Goal: Task Accomplishment & Management: Complete application form

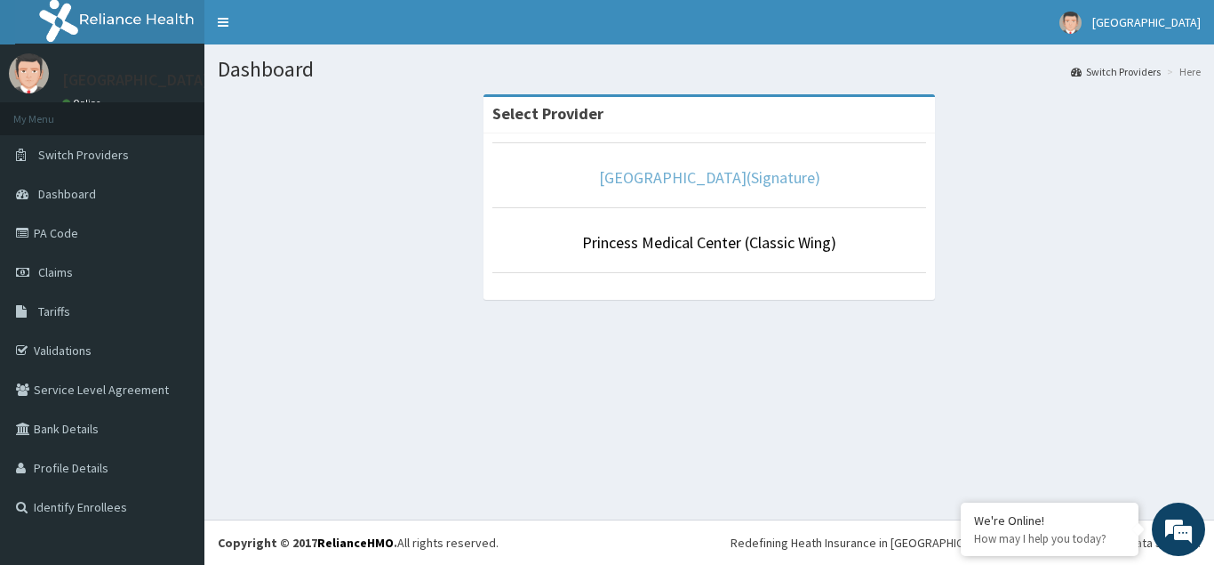
click at [694, 183] on link "[GEOGRAPHIC_DATA](Signature)" at bounding box center [709, 177] width 221 height 20
click at [712, 177] on link "[GEOGRAPHIC_DATA](Signature)" at bounding box center [709, 177] width 221 height 20
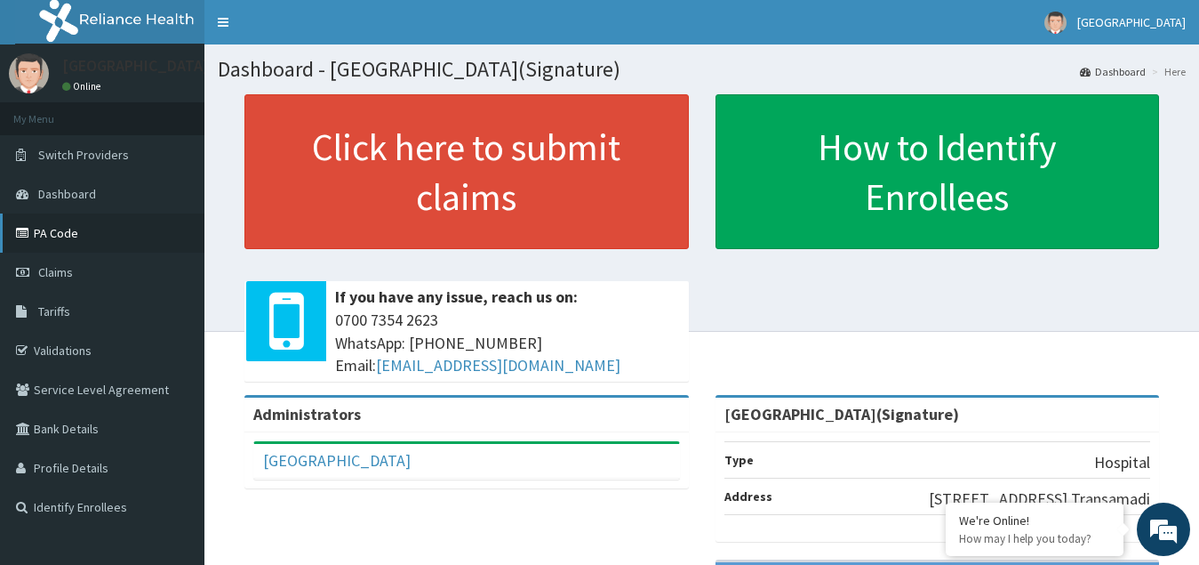
click at [47, 230] on link "PA Code" at bounding box center [102, 232] width 204 height 39
click at [581, 290] on span "If you have any issue, reach us on:" at bounding box center [507, 296] width 345 height 23
click at [53, 266] on span "Claims" at bounding box center [55, 272] width 35 height 16
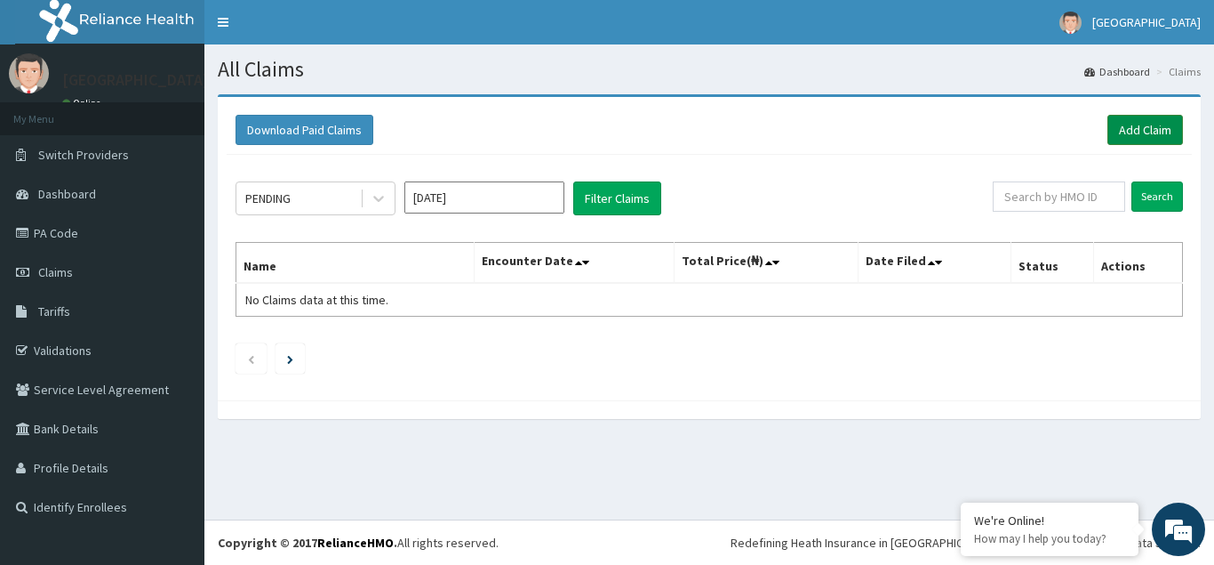
click at [1131, 126] on link "Add Claim" at bounding box center [1146, 130] width 76 height 30
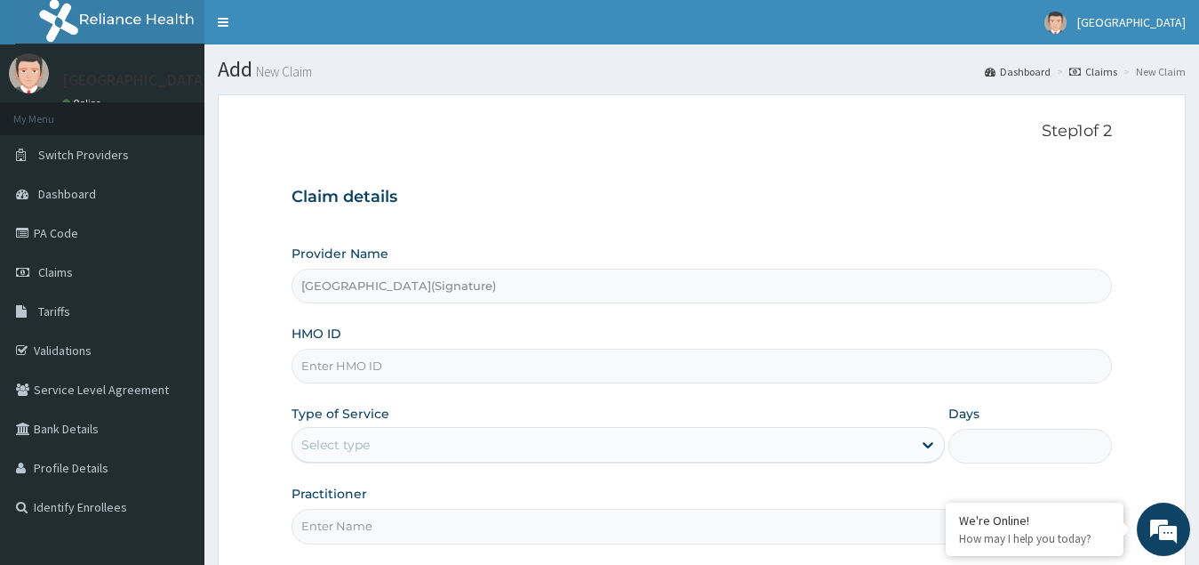
click at [337, 368] on input "HMO ID" at bounding box center [703, 366] width 822 height 35
paste input "NEM/10113/A"
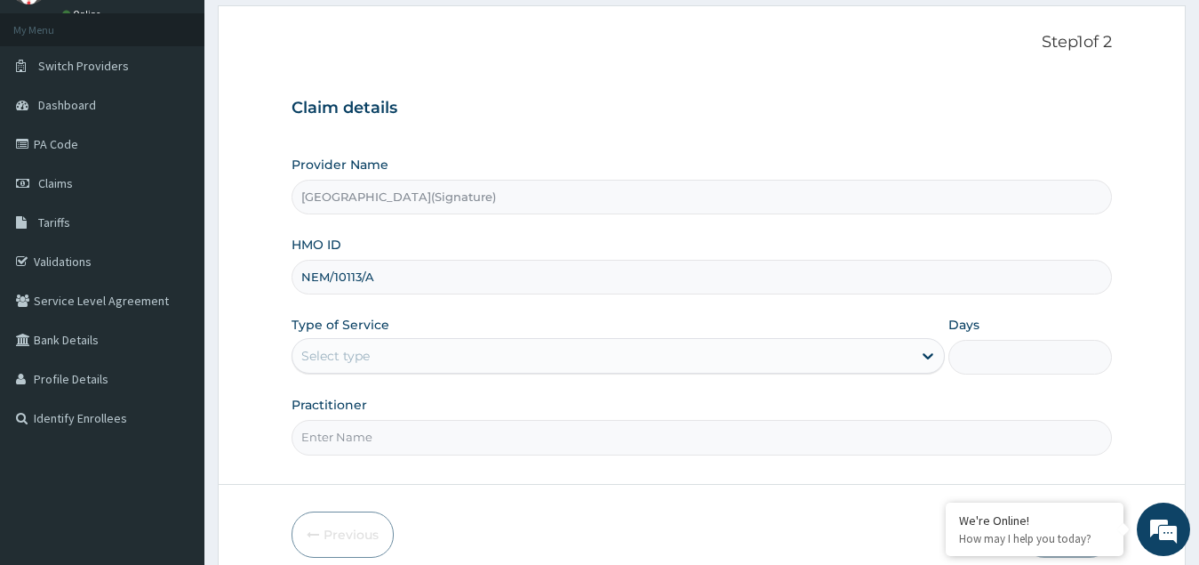
type input "NEM/10113/A"
click at [325, 349] on div "Select type" at bounding box center [335, 356] width 68 height 18
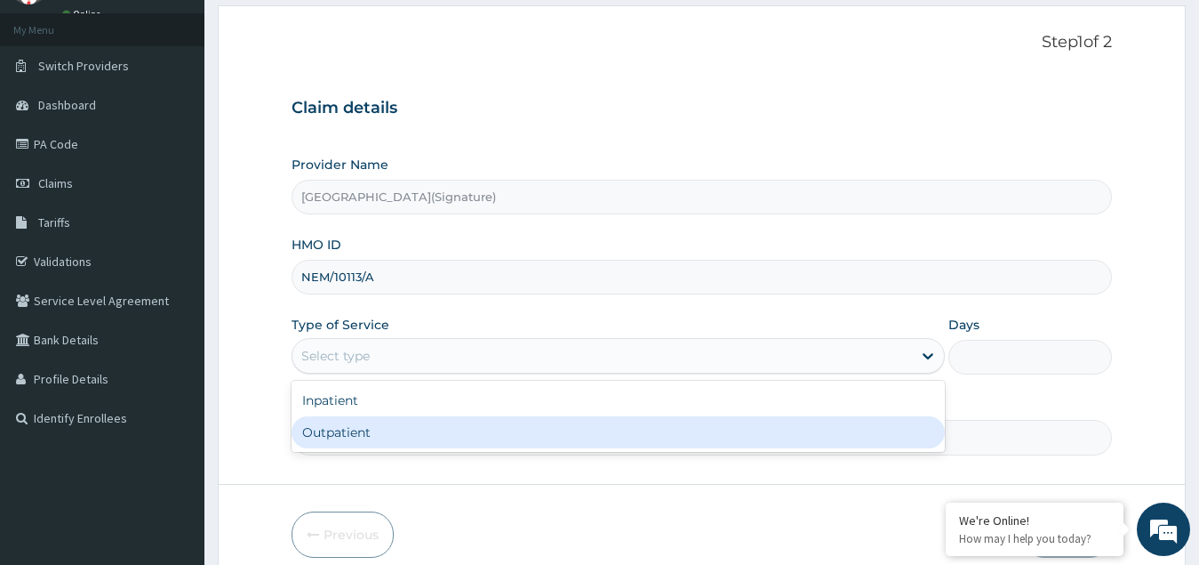
click at [323, 428] on div "Outpatient" at bounding box center [619, 432] width 654 height 32
type input "1"
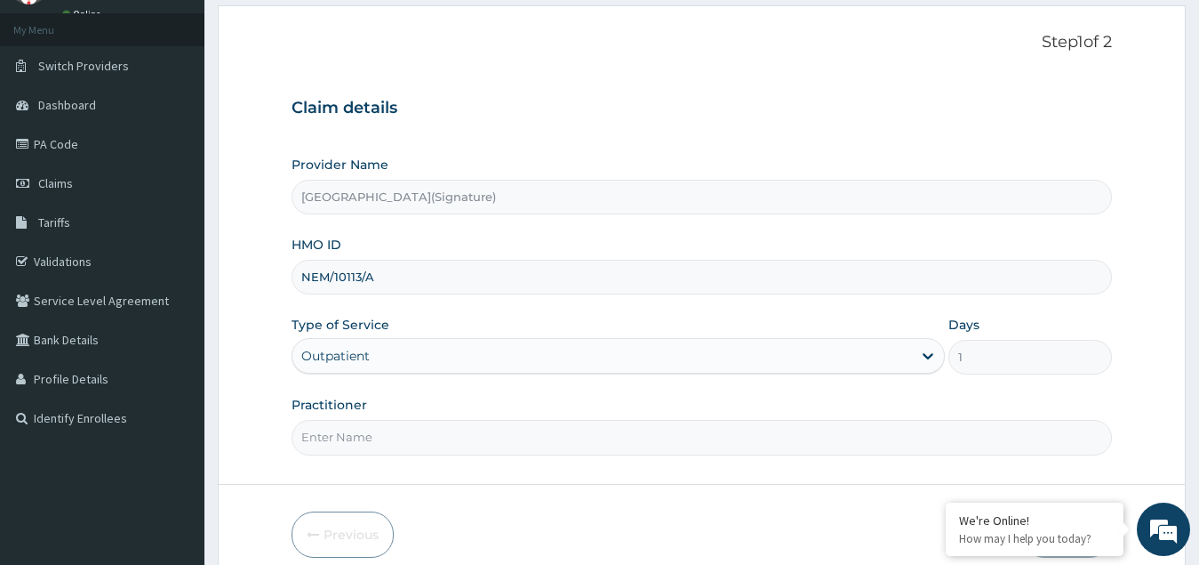
scroll to position [168, 0]
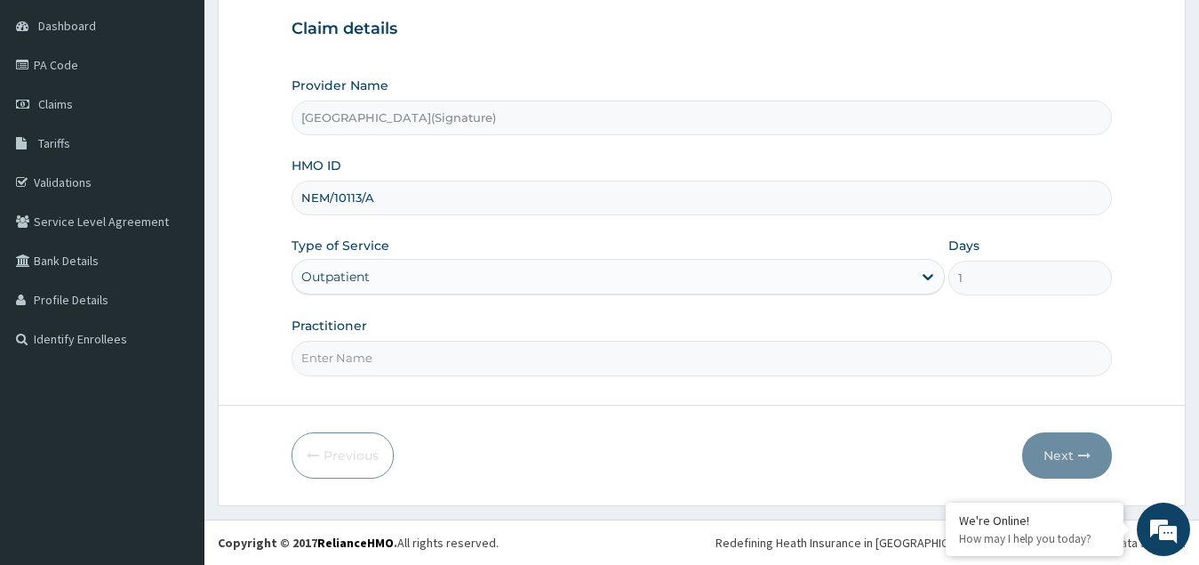
click at [327, 356] on input "Practitioner" at bounding box center [703, 358] width 822 height 35
paste input "Dr. CHIORLU JOHN"
type input "Dr. CHIORLU JOHN"
click at [1065, 448] on button "Next" at bounding box center [1067, 455] width 90 height 46
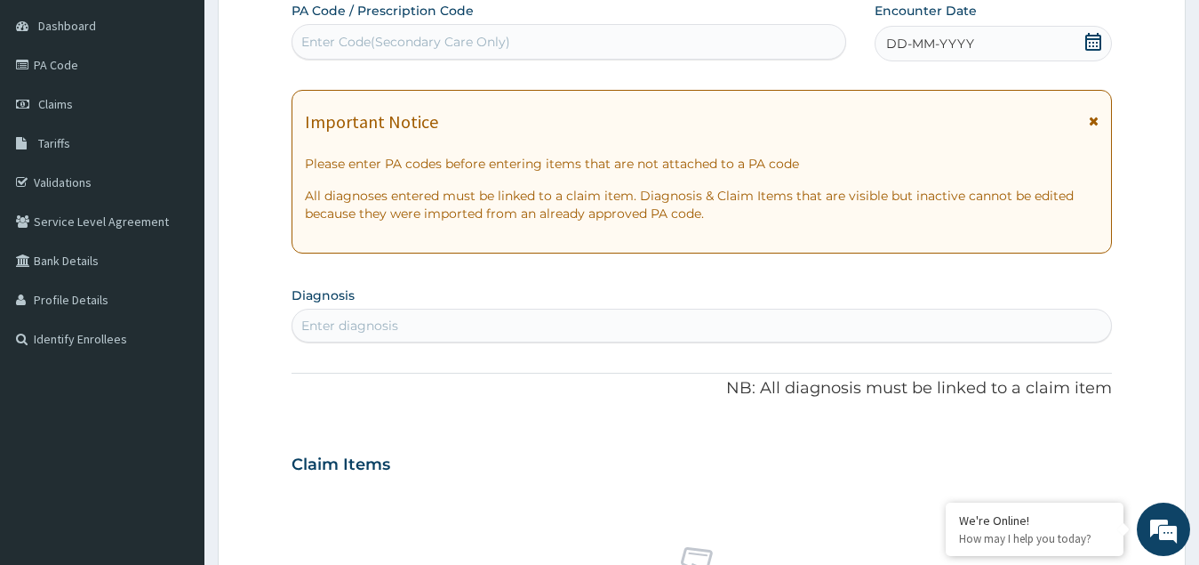
click at [1092, 43] on icon at bounding box center [1094, 42] width 18 height 18
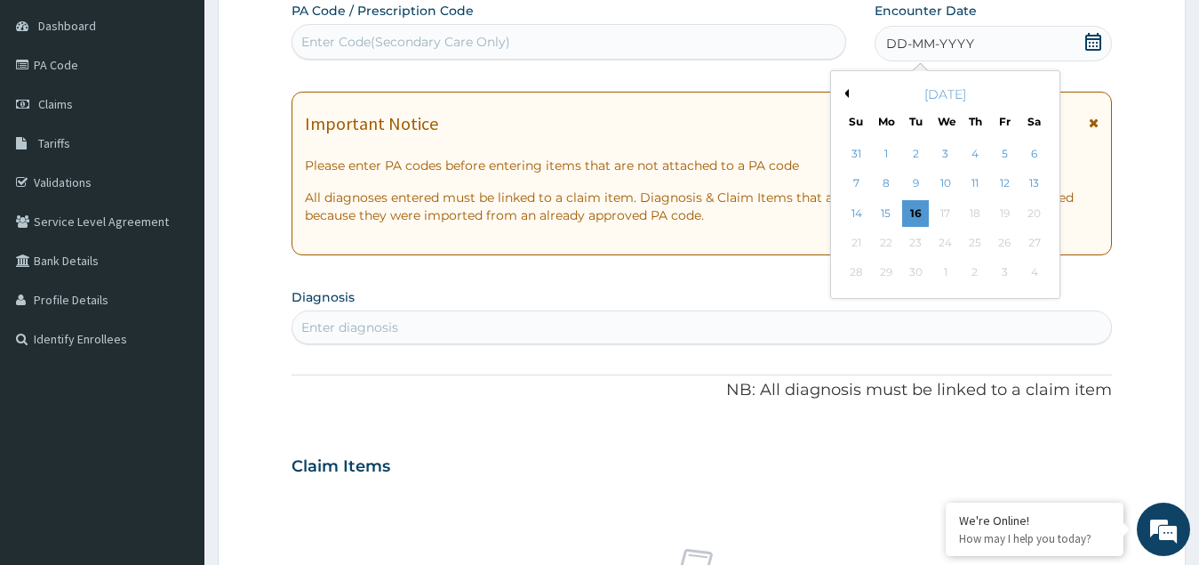
click at [846, 93] on button "Previous Month" at bounding box center [844, 93] width 9 height 9
click at [848, 278] on div "24" at bounding box center [857, 273] width 27 height 27
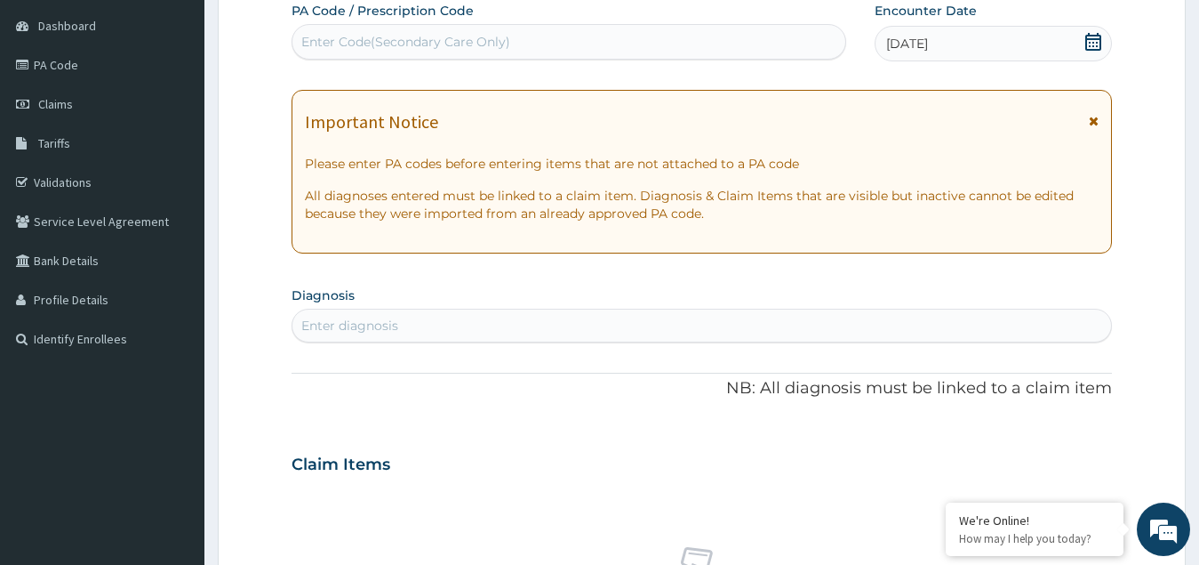
click at [357, 324] on div "Enter diagnosis" at bounding box center [349, 326] width 97 height 18
type input "upper respi"
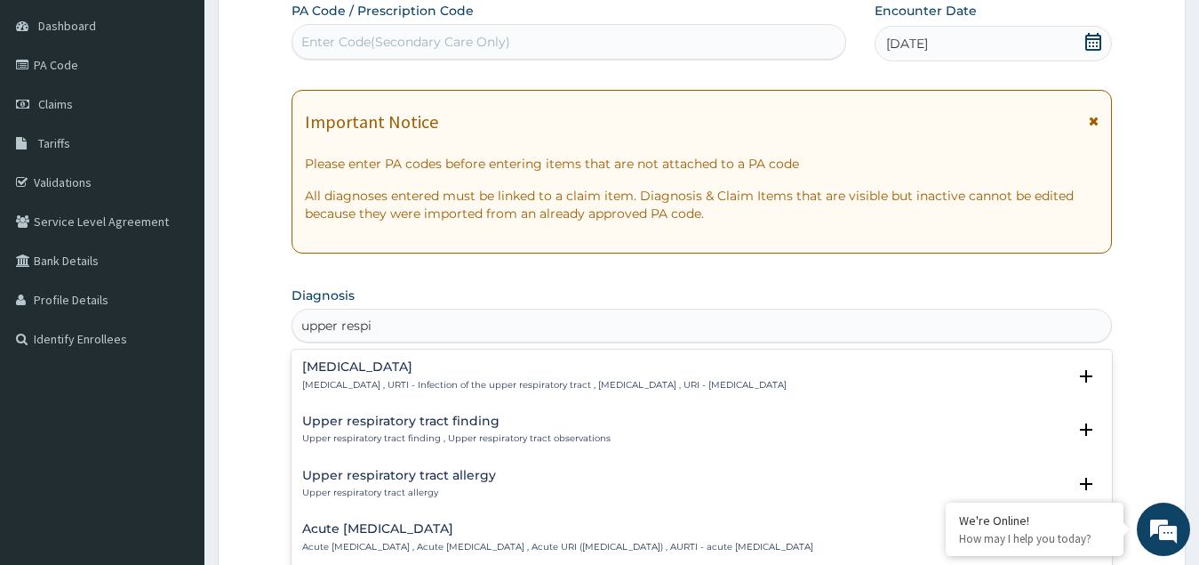
click at [371, 367] on h4 "Upper respiratory infection" at bounding box center [544, 366] width 485 height 13
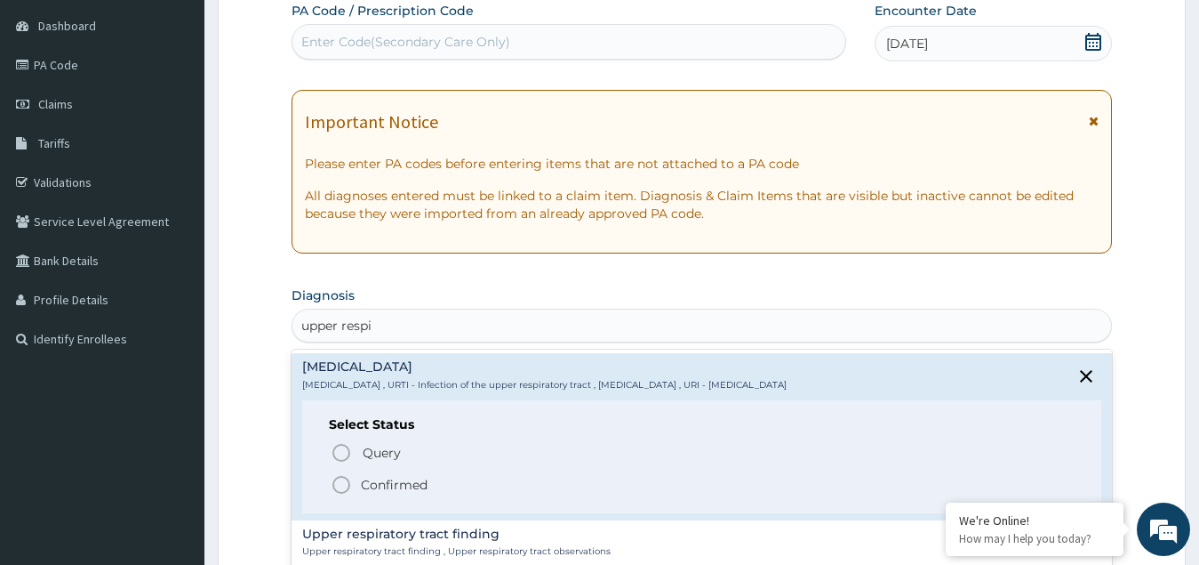
click at [373, 483] on p "Confirmed" at bounding box center [394, 485] width 67 height 18
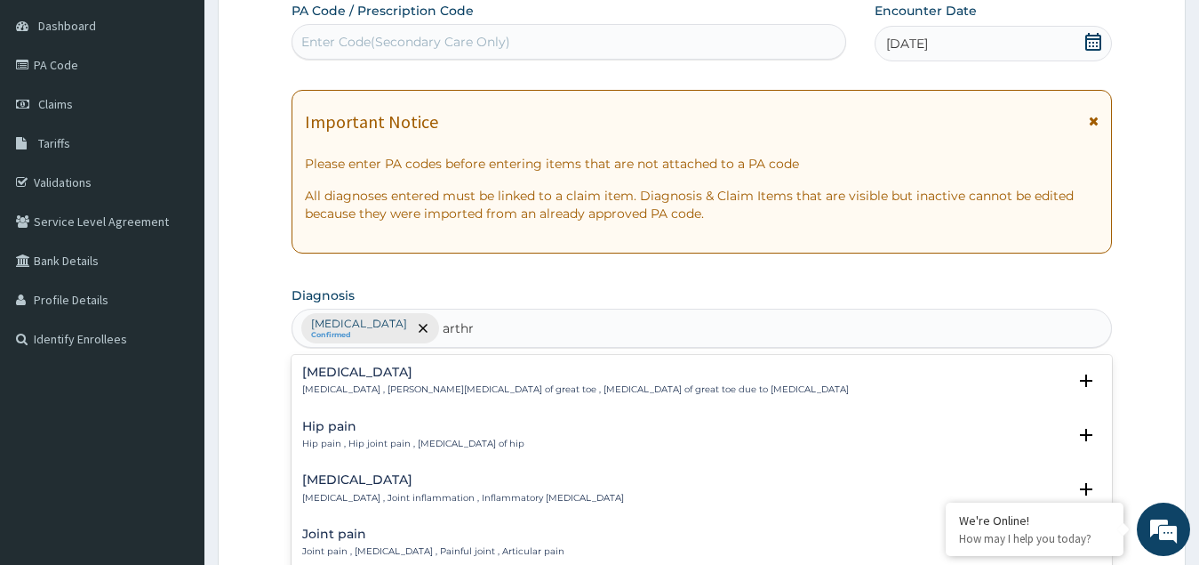
type input "arthri"
click at [371, 498] on p "Arthritis , Joint inflammation , Inflammatory arthritis" at bounding box center [463, 498] width 322 height 12
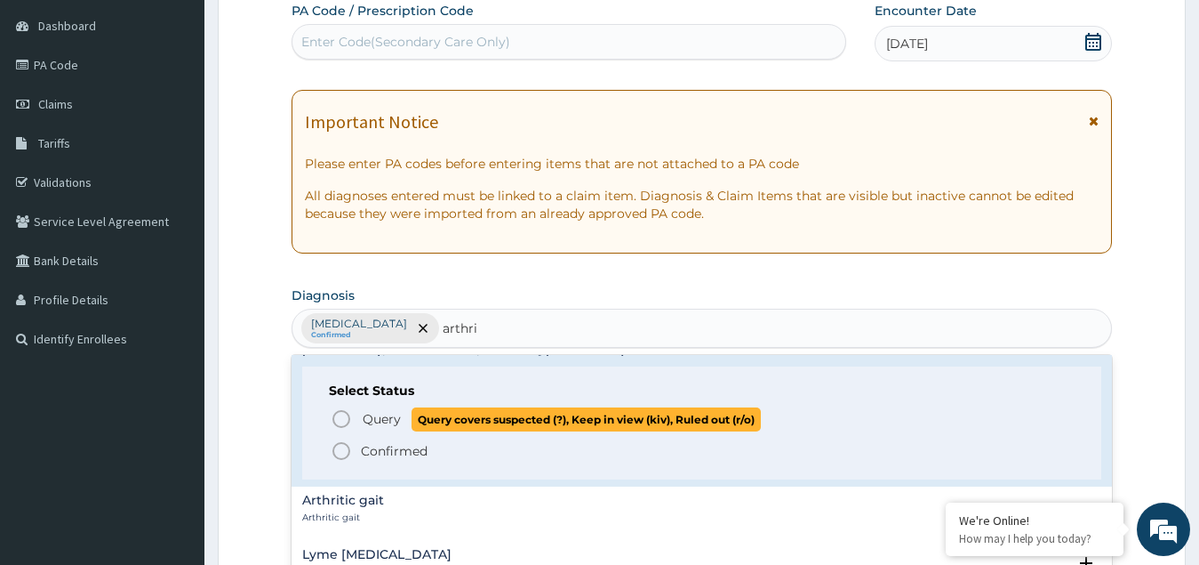
scroll to position [89, 0]
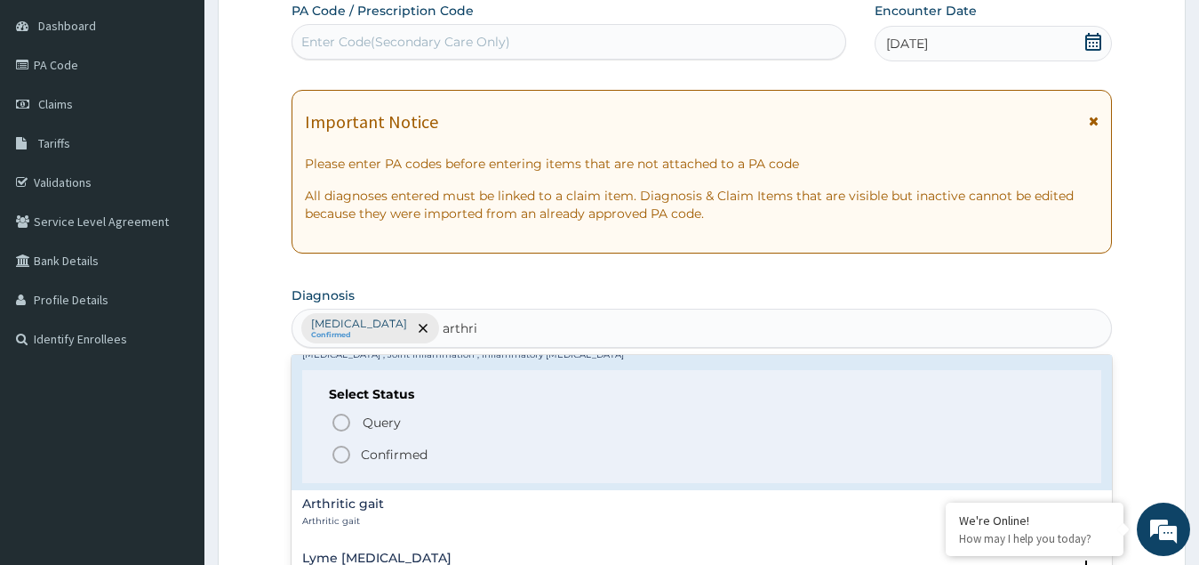
click at [341, 453] on icon "status option filled" at bounding box center [341, 454] width 21 height 21
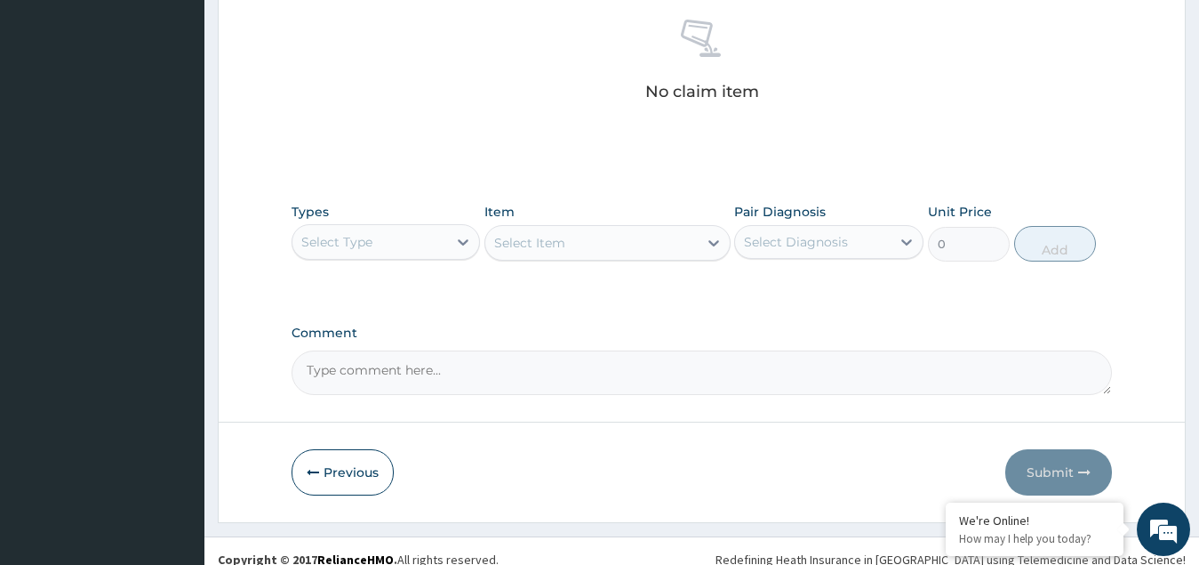
scroll to position [701, 0]
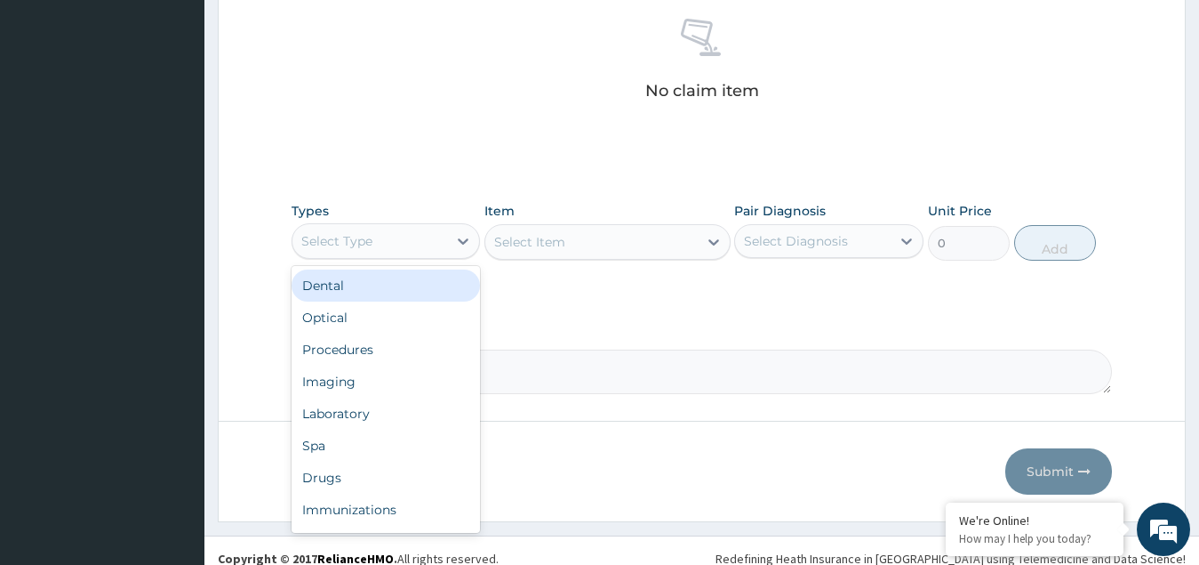
click at [387, 241] on div "Select Type" at bounding box center [371, 241] width 156 height 28
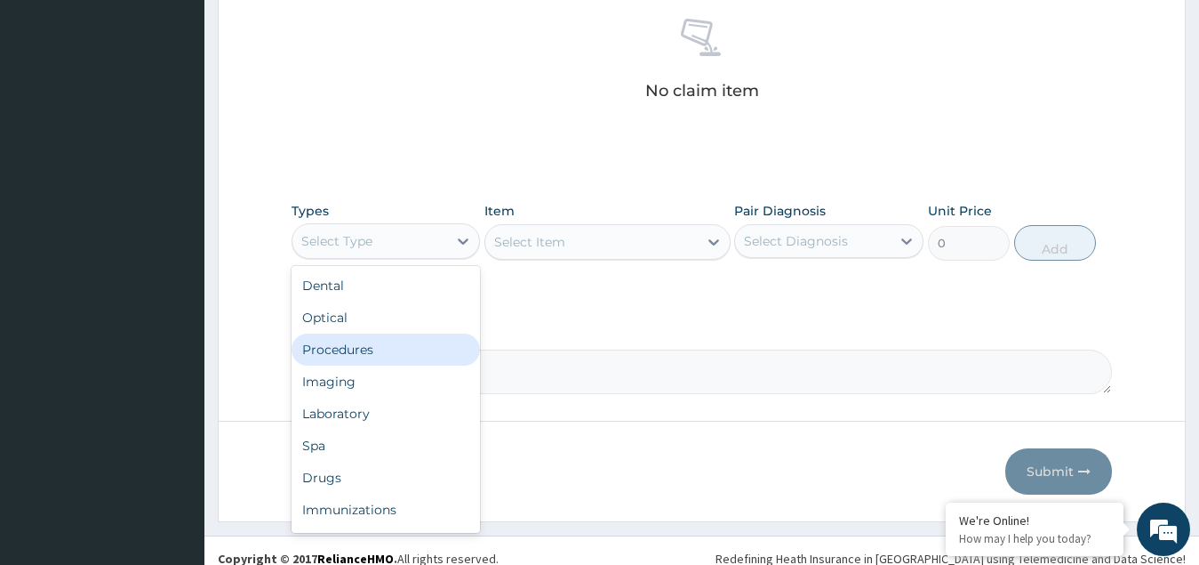
click at [355, 349] on div "Procedures" at bounding box center [386, 349] width 189 height 32
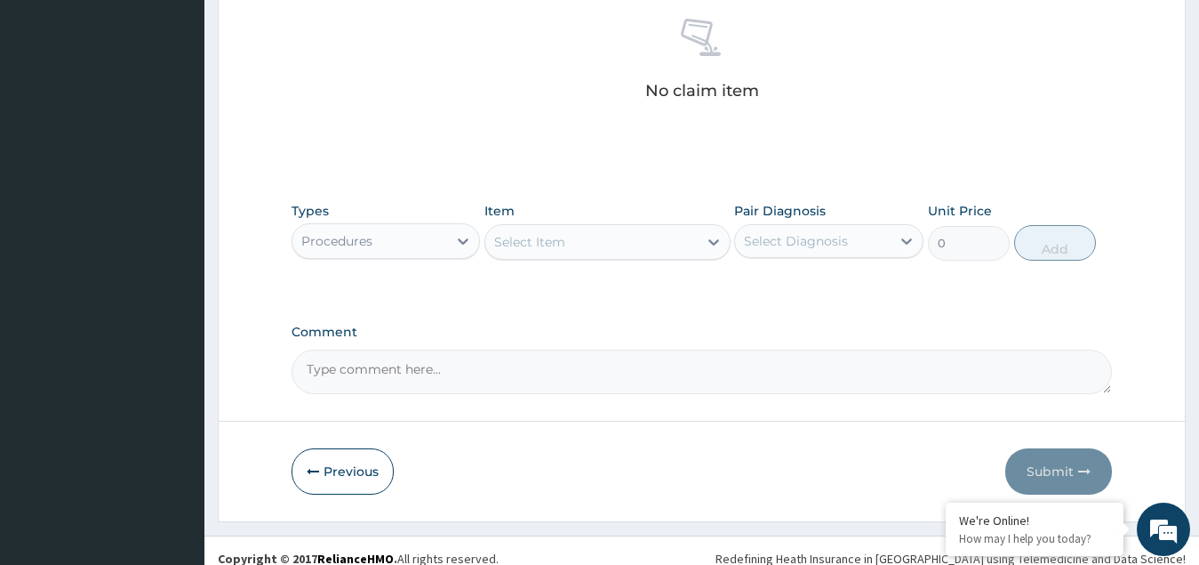
click at [547, 235] on div "Select Item" at bounding box center [529, 242] width 71 height 18
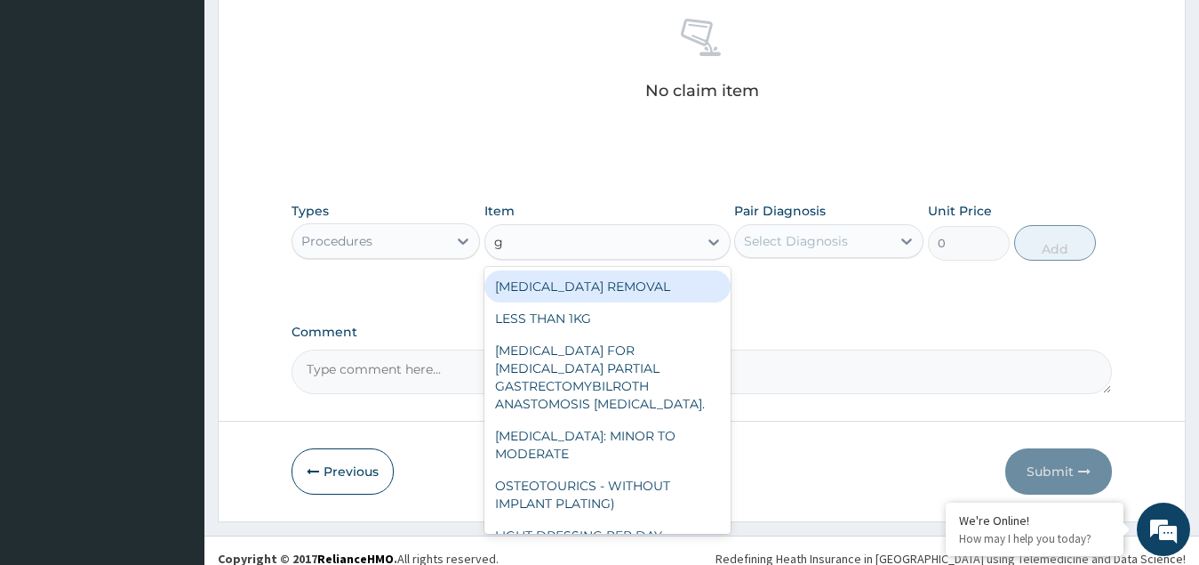
type input "gp"
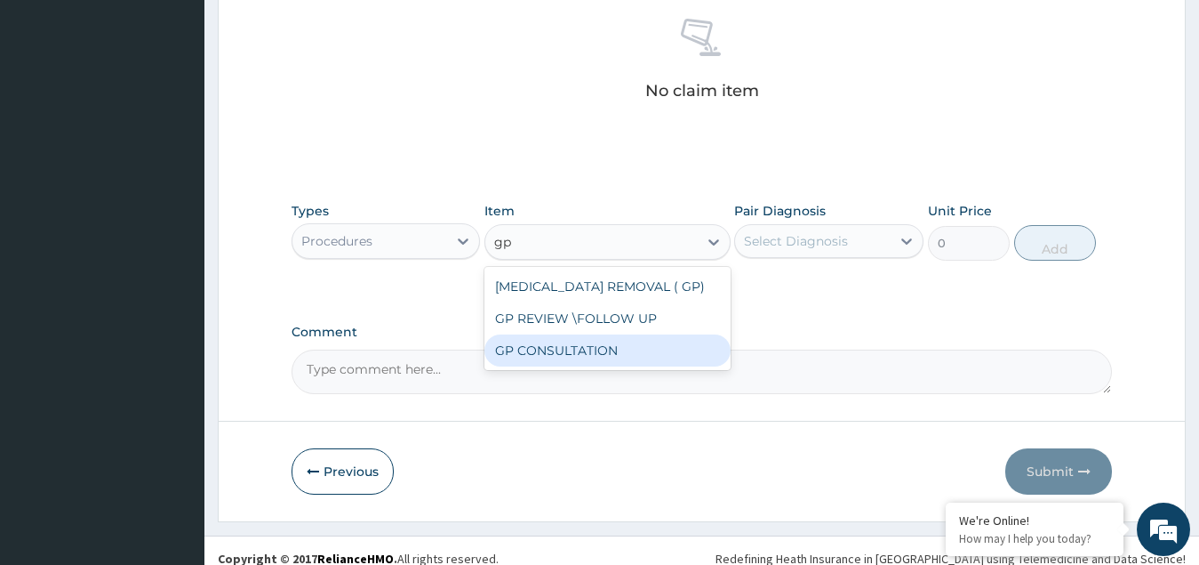
click at [580, 345] on div "GP CONSULTATION" at bounding box center [608, 350] width 246 height 32
type input "4500"
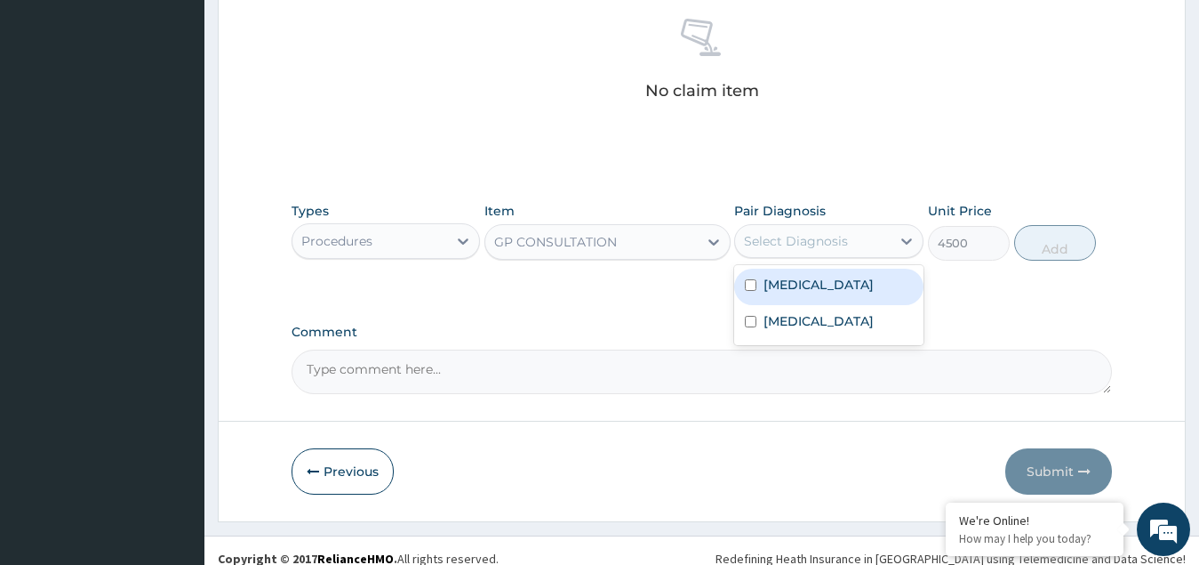
click at [808, 239] on div "Select Diagnosis" at bounding box center [796, 241] width 104 height 18
click at [779, 293] on label "Upper respiratory infection" at bounding box center [819, 285] width 110 height 18
checkbox input "true"
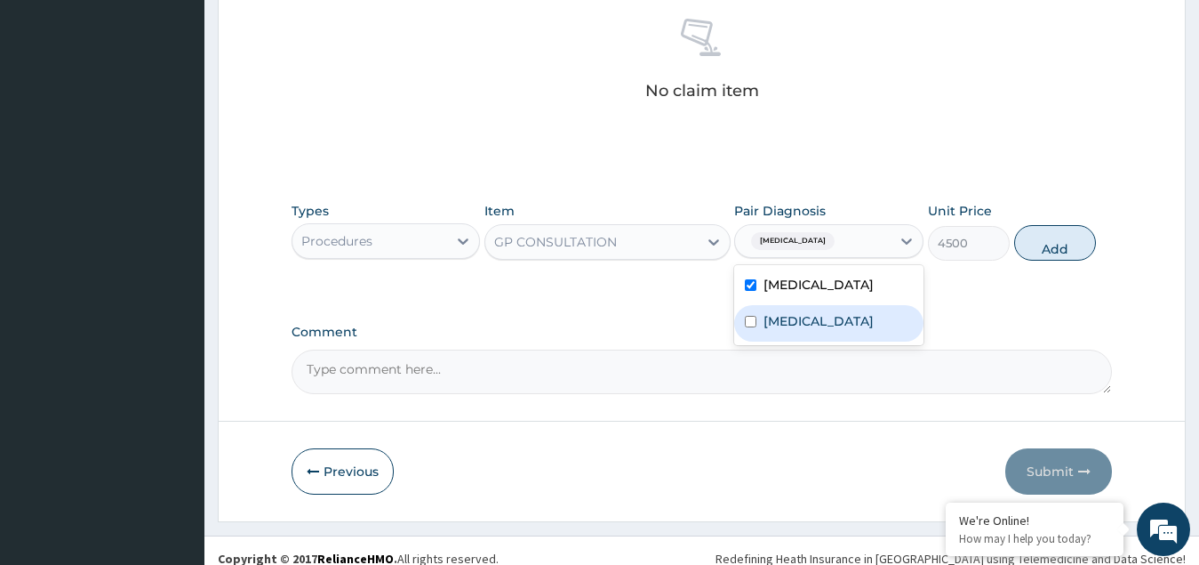
click at [779, 330] on label "Arthritis" at bounding box center [819, 321] width 110 height 18
checkbox input "true"
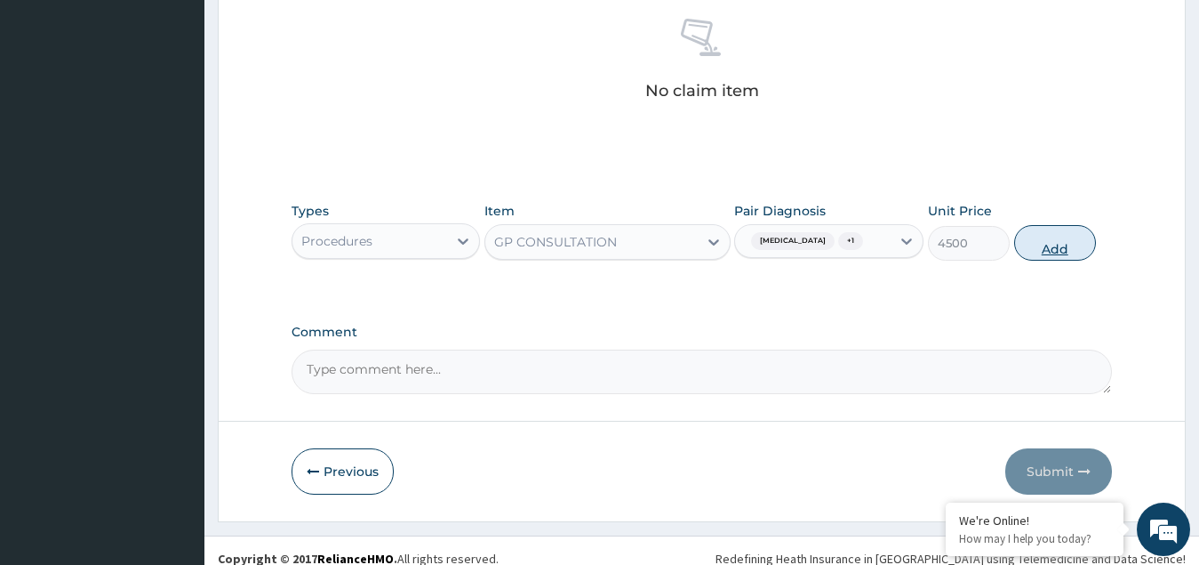
click at [1054, 260] on button "Add" at bounding box center [1055, 243] width 82 height 36
type input "0"
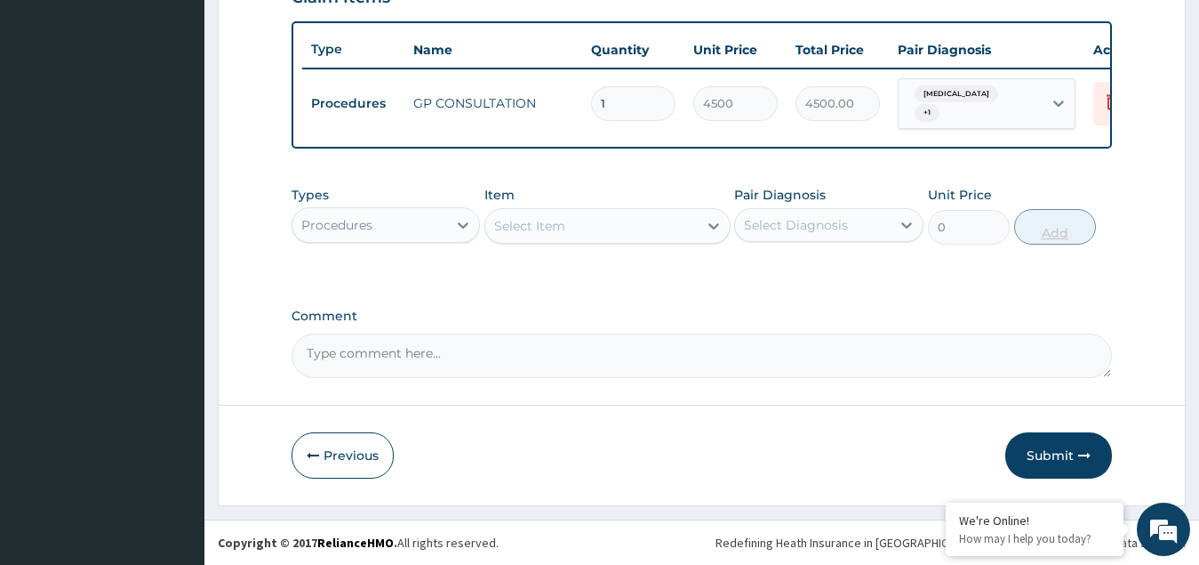
scroll to position [655, 0]
click at [349, 205] on div "Types Procedures" at bounding box center [386, 215] width 189 height 59
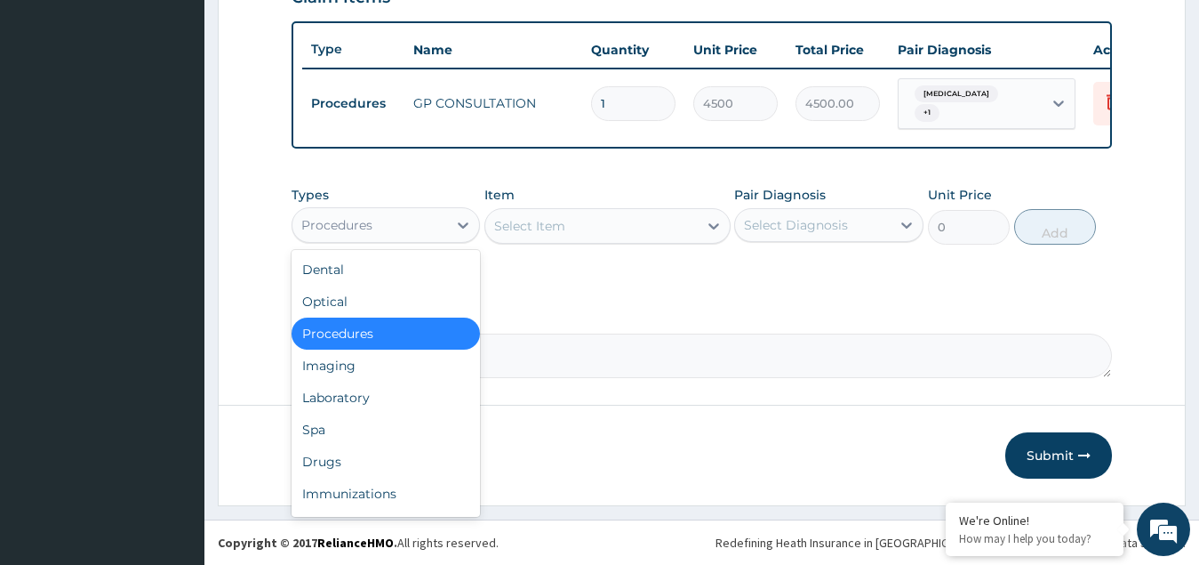
click at [363, 228] on div "Procedures" at bounding box center [336, 225] width 71 height 18
click at [344, 466] on div "Drugs" at bounding box center [386, 461] width 189 height 32
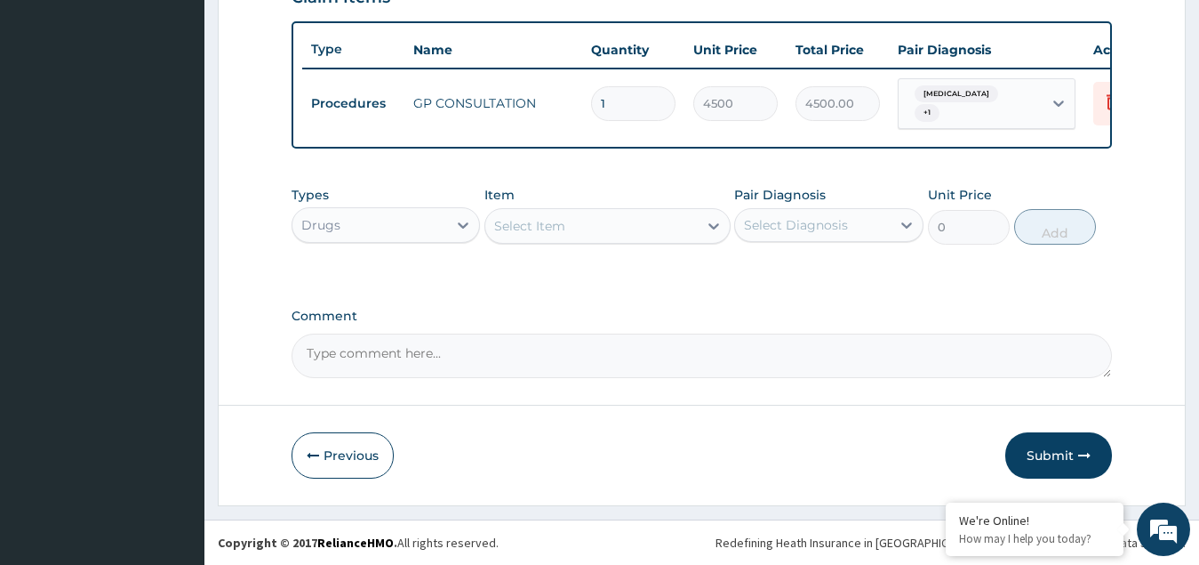
click at [633, 220] on div "Select Item" at bounding box center [591, 226] width 212 height 28
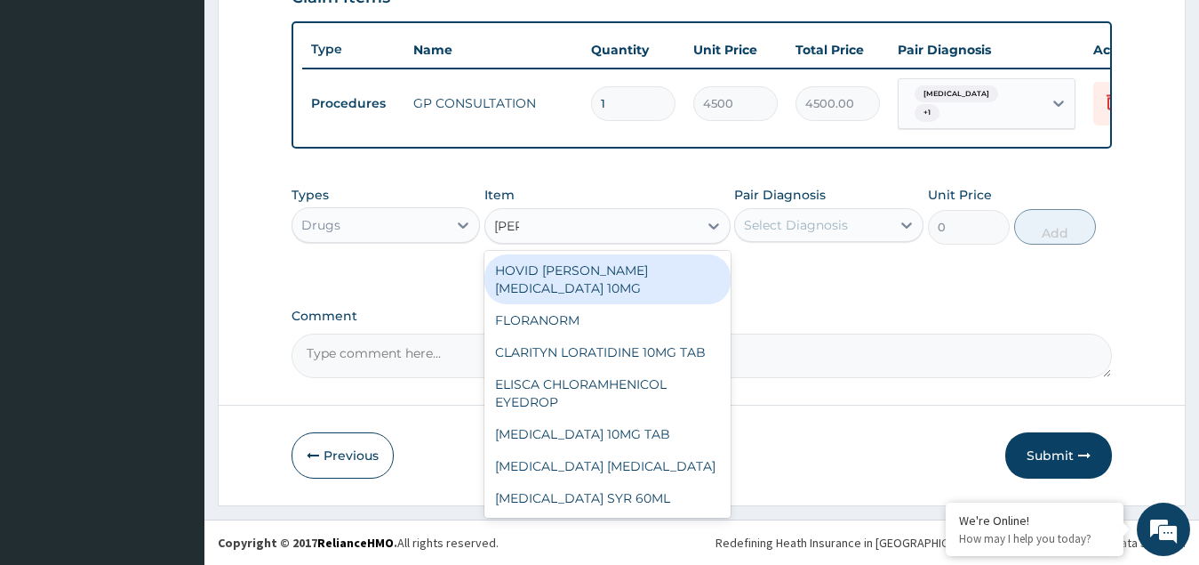
type input "lorat"
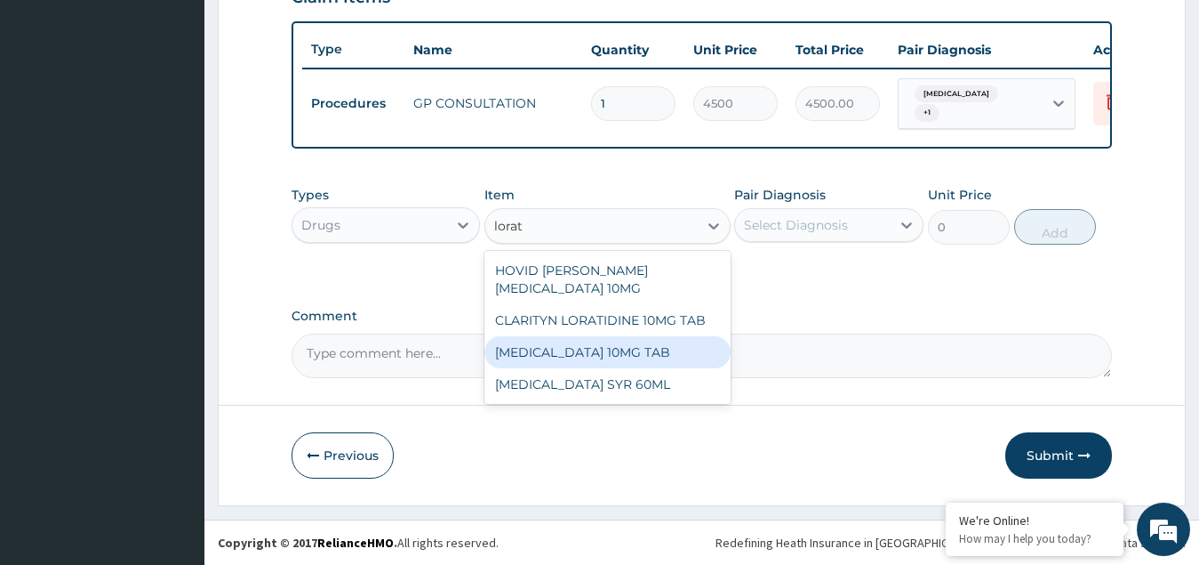
click at [594, 349] on div "LORATADINE 10MG TAB" at bounding box center [608, 352] width 246 height 32
type input "149.12625"
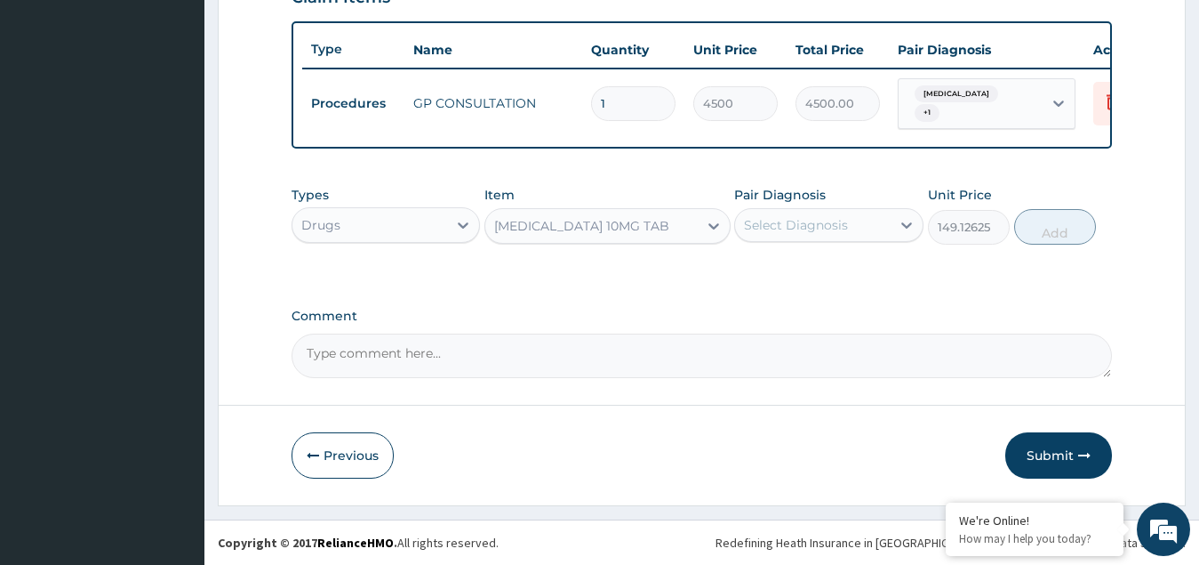
click at [781, 233] on div "Select Diagnosis" at bounding box center [796, 225] width 104 height 18
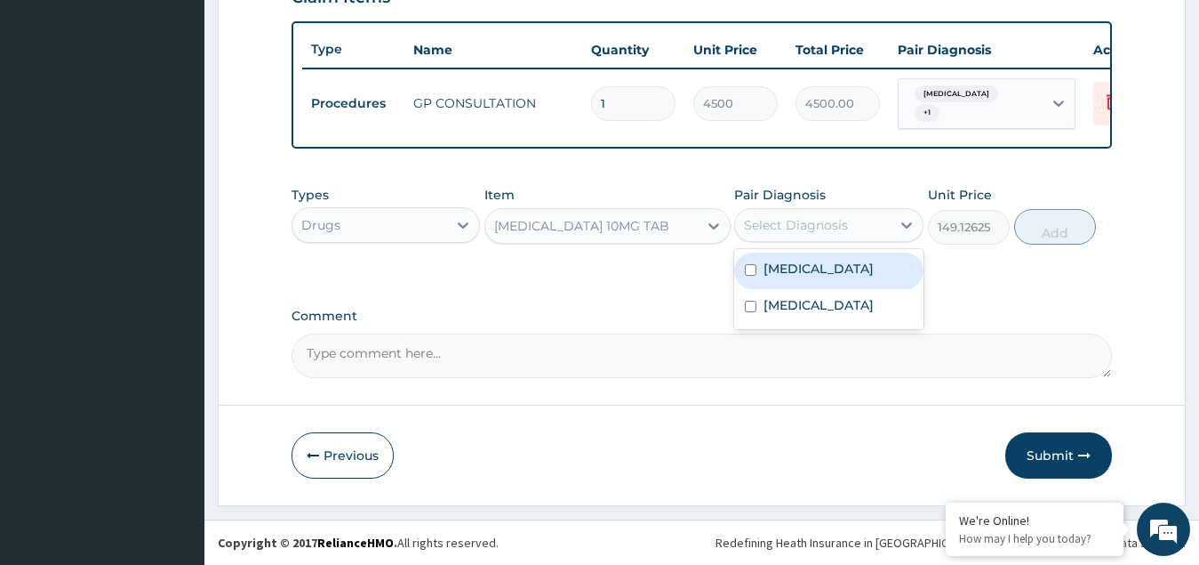
click at [797, 277] on label "Upper respiratory infection" at bounding box center [819, 269] width 110 height 18
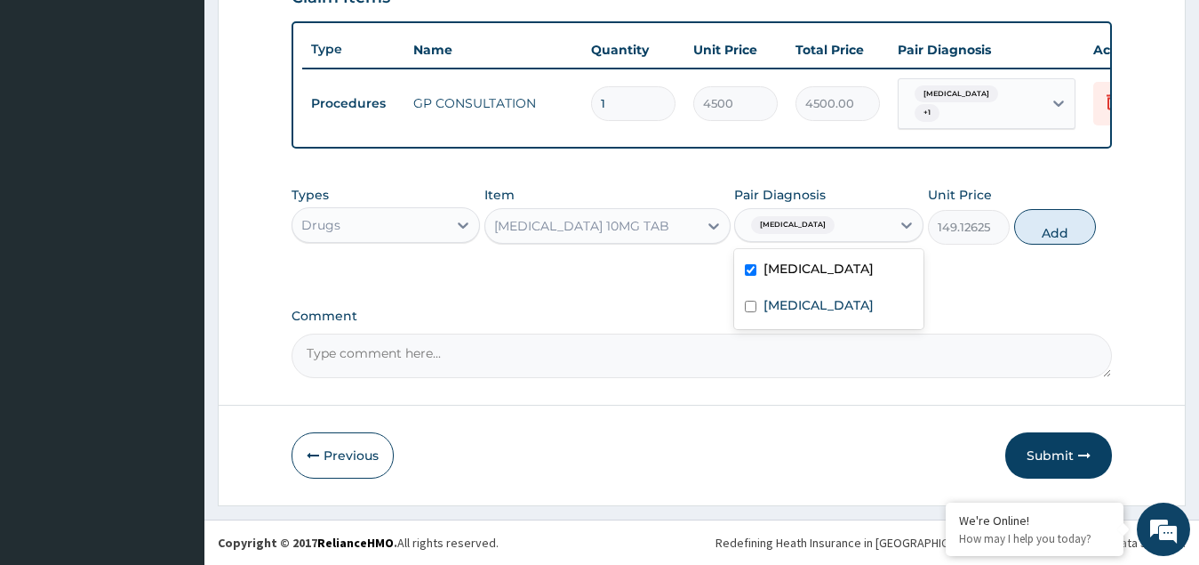
checkbox input "true"
click at [1044, 229] on button "Add" at bounding box center [1055, 227] width 82 height 36
type input "0"
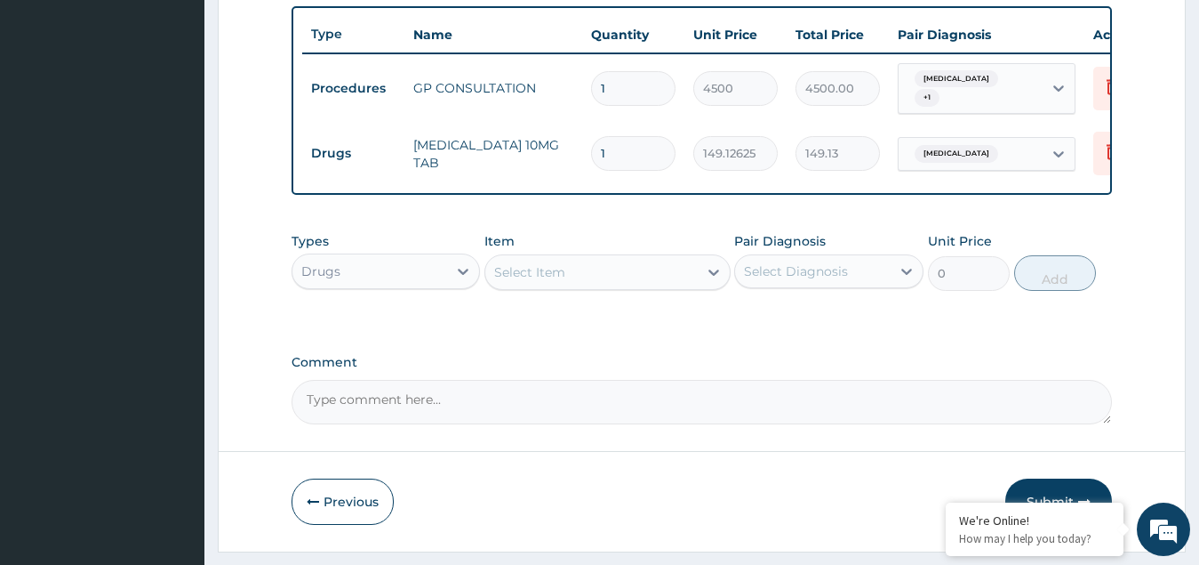
type input "0.00"
type input "5"
type input "745.63"
type input "5"
click at [645, 286] on div "Select Item" at bounding box center [591, 272] width 212 height 28
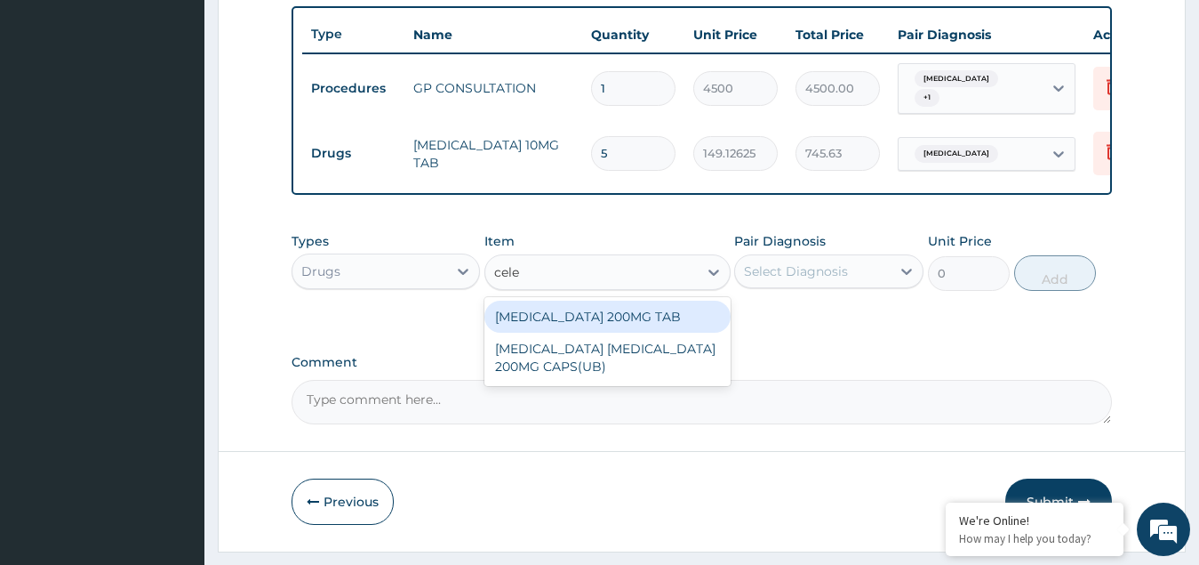
type input "celeb"
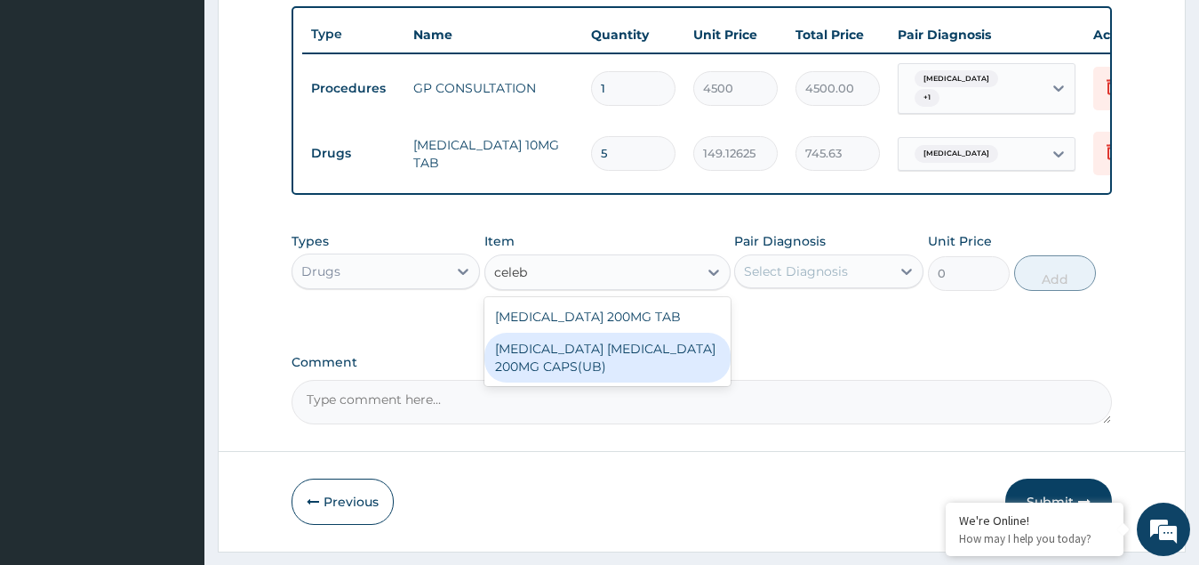
click at [566, 361] on div "CELEBREX CELECOXIB 200MG CAPS(UB)" at bounding box center [608, 358] width 246 height 50
type input "500.43"
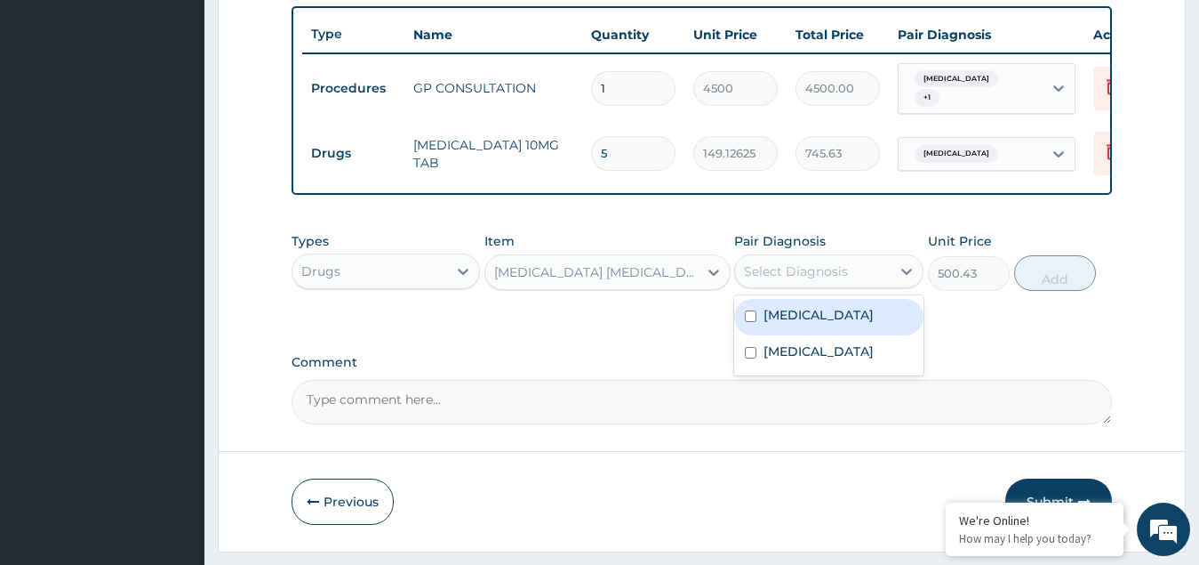
click at [807, 280] on div "Select Diagnosis" at bounding box center [796, 271] width 104 height 18
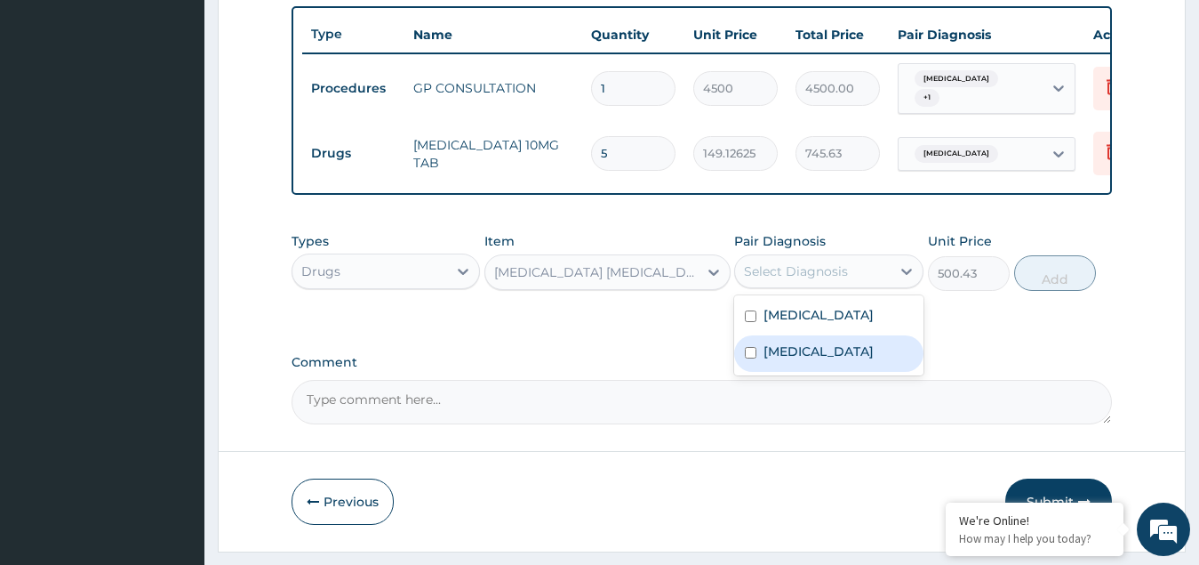
click at [775, 360] on label "Arthritis" at bounding box center [819, 351] width 110 height 18
checkbox input "true"
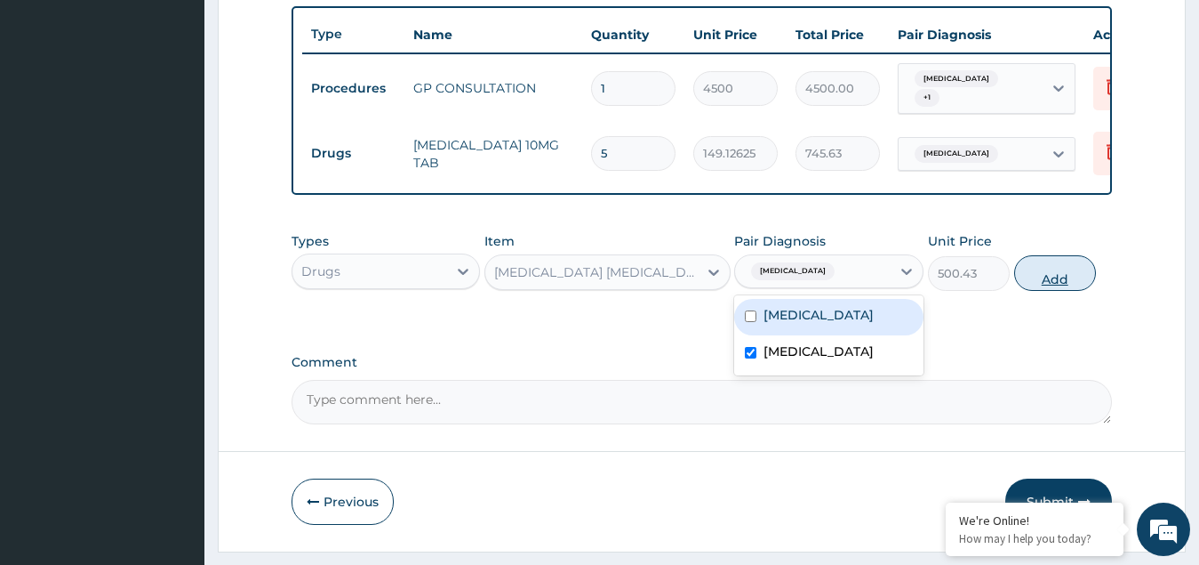
click at [1059, 291] on button "Add" at bounding box center [1055, 273] width 82 height 36
type input "0"
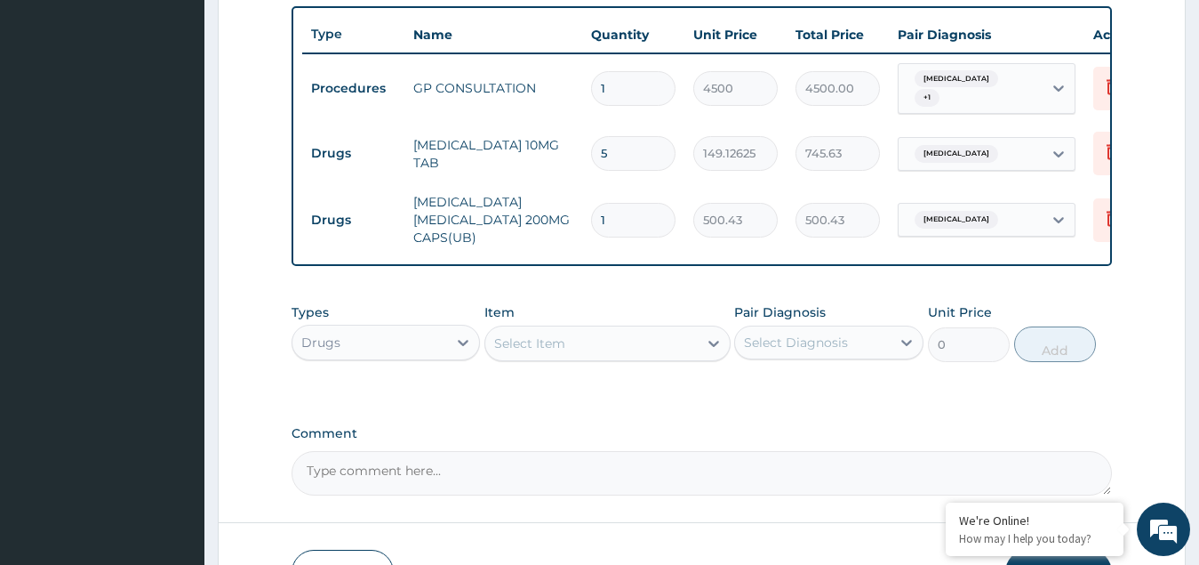
type input "10"
type input "5004.30"
type input "10"
drag, startPoint x: 611, startPoint y: 330, endPoint x: 599, endPoint y: 342, distance: 17.0
click at [603, 339] on div "Item Select Item" at bounding box center [608, 332] width 246 height 59
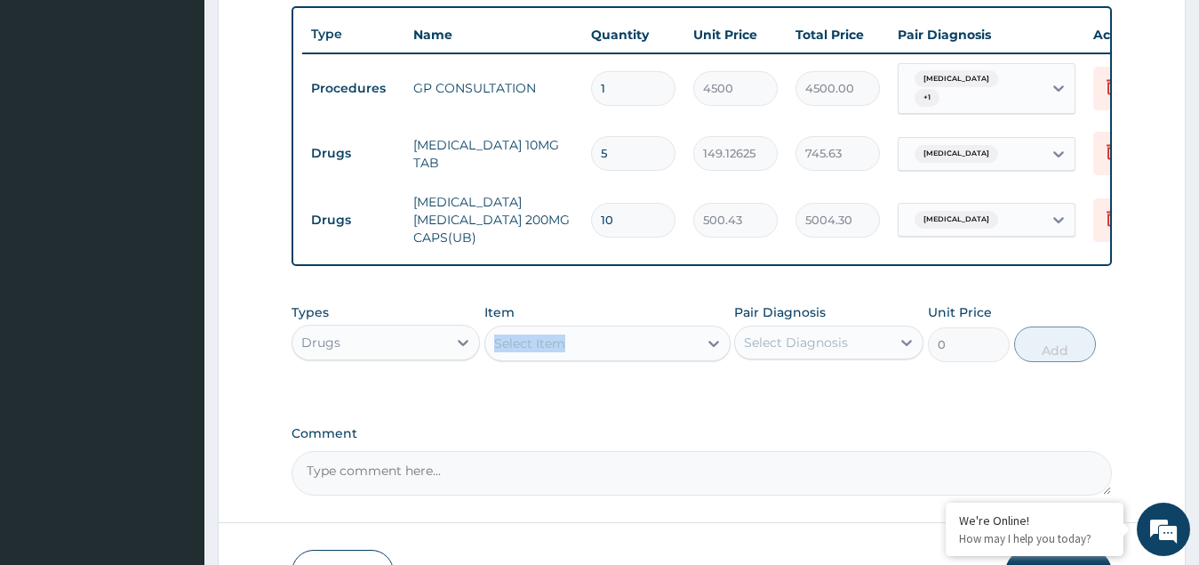
click at [586, 357] on div "Select Item" at bounding box center [591, 343] width 212 height 28
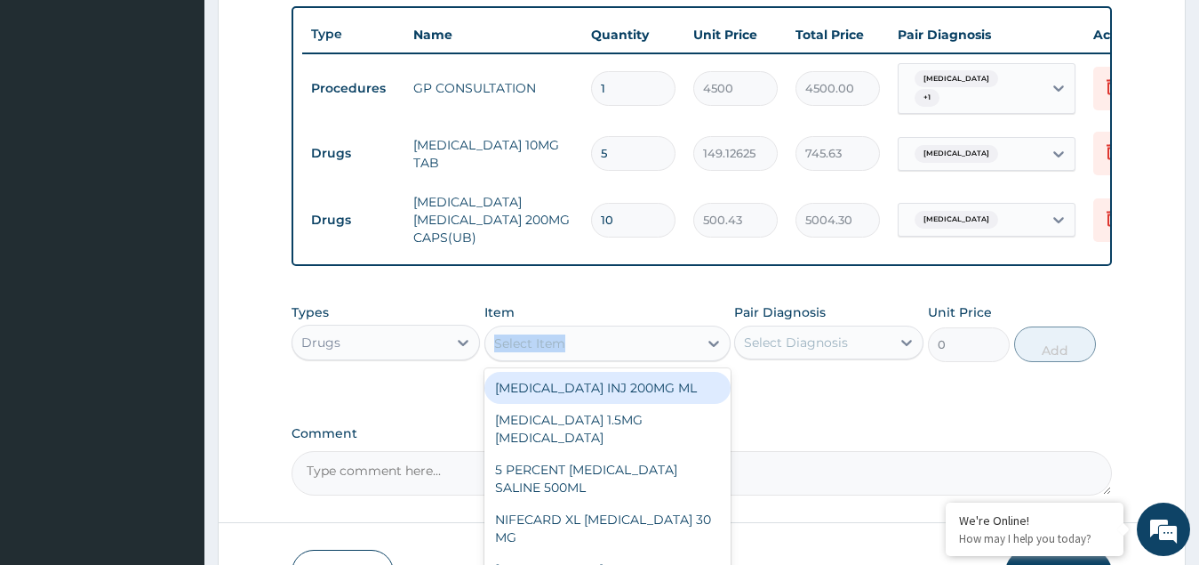
click at [588, 355] on div "Select Item" at bounding box center [591, 343] width 212 height 28
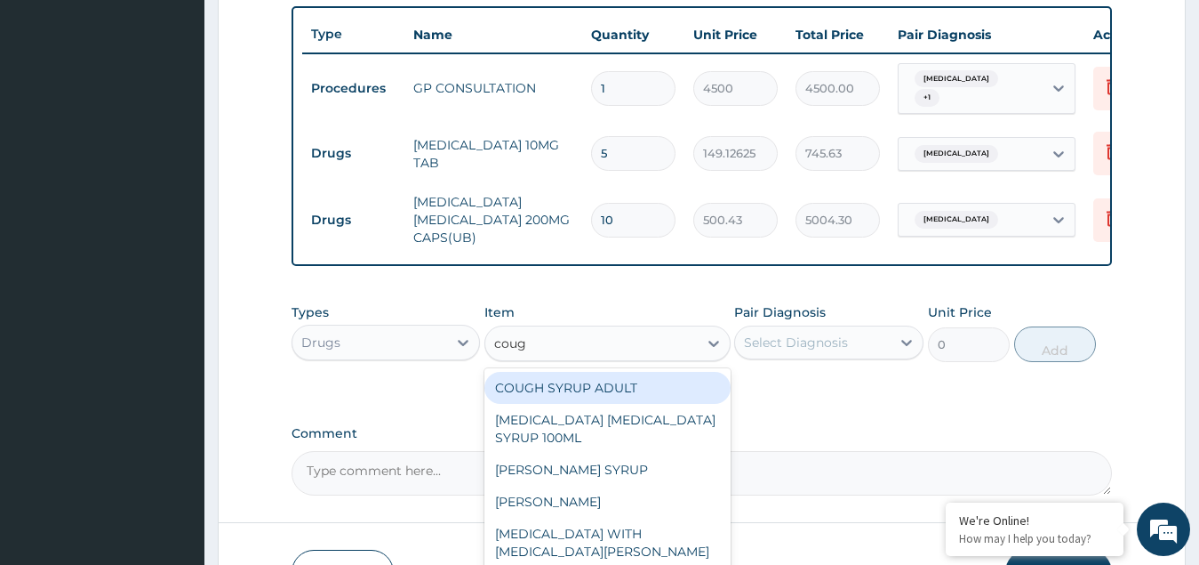
type input "cough"
click at [578, 393] on div "COUGH SYRUP ADULT" at bounding box center [608, 388] width 246 height 32
type input "1148.272125"
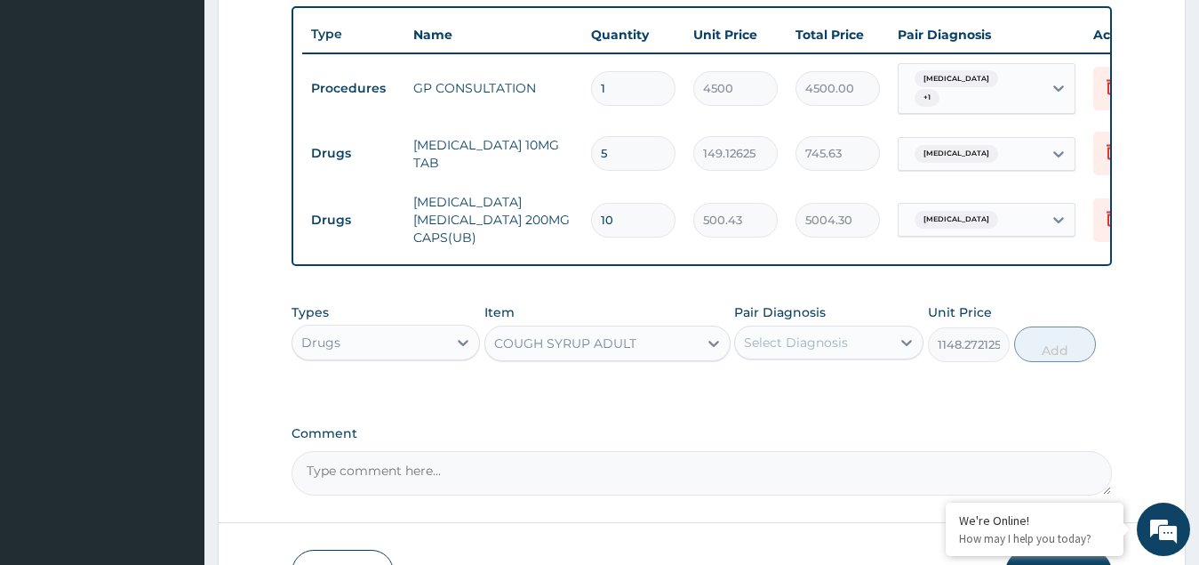
click at [802, 350] on div "Select Diagnosis" at bounding box center [796, 342] width 104 height 18
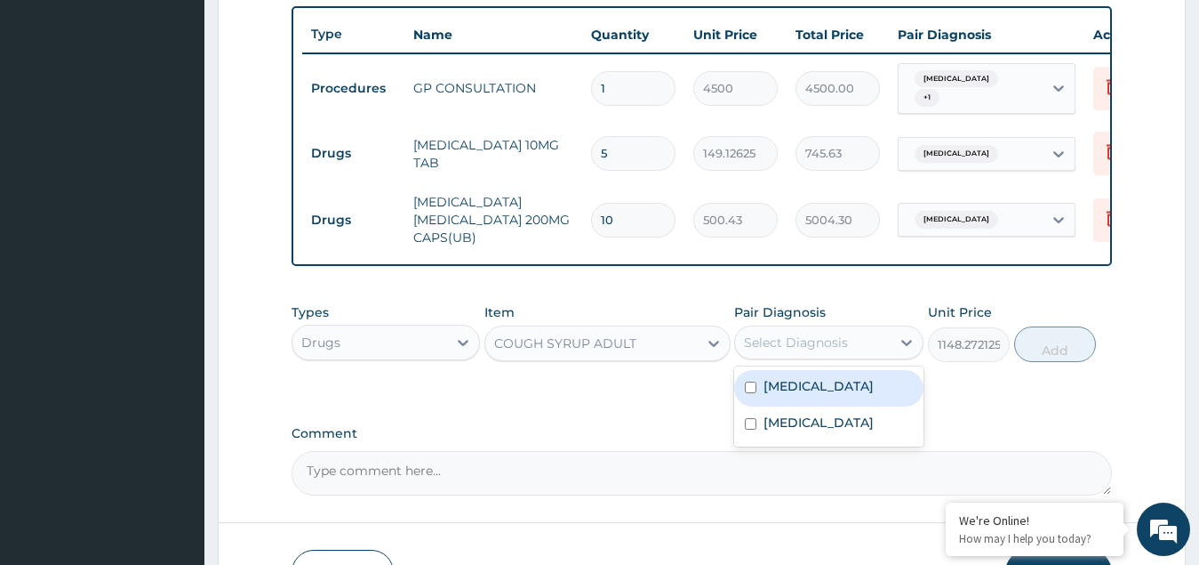
click at [788, 395] on label "Upper respiratory infection" at bounding box center [819, 386] width 110 height 18
checkbox input "true"
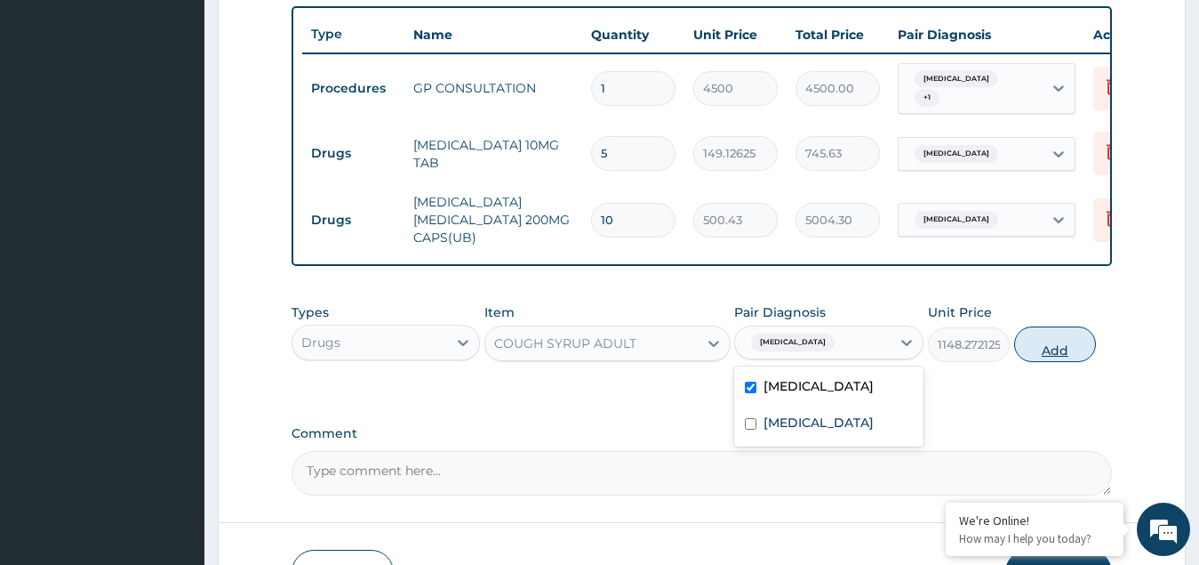
click at [1059, 346] on button "Add" at bounding box center [1055, 344] width 82 height 36
type input "0"
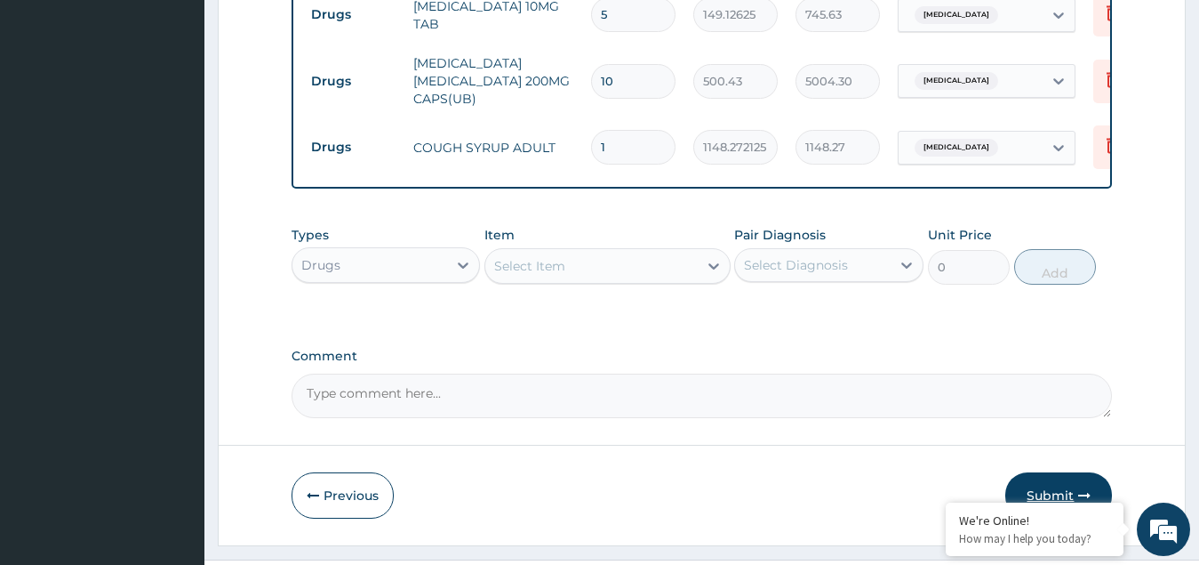
scroll to position [839, 0]
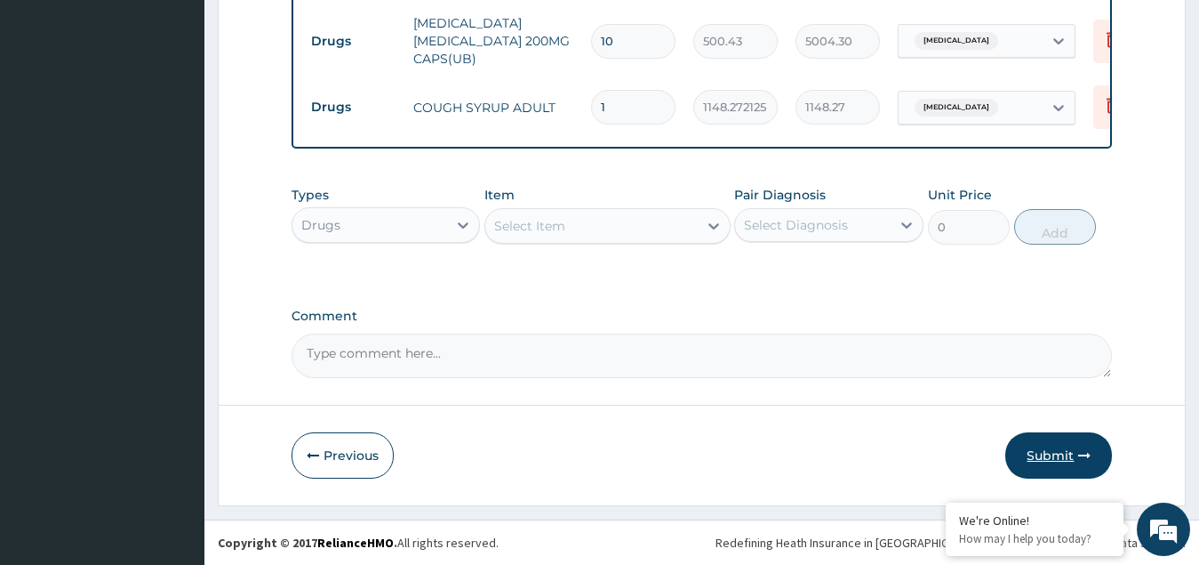
click at [1059, 455] on button "Submit" at bounding box center [1059, 455] width 107 height 46
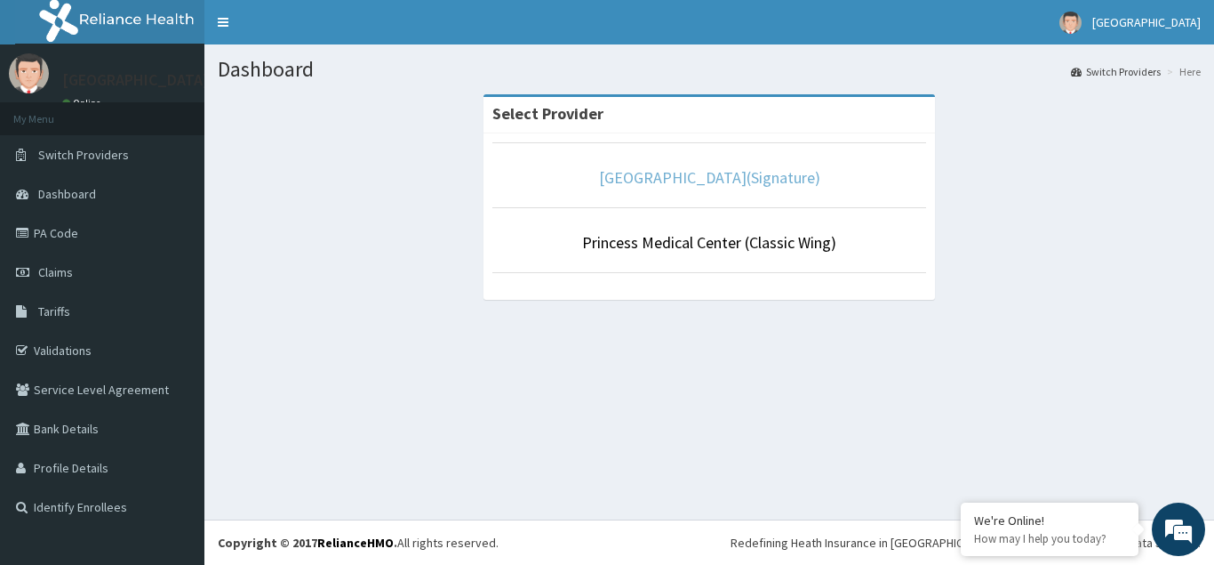
click at [702, 178] on link "[GEOGRAPHIC_DATA](Signature)" at bounding box center [709, 177] width 221 height 20
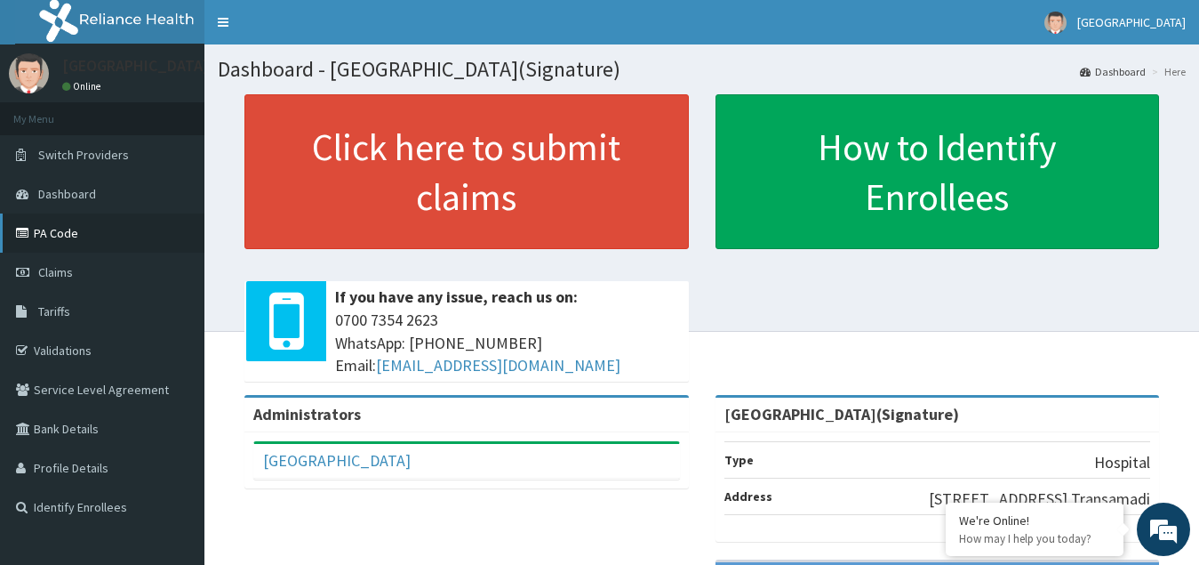
click at [59, 224] on link "PA Code" at bounding box center [102, 232] width 204 height 39
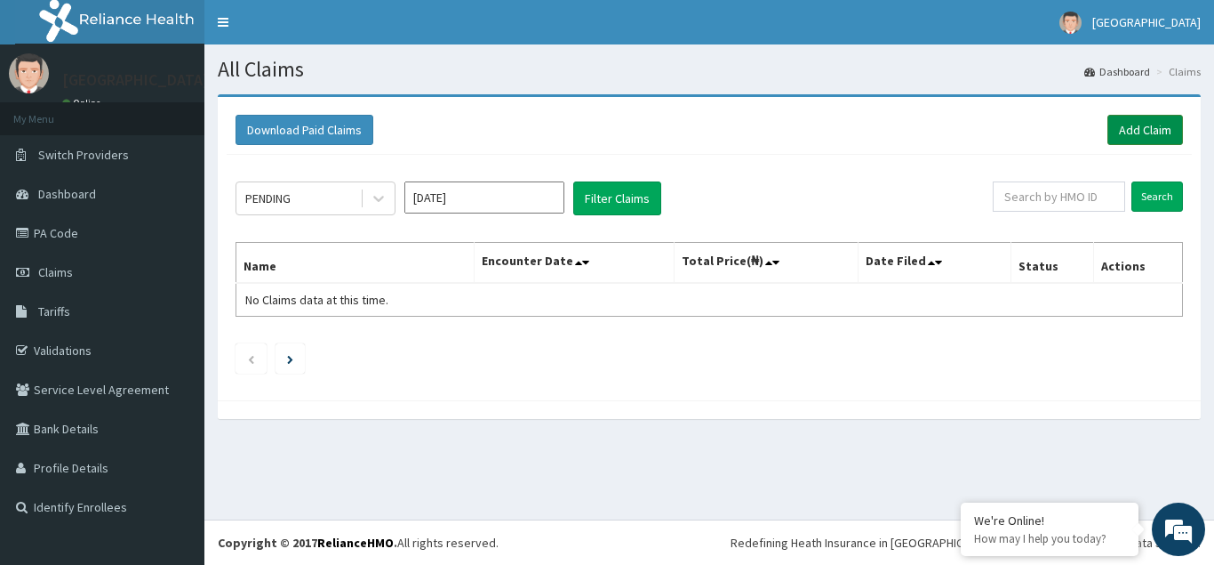
click at [1136, 131] on link "Add Claim" at bounding box center [1146, 130] width 76 height 30
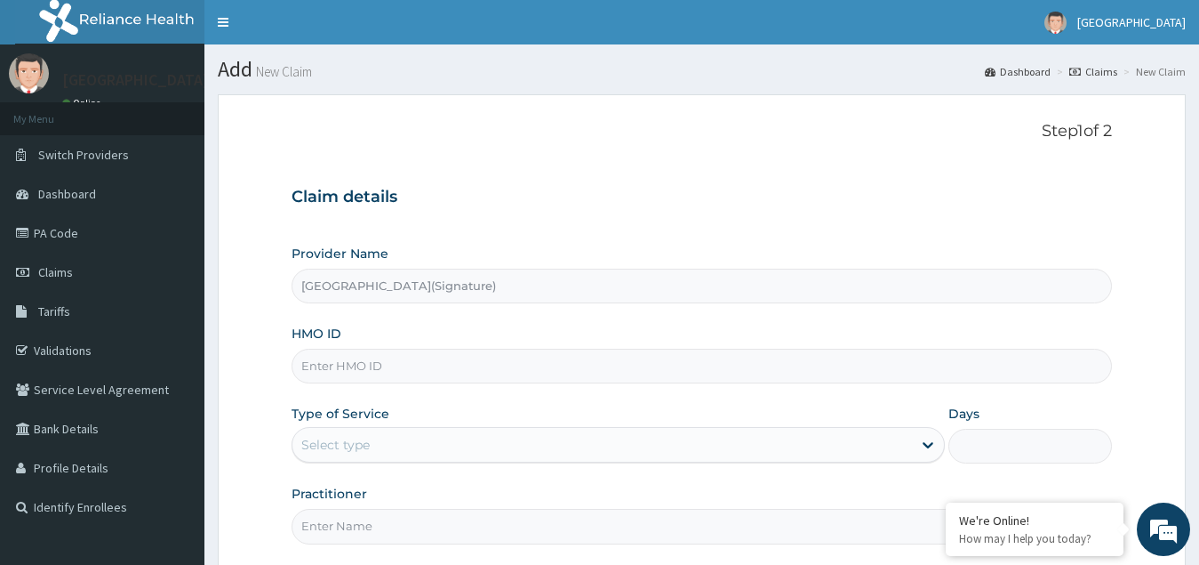
click at [337, 362] on input "HMO ID" at bounding box center [703, 366] width 822 height 35
paste input "NEM/10113/F"
type input "NEM/10113/F"
click at [661, 455] on div "Select type" at bounding box center [603, 444] width 621 height 28
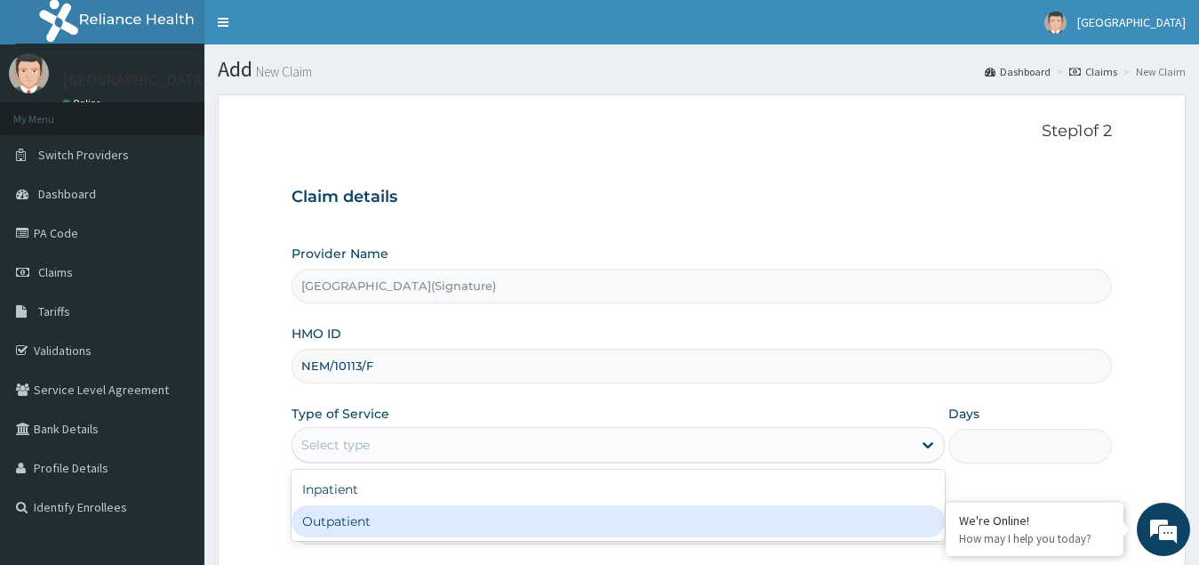
click at [523, 521] on div "Outpatient" at bounding box center [619, 521] width 654 height 32
type input "1"
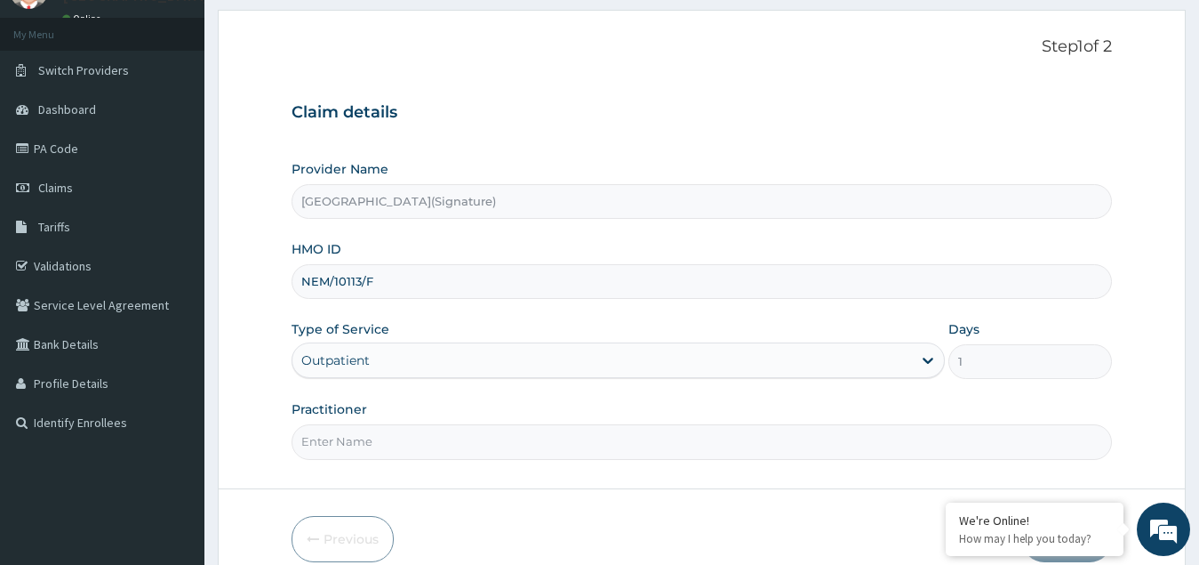
scroll to position [168, 0]
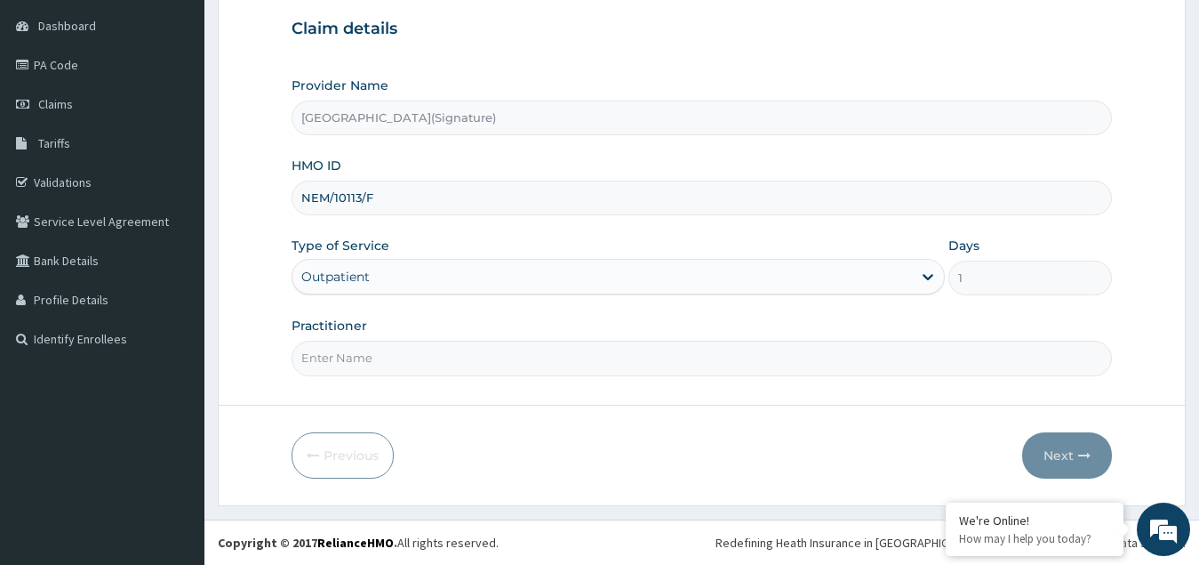
click at [345, 354] on input "Practitioner" at bounding box center [703, 358] width 822 height 35
paste input "Dr. CHIORLU JOHN"
type input "Dr. CHIORLU JOHN"
click at [1063, 460] on button "Next" at bounding box center [1067, 455] width 90 height 46
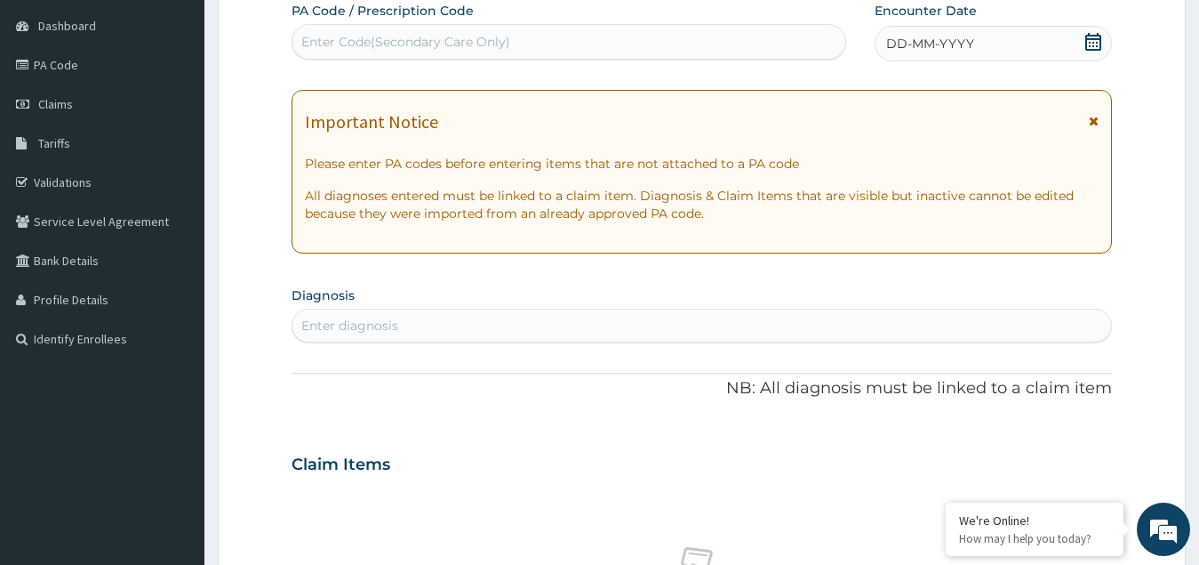
click at [1090, 42] on icon at bounding box center [1094, 42] width 16 height 18
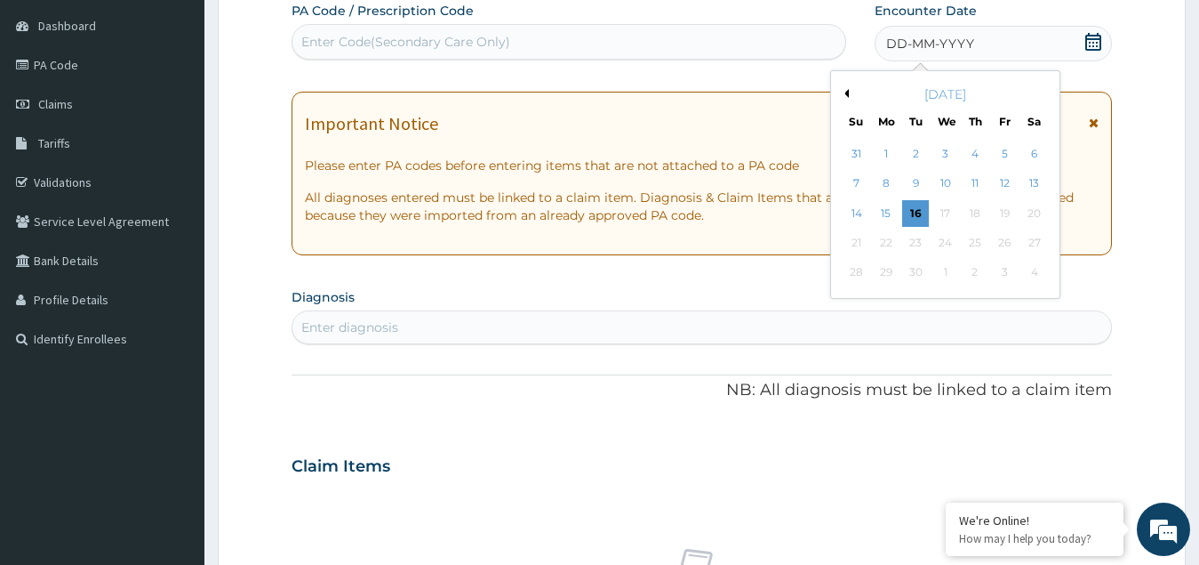
click at [846, 92] on button "Previous Month" at bounding box center [844, 93] width 9 height 9
click at [894, 274] on div "25" at bounding box center [886, 273] width 27 height 27
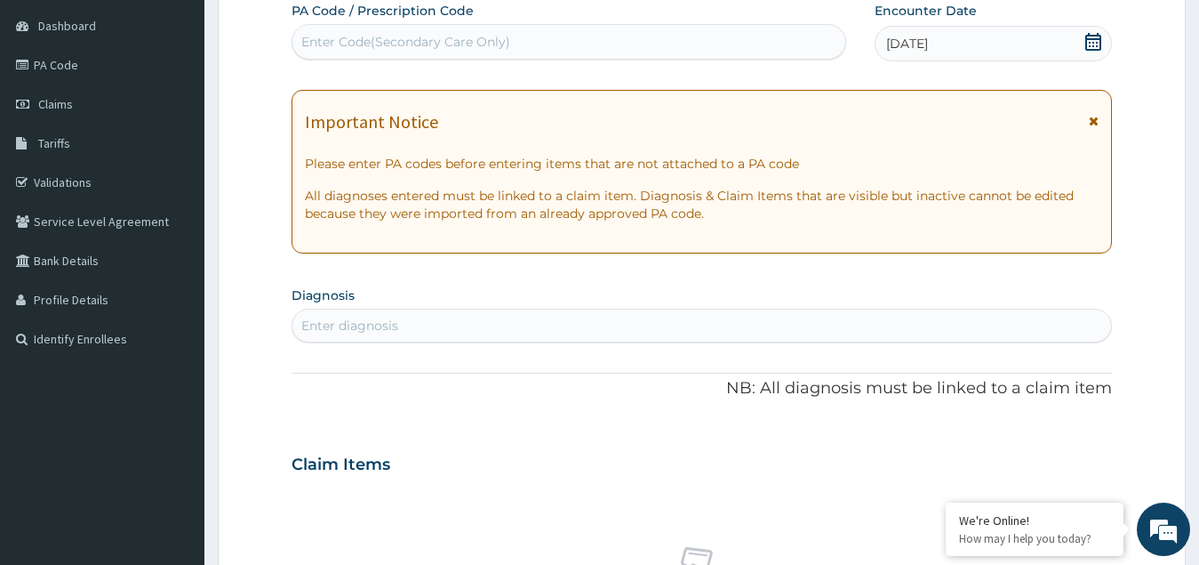
click at [379, 314] on div "Enter diagnosis" at bounding box center [703, 325] width 820 height 28
type input "upper respi"
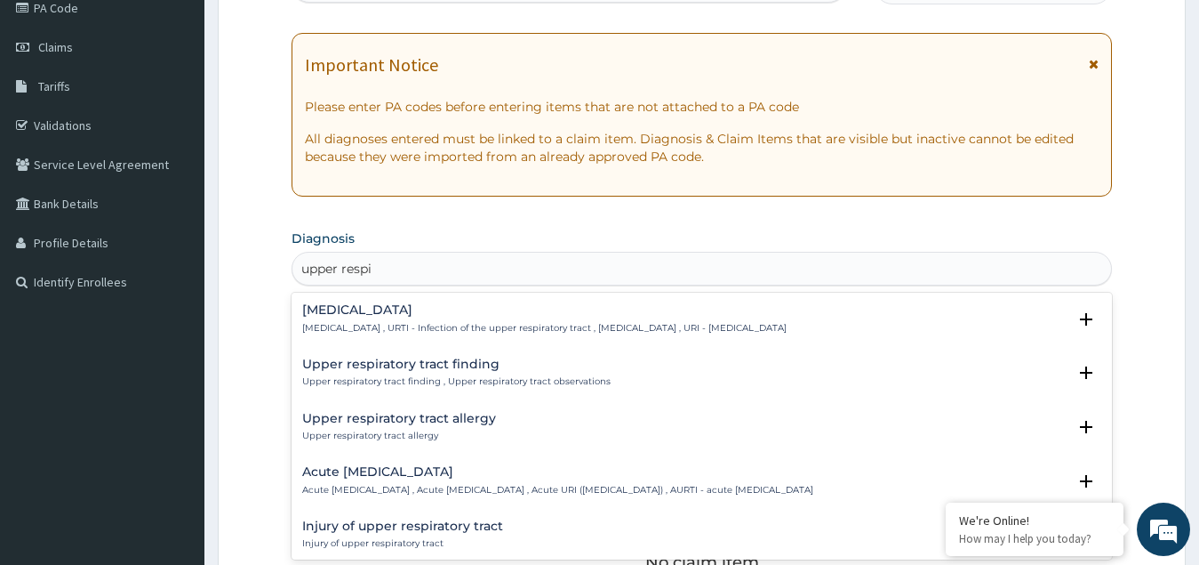
scroll to position [257, 0]
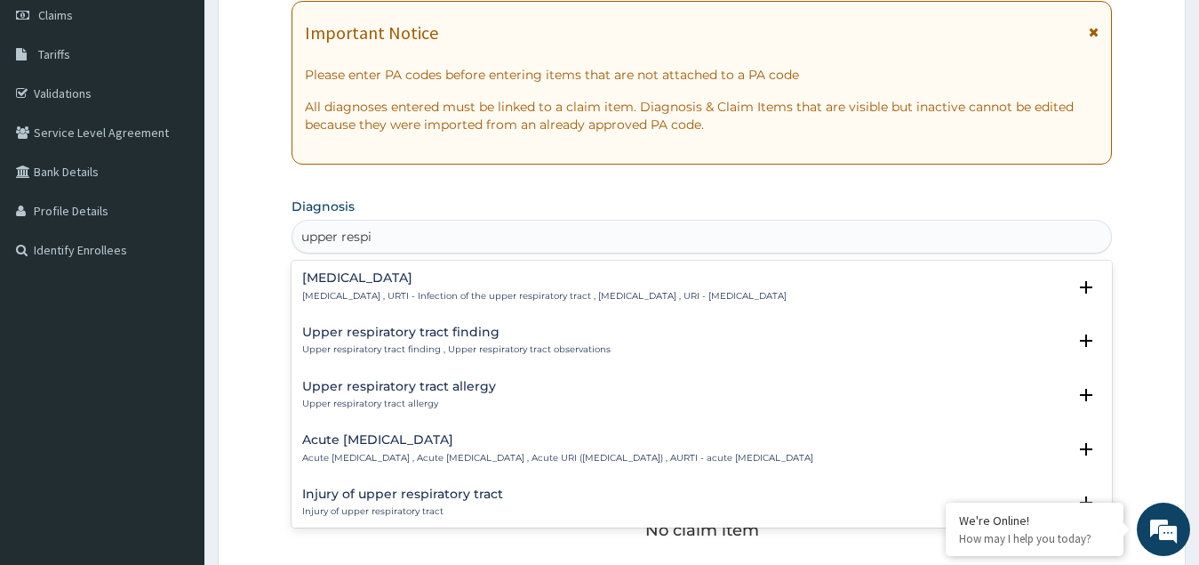
click at [405, 285] on h4 "Upper respiratory infection" at bounding box center [544, 277] width 485 height 13
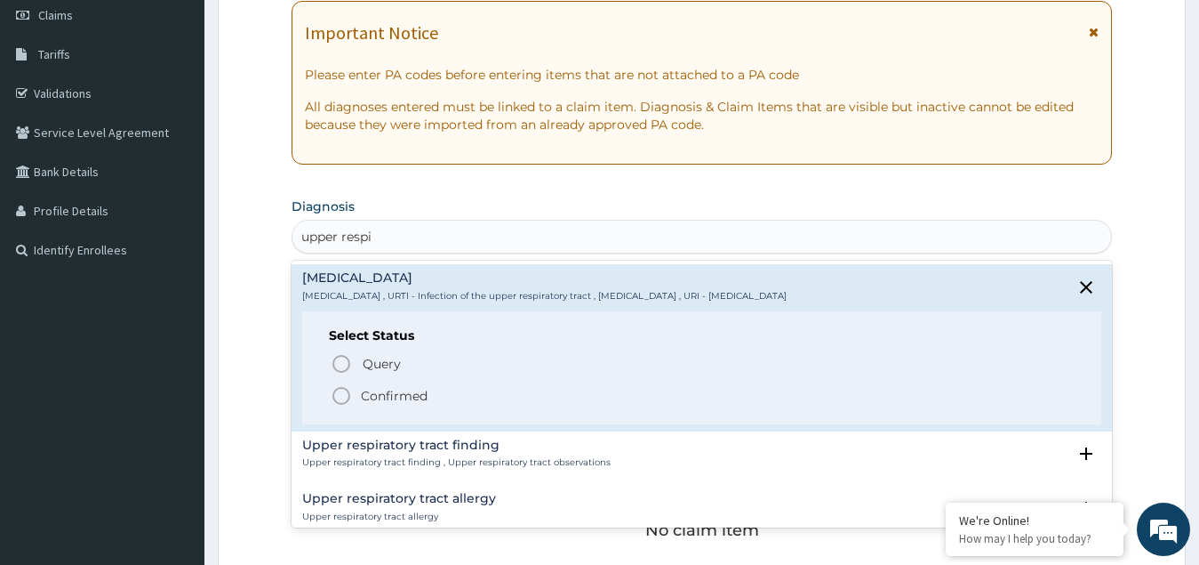
click at [386, 393] on p "Confirmed" at bounding box center [394, 396] width 67 height 18
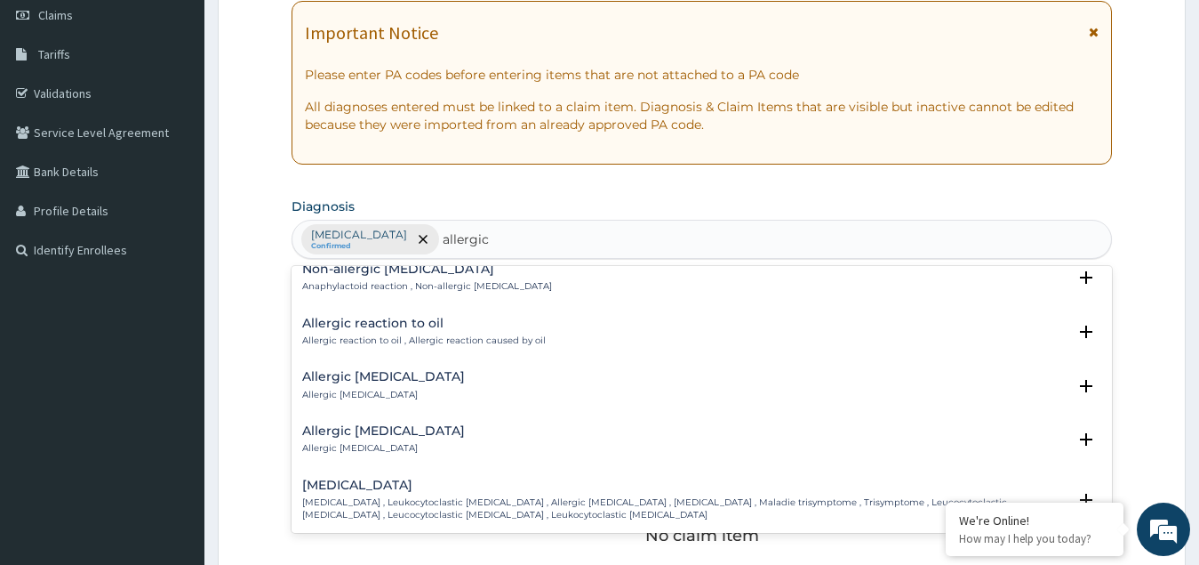
scroll to position [2450, 0]
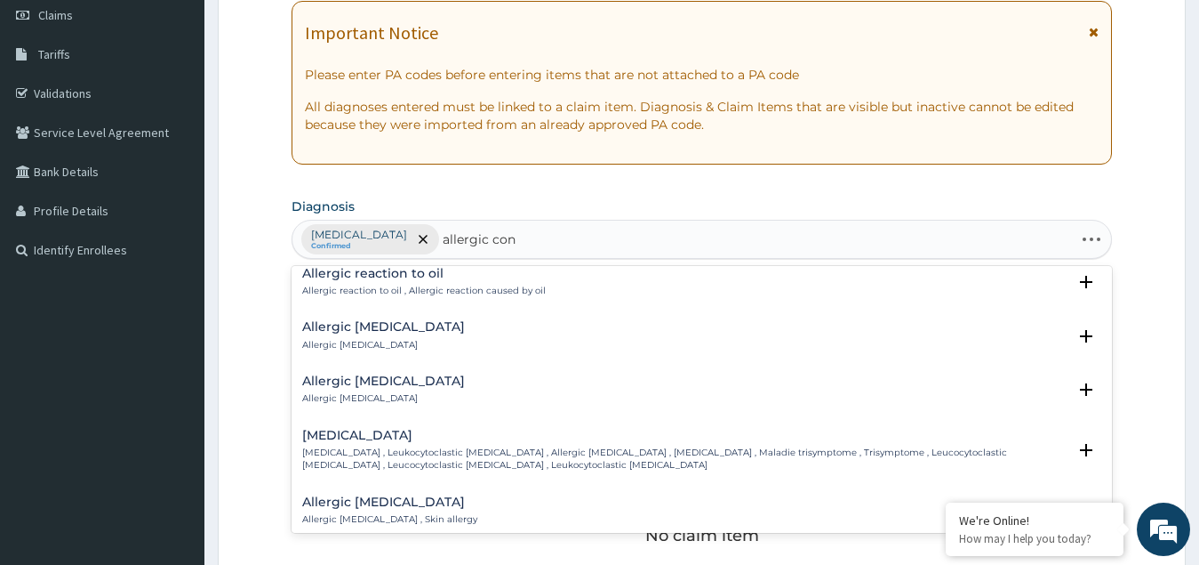
type input "allergic conj"
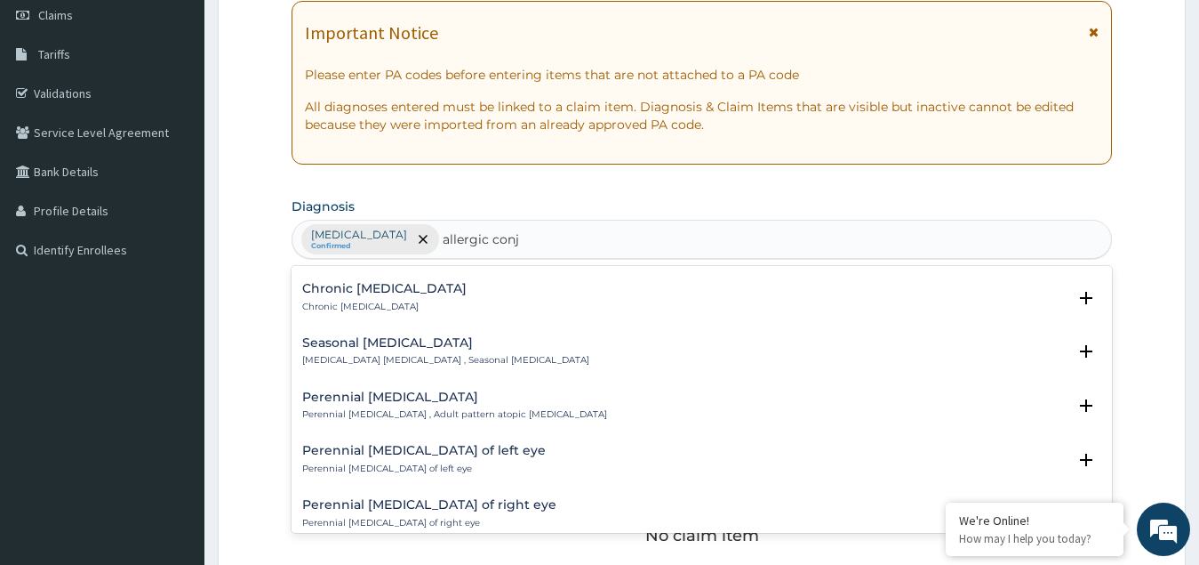
scroll to position [0, 0]
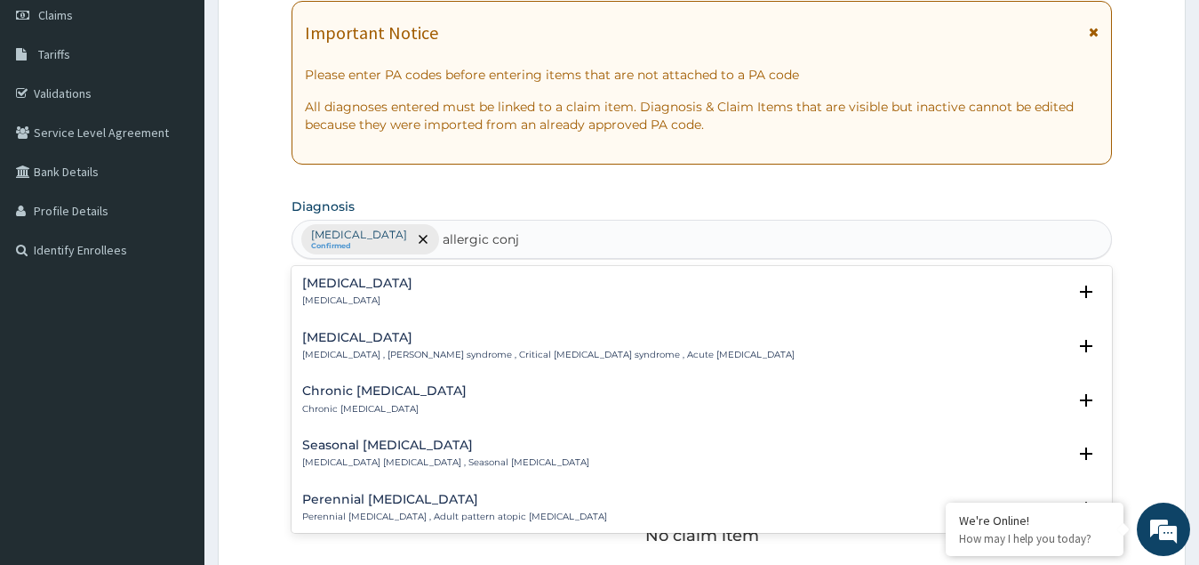
click at [340, 285] on h4 "Allergic conjunctivitis" at bounding box center [357, 283] width 110 height 13
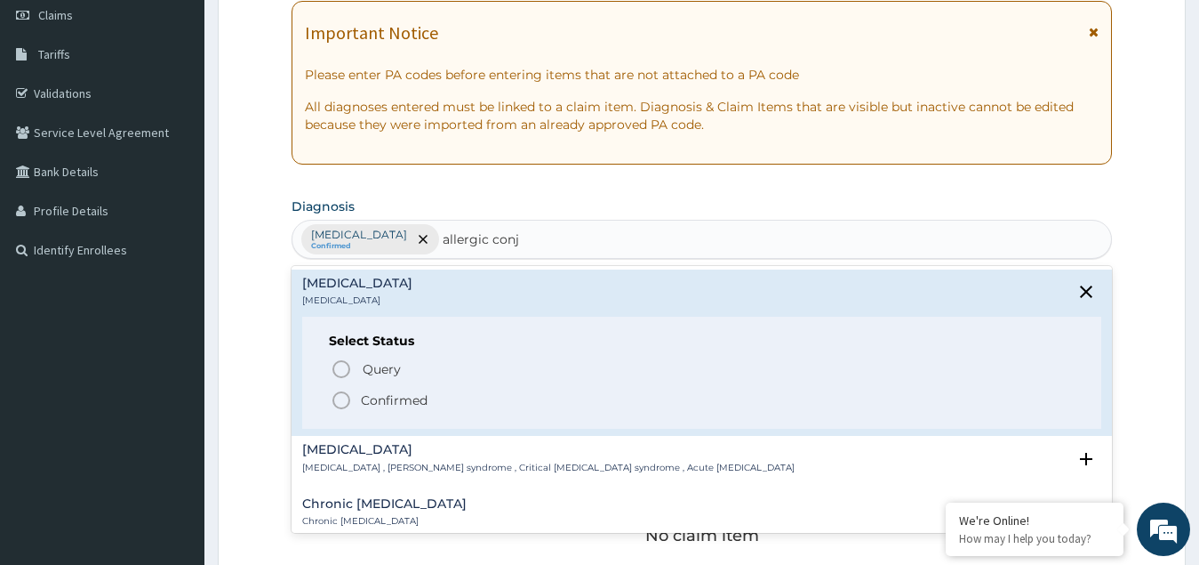
click at [365, 398] on p "Confirmed" at bounding box center [394, 400] width 67 height 18
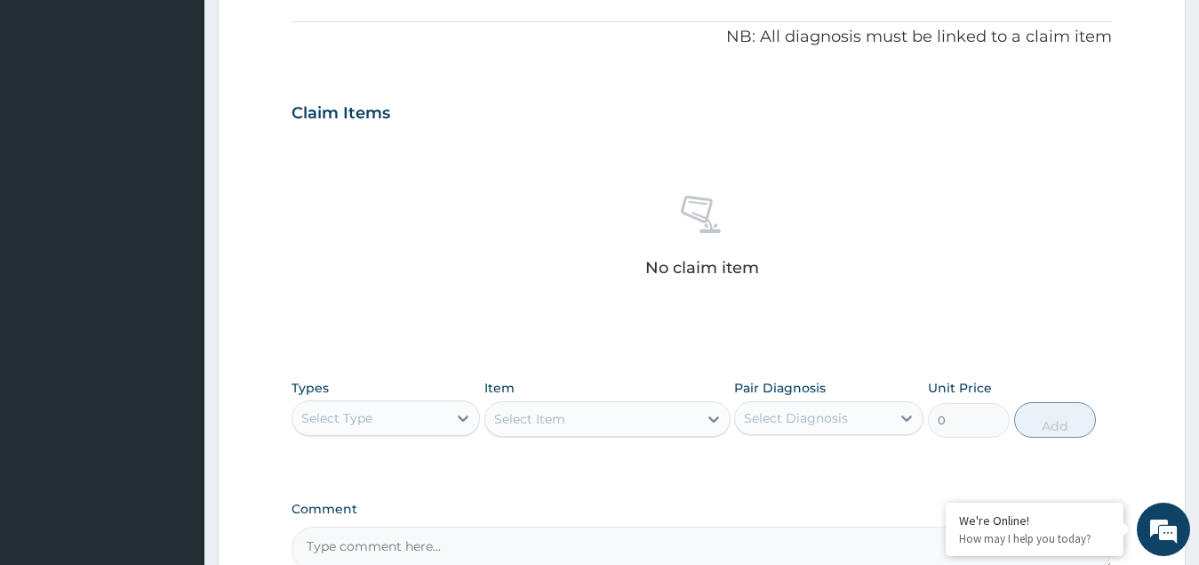
scroll to position [613, 0]
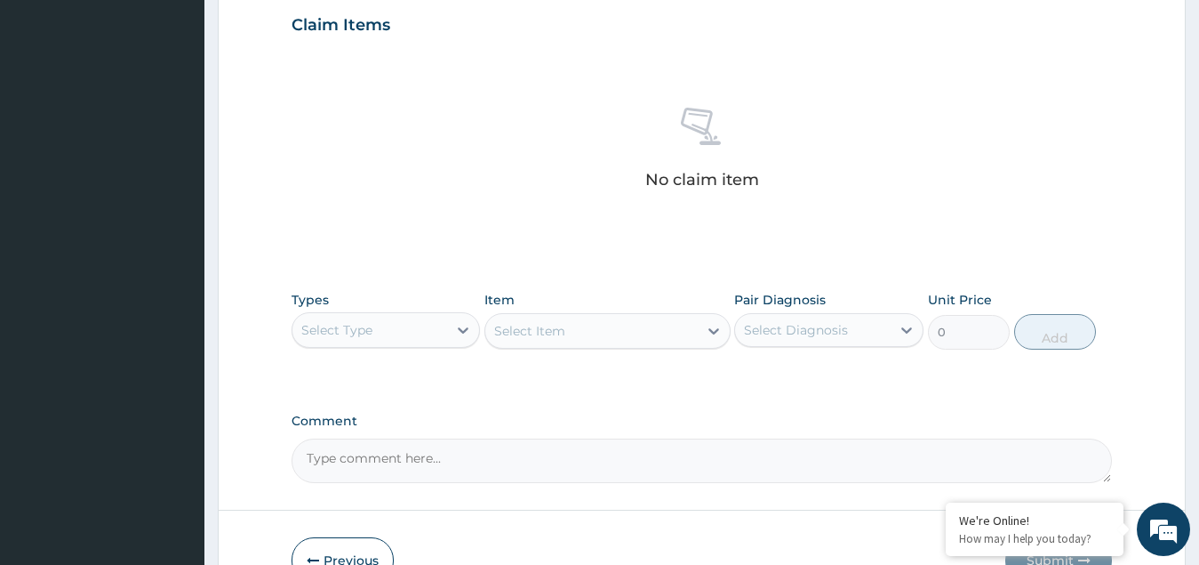
click at [381, 346] on div "Select Type" at bounding box center [386, 330] width 189 height 36
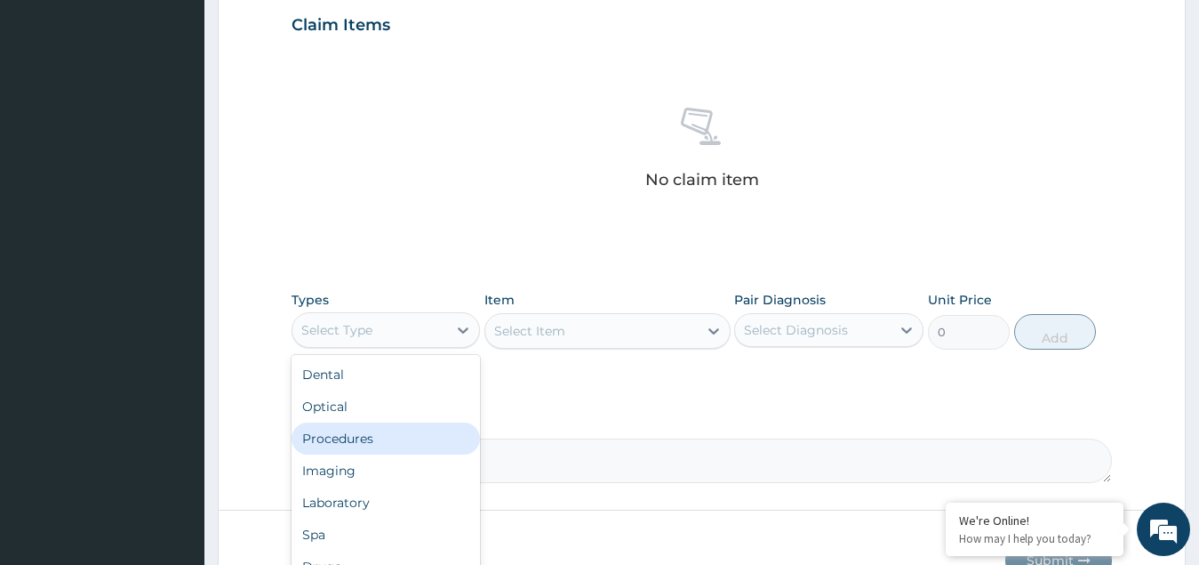
click at [381, 437] on div "Procedures" at bounding box center [386, 438] width 189 height 32
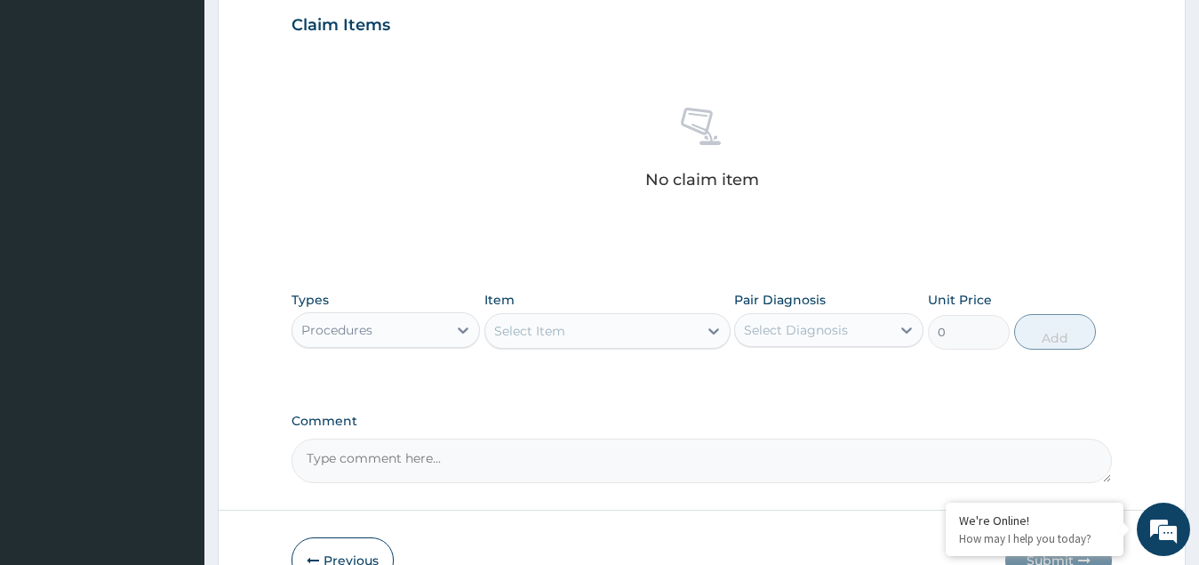
click at [628, 341] on div "Select Item" at bounding box center [591, 331] width 212 height 28
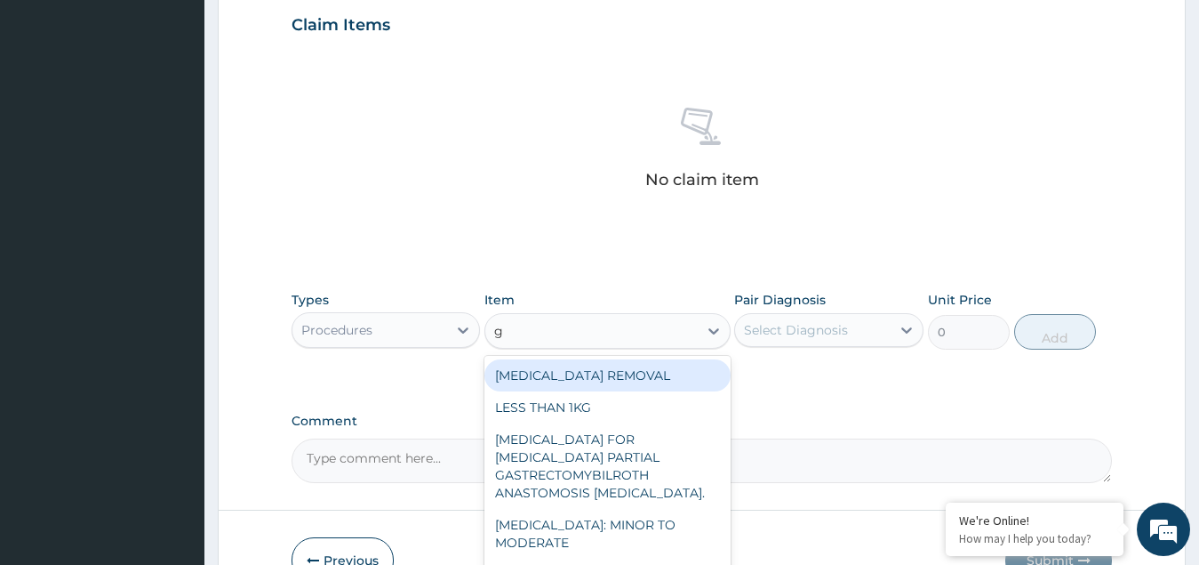
type input "gp"
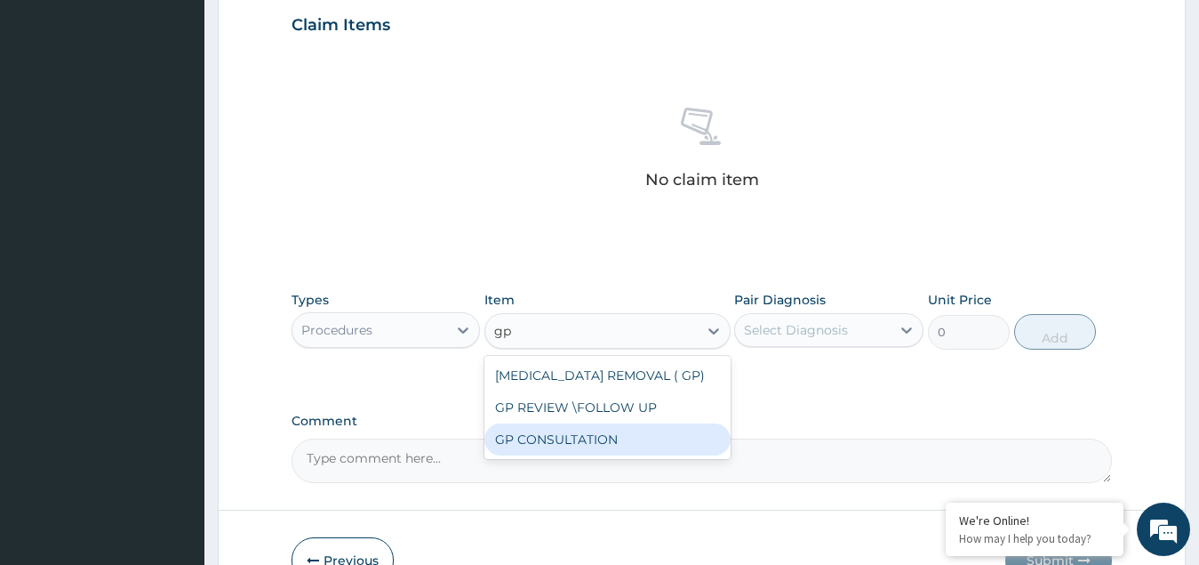
click at [565, 439] on div "GP CONSULTATION" at bounding box center [608, 439] width 246 height 32
type input "4500"
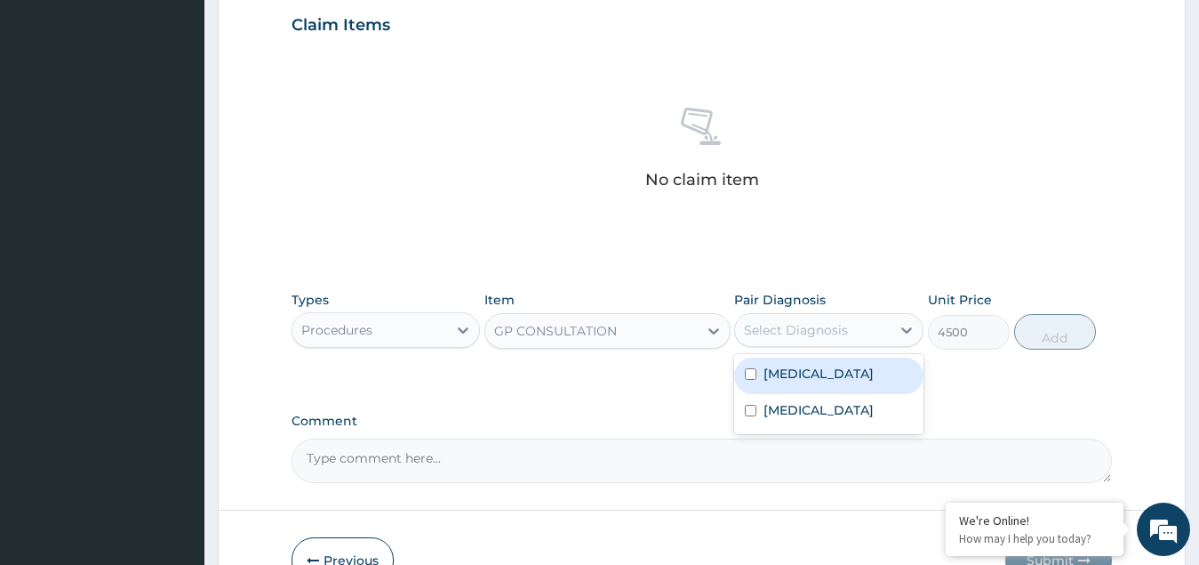
click at [796, 333] on div "Select Diagnosis" at bounding box center [796, 330] width 104 height 18
click at [785, 380] on label "Upper respiratory infection" at bounding box center [819, 374] width 110 height 18
checkbox input "true"
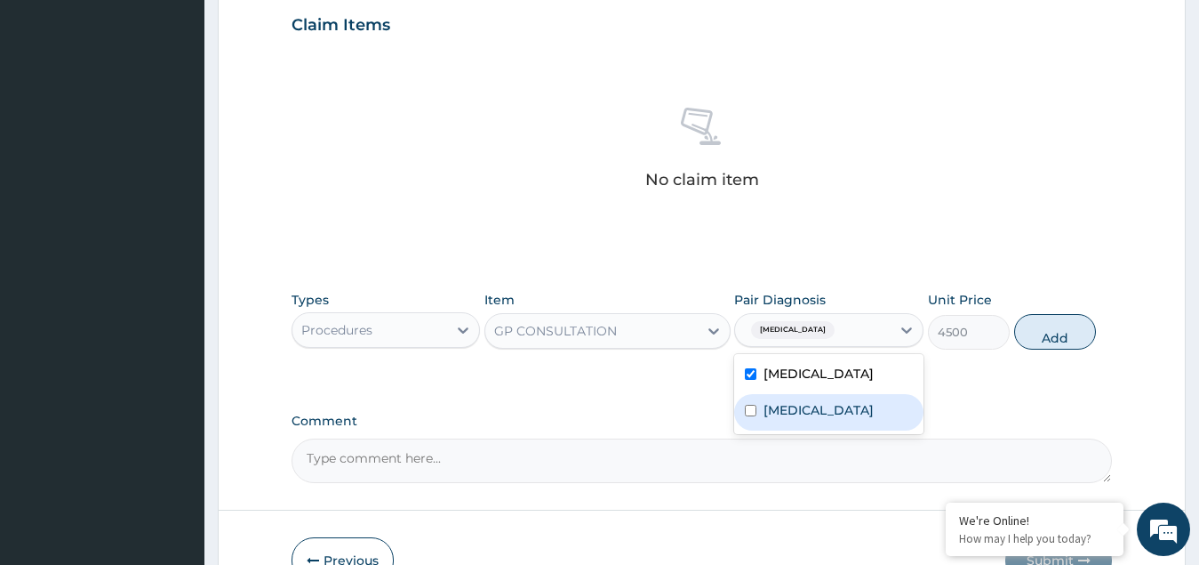
click at [793, 419] on label "Allergic conjunctivitis" at bounding box center [819, 410] width 110 height 18
checkbox input "true"
click at [1058, 346] on button "Add" at bounding box center [1055, 332] width 82 height 36
type input "0"
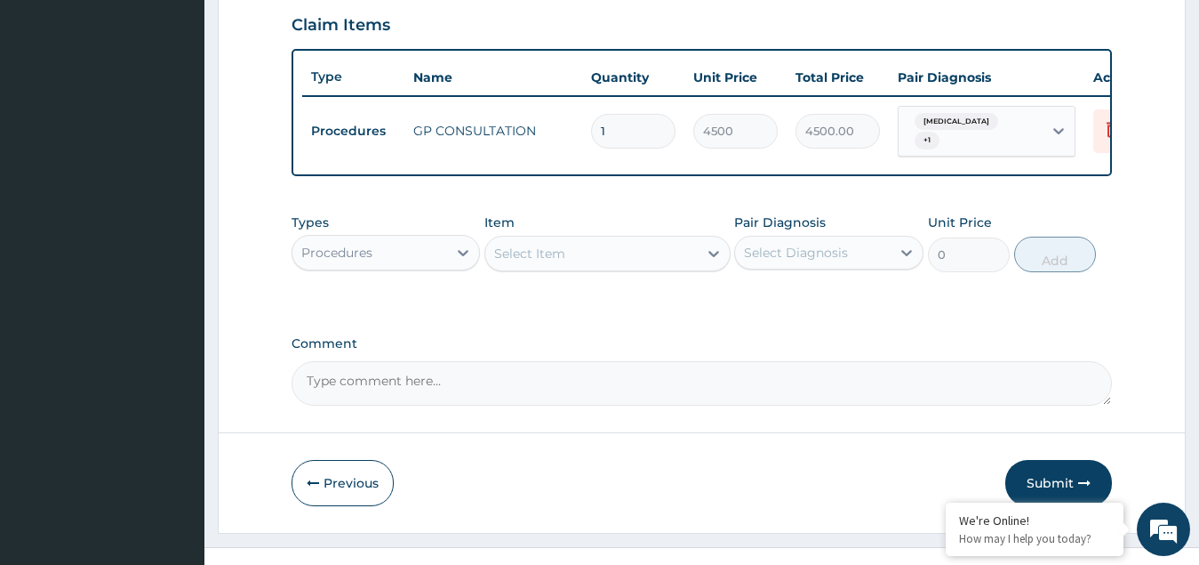
click at [428, 258] on div "Procedures" at bounding box center [371, 252] width 156 height 28
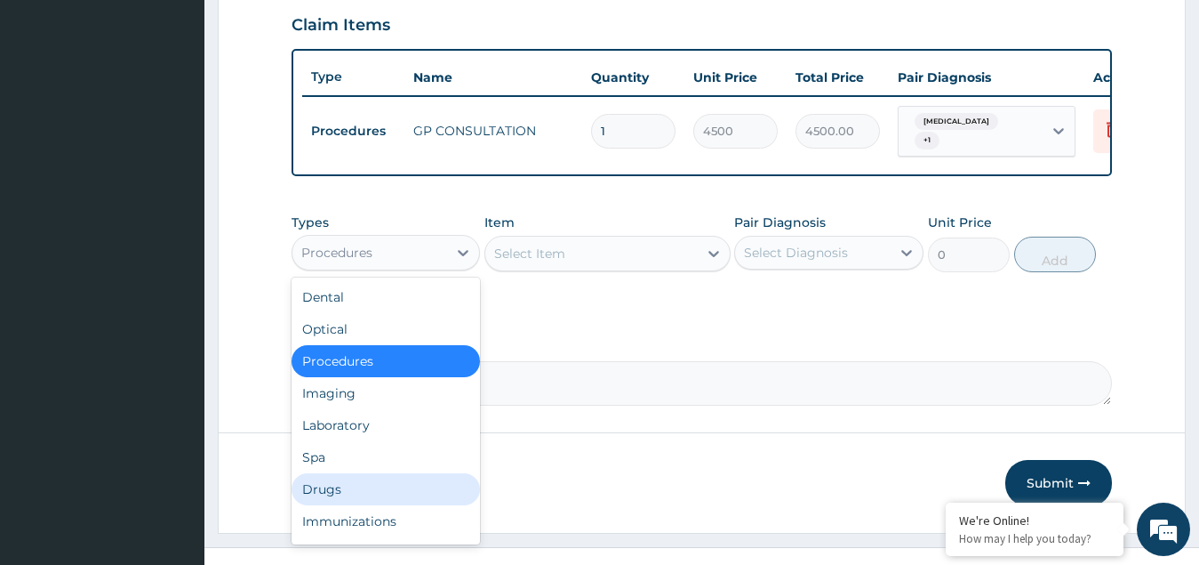
click at [356, 500] on div "Drugs" at bounding box center [386, 489] width 189 height 32
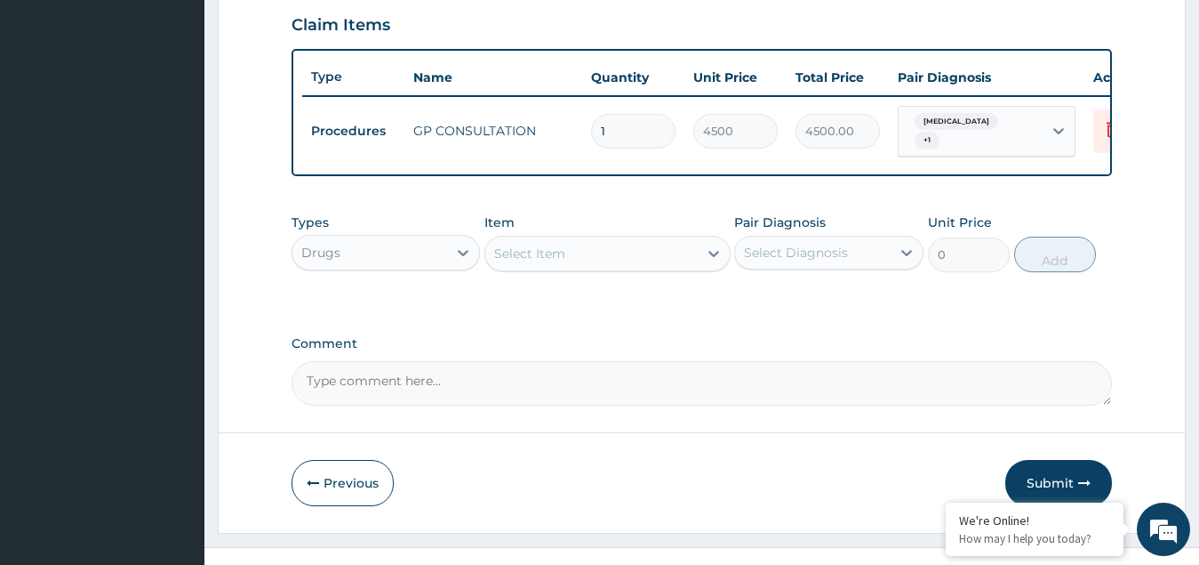
click at [526, 262] on div "Select Item" at bounding box center [529, 253] width 71 height 18
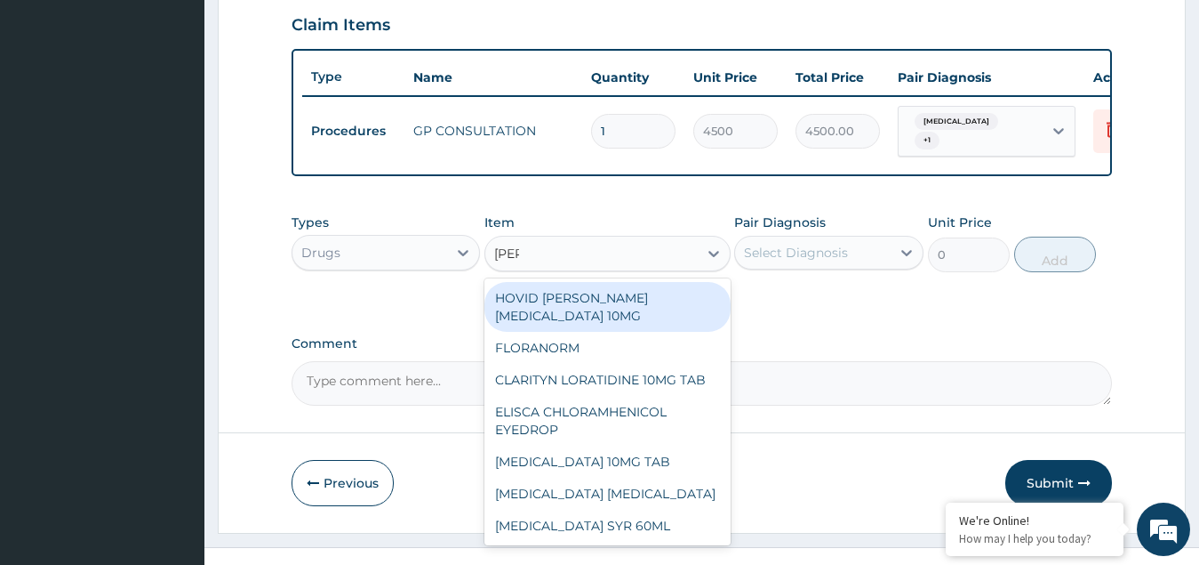
type input "lorat"
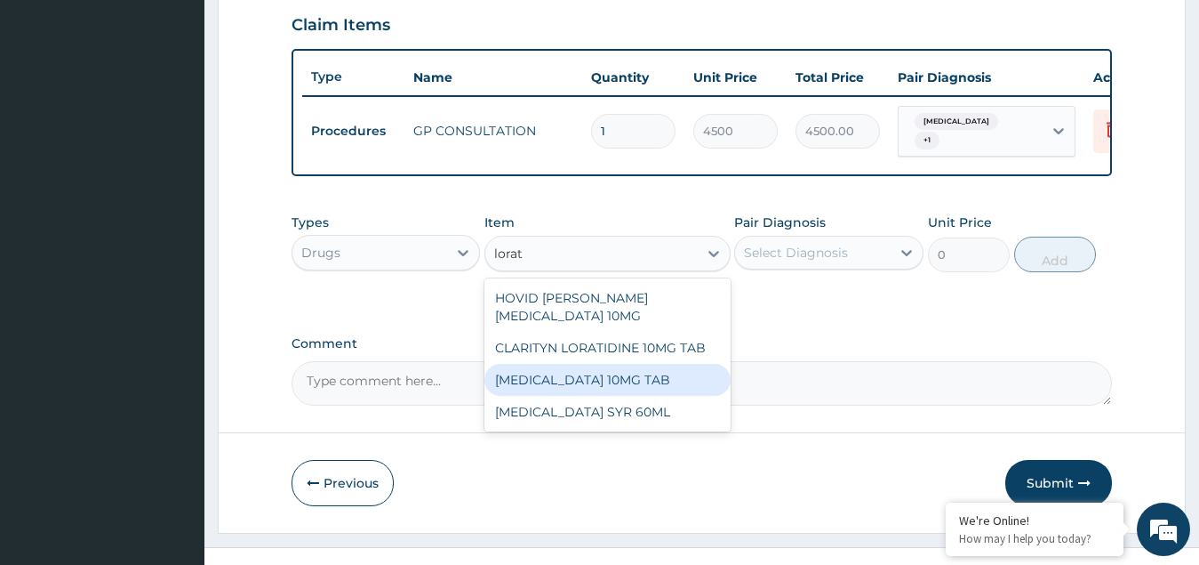
drag, startPoint x: 571, startPoint y: 393, endPoint x: 579, endPoint y: 368, distance: 26.1
click at [573, 380] on div "LORATADINE 10MG TAB" at bounding box center [608, 380] width 246 height 32
type input "149.12625"
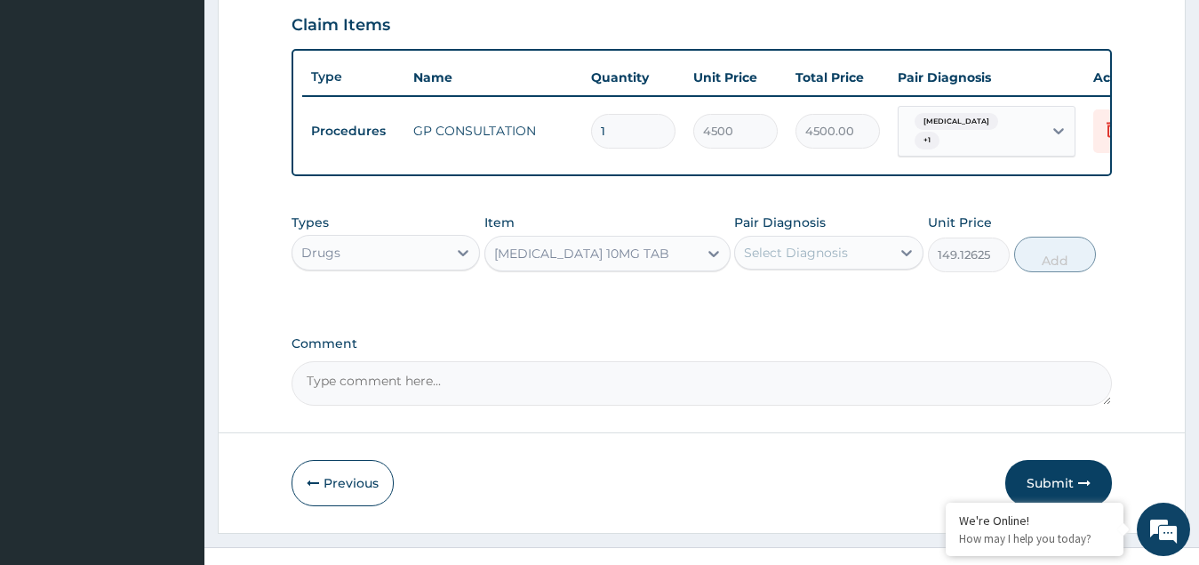
click at [785, 260] on div "Select Diagnosis" at bounding box center [796, 253] width 104 height 18
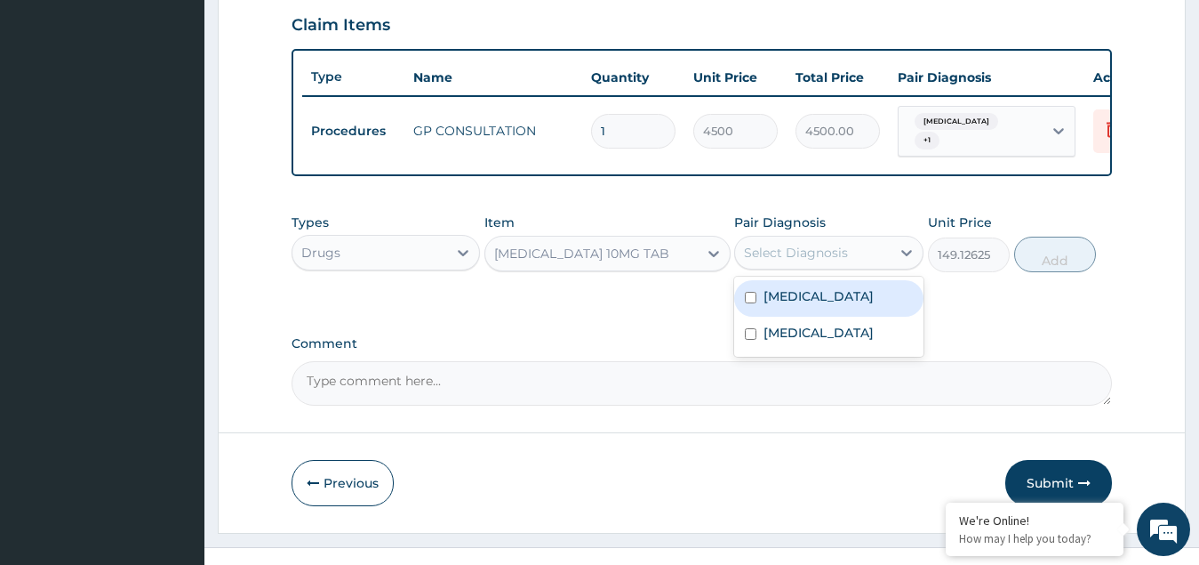
click at [796, 305] on label "Upper respiratory infection" at bounding box center [819, 296] width 110 height 18
checkbox input "true"
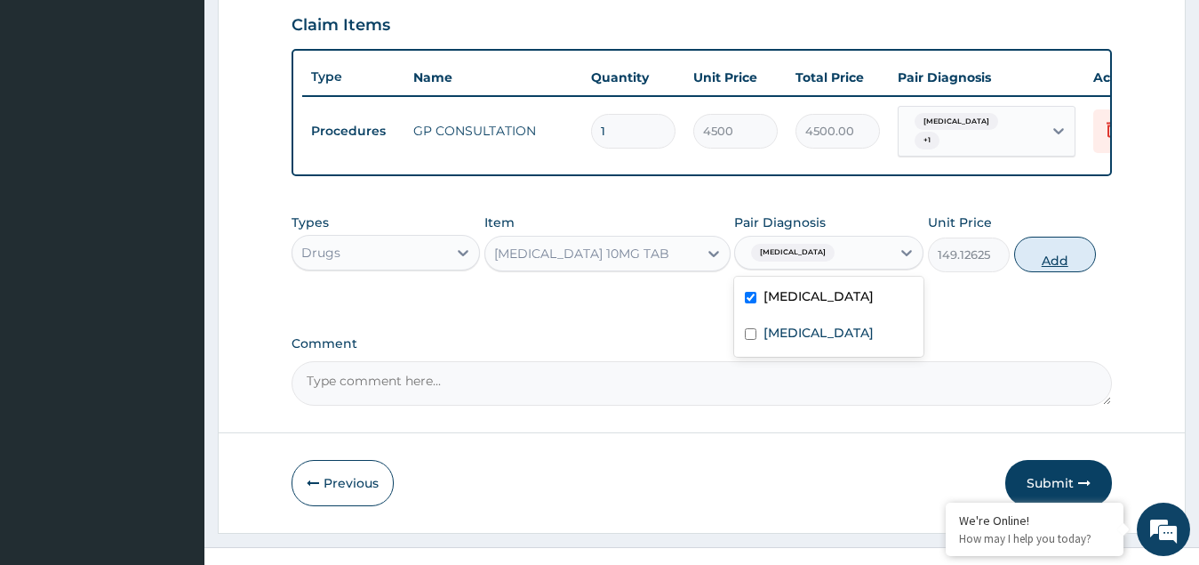
click at [1055, 266] on button "Add" at bounding box center [1055, 254] width 82 height 36
type input "0"
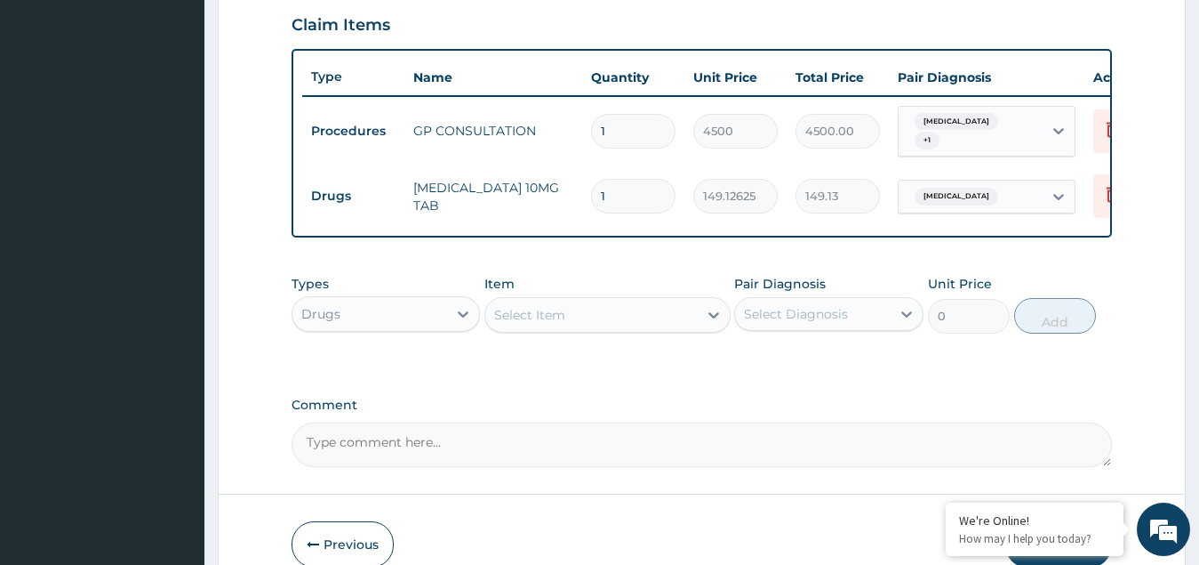
type input "0.00"
type input "3"
type input "447.38"
type input "3"
click at [557, 324] on div "Select Item" at bounding box center [529, 315] width 71 height 18
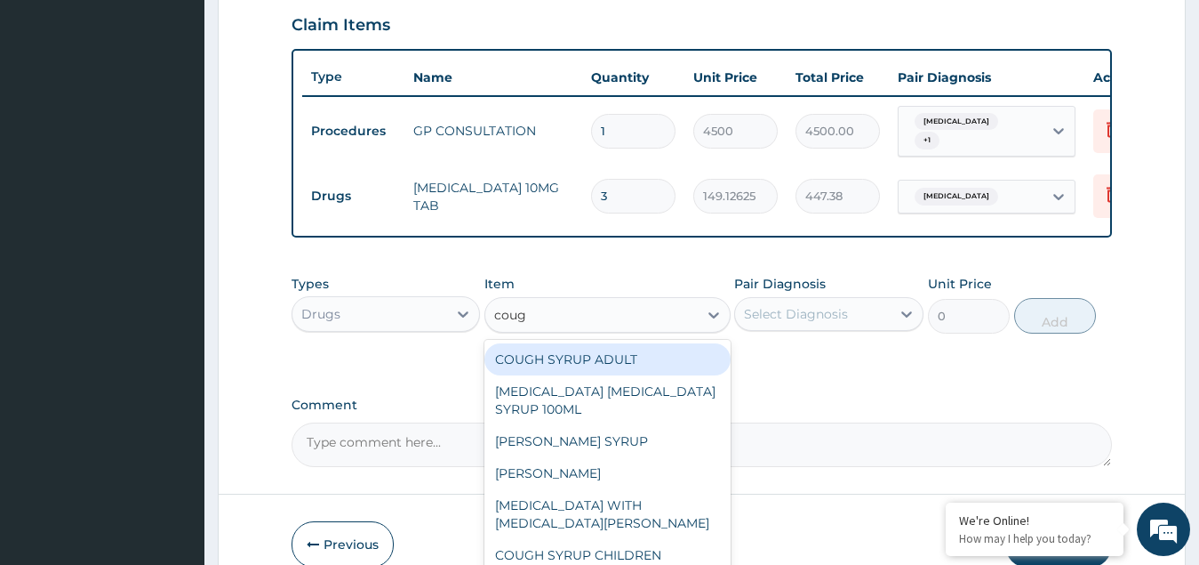
type input "cough"
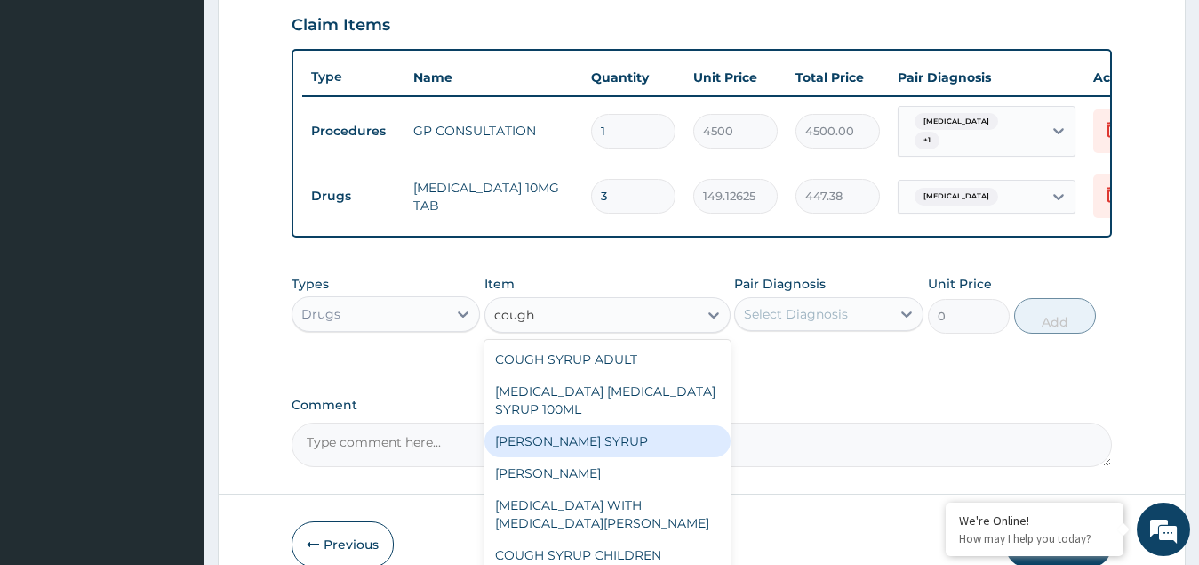
click at [589, 457] on div "EMZOLYN COUGH SYRUP" at bounding box center [608, 441] width 246 height 32
type input "1148.272125"
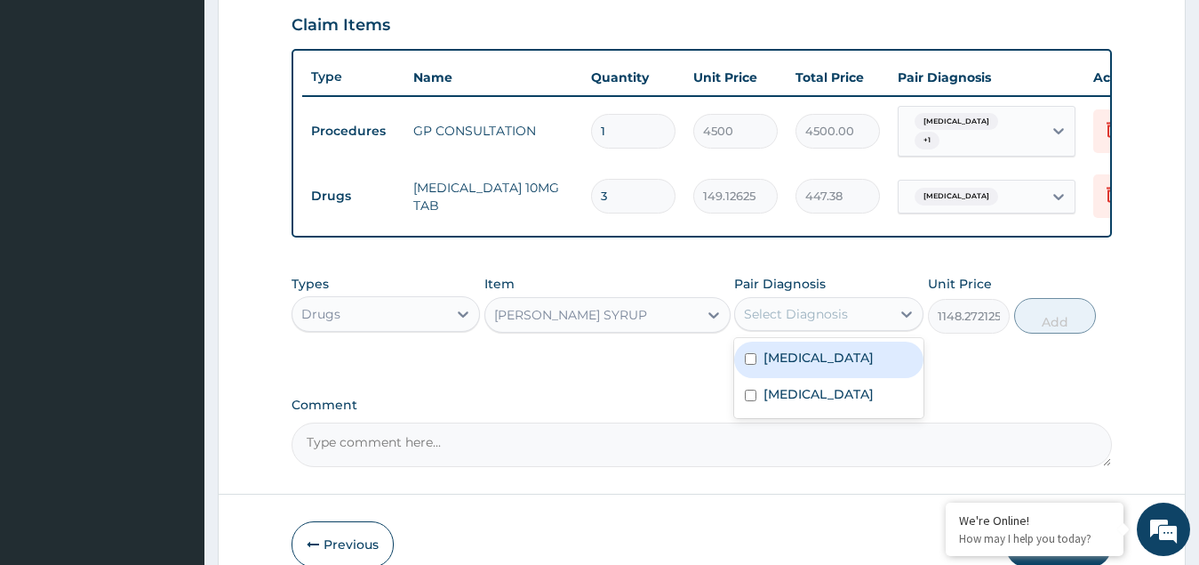
click at [812, 323] on div "Select Diagnosis" at bounding box center [796, 314] width 104 height 18
click at [789, 366] on label "Upper respiratory infection" at bounding box center [819, 358] width 110 height 18
checkbox input "true"
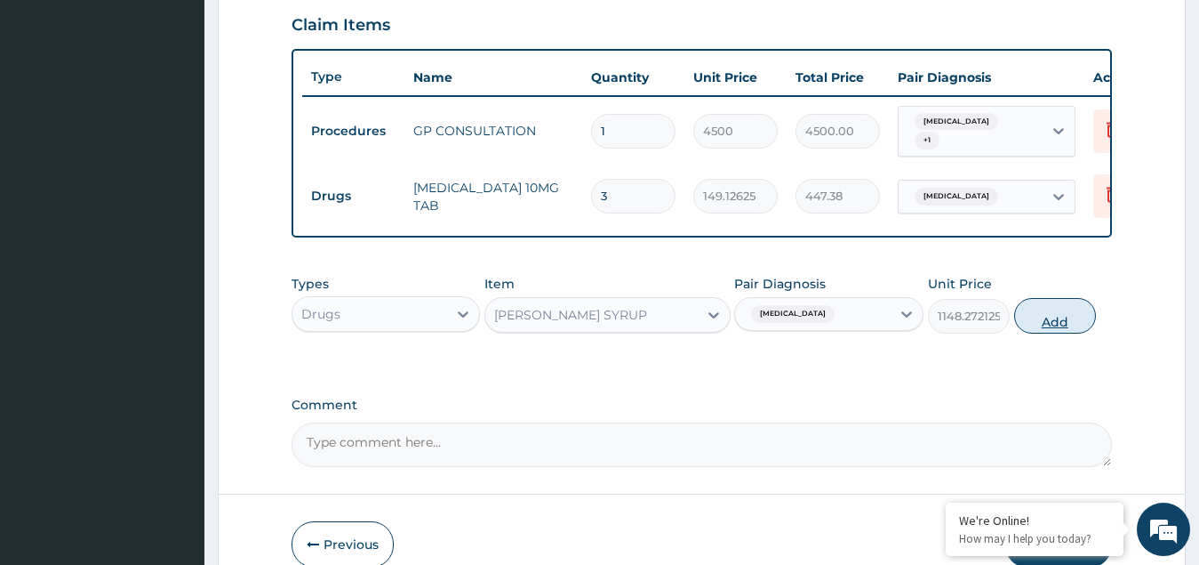
click at [1041, 333] on button "Add" at bounding box center [1055, 316] width 82 height 36
type input "0"
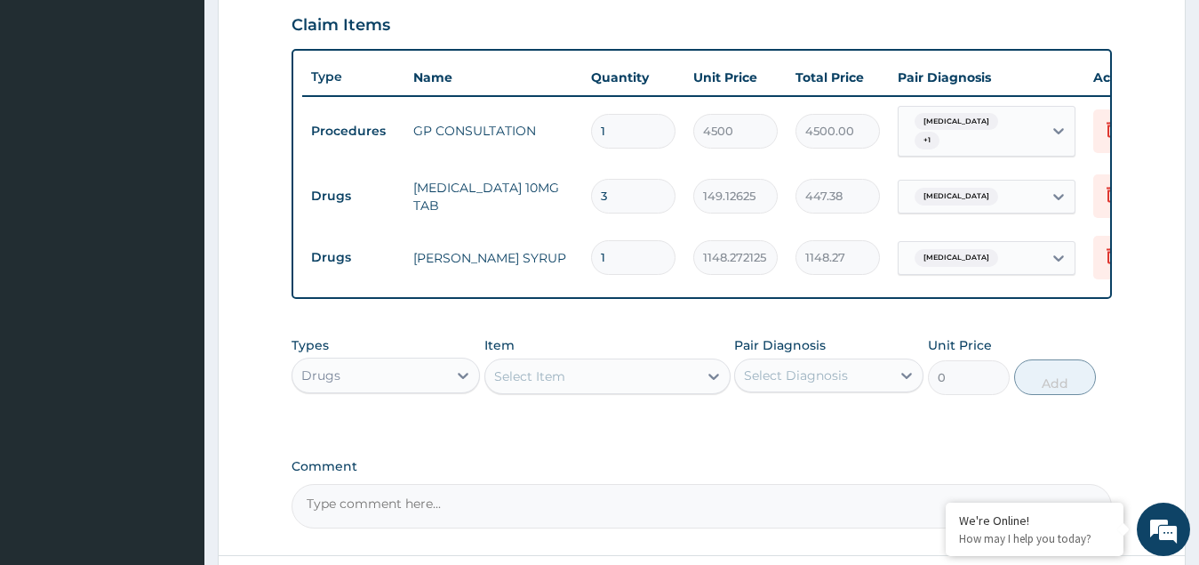
click at [538, 385] on div "Select Item" at bounding box center [529, 376] width 71 height 18
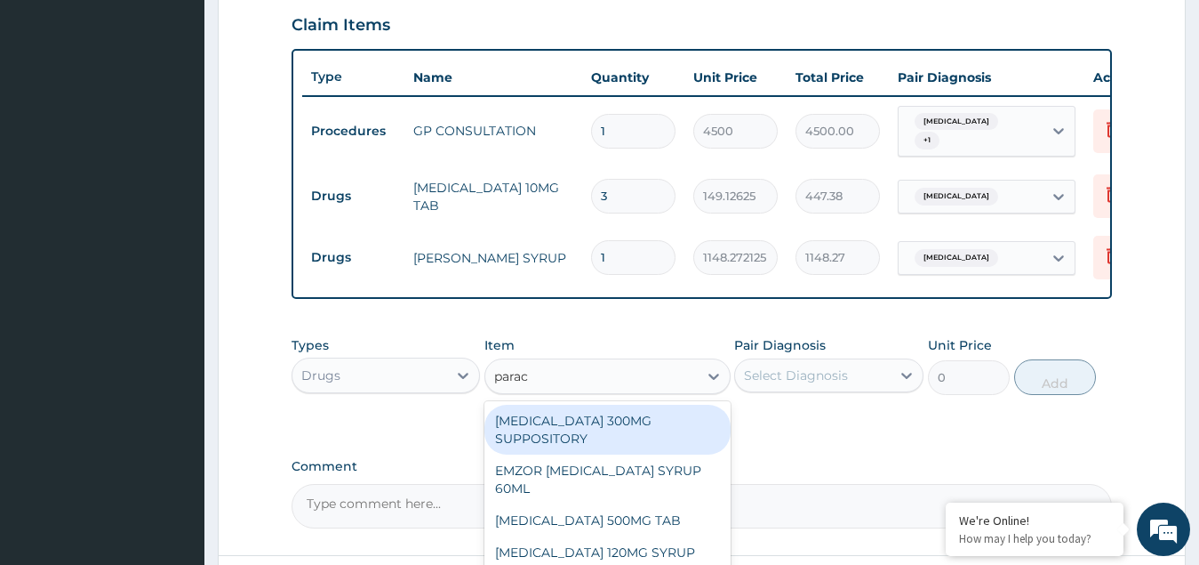
type input "parace"
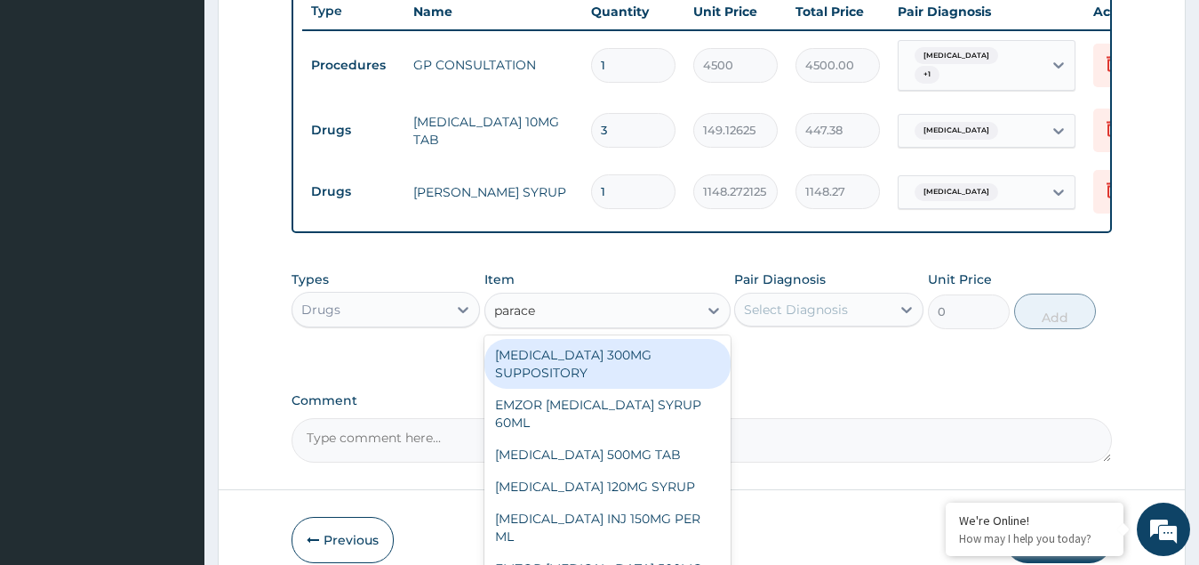
scroll to position [778, 0]
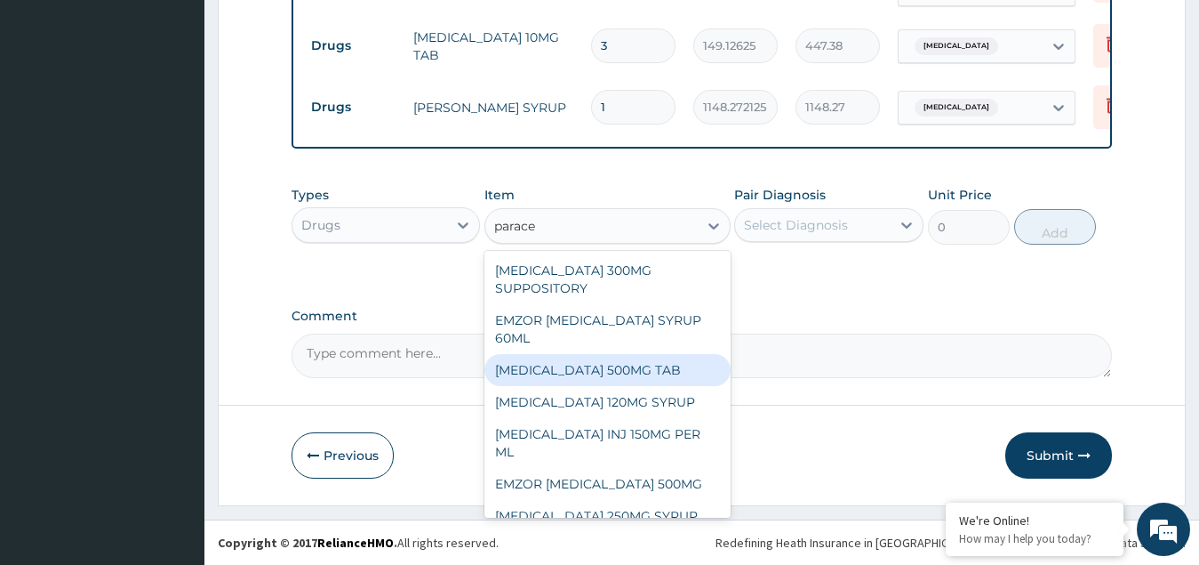
click at [587, 369] on div "PARACETAMOL 500MG TAB" at bounding box center [608, 370] width 246 height 32
type input "60"
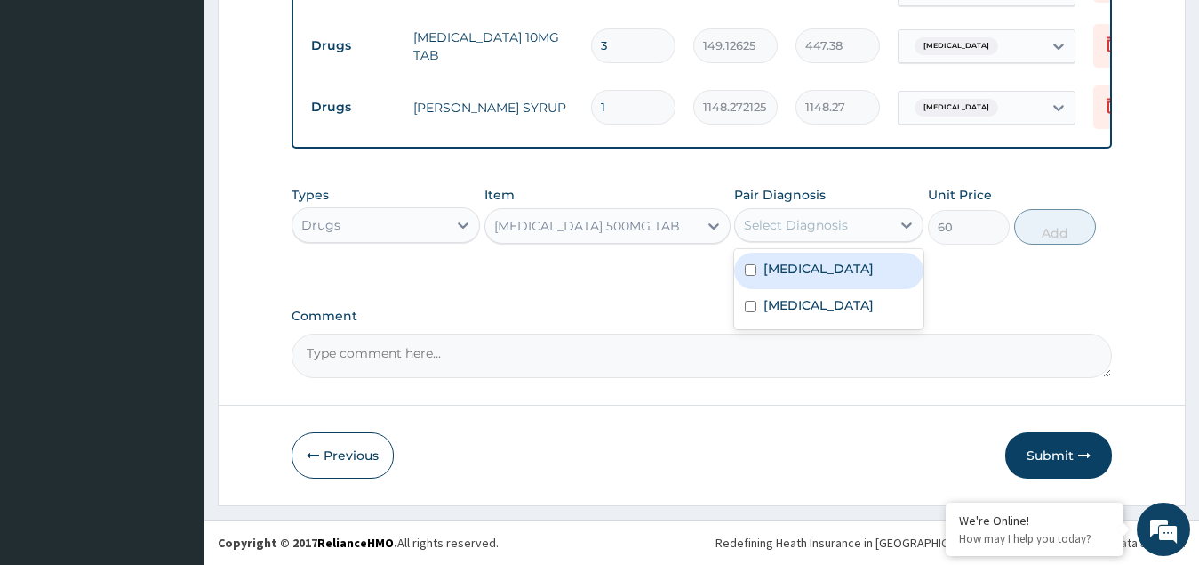
click at [812, 219] on div "Select Diagnosis" at bounding box center [796, 225] width 104 height 18
click at [784, 277] on label "Upper respiratory infection" at bounding box center [819, 269] width 110 height 18
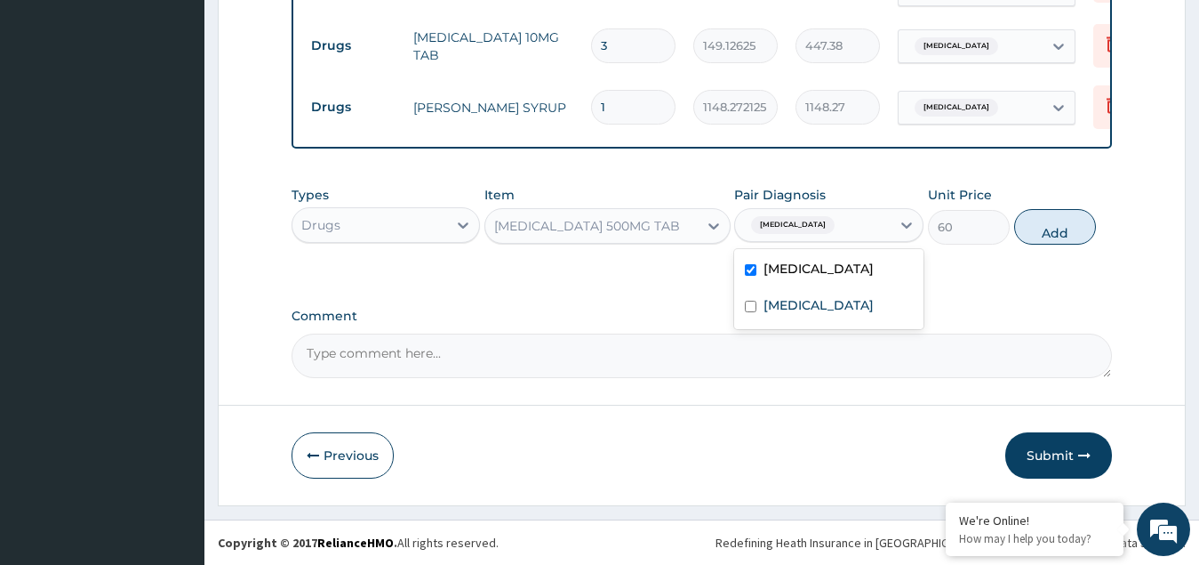
click at [746, 276] on input "checkbox" at bounding box center [751, 270] width 12 height 12
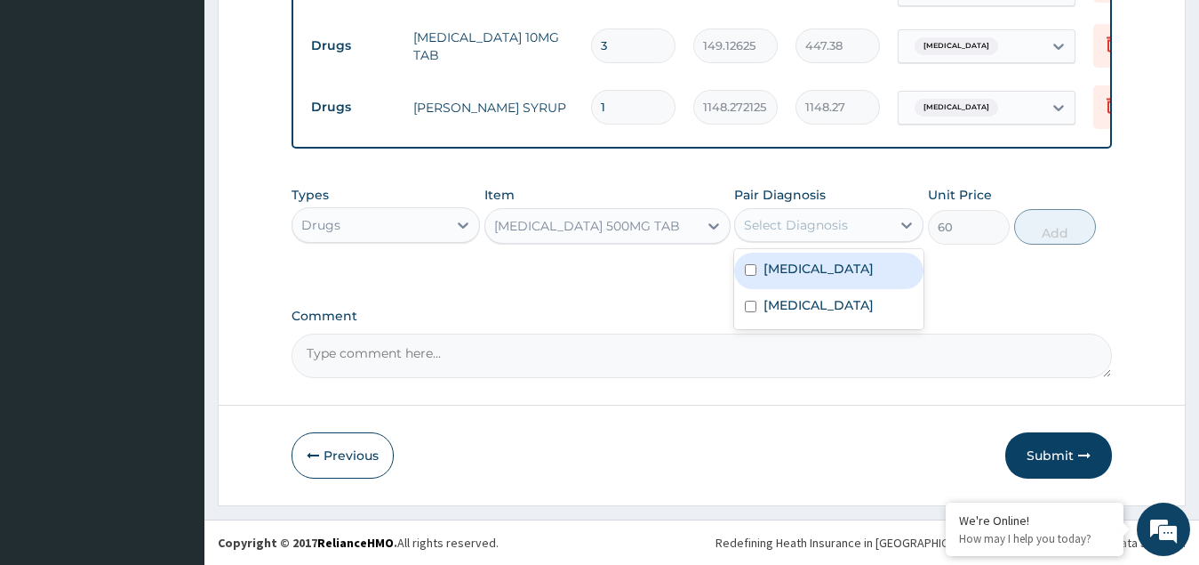
click at [751, 285] on div "Upper respiratory infection" at bounding box center [828, 270] width 189 height 36
checkbox input "true"
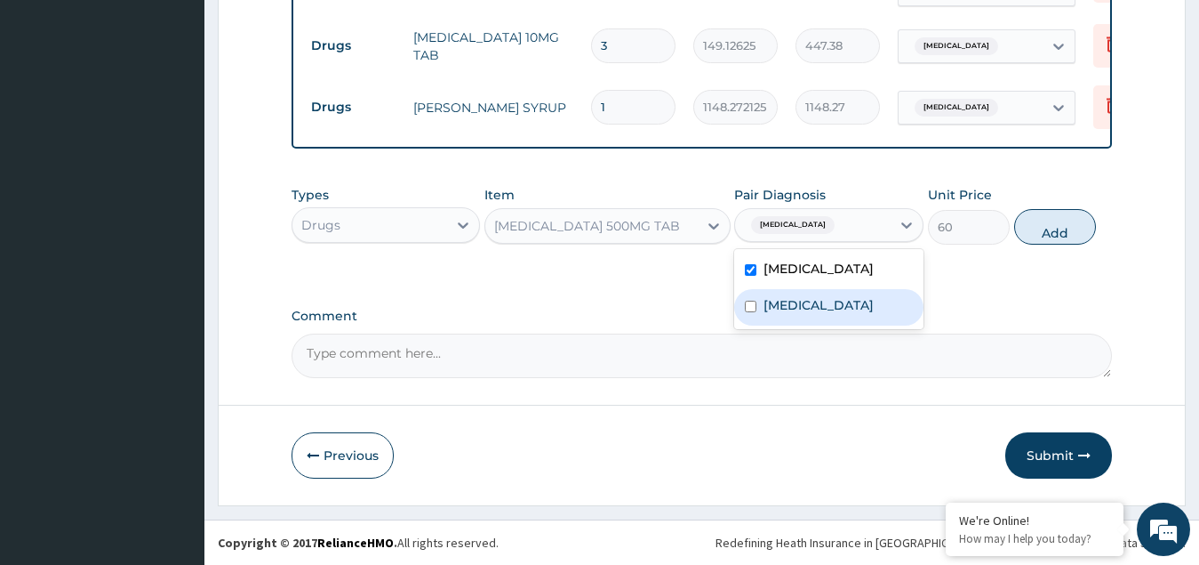
click at [748, 312] on input "checkbox" at bounding box center [751, 307] width 12 height 12
checkbox input "true"
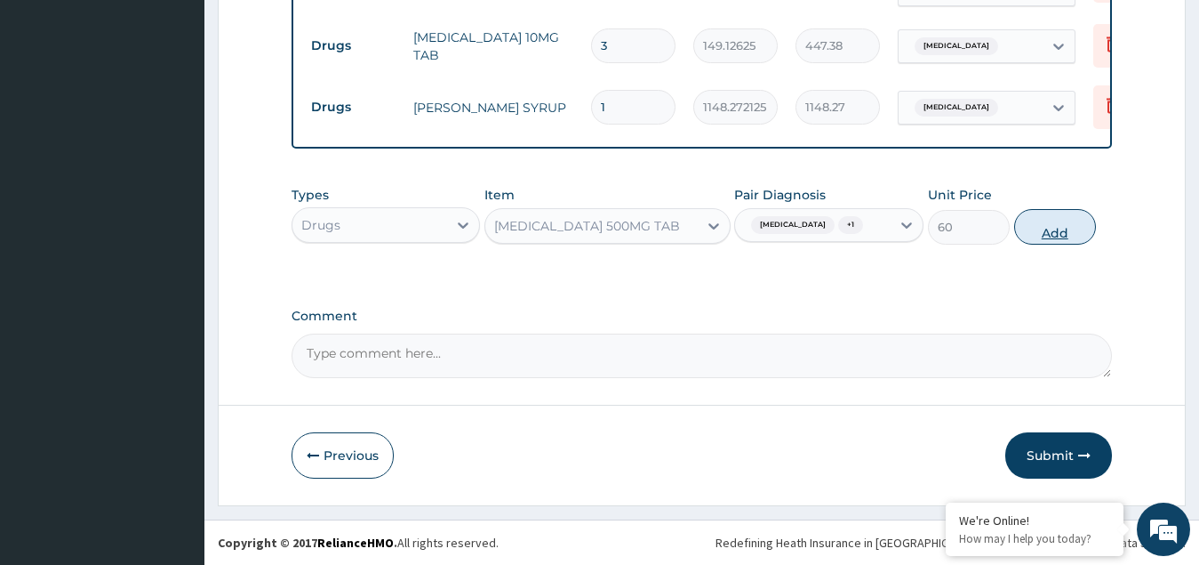
click at [1038, 241] on button "Add" at bounding box center [1055, 227] width 82 height 36
type input "0"
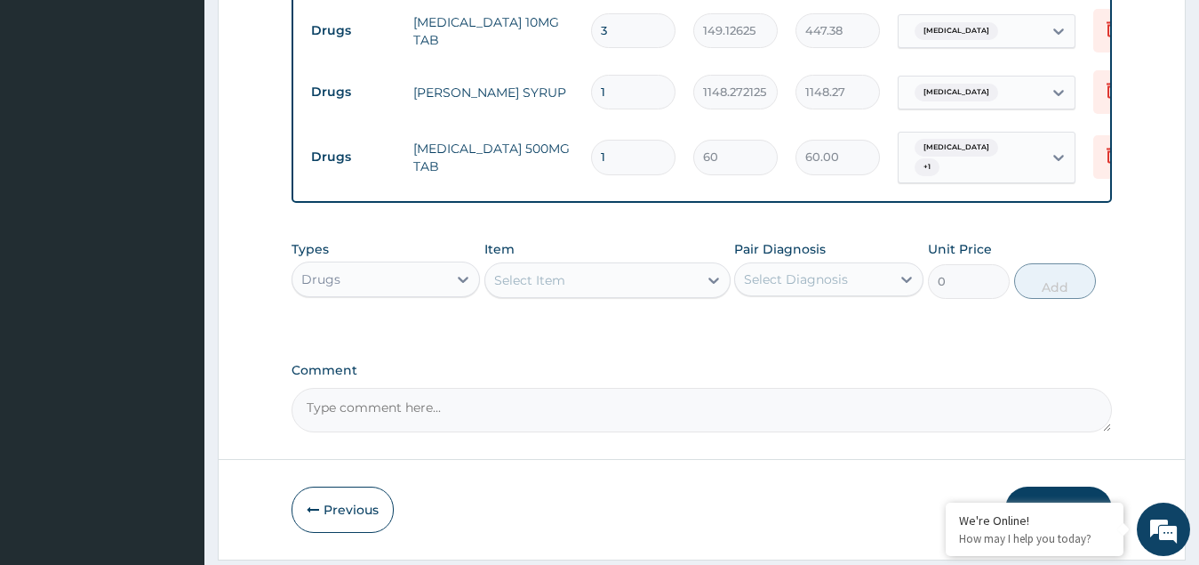
type input "0.00"
type input "9"
type input "540.00"
type input "9"
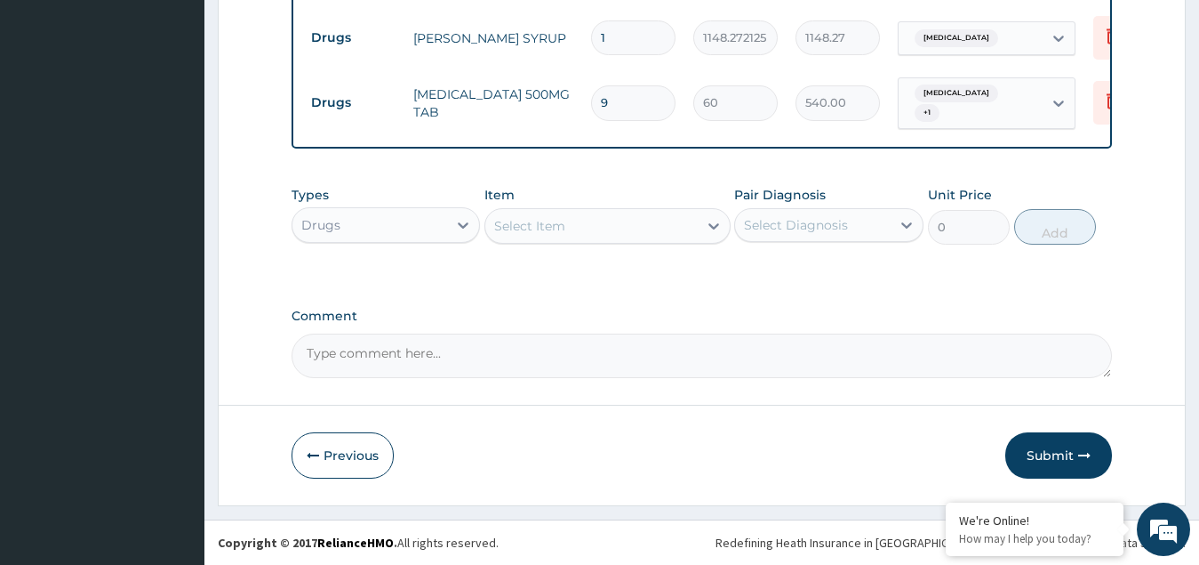
scroll to position [847, 0]
click at [1056, 454] on button "Submit" at bounding box center [1059, 455] width 107 height 46
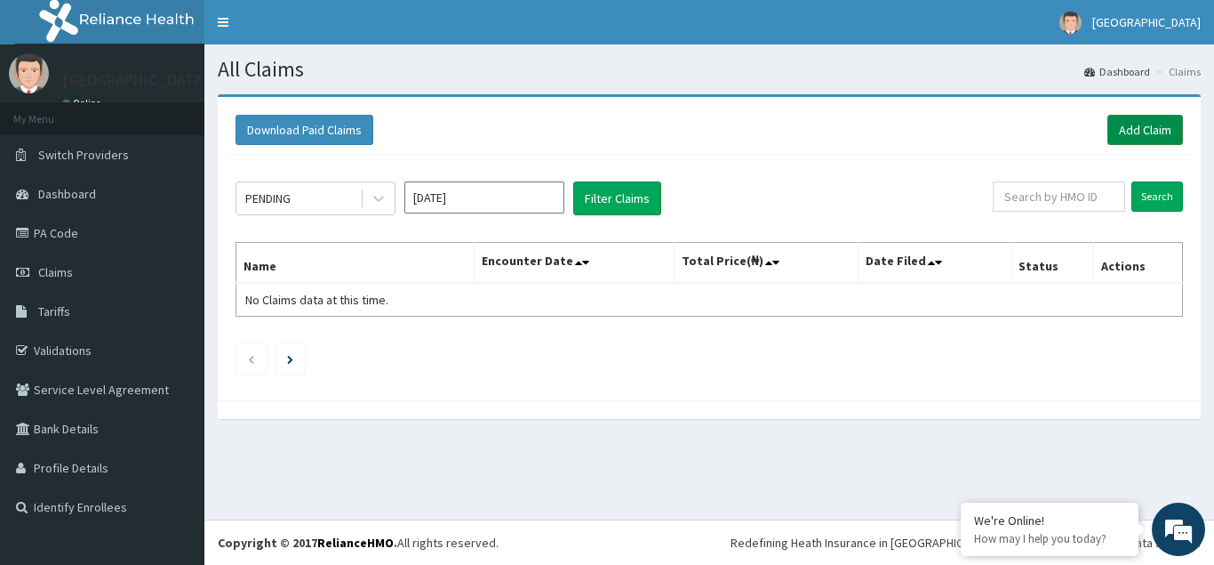
click at [1128, 125] on link "Add Claim" at bounding box center [1146, 130] width 76 height 30
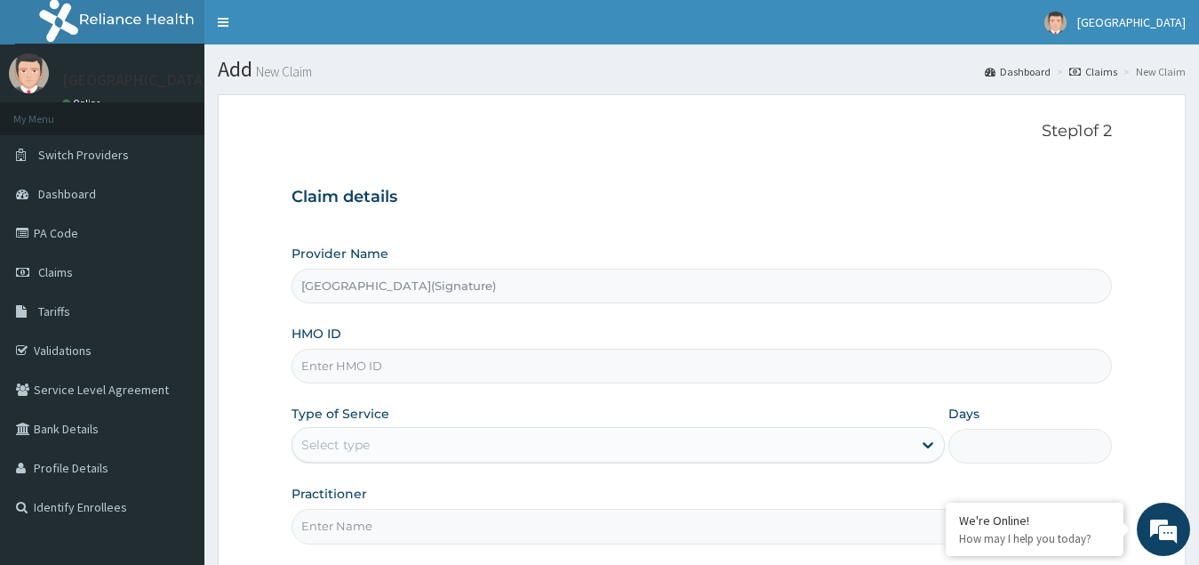
click at [349, 365] on input "HMO ID" at bounding box center [703, 366] width 822 height 35
paste input "ENP/11093/A"
type input "ENP/11093/A"
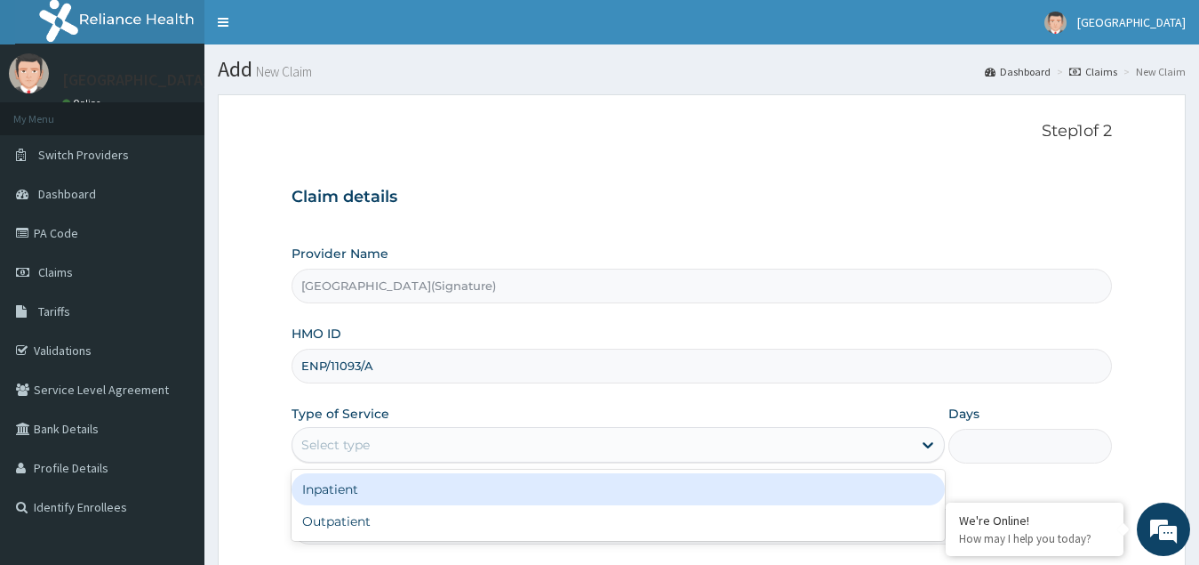
click at [373, 438] on div "Select type" at bounding box center [603, 444] width 621 height 28
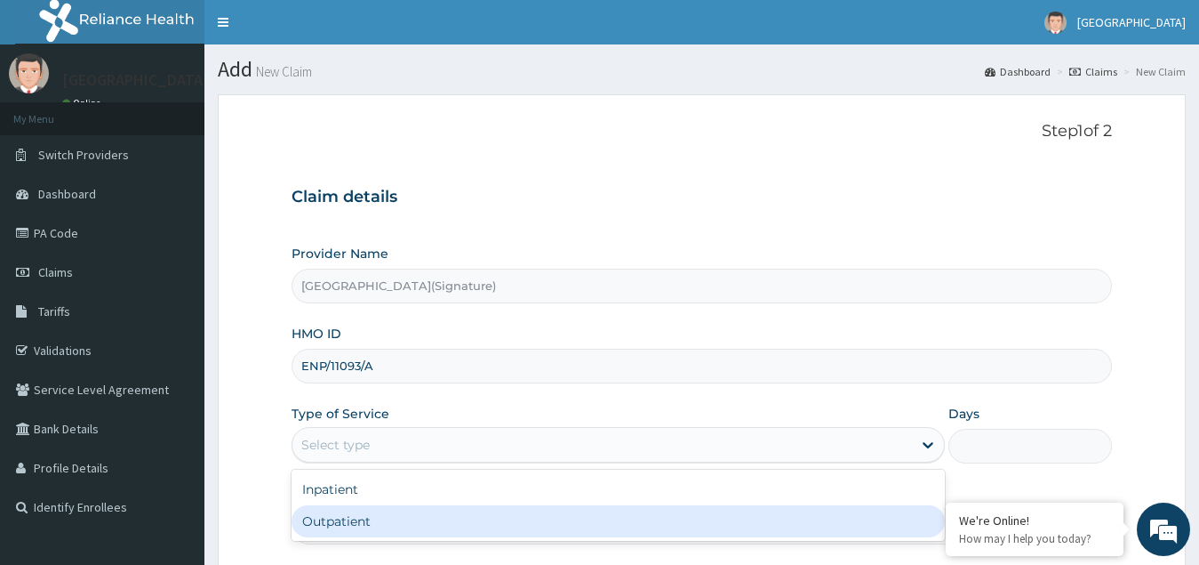
click at [349, 514] on div "Outpatient" at bounding box center [619, 521] width 654 height 32
type input "1"
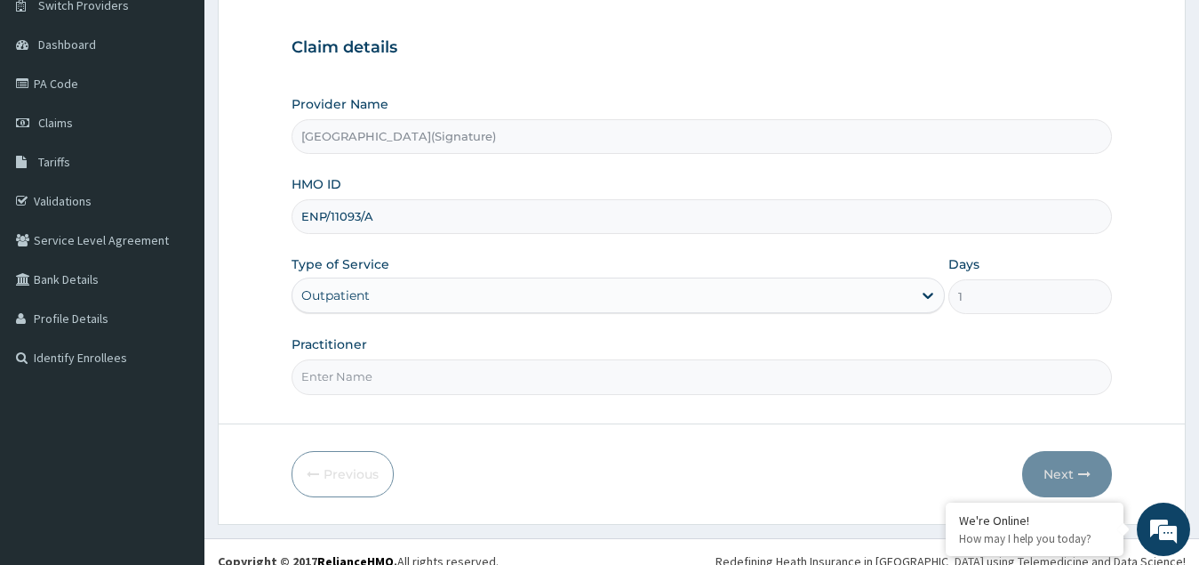
scroll to position [168, 0]
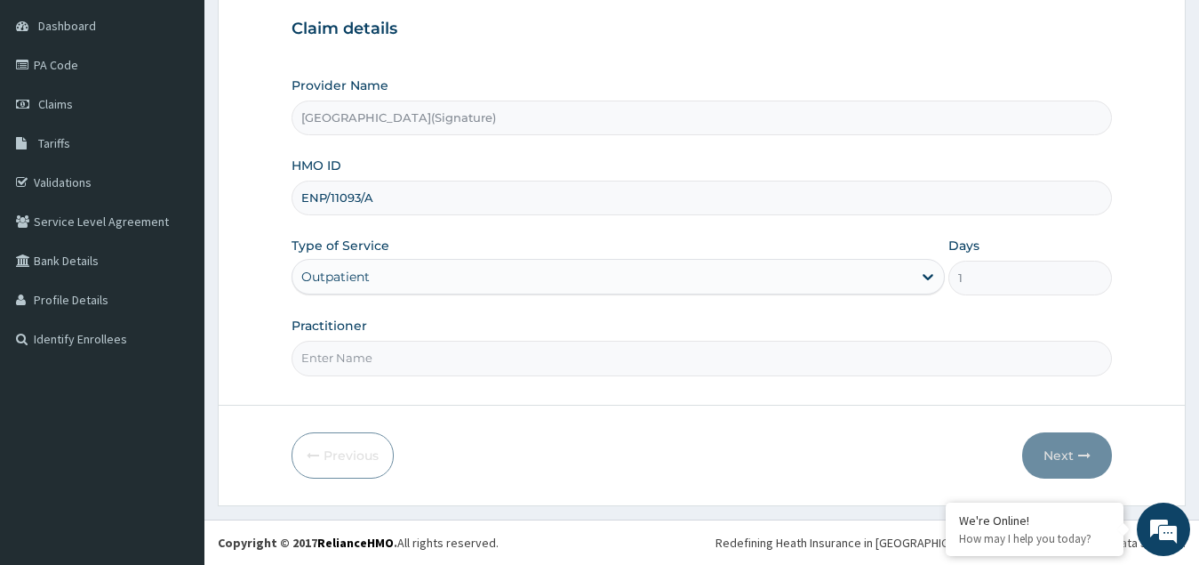
click at [336, 357] on input "Practitioner" at bounding box center [703, 358] width 822 height 35
paste input "Dr. [PERSON_NAME]"
type input "Dr. [PERSON_NAME]"
click at [1055, 446] on button "Next" at bounding box center [1067, 455] width 90 height 46
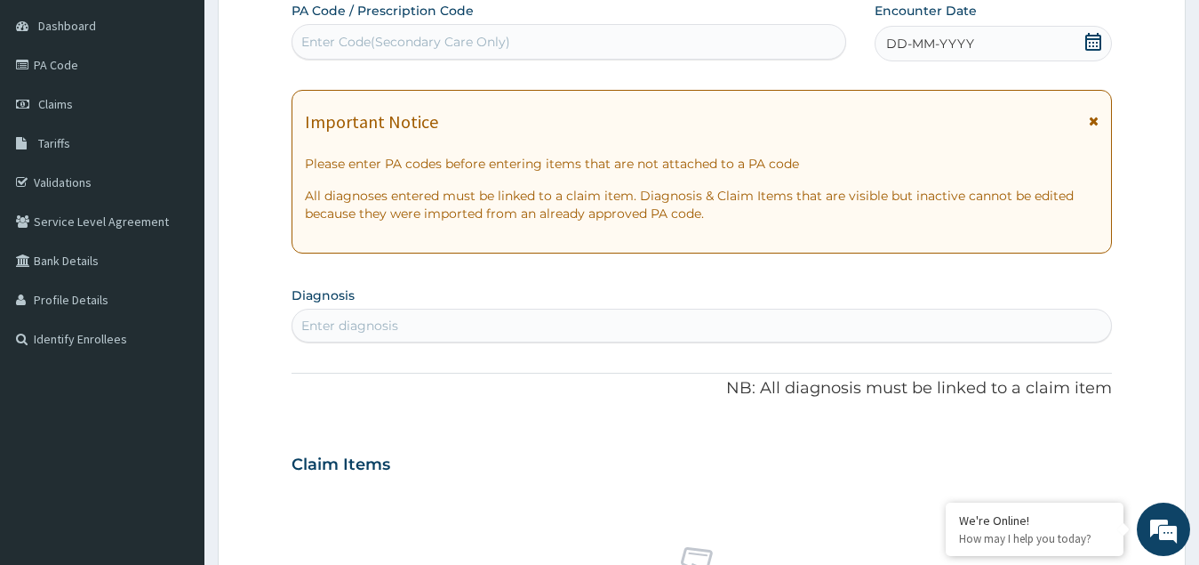
click at [1092, 39] on icon at bounding box center [1094, 42] width 16 height 18
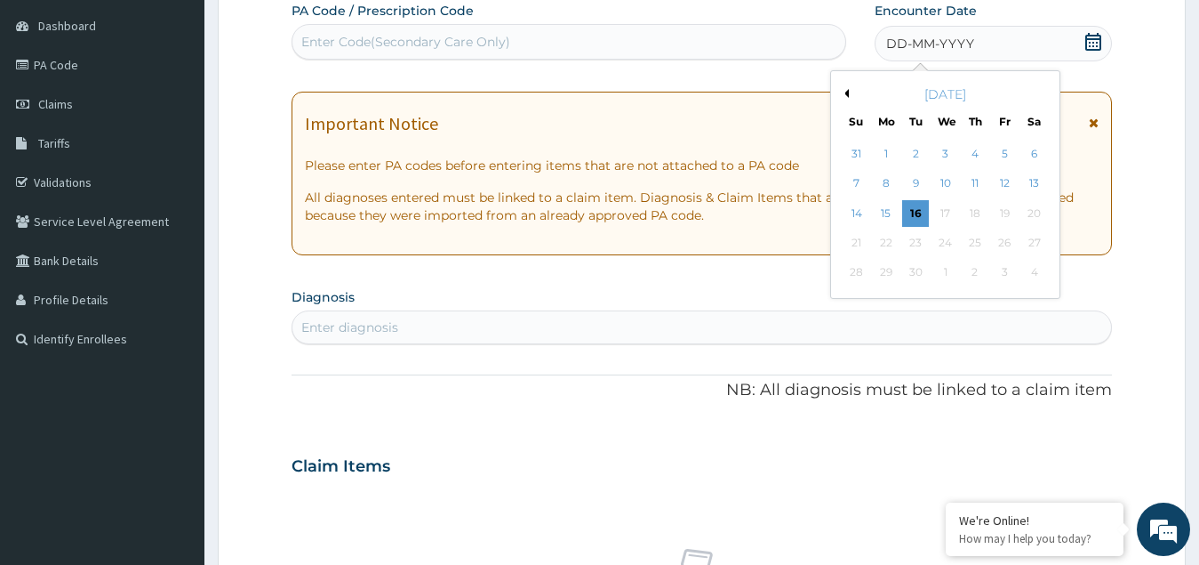
click at [846, 93] on button "Previous Month" at bounding box center [844, 93] width 9 height 9
click at [892, 273] on div "25" at bounding box center [886, 273] width 27 height 27
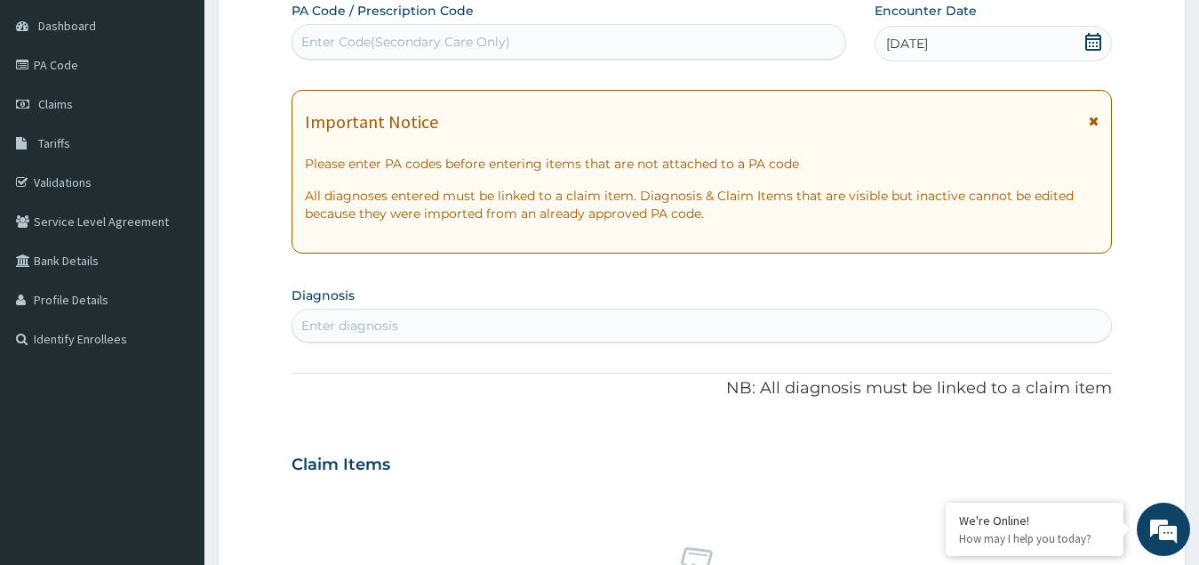
click at [378, 324] on div "Enter diagnosis" at bounding box center [349, 326] width 97 height 18
type input "back pain"
click at [431, 325] on div "Enter diagnosis" at bounding box center [703, 325] width 820 height 28
type input "back pain"
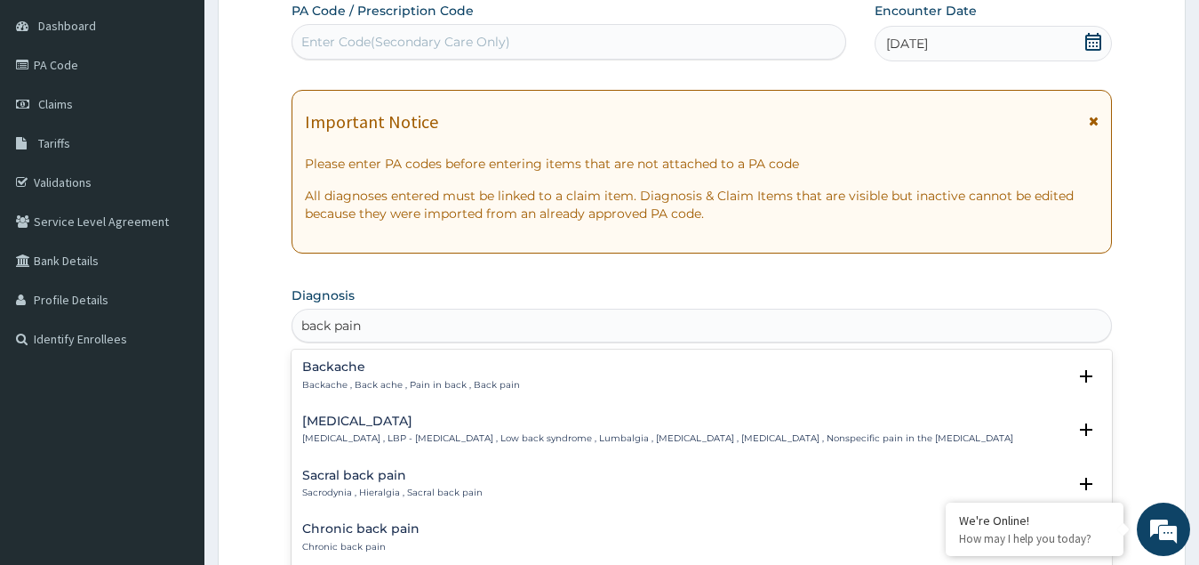
click at [374, 425] on h4 "[MEDICAL_DATA]" at bounding box center [657, 420] width 711 height 13
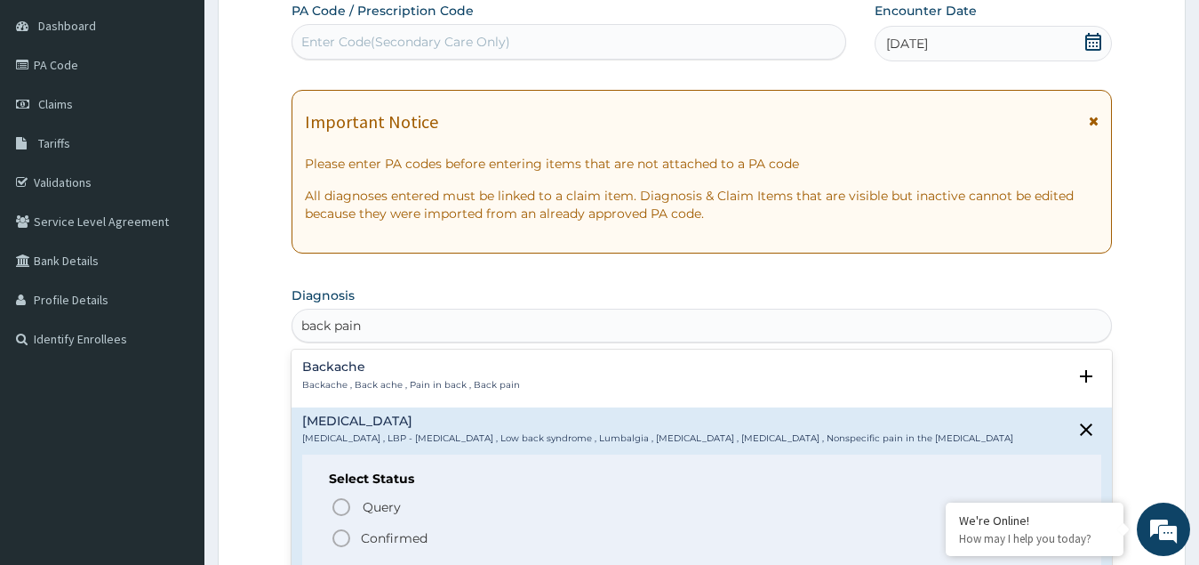
click at [341, 537] on icon "status option filled" at bounding box center [341, 537] width 21 height 21
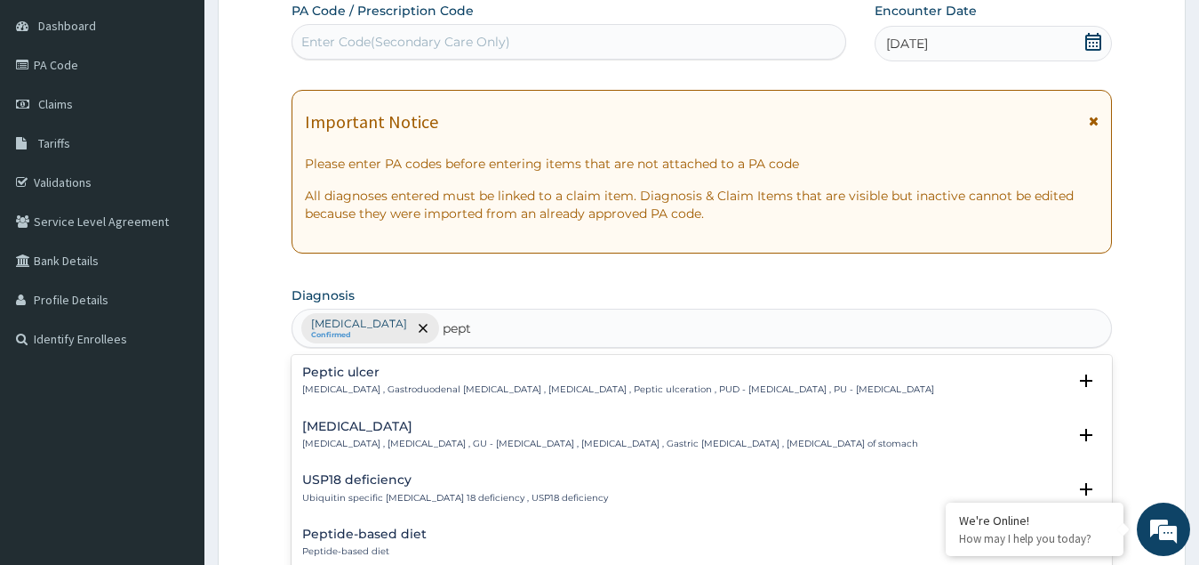
type input "pep"
click at [359, 379] on h4 "Peptic ulcer" at bounding box center [618, 371] width 632 height 13
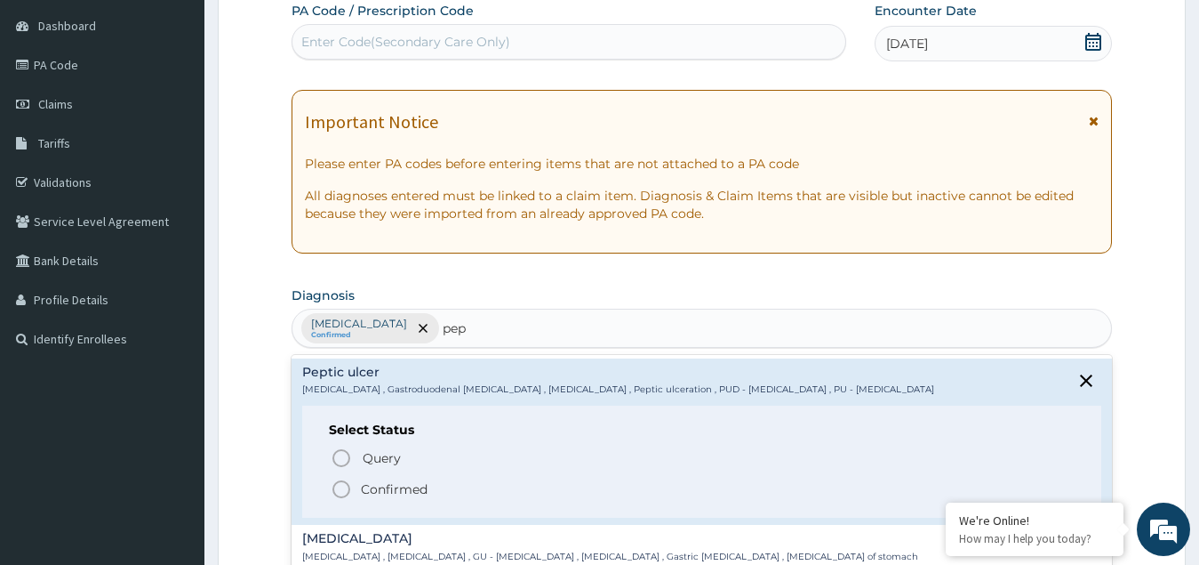
click at [342, 485] on icon "status option filled" at bounding box center [341, 488] width 21 height 21
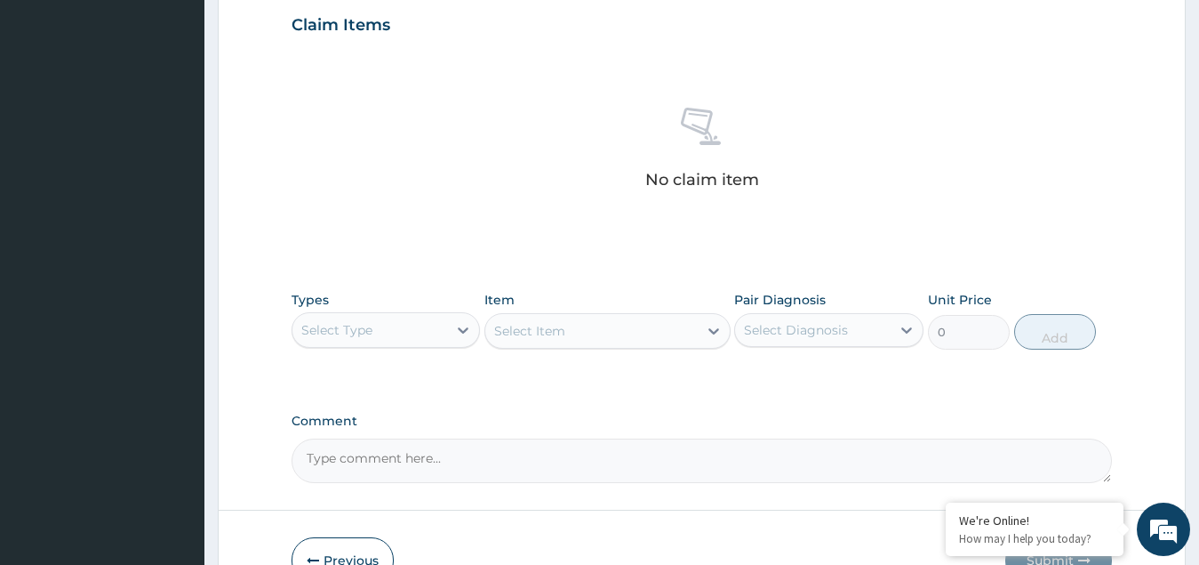
scroll to position [701, 0]
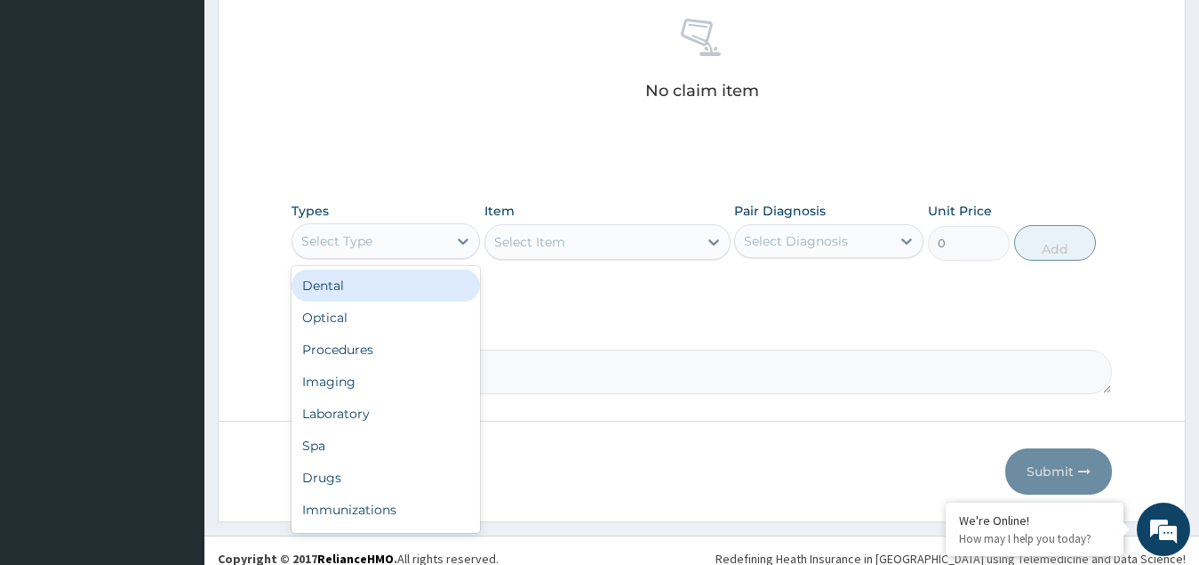
click at [373, 238] on div "Select Type" at bounding box center [371, 241] width 156 height 28
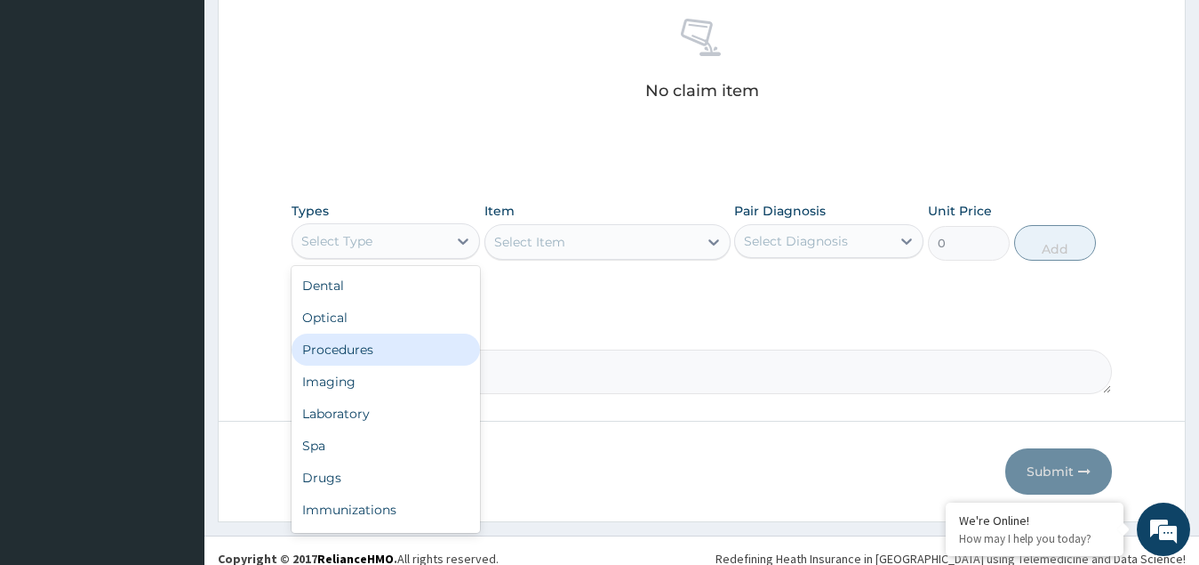
click at [377, 354] on div "Procedures" at bounding box center [386, 349] width 189 height 32
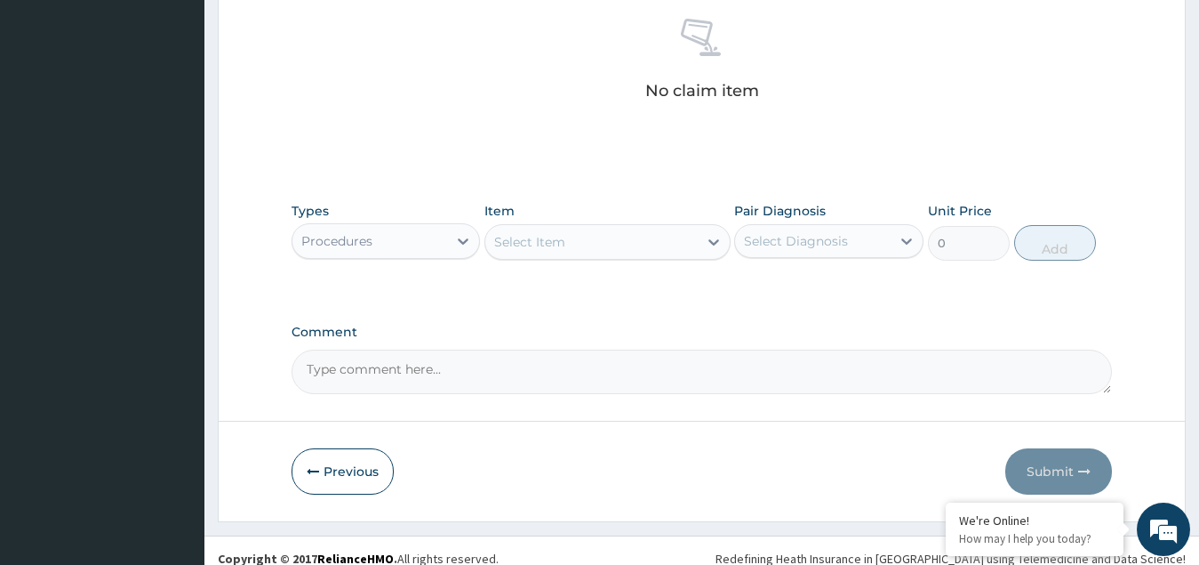
click at [589, 237] on div "Select Item" at bounding box center [591, 242] width 212 height 28
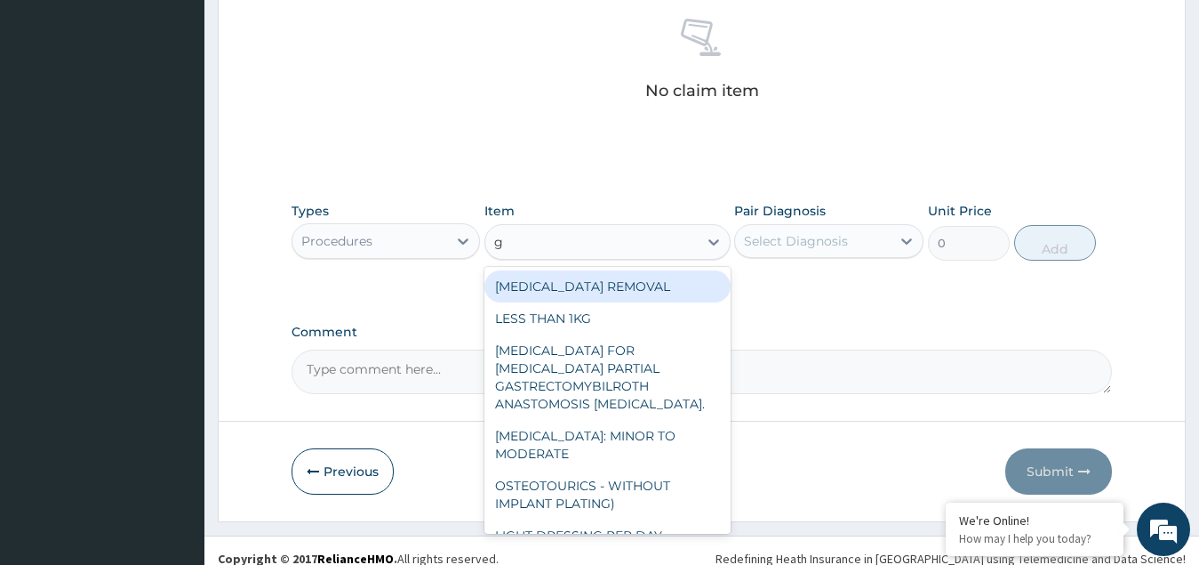
type input "gp"
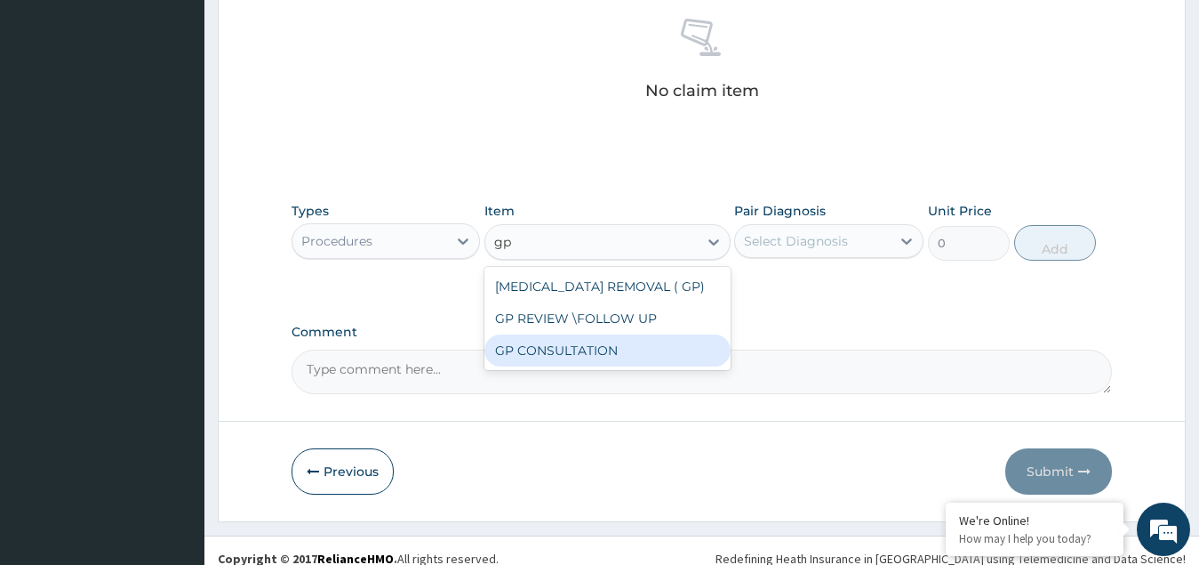
click at [549, 346] on div "GP CONSULTATION" at bounding box center [608, 350] width 246 height 32
type input "4500"
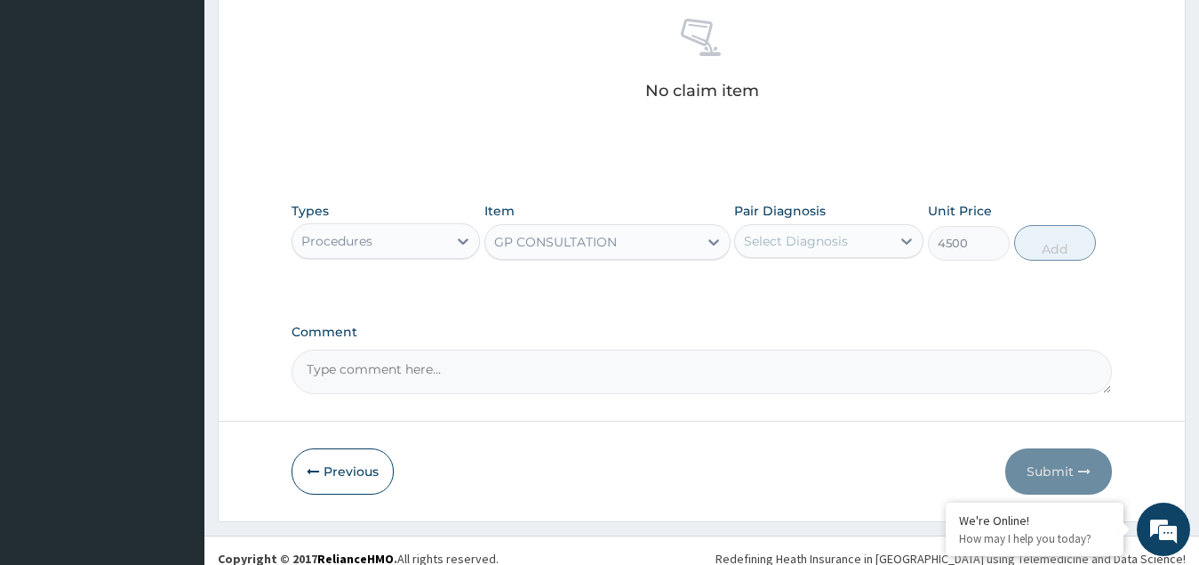
click at [786, 240] on div "Select Diagnosis" at bounding box center [796, 241] width 104 height 18
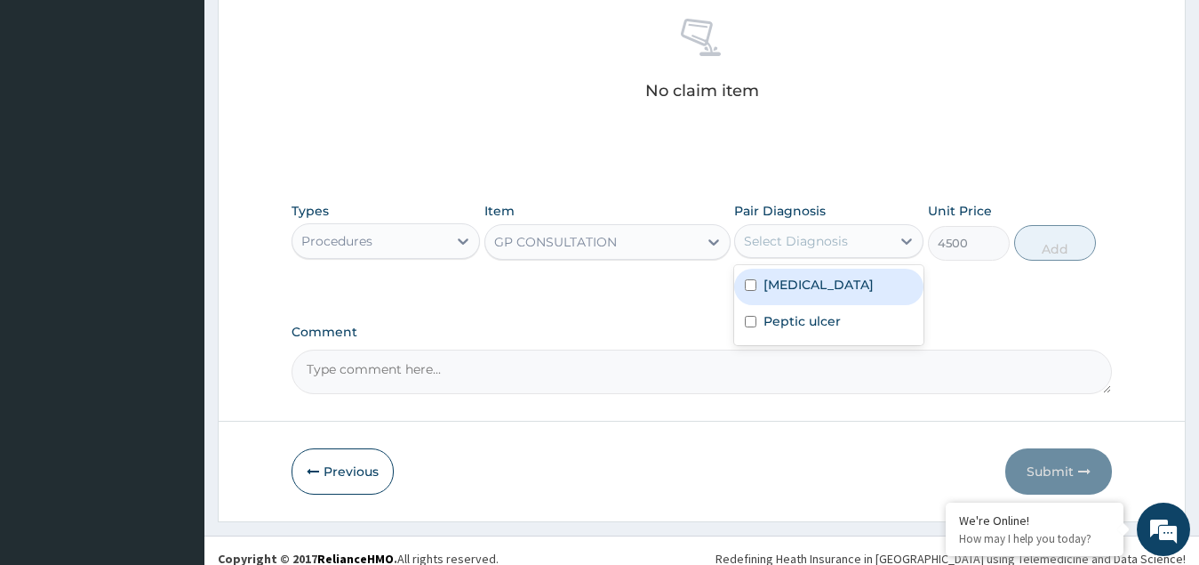
click at [787, 283] on label "[MEDICAL_DATA]" at bounding box center [819, 285] width 110 height 18
checkbox input "true"
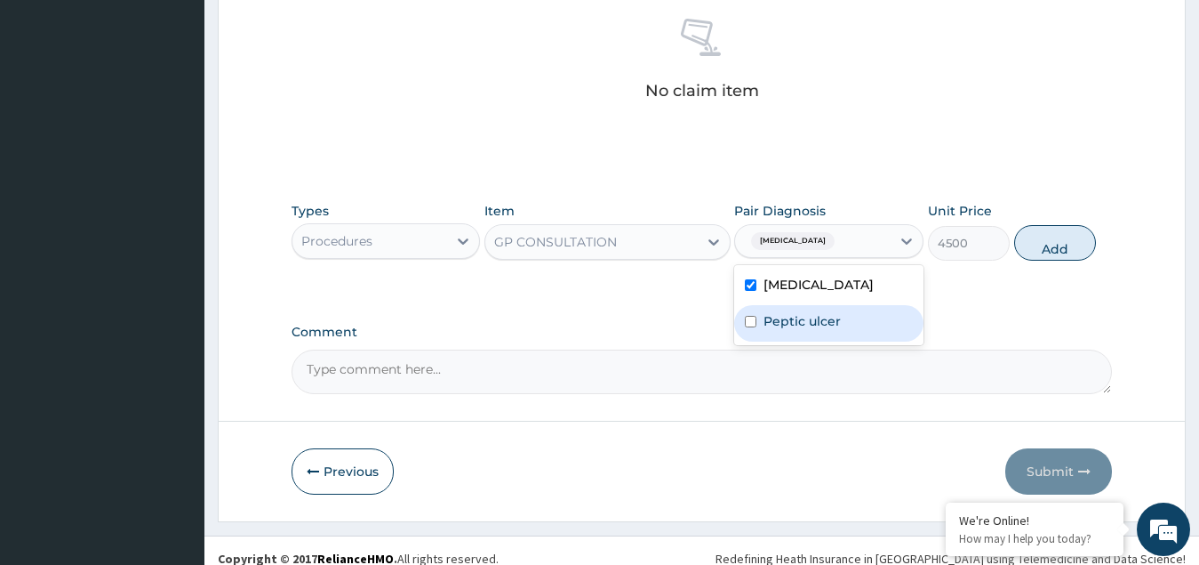
click at [797, 332] on div "Peptic ulcer" at bounding box center [828, 323] width 189 height 36
checkbox input "true"
click at [1062, 240] on button "Add" at bounding box center [1055, 243] width 82 height 36
type input "0"
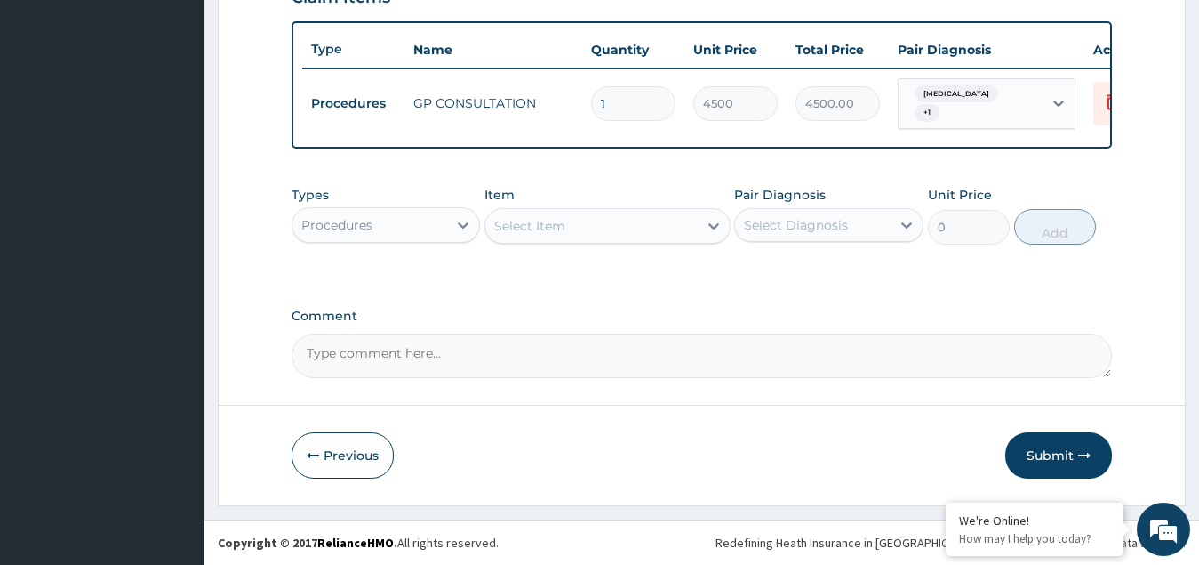
scroll to position [648, 0]
click at [356, 220] on div "Procedures" at bounding box center [336, 225] width 71 height 18
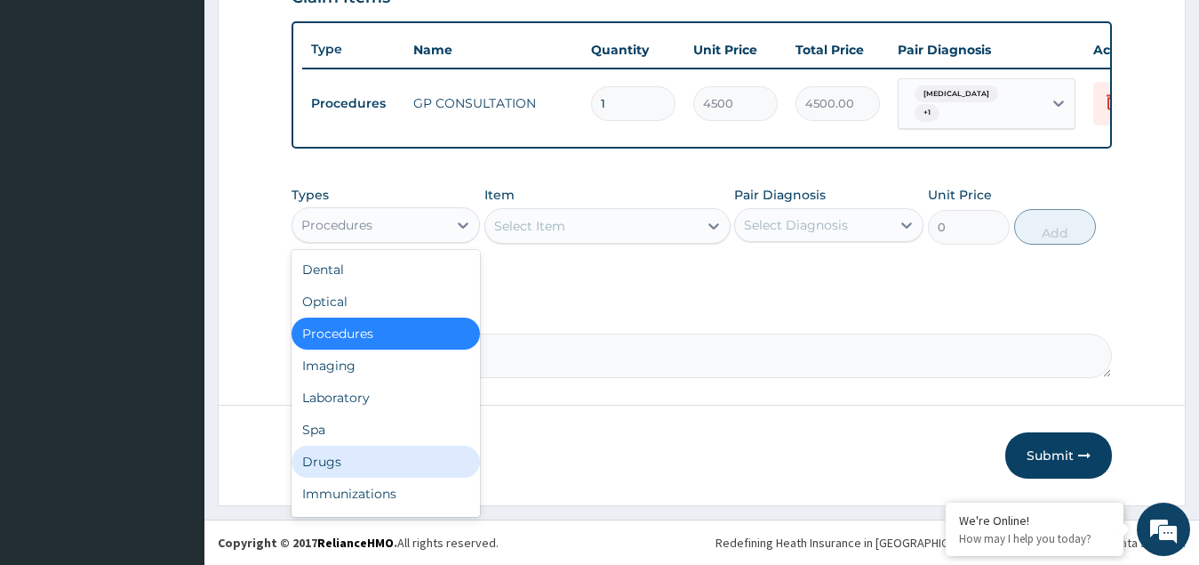
click at [339, 463] on div "Drugs" at bounding box center [386, 461] width 189 height 32
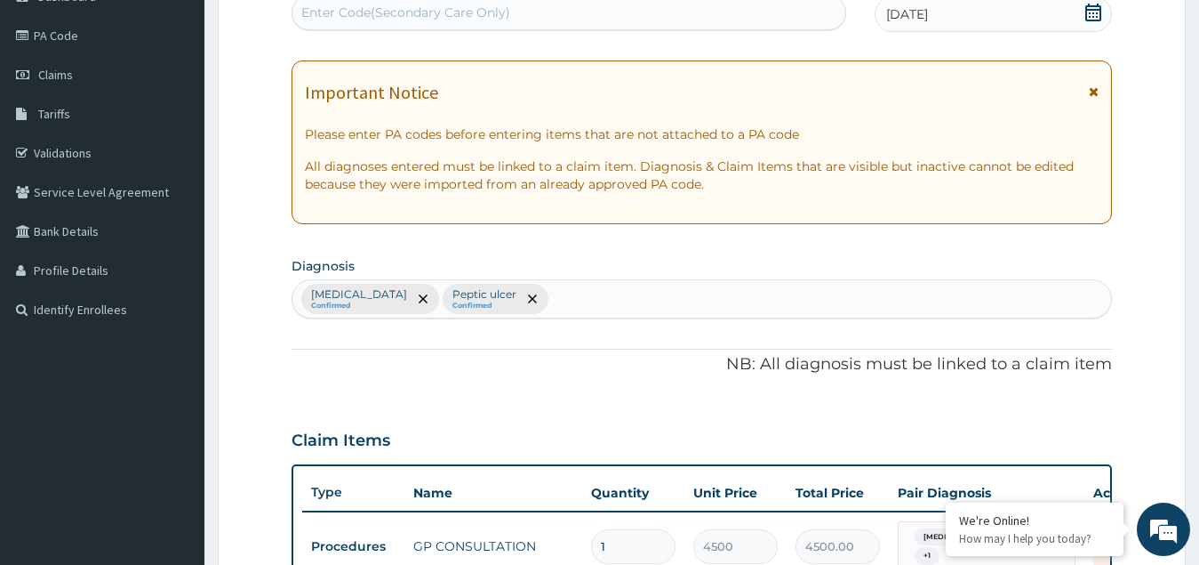
scroll to position [0, 0]
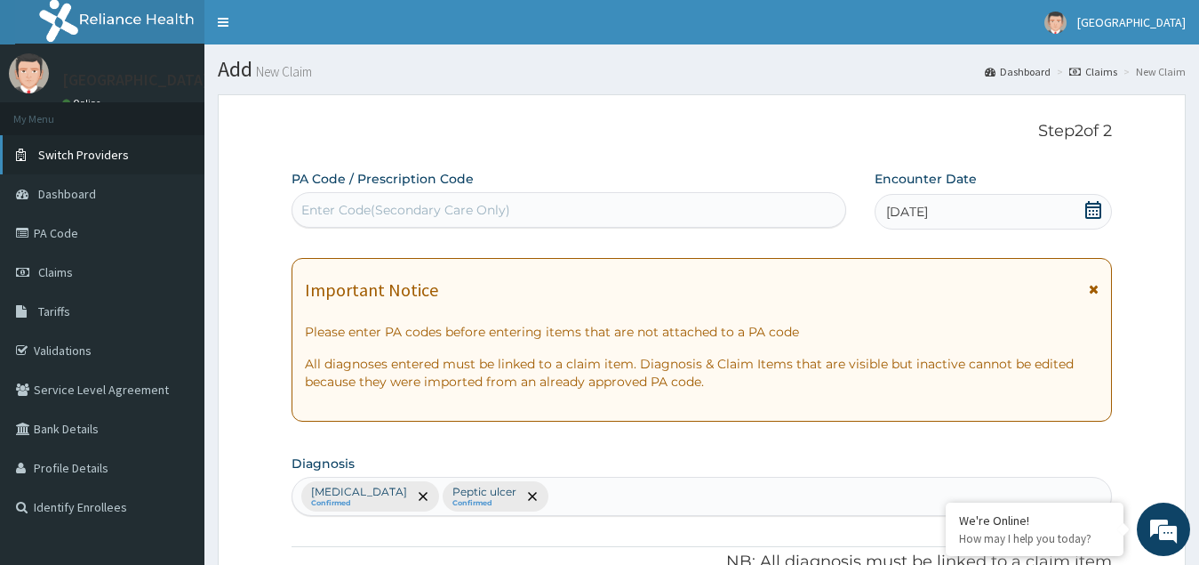
click at [76, 159] on span "Switch Providers" at bounding box center [83, 155] width 91 height 16
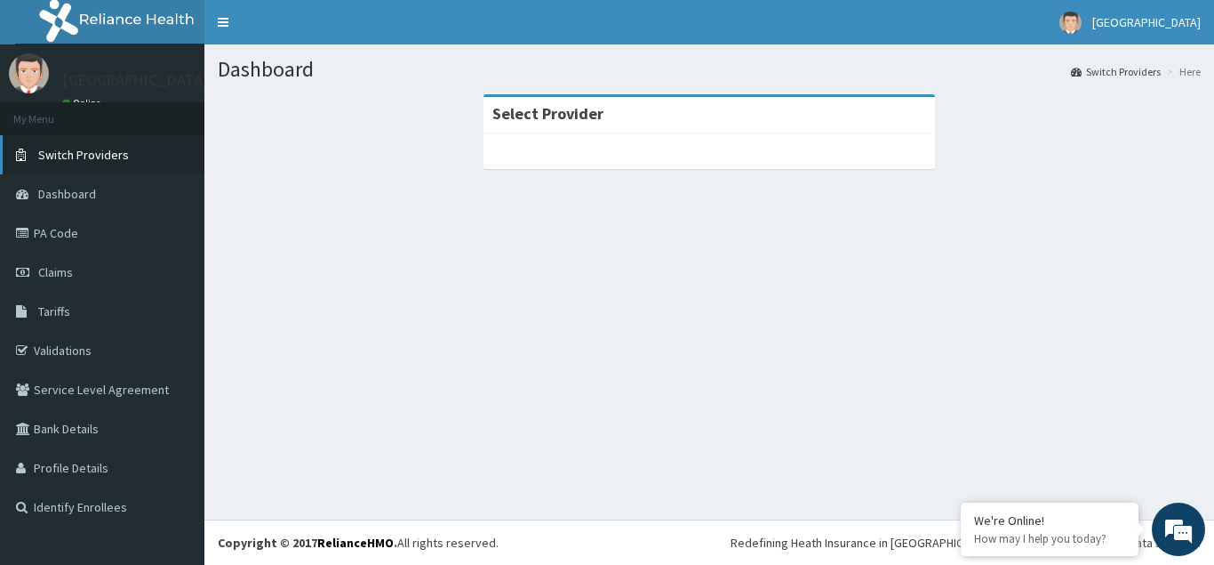
click at [60, 150] on span "Switch Providers" at bounding box center [83, 155] width 91 height 16
click at [633, 121] on div "Select Provider" at bounding box center [710, 115] width 452 height 36
drag, startPoint x: 645, startPoint y: 105, endPoint x: 352, endPoint y: 27, distance: 302.8
click at [631, 100] on div "Select Provider" at bounding box center [710, 115] width 452 height 36
click at [103, 155] on span "Switch Providers" at bounding box center [83, 155] width 91 height 16
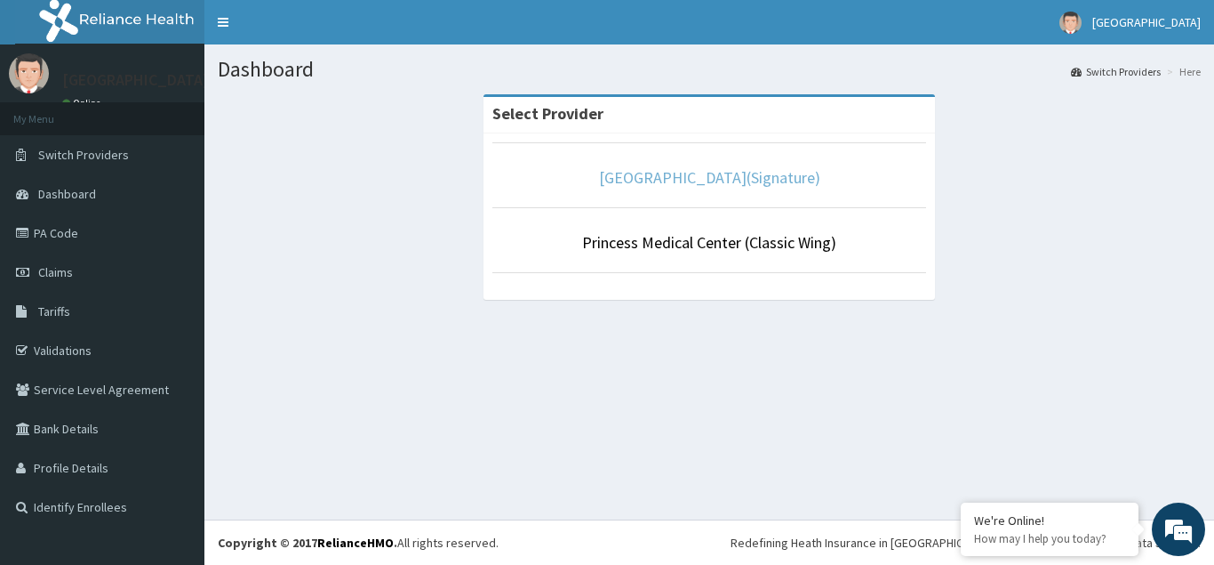
click at [705, 176] on link "[GEOGRAPHIC_DATA](Signature)" at bounding box center [709, 177] width 221 height 20
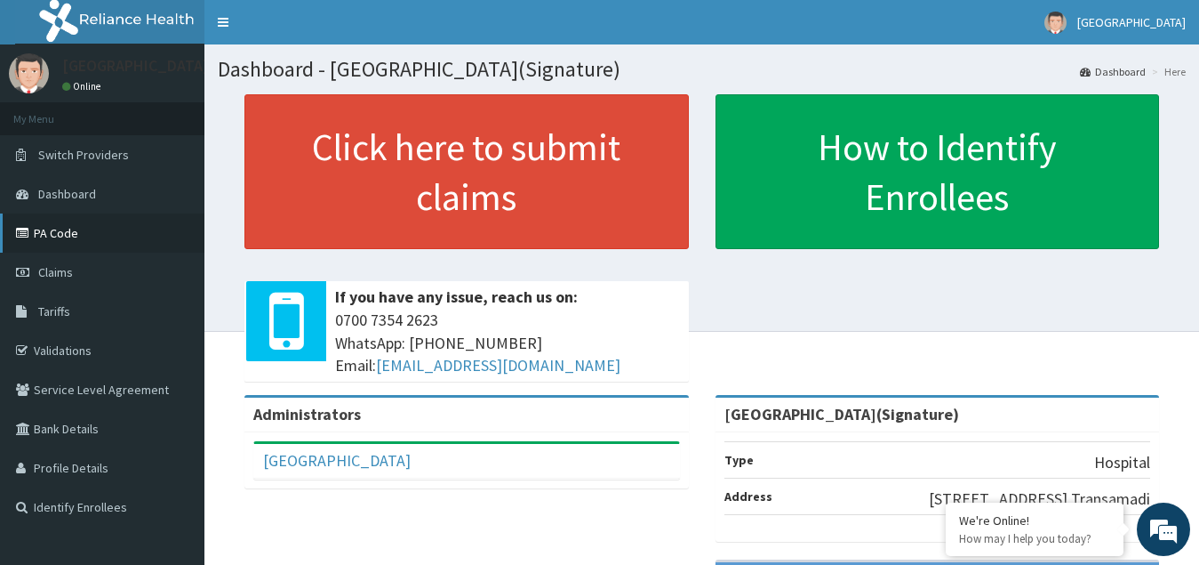
click at [65, 230] on link "PA Code" at bounding box center [102, 232] width 204 height 39
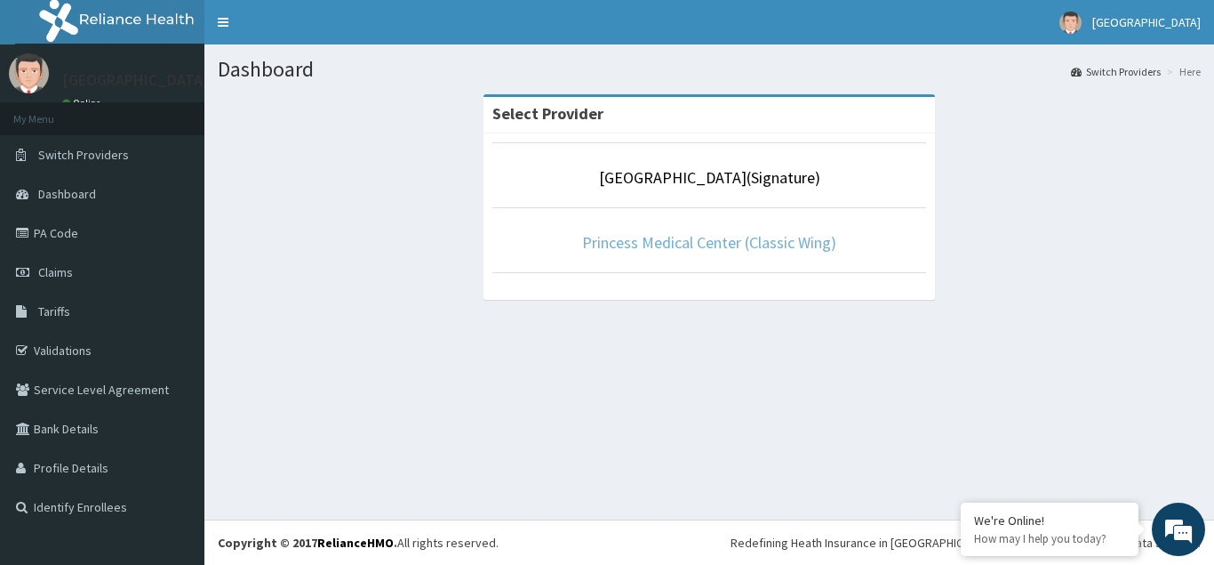
click at [728, 244] on link "Princess Medical Center (Classic Wing)" at bounding box center [709, 242] width 254 height 20
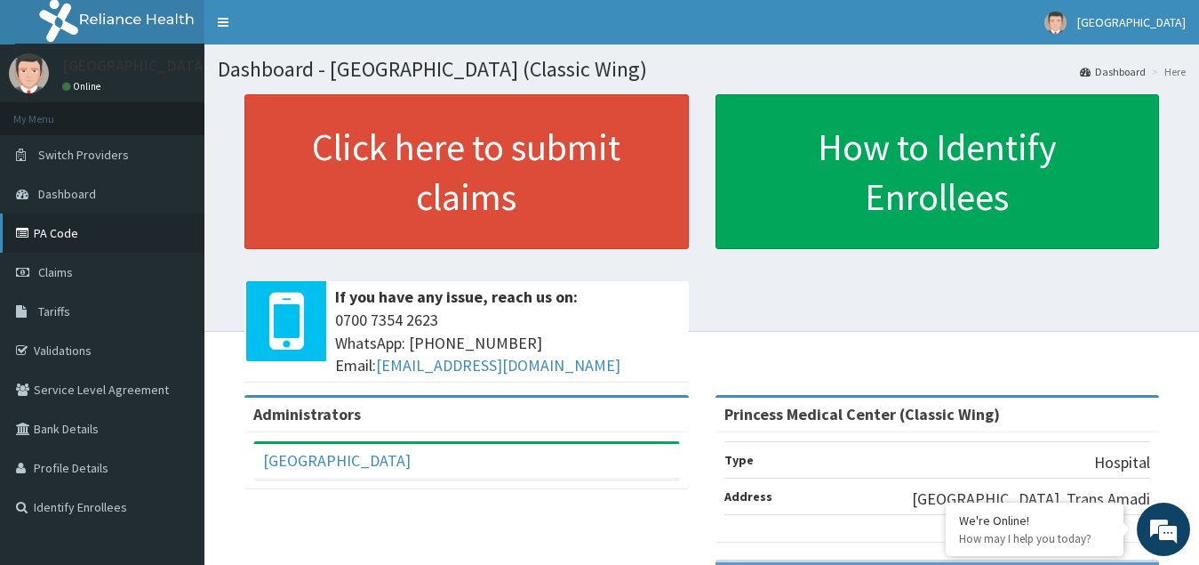
click at [55, 232] on link "PA Code" at bounding box center [102, 232] width 204 height 39
click at [74, 274] on link "Claims" at bounding box center [102, 271] width 204 height 39
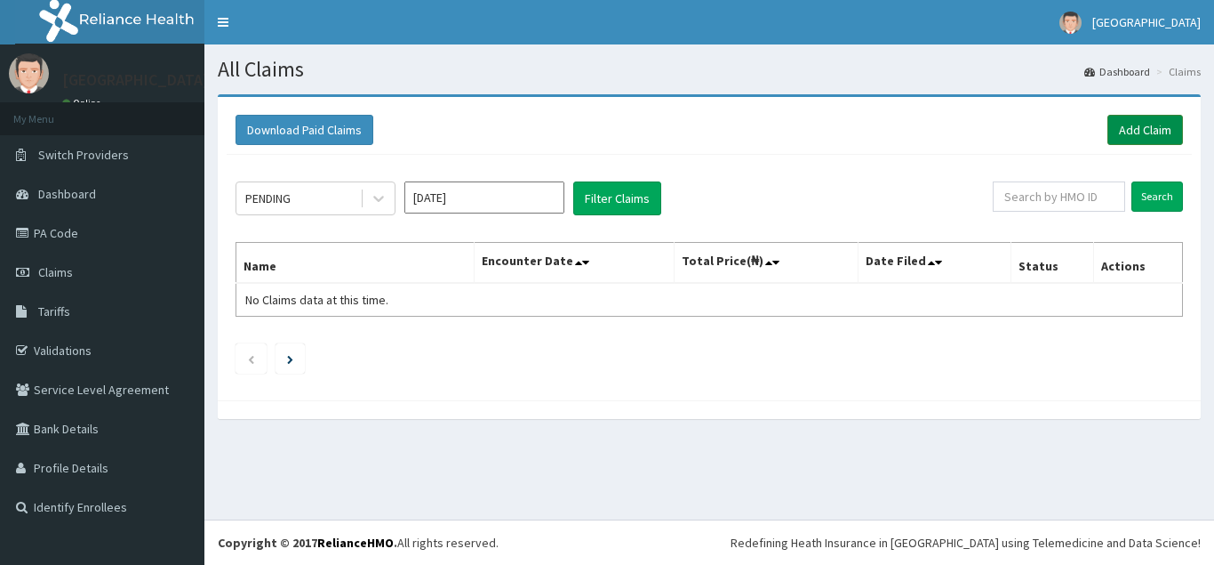
click at [1149, 132] on link "Add Claim" at bounding box center [1146, 130] width 76 height 30
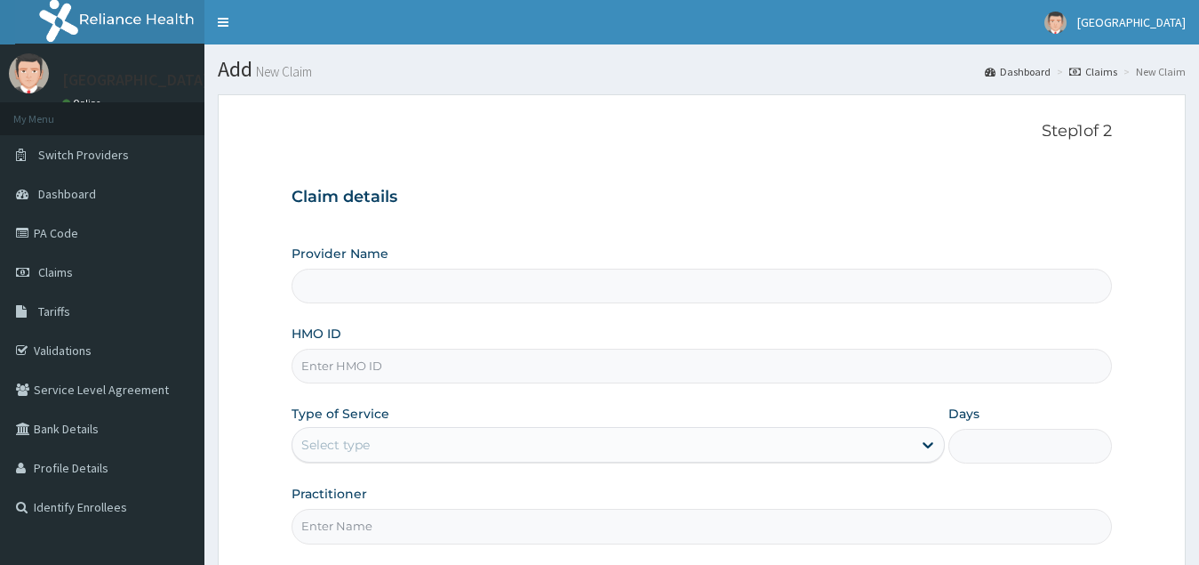
type input "Princess Medical Center (Classic Wing)"
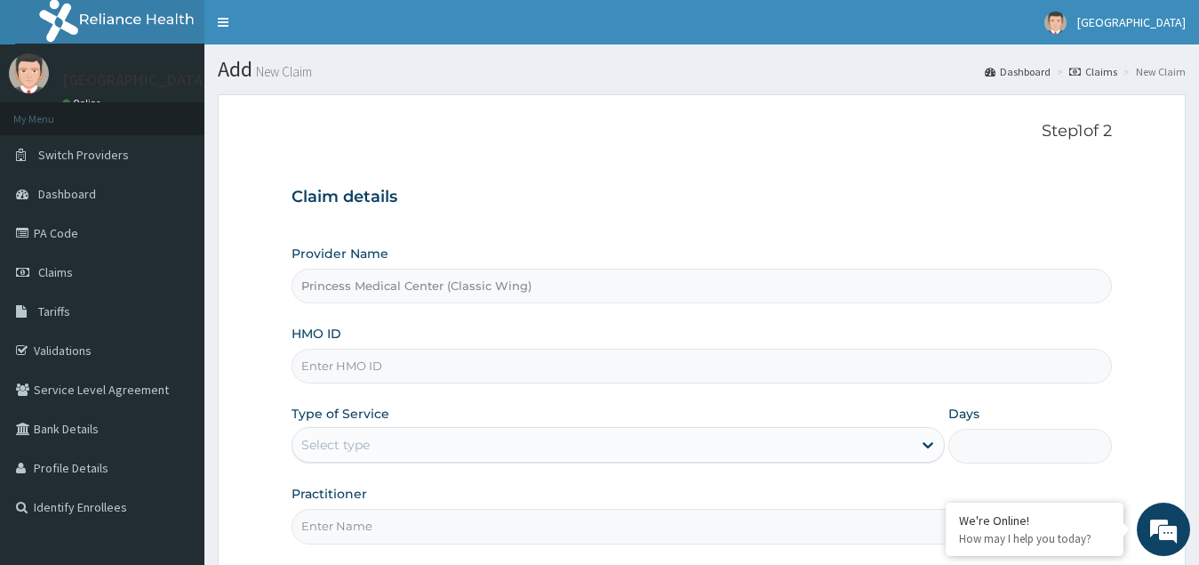
click at [357, 355] on input "HMO ID" at bounding box center [703, 366] width 822 height 35
paste input "ENP/11093/A"
type input "ENP/11093/A"
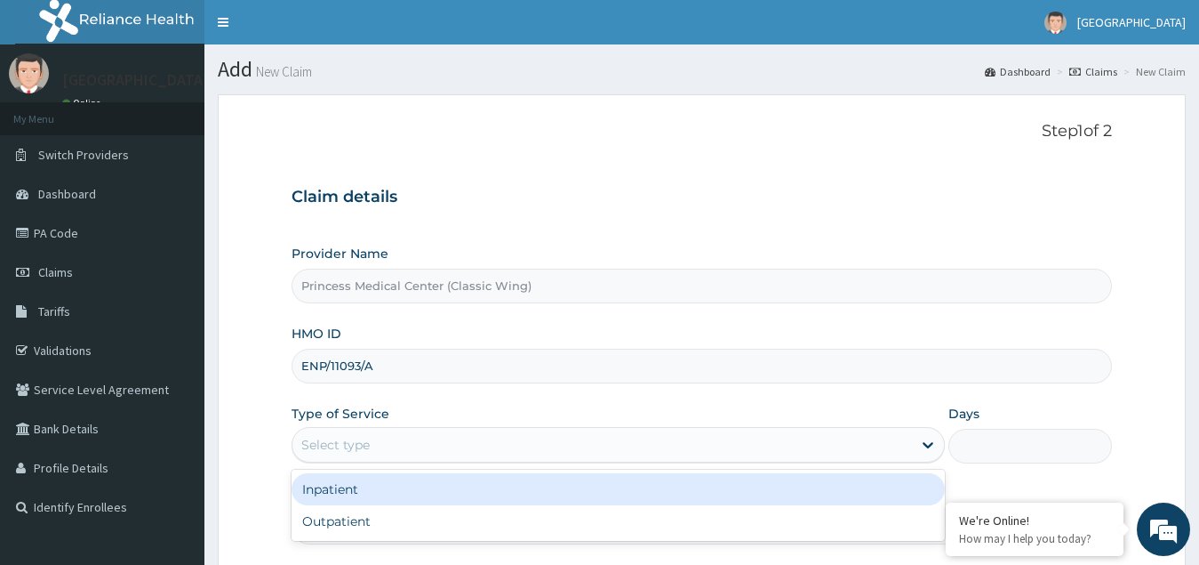
click at [355, 434] on div "Select type" at bounding box center [603, 444] width 621 height 28
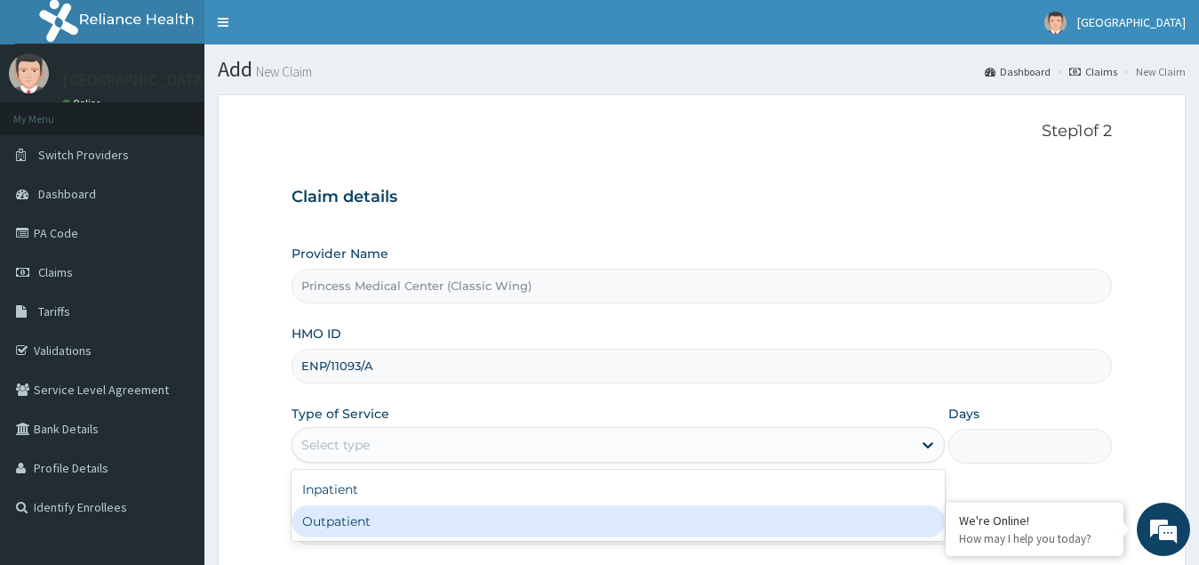
click at [358, 517] on div "Outpatient" at bounding box center [619, 521] width 654 height 32
type input "1"
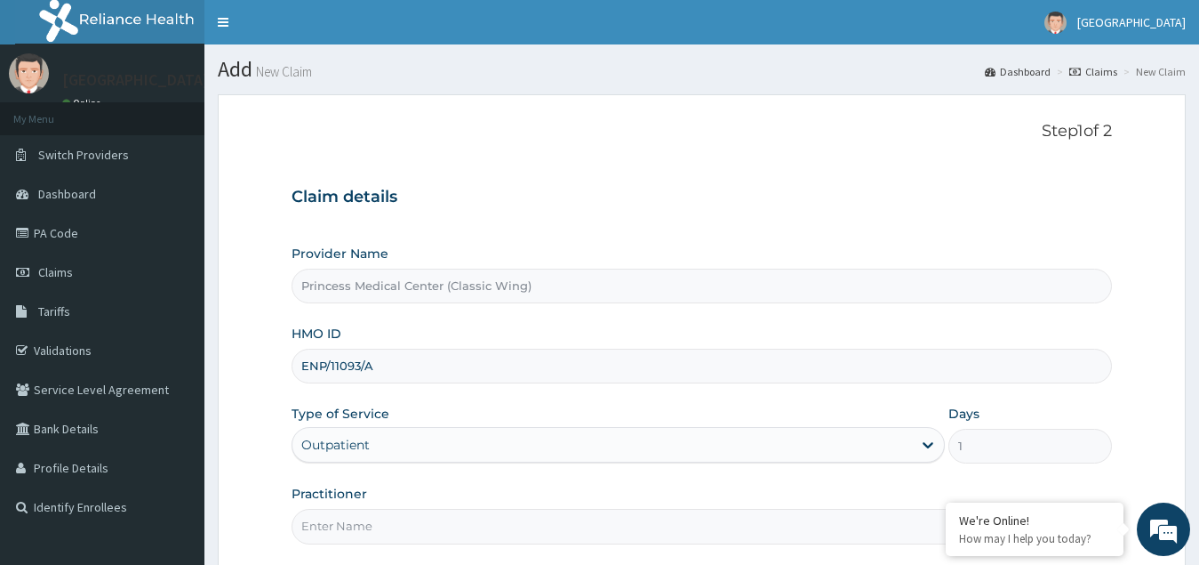
scroll to position [168, 0]
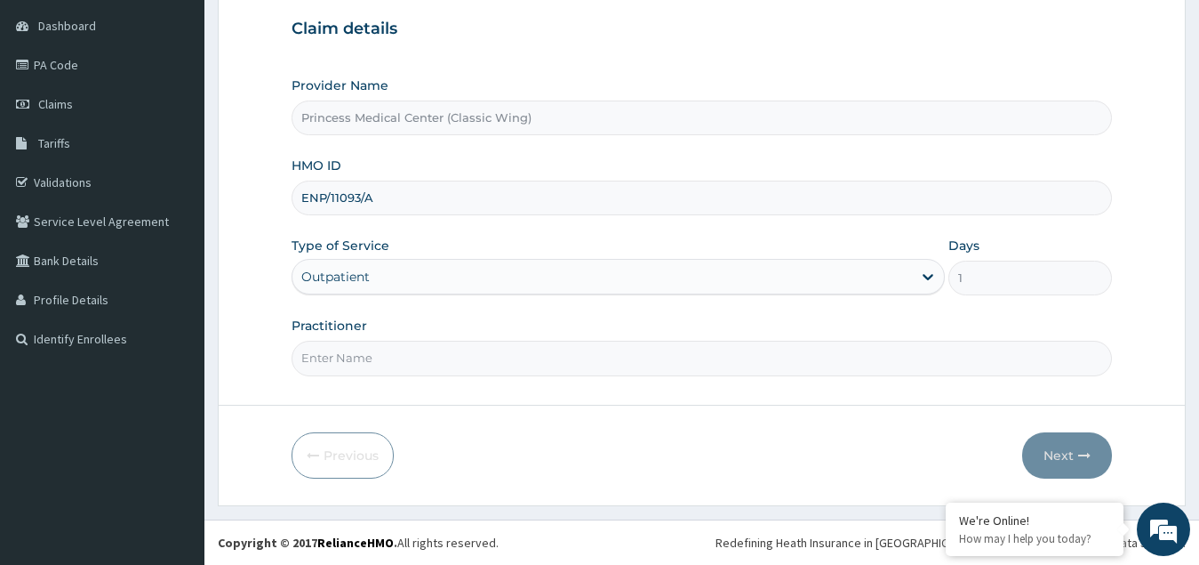
click at [378, 364] on input "Practitioner" at bounding box center [703, 358] width 822 height 35
click at [375, 368] on input "Practitioner" at bounding box center [703, 358] width 822 height 35
paste input "Dr. CHIORLU JOHN"
type input "Dr. CHIORLU JOHN"
click at [1062, 447] on button "Next" at bounding box center [1067, 455] width 90 height 46
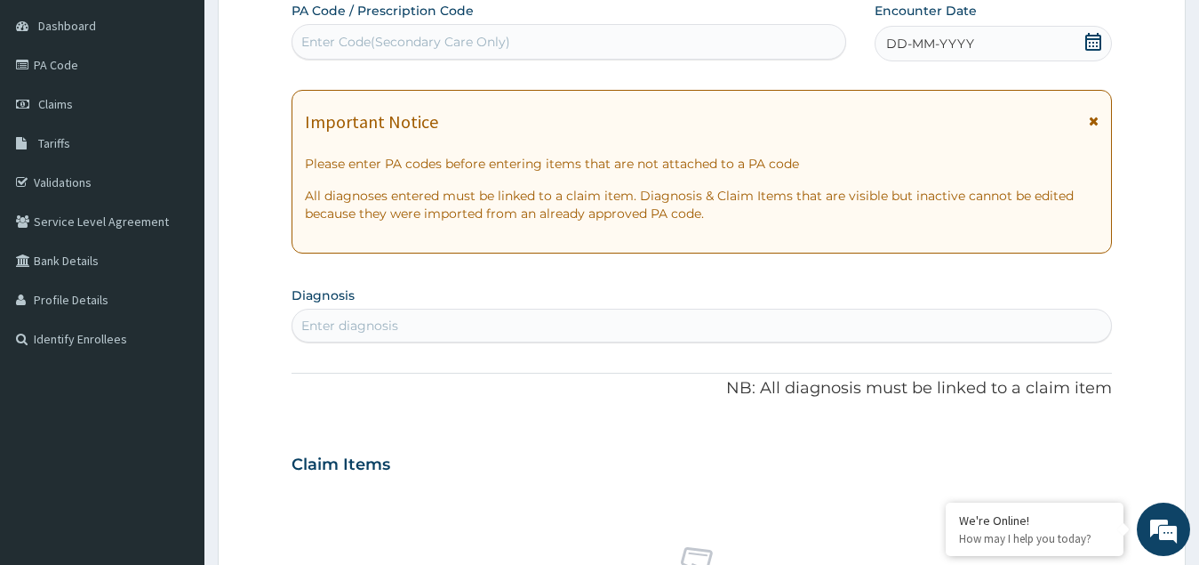
click at [1087, 39] on icon at bounding box center [1094, 42] width 16 height 18
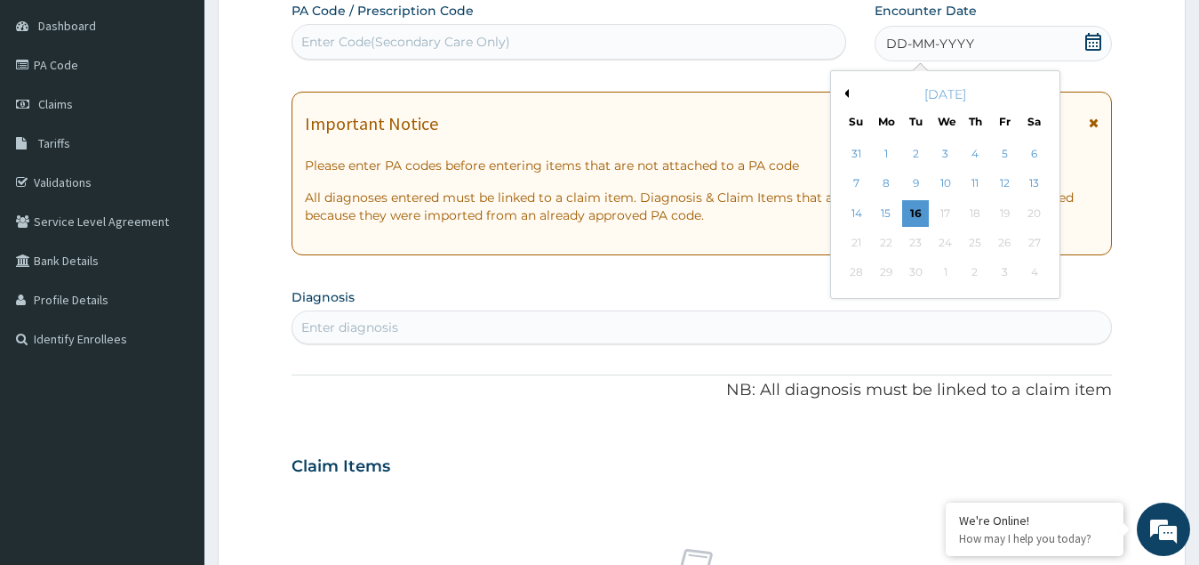
click at [848, 93] on button "Previous Month" at bounding box center [844, 93] width 9 height 9
click at [875, 271] on div "25" at bounding box center [886, 273] width 27 height 27
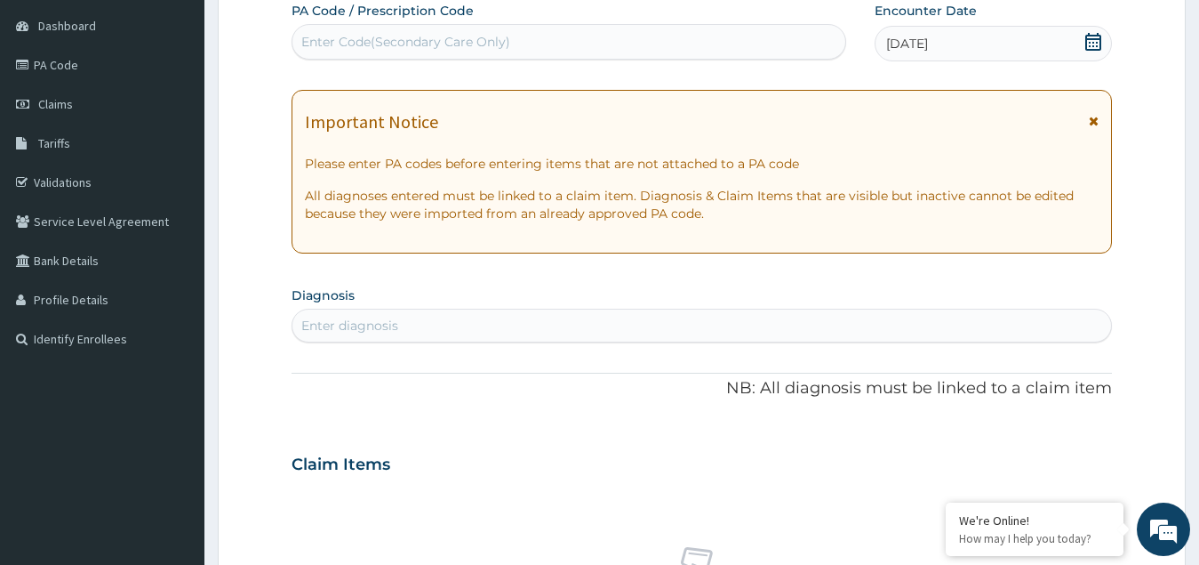
click at [524, 42] on div "Enter Code(Secondary Care Only)" at bounding box center [569, 42] width 553 height 28
paste input "PA/117AA2"
type input "PA/117AA2"
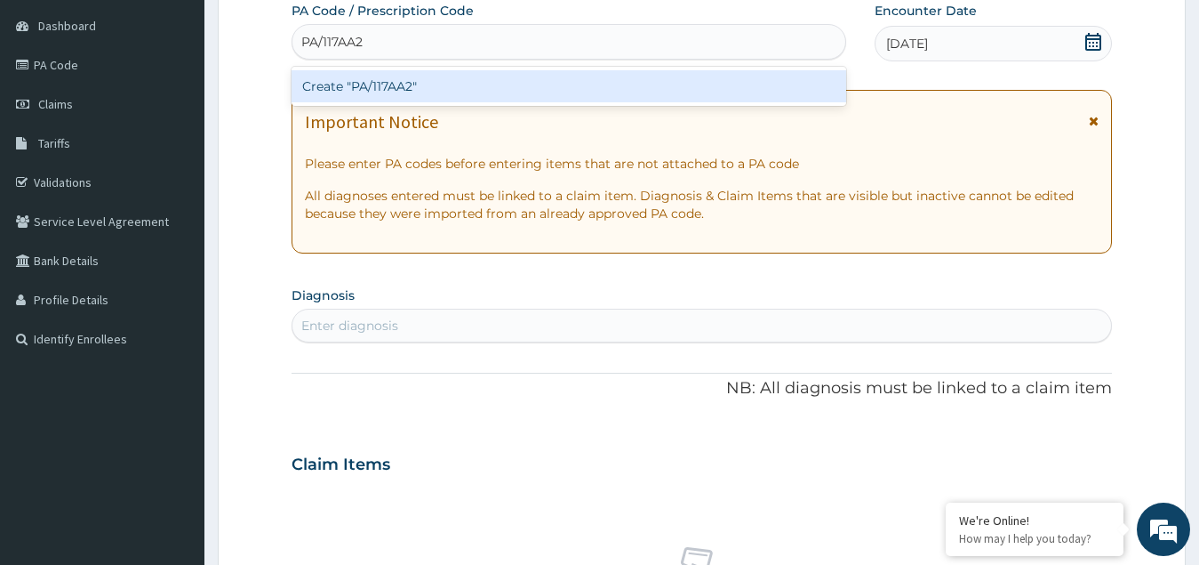
click at [428, 85] on div "Create "PA/117AA2"" at bounding box center [569, 86] width 555 height 32
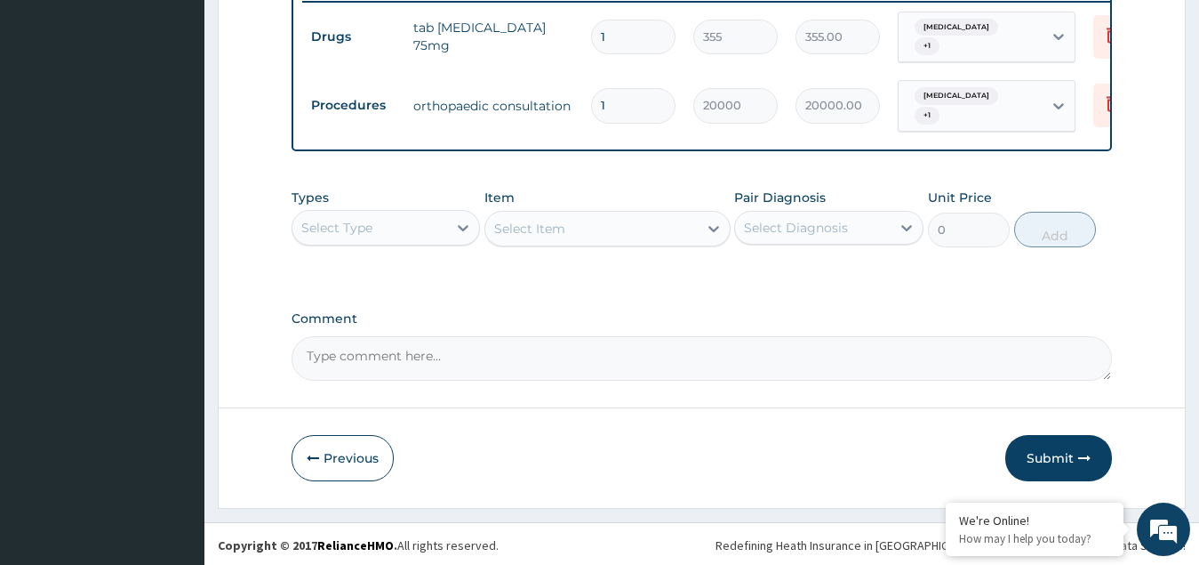
scroll to position [708, 0]
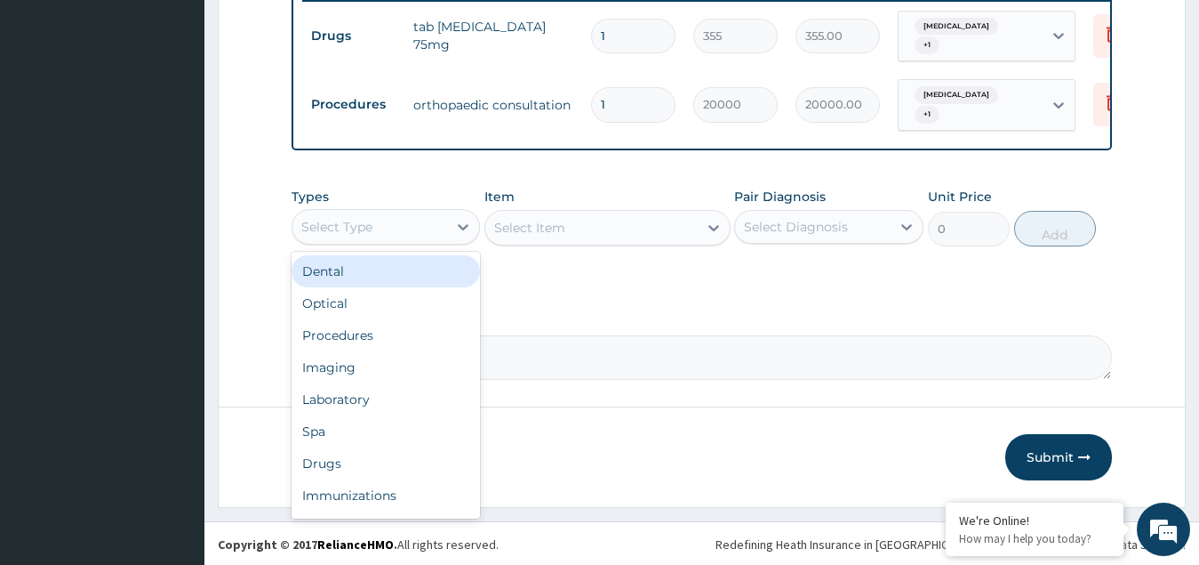
click at [388, 236] on div "Select Type" at bounding box center [371, 226] width 156 height 28
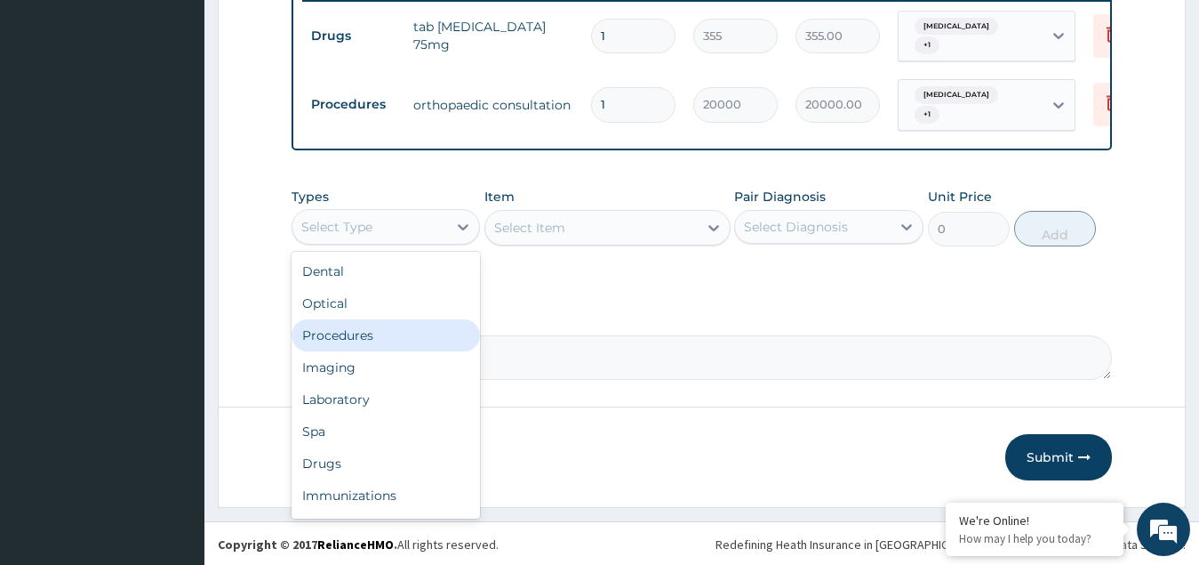
click at [362, 351] on div "Procedures" at bounding box center [386, 335] width 189 height 32
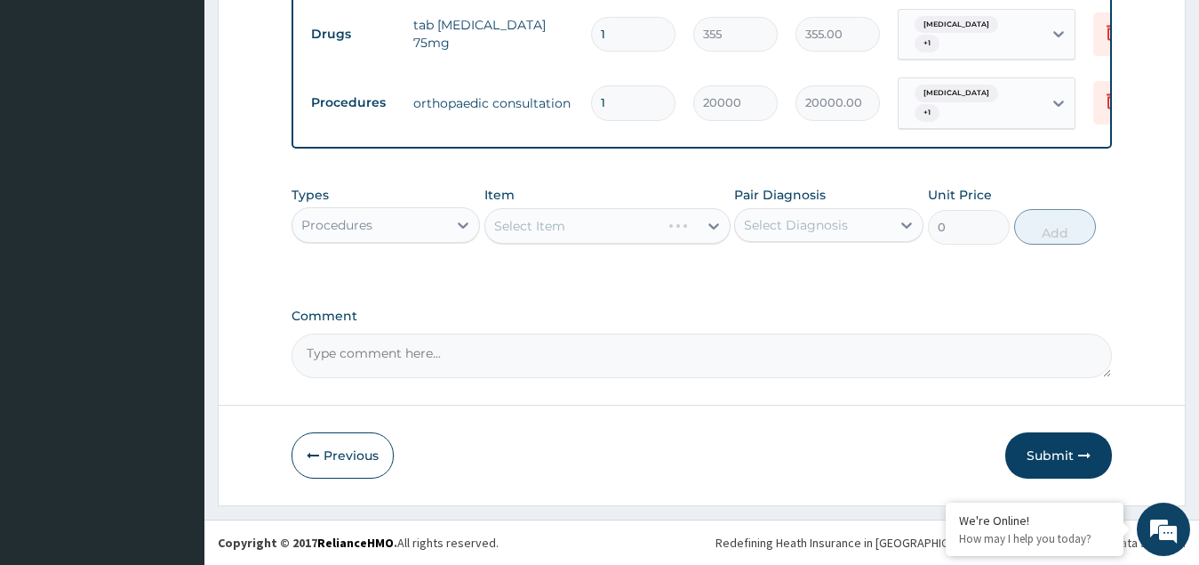
scroll to position [725, 0]
click at [673, 231] on div "Select Item" at bounding box center [608, 226] width 246 height 36
click at [402, 218] on div "Procedures" at bounding box center [371, 225] width 156 height 28
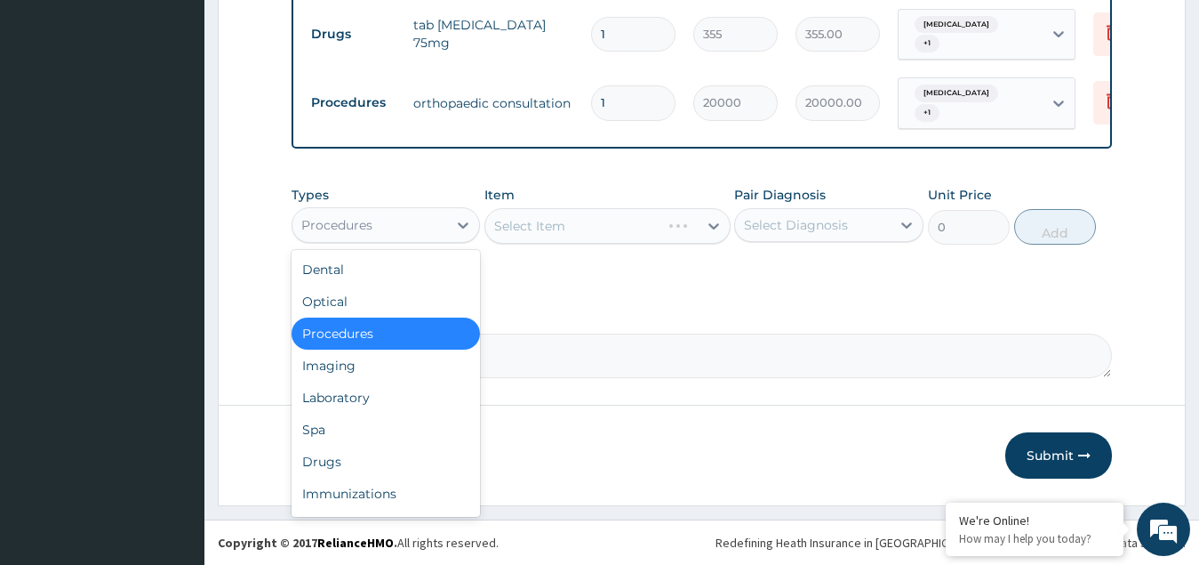
click at [363, 336] on div "Procedures" at bounding box center [386, 333] width 189 height 32
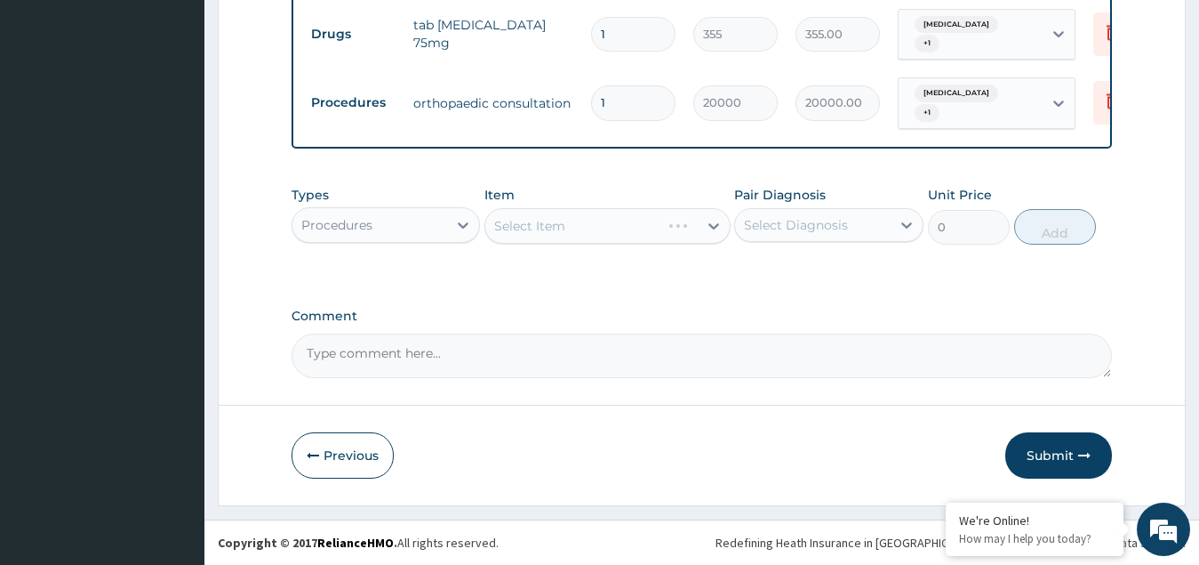
click at [605, 225] on div "Select Item" at bounding box center [608, 226] width 246 height 36
click at [589, 271] on div "Types Procedures Item Select Item Pair Diagnosis Select Diagnosis Unit Price 0 …" at bounding box center [703, 228] width 822 height 103
click at [788, 220] on div "Select Diagnosis" at bounding box center [796, 225] width 104 height 18
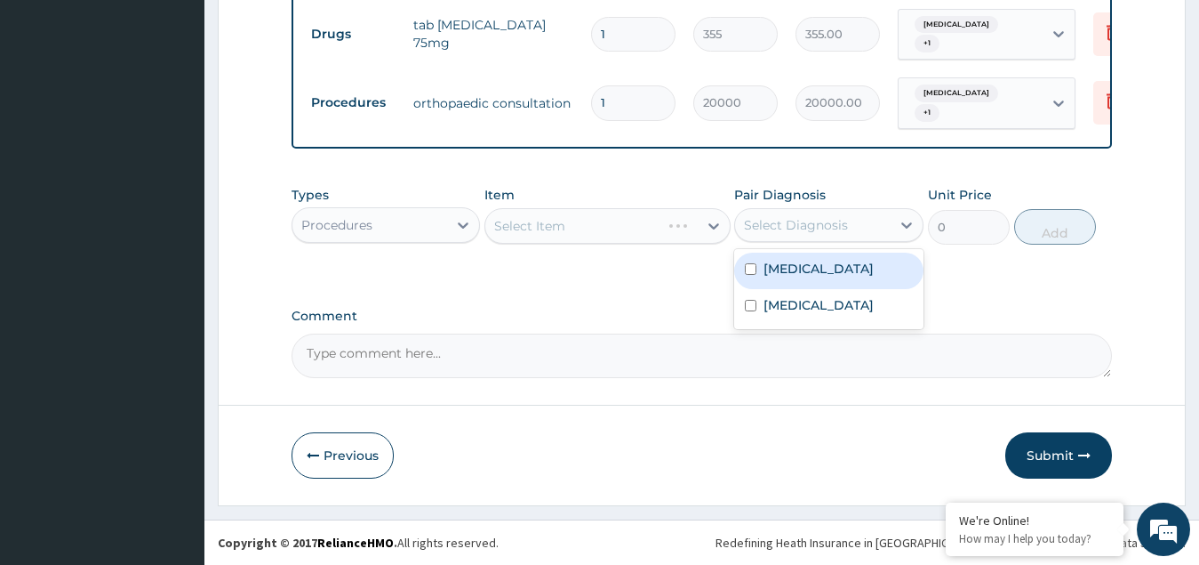
drag, startPoint x: 749, startPoint y: 264, endPoint x: 749, endPoint y: 292, distance: 27.6
click at [749, 265] on input "checkbox" at bounding box center [751, 269] width 12 height 12
checkbox input "true"
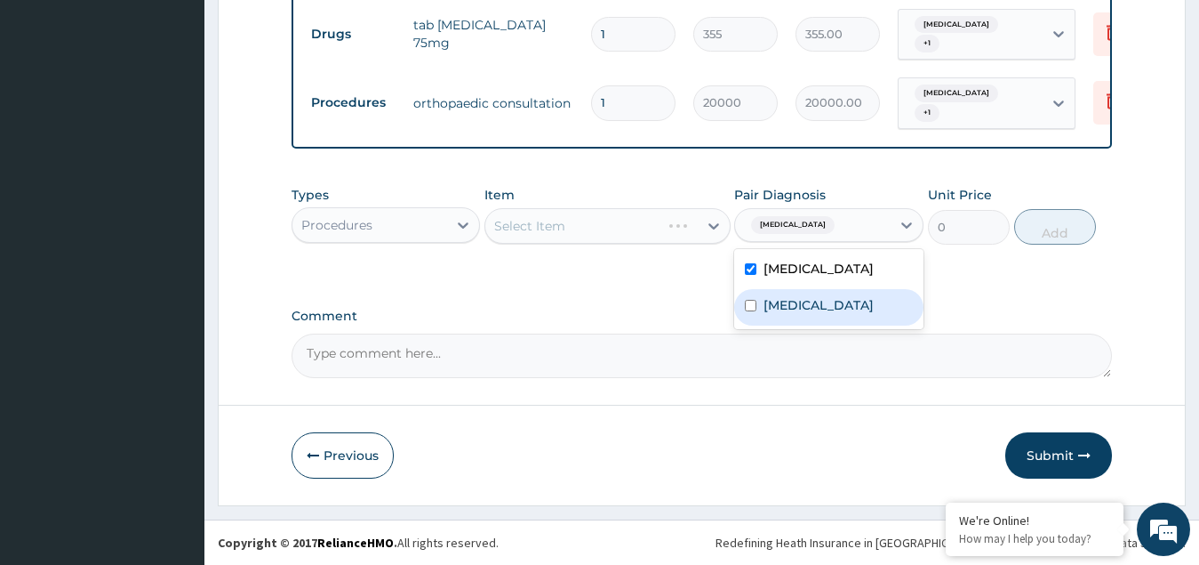
click at [747, 311] on input "checkbox" at bounding box center [751, 306] width 12 height 12
checkbox input "true"
click at [629, 235] on div "Select Item" at bounding box center [608, 226] width 246 height 36
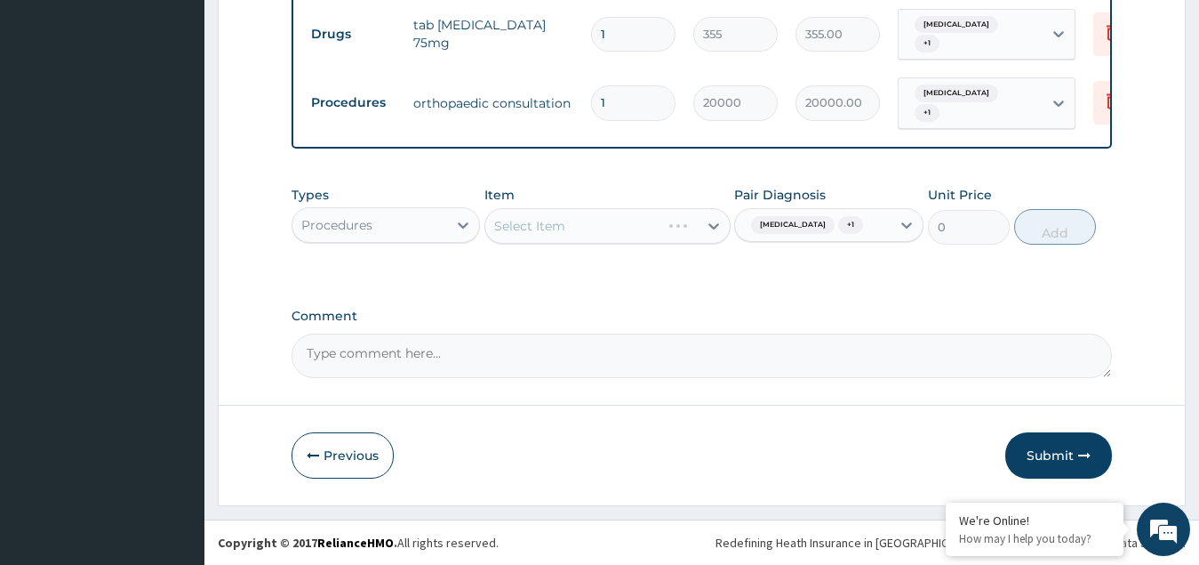
click at [593, 221] on div "Select Item" at bounding box center [608, 226] width 246 height 36
click at [631, 224] on div "Select Item" at bounding box center [608, 226] width 246 height 36
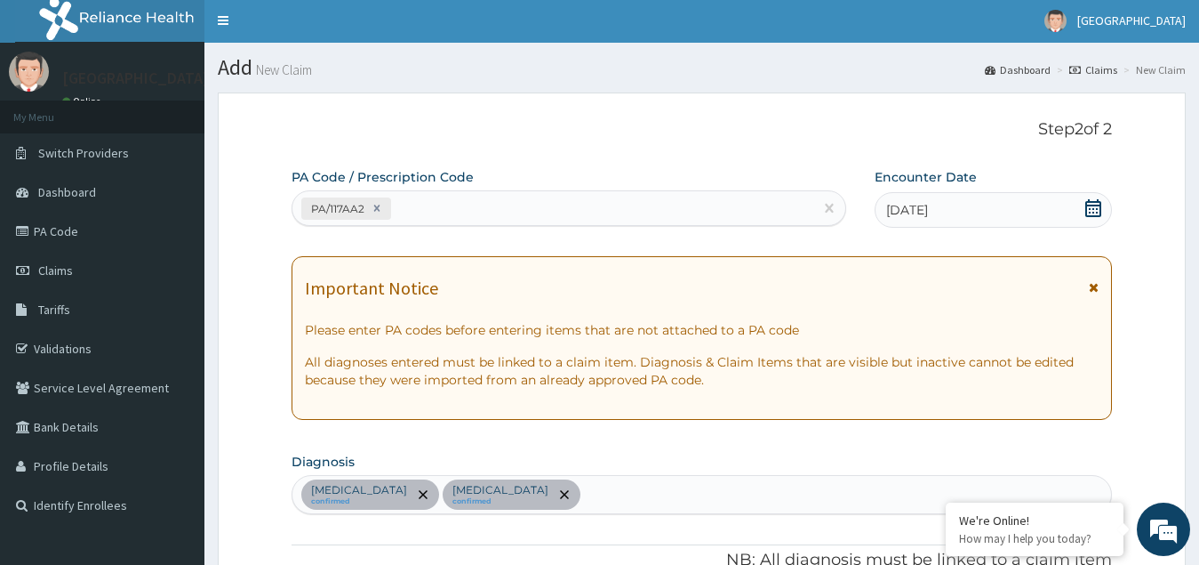
scroll to position [0, 0]
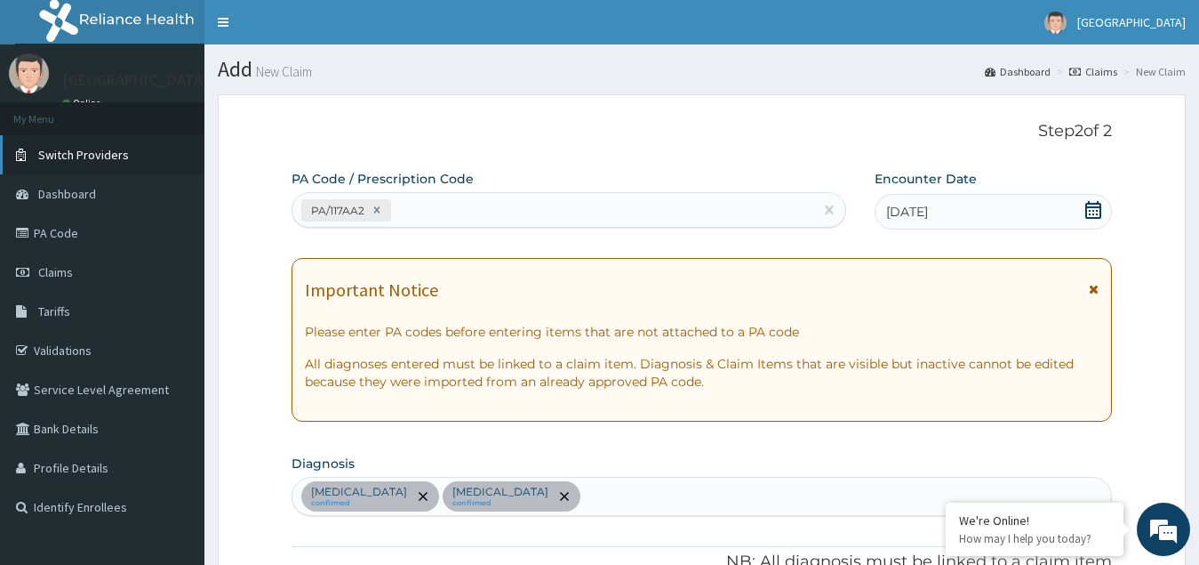
click at [96, 156] on span "Switch Providers" at bounding box center [83, 155] width 91 height 16
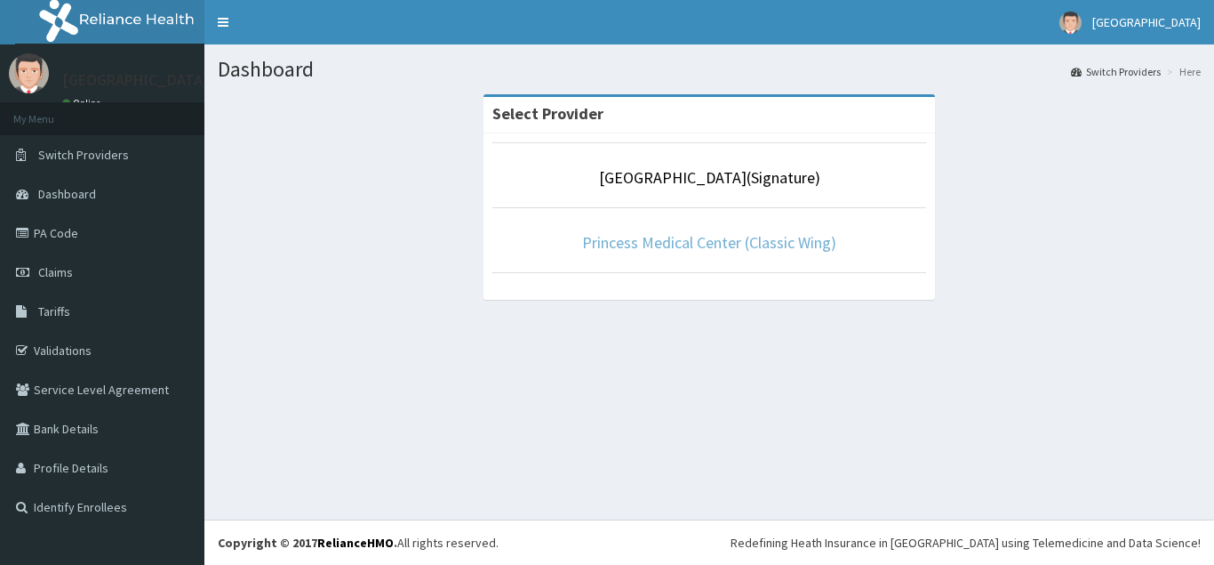
click at [722, 247] on link "Princess Medical Center (Classic Wing)" at bounding box center [709, 242] width 254 height 20
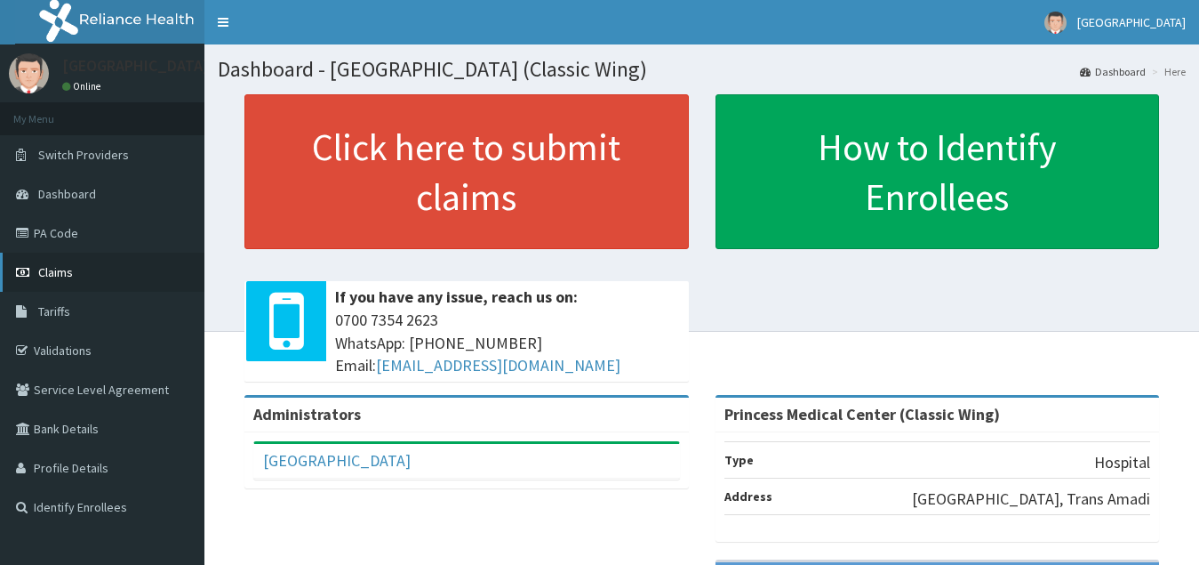
click at [57, 273] on span "Claims" at bounding box center [55, 272] width 35 height 16
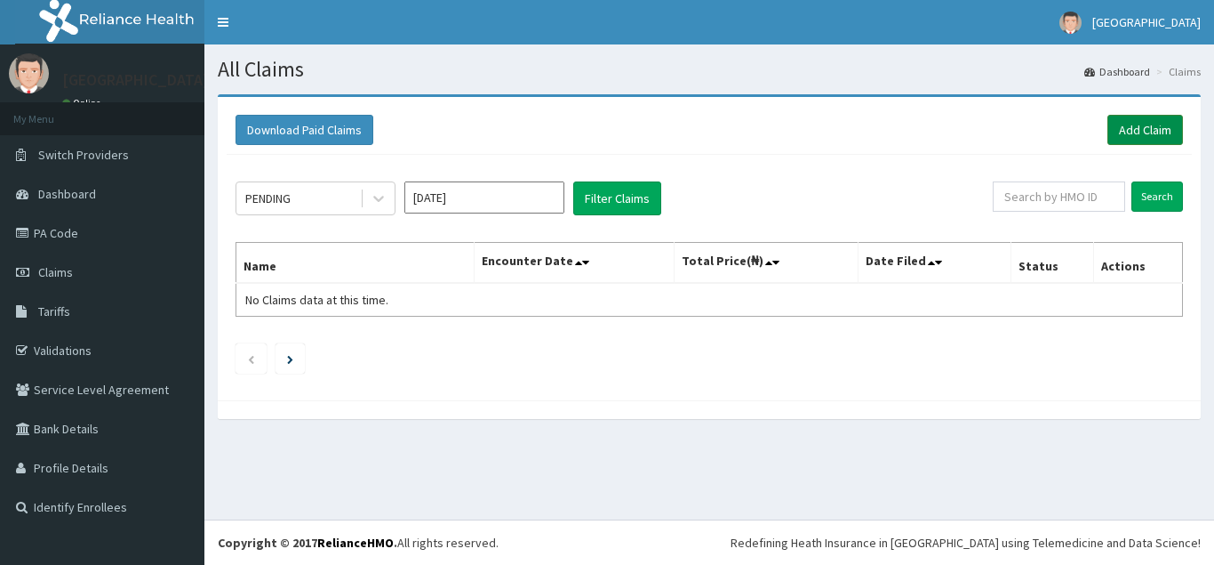
click at [1150, 128] on link "Add Claim" at bounding box center [1146, 130] width 76 height 30
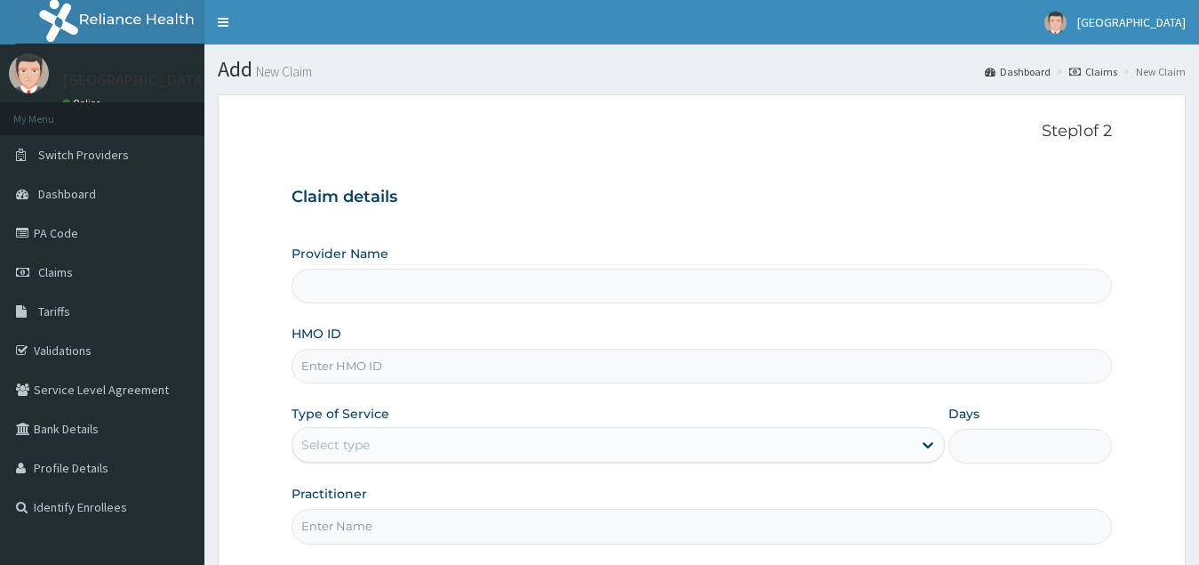
type input "Princess Medical Center (Classic Wing)"
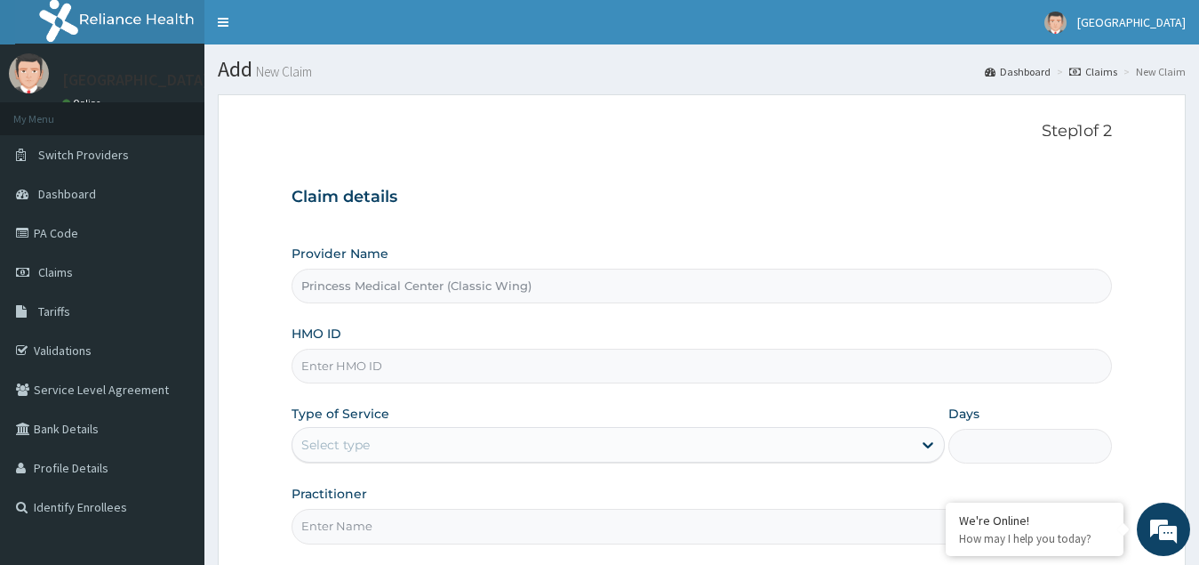
click at [404, 361] on input "HMO ID" at bounding box center [703, 366] width 822 height 35
paste input "ENP/11093/A"
type input "ENP/11093/A"
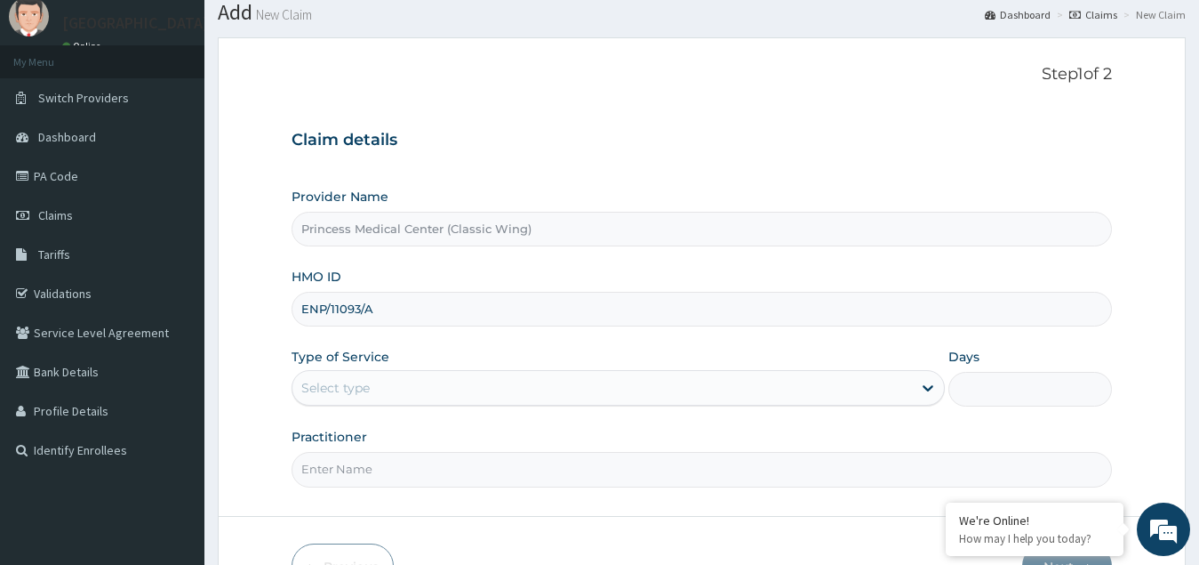
scroll to position [89, 0]
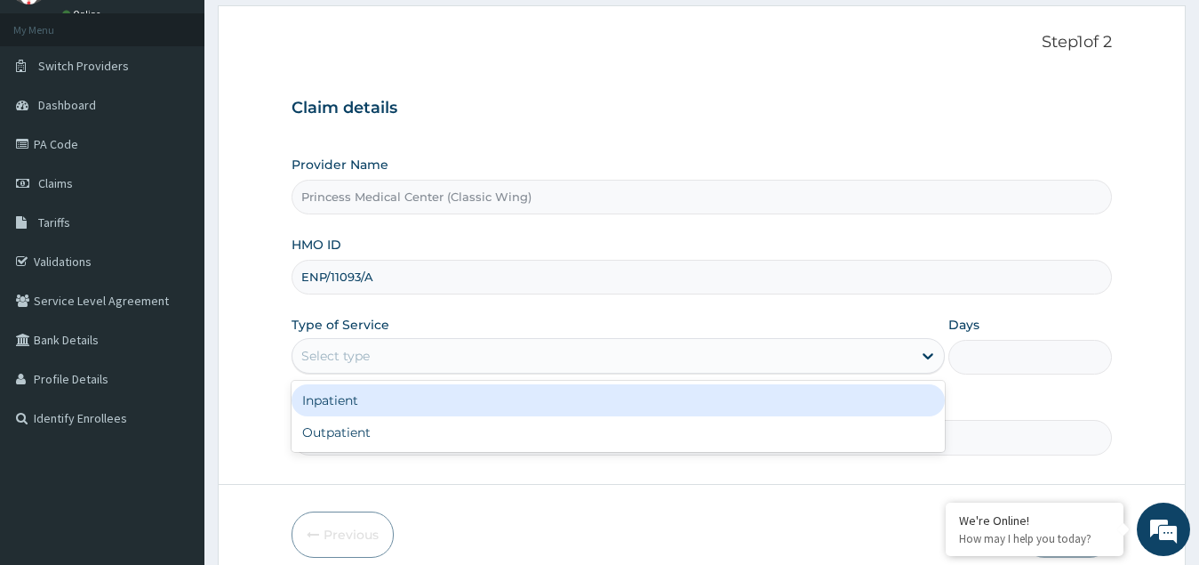
click at [344, 352] on div "Select type" at bounding box center [335, 356] width 68 height 18
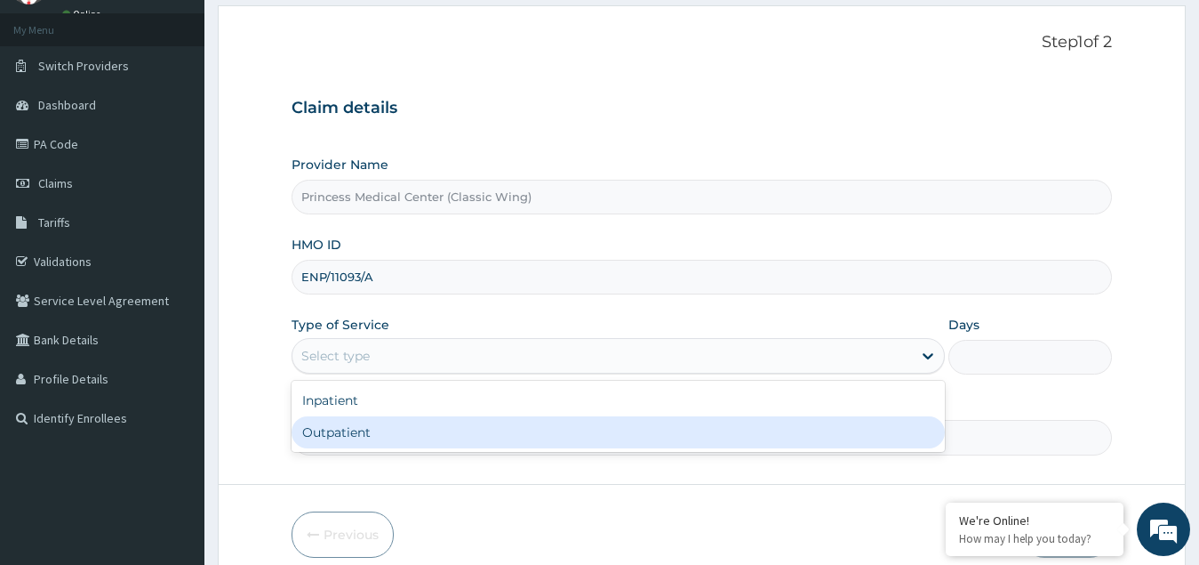
click at [346, 432] on div "Outpatient" at bounding box center [619, 432] width 654 height 32
type input "1"
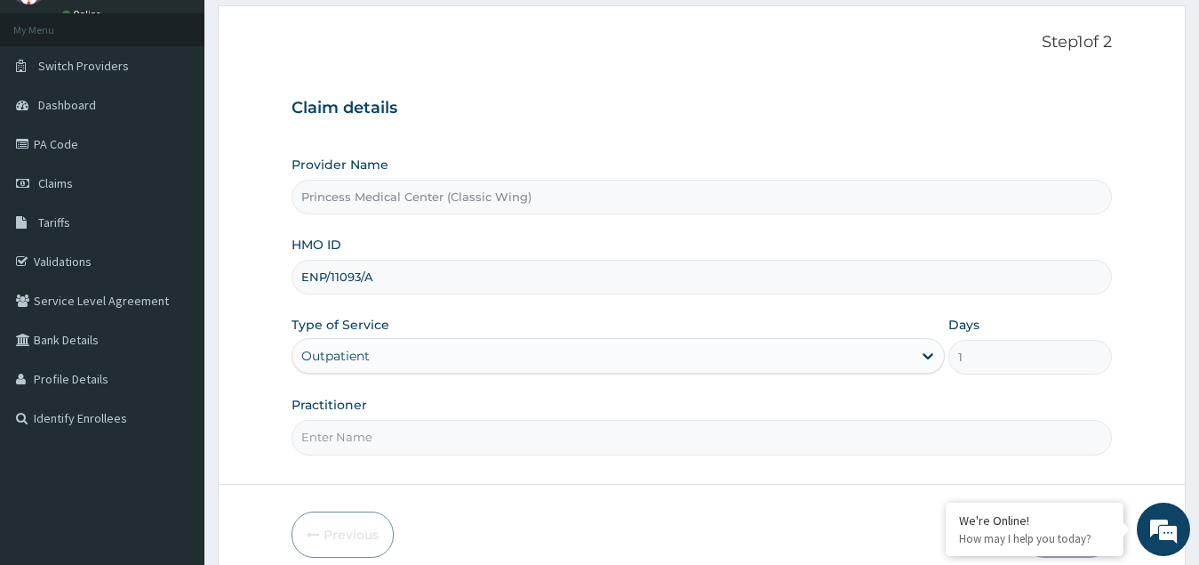
scroll to position [168, 0]
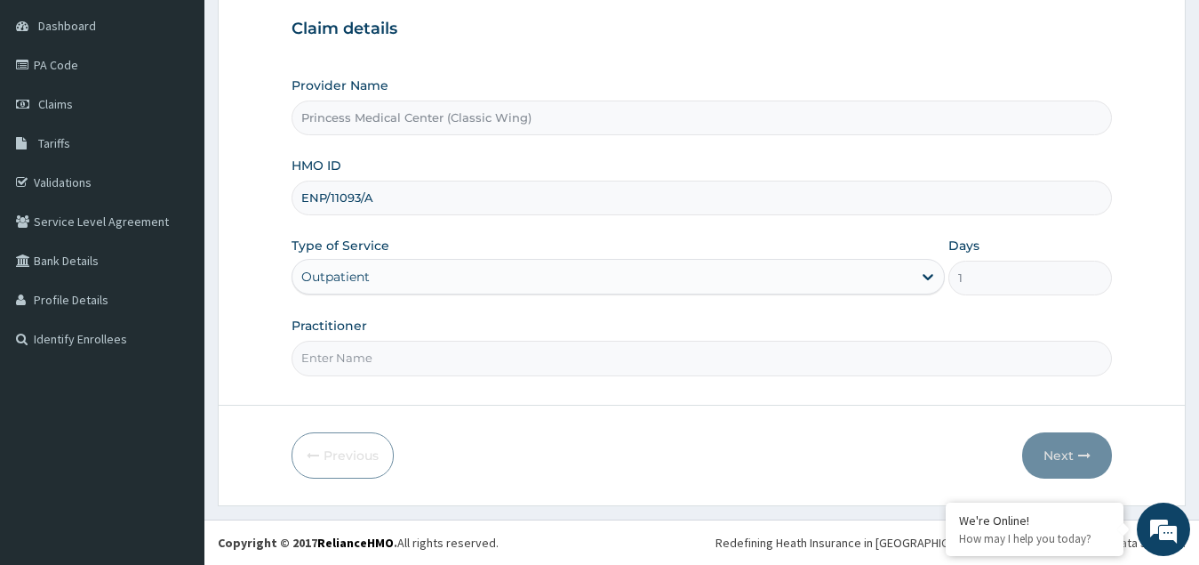
click at [383, 363] on input "Practitioner" at bounding box center [703, 358] width 822 height 35
paste input "Dr. [PERSON_NAME]"
type input "Dr. [PERSON_NAME]"
click at [1071, 458] on button "Next" at bounding box center [1067, 455] width 90 height 46
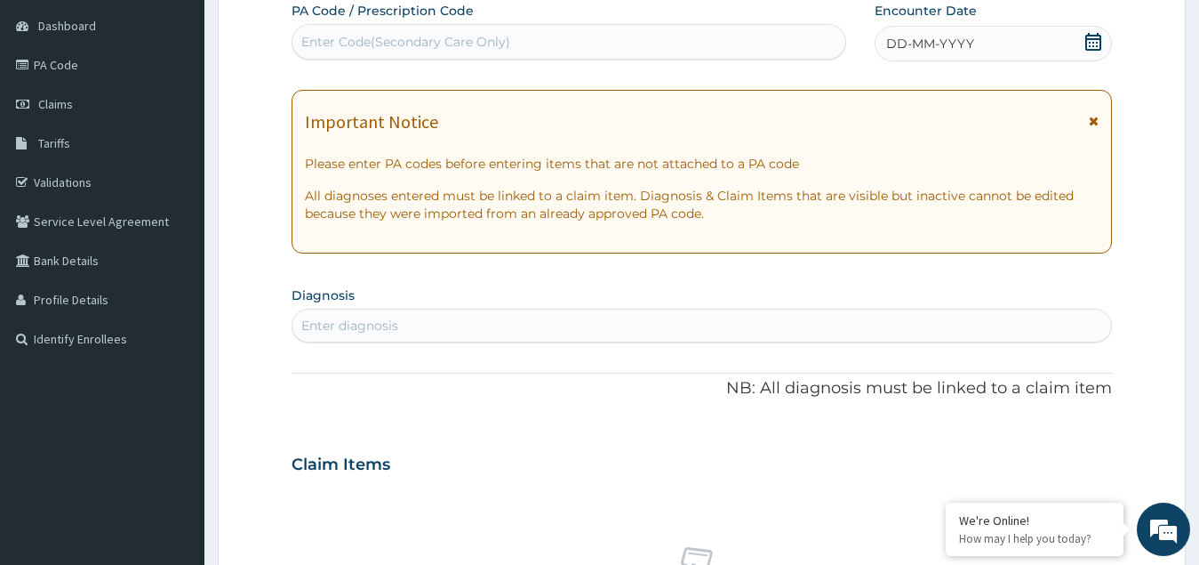
click at [1087, 41] on icon at bounding box center [1094, 42] width 16 height 18
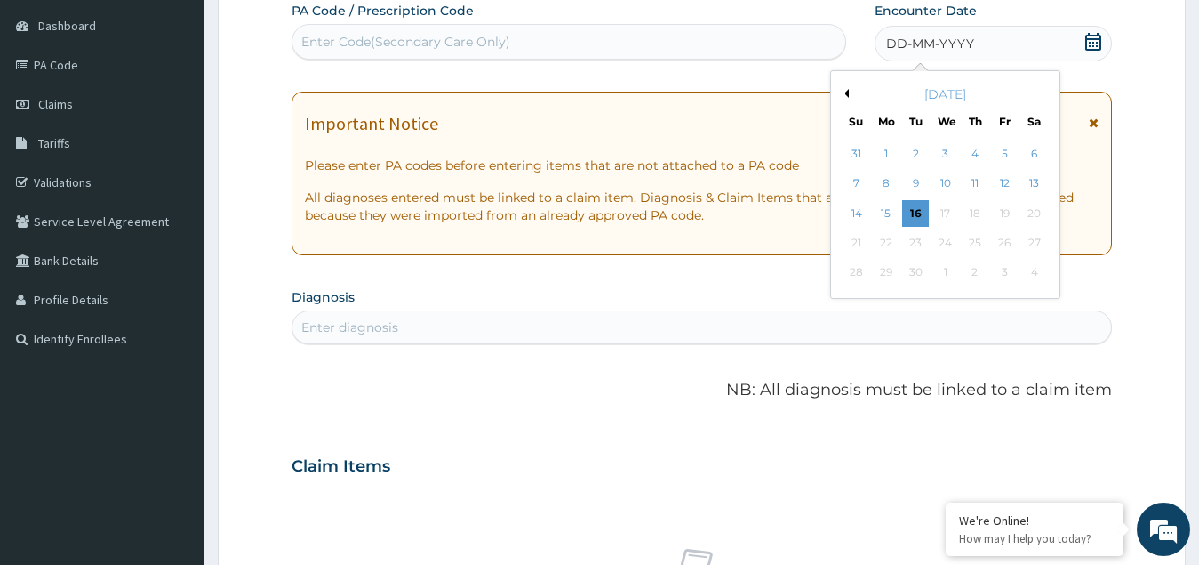
click at [847, 92] on button "Previous Month" at bounding box center [844, 93] width 9 height 9
click at [878, 273] on div "25" at bounding box center [886, 273] width 27 height 27
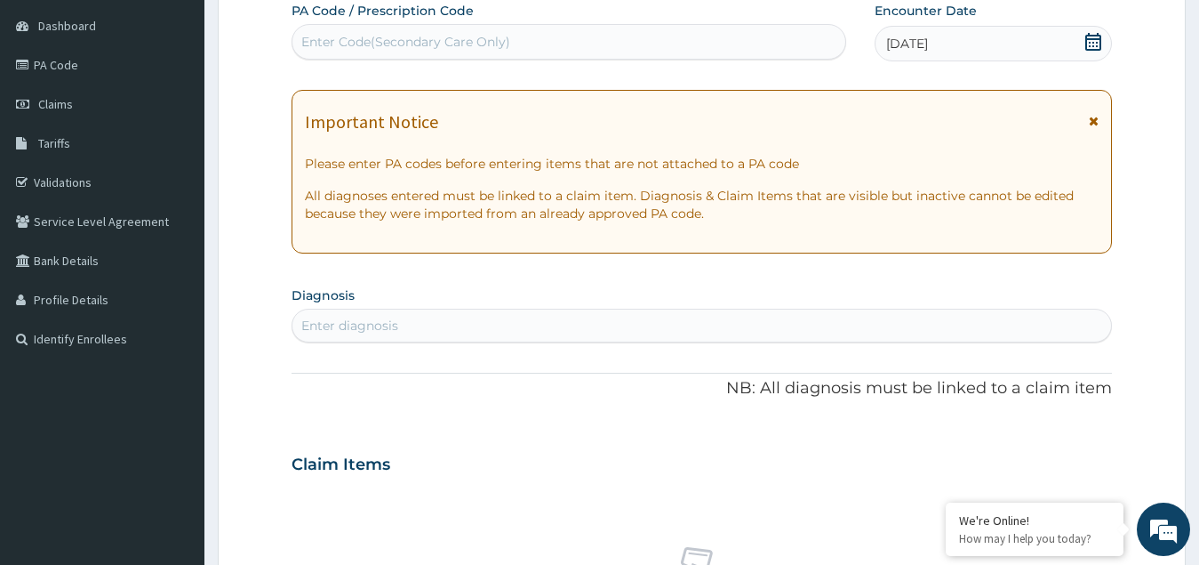
click at [469, 28] on div "Enter Code(Secondary Care Only)" at bounding box center [569, 42] width 553 height 28
paste input "PA/117AA2"
type input "PA/117AA2"
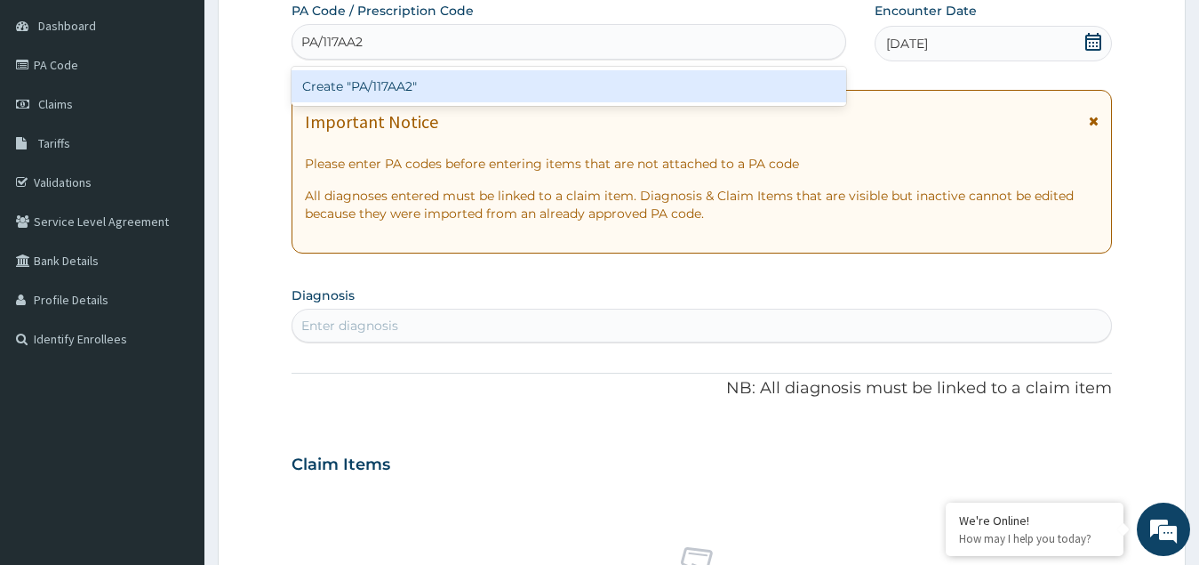
click at [386, 92] on div "Create "PA/117AA2"" at bounding box center [569, 86] width 555 height 32
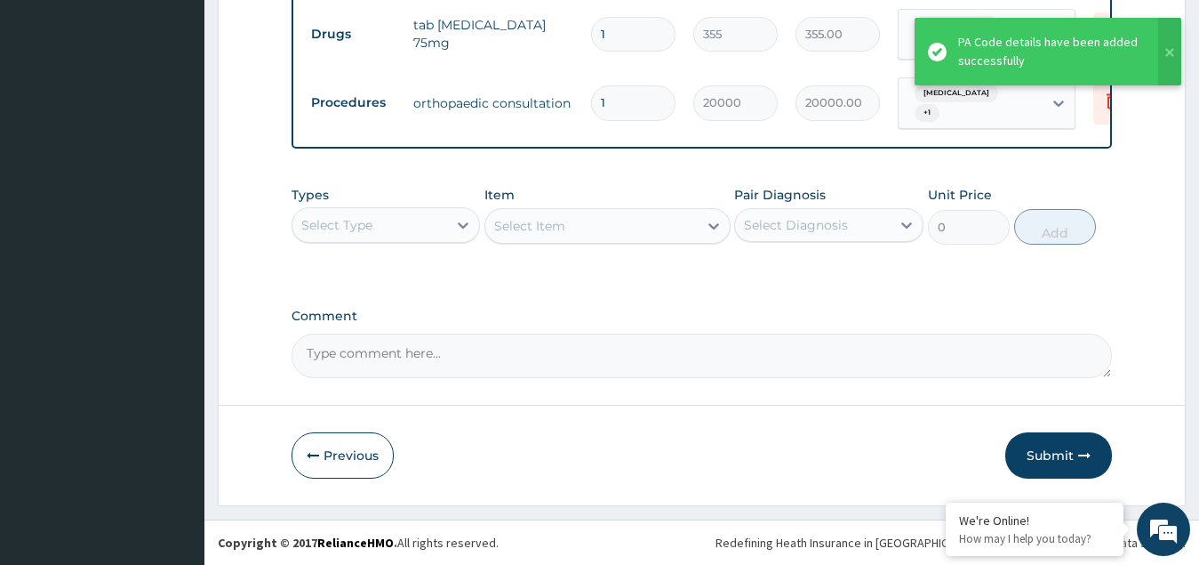
scroll to position [725, 0]
click at [390, 234] on div "Select Type" at bounding box center [371, 225] width 156 height 28
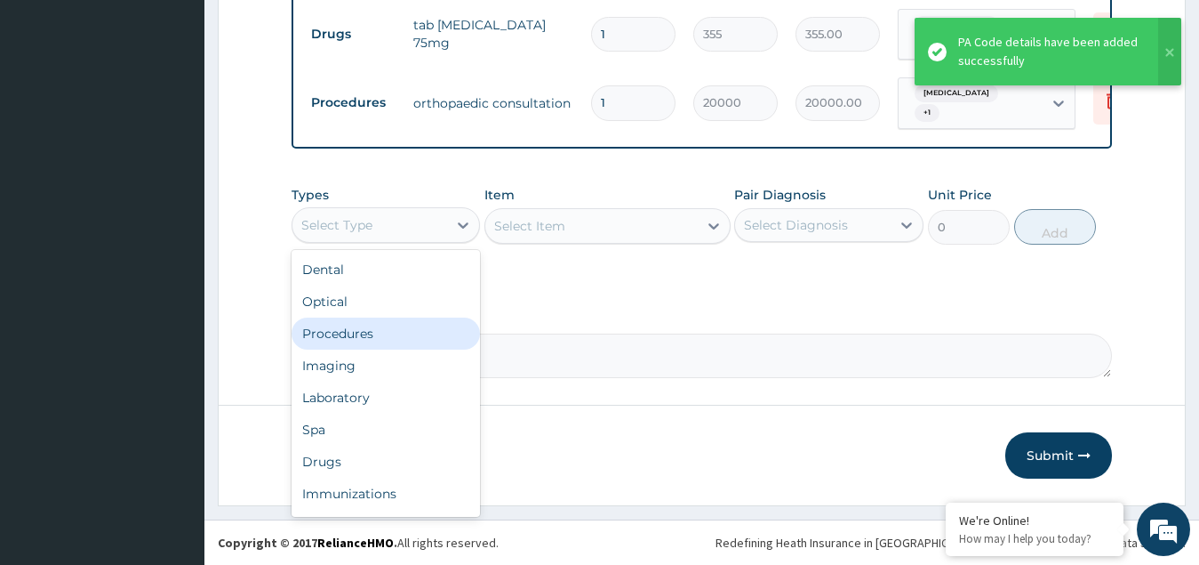
click at [380, 333] on div "Procedures" at bounding box center [386, 333] width 189 height 32
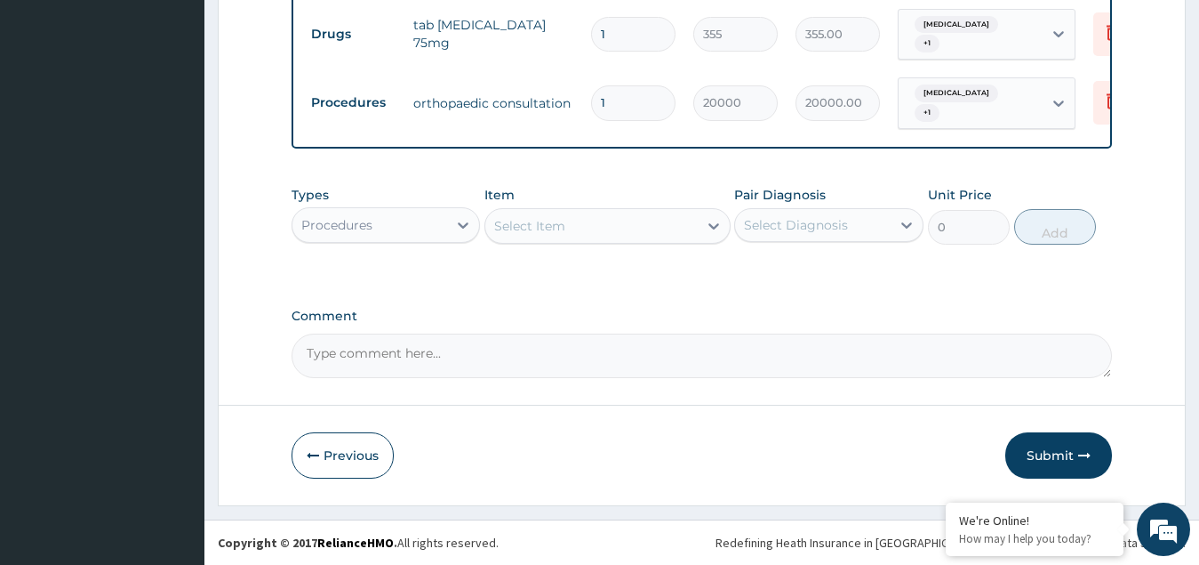
click at [597, 234] on div "Select Item" at bounding box center [591, 226] width 212 height 28
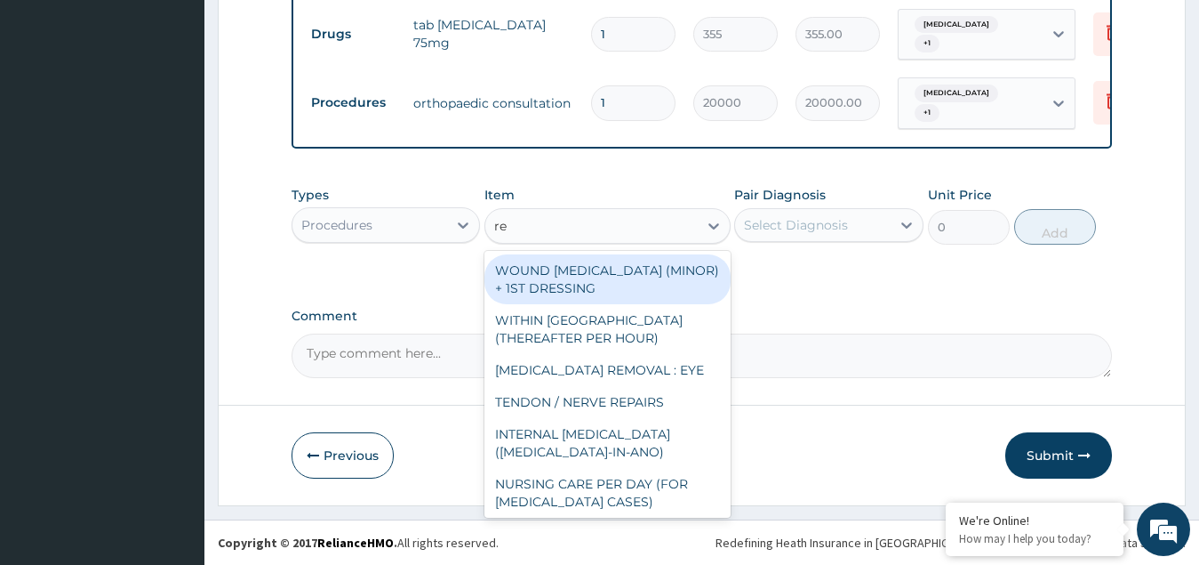
type input "reg"
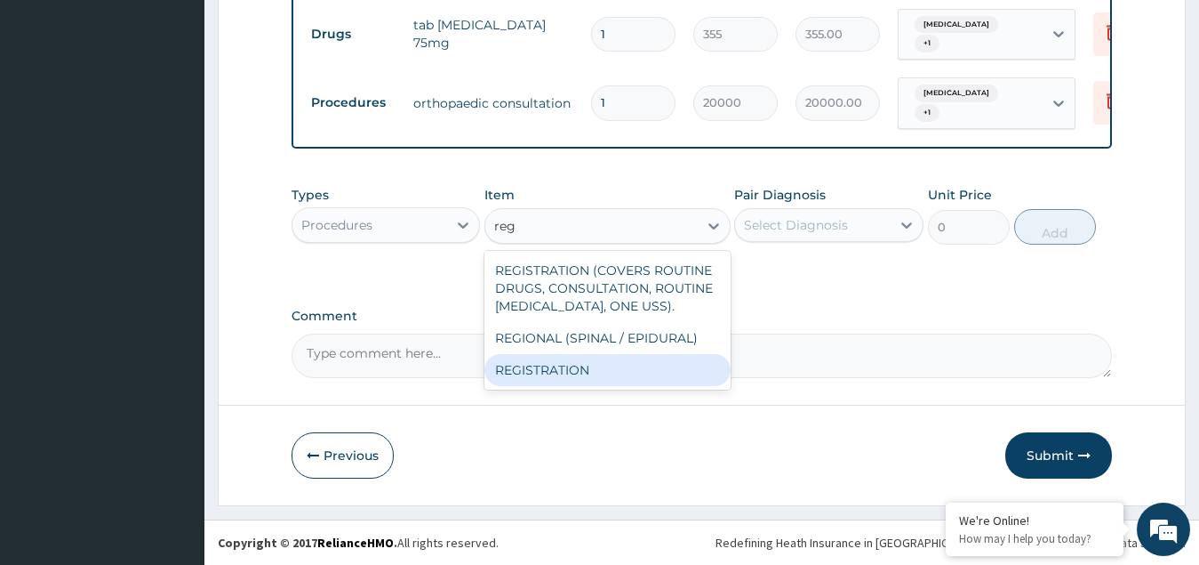
click at [562, 369] on div "REGISTRATION" at bounding box center [608, 370] width 246 height 32
type input "2150"
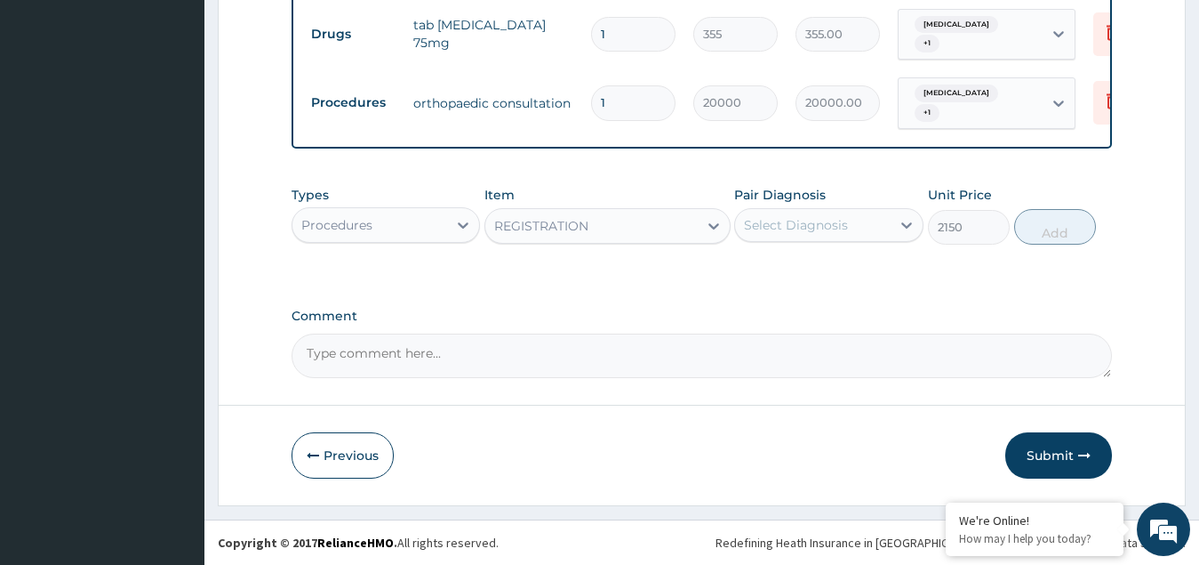
click at [809, 216] on div "Select Diagnosis" at bounding box center [796, 225] width 104 height 18
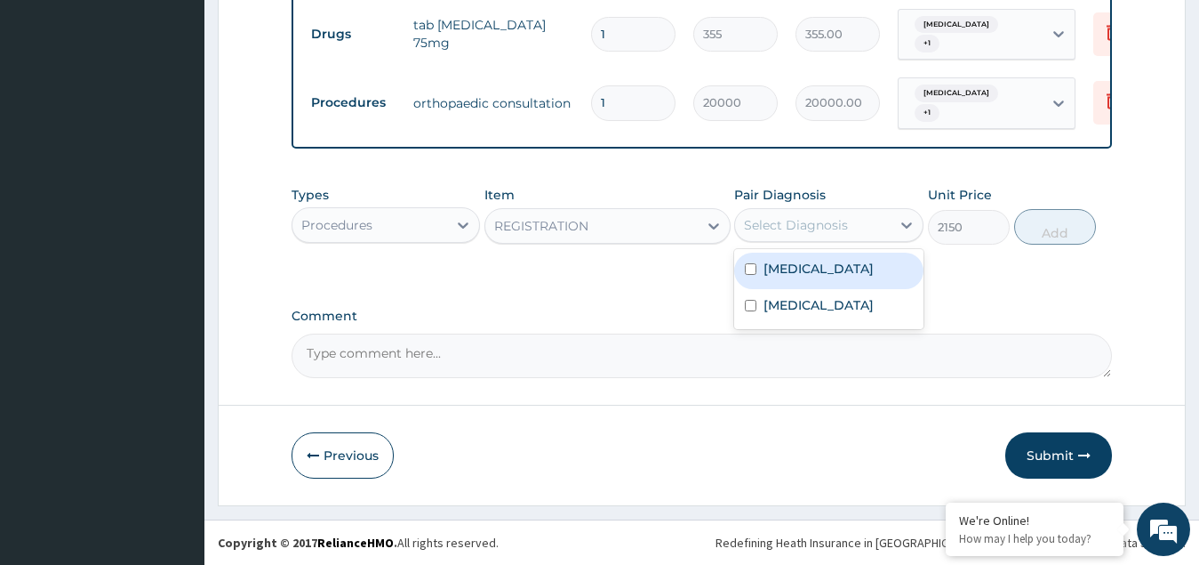
click at [792, 269] on label "Thoracic spondylosis" at bounding box center [819, 269] width 110 height 18
checkbox input "true"
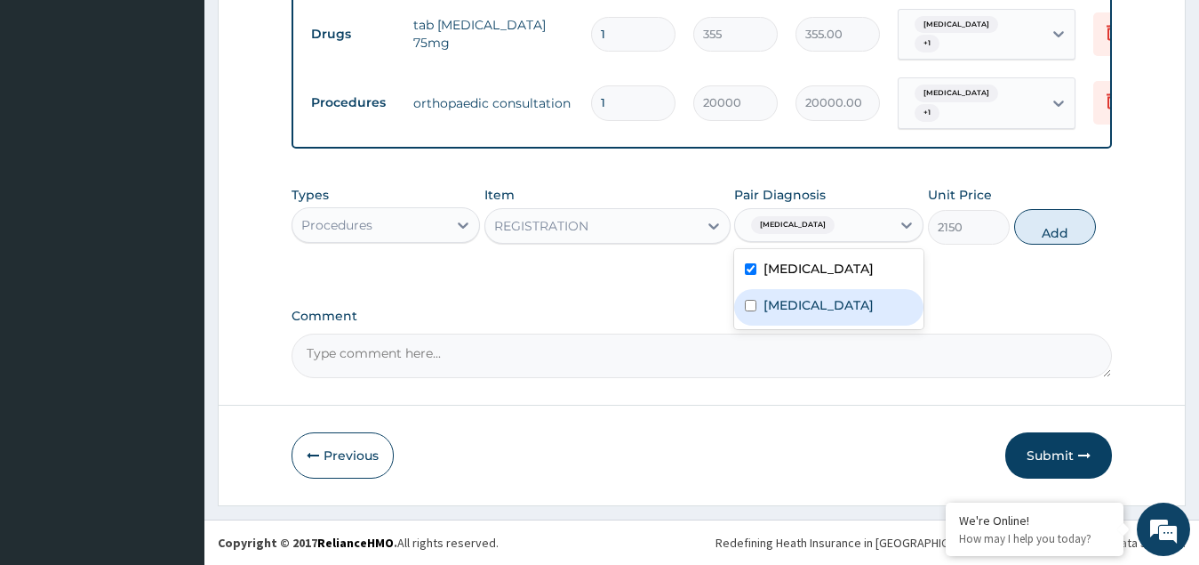
click at [780, 320] on div "Lumbar spondylosis" at bounding box center [828, 307] width 189 height 36
checkbox input "true"
click at [1045, 230] on button "Add" at bounding box center [1055, 227] width 82 height 36
type input "0"
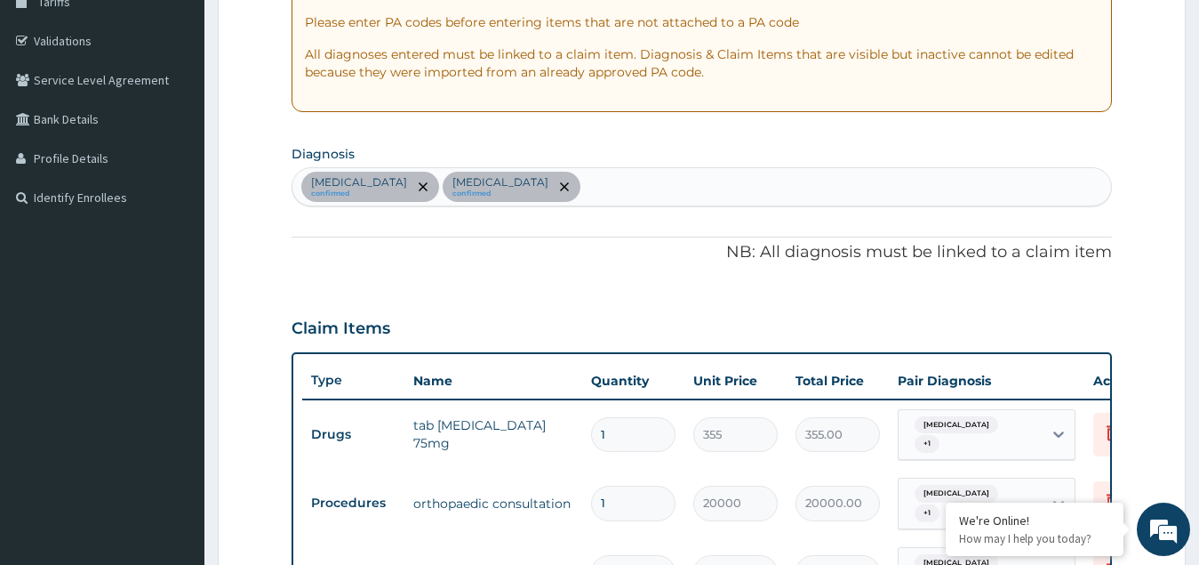
scroll to position [280, 0]
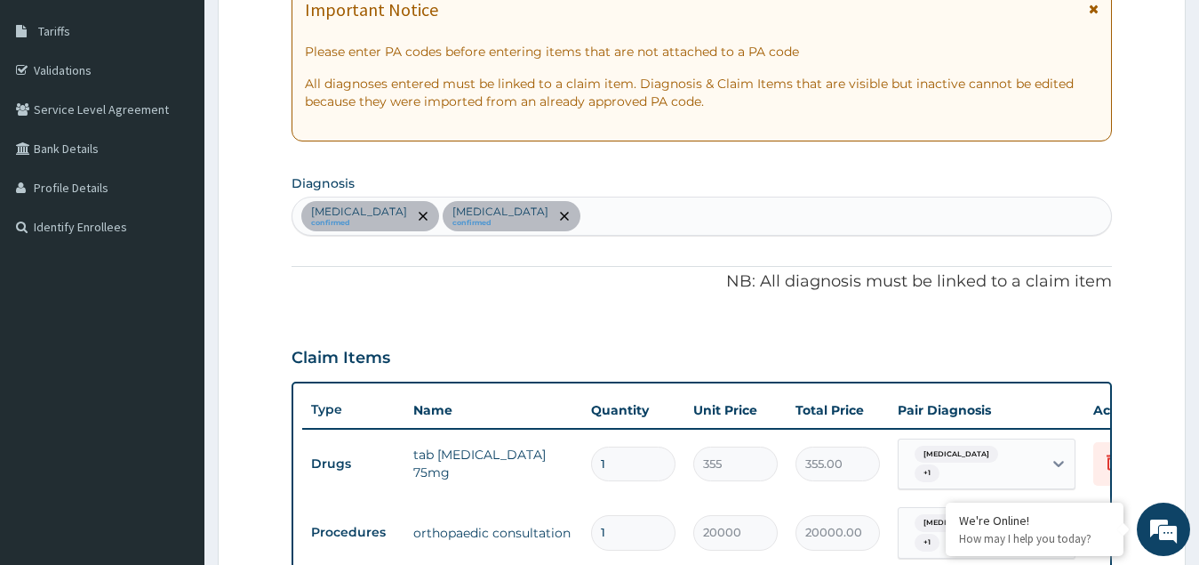
click at [642, 218] on div "Thoracic spondylosis confirmed Lumbar spondylosis confirmed" at bounding box center [703, 215] width 820 height 37
type input "pep"
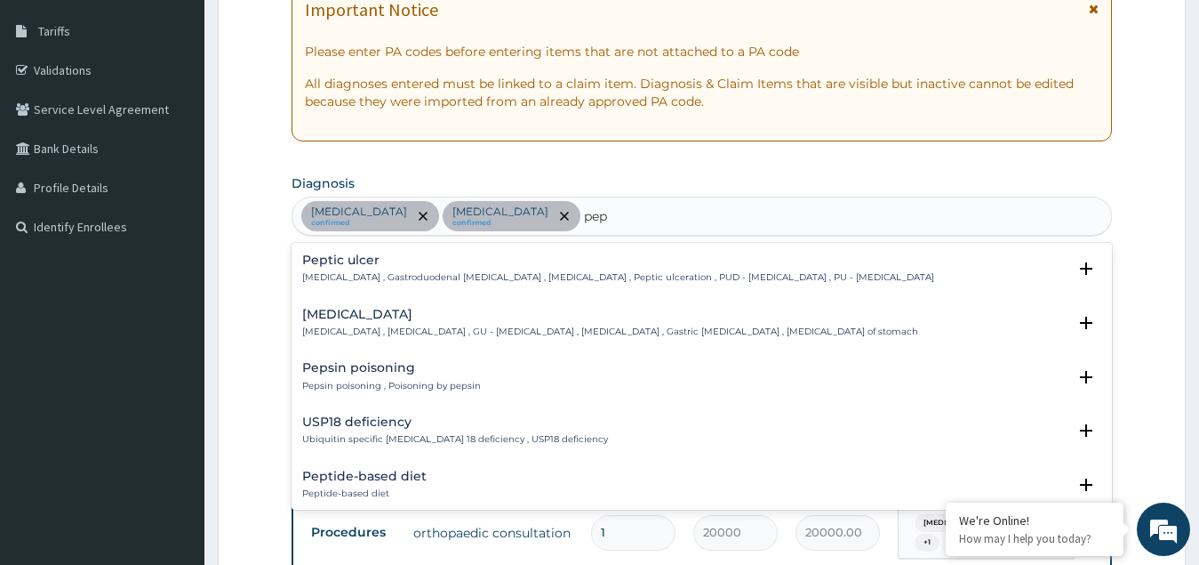
click at [366, 273] on p "Peptic ulcer , Gastroduodenal ulcer , Peptic ulcer disease , Peptic ulceration …" at bounding box center [618, 277] width 632 height 12
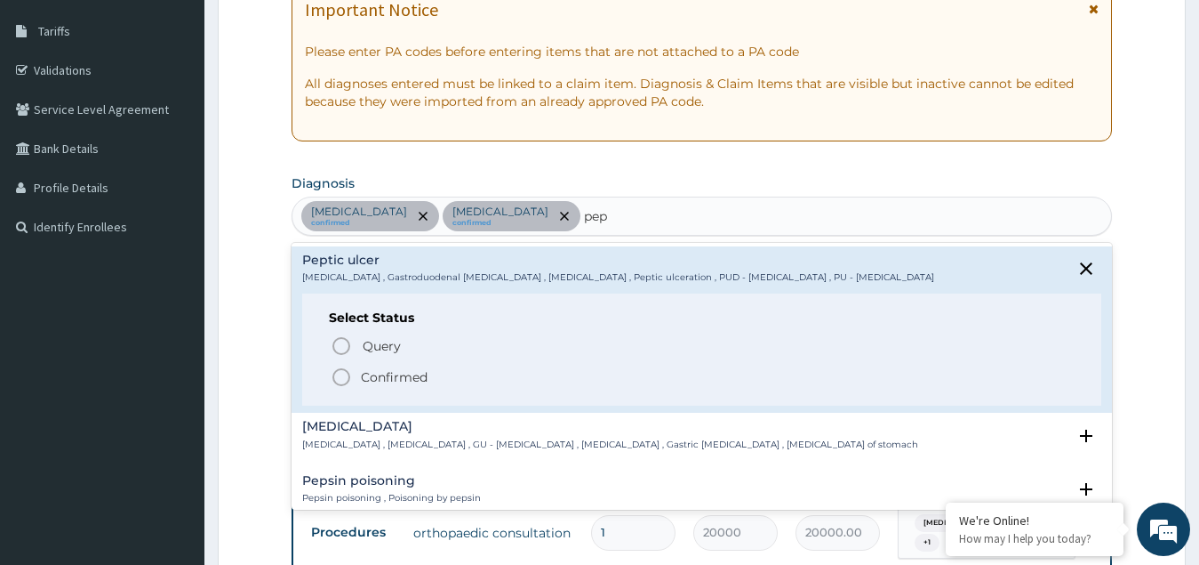
click at [349, 378] on circle "status option filled" at bounding box center [341, 377] width 16 height 16
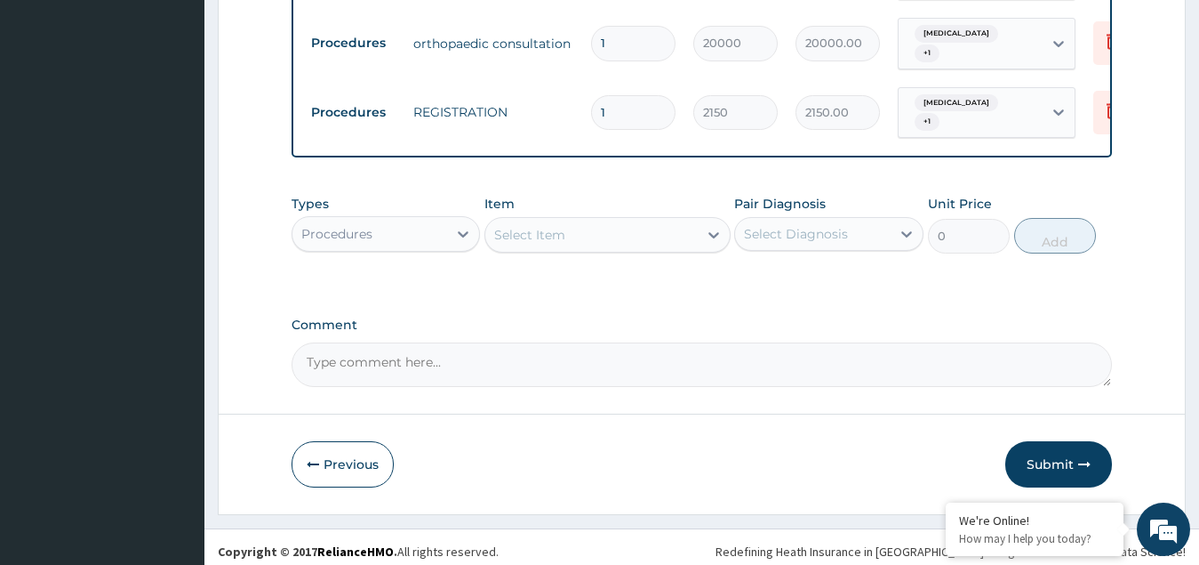
scroll to position [793, 0]
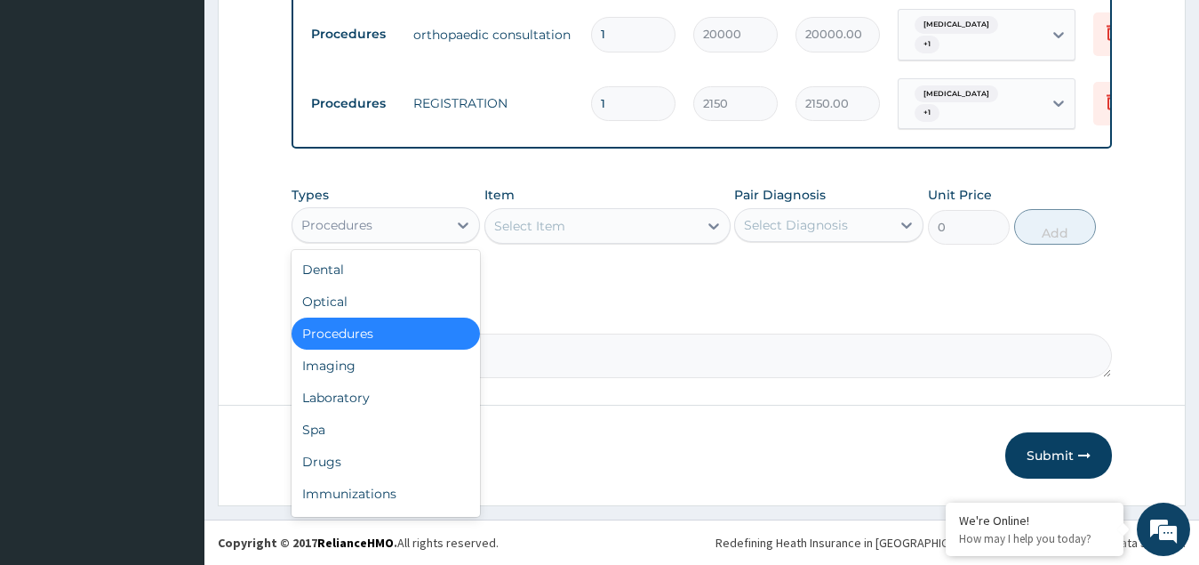
click at [405, 224] on div "Procedures" at bounding box center [371, 225] width 156 height 28
drag, startPoint x: 338, startPoint y: 463, endPoint x: 408, endPoint y: 376, distance: 111.9
click at [339, 458] on div "Drugs" at bounding box center [386, 461] width 189 height 32
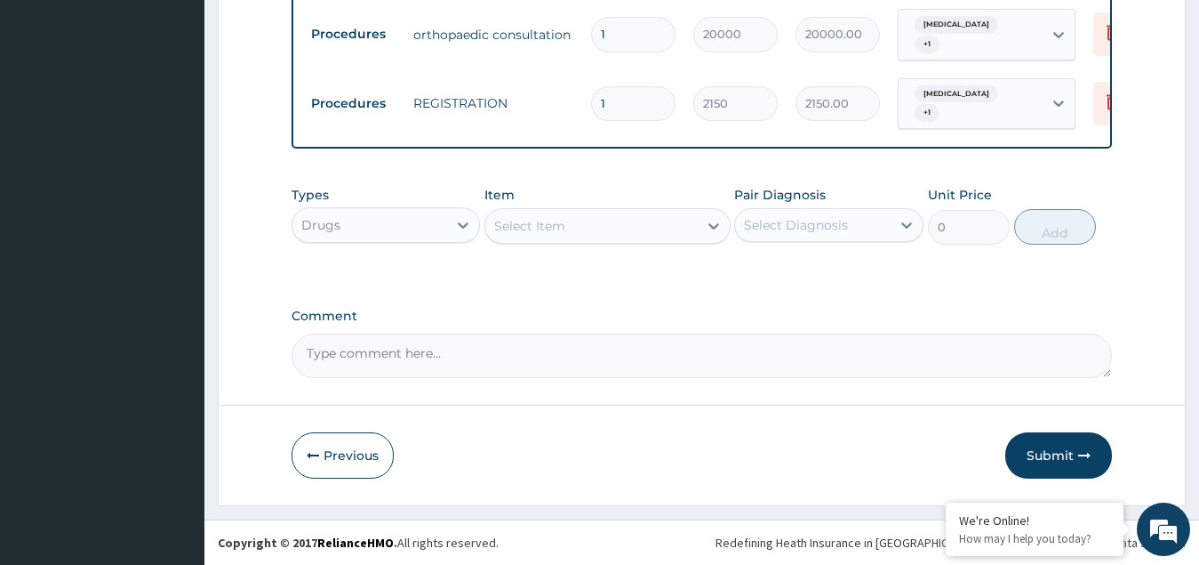
click at [566, 234] on div "Select Item" at bounding box center [591, 226] width 212 height 28
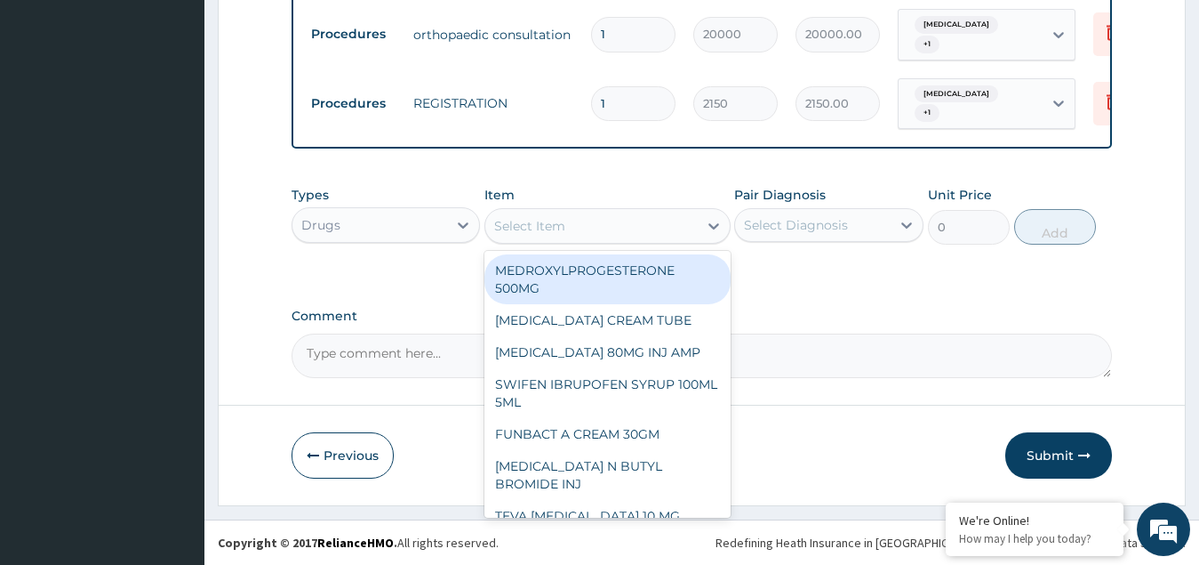
type input "p"
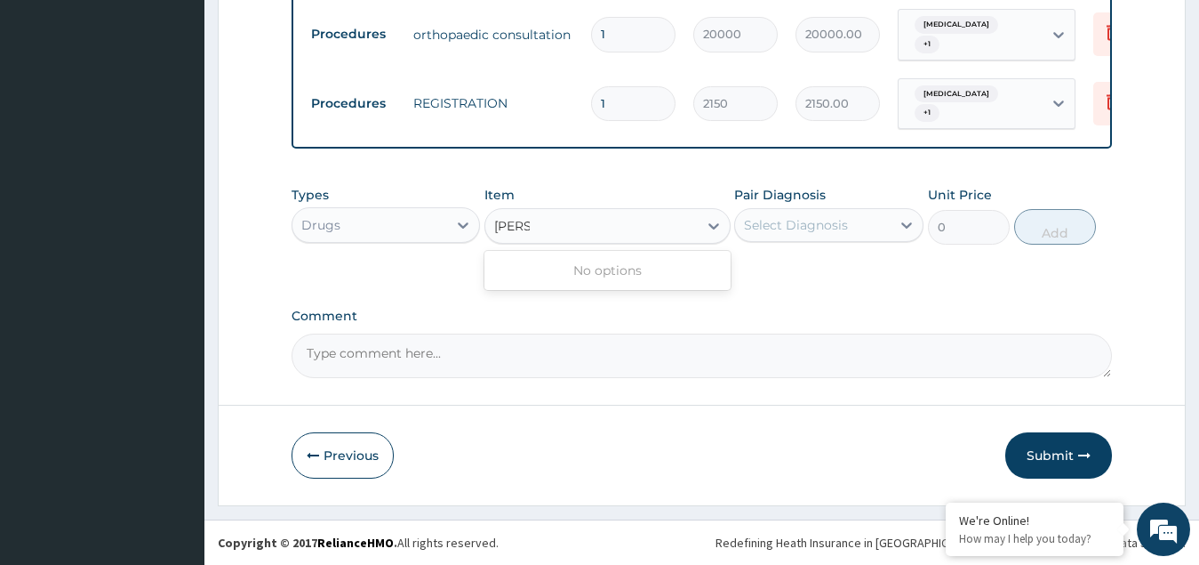
type input "ome"
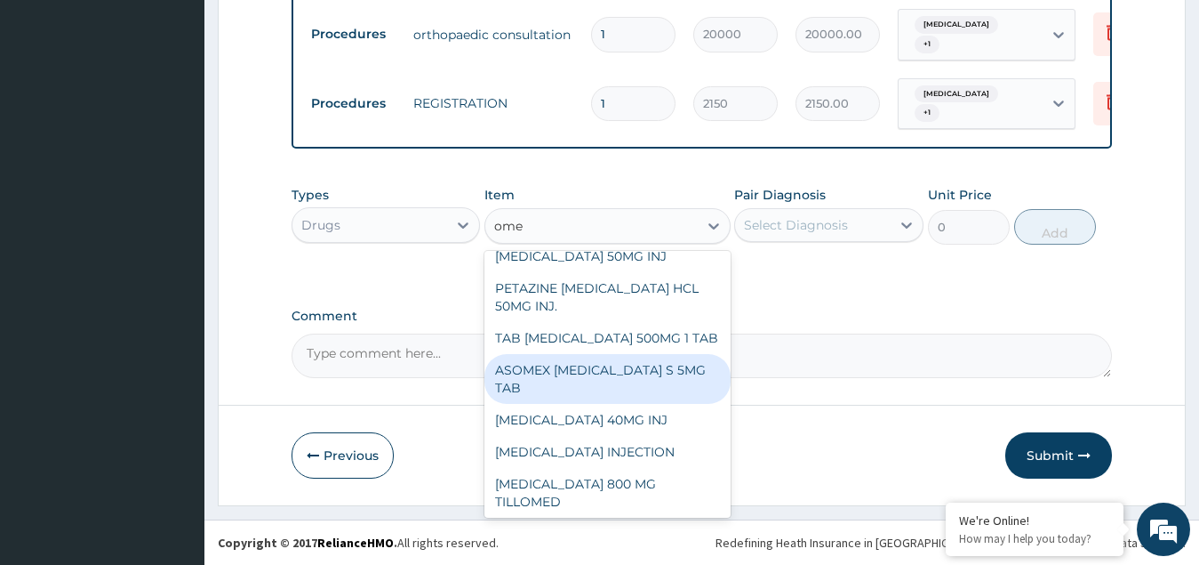
scroll to position [178, 0]
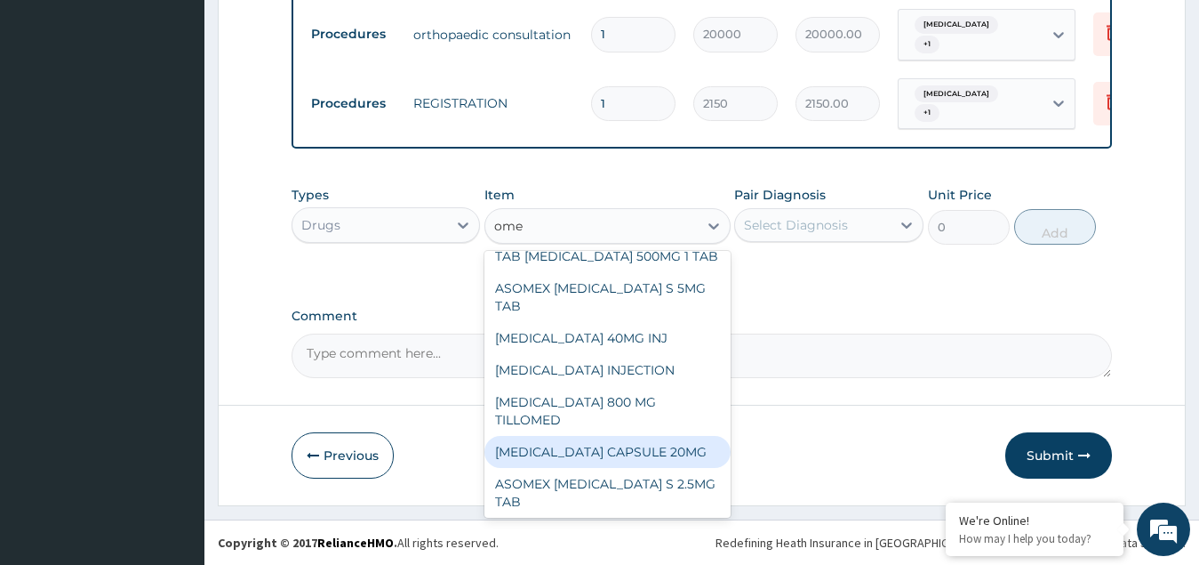
click at [590, 445] on div "OMEPRAZOLE CAPSULE 20MG" at bounding box center [608, 452] width 246 height 32
type input "287.85"
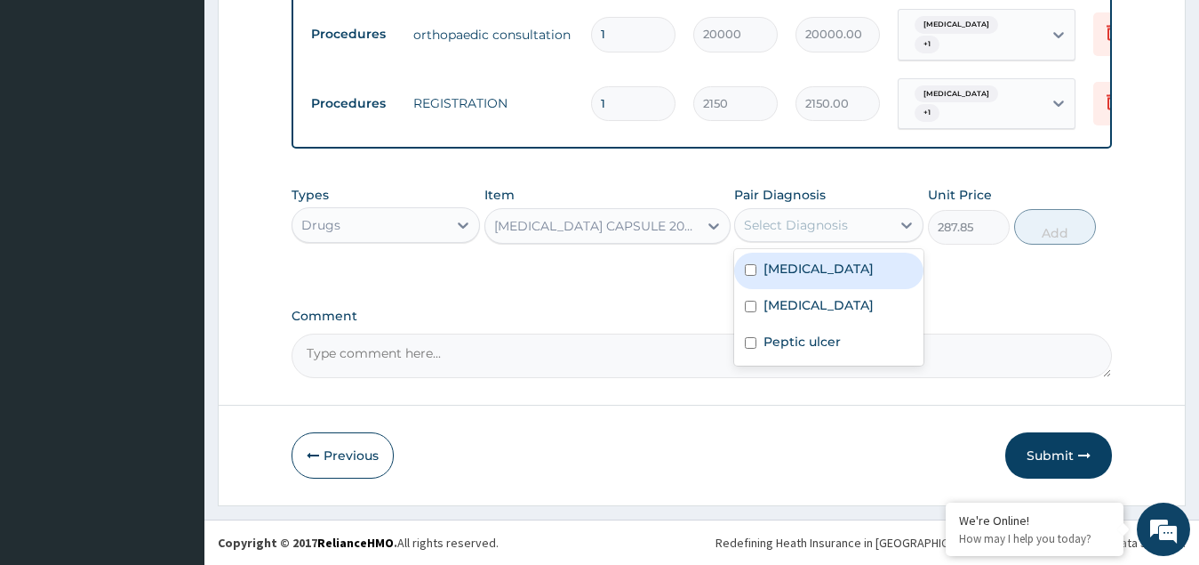
click at [836, 215] on div "Select Diagnosis" at bounding box center [813, 225] width 156 height 28
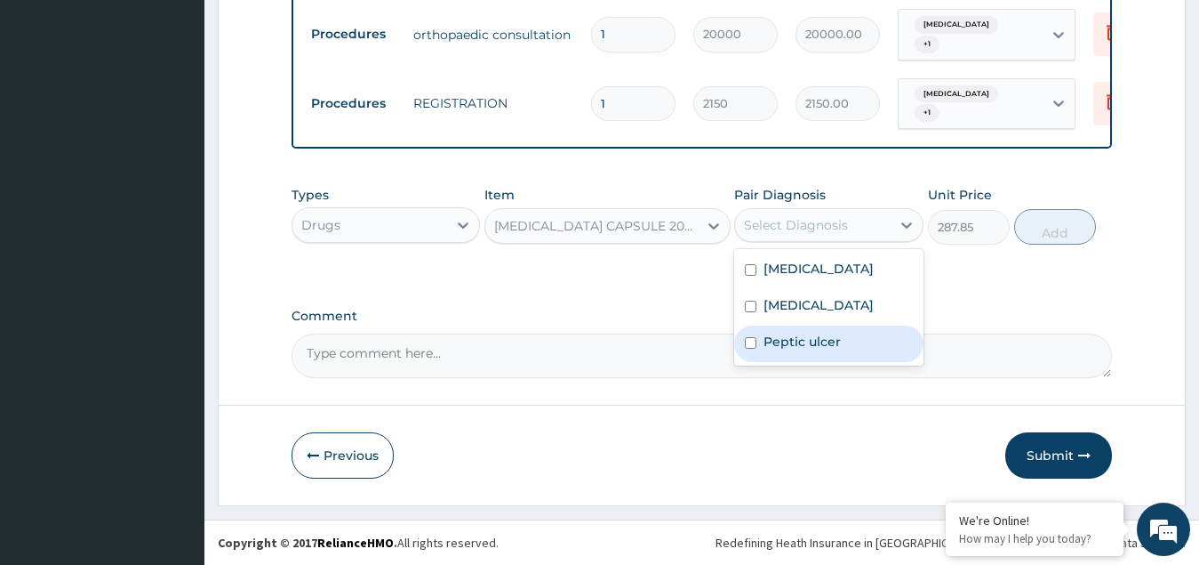
click at [786, 338] on label "Peptic ulcer" at bounding box center [802, 342] width 77 height 18
checkbox input "true"
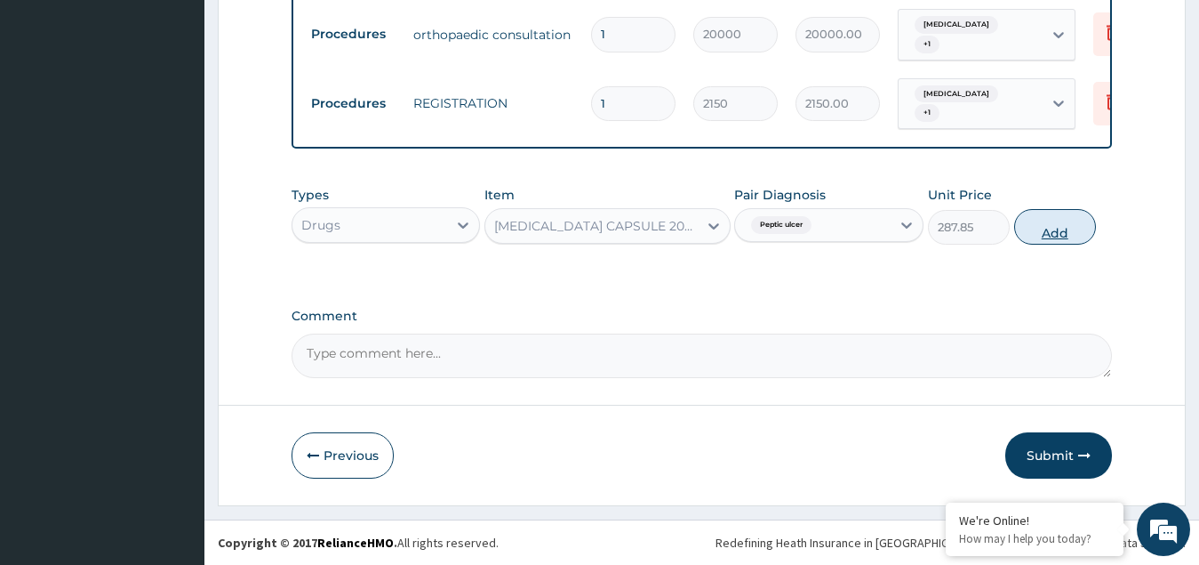
click at [1057, 218] on button "Add" at bounding box center [1055, 227] width 82 height 36
type input "0"
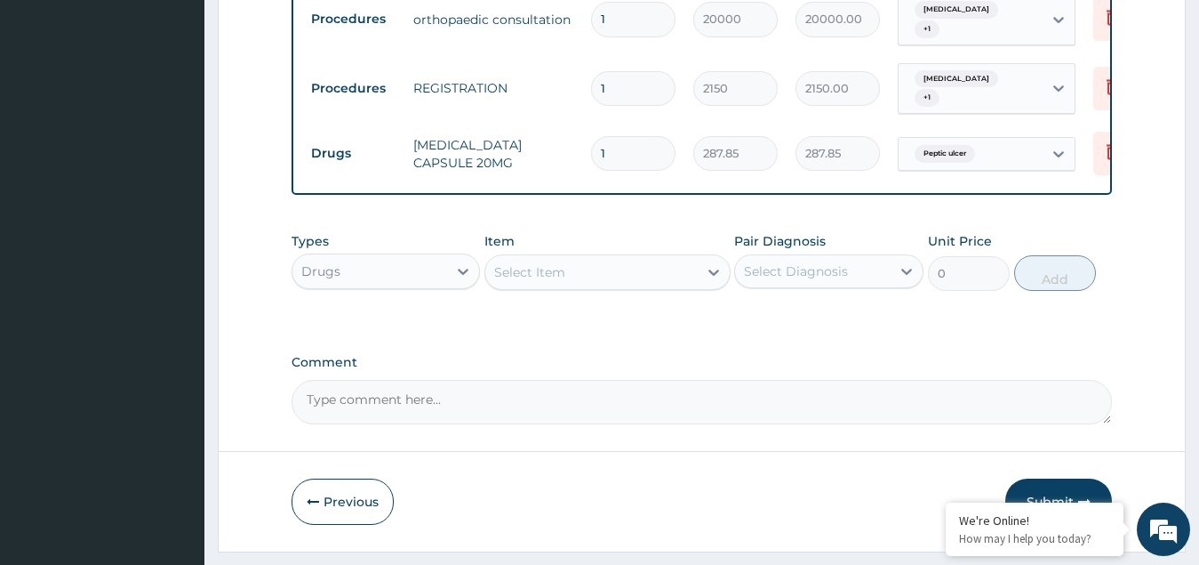
type input "10"
type input "2878.50"
type input "10"
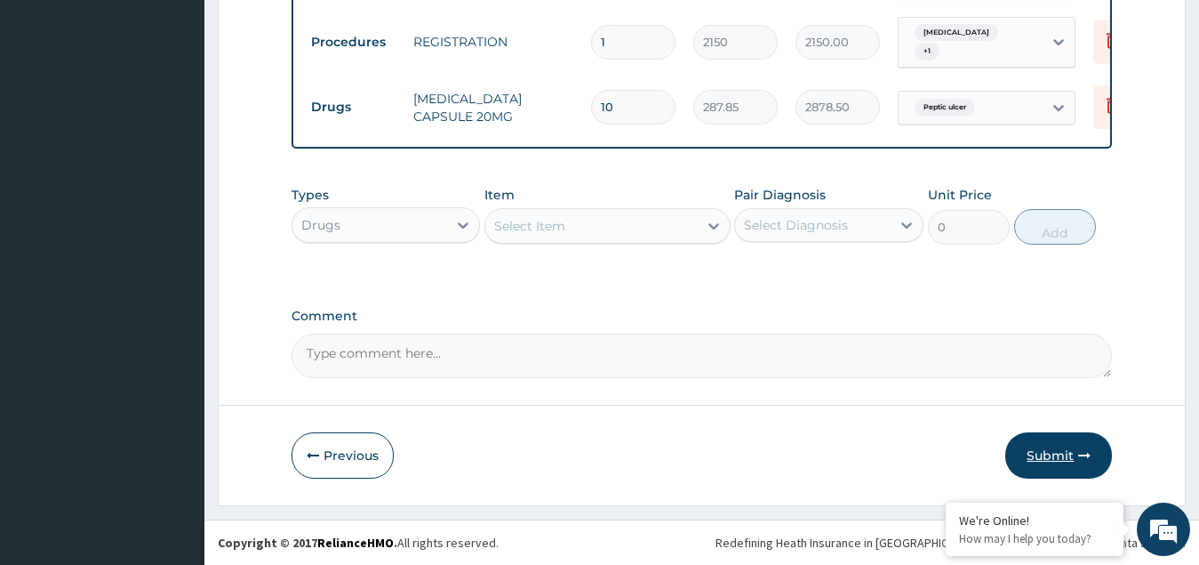
click at [1067, 463] on button "Submit" at bounding box center [1059, 455] width 107 height 46
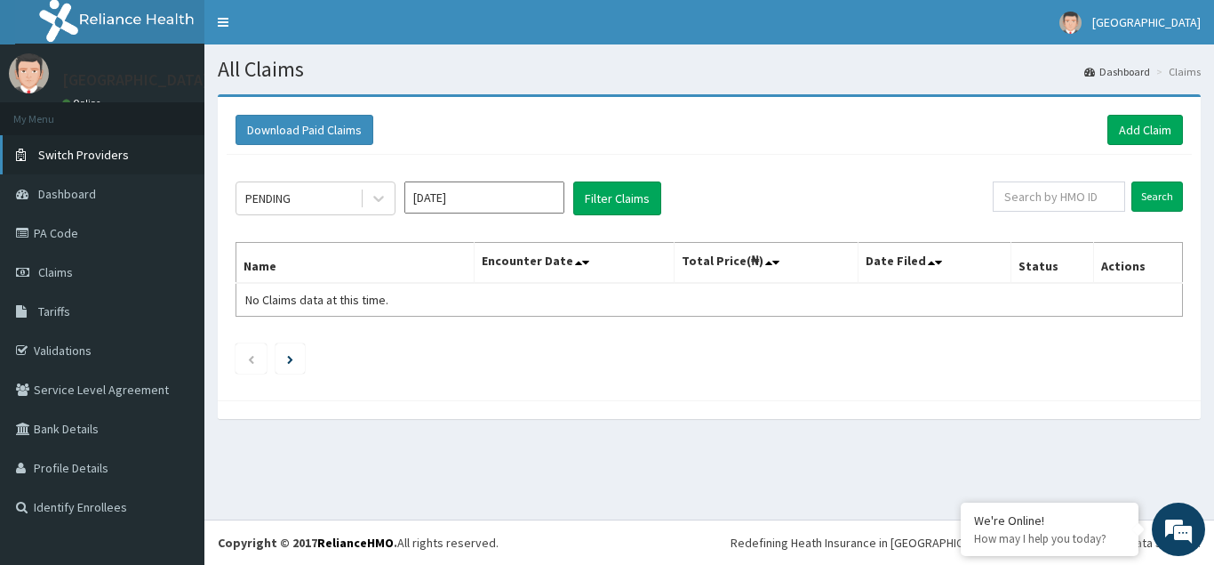
click at [63, 157] on span "Switch Providers" at bounding box center [83, 155] width 91 height 16
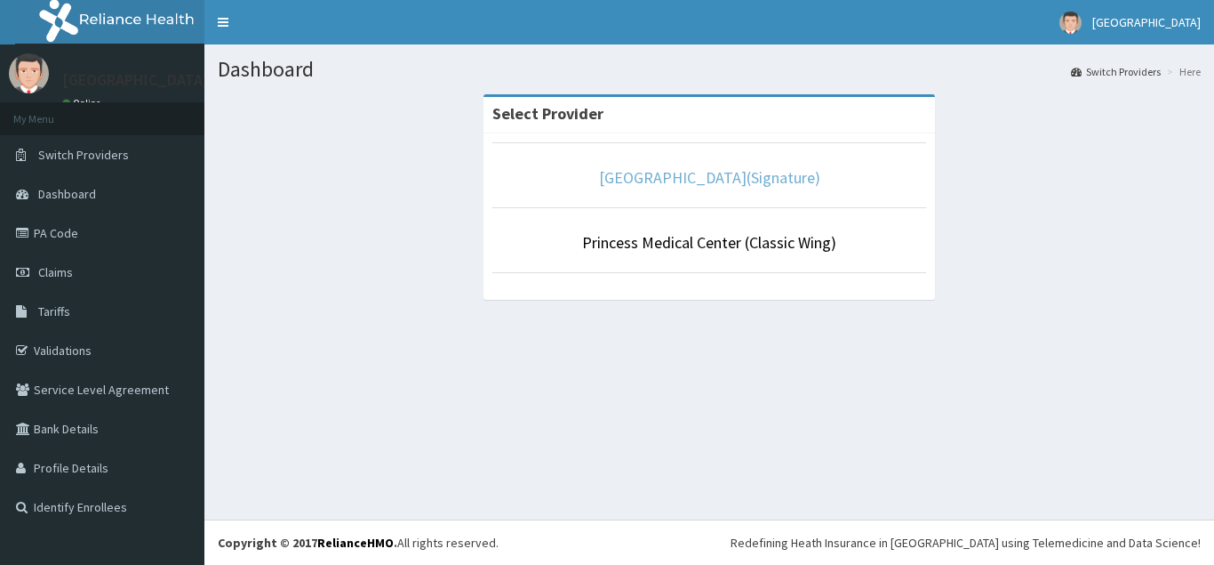
click at [681, 185] on link "[GEOGRAPHIC_DATA](Signature)" at bounding box center [709, 177] width 221 height 20
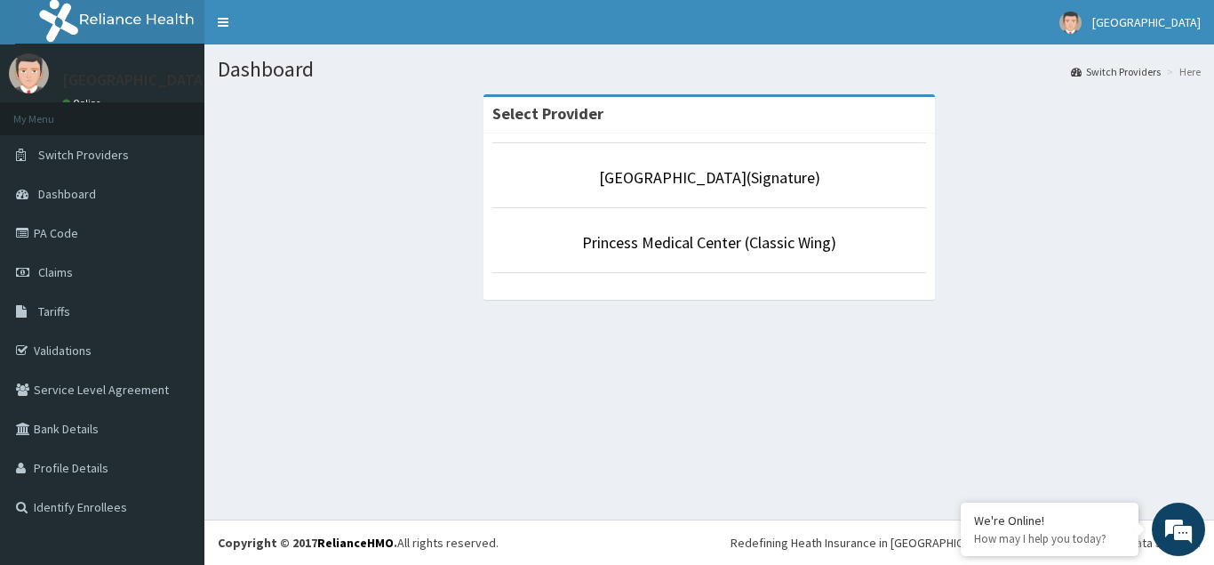
click at [702, 190] on li "[GEOGRAPHIC_DATA](Signature)" at bounding box center [710, 175] width 434 height 66
click at [658, 186] on link "[GEOGRAPHIC_DATA](Signature)" at bounding box center [709, 177] width 221 height 20
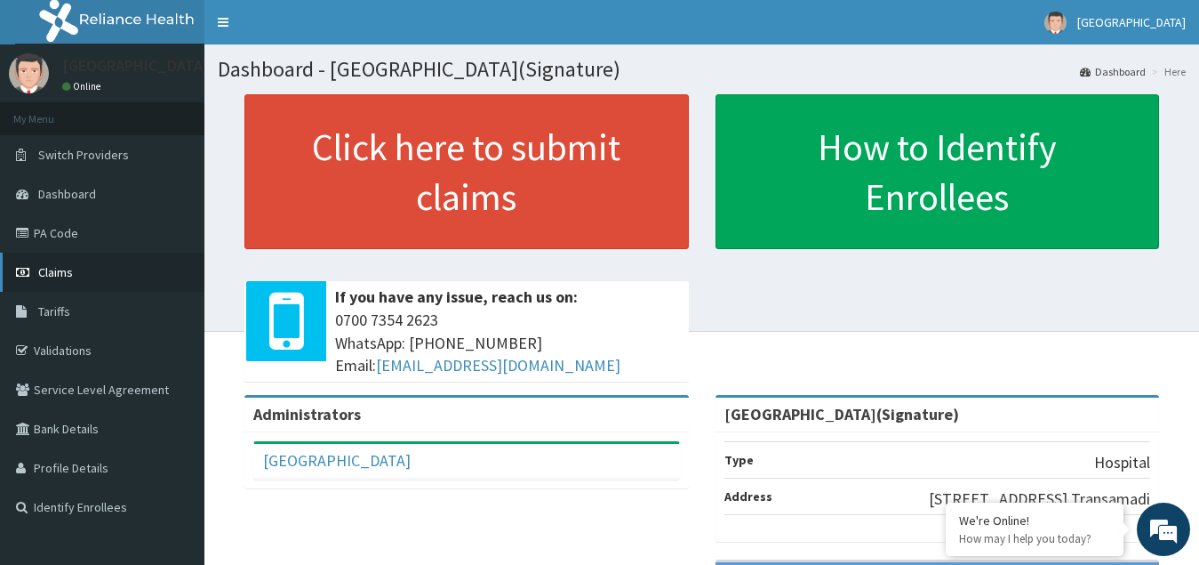
click at [56, 271] on span "Claims" at bounding box center [55, 272] width 35 height 16
click at [53, 234] on link "PA Code" at bounding box center [102, 232] width 204 height 39
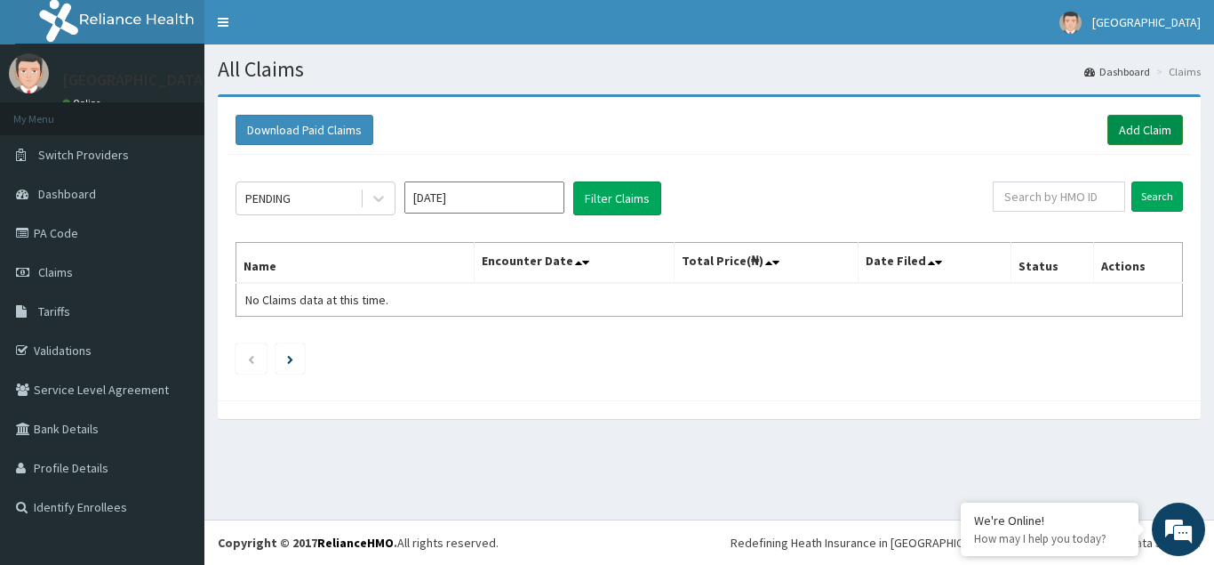
click at [1146, 134] on link "Add Claim" at bounding box center [1146, 130] width 76 height 30
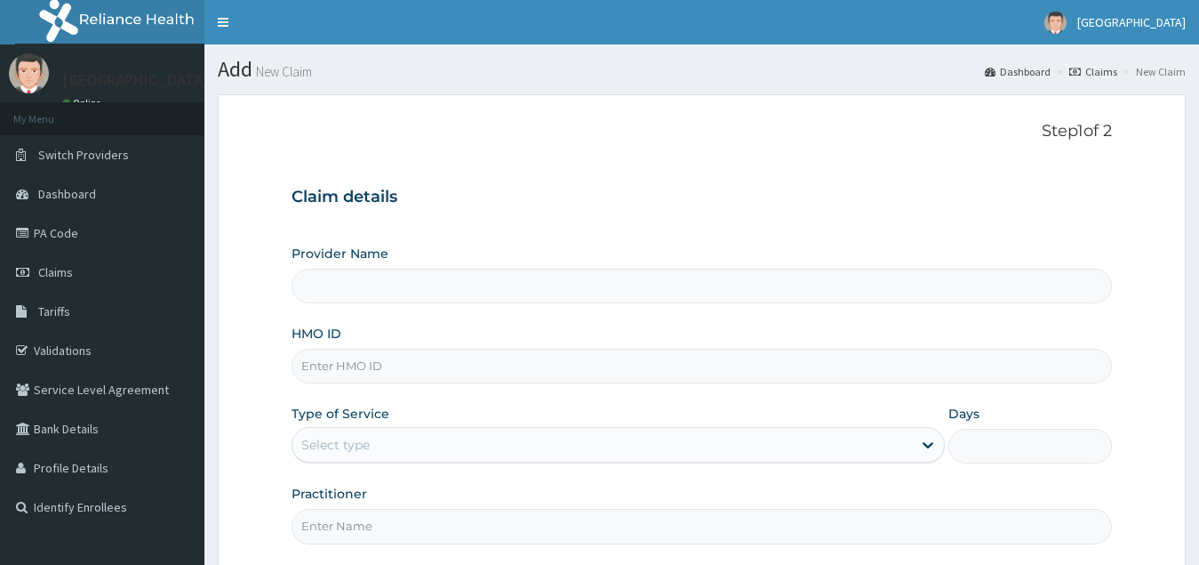
type input "[GEOGRAPHIC_DATA](Signature)"
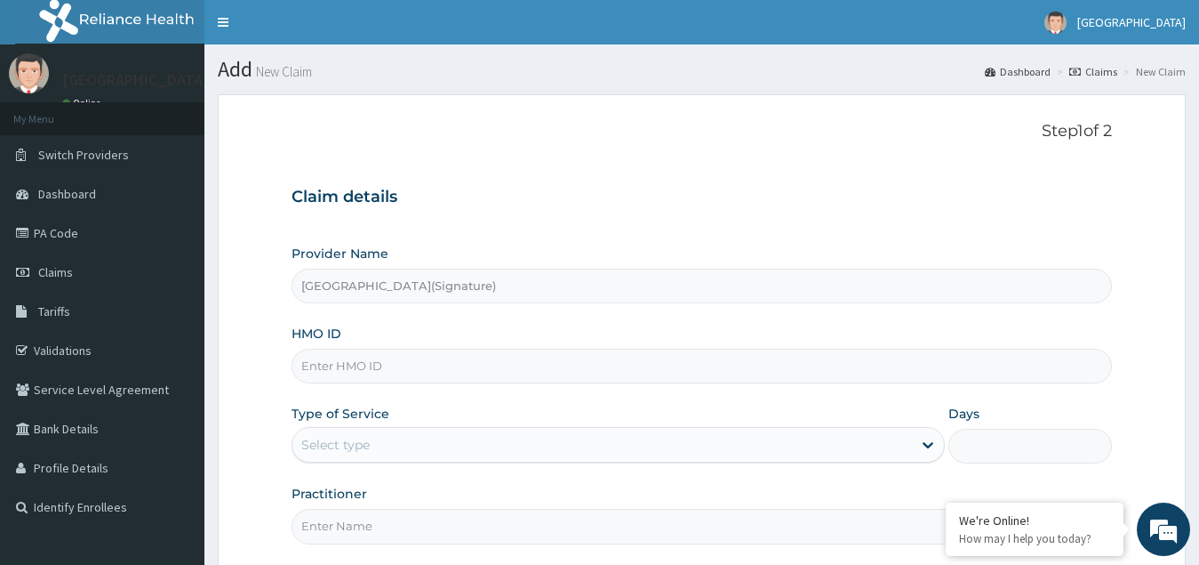
click at [361, 377] on input "HMO ID" at bounding box center [703, 366] width 822 height 35
click at [334, 370] on input "HMO ID" at bounding box center [703, 366] width 822 height 35
paste input "NBC/11263/E"
type input "NBC/11263/E"
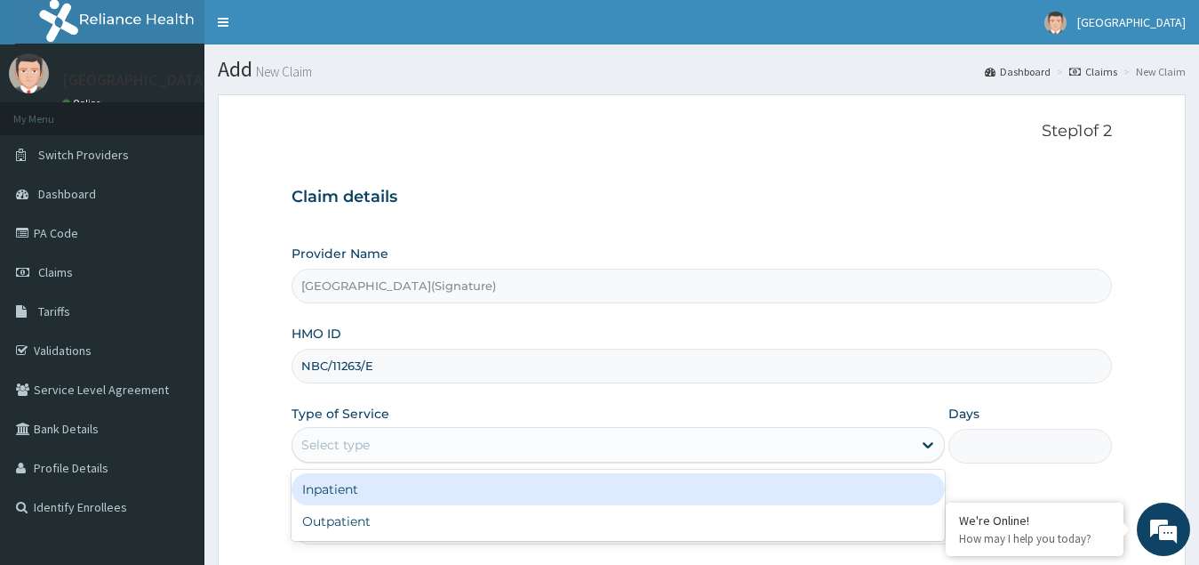
click at [386, 438] on div "Select type" at bounding box center [603, 444] width 621 height 28
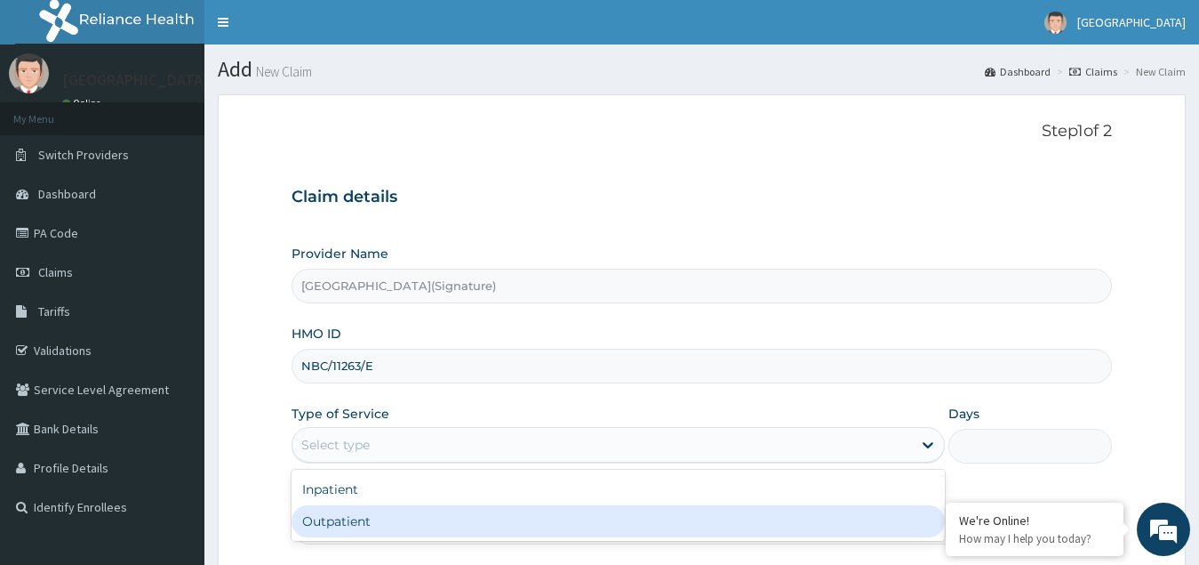
click at [364, 513] on div "Outpatient" at bounding box center [619, 521] width 654 height 32
type input "1"
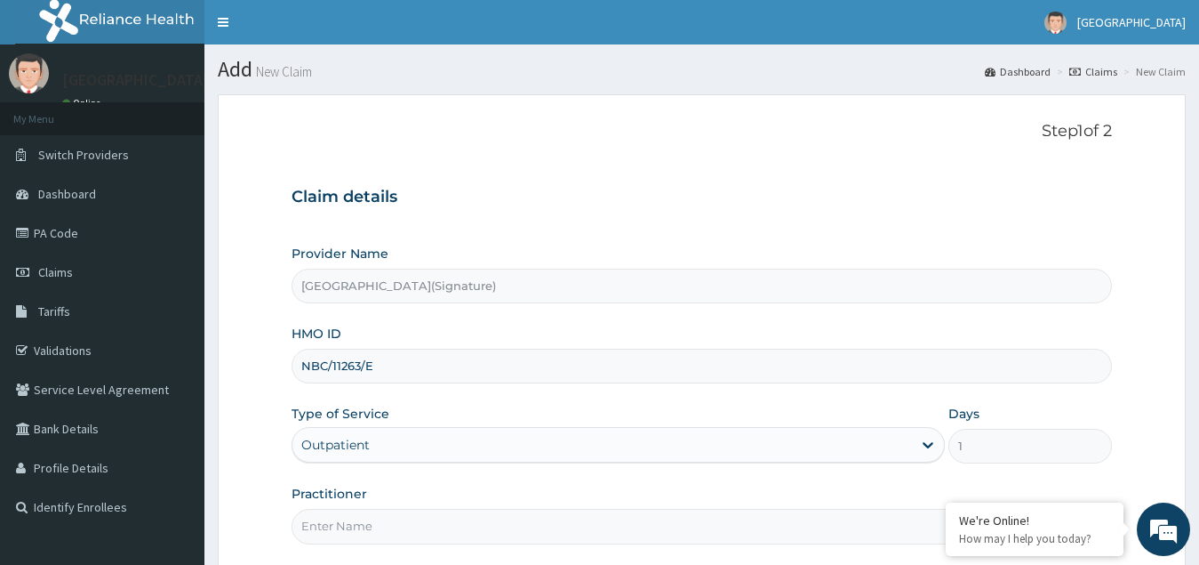
scroll to position [168, 0]
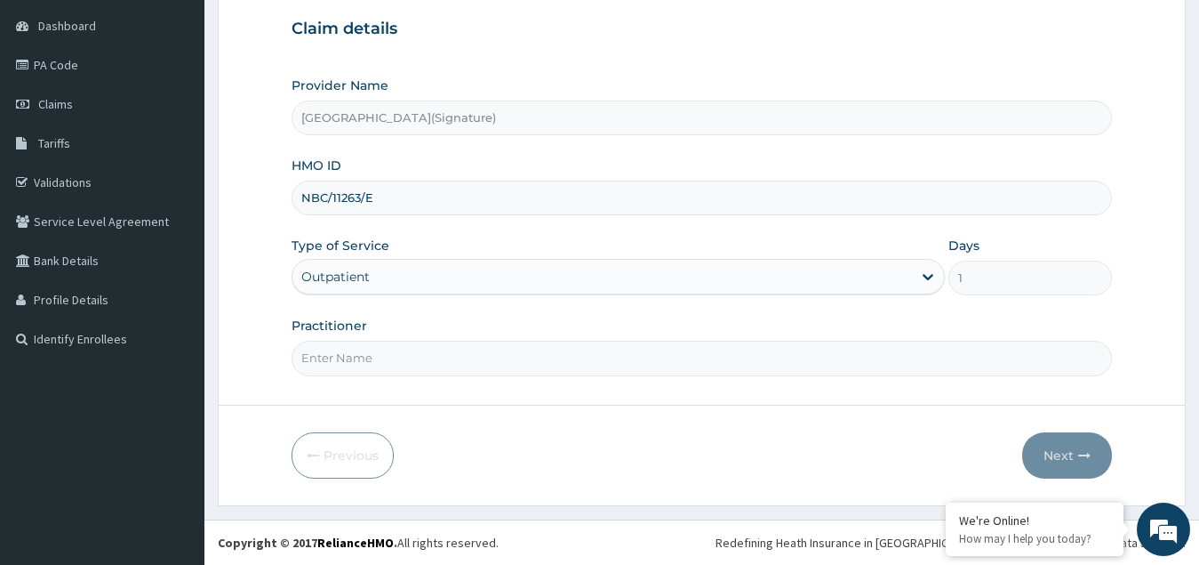
click at [377, 356] on input "Practitioner" at bounding box center [703, 358] width 822 height 35
paste input "Dr. [PERSON_NAME]"
type input "Dr. [PERSON_NAME]"
click at [1072, 449] on button "Next" at bounding box center [1067, 455] width 90 height 46
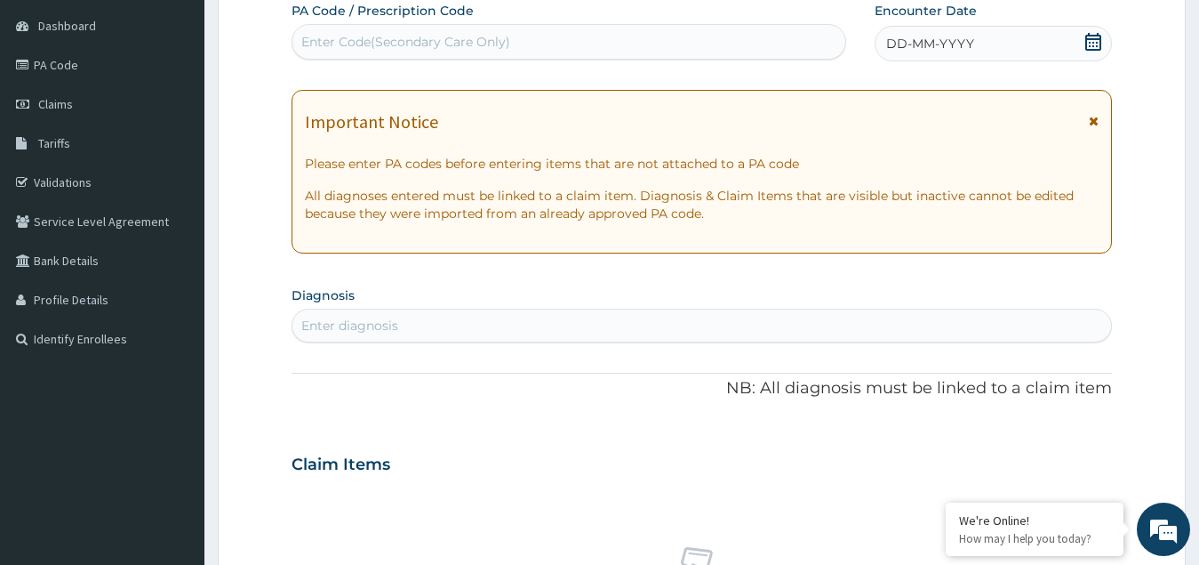
click at [1087, 35] on icon at bounding box center [1094, 42] width 16 height 18
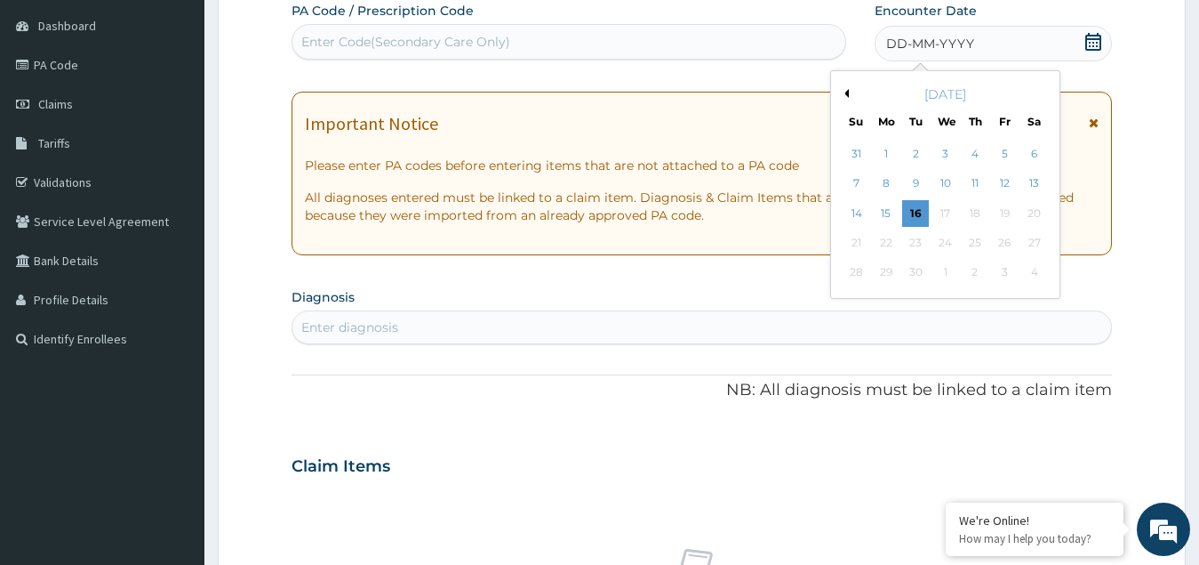
click at [845, 92] on button "Previous Month" at bounding box center [844, 93] width 9 height 9
click at [884, 266] on div "25" at bounding box center [886, 273] width 27 height 27
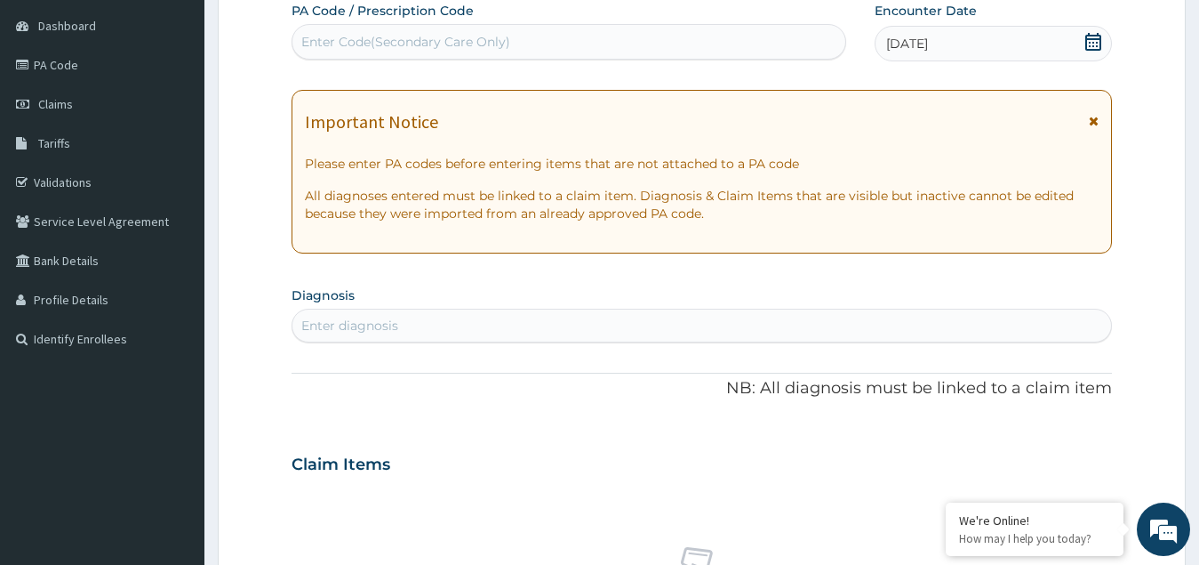
click at [360, 324] on div "Enter diagnosis" at bounding box center [349, 326] width 97 height 18
type input "upper respi"
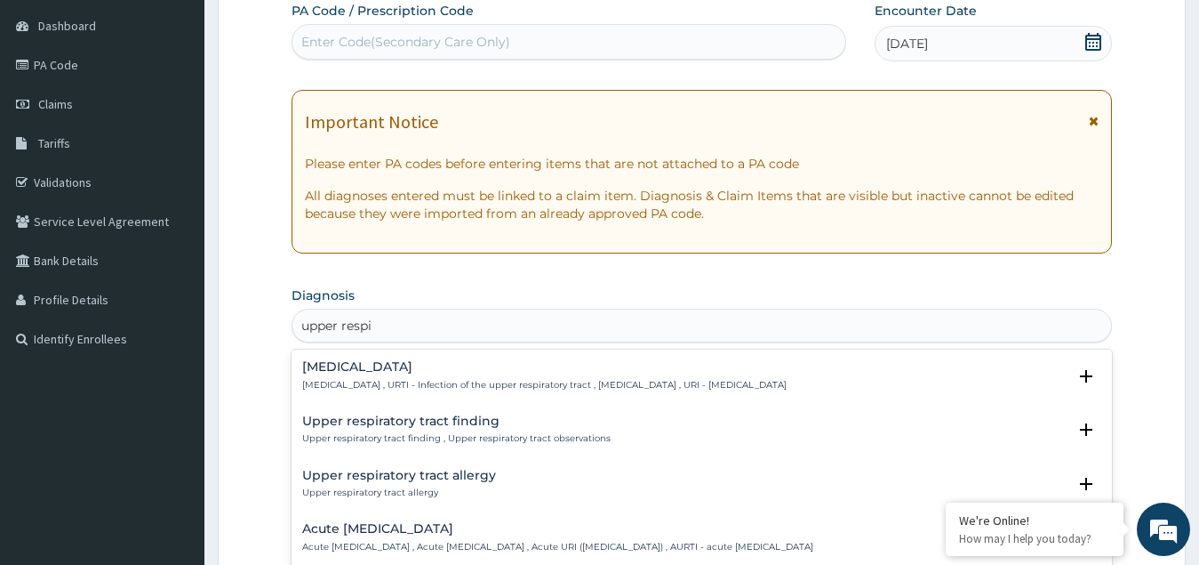
click at [375, 382] on p "[MEDICAL_DATA] , URTI - Infection of the upper respiratory tract , [MEDICAL_DAT…" at bounding box center [544, 385] width 485 height 12
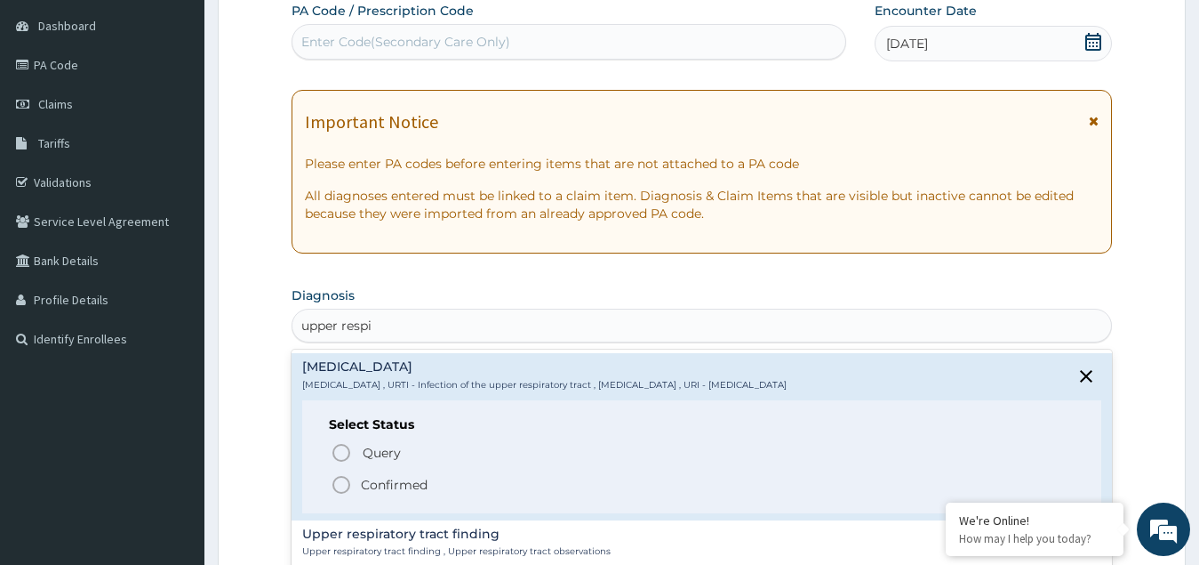
click at [370, 482] on p "Confirmed" at bounding box center [394, 485] width 67 height 18
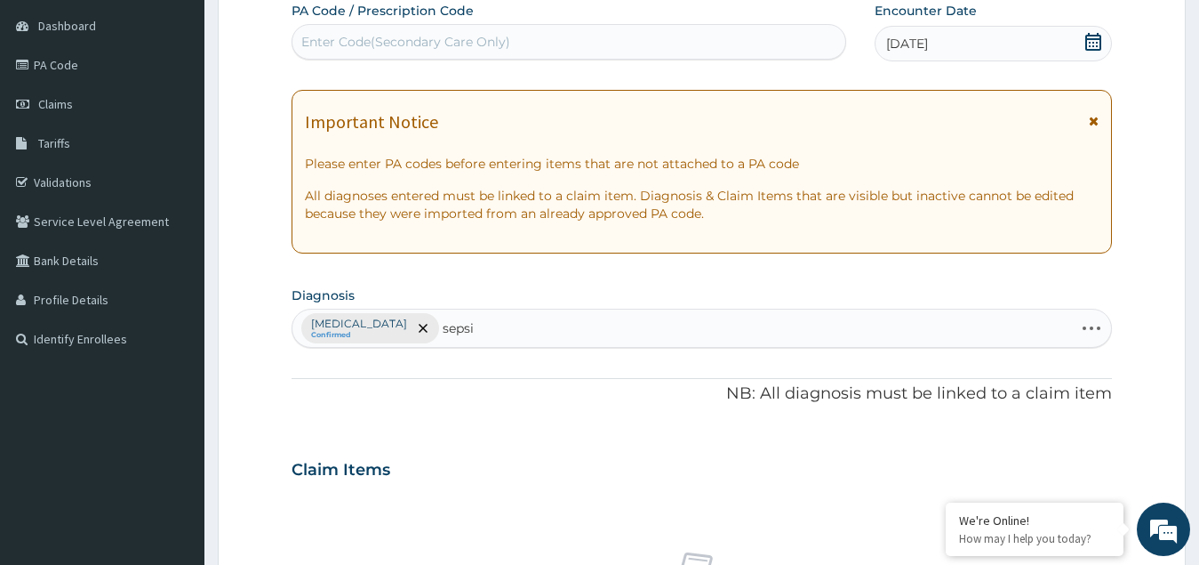
type input "sepsis"
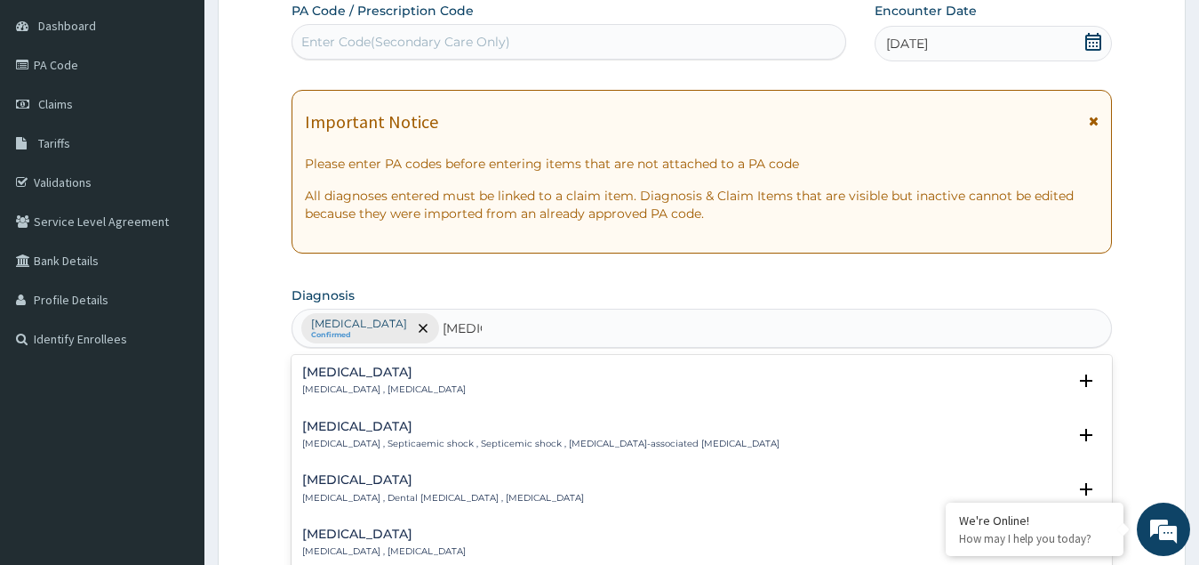
click at [345, 380] on div "Sepsis Systemic infection , Sepsis" at bounding box center [384, 380] width 164 height 31
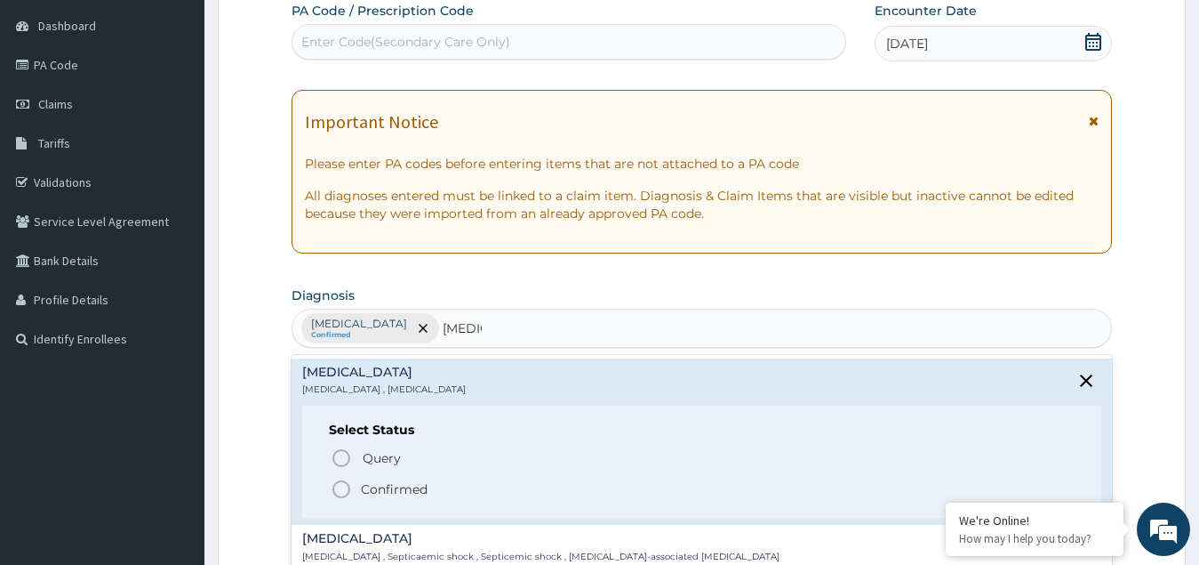
click at [361, 486] on p "Confirmed" at bounding box center [394, 489] width 67 height 18
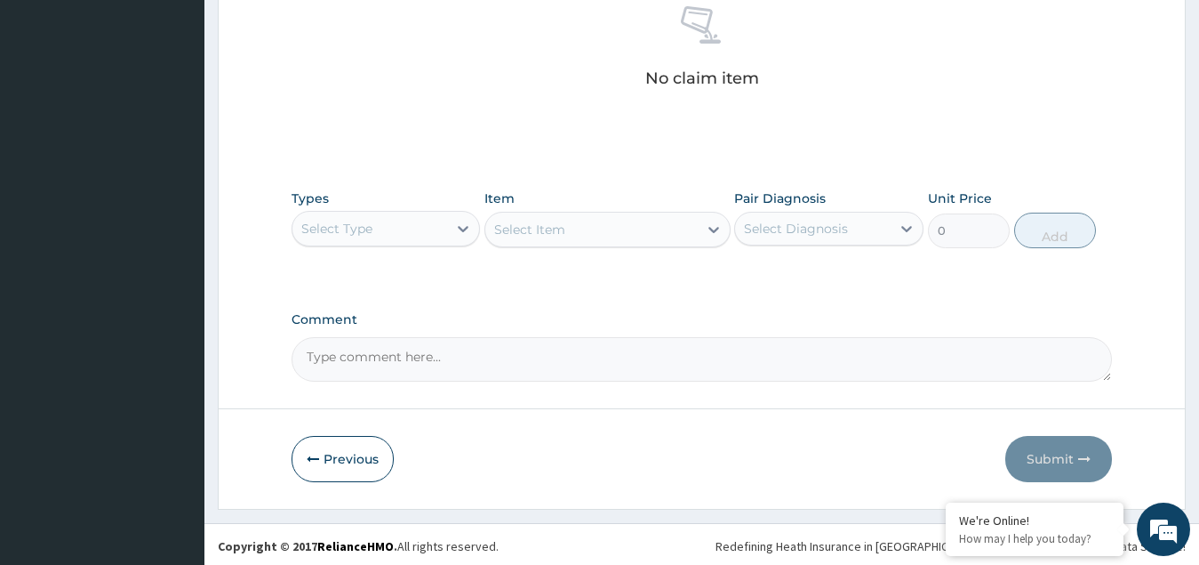
scroll to position [717, 0]
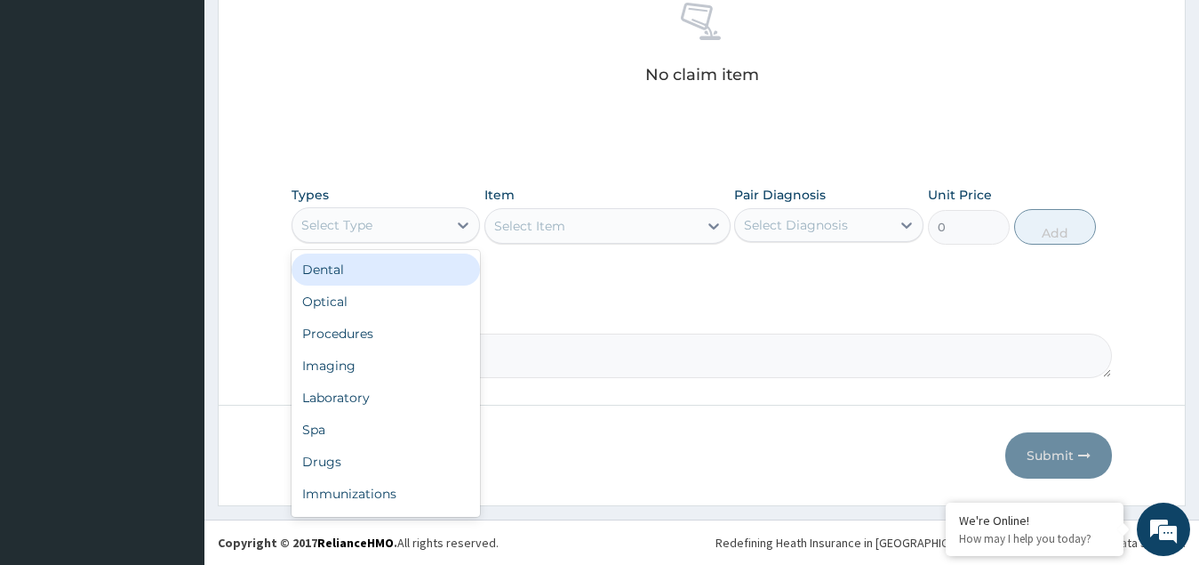
click at [385, 221] on div "Select Type" at bounding box center [371, 225] width 156 height 28
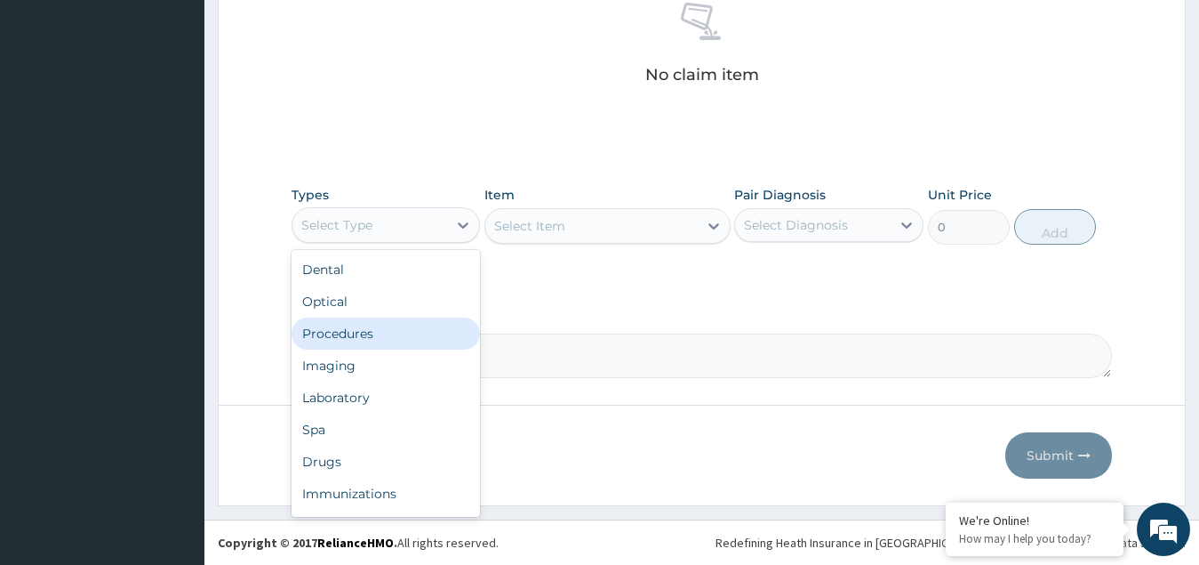
click at [360, 333] on div "Procedures" at bounding box center [386, 333] width 189 height 32
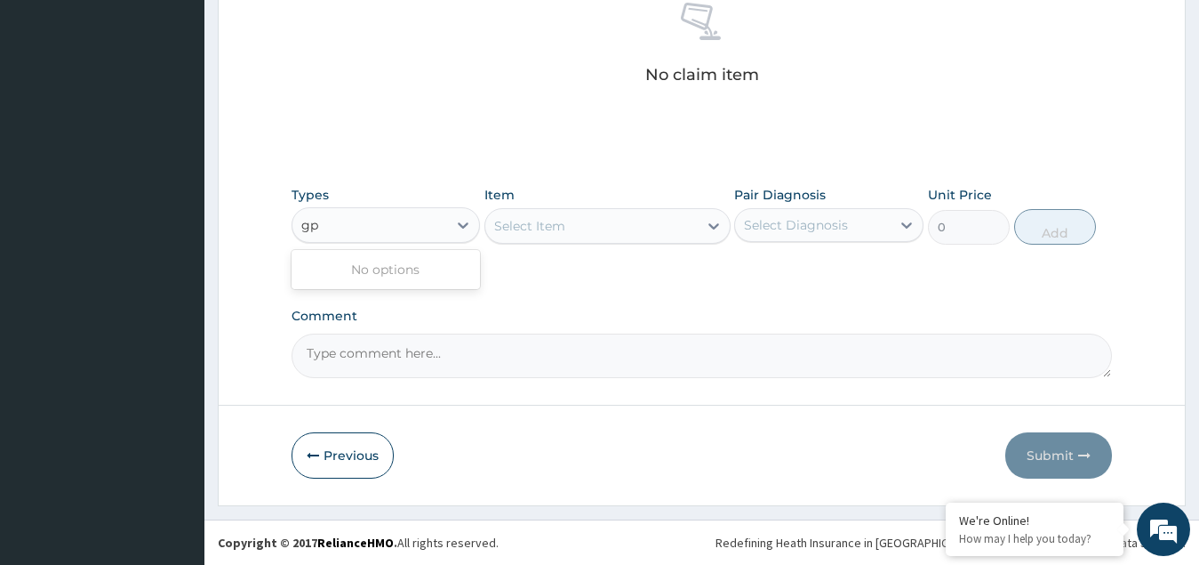
type input "g"
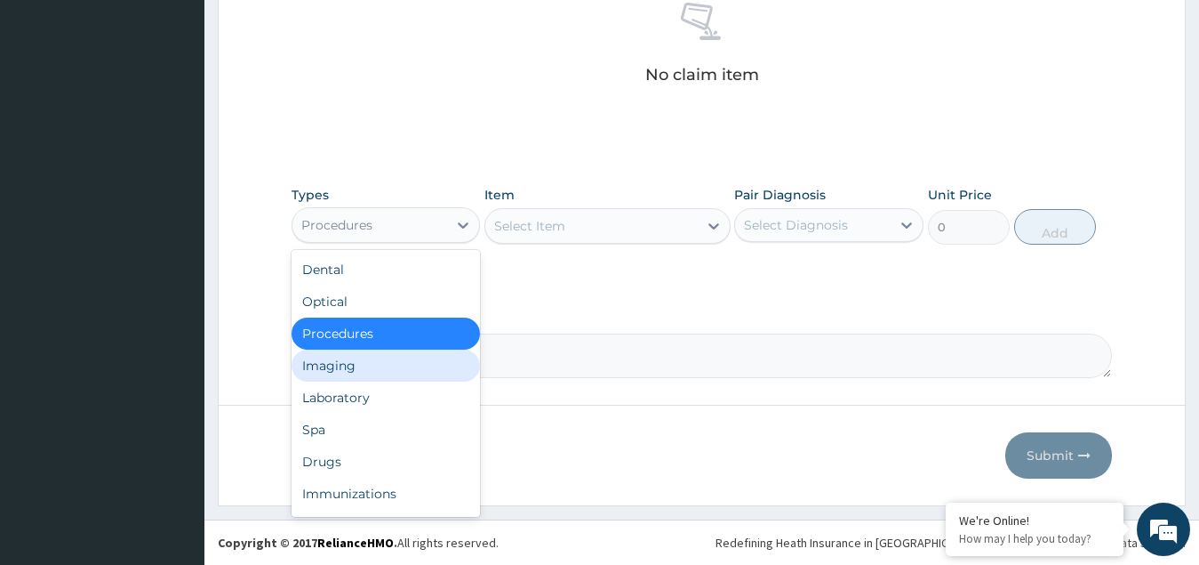
click at [558, 213] on div "Select Item" at bounding box center [591, 226] width 212 height 28
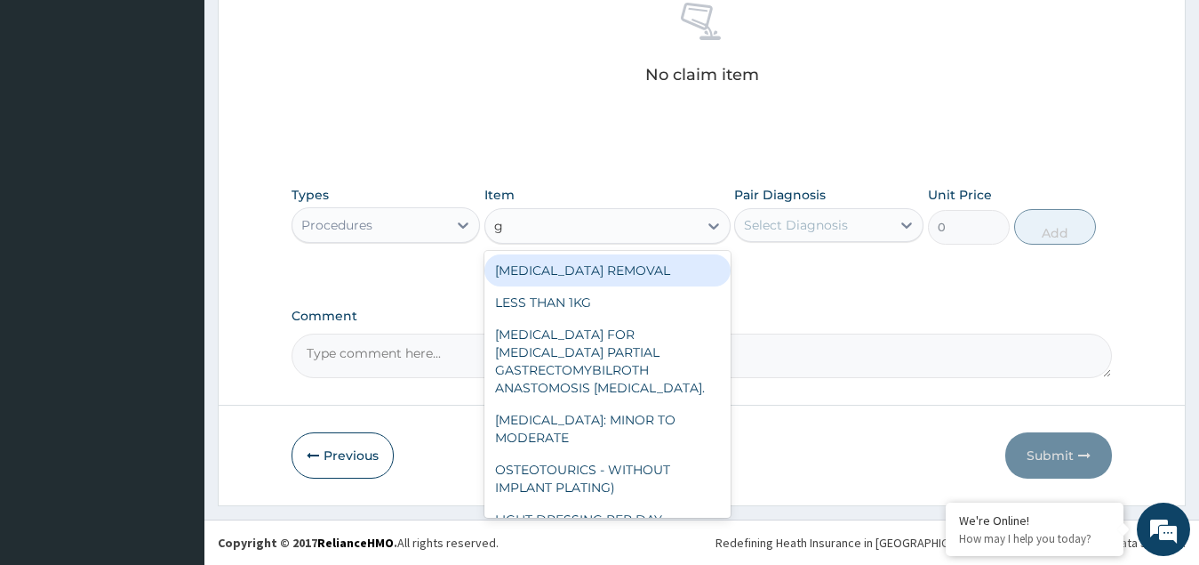
type input "gp"
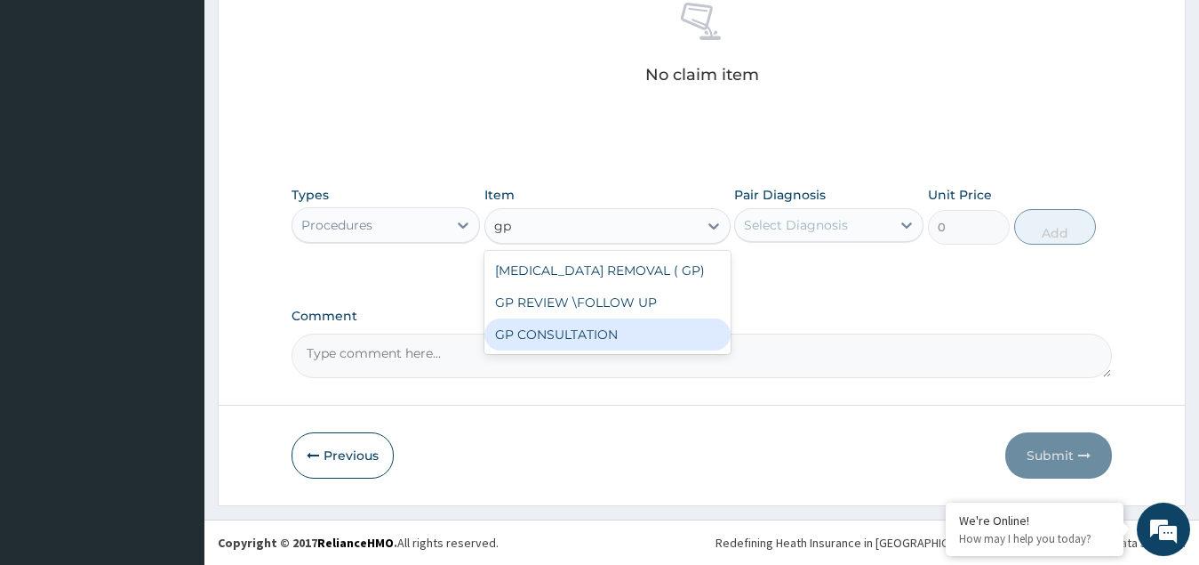
click at [551, 339] on div "GP CONSULTATION" at bounding box center [608, 334] width 246 height 32
type input "4500"
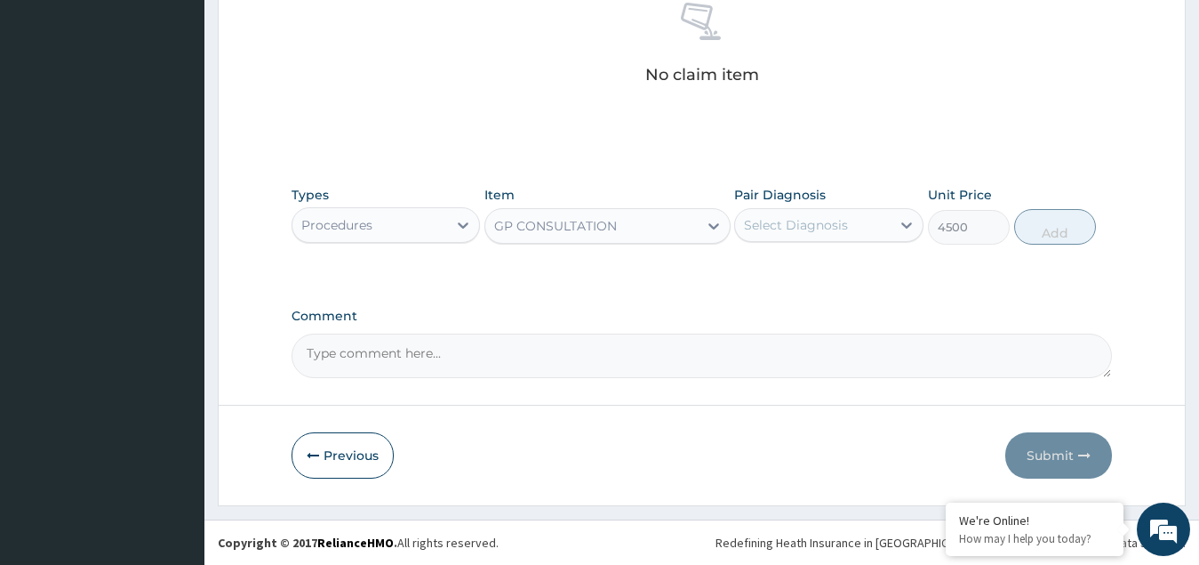
click at [797, 221] on div "Select Diagnosis" at bounding box center [796, 225] width 104 height 18
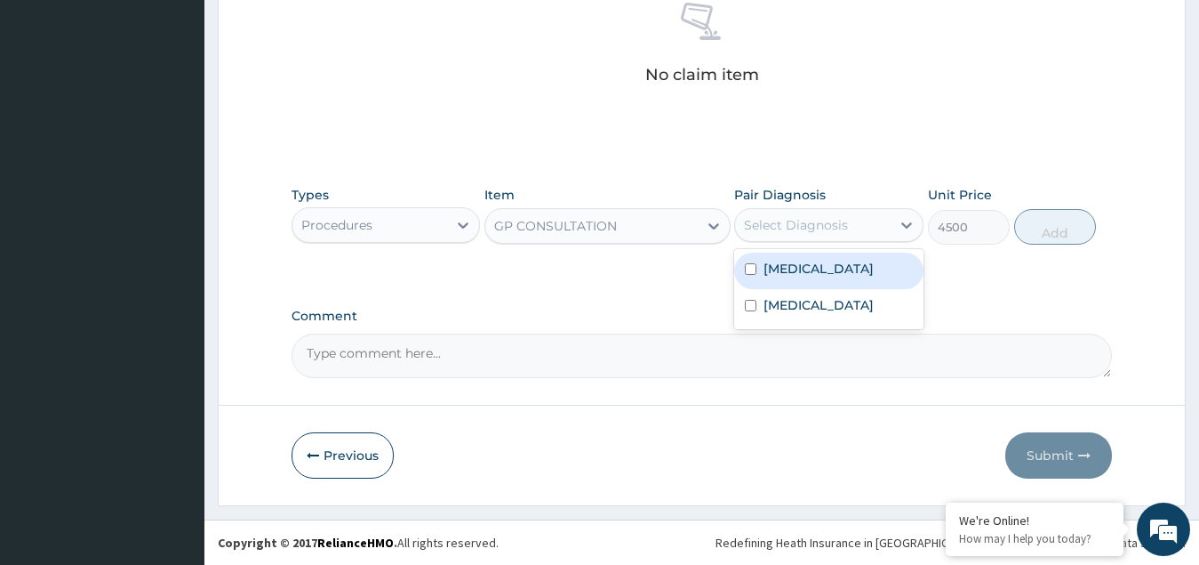
click at [797, 270] on label "[MEDICAL_DATA]" at bounding box center [819, 269] width 110 height 18
checkbox input "true"
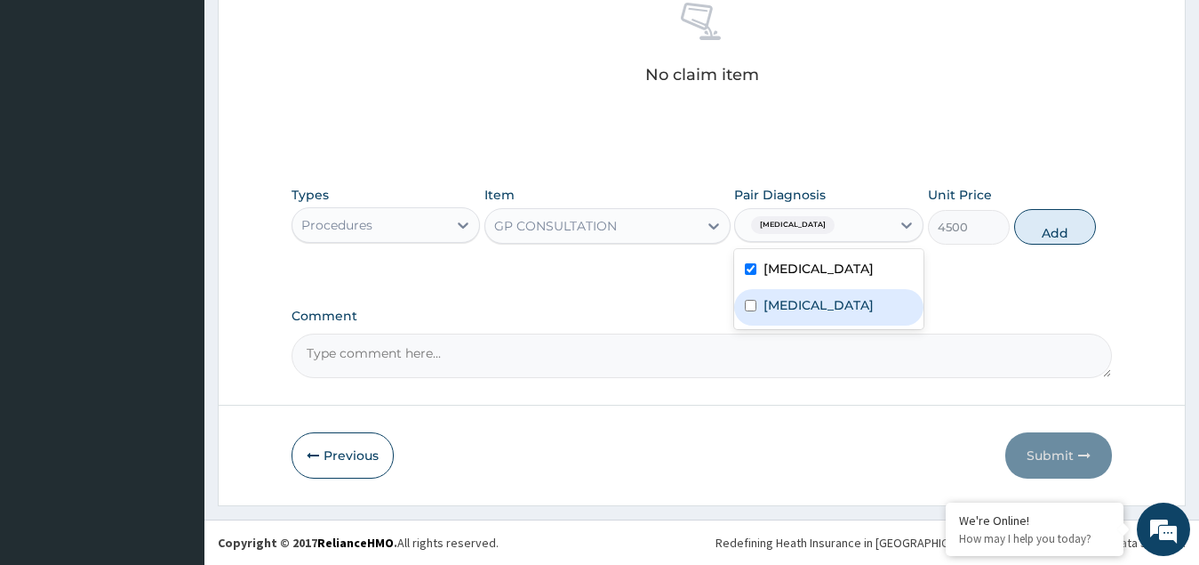
click at [808, 321] on div "Sepsis" at bounding box center [828, 307] width 189 height 36
checkbox input "true"
click at [1042, 236] on button "Add" at bounding box center [1055, 227] width 82 height 36
type input "0"
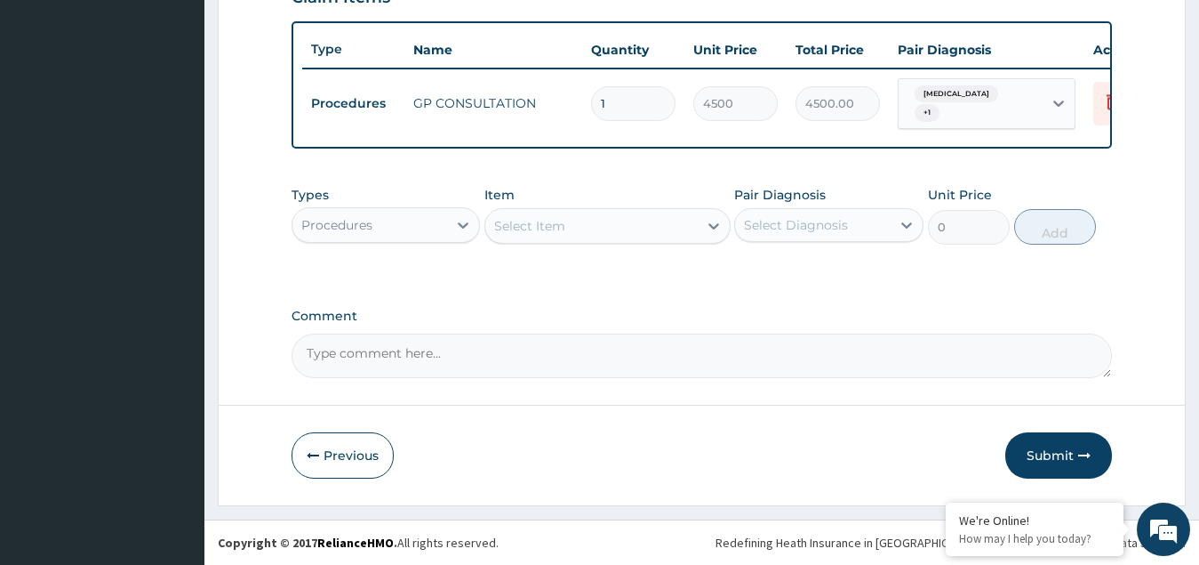
scroll to position [655, 0]
click at [424, 233] on div "Procedures" at bounding box center [371, 225] width 156 height 28
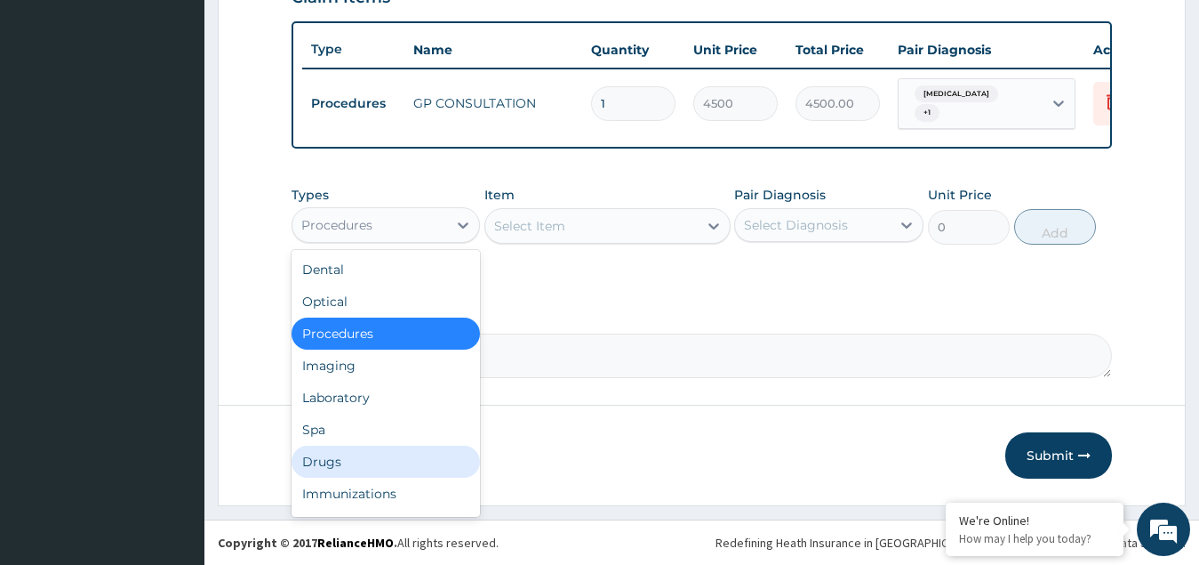
click at [341, 466] on div "Drugs" at bounding box center [386, 461] width 189 height 32
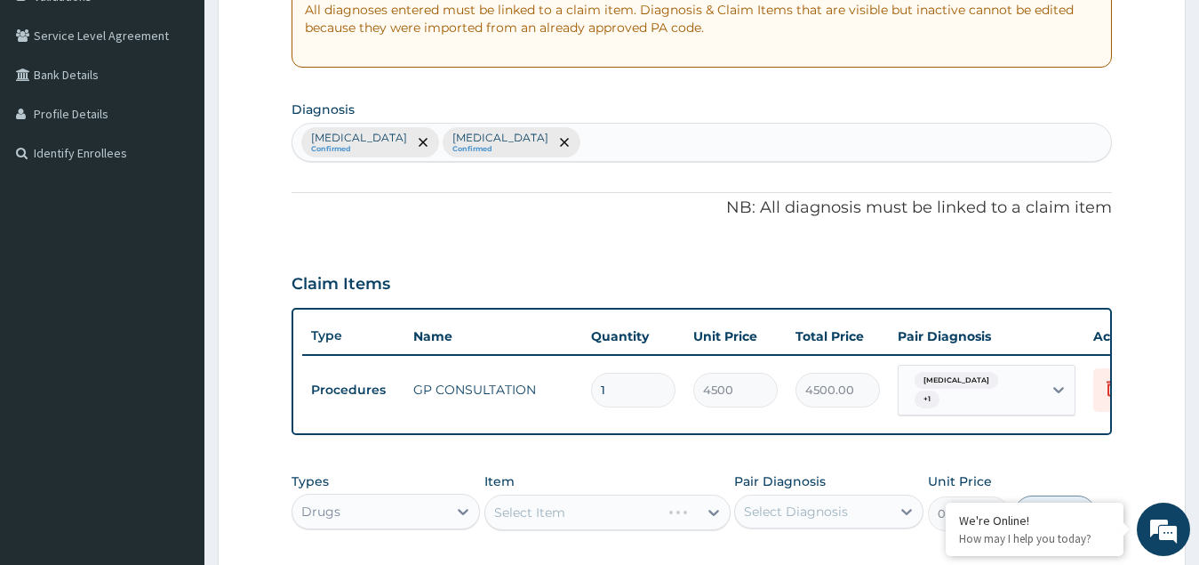
scroll to position [300, 0]
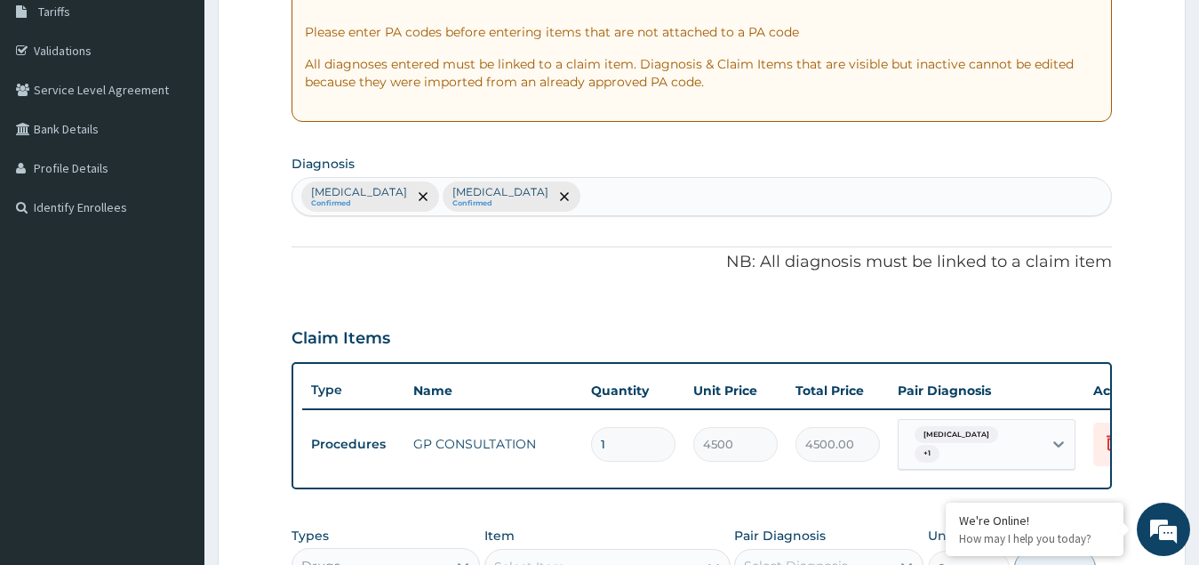
click at [618, 186] on div "Upper respiratory infection Confirmed Sepsis Confirmed" at bounding box center [703, 196] width 820 height 37
type input "malar"
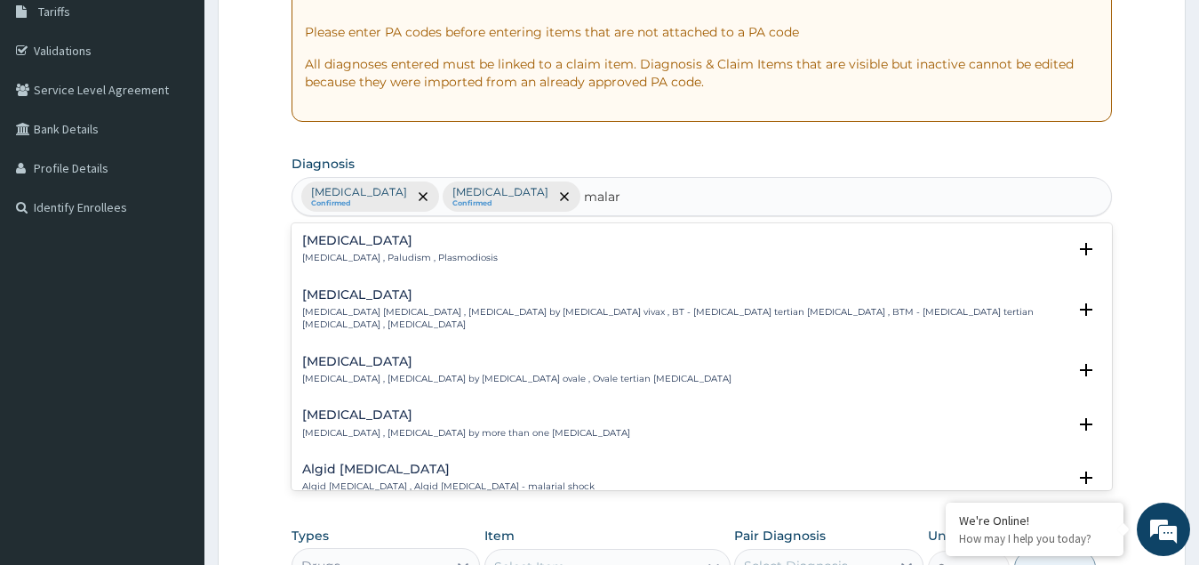
click at [331, 239] on h4 "Malaria" at bounding box center [400, 240] width 196 height 13
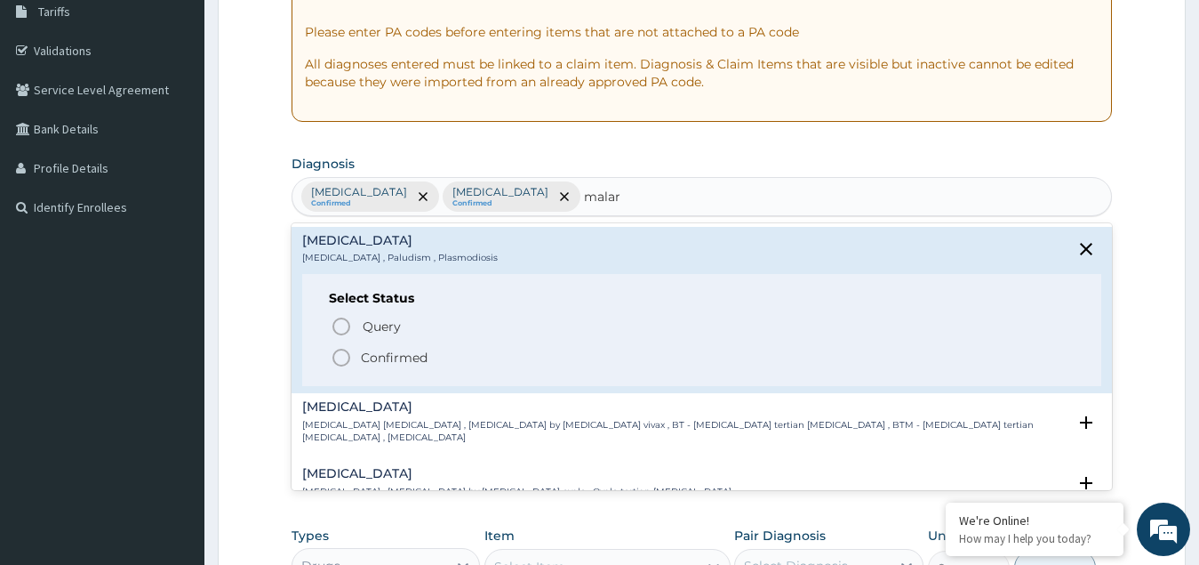
click at [366, 357] on p "Confirmed" at bounding box center [394, 358] width 67 height 18
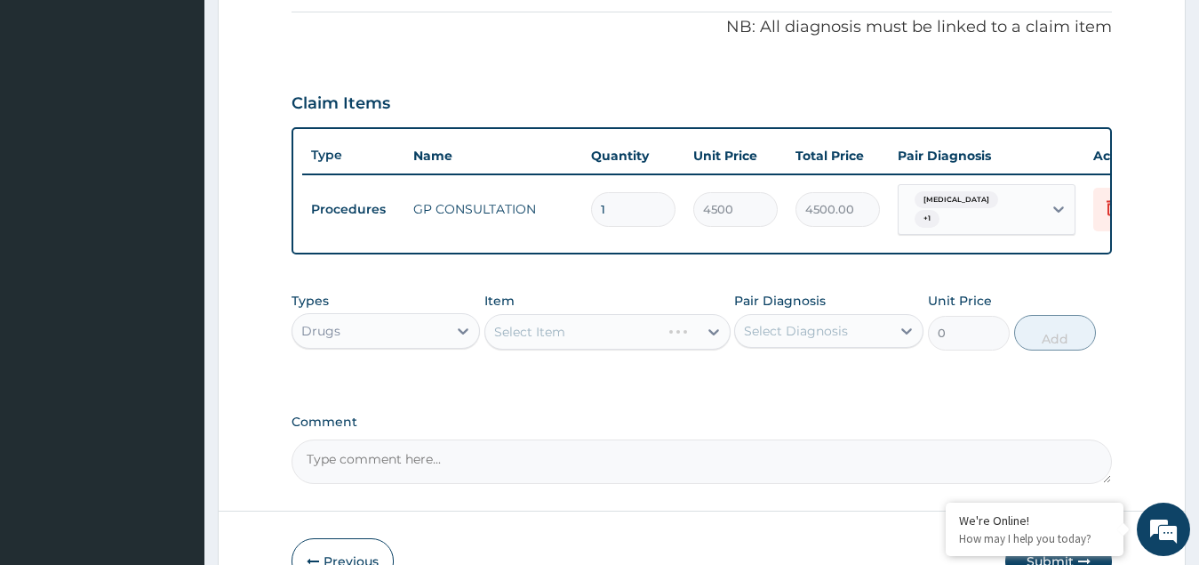
scroll to position [566, 0]
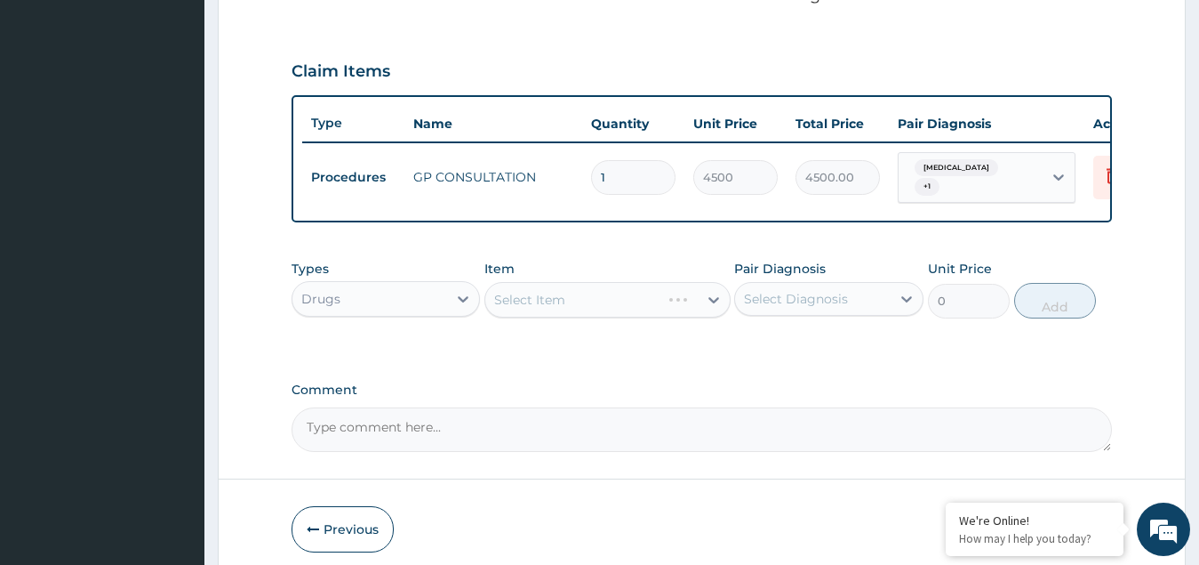
click at [599, 315] on div "Select Item" at bounding box center [608, 300] width 246 height 36
click at [592, 311] on div "Select Item" at bounding box center [591, 299] width 212 height 28
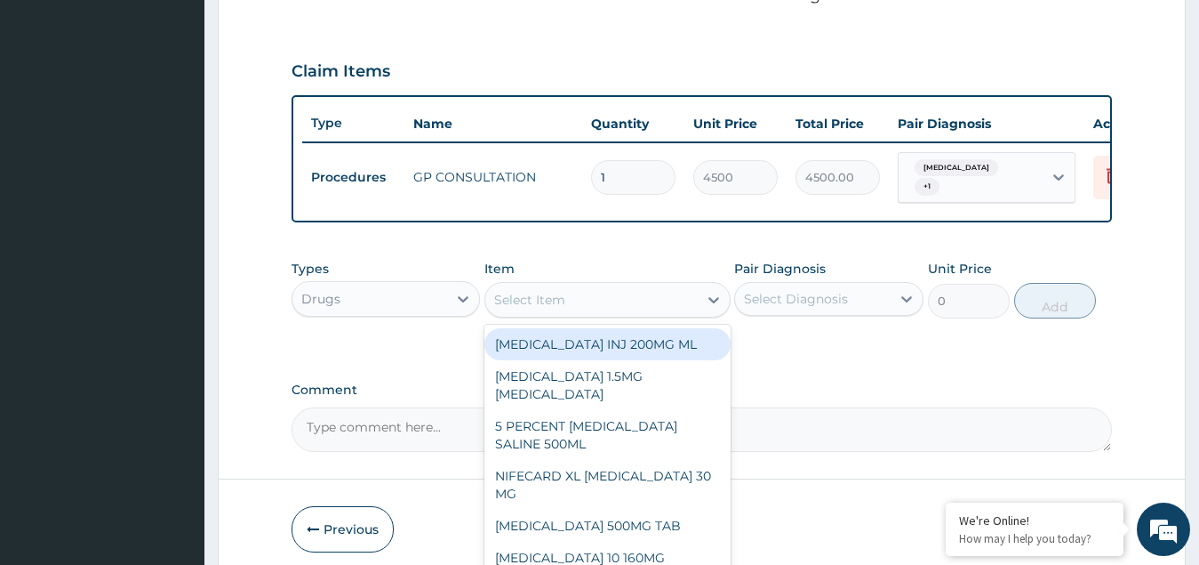
paste input "Dr. [PERSON_NAME]"
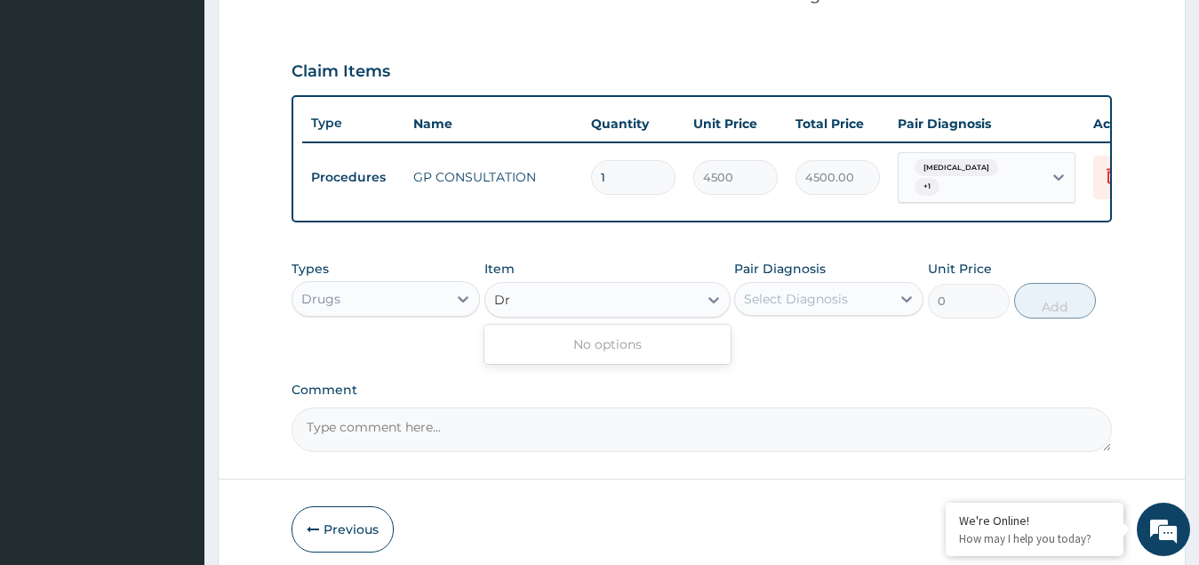
type input "D"
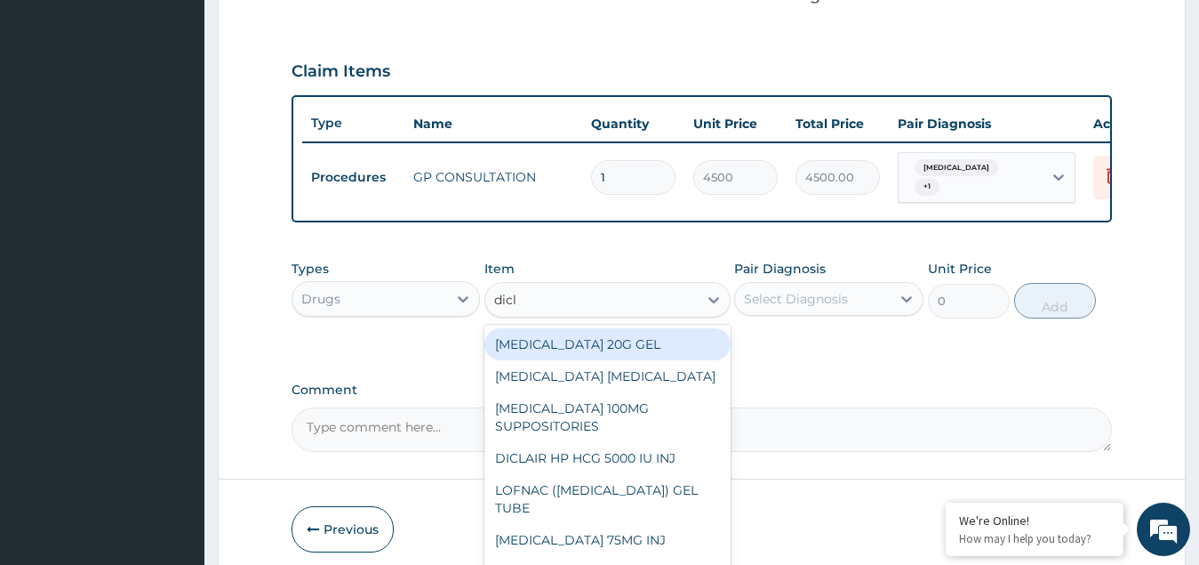
type input "diclo"
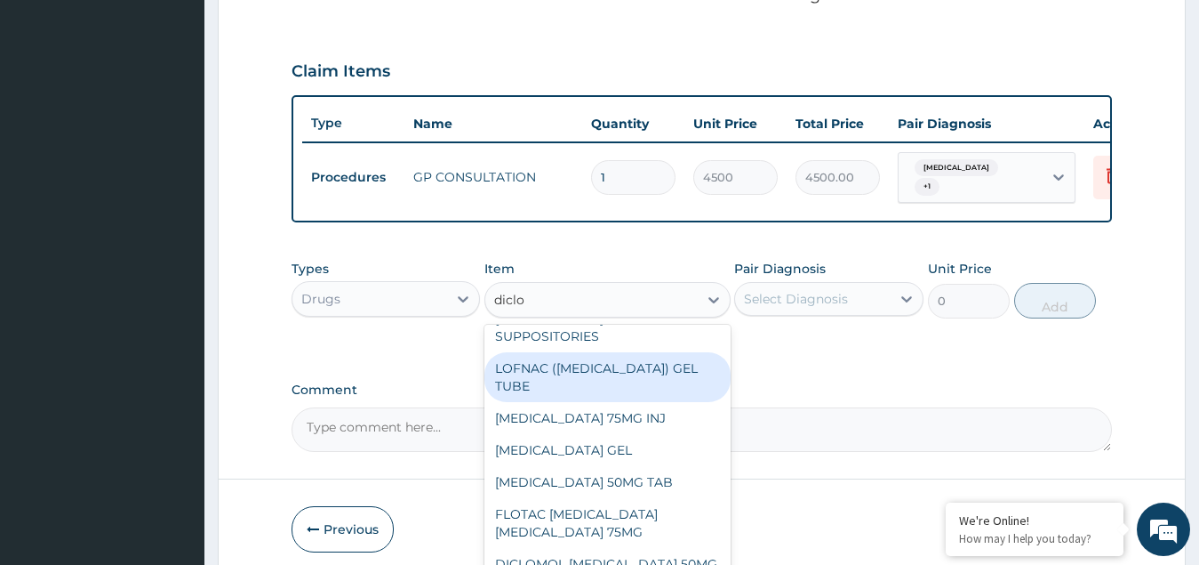
scroll to position [178, 0]
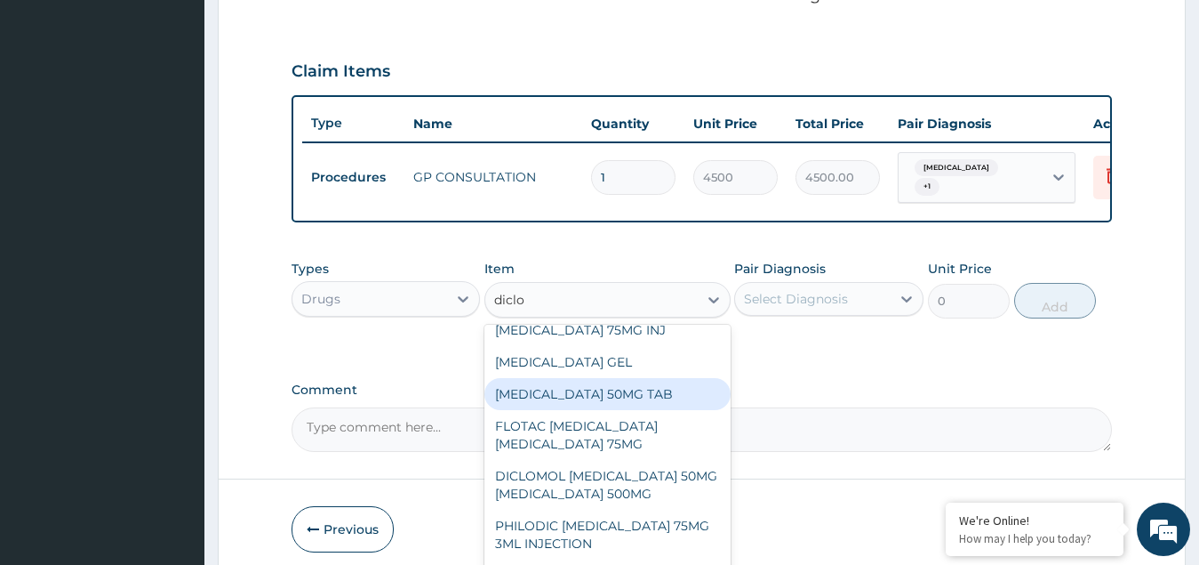
click at [598, 410] on div "[MEDICAL_DATA] 50MG TAB" at bounding box center [608, 394] width 246 height 32
type input "125.58"
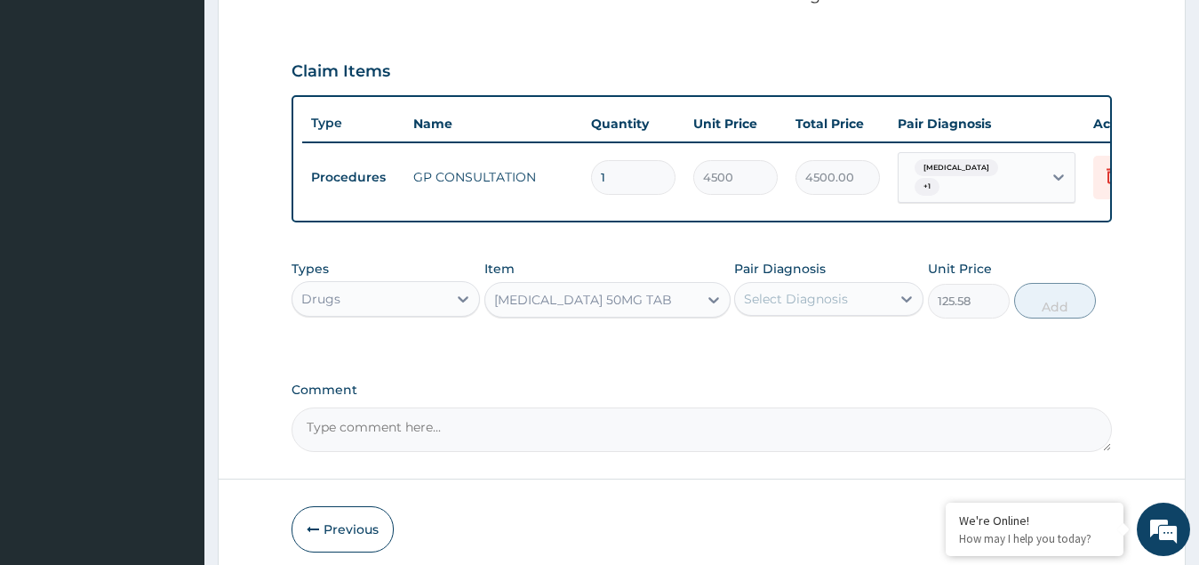
click at [793, 308] on div "Select Diagnosis" at bounding box center [796, 299] width 104 height 18
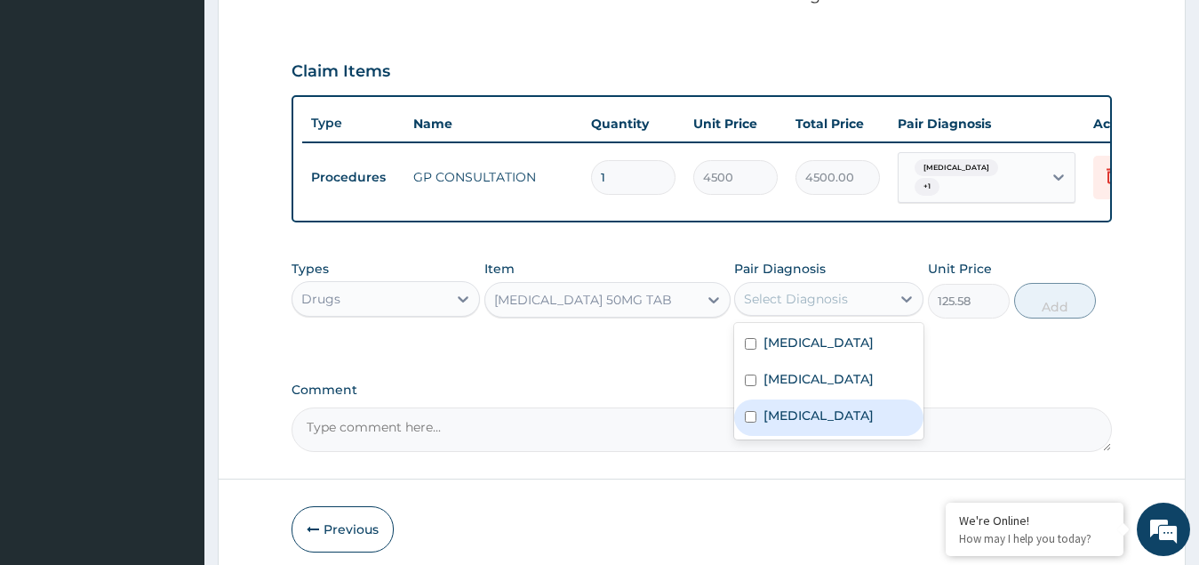
click at [802, 424] on label "Malaria" at bounding box center [819, 415] width 110 height 18
checkbox input "true"
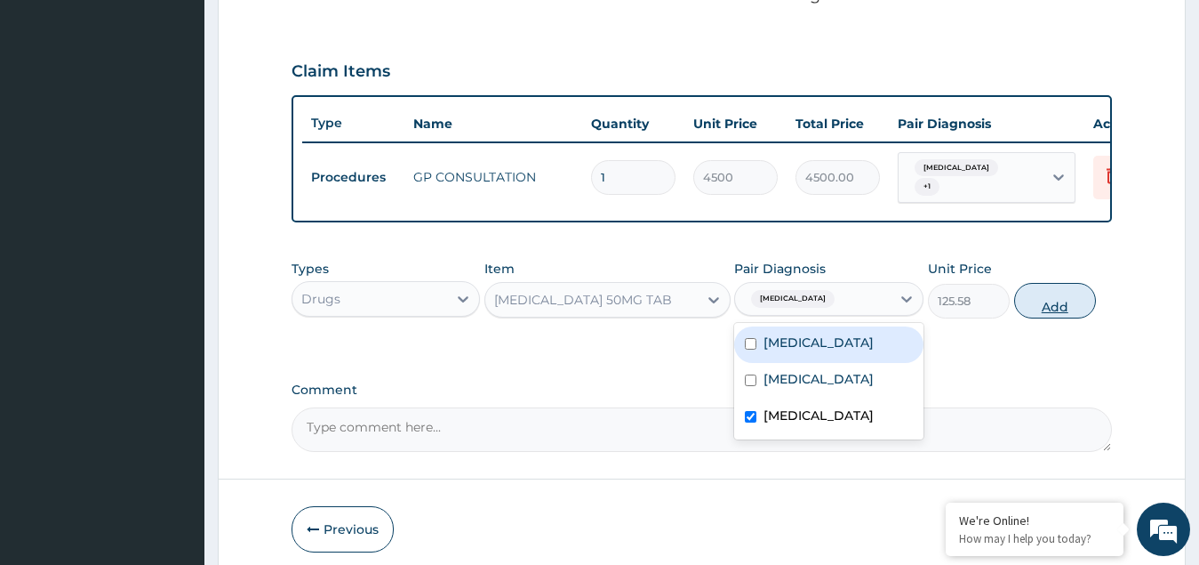
click at [1063, 314] on button "Add" at bounding box center [1055, 301] width 82 height 36
type input "0"
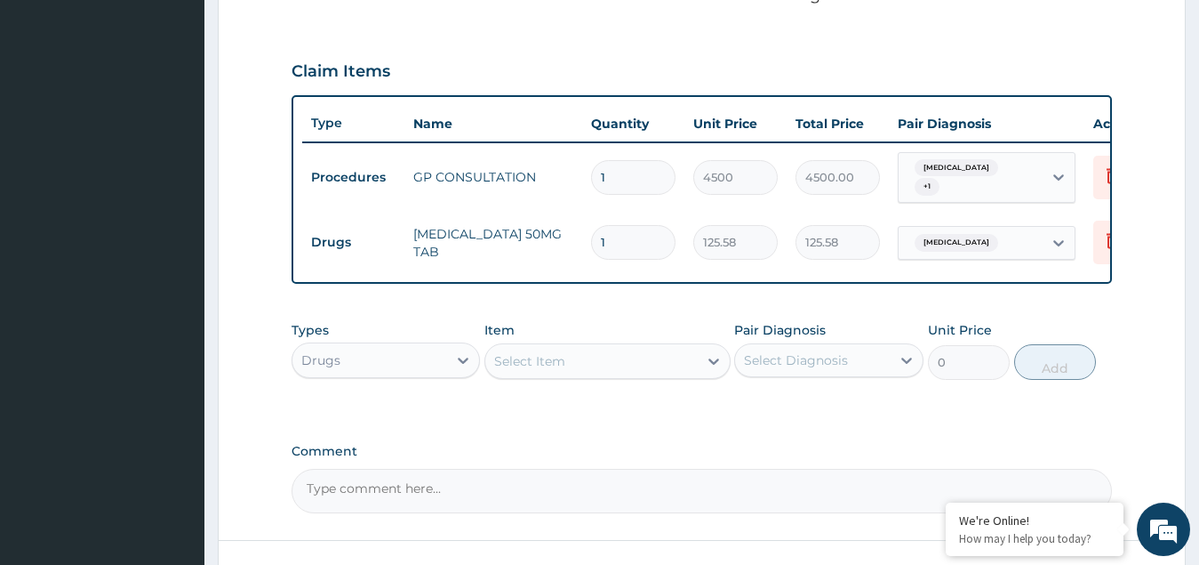
type input "0.00"
type input "6"
type input "753.48"
type input "6"
click at [571, 373] on div "Select Item" at bounding box center [591, 361] width 212 height 28
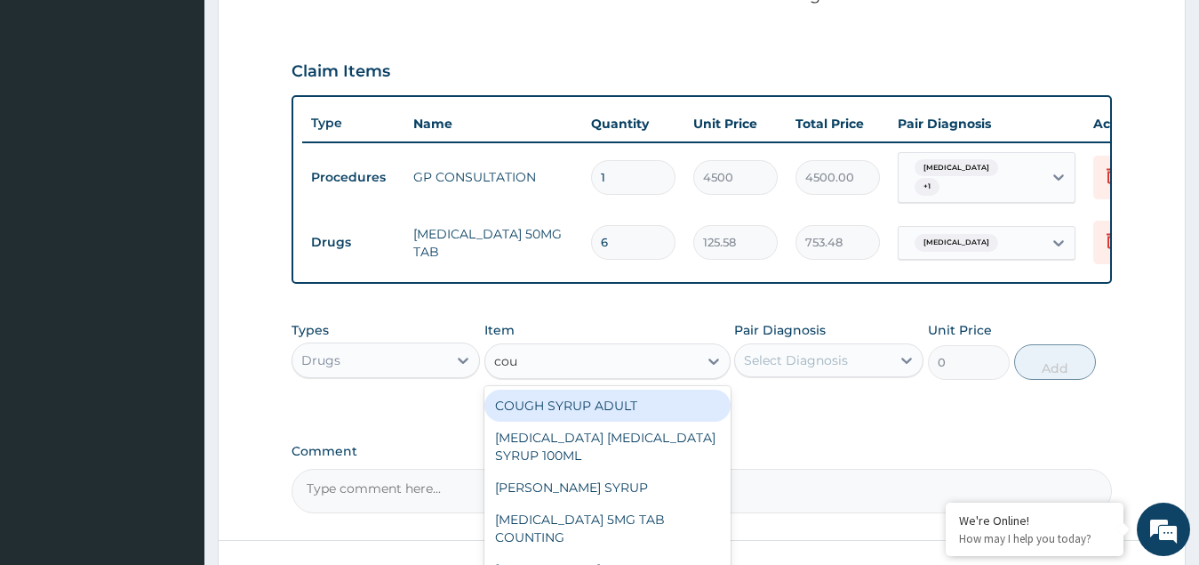
type input "coug"
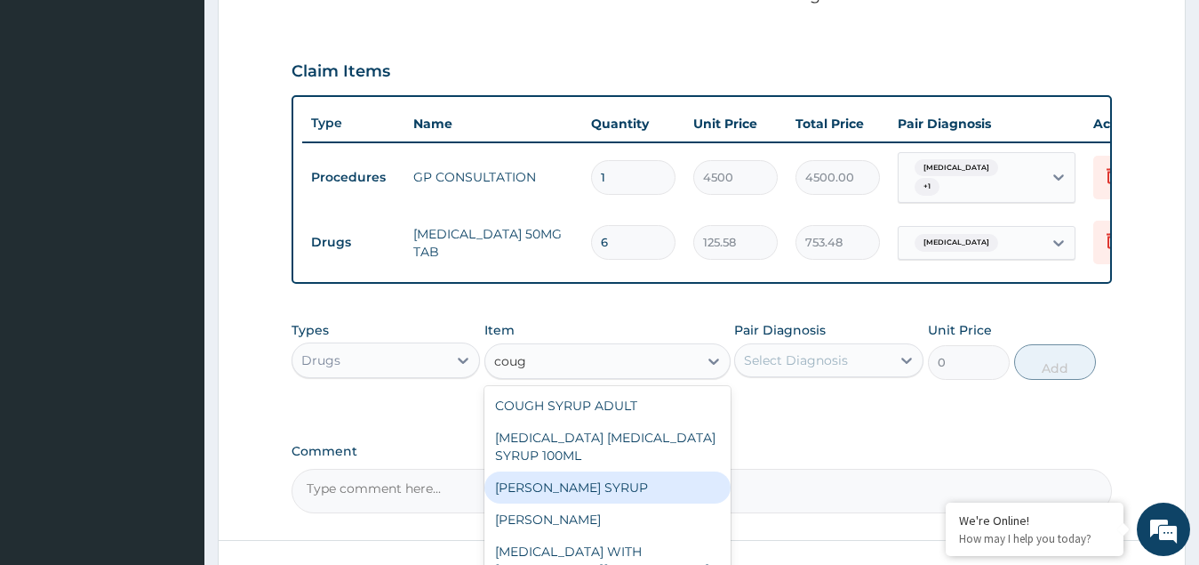
click at [565, 503] on div "EMZOLYN COUGH SYRUP" at bounding box center [608, 487] width 246 height 32
type input "1148.272125"
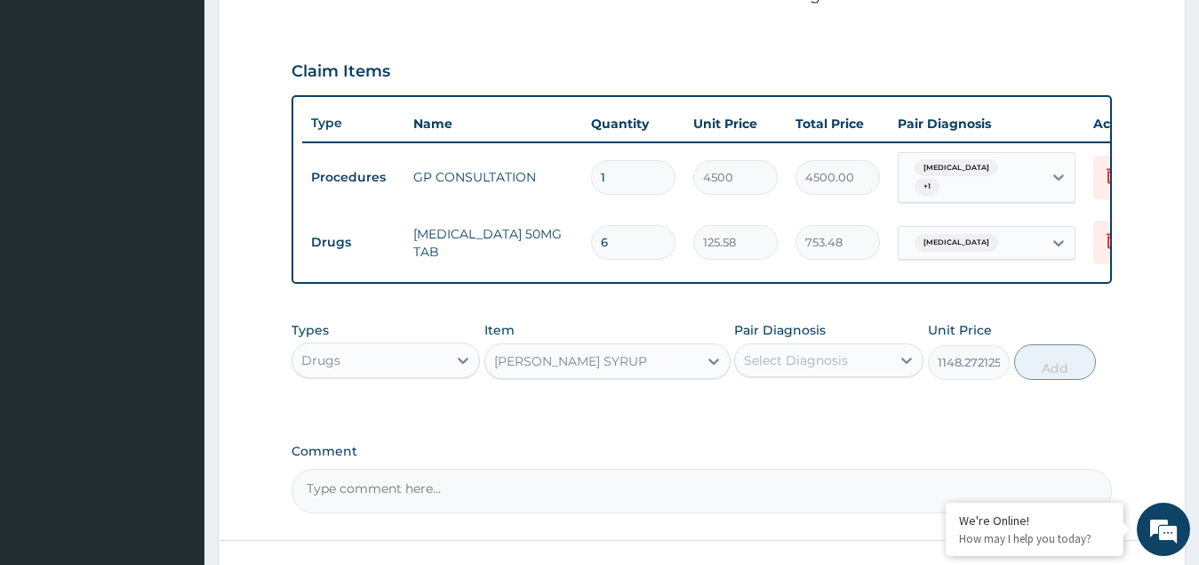
click at [779, 365] on div "Select Diagnosis" at bounding box center [813, 360] width 156 height 28
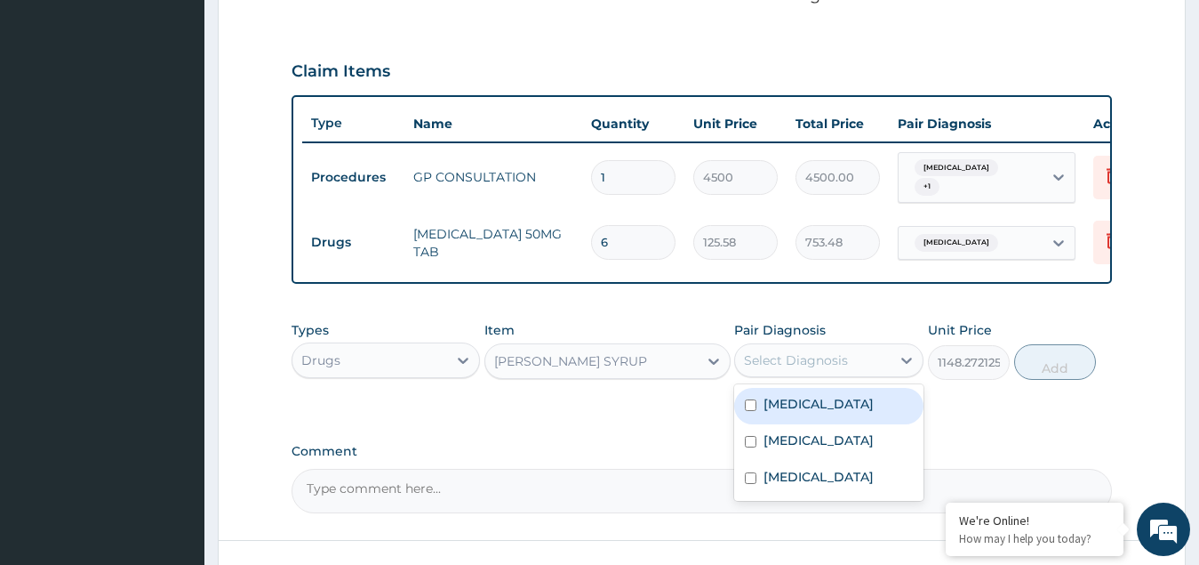
click at [787, 413] on label "Upper respiratory infection" at bounding box center [819, 404] width 110 height 18
checkbox input "true"
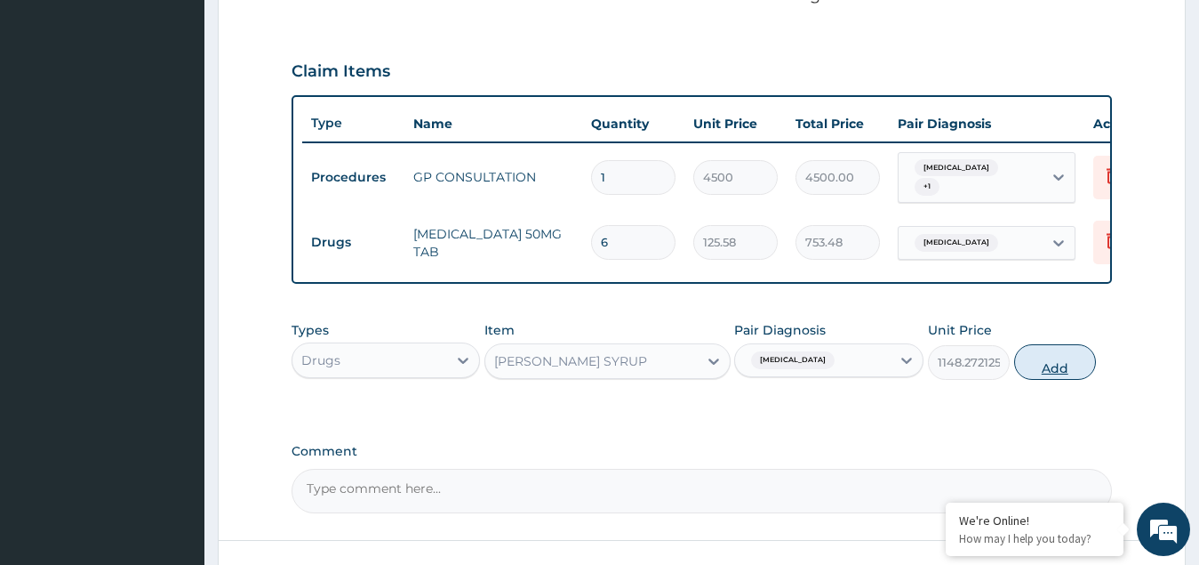
click at [1043, 374] on button "Add" at bounding box center [1055, 362] width 82 height 36
type input "0"
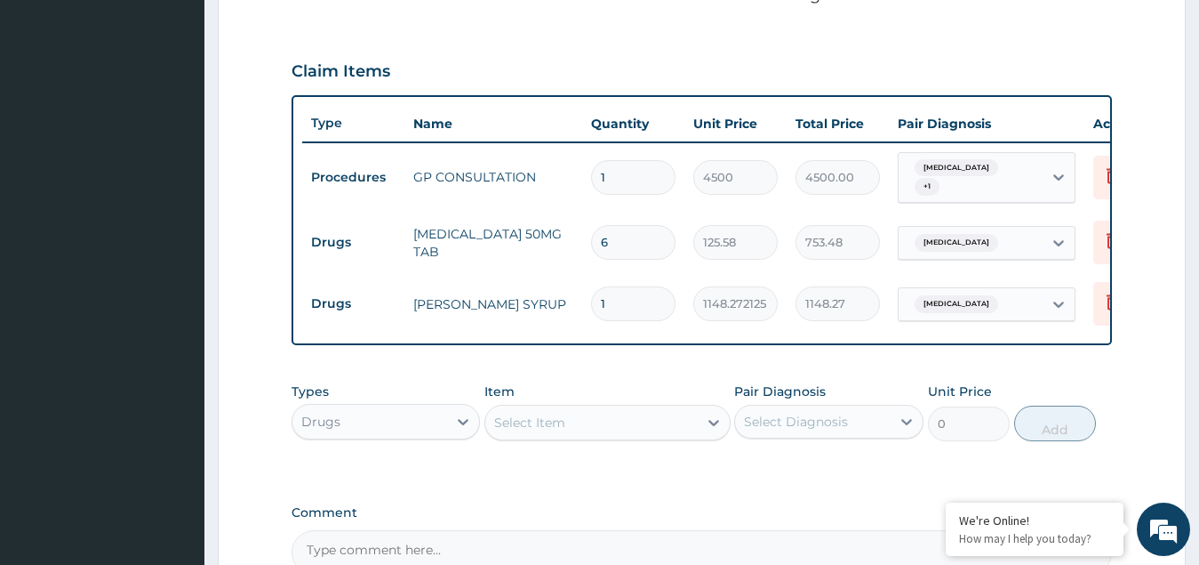
click at [550, 431] on div "Select Item" at bounding box center [529, 422] width 71 height 18
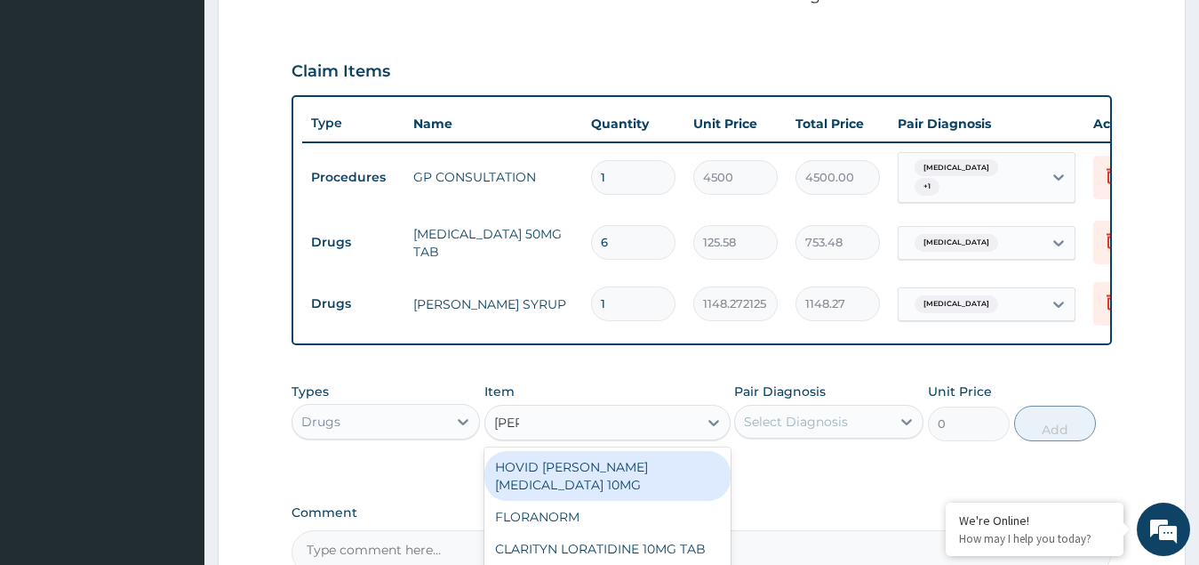
type input "lorat"
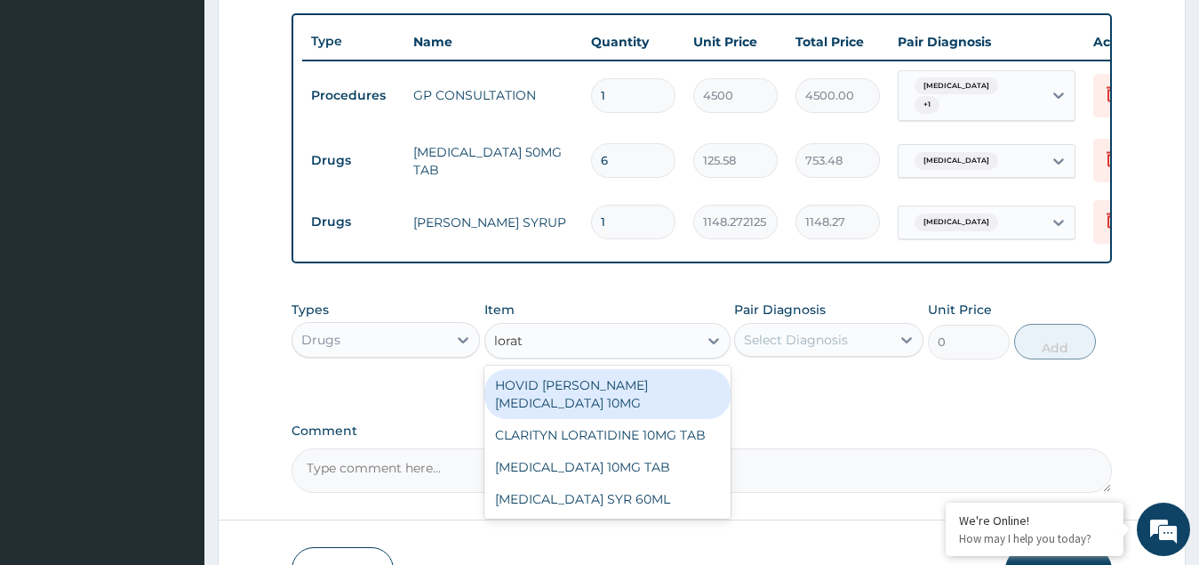
scroll to position [744, 0]
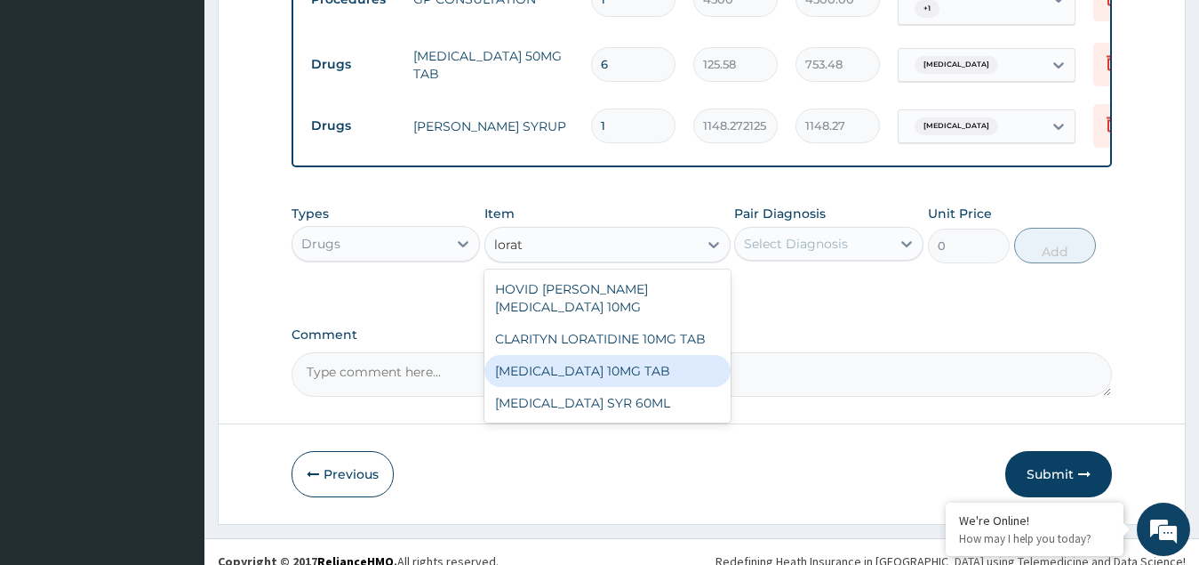
click at [574, 382] on div "LORATADINE 10MG TAB" at bounding box center [608, 371] width 246 height 32
type input "149.12625"
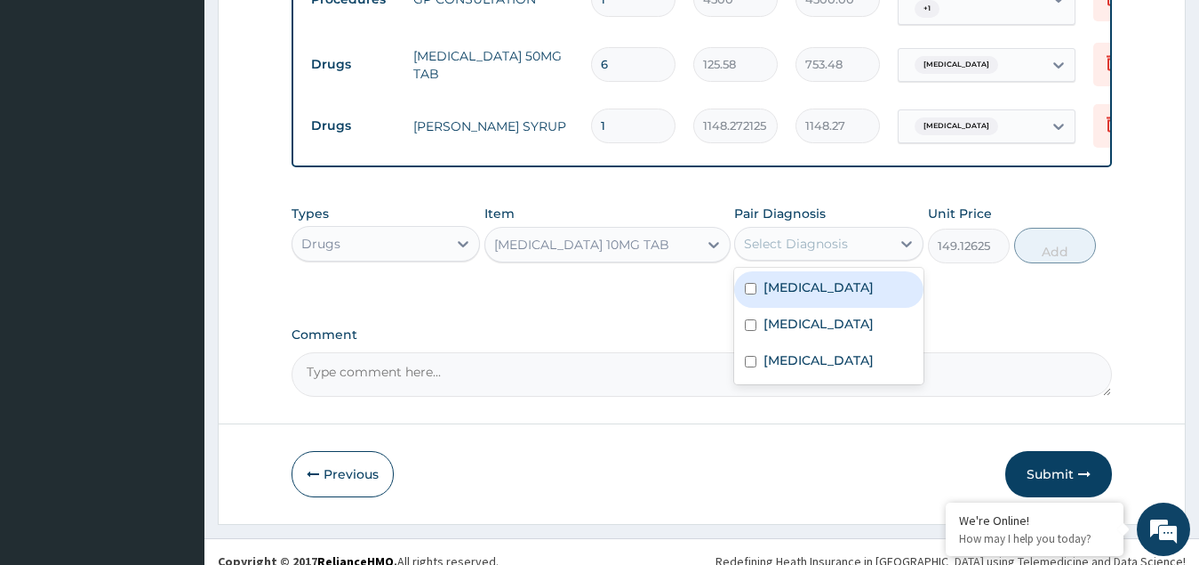
click at [804, 252] on div "Select Diagnosis" at bounding box center [796, 244] width 104 height 18
click at [789, 296] on label "Upper respiratory infection" at bounding box center [819, 287] width 110 height 18
checkbox input "true"
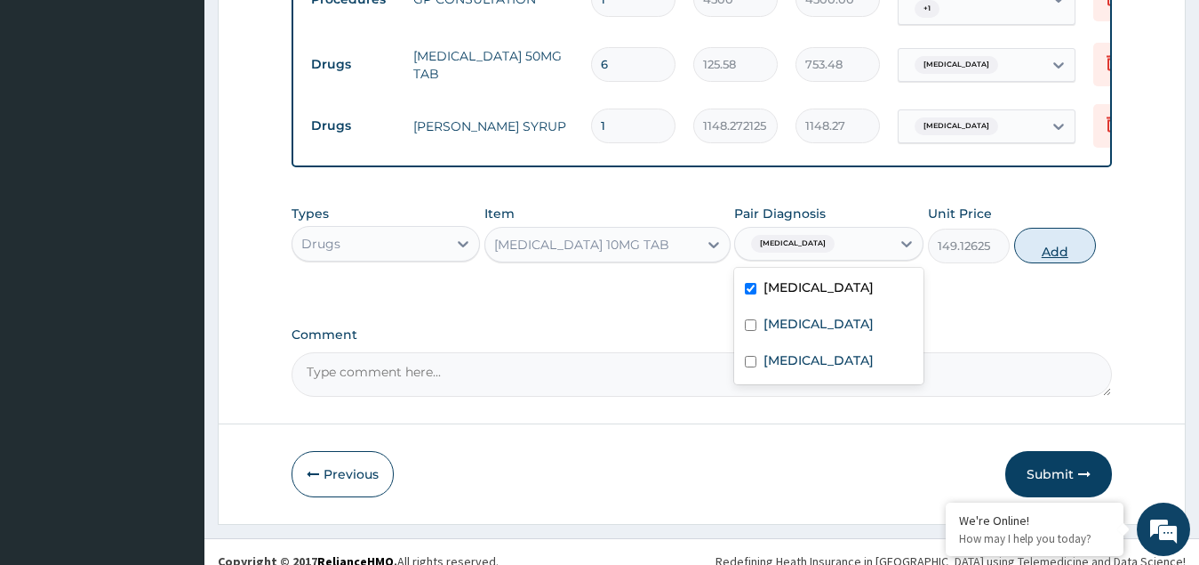
click at [1070, 258] on button "Add" at bounding box center [1055, 246] width 82 height 36
type input "0"
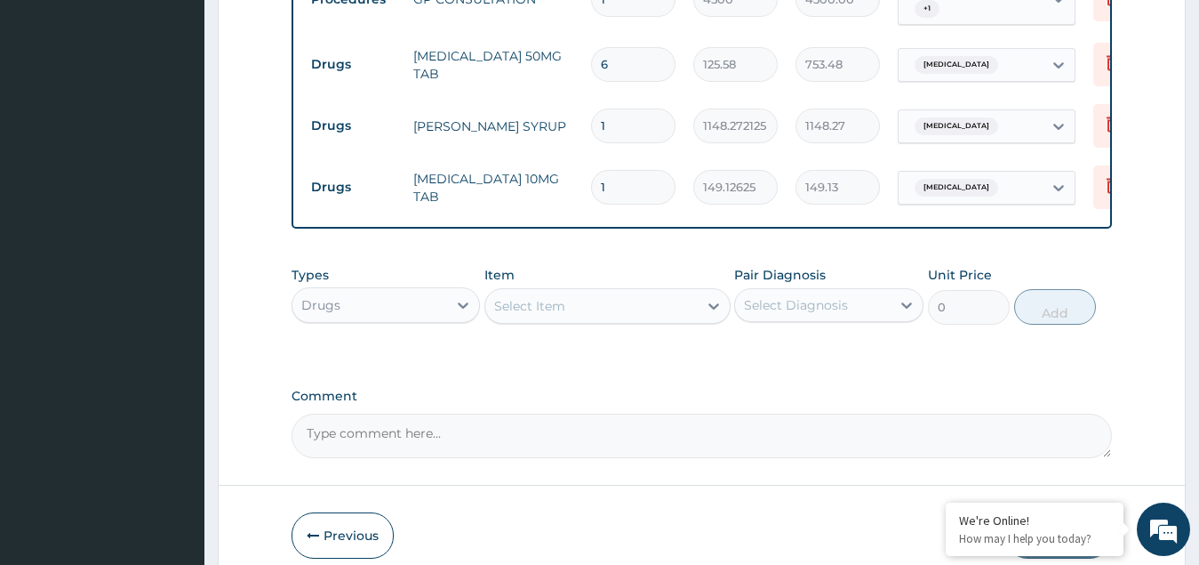
type input "0.00"
type input "3"
type input "447.38"
type input "3"
click at [583, 320] on div "Select Item" at bounding box center [591, 306] width 212 height 28
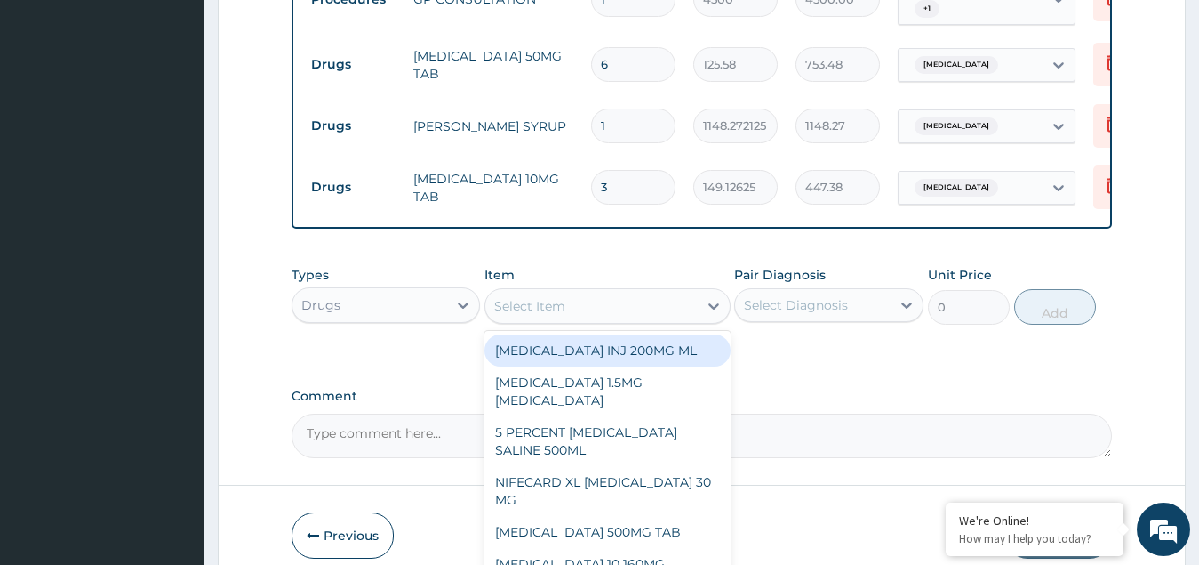
paste input "Augmentin"
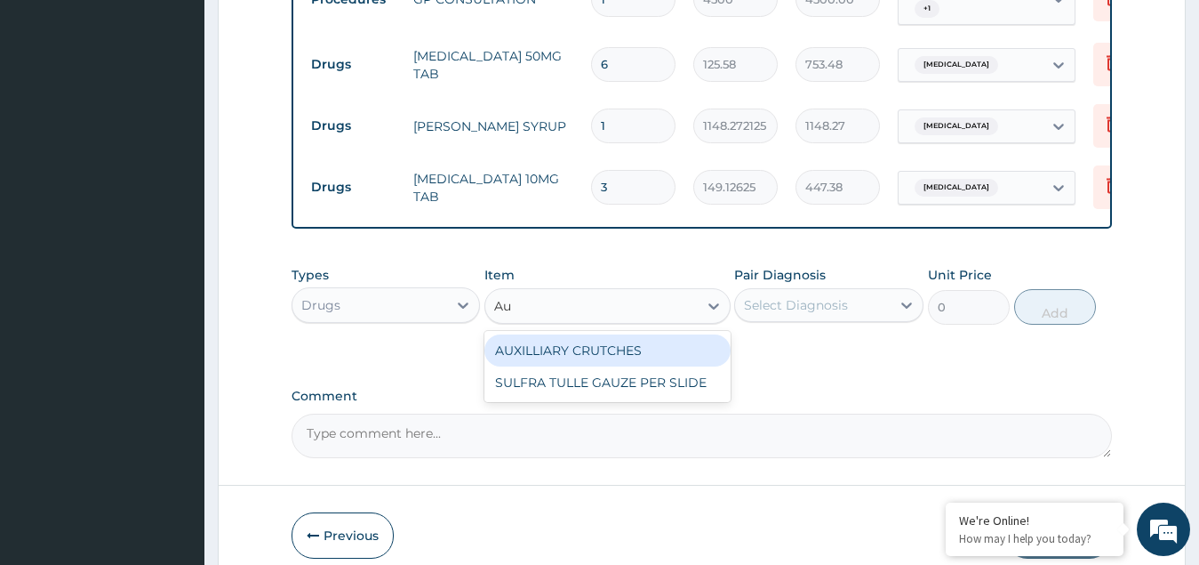
type input "A"
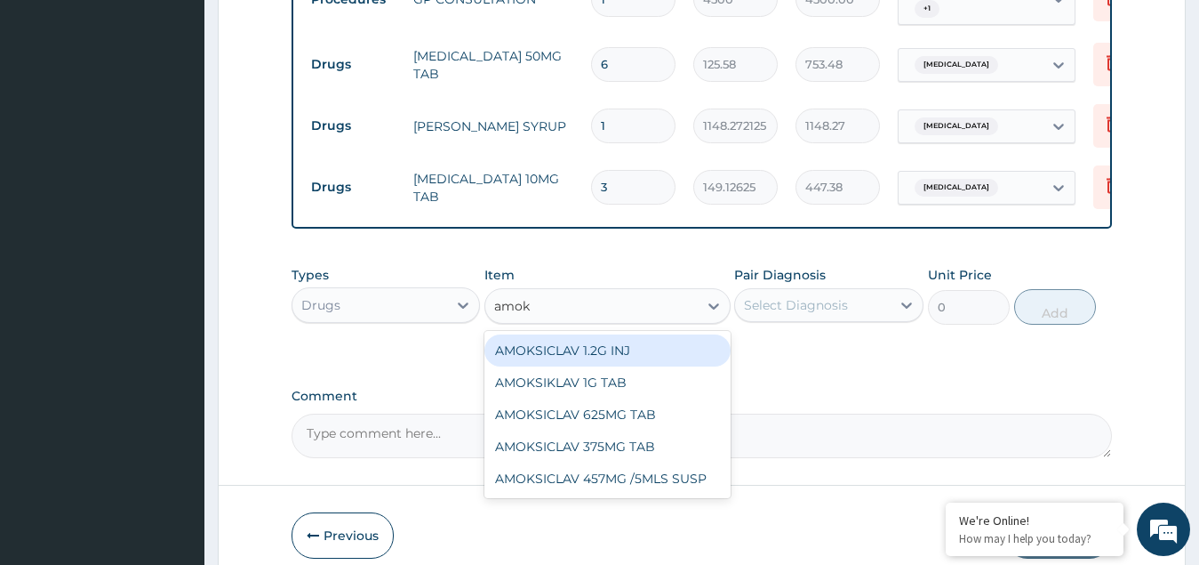
type input "amo"
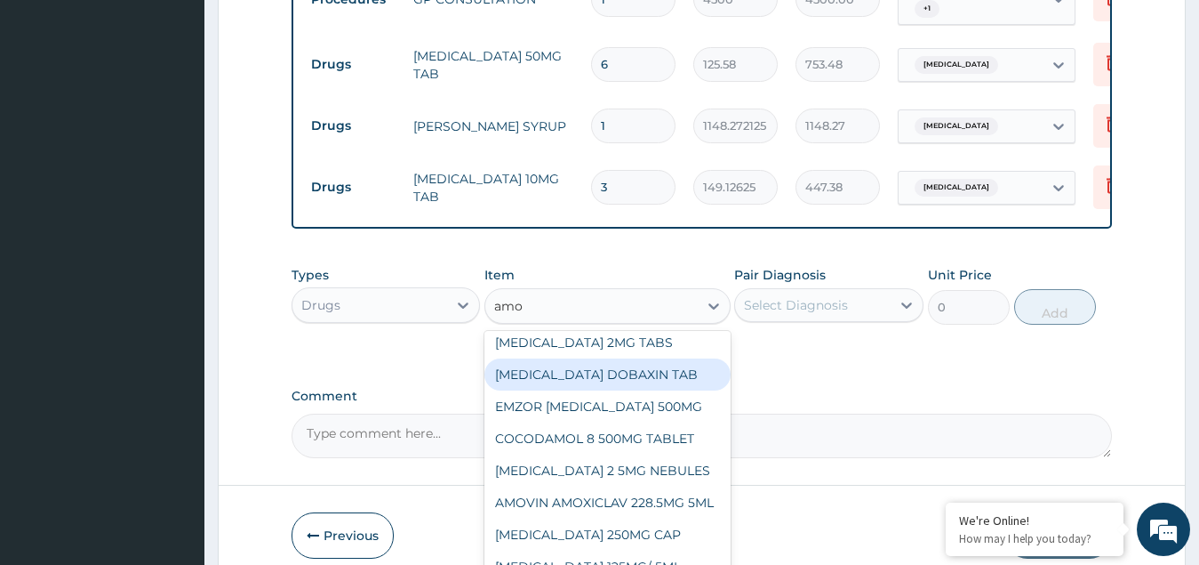
scroll to position [711, 0]
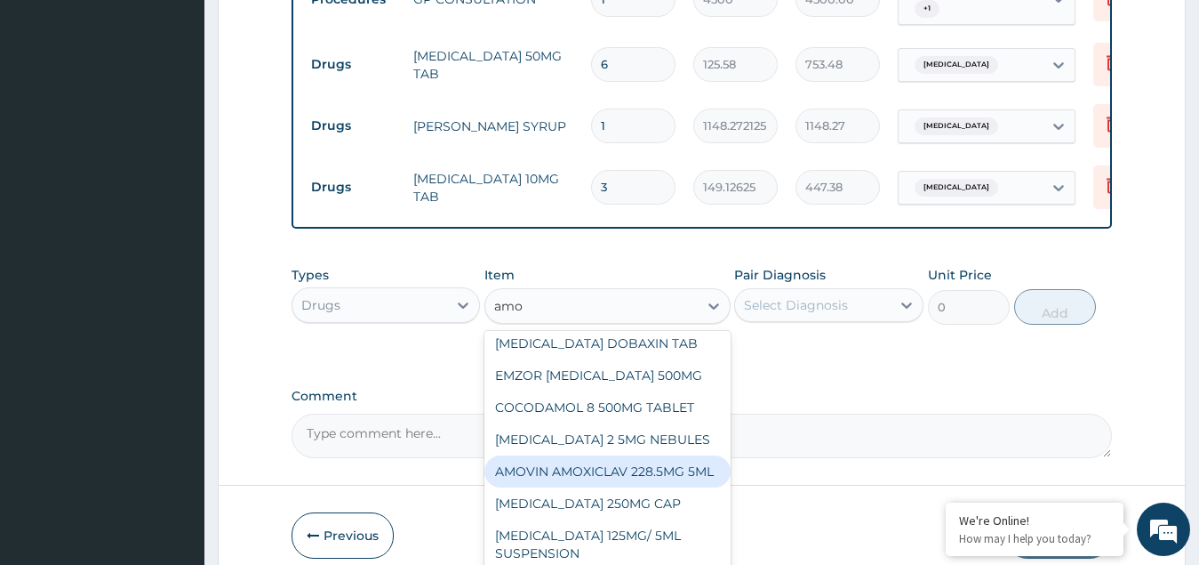
click at [574, 485] on div "AMOVIN AMOXICLAV 228.5MG 5ML" at bounding box center [608, 471] width 246 height 32
type input "4719"
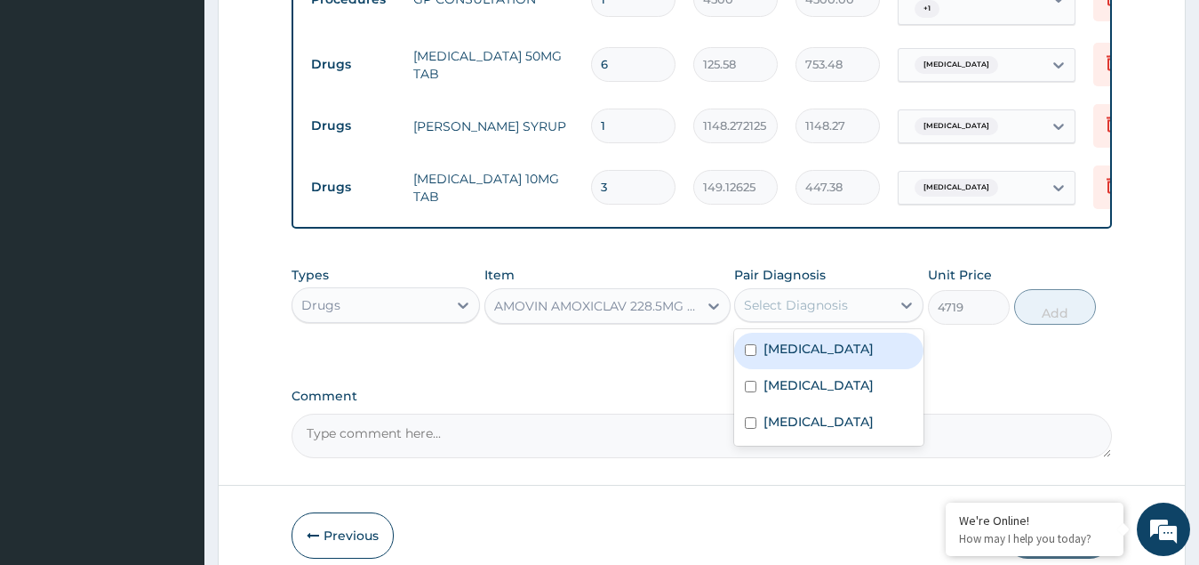
click at [803, 310] on div "Select Diagnosis" at bounding box center [813, 305] width 156 height 28
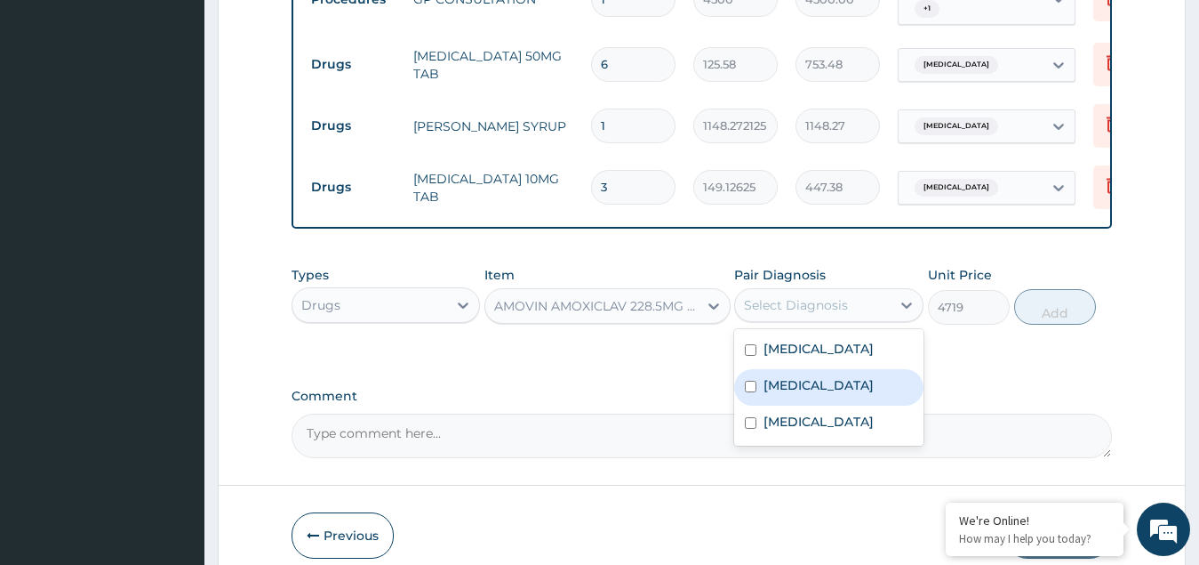
click at [770, 394] on label "Sepsis" at bounding box center [819, 385] width 110 height 18
checkbox input "true"
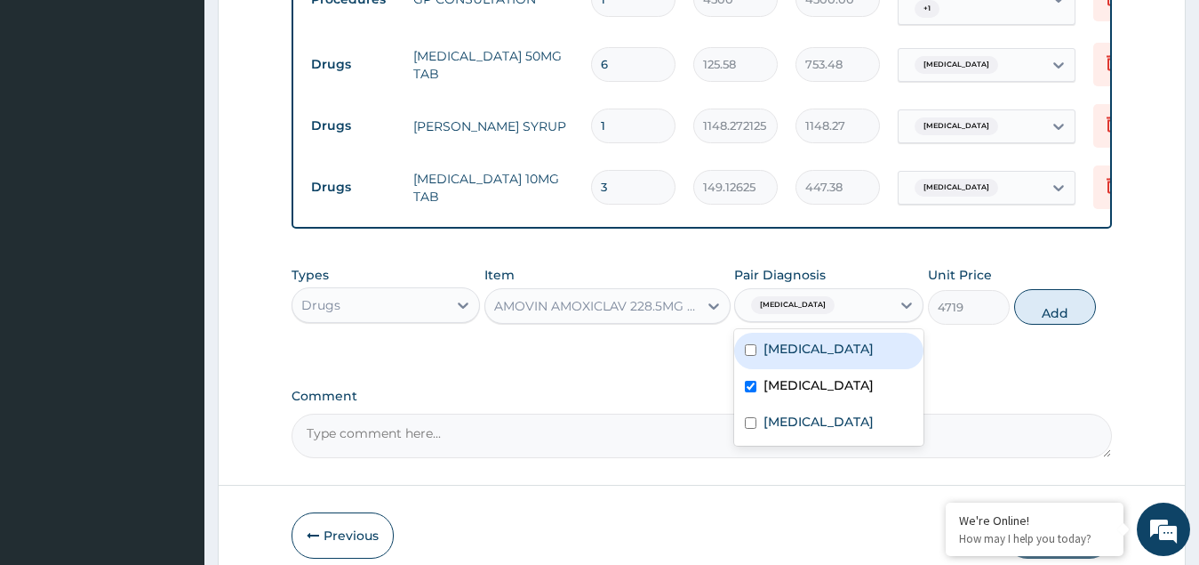
click at [821, 357] on label "Upper respiratory infection" at bounding box center [819, 349] width 110 height 18
checkbox input "true"
click at [1053, 325] on button "Add" at bounding box center [1055, 307] width 82 height 36
type input "0"
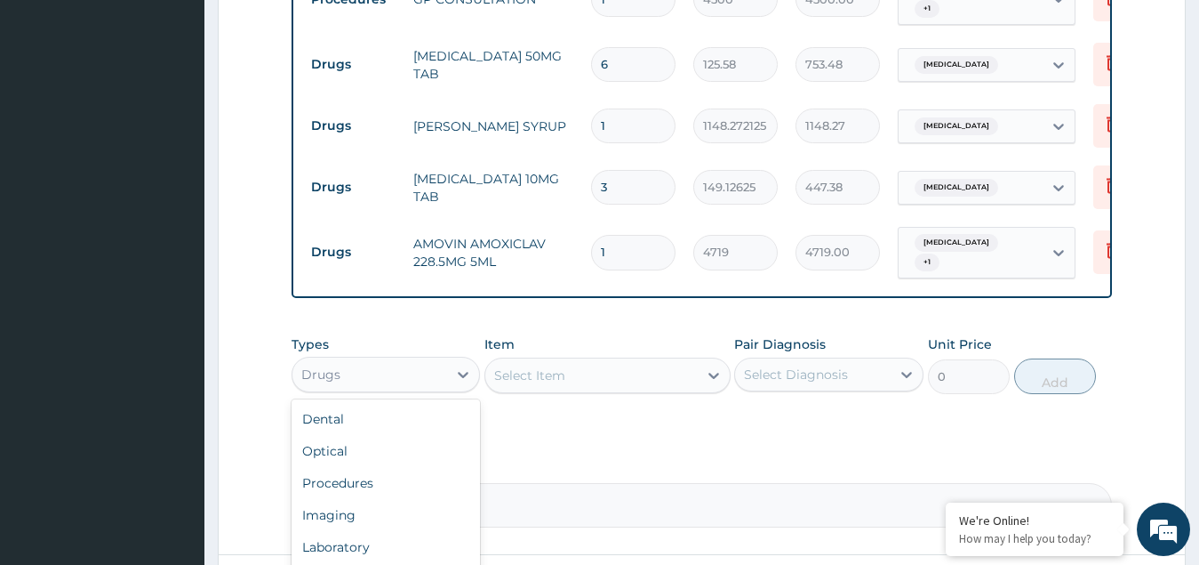
click at [384, 381] on div "Drugs" at bounding box center [371, 374] width 156 height 28
click at [334, 553] on div "Laboratory" at bounding box center [386, 547] width 189 height 32
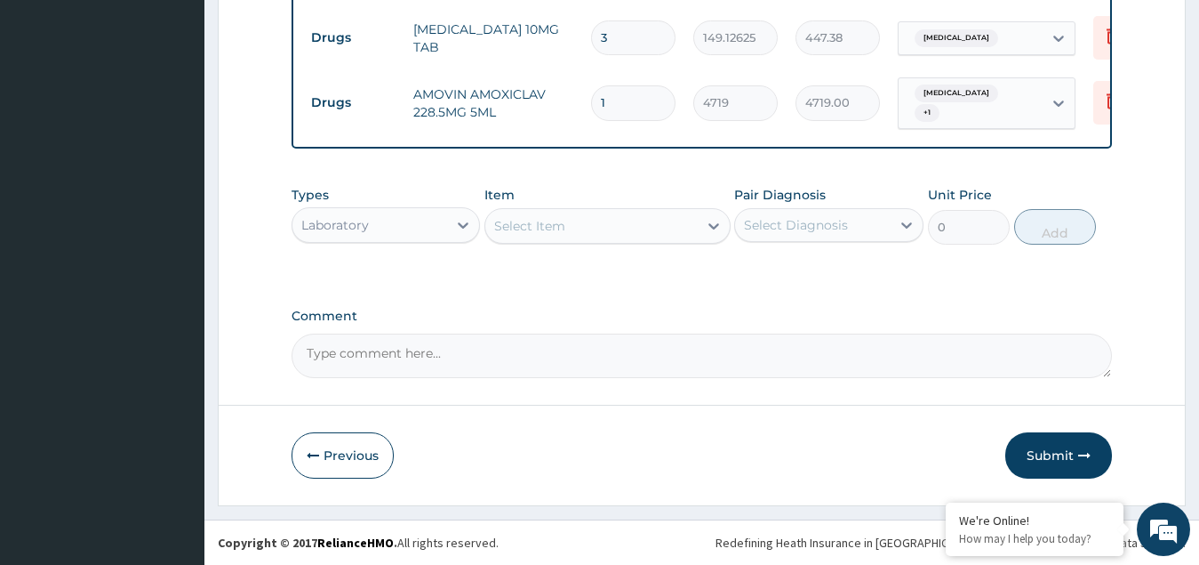
click at [565, 221] on div "Select Item" at bounding box center [529, 226] width 71 height 18
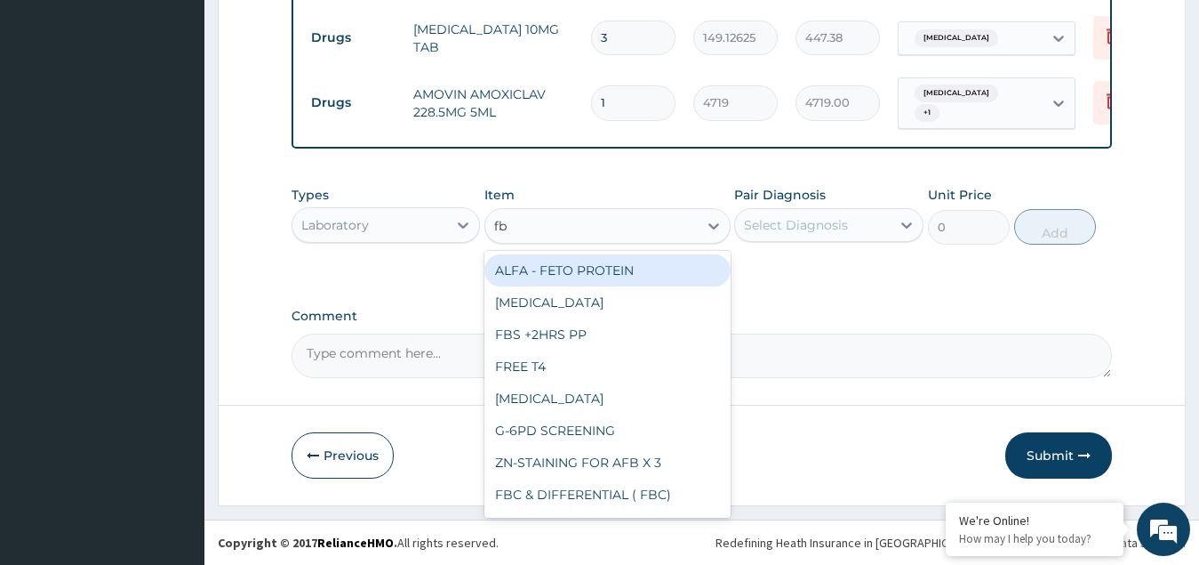
type input "fbc"
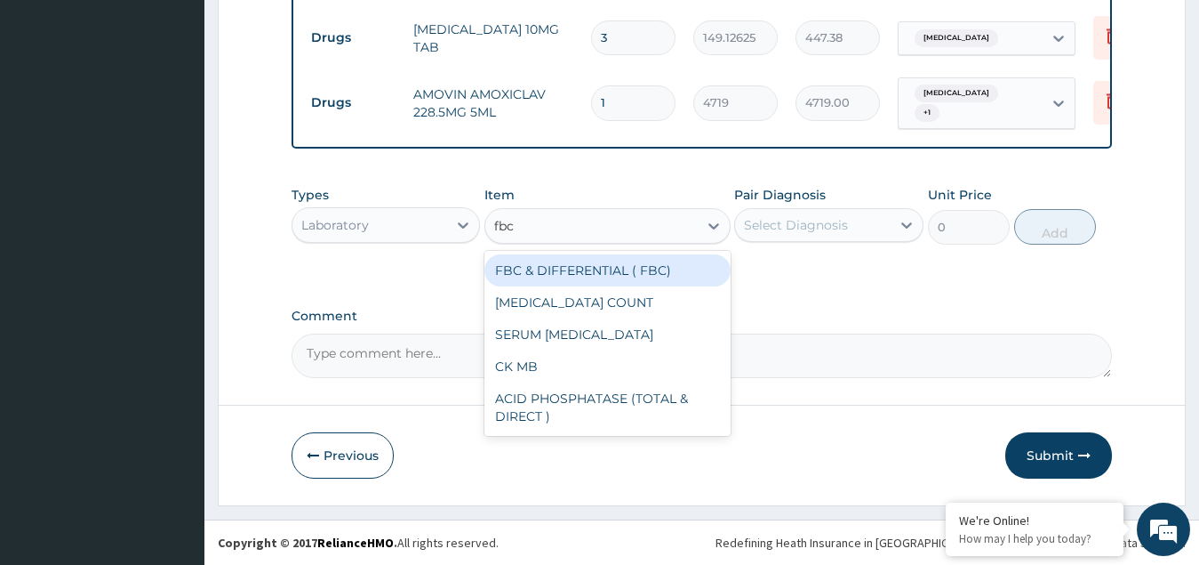
click at [587, 277] on div "FBC & DIFFERENTIAL ( FBC)" at bounding box center [608, 270] width 246 height 32
type input "5700"
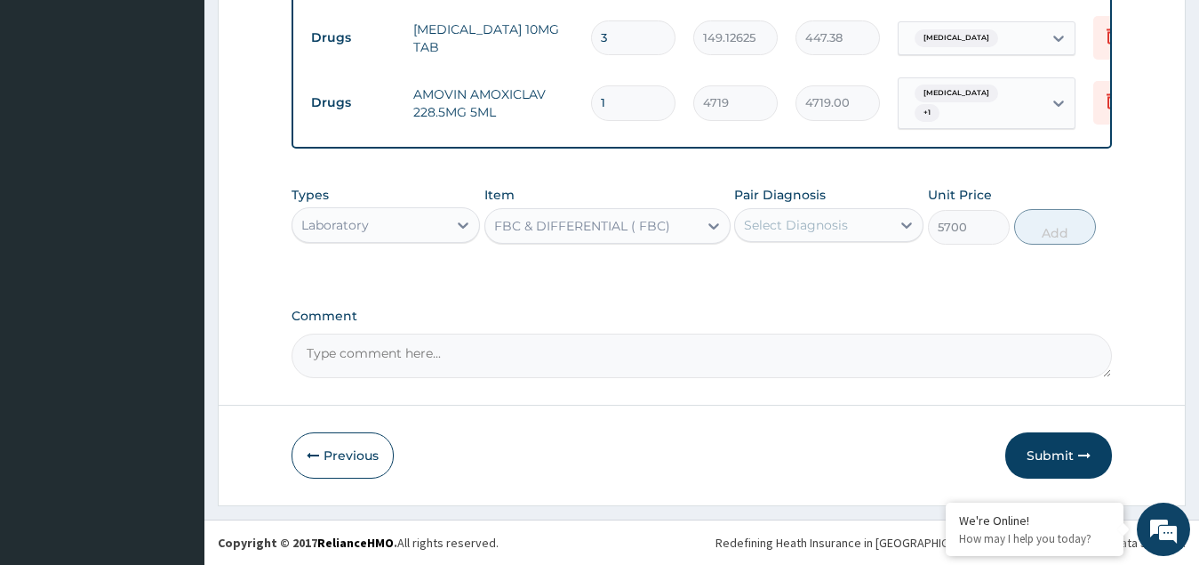
click at [810, 227] on div "Select Diagnosis" at bounding box center [796, 225] width 104 height 18
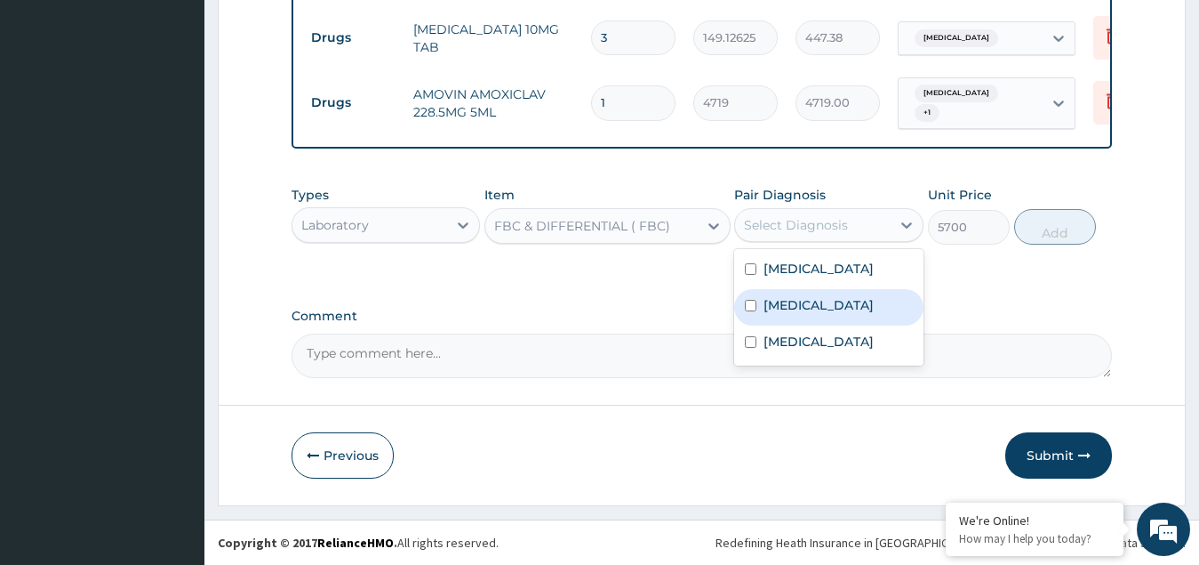
click at [791, 314] on label "Sepsis" at bounding box center [819, 305] width 110 height 18
checkbox input "true"
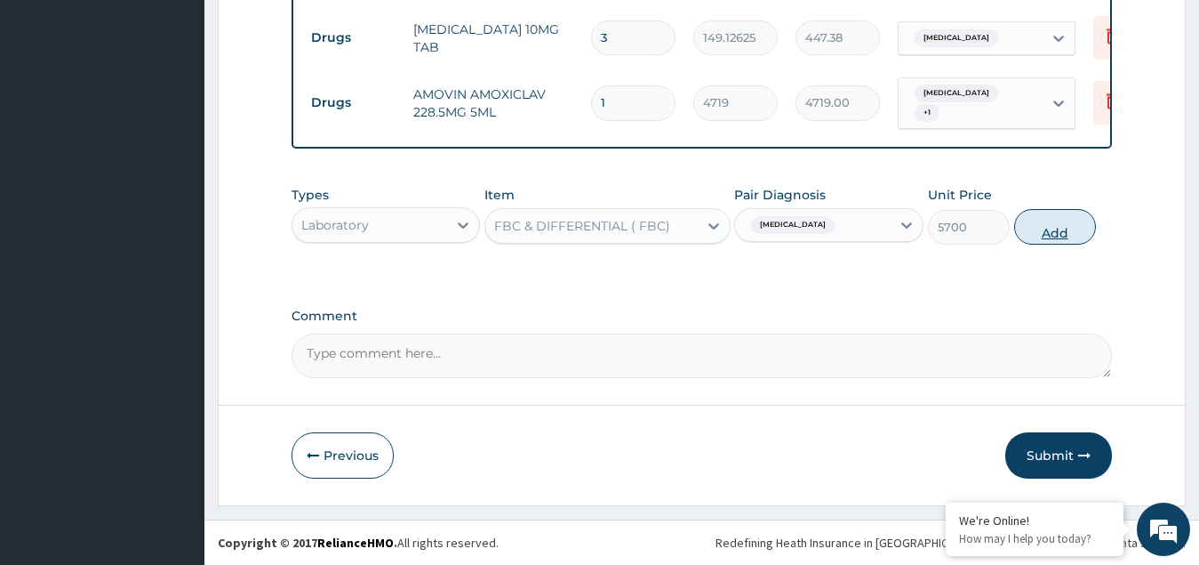
click at [1055, 226] on button "Add" at bounding box center [1055, 227] width 82 height 36
type input "0"
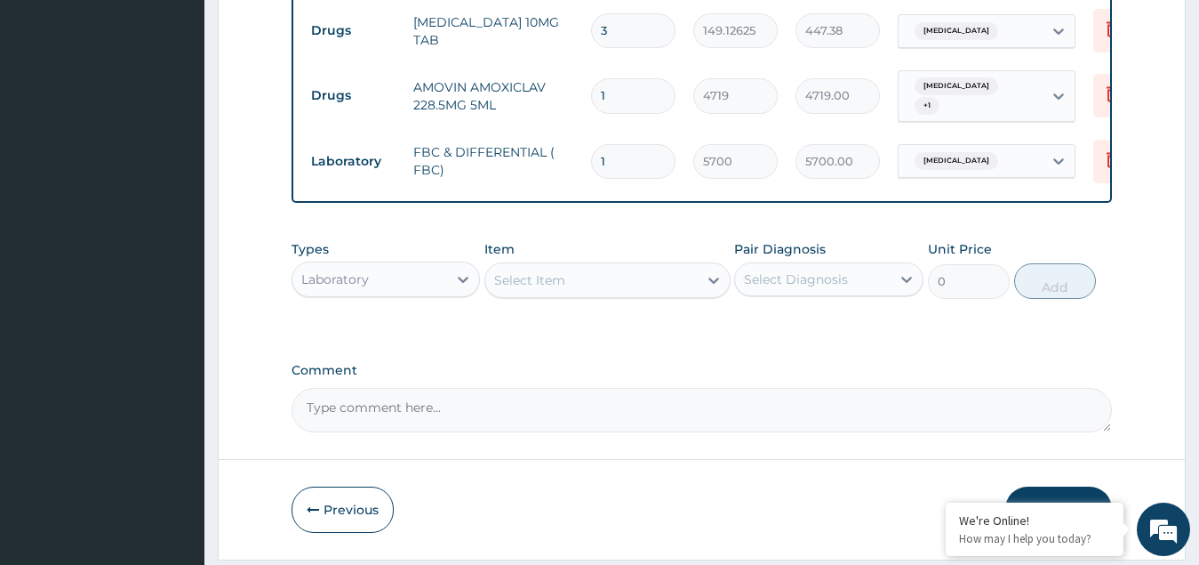
click at [543, 279] on div "Select Item" at bounding box center [529, 280] width 71 height 18
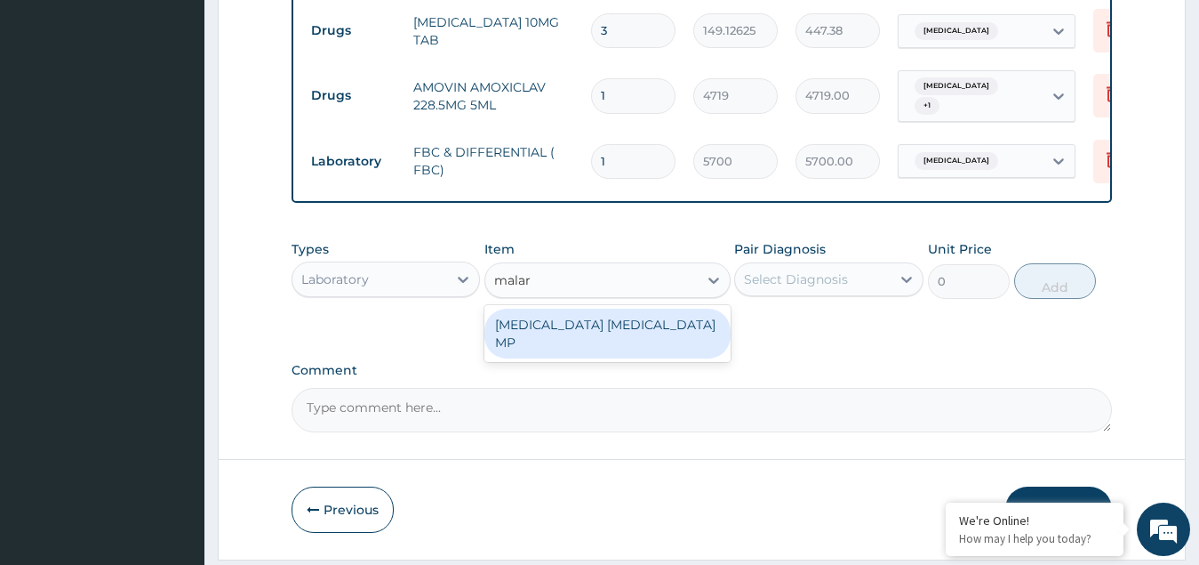
type input "malari"
click at [571, 325] on div "MALARIA PARASITE MP" at bounding box center [608, 334] width 246 height 50
type input "2250"
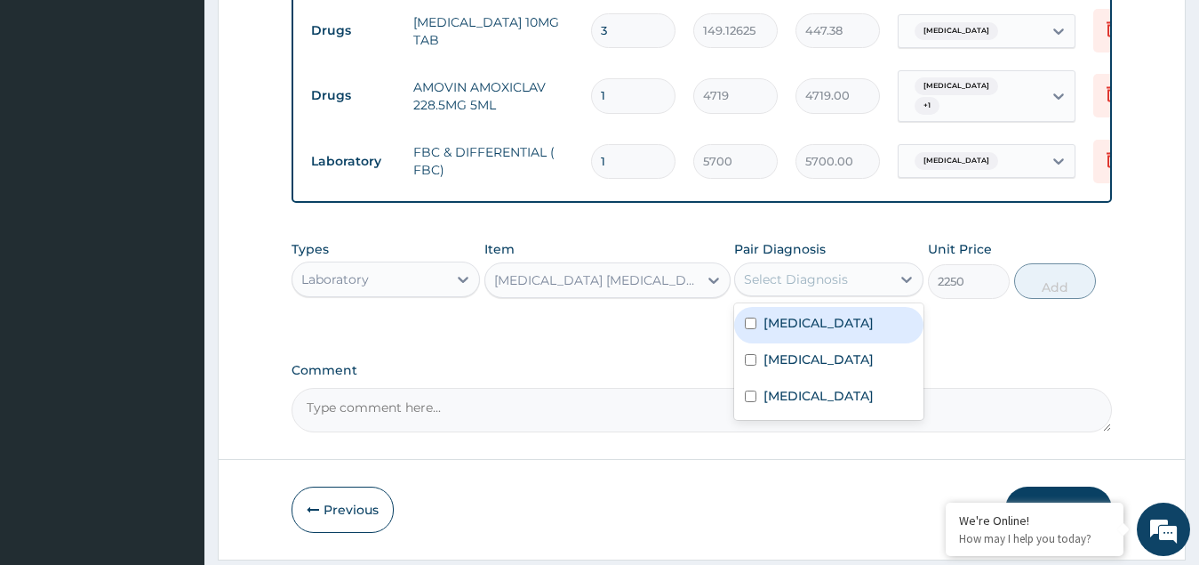
click at [813, 288] on div "Select Diagnosis" at bounding box center [796, 279] width 104 height 18
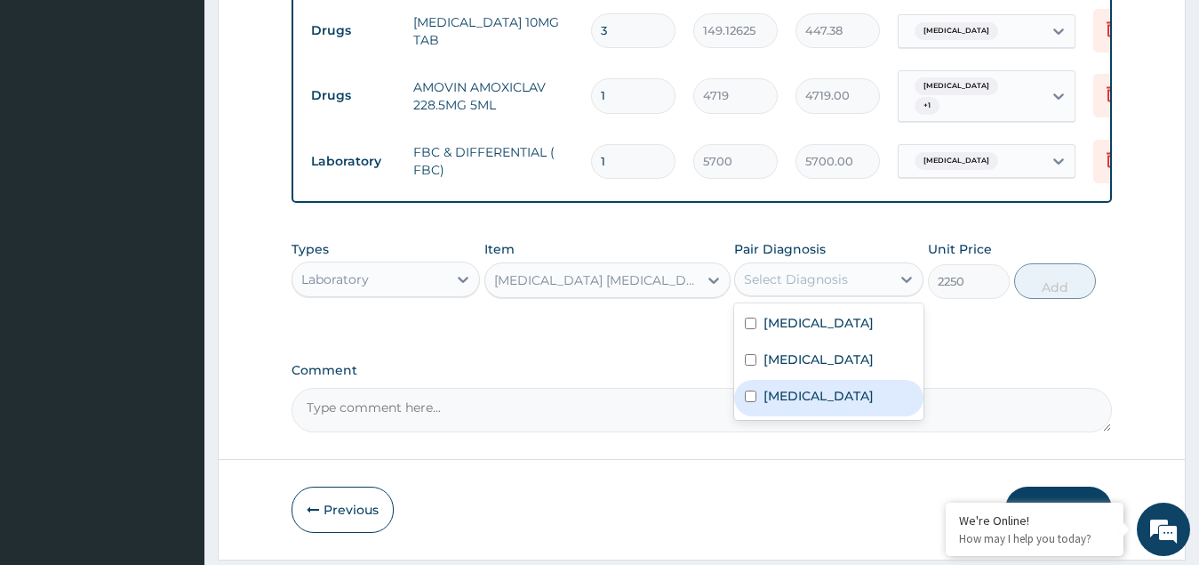
click at [795, 405] on label "Malaria" at bounding box center [819, 396] width 110 height 18
checkbox input "true"
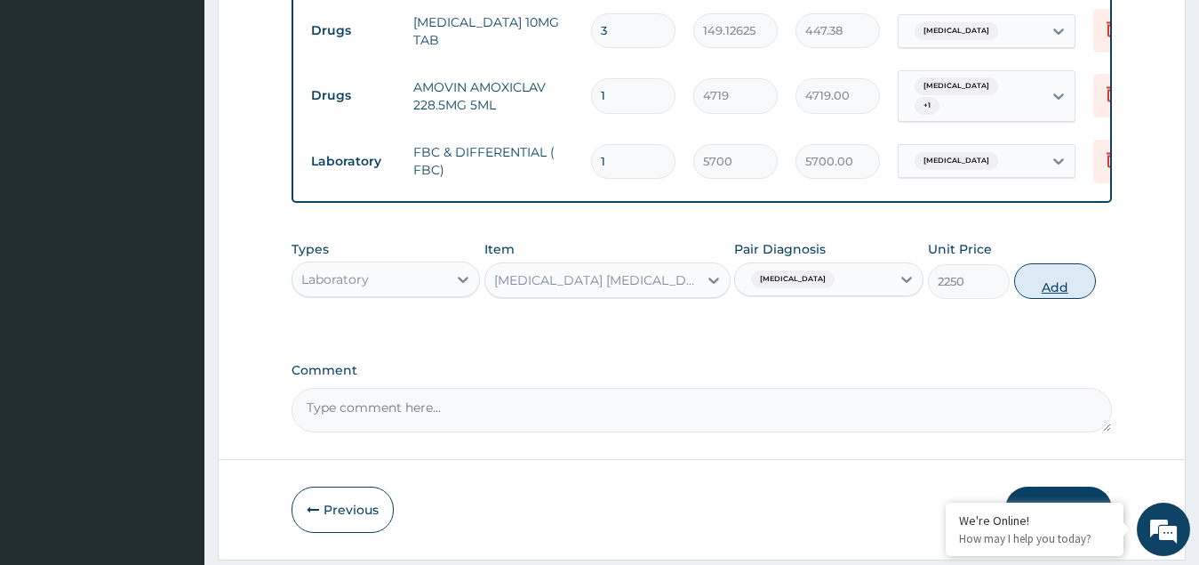
click at [1047, 287] on button "Add" at bounding box center [1055, 281] width 82 height 36
type input "0"
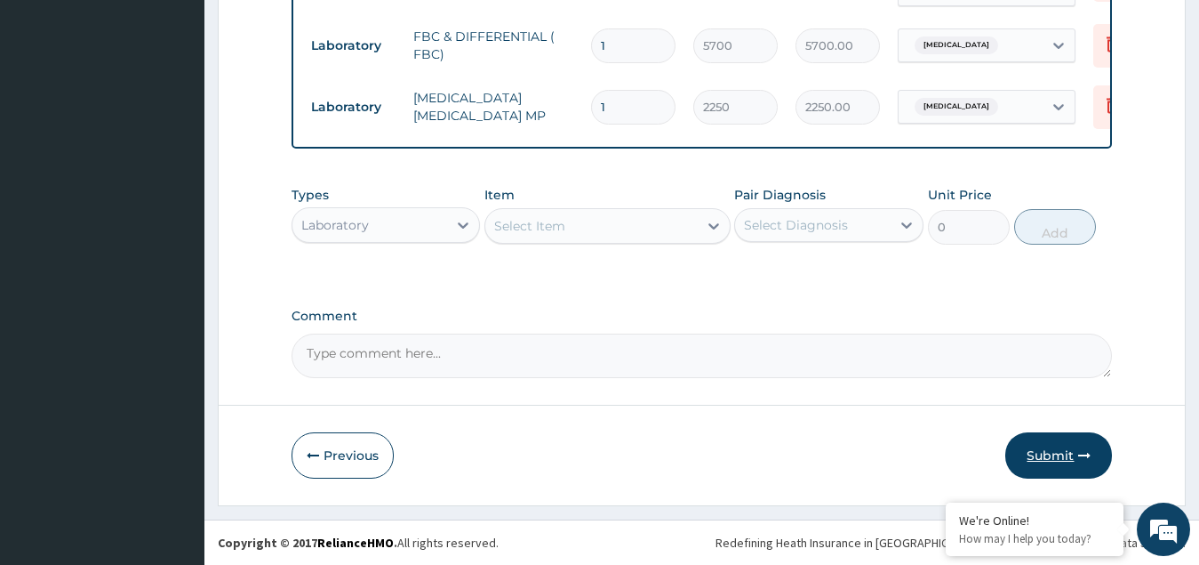
click at [1085, 438] on button "Submit" at bounding box center [1059, 455] width 107 height 46
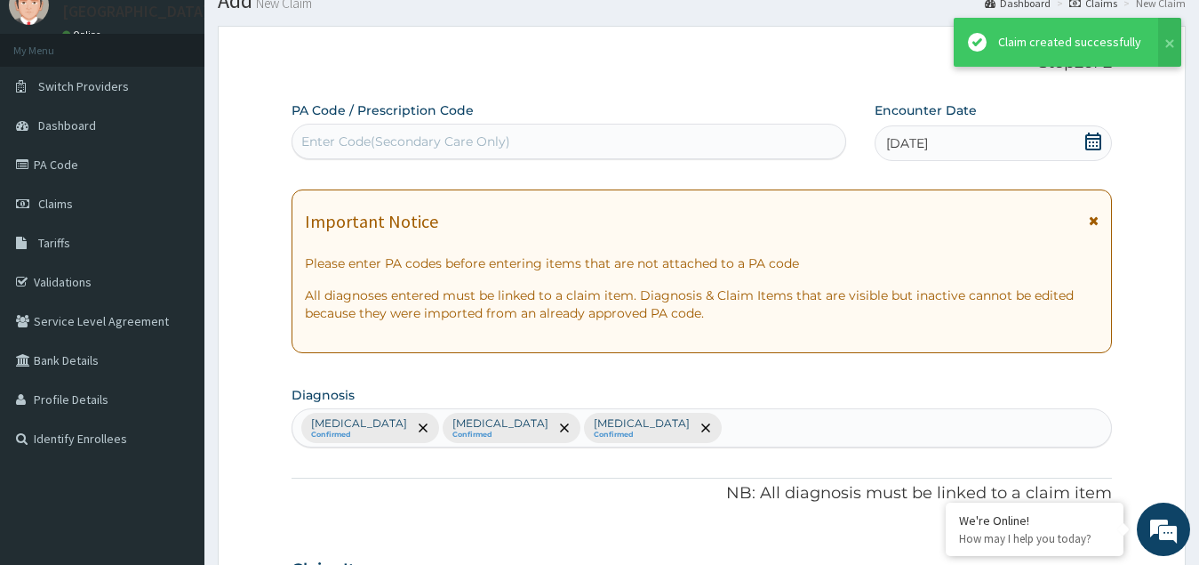
scroll to position [1023, 0]
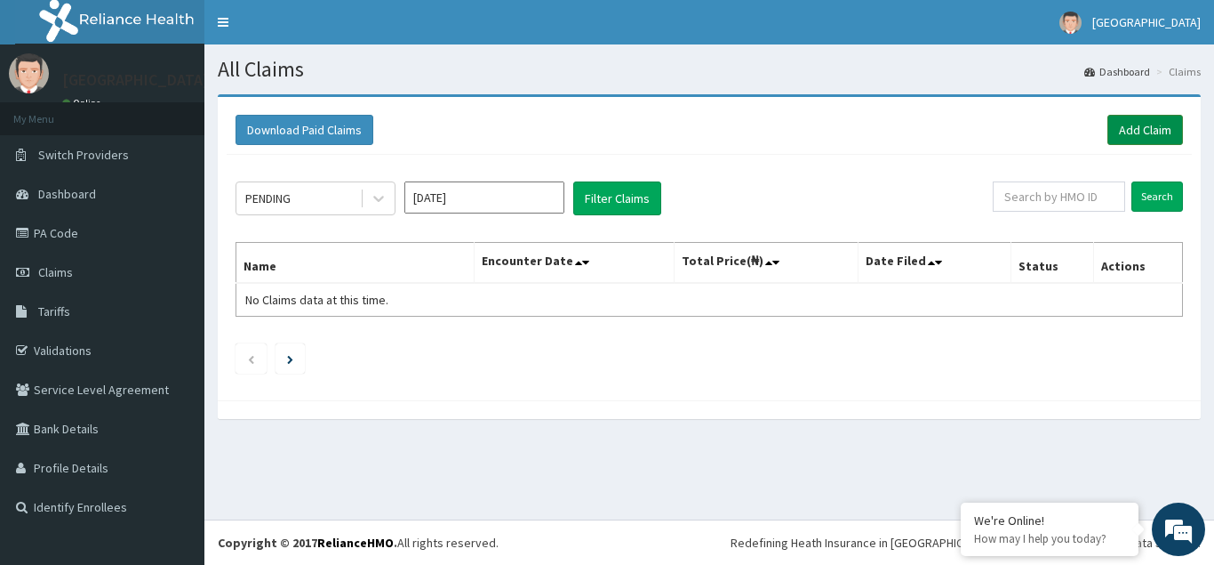
click at [1126, 119] on link "Add Claim" at bounding box center [1146, 130] width 76 height 30
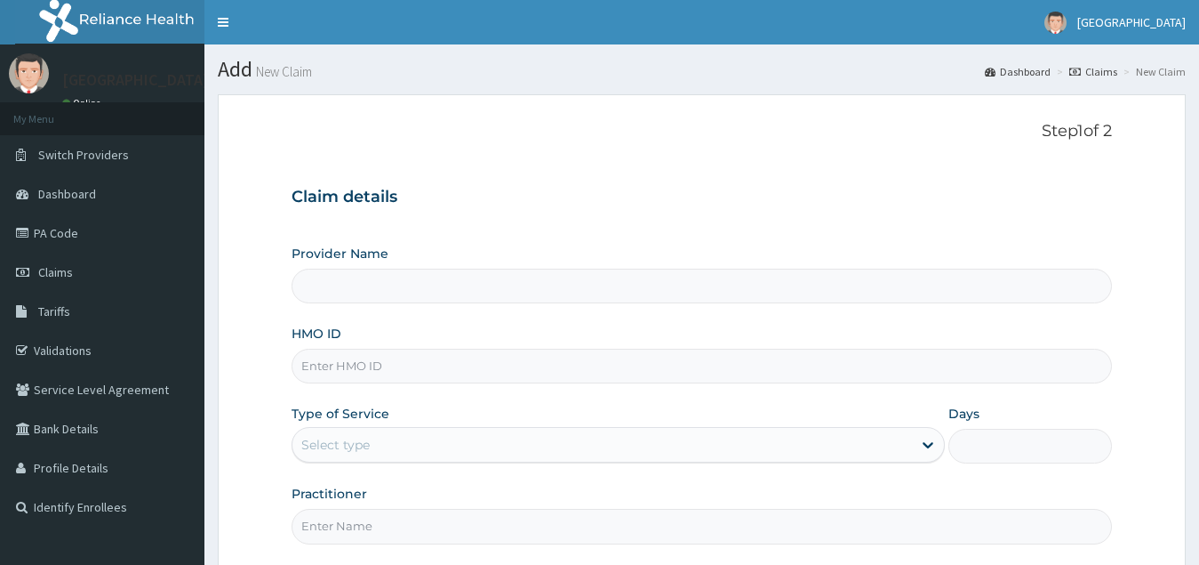
type input "[GEOGRAPHIC_DATA](Signature)"
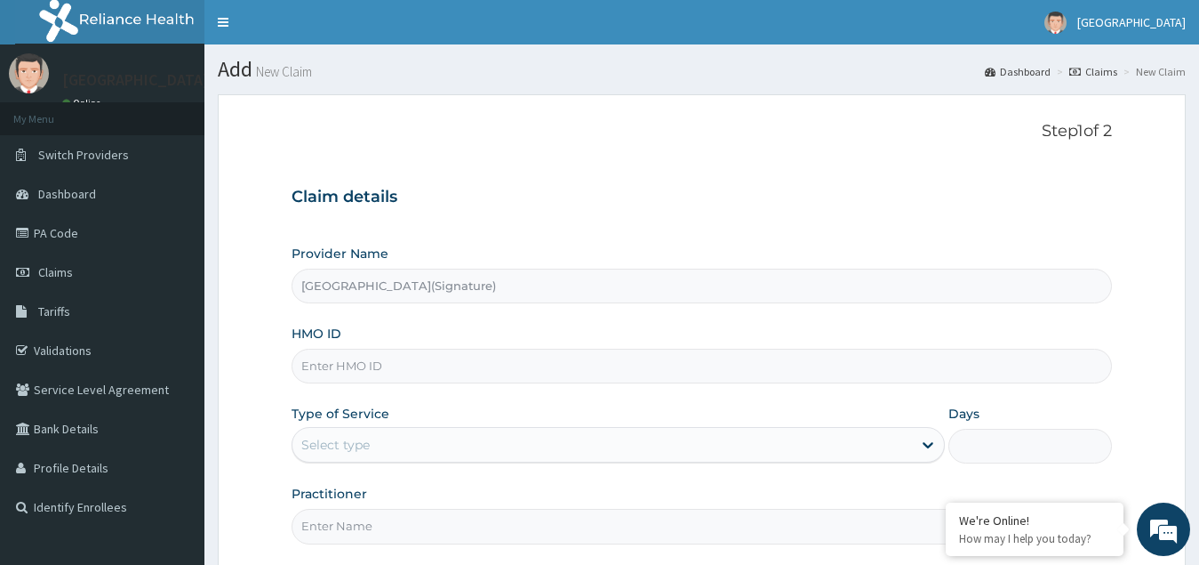
click at [336, 367] on input "HMO ID" at bounding box center [703, 366] width 822 height 35
paste input "[PERSON_NAME] [PERSON_NAME] YABRIFA"
type input "[PERSON_NAME] [PERSON_NAME] YABRIFA"
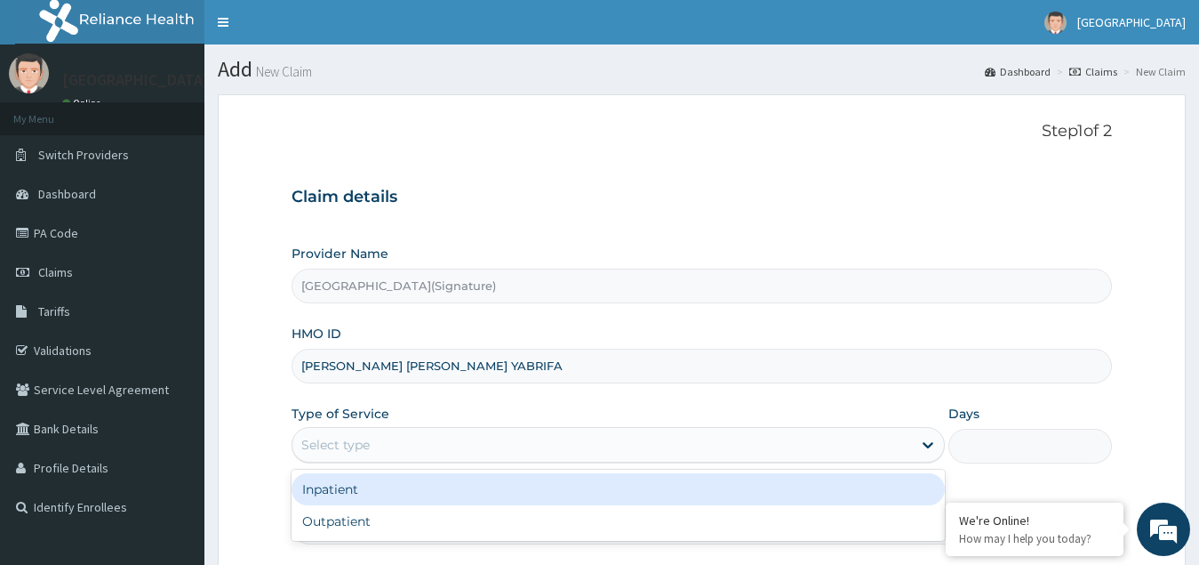
click at [355, 444] on div "Select type" at bounding box center [335, 445] width 68 height 18
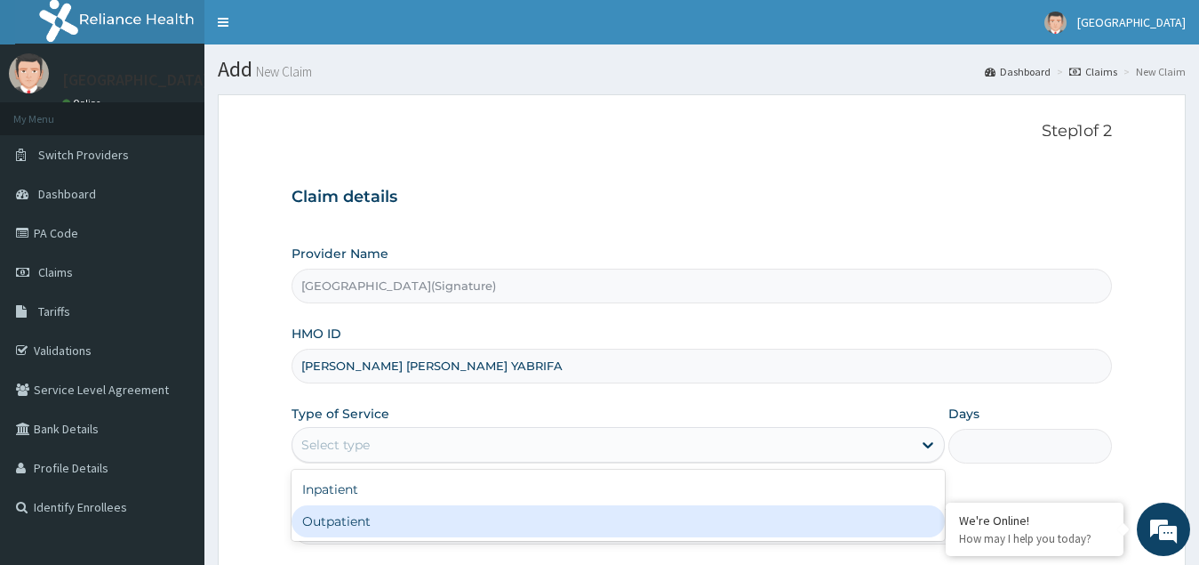
click at [344, 526] on div "Outpatient" at bounding box center [619, 521] width 654 height 32
type input "1"
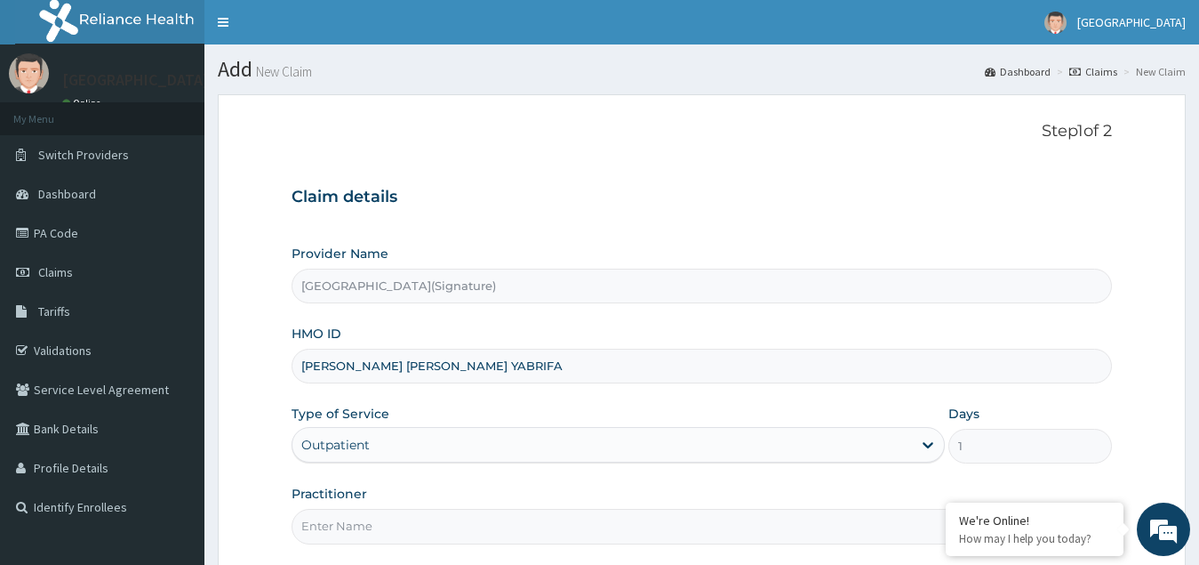
scroll to position [168, 0]
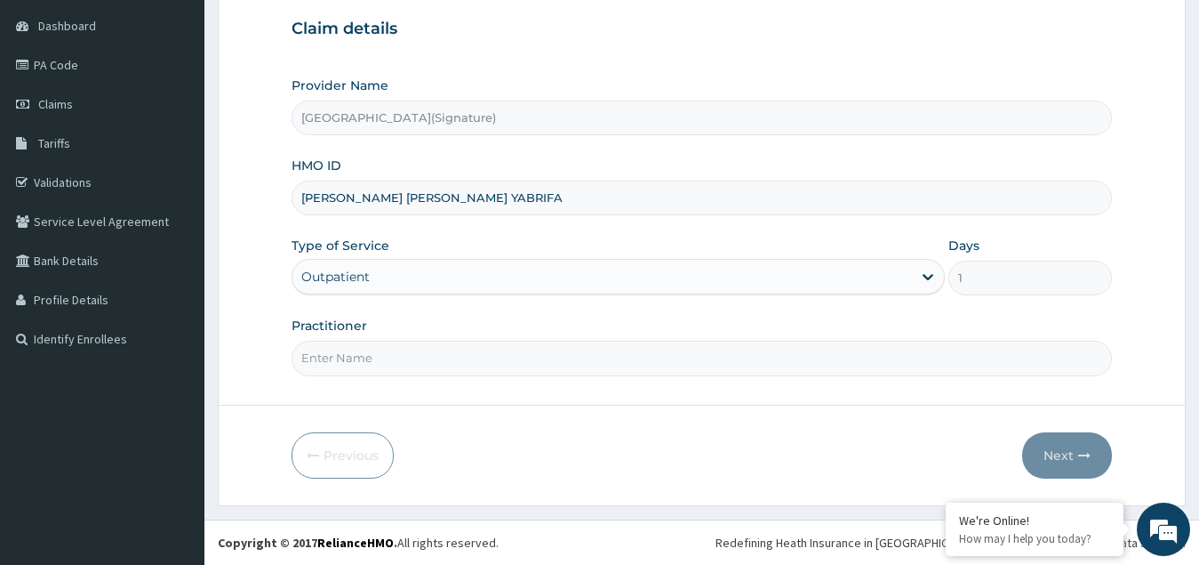
click at [338, 356] on input "Practitioner" at bounding box center [703, 358] width 822 height 35
paste input "Dr. [PERSON_NAME]"
type input "Dr. [PERSON_NAME]"
click at [1057, 463] on button "Next" at bounding box center [1067, 455] width 90 height 46
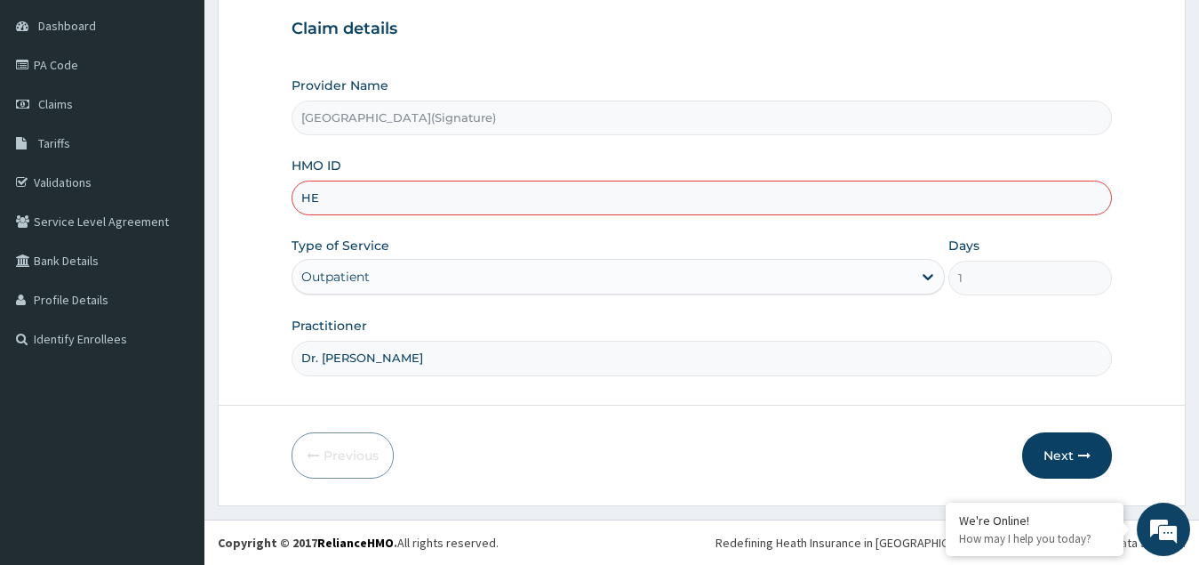
type input "H"
paste input "DPD/10018/B"
type input "DPD/10018/B"
click at [1062, 461] on button "Next" at bounding box center [1067, 455] width 90 height 46
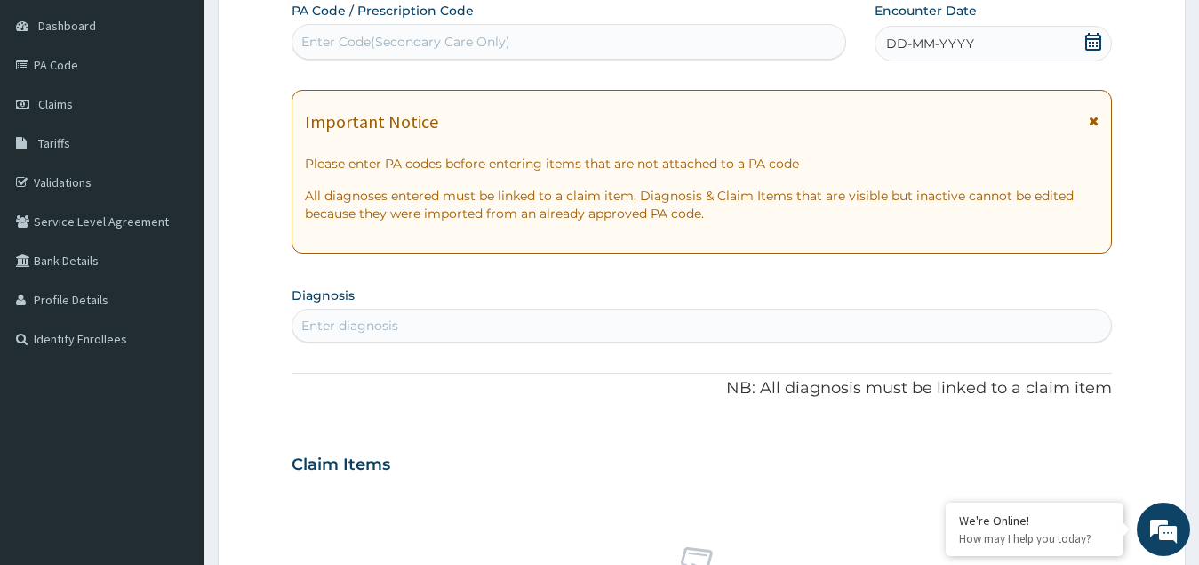
click at [1090, 39] on icon at bounding box center [1094, 42] width 16 height 18
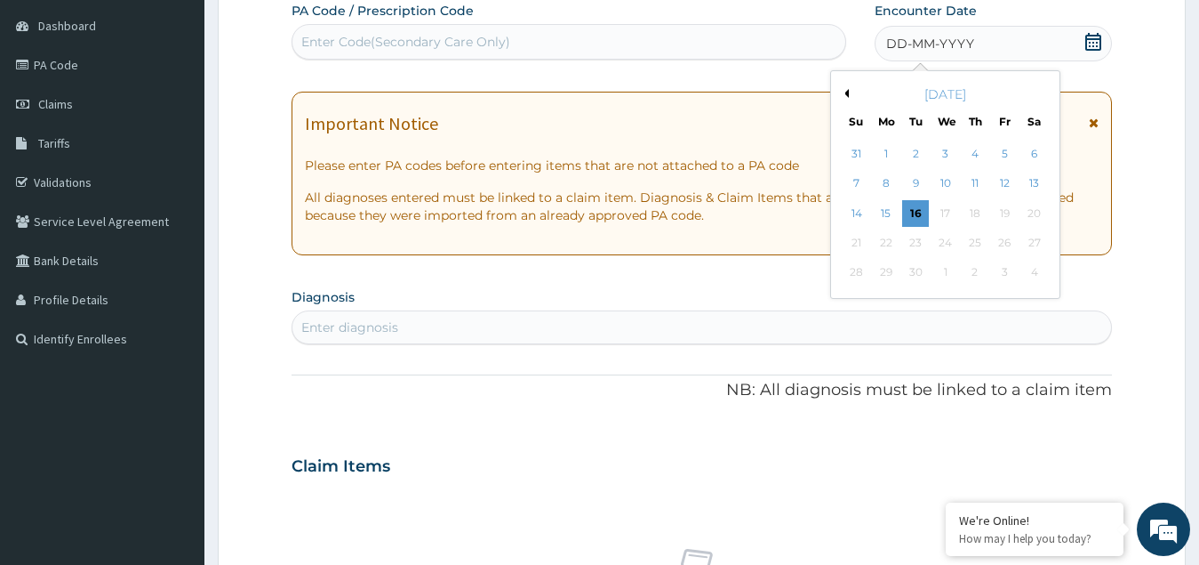
click at [849, 92] on div "[DATE]" at bounding box center [945, 94] width 214 height 18
click at [845, 93] on button "Previous Month" at bounding box center [844, 93] width 9 height 9
click at [882, 274] on div "25" at bounding box center [886, 273] width 27 height 27
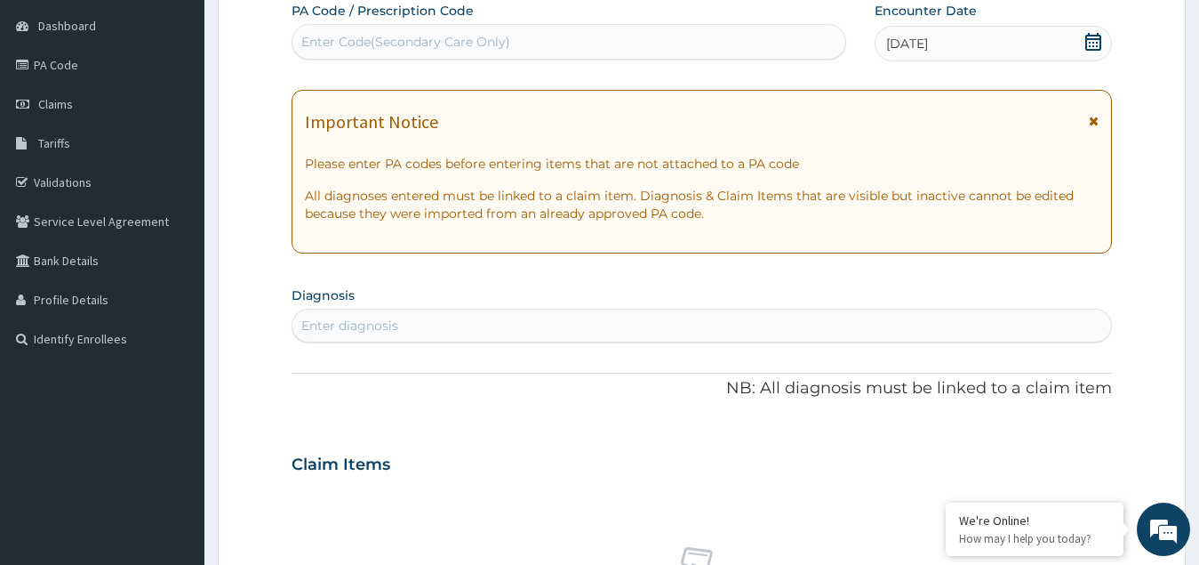
click at [334, 329] on div "Enter diagnosis" at bounding box center [349, 326] width 97 height 18
type input "upper respi"
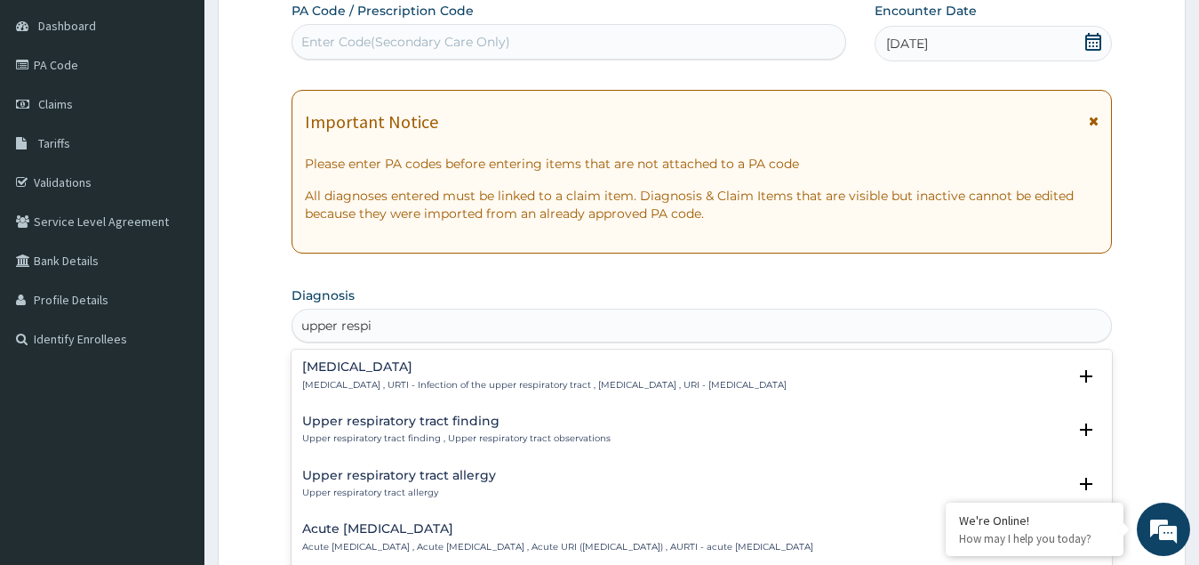
click at [395, 379] on p "[MEDICAL_DATA] , URTI - Infection of the upper respiratory tract , [MEDICAL_DAT…" at bounding box center [544, 385] width 485 height 12
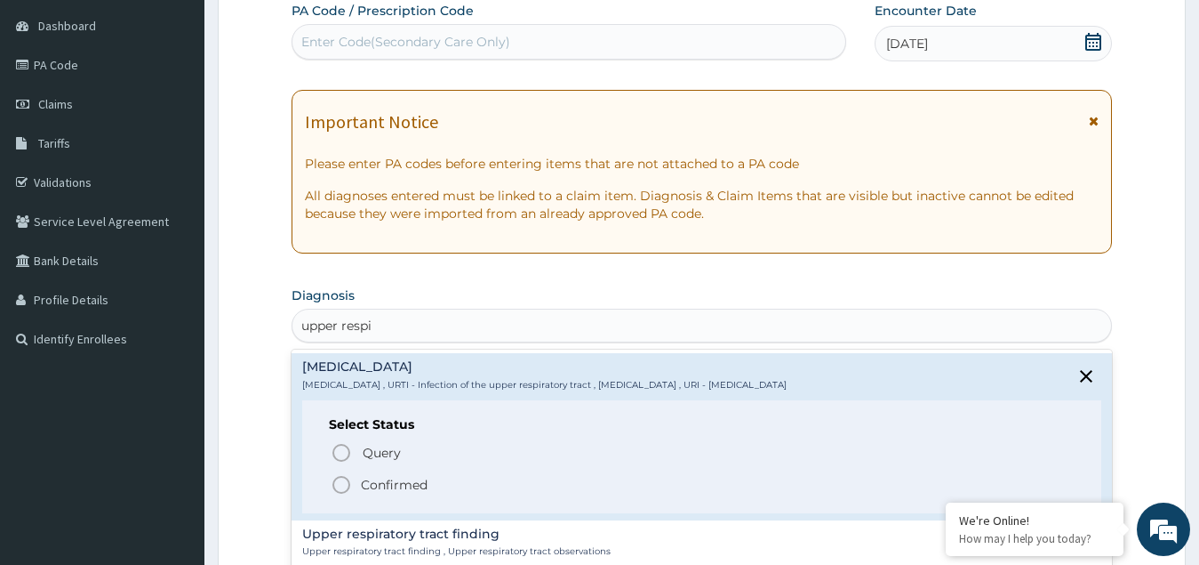
click at [372, 477] on p "Confirmed" at bounding box center [394, 485] width 67 height 18
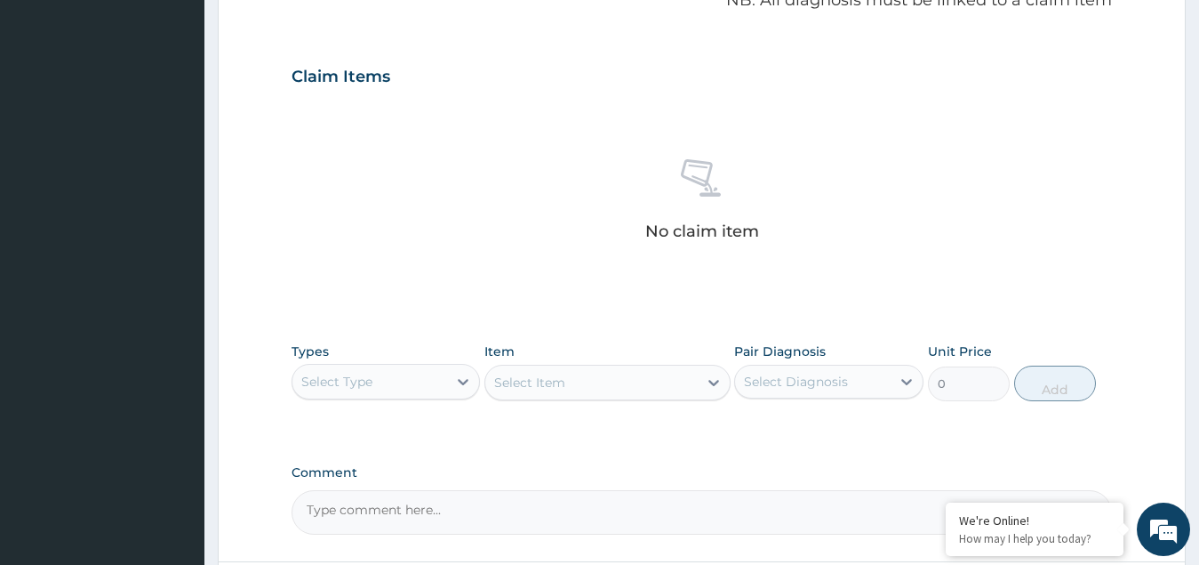
scroll to position [613, 0]
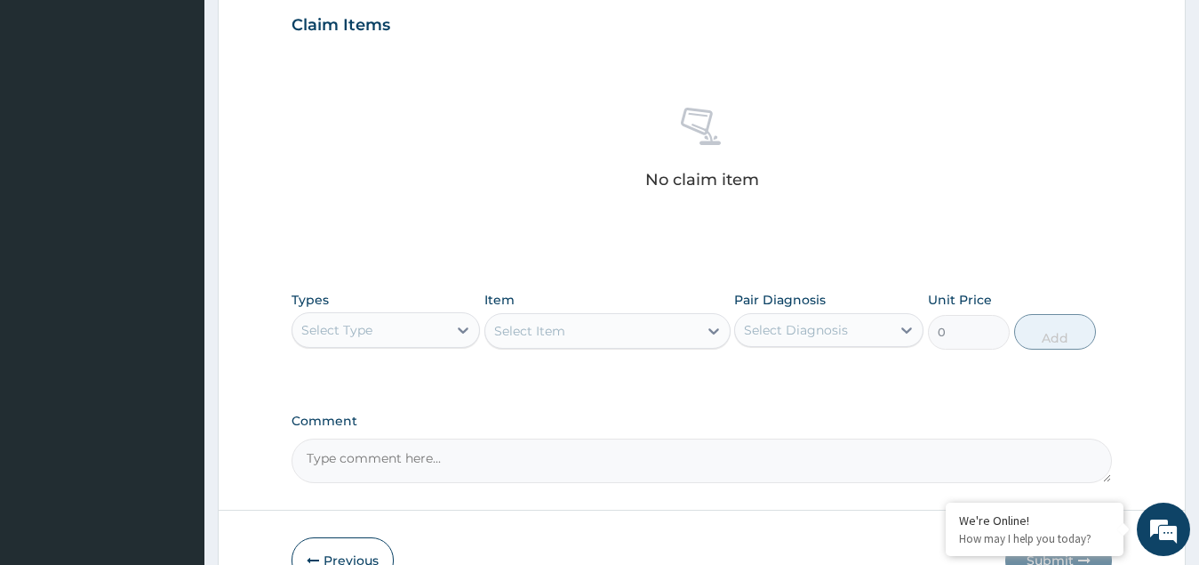
click at [385, 316] on div "Select Type" at bounding box center [371, 330] width 156 height 28
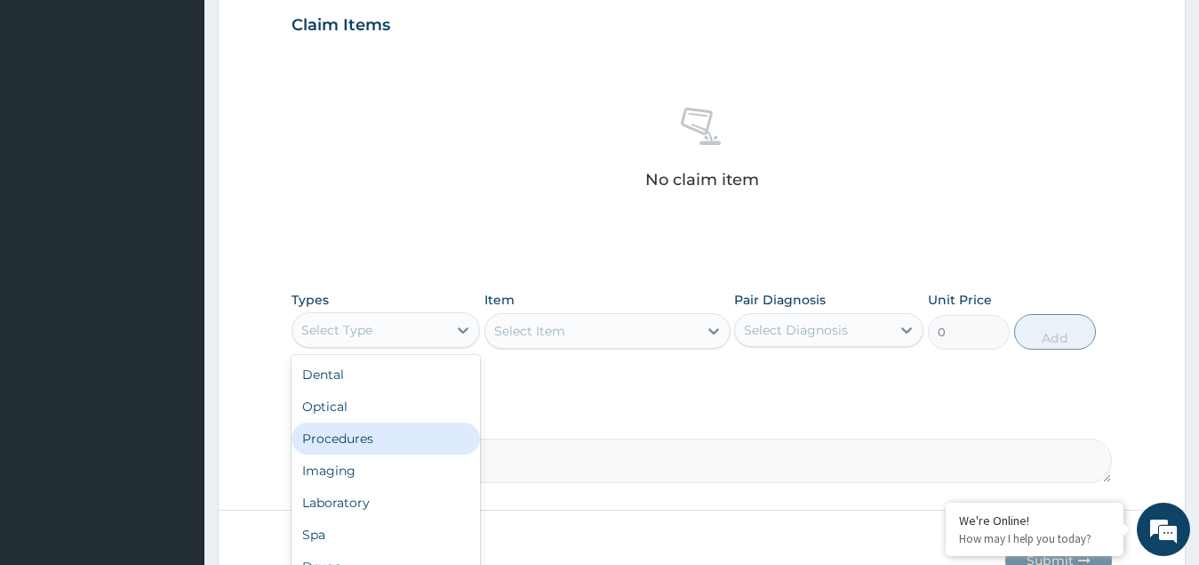
click at [364, 445] on div "Procedures" at bounding box center [386, 438] width 189 height 32
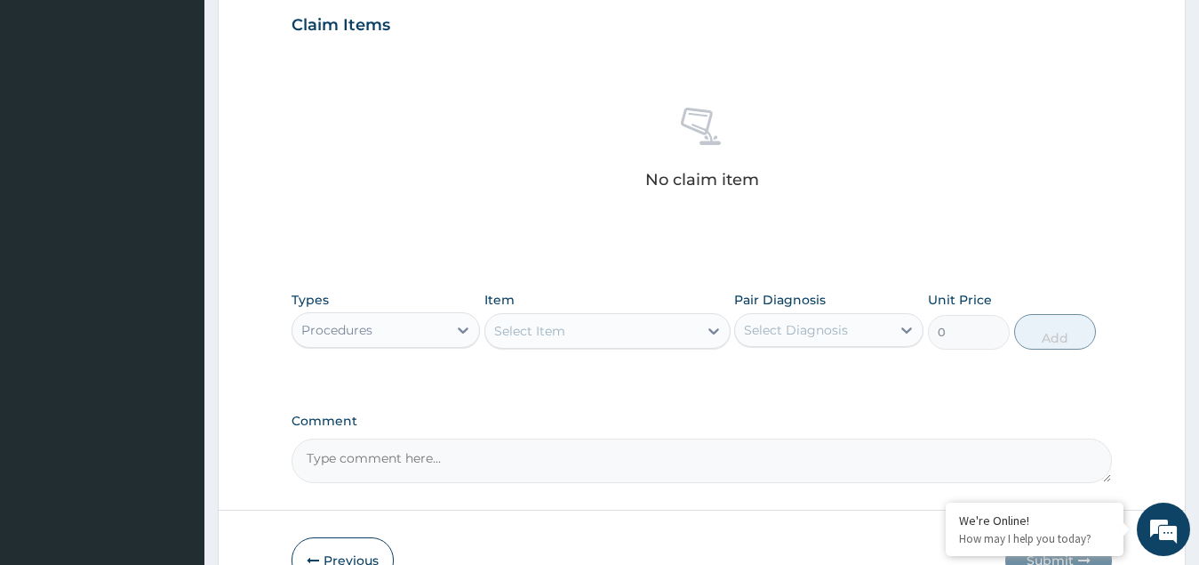
click at [609, 335] on div "Select Item" at bounding box center [591, 331] width 212 height 28
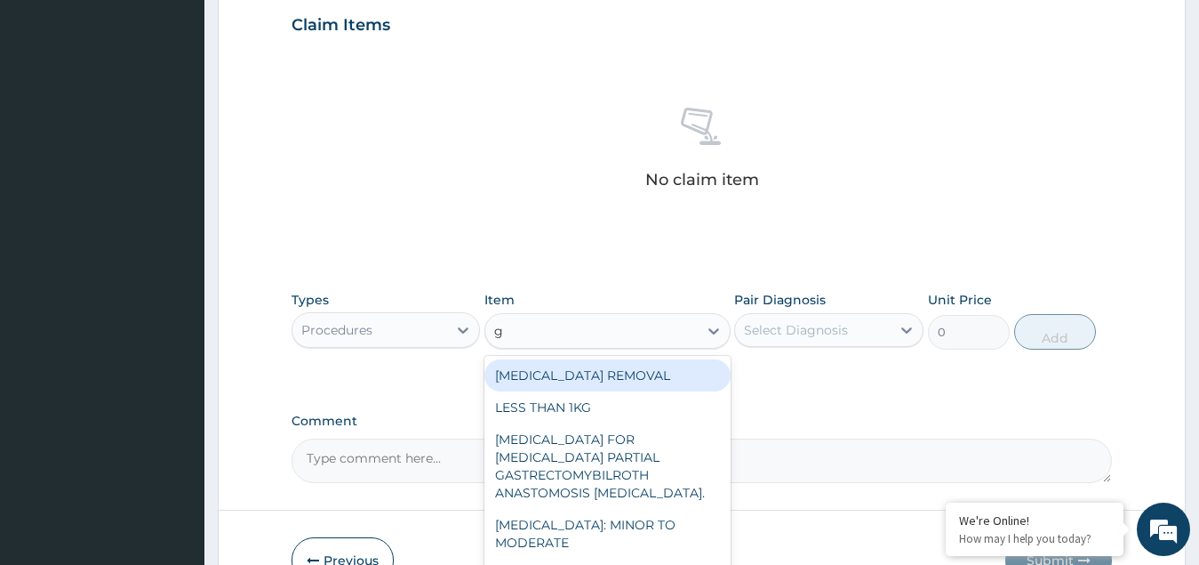
type input "gp"
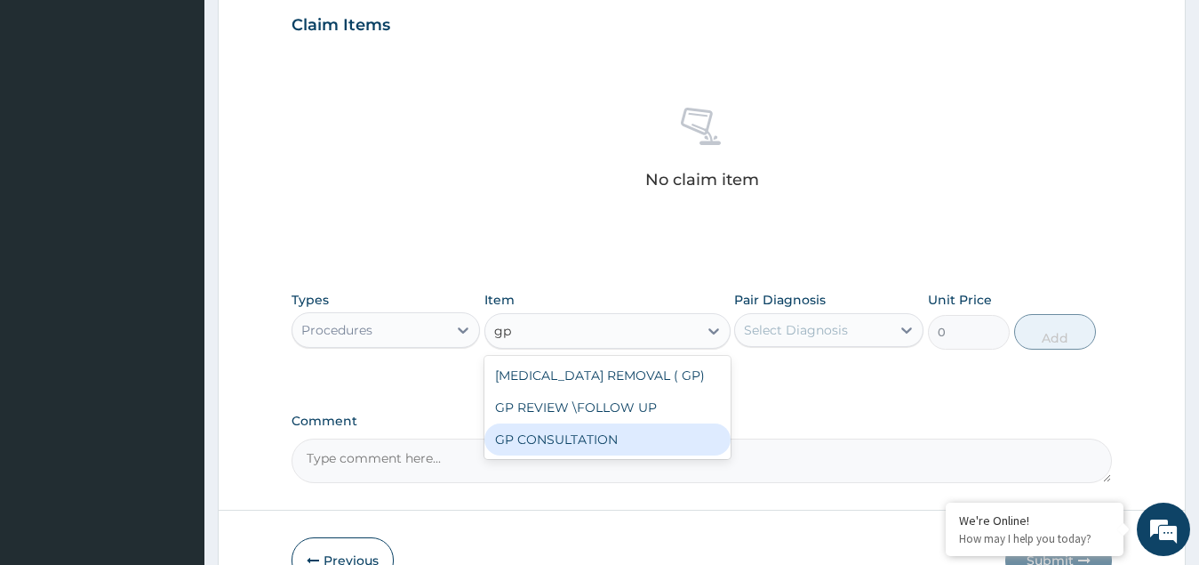
click at [561, 440] on div "GP CONSULTATION" at bounding box center [608, 439] width 246 height 32
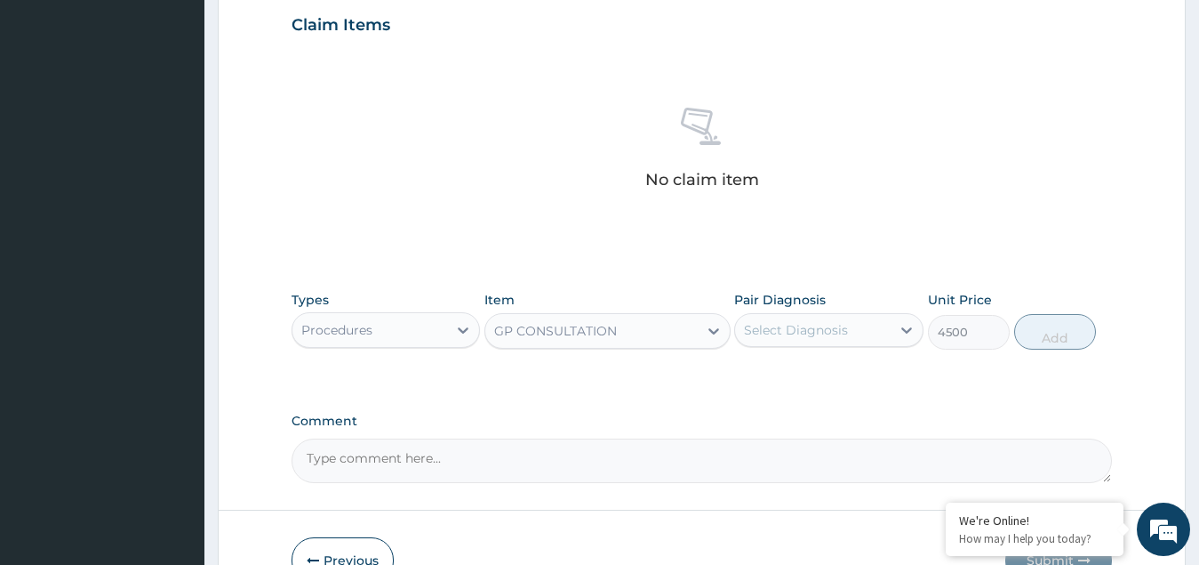
type input "4500"
click at [799, 333] on div "Select Diagnosis" at bounding box center [796, 330] width 104 height 18
click at [801, 382] on label "[MEDICAL_DATA]" at bounding box center [819, 374] width 110 height 18
checkbox input "true"
click at [1082, 335] on button "Add" at bounding box center [1055, 332] width 82 height 36
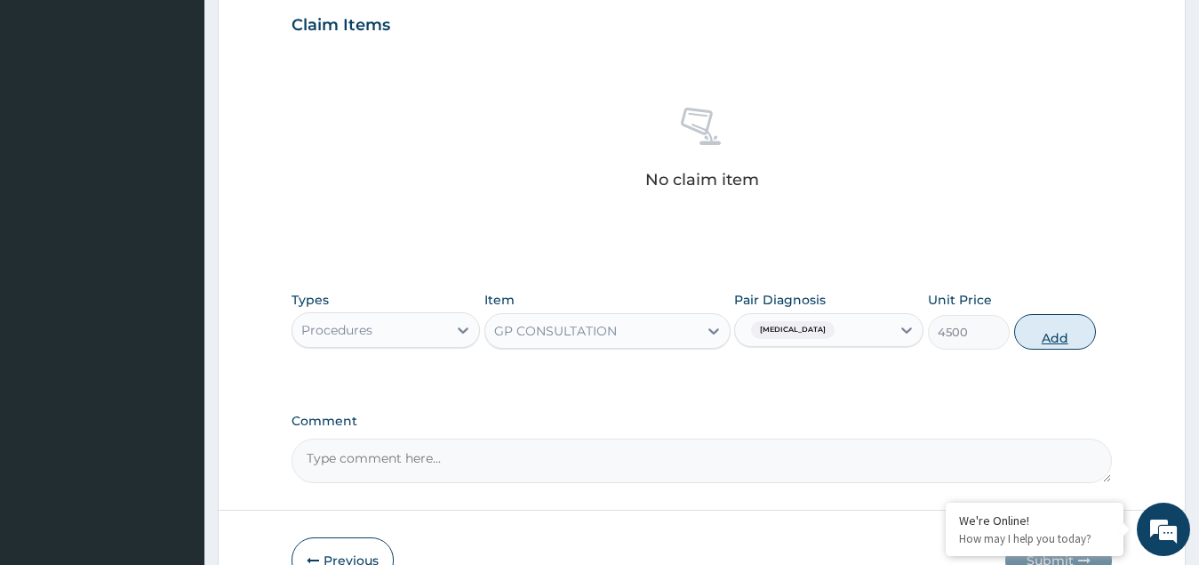
type input "0"
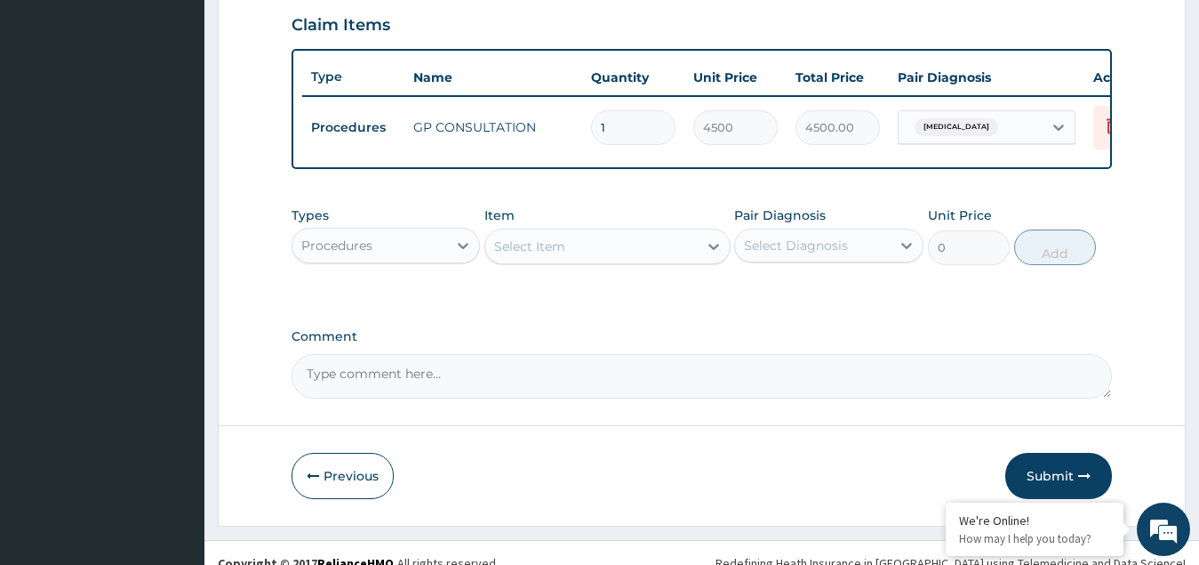
click at [413, 260] on div "Procedures" at bounding box center [371, 245] width 156 height 28
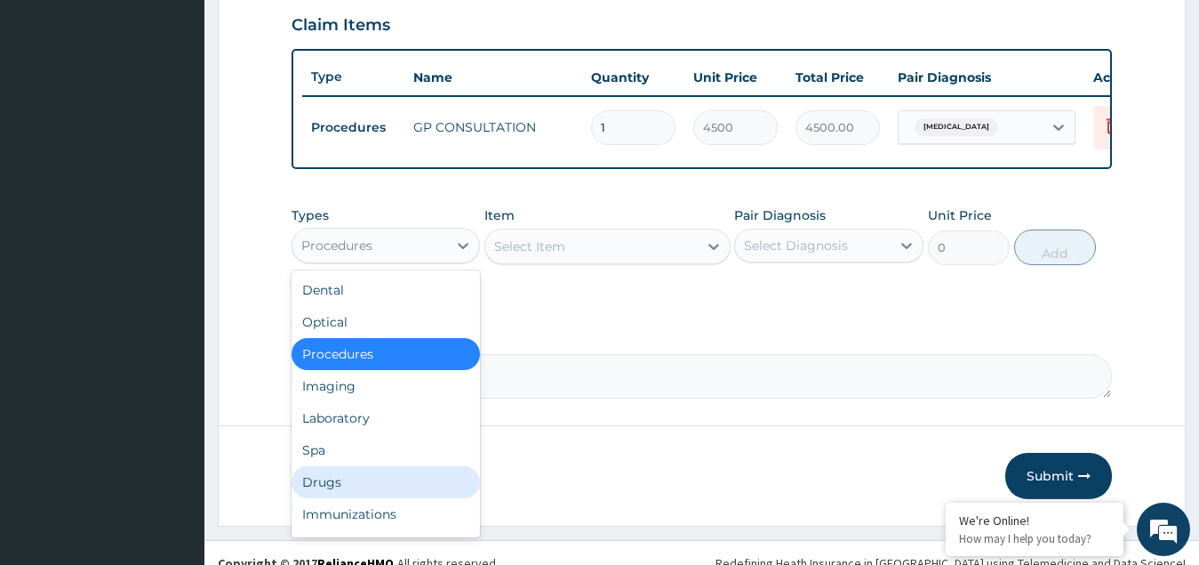
click at [341, 493] on div "Drugs" at bounding box center [386, 482] width 189 height 32
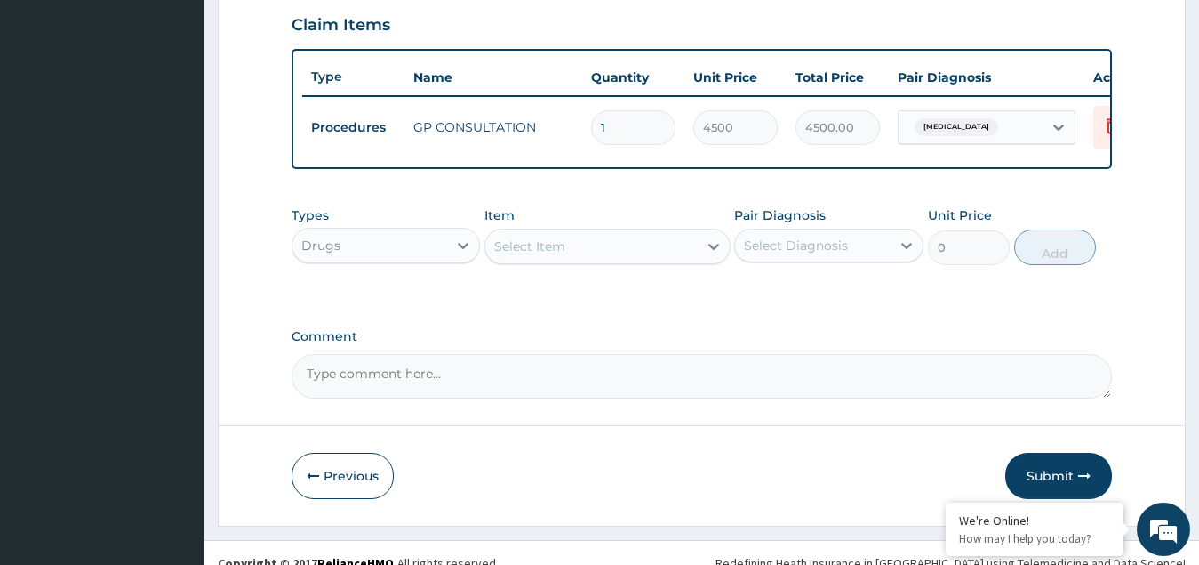
click at [594, 260] on div "Select Item" at bounding box center [591, 246] width 212 height 28
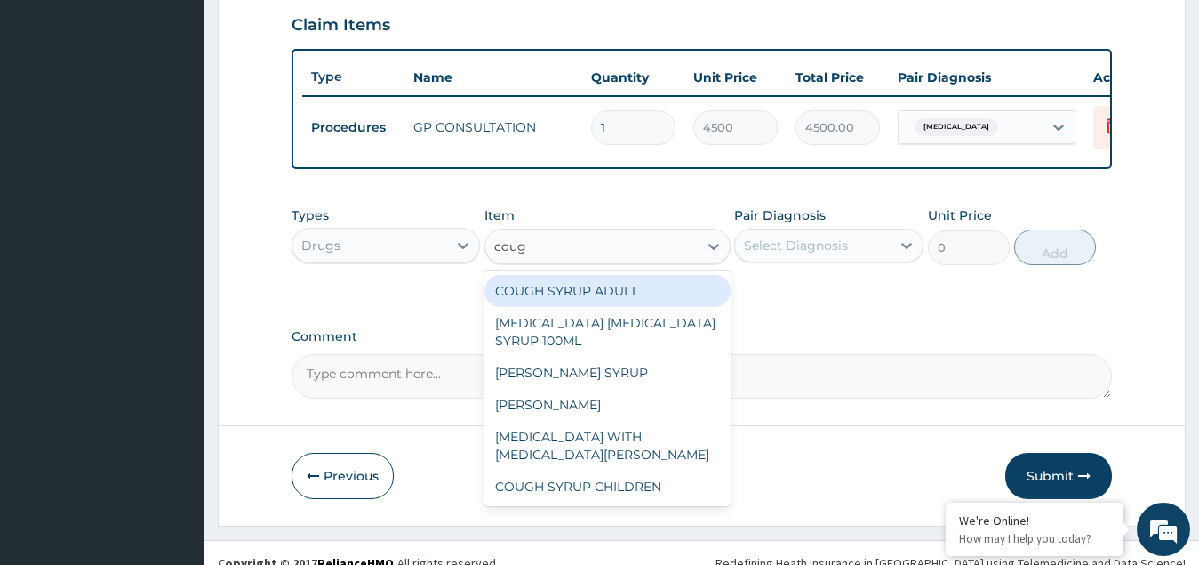
type input "cough"
click at [583, 301] on div "COUGH SYRUP ADULT" at bounding box center [608, 291] width 246 height 32
type input "1148.272125"
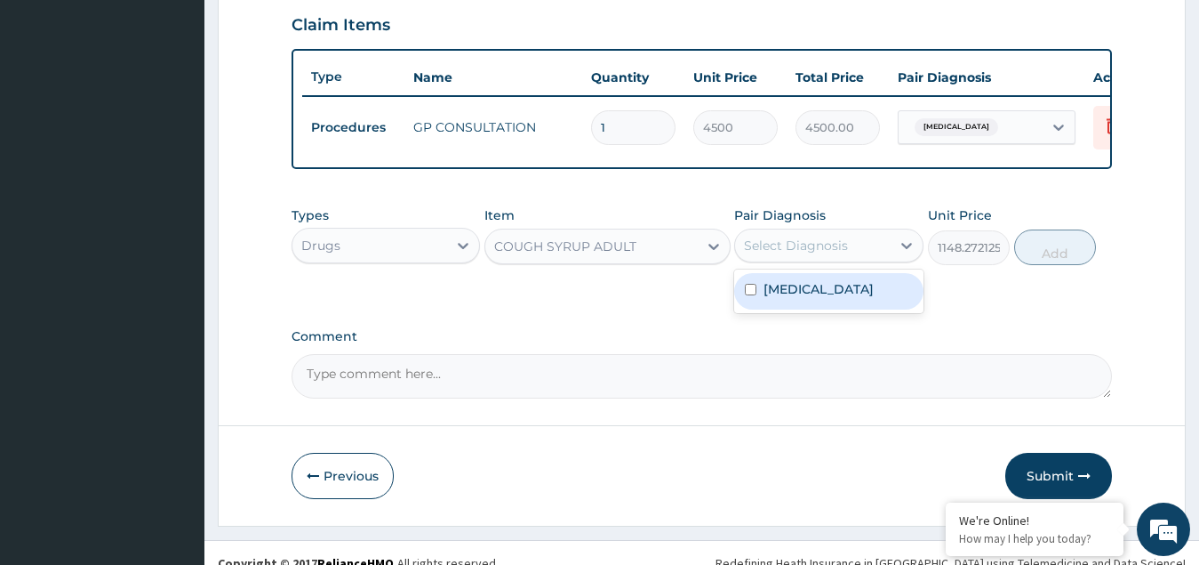
click at [816, 252] on div "Select Diagnosis" at bounding box center [796, 245] width 104 height 18
click at [801, 298] on label "[MEDICAL_DATA]" at bounding box center [819, 289] width 110 height 18
checkbox input "true"
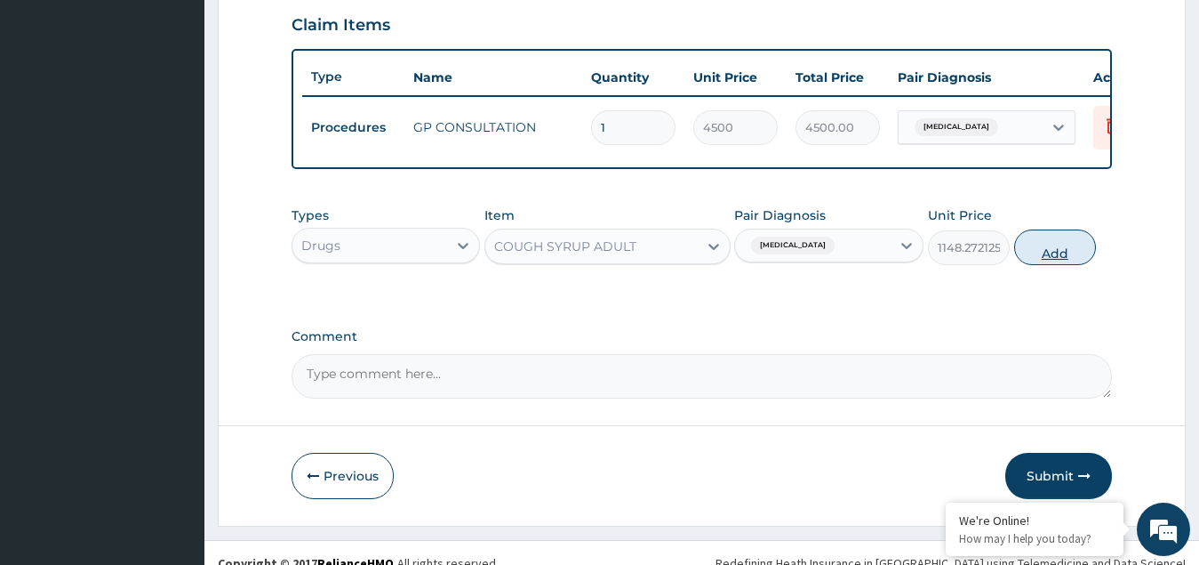
click at [1046, 260] on button "Add" at bounding box center [1055, 247] width 82 height 36
type input "0"
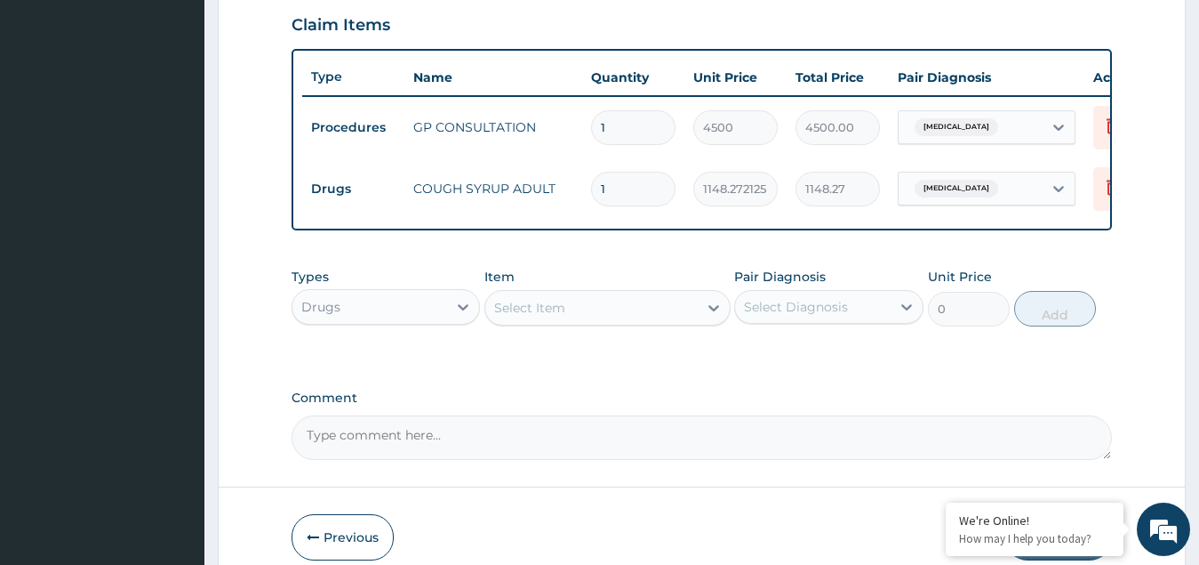
click at [545, 317] on div "Select Item" at bounding box center [529, 308] width 71 height 18
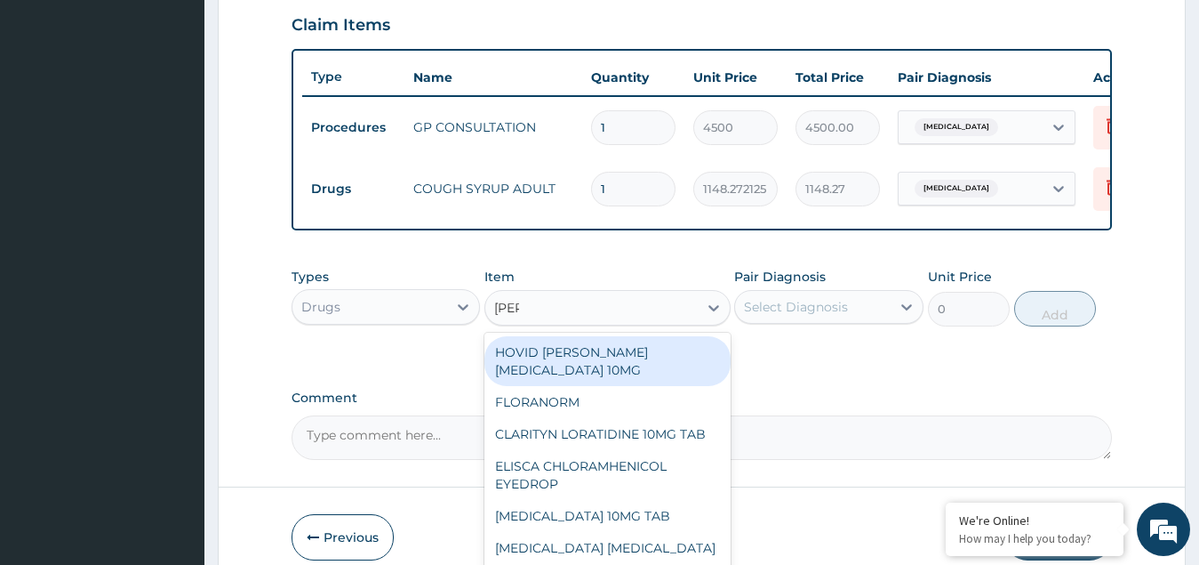
type input "lorat"
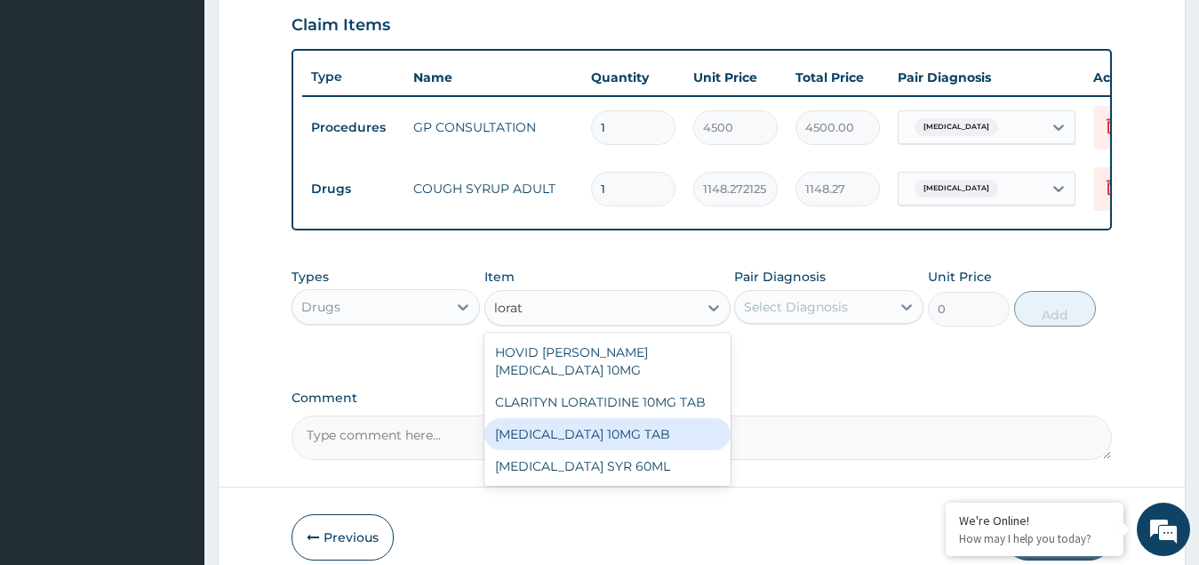
click at [596, 442] on div "[MEDICAL_DATA] 10MG TAB" at bounding box center [608, 434] width 246 height 32
type input "149.12625"
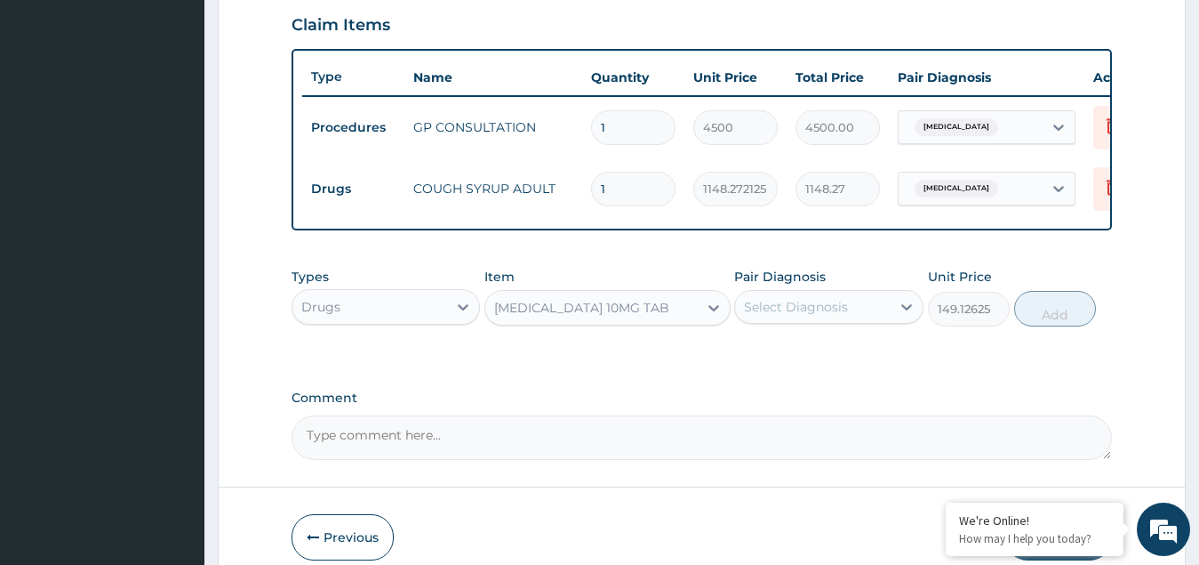
click at [806, 309] on div "Select Diagnosis" at bounding box center [813, 307] width 156 height 28
click at [821, 359] on label "[MEDICAL_DATA]" at bounding box center [819, 350] width 110 height 18
checkbox input "true"
click at [1062, 323] on button "Add" at bounding box center [1055, 309] width 82 height 36
type input "0"
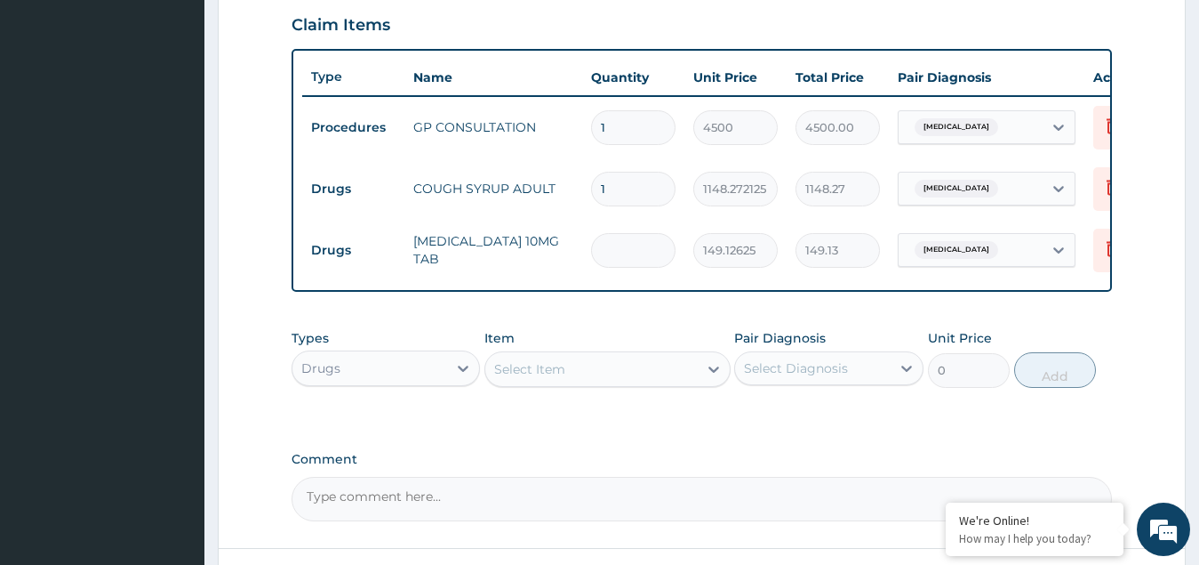
type input "0.00"
type input "5"
type input "745.63"
type input "5"
click at [669, 284] on div "Type Name Quantity Unit Price Total Price Pair Diagnosis Actions Procedures GP …" at bounding box center [703, 170] width 822 height 243
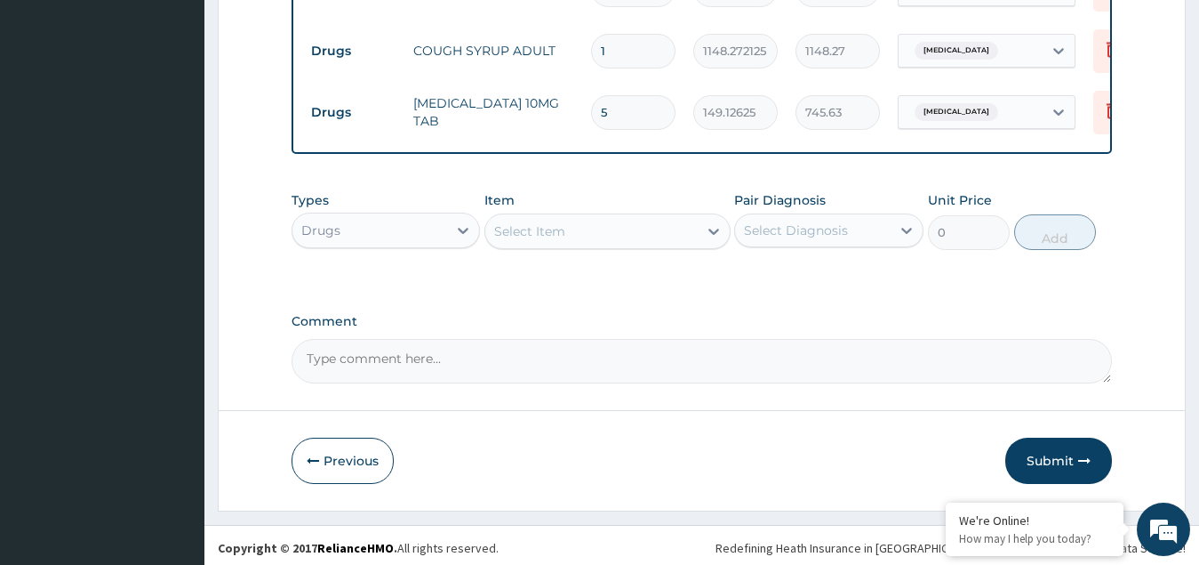
scroll to position [771, 0]
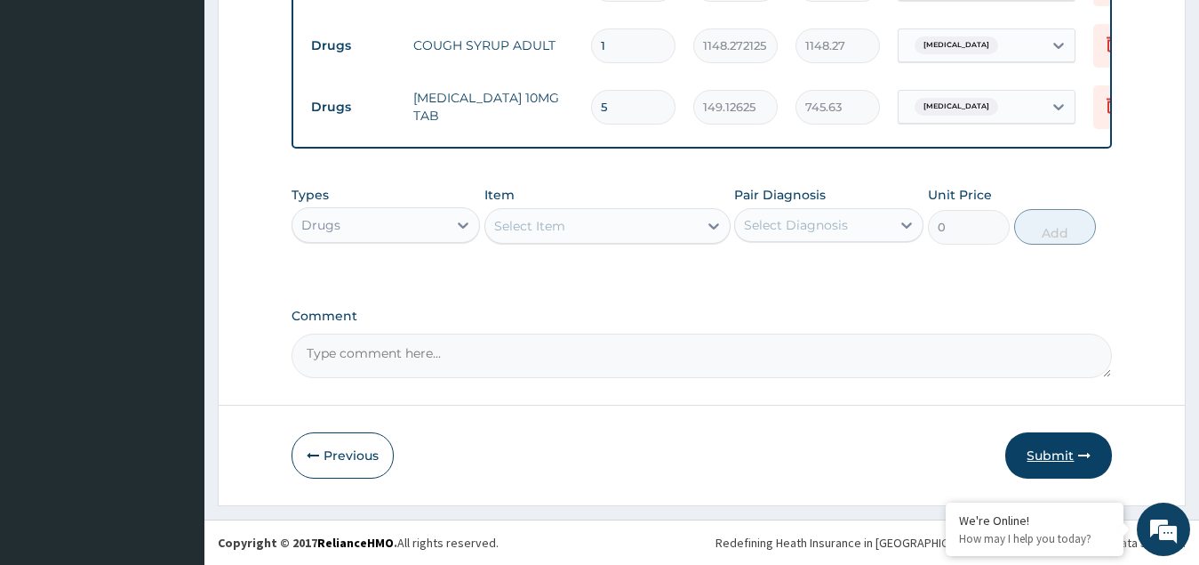
click at [1062, 459] on button "Submit" at bounding box center [1059, 455] width 107 height 46
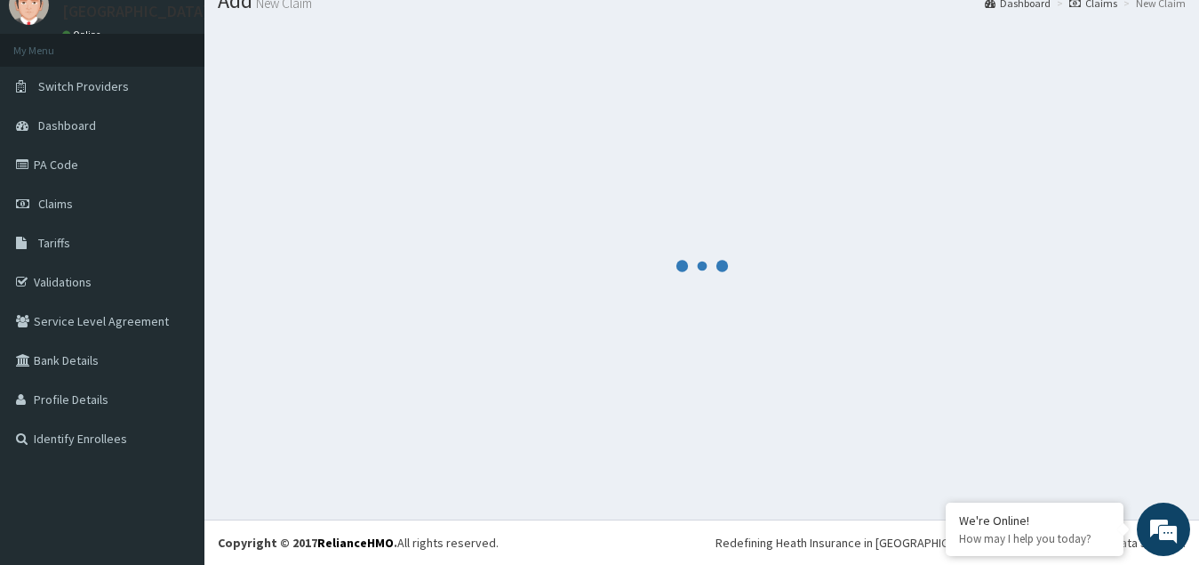
scroll to position [68, 0]
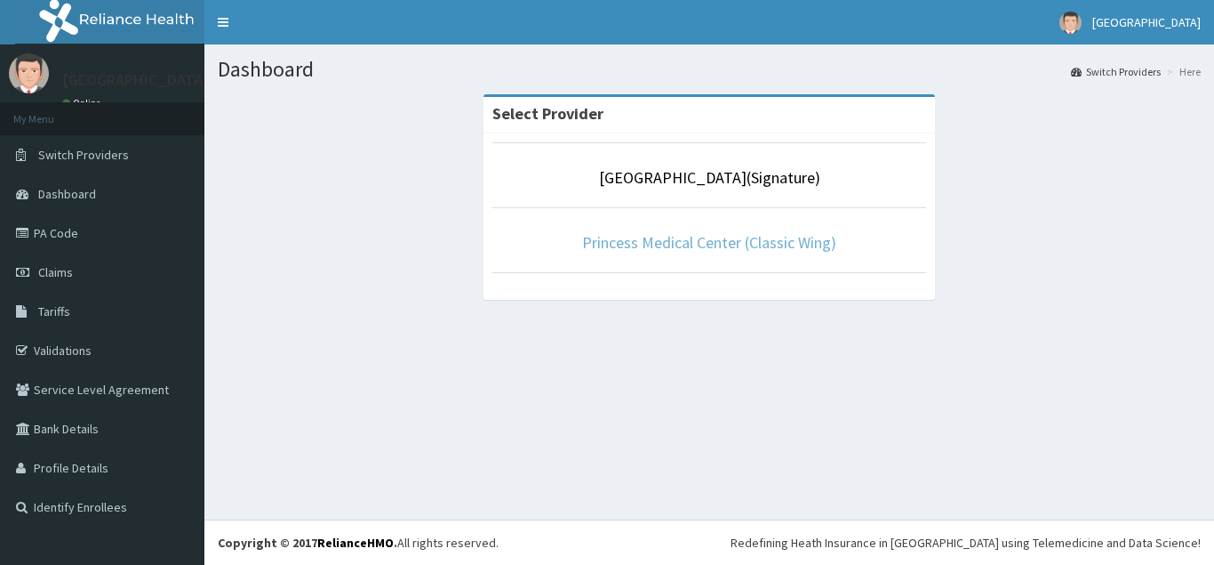
click at [685, 234] on link "Princess Medical Center (Classic Wing)" at bounding box center [709, 242] width 254 height 20
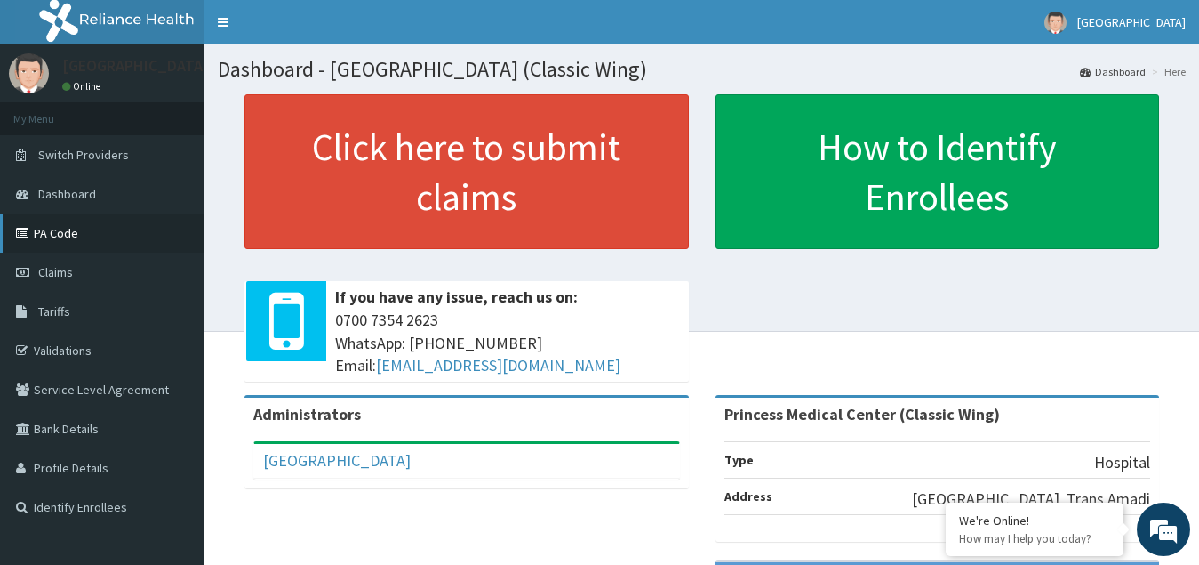
click at [44, 235] on link "PA Code" at bounding box center [102, 232] width 204 height 39
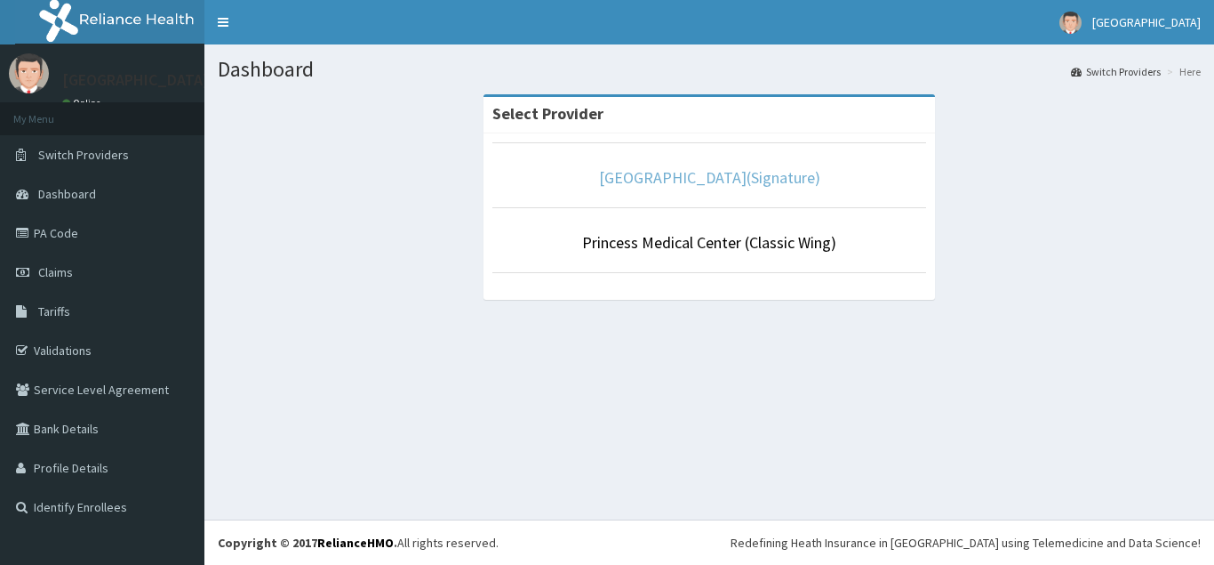
click at [715, 180] on link "[GEOGRAPHIC_DATA](Signature)" at bounding box center [709, 177] width 221 height 20
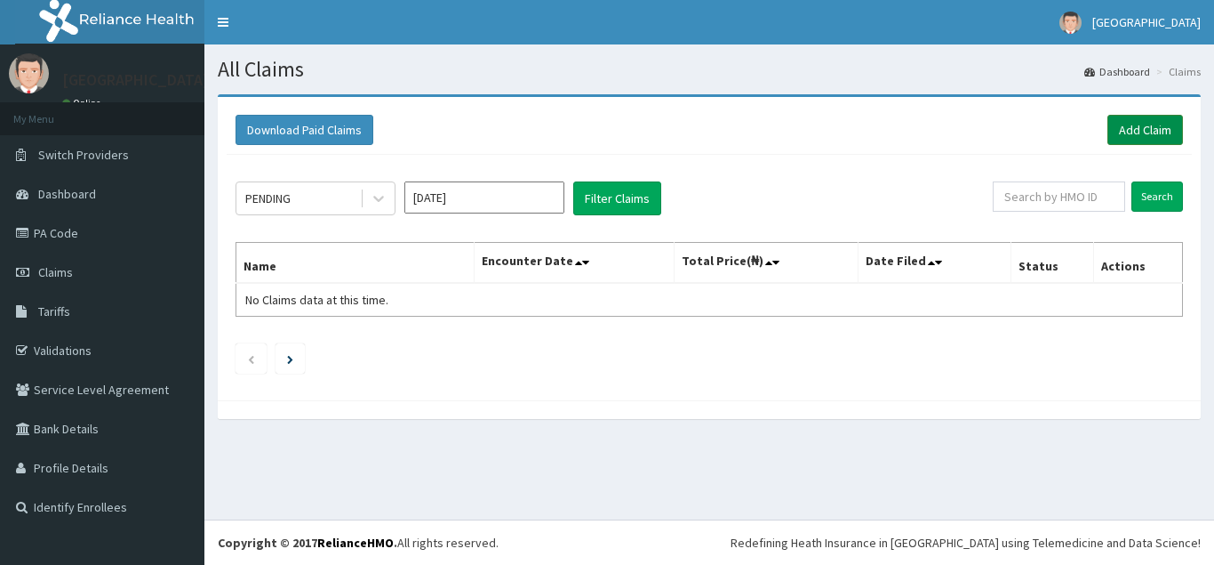
click at [1129, 136] on link "Add Claim" at bounding box center [1146, 130] width 76 height 30
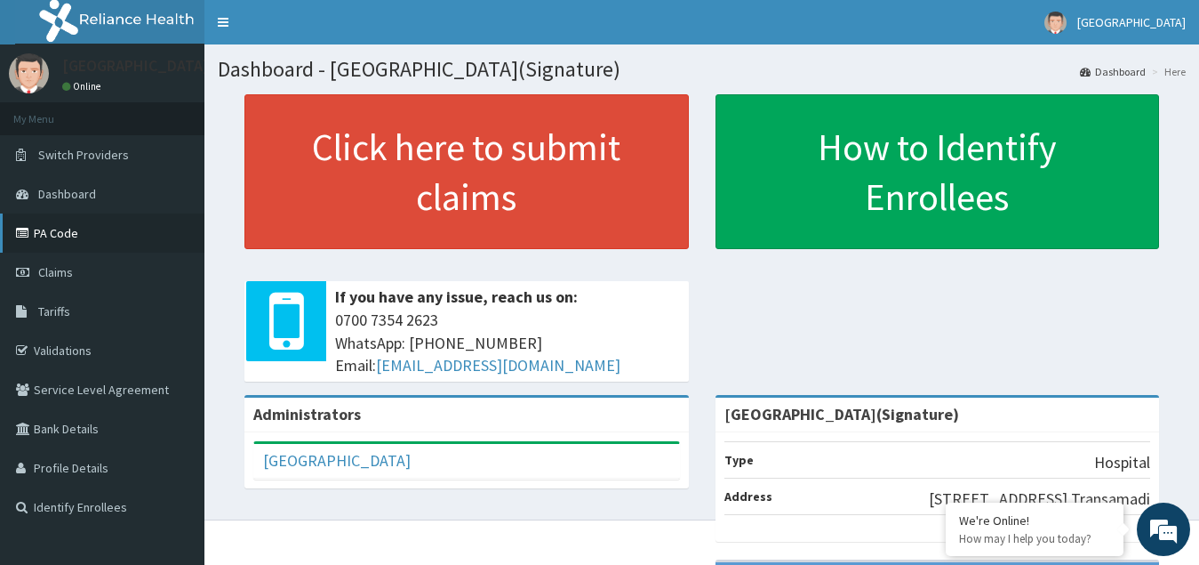
click at [73, 233] on link "PA Code" at bounding box center [102, 232] width 204 height 39
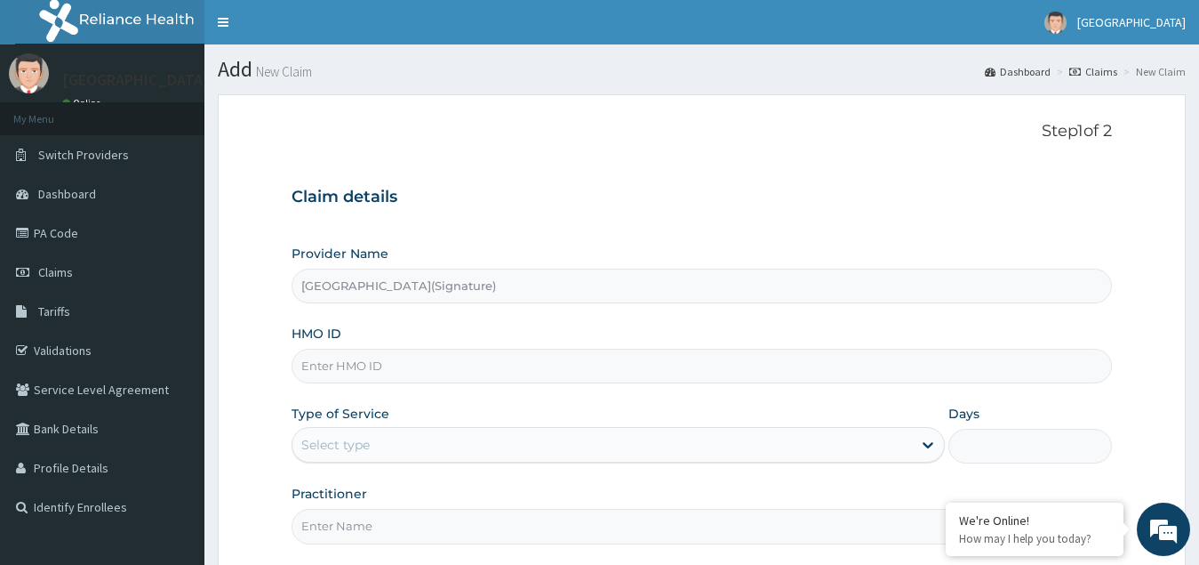
click at [370, 360] on input "HMO ID" at bounding box center [703, 366] width 822 height 35
paste input "MR013595"
type input "M"
paste input "DPD/100018/E"
type input "DPD/100018/E"
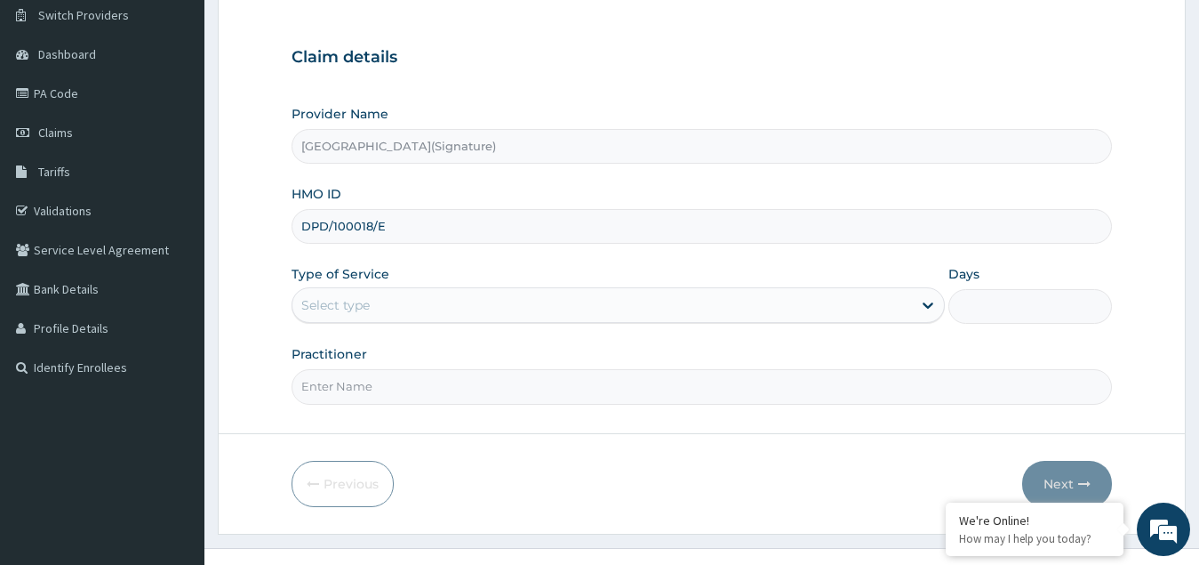
scroll to position [168, 0]
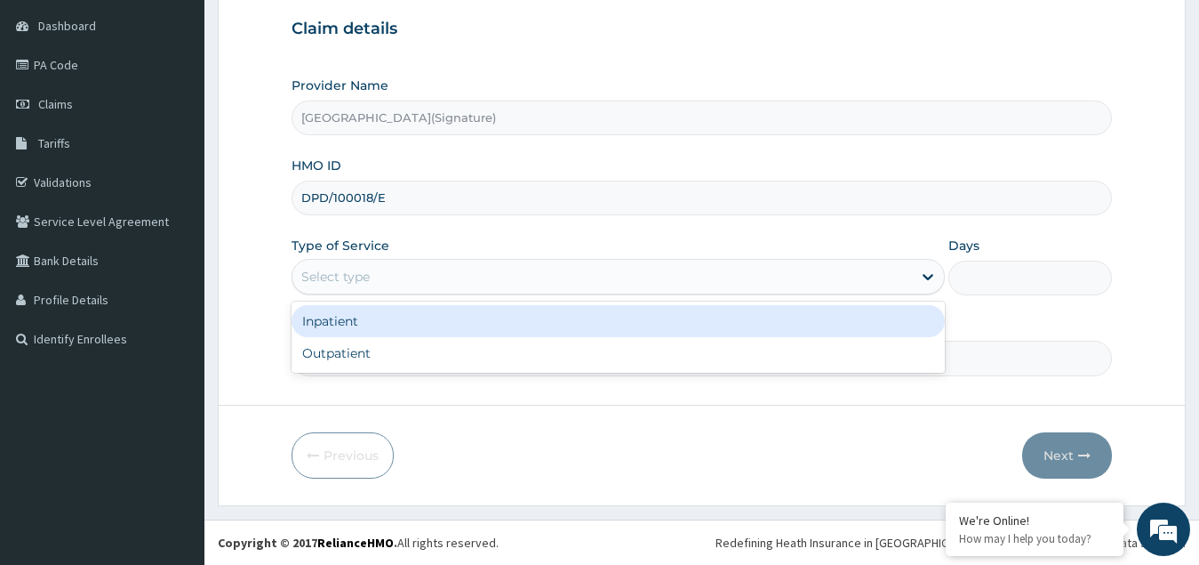
click at [370, 278] on div "Select type" at bounding box center [335, 277] width 68 height 18
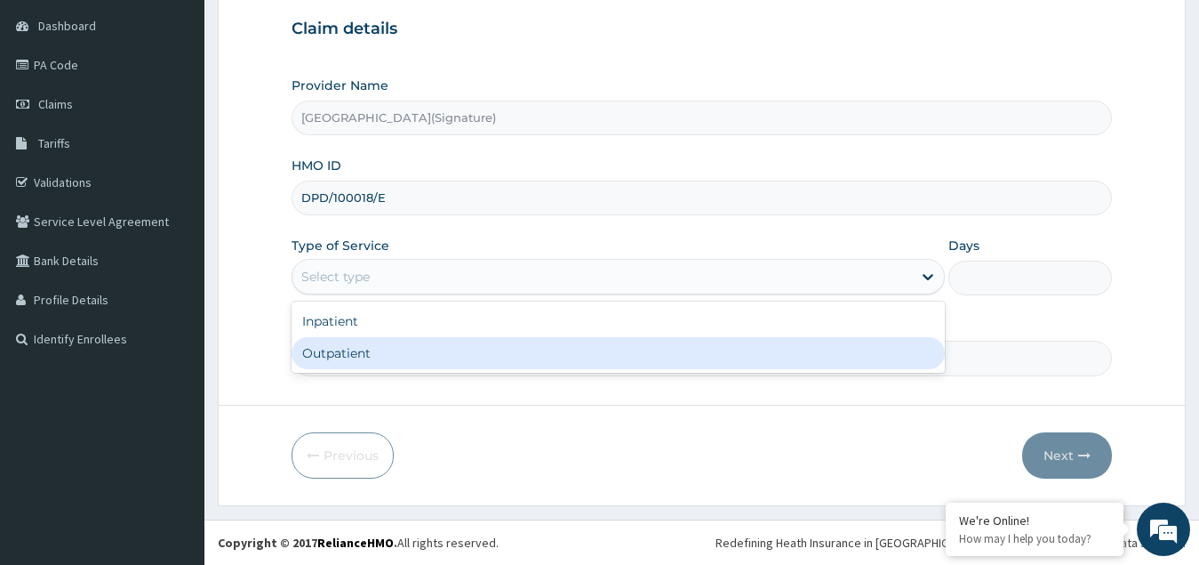
click at [360, 355] on div "Outpatient" at bounding box center [619, 353] width 654 height 32
type input "1"
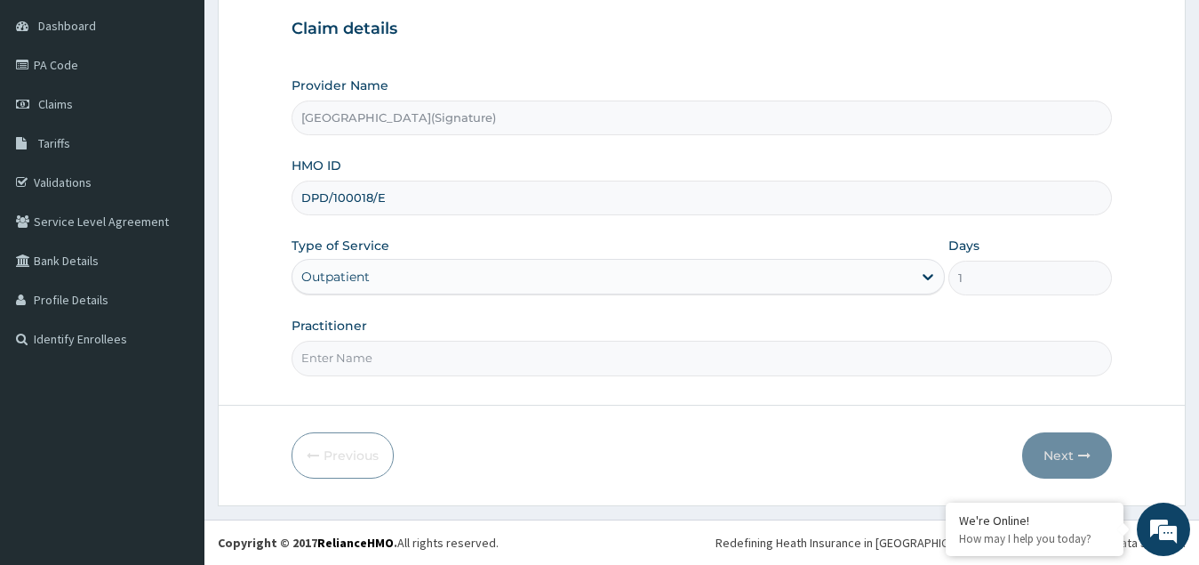
click at [363, 361] on input "Practitioner" at bounding box center [703, 358] width 822 height 35
paste input "Dr. CHIORLU JOHN"
type input "Dr. CHIORLU JOHN"
click at [1066, 463] on button "Next" at bounding box center [1067, 455] width 90 height 46
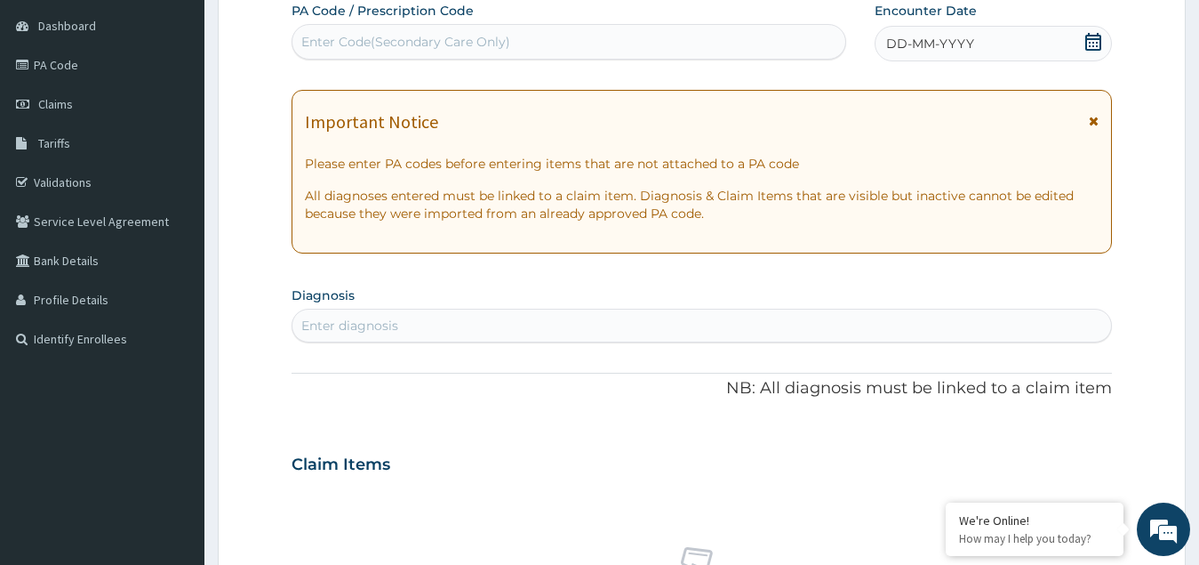
click at [1101, 36] on icon at bounding box center [1094, 42] width 16 height 18
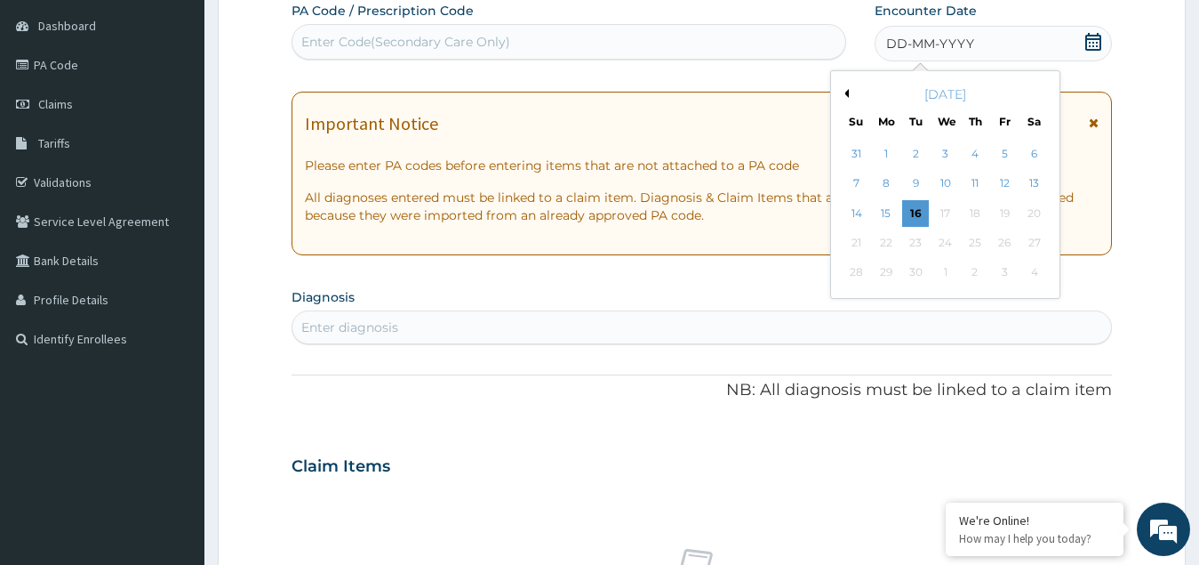
click at [844, 92] on button "Previous Month" at bounding box center [844, 93] width 9 height 9
click at [881, 268] on div "25" at bounding box center [886, 273] width 27 height 27
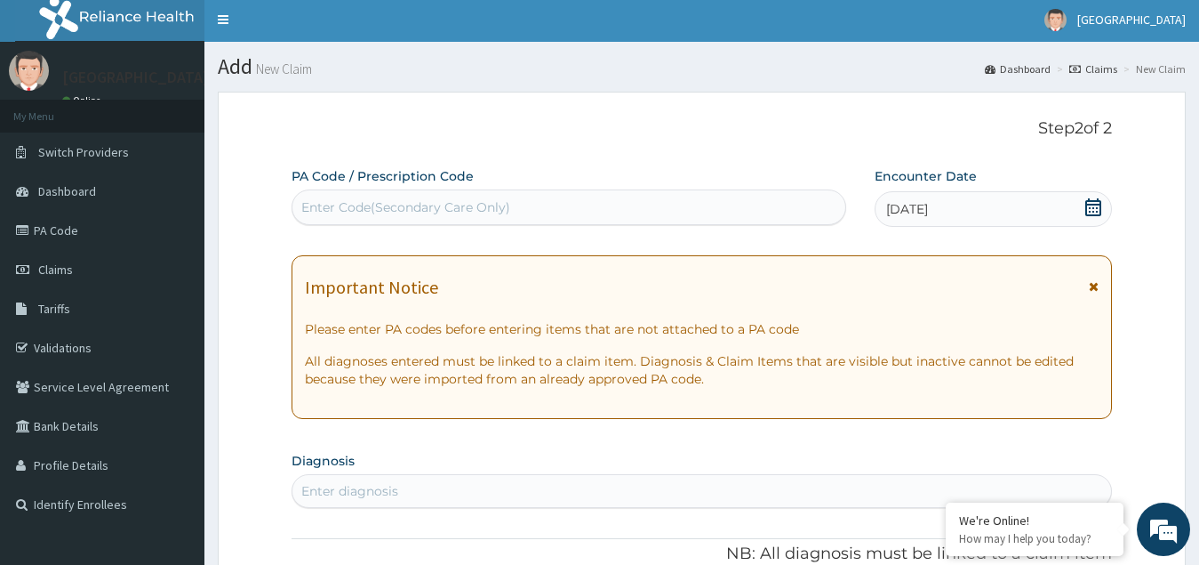
scroll to position [0, 0]
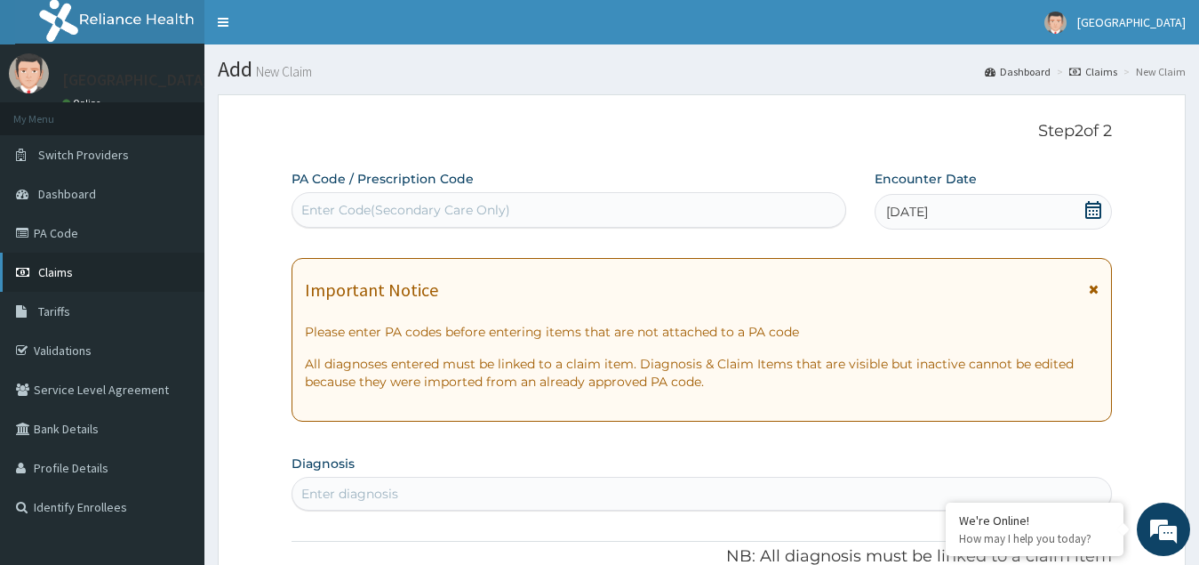
click at [68, 276] on span "Claims" at bounding box center [55, 272] width 35 height 16
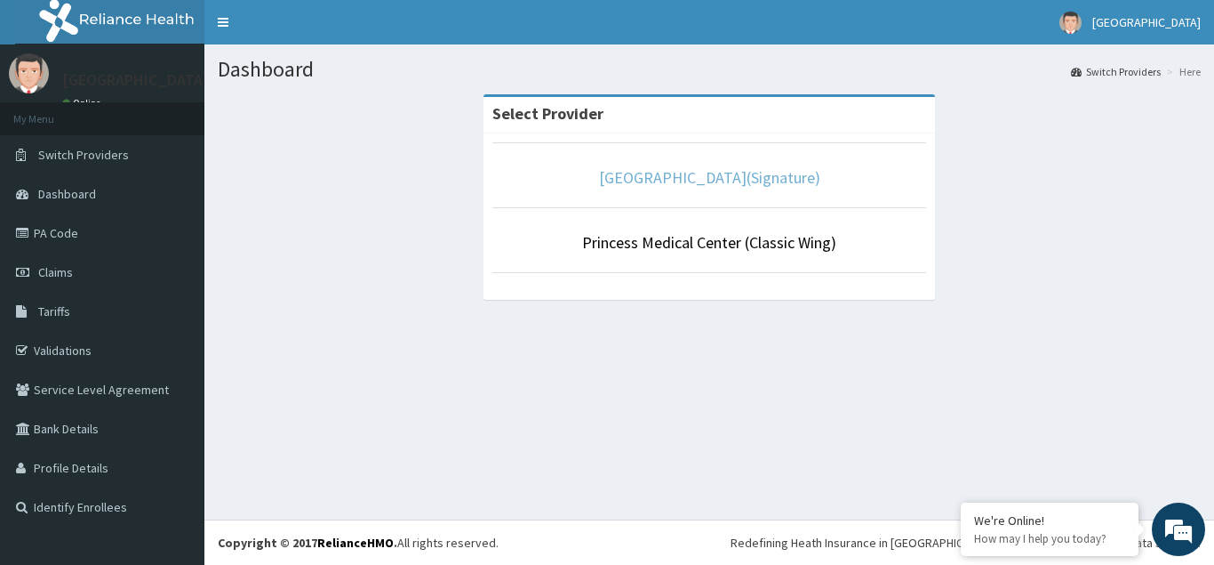
click at [692, 183] on link "[GEOGRAPHIC_DATA](Signature)" at bounding box center [709, 177] width 221 height 20
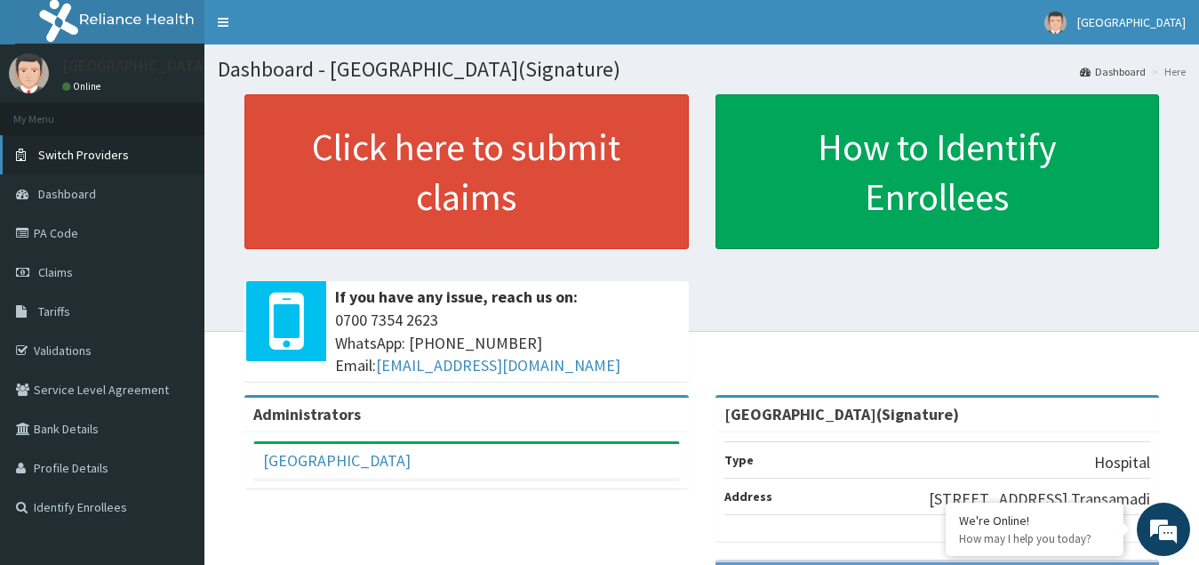
click at [81, 156] on span "Switch Providers" at bounding box center [83, 155] width 91 height 16
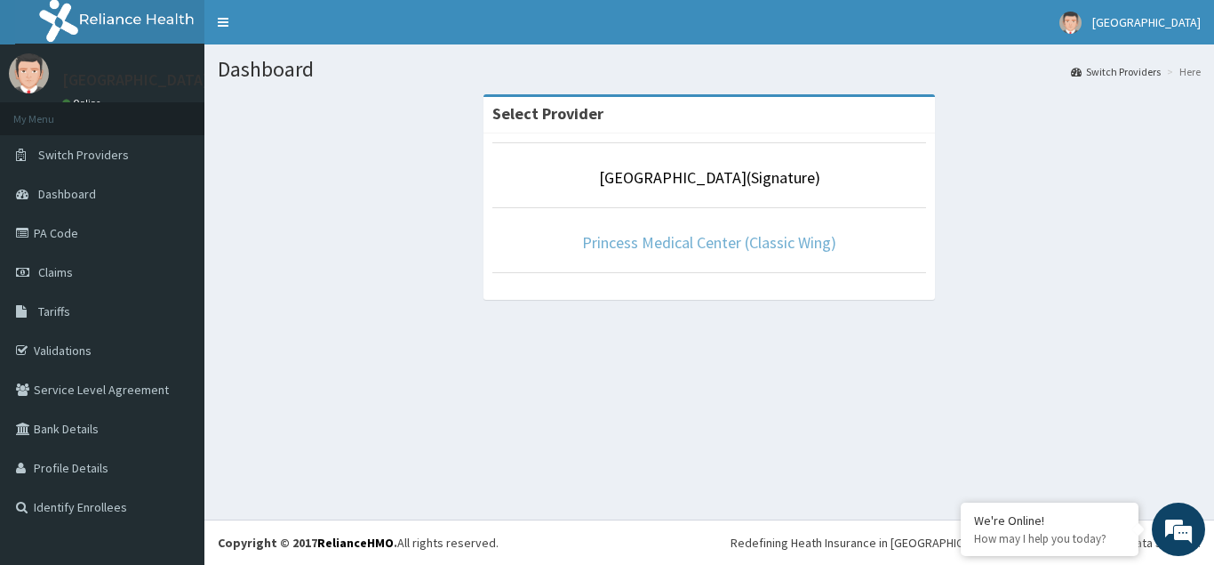
click at [734, 242] on link "Princess Medical Center (Classic Wing)" at bounding box center [709, 242] width 254 height 20
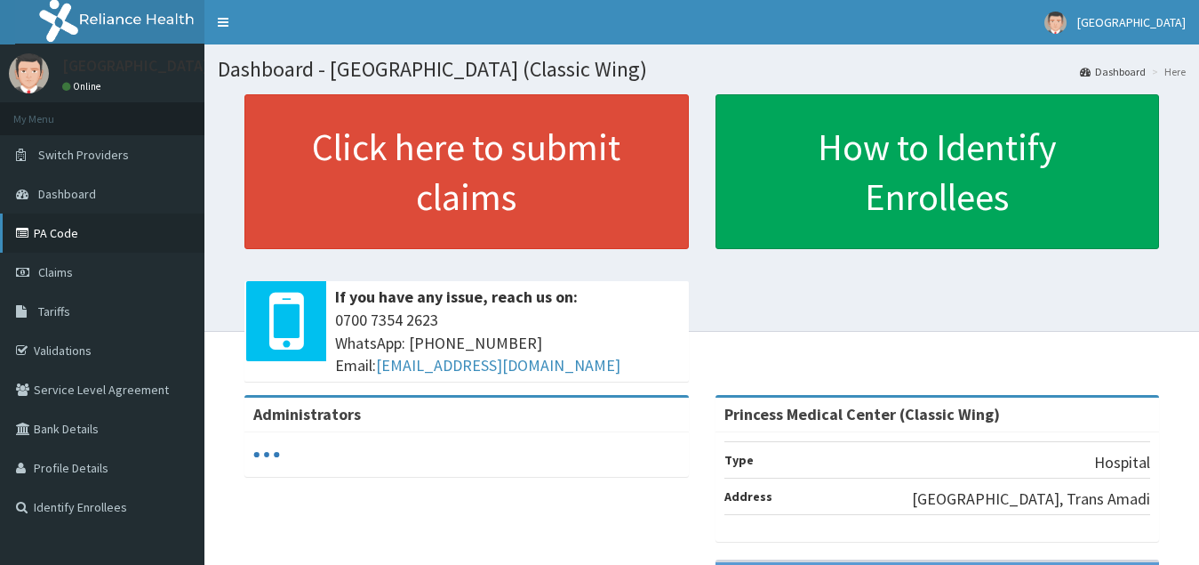
click at [60, 234] on link "PA Code" at bounding box center [102, 232] width 204 height 39
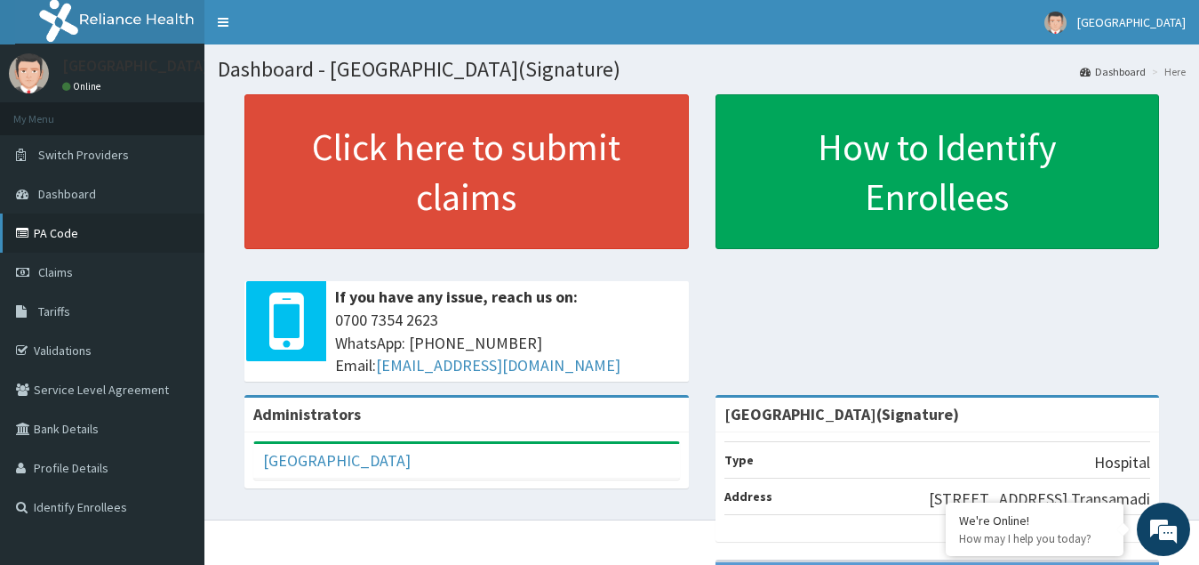
click at [54, 228] on link "PA Code" at bounding box center [102, 232] width 204 height 39
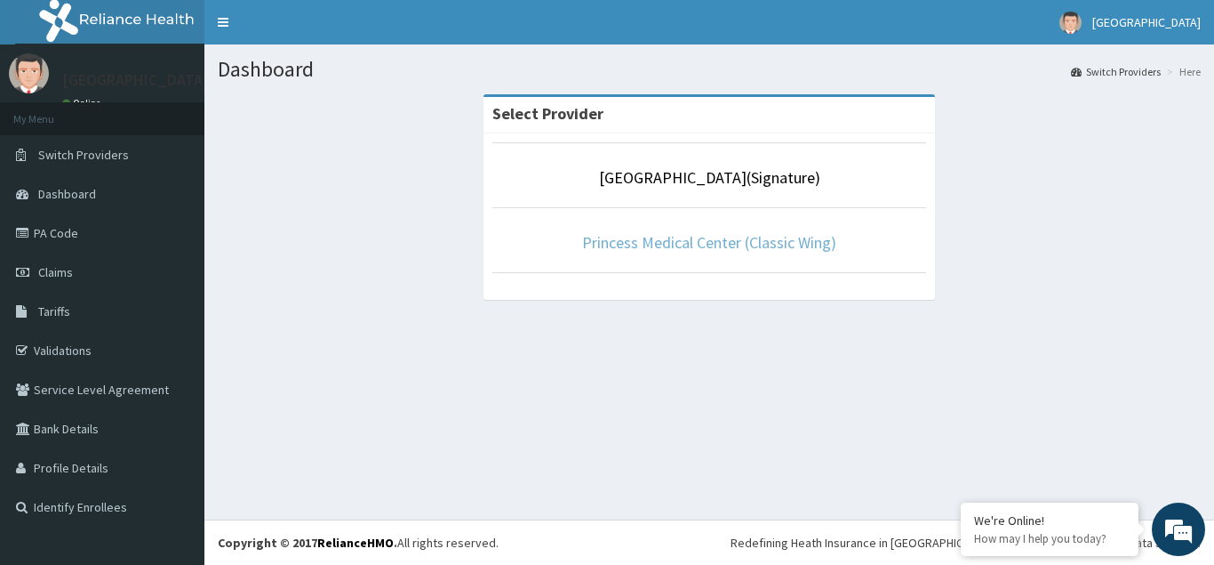
click at [691, 251] on link "Princess Medical Center (Classic Wing)" at bounding box center [709, 242] width 254 height 20
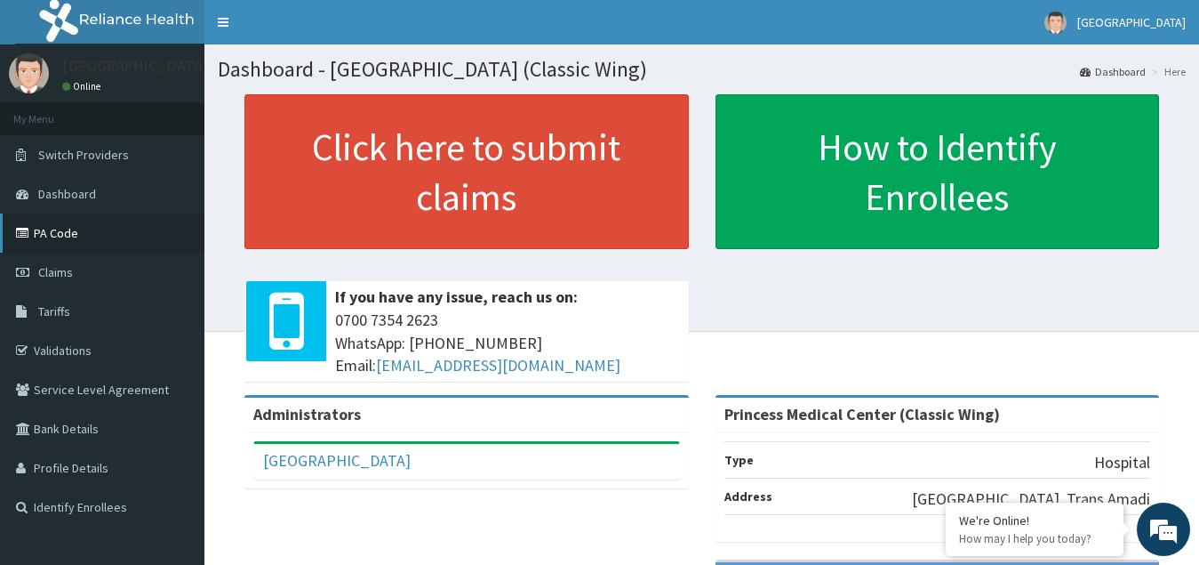
click at [52, 236] on link "PA Code" at bounding box center [102, 232] width 204 height 39
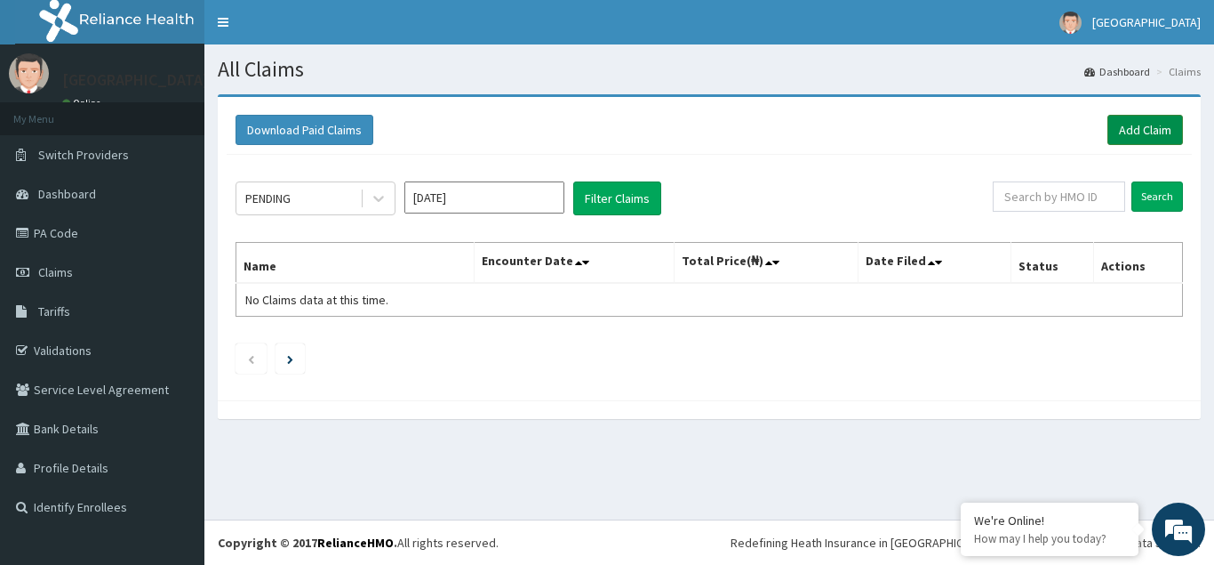
click at [1150, 129] on link "Add Claim" at bounding box center [1146, 130] width 76 height 30
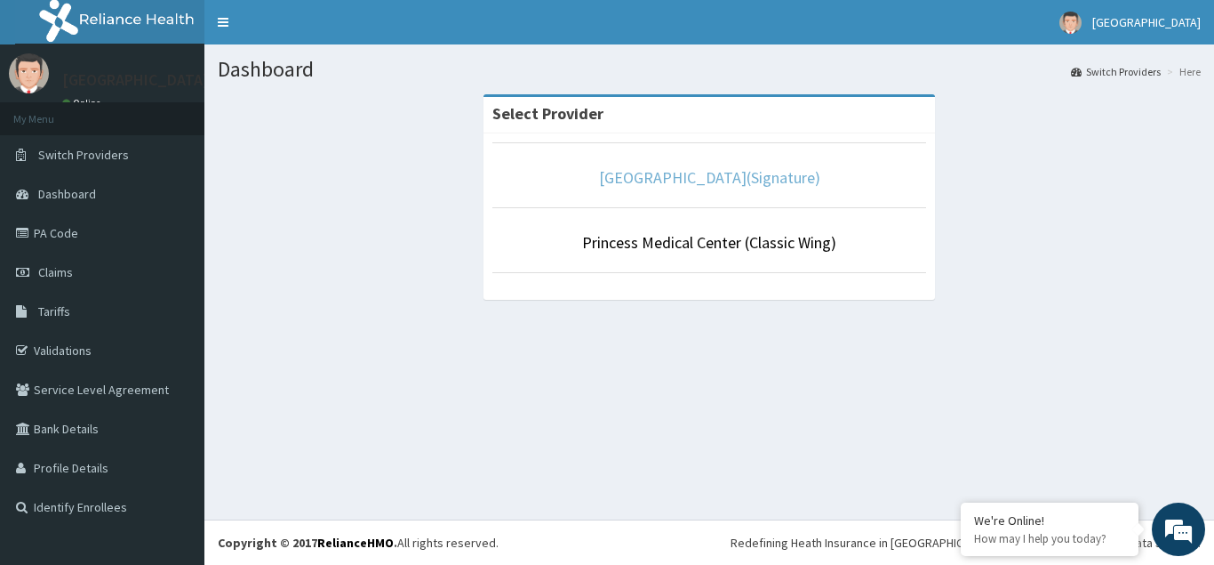
click at [628, 168] on link "[GEOGRAPHIC_DATA](Signature)" at bounding box center [709, 177] width 221 height 20
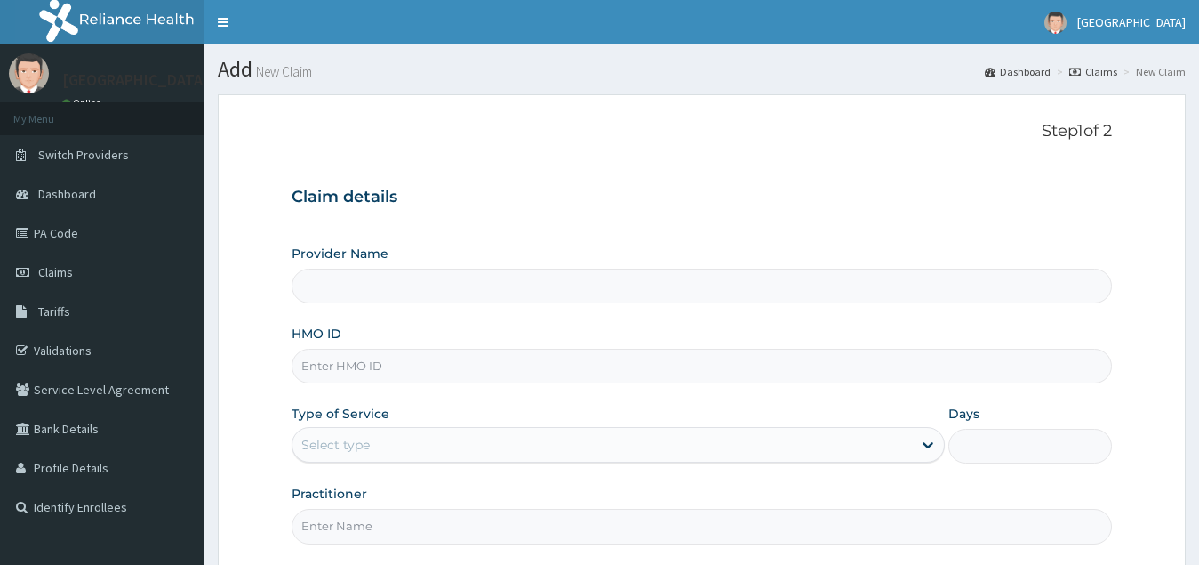
type input "Princess Medical Center (Classic Wing)"
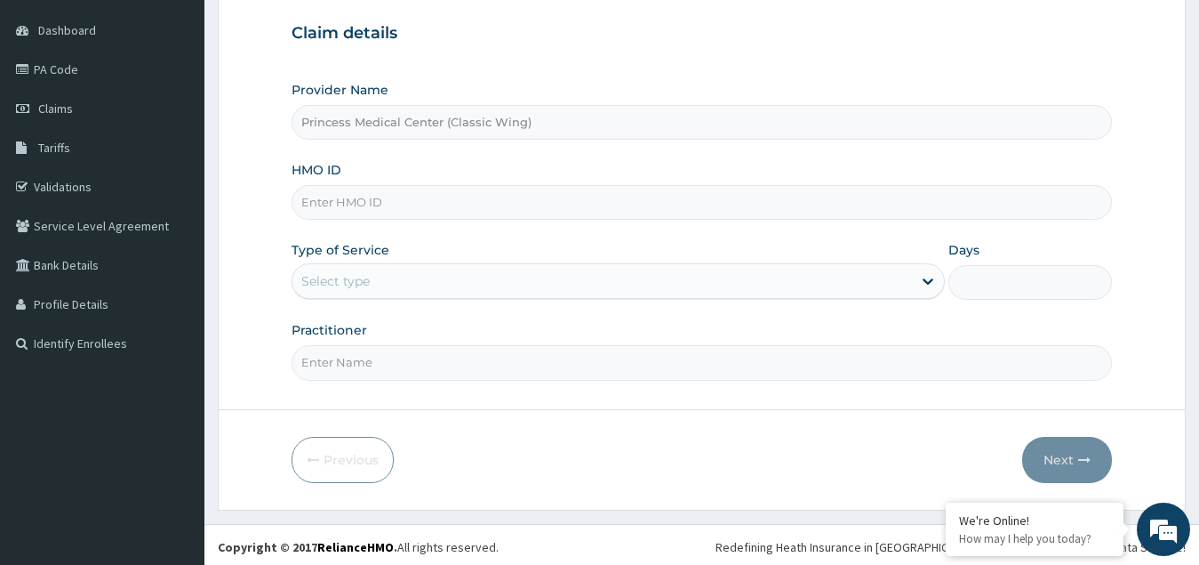
scroll to position [168, 0]
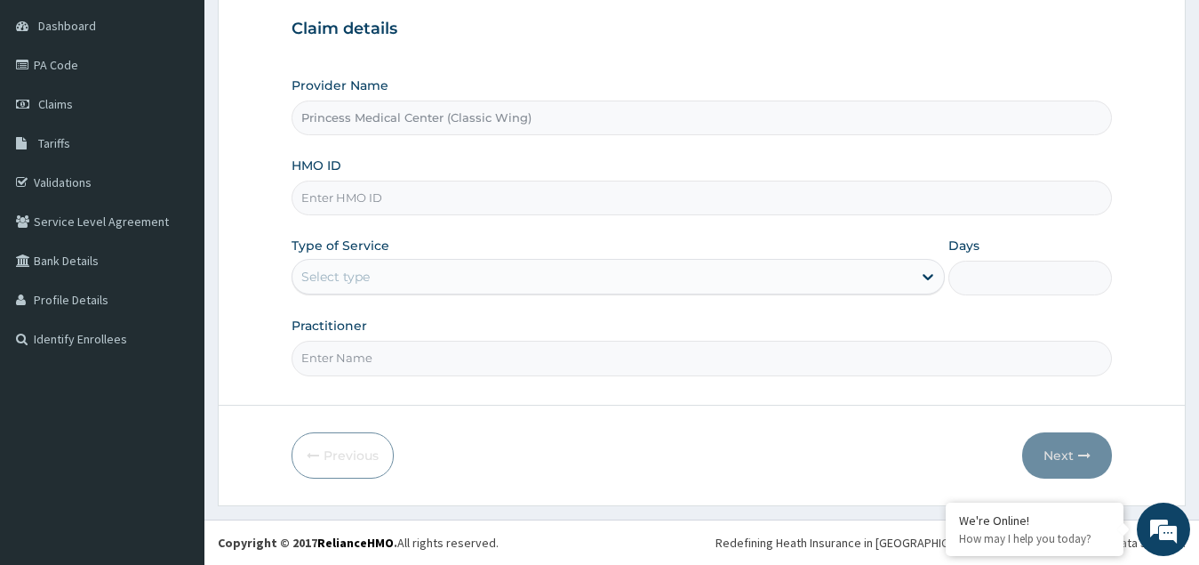
click at [307, 197] on input "HMO ID" at bounding box center [703, 197] width 822 height 35
paste input "MR011773"
type input "M"
click at [338, 195] on input "HMO ID" at bounding box center [703, 197] width 822 height 35
paste input "END/10005/A"
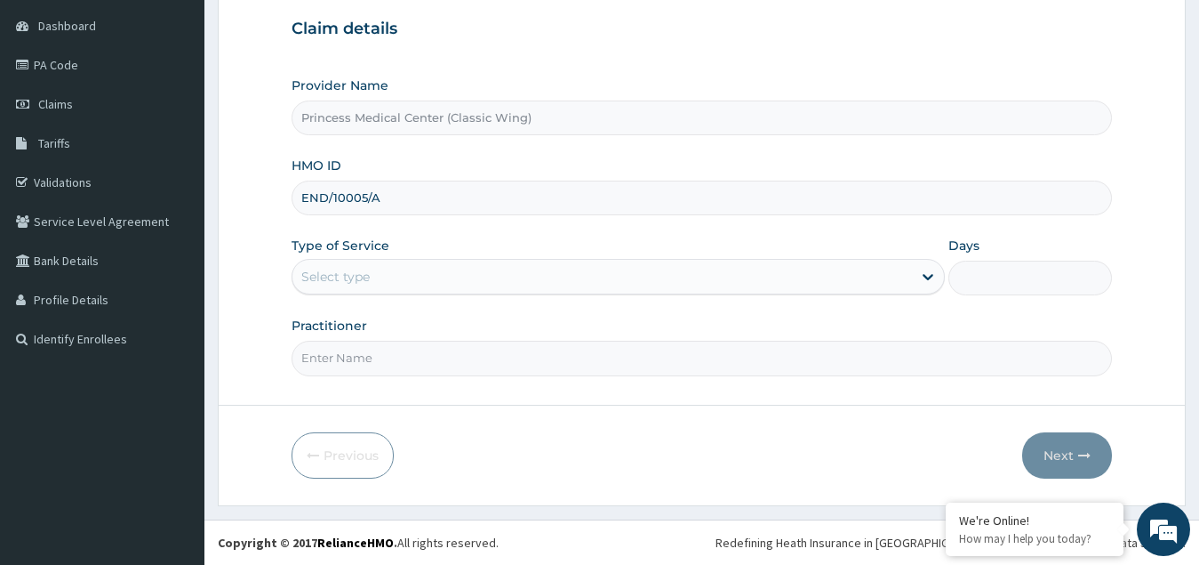
type input "END/10005/A"
click at [391, 285] on div "Select type" at bounding box center [603, 276] width 621 height 28
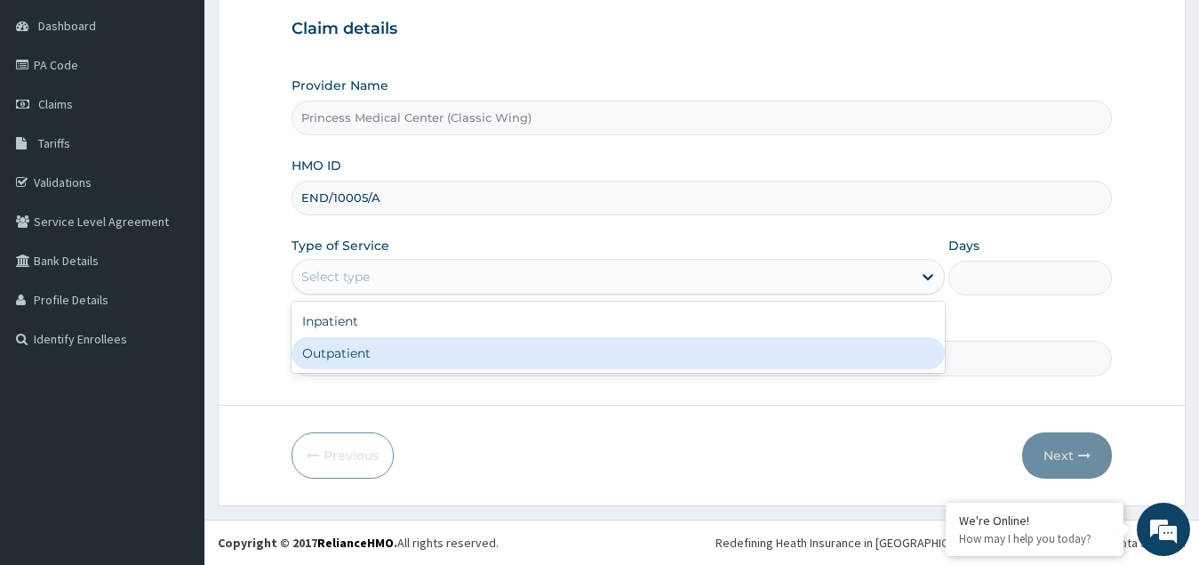
click at [351, 357] on div "Outpatient" at bounding box center [619, 353] width 654 height 32
type input "1"
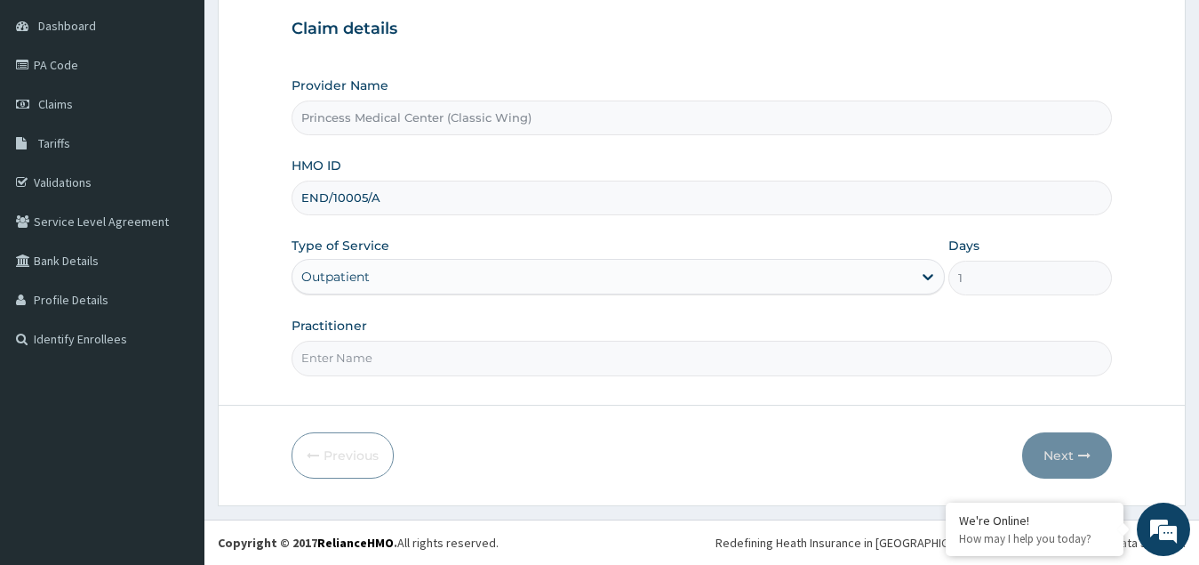
click at [342, 357] on input "Practitioner" at bounding box center [703, 358] width 822 height 35
paste input "[PERSON_NAME]"
type input "[PERSON_NAME]"
click at [1093, 442] on button "Next" at bounding box center [1067, 455] width 90 height 46
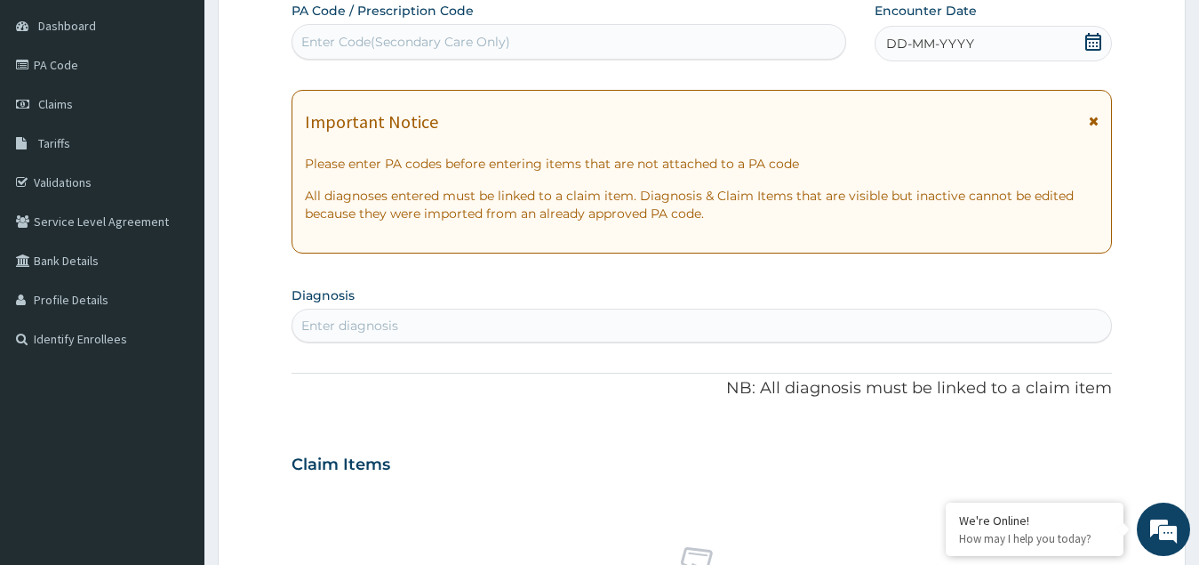
click at [1096, 47] on icon at bounding box center [1094, 42] width 18 height 18
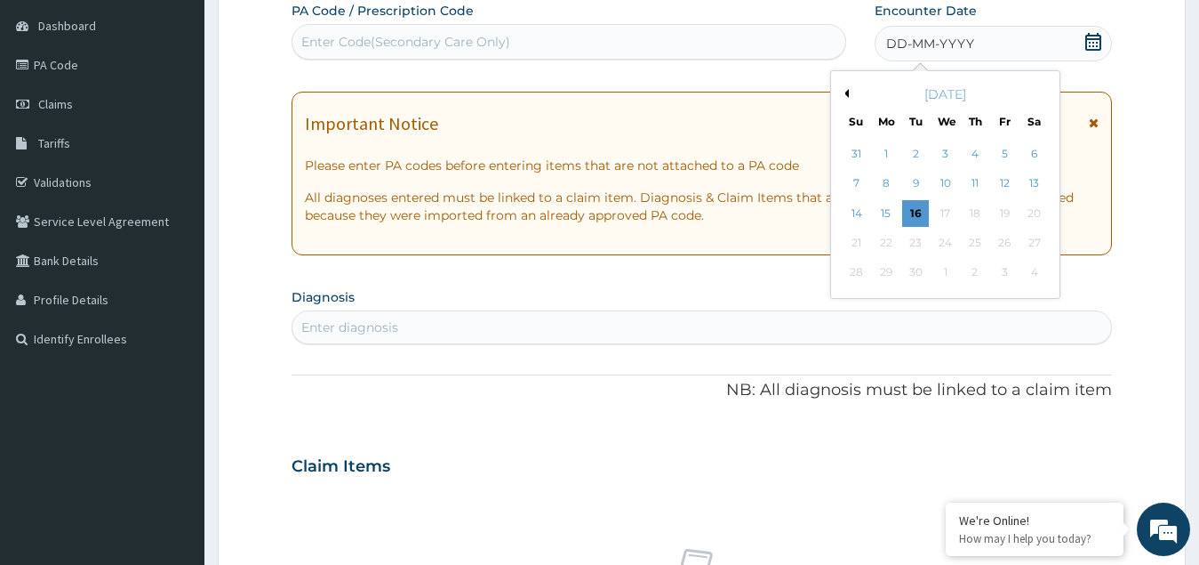
click at [842, 90] on button "Previous Month" at bounding box center [844, 93] width 9 height 9
click at [910, 264] on div "26" at bounding box center [915, 273] width 27 height 27
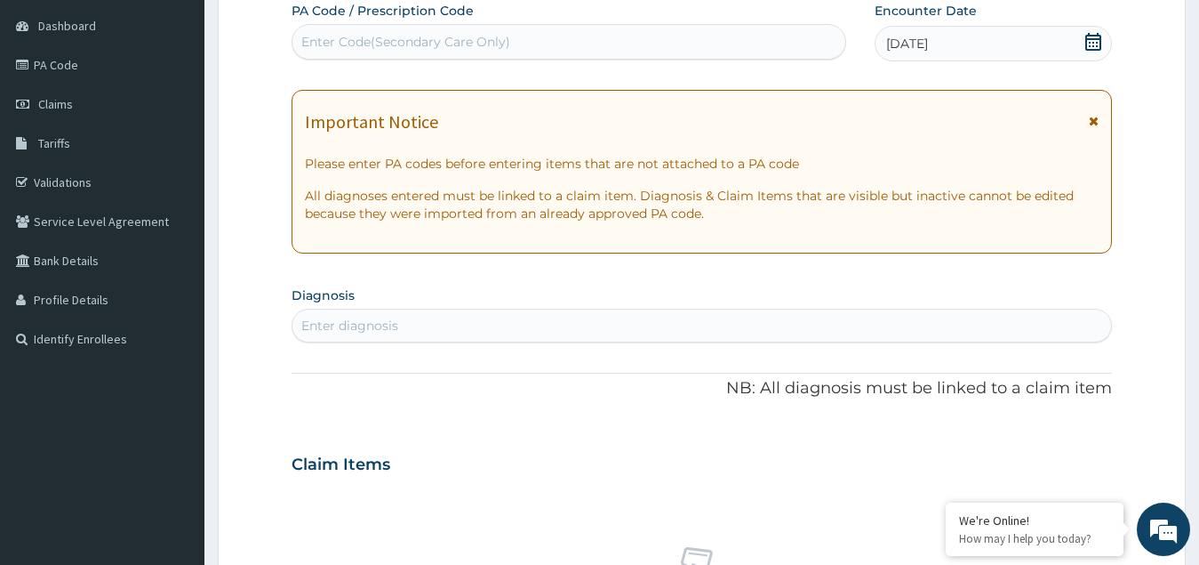
click at [393, 323] on div "Enter diagnosis" at bounding box center [349, 326] width 97 height 18
type input "malari"
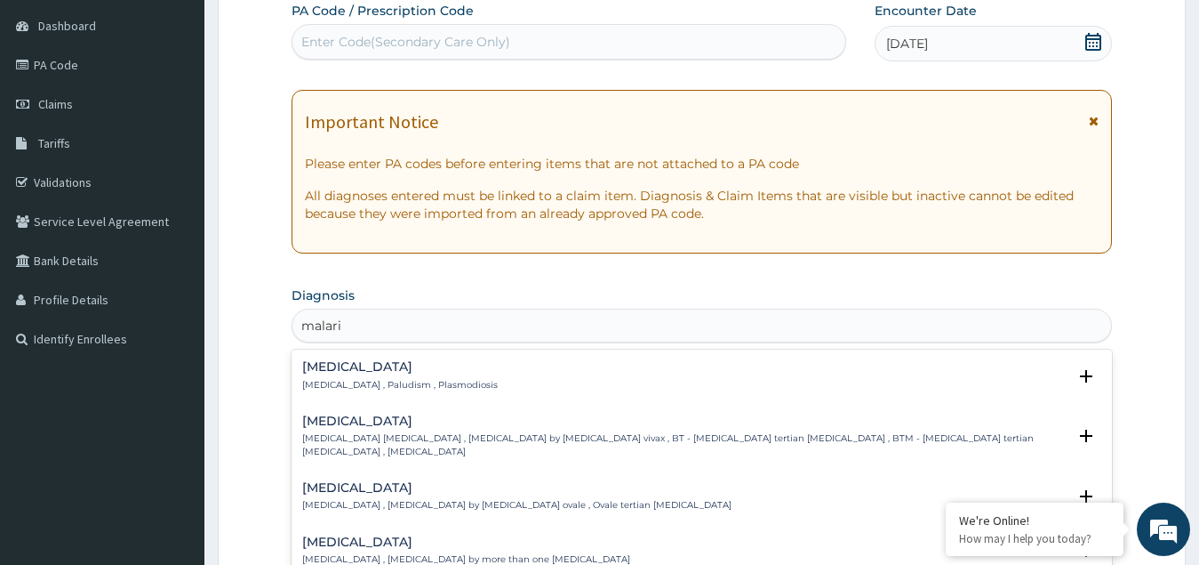
click at [369, 377] on div "[MEDICAL_DATA] [MEDICAL_DATA] , Paludism , Plasmodiosis" at bounding box center [400, 375] width 196 height 31
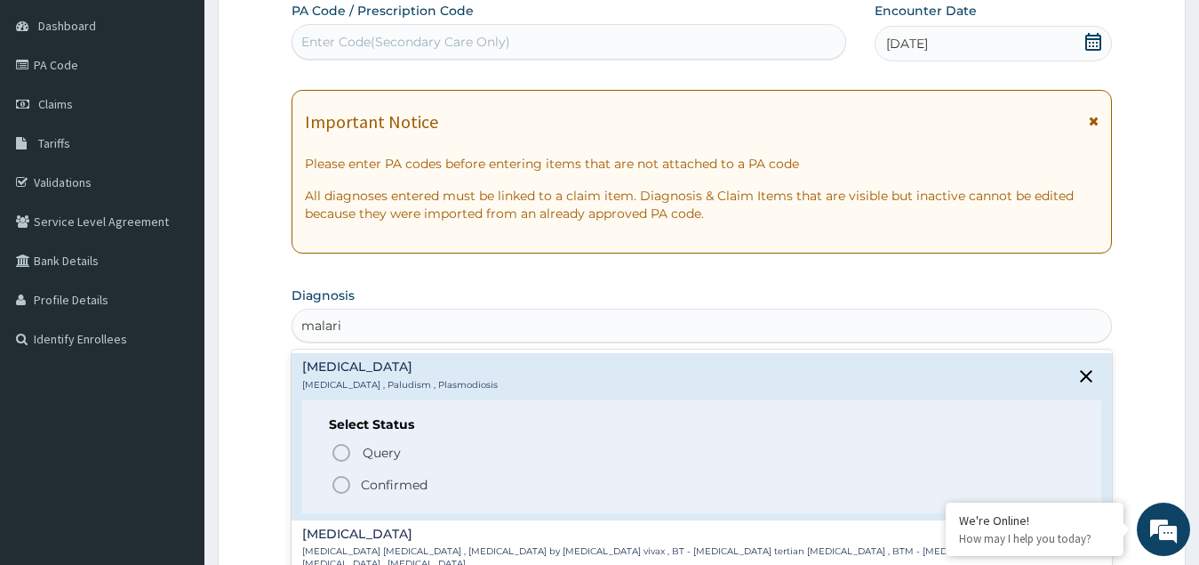
click at [342, 484] on icon "status option filled" at bounding box center [341, 484] width 21 height 21
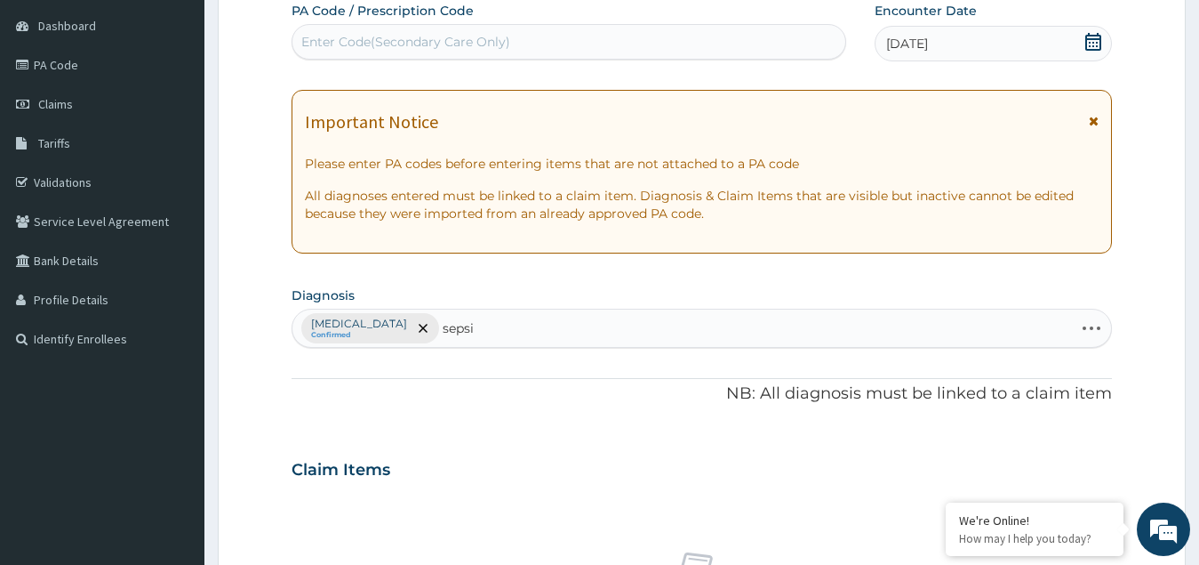
type input "[MEDICAL_DATA]"
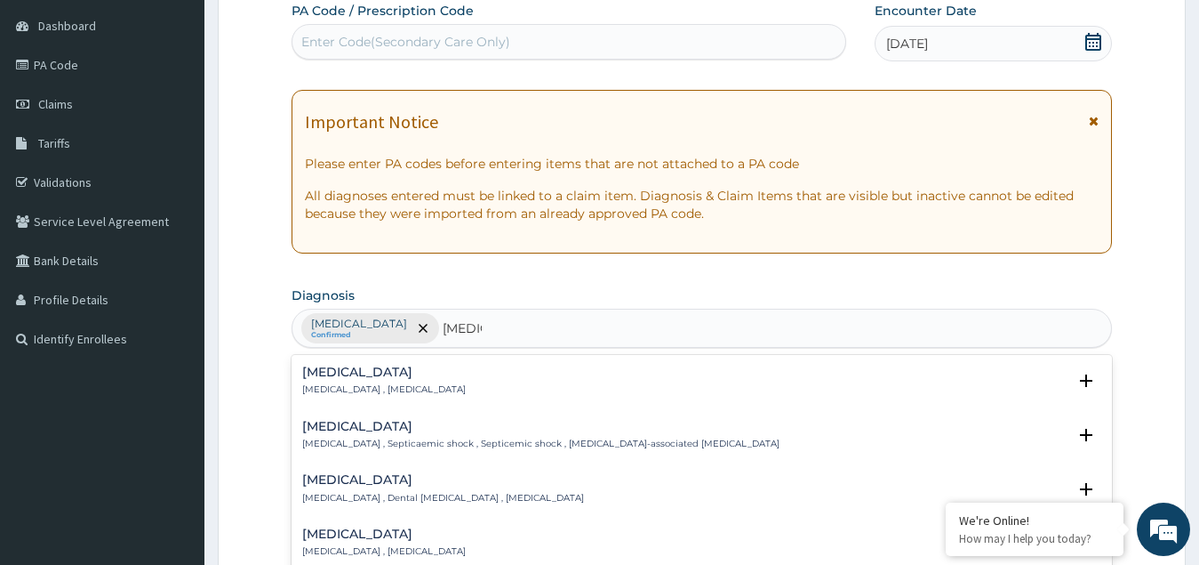
click at [325, 381] on div "[MEDICAL_DATA] [MEDICAL_DATA] , [MEDICAL_DATA]" at bounding box center [384, 380] width 164 height 31
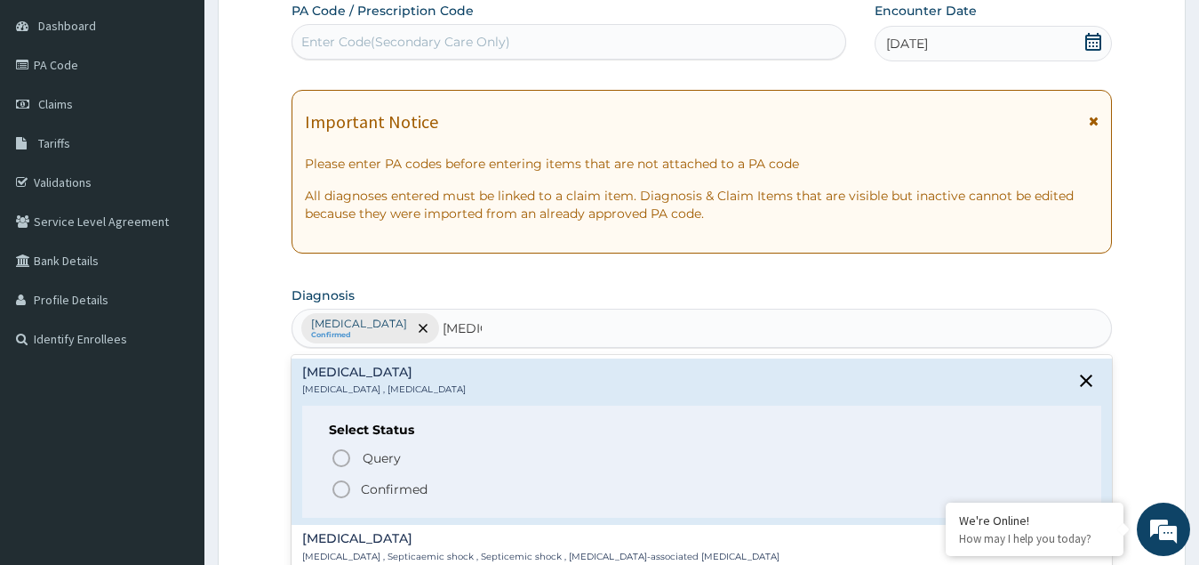
click at [361, 485] on p "Confirmed" at bounding box center [394, 489] width 67 height 18
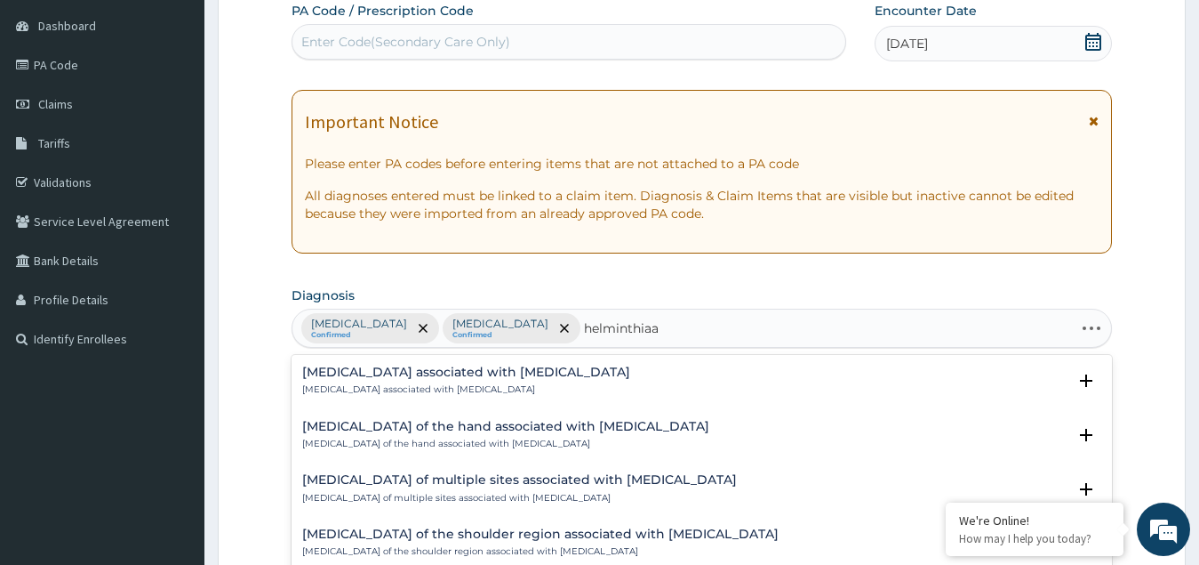
type input "helminthia"
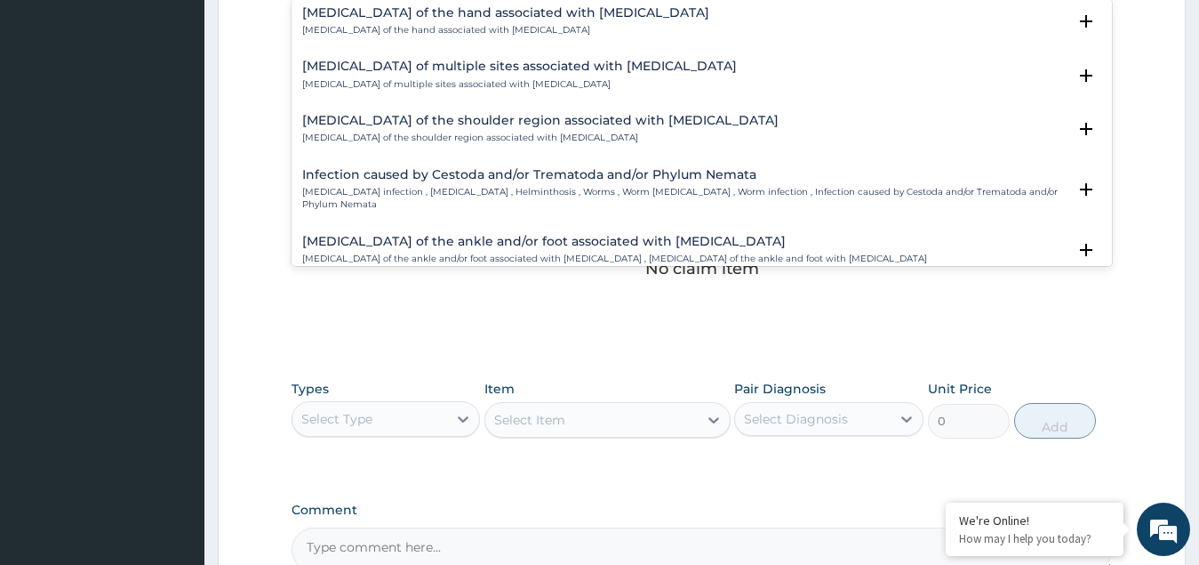
scroll to position [89, 0]
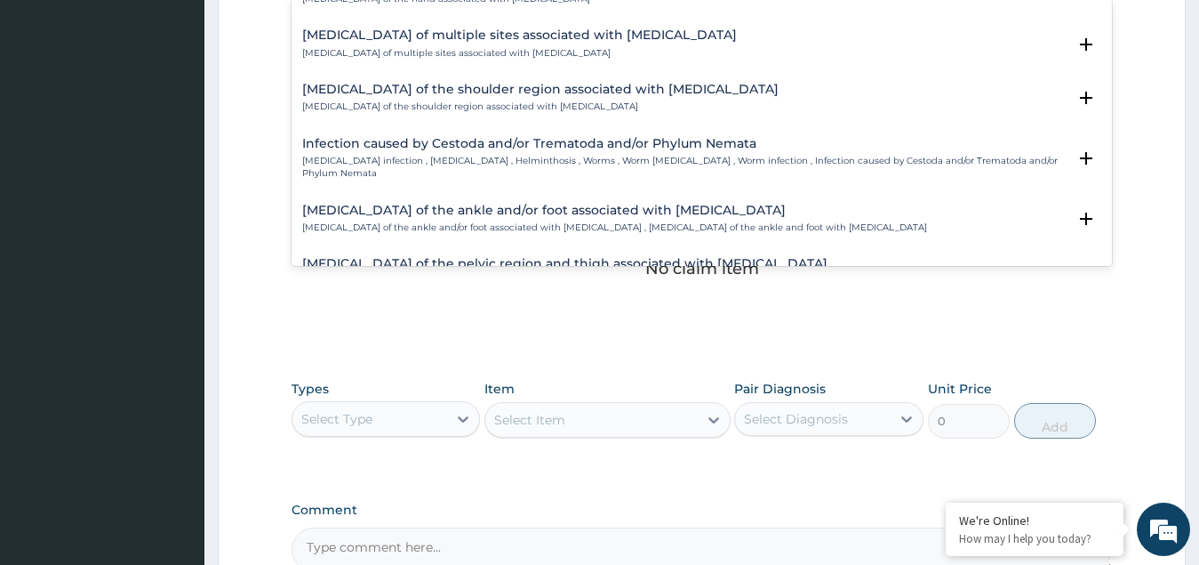
click at [418, 155] on p "[MEDICAL_DATA] infection , [MEDICAL_DATA] , Helminthosis , Worms , Worm [MEDICA…" at bounding box center [684, 168] width 765 height 26
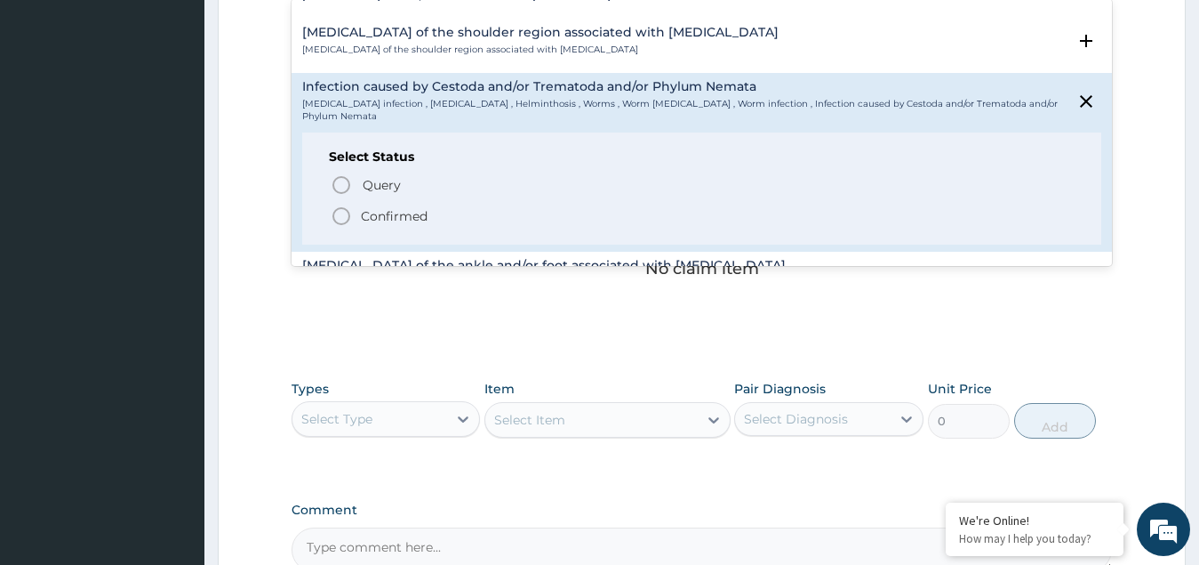
scroll to position [178, 0]
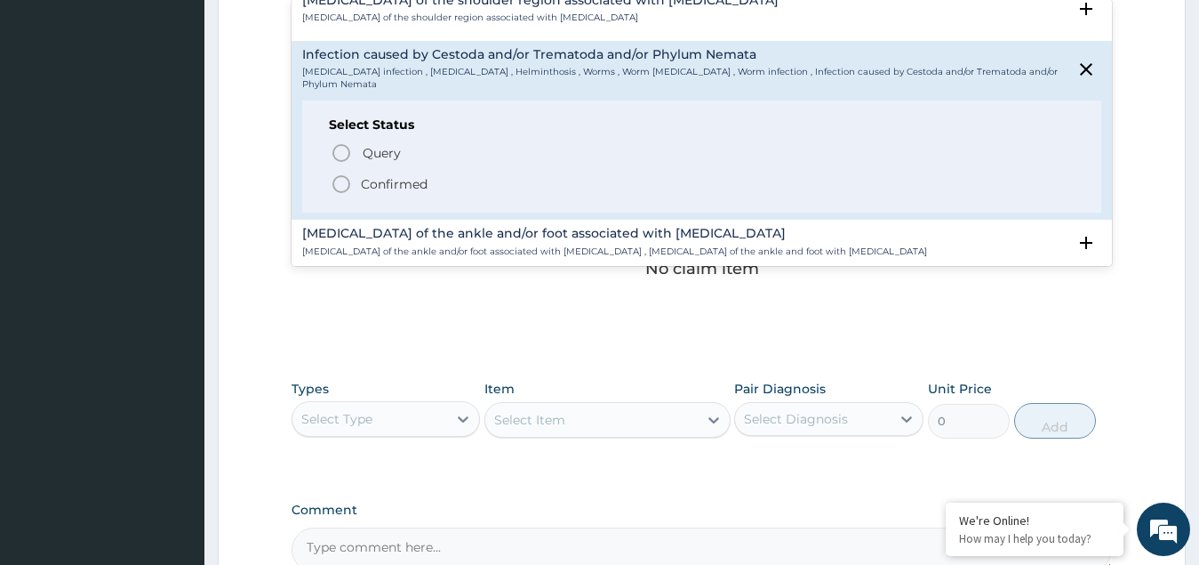
click at [337, 187] on icon "status option filled" at bounding box center [341, 183] width 21 height 21
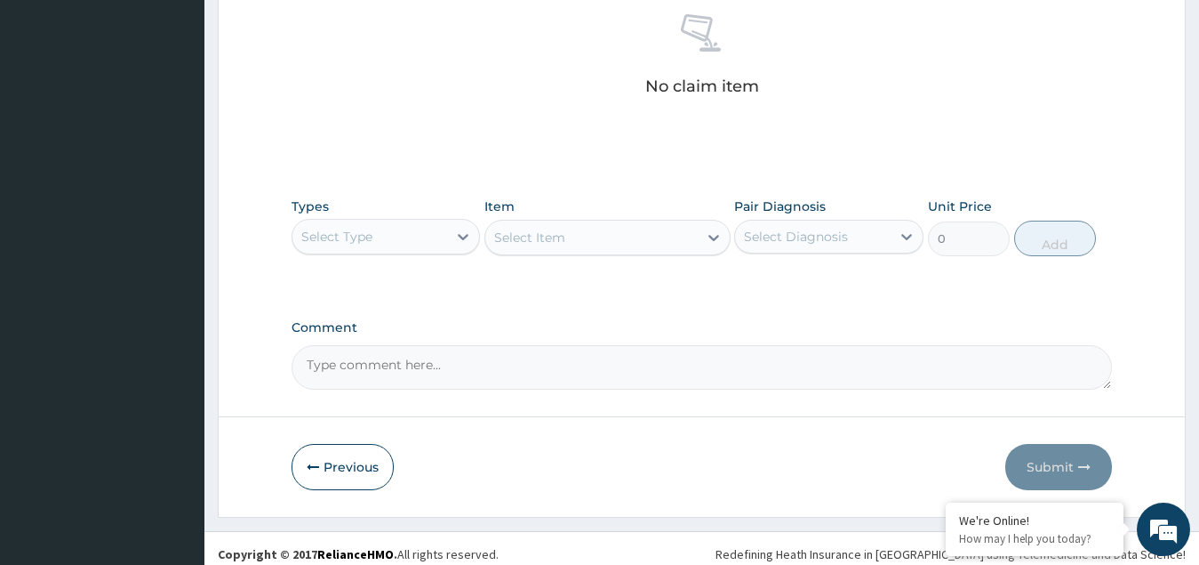
scroll to position [717, 0]
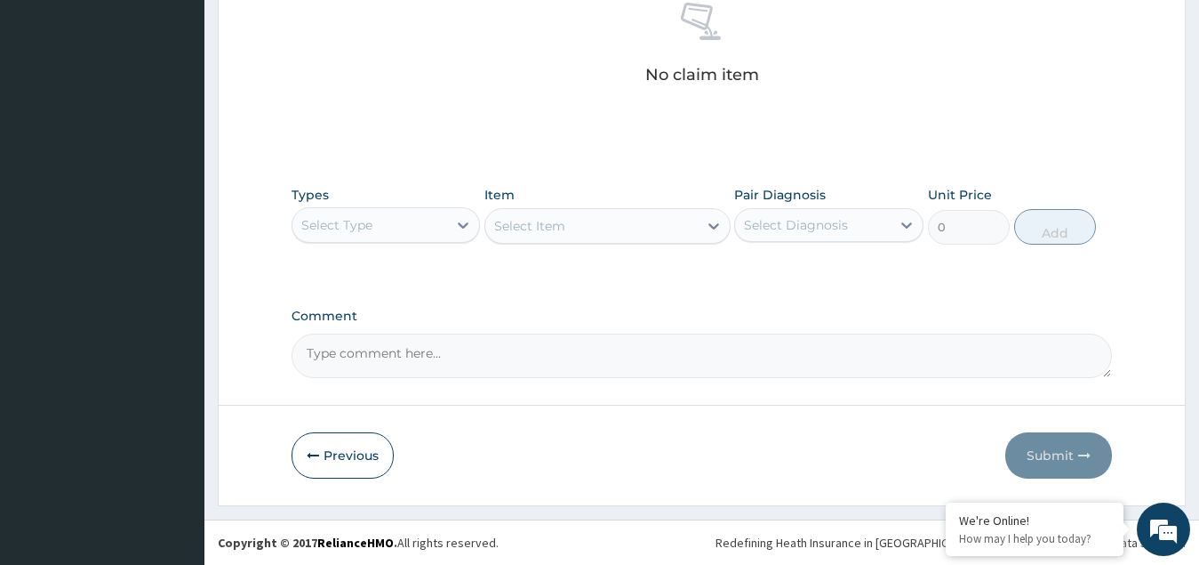
click at [414, 212] on div "Select Type" at bounding box center [371, 225] width 156 height 28
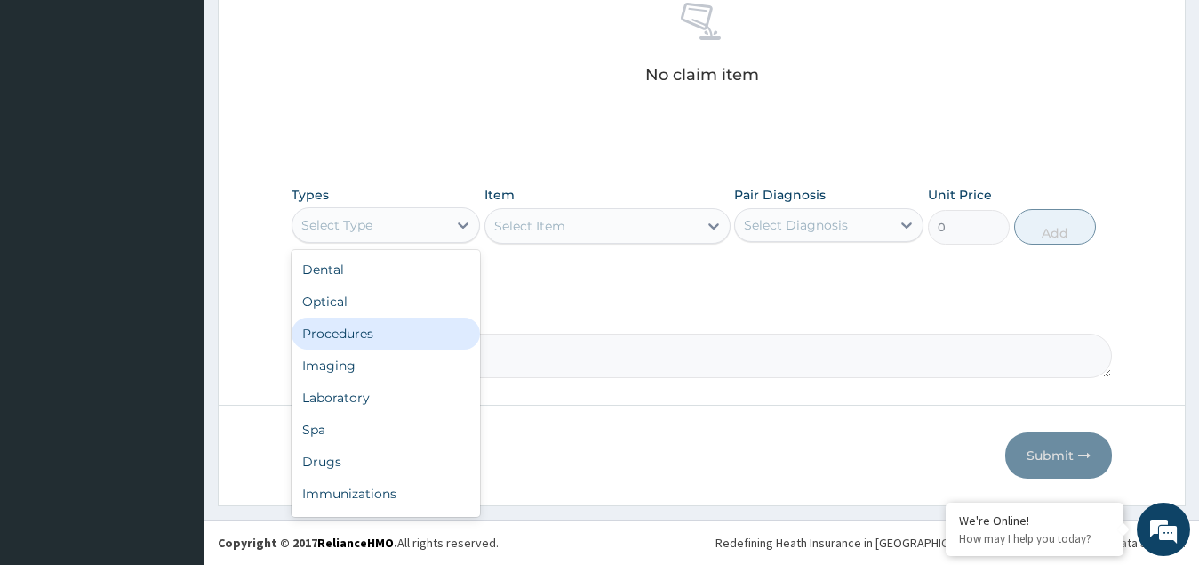
click at [353, 330] on div "Procedures" at bounding box center [386, 333] width 189 height 32
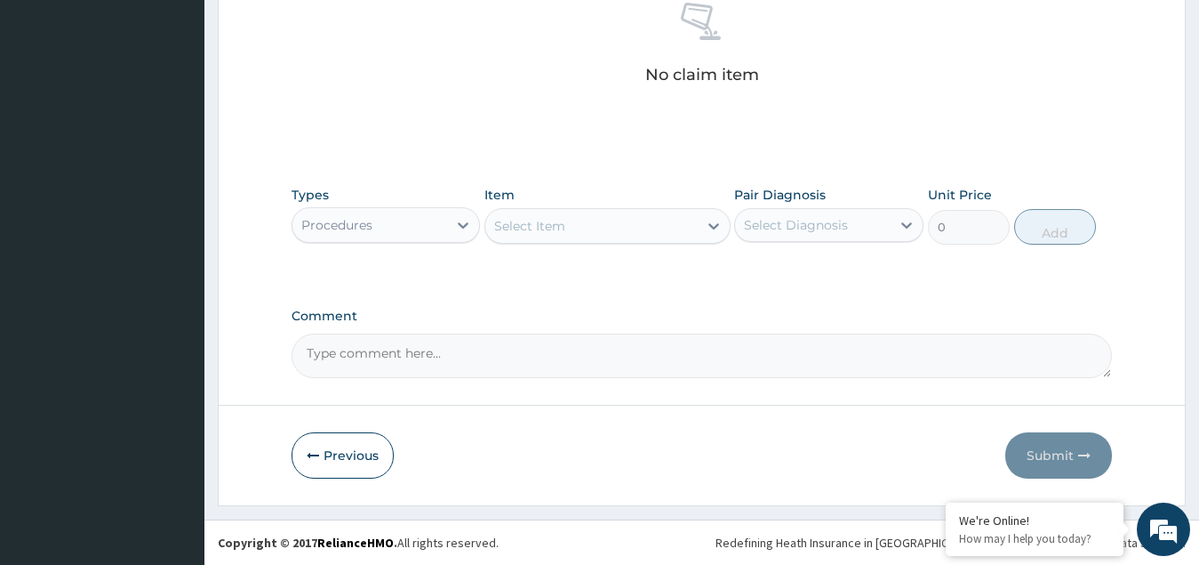
click at [620, 228] on div "Select Item" at bounding box center [591, 226] width 212 height 28
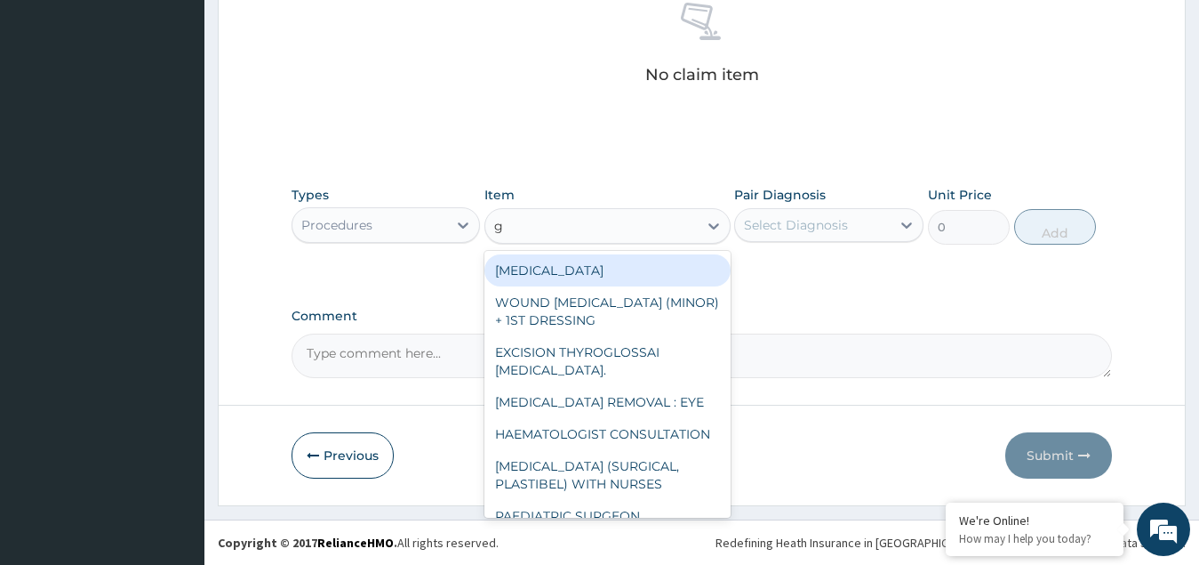
type input "gp"
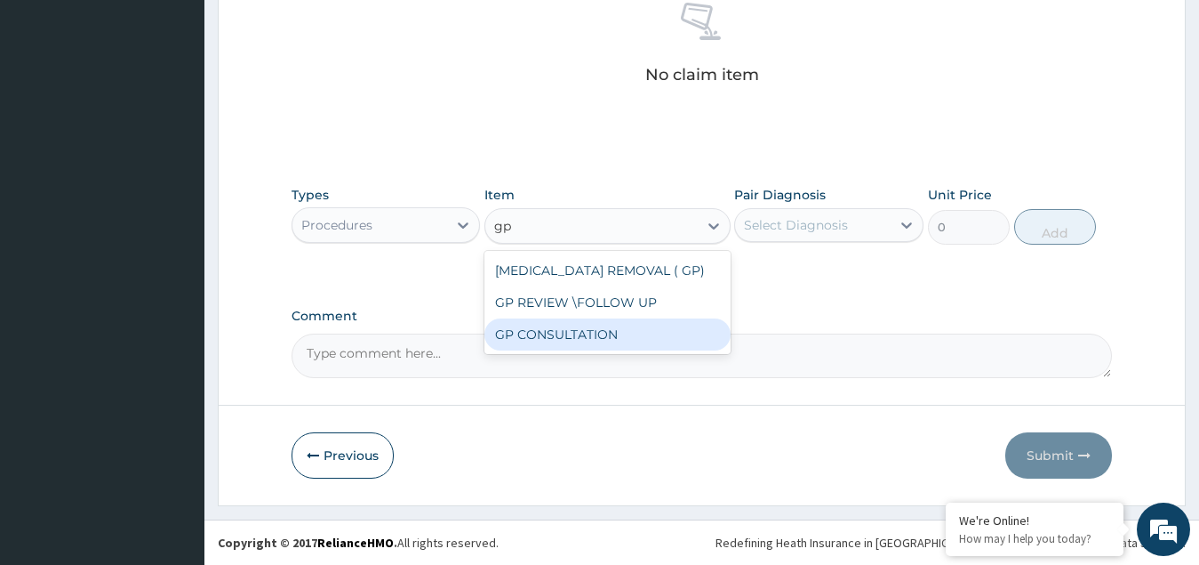
click at [585, 343] on div "GP CONSULTATION" at bounding box center [608, 334] width 246 height 32
type input "4500"
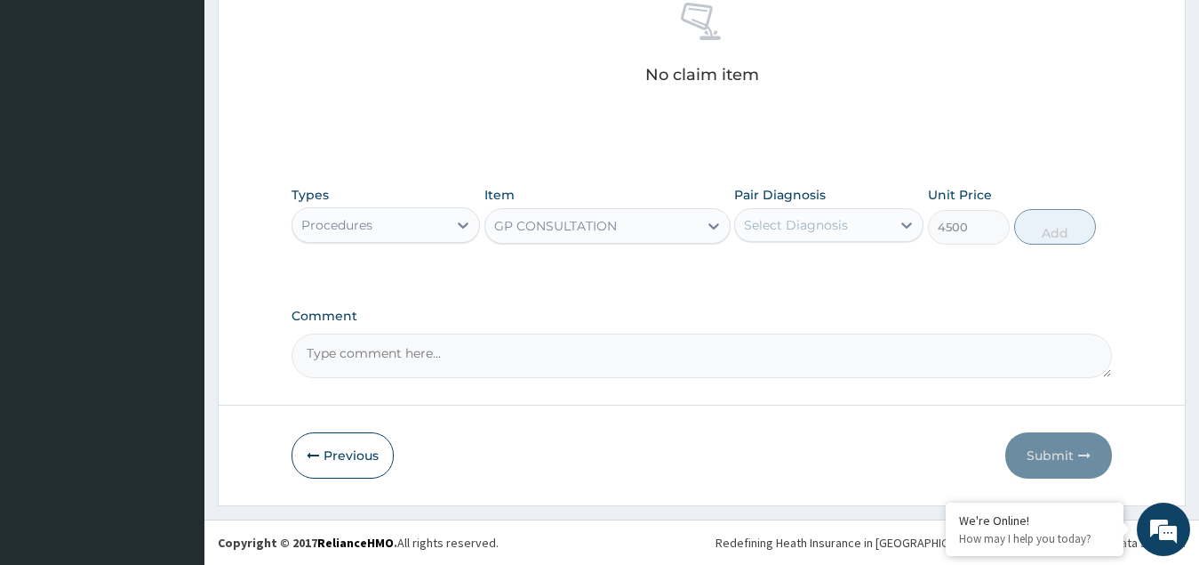
click at [794, 220] on div "Select Diagnosis" at bounding box center [796, 225] width 104 height 18
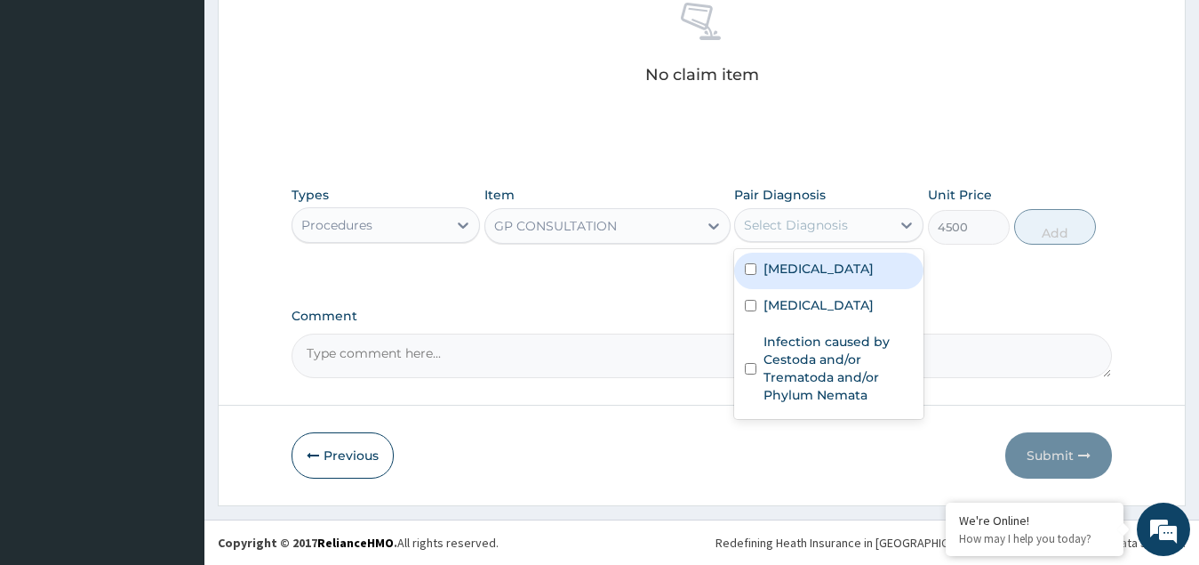
click at [784, 267] on label "[MEDICAL_DATA]" at bounding box center [819, 269] width 110 height 18
checkbox input "true"
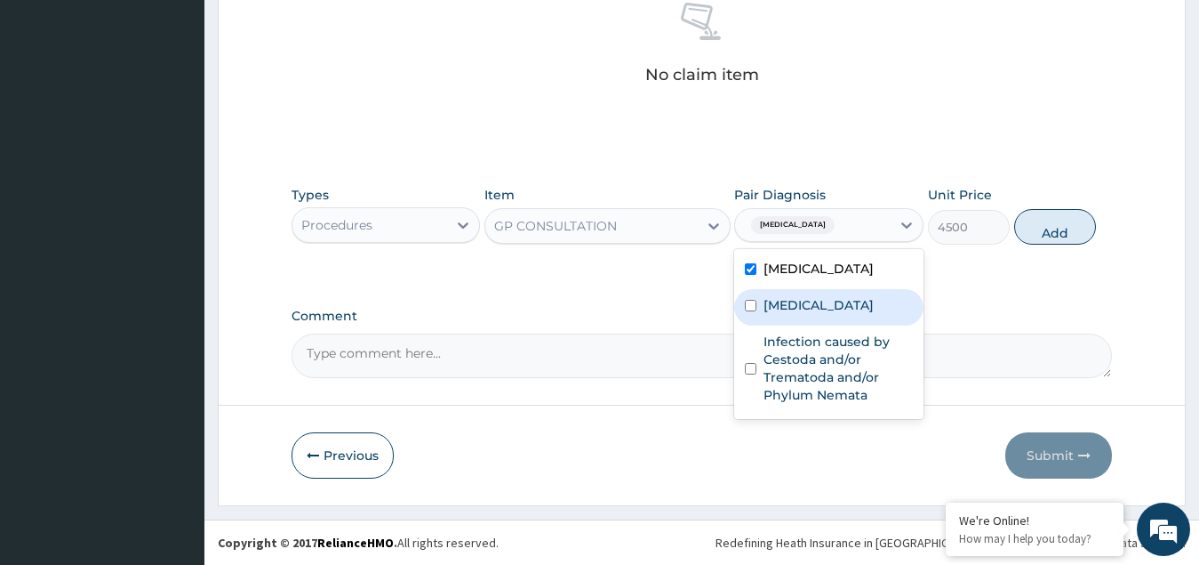
drag, startPoint x: 788, startPoint y: 310, endPoint x: 812, endPoint y: 369, distance: 63.4
click at [789, 316] on div "Sepsis" at bounding box center [828, 307] width 189 height 36
checkbox input "true"
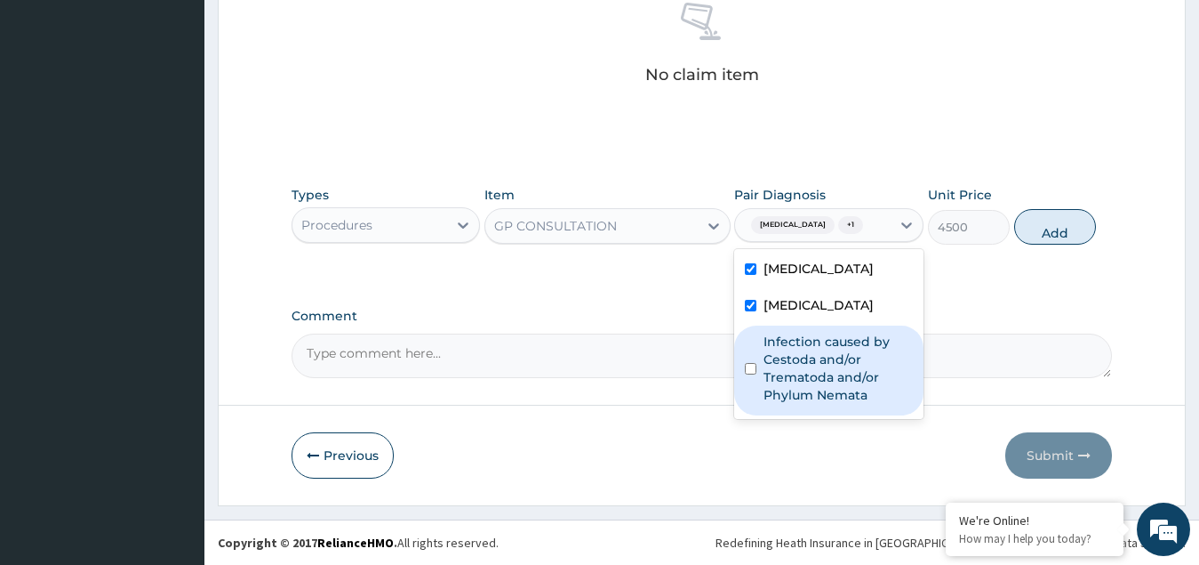
click at [812, 370] on label "Infection caused by Cestoda and/or Trematoda and/or Phylum Nemata" at bounding box center [838, 368] width 149 height 71
checkbox input "true"
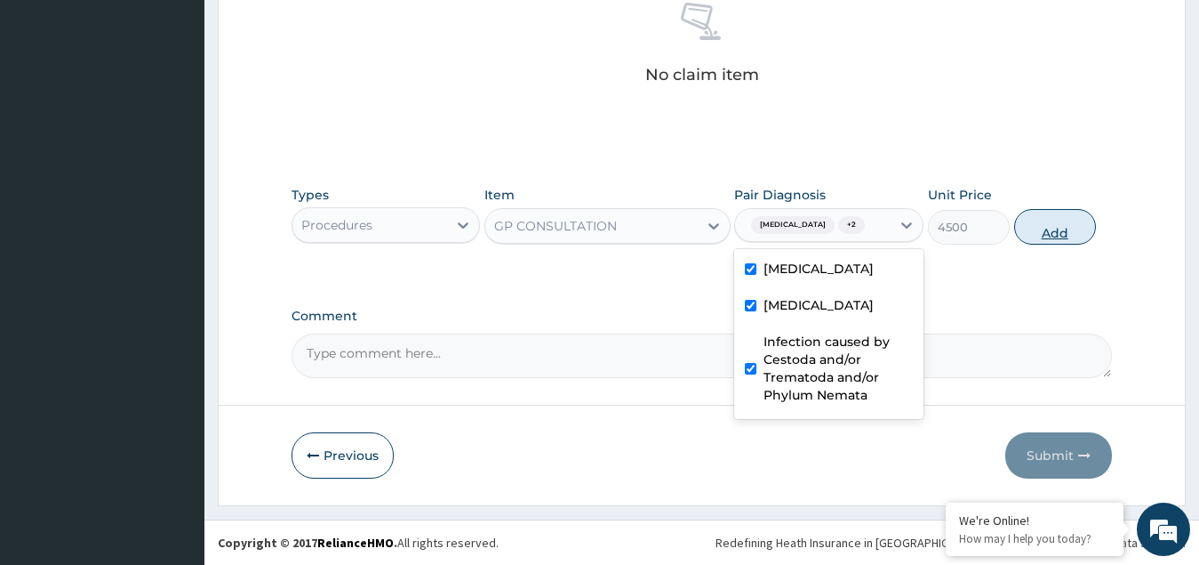
click at [1026, 241] on button "Add" at bounding box center [1055, 227] width 82 height 36
type input "0"
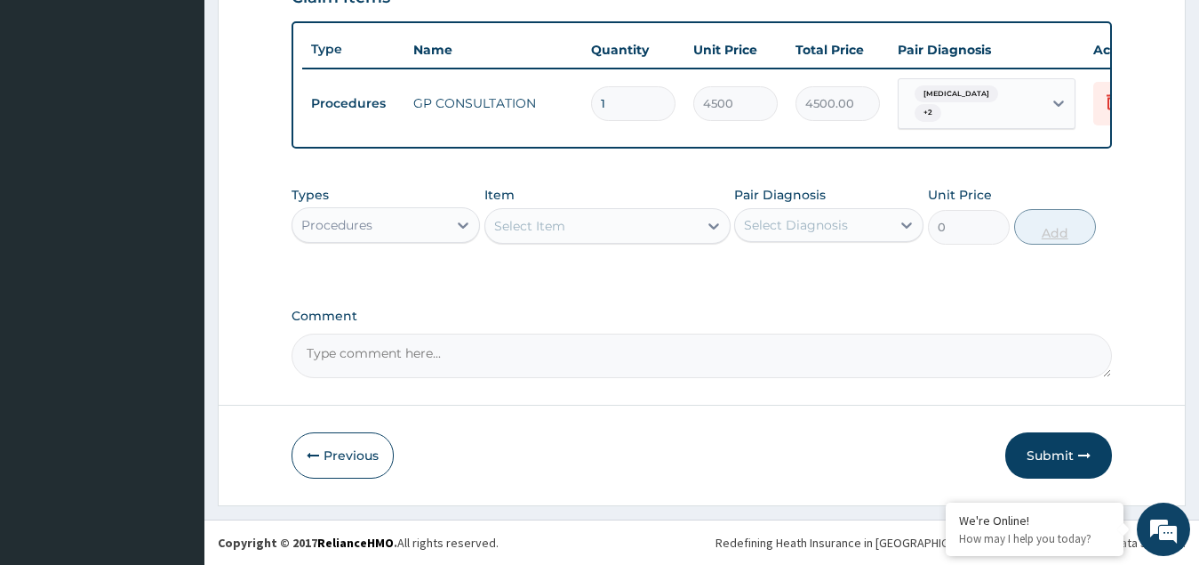
scroll to position [648, 0]
click at [361, 221] on div "Procedures" at bounding box center [336, 225] width 71 height 18
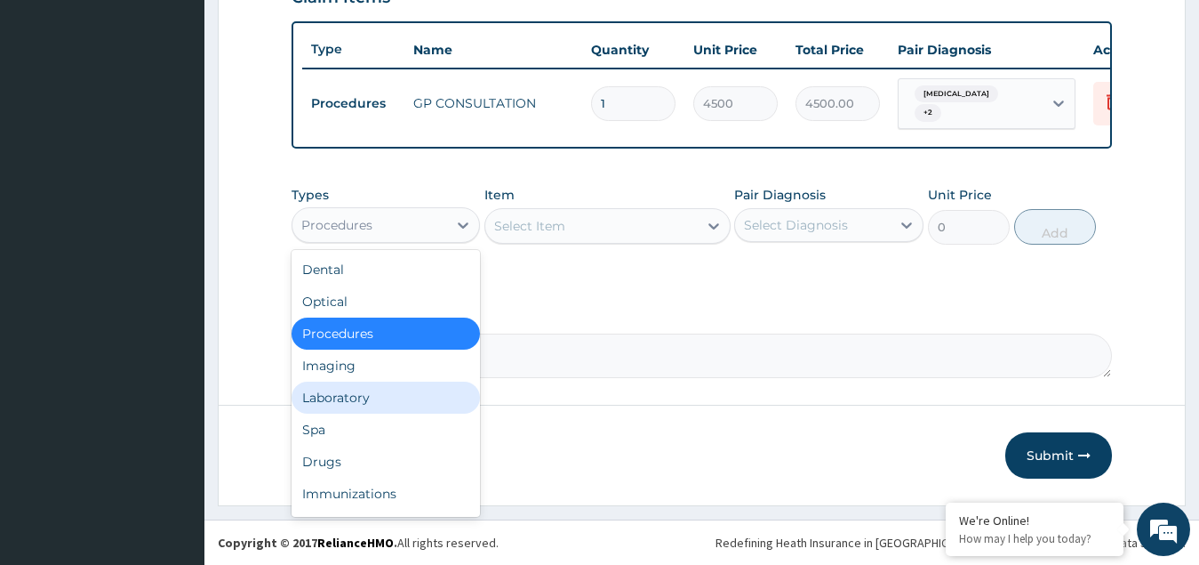
click at [328, 404] on div "Laboratory" at bounding box center [386, 397] width 189 height 32
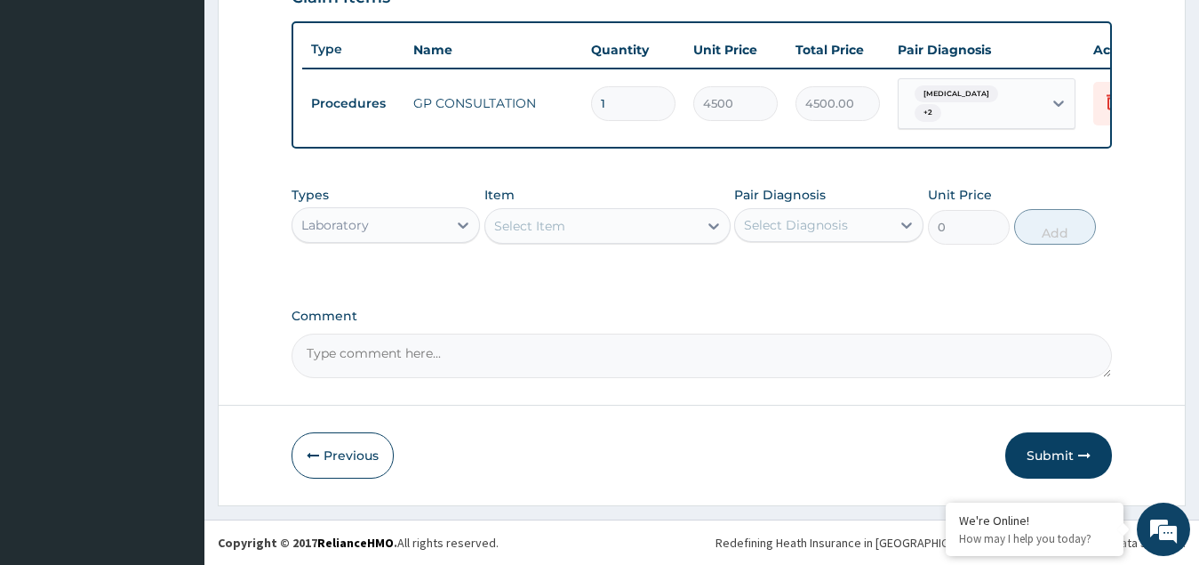
click at [581, 224] on div "Select Item" at bounding box center [591, 226] width 212 height 28
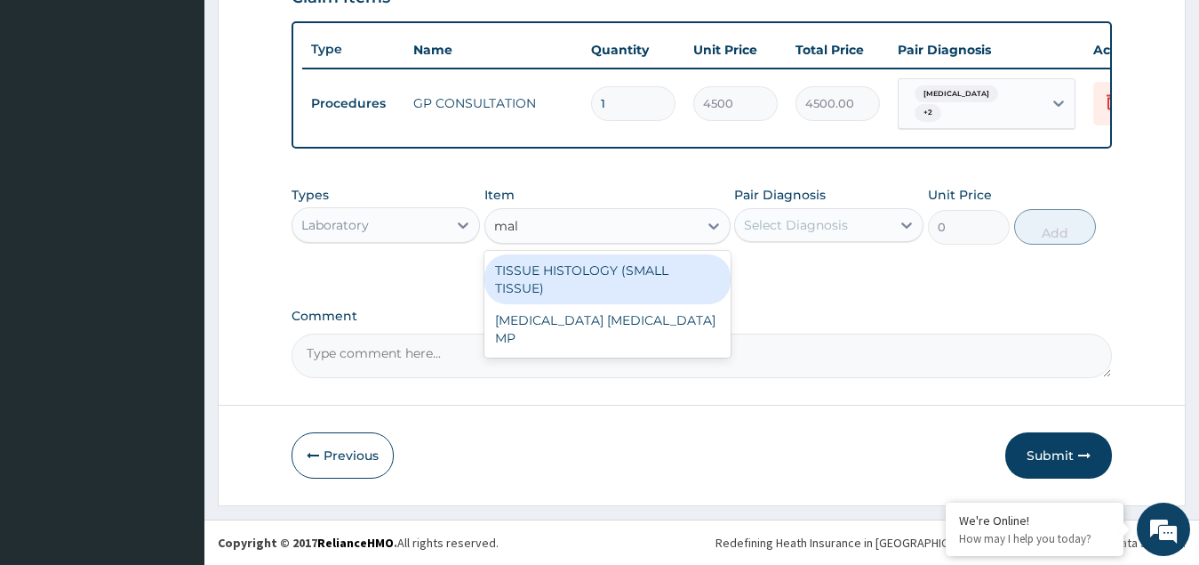
type input "mala"
click at [614, 270] on div "MALARIA PARASITE MP" at bounding box center [608, 279] width 246 height 50
type input "2025"
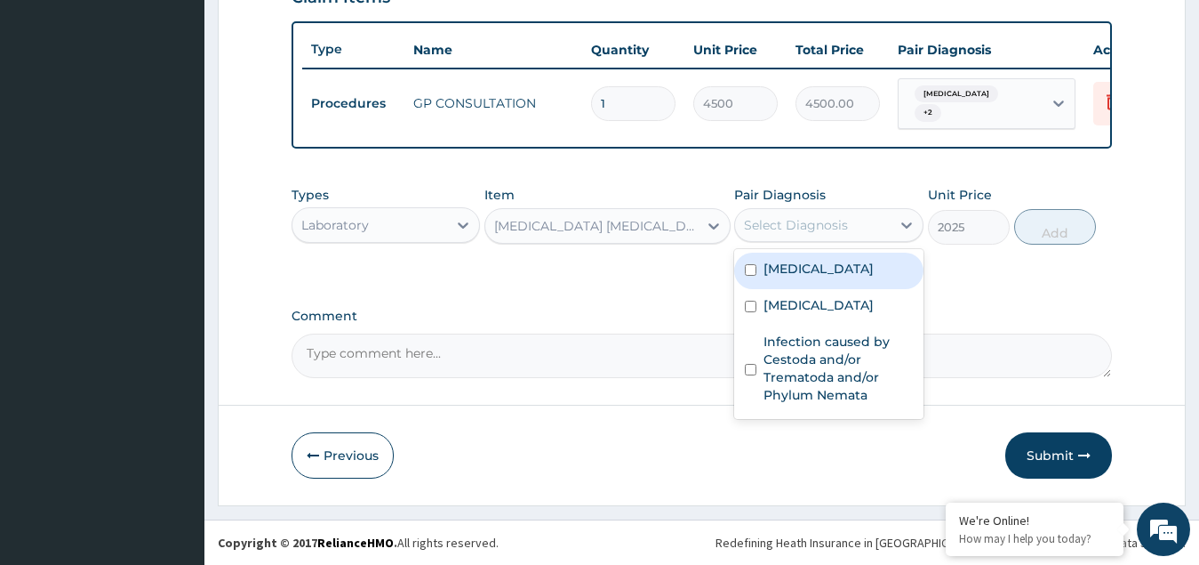
click at [774, 220] on div "Select Diagnosis" at bounding box center [796, 225] width 104 height 18
click at [815, 269] on div "Malaria" at bounding box center [828, 270] width 189 height 36
checkbox input "true"
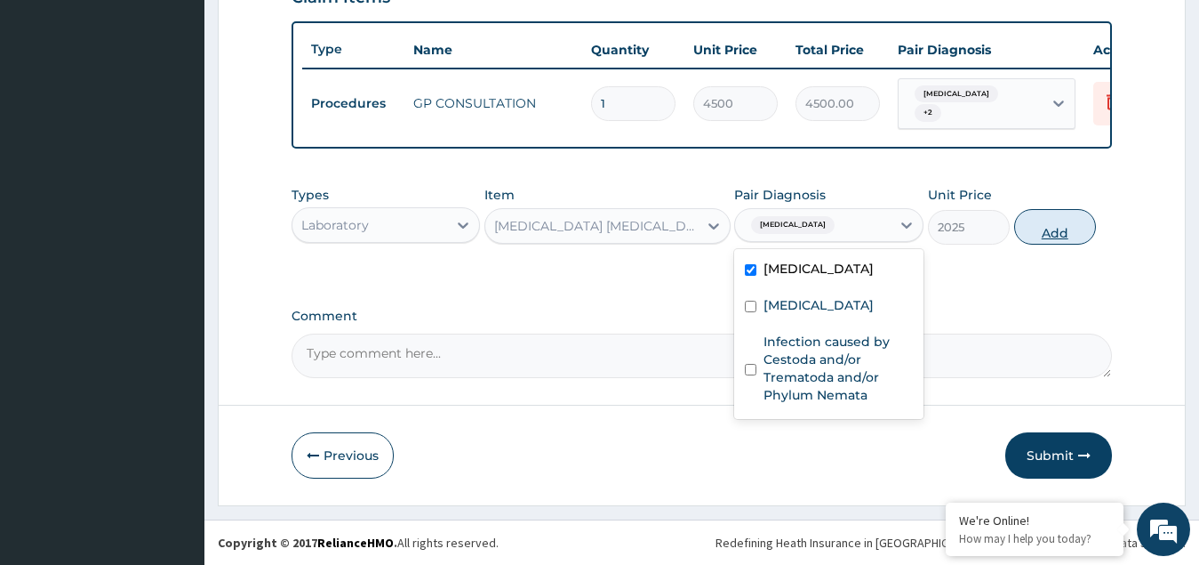
click at [1061, 243] on button "Add" at bounding box center [1055, 227] width 82 height 36
type input "0"
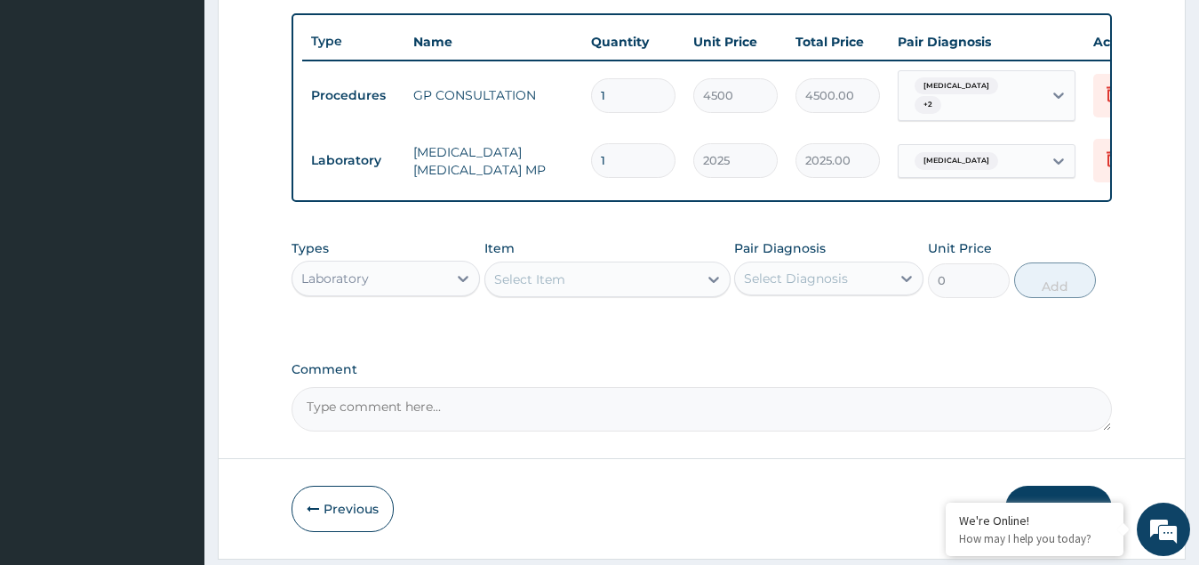
click at [567, 283] on div "Select Item" at bounding box center [591, 279] width 212 height 28
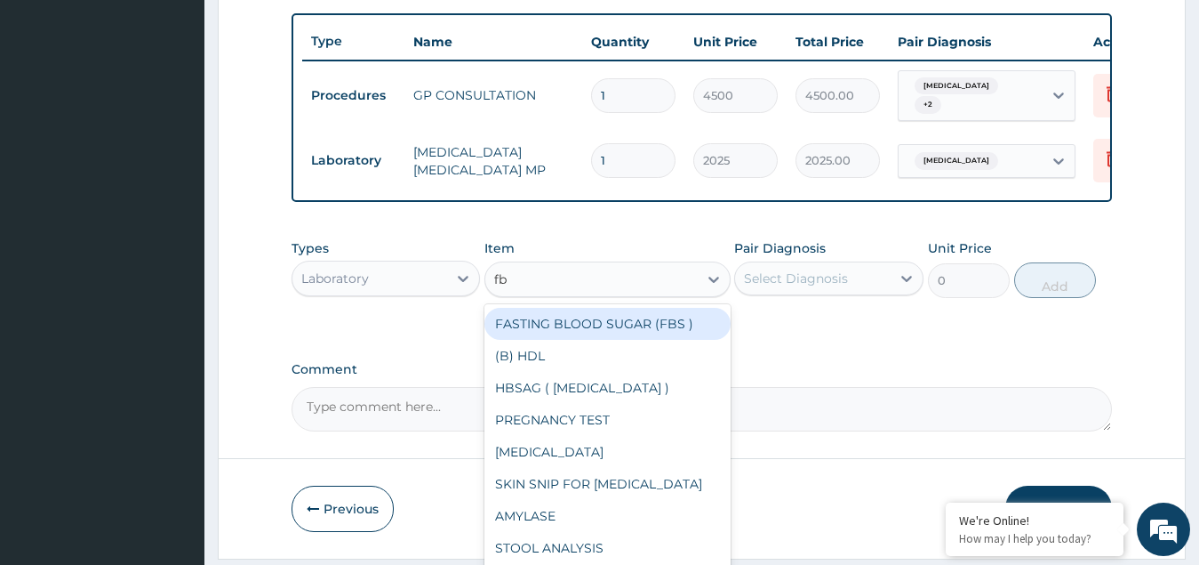
type input "fbc"
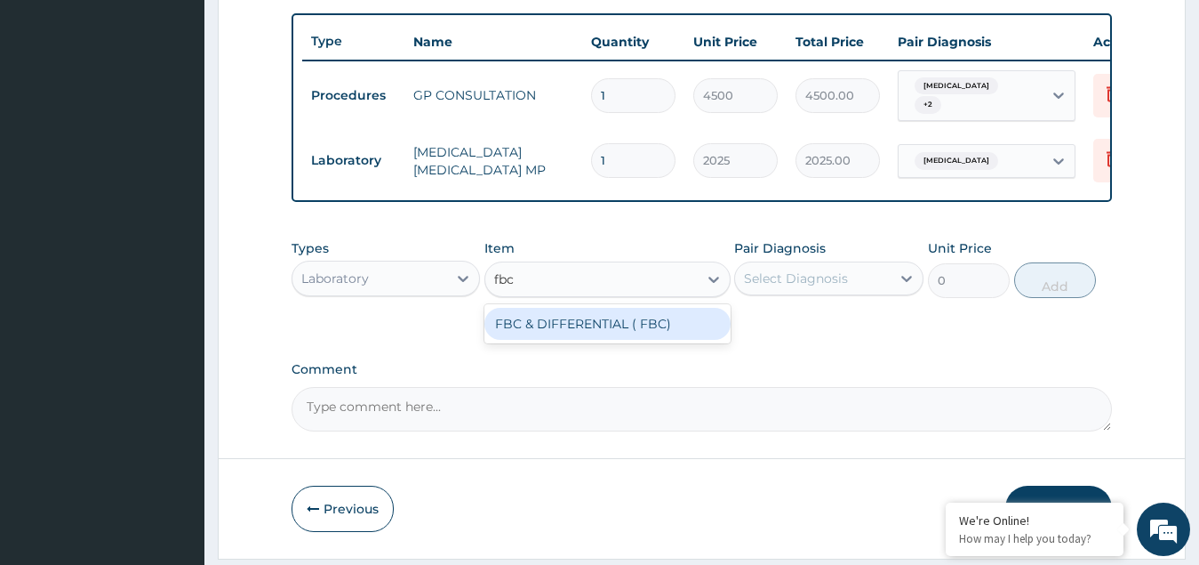
click at [565, 334] on div "FBC & DIFFERENTIAL ( FBC)" at bounding box center [608, 324] width 246 height 32
type input "5130"
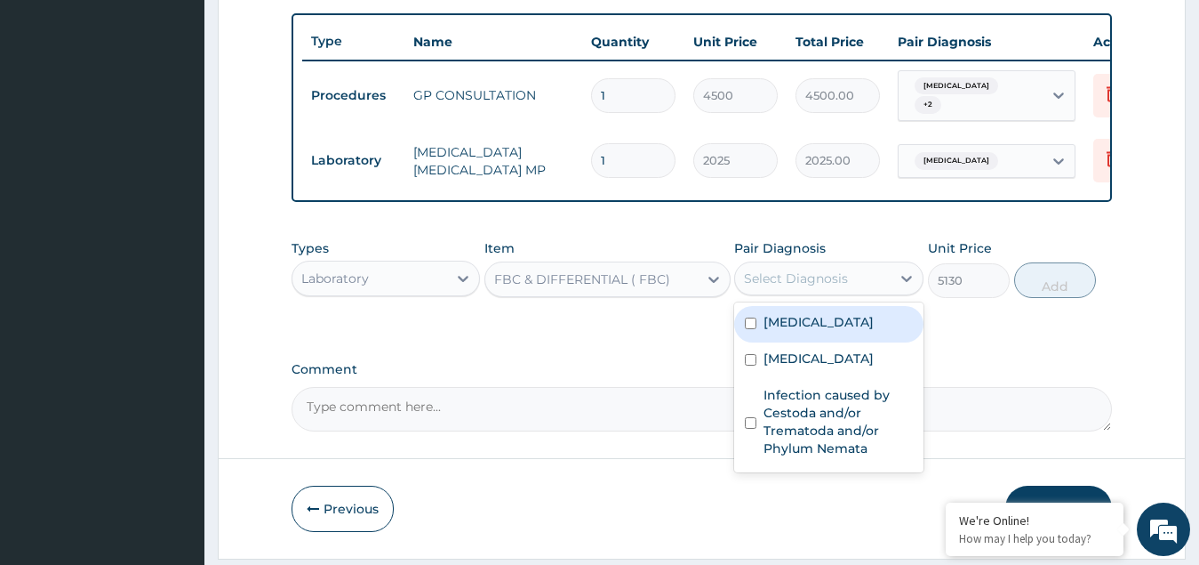
click at [763, 282] on div "Select Diagnosis" at bounding box center [796, 278] width 104 height 18
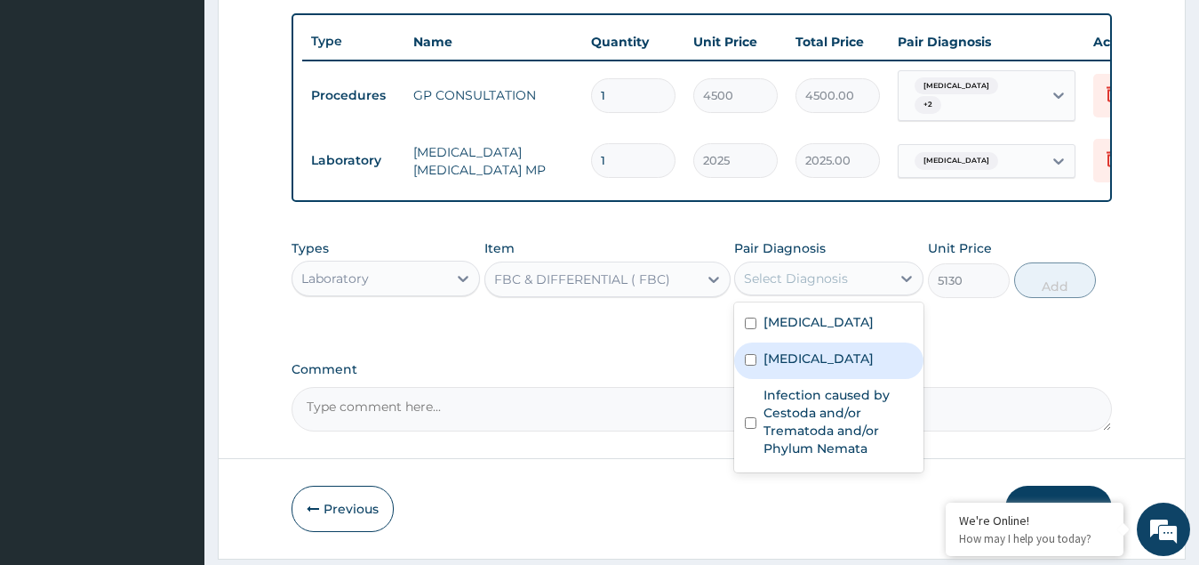
click at [778, 357] on label "Sepsis" at bounding box center [819, 358] width 110 height 18
checkbox input "true"
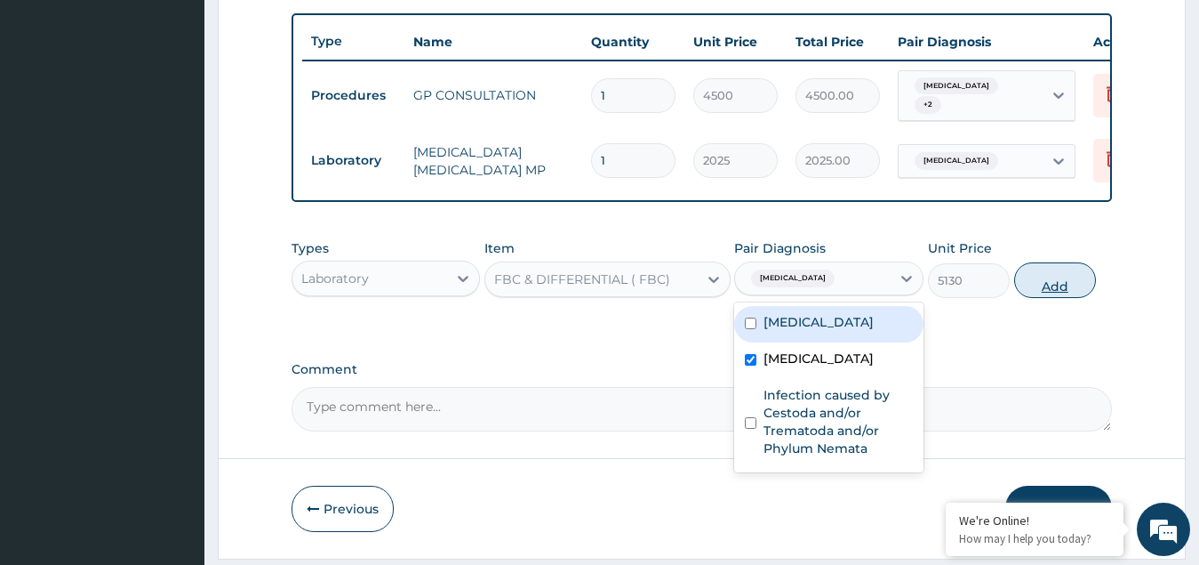
click at [1088, 294] on button "Add" at bounding box center [1055, 280] width 82 height 36
type input "0"
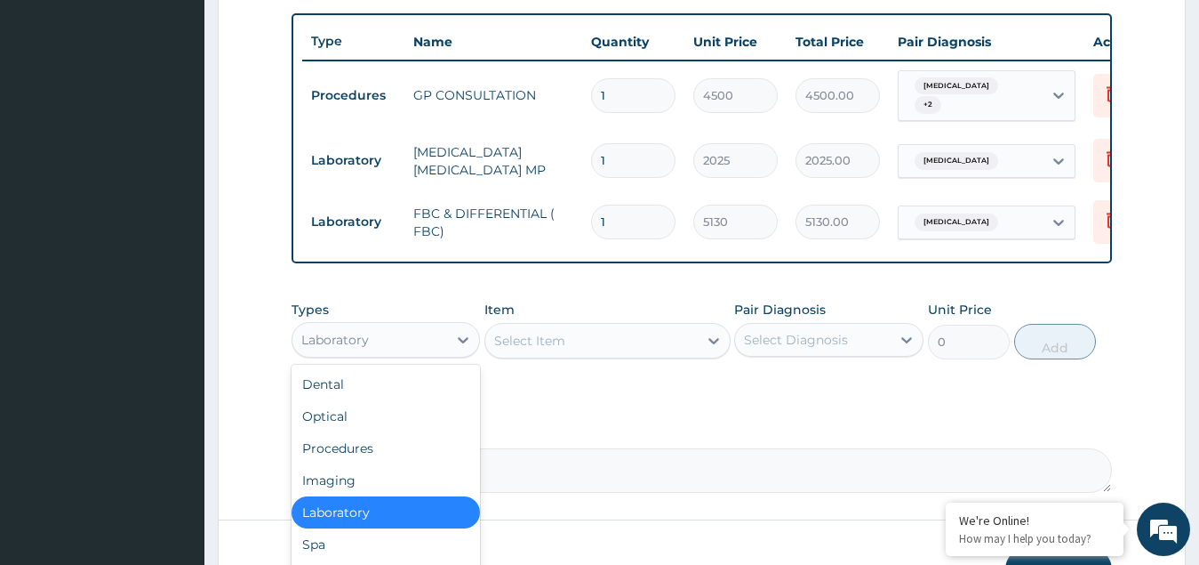
click at [348, 339] on div "Laboratory" at bounding box center [335, 340] width 68 height 18
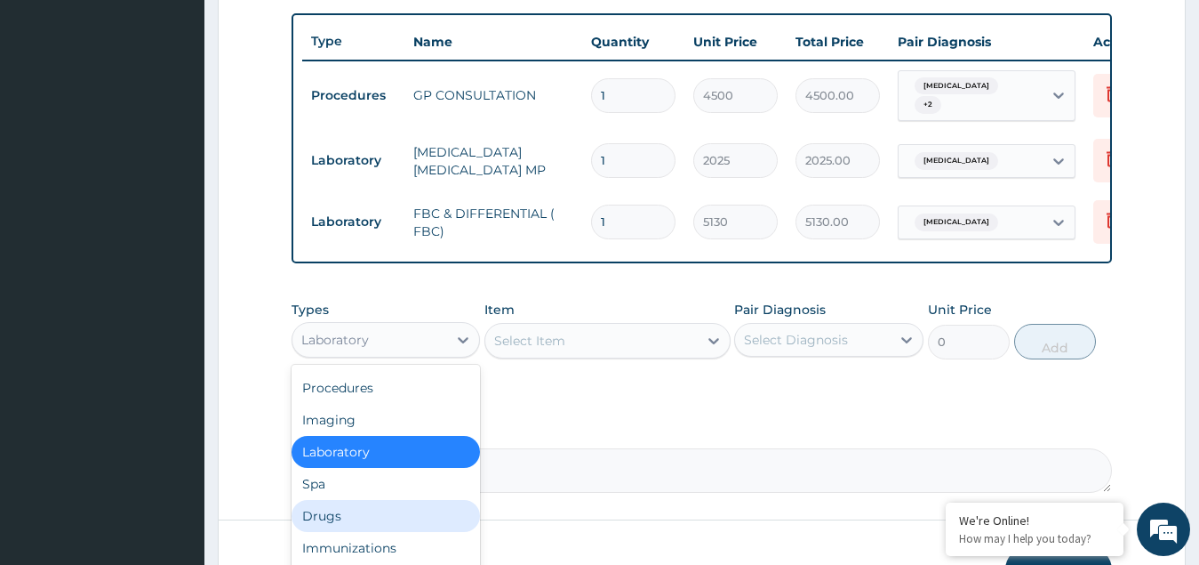
click at [341, 531] on div "Drugs" at bounding box center [386, 516] width 189 height 32
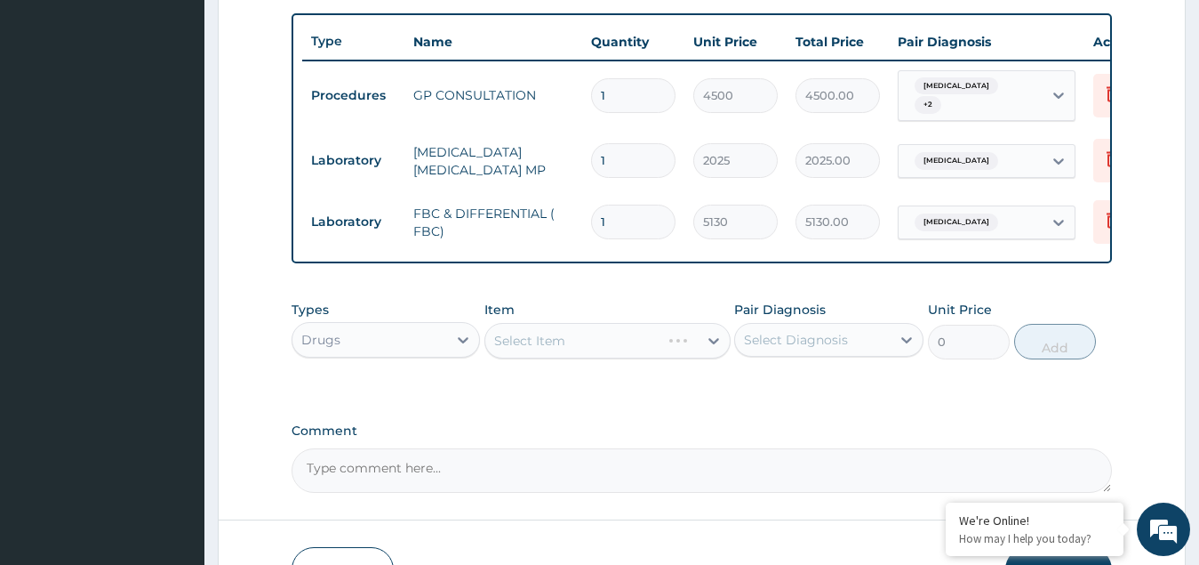
click at [567, 348] on div "Select Item" at bounding box center [608, 341] width 246 height 36
click at [567, 348] on div "Select Item" at bounding box center [591, 340] width 212 height 28
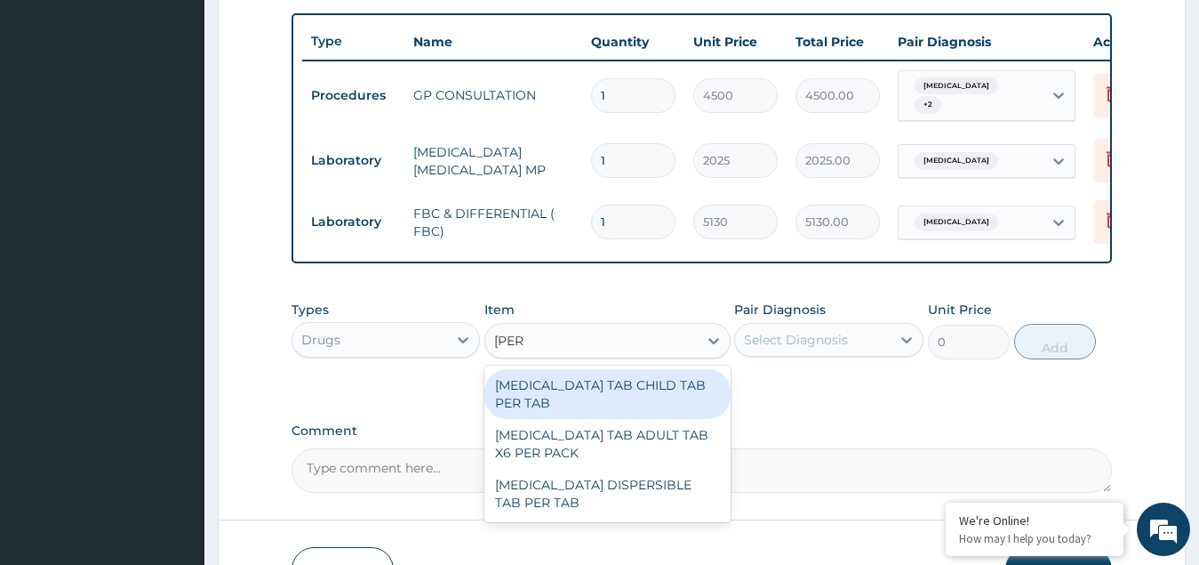
type input "coart"
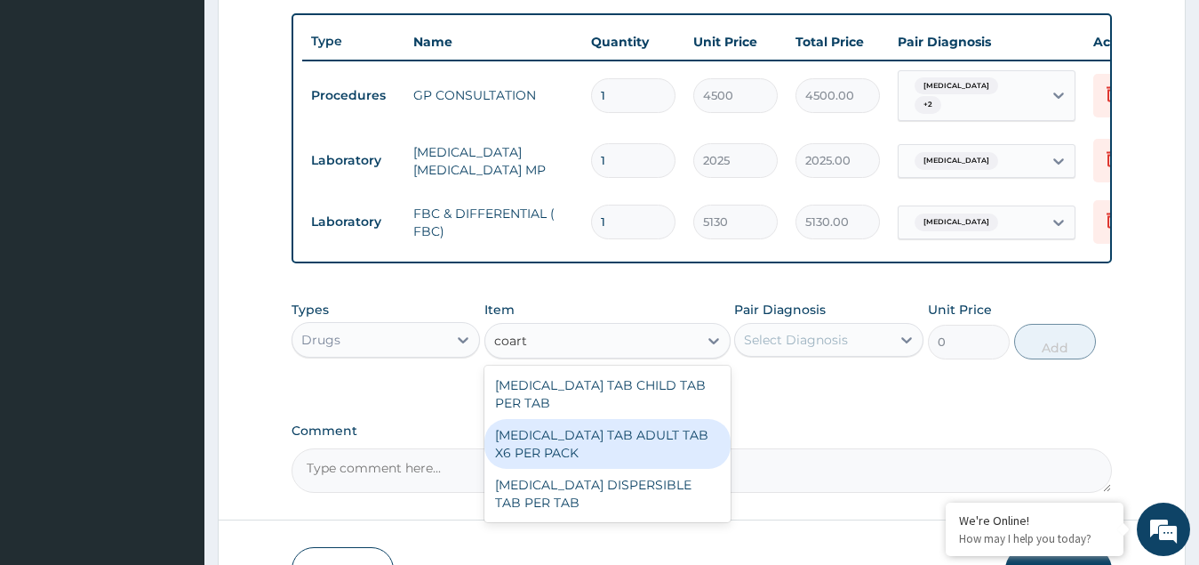
drag, startPoint x: 597, startPoint y: 429, endPoint x: 714, endPoint y: 389, distance: 123.1
click at [597, 428] on div "[MEDICAL_DATA] TAB ADULT TAB X6 PER PACK" at bounding box center [608, 444] width 246 height 50
type input "11115"
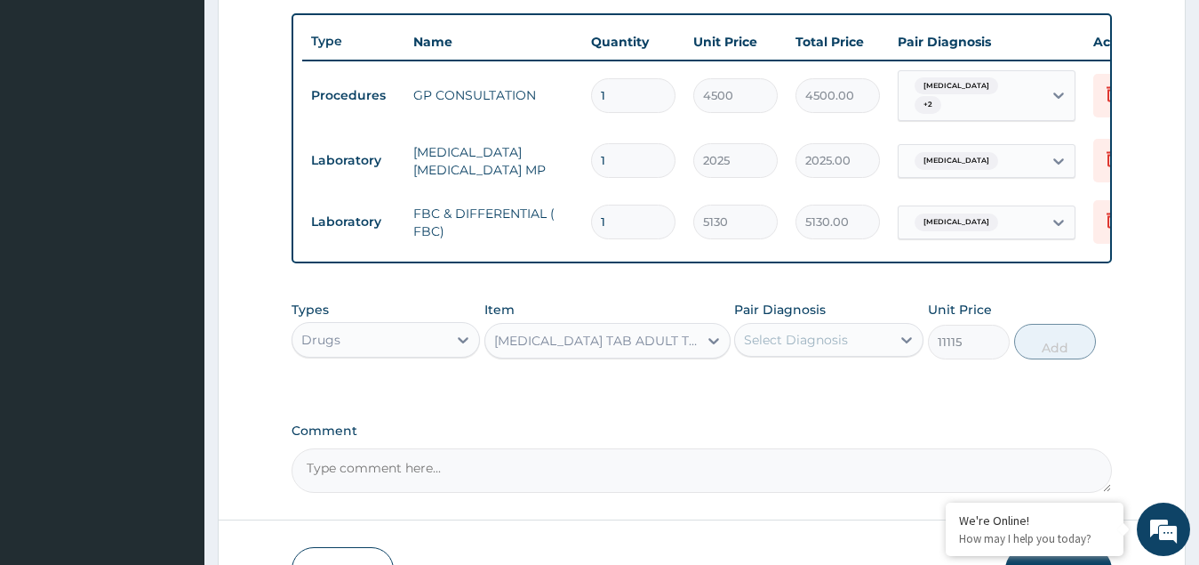
click at [808, 348] on div "Select Diagnosis" at bounding box center [796, 340] width 104 height 18
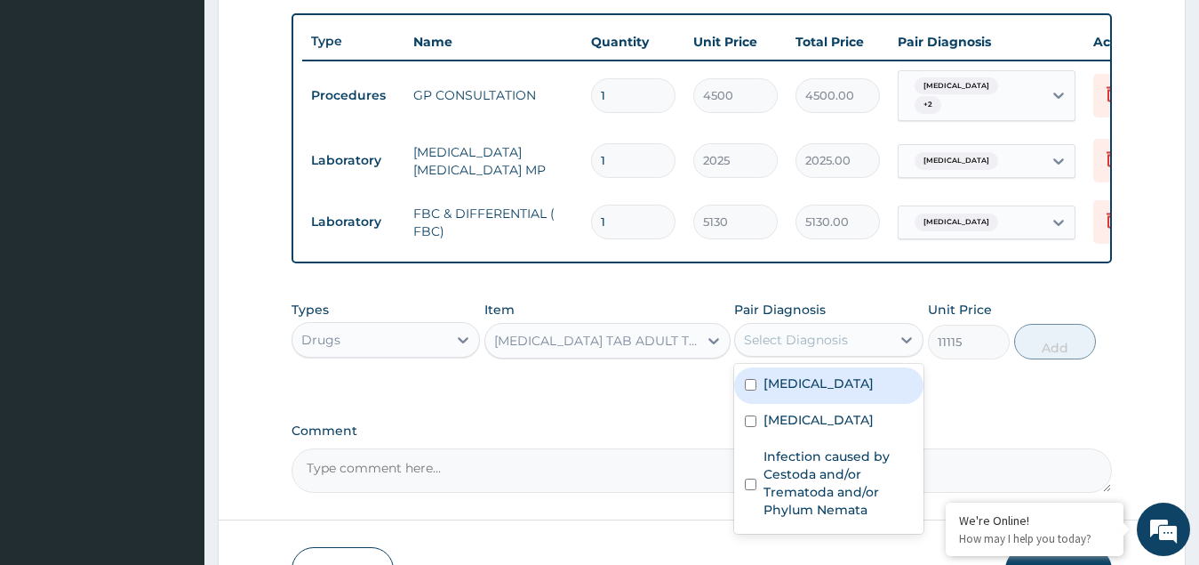
click at [791, 391] on label "[MEDICAL_DATA]" at bounding box center [819, 383] width 110 height 18
checkbox input "true"
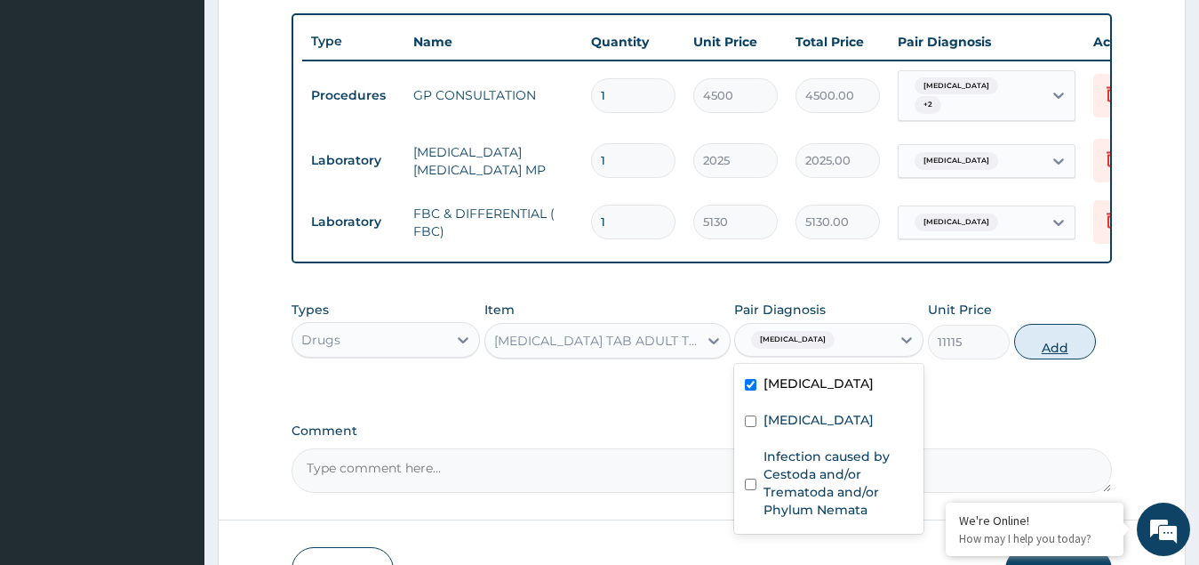
click at [1094, 355] on button "Add" at bounding box center [1055, 342] width 82 height 36
type input "0"
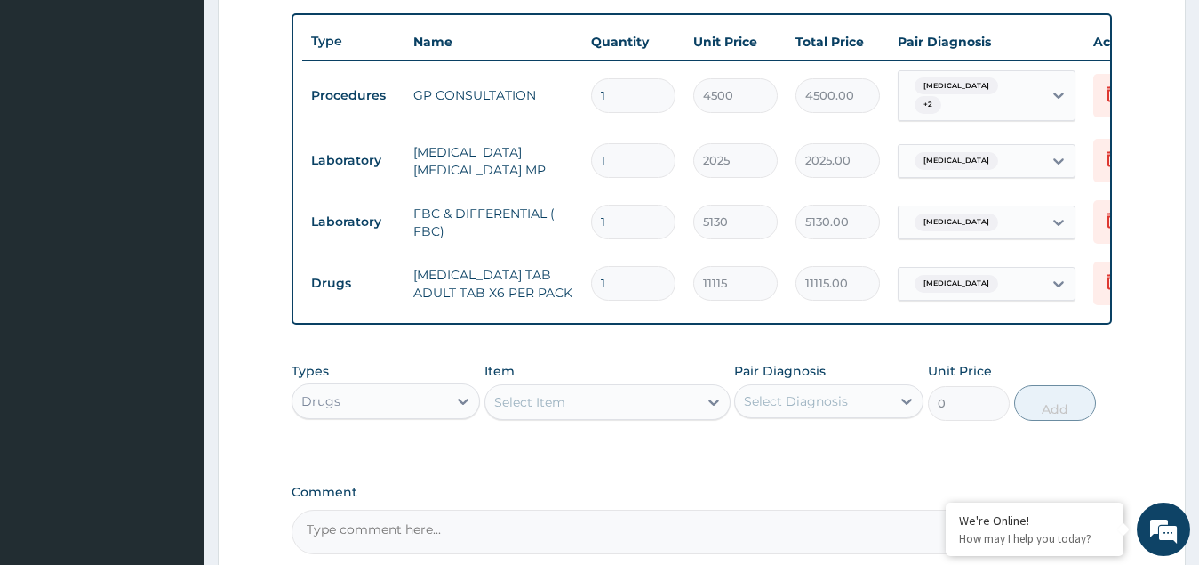
click at [565, 416] on div "Select Item" at bounding box center [591, 402] width 212 height 28
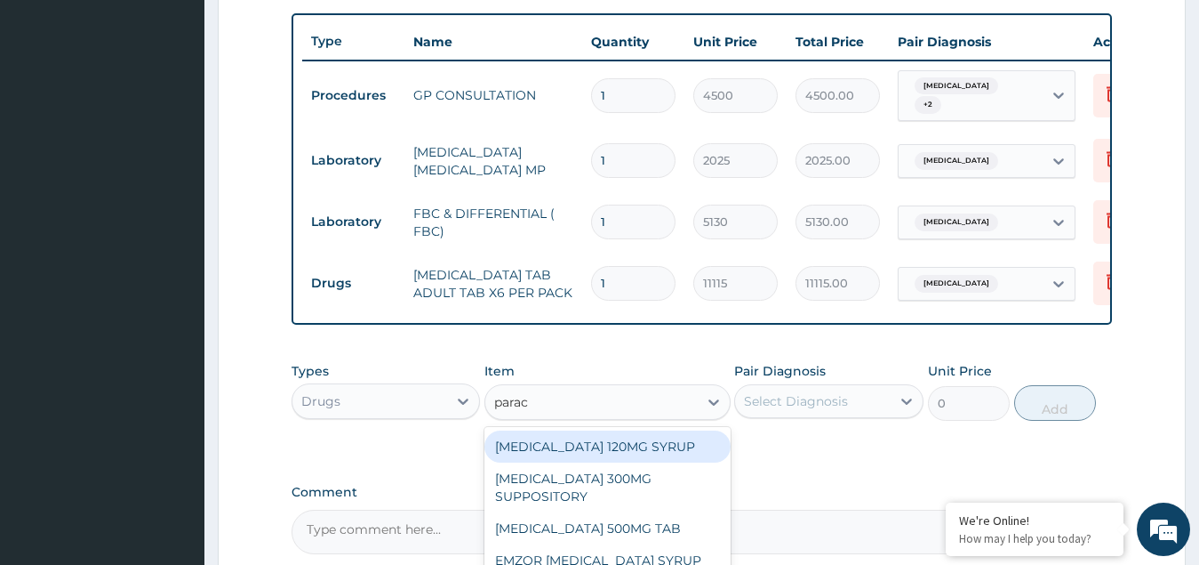
type input "parace"
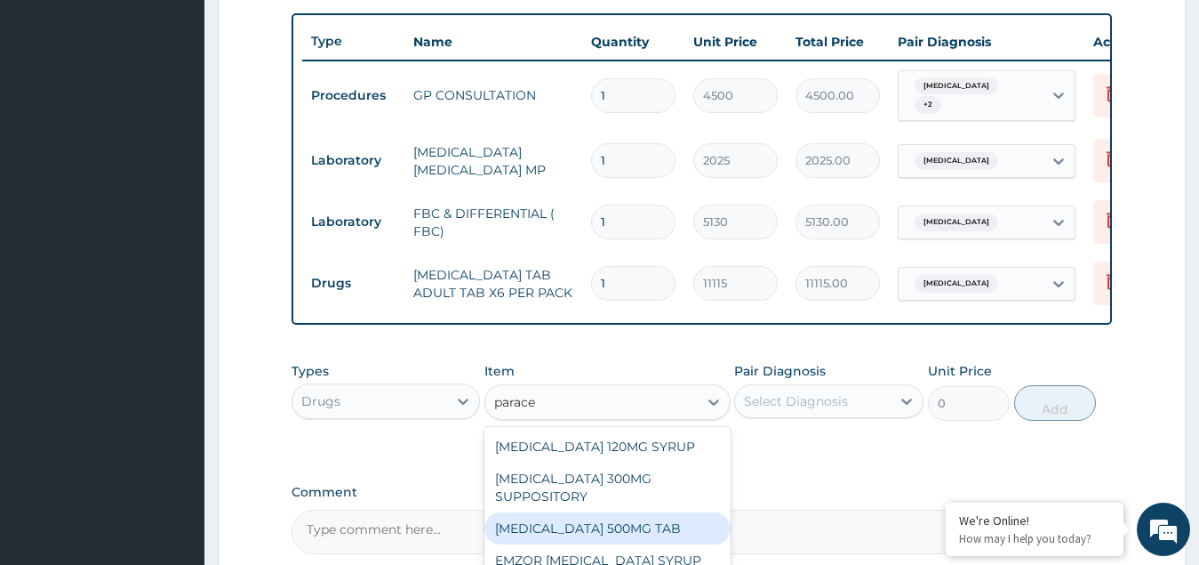
click at [563, 531] on div "[MEDICAL_DATA] 500MG TAB" at bounding box center [608, 528] width 246 height 32
type input "44.5248375"
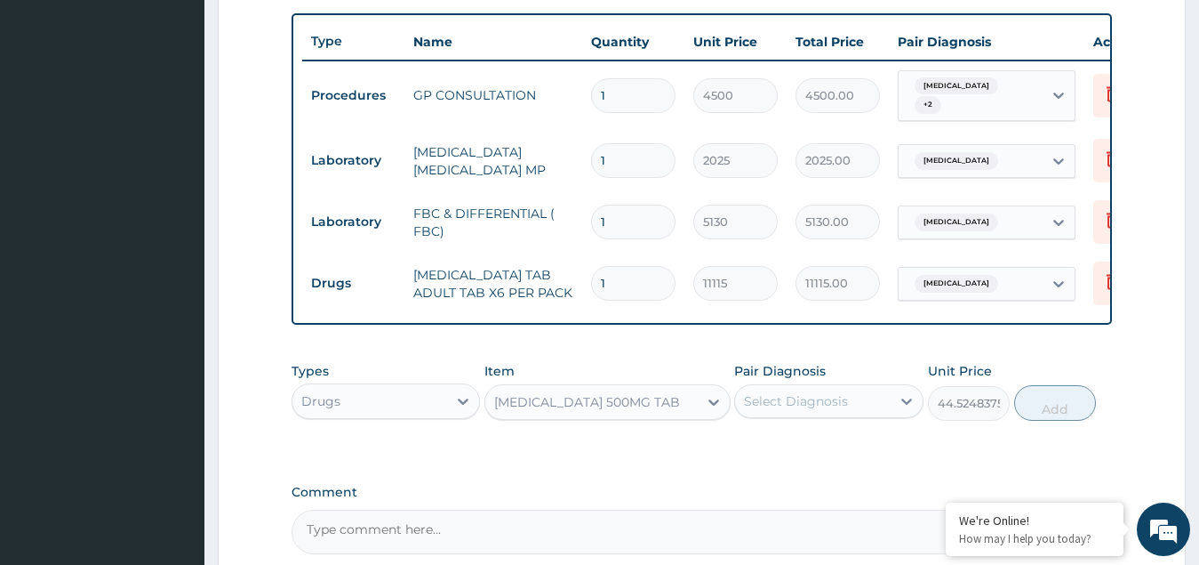
click at [783, 410] on div "Select Diagnosis" at bounding box center [796, 401] width 104 height 18
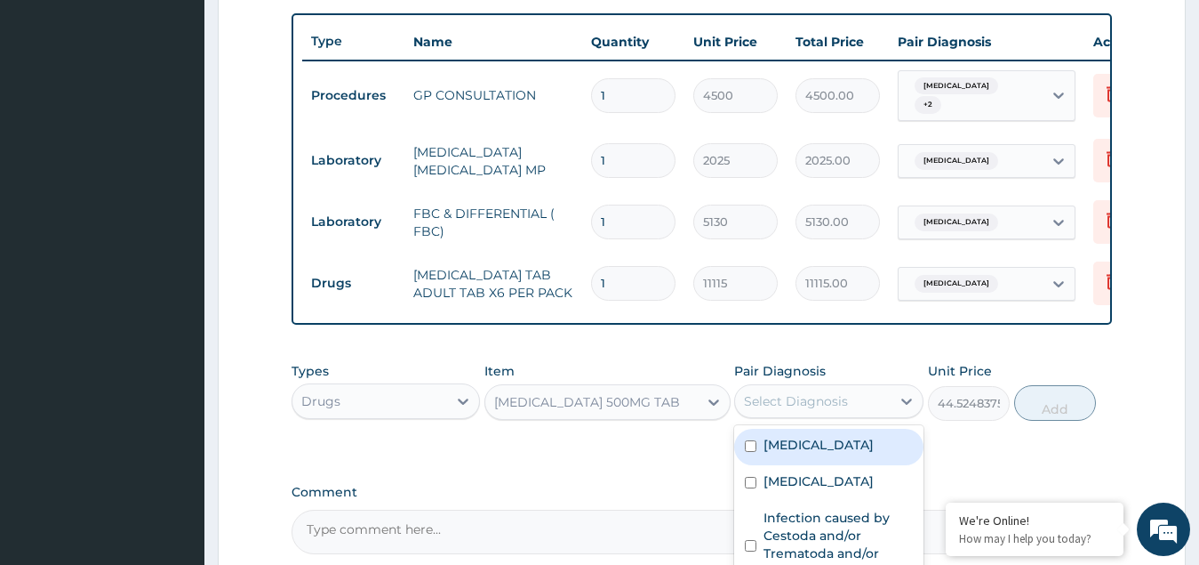
click at [774, 453] on label "[MEDICAL_DATA]" at bounding box center [819, 445] width 110 height 18
checkbox input "true"
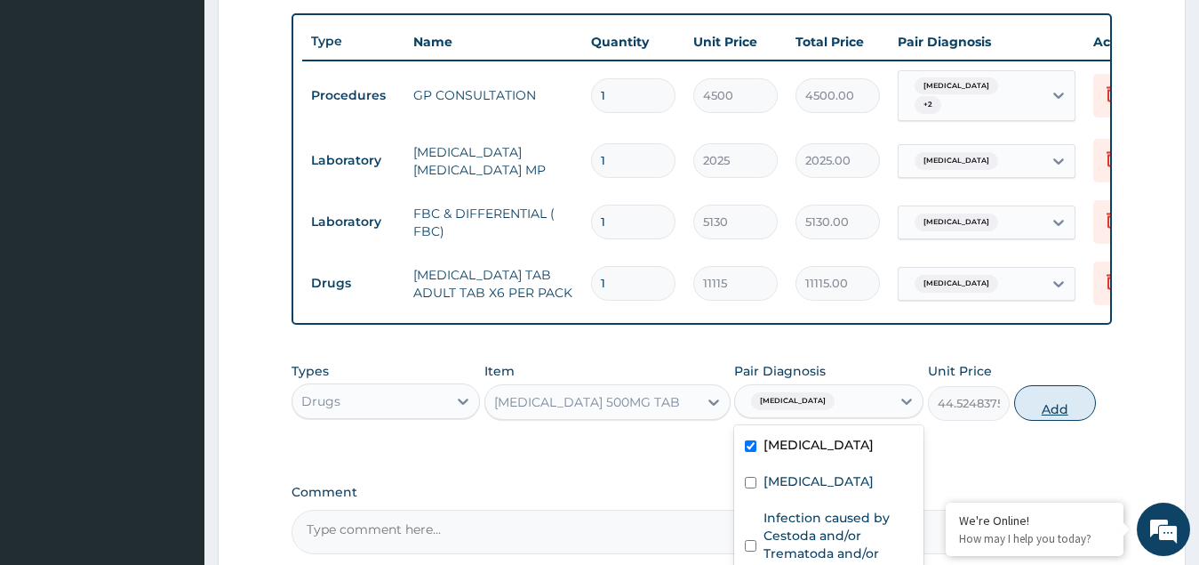
click at [1037, 410] on button "Add" at bounding box center [1055, 403] width 82 height 36
type input "0"
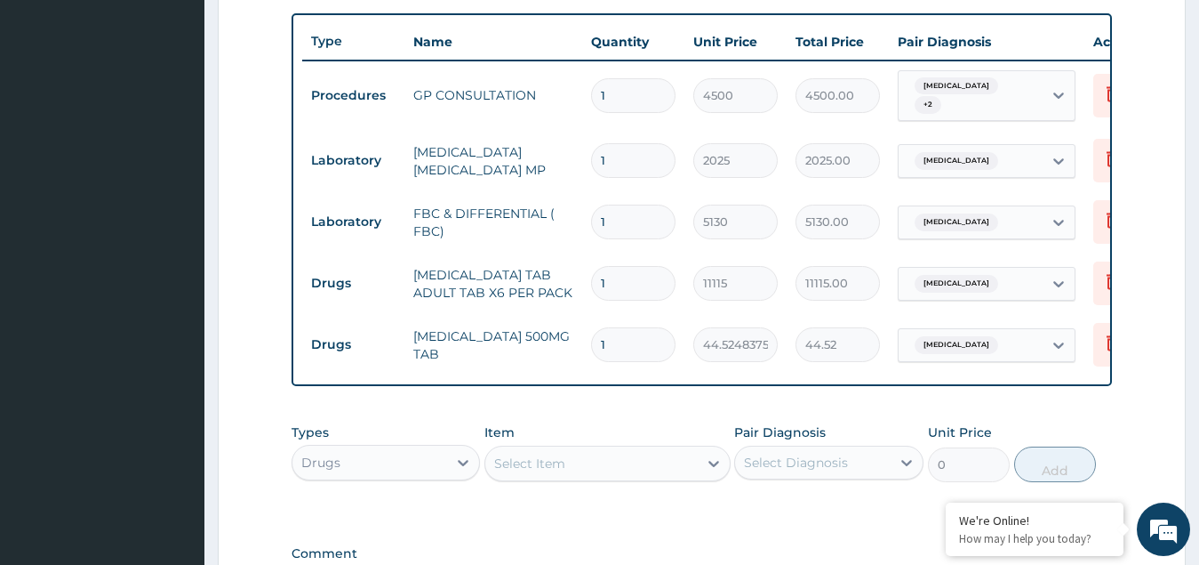
type input "18"
type input "801.45"
type input "18"
click at [591, 463] on div "Select Item" at bounding box center [591, 463] width 212 height 28
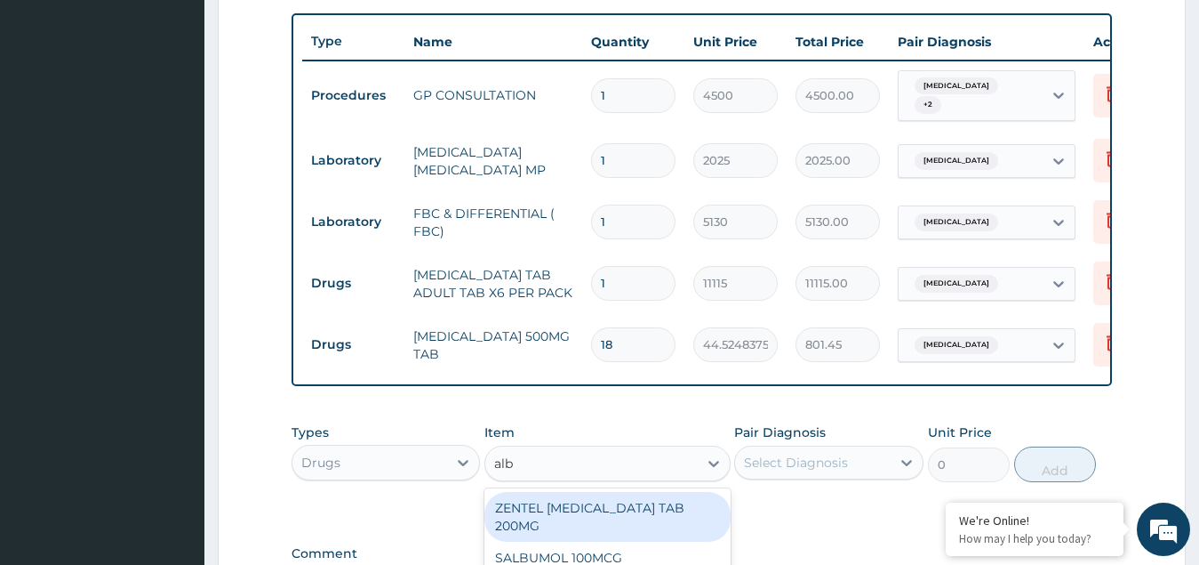
type input "albe"
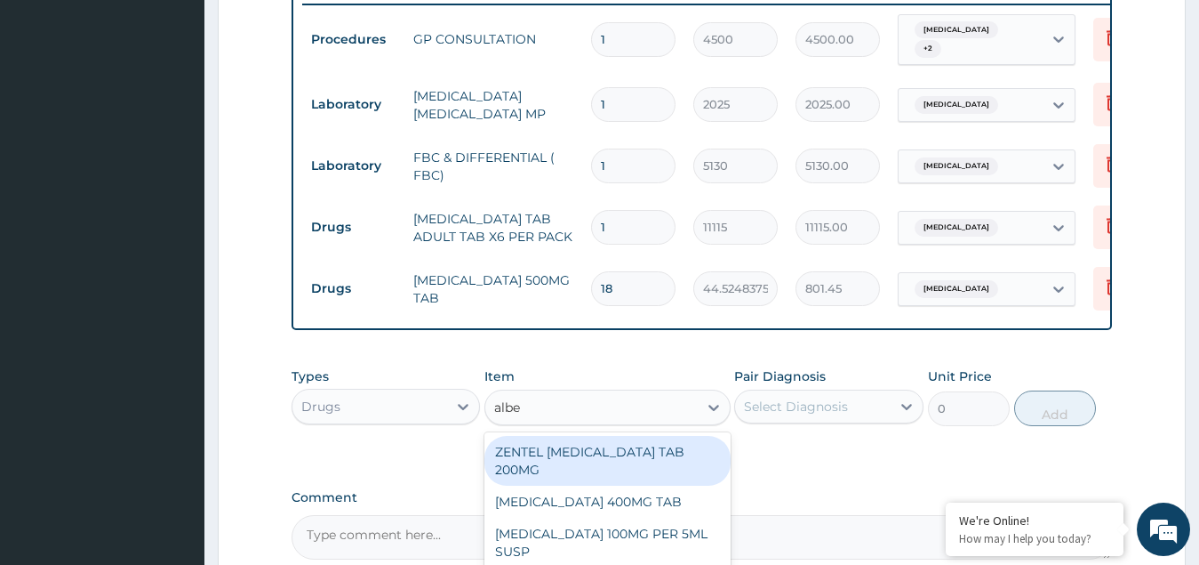
scroll to position [894, 0]
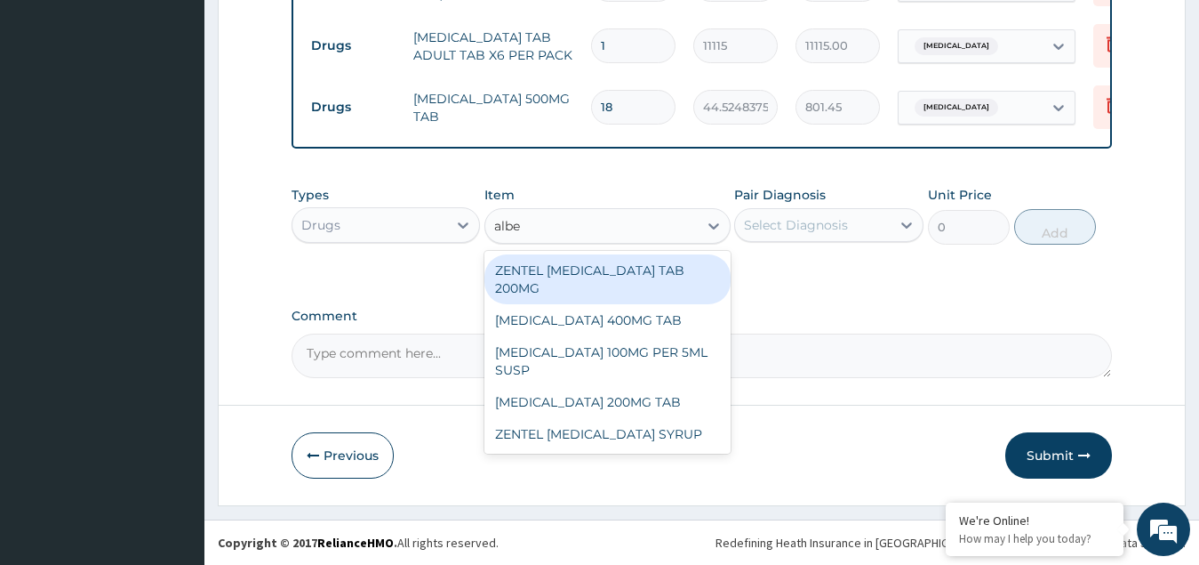
click at [587, 272] on div "ZENTEL [MEDICAL_DATA] TAB 200MG" at bounding box center [608, 279] width 246 height 50
type input "2212.056"
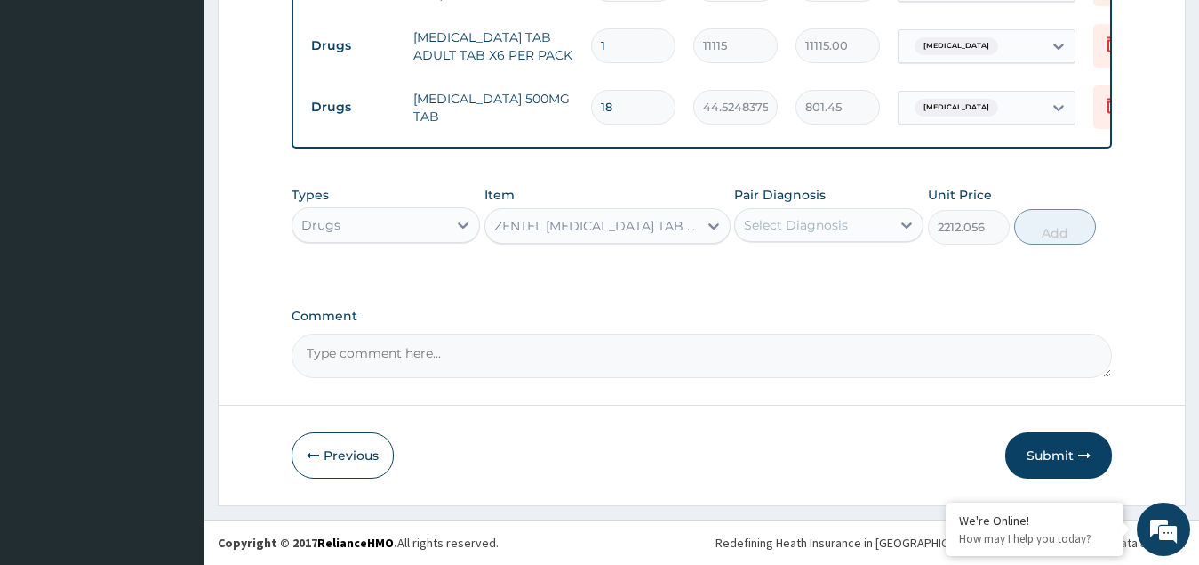
click at [797, 223] on div "Select Diagnosis" at bounding box center [796, 225] width 104 height 18
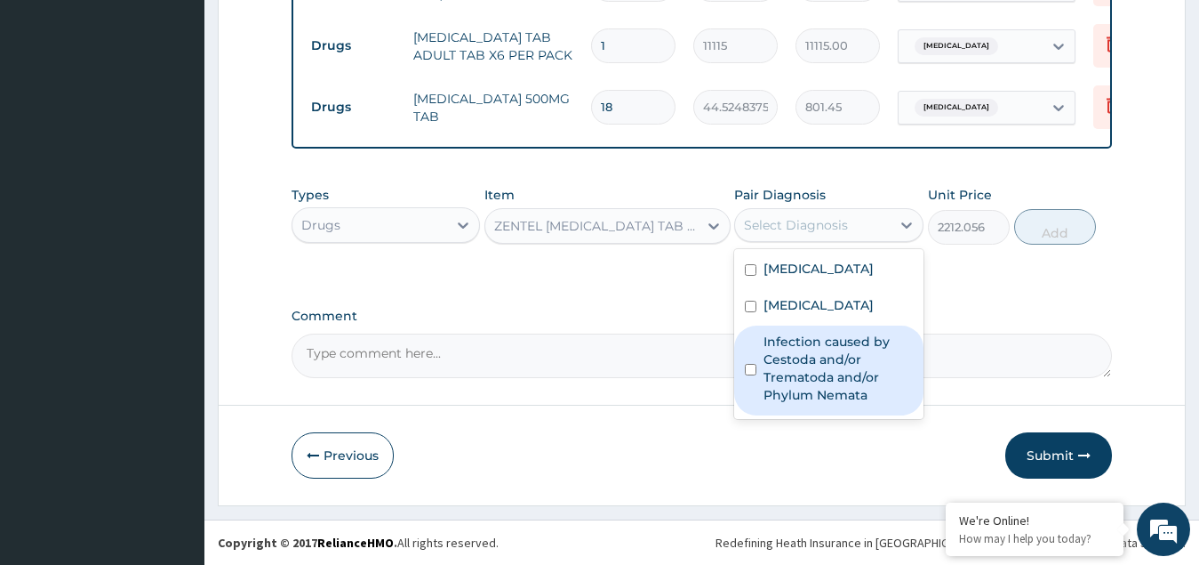
click at [804, 358] on label "Infection caused by Cestoda and/or Trematoda and/or Phylum Nemata" at bounding box center [838, 368] width 149 height 71
checkbox input "true"
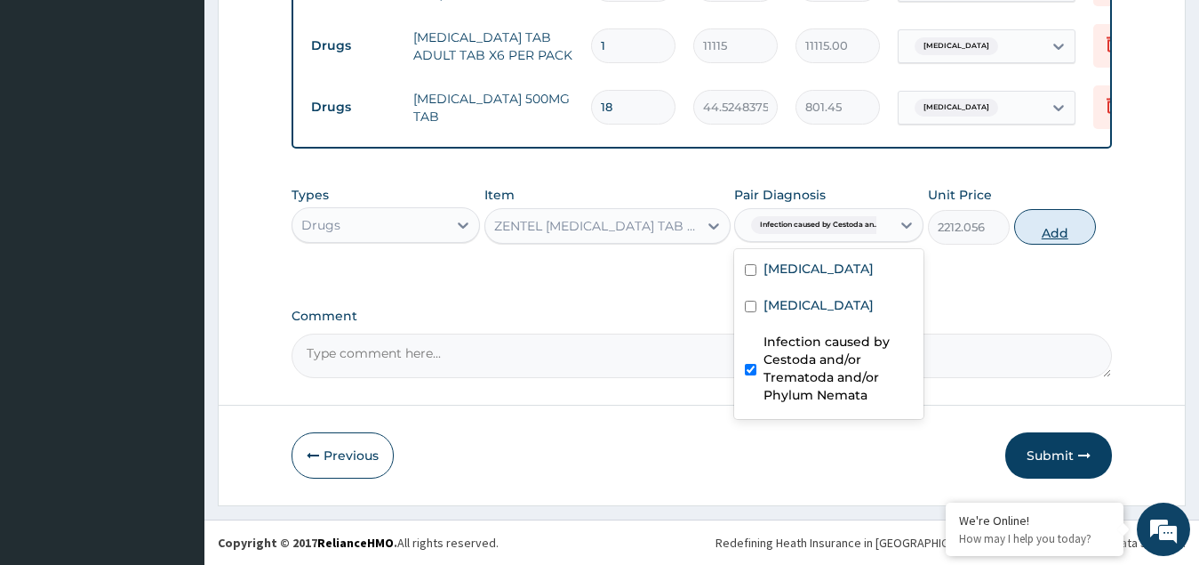
click at [1043, 224] on button "Add" at bounding box center [1055, 227] width 82 height 36
type input "0"
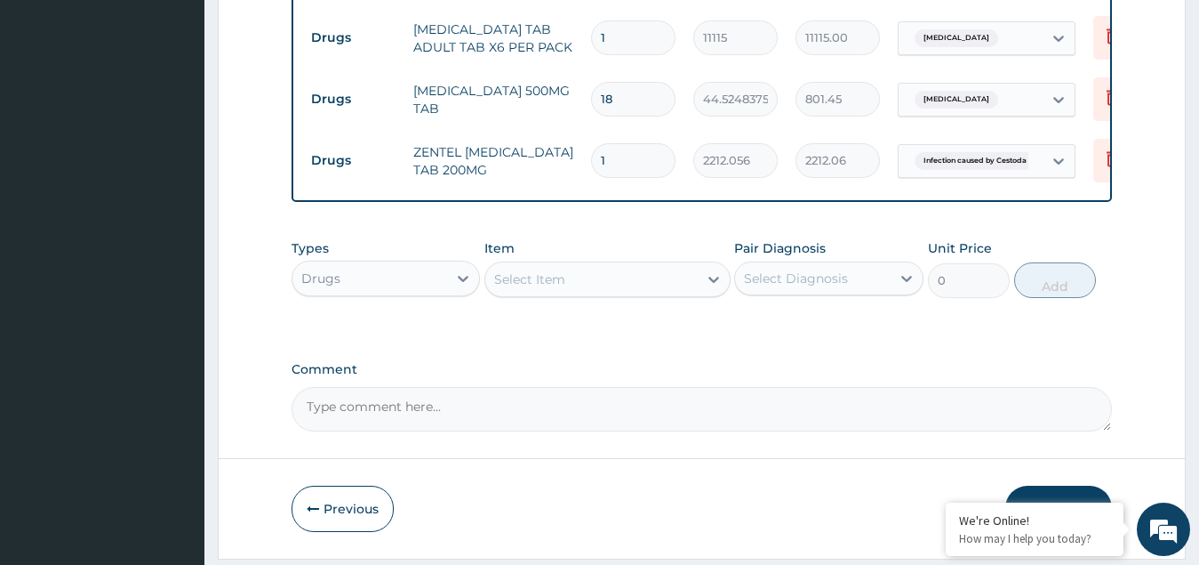
type input "0.00"
type input "2"
type input "4424.11"
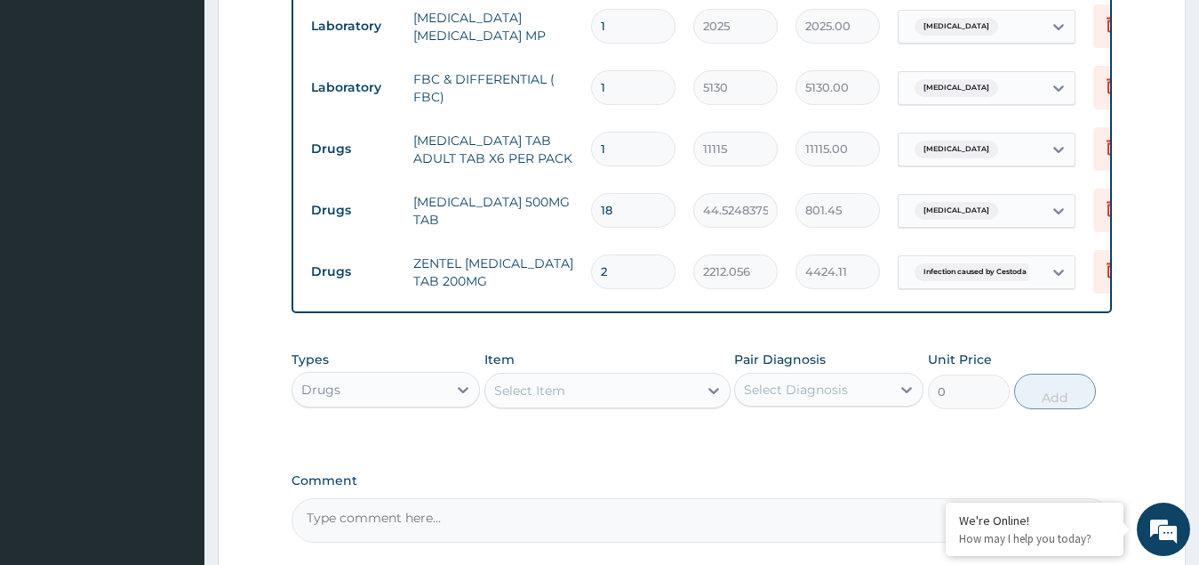
scroll to position [955, 0]
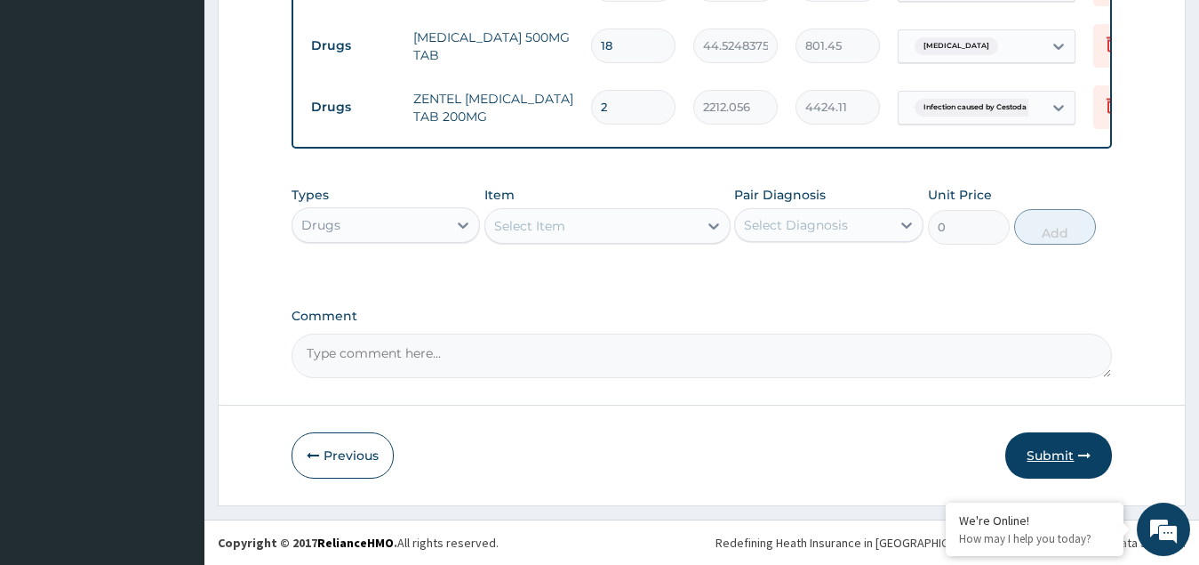
type input "2"
click at [1057, 453] on button "Submit" at bounding box center [1059, 455] width 107 height 46
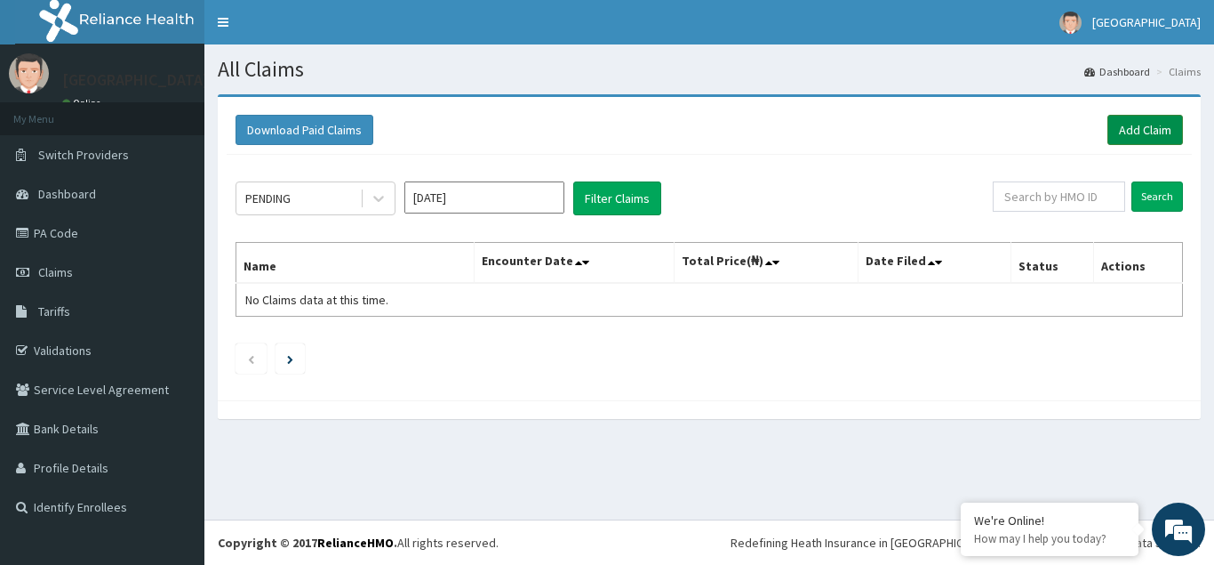
click at [1136, 125] on link "Add Claim" at bounding box center [1146, 130] width 76 height 30
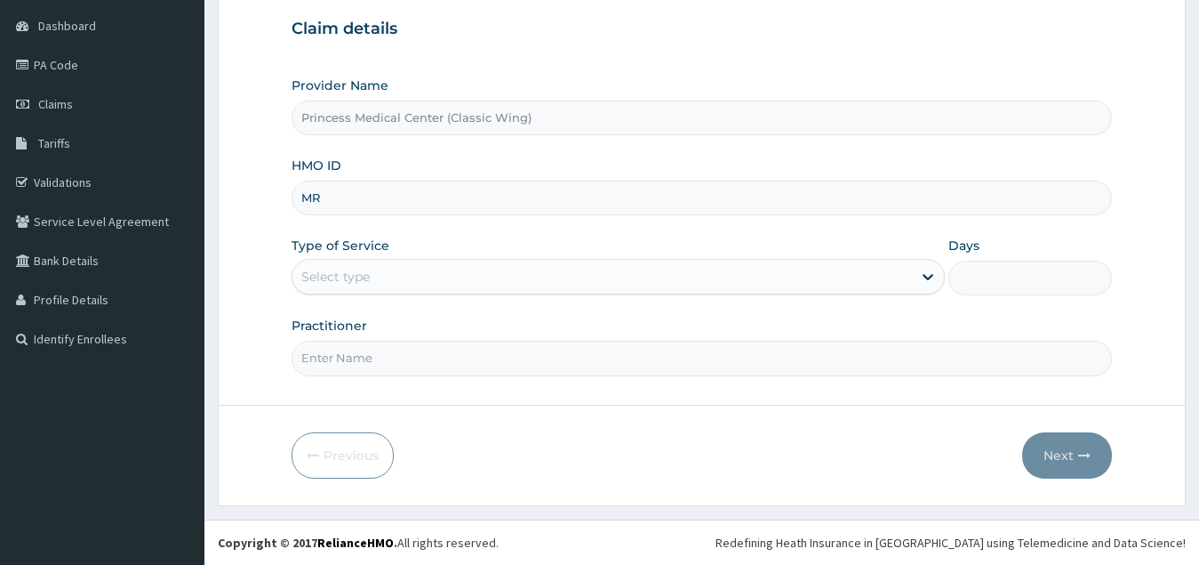
type input "M"
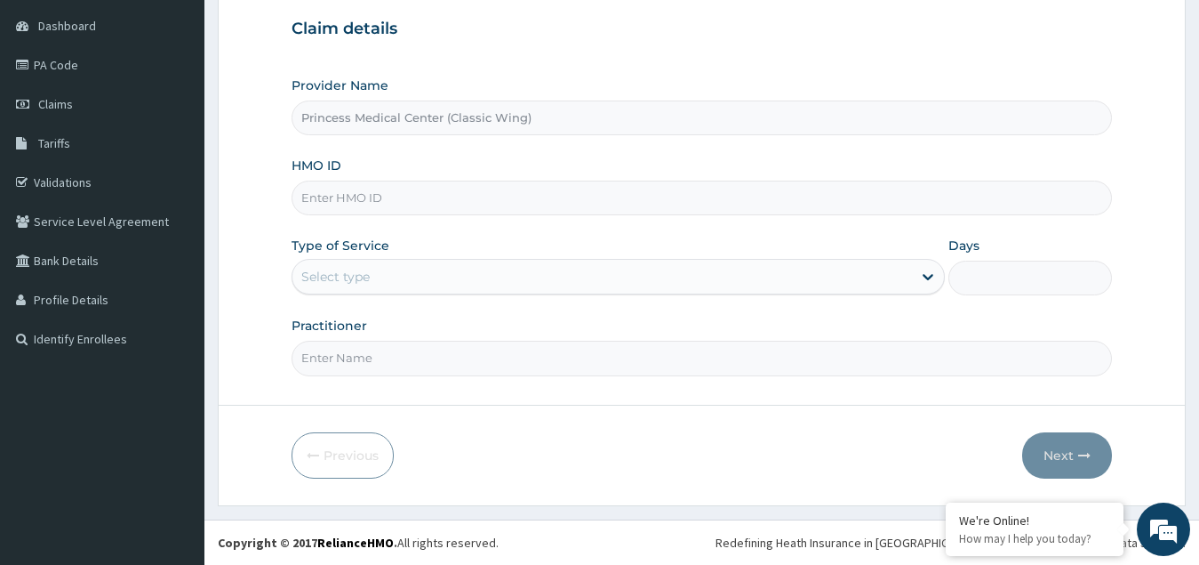
paste input "SPR/10010/B"
type input "SPR/10010/B"
click at [339, 282] on div "Select type" at bounding box center [335, 277] width 68 height 18
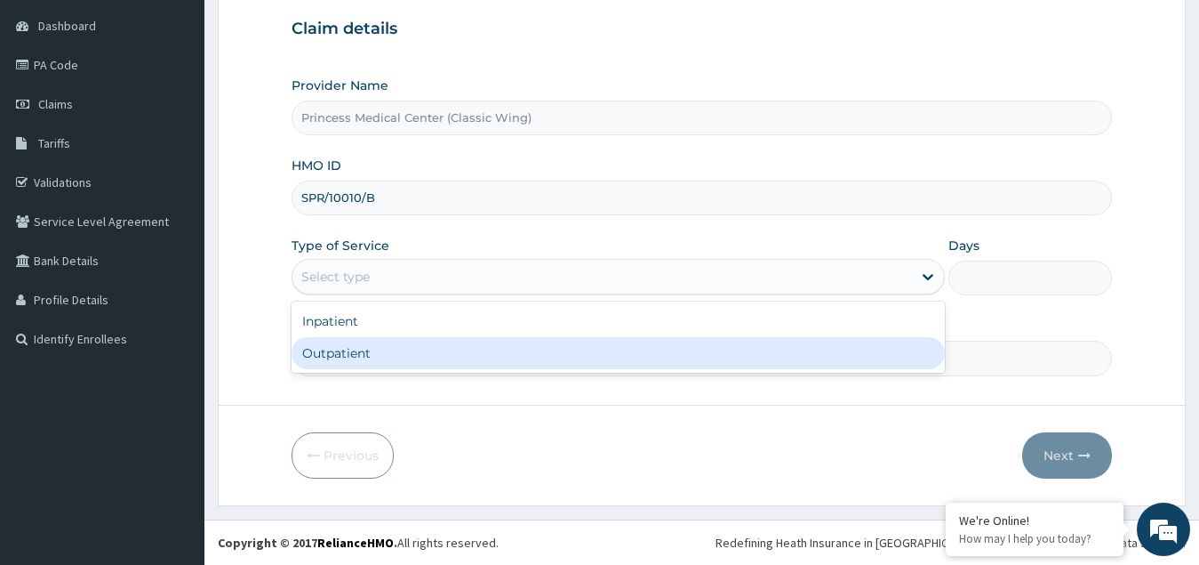
click at [342, 361] on div "Outpatient" at bounding box center [619, 353] width 654 height 32
type input "1"
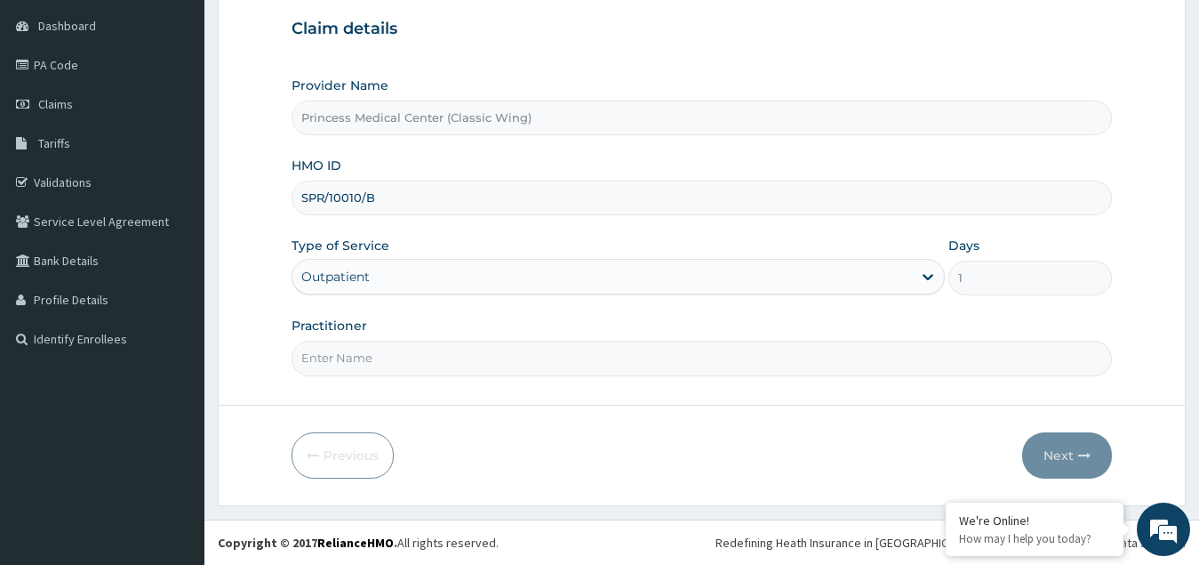
click at [354, 363] on input "Practitioner" at bounding box center [703, 358] width 822 height 35
paste input "Dr. CHIORLU JOHN"
type input "Dr. CHIORLU JOHN"
click at [1065, 465] on button "Next" at bounding box center [1067, 455] width 90 height 46
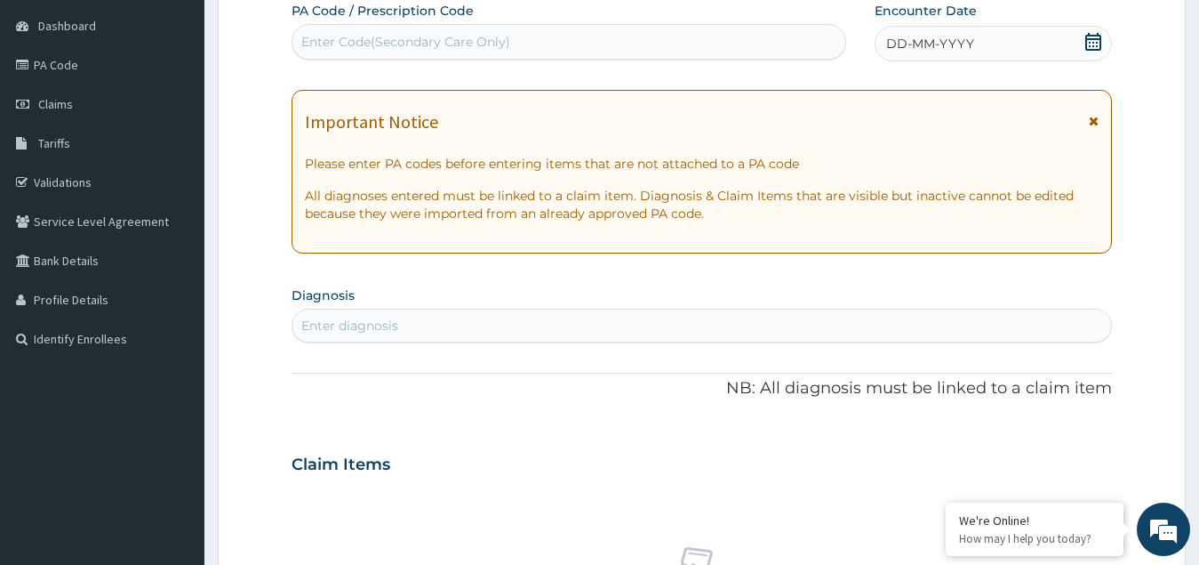
click at [1094, 40] on icon at bounding box center [1094, 42] width 18 height 18
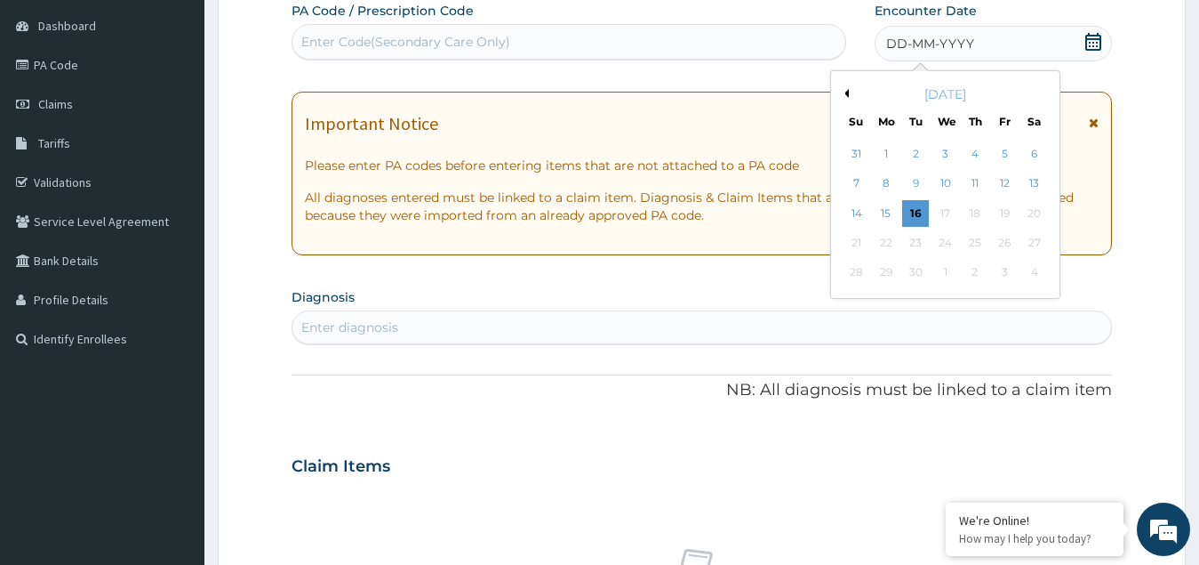
click at [846, 91] on button "Previous Month" at bounding box center [844, 93] width 9 height 9
click at [915, 274] on div "26" at bounding box center [915, 273] width 27 height 27
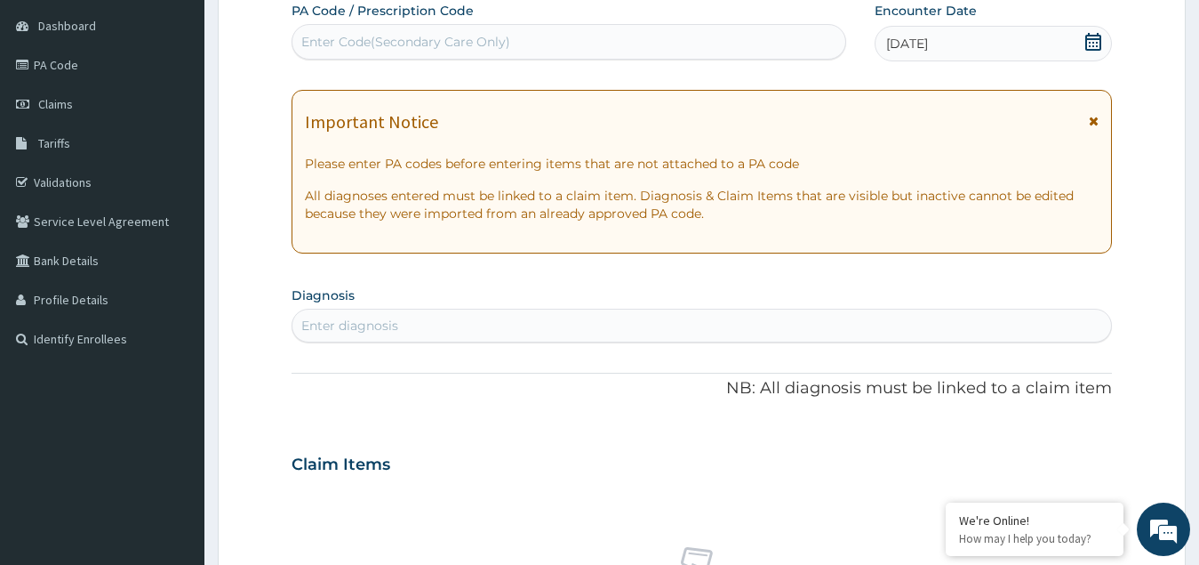
click at [339, 321] on div "Enter diagnosis" at bounding box center [349, 326] width 97 height 18
type input "malaria"
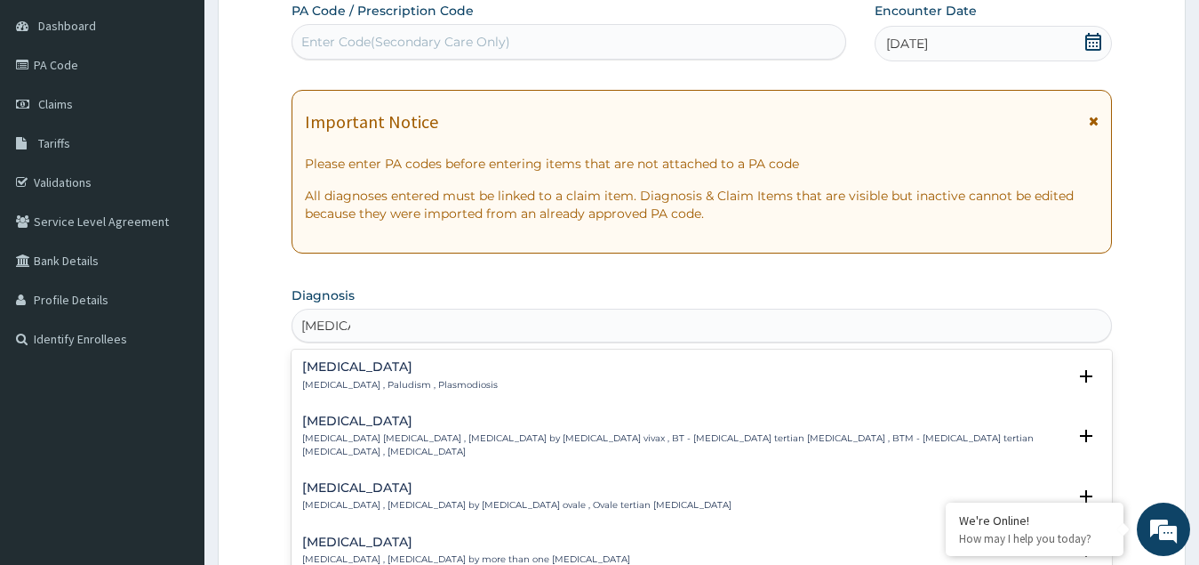
scroll to position [346, 0]
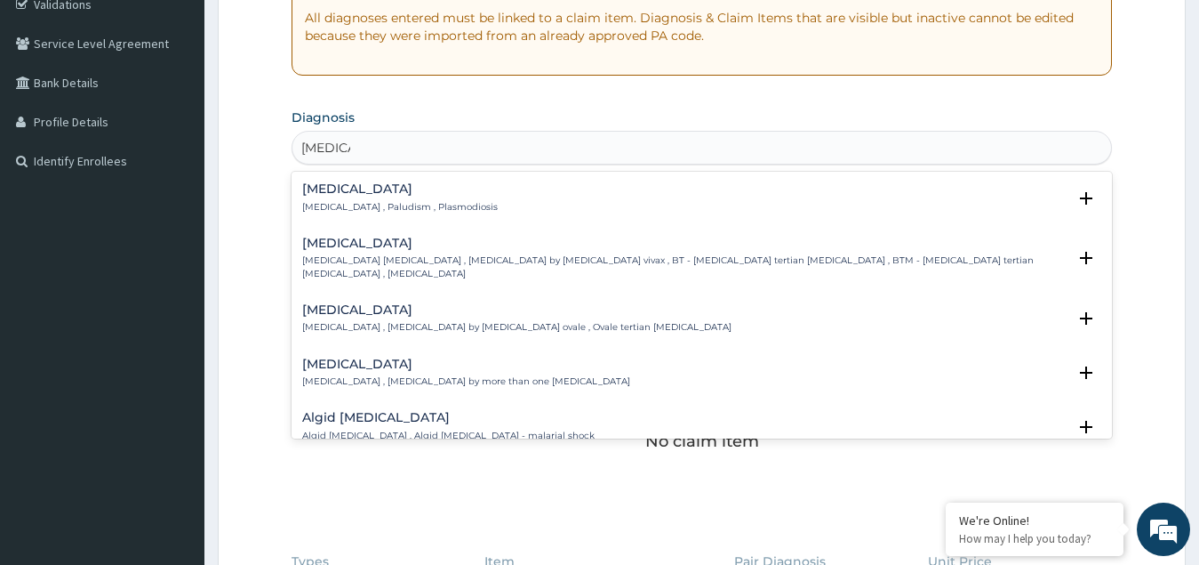
click at [346, 207] on p "Malaria , Paludism , Plasmodiosis" at bounding box center [400, 207] width 196 height 12
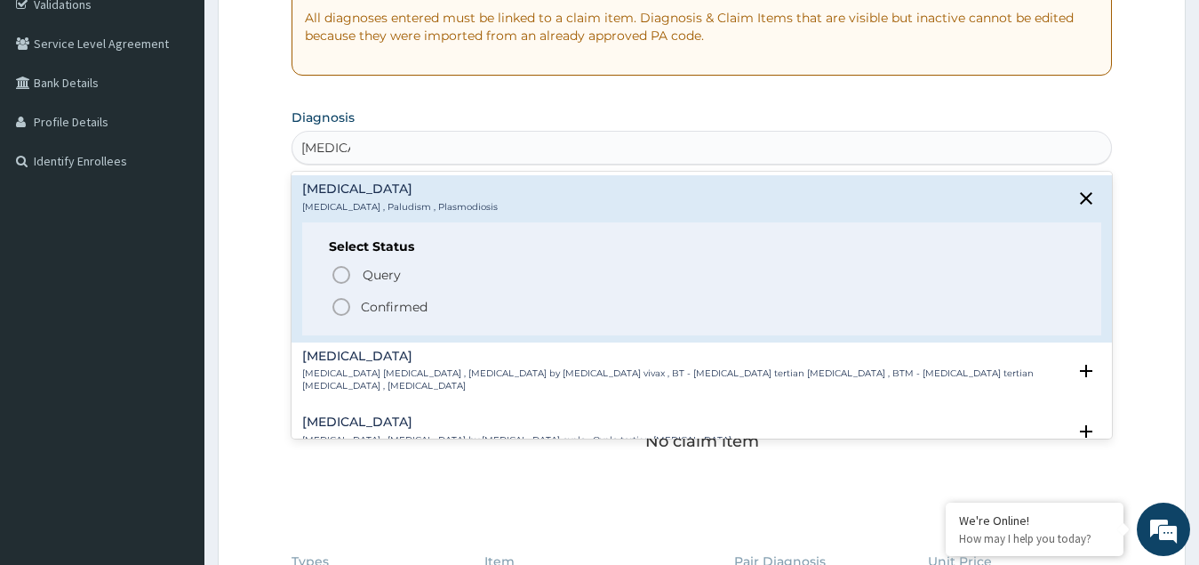
click at [341, 309] on icon "status option filled" at bounding box center [341, 306] width 21 height 21
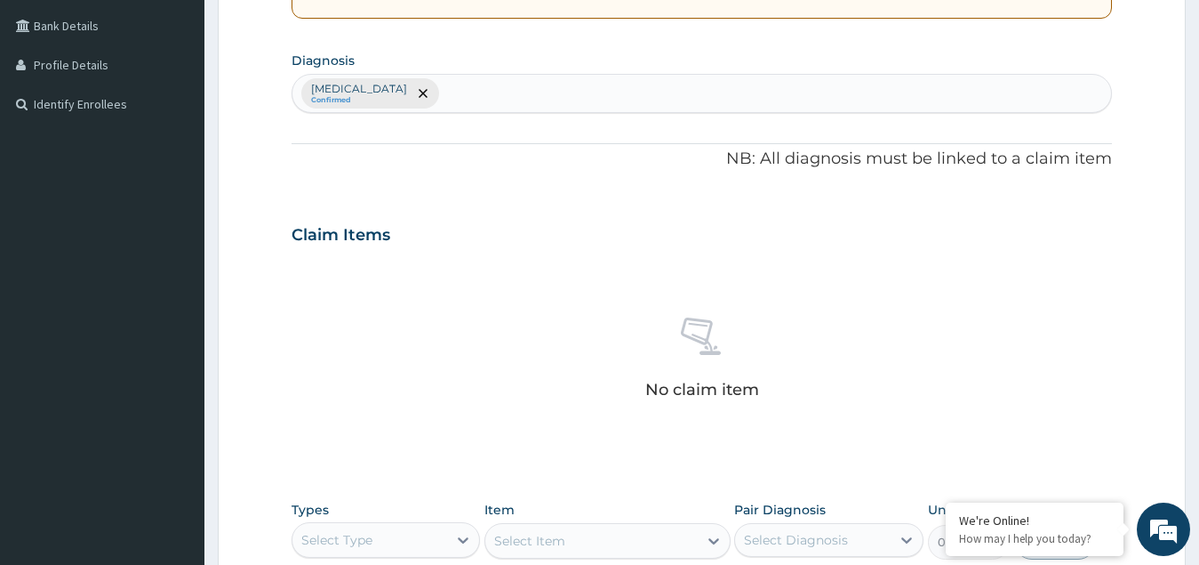
scroll to position [435, 0]
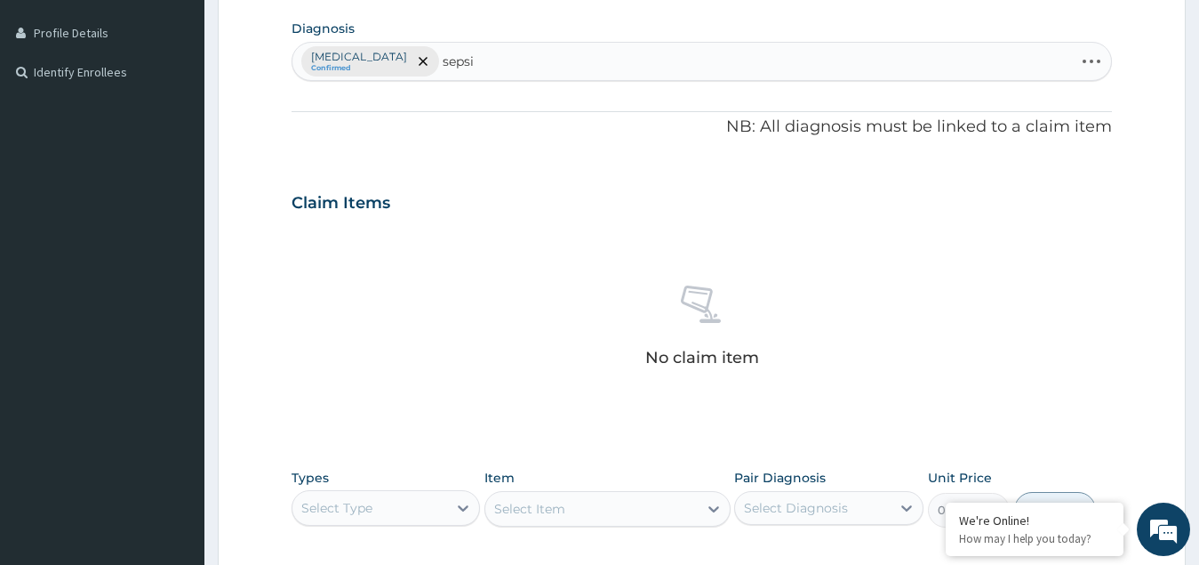
type input "sepsis"
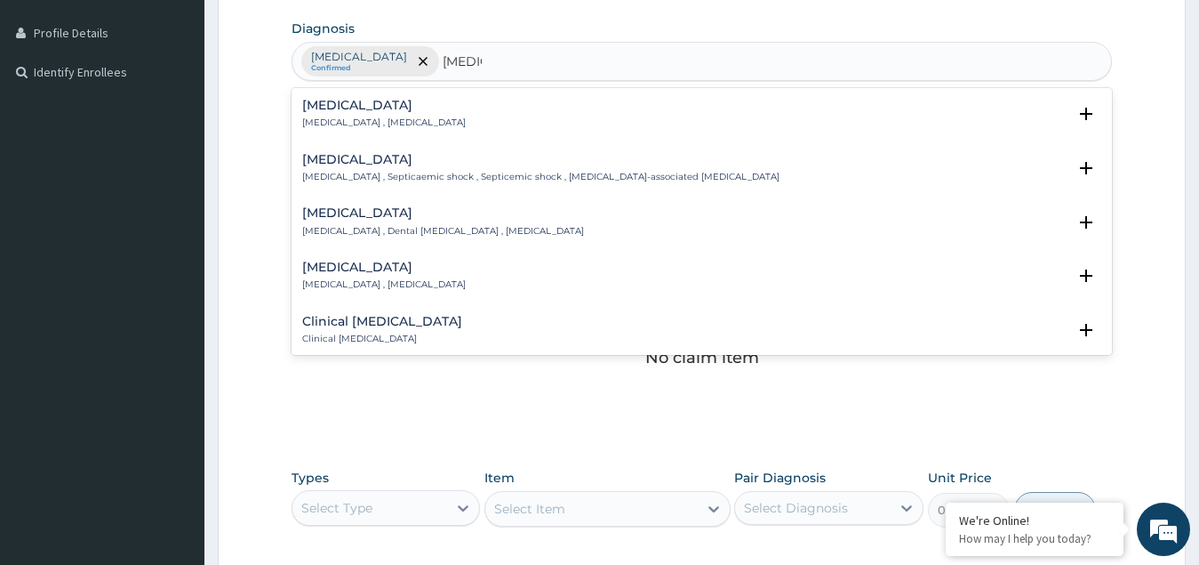
click at [323, 107] on h4 "Sepsis" at bounding box center [384, 105] width 164 height 13
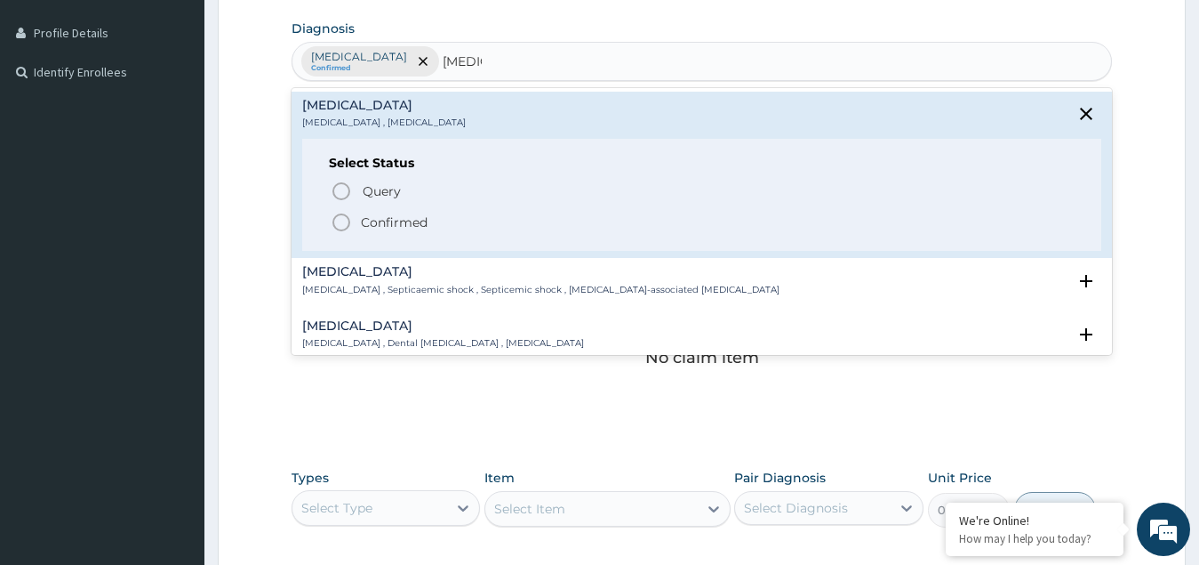
click at [354, 225] on span "Confirmed" at bounding box center [703, 222] width 745 height 21
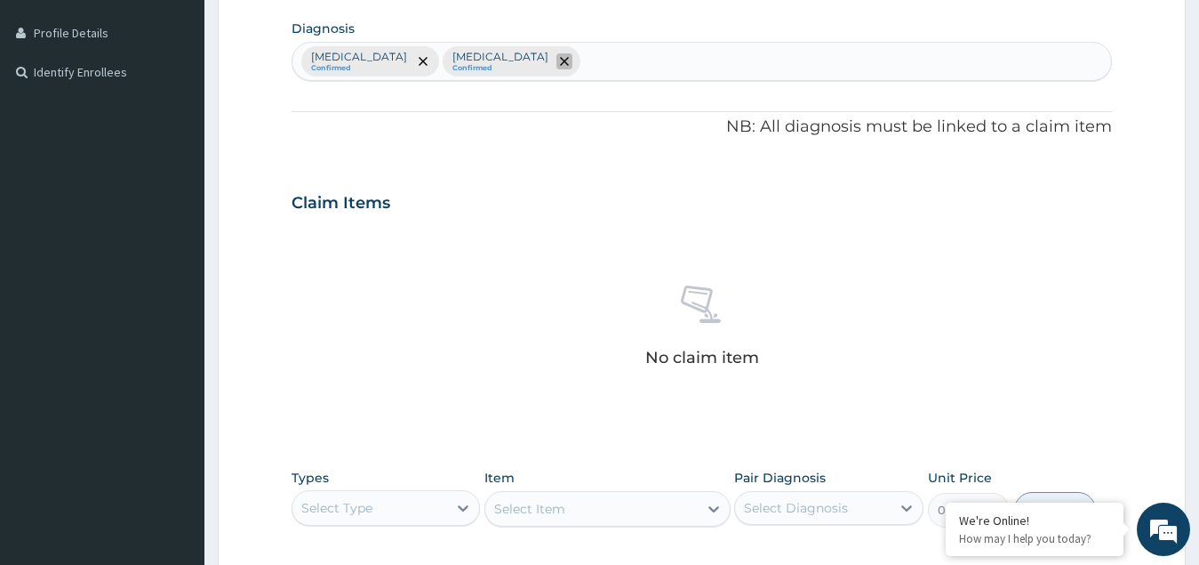
click at [560, 59] on icon "remove selection option" at bounding box center [564, 61] width 9 height 9
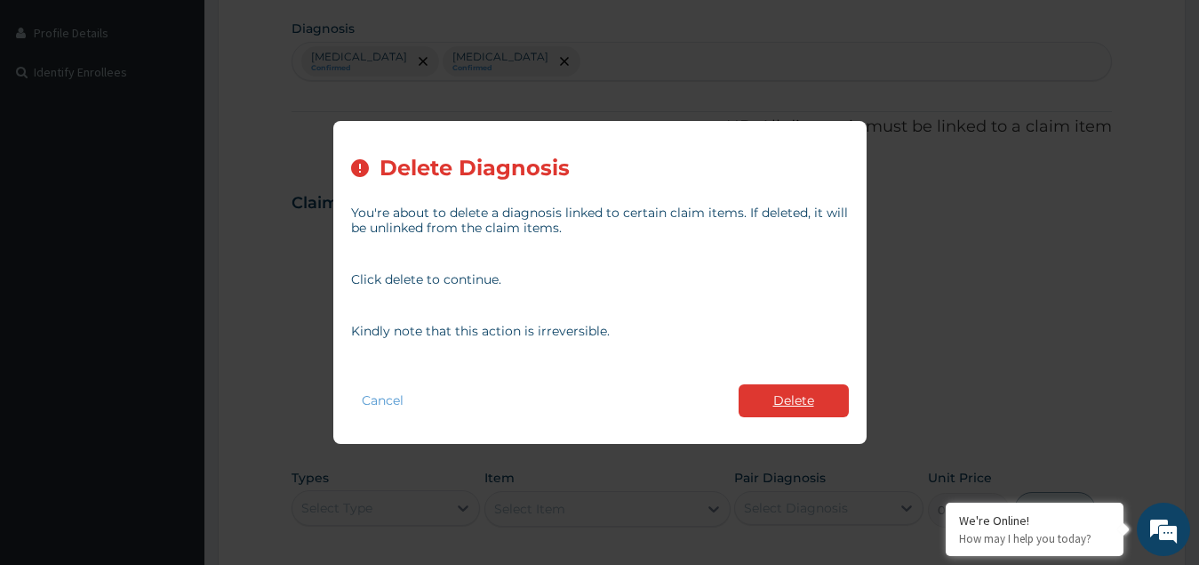
click at [806, 412] on button "Delete" at bounding box center [794, 400] width 110 height 33
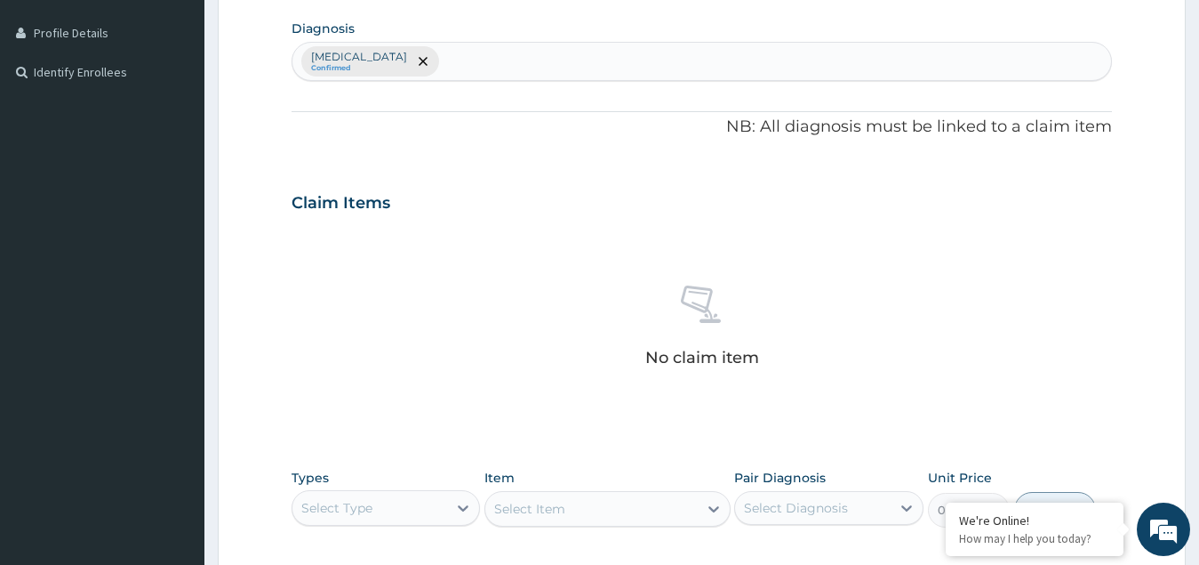
click at [408, 62] on div "Malaria Confirmed" at bounding box center [703, 61] width 820 height 37
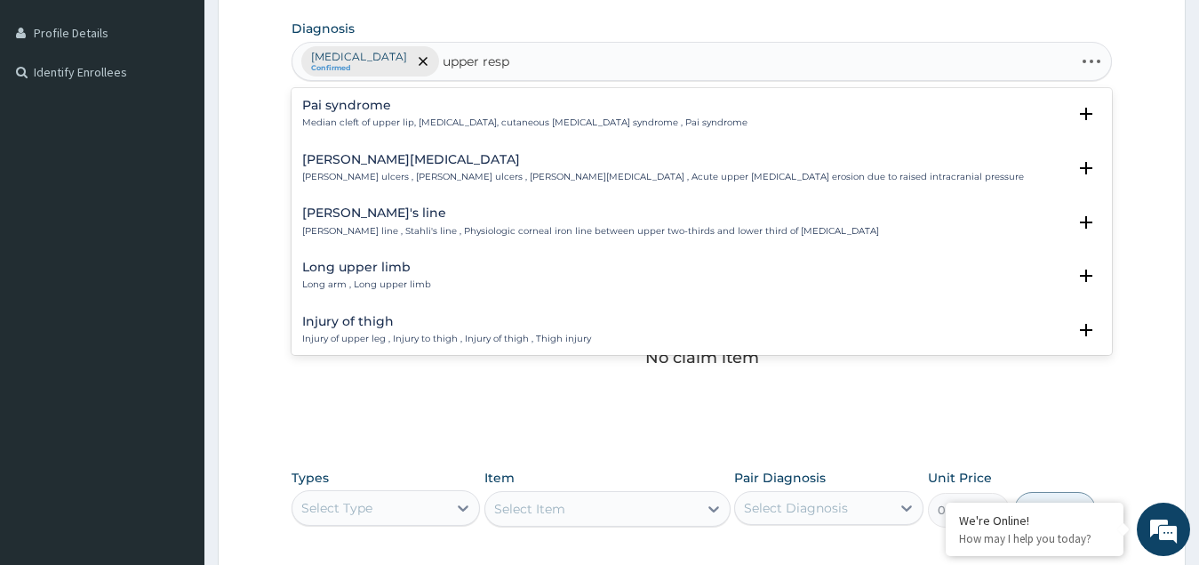
type input "upper respi"
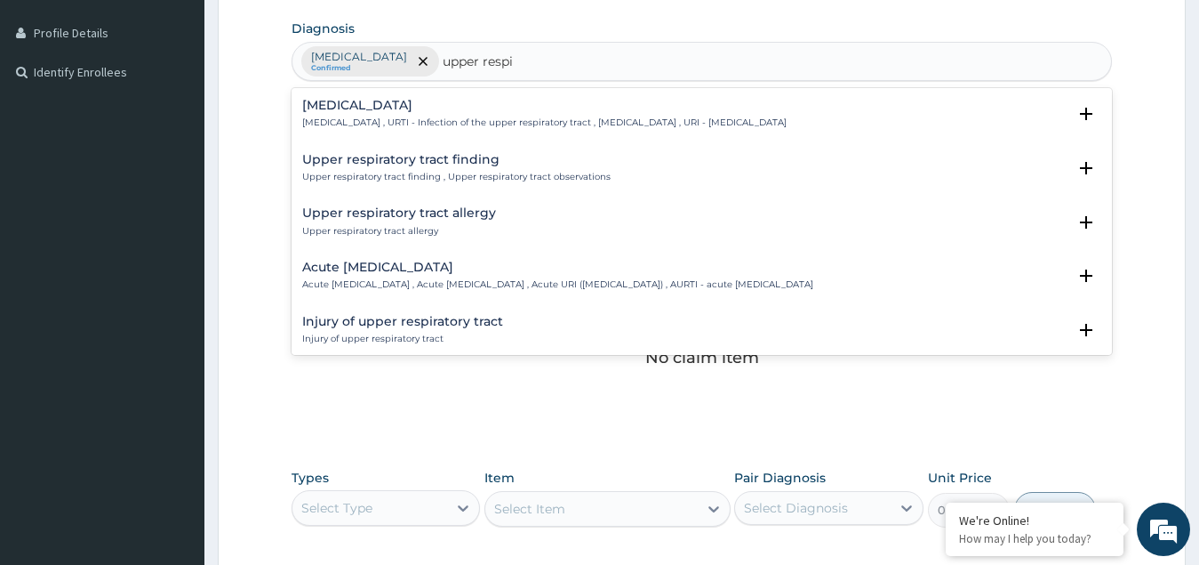
click at [390, 110] on h4 "[MEDICAL_DATA]" at bounding box center [544, 105] width 485 height 13
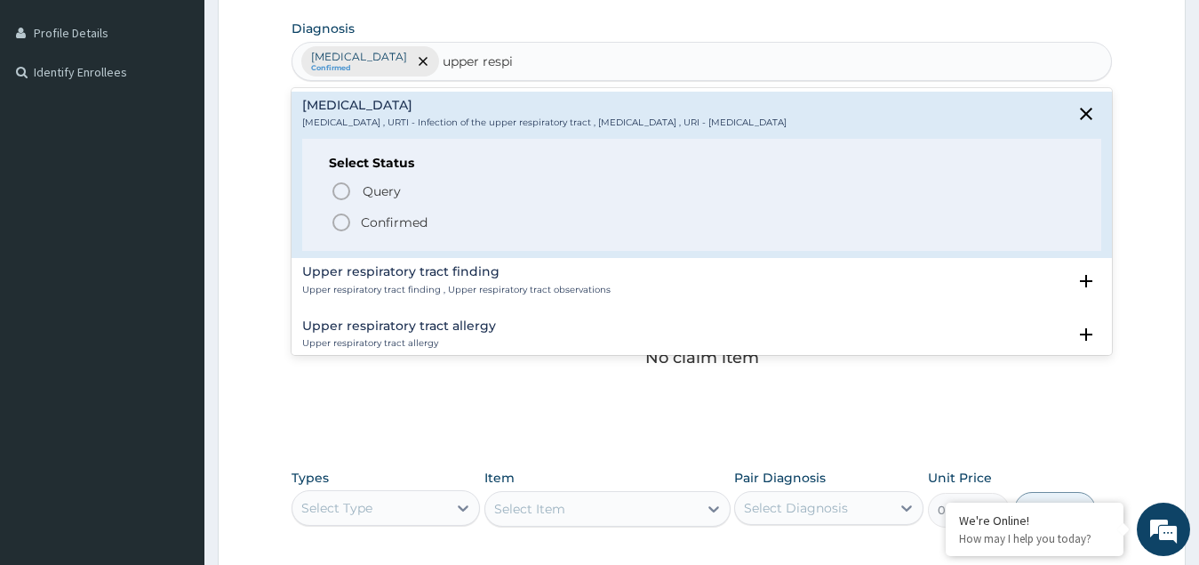
click at [373, 231] on p "Confirmed" at bounding box center [394, 222] width 67 height 18
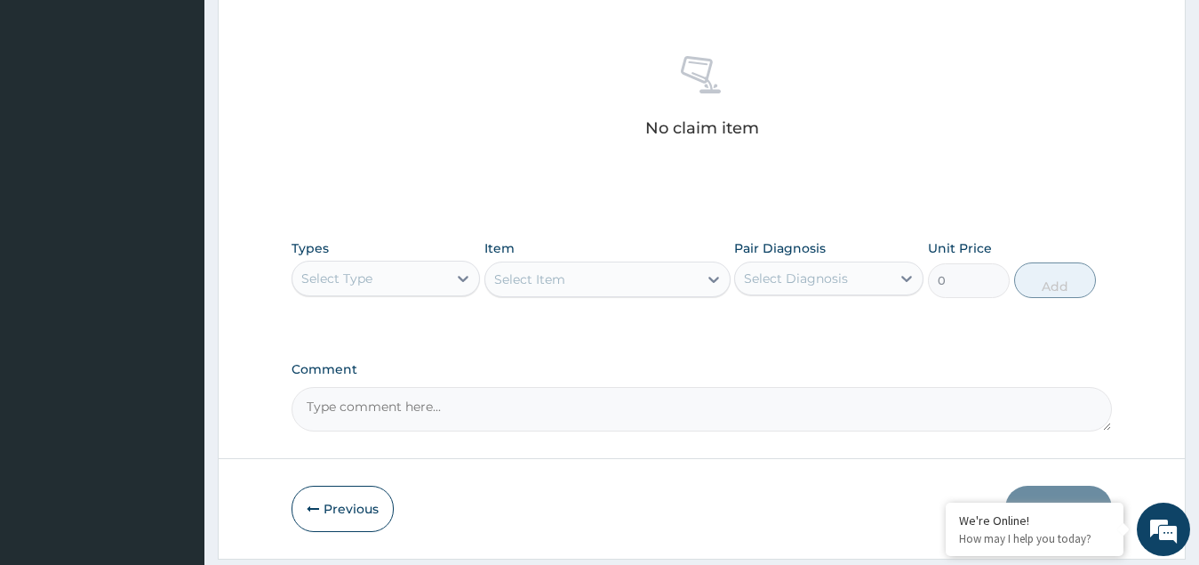
scroll to position [717, 0]
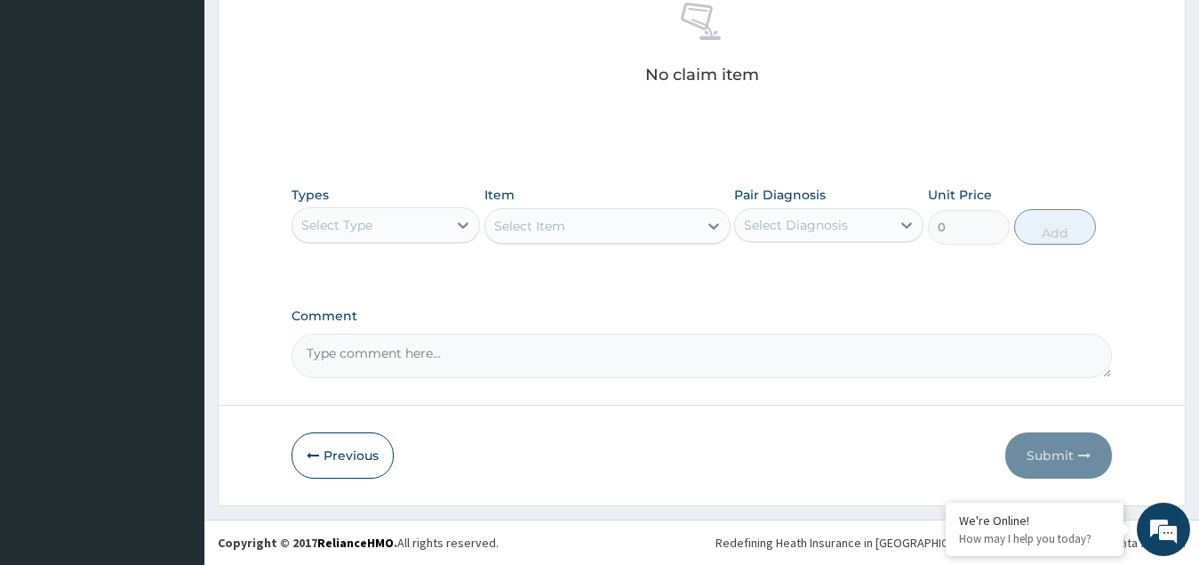
click at [374, 230] on div "Select Type" at bounding box center [371, 225] width 156 height 28
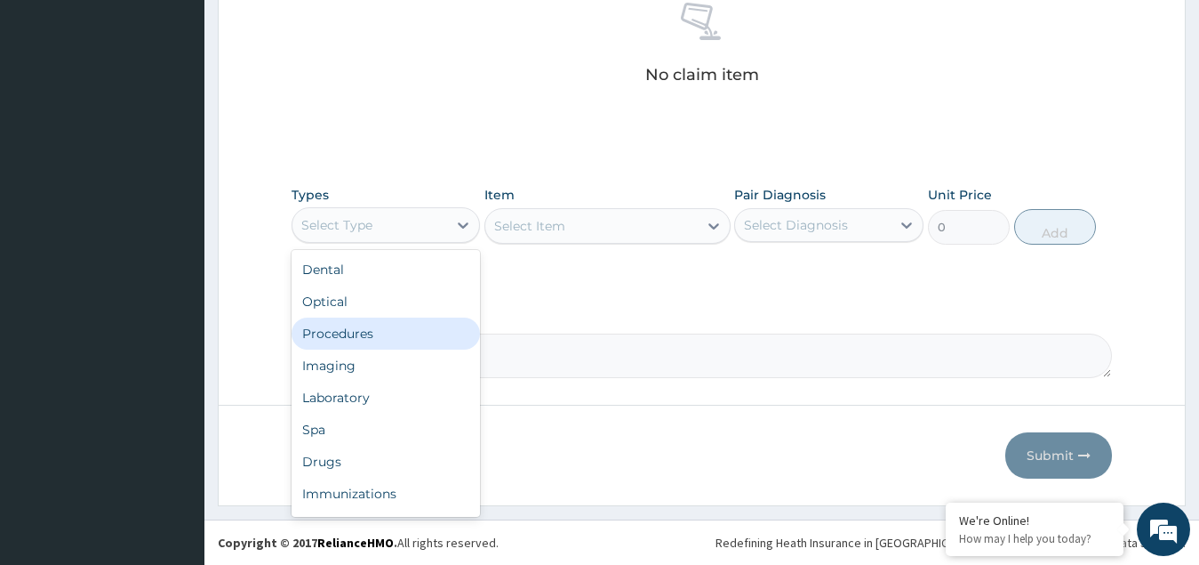
click at [358, 340] on div "Procedures" at bounding box center [386, 333] width 189 height 32
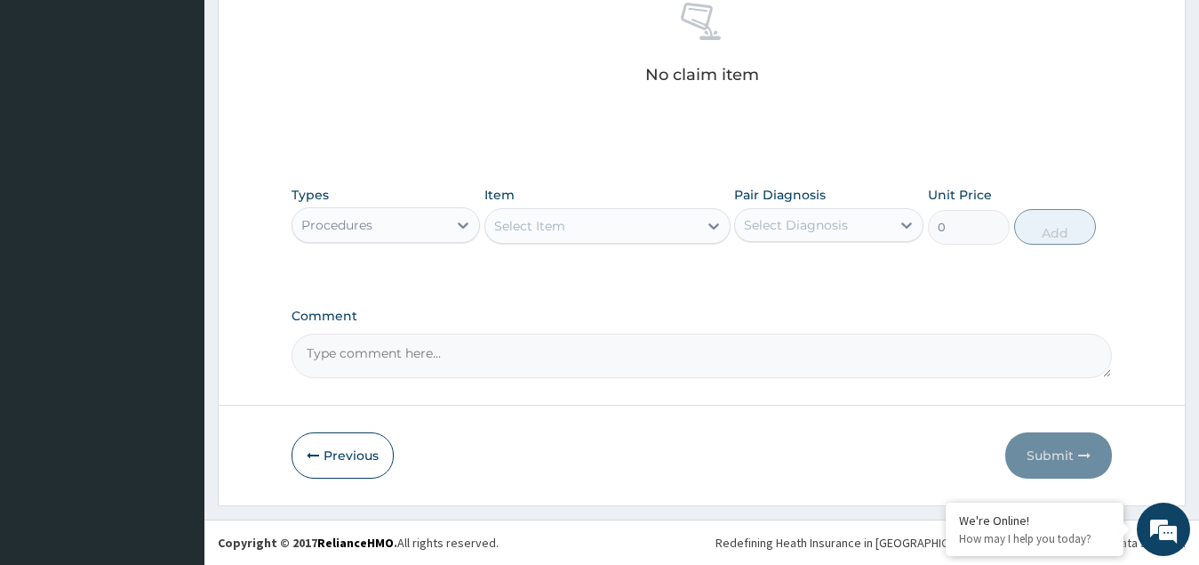
click at [583, 223] on div "Select Item" at bounding box center [591, 226] width 212 height 28
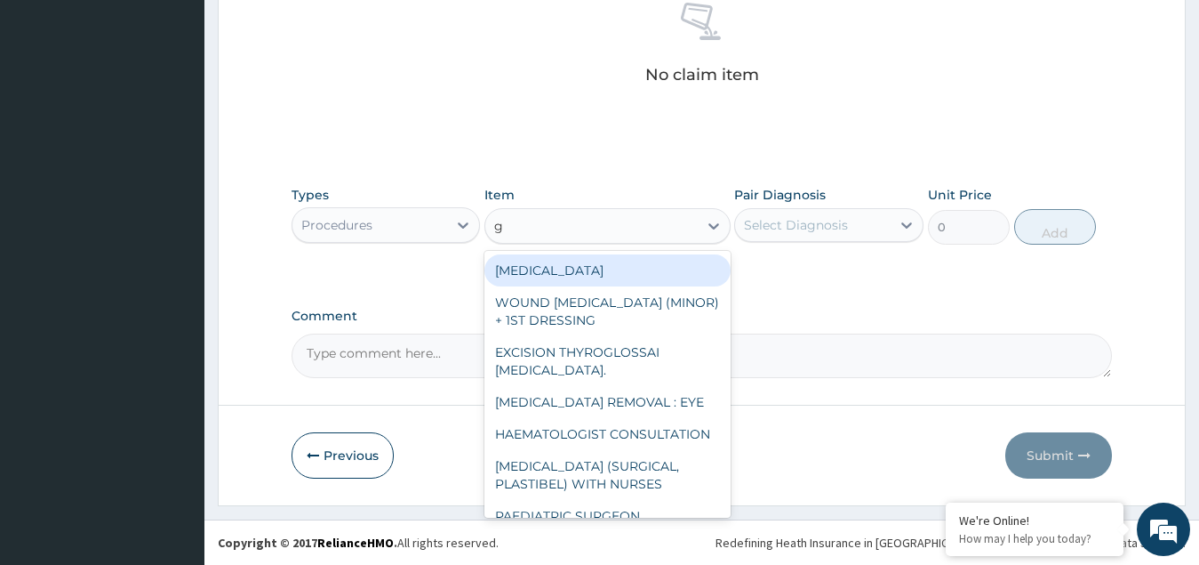
type input "gp"
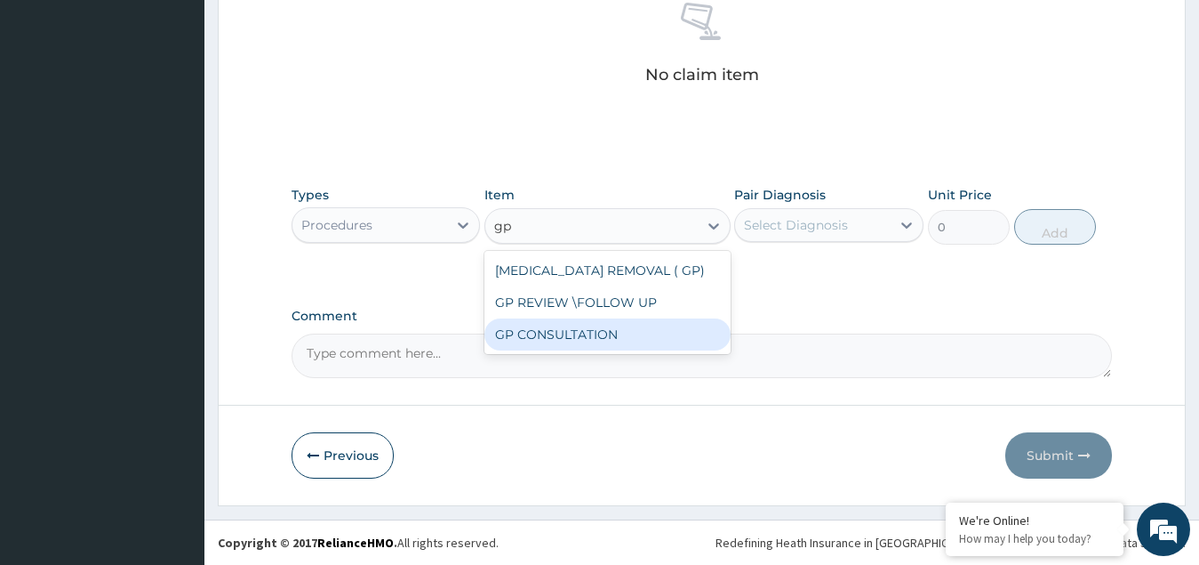
drag, startPoint x: 593, startPoint y: 328, endPoint x: 768, endPoint y: 263, distance: 186.8
click at [593, 327] on div "GP CONSULTATION" at bounding box center [608, 334] width 246 height 32
type input "4500"
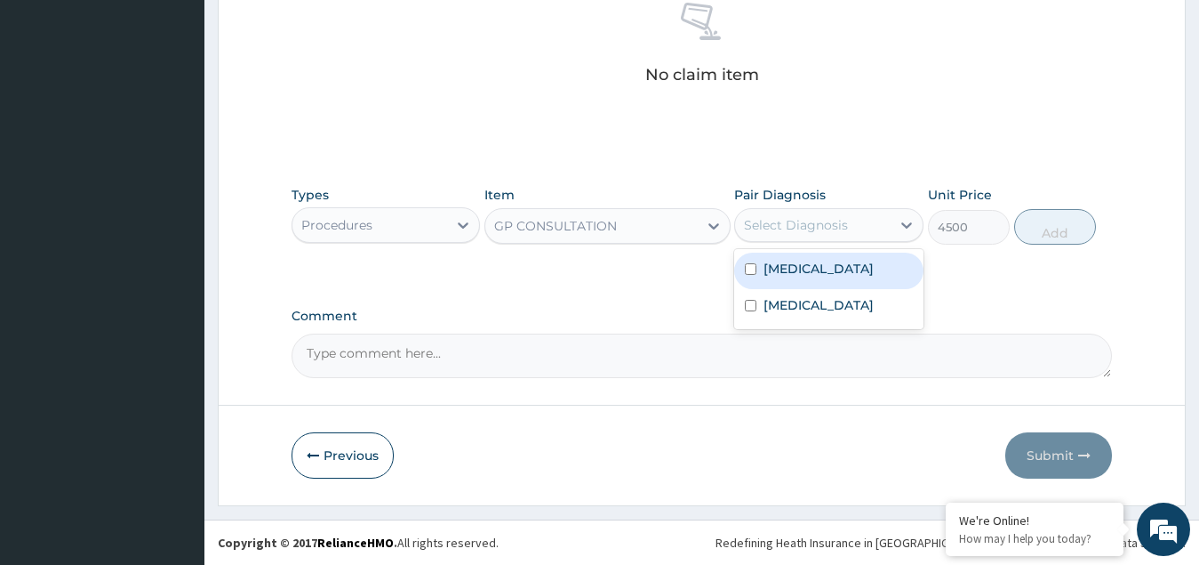
click at [799, 234] on div "Select Diagnosis" at bounding box center [813, 225] width 156 height 28
click at [798, 260] on label "[MEDICAL_DATA]" at bounding box center [819, 269] width 110 height 18
checkbox input "true"
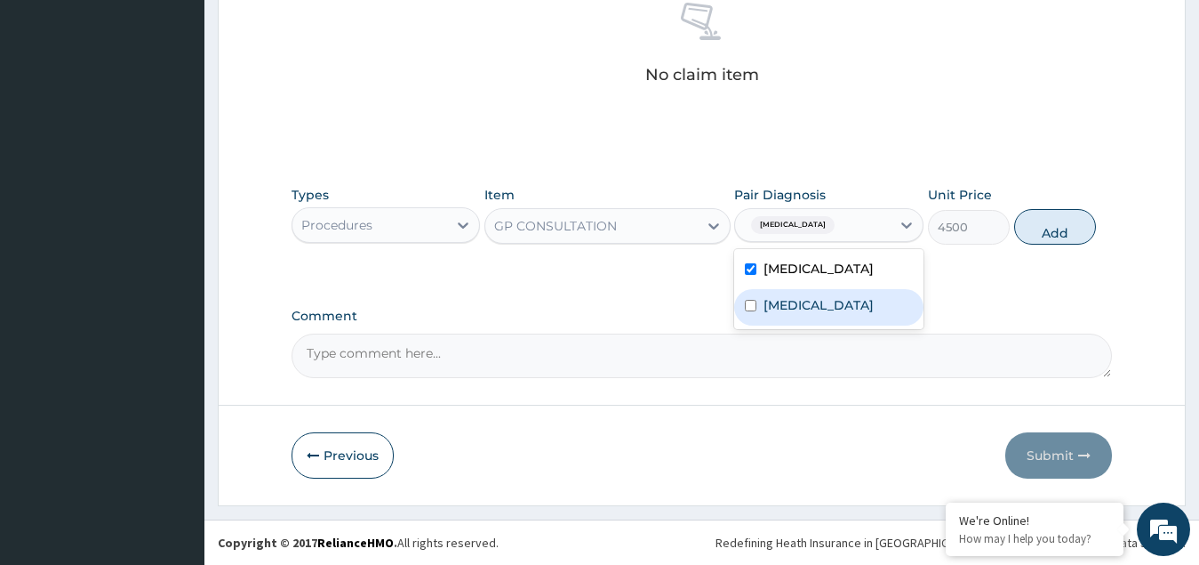
click at [796, 313] on label "[MEDICAL_DATA]" at bounding box center [819, 305] width 110 height 18
checkbox input "true"
click at [1047, 224] on button "Add" at bounding box center [1055, 227] width 82 height 36
type input "0"
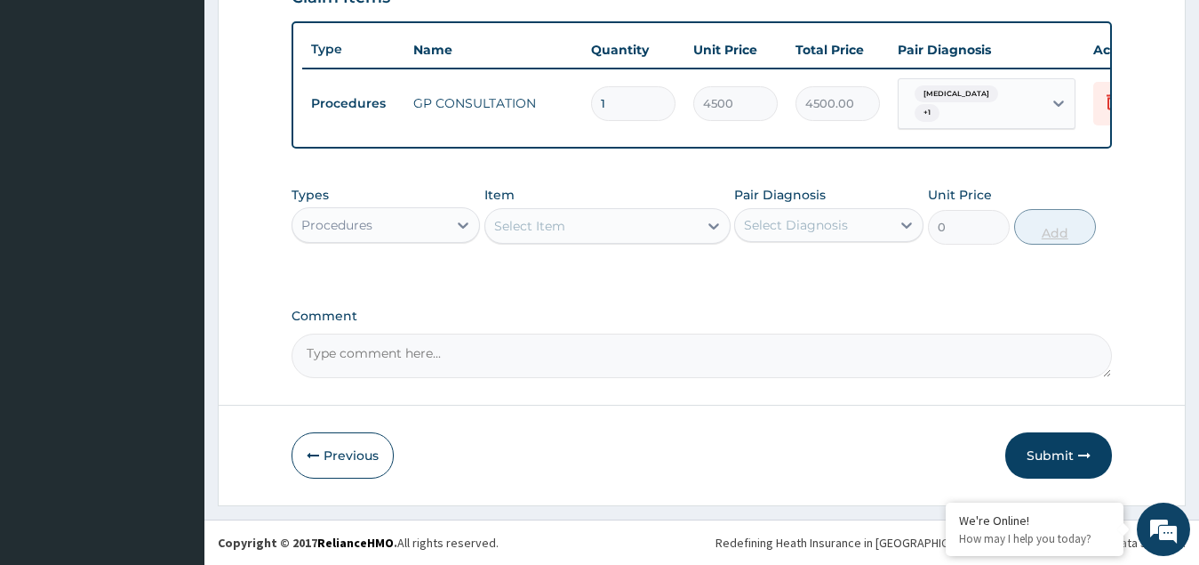
scroll to position [648, 0]
click at [380, 225] on div "Procedures" at bounding box center [371, 225] width 156 height 28
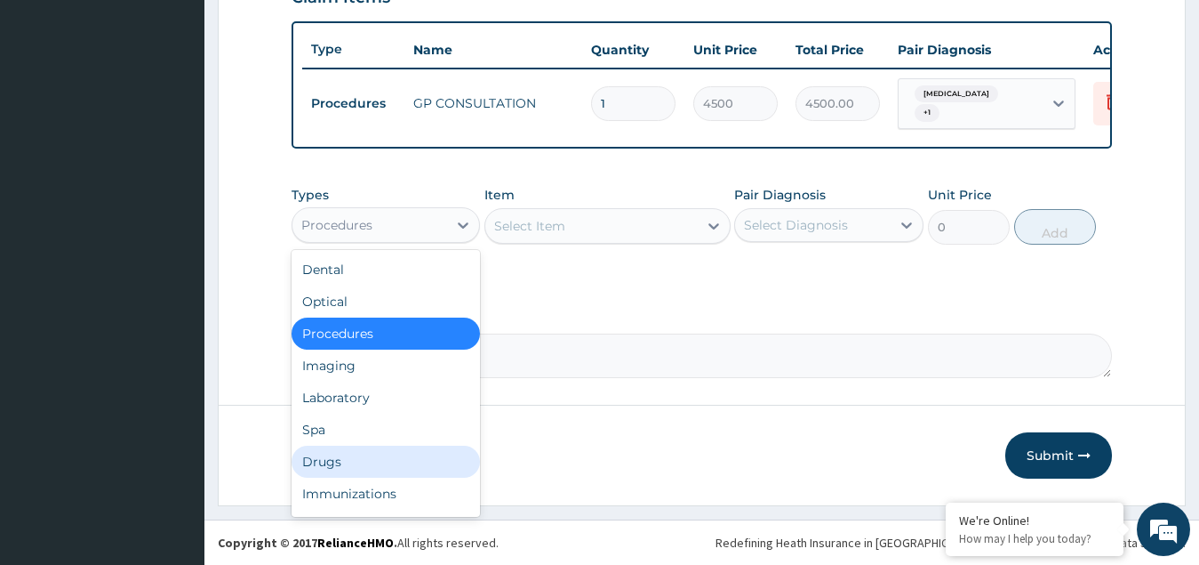
click at [349, 457] on div "Drugs" at bounding box center [386, 461] width 189 height 32
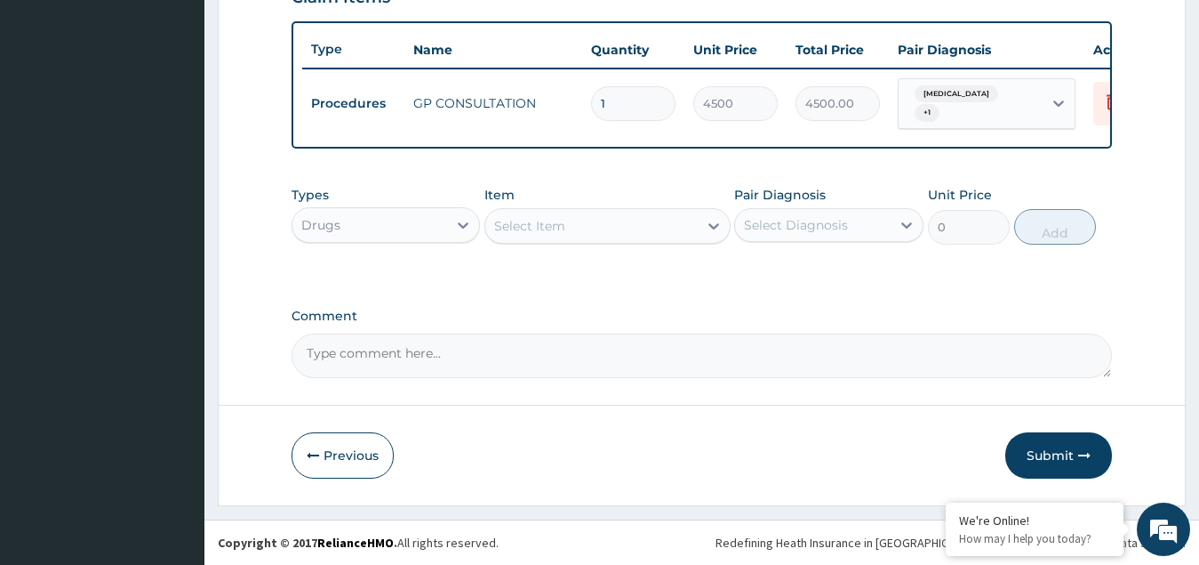
click at [600, 226] on div "Select Item" at bounding box center [591, 226] width 212 height 28
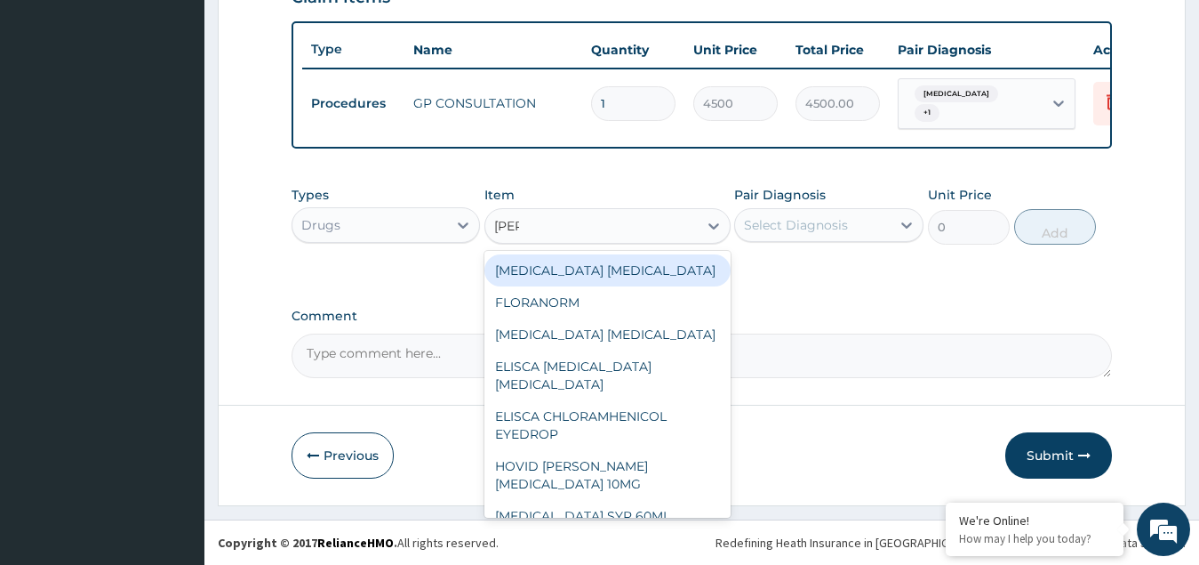
type input "lorat"
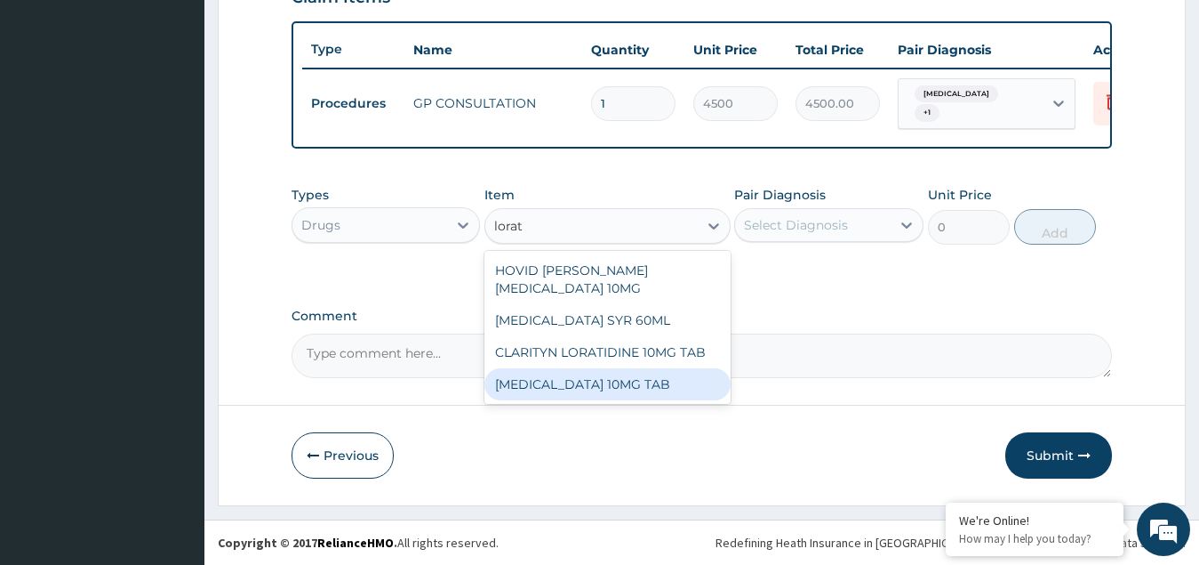
click at [569, 383] on div "[MEDICAL_DATA] 10MG TAB" at bounding box center [608, 384] width 246 height 32
type input "141.6699375"
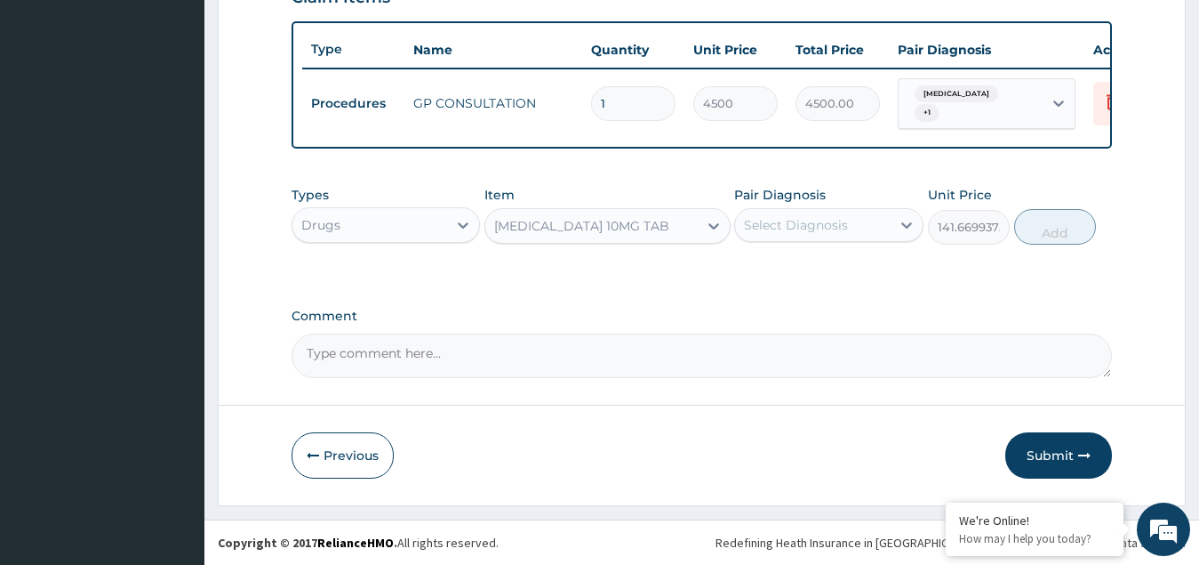
click at [789, 222] on div "Select Diagnosis" at bounding box center [796, 225] width 104 height 18
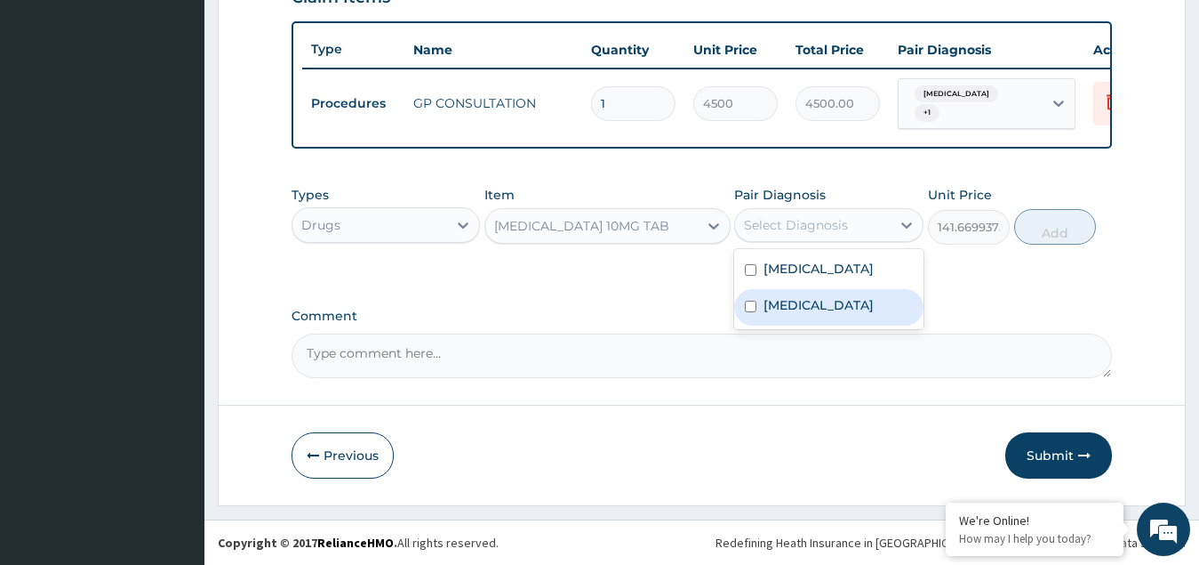
click at [803, 307] on label "[MEDICAL_DATA]" at bounding box center [819, 305] width 110 height 18
checkbox input "true"
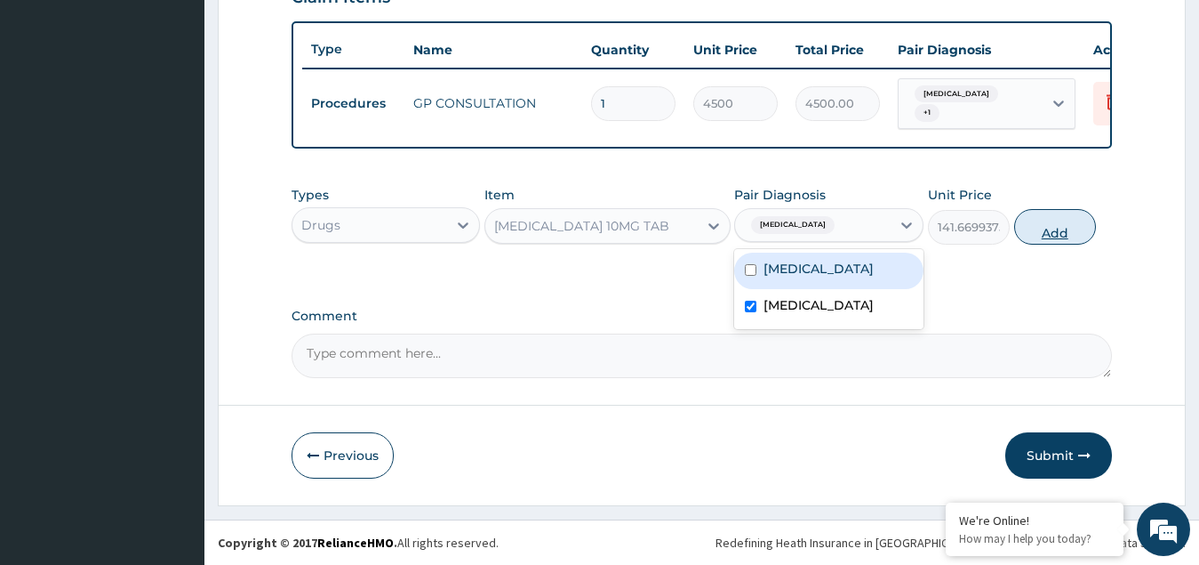
click at [1061, 229] on button "Add" at bounding box center [1055, 227] width 82 height 36
type input "0"
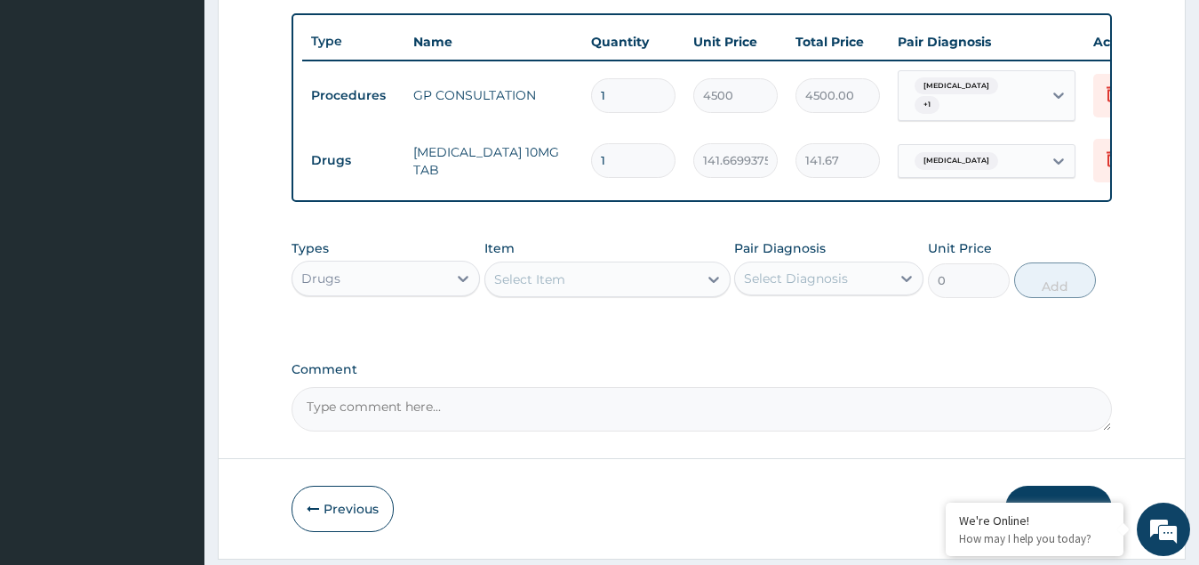
type input "0.00"
type input "3"
type input "425.01"
type input "3"
click at [548, 282] on div "Select Item" at bounding box center [529, 279] width 71 height 18
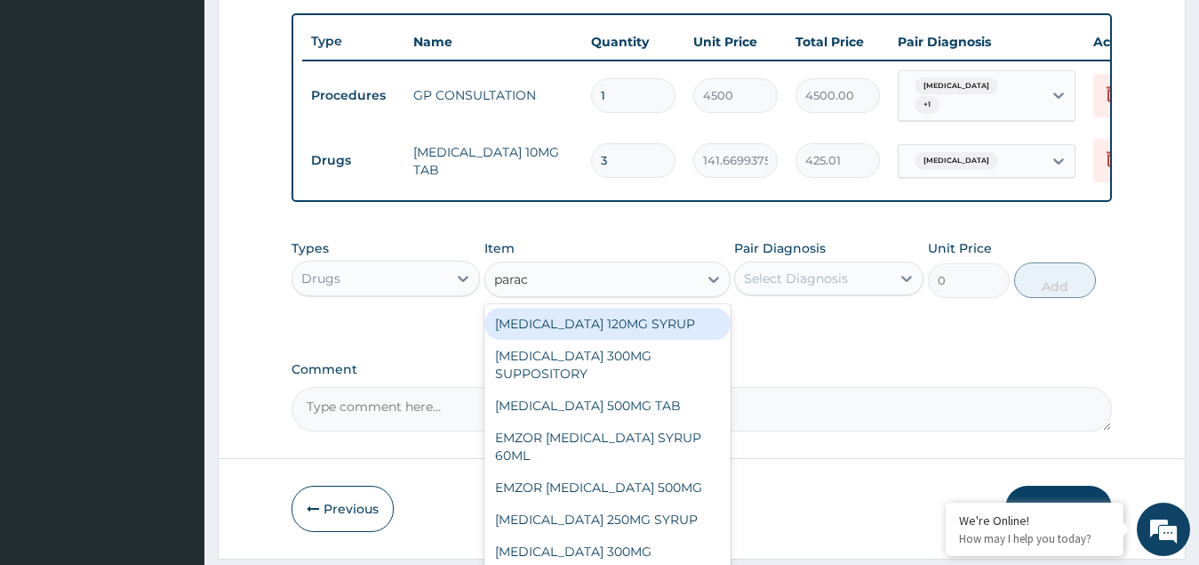
type input "parace"
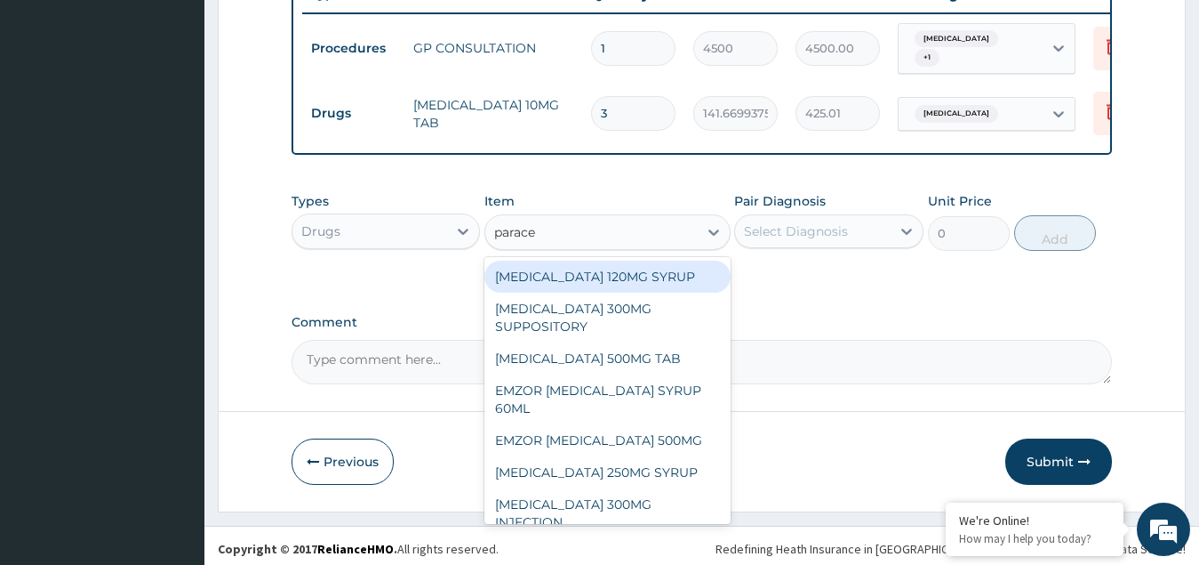
scroll to position [709, 0]
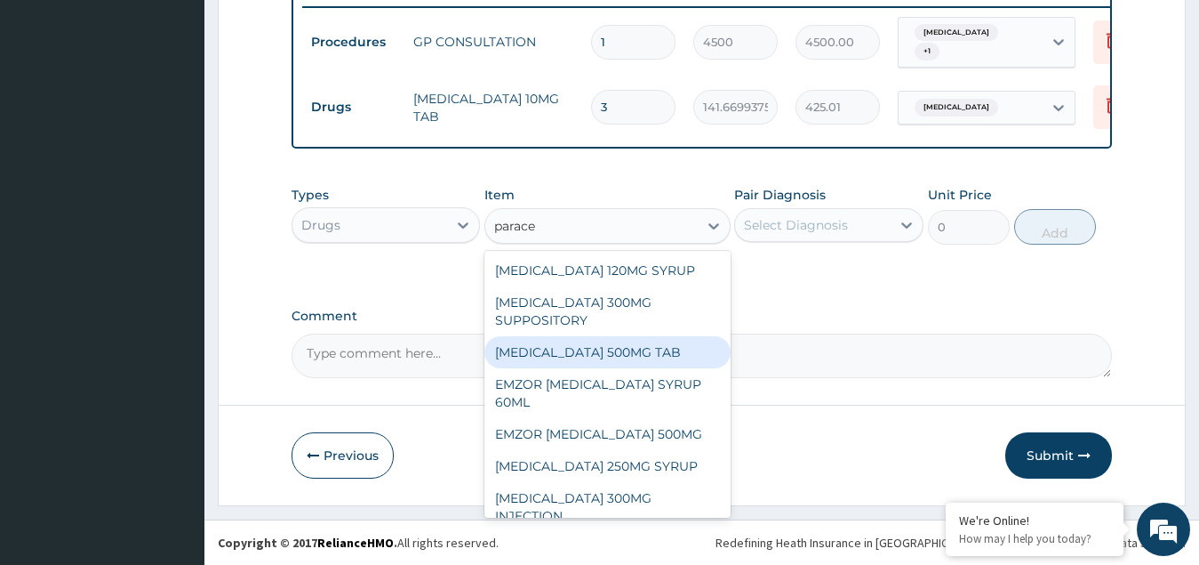
click at [563, 348] on div "[MEDICAL_DATA] 500MG TAB" at bounding box center [608, 352] width 246 height 32
type input "44.5248375"
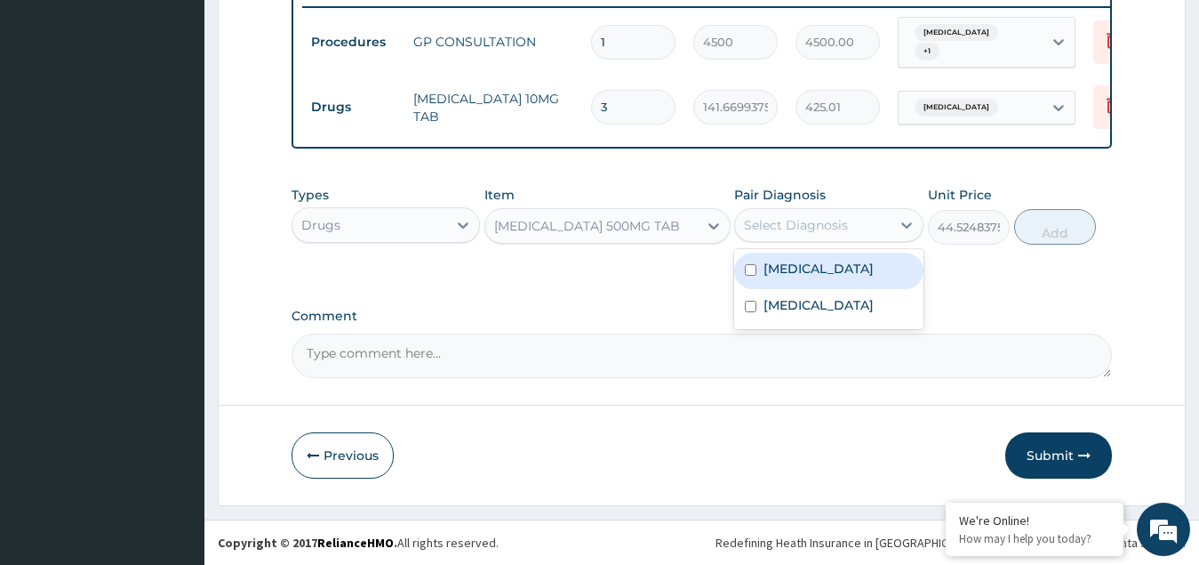
click at [825, 223] on div "Select Diagnosis" at bounding box center [796, 225] width 104 height 18
click at [781, 275] on label "[MEDICAL_DATA]" at bounding box center [819, 269] width 110 height 18
checkbox input "true"
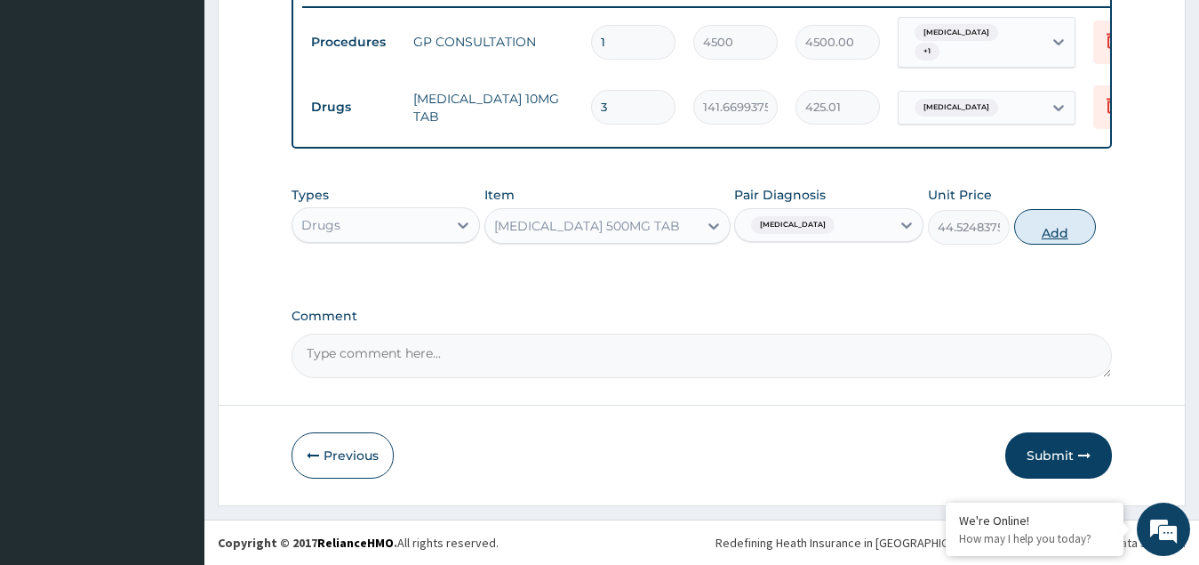
click at [1065, 229] on button "Add" at bounding box center [1055, 227] width 82 height 36
type input "0"
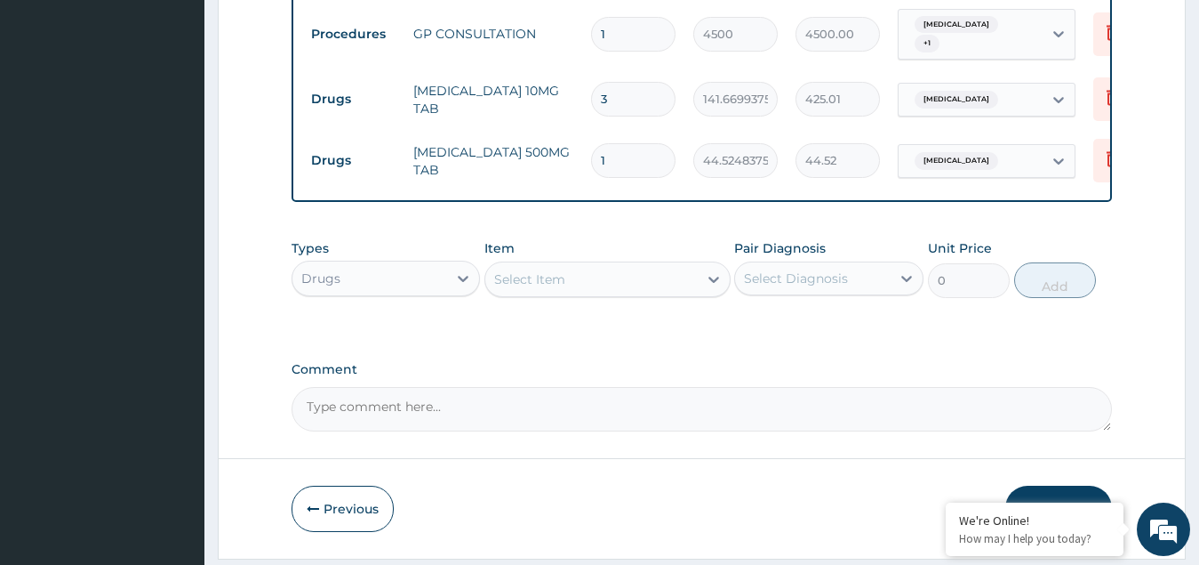
type input "18"
type input "801.45"
type input "18"
click at [538, 286] on div "Select Item" at bounding box center [529, 279] width 71 height 18
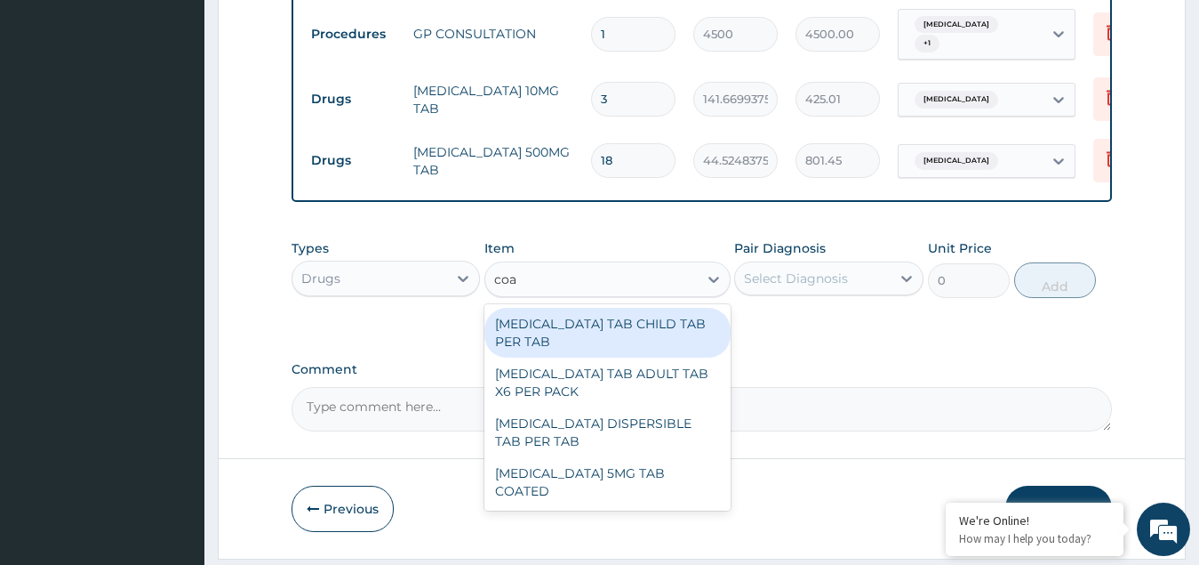
type input "[PERSON_NAME]"
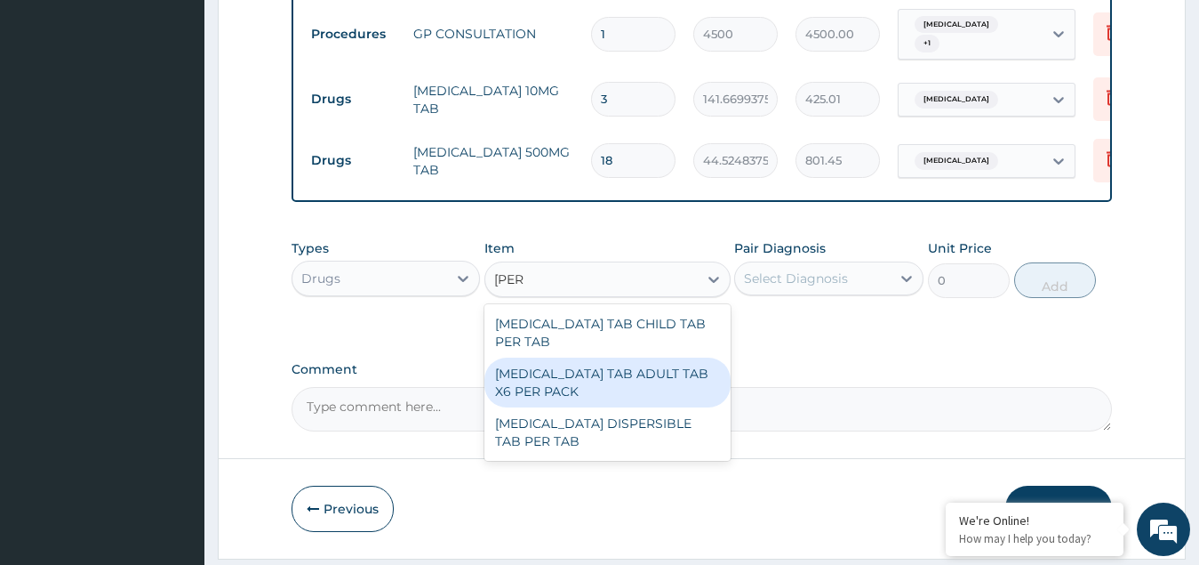
click at [570, 357] on div "[MEDICAL_DATA] TAB ADULT TAB X6 PER PACK" at bounding box center [608, 382] width 246 height 50
type input "11115"
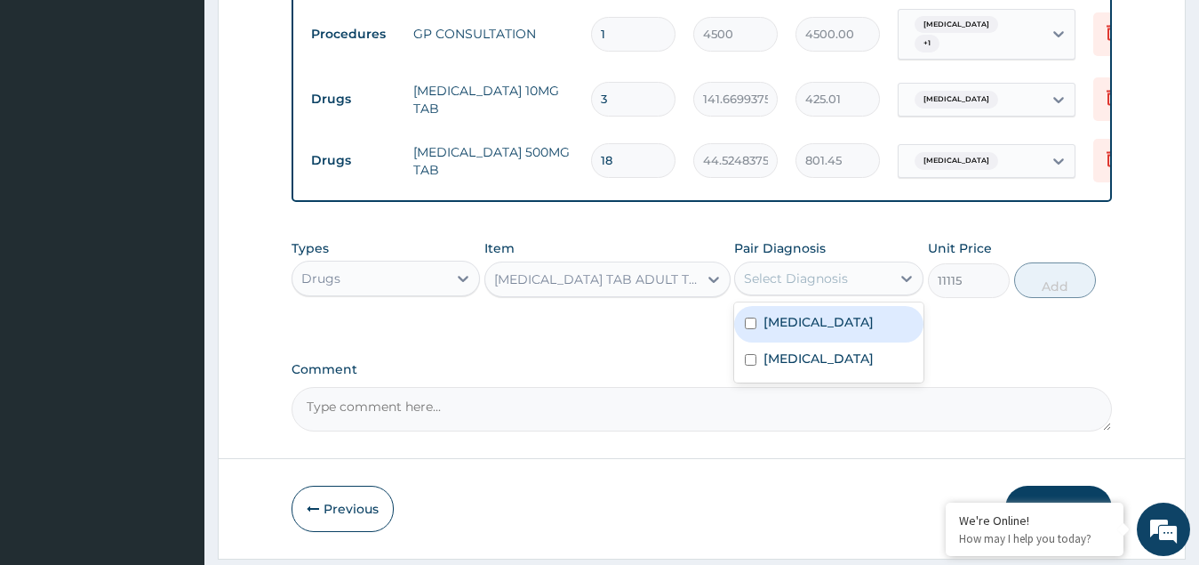
click at [809, 284] on div "Select Diagnosis" at bounding box center [796, 278] width 104 height 18
click at [793, 330] on label "[MEDICAL_DATA]" at bounding box center [819, 322] width 110 height 18
checkbox input "true"
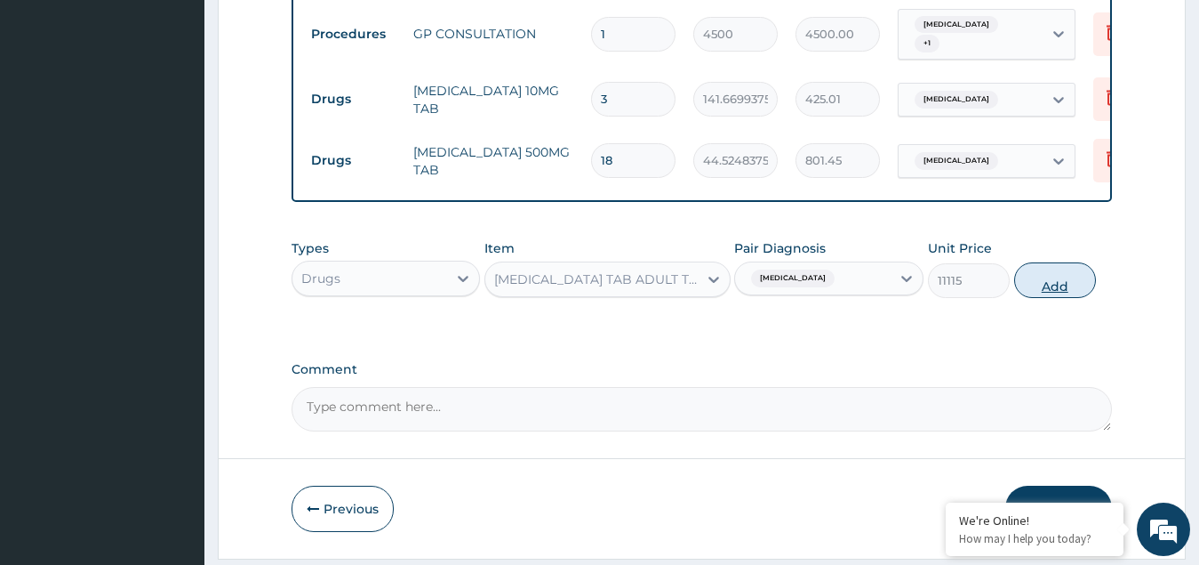
click at [1056, 289] on button "Add" at bounding box center [1055, 280] width 82 height 36
type input "0"
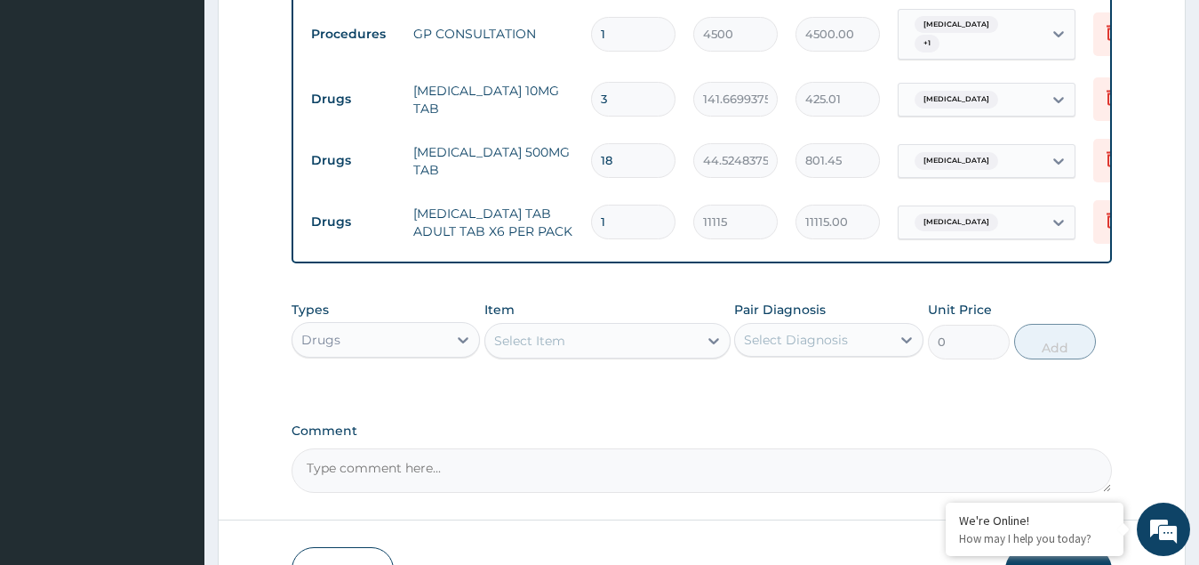
click at [413, 349] on div "Drugs" at bounding box center [371, 339] width 156 height 28
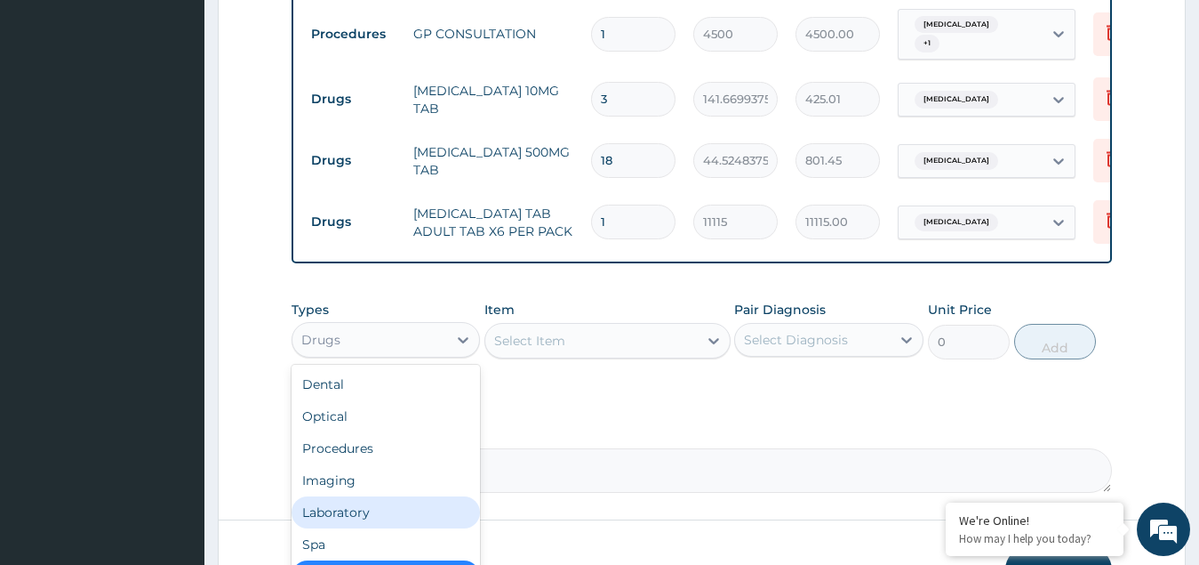
click at [341, 517] on div "Laboratory" at bounding box center [386, 512] width 189 height 32
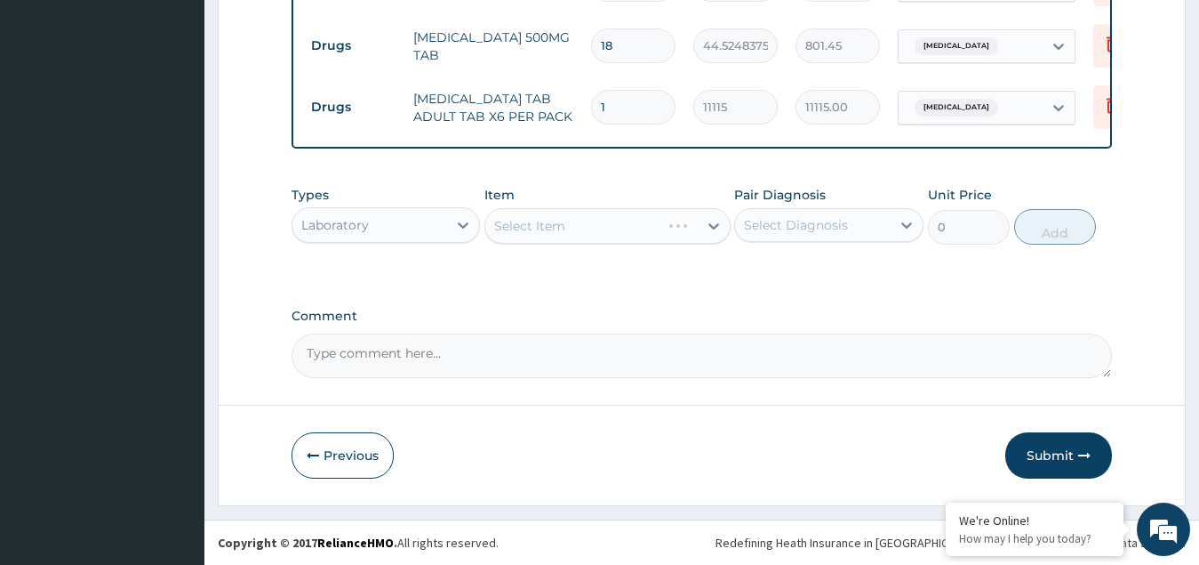
scroll to position [832, 0]
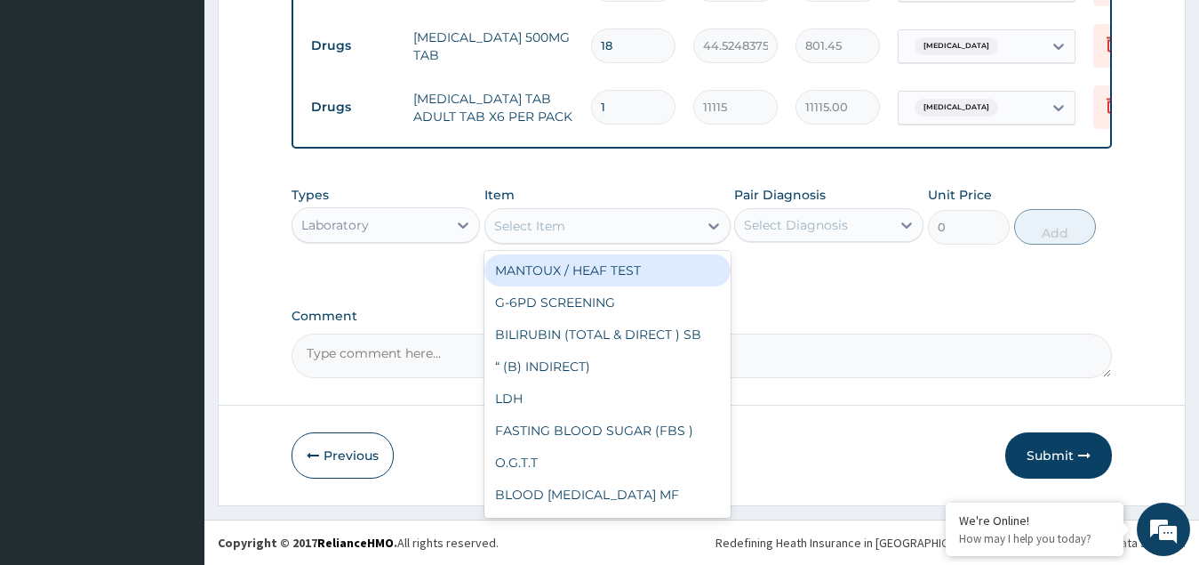
click at [579, 227] on div "Select Item" at bounding box center [591, 226] width 212 height 28
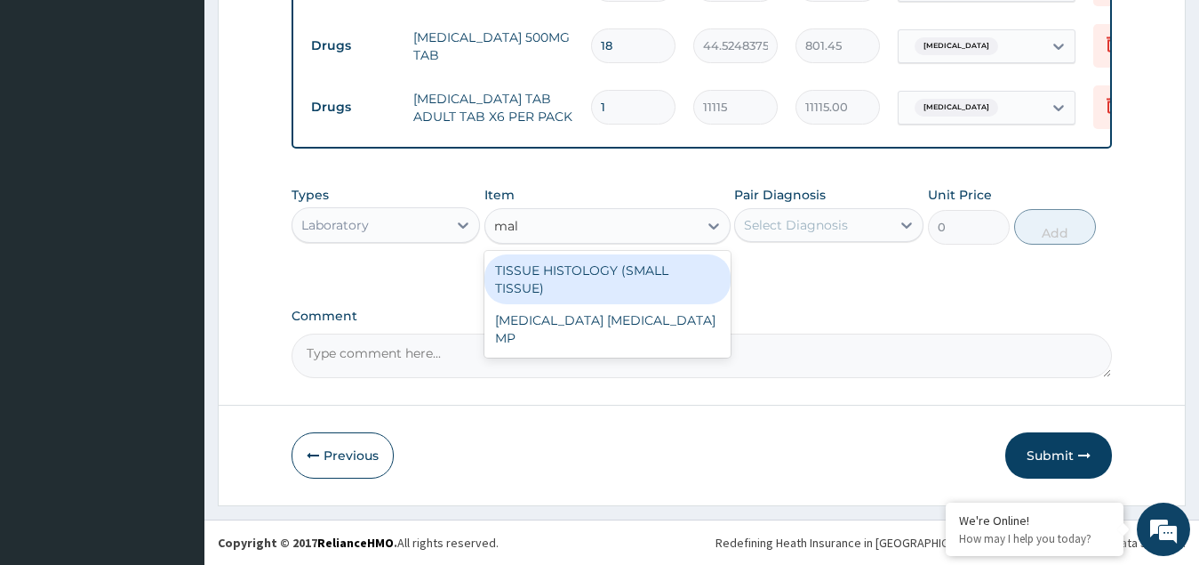
type input "mala"
click at [592, 269] on div "[MEDICAL_DATA] [MEDICAL_DATA] MP" at bounding box center [608, 279] width 246 height 50
type input "2025"
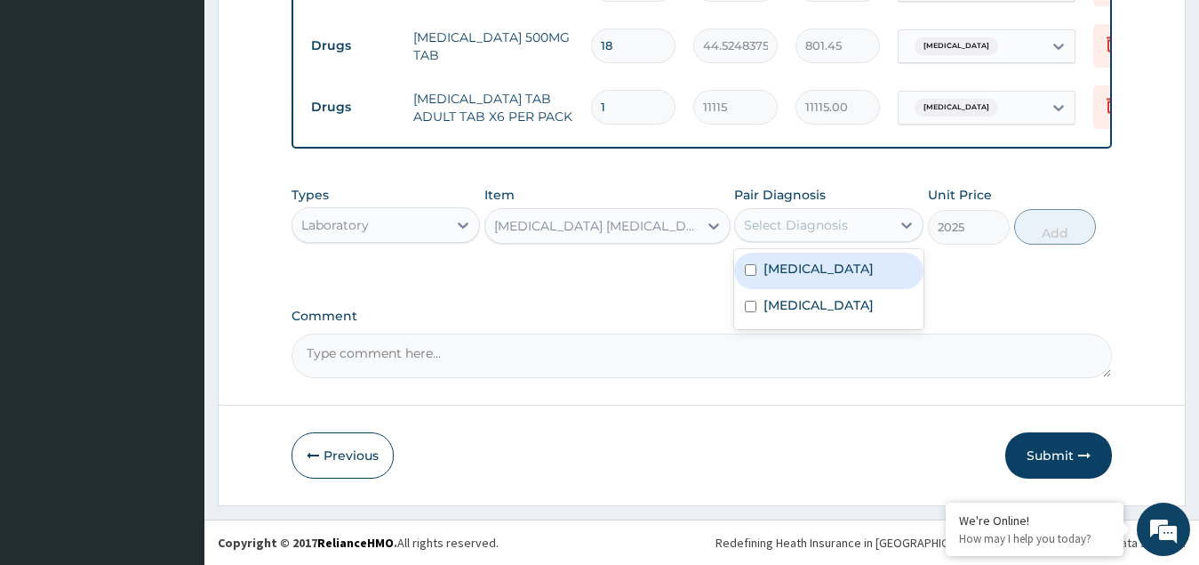
click at [795, 218] on div "Select Diagnosis" at bounding box center [796, 225] width 104 height 18
click at [813, 270] on div "[MEDICAL_DATA]" at bounding box center [828, 270] width 189 height 36
checkbox input "true"
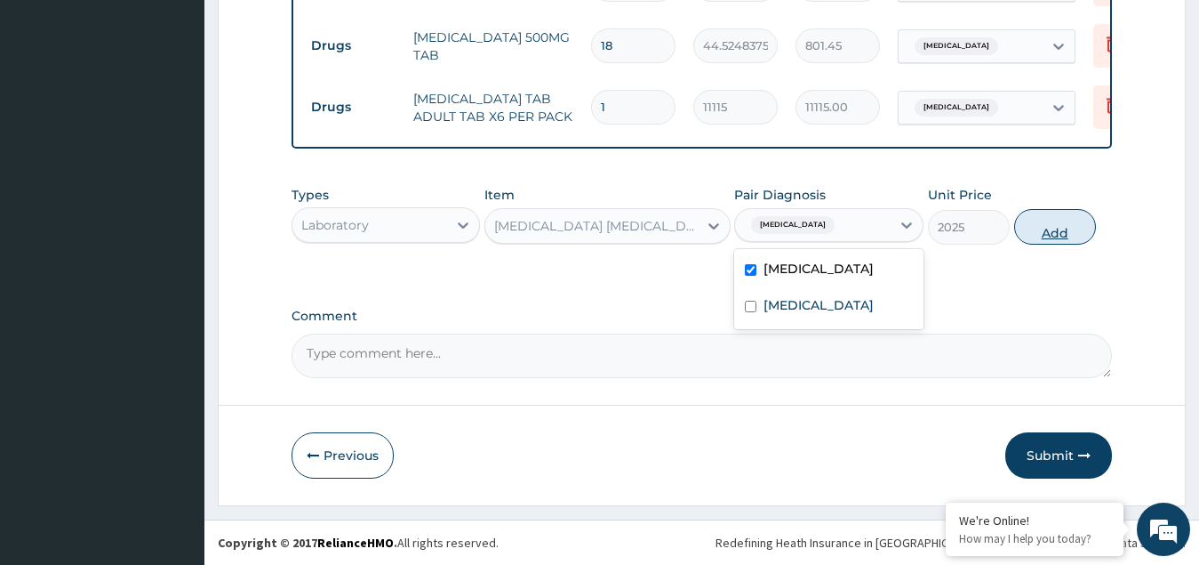
click at [1032, 229] on button "Add" at bounding box center [1055, 227] width 82 height 36
type input "0"
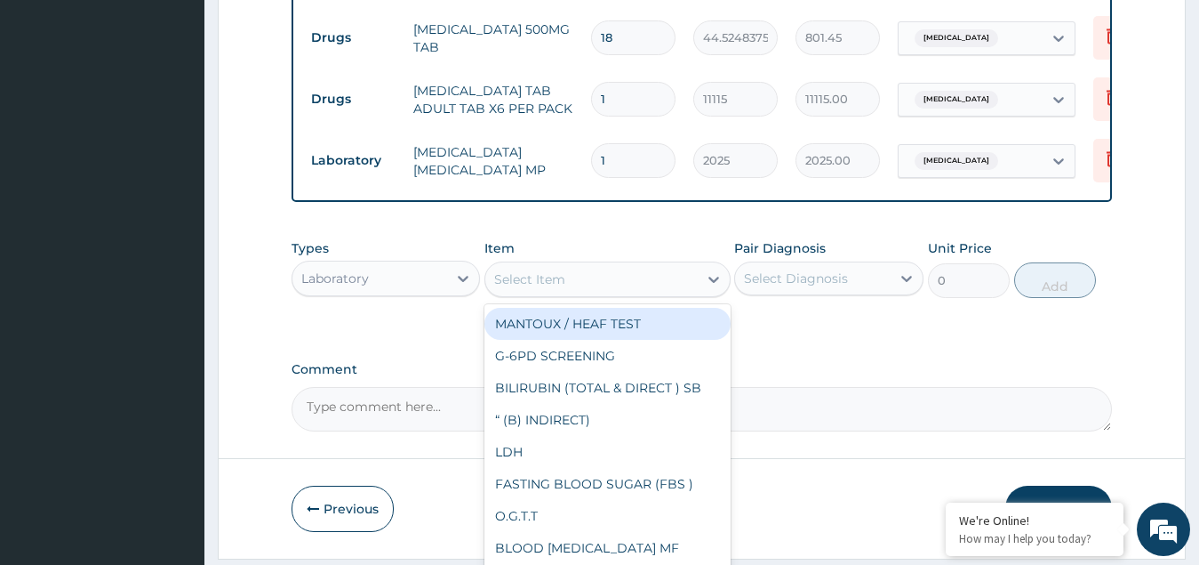
click at [559, 286] on div "Select Item" at bounding box center [529, 279] width 71 height 18
type input "fbc"
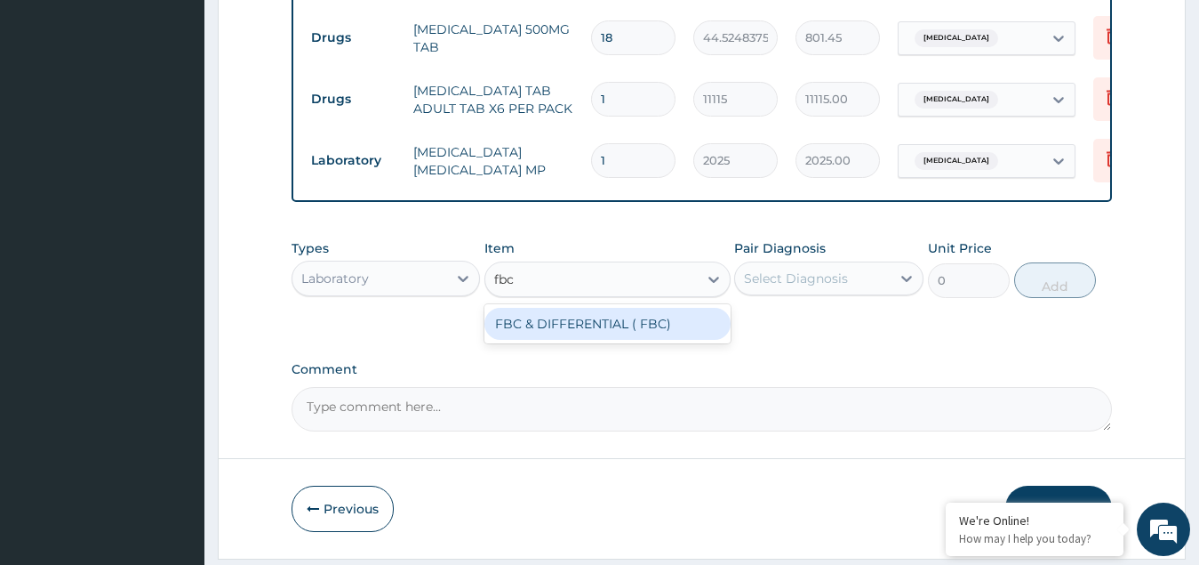
drag, startPoint x: 535, startPoint y: 333, endPoint x: 831, endPoint y: 282, distance: 300.5
click at [540, 331] on div "FBC & DIFFERENTIAL ( FBC)" at bounding box center [608, 324] width 246 height 32
type input "5130"
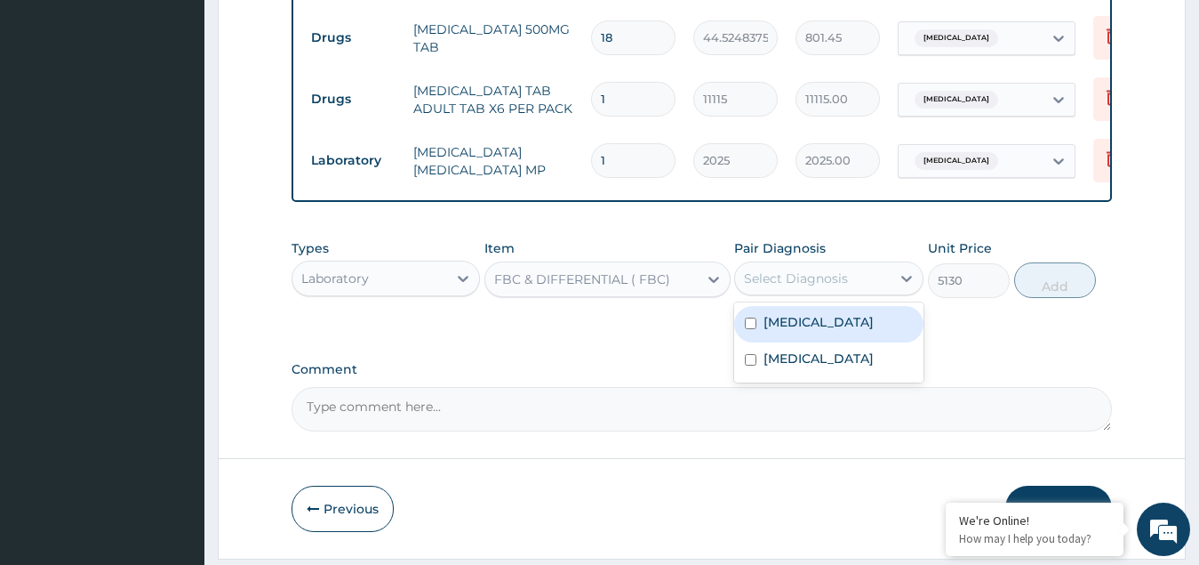
click at [845, 280] on div "Select Diagnosis" at bounding box center [796, 278] width 104 height 18
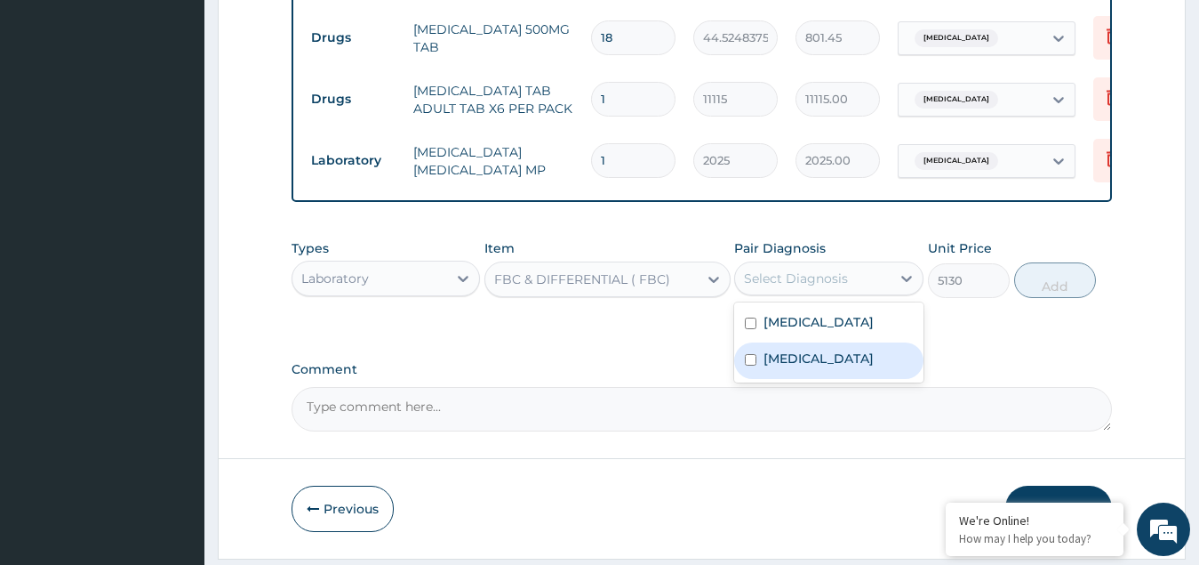
click at [828, 359] on label "[MEDICAL_DATA]" at bounding box center [819, 358] width 110 height 18
checkbox input "true"
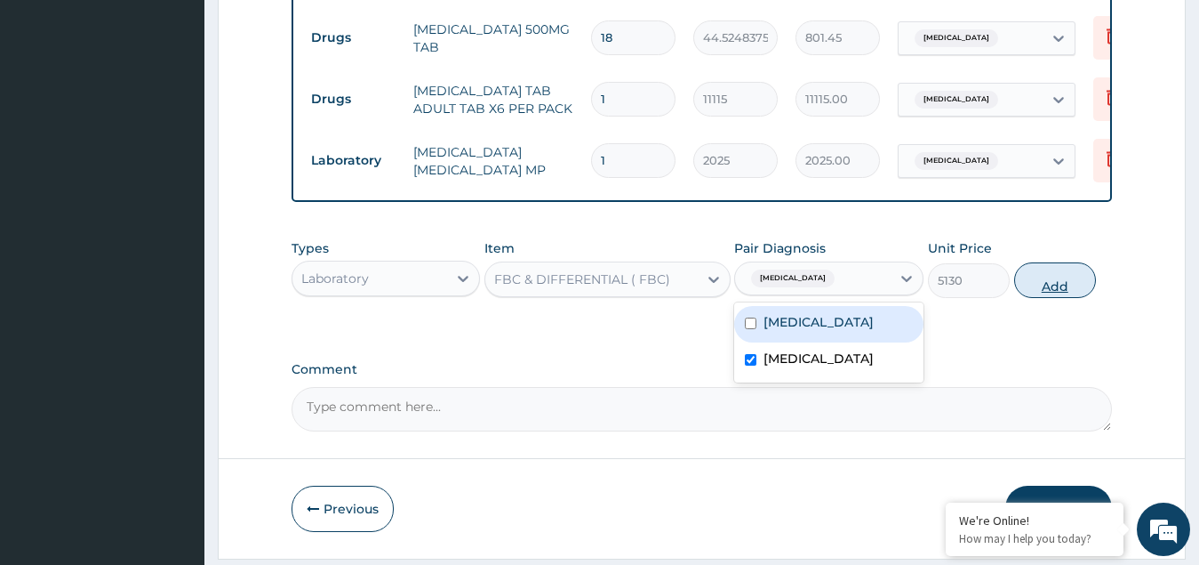
click at [1048, 298] on button "Add" at bounding box center [1055, 280] width 82 height 36
type input "0"
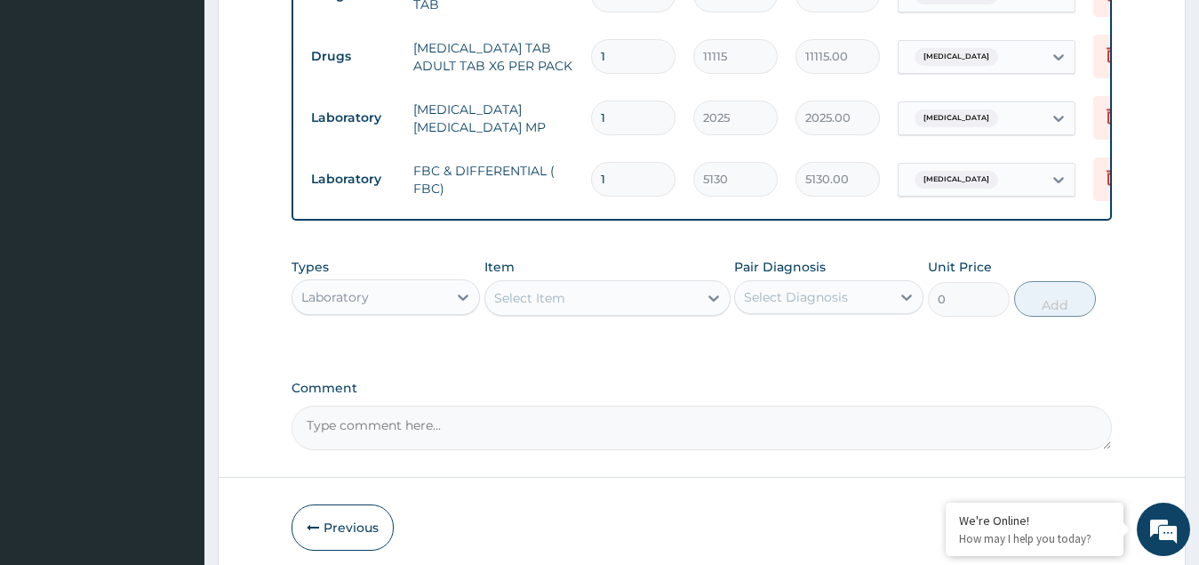
scroll to position [955, 0]
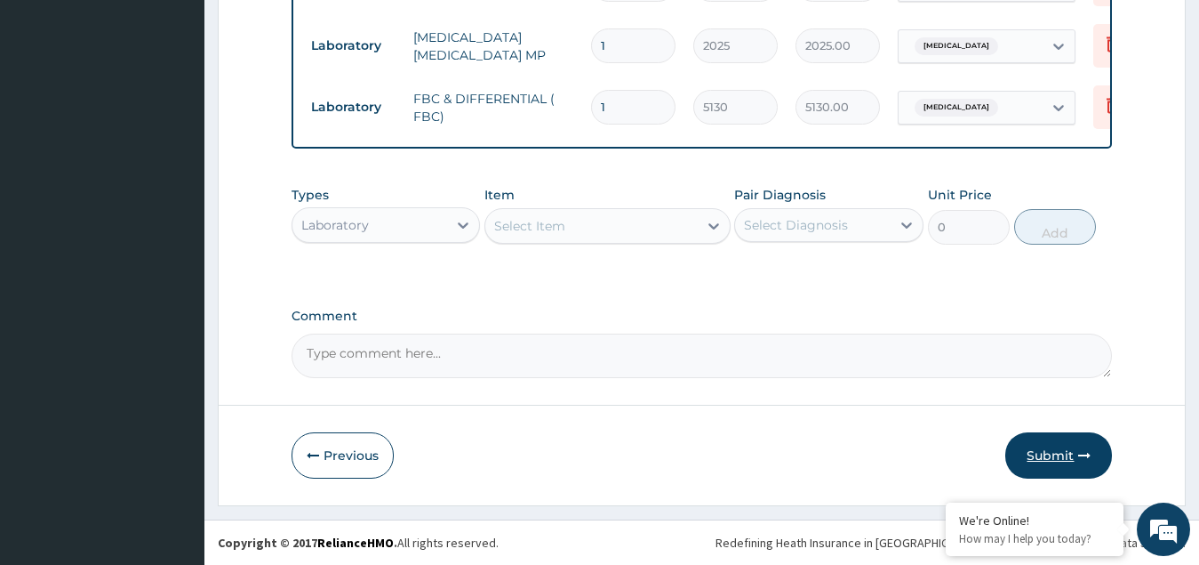
click at [1064, 453] on button "Submit" at bounding box center [1059, 455] width 107 height 46
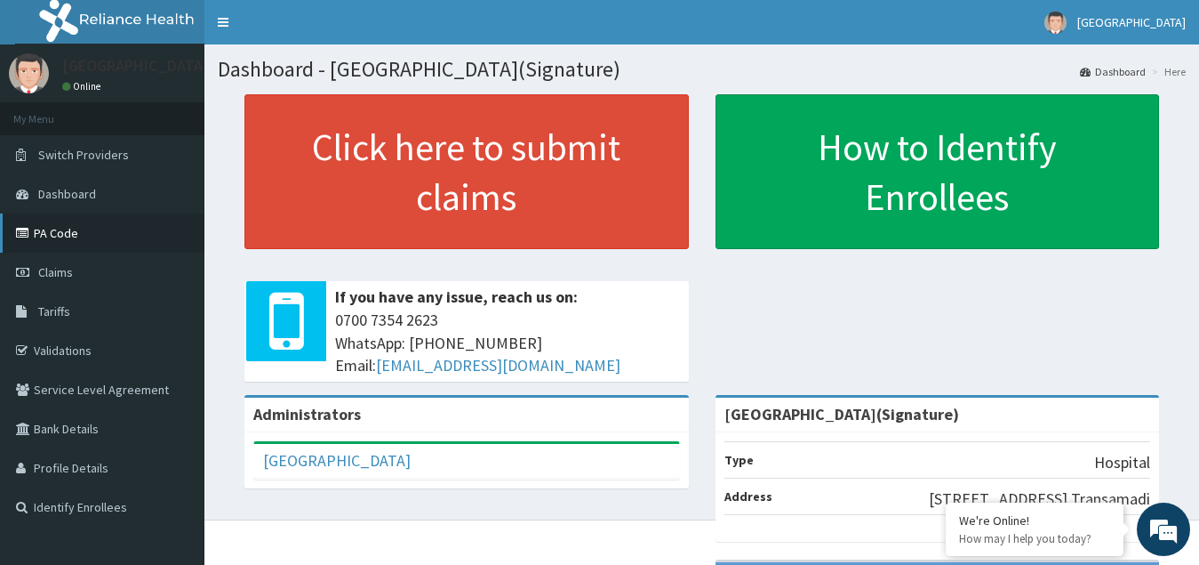
click at [38, 233] on link "PA Code" at bounding box center [102, 232] width 204 height 39
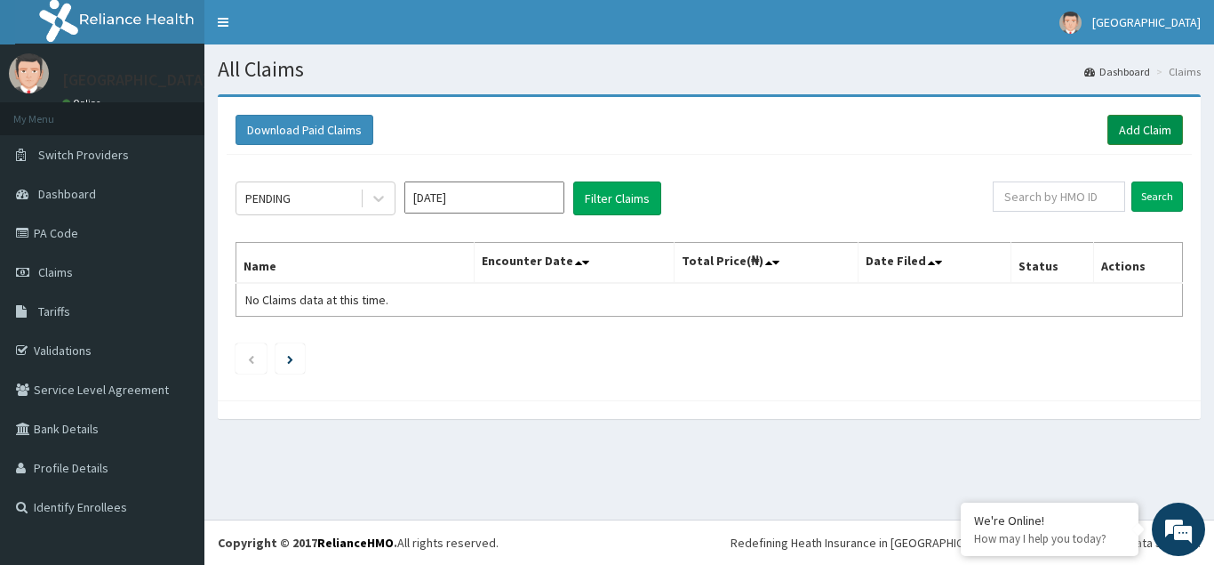
click at [1142, 128] on link "Add Claim" at bounding box center [1146, 130] width 76 height 30
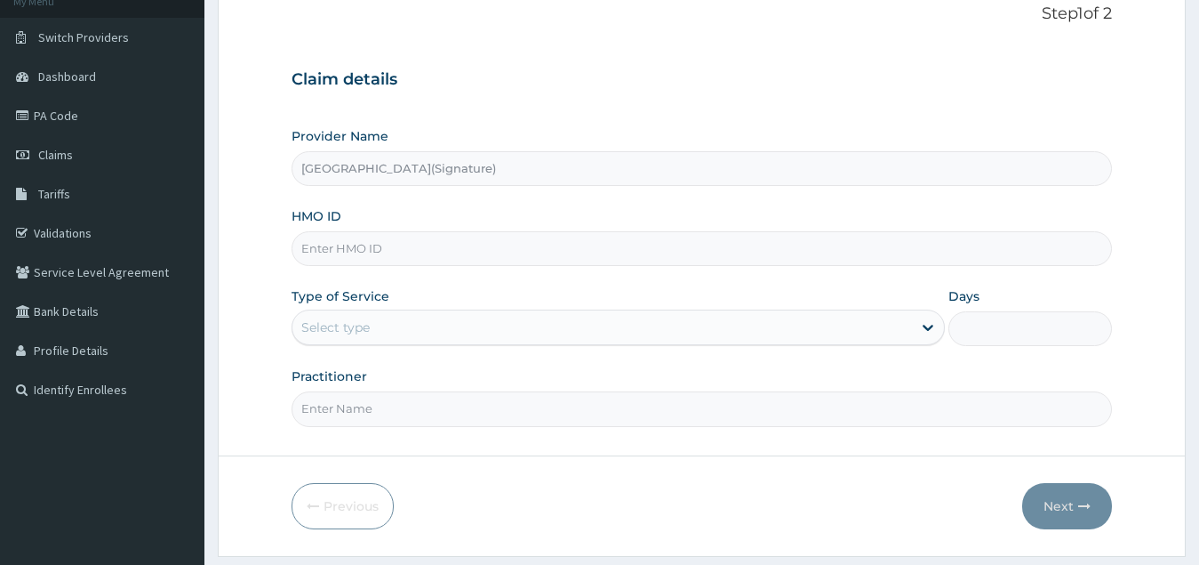
scroll to position [168, 0]
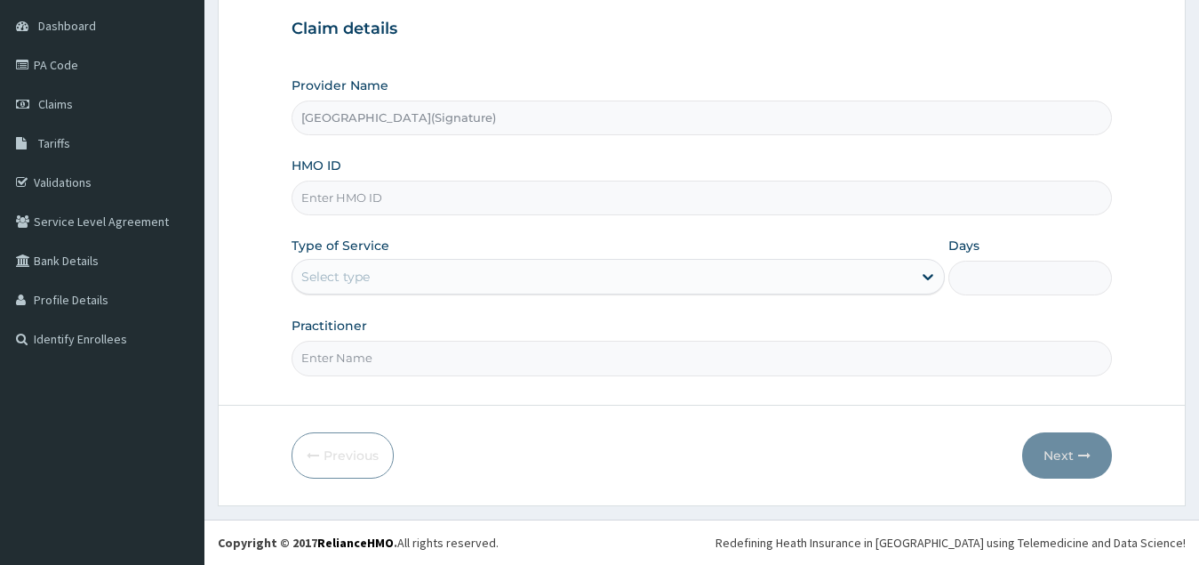
click at [365, 197] on input "HMO ID" at bounding box center [703, 197] width 822 height 35
paste input "SPR/10010/C"
type input "SPR/10010/C"
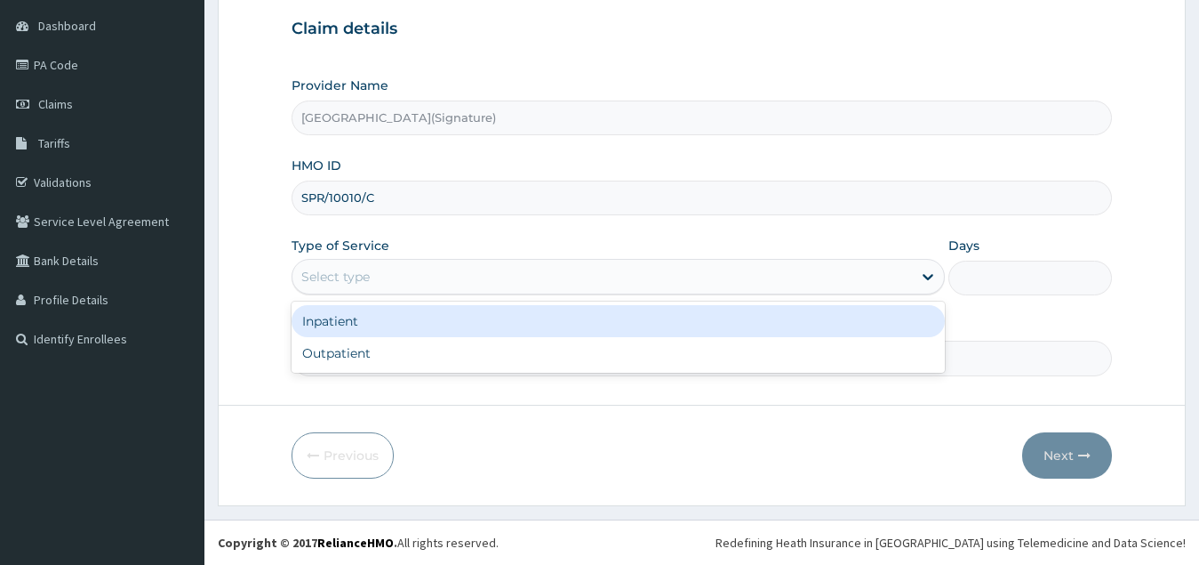
click at [384, 278] on div "Select type" at bounding box center [603, 276] width 621 height 28
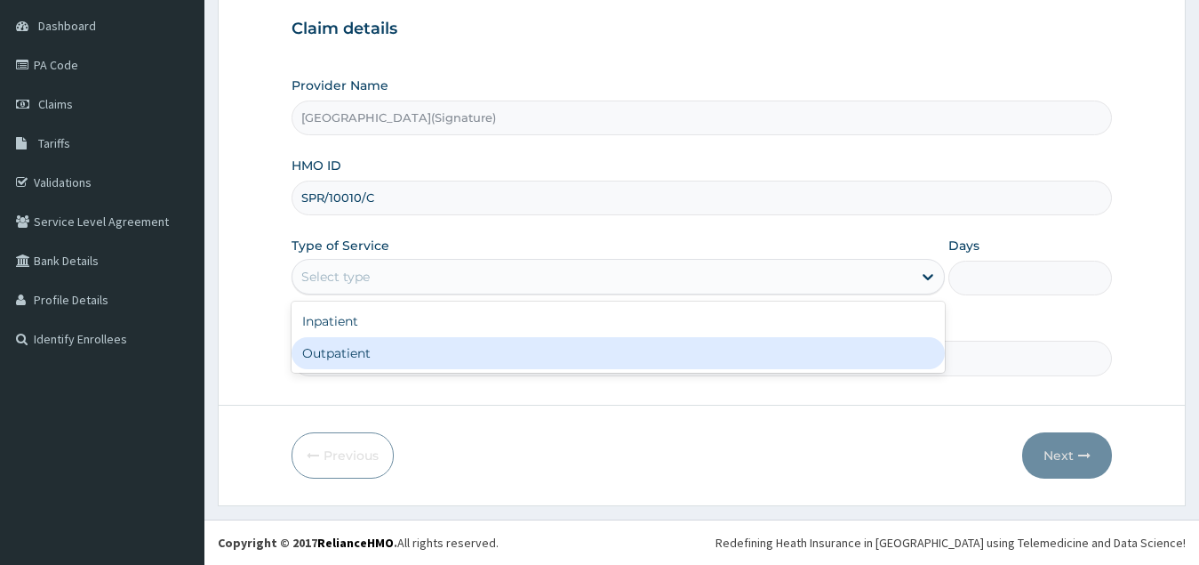
click at [382, 349] on div "Outpatient" at bounding box center [619, 353] width 654 height 32
type input "1"
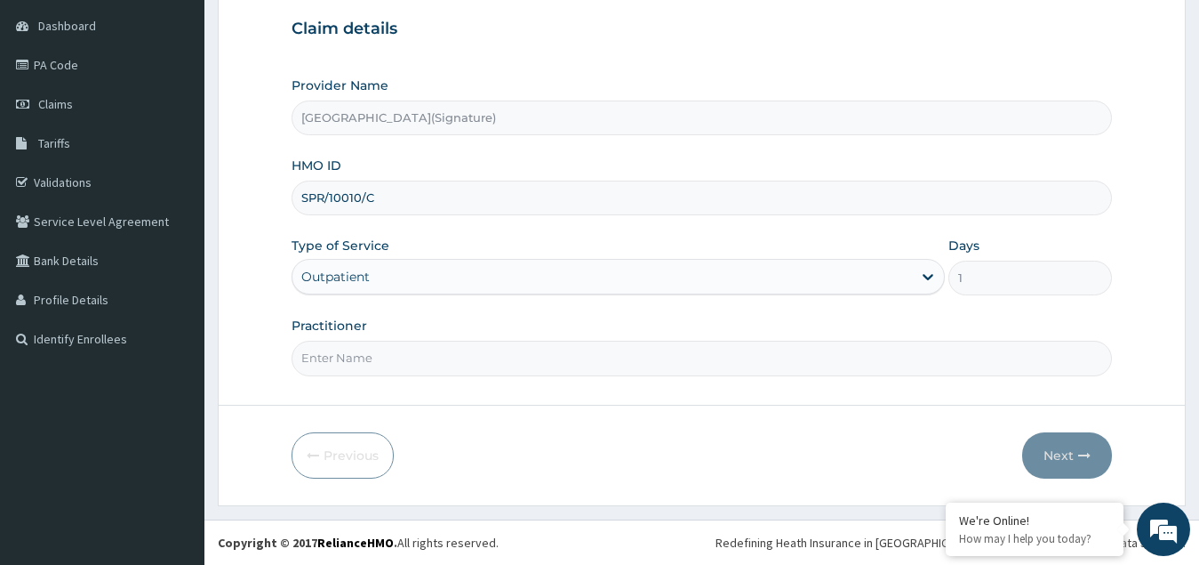
click at [341, 351] on input "Practitioner" at bounding box center [703, 358] width 822 height 35
paste input "[PERSON_NAME]"
type input "[PERSON_NAME]"
click at [1062, 455] on button "Next" at bounding box center [1067, 455] width 90 height 46
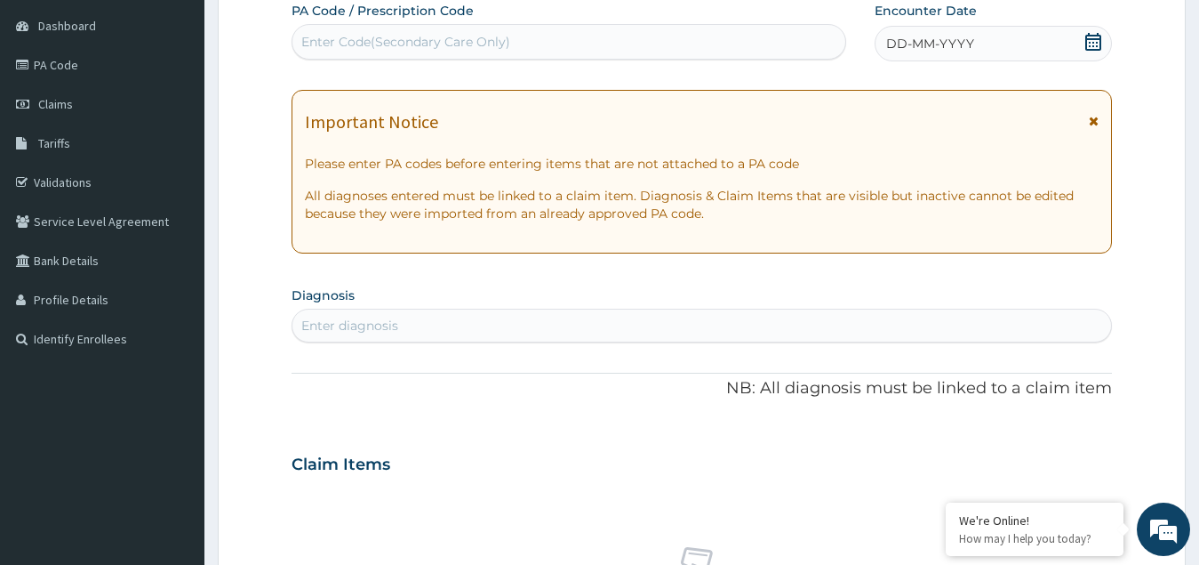
click at [1097, 41] on icon at bounding box center [1094, 42] width 18 height 18
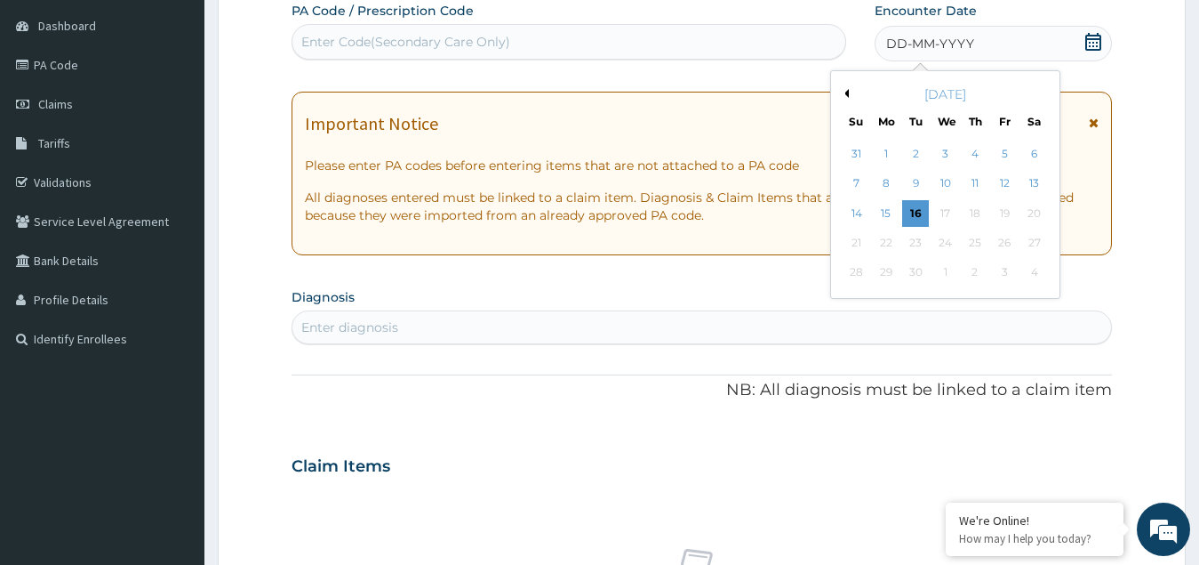
scroll to position [0, 0]
click at [846, 90] on button "Previous Month" at bounding box center [844, 93] width 9 height 9
click at [914, 273] on div "26" at bounding box center [915, 273] width 27 height 27
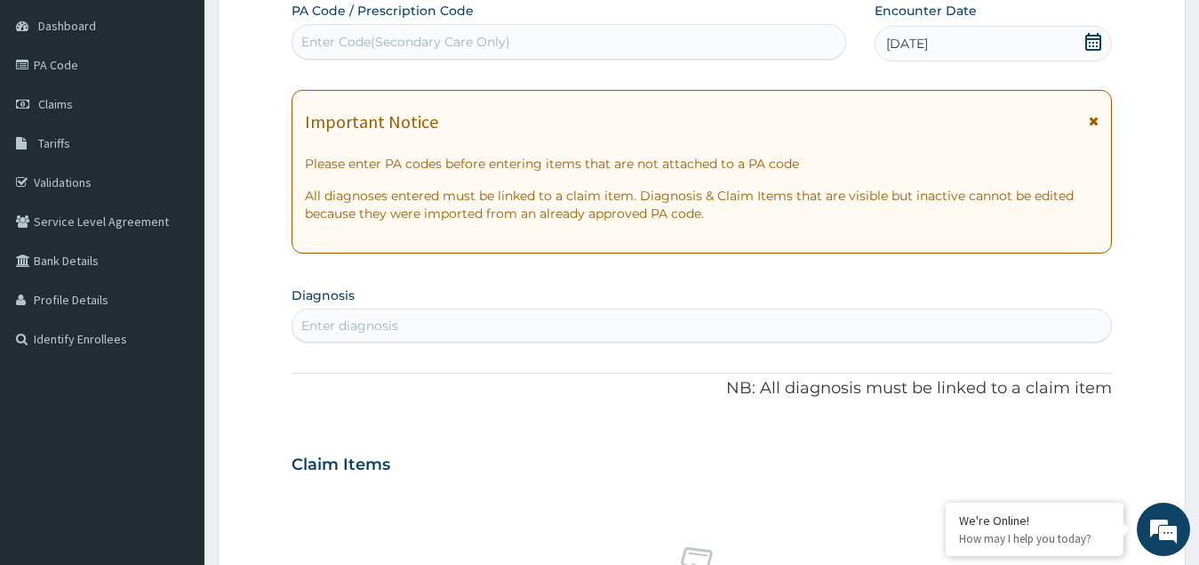
click at [448, 321] on div "Enter diagnosis" at bounding box center [703, 325] width 820 height 28
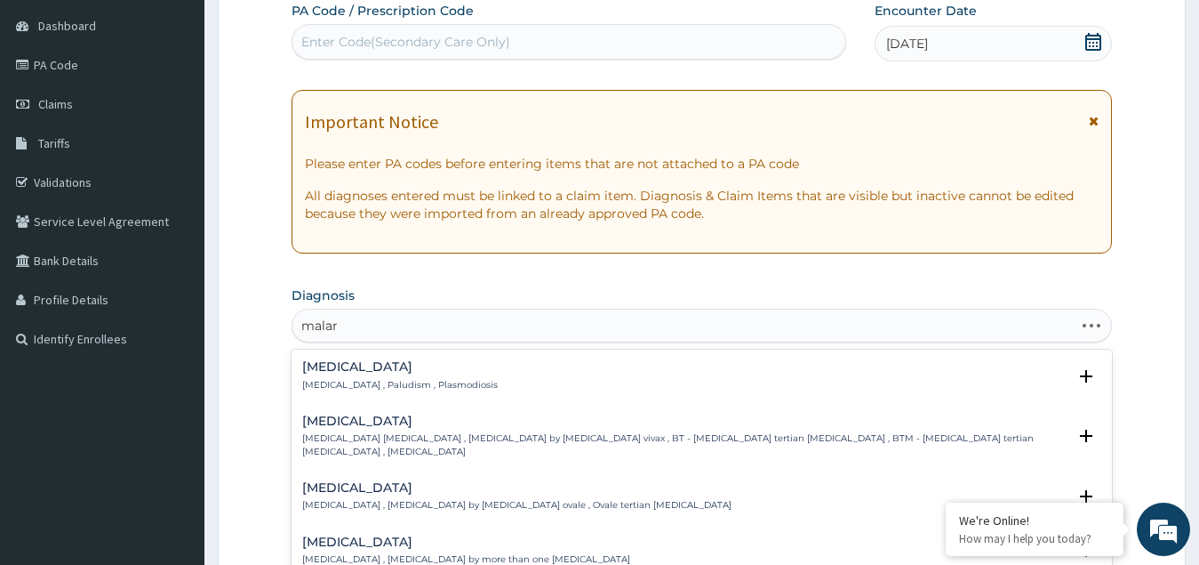
type input "malari"
click at [367, 381] on p "[MEDICAL_DATA] , Paludism , Plasmodiosis" at bounding box center [400, 385] width 196 height 12
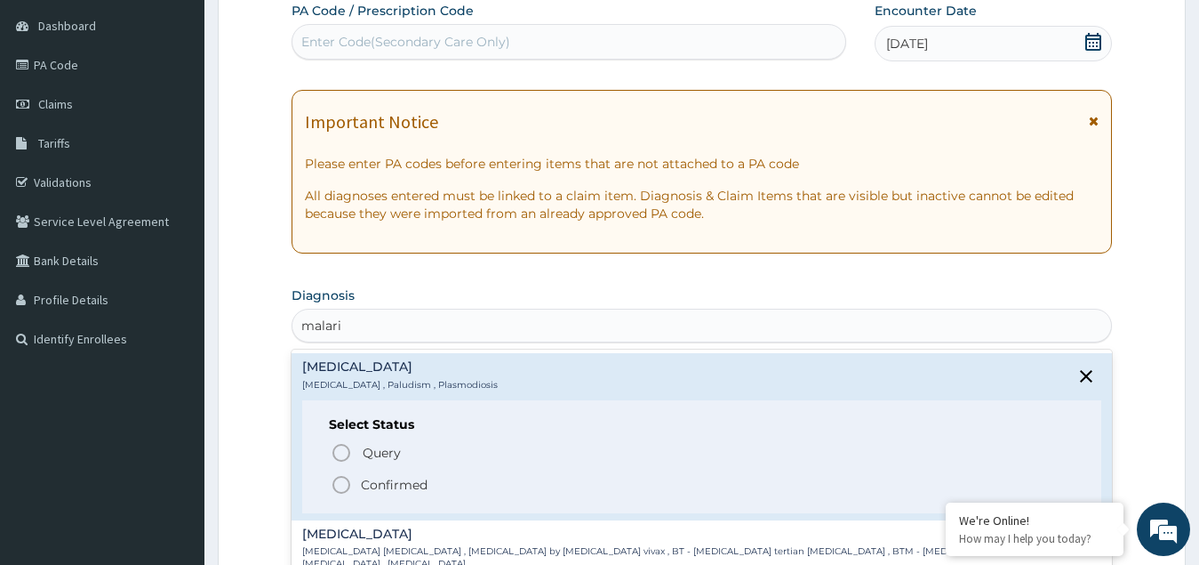
click at [366, 488] on p "Confirmed" at bounding box center [394, 485] width 67 height 18
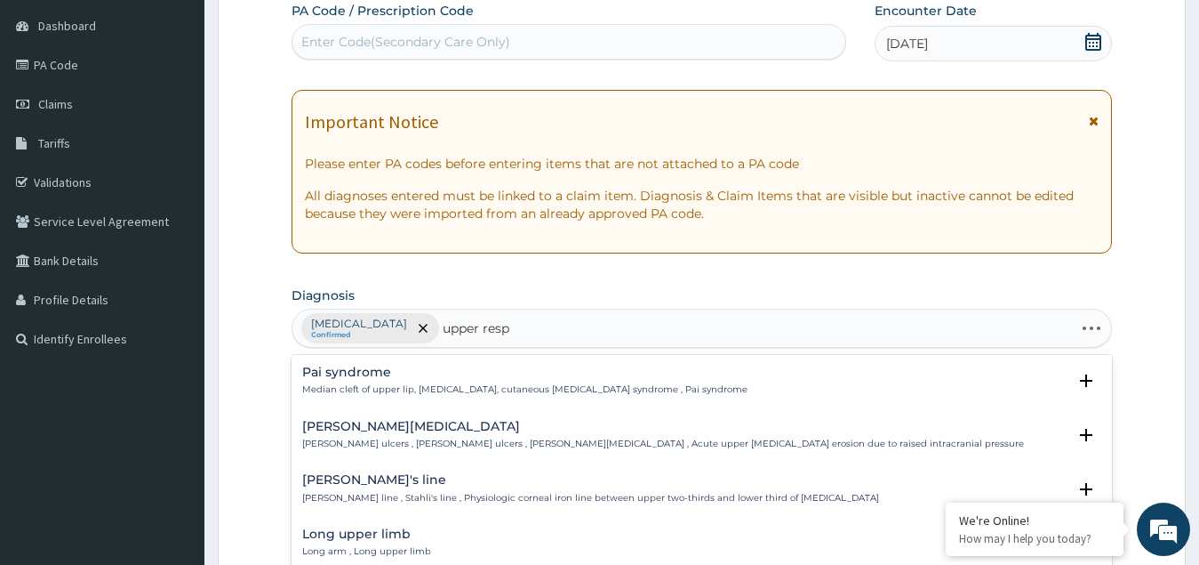
type input "upper respi"
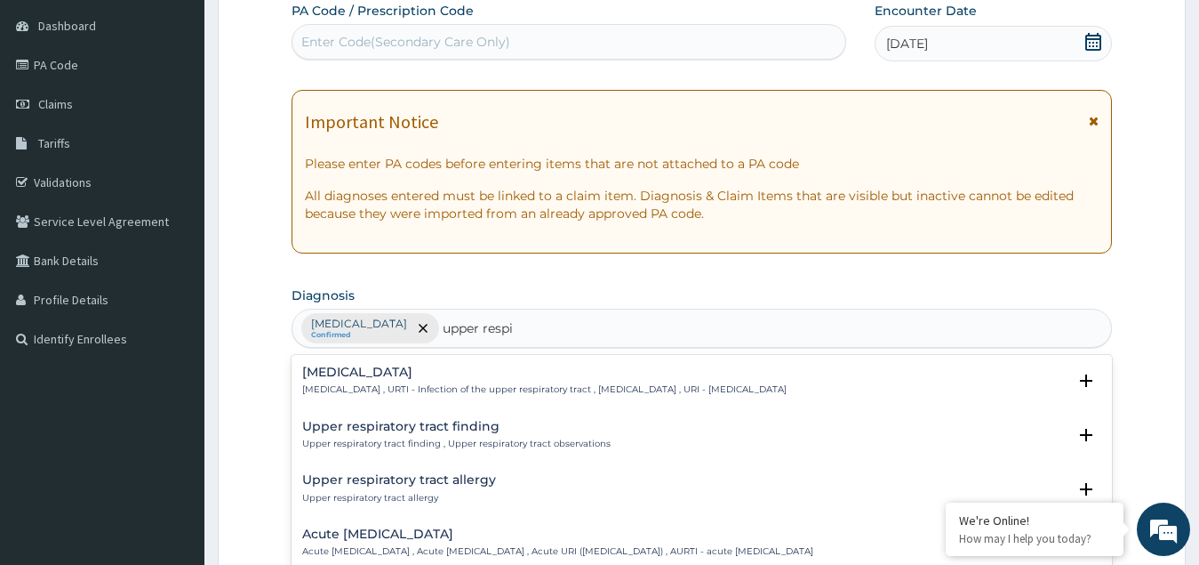
click at [421, 367] on h4 "[MEDICAL_DATA]" at bounding box center [544, 371] width 485 height 13
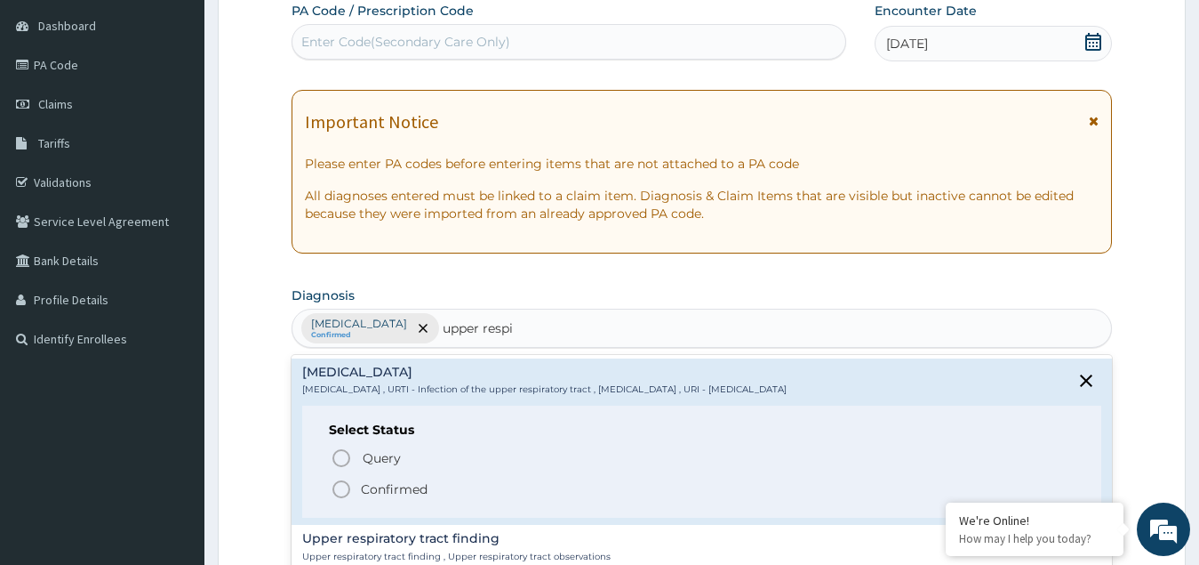
click at [337, 487] on icon "status option filled" at bounding box center [341, 488] width 21 height 21
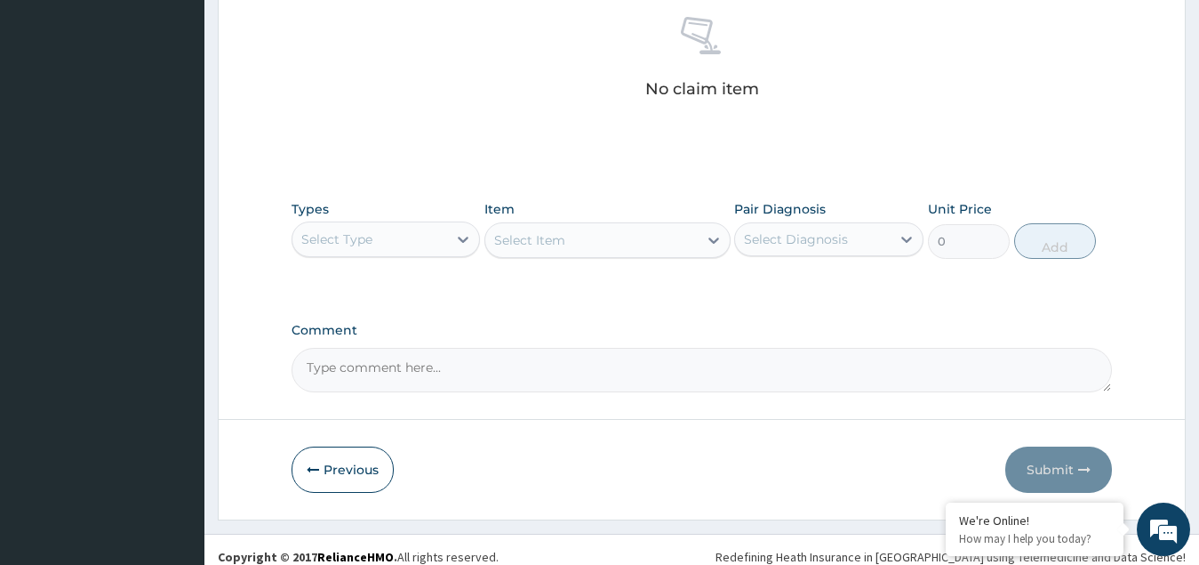
scroll to position [717, 0]
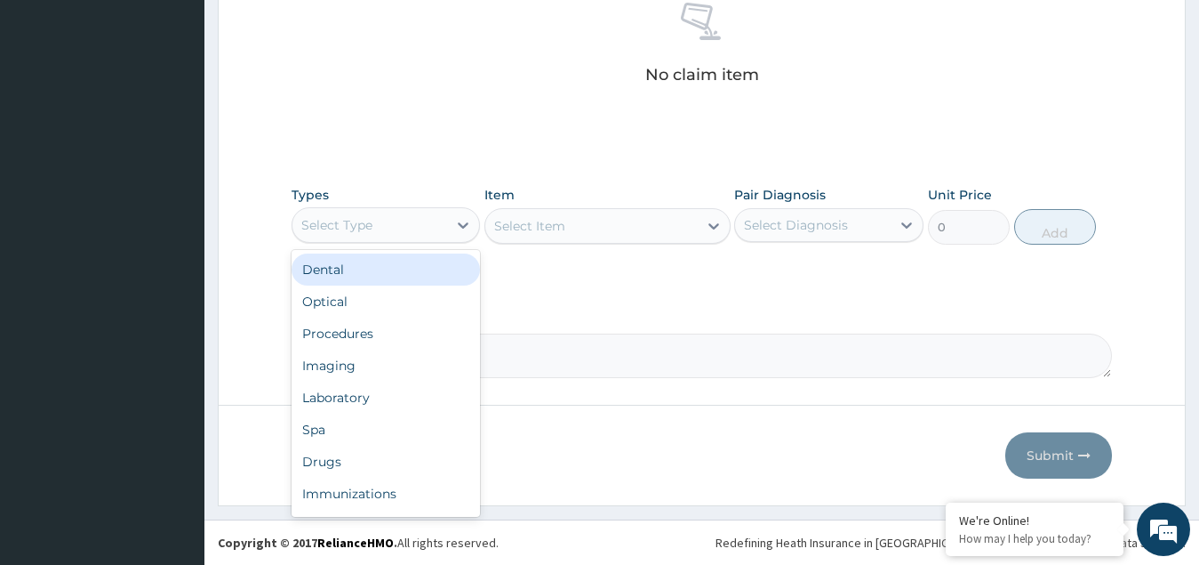
click at [394, 212] on div "Select Type" at bounding box center [371, 225] width 156 height 28
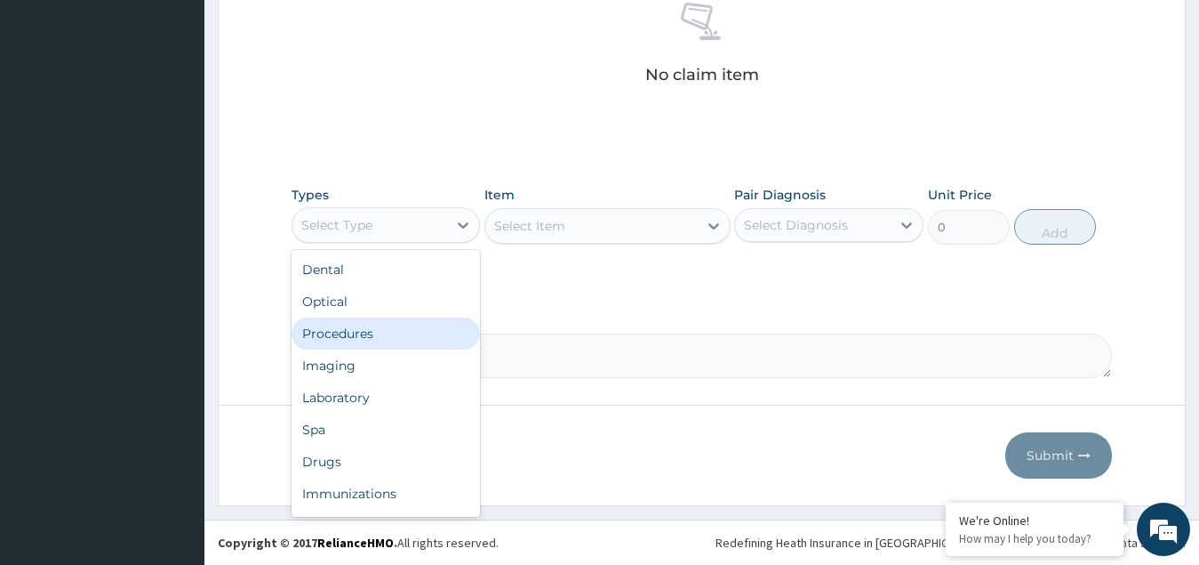
click at [378, 331] on div "Procedures" at bounding box center [386, 333] width 189 height 32
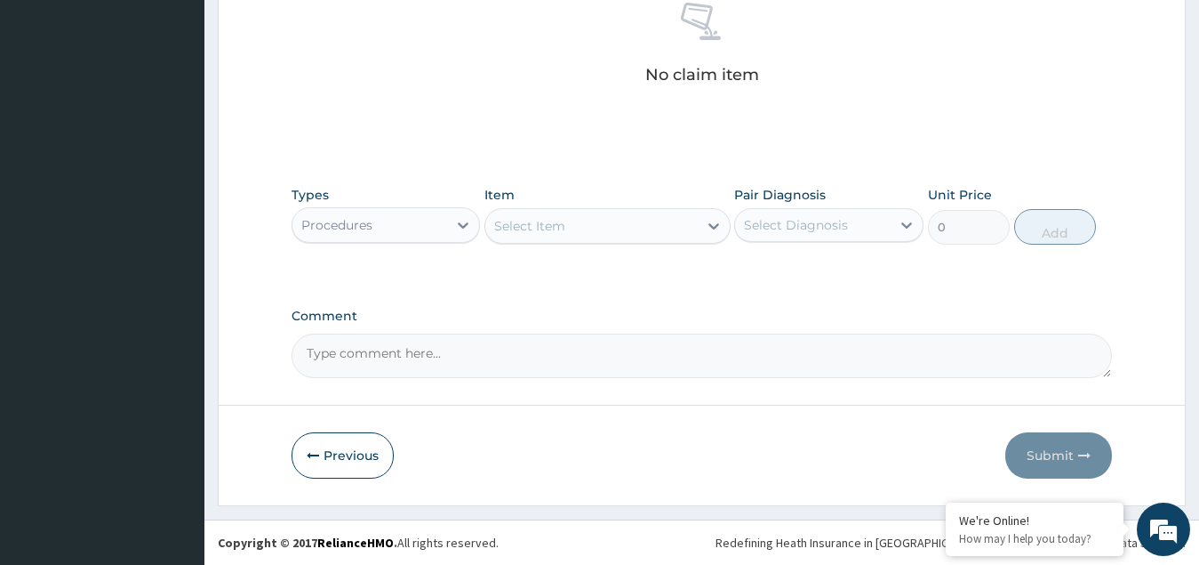
click at [670, 228] on div "Select Item" at bounding box center [591, 226] width 212 height 28
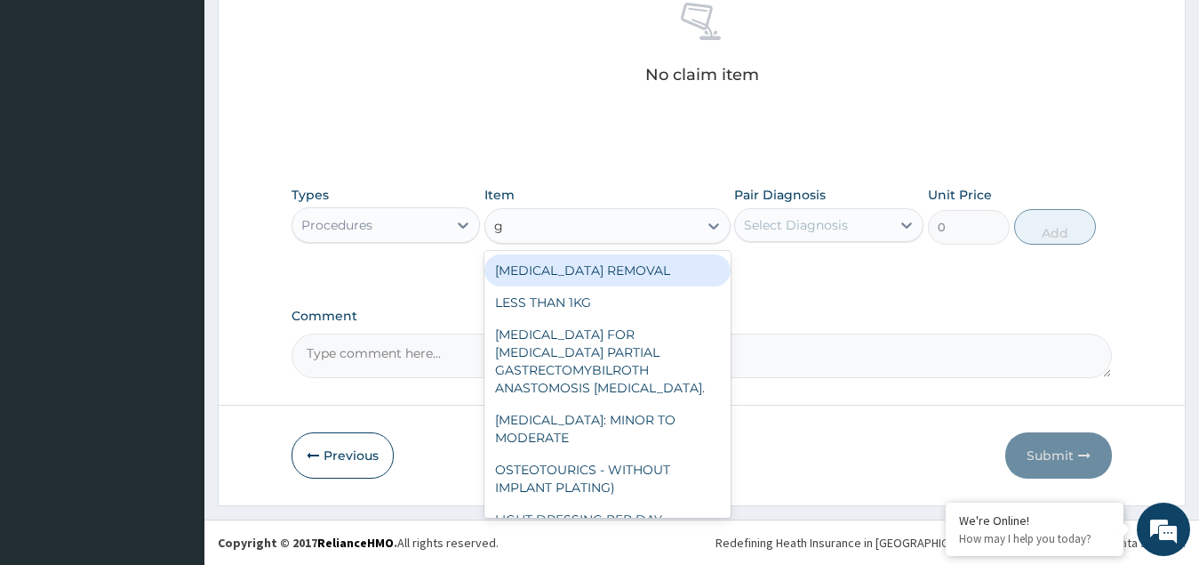
type input "gp"
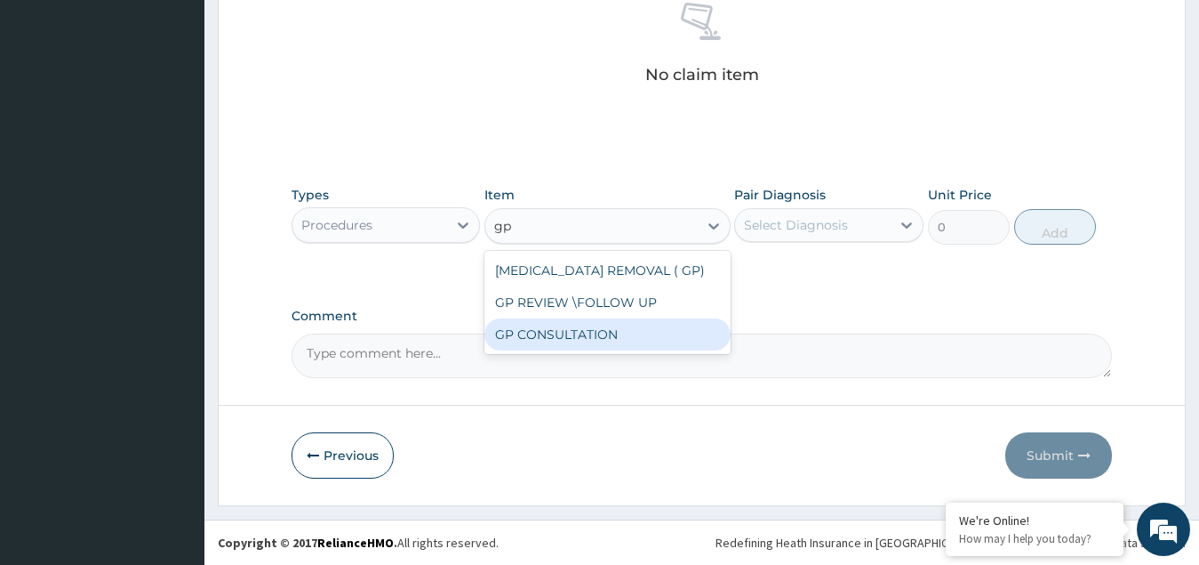
click at [554, 335] on div "GP CONSULTATION" at bounding box center [608, 334] width 246 height 32
type input "4500"
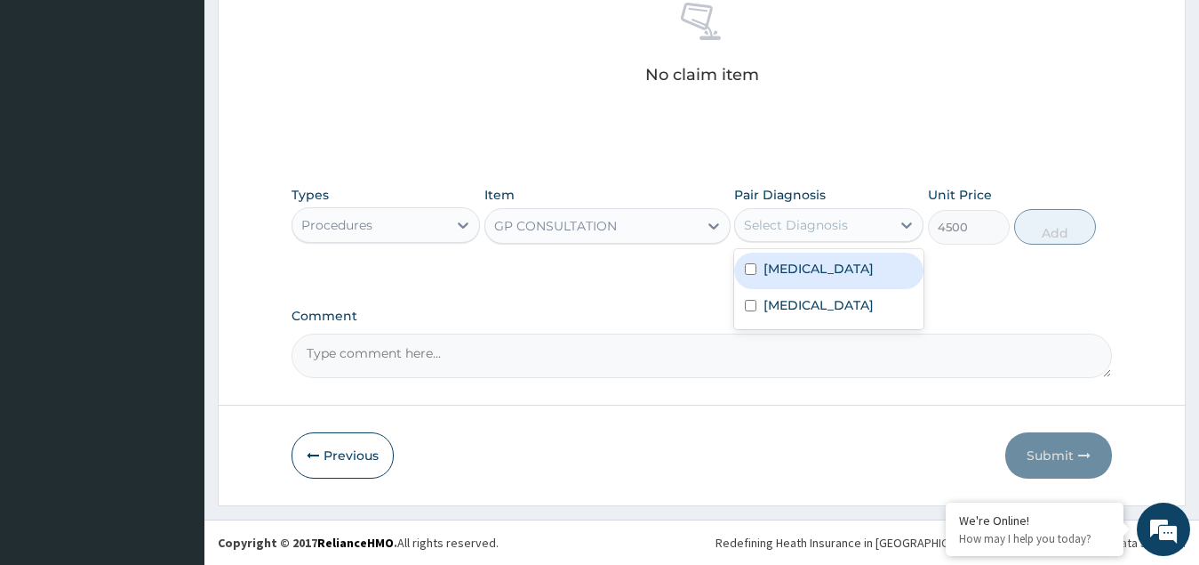
click at [837, 216] on div "Select Diagnosis" at bounding box center [796, 225] width 104 height 18
click at [789, 269] on label "[MEDICAL_DATA]" at bounding box center [819, 269] width 110 height 18
checkbox input "true"
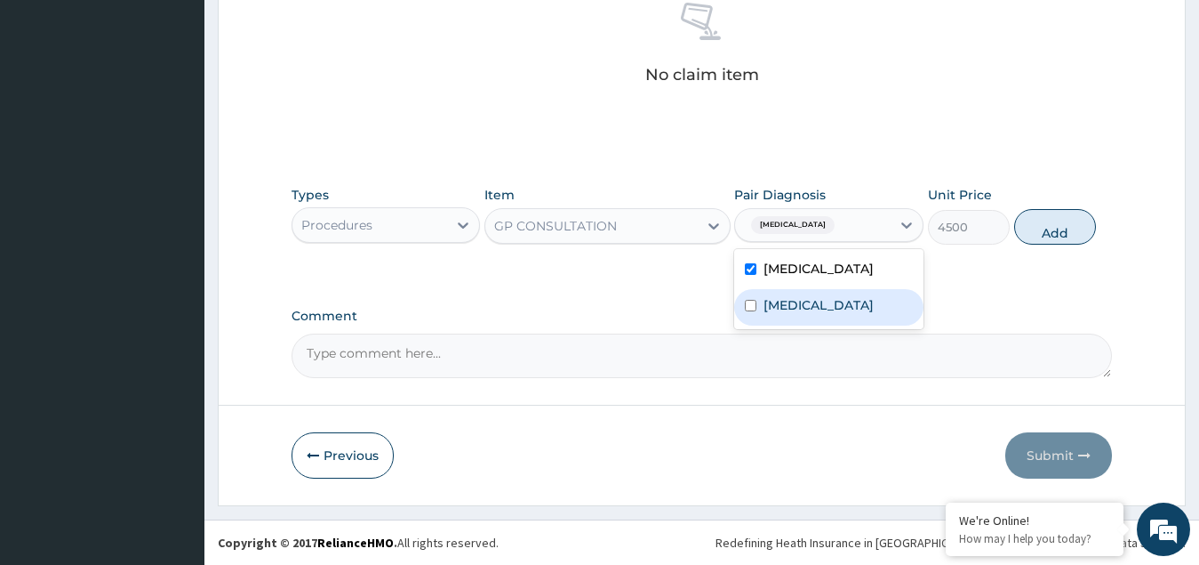
drag, startPoint x: 789, startPoint y: 316, endPoint x: 910, endPoint y: 277, distance: 126.0
click at [790, 314] on label "[MEDICAL_DATA]" at bounding box center [819, 305] width 110 height 18
checkbox input "true"
click at [1045, 224] on button "Add" at bounding box center [1055, 227] width 82 height 36
type input "0"
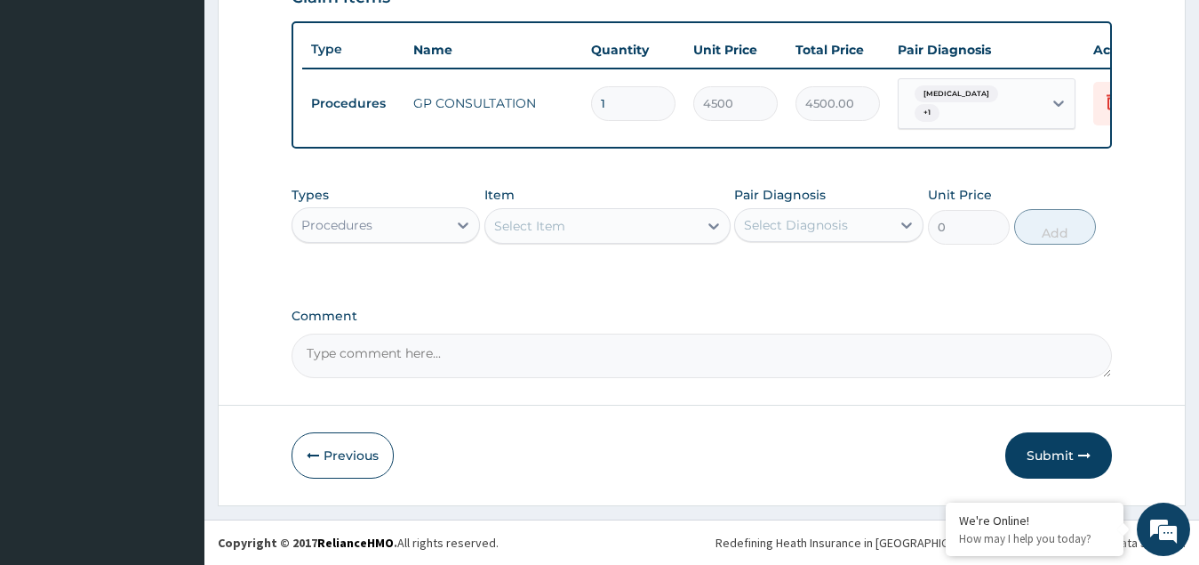
scroll to position [648, 0]
click at [381, 222] on div "Procedures" at bounding box center [371, 225] width 156 height 28
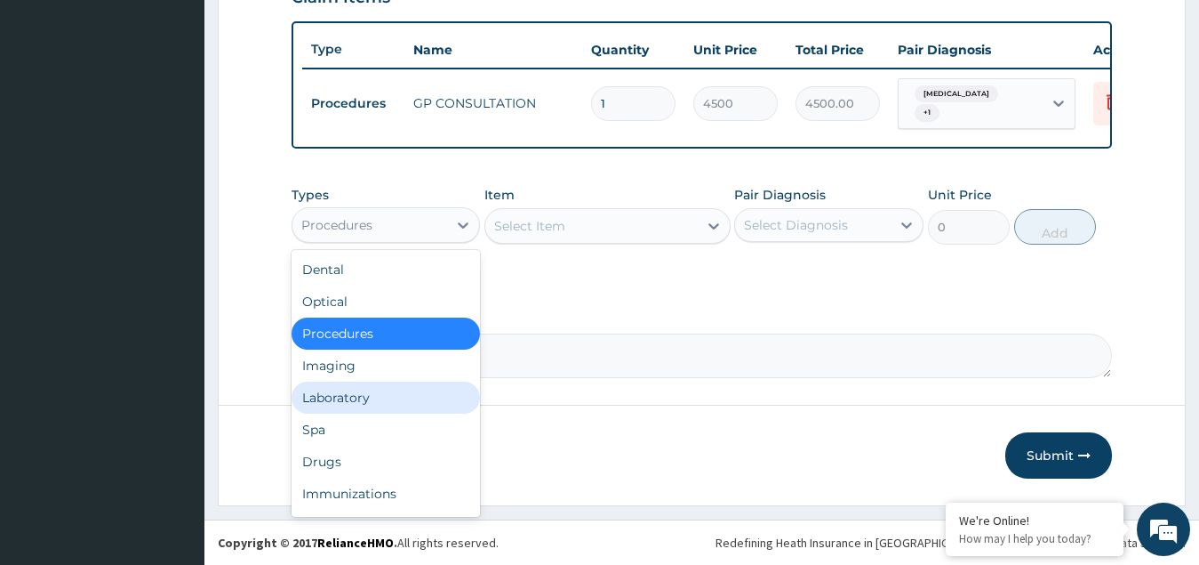
click at [344, 389] on div "Laboratory" at bounding box center [386, 397] width 189 height 32
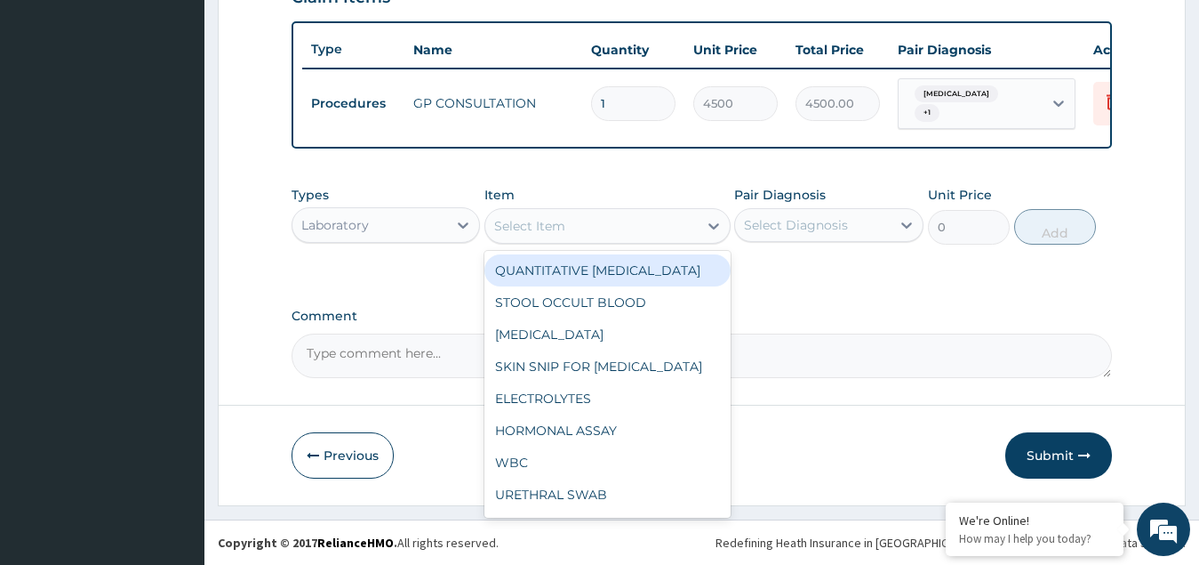
click at [567, 236] on div "Select Item" at bounding box center [591, 226] width 212 height 28
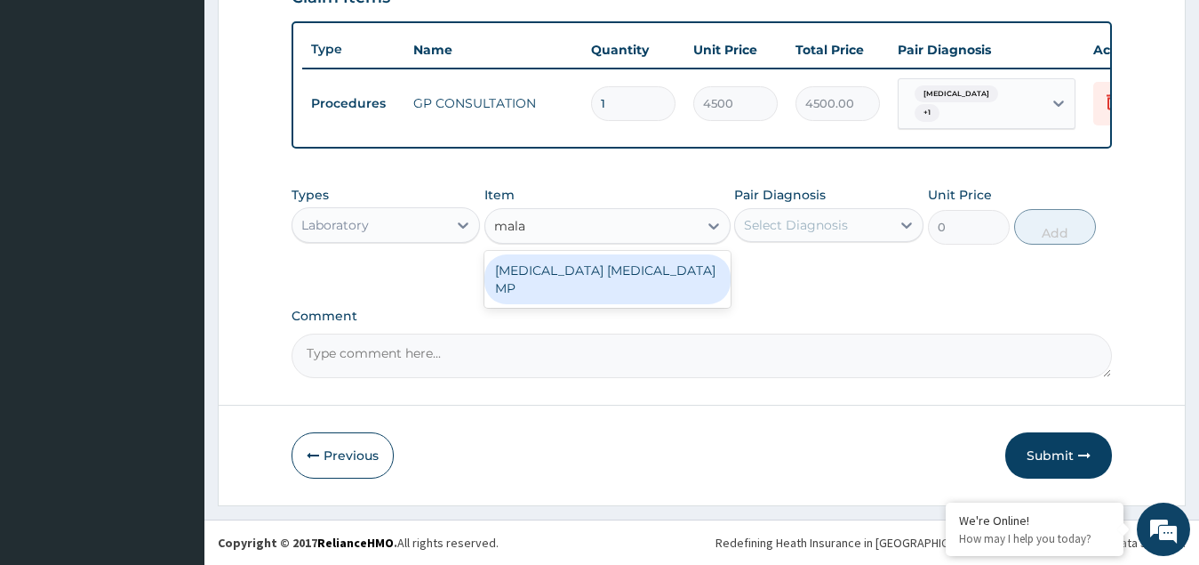
type input "malar"
click at [594, 274] on div "[MEDICAL_DATA] [MEDICAL_DATA] MP" at bounding box center [608, 279] width 246 height 50
type input "2250"
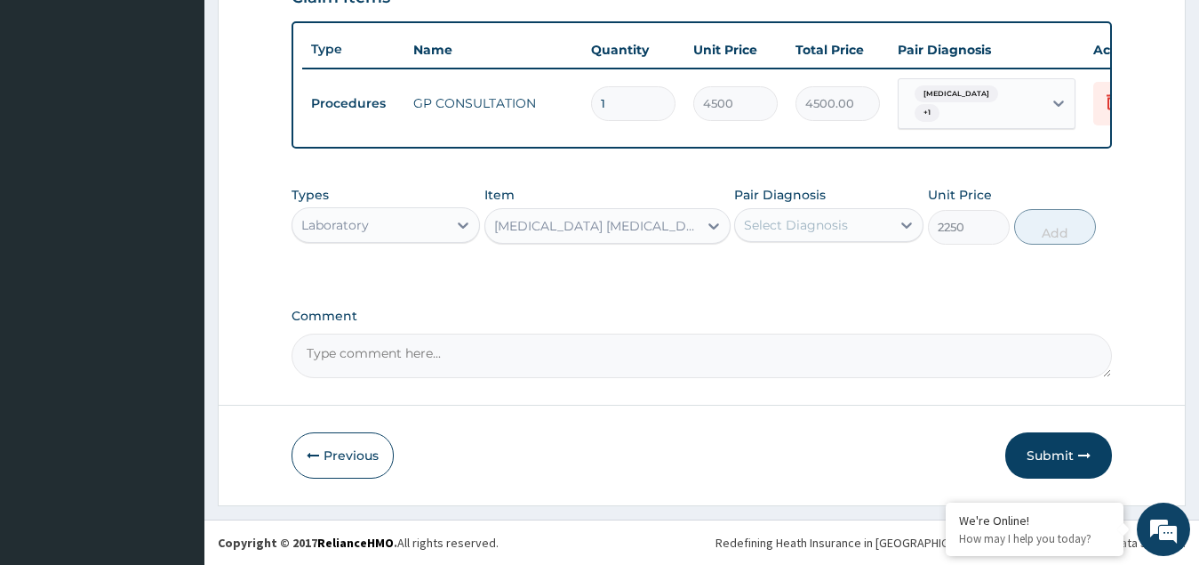
click at [757, 230] on div "Select Diagnosis" at bounding box center [796, 225] width 104 height 18
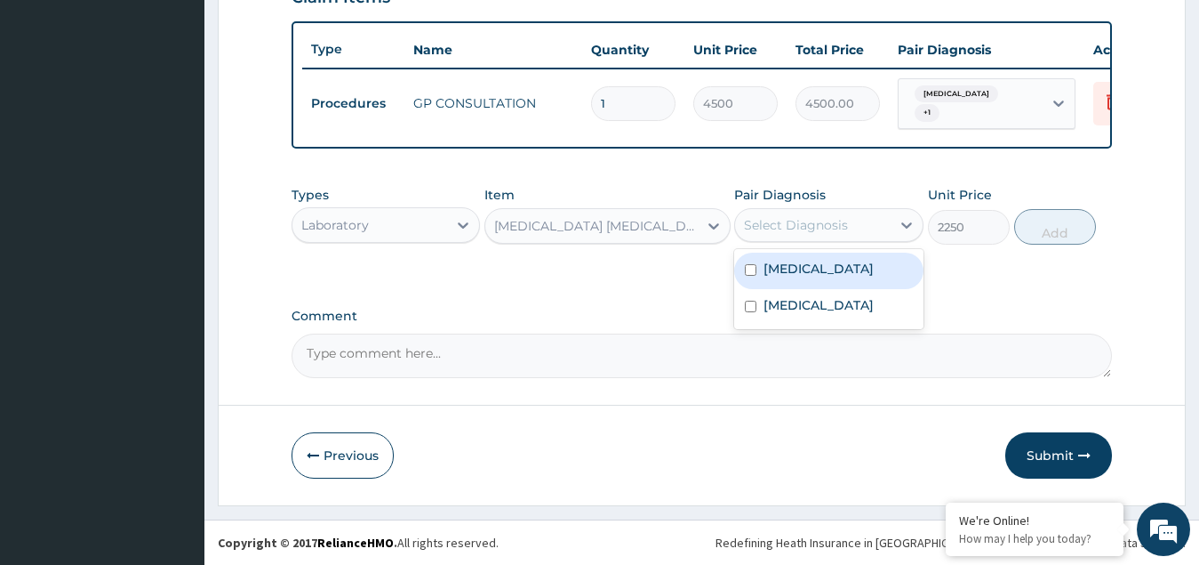
click at [787, 272] on label "[MEDICAL_DATA]" at bounding box center [819, 269] width 110 height 18
checkbox input "true"
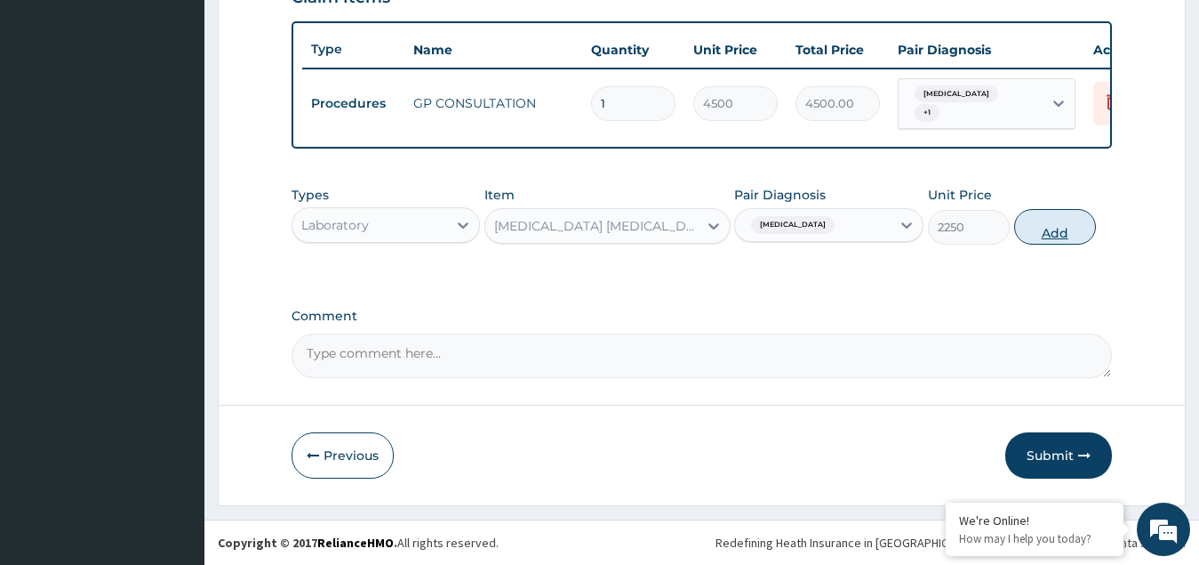
click at [1047, 234] on button "Add" at bounding box center [1055, 227] width 82 height 36
type input "0"
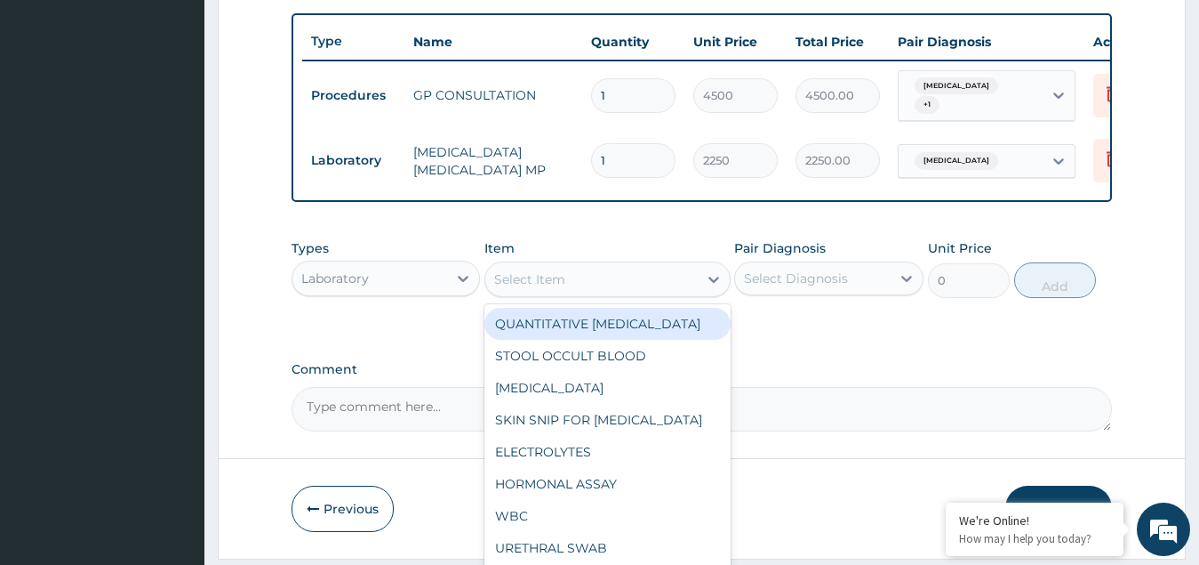
click at [540, 293] on div "Select Item" at bounding box center [591, 279] width 212 height 28
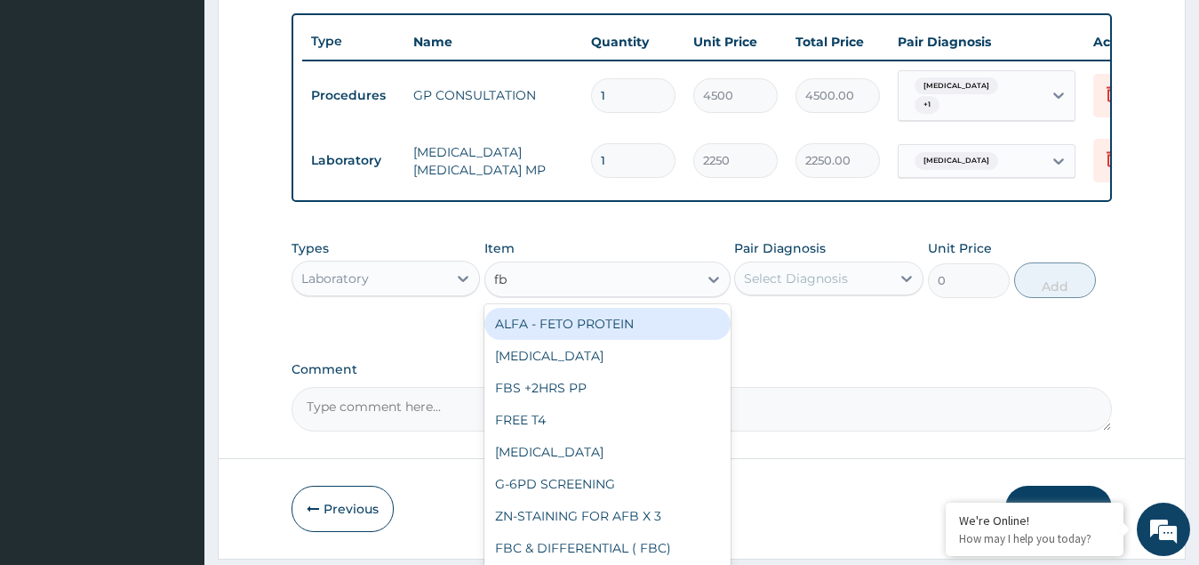
type input "fbc"
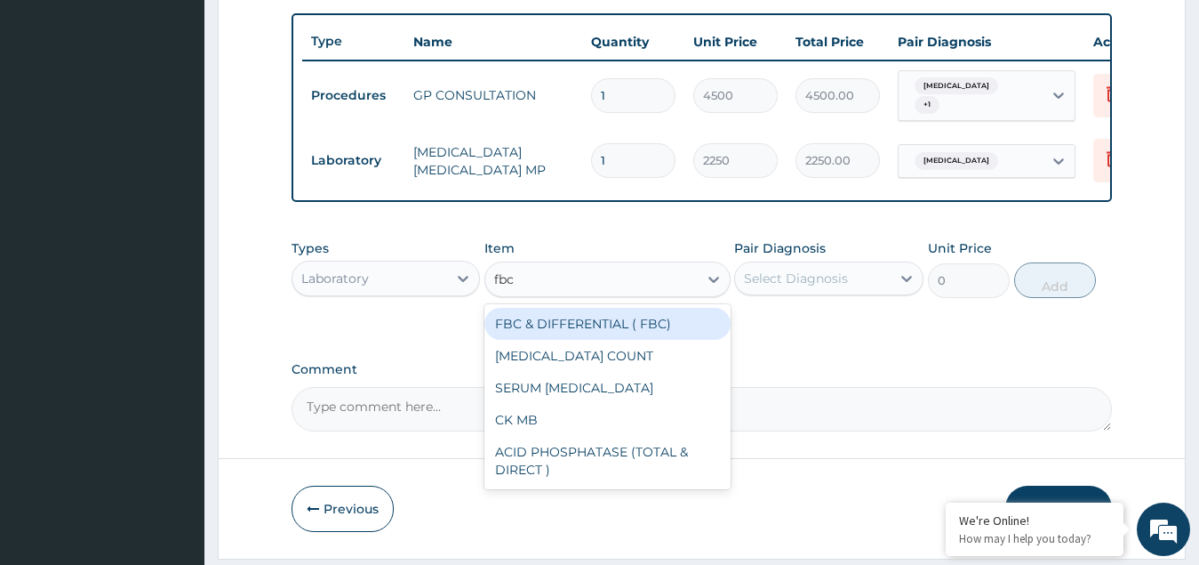
click at [562, 337] on div "FBC & DIFFERENTIAL ( FBC)" at bounding box center [608, 324] width 246 height 32
type input "5700"
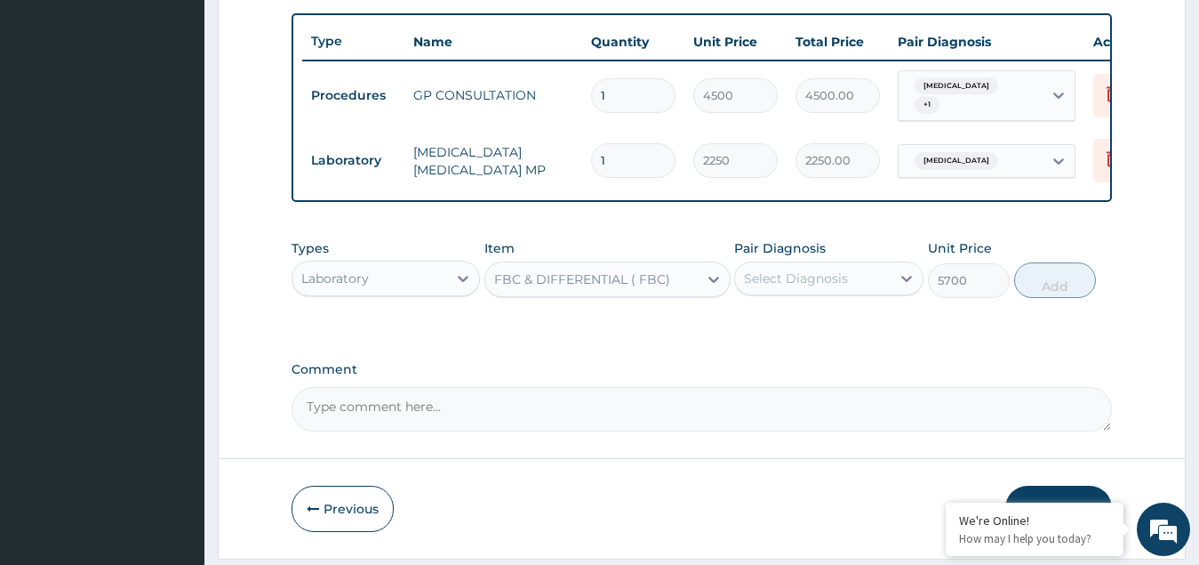
click at [827, 274] on div "Select Diagnosis" at bounding box center [813, 278] width 156 height 28
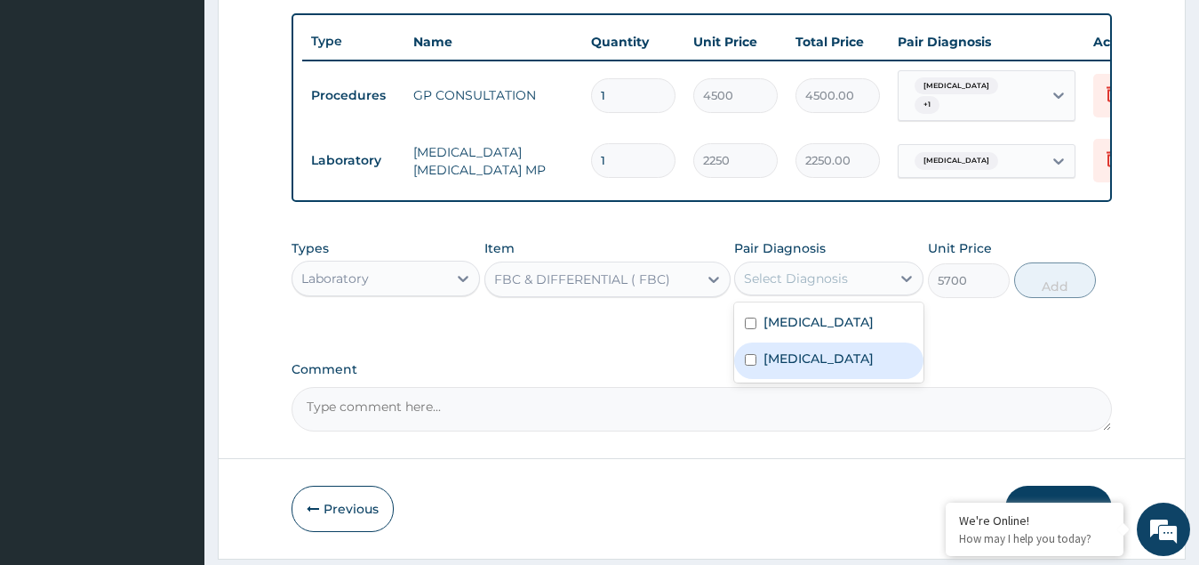
click at [788, 367] on label "[MEDICAL_DATA]" at bounding box center [819, 358] width 110 height 18
checkbox input "true"
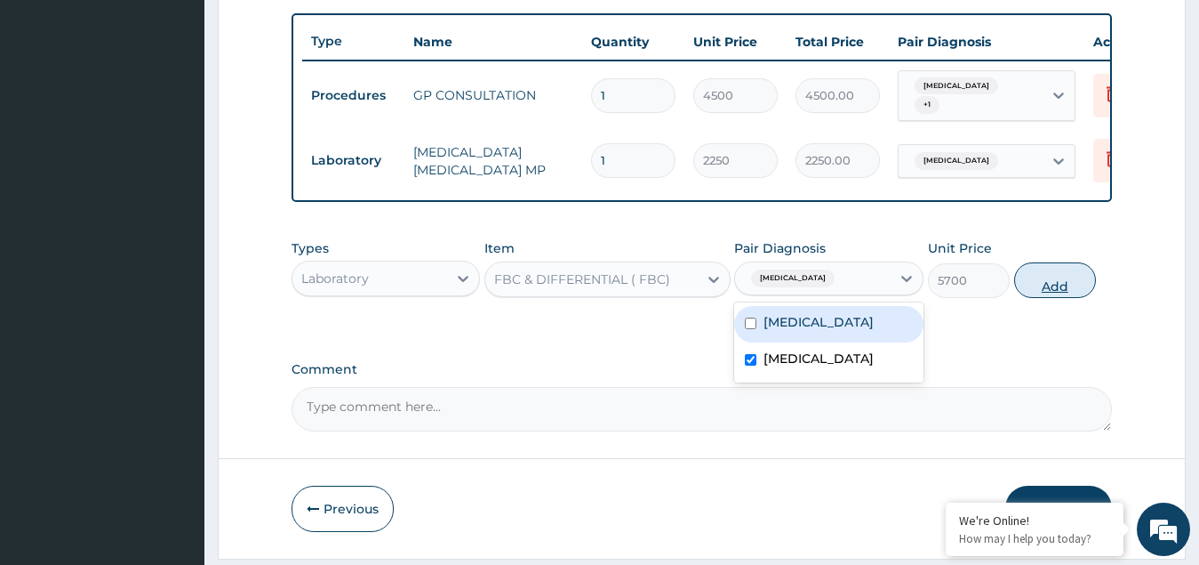
click at [1062, 285] on button "Add" at bounding box center [1055, 280] width 82 height 36
type input "0"
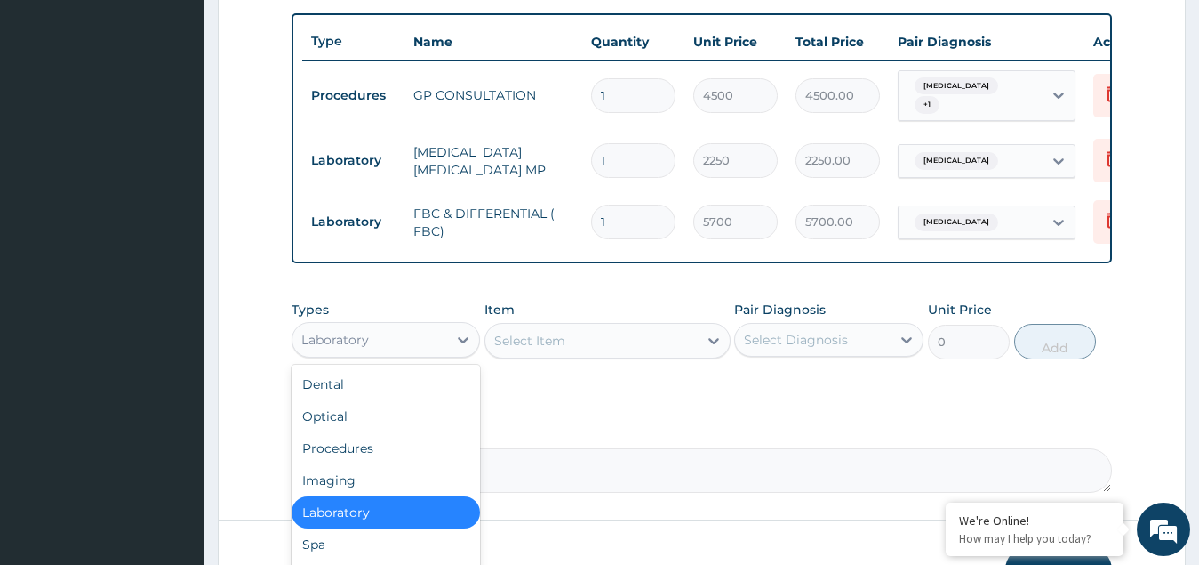
click at [378, 350] on div "Laboratory" at bounding box center [371, 339] width 156 height 28
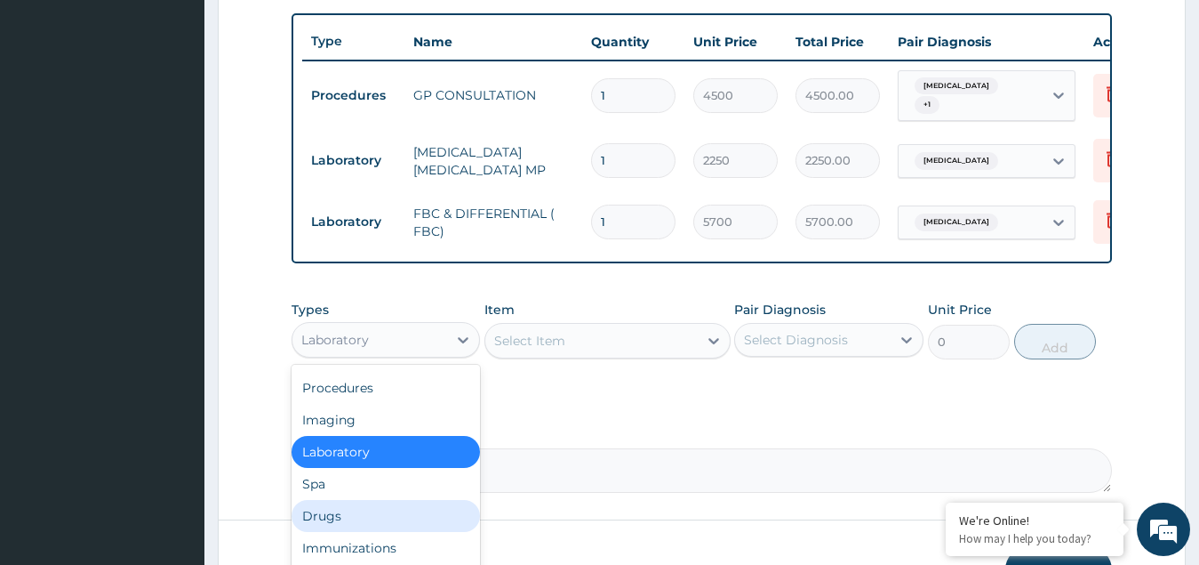
drag, startPoint x: 351, startPoint y: 517, endPoint x: 365, endPoint y: 509, distance: 16.3
click at [352, 517] on div "Drugs" at bounding box center [386, 516] width 189 height 32
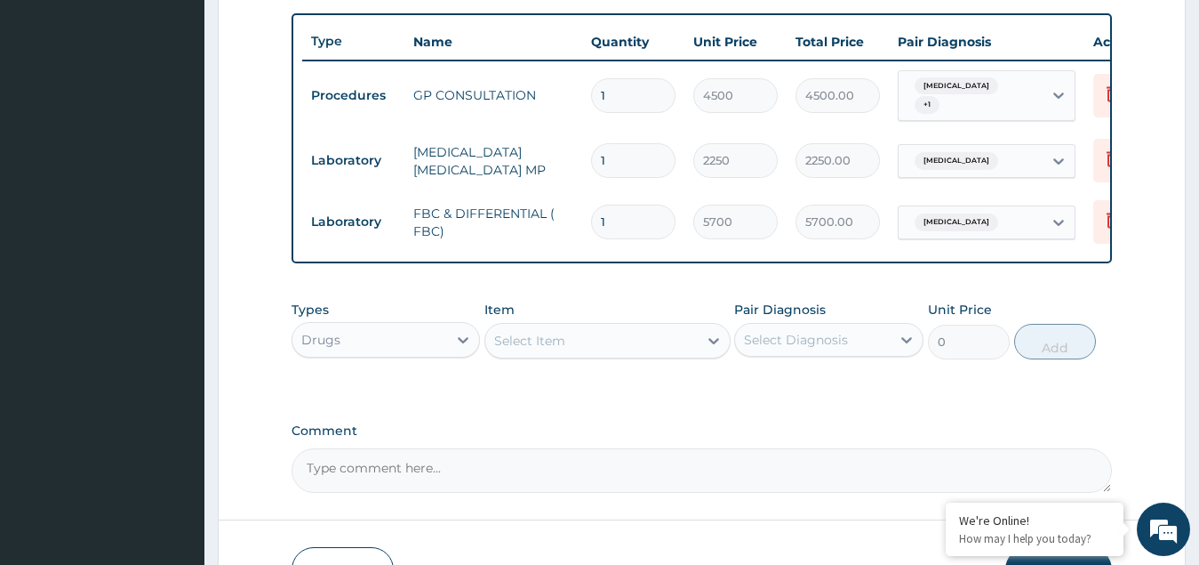
click at [608, 340] on div "Select Item" at bounding box center [591, 340] width 212 height 28
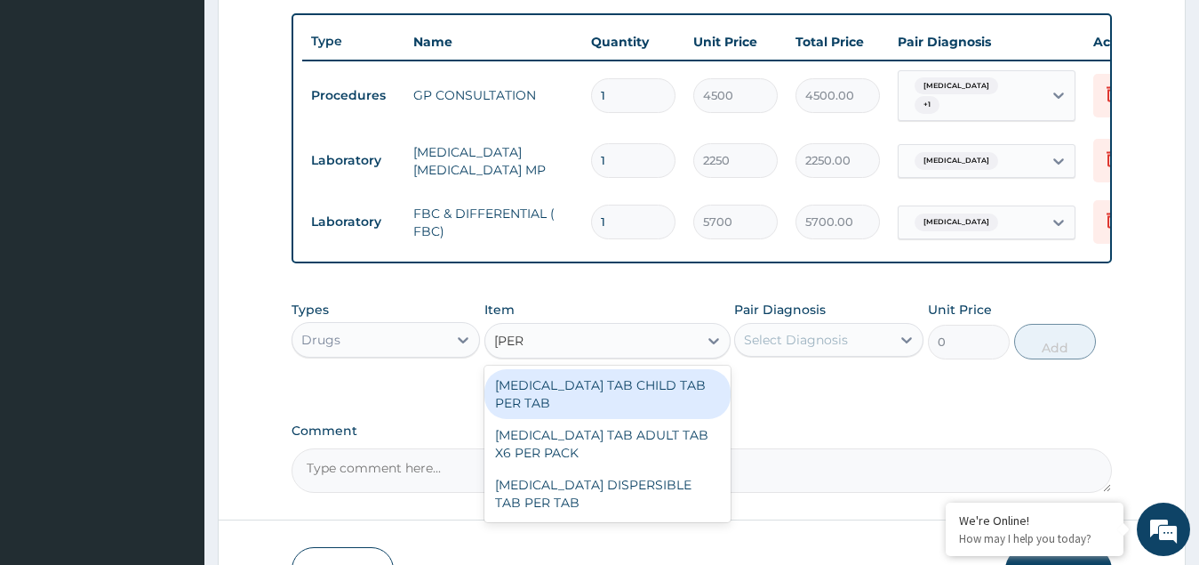
type input "coart"
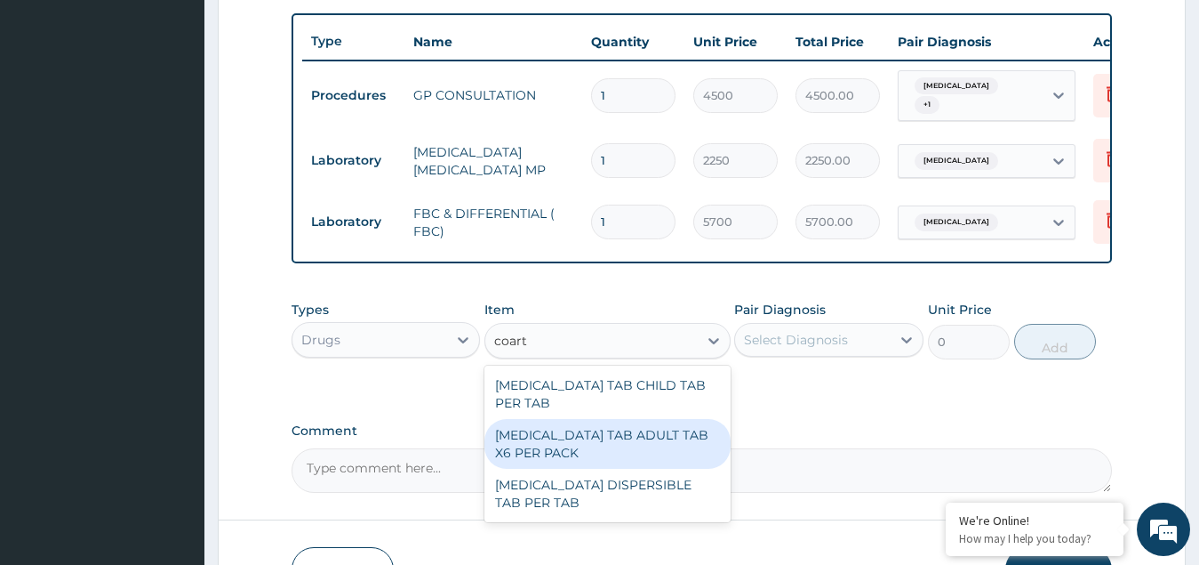
click at [598, 422] on div "[MEDICAL_DATA] TAB ADULT TAB X6 PER PACK" at bounding box center [608, 444] width 246 height 50
type input "11700"
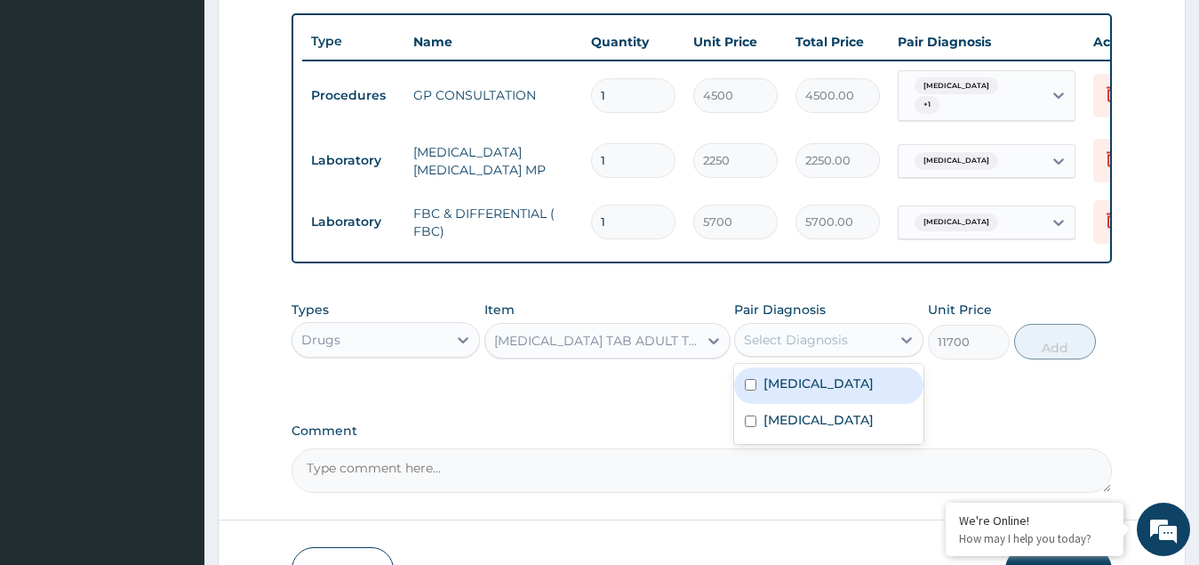
click at [765, 343] on div "Select Diagnosis" at bounding box center [796, 340] width 104 height 18
click at [771, 392] on label "[MEDICAL_DATA]" at bounding box center [819, 383] width 110 height 18
checkbox input "true"
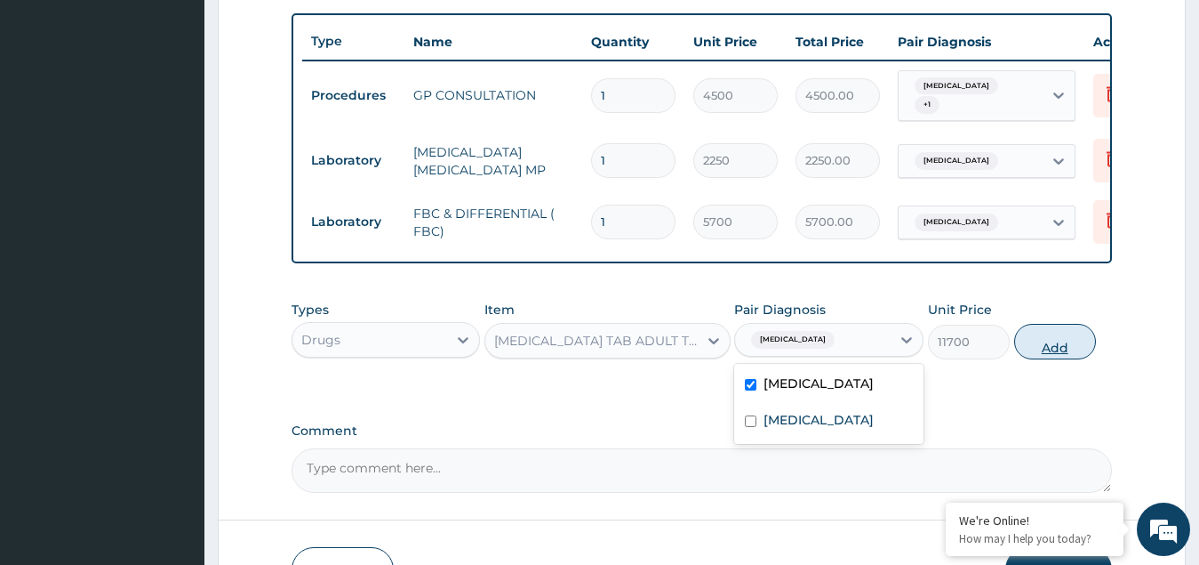
click at [1059, 347] on button "Add" at bounding box center [1055, 342] width 82 height 36
type input "0"
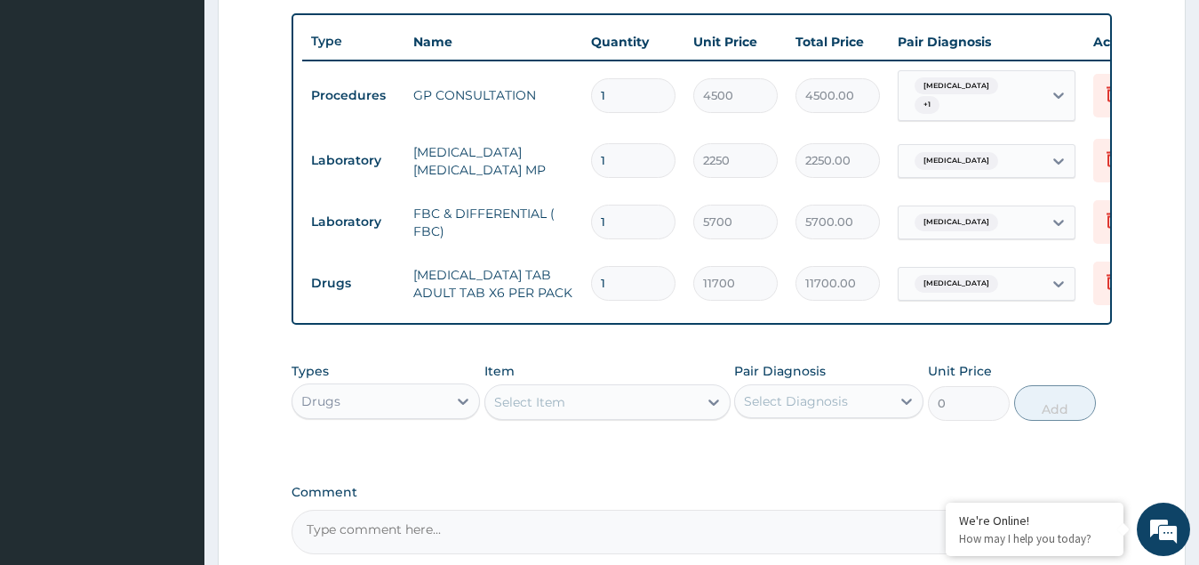
click at [549, 411] on div "Select Item" at bounding box center [529, 402] width 71 height 18
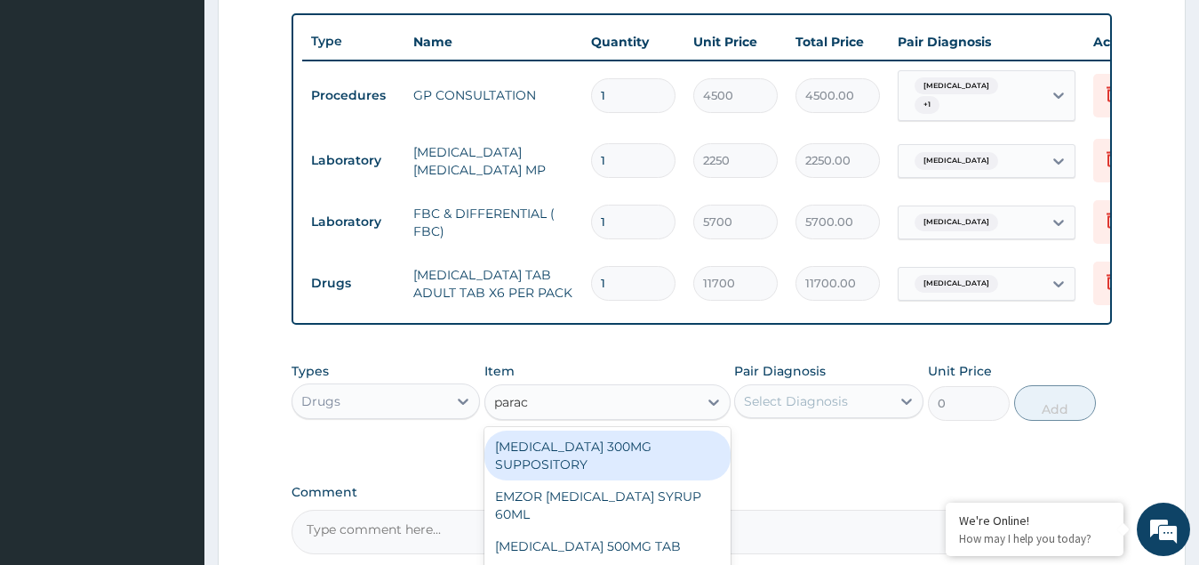
type input "parace"
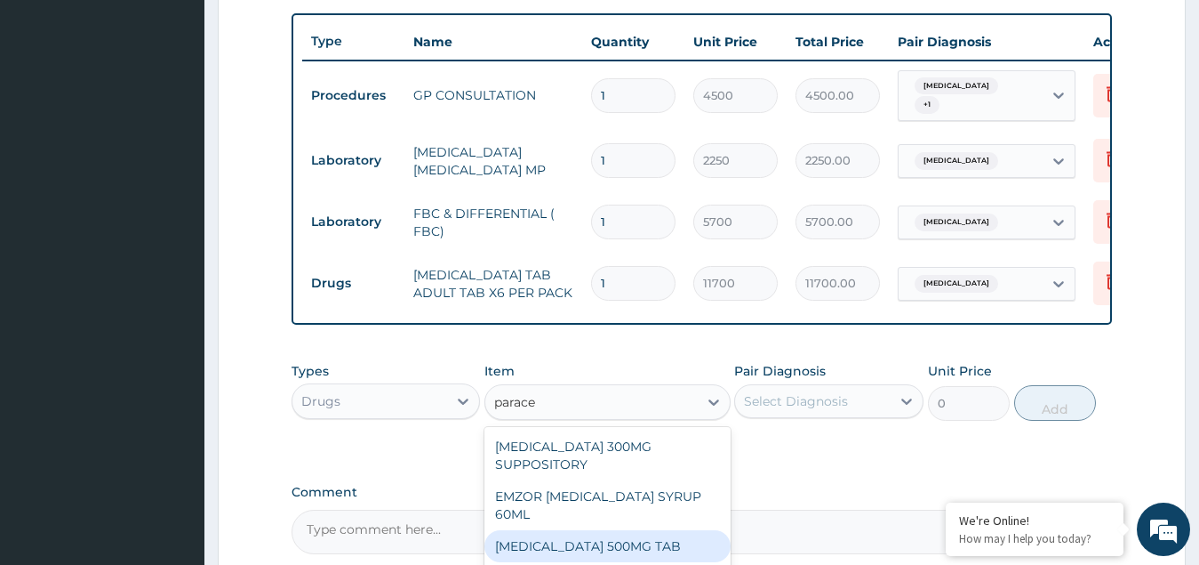
click at [540, 552] on div "PARACETAMOL 500MG TAB" at bounding box center [608, 546] width 246 height 32
type input "60"
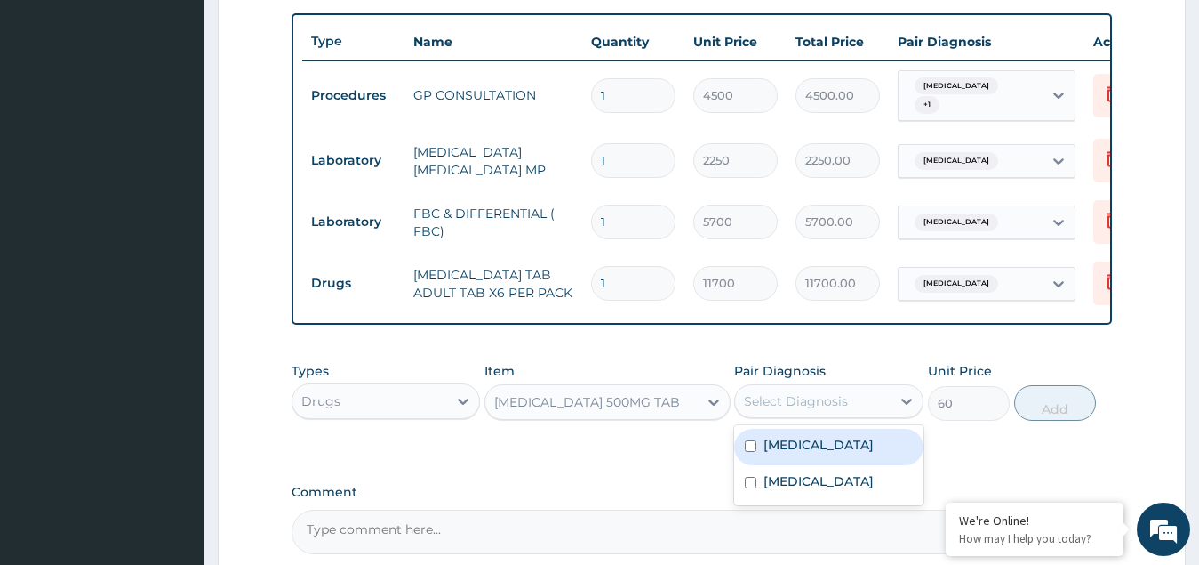
click at [779, 401] on div "Select Diagnosis" at bounding box center [796, 401] width 104 height 18
click at [787, 453] on label "Malaria" at bounding box center [819, 445] width 110 height 18
checkbox input "true"
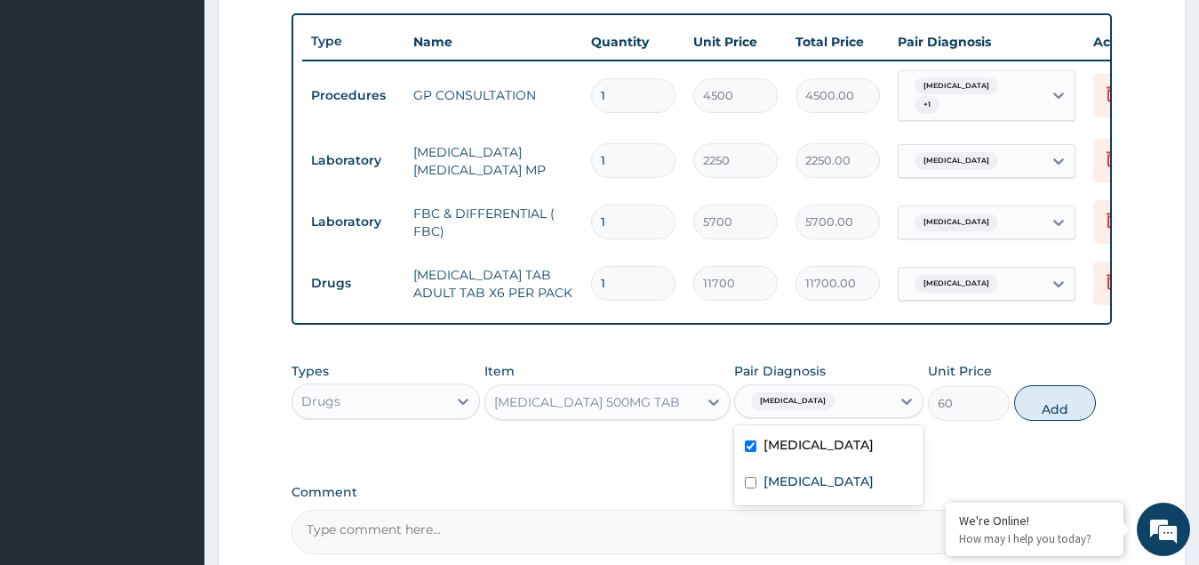
drag, startPoint x: 1048, startPoint y: 413, endPoint x: 968, endPoint y: 417, distance: 80.1
click at [1049, 413] on button "Add" at bounding box center [1055, 403] width 82 height 36
type input "0"
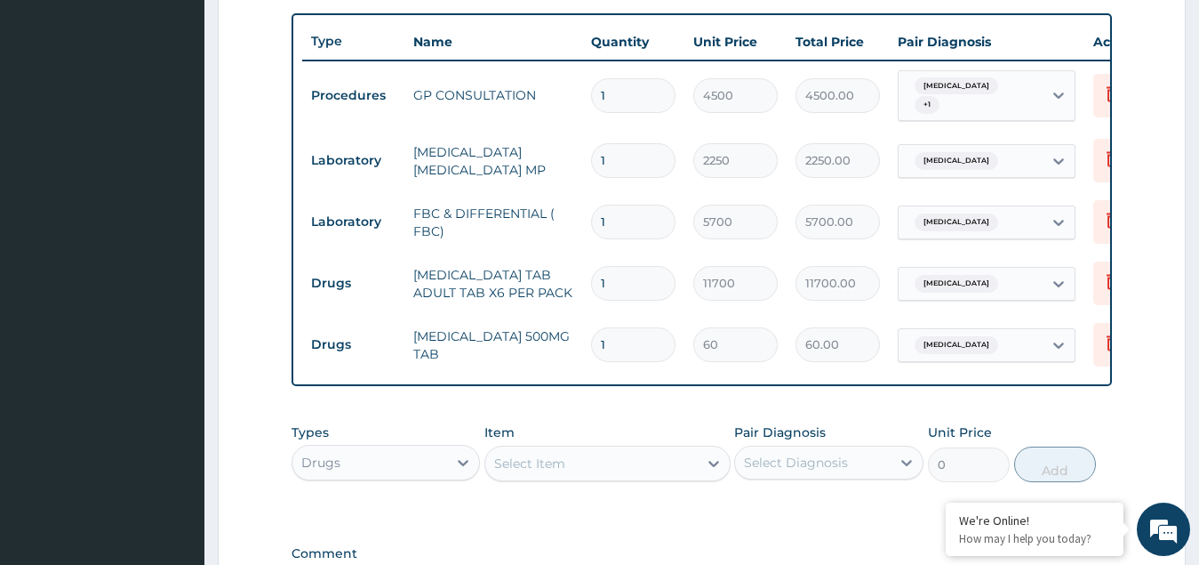
type input "18"
type input "1080.00"
type input "18"
click at [546, 456] on div "Select Item" at bounding box center [591, 463] width 212 height 28
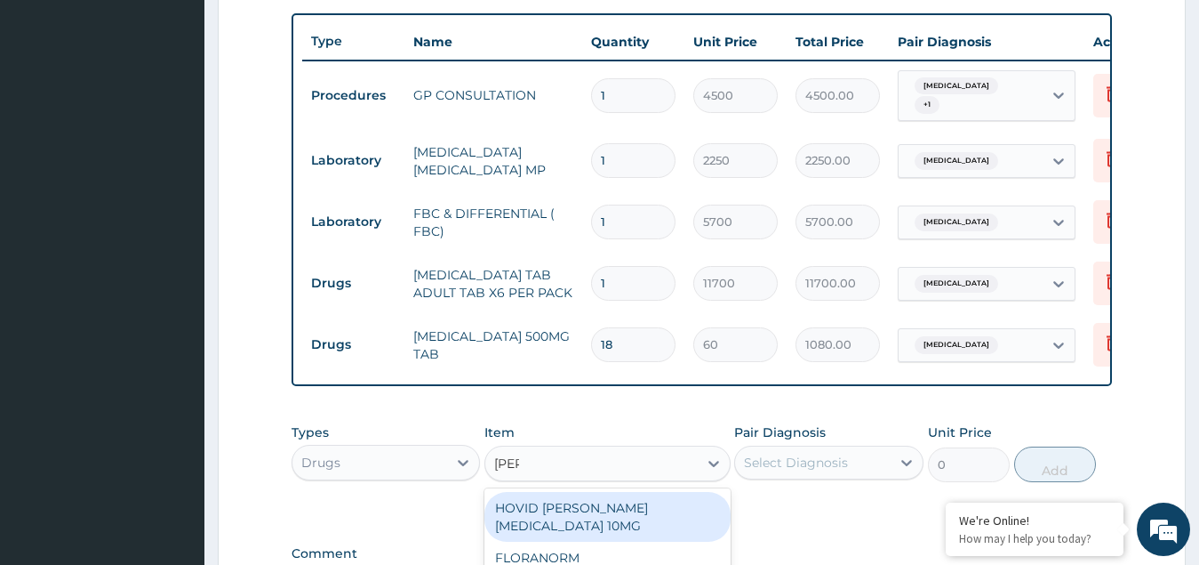
type input "lorat"
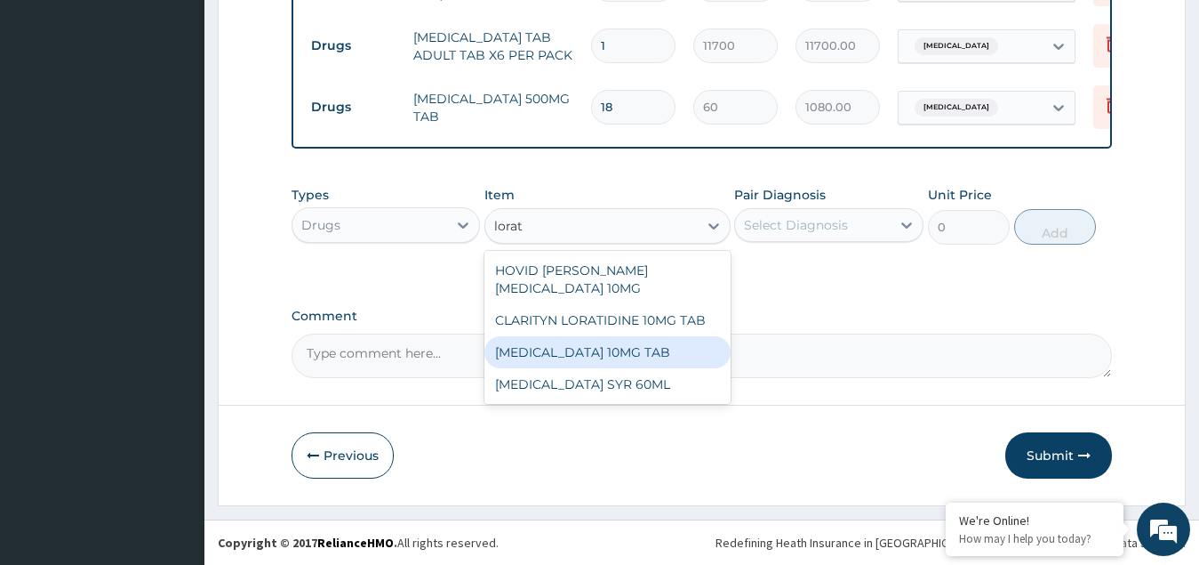
click at [581, 346] on div "LORATADINE 10MG TAB" at bounding box center [608, 352] width 246 height 32
type input "149.12625"
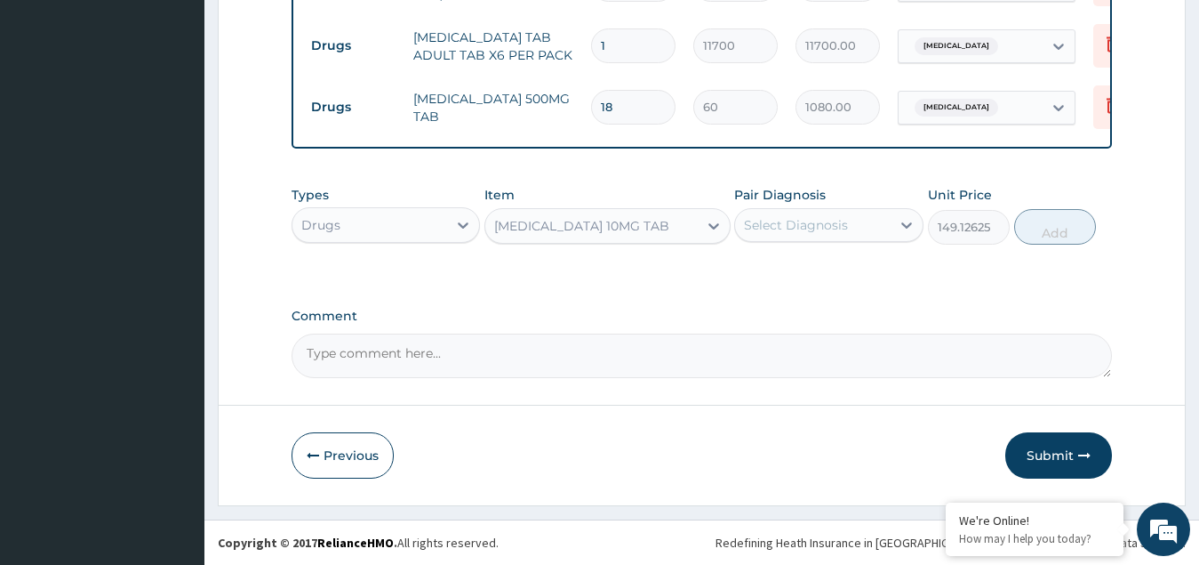
click at [806, 221] on div "Select Diagnosis" at bounding box center [796, 225] width 104 height 18
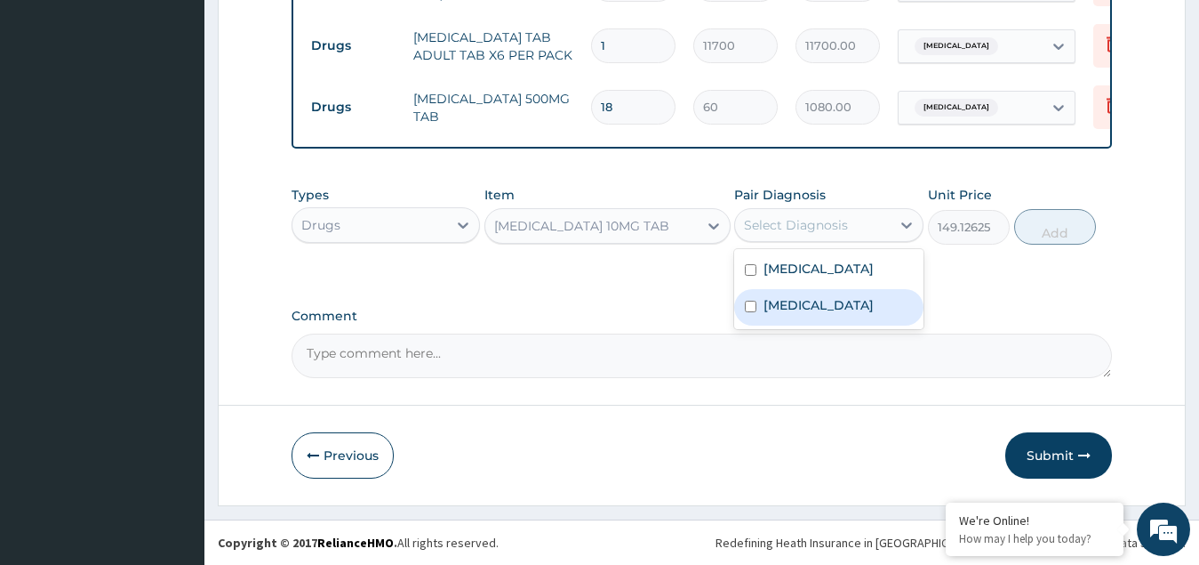
click at [801, 313] on label "Upper respiratory infection" at bounding box center [819, 305] width 110 height 18
checkbox input "true"
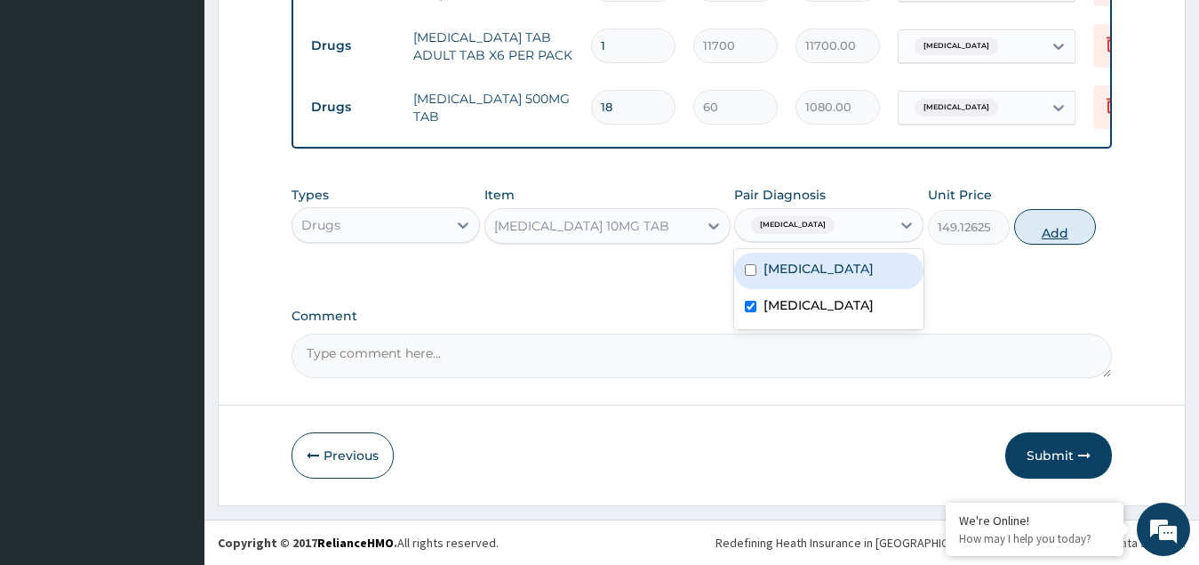
click at [1071, 226] on button "Add" at bounding box center [1055, 227] width 82 height 36
type input "0"
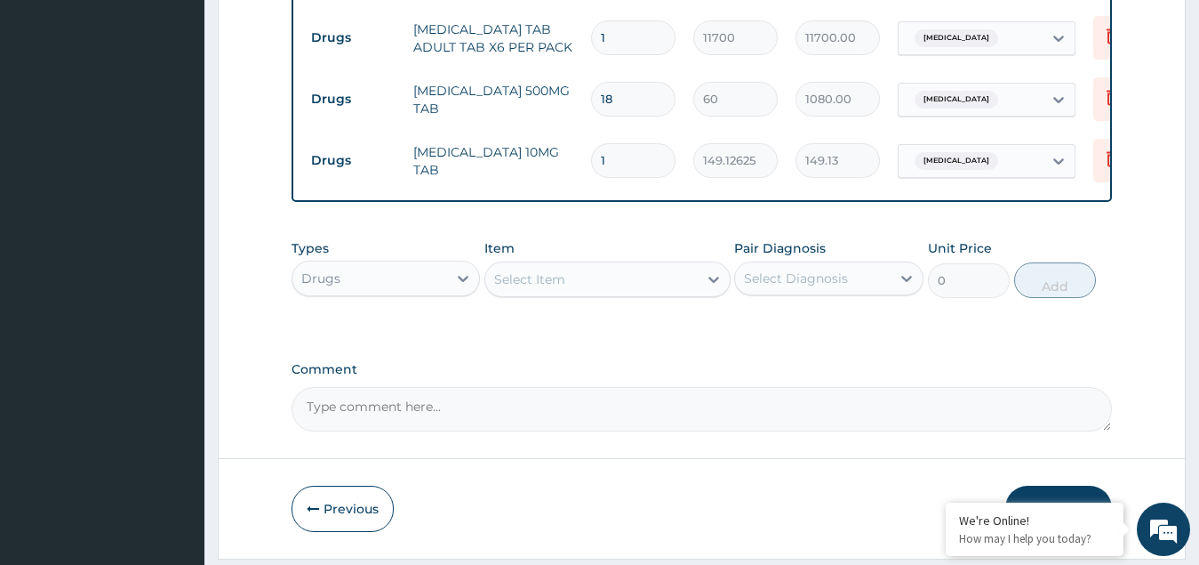
type input "0.00"
type input "3"
type input "447.38"
type input "3"
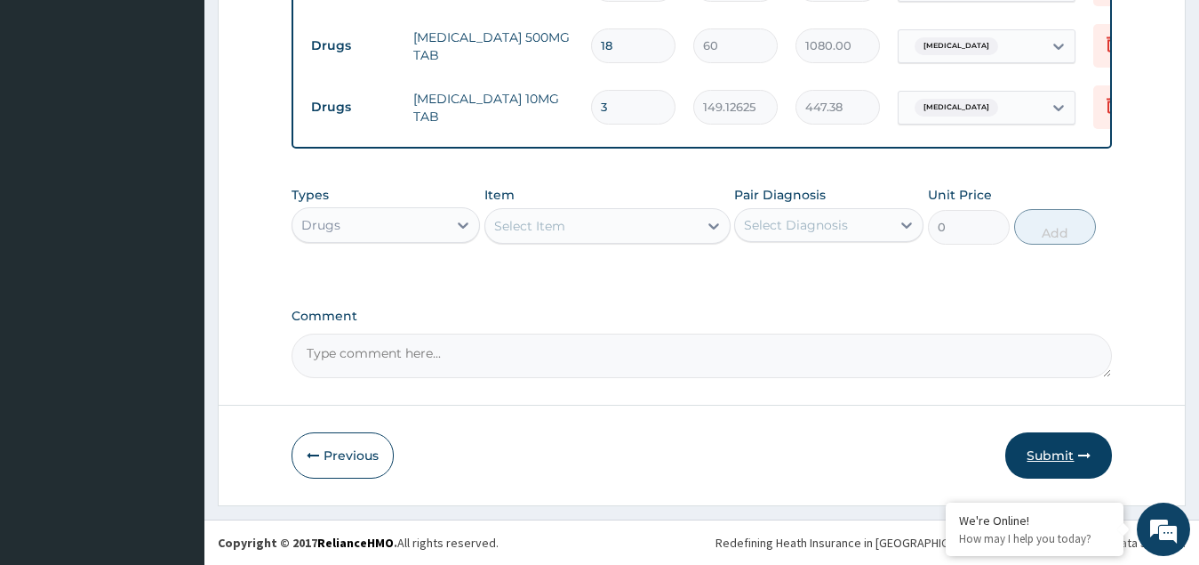
click at [1061, 453] on button "Submit" at bounding box center [1059, 455] width 107 height 46
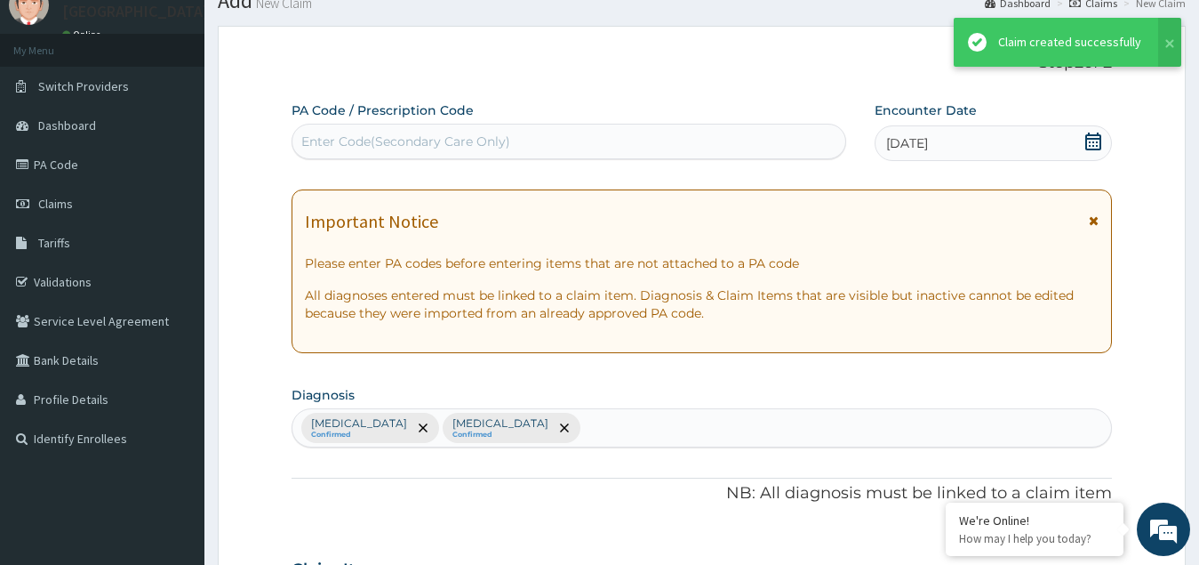
scroll to position [955, 0]
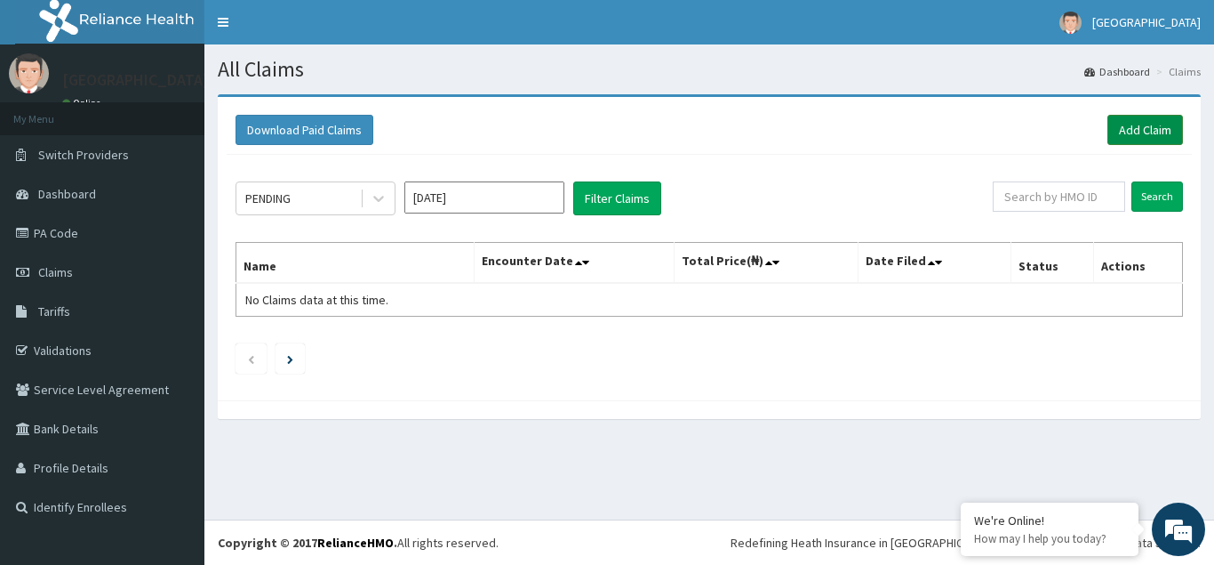
click at [1133, 124] on link "Add Claim" at bounding box center [1146, 130] width 76 height 30
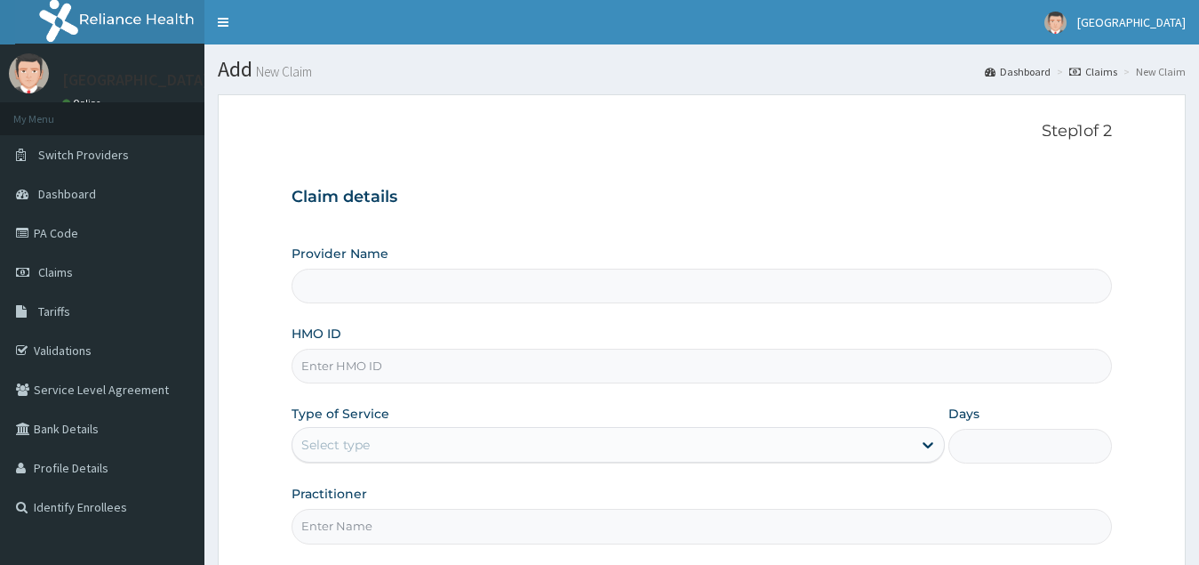
type input "[GEOGRAPHIC_DATA](Signature)"
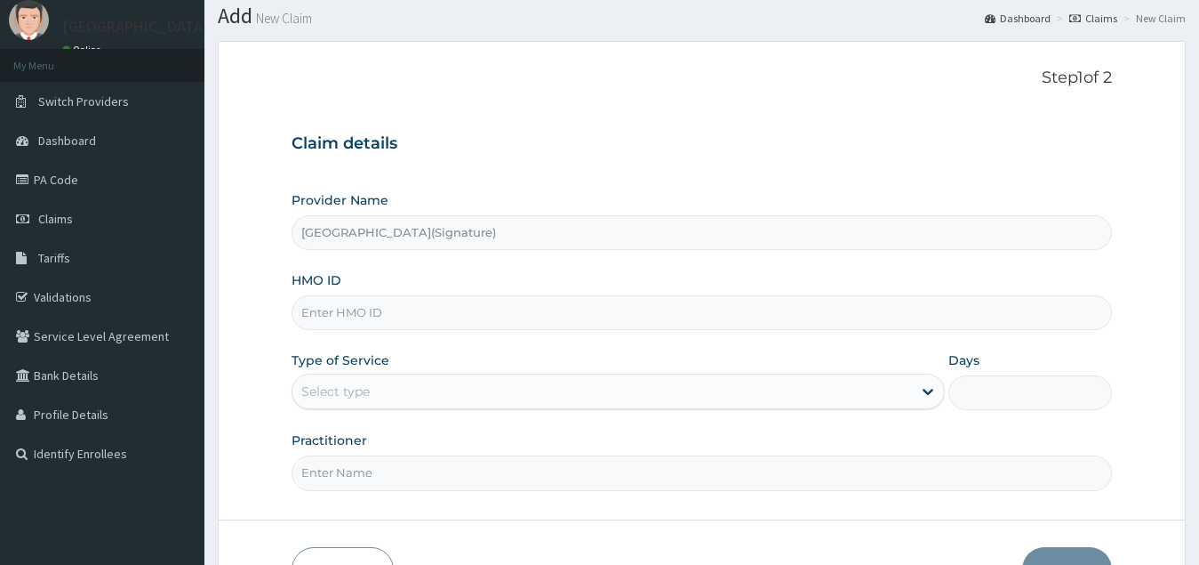
scroll to position [168, 0]
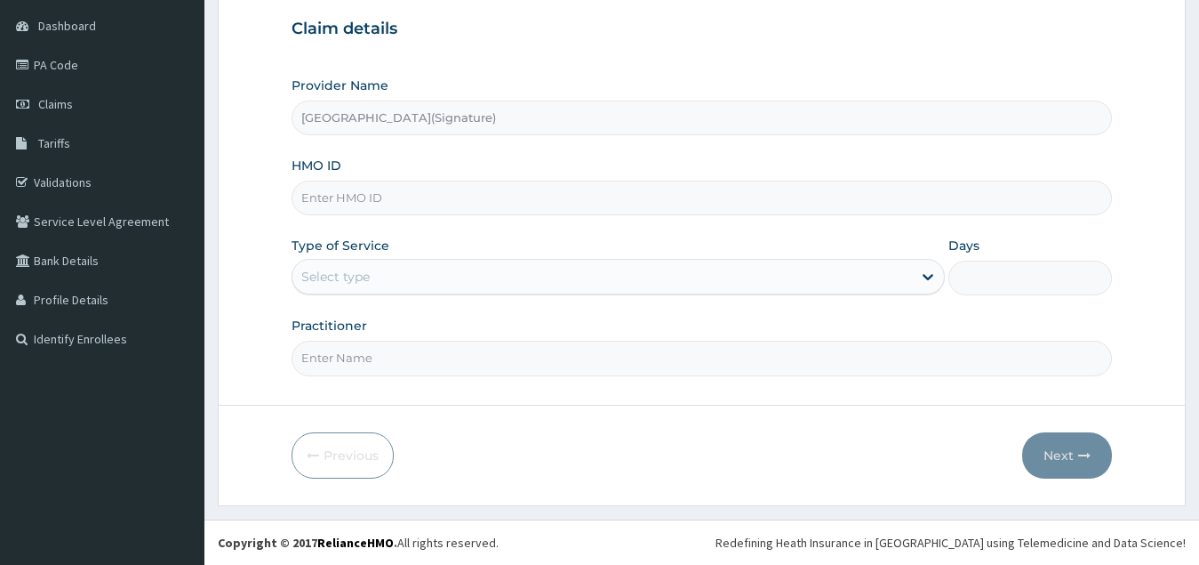
click at [331, 190] on input "HMO ID" at bounding box center [703, 197] width 822 height 35
paste input "DPD/100018/E"
type input "DPD/100018/E"
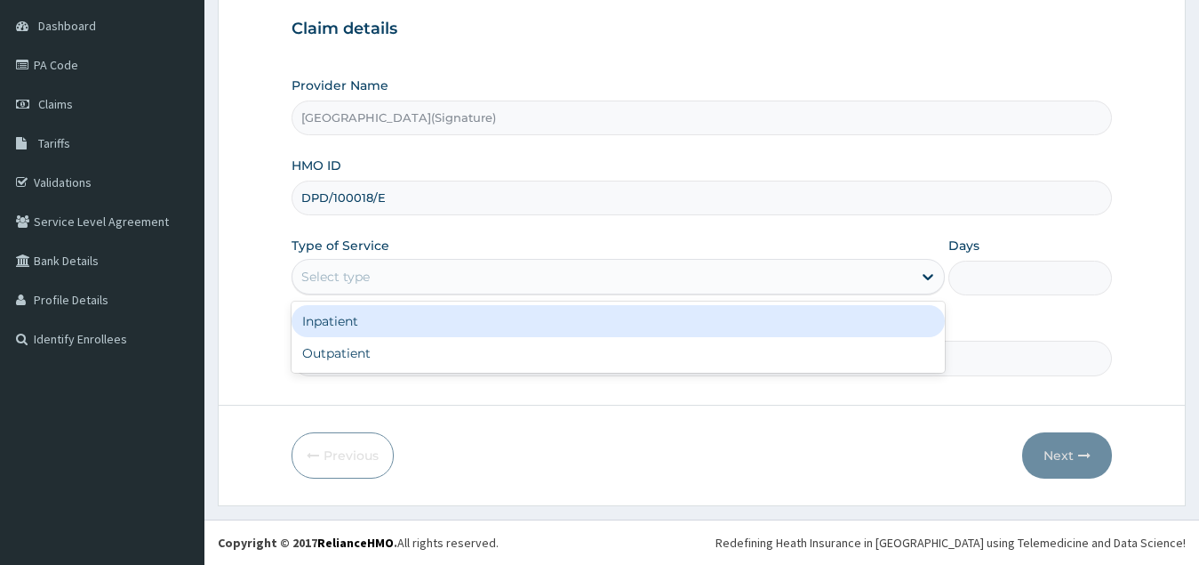
click at [347, 282] on div "Select type" at bounding box center [335, 277] width 68 height 18
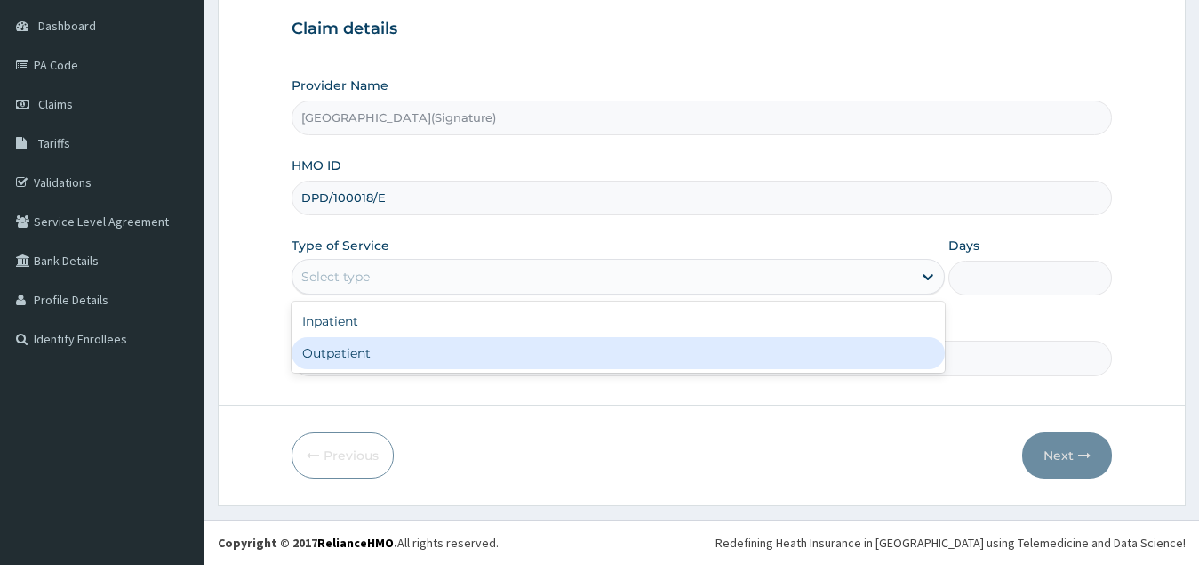
click at [365, 365] on div "Outpatient" at bounding box center [619, 353] width 654 height 32
type input "1"
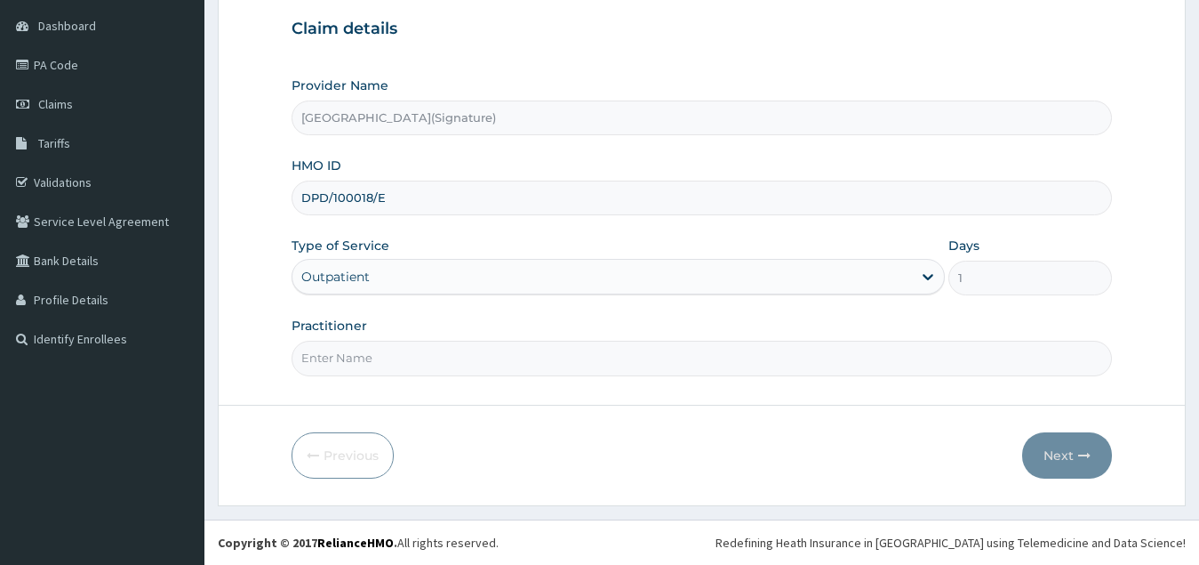
click at [371, 358] on input "Practitioner" at bounding box center [703, 358] width 822 height 35
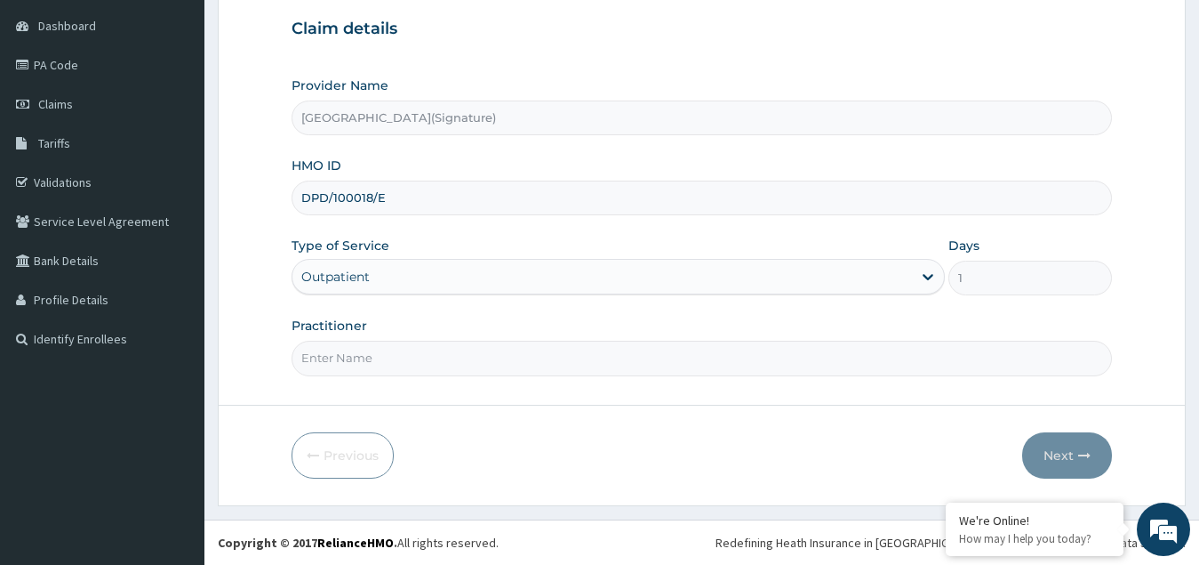
scroll to position [0, 0]
click at [363, 363] on input "Practitioner" at bounding box center [703, 358] width 822 height 35
paste input "Dr. CHIORLU JOHN"
type input "Dr. CHIORLU JOHN"
click at [1057, 463] on button "Next" at bounding box center [1067, 455] width 90 height 46
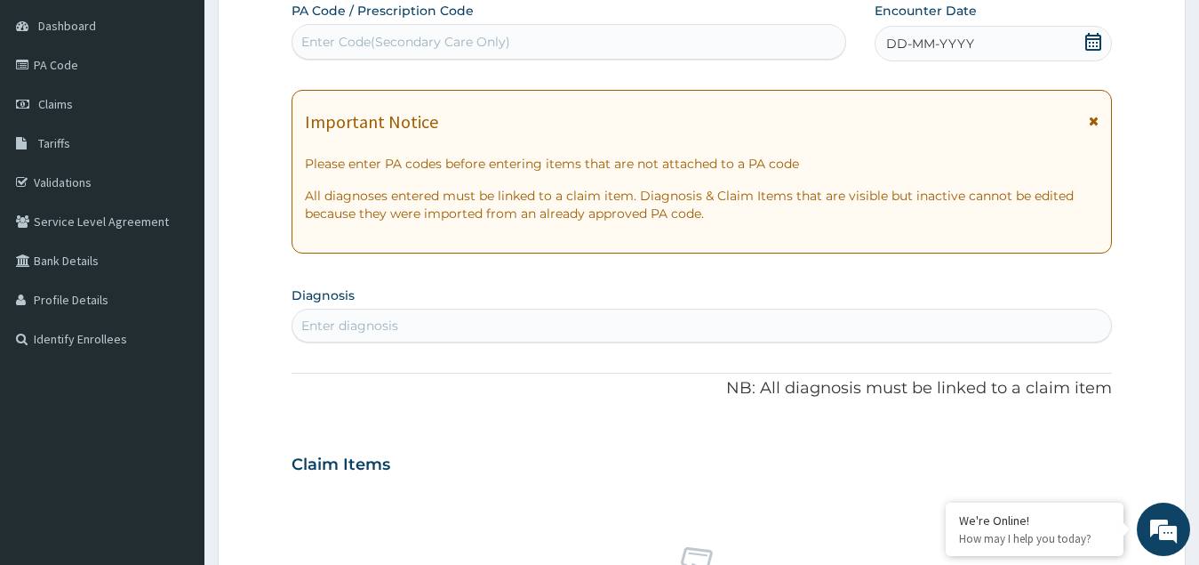
click at [1094, 31] on div "DD-MM-YYYY" at bounding box center [994, 44] width 238 height 36
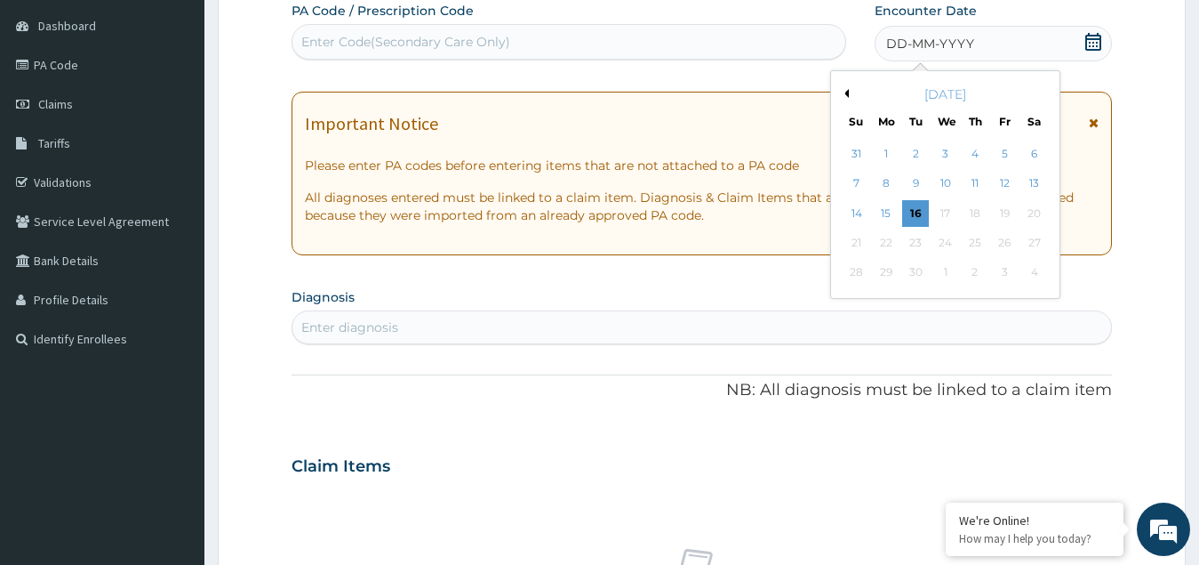
click at [846, 90] on button "Previous Month" at bounding box center [844, 93] width 9 height 9
click at [912, 276] on div "26" at bounding box center [915, 273] width 27 height 27
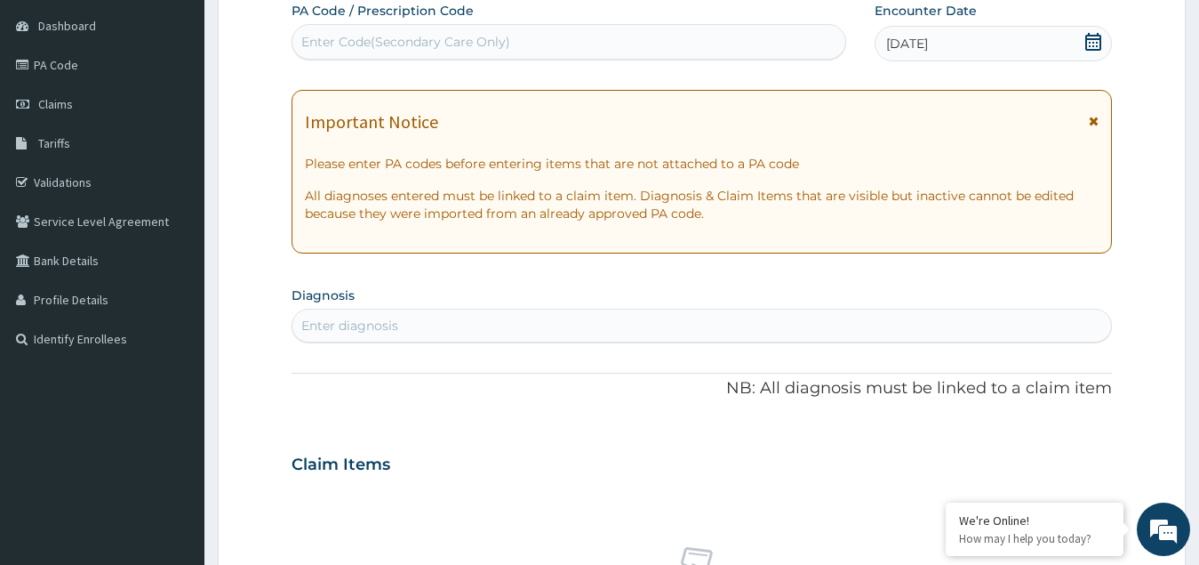
click at [1094, 40] on icon at bounding box center [1094, 42] width 18 height 18
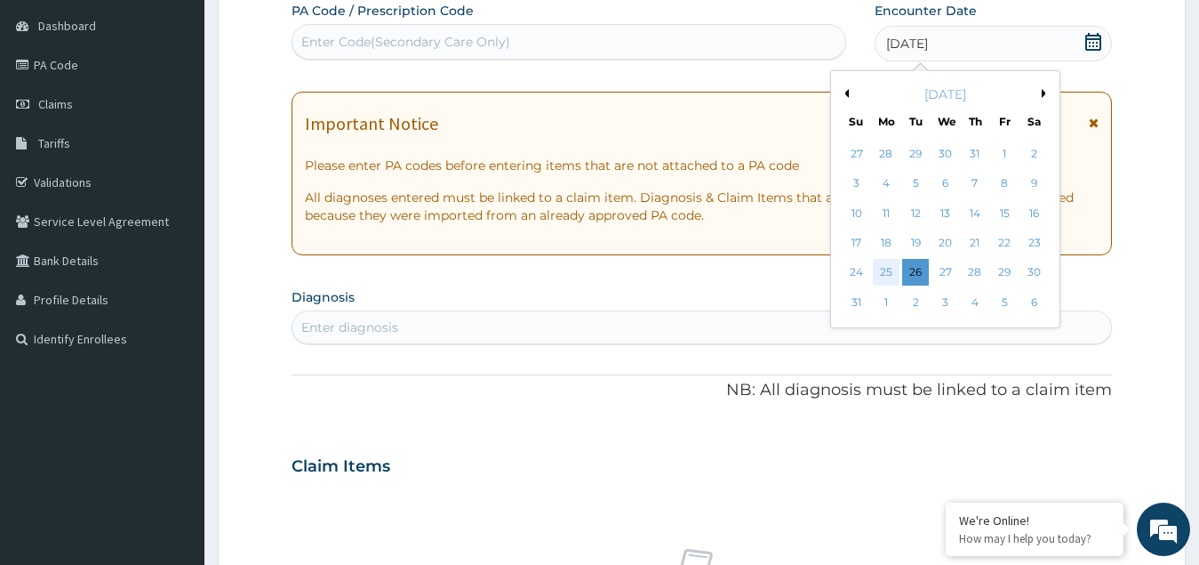
click at [881, 269] on div "25" at bounding box center [886, 273] width 27 height 27
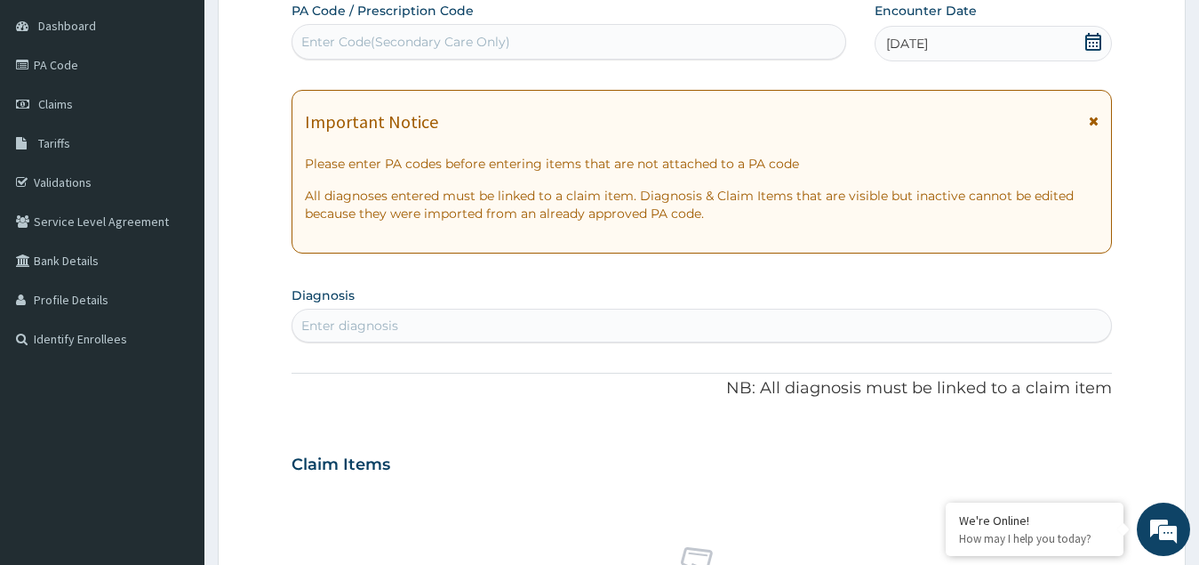
click at [390, 43] on div "Enter Code(Secondary Care Only)" at bounding box center [405, 42] width 209 height 18
paste input "PA/9D7FC5"
type input "PA/9D7FC5"
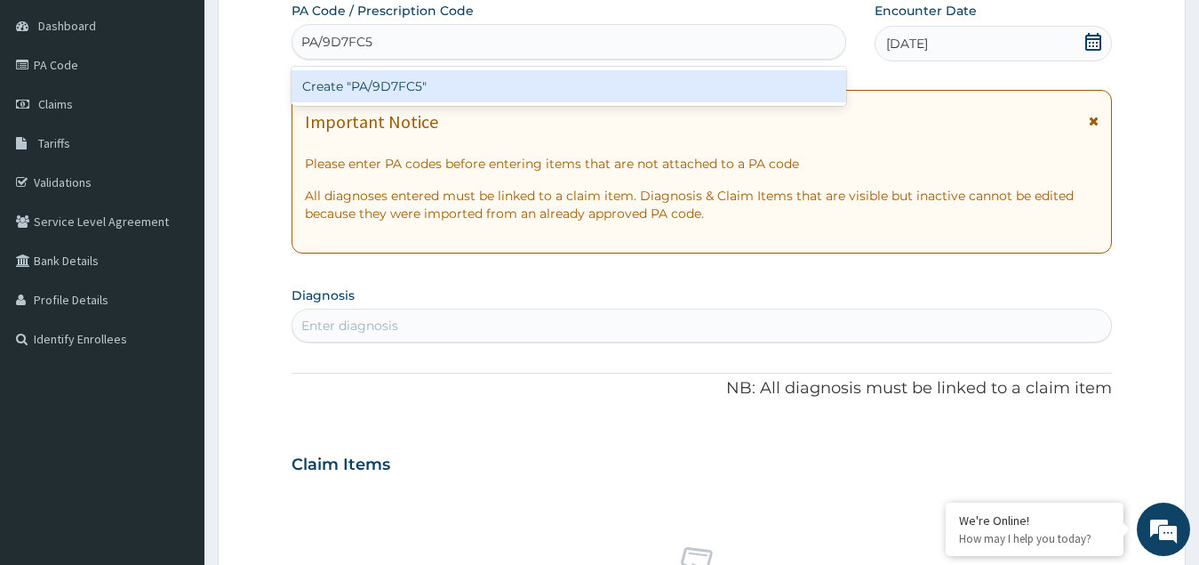
click at [417, 78] on div "Create "PA/9D7FC5"" at bounding box center [569, 86] width 555 height 32
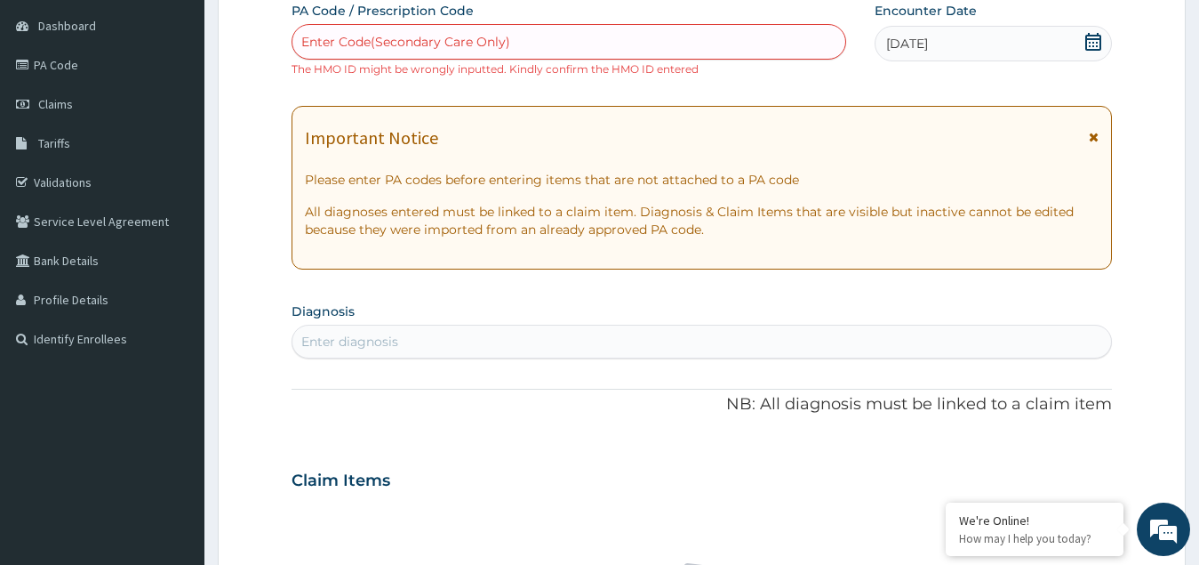
click at [376, 40] on div "Enter Code(Secondary Care Only)" at bounding box center [405, 42] width 209 height 18
paste input "PA/9D7FC5"
type input "PA/9D7FC5"
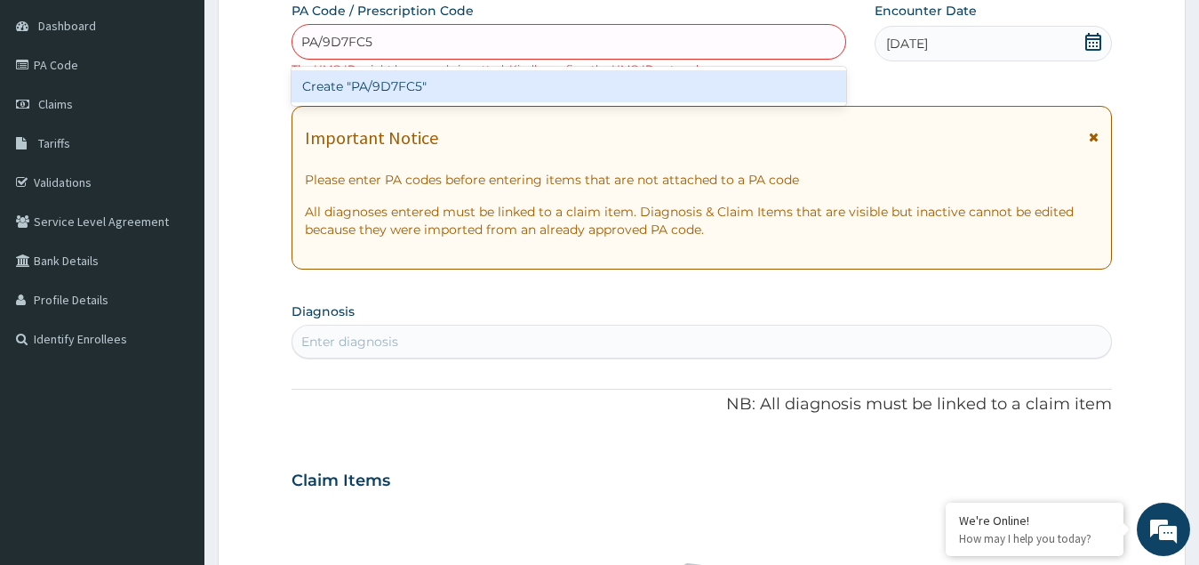
click at [374, 81] on div "Create "PA/9D7FC5"" at bounding box center [569, 86] width 555 height 32
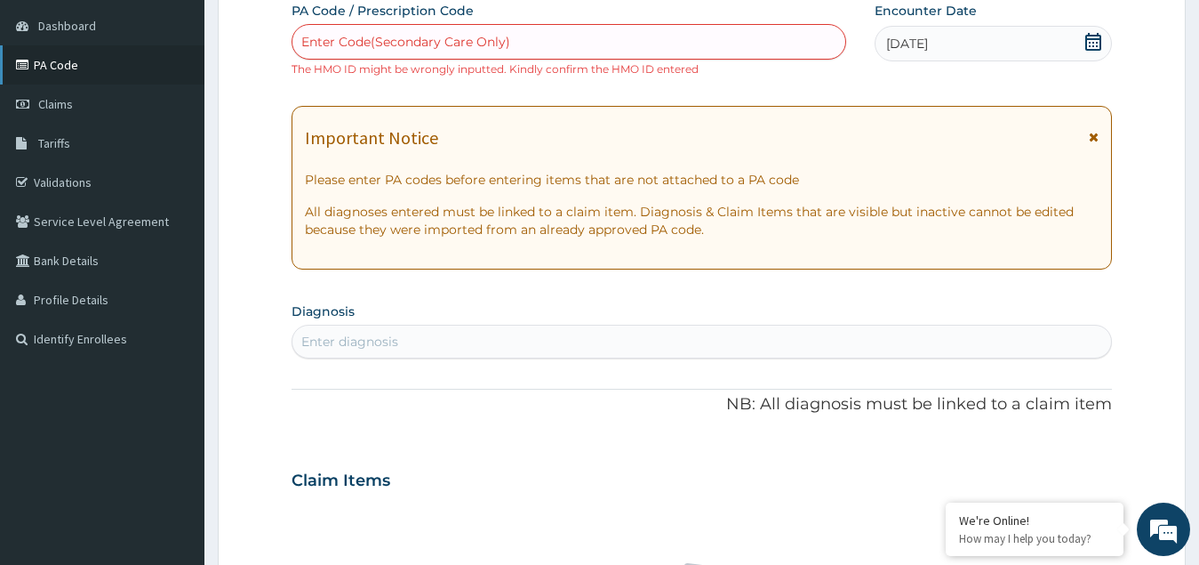
click at [61, 68] on link "PA Code" at bounding box center [102, 64] width 204 height 39
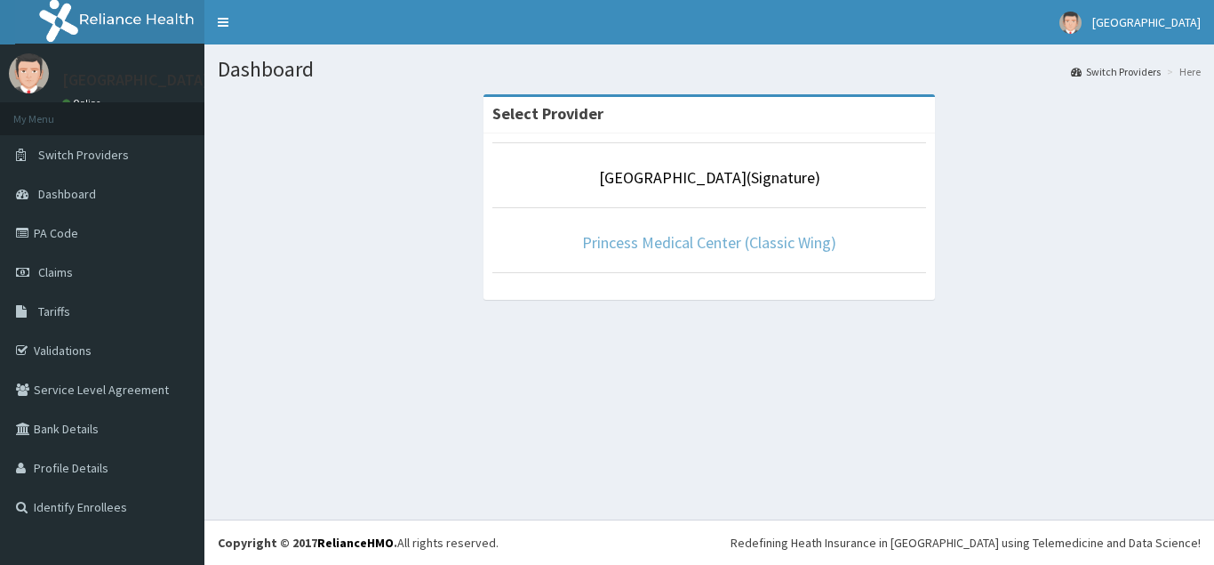
click at [713, 236] on link "Princess Medical Center (Classic Wing)" at bounding box center [709, 242] width 254 height 20
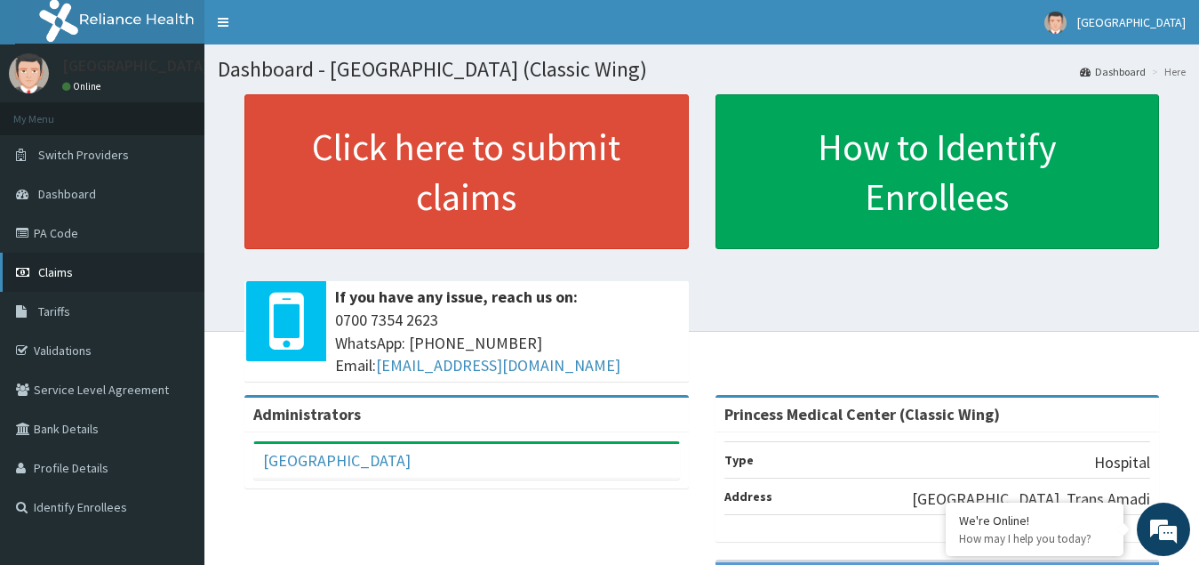
click at [60, 270] on span "Claims" at bounding box center [55, 272] width 35 height 16
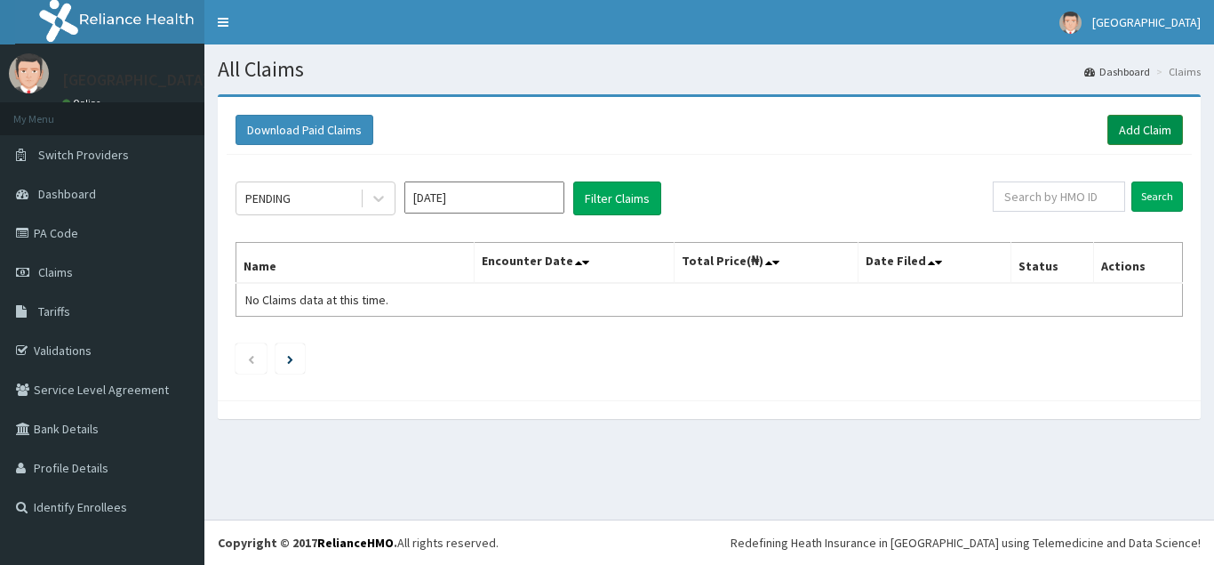
click at [1153, 125] on link "Add Claim" at bounding box center [1146, 130] width 76 height 30
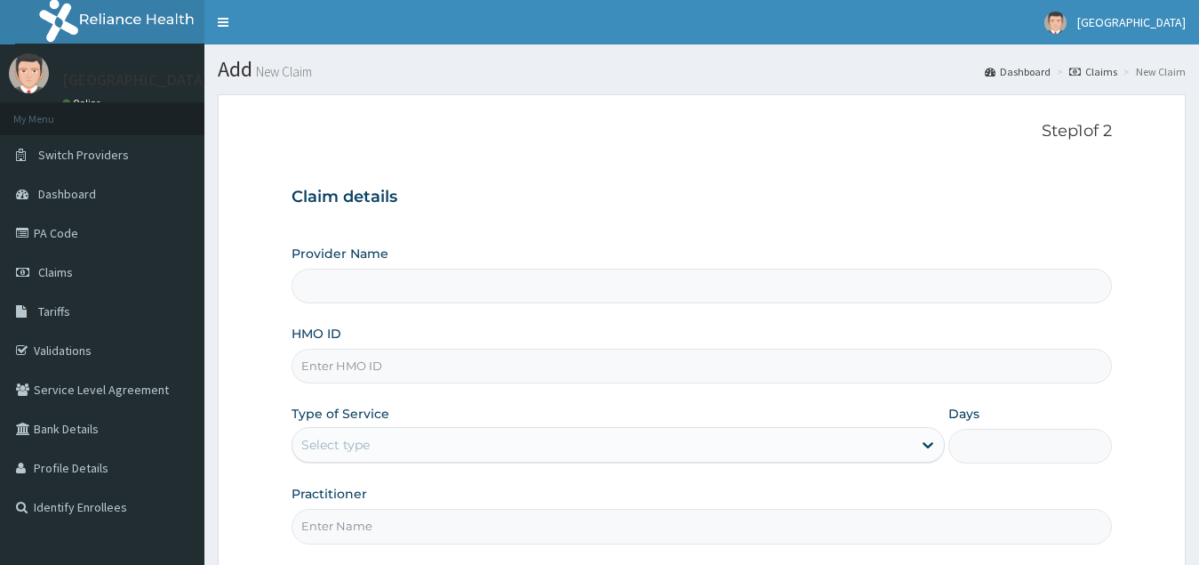
type input "Princess Medical Center (Classic Wing)"
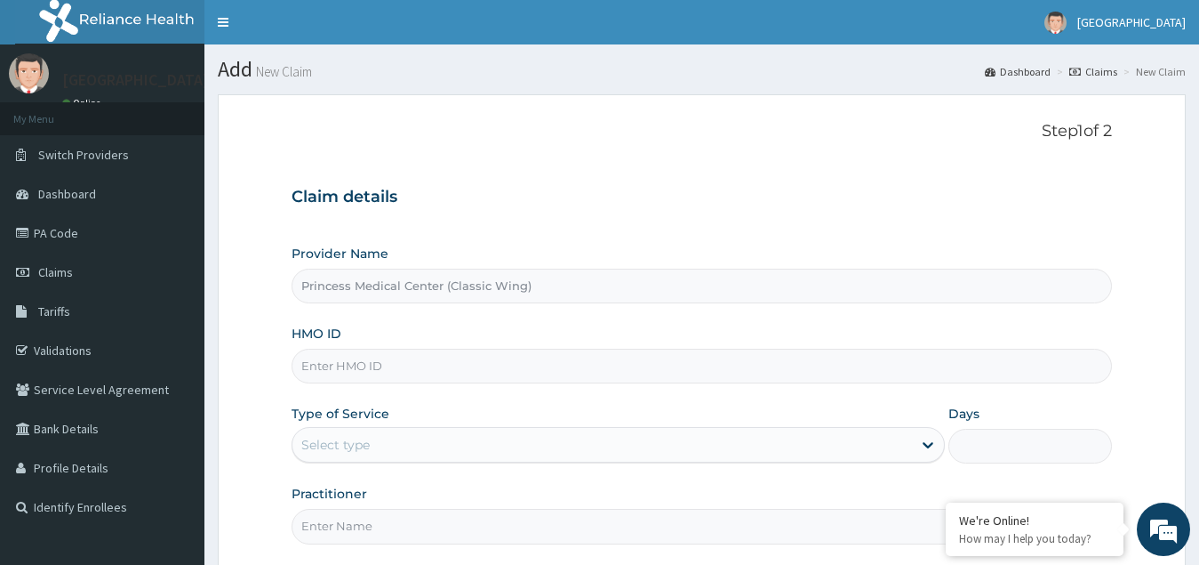
click at [357, 367] on input "HMO ID" at bounding box center [703, 366] width 822 height 35
paste input "DPD/100018/E"
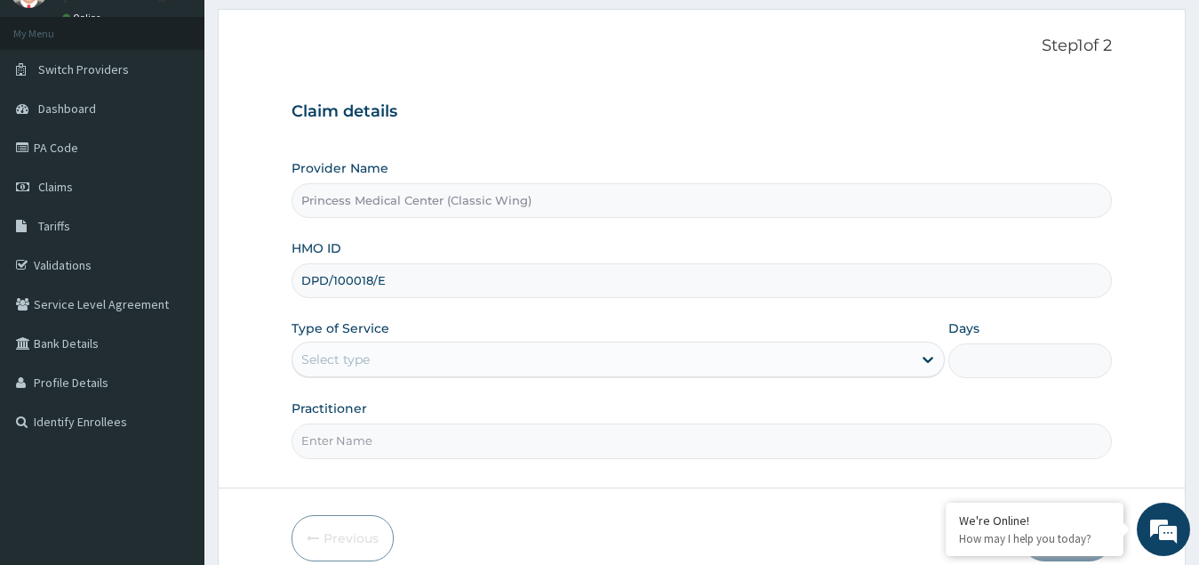
scroll to position [168, 0]
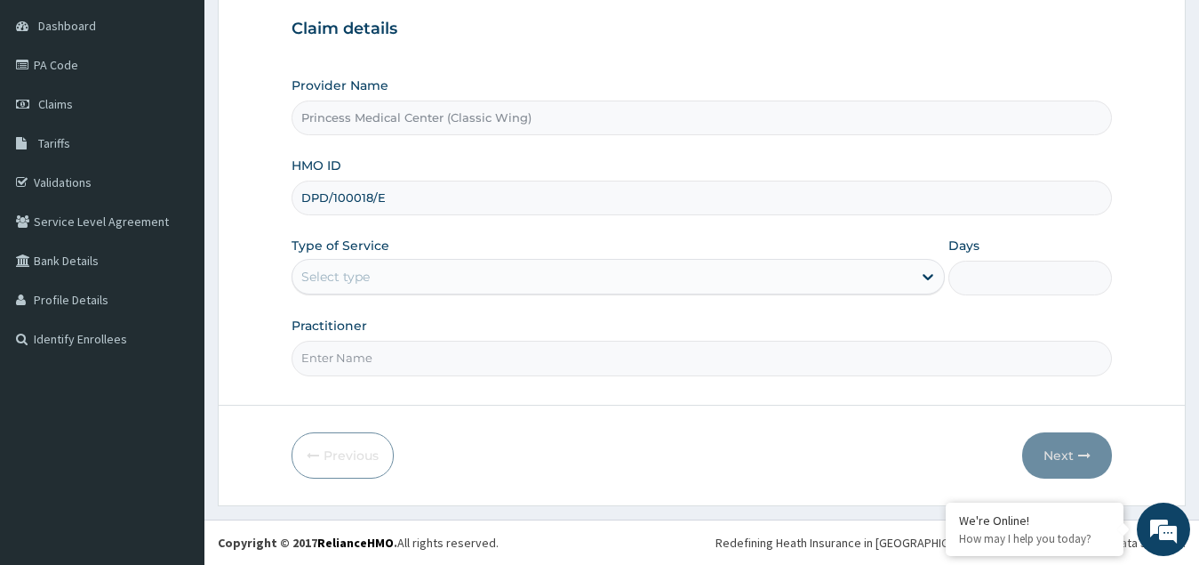
type input "DPD/100018/E"
click at [364, 273] on div "Select type" at bounding box center [335, 277] width 68 height 18
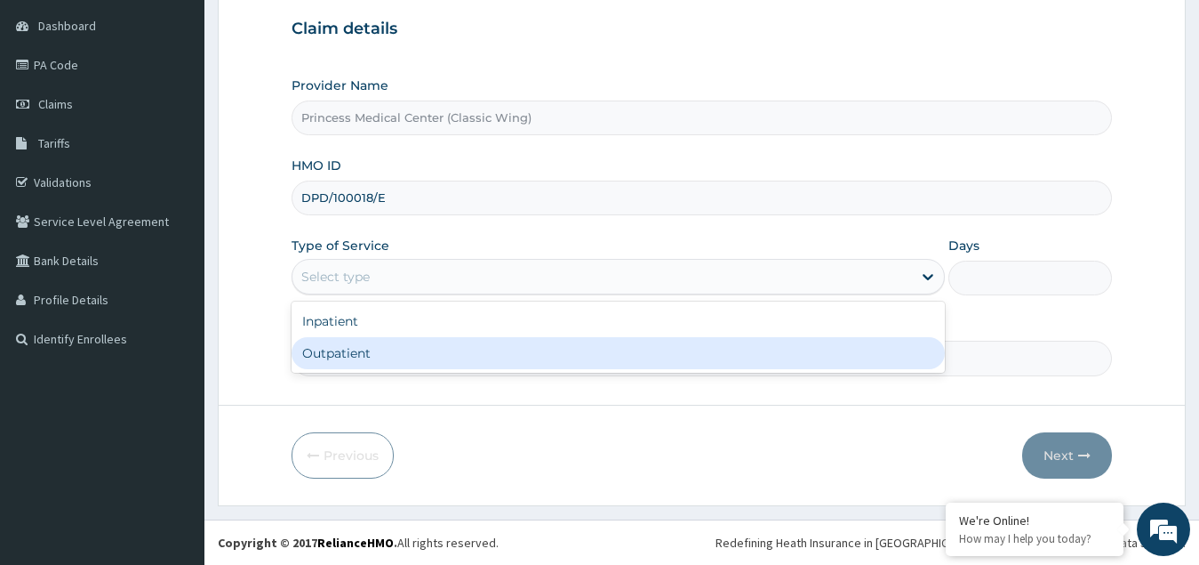
click at [350, 354] on div "Outpatient" at bounding box center [619, 353] width 654 height 32
type input "1"
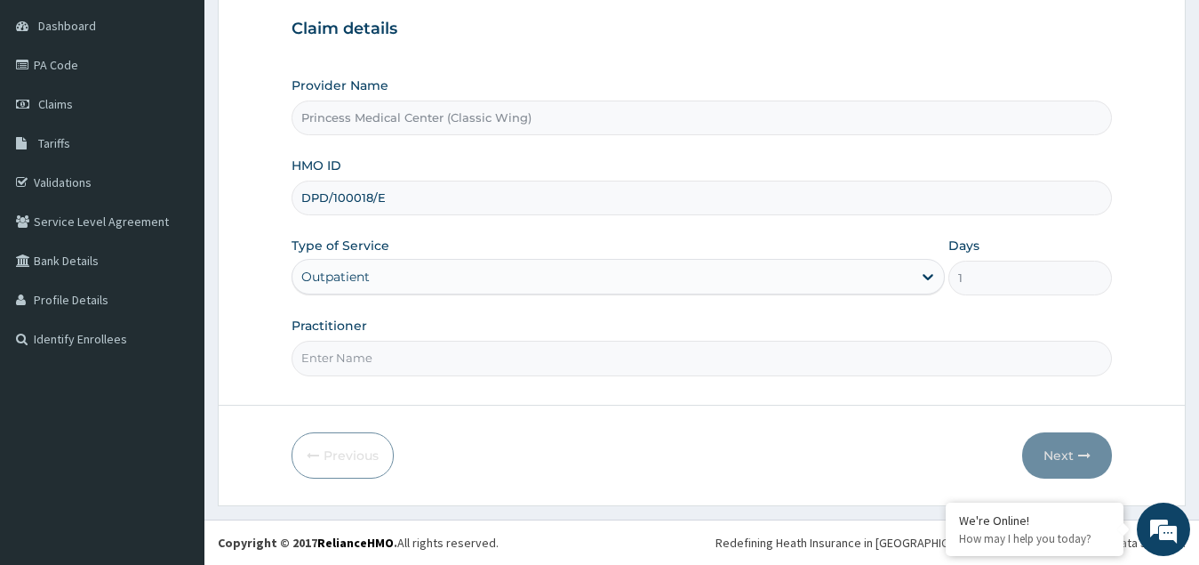
click at [504, 359] on input "Practitioner" at bounding box center [703, 358] width 822 height 35
paste input "Dr. CHIORLU JOHN"
type input "Dr. [PERSON_NAME]"
click at [1057, 445] on button "Next" at bounding box center [1067, 455] width 90 height 46
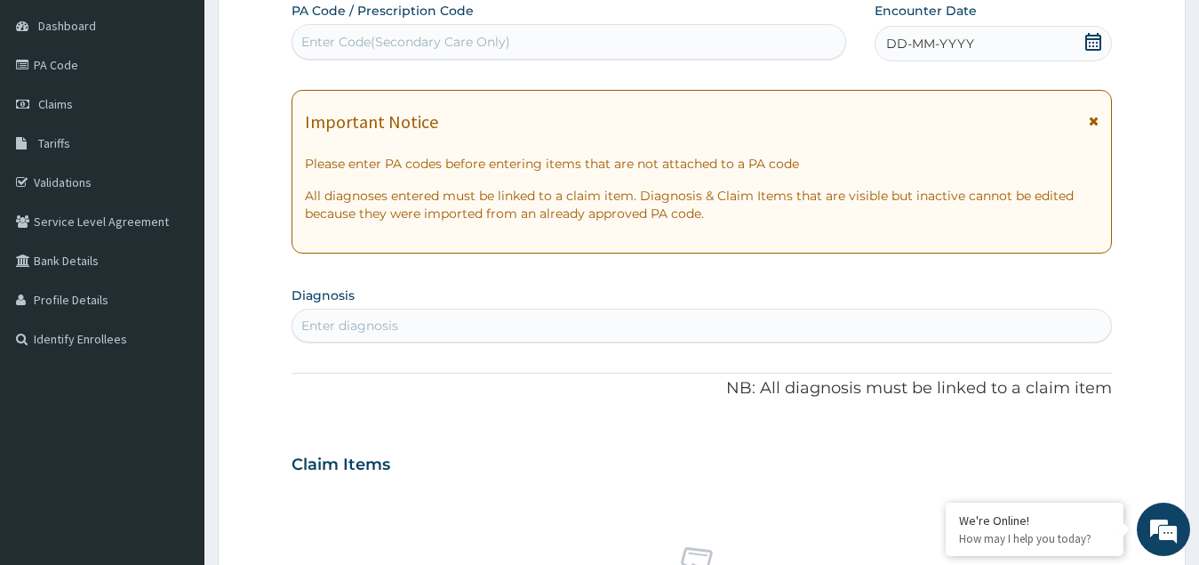
click at [1086, 36] on icon at bounding box center [1094, 42] width 16 height 18
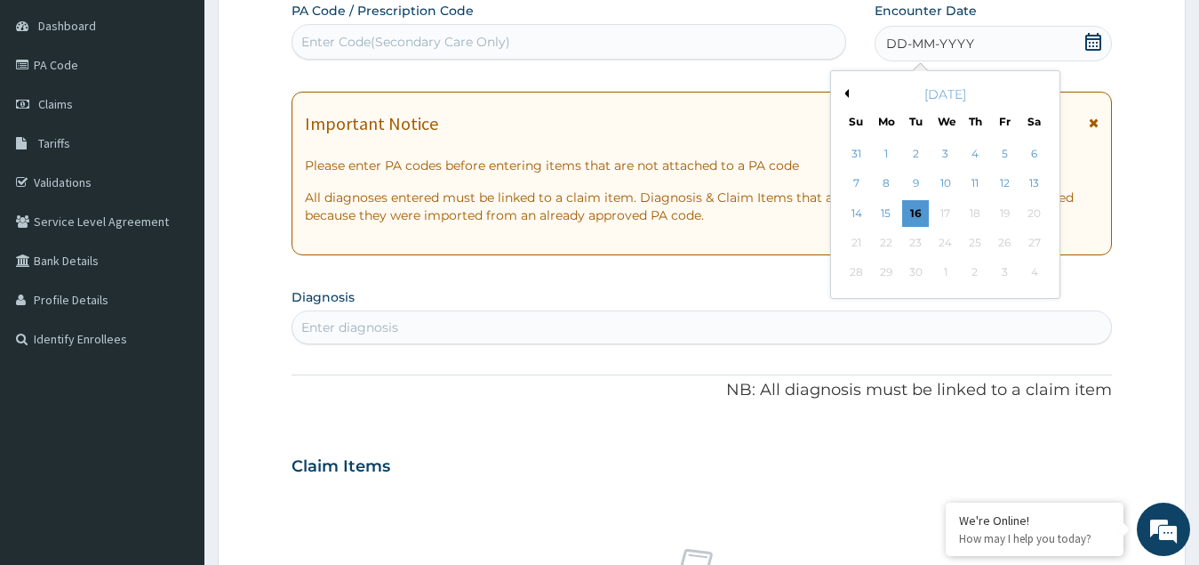
click at [846, 94] on button "Previous Month" at bounding box center [844, 93] width 9 height 9
click at [878, 273] on div "25" at bounding box center [886, 273] width 27 height 27
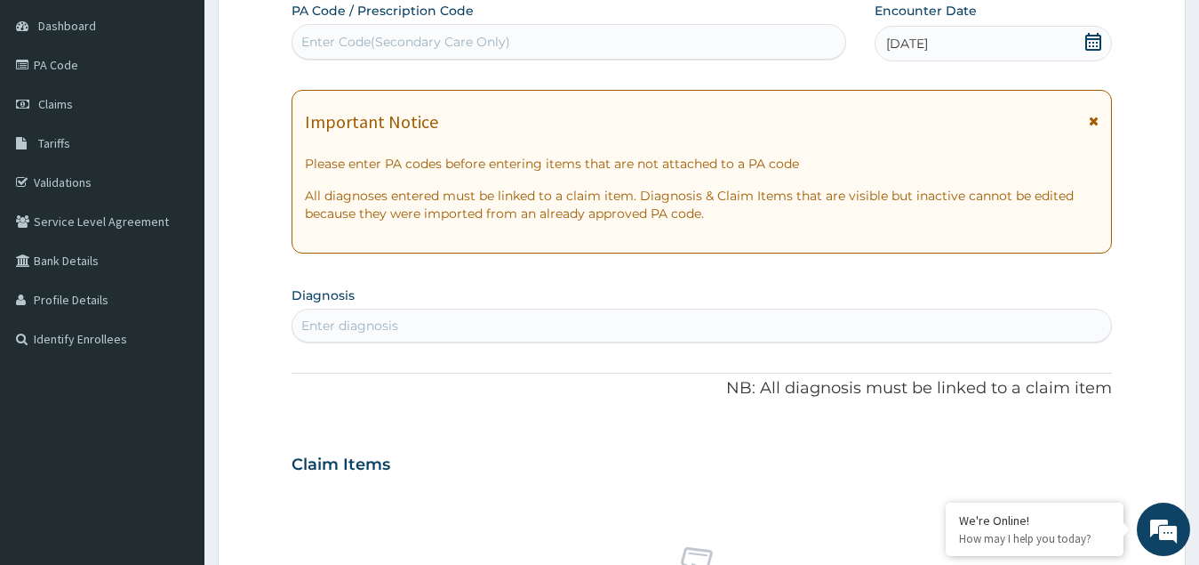
click at [1134, 88] on form "Step 2 of 2 PA Code / Prescription Code Enter Code(Secondary Care Only) Encount…" at bounding box center [702, 488] width 968 height 1124
click at [406, 48] on div "Enter Code(Secondary Care Only)" at bounding box center [405, 42] width 209 height 18
paste input "PA/9D7FC5"
type input "PA/9D7FC5"
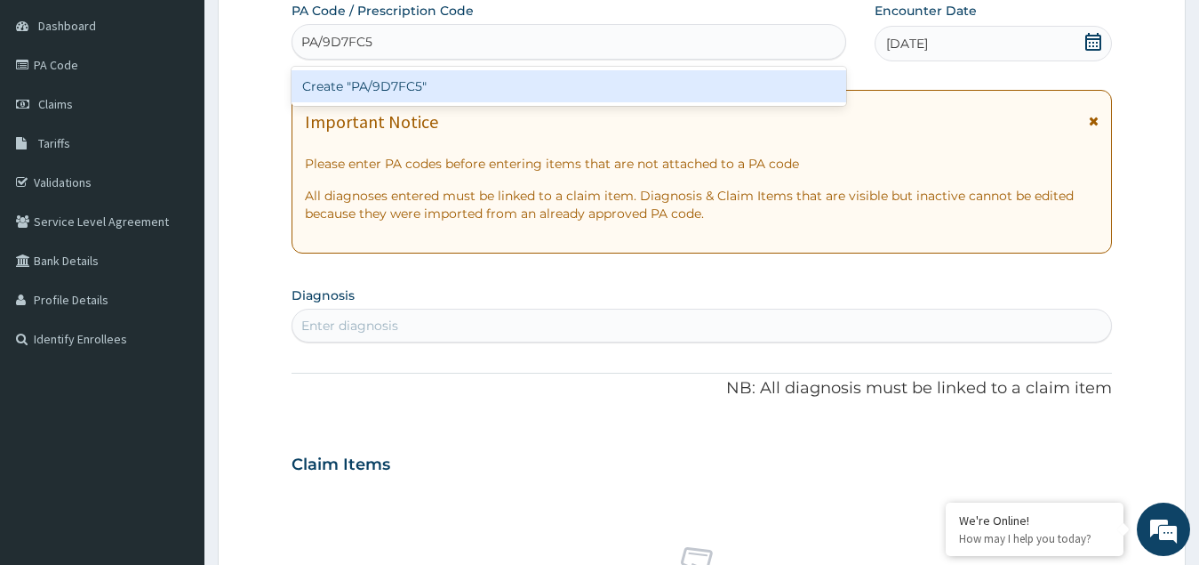
click at [400, 76] on div "Create "PA/9D7FC5"" at bounding box center [569, 86] width 555 height 32
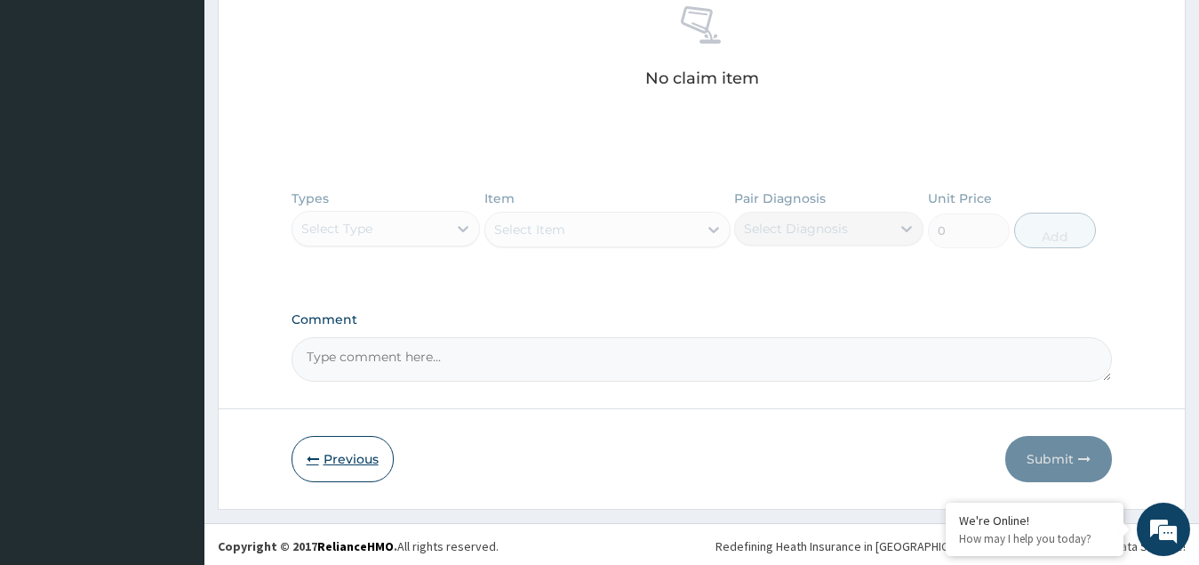
scroll to position [728, 0]
click at [339, 452] on button "Previous" at bounding box center [343, 455] width 102 height 46
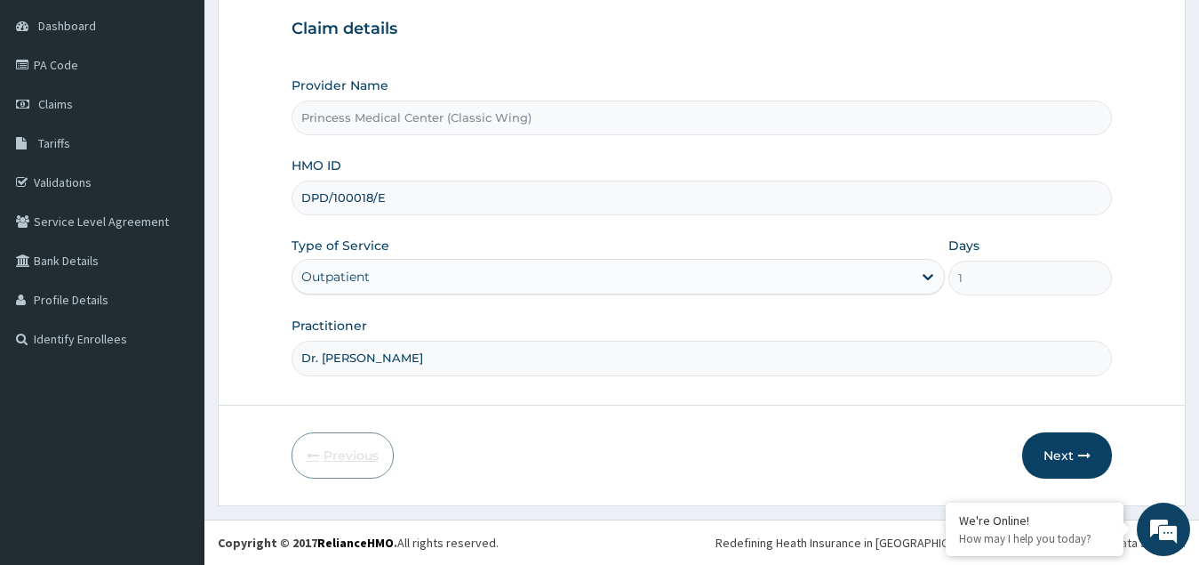
scroll to position [168, 0]
click at [359, 194] on input "DPD/100018/E" at bounding box center [703, 197] width 822 height 35
type input "DPD/10018/E"
click at [1066, 464] on button "Next" at bounding box center [1067, 455] width 90 height 46
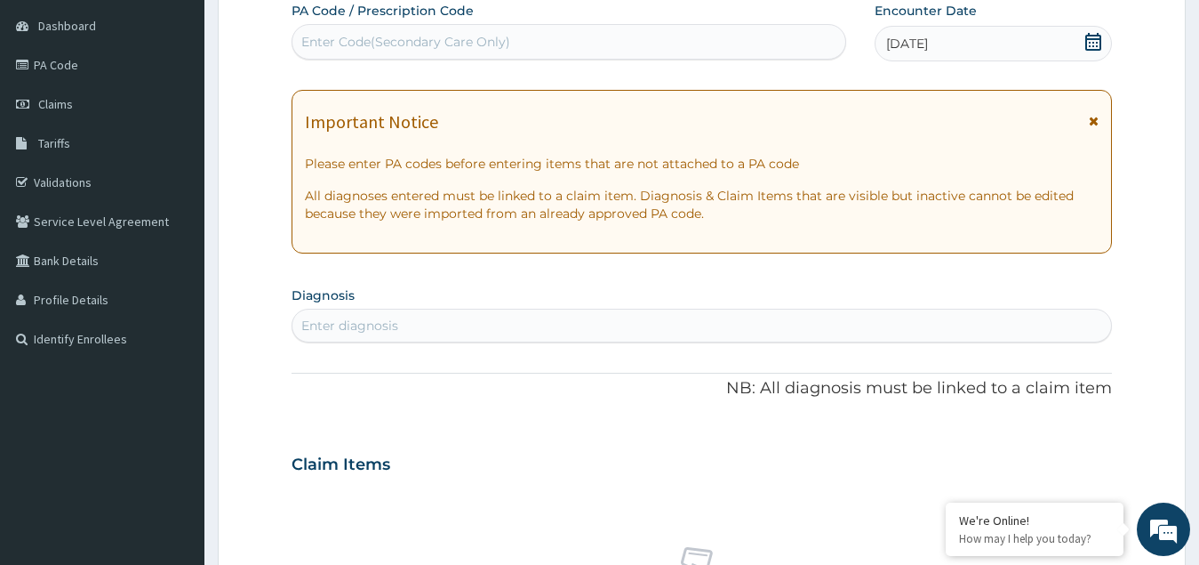
click at [342, 42] on div "Enter Code(Secondary Care Only)" at bounding box center [405, 42] width 209 height 18
paste input "PA/9D7FC5"
type input "PA/9D7FC5"
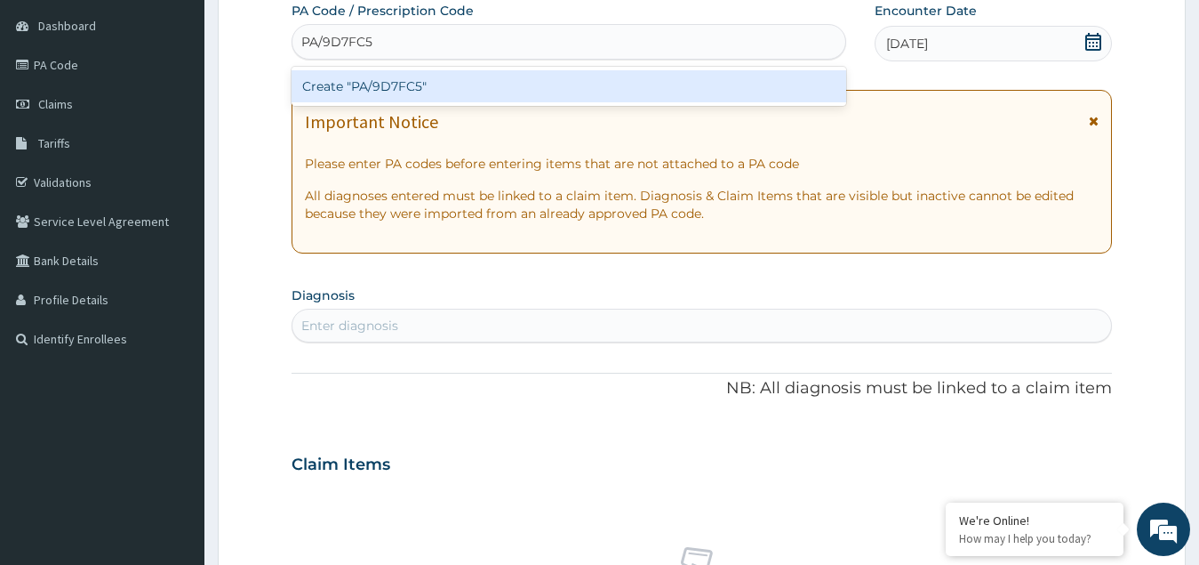
click at [380, 84] on div "Create "PA/9D7FC5"" at bounding box center [569, 86] width 555 height 32
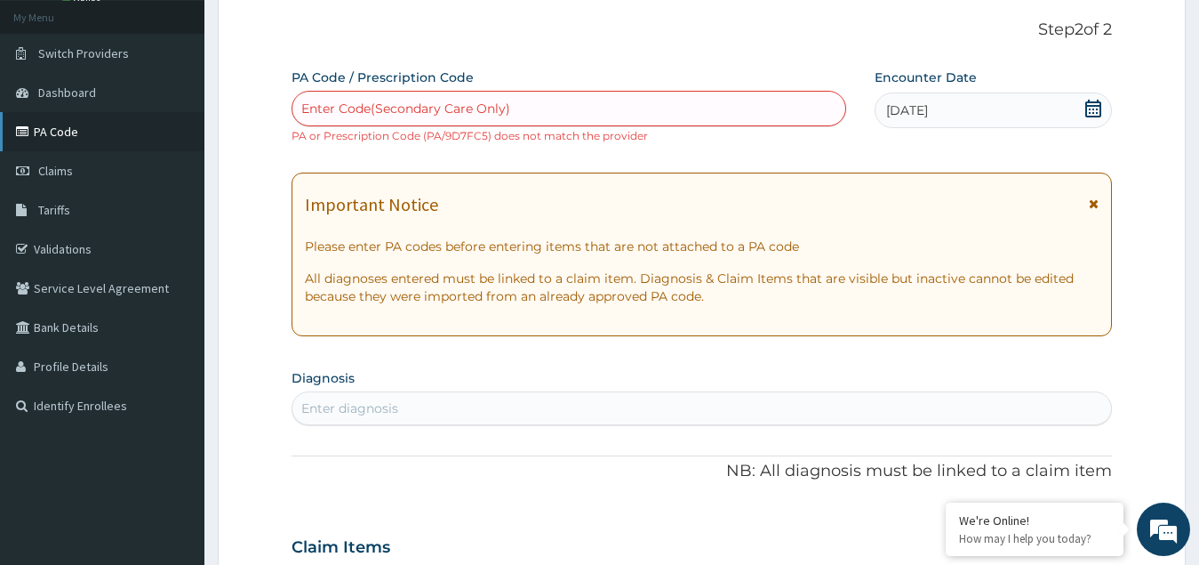
scroll to position [0, 0]
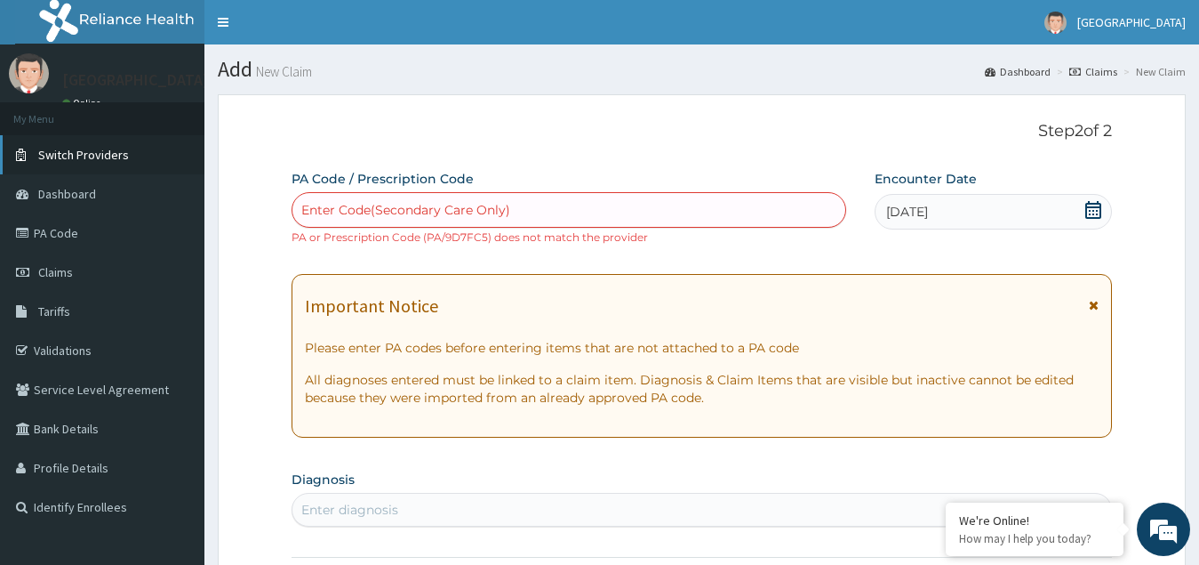
click at [60, 156] on span "Switch Providers" at bounding box center [83, 155] width 91 height 16
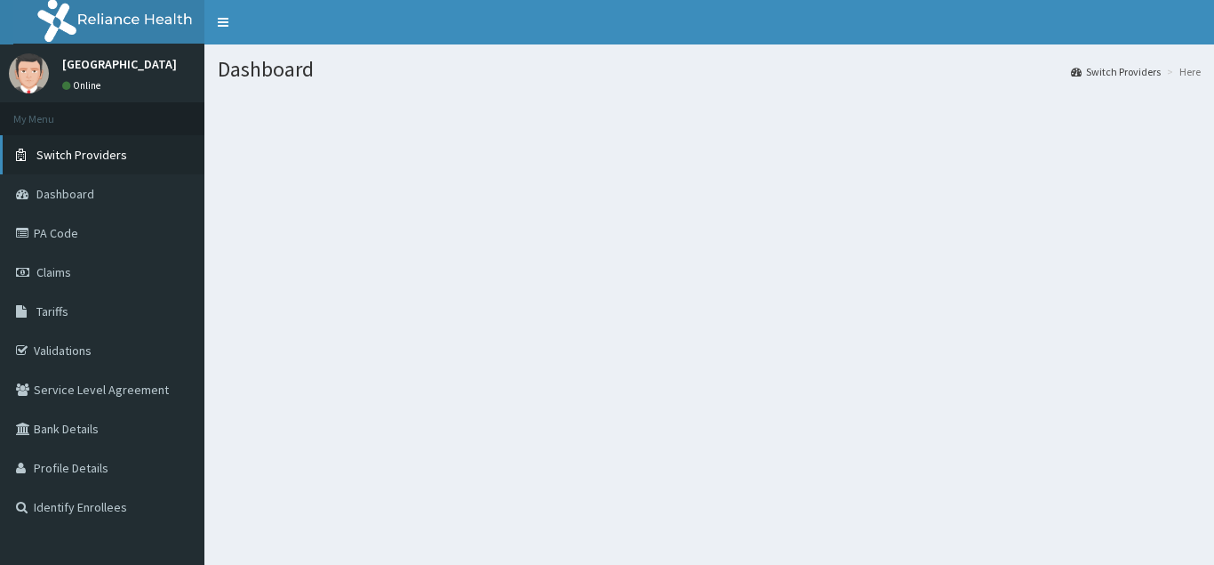
click at [55, 147] on span "Switch Providers" at bounding box center [81, 155] width 91 height 16
click at [70, 150] on span "Switch Providers" at bounding box center [81, 155] width 91 height 16
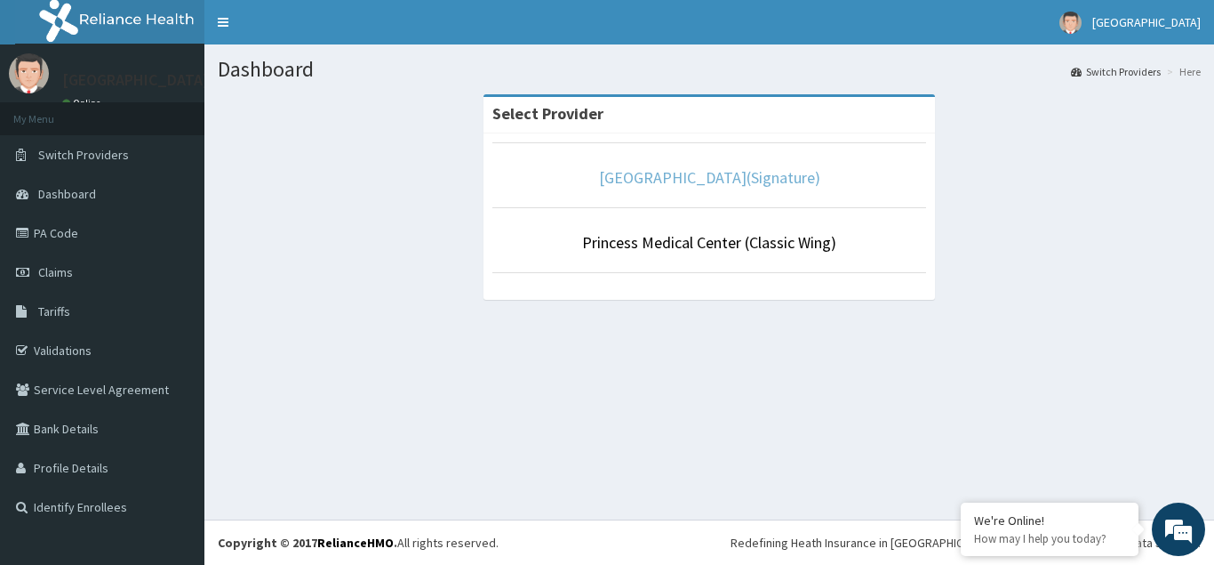
click at [699, 180] on link "[GEOGRAPHIC_DATA](Signature)" at bounding box center [709, 177] width 221 height 20
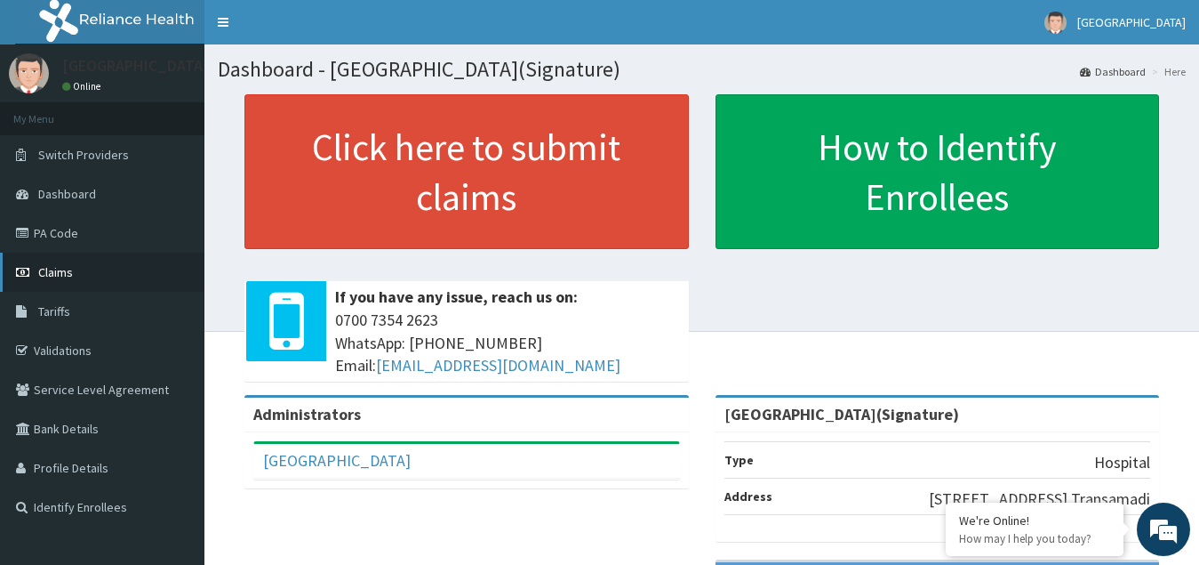
click at [60, 269] on span "Claims" at bounding box center [55, 272] width 35 height 16
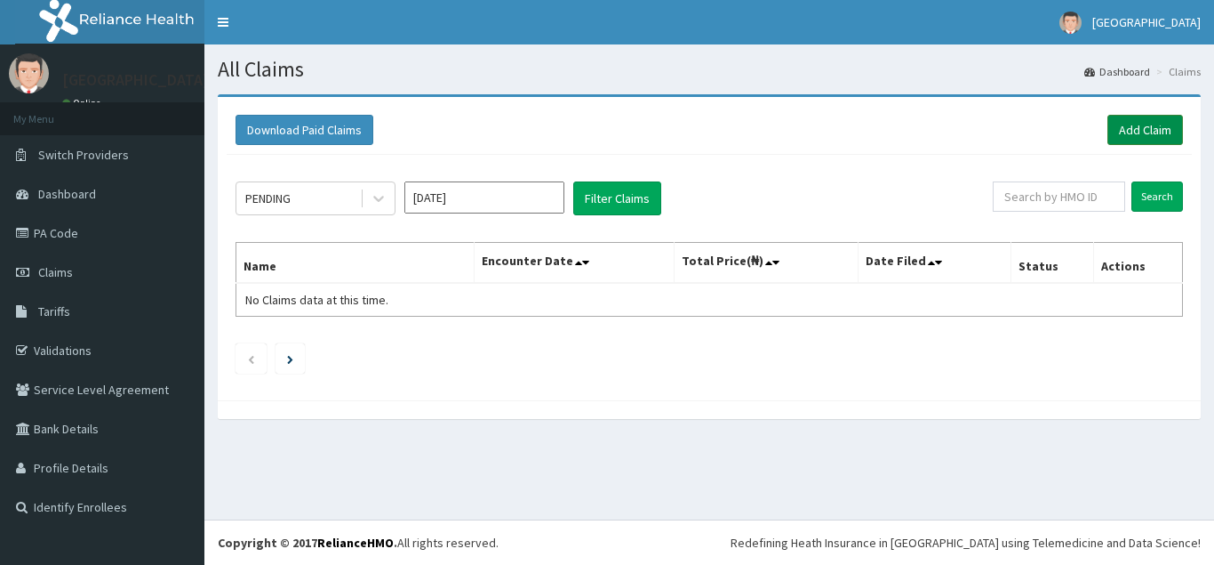
click at [1128, 130] on link "Add Claim" at bounding box center [1146, 130] width 76 height 30
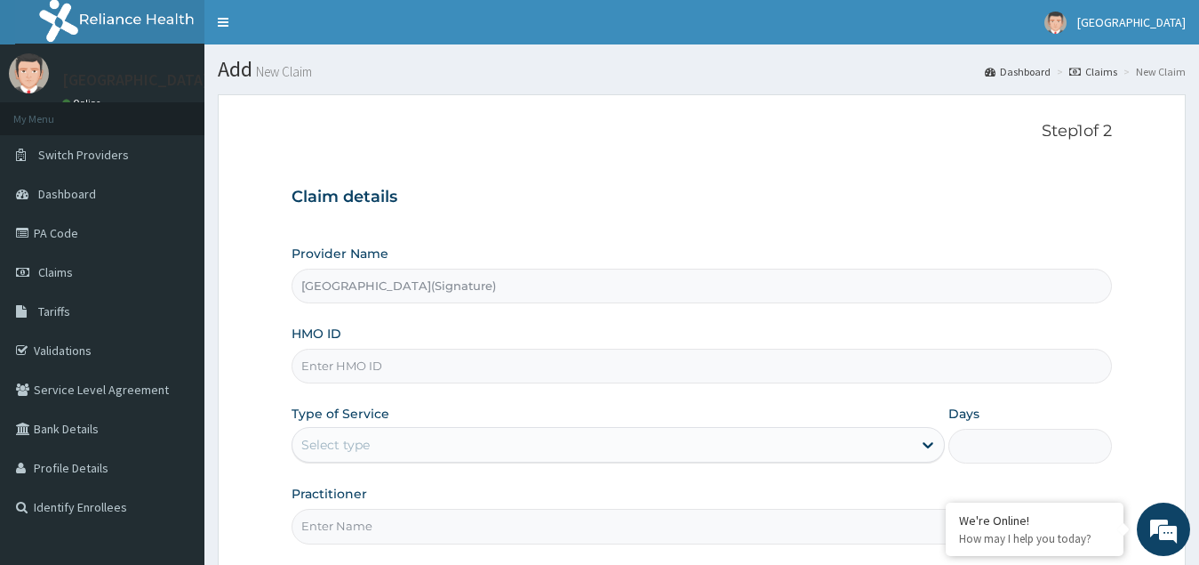
click at [338, 372] on input "HMO ID" at bounding box center [703, 366] width 822 height 35
paste input "DPD/100018/E"
click at [359, 363] on input "DPD/100018/E" at bounding box center [703, 366] width 822 height 35
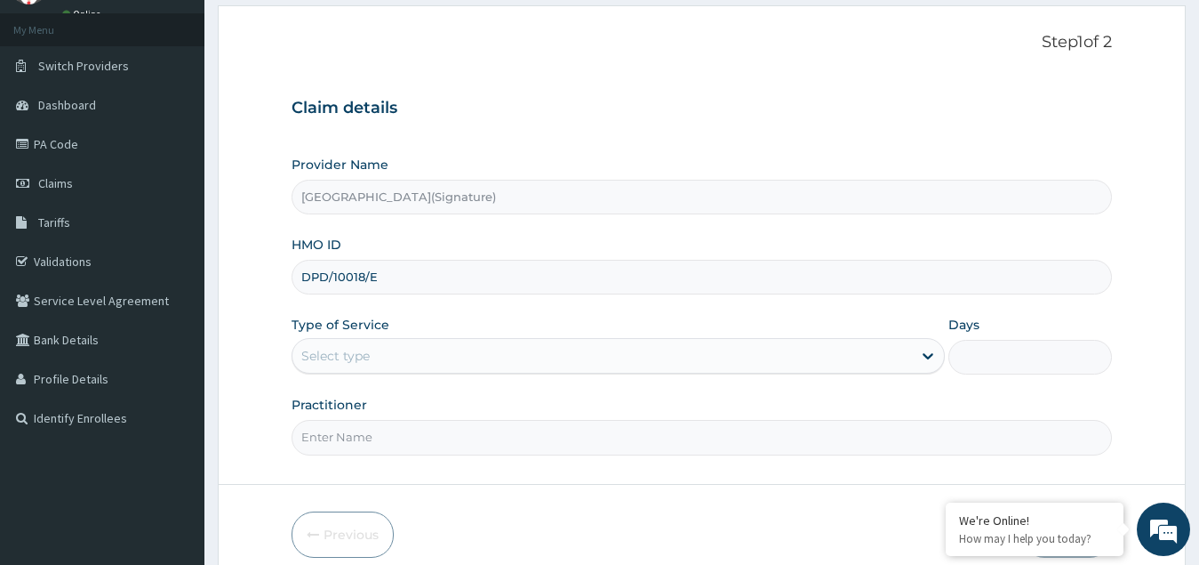
type input "DPD/10018/E"
click at [363, 357] on div "Select type" at bounding box center [335, 356] width 68 height 18
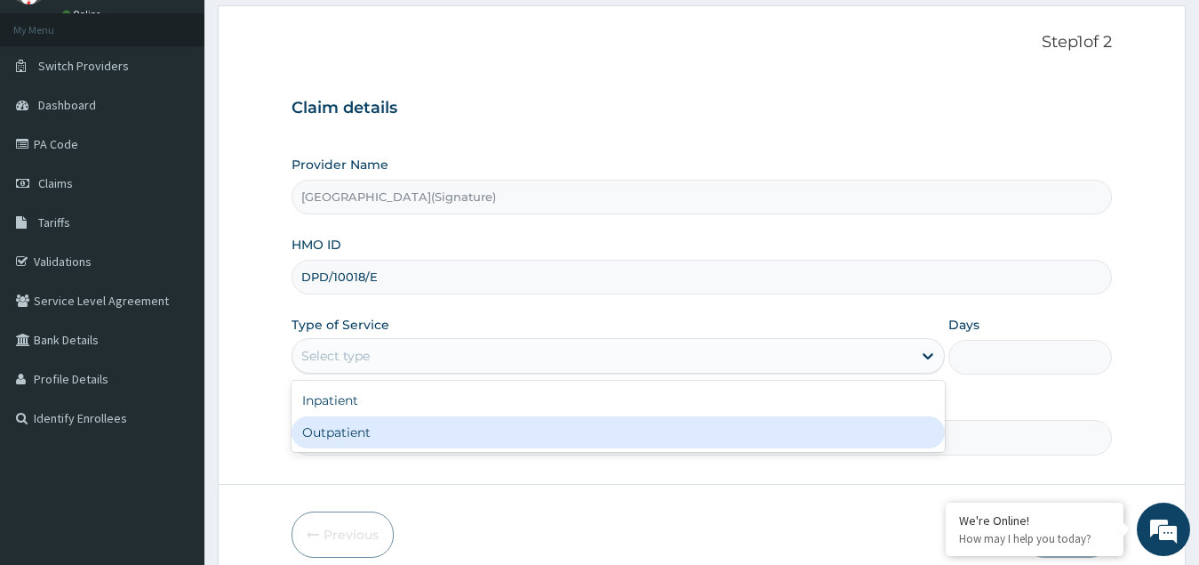
click at [362, 432] on div "Outpatient" at bounding box center [619, 432] width 654 height 32
type input "1"
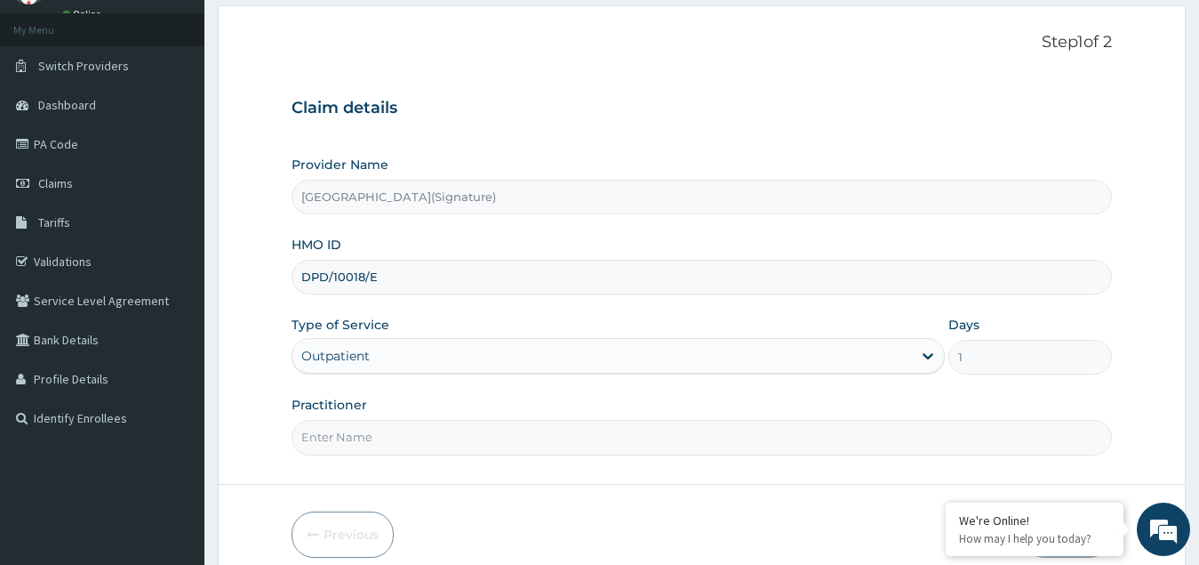
scroll to position [168, 0]
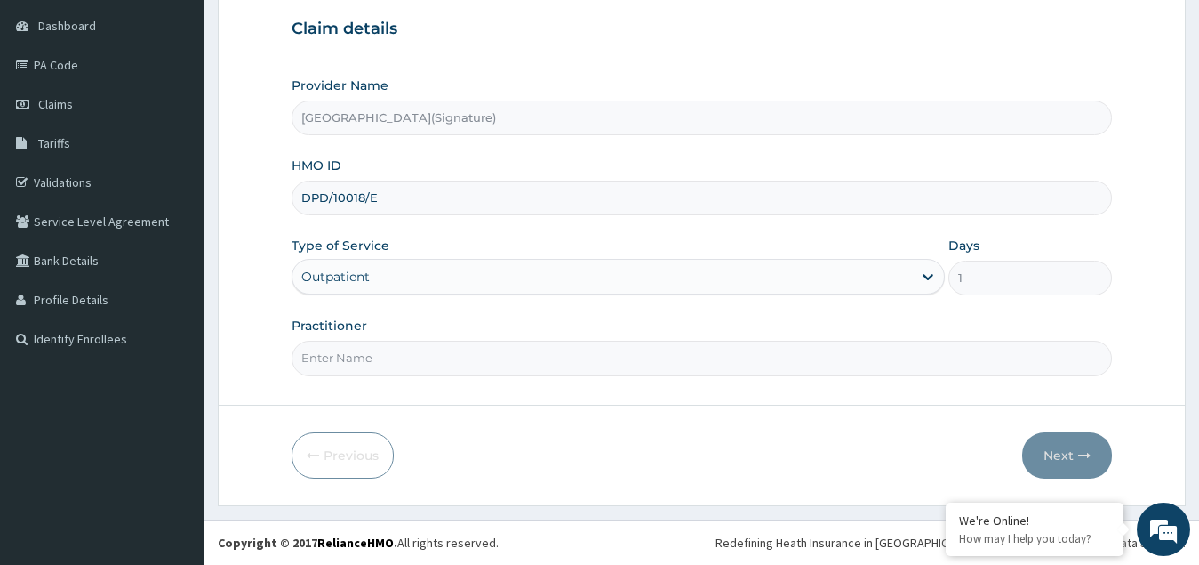
click at [356, 365] on input "Practitioner" at bounding box center [703, 358] width 822 height 35
paste input "Dr. CHIORLU JOHN"
type input "Dr. CHIORLU JOHN"
click at [1041, 451] on button "Next" at bounding box center [1067, 455] width 90 height 46
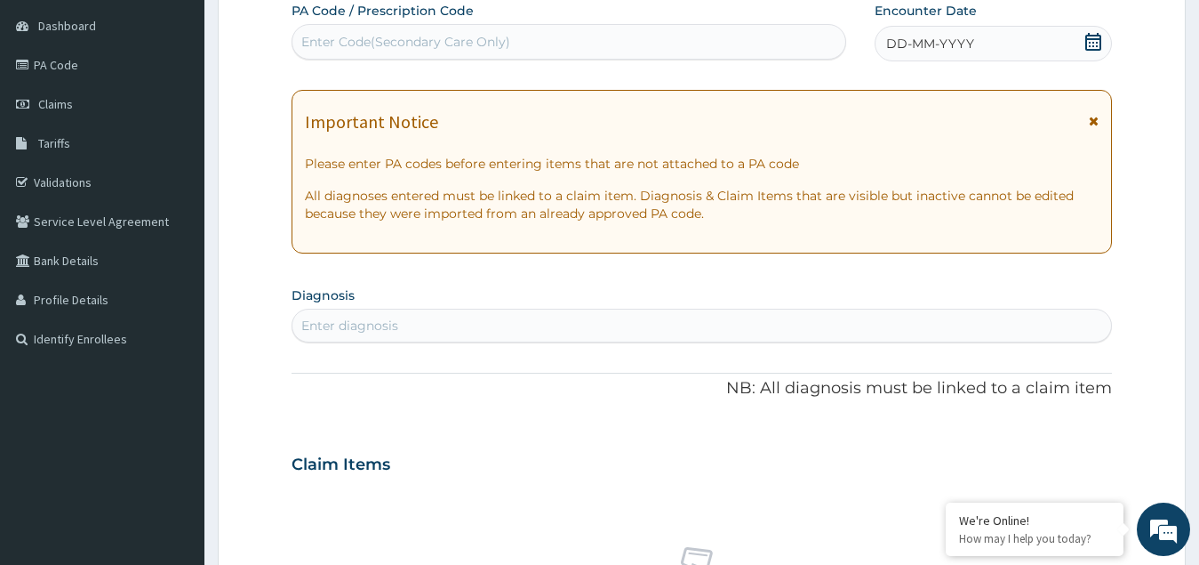
click at [1094, 42] on icon at bounding box center [1094, 42] width 16 height 18
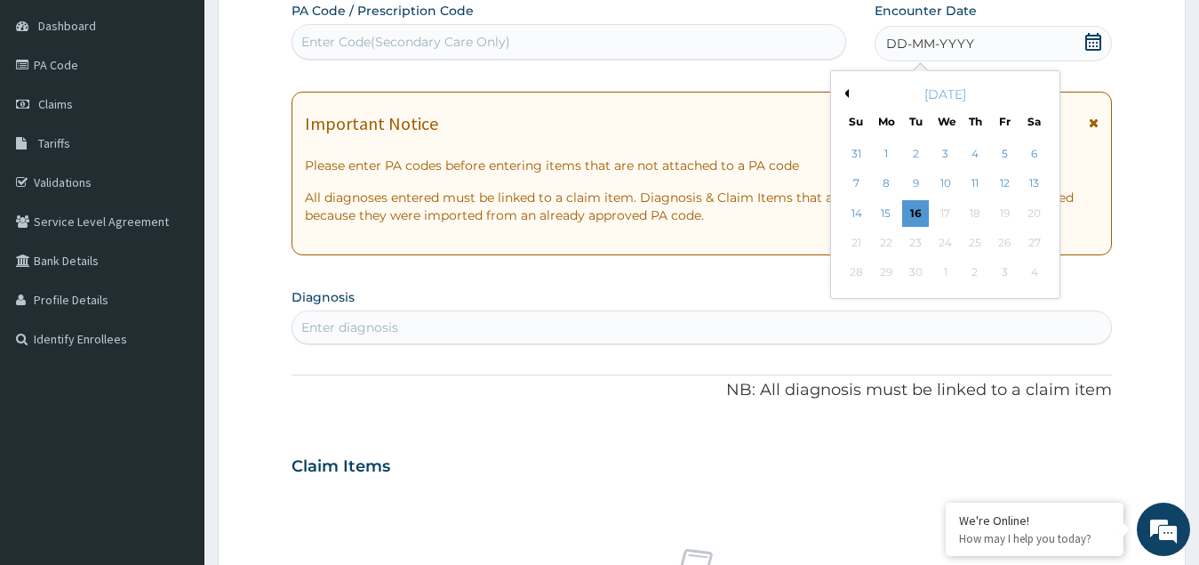
click at [844, 92] on button "Previous Month" at bounding box center [844, 93] width 9 height 9
click at [884, 269] on div "25" at bounding box center [886, 273] width 27 height 27
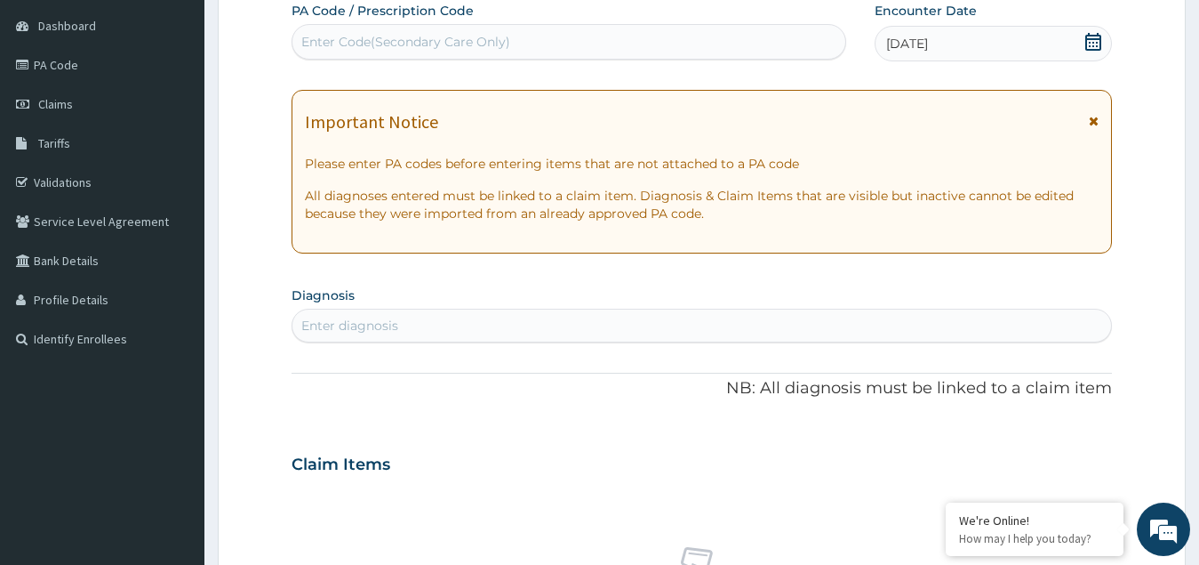
click at [383, 41] on div "Enter Code(Secondary Care Only)" at bounding box center [405, 42] width 209 height 18
paste input "PA/9D7FC5"
type input "PA/9D7FC5"
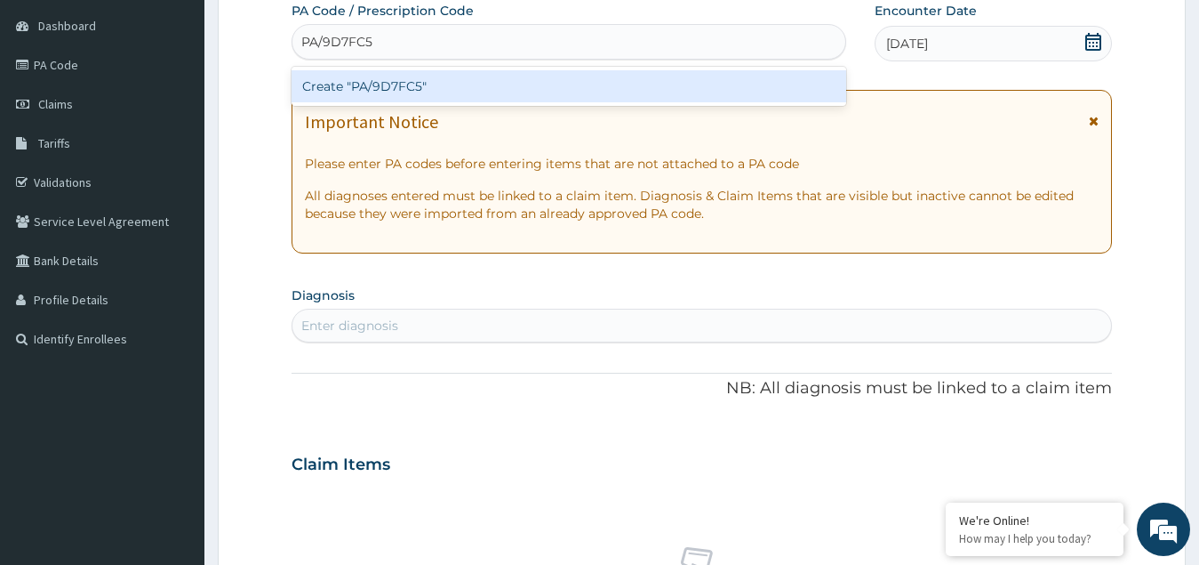
click at [418, 92] on div "Create "PA/9D7FC5"" at bounding box center [569, 86] width 555 height 32
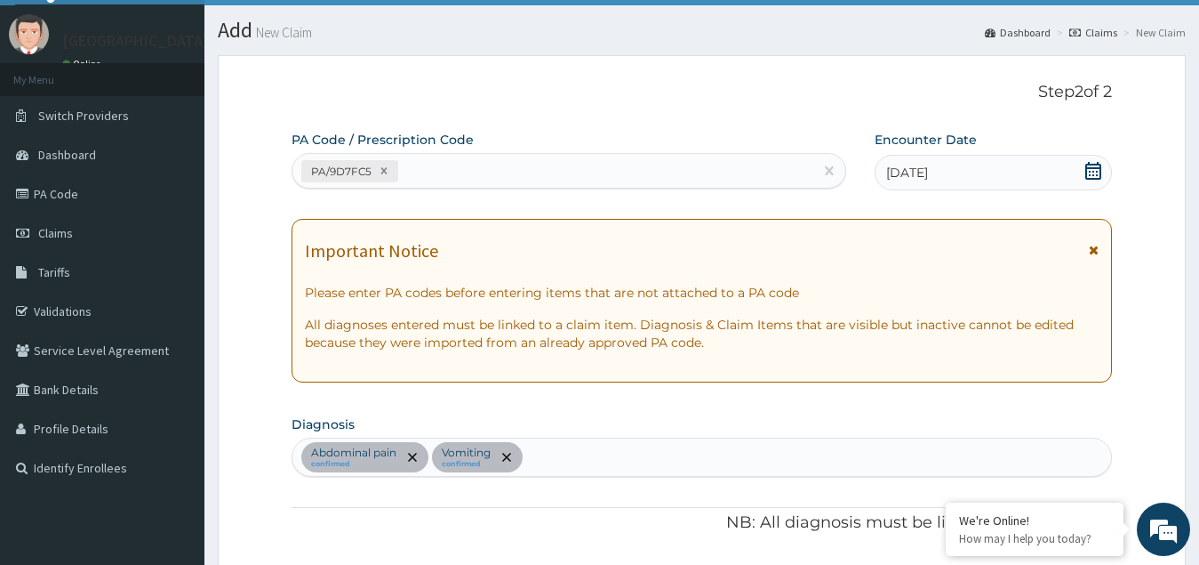
scroll to position [14, 0]
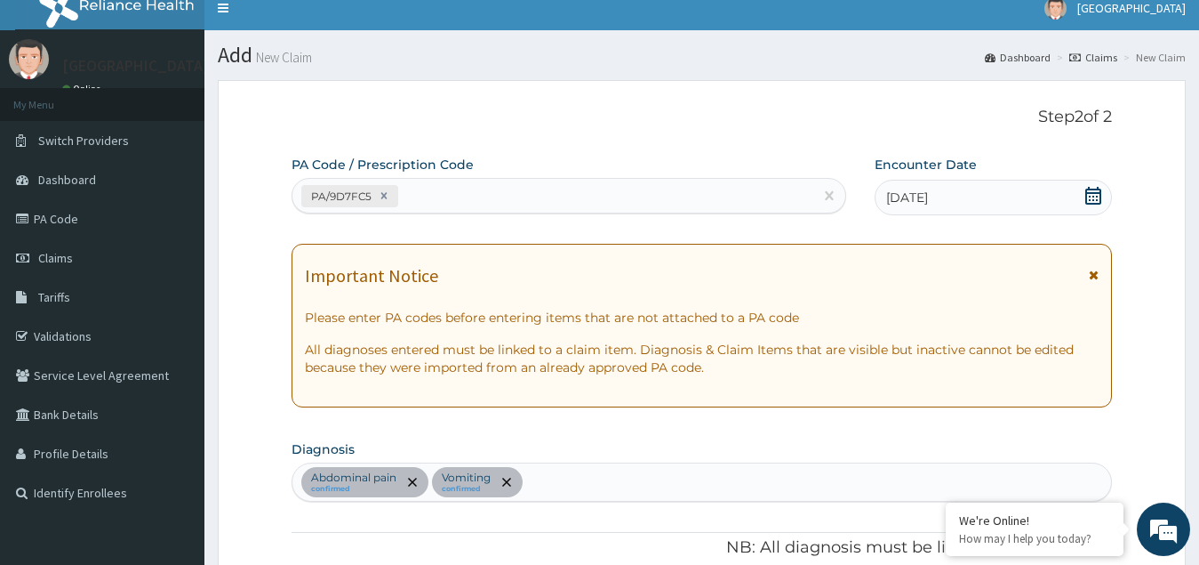
click at [450, 186] on div "PA/9D7FC5" at bounding box center [553, 195] width 521 height 29
paste input "PA/16724E"
type input "PA/16724E"
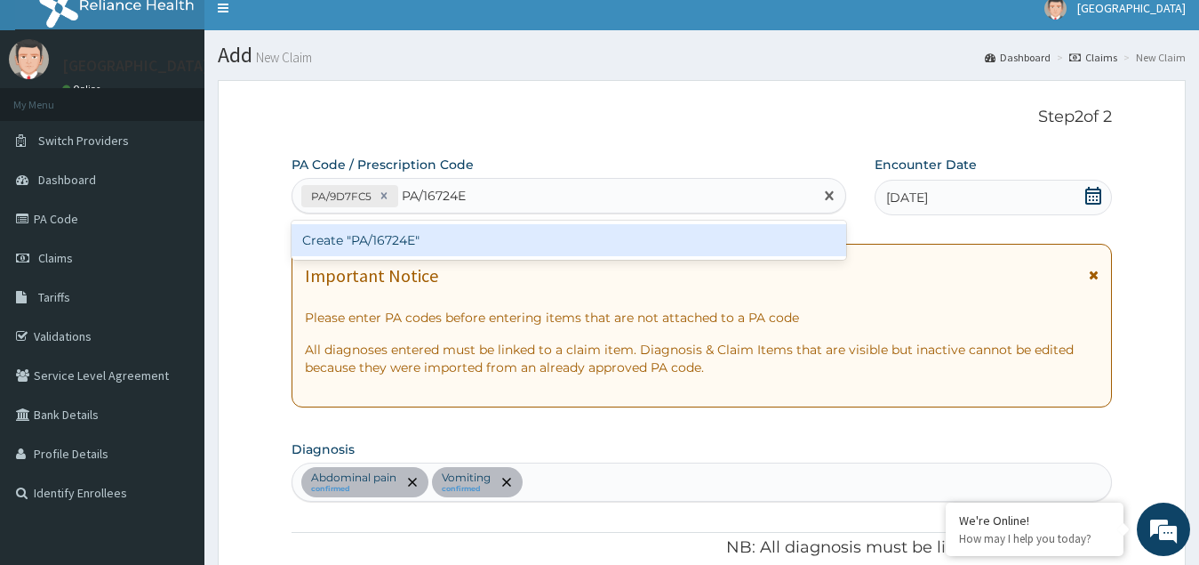
click at [398, 244] on div "Create "PA/16724E"" at bounding box center [569, 240] width 555 height 32
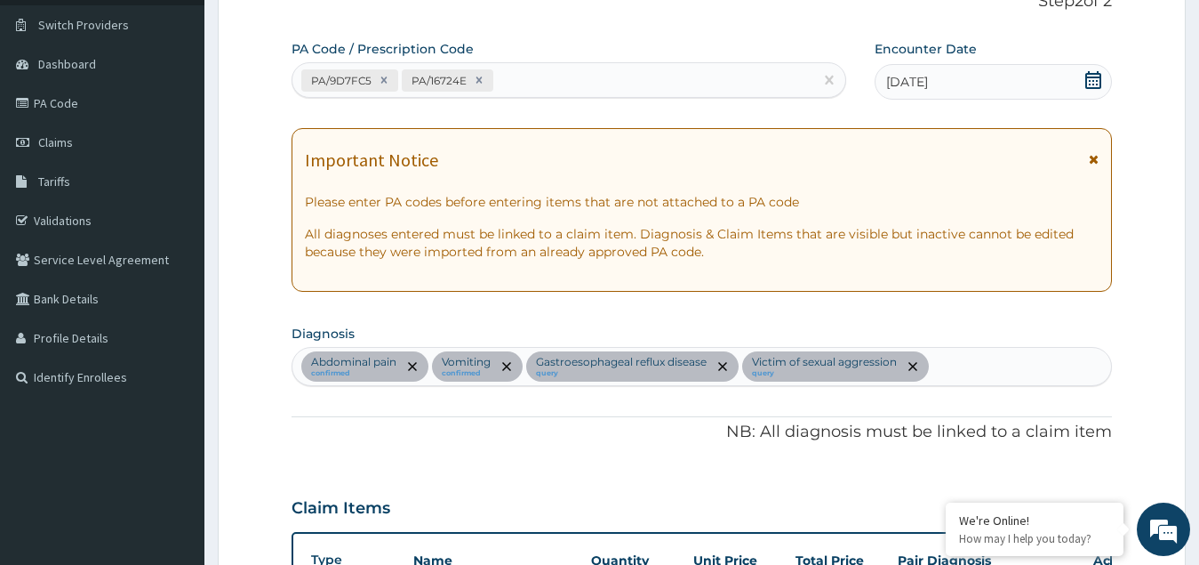
scroll to position [129, 0]
click at [535, 76] on div "PA/9D7FC5 PA/16724E" at bounding box center [553, 81] width 521 height 29
paste input "PA/109371"
type input "PA/109371"
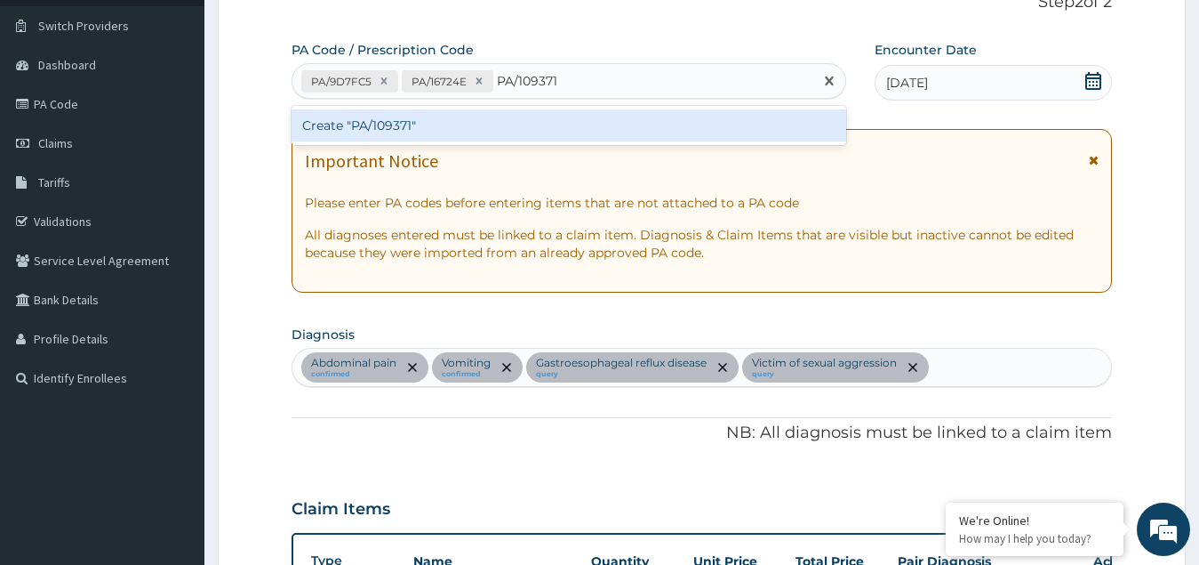
click at [377, 128] on div "Create "PA/109371"" at bounding box center [569, 125] width 555 height 32
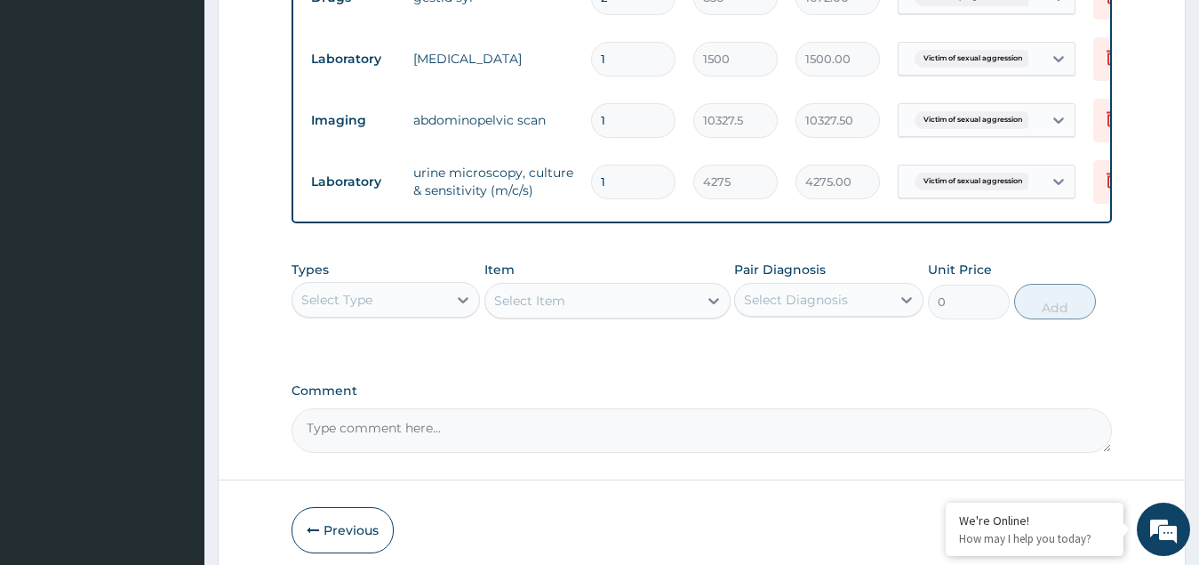
scroll to position [1215, 0]
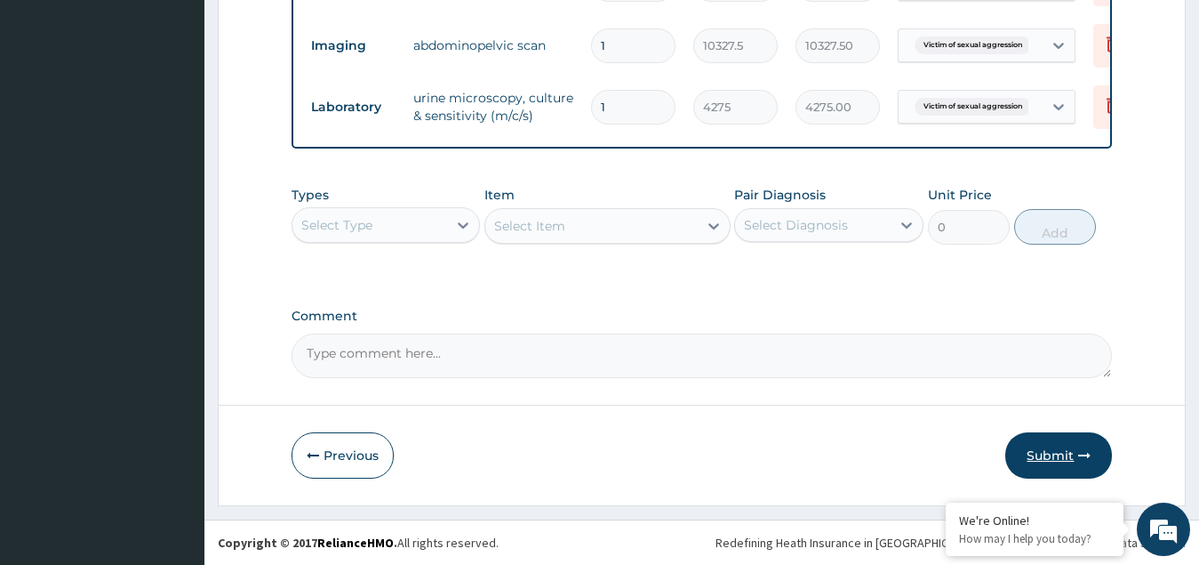
click at [1045, 454] on button "Submit" at bounding box center [1059, 455] width 107 height 46
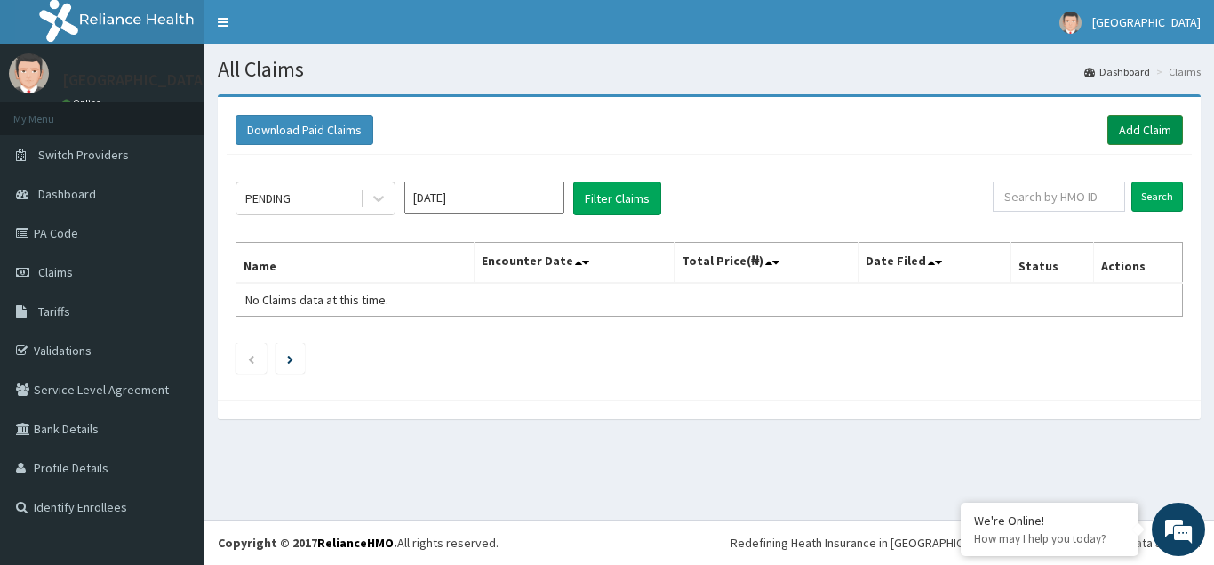
click at [1123, 136] on link "Add Claim" at bounding box center [1146, 130] width 76 height 30
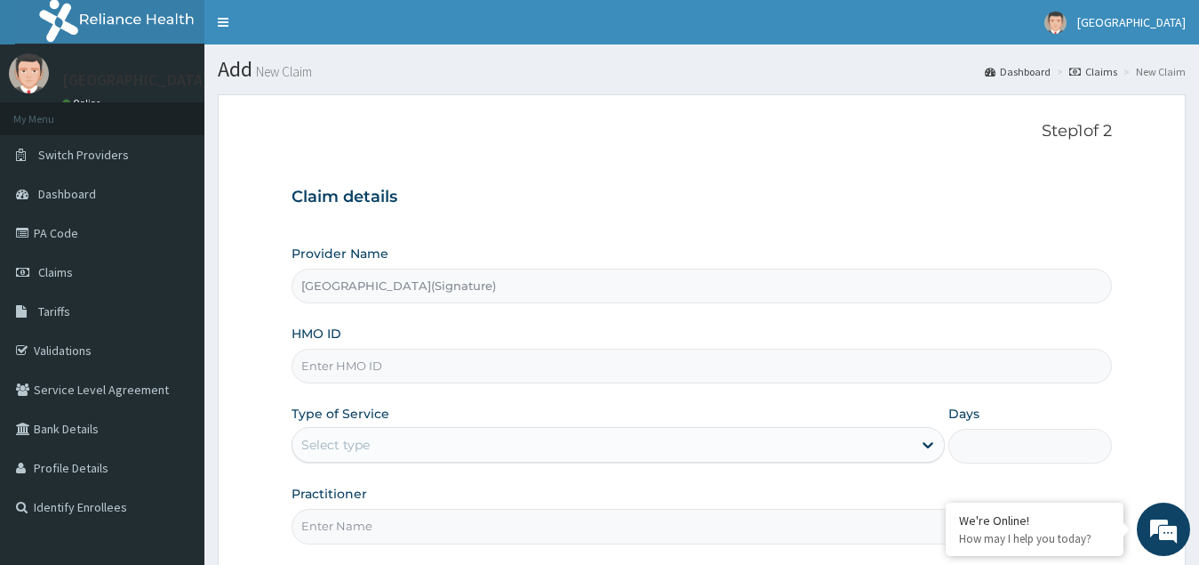
click at [334, 365] on input "HMO ID" at bounding box center [703, 366] width 822 height 35
paste input "LPY/10004/A"
type input "LPY/10004/A"
click at [361, 445] on div "Select type" at bounding box center [335, 445] width 68 height 18
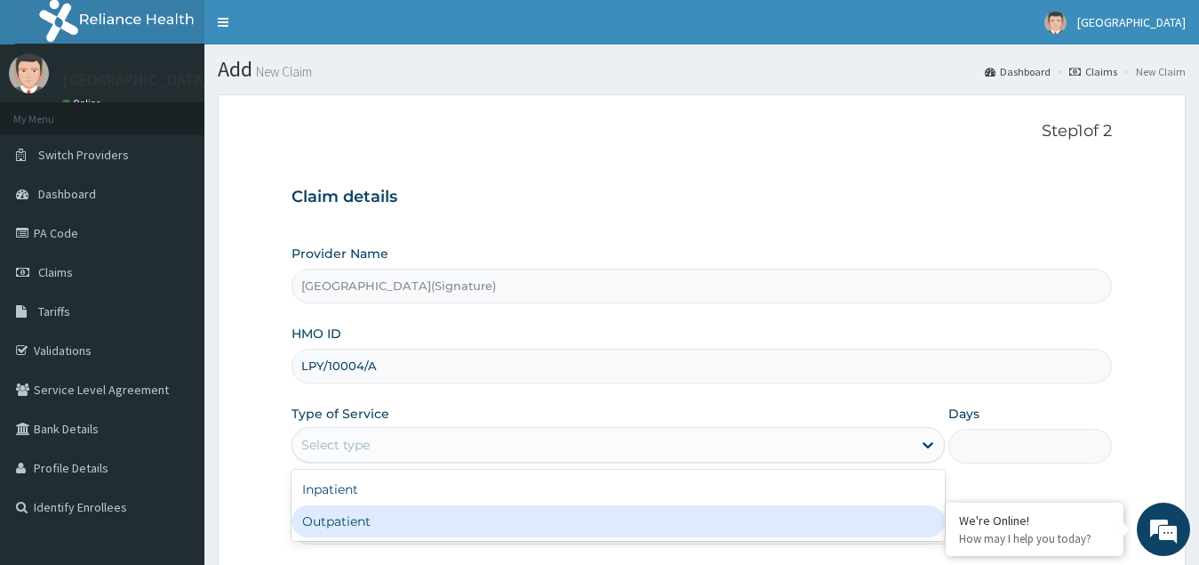
click at [336, 517] on div "Outpatient" at bounding box center [619, 521] width 654 height 32
type input "1"
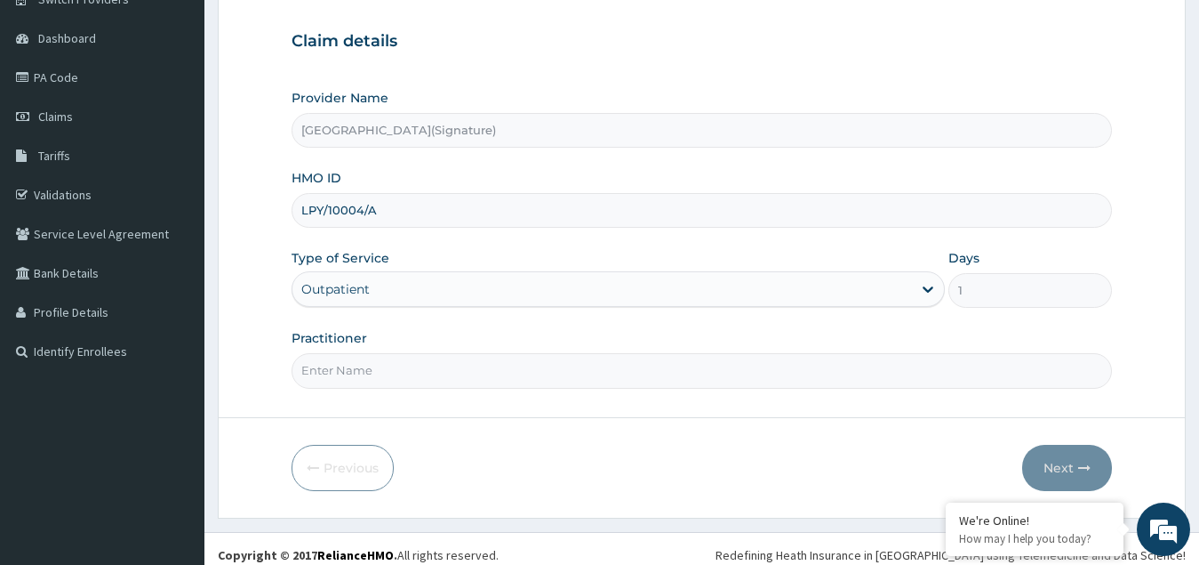
scroll to position [168, 0]
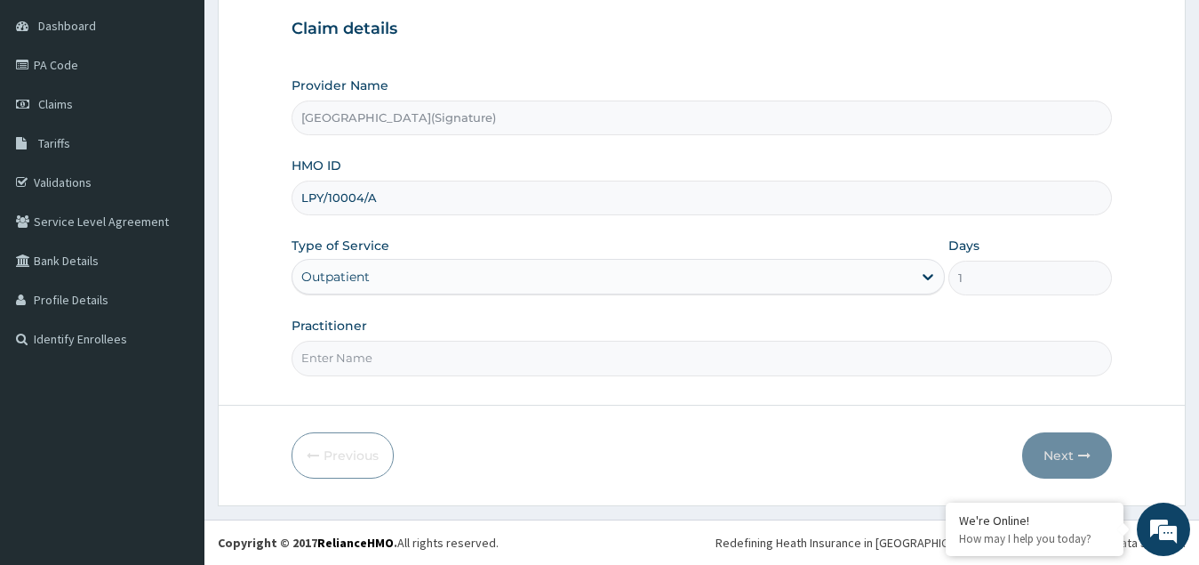
click at [335, 364] on input "Practitioner" at bounding box center [703, 358] width 822 height 35
paste input "Dr. CHIORLU JOHN"
type input "Dr. [PERSON_NAME]"
click at [1068, 461] on button "Next" at bounding box center [1067, 455] width 90 height 46
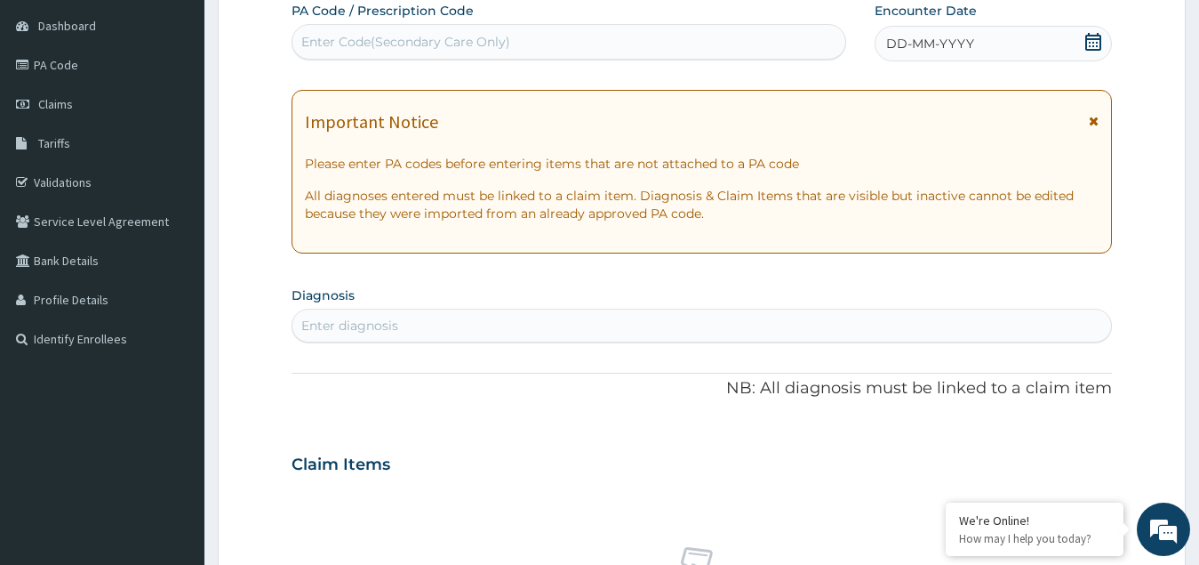
click at [1093, 49] on icon at bounding box center [1094, 42] width 16 height 18
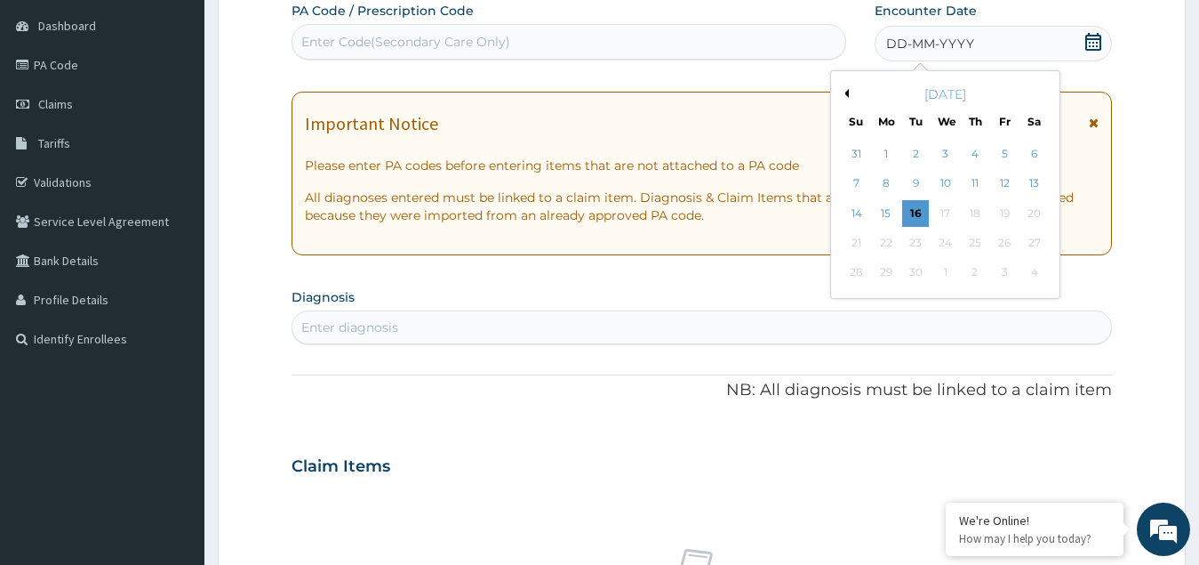
click at [850, 92] on div "September 2025" at bounding box center [945, 94] width 214 height 18
click at [847, 92] on button "Previous Month" at bounding box center [844, 93] width 9 height 9
click at [915, 269] on div "26" at bounding box center [915, 273] width 27 height 27
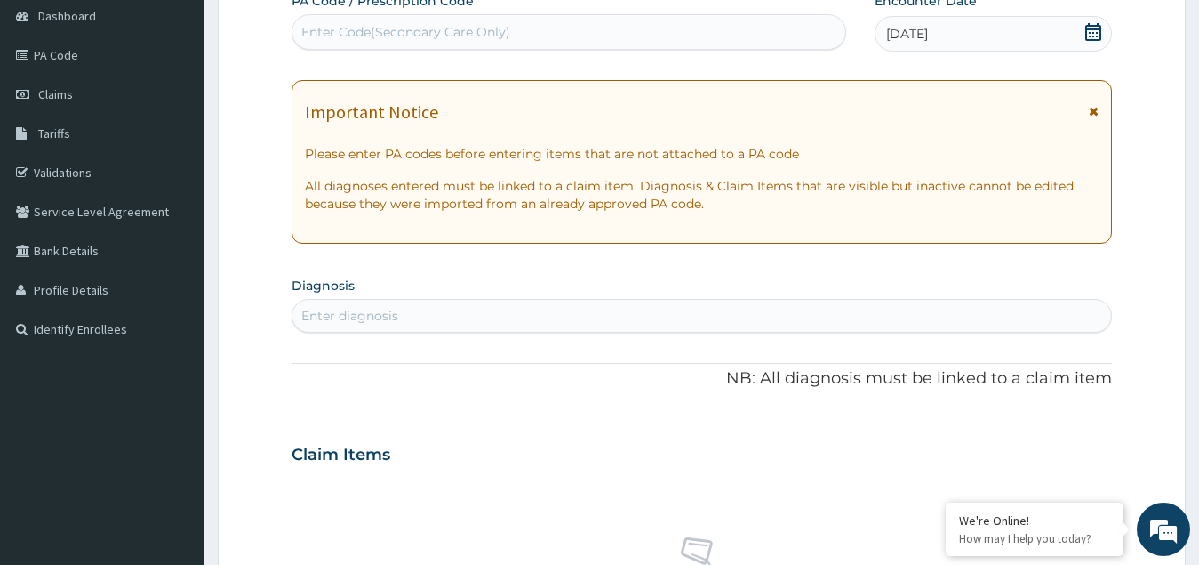
scroll to position [622, 0]
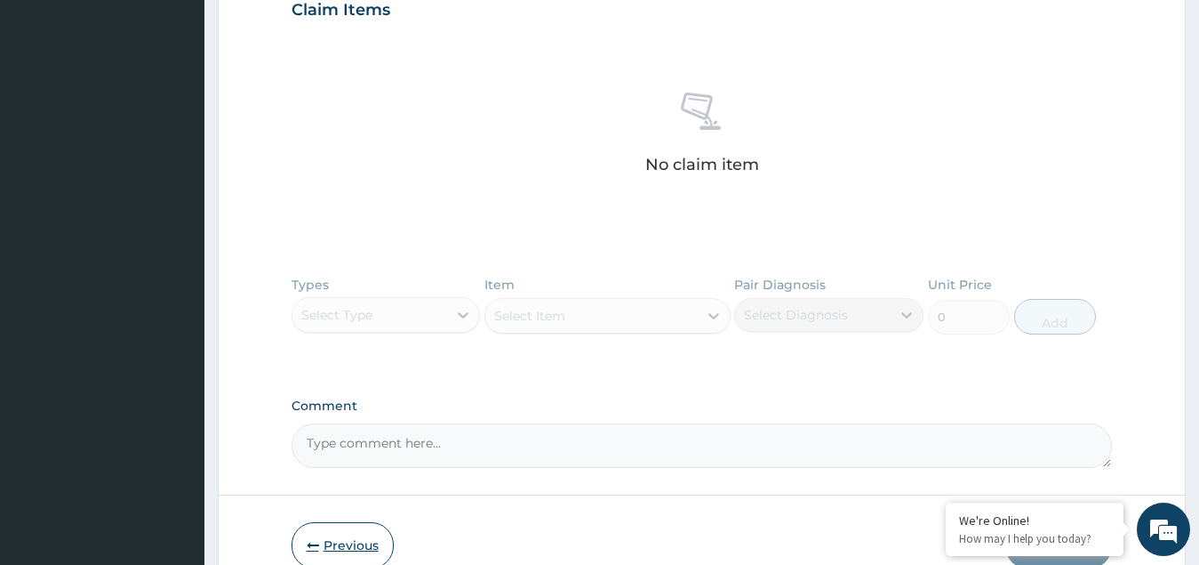
click at [338, 538] on button "Previous" at bounding box center [343, 545] width 102 height 46
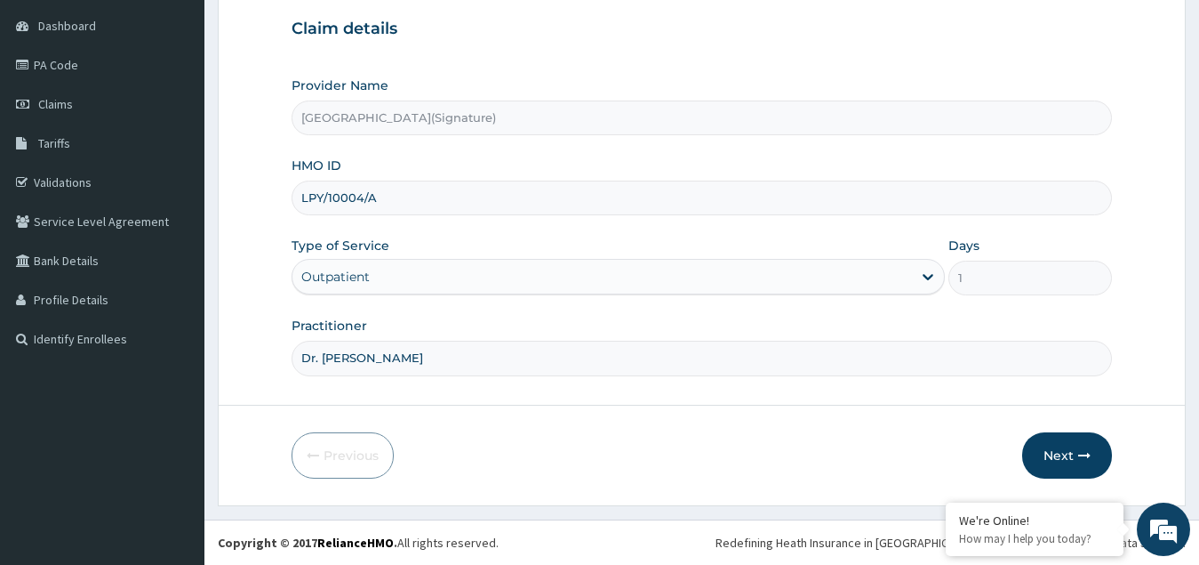
scroll to position [168, 0]
click at [380, 199] on input "LPY/10004/A" at bounding box center [703, 197] width 822 height 35
type input "L"
paste input "TZA/10015/A"
type input "TZA/10015/A"
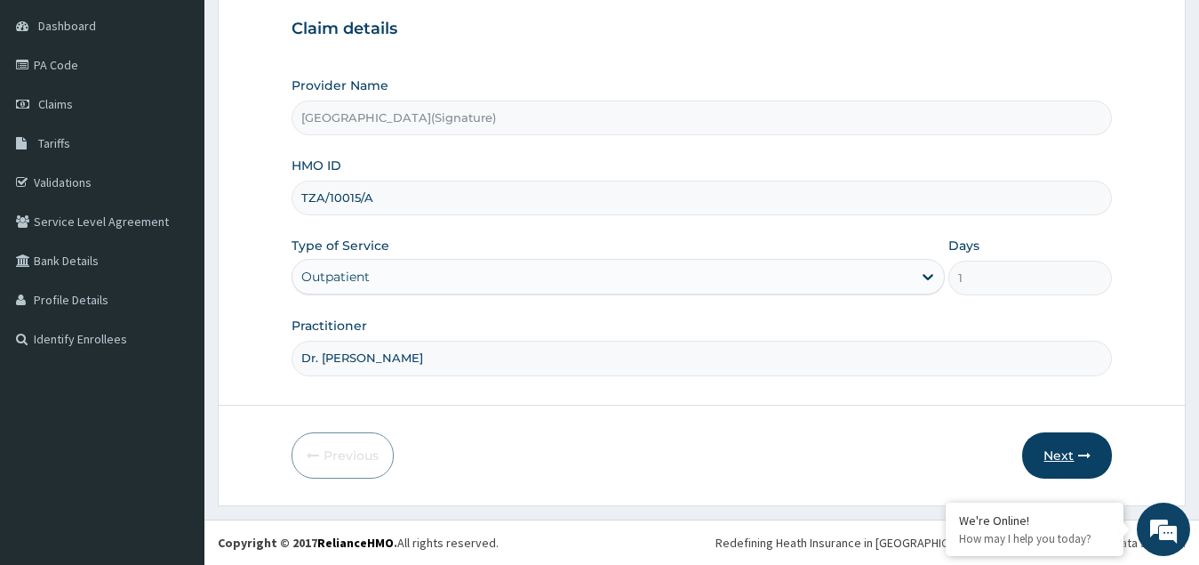
click at [1060, 450] on button "Next" at bounding box center [1067, 455] width 90 height 46
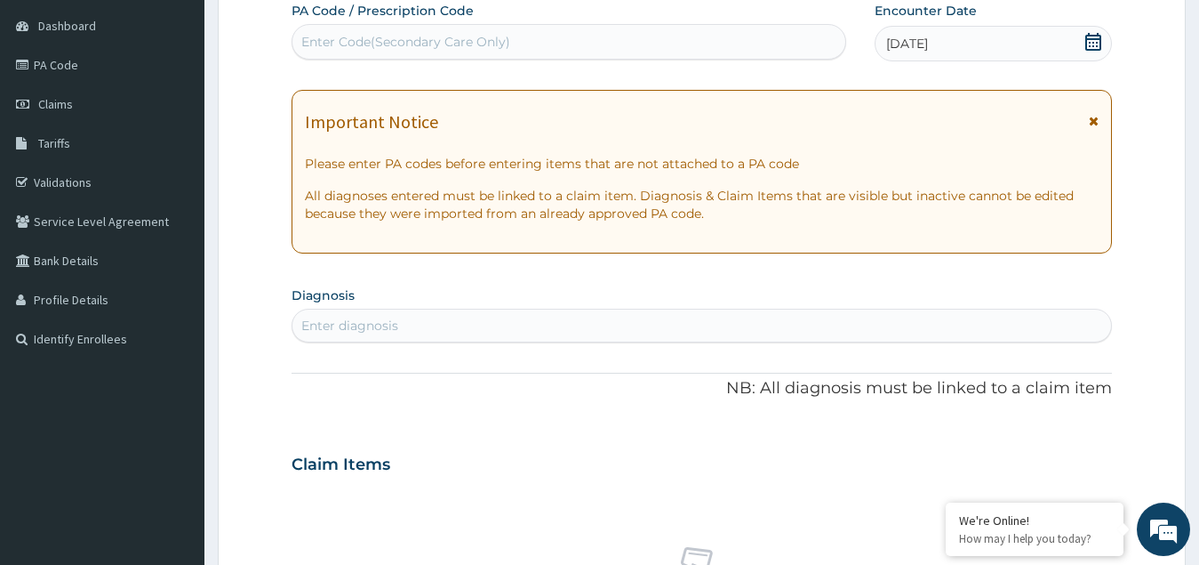
click at [1098, 40] on icon at bounding box center [1094, 42] width 18 height 18
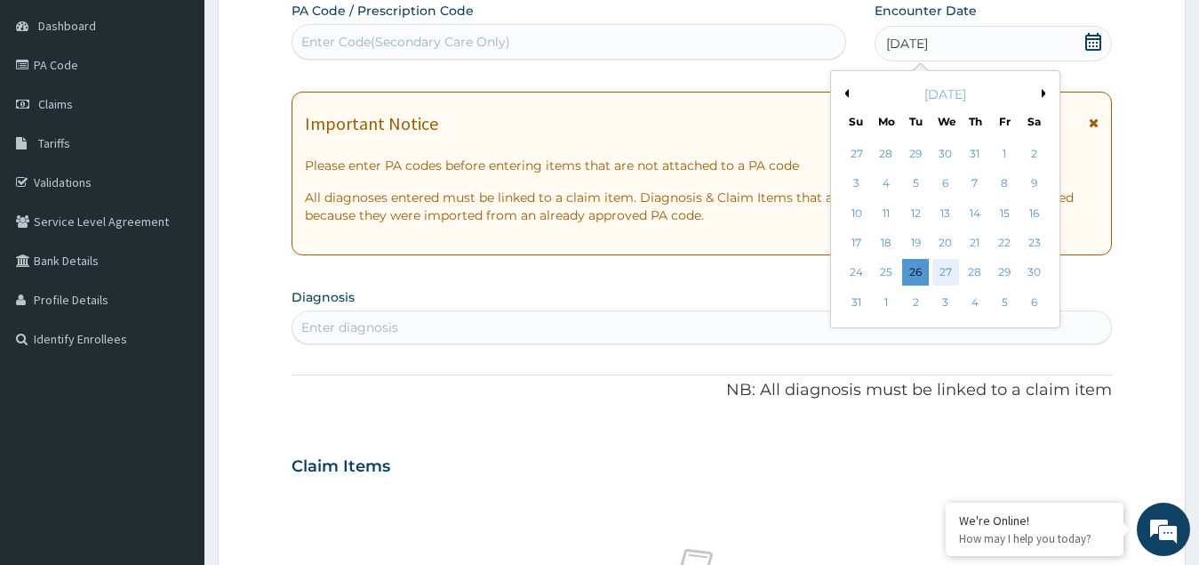
click at [946, 274] on div "27" at bounding box center [945, 273] width 27 height 27
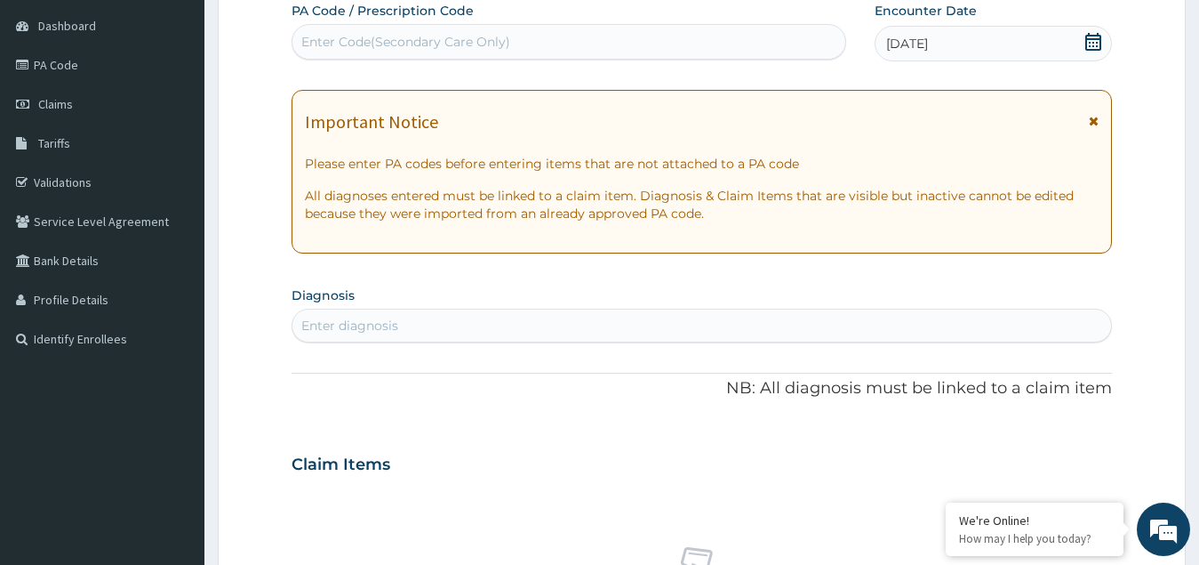
click at [514, 39] on div "Enter Code(Secondary Care Only)" at bounding box center [569, 42] width 553 height 28
paste input "PA/F1C237"
type input "PA/F1C237"
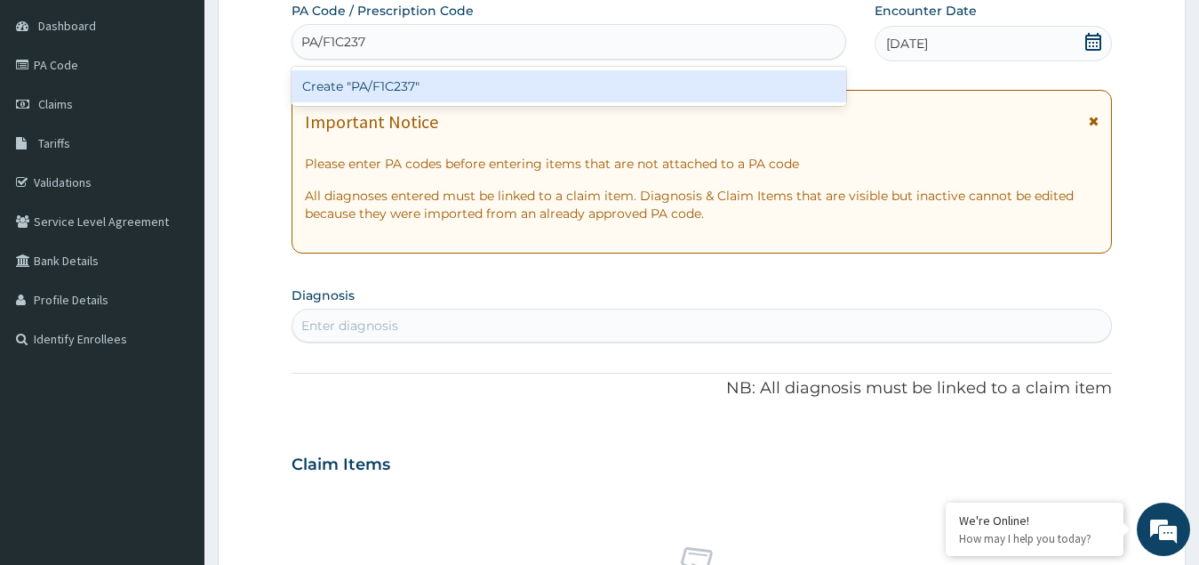
click at [373, 90] on div "Create "PA/F1C237"" at bounding box center [569, 86] width 555 height 32
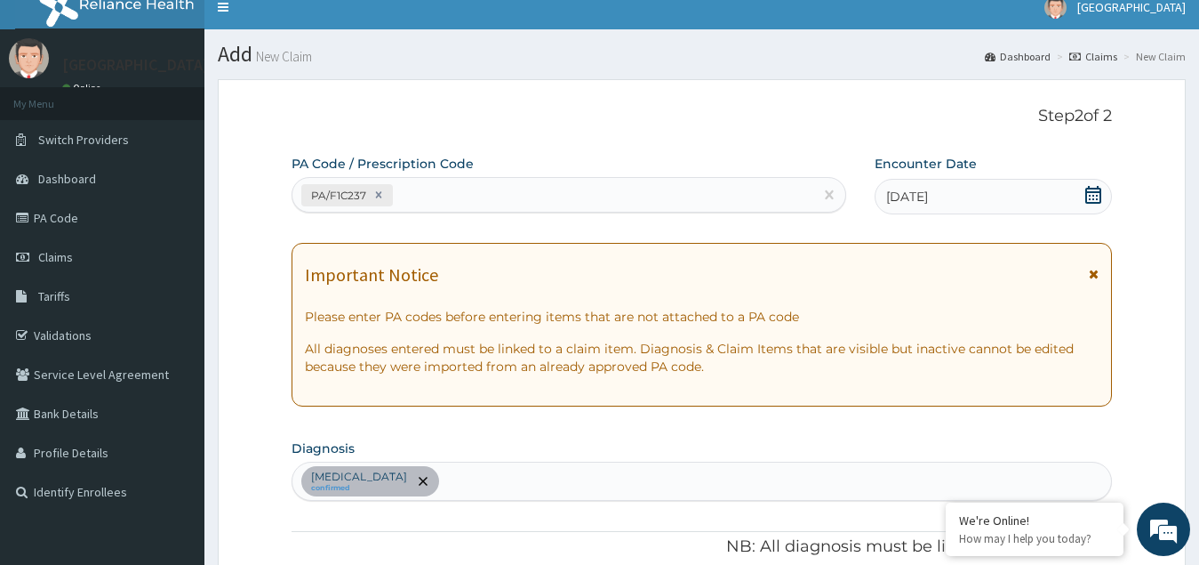
scroll to position [14, 0]
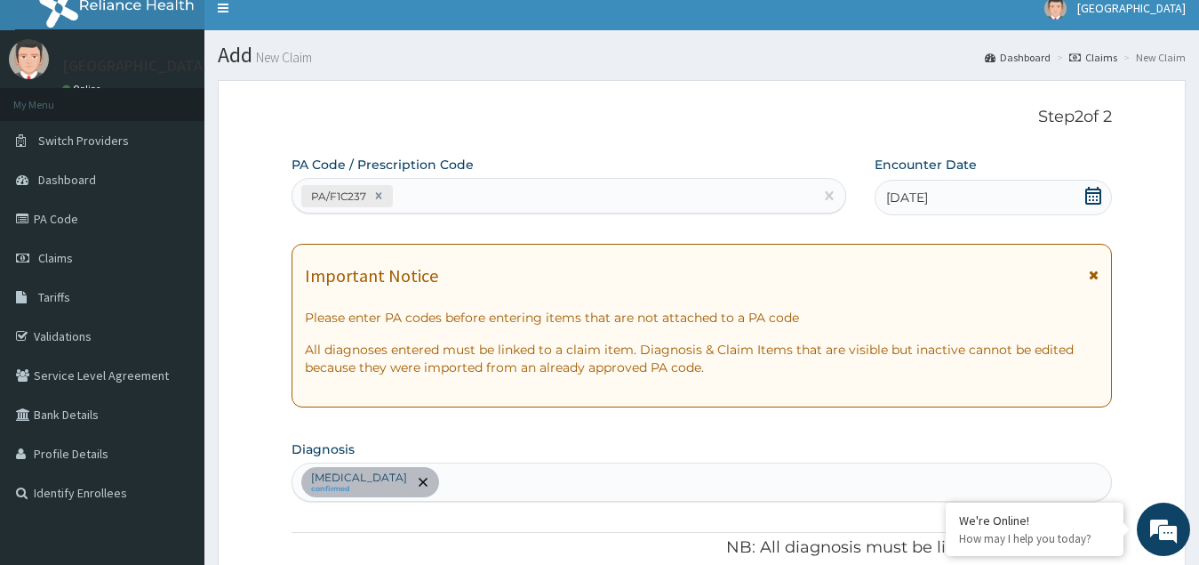
click at [442, 193] on div "PA/F1C237" at bounding box center [553, 195] width 521 height 29
paste input "PA/77D029"
type input "PA/77D029"
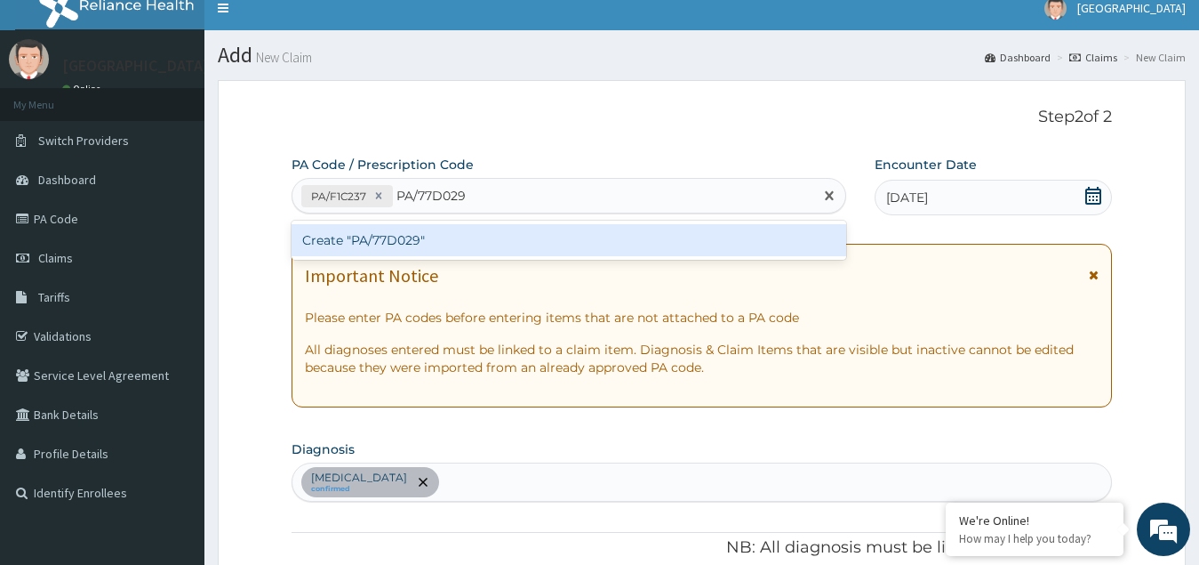
click at [383, 243] on div "Create "PA/77D029"" at bounding box center [569, 240] width 555 height 32
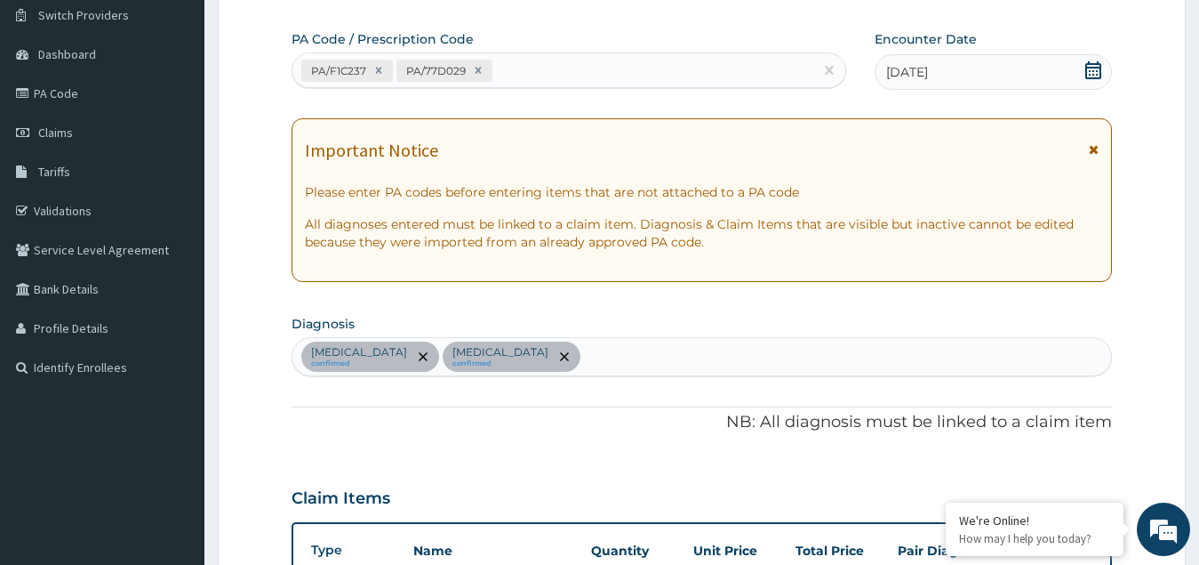
scroll to position [0, 0]
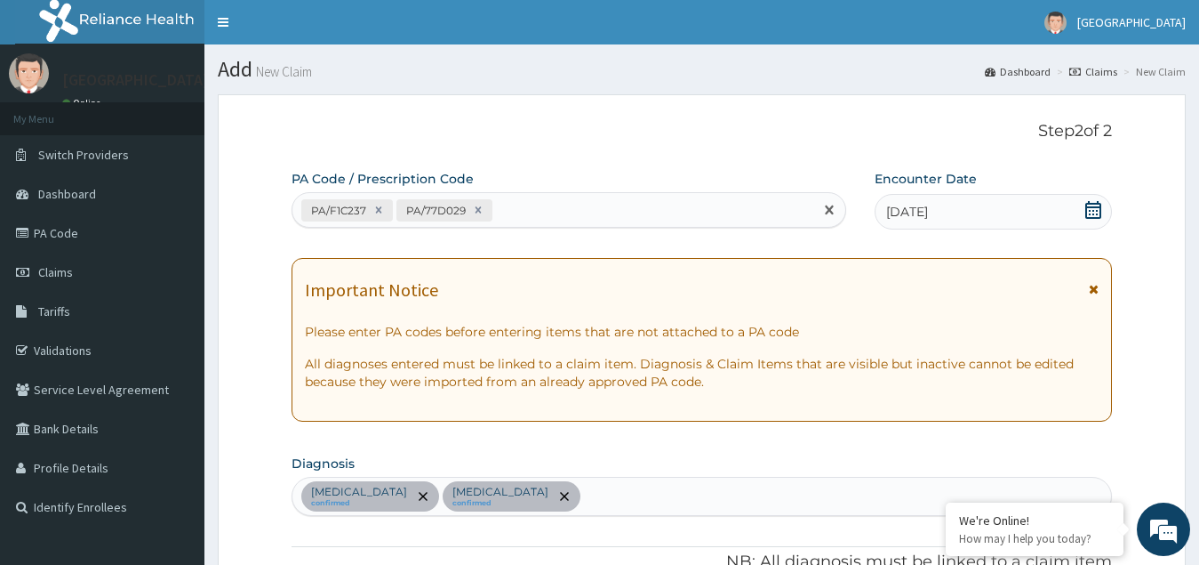
click at [529, 202] on div "PA/F1C237 PA/77D029" at bounding box center [553, 210] width 521 height 29
paste input "PA/4D6513"
type input "PA/4D6513"
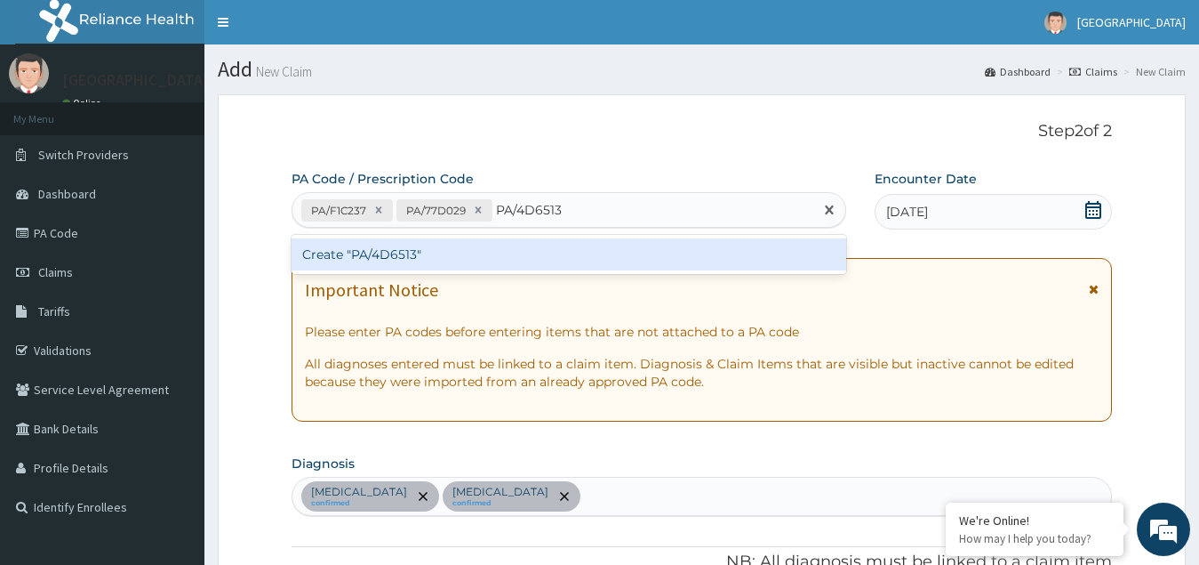
click at [375, 249] on div "Create "PA/4D6513"" at bounding box center [569, 254] width 555 height 32
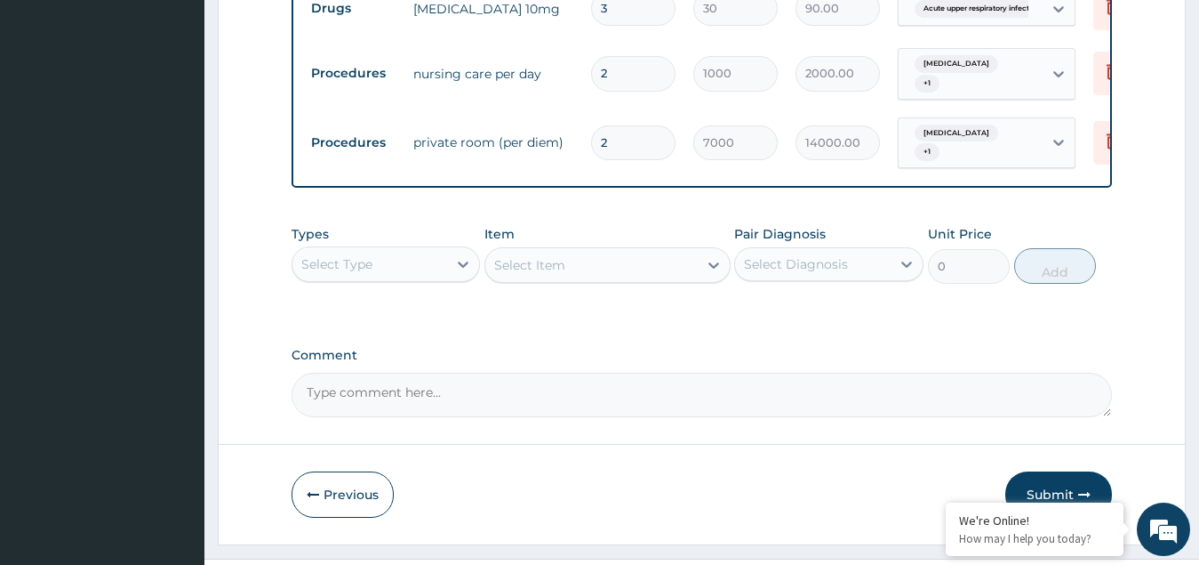
scroll to position [1215, 0]
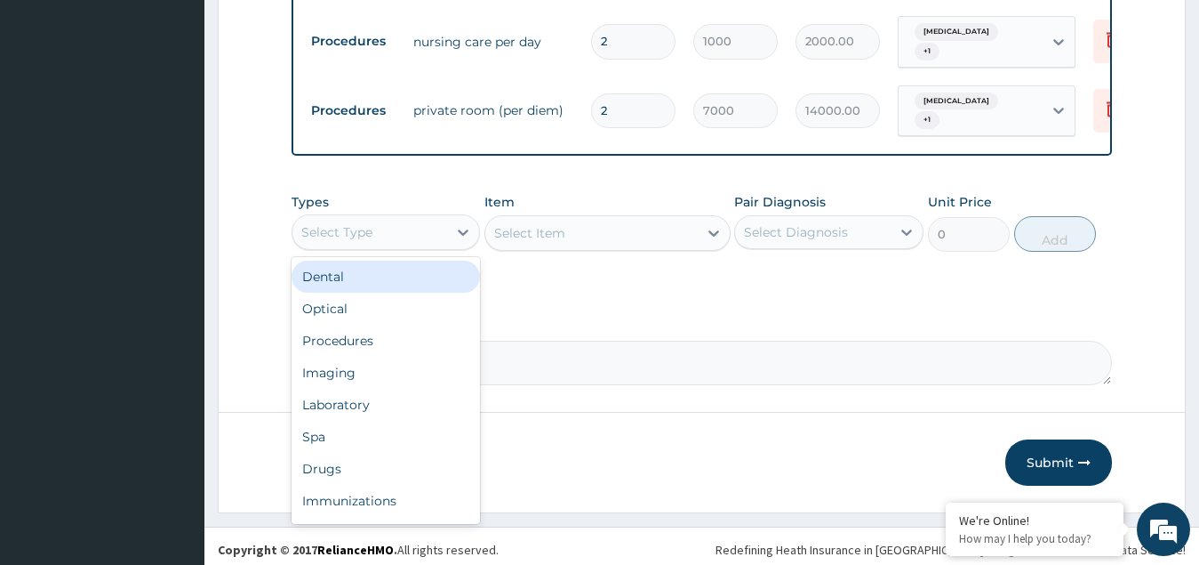
click at [380, 230] on div "Select Type" at bounding box center [371, 232] width 156 height 28
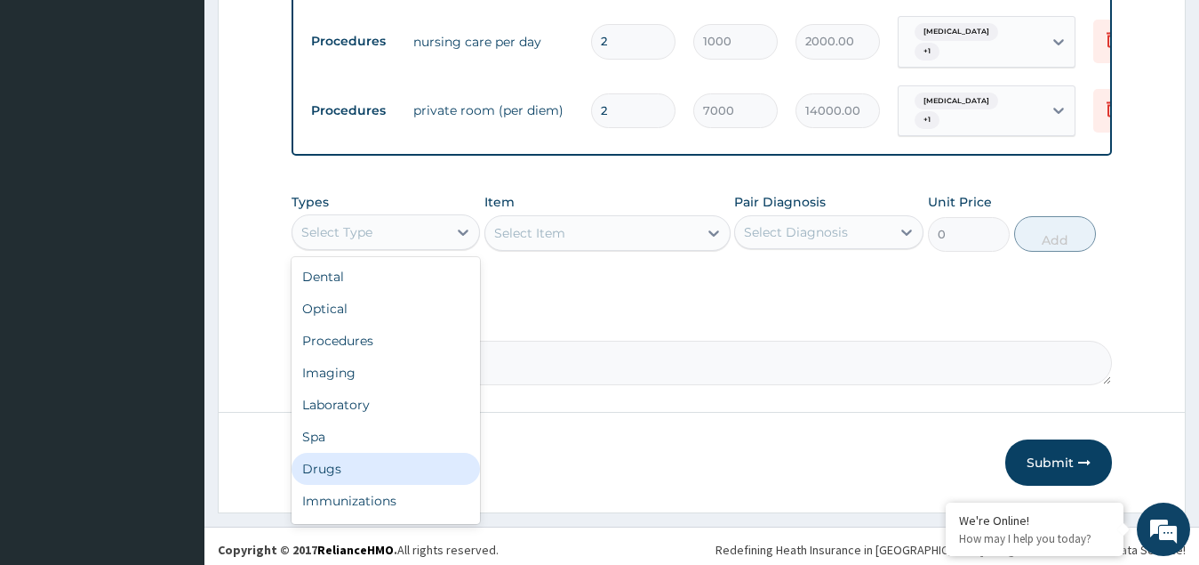
click at [350, 467] on div "Drugs" at bounding box center [386, 469] width 189 height 32
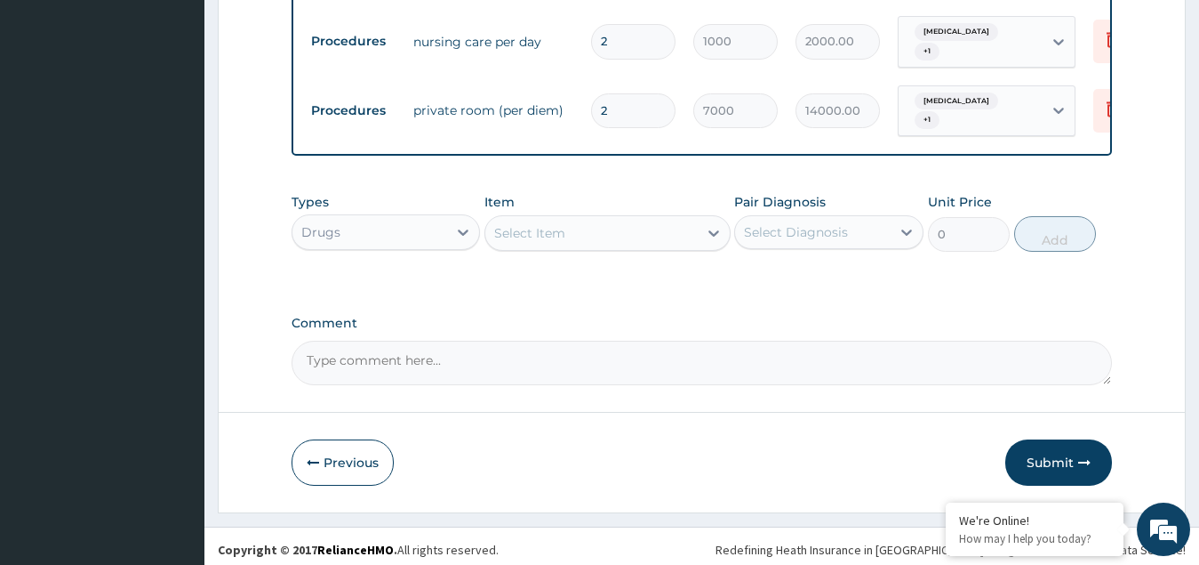
click at [636, 229] on div "Select Item" at bounding box center [591, 233] width 212 height 28
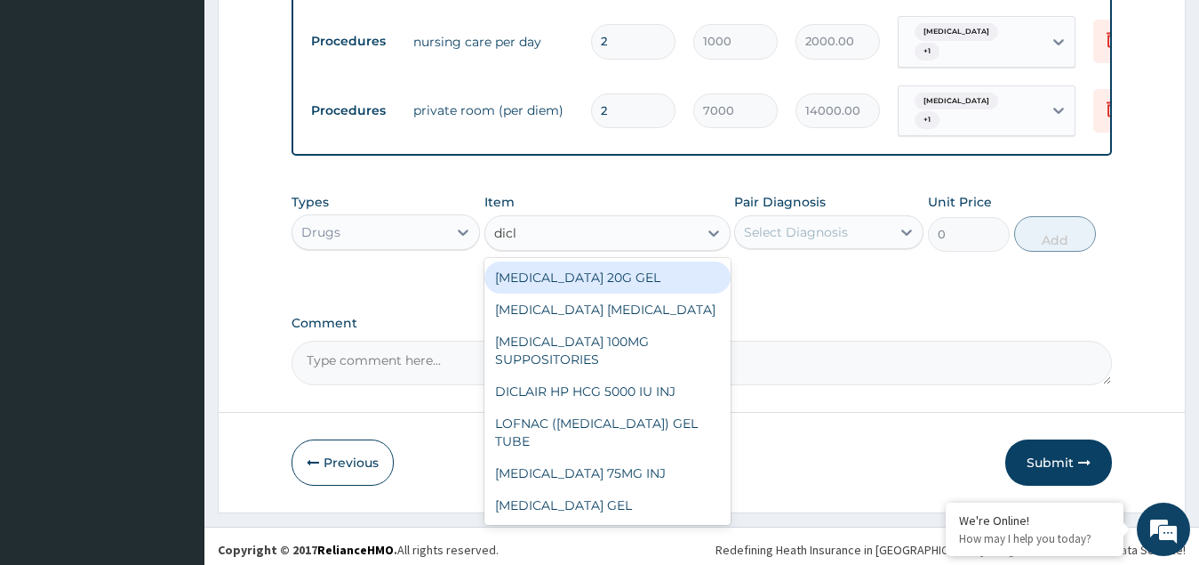
type input "diclo"
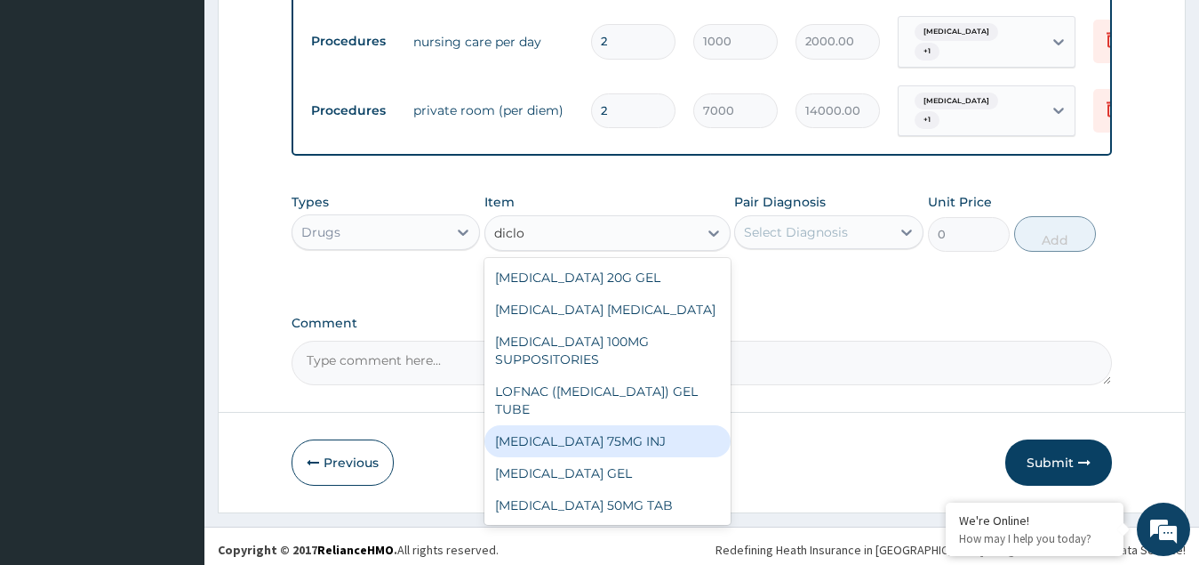
click at [589, 435] on div "DICLOFENAC 75MG INJ" at bounding box center [608, 441] width 246 height 32
type input "631.3050000000001"
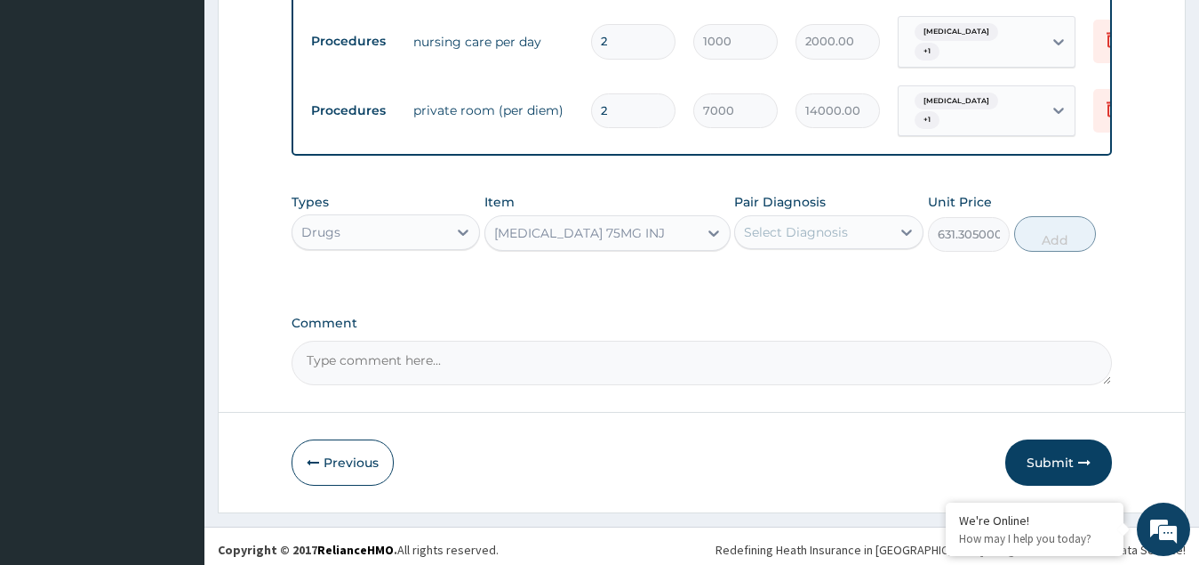
click at [782, 223] on div "Select Diagnosis" at bounding box center [796, 232] width 104 height 18
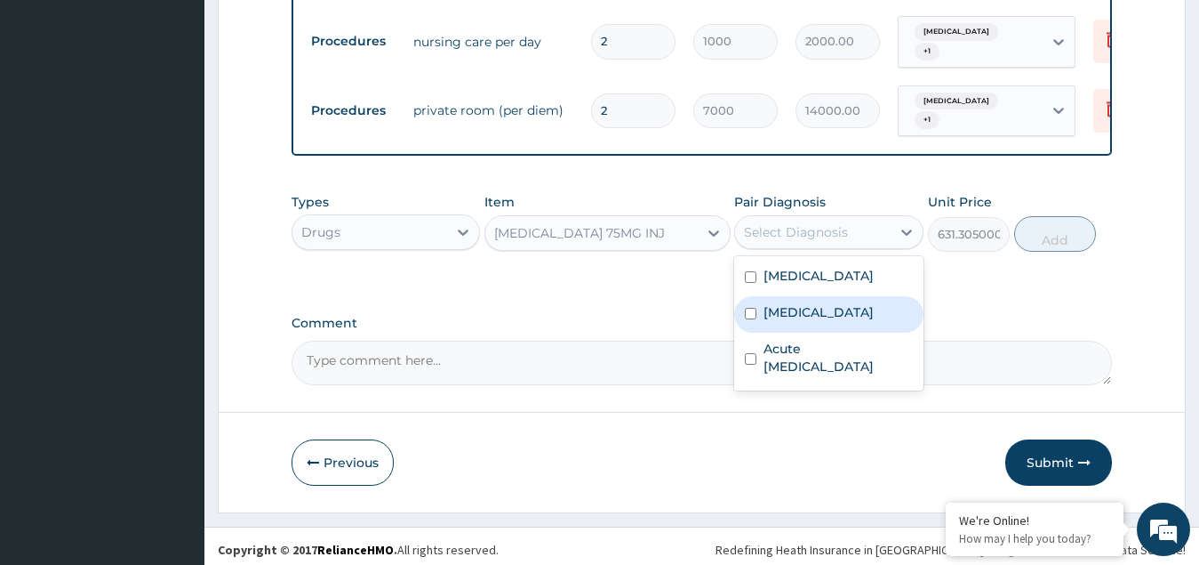
click at [777, 321] on label "Malaria" at bounding box center [819, 312] width 110 height 18
checkbox input "true"
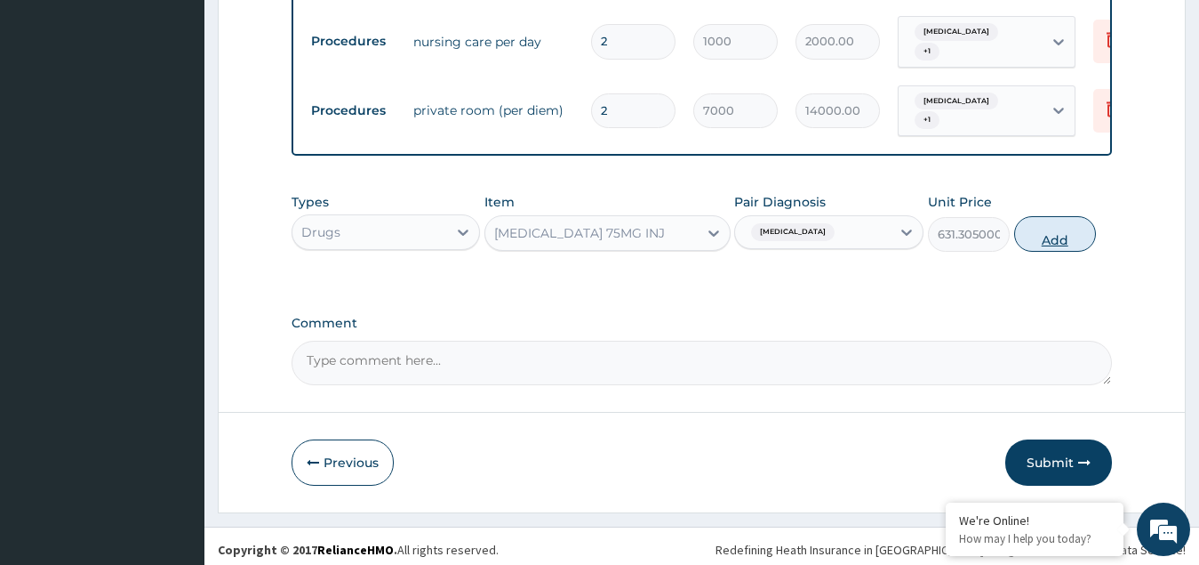
click at [1054, 228] on button "Add" at bounding box center [1055, 234] width 82 height 36
type input "0"
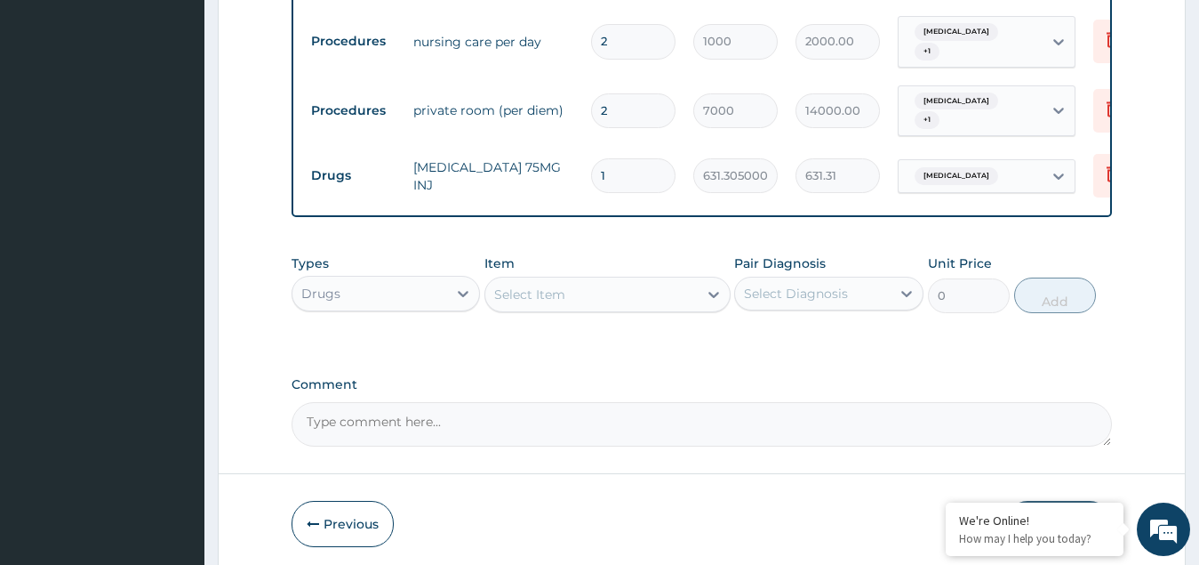
click at [570, 286] on div "Select Item" at bounding box center [591, 294] width 212 height 28
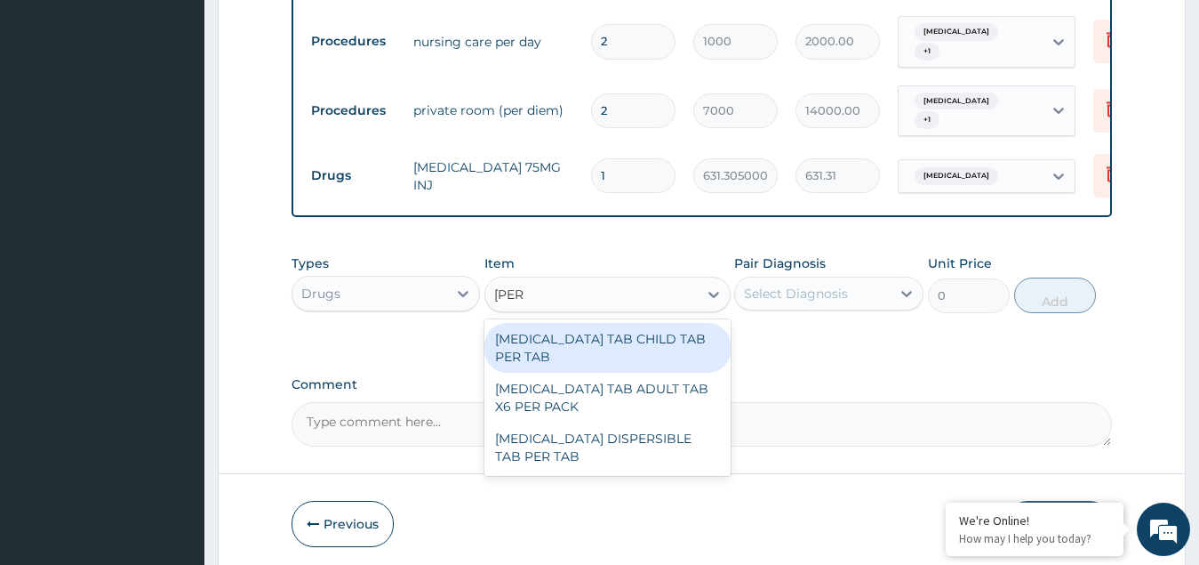
type input "coart"
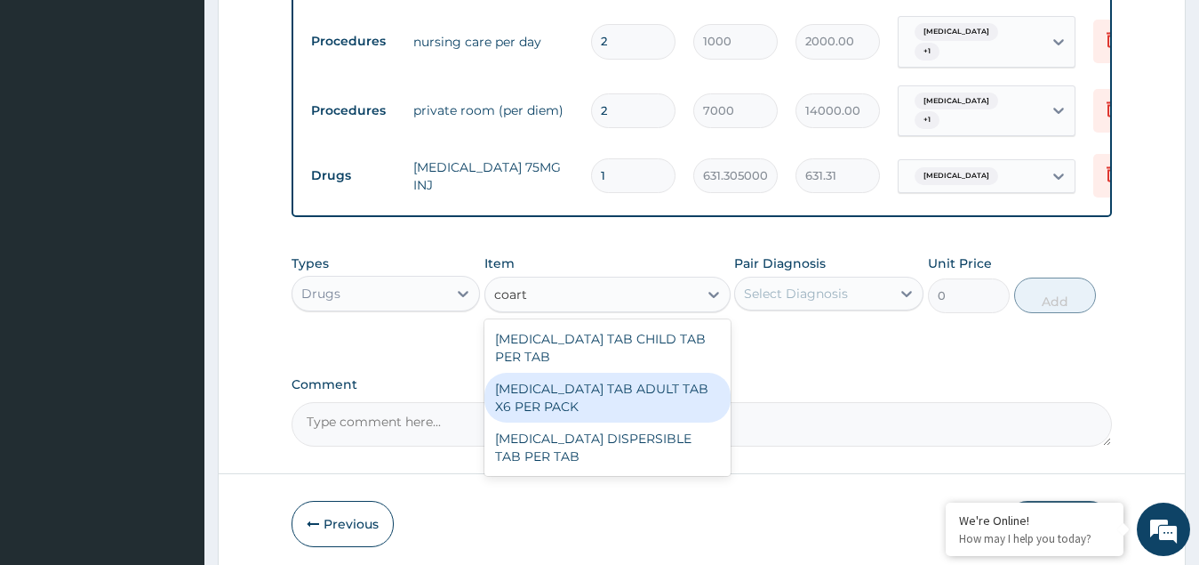
click at [597, 373] on div "COARTEM TAB ADULT TAB X6 PER PACK" at bounding box center [608, 398] width 246 height 50
type input "11700"
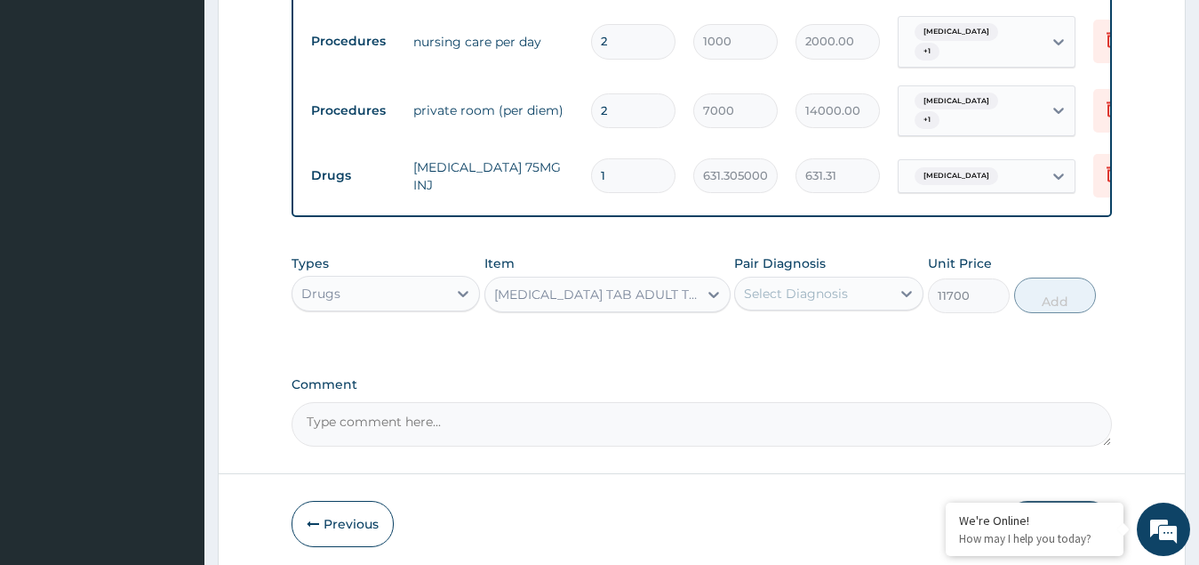
click at [785, 285] on div "Select Diagnosis" at bounding box center [796, 294] width 104 height 18
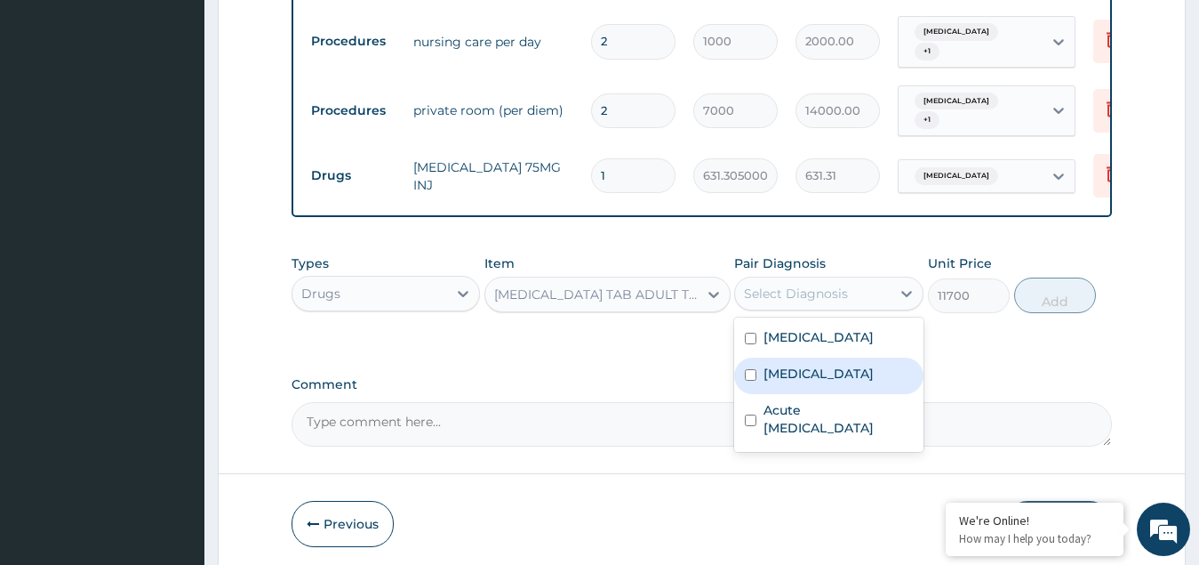
click at [817, 383] on div "Malaria" at bounding box center [828, 375] width 189 height 36
checkbox input "true"
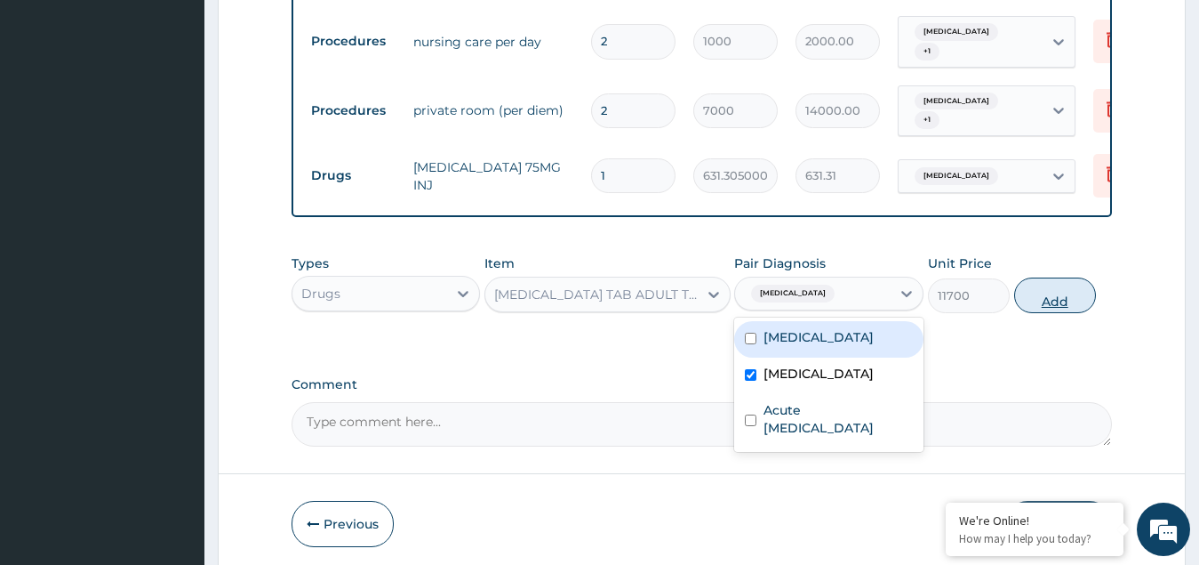
click at [1055, 290] on button "Add" at bounding box center [1055, 295] width 82 height 36
type input "0"
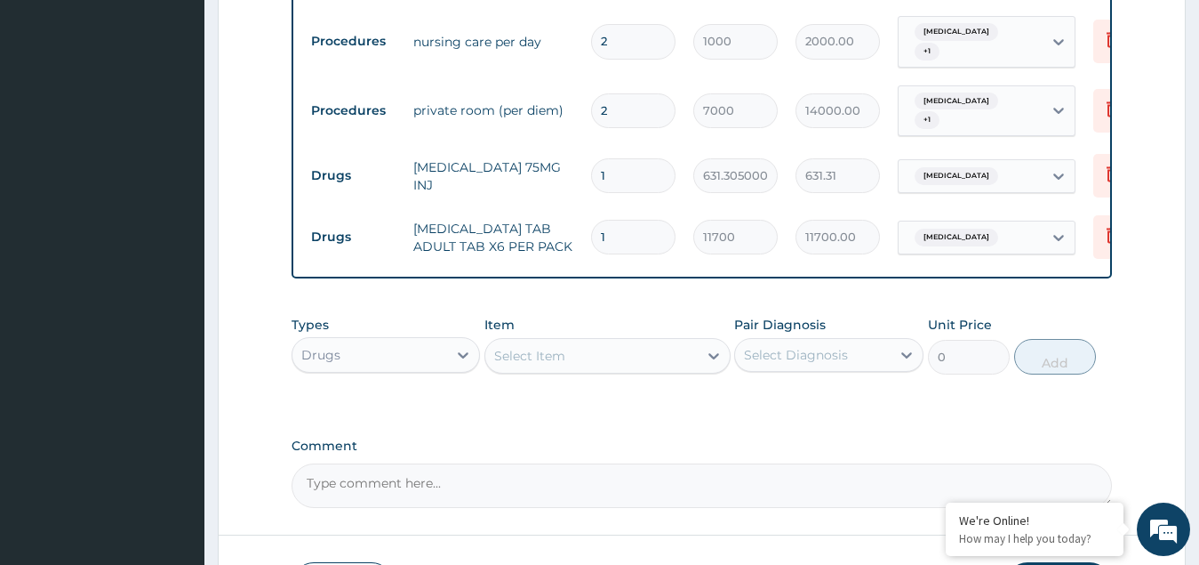
click at [534, 350] on div "Select Item" at bounding box center [529, 356] width 71 height 18
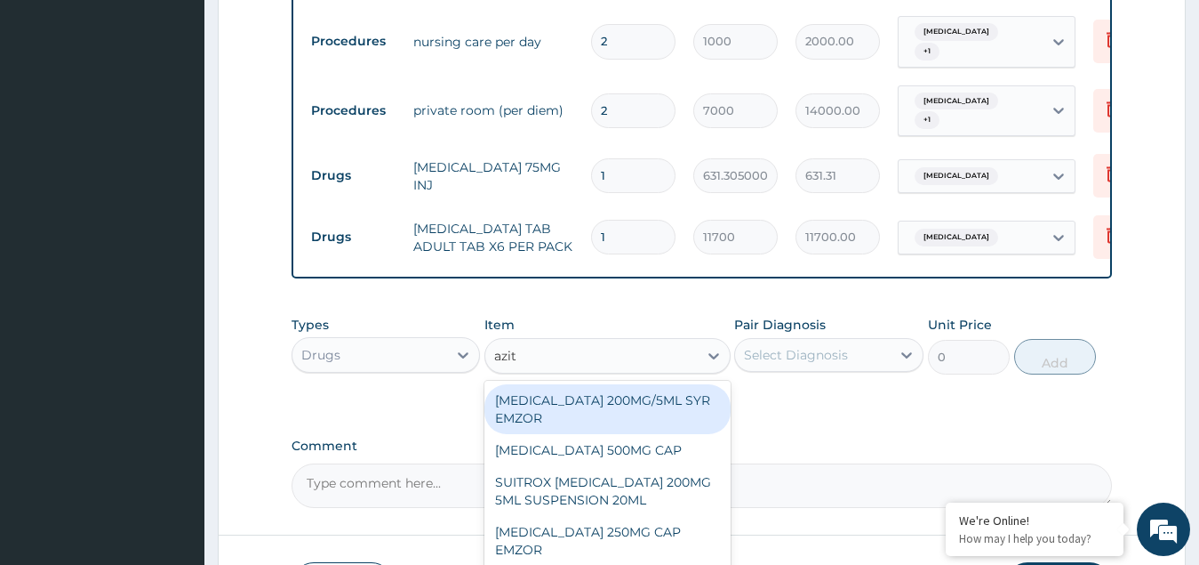
type input "azith"
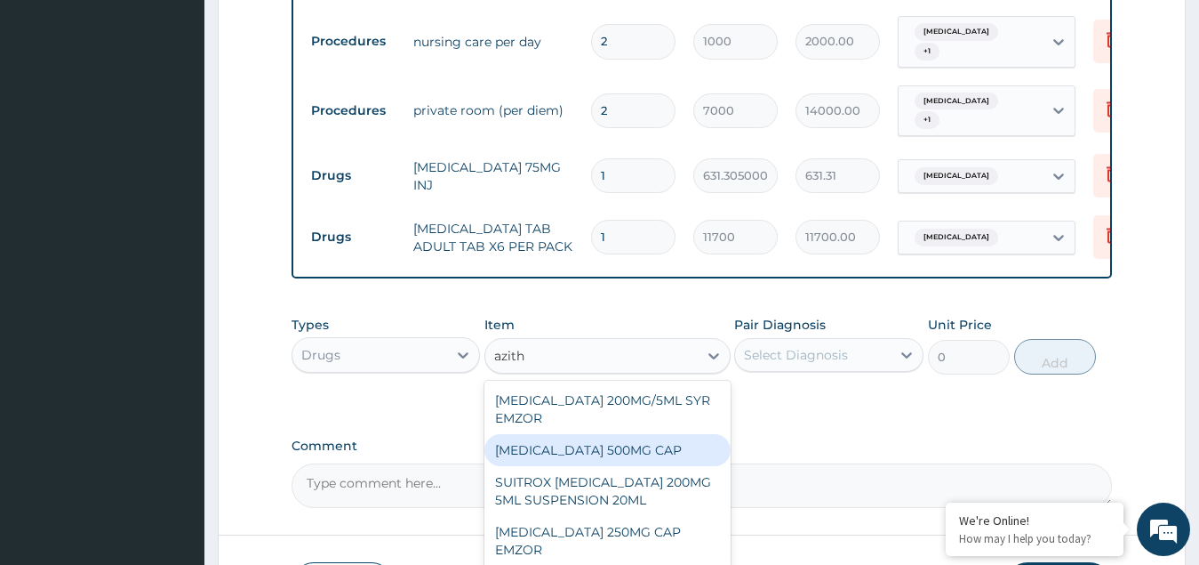
click at [600, 444] on div "AZITHROMYCIN 500MG CAP" at bounding box center [608, 450] width 246 height 32
type input "666"
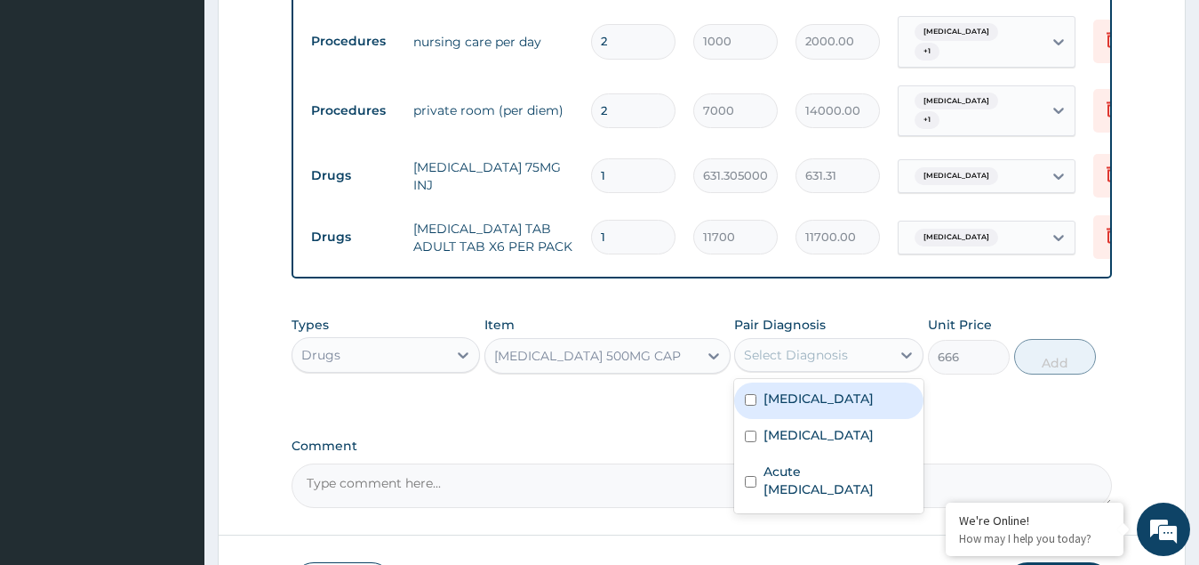
click at [787, 346] on div "Select Diagnosis" at bounding box center [796, 355] width 104 height 18
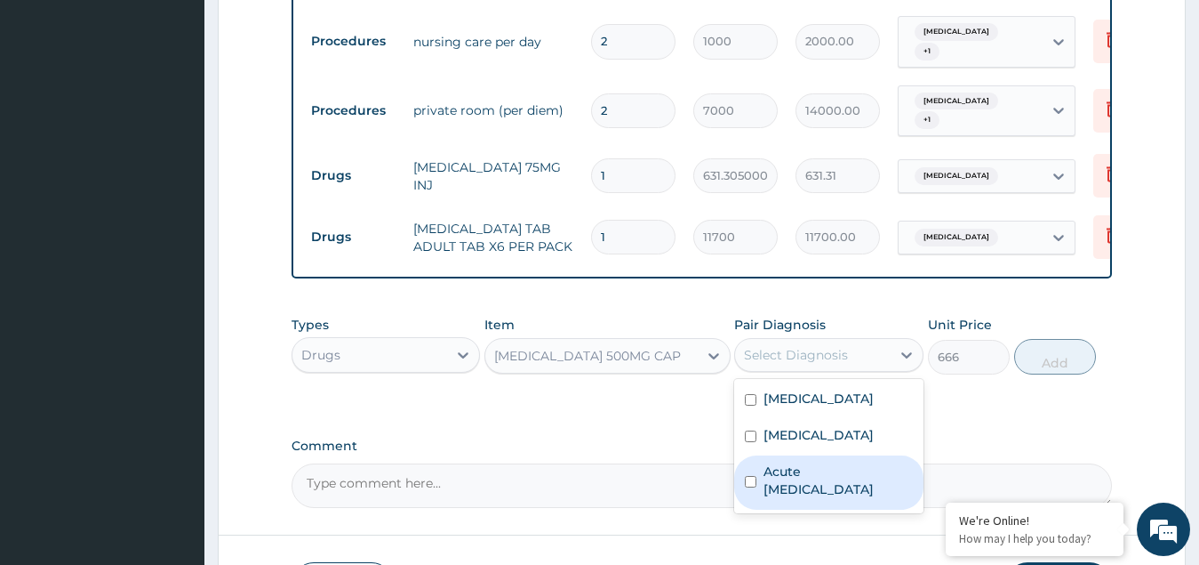
click at [807, 485] on label "Acute upper respiratory infection" at bounding box center [838, 480] width 149 height 36
checkbox input "true"
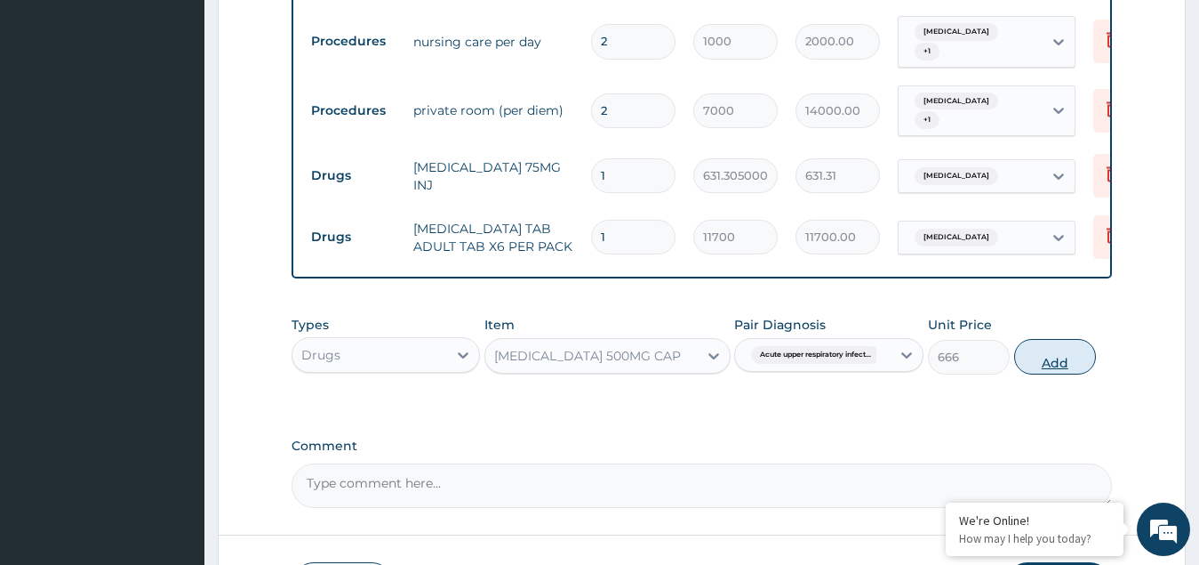
click at [1054, 350] on button "Add" at bounding box center [1055, 357] width 82 height 36
type input "0"
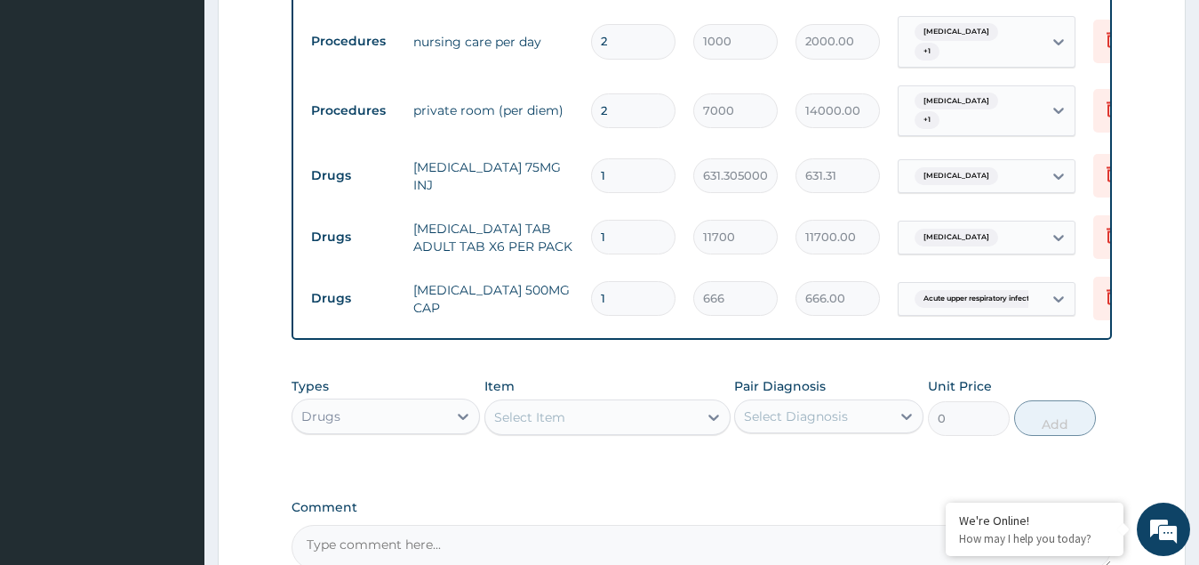
type input "0.00"
type input "5"
type input "3330.00"
type input "5"
click at [555, 403] on div "Select Item" at bounding box center [591, 417] width 212 height 28
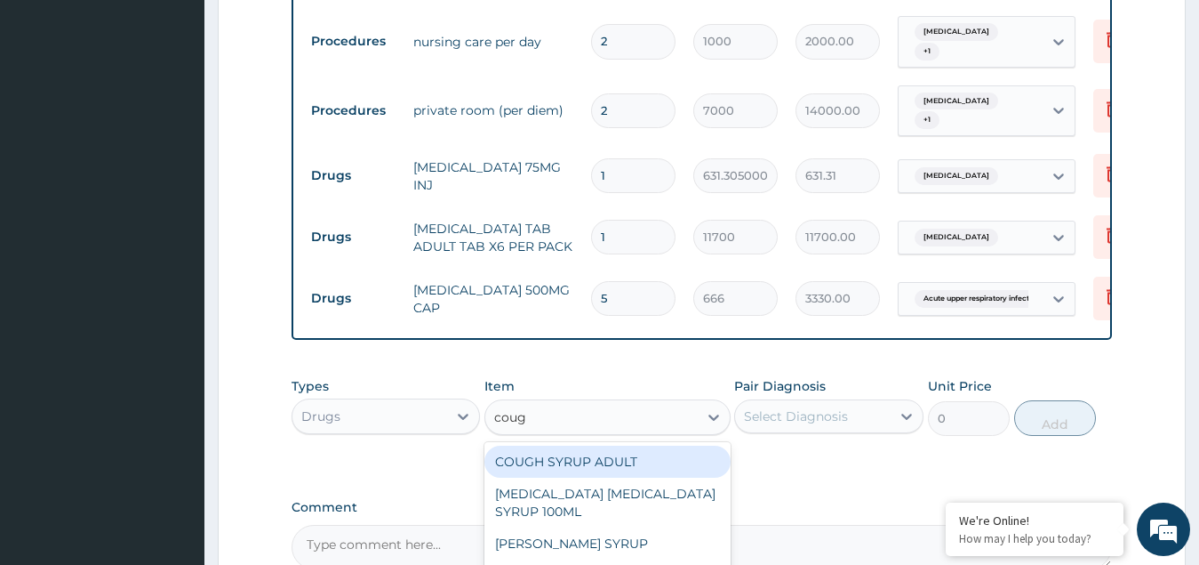
type input "cough"
click at [563, 451] on div "COUGH SYRUP ADULT" at bounding box center [608, 461] width 246 height 32
type input "1148.272125"
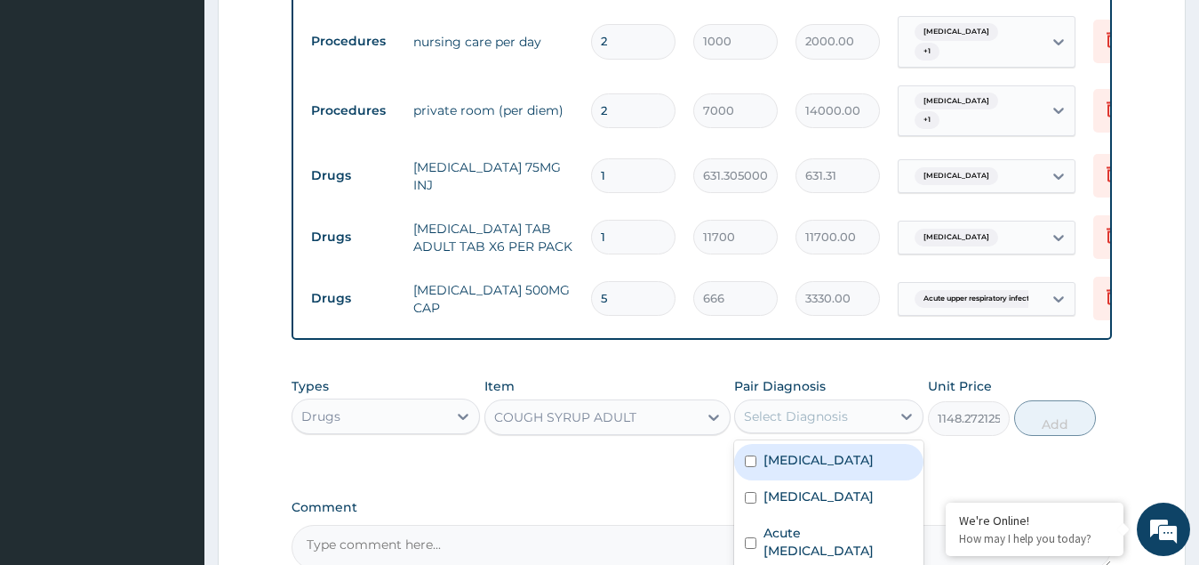
click at [812, 407] on div "Select Diagnosis" at bounding box center [796, 416] width 104 height 18
click at [793, 464] on label "Upper respiratory infection" at bounding box center [819, 460] width 110 height 18
checkbox input "true"
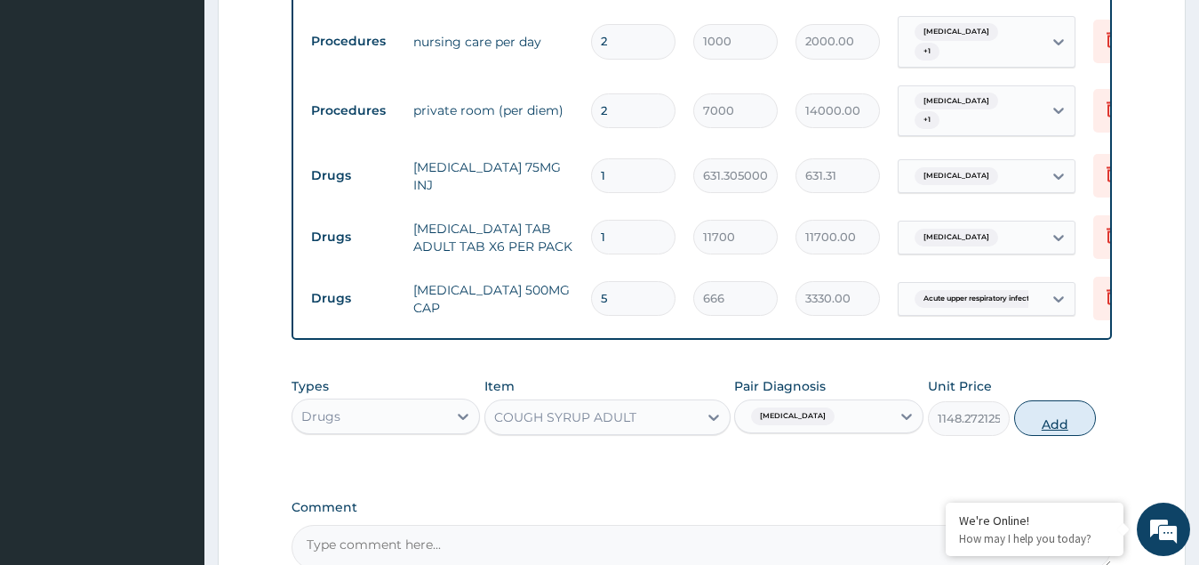
click at [1054, 414] on button "Add" at bounding box center [1055, 418] width 82 height 36
type input "0"
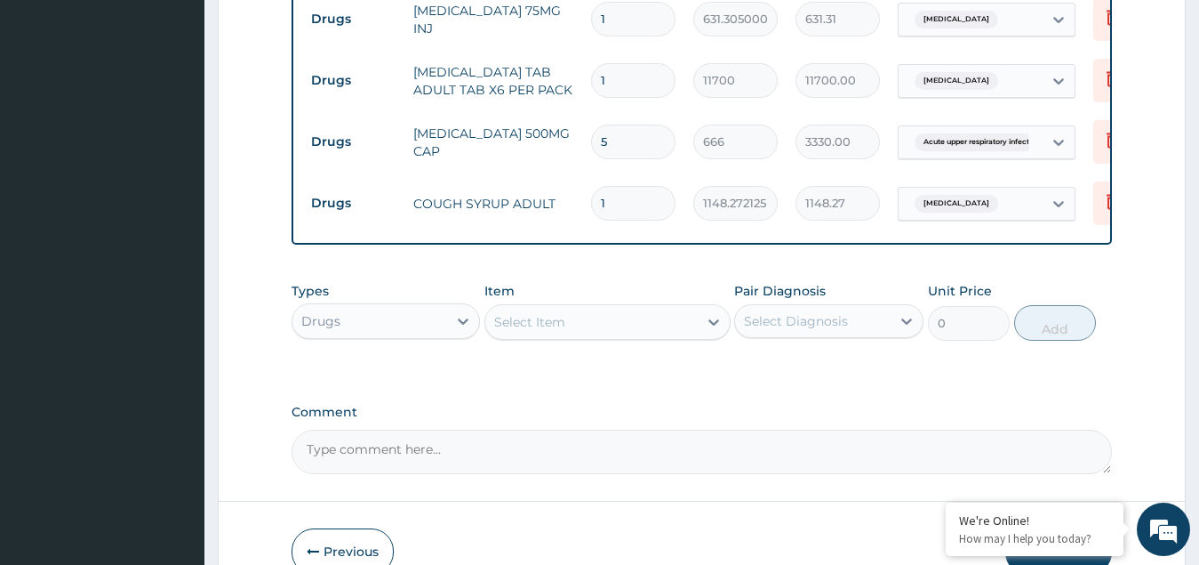
scroll to position [1461, 0]
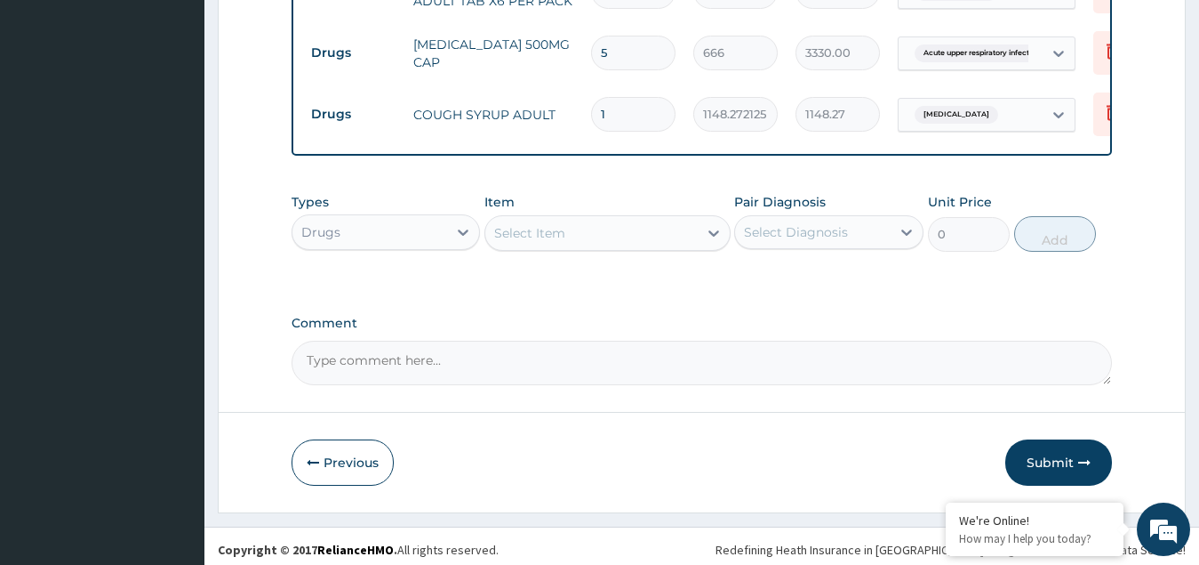
click at [575, 219] on div "Select Item" at bounding box center [591, 233] width 212 height 28
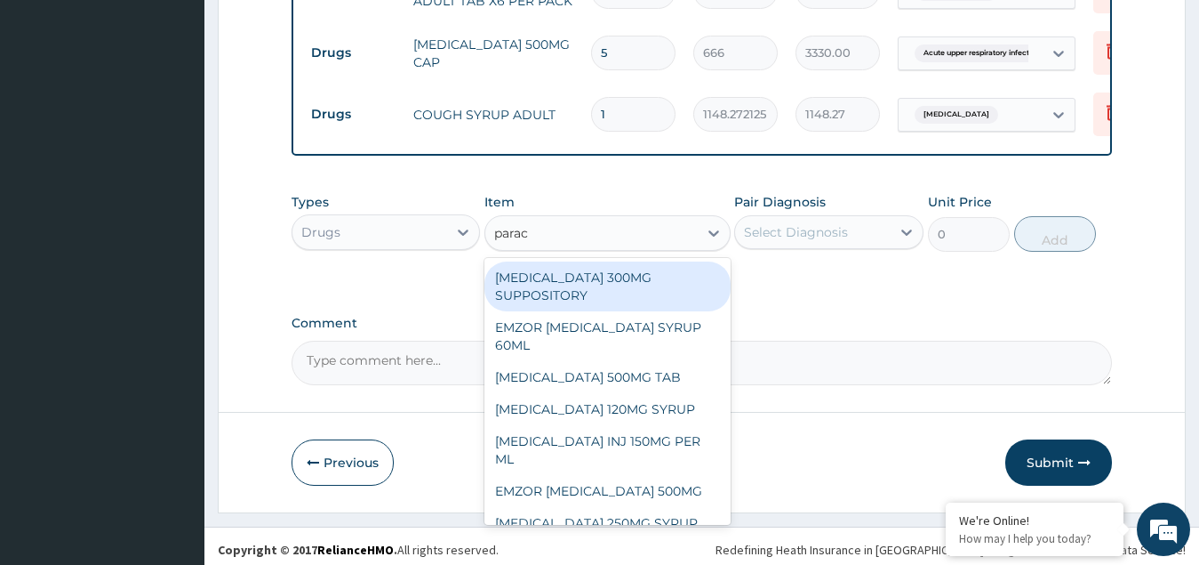
type input "parace"
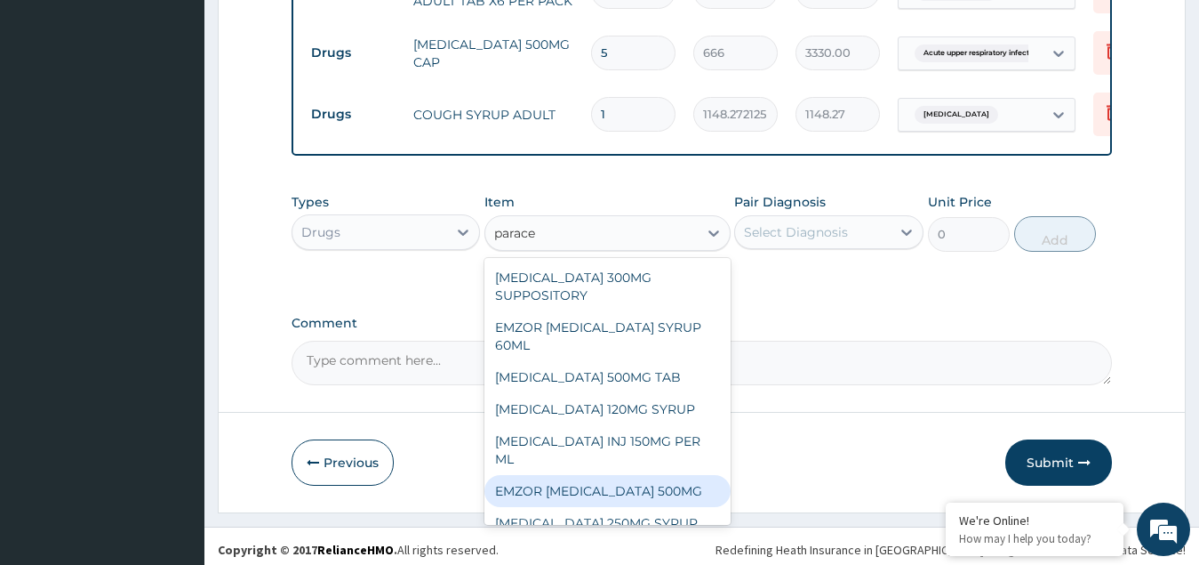
click at [614, 480] on div "EMZOR PARACETAMOL 500MG" at bounding box center [608, 491] width 246 height 32
type input "50"
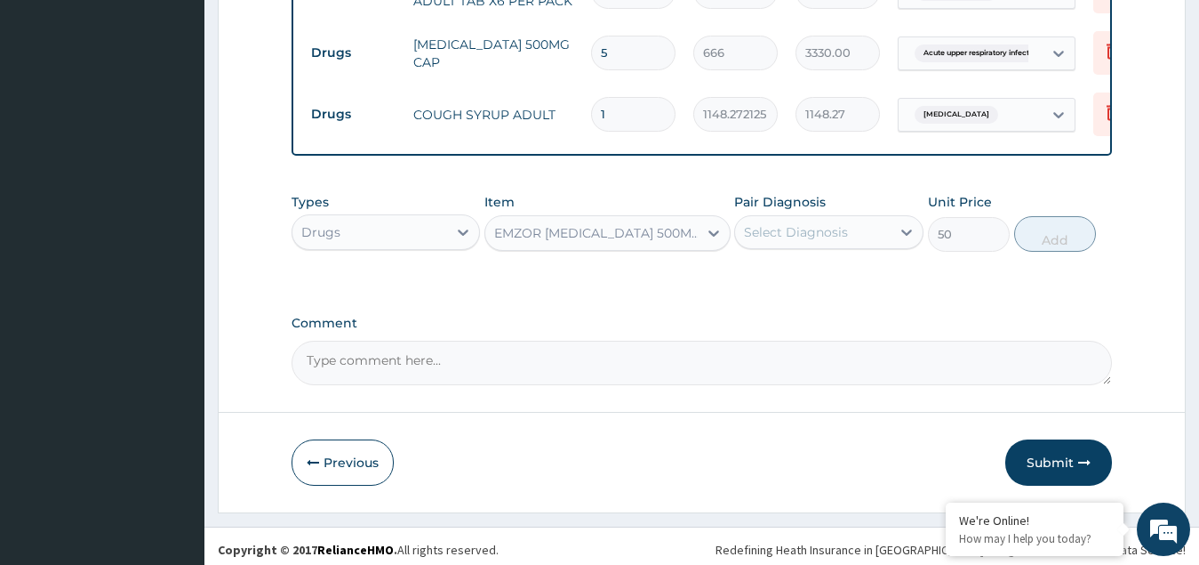
click at [777, 218] on div "Select Diagnosis" at bounding box center [813, 232] width 156 height 28
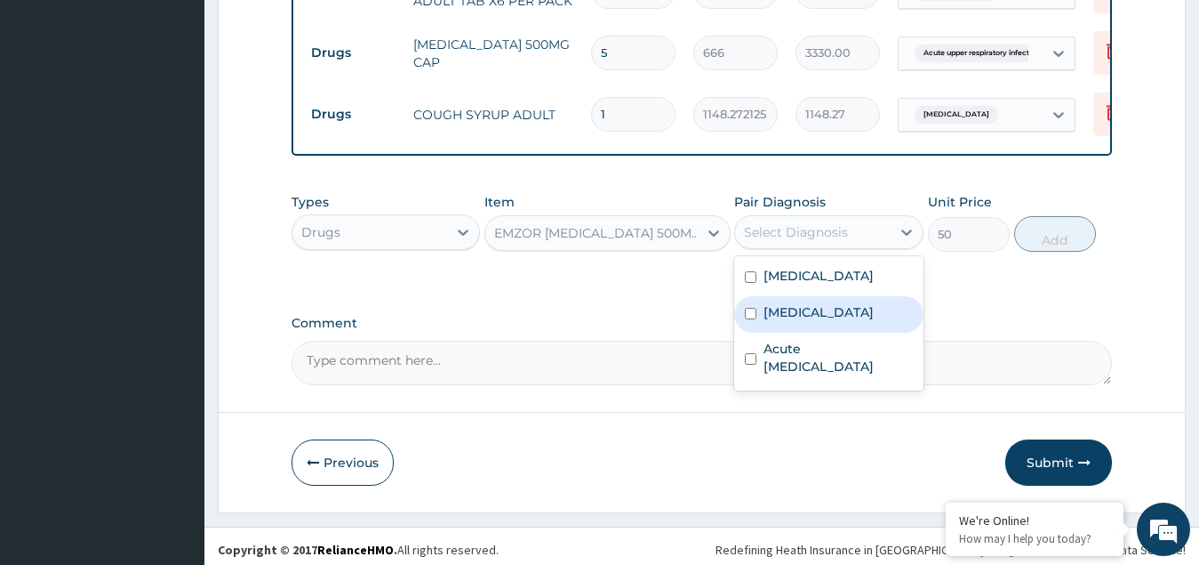
click at [785, 317] on label "Malaria" at bounding box center [819, 312] width 110 height 18
checkbox input "true"
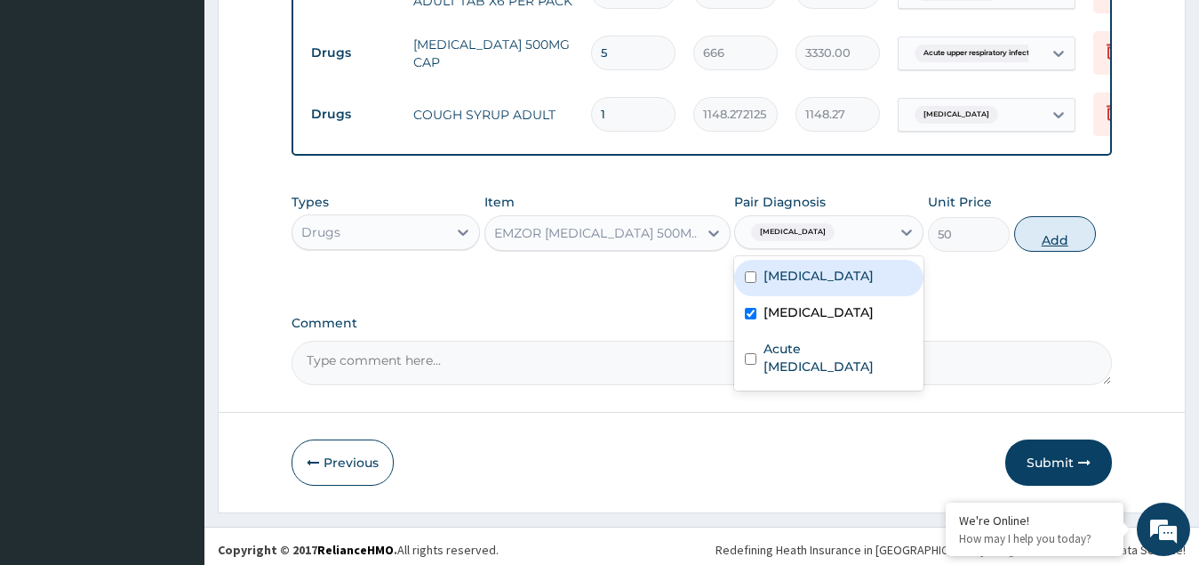
click at [1058, 219] on button "Add" at bounding box center [1055, 234] width 82 height 36
type input "0"
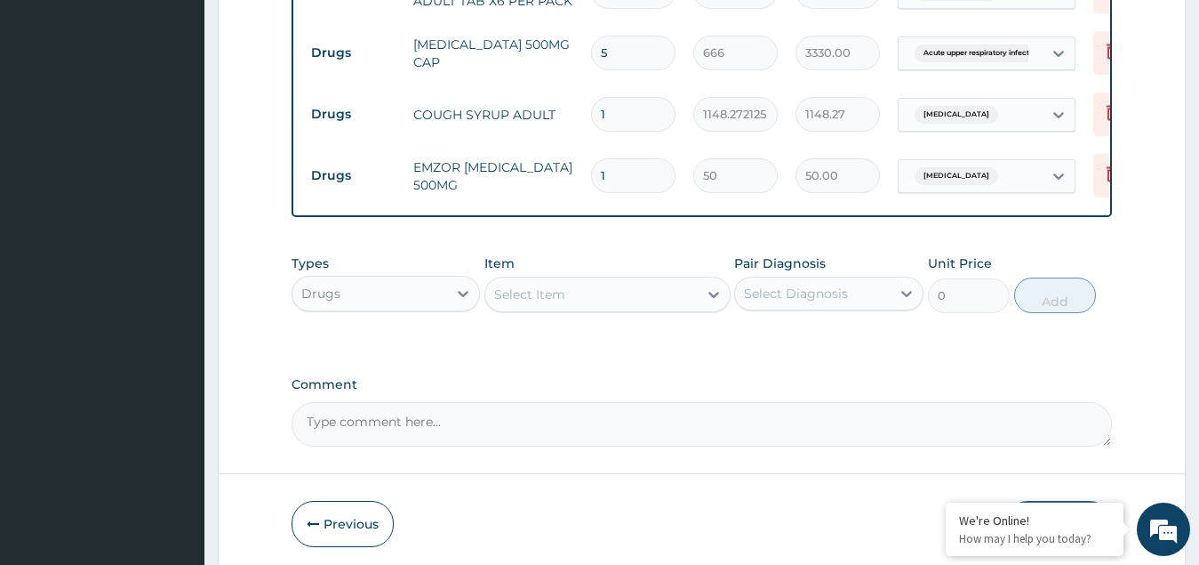
type input "18"
type input "900.00"
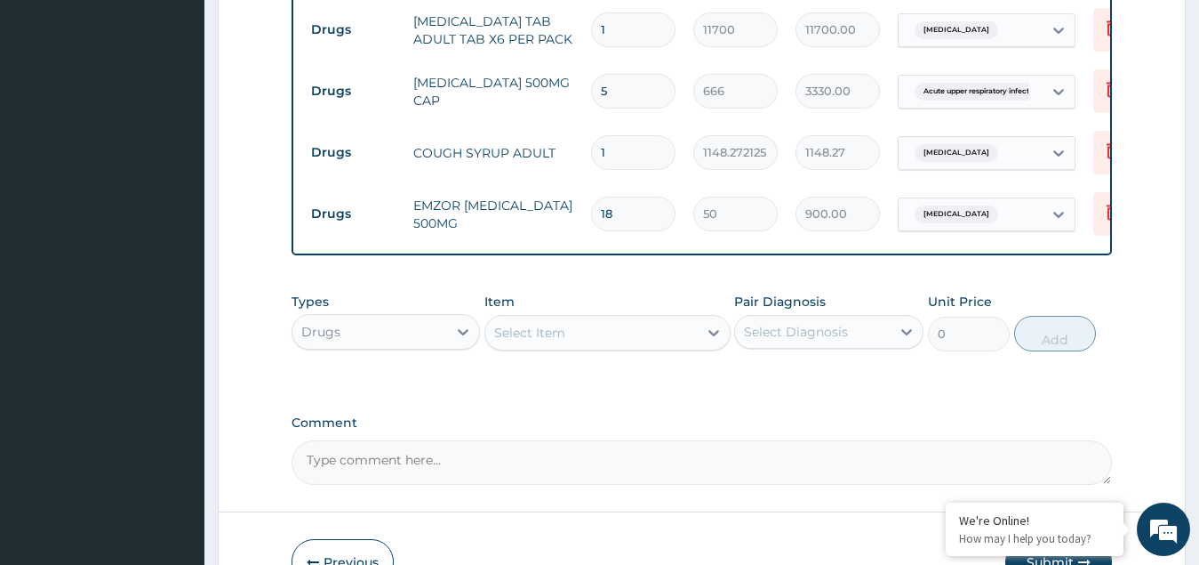
scroll to position [1522, 0]
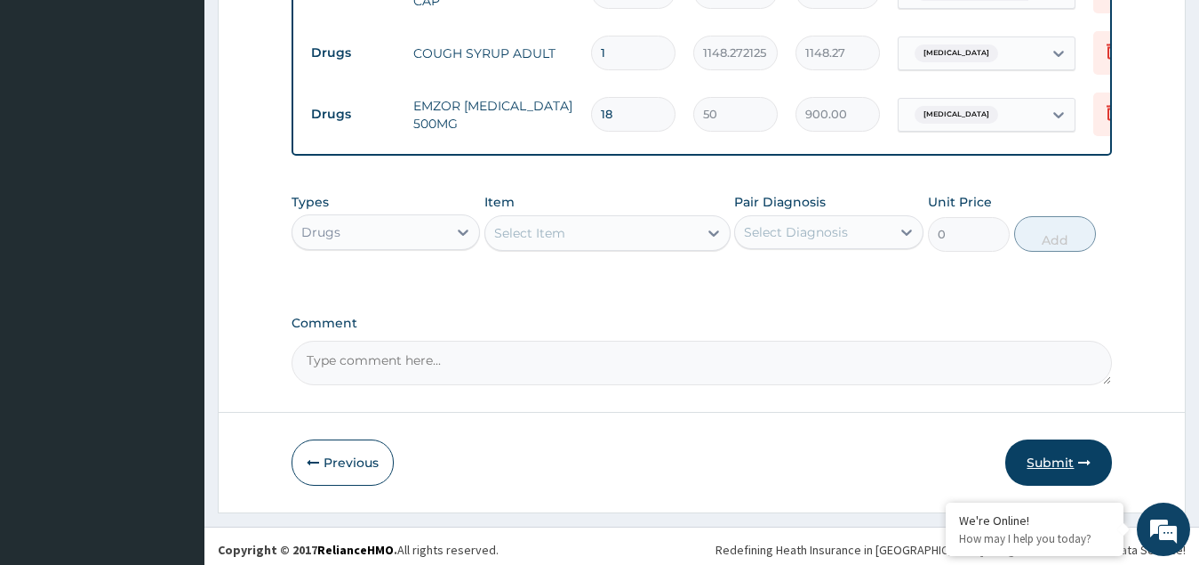
type input "18"
click at [1052, 453] on button "Submit" at bounding box center [1059, 462] width 107 height 46
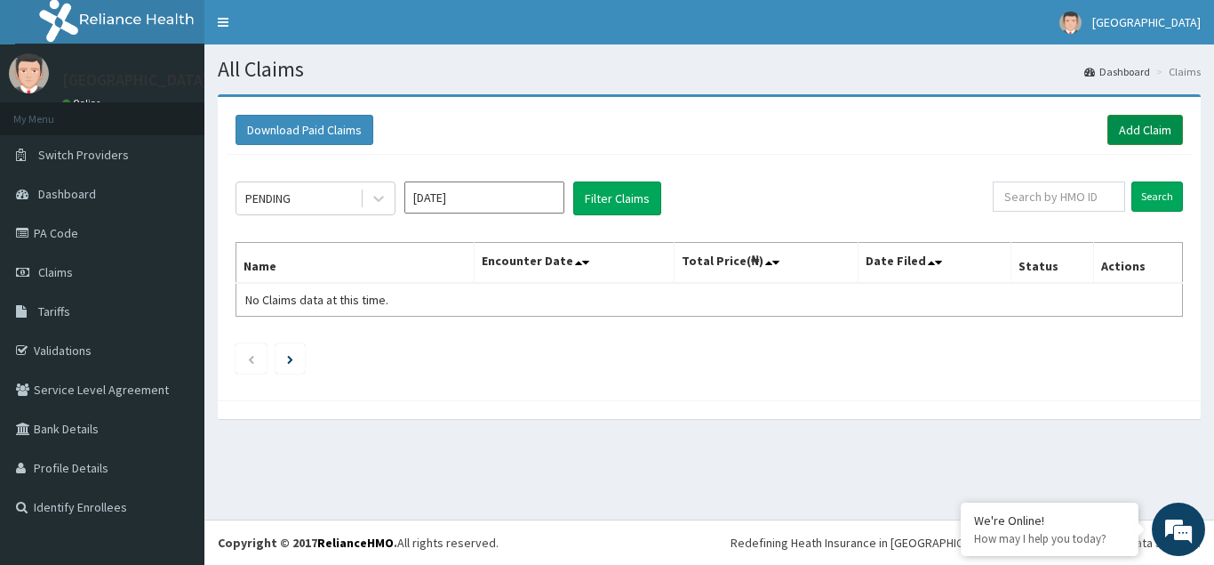
click at [1141, 124] on link "Add Claim" at bounding box center [1146, 130] width 76 height 30
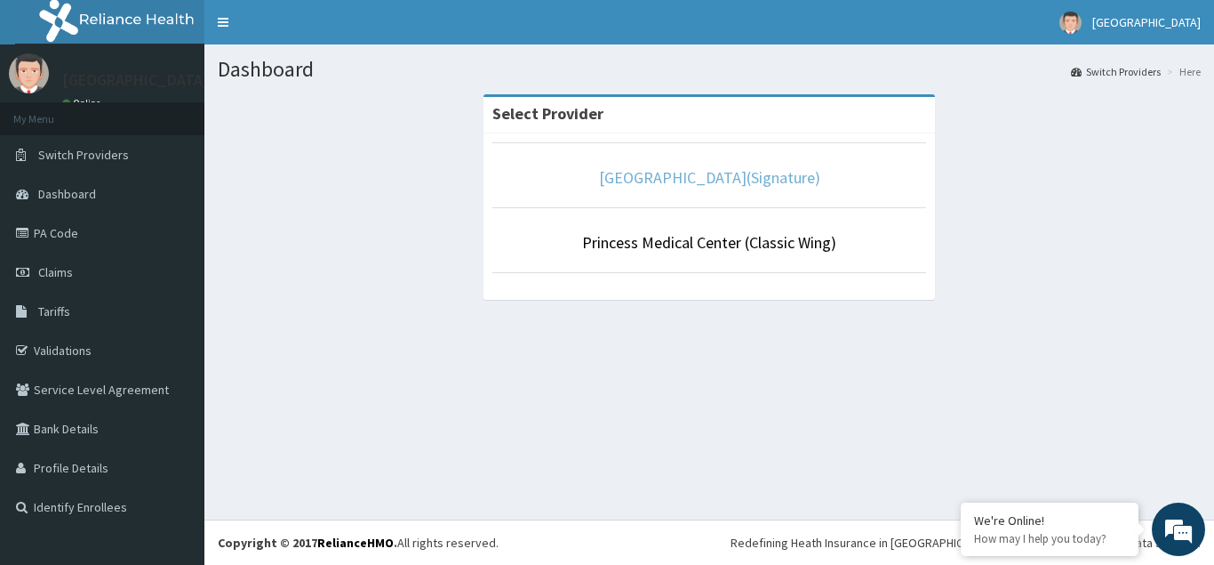
click at [733, 173] on link "[GEOGRAPHIC_DATA](Signature)" at bounding box center [709, 177] width 221 height 20
click at [759, 174] on link "[GEOGRAPHIC_DATA](Signature)" at bounding box center [709, 177] width 221 height 20
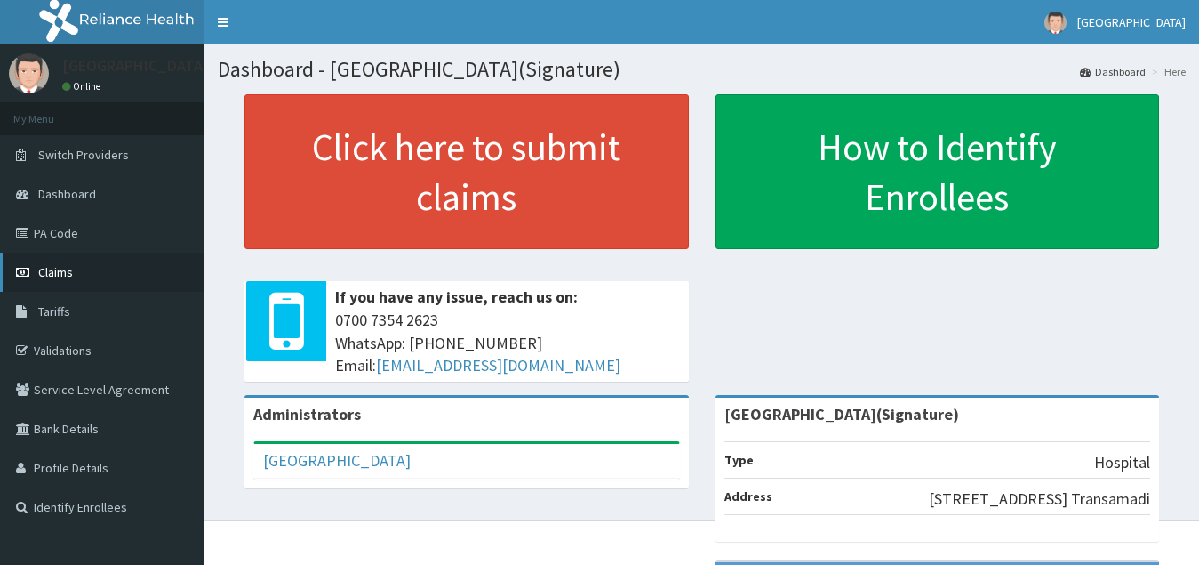
click at [44, 272] on span "Claims" at bounding box center [55, 272] width 35 height 16
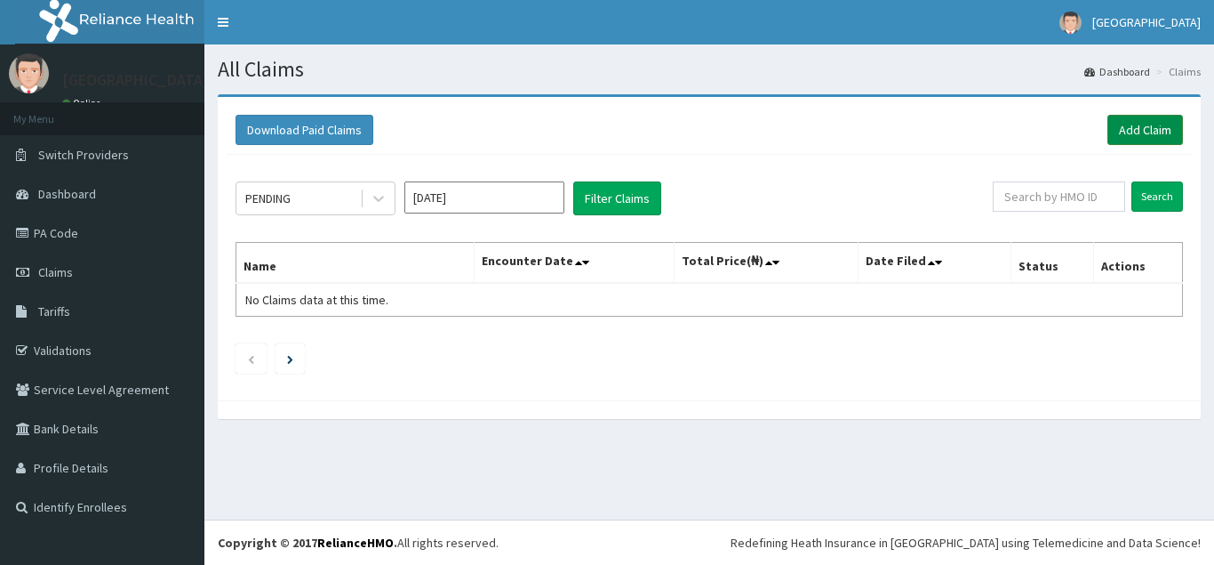
click at [1126, 134] on link "Add Claim" at bounding box center [1146, 130] width 76 height 30
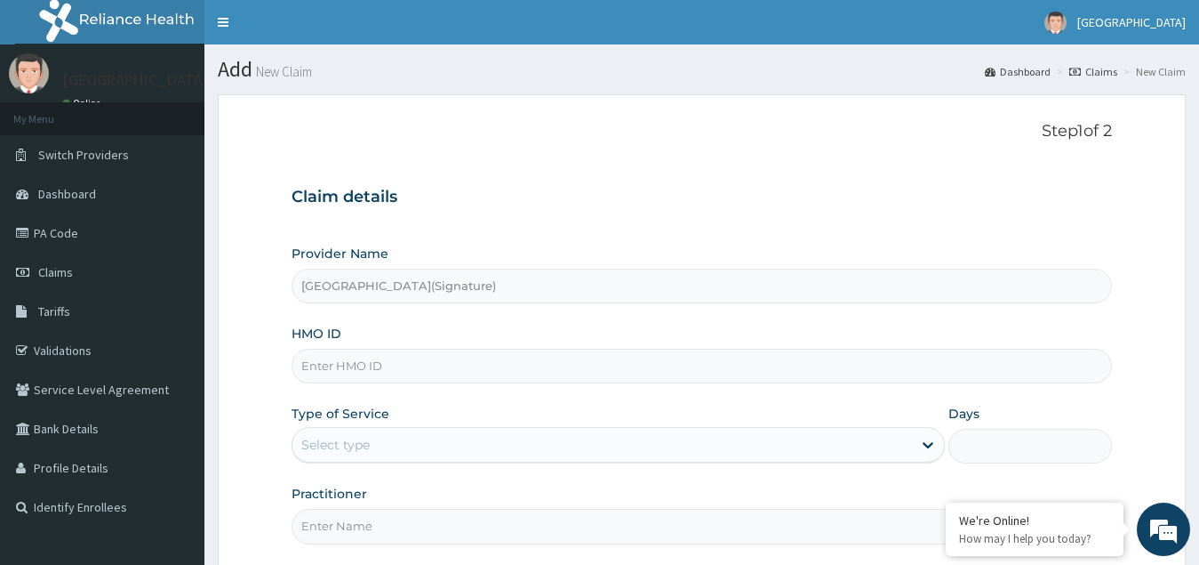
click at [349, 372] on input "HMO ID" at bounding box center [703, 366] width 822 height 35
paste input "PVI/10006/B"
type input "PVI/10006/B"
click at [374, 442] on div "Select type" at bounding box center [603, 444] width 621 height 28
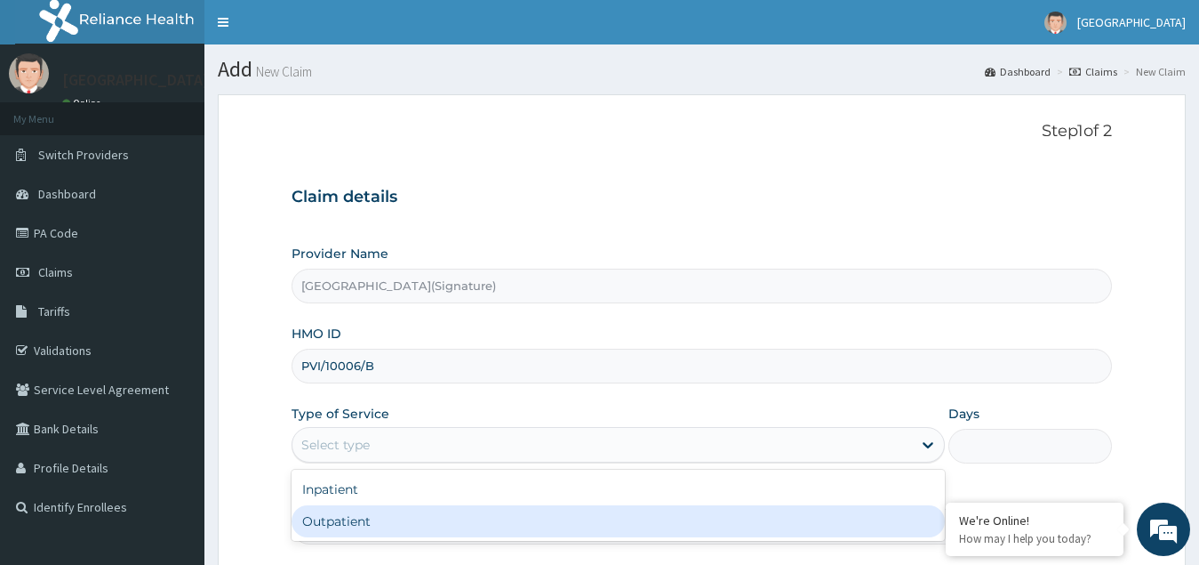
click at [349, 518] on div "Outpatient" at bounding box center [619, 521] width 654 height 32
type input "1"
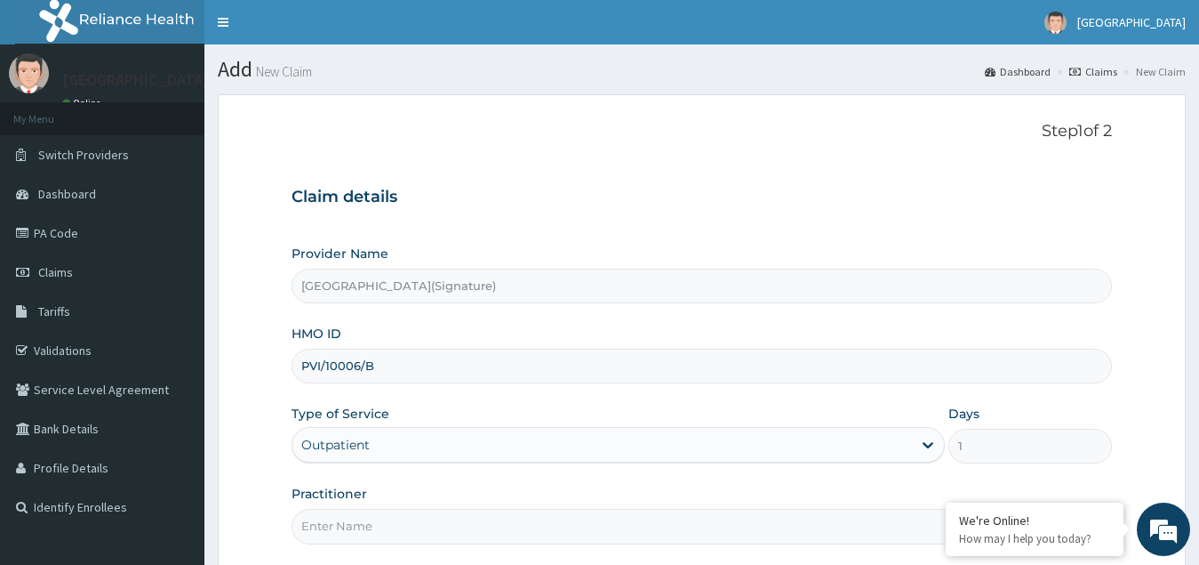
scroll to position [168, 0]
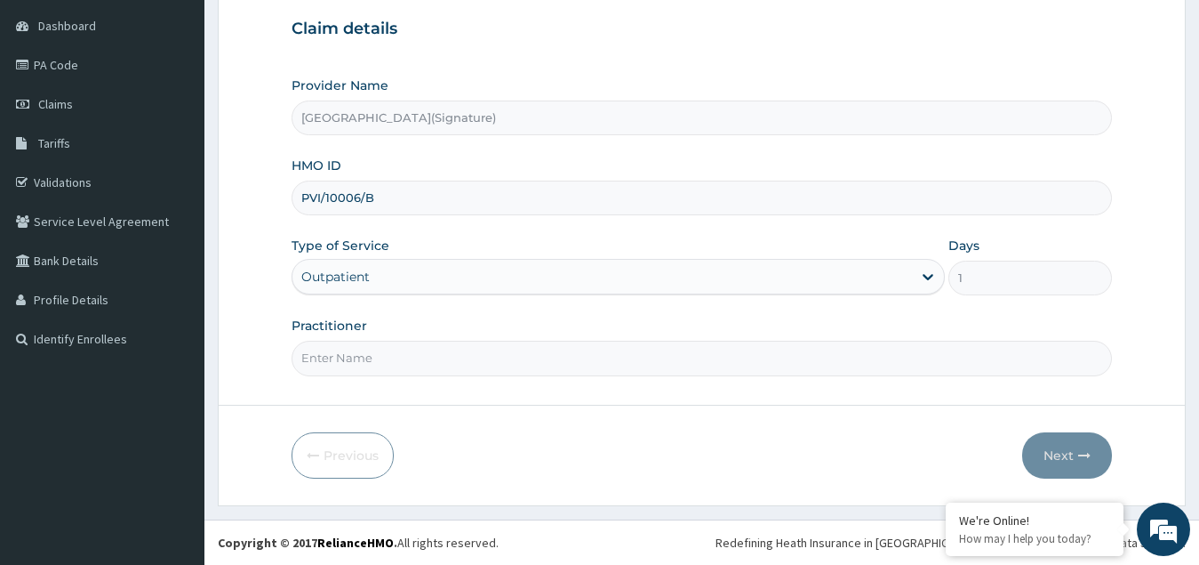
click at [393, 366] on input "Practitioner" at bounding box center [703, 358] width 822 height 35
click at [341, 356] on input "Practitioner" at bounding box center [703, 358] width 822 height 35
paste input "Dr. [PERSON_NAME]"
type input "Dr. [PERSON_NAME]"
click at [1060, 451] on button "Next" at bounding box center [1067, 455] width 90 height 46
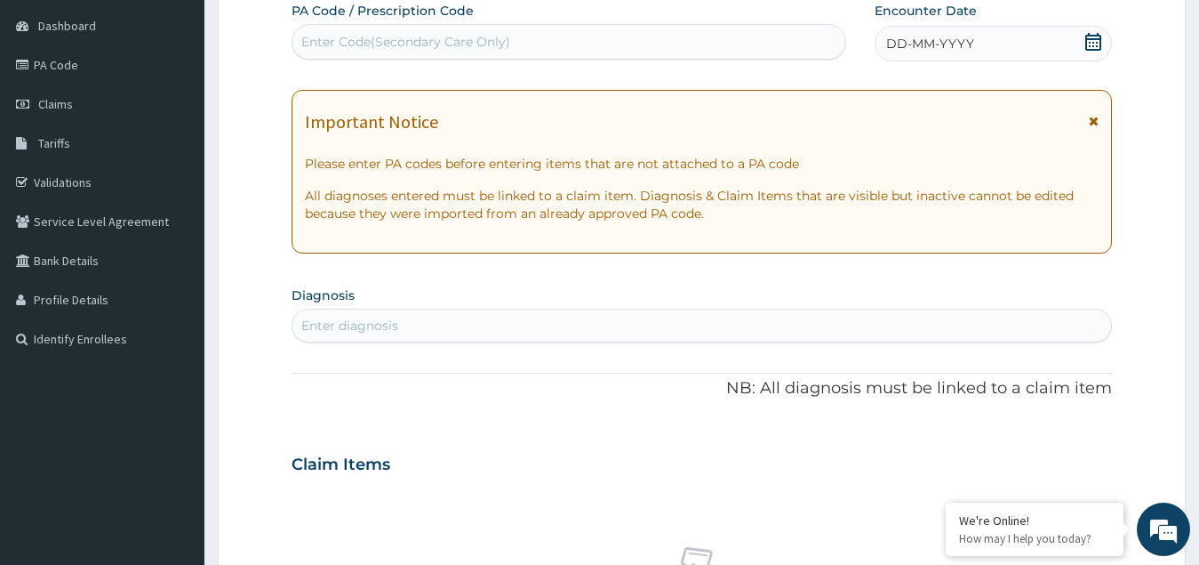
click at [1095, 42] on icon at bounding box center [1094, 42] width 18 height 18
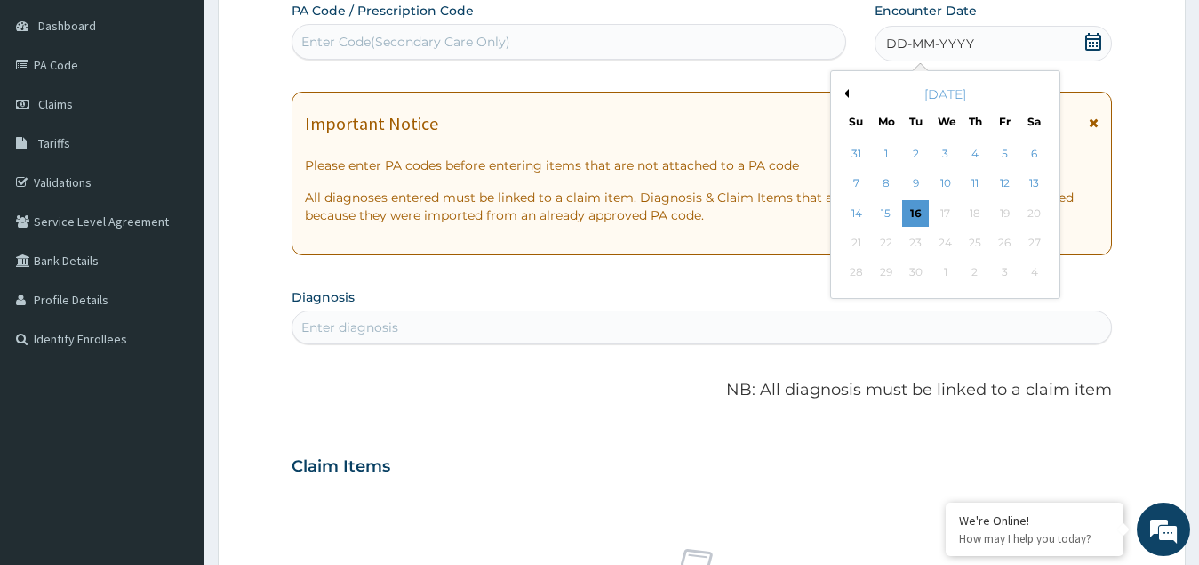
click at [849, 92] on div "[DATE]" at bounding box center [945, 94] width 214 height 18
click at [846, 92] on button "Previous Month" at bounding box center [844, 93] width 9 height 9
click at [940, 269] on div "27" at bounding box center [945, 273] width 27 height 27
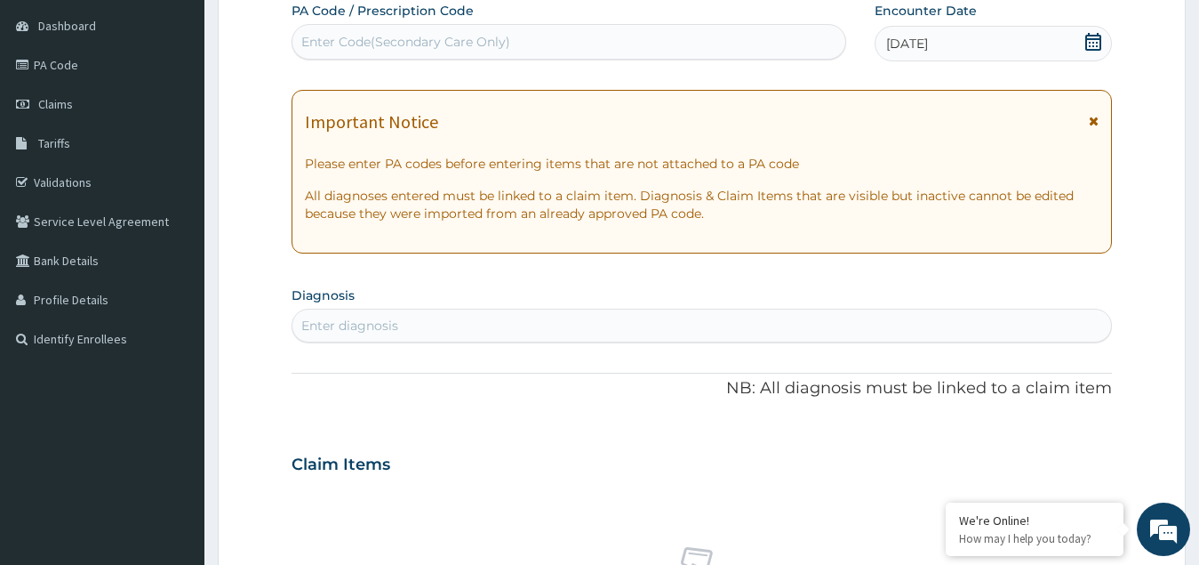
click at [430, 46] on div "Enter Code(Secondary Care Only)" at bounding box center [405, 42] width 209 height 18
paste input "PA/02E95D"
type input "PA/02E95D"
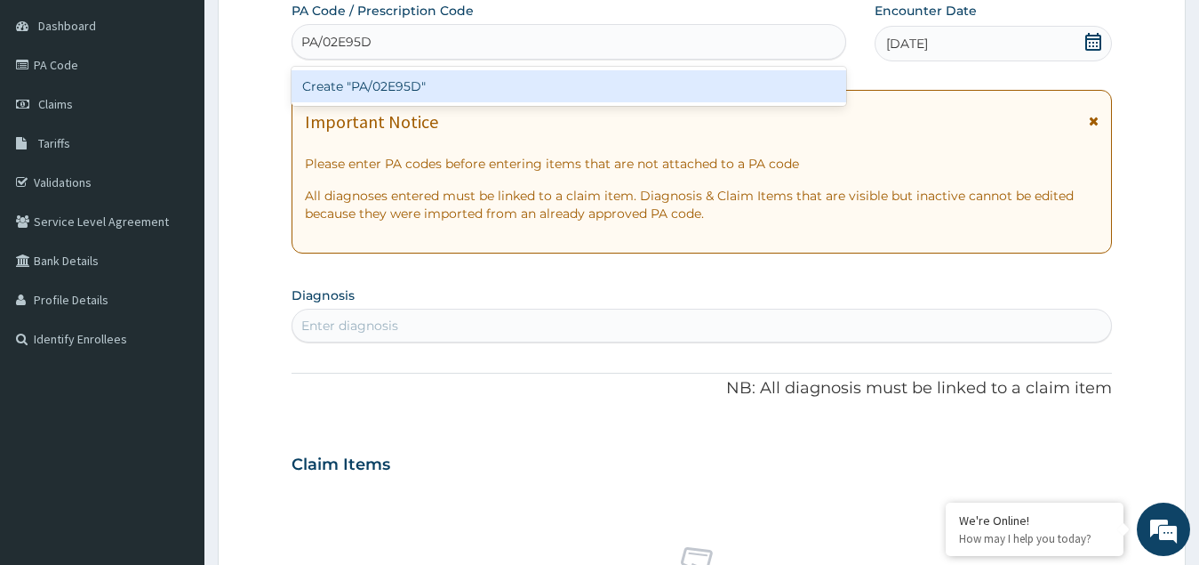
click at [390, 93] on div "Create "PA/02E95D"" at bounding box center [569, 86] width 555 height 32
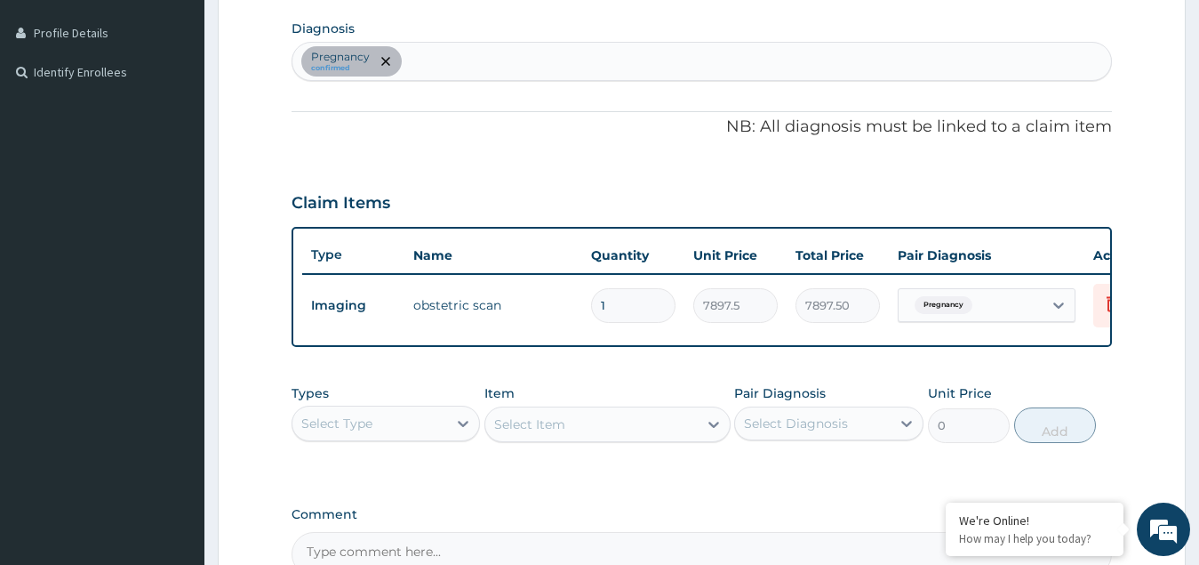
scroll to position [548, 0]
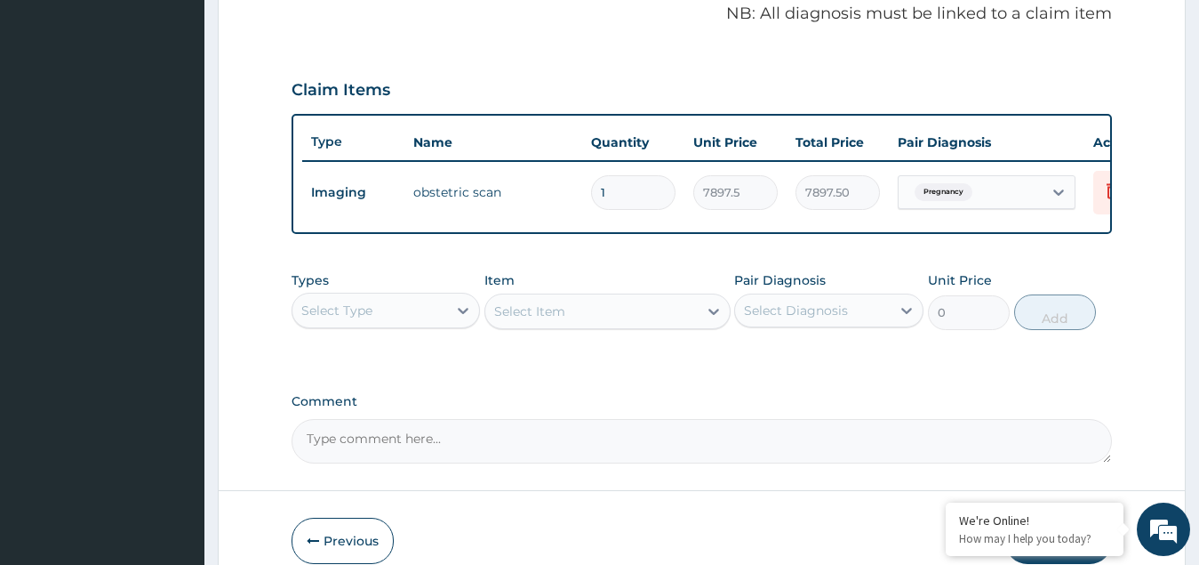
click at [414, 325] on div "Select Type" at bounding box center [371, 310] width 156 height 28
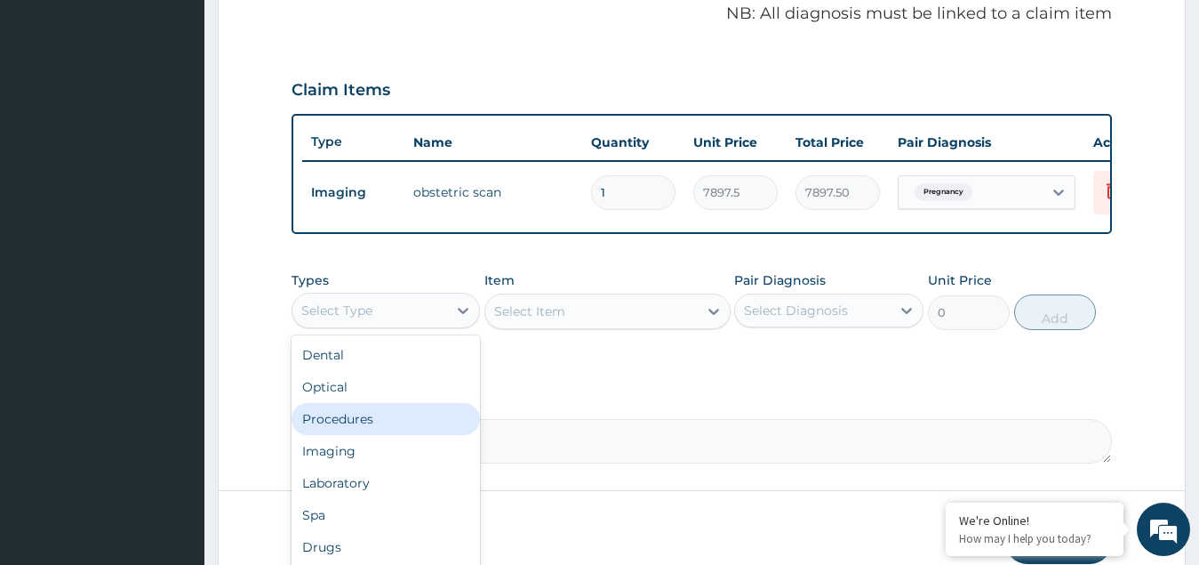
click at [377, 435] on div "Procedures" at bounding box center [386, 419] width 189 height 32
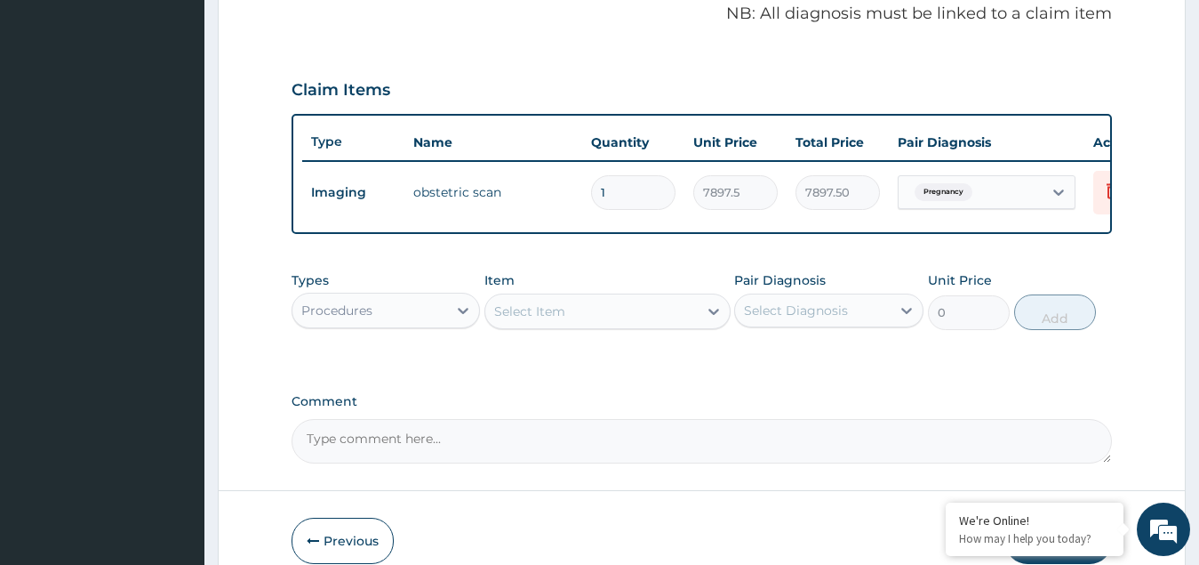
click at [558, 320] on div "Select Item" at bounding box center [529, 311] width 71 height 18
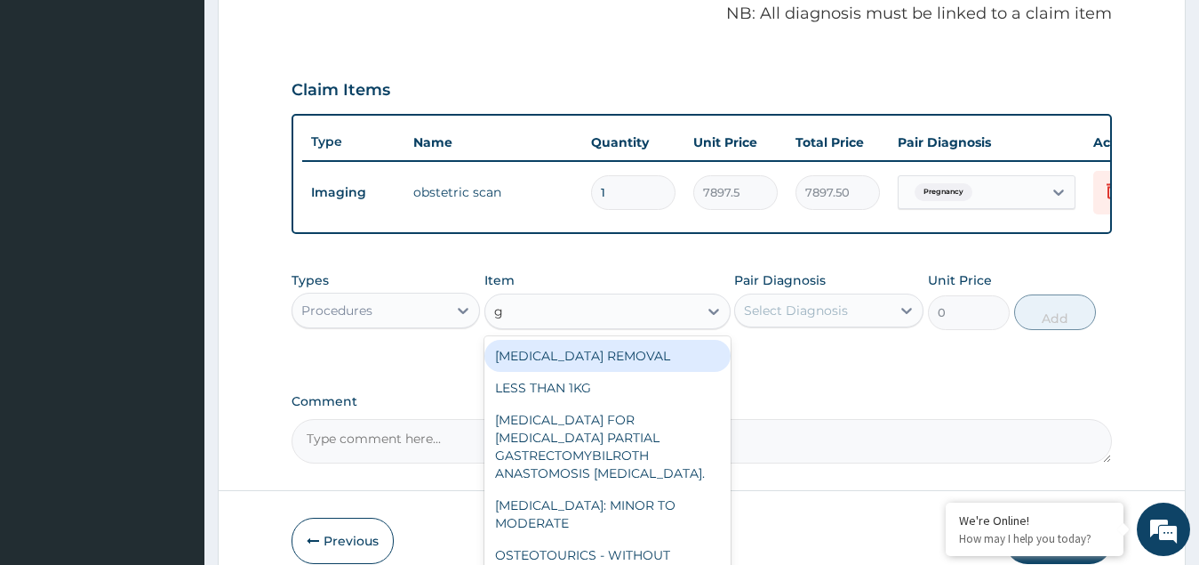
type input "gp"
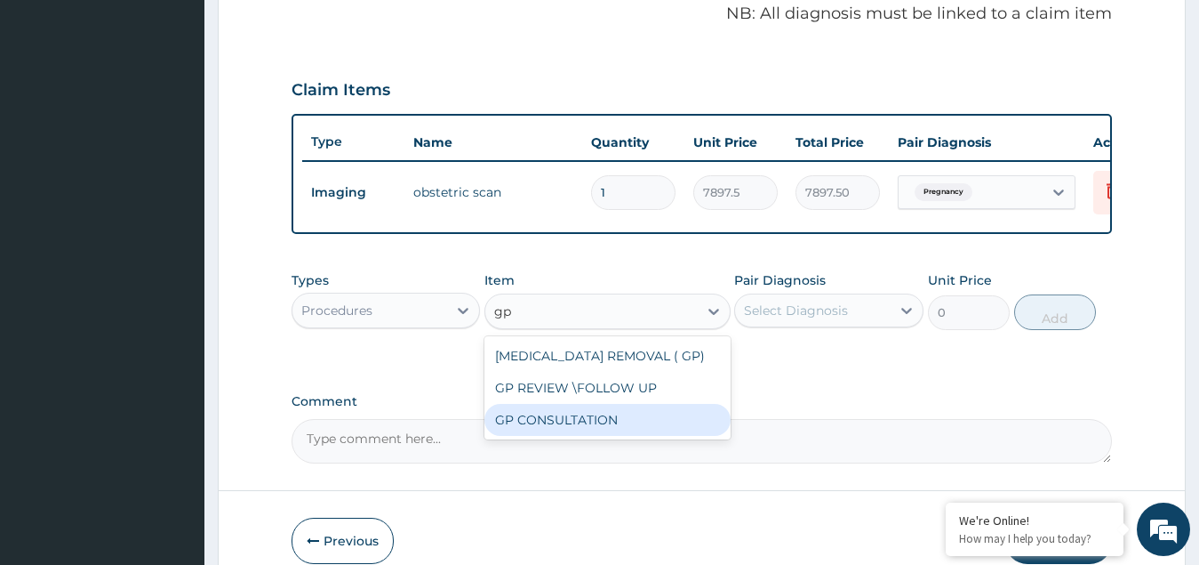
click at [546, 436] on div "GP CONSULTATION" at bounding box center [608, 420] width 246 height 32
type input "4500"
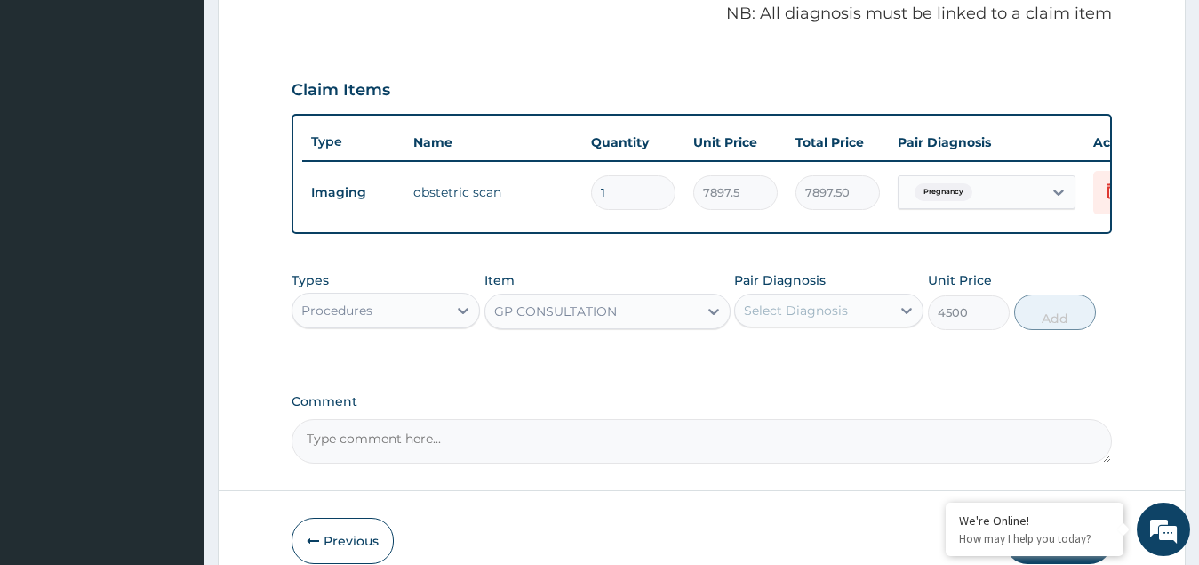
click at [813, 319] on div "Select Diagnosis" at bounding box center [796, 310] width 104 height 18
click at [799, 363] on label "Pregnancy" at bounding box center [799, 354] width 70 height 18
checkbox input "true"
click at [1054, 330] on button "Add" at bounding box center [1055, 312] width 82 height 36
type input "0"
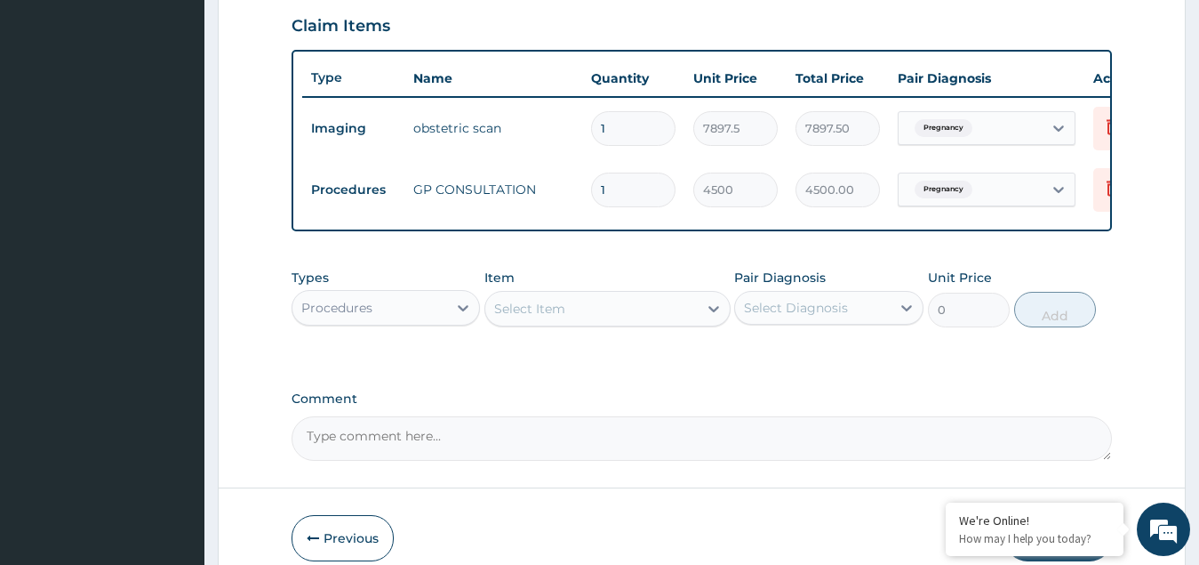
scroll to position [709, 0]
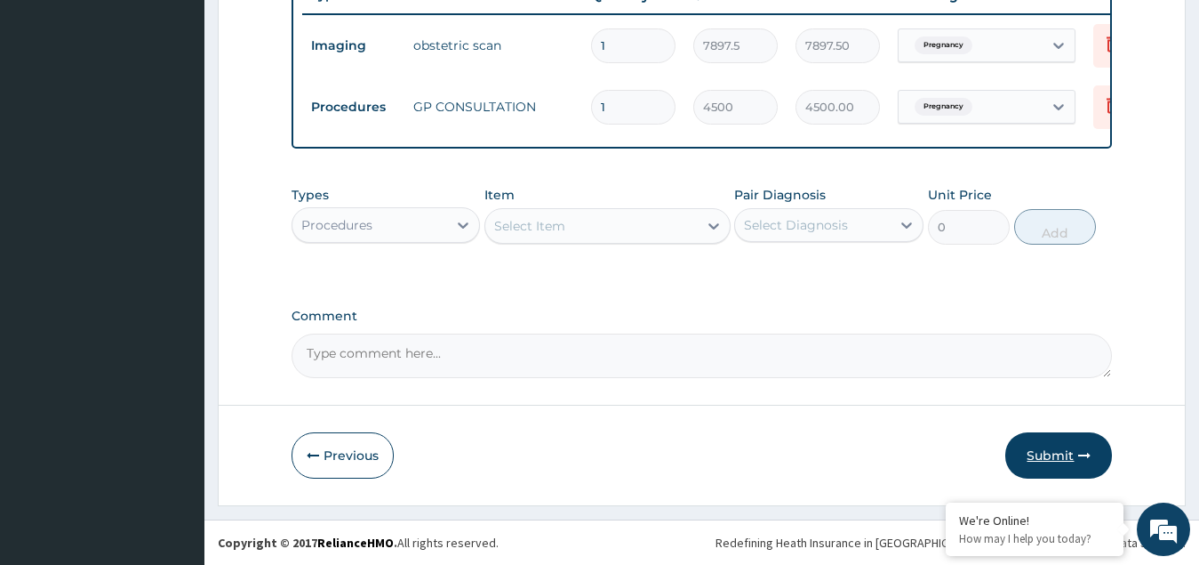
click at [1050, 448] on button "Submit" at bounding box center [1059, 455] width 107 height 46
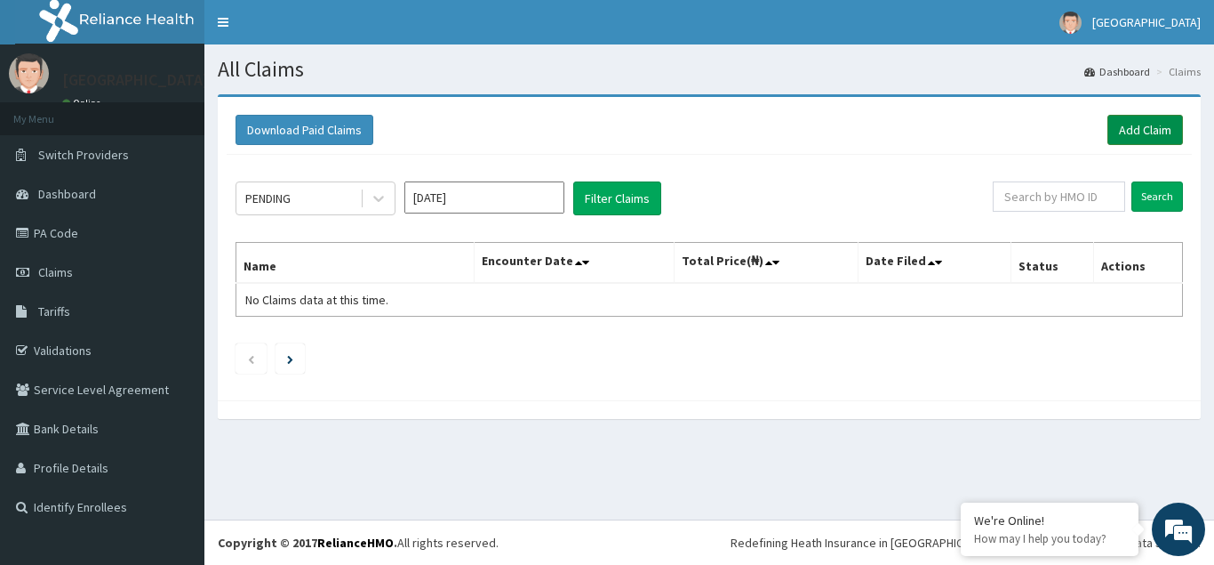
click at [1126, 121] on link "Add Claim" at bounding box center [1146, 130] width 76 height 30
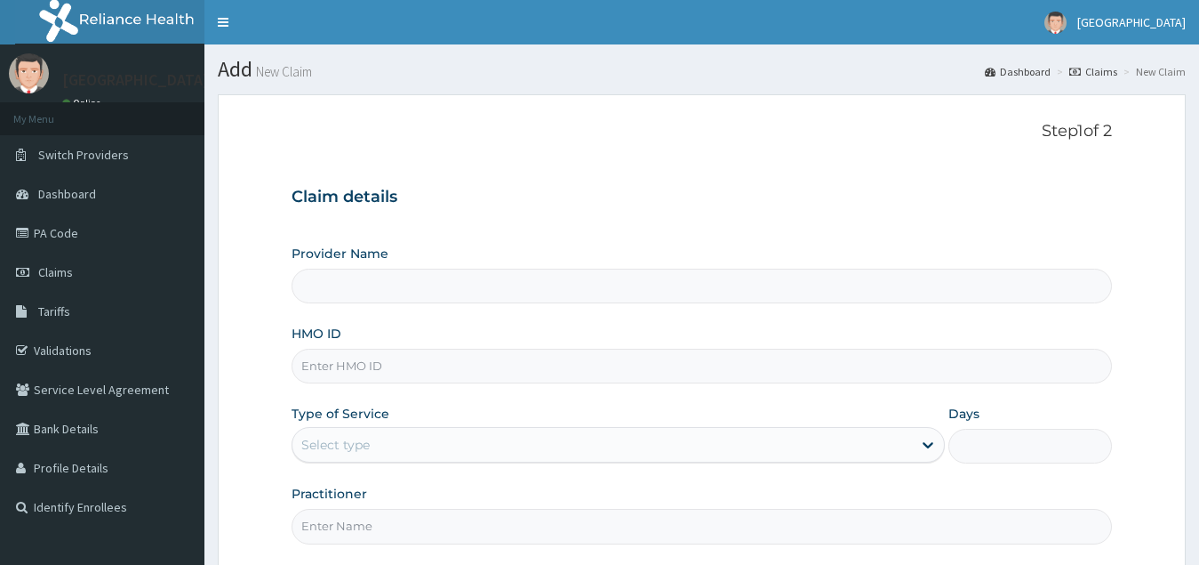
type input "[GEOGRAPHIC_DATA](Signature)"
click at [328, 362] on input "HMO ID" at bounding box center [703, 366] width 822 height 35
paste input "COT/10018/B"
type input "COT/10018/B"
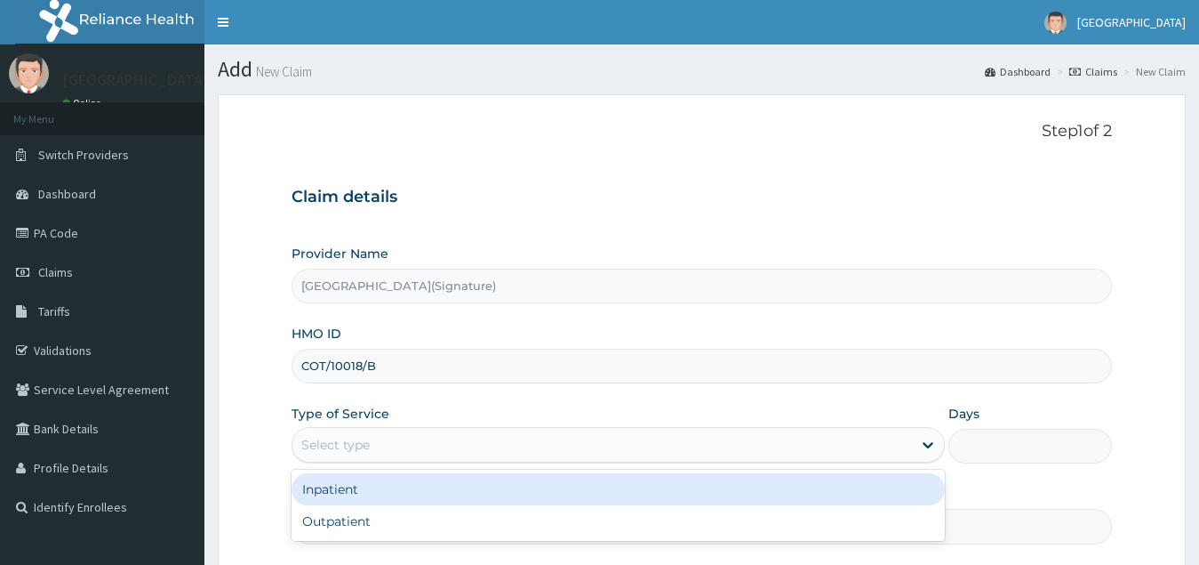
click at [357, 441] on div "Select type" at bounding box center [335, 445] width 68 height 18
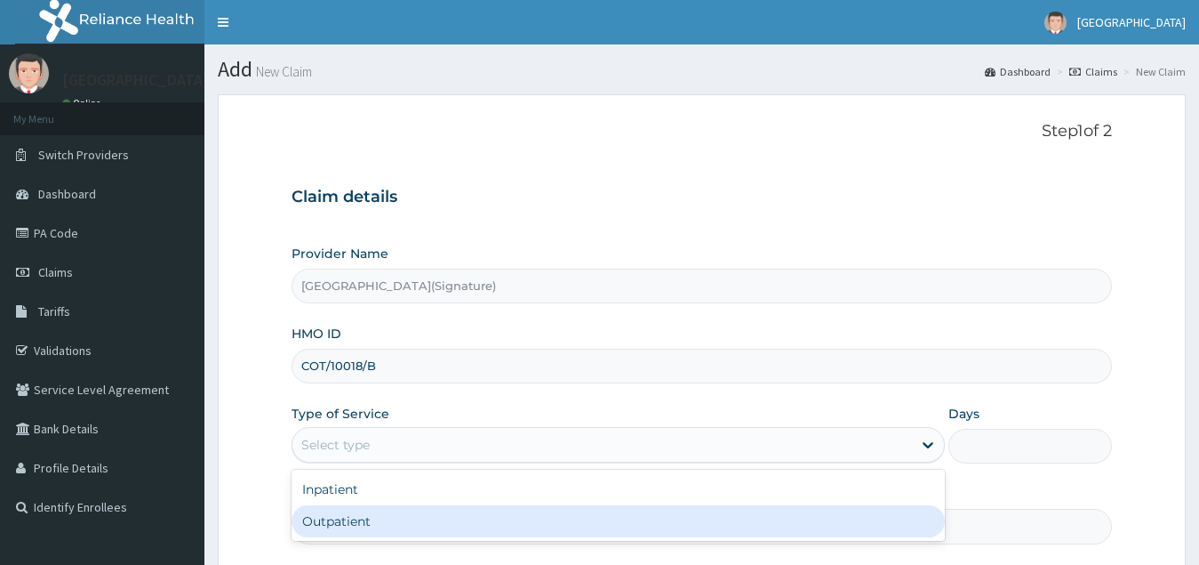
click at [335, 517] on div "Outpatient" at bounding box center [619, 521] width 654 height 32
type input "1"
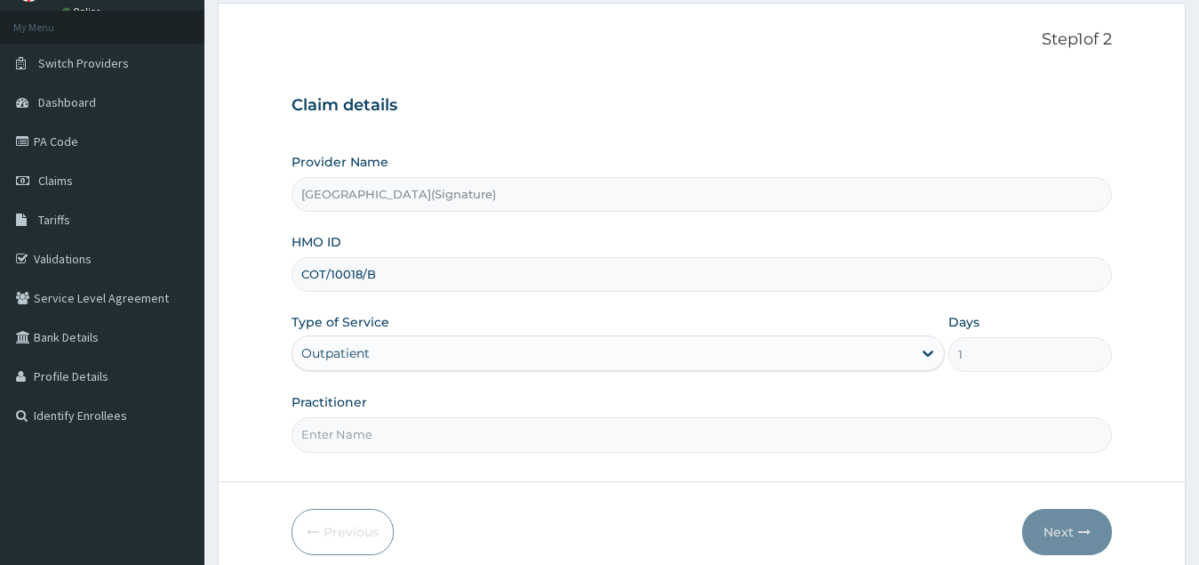
scroll to position [168, 0]
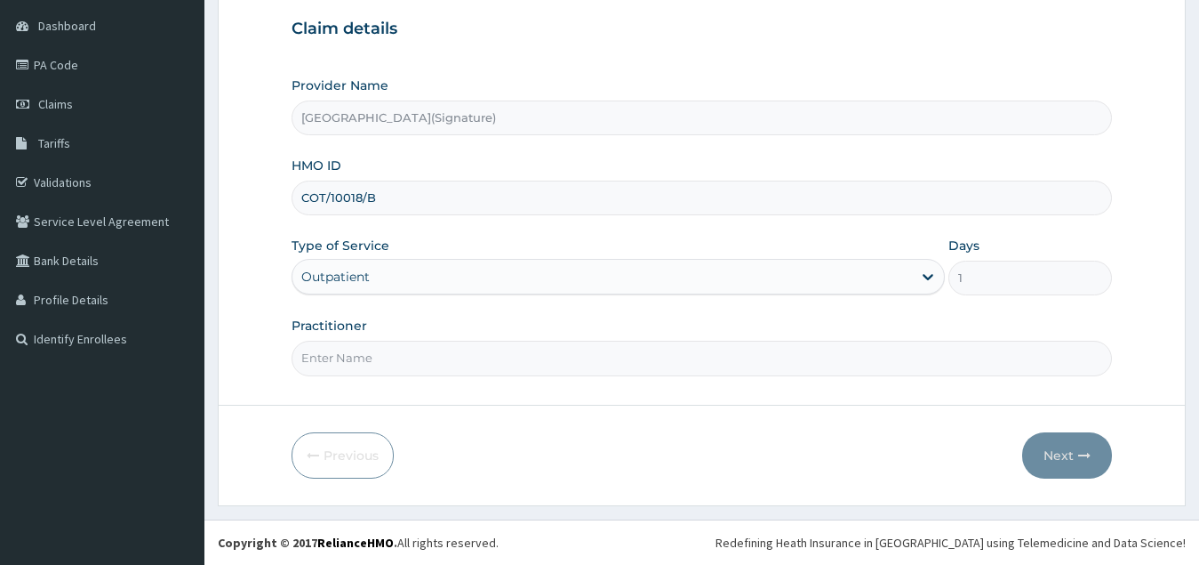
click at [353, 366] on input "Practitioner" at bounding box center [703, 358] width 822 height 35
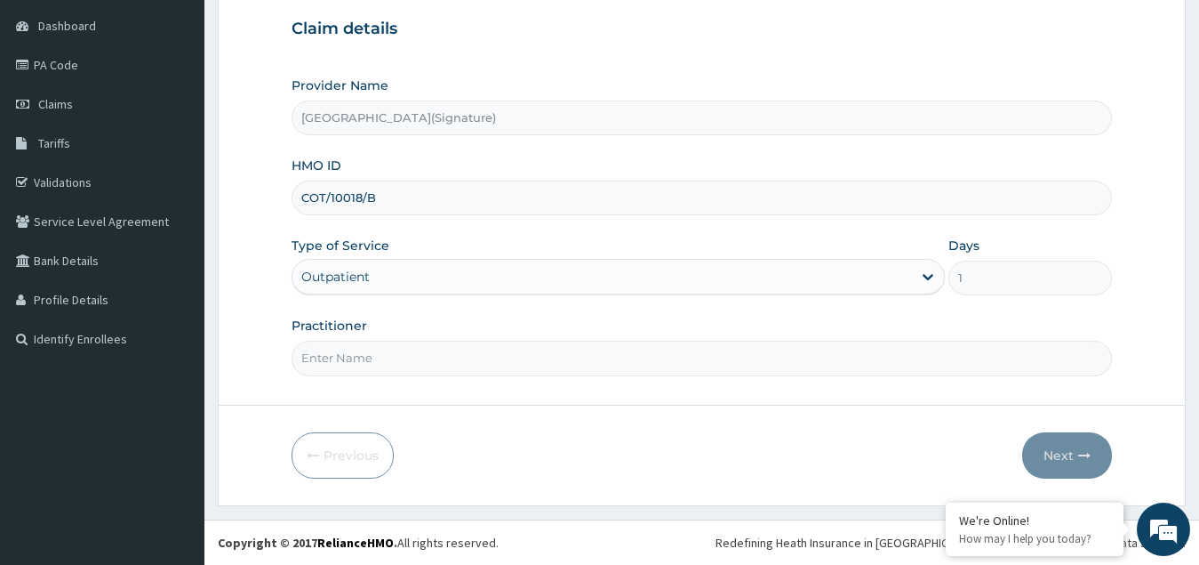
click at [345, 363] on input "Practitioner" at bounding box center [703, 358] width 822 height 35
paste input "Dr. GOGO JOMBO"
type input "Dr. GOGO JOMBO"
click at [1060, 452] on button "Next" at bounding box center [1067, 455] width 90 height 46
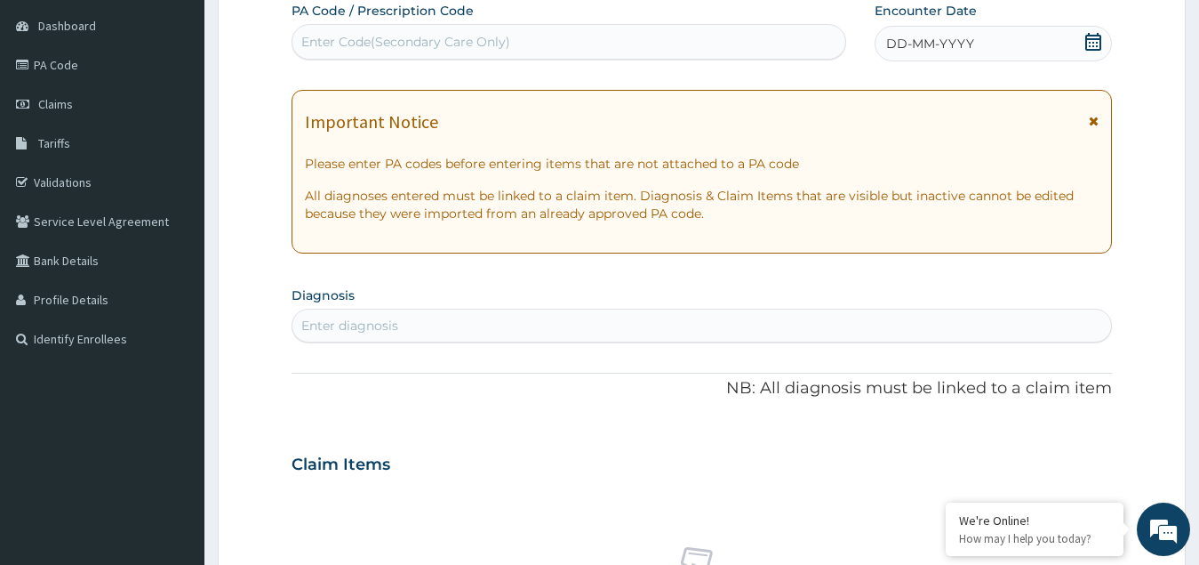
click at [1093, 34] on icon at bounding box center [1094, 42] width 18 height 18
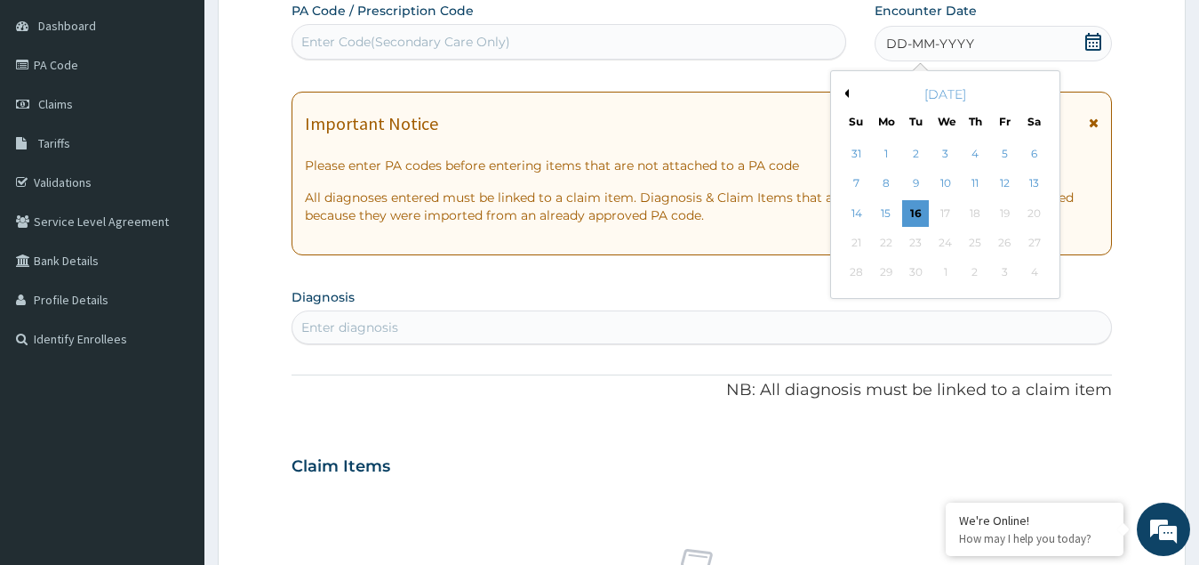
click at [846, 90] on button "Previous Month" at bounding box center [844, 93] width 9 height 9
click at [940, 273] on div "27" at bounding box center [945, 273] width 27 height 27
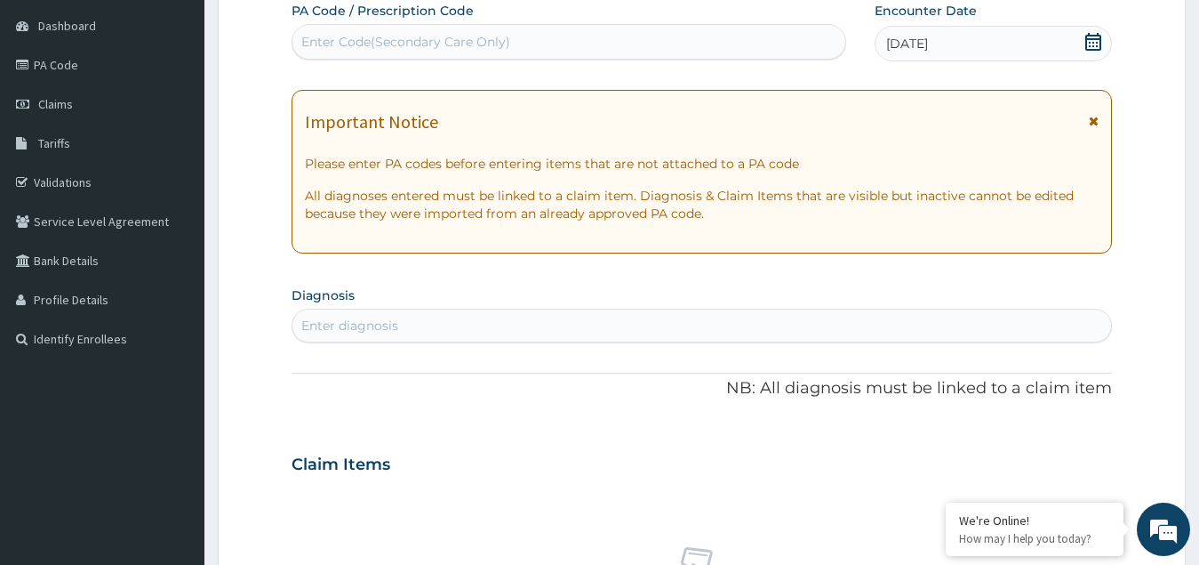
scroll to position [0, 0]
click at [447, 47] on div "Enter Code(Secondary Care Only)" at bounding box center [405, 42] width 209 height 18
paste input "PA/7584A2"
type input "PA/7584A2"
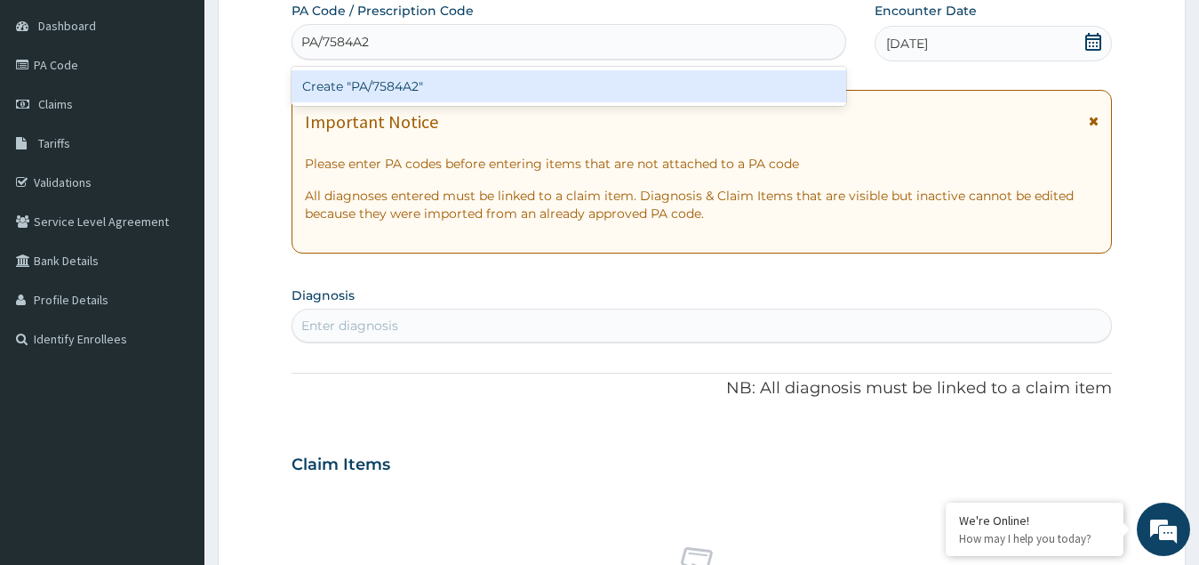
click at [406, 86] on div "Create "PA/7584A2"" at bounding box center [569, 86] width 555 height 32
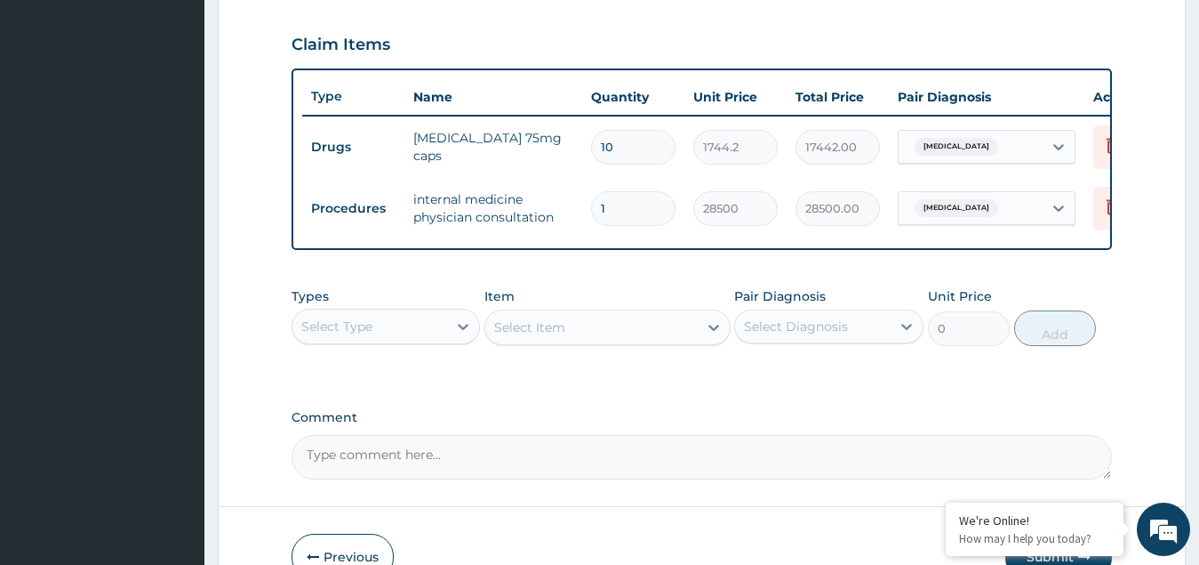
scroll to position [709, 0]
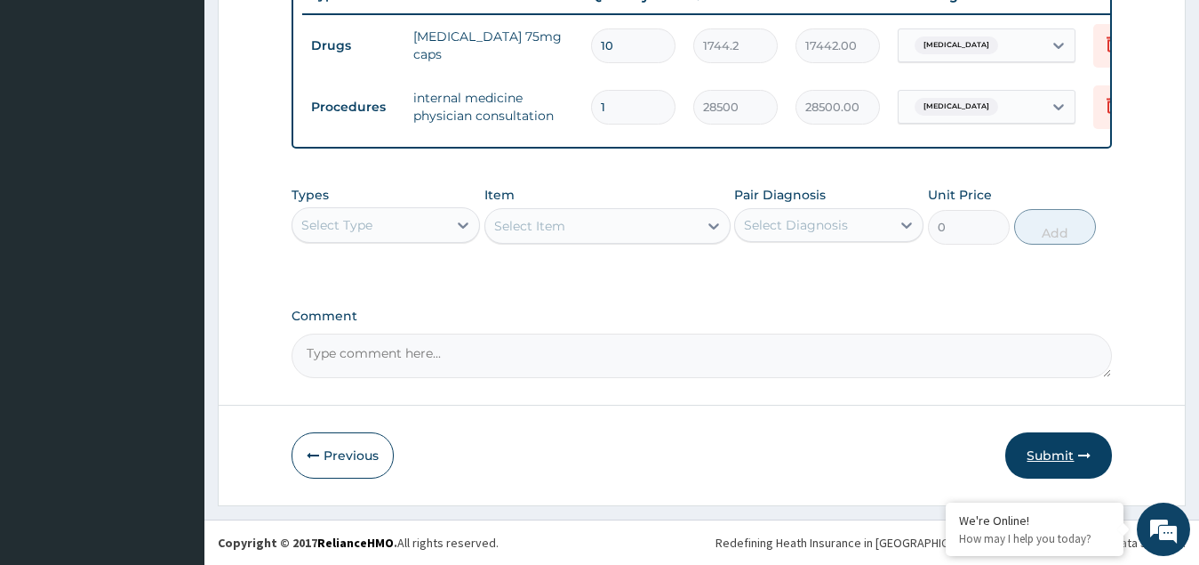
click at [1066, 451] on button "Submit" at bounding box center [1059, 455] width 107 height 46
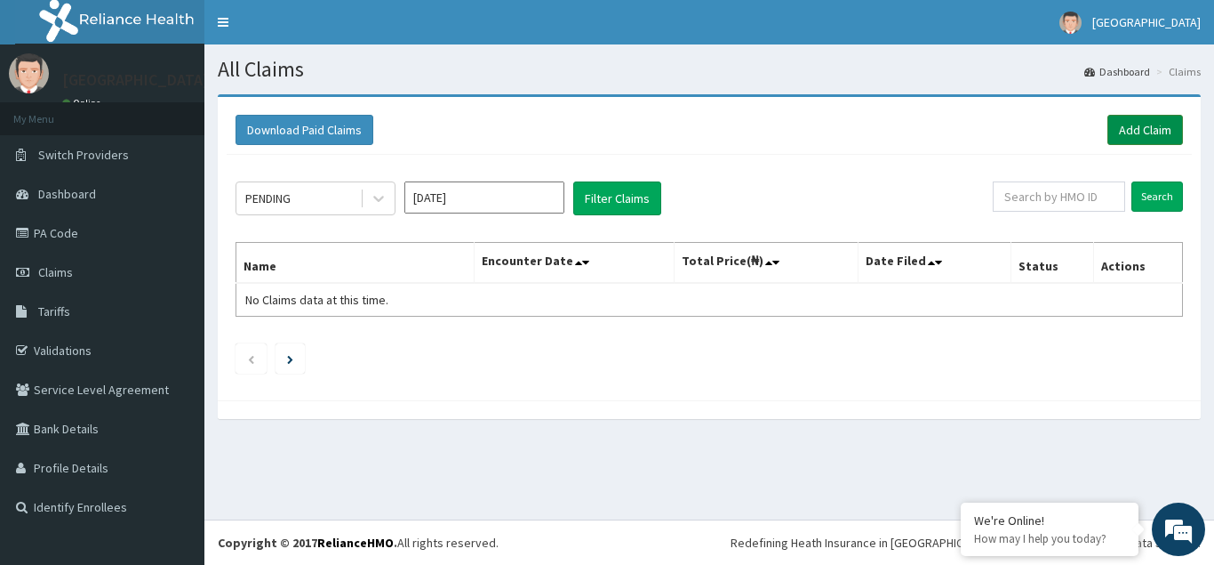
click at [1163, 131] on link "Add Claim" at bounding box center [1146, 130] width 76 height 30
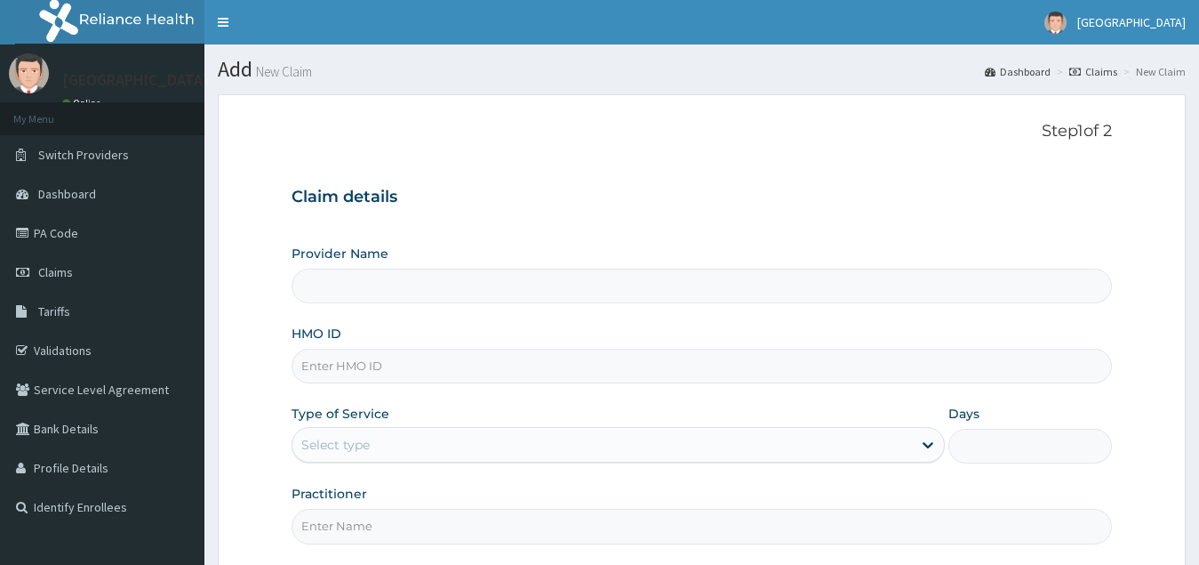
type input "[GEOGRAPHIC_DATA](Signature)"
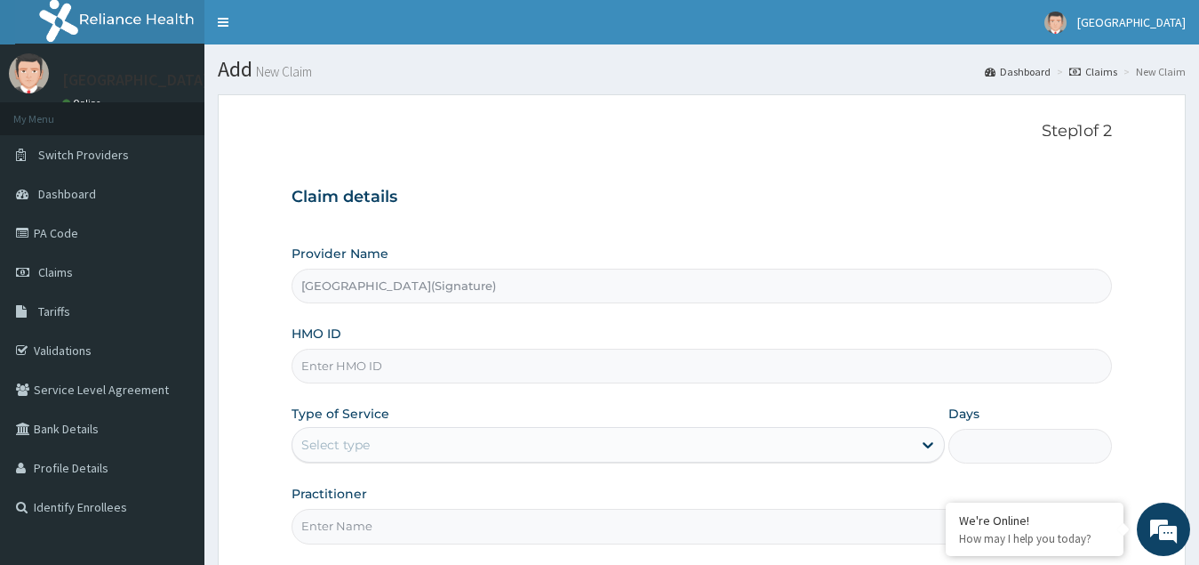
click at [335, 370] on input "HMO ID" at bounding box center [703, 366] width 822 height 35
paste input "TZA/10015/D"
type input "TZA/10015/D"
click at [364, 438] on div "Select type" at bounding box center [335, 445] width 68 height 18
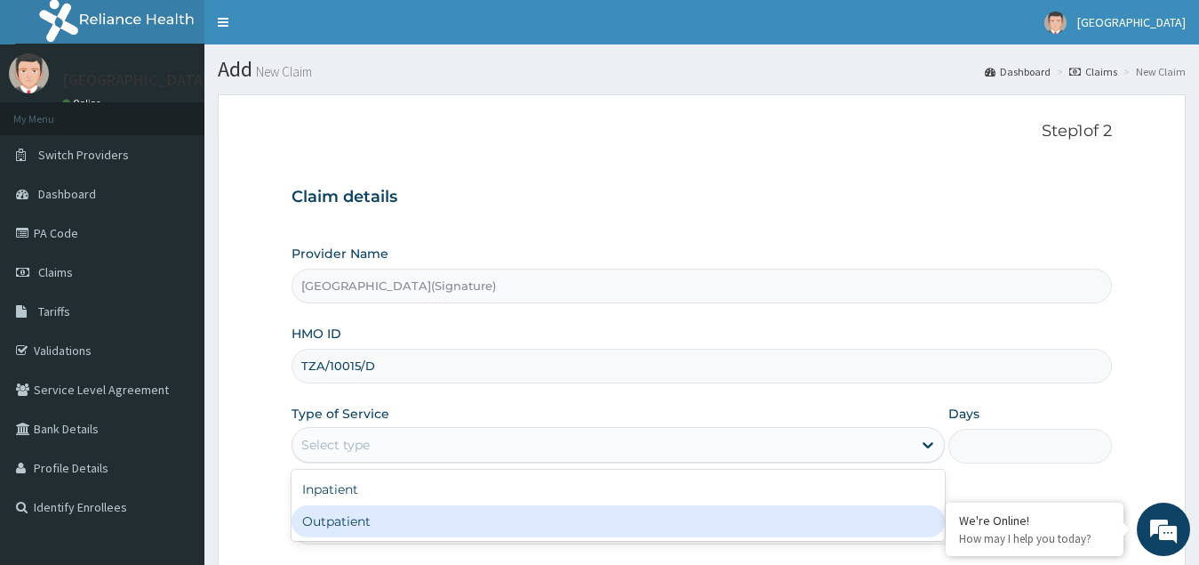
click at [349, 518] on div "Outpatient" at bounding box center [619, 521] width 654 height 32
type input "1"
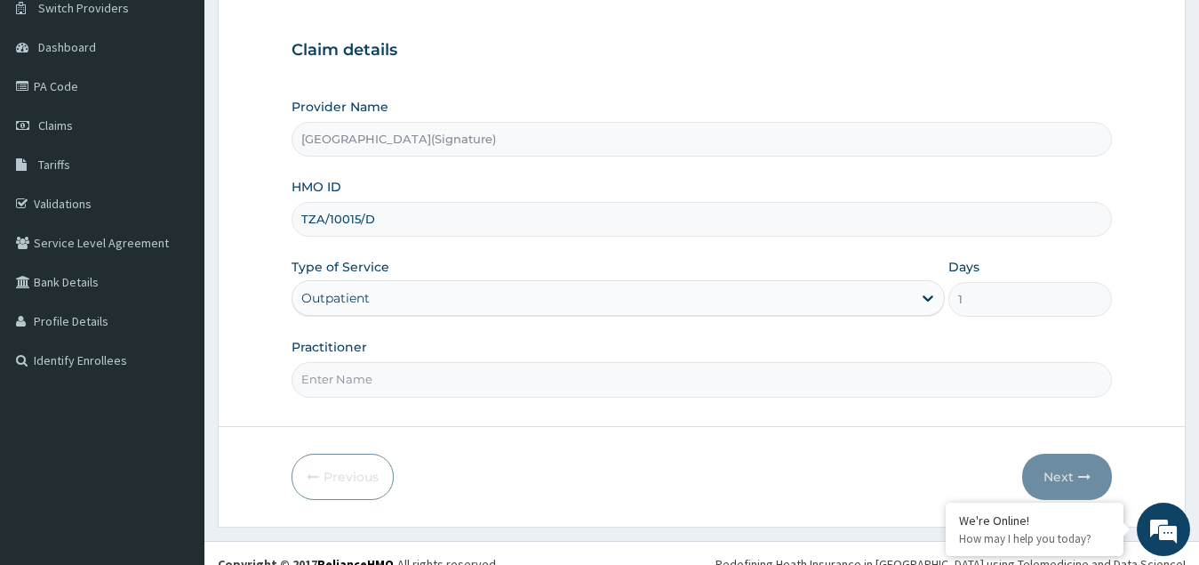
scroll to position [168, 0]
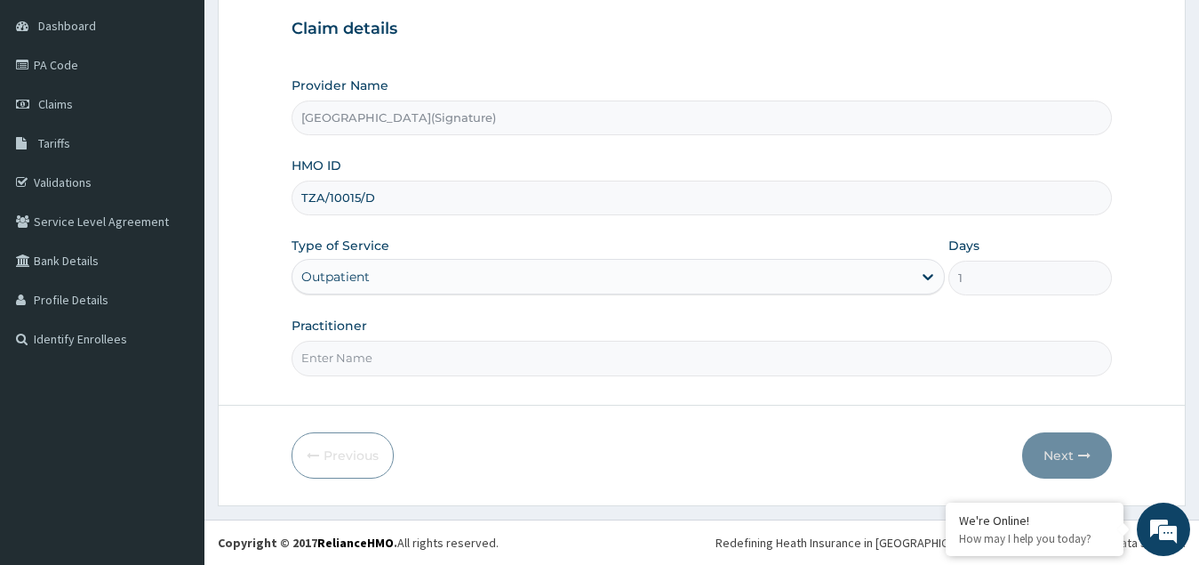
click at [342, 369] on input "Practitioner" at bounding box center [703, 358] width 822 height 35
paste input "Dr. CHIORLU JOHN"
type input "Dr. [PERSON_NAME]"
click at [1076, 448] on button "Next" at bounding box center [1067, 455] width 90 height 46
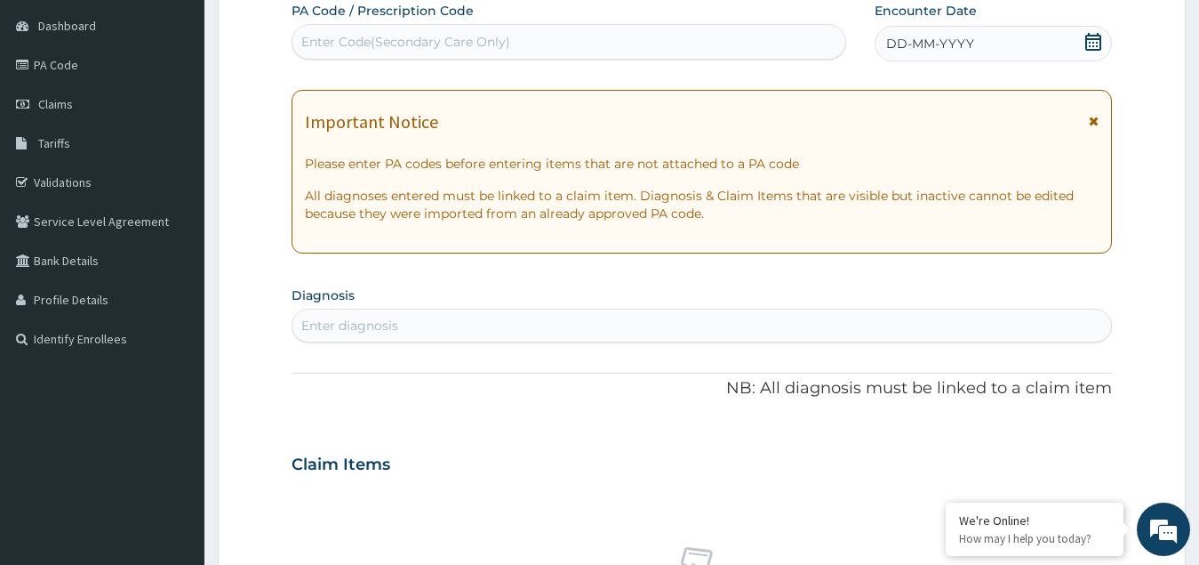
click at [1096, 43] on icon at bounding box center [1094, 42] width 18 height 18
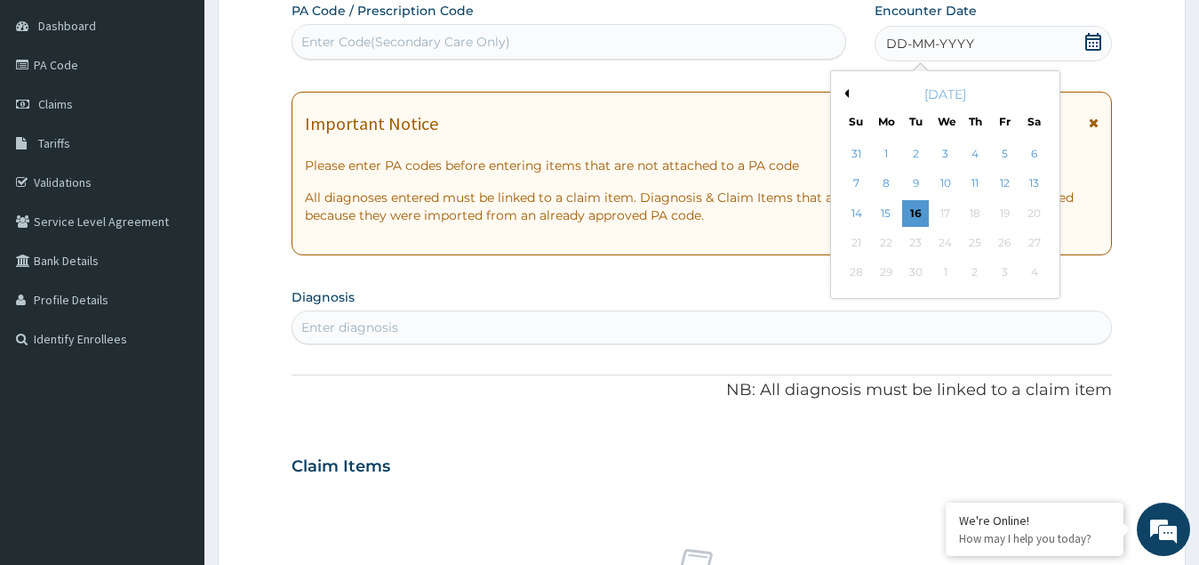
click at [846, 94] on button "Previous Month" at bounding box center [844, 93] width 9 height 9
click at [970, 271] on div "28" at bounding box center [975, 273] width 27 height 27
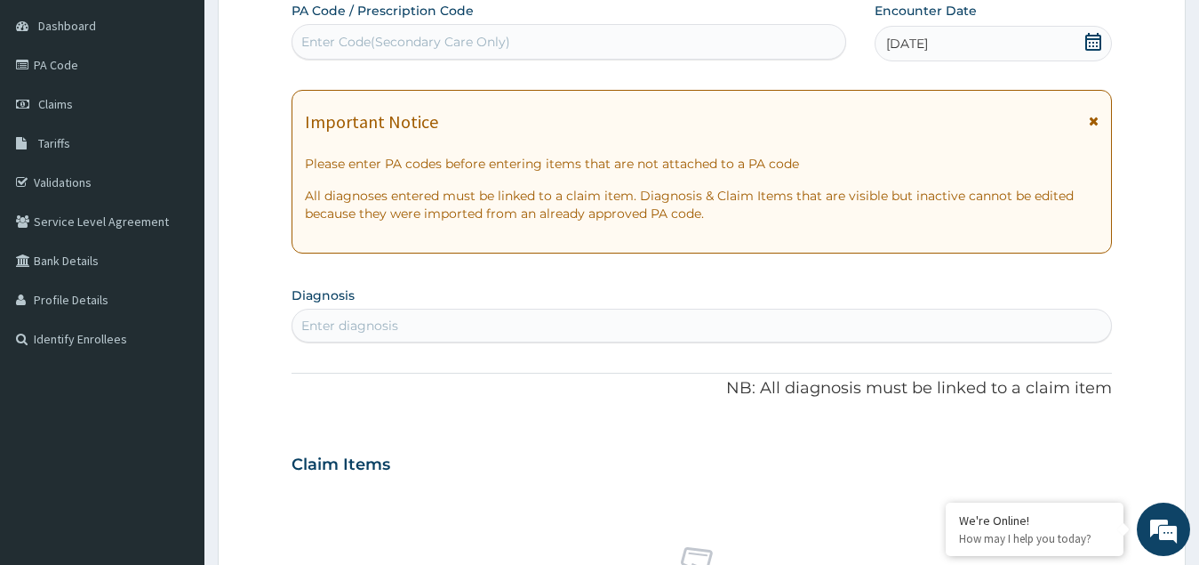
click at [368, 322] on div "Enter diagnosis" at bounding box center [349, 326] width 97 height 18
type input "upper respi"
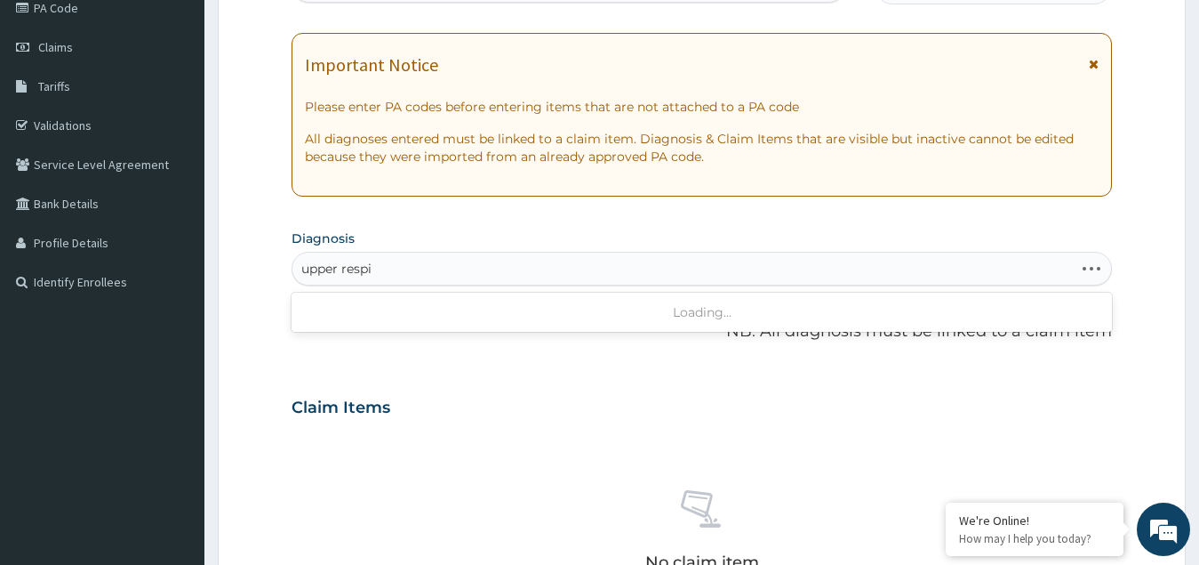
scroll to position [257, 0]
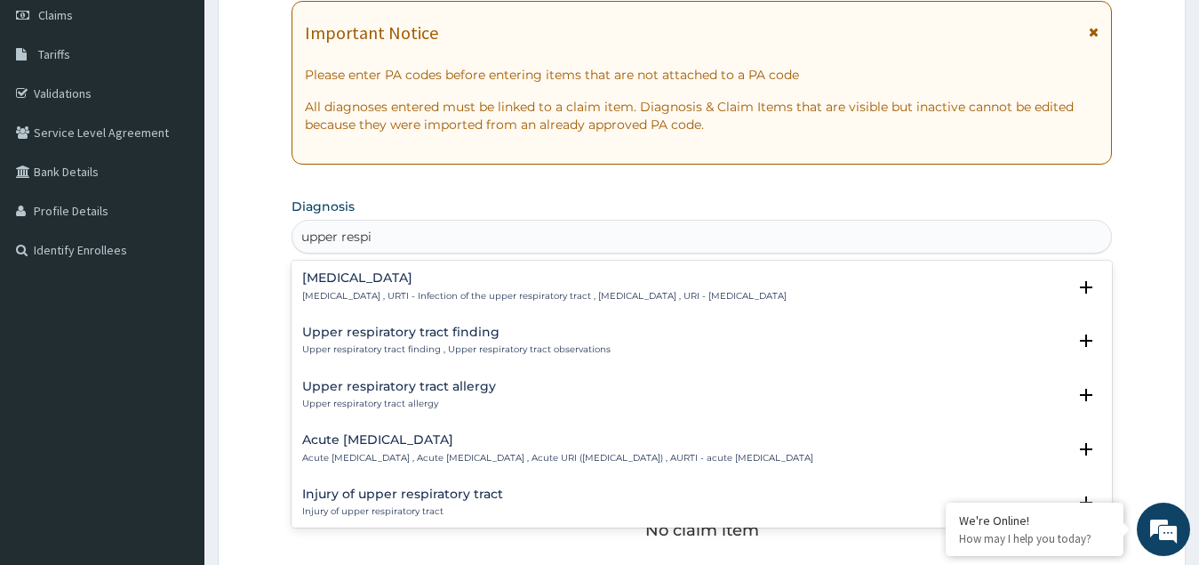
click at [419, 453] on p "Acute upper respiratory infection , Acute upper respiratory tract infection , A…" at bounding box center [557, 458] width 511 height 12
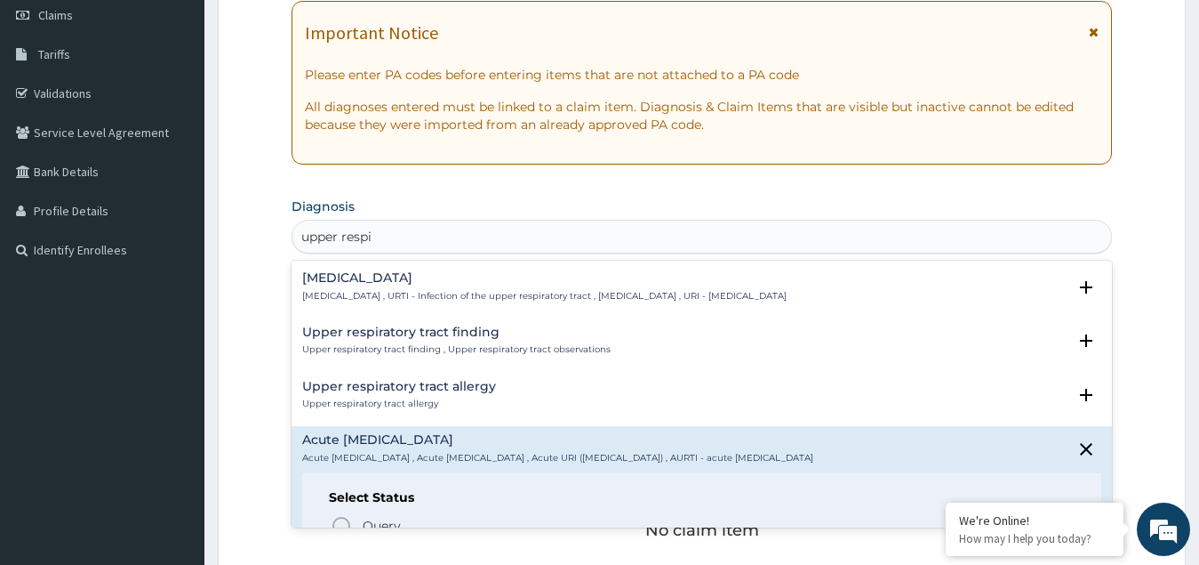
scroll to position [267, 0]
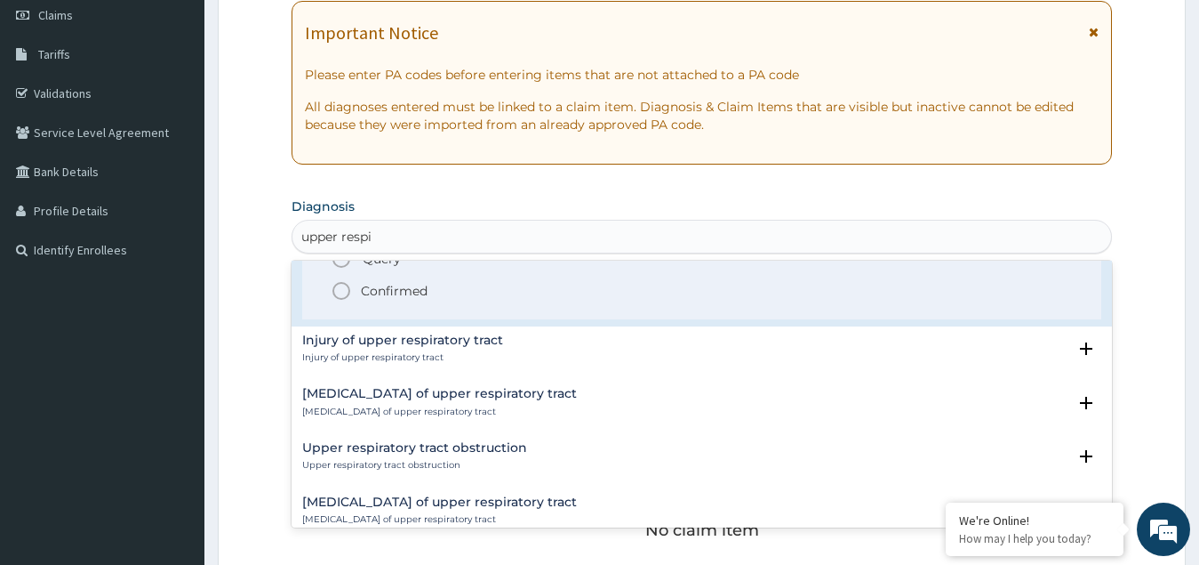
click at [339, 289] on icon "status option filled" at bounding box center [341, 290] width 21 height 21
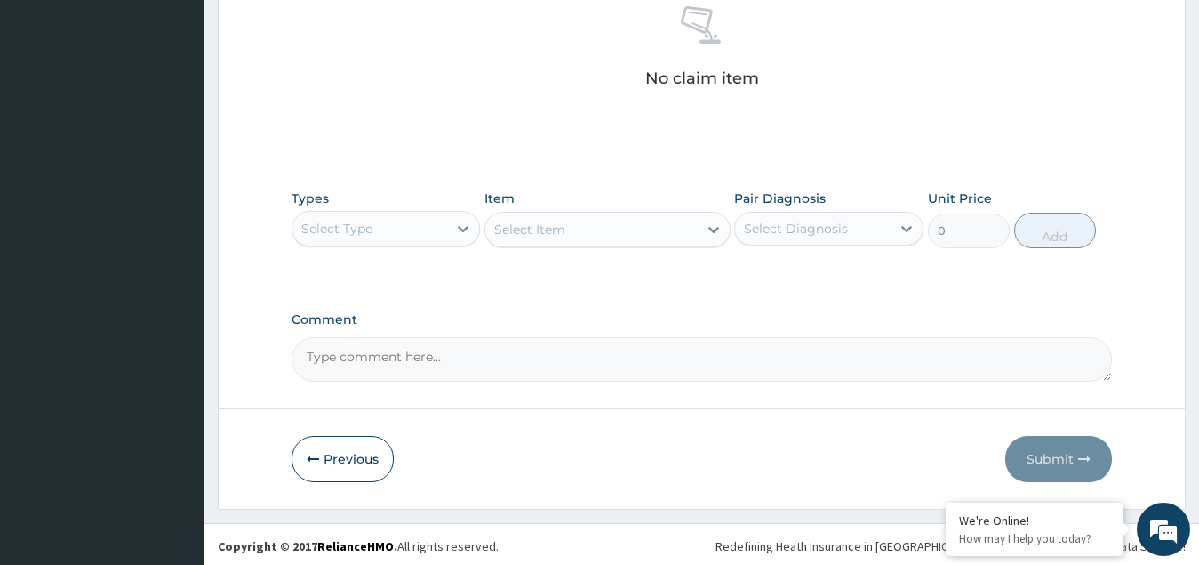
scroll to position [717, 0]
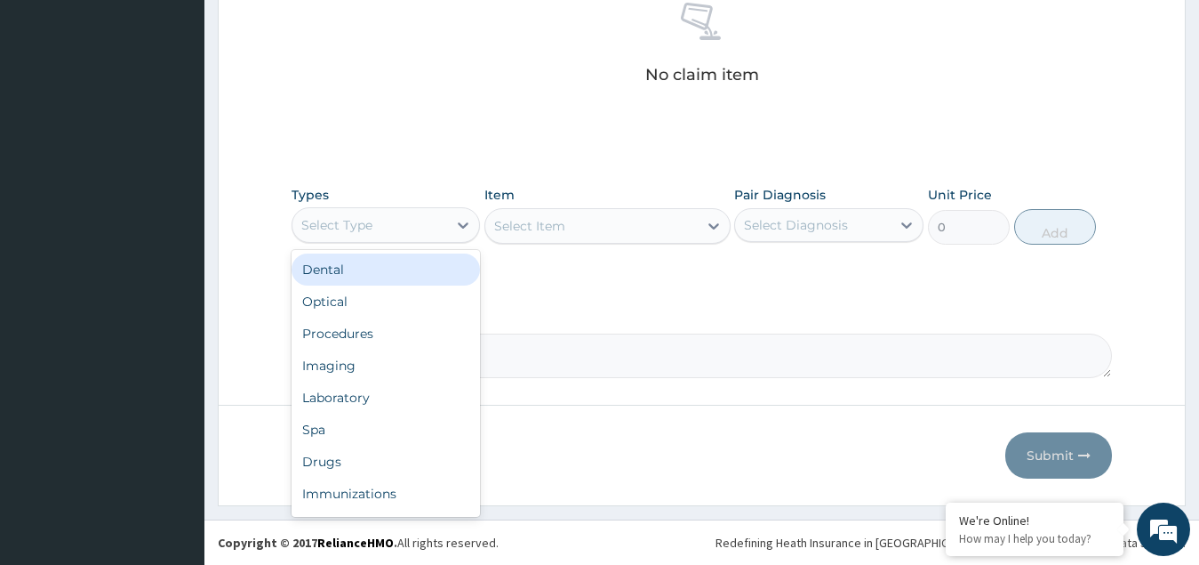
click at [393, 232] on div "Select Type" at bounding box center [371, 225] width 156 height 28
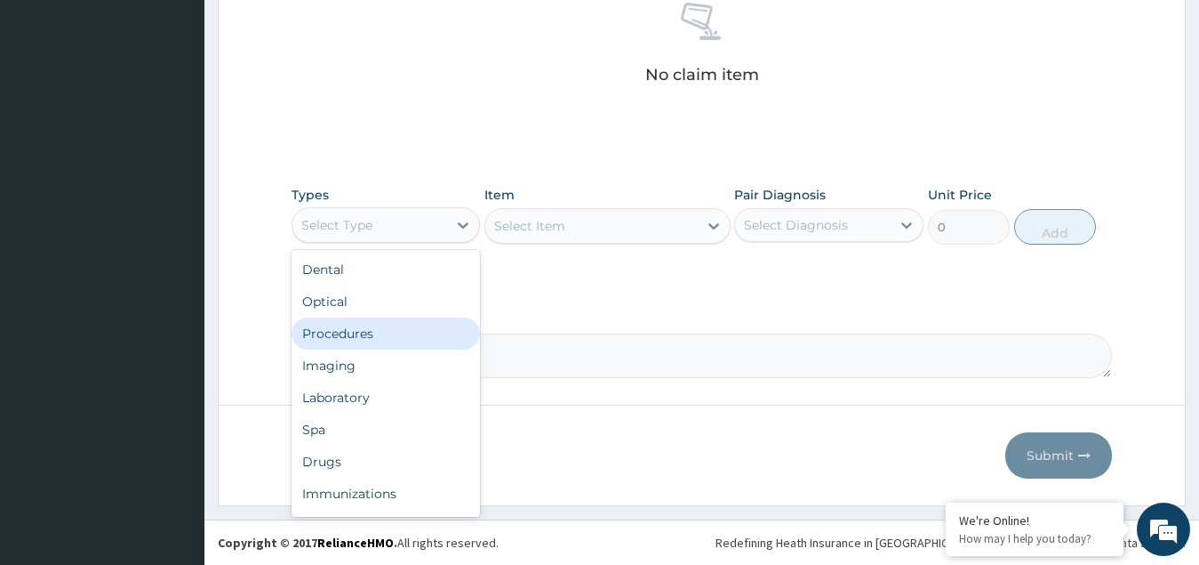
click at [354, 334] on div "Procedures" at bounding box center [386, 333] width 189 height 32
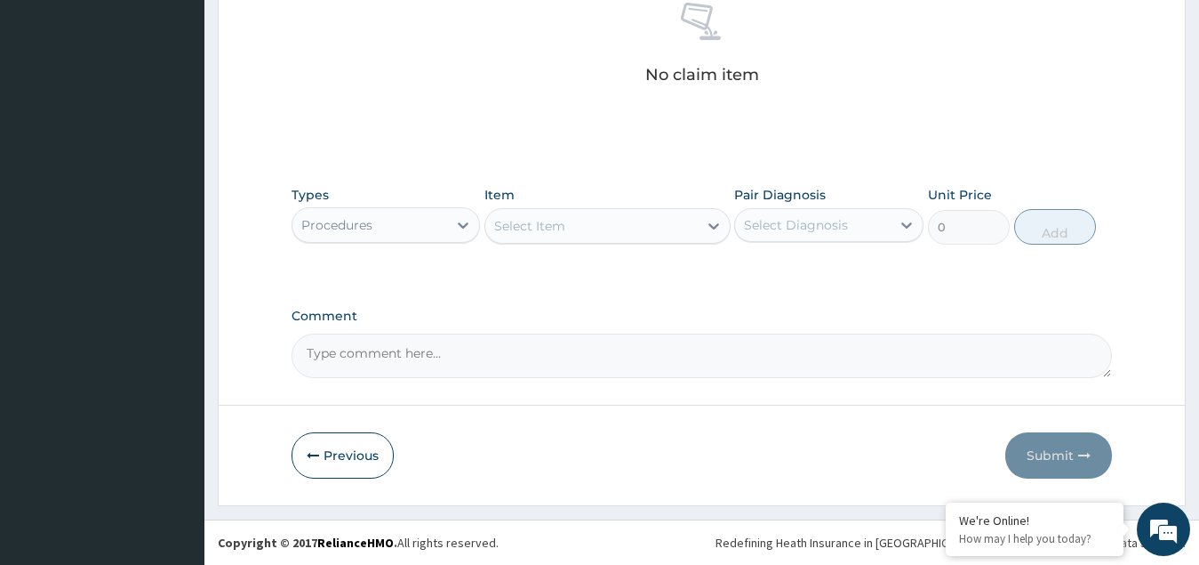
click at [637, 238] on div "Select Item" at bounding box center [591, 226] width 212 height 28
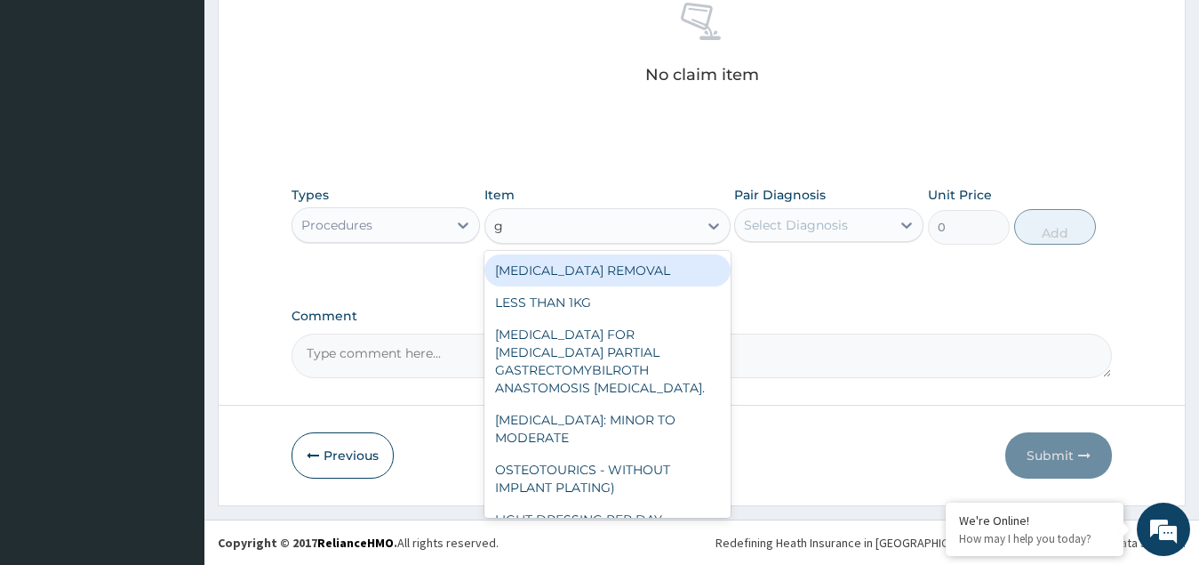
type input "gp"
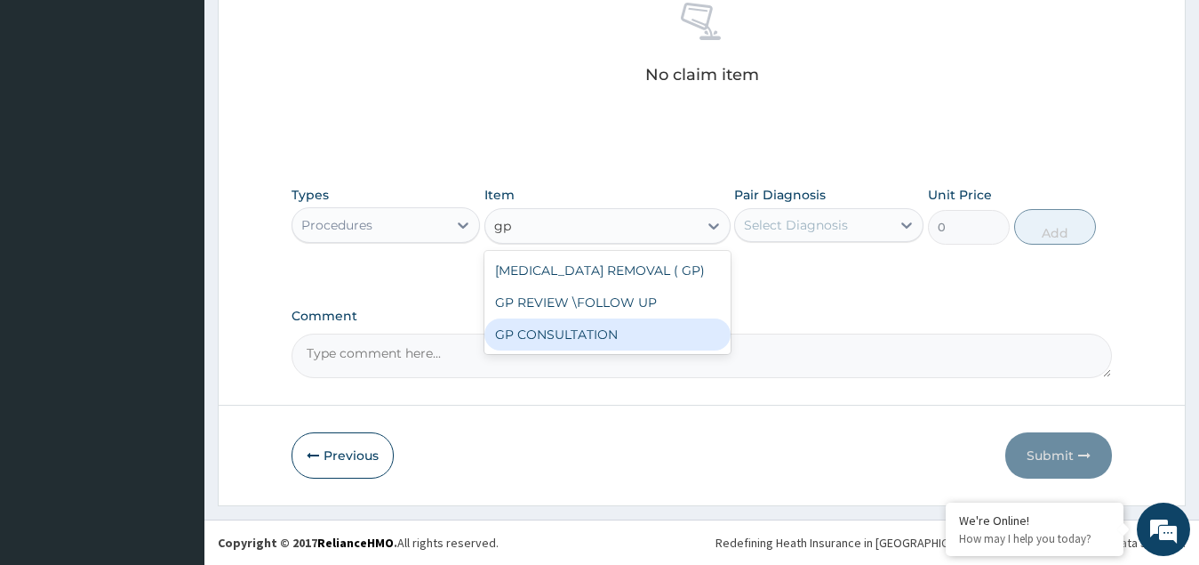
click at [582, 339] on div "GP CONSULTATION" at bounding box center [608, 334] width 246 height 32
type input "4500"
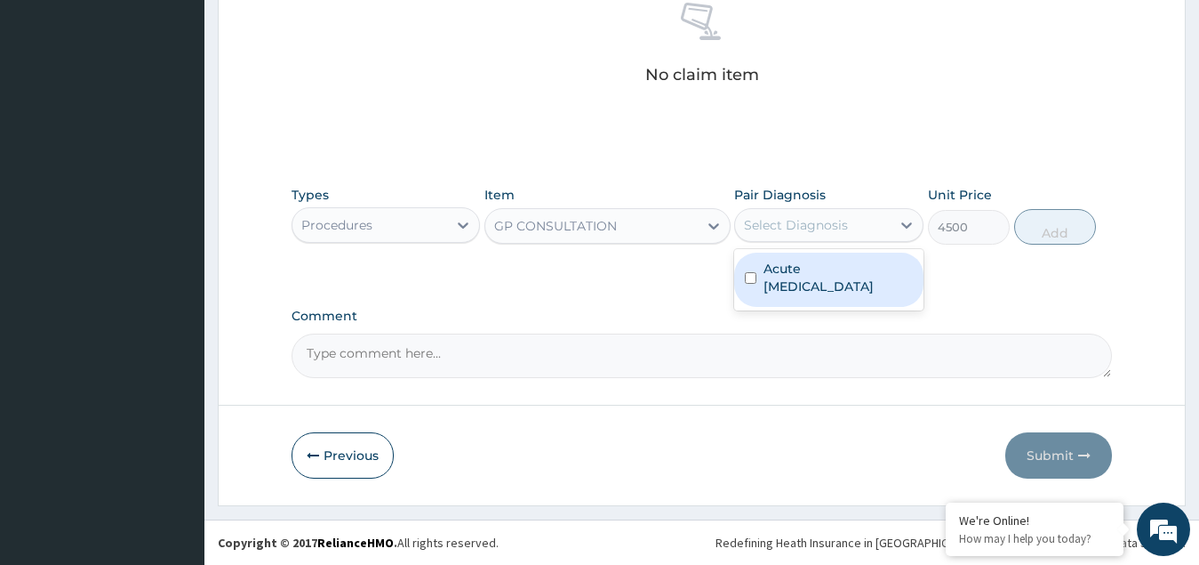
click at [778, 231] on div "Select Diagnosis" at bounding box center [796, 225] width 104 height 18
click at [800, 278] on label "Acute upper respiratory infection" at bounding box center [838, 278] width 149 height 36
checkbox input "true"
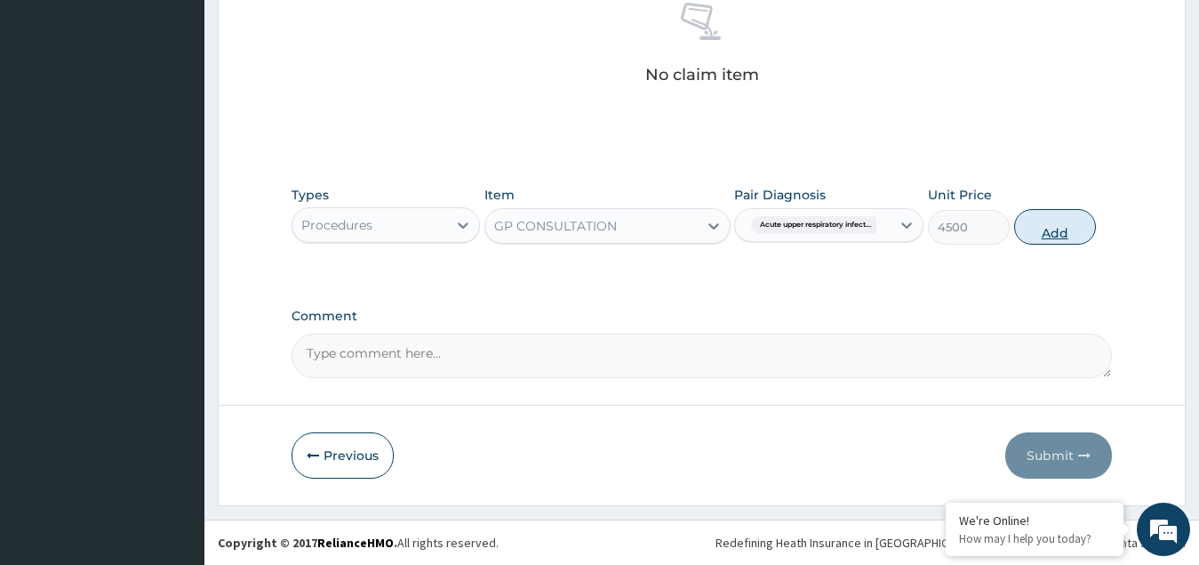
click at [1065, 229] on button "Add" at bounding box center [1055, 227] width 82 height 36
type input "0"
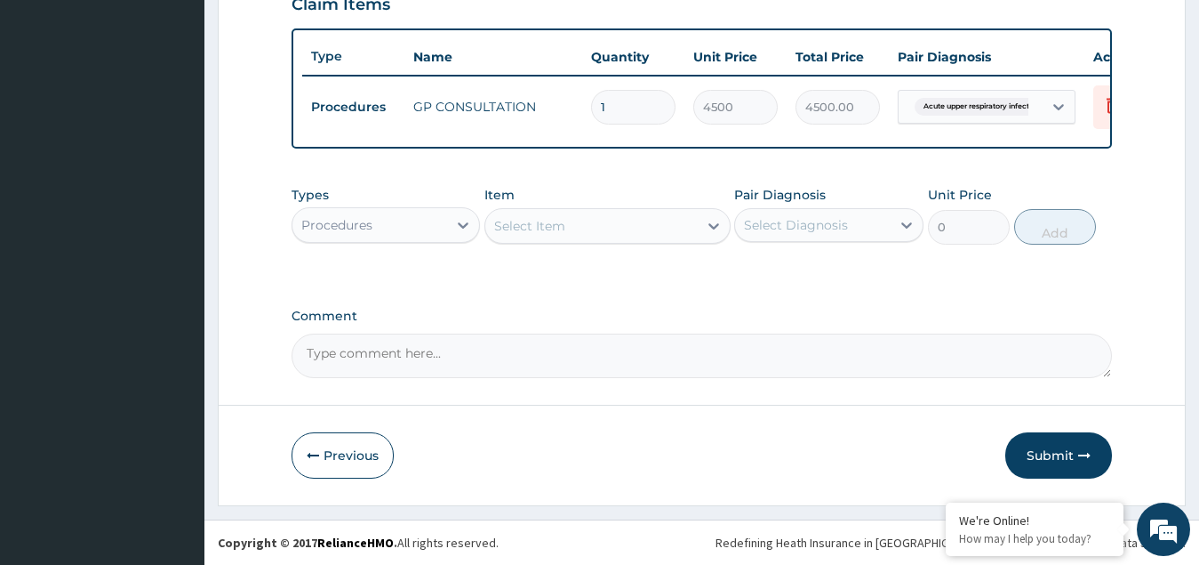
scroll to position [648, 0]
click at [385, 228] on div "Procedures" at bounding box center [371, 225] width 156 height 28
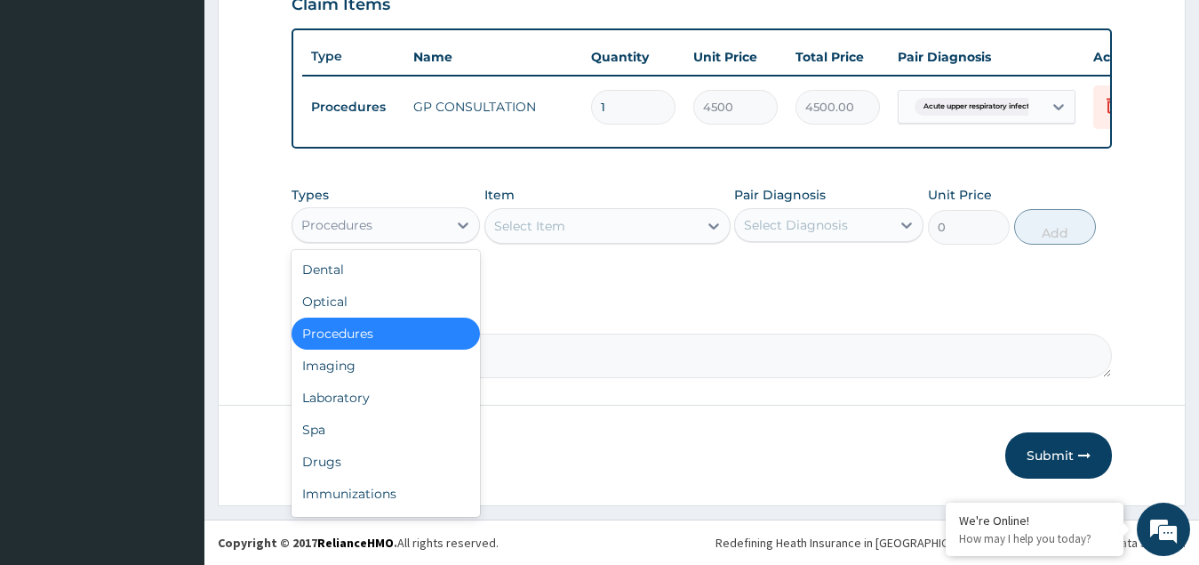
click at [412, 223] on div "Procedures" at bounding box center [371, 225] width 156 height 28
click at [346, 461] on div "Drugs" at bounding box center [386, 461] width 189 height 32
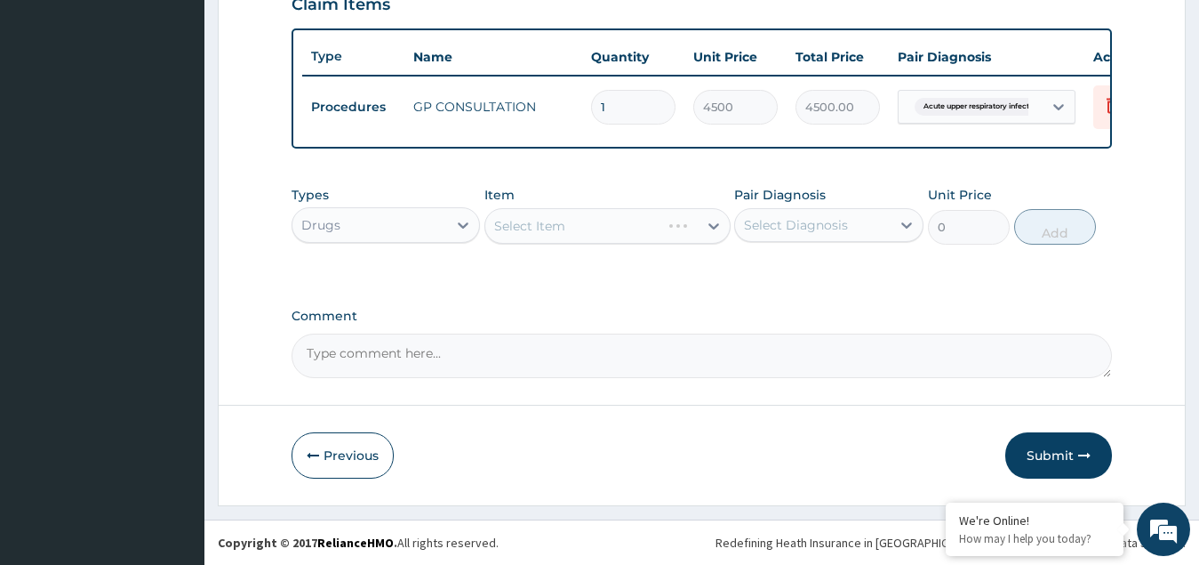
click at [356, 236] on div "Drugs" at bounding box center [371, 225] width 156 height 28
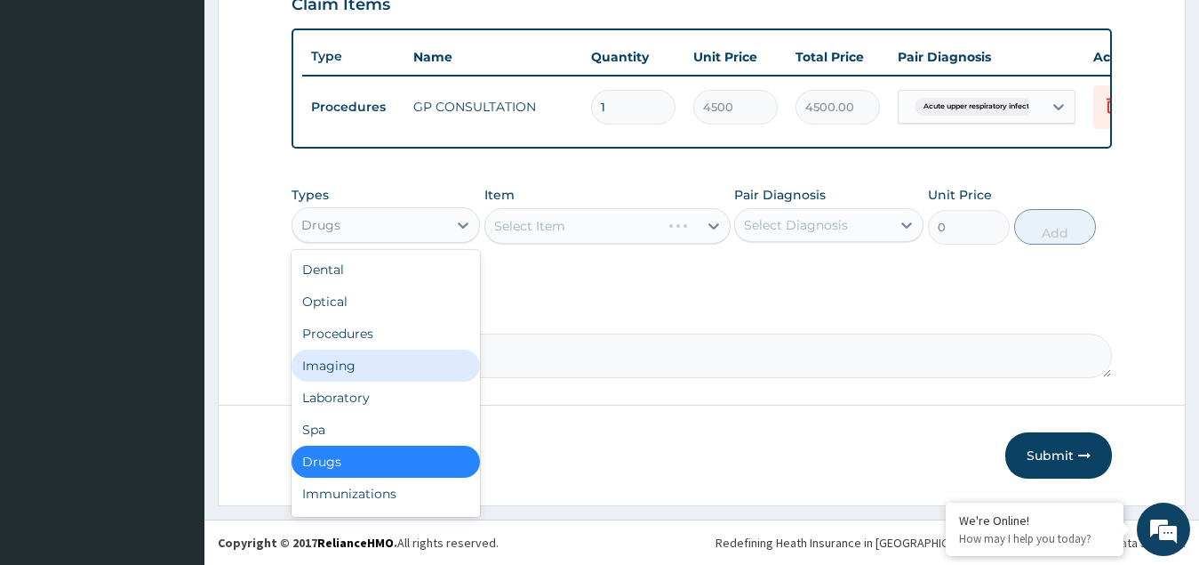
click at [575, 269] on div "Types option Drugs, selected. option Imaging focused, 4 of 10. 10 results avail…" at bounding box center [703, 228] width 822 height 103
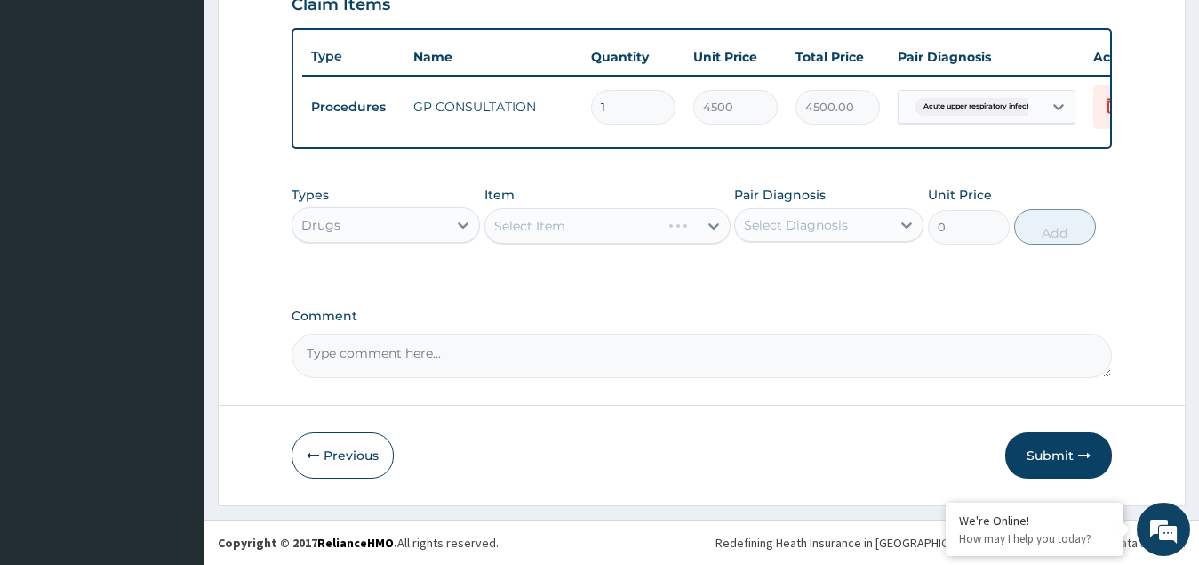
click at [611, 231] on div "Select Item" at bounding box center [608, 226] width 246 height 36
click at [541, 228] on div "Select Item" at bounding box center [529, 226] width 71 height 18
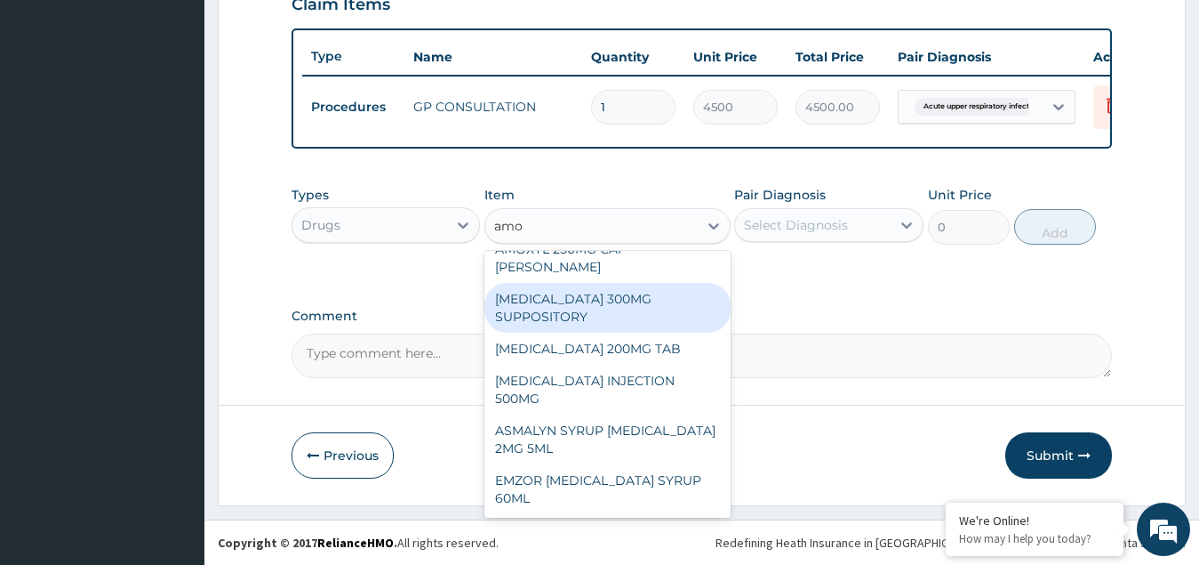
scroll to position [89, 0]
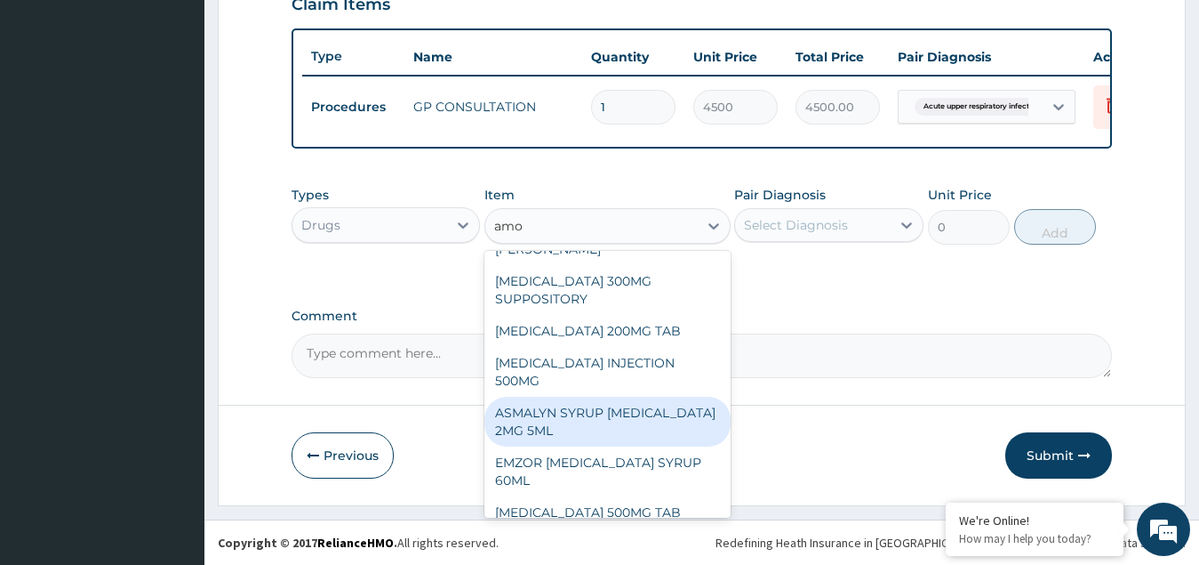
type input "amox"
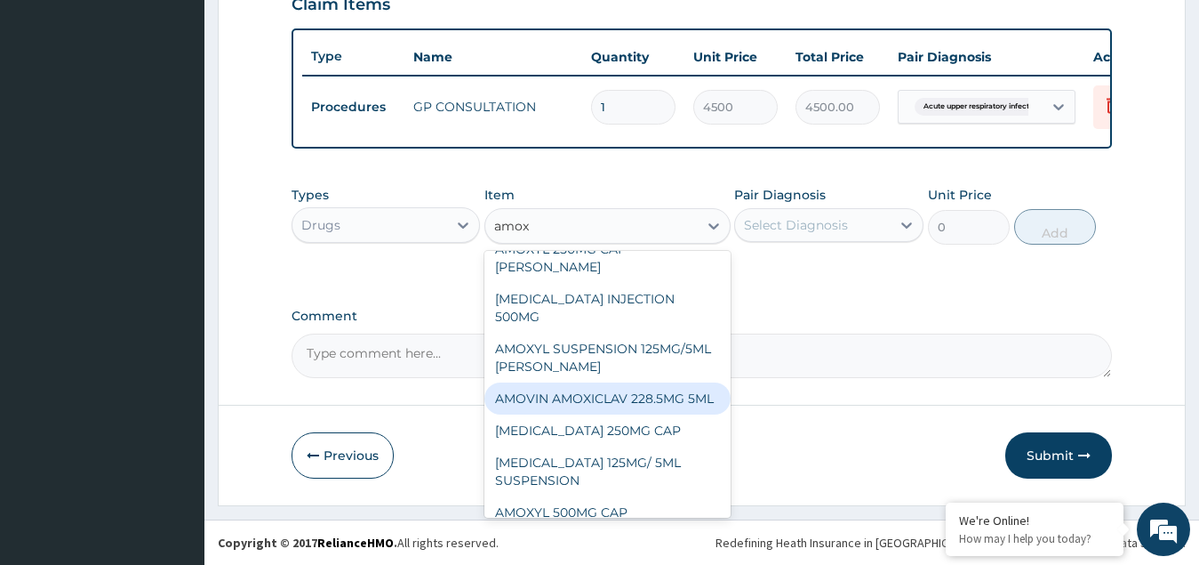
click at [617, 382] on div "AMOVIN AMOXICLAV 228.5MG 5ML" at bounding box center [608, 398] width 246 height 32
type input "4719"
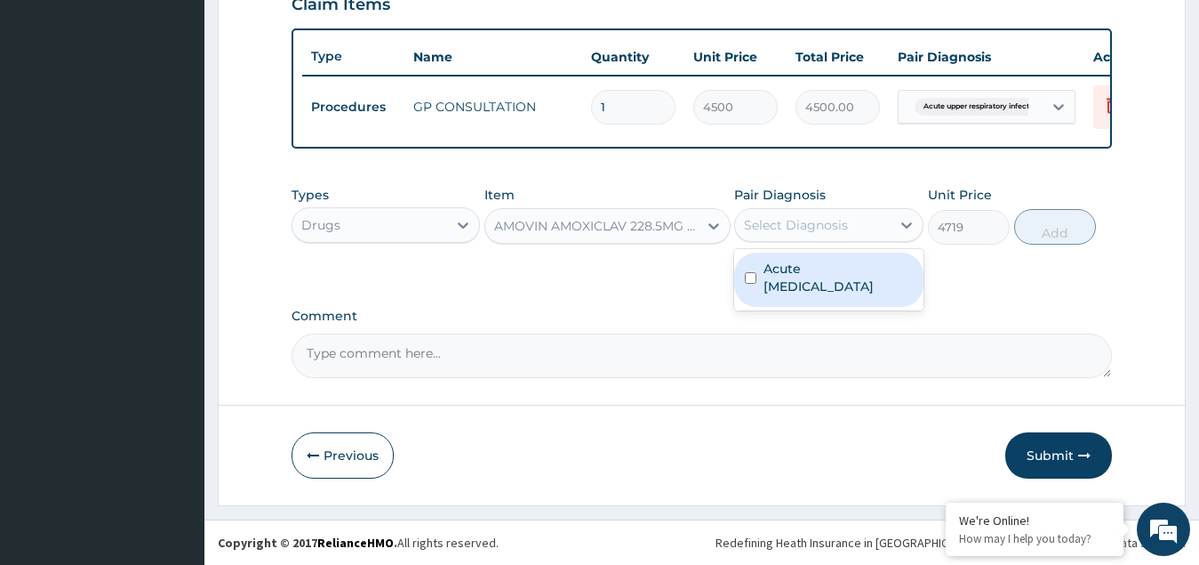
click at [806, 221] on div "Select Diagnosis" at bounding box center [796, 225] width 104 height 18
click at [797, 277] on label "Acute upper respiratory infection" at bounding box center [838, 278] width 149 height 36
checkbox input "true"
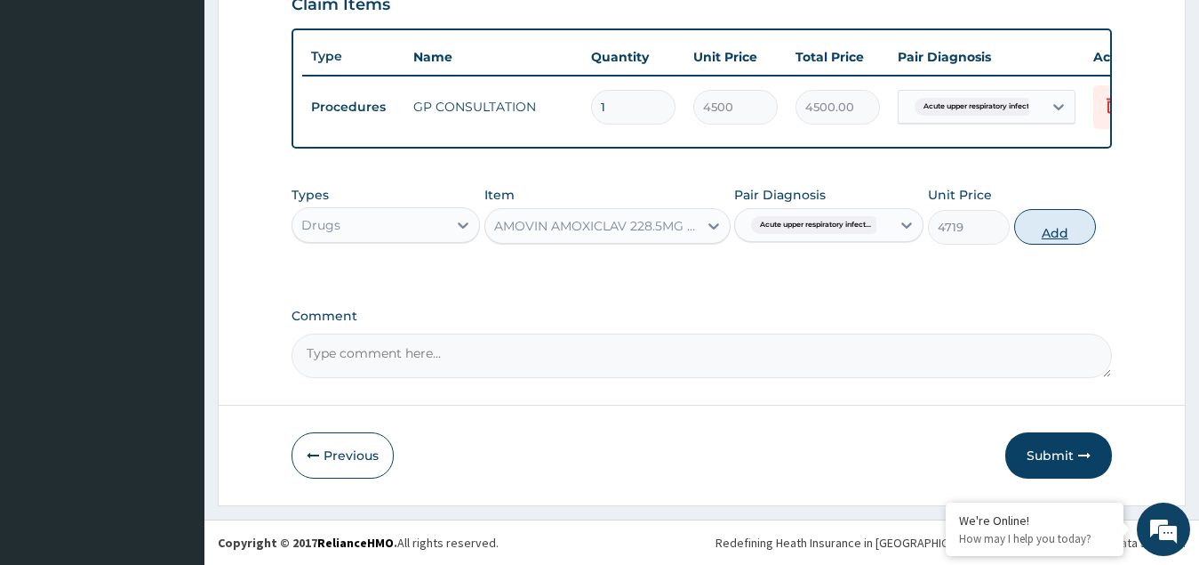
click at [1056, 234] on button "Add" at bounding box center [1055, 227] width 82 height 36
type input "0"
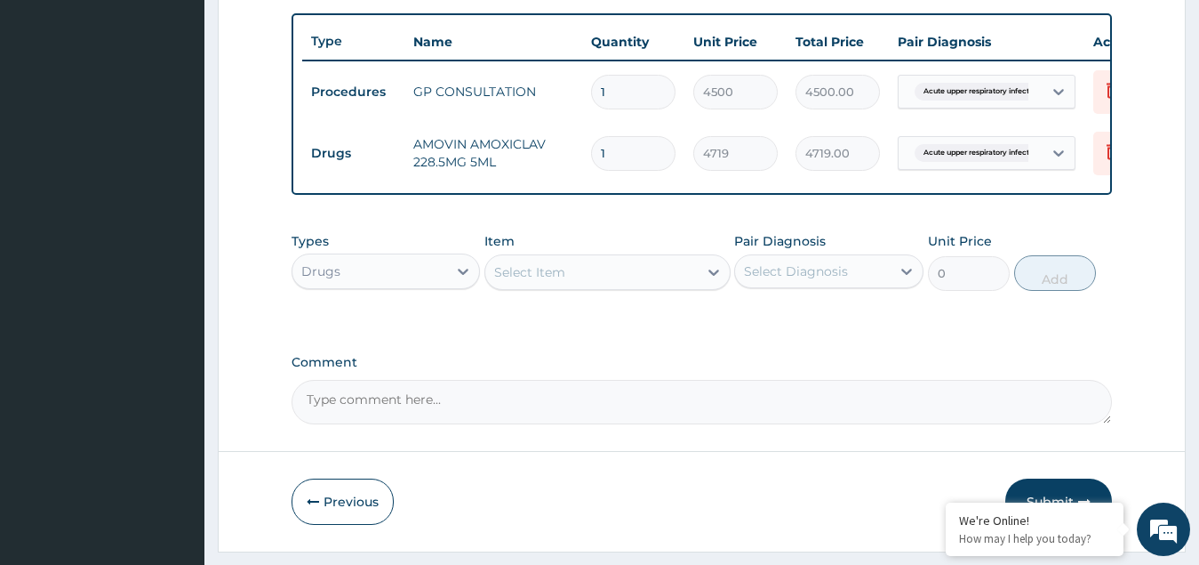
click at [540, 281] on div "Select Item" at bounding box center [529, 272] width 71 height 18
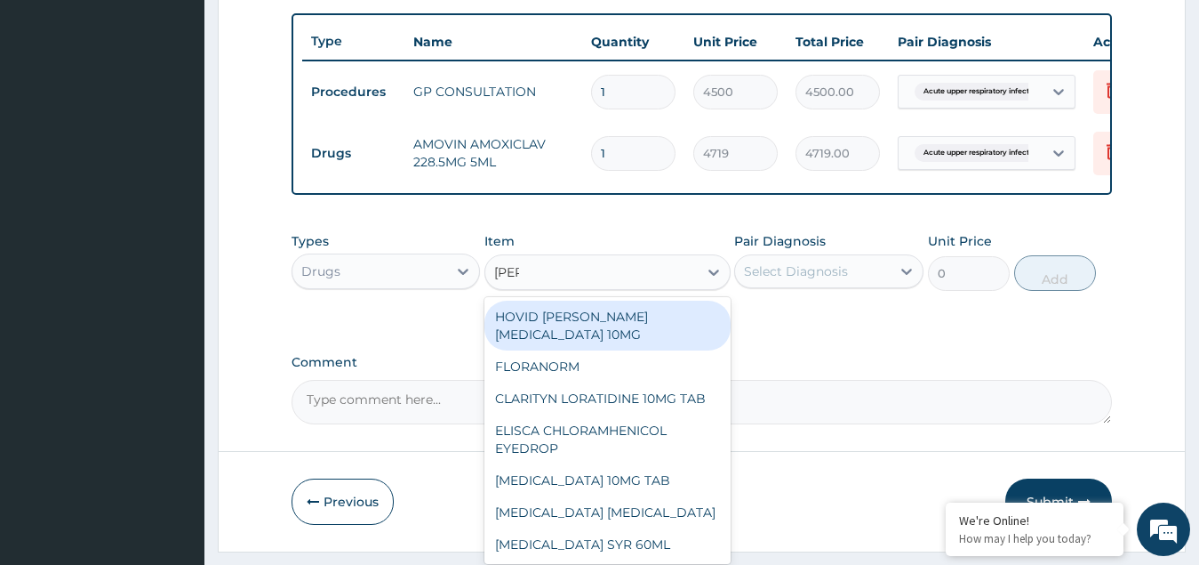
type input "lorat"
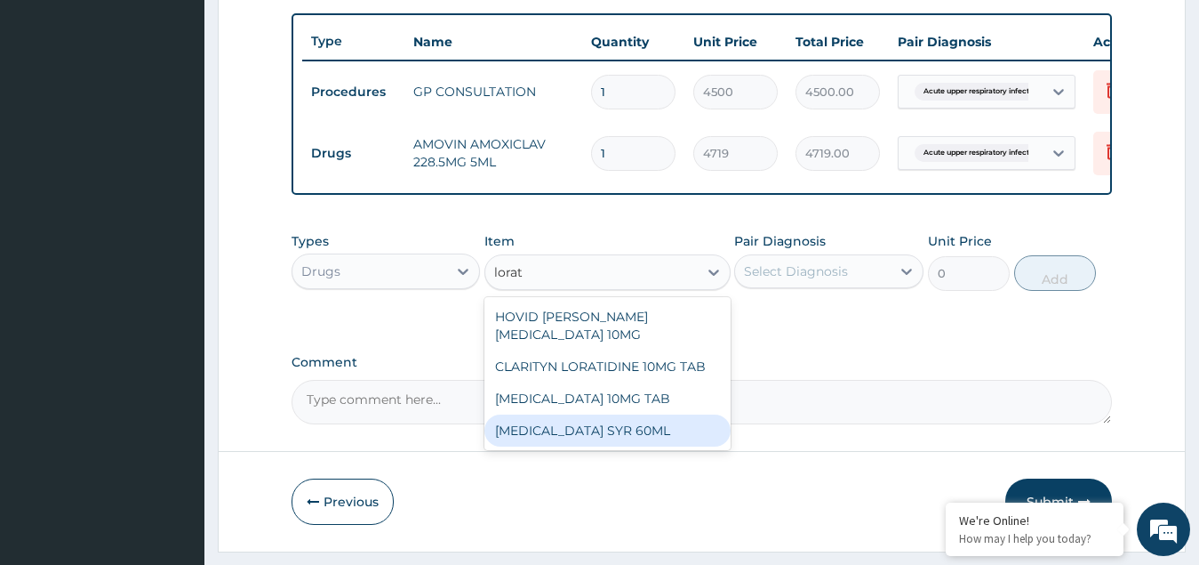
click at [598, 444] on div "[MEDICAL_DATA] SYR 60ML" at bounding box center [608, 430] width 246 height 32
type input "3767.4"
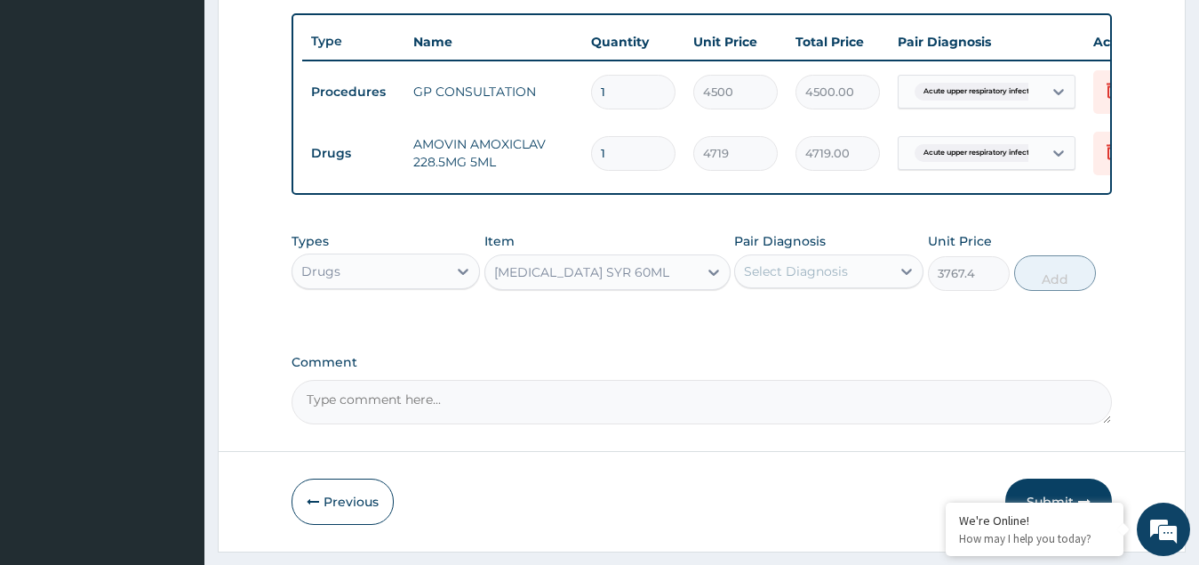
click at [779, 279] on div "Select Diagnosis" at bounding box center [796, 271] width 104 height 18
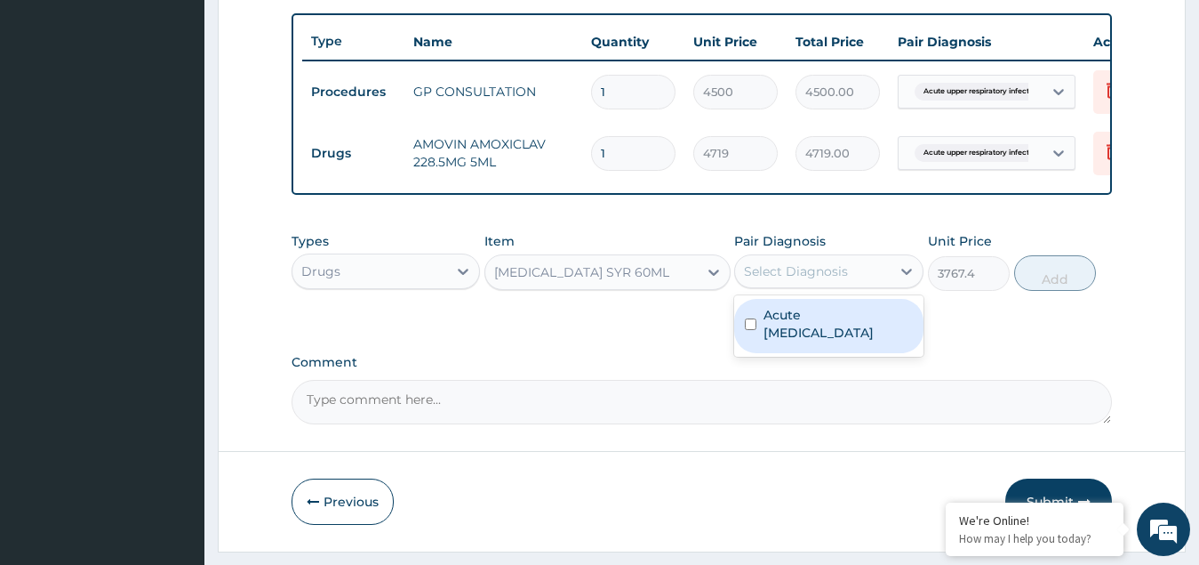
click at [814, 340] on label "Acute upper respiratory infection" at bounding box center [838, 324] width 149 height 36
checkbox input "true"
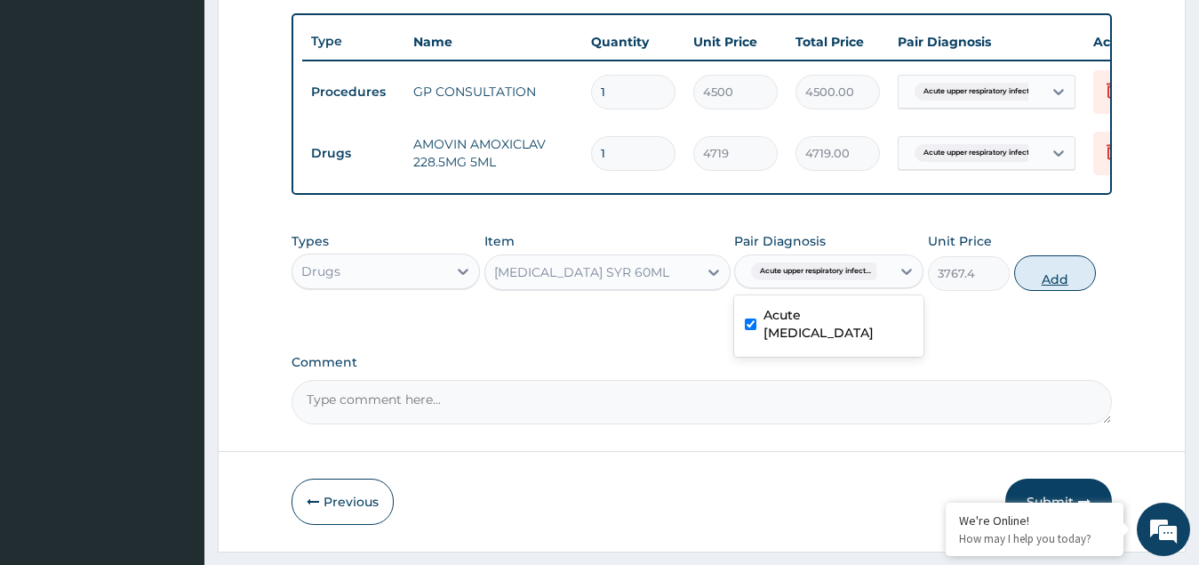
click at [1050, 284] on button "Add" at bounding box center [1055, 273] width 82 height 36
type input "0"
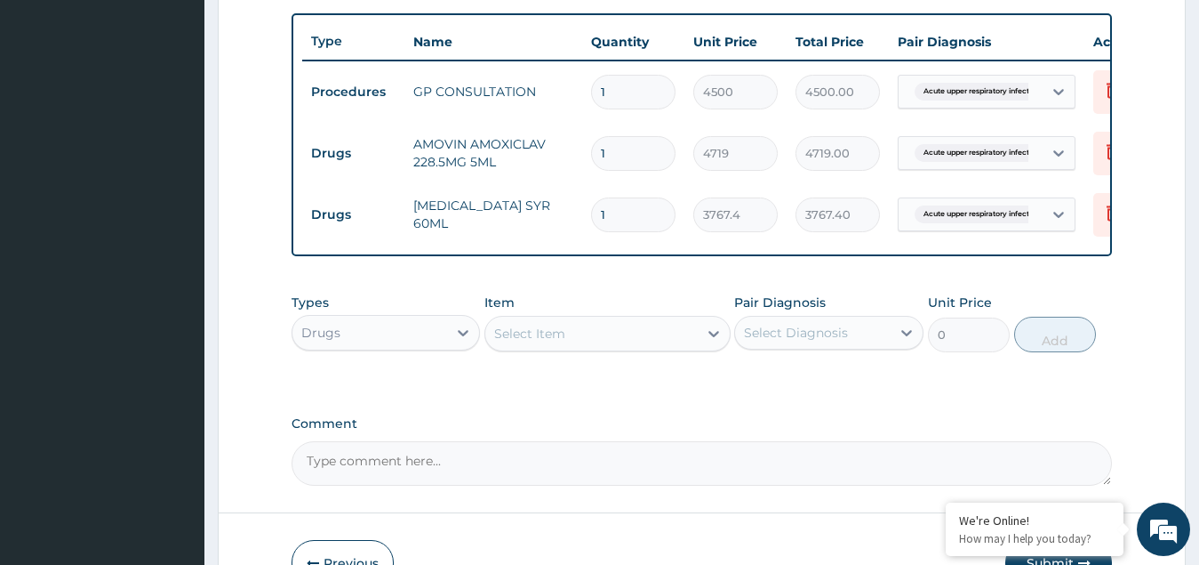
click at [550, 342] on div "Select Item" at bounding box center [529, 334] width 71 height 18
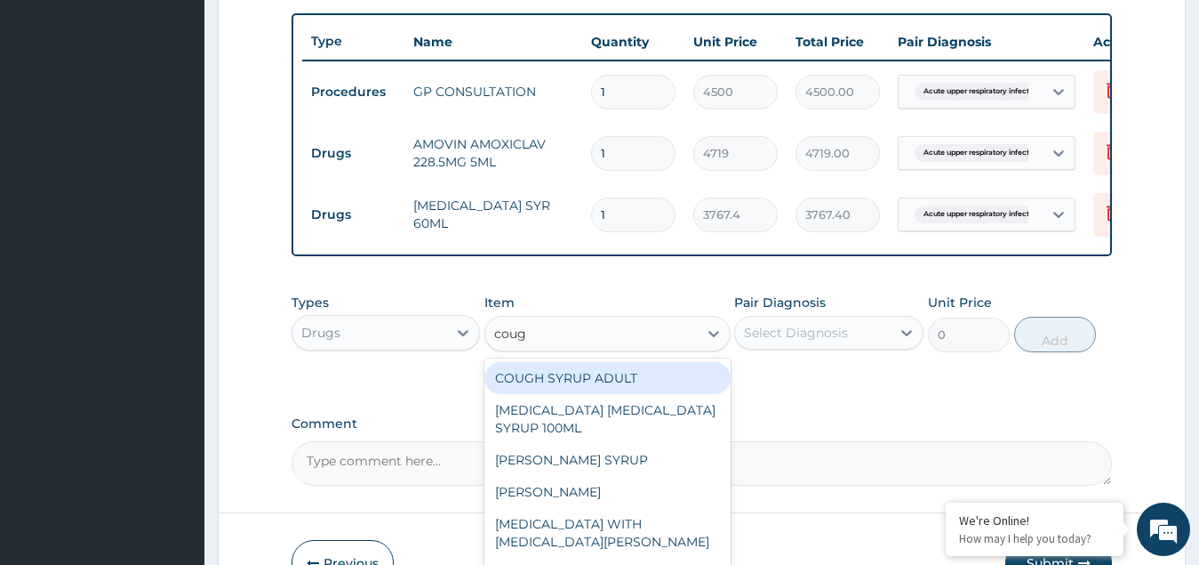
type input "cough"
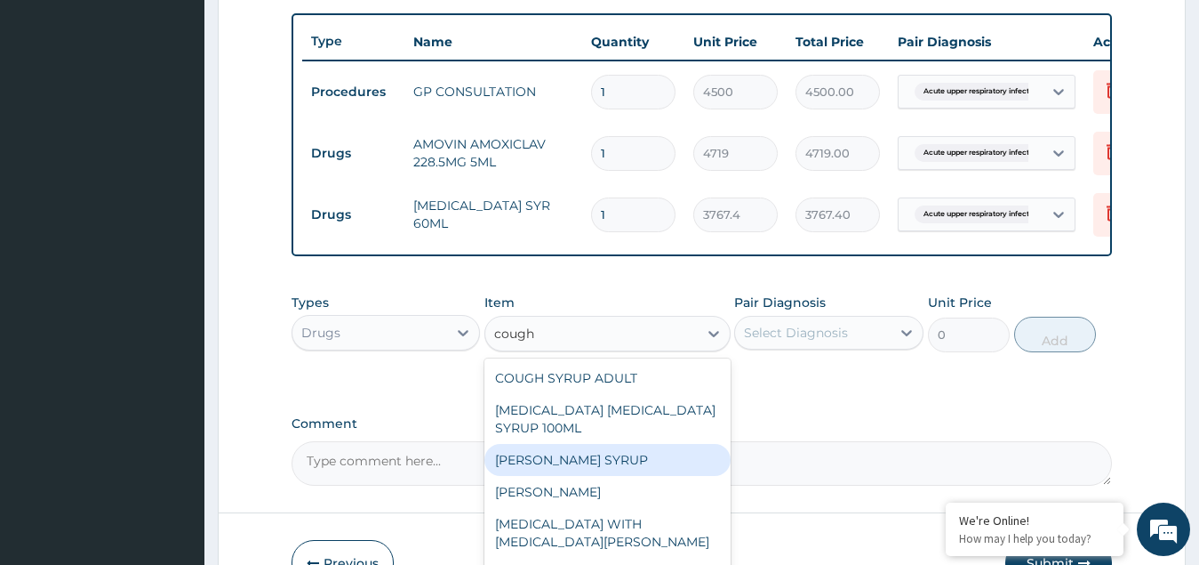
click at [558, 476] on div "[PERSON_NAME] SYRUP" at bounding box center [608, 460] width 246 height 32
type input "1148.272125"
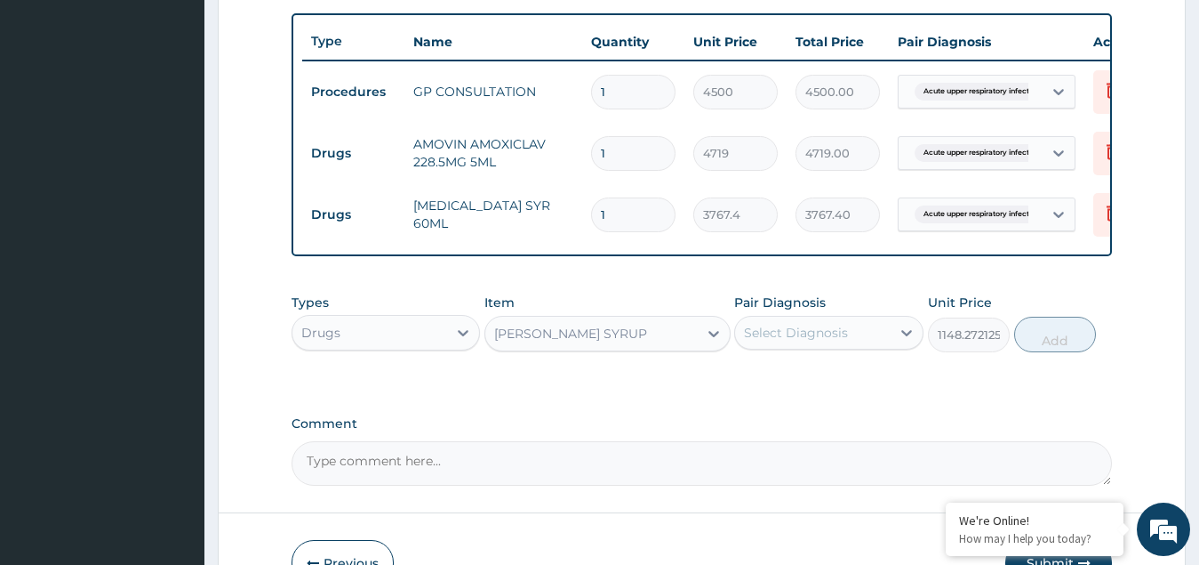
click at [797, 341] on div "Select Diagnosis" at bounding box center [796, 333] width 104 height 18
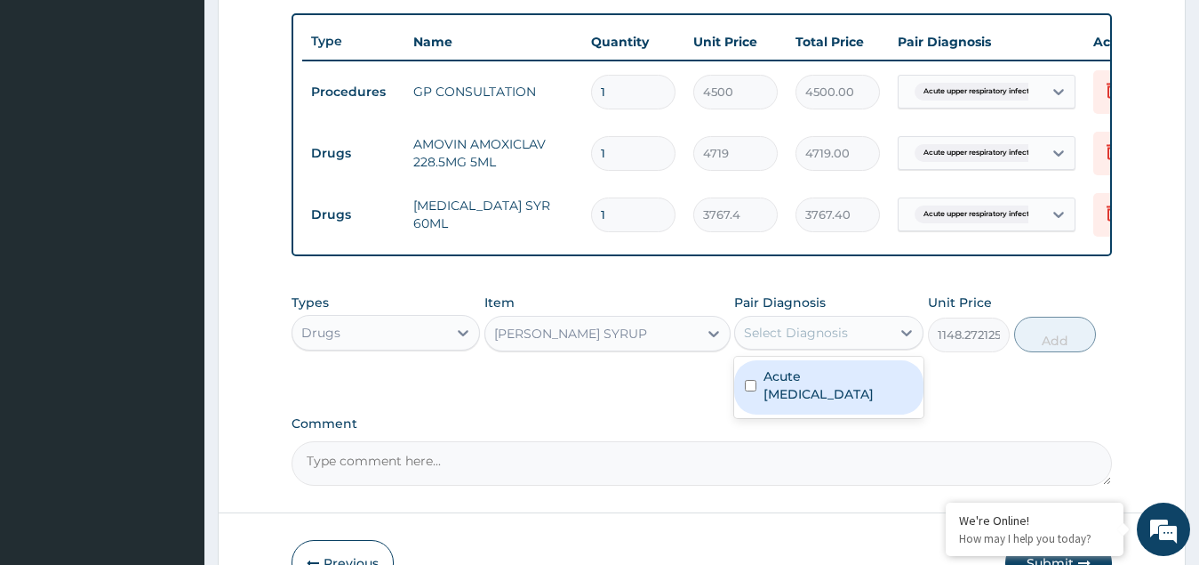
click at [820, 403] on label "Acute upper respiratory infection" at bounding box center [838, 385] width 149 height 36
checkbox input "true"
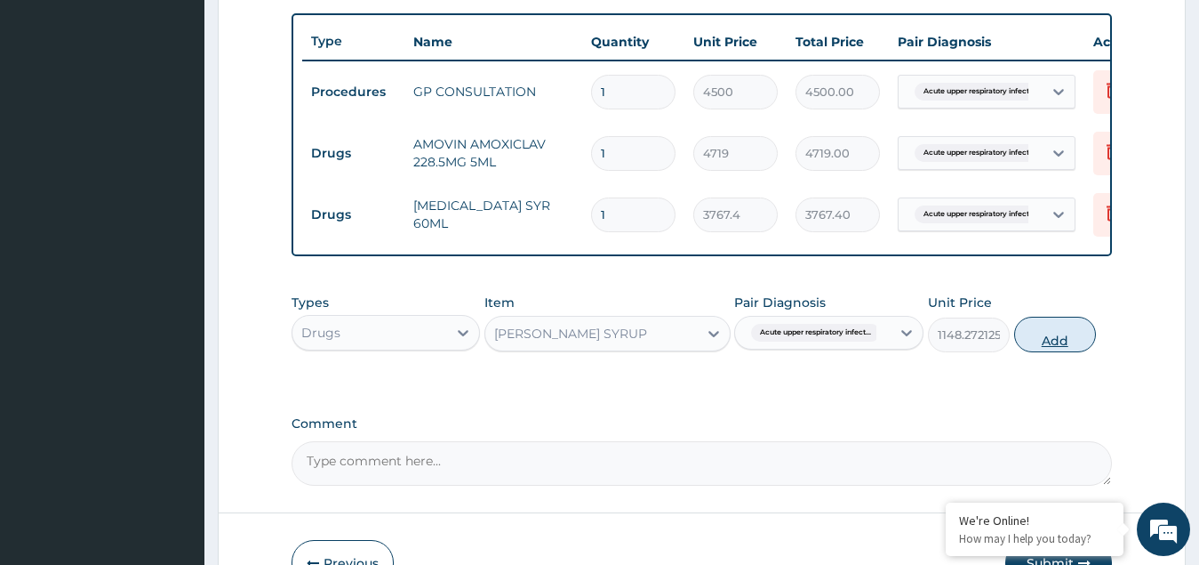
click at [1057, 352] on button "Add" at bounding box center [1055, 335] width 82 height 36
type input "0"
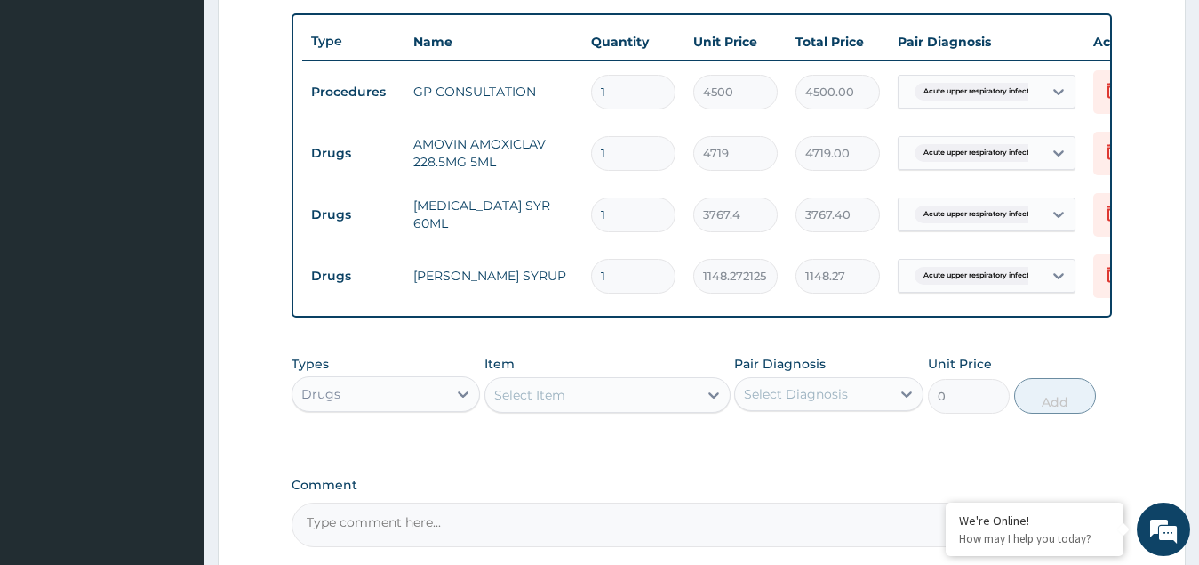
click at [597, 404] on div "Select Item" at bounding box center [591, 395] width 212 height 28
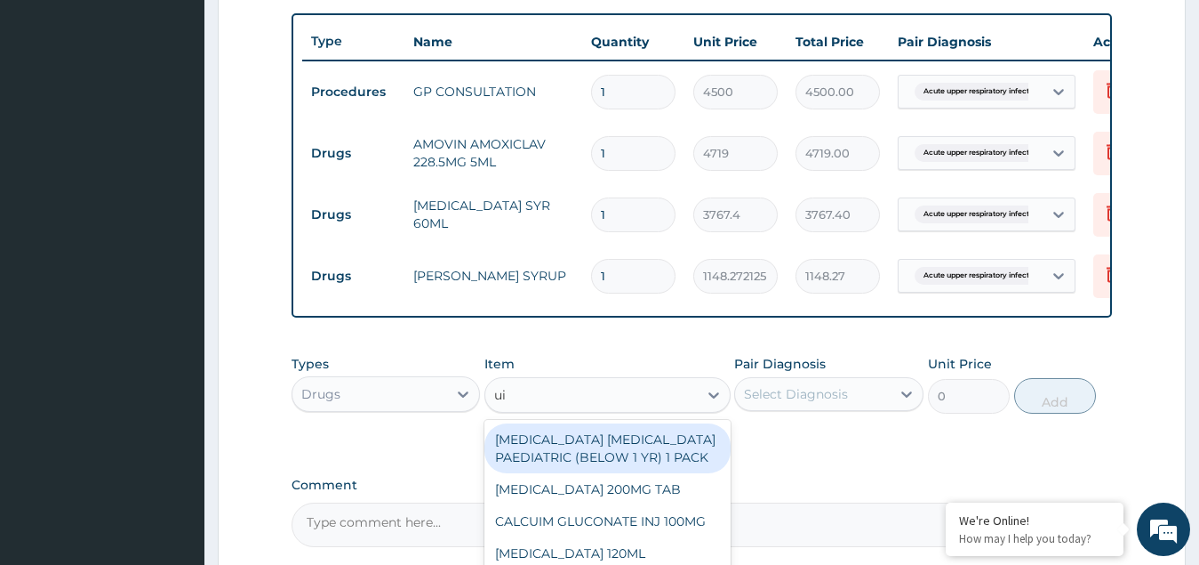
type input "u"
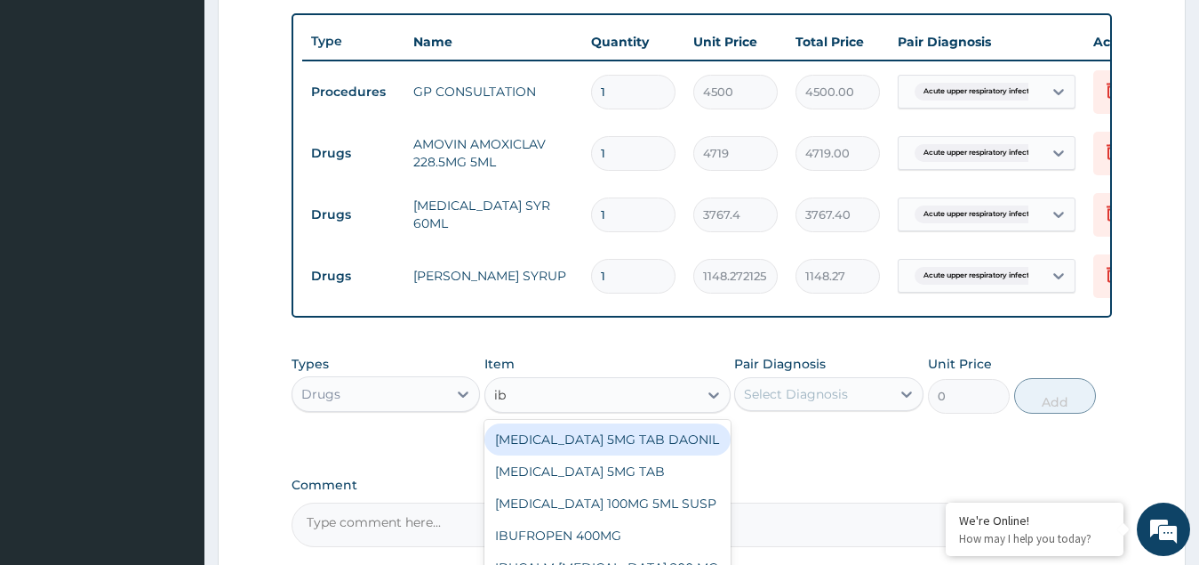
type input "ibu"
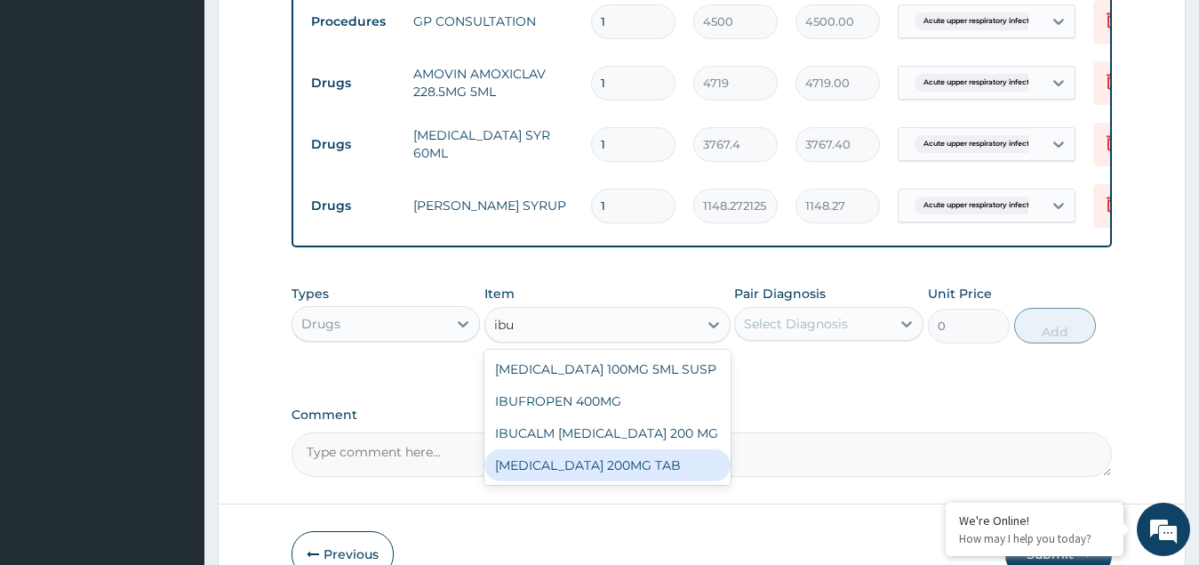
scroll to position [832, 0]
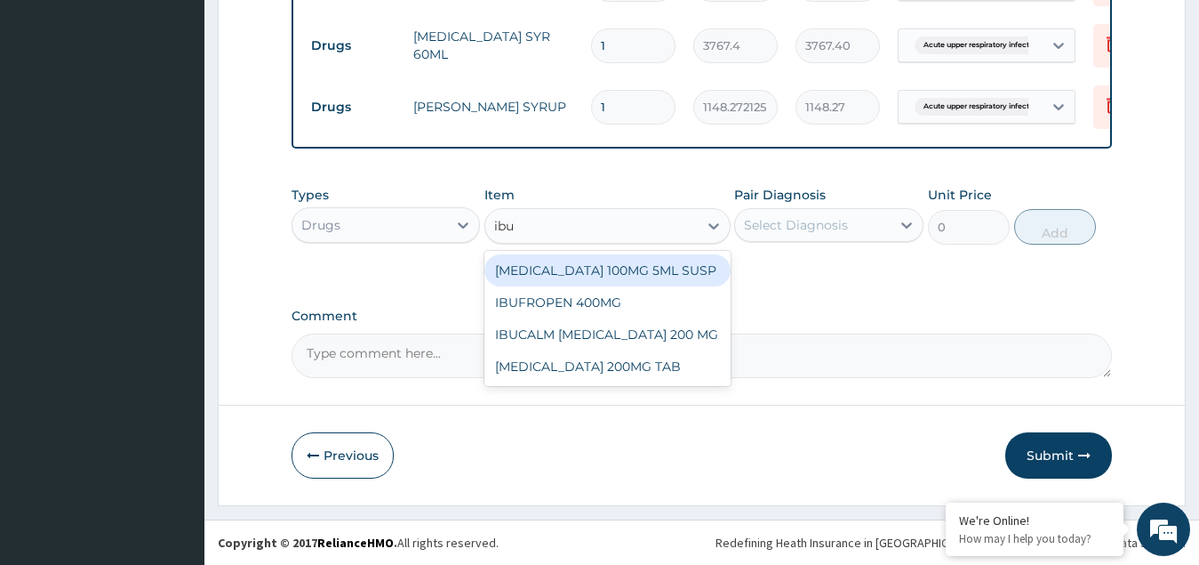
click at [621, 265] on div "[MEDICAL_DATA] 100MG 5ML SUSP" at bounding box center [608, 270] width 246 height 32
type input "1516.827"
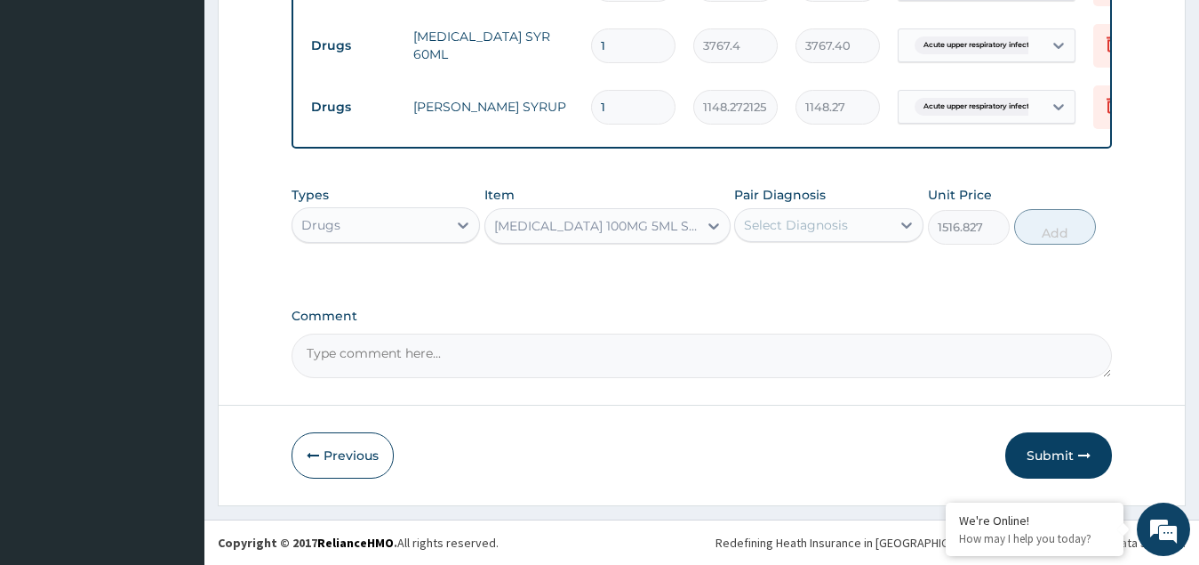
click at [809, 206] on div "Pair Diagnosis Select Diagnosis" at bounding box center [828, 215] width 189 height 59
click at [810, 222] on div "Select Diagnosis" at bounding box center [796, 225] width 104 height 18
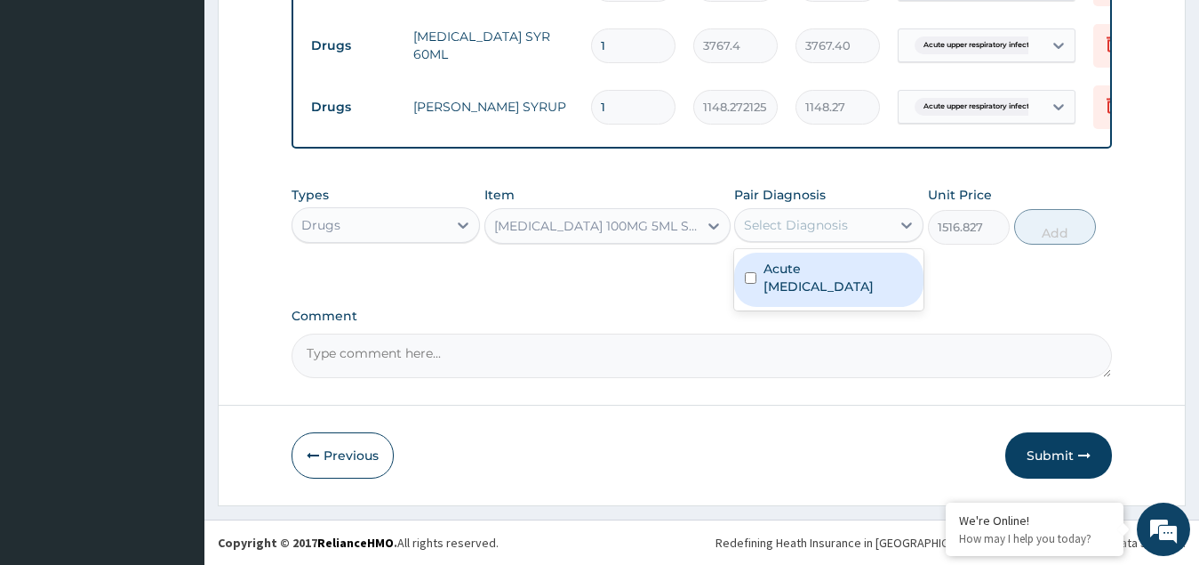
click at [798, 275] on label "Acute upper respiratory infection" at bounding box center [838, 278] width 149 height 36
checkbox input "true"
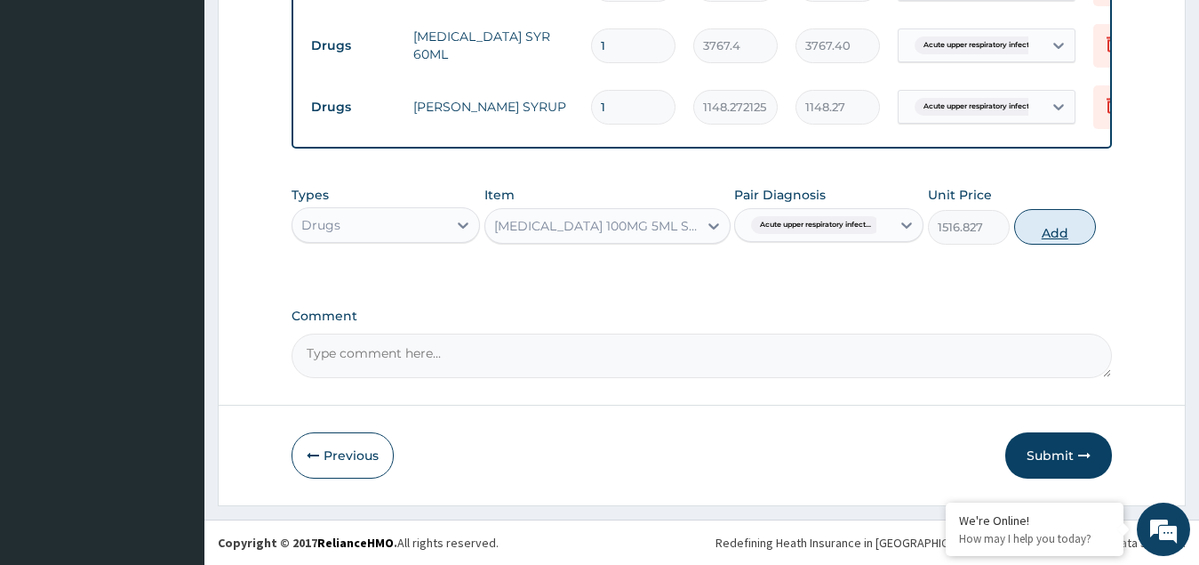
click at [1044, 221] on button "Add" at bounding box center [1055, 227] width 82 height 36
type input "0"
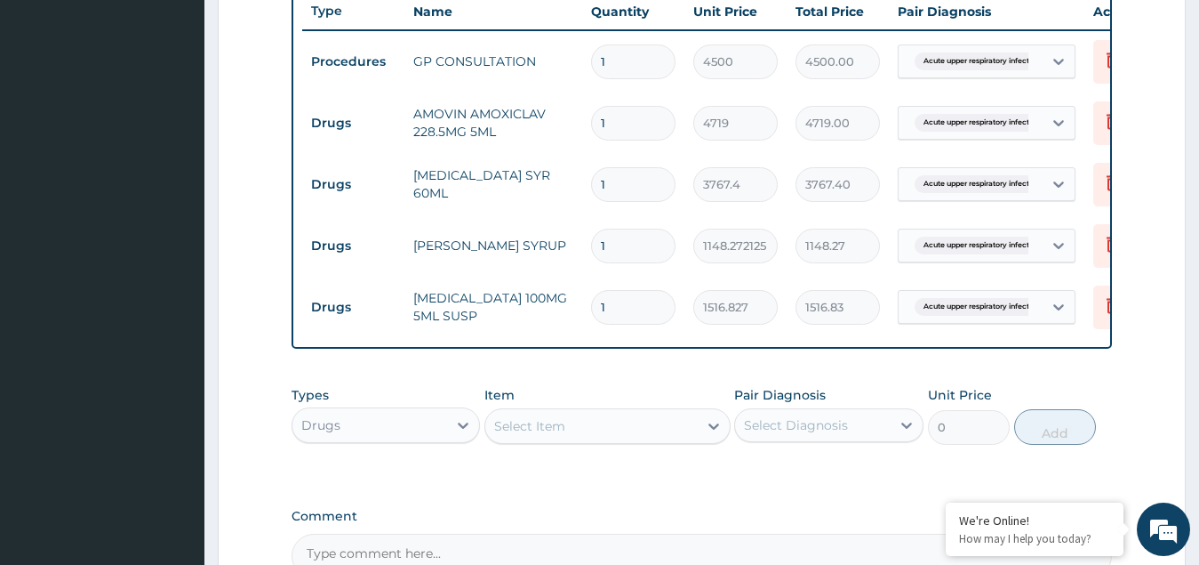
scroll to position [654, 0]
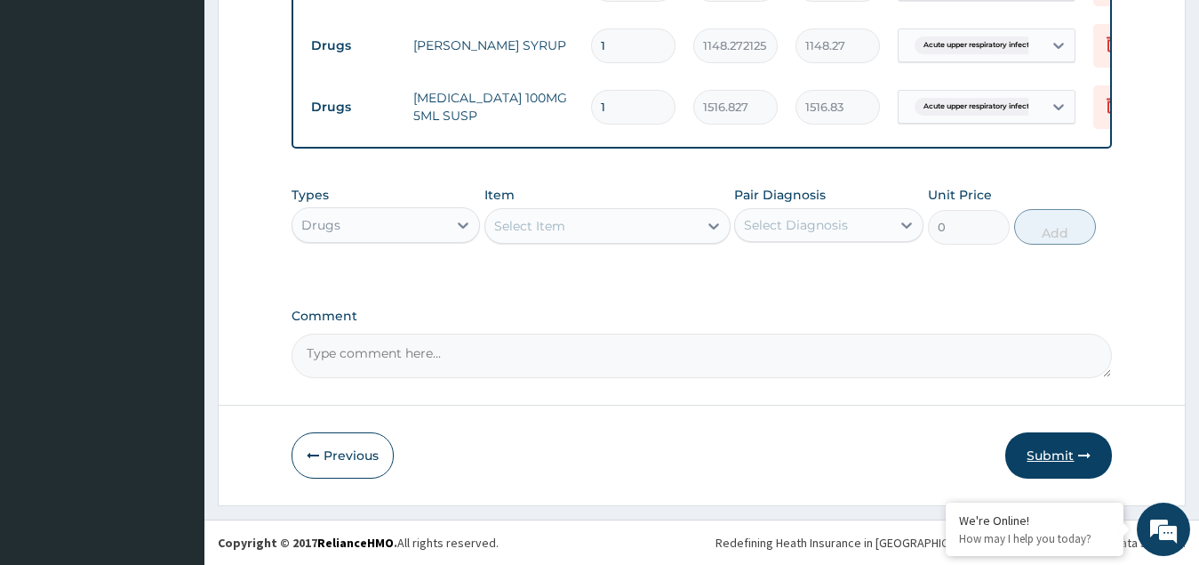
click at [1082, 456] on icon "button" at bounding box center [1084, 455] width 12 height 12
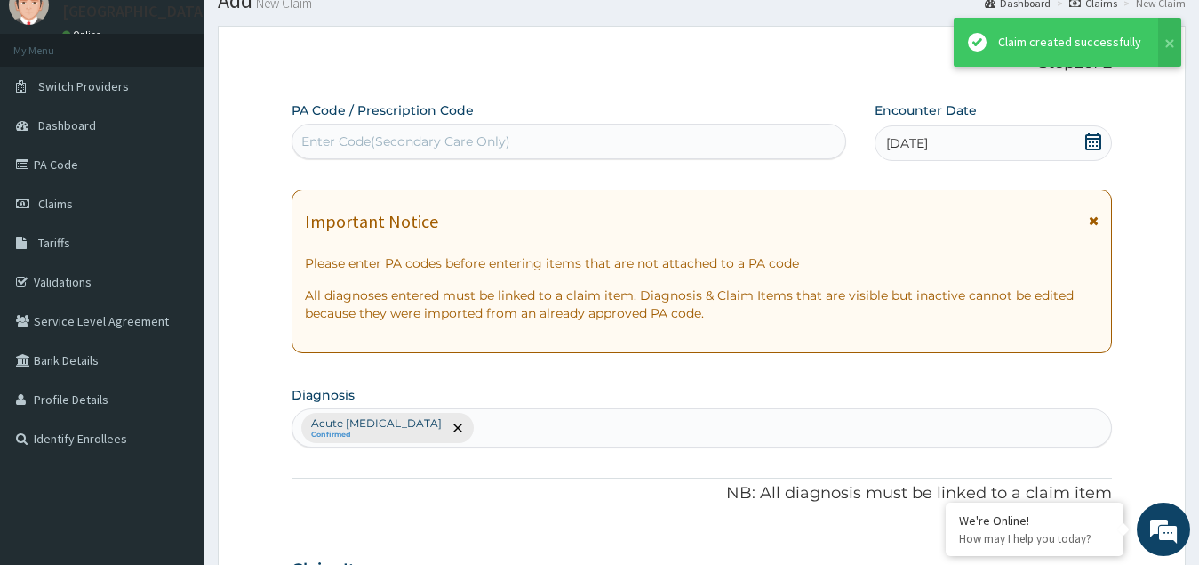
scroll to position [894, 0]
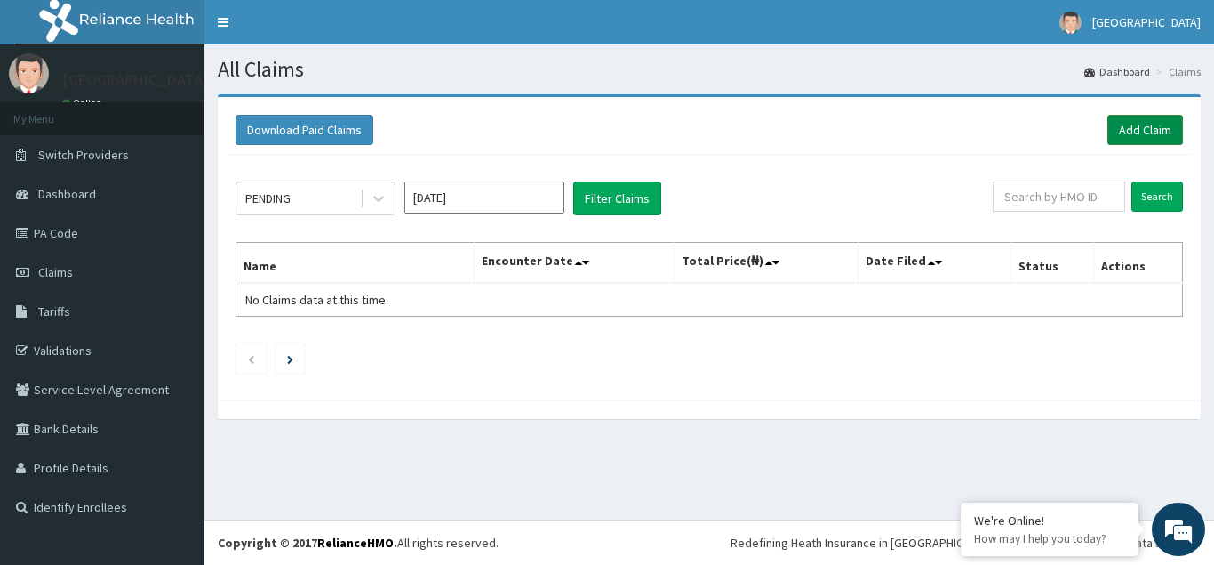
click at [1147, 133] on link "Add Claim" at bounding box center [1146, 130] width 76 height 30
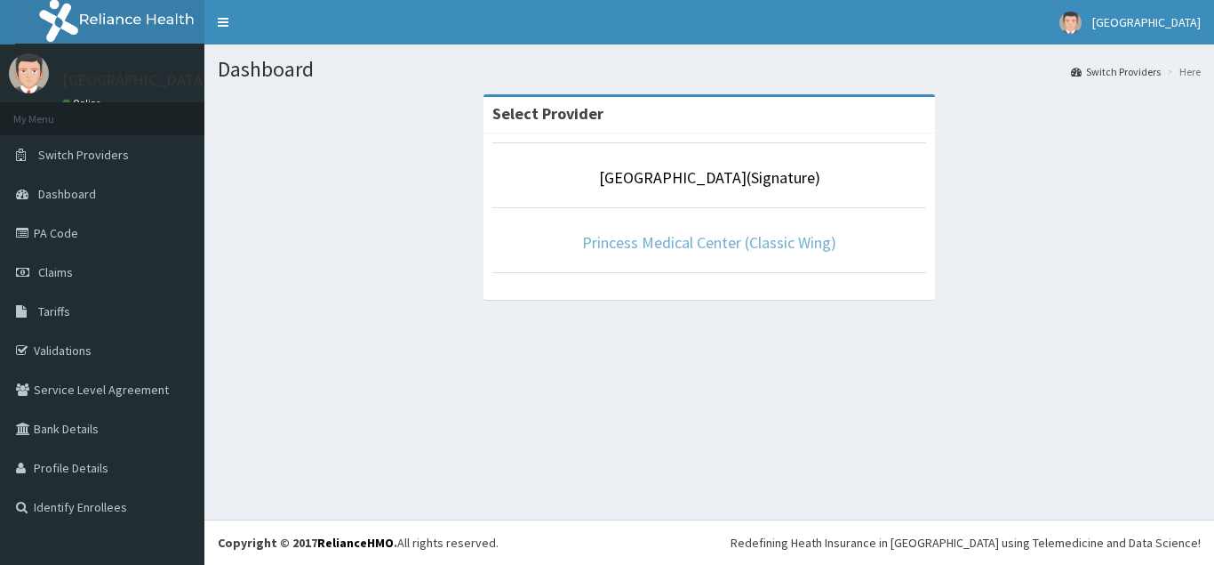
click at [726, 244] on link "Princess Medical Center (Classic Wing)" at bounding box center [709, 242] width 254 height 20
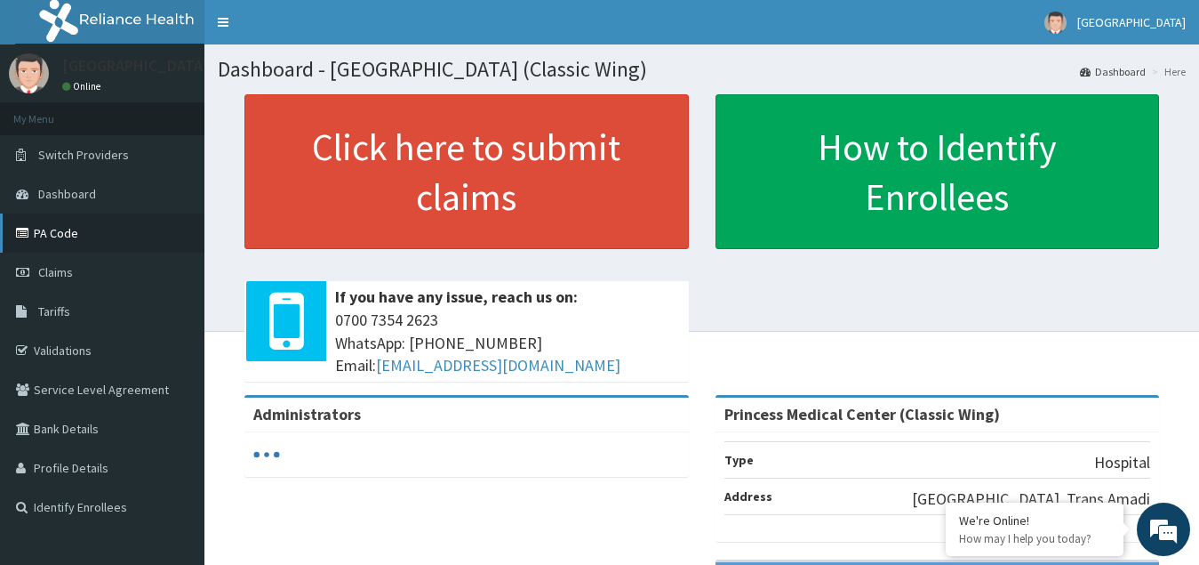
click at [61, 228] on link "PA Code" at bounding box center [102, 232] width 204 height 39
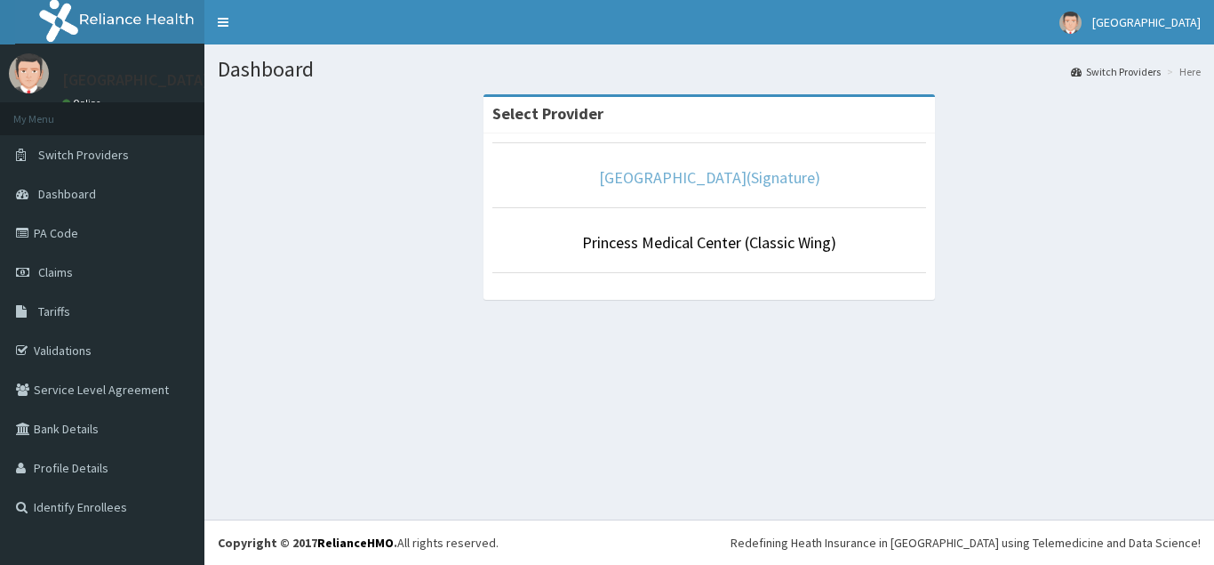
click at [694, 177] on link "[GEOGRAPHIC_DATA](Signature)" at bounding box center [709, 177] width 221 height 20
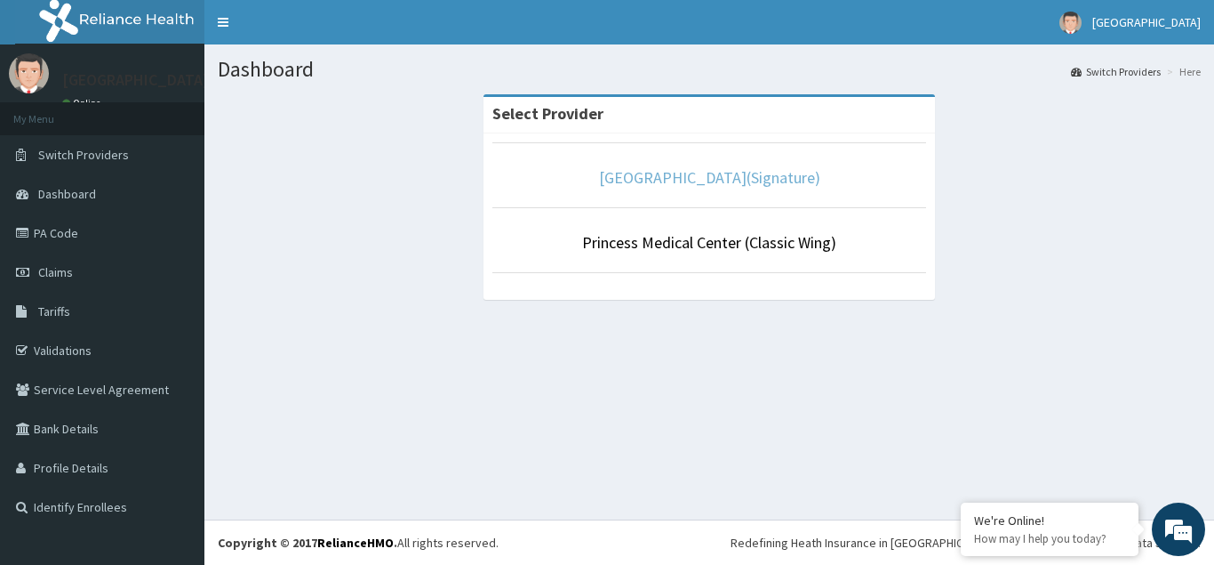
click at [688, 176] on link "[GEOGRAPHIC_DATA](Signature)" at bounding box center [709, 177] width 221 height 20
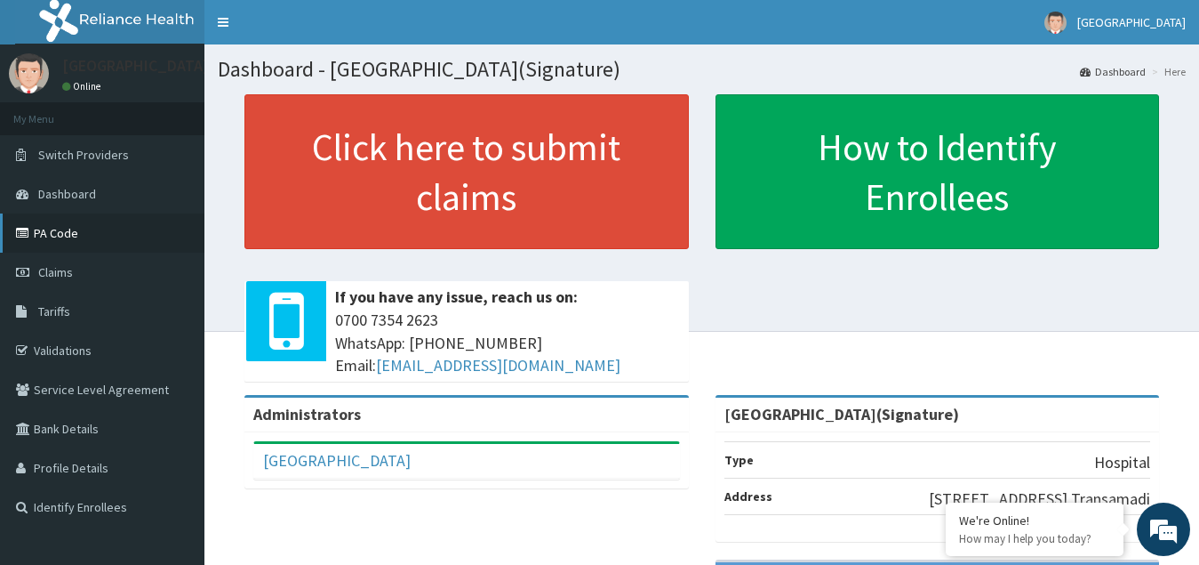
click at [65, 231] on link "PA Code" at bounding box center [102, 232] width 204 height 39
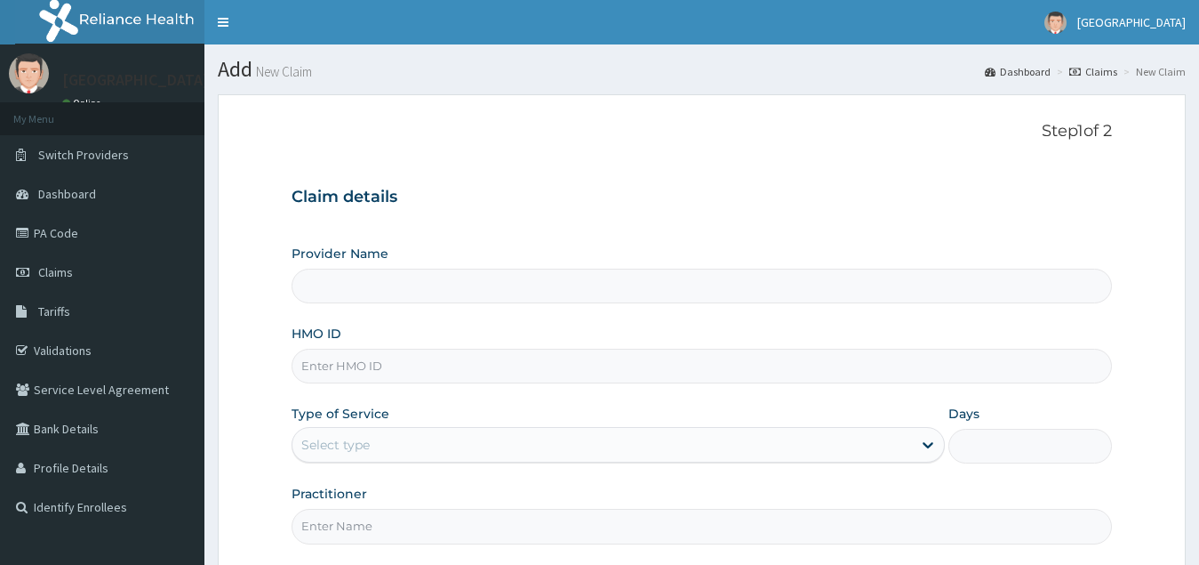
type input "[GEOGRAPHIC_DATA](Signature)"
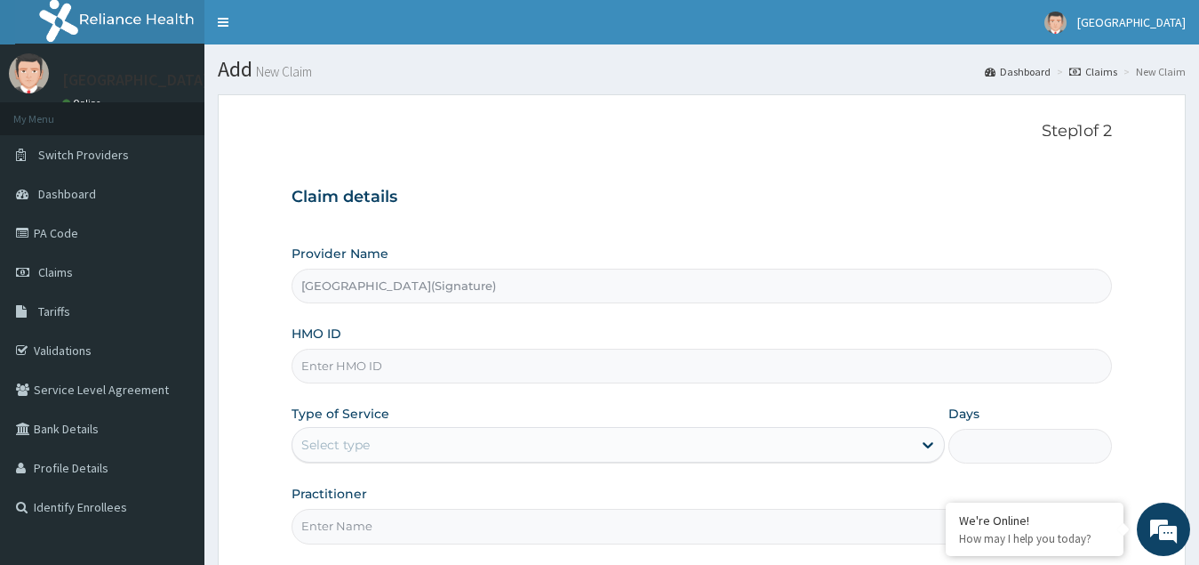
click at [341, 372] on input "HMO ID" at bounding box center [703, 366] width 822 height 35
paste input "TZA/10015/C"
type input "TZA/10015/C"
click at [401, 433] on div "Select type" at bounding box center [603, 444] width 621 height 28
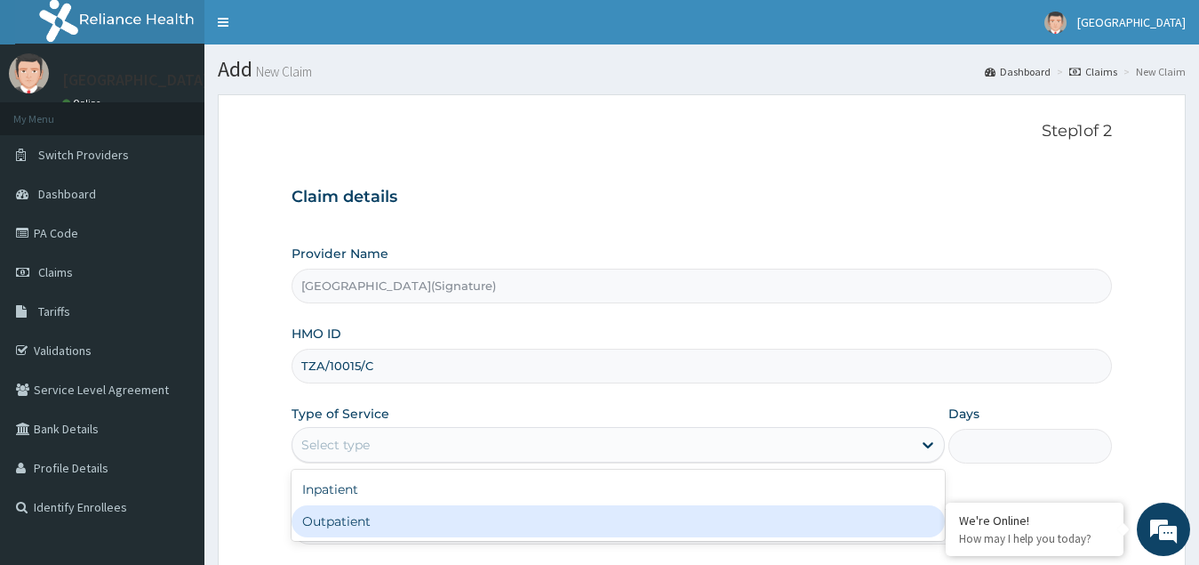
click at [389, 511] on div "Outpatient" at bounding box center [619, 521] width 654 height 32
type input "1"
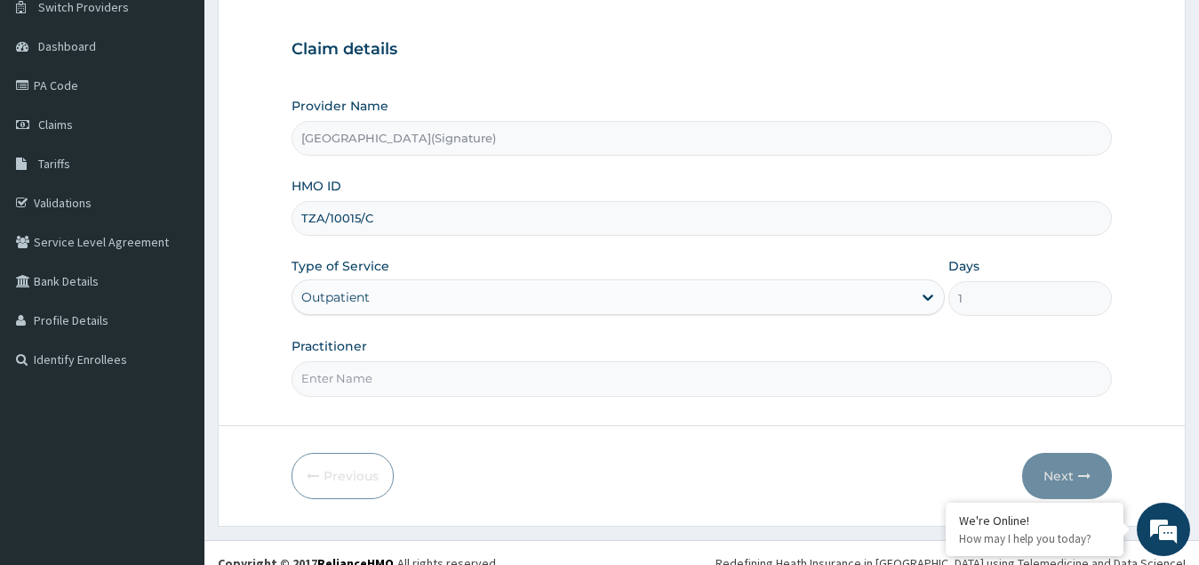
scroll to position [168, 0]
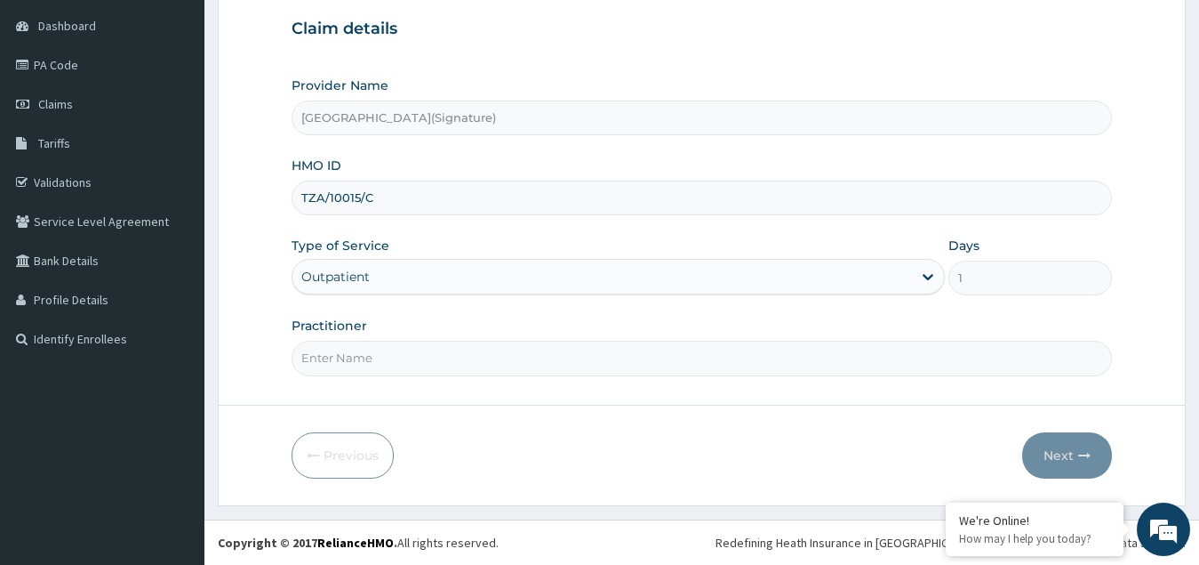
click at [380, 371] on input "Practitioner" at bounding box center [703, 358] width 822 height 35
click at [340, 352] on input "Practitioner" at bounding box center [703, 358] width 822 height 35
paste input "Dr. CHIORLU JOHN"
type input "Dr. CHIORLU JOHN"
click at [1051, 452] on button "Next" at bounding box center [1067, 455] width 90 height 46
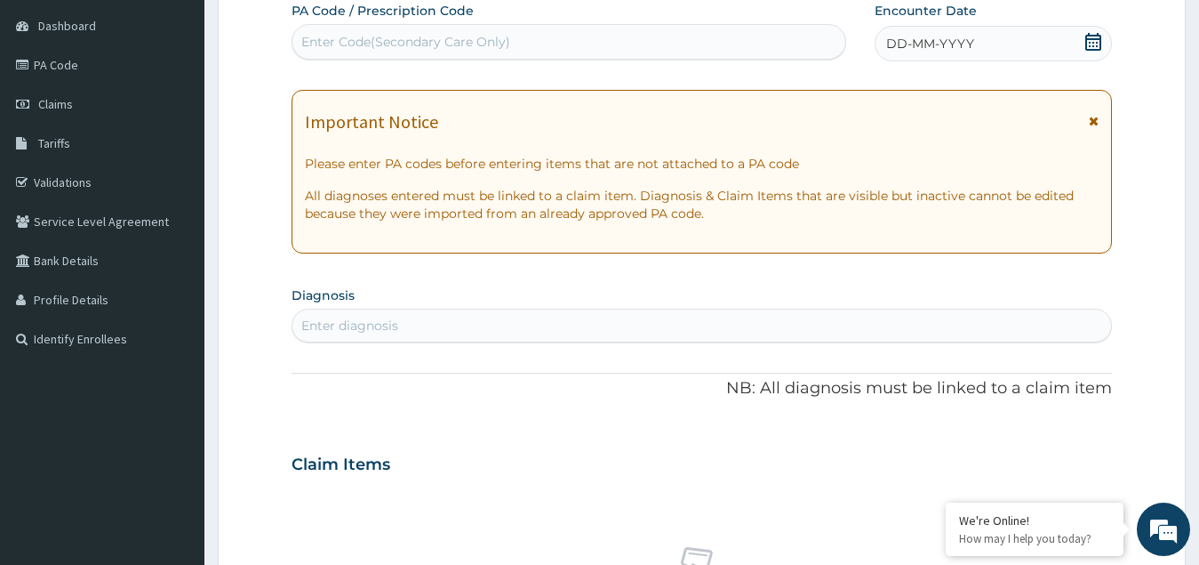
click at [1090, 38] on icon at bounding box center [1094, 42] width 16 height 18
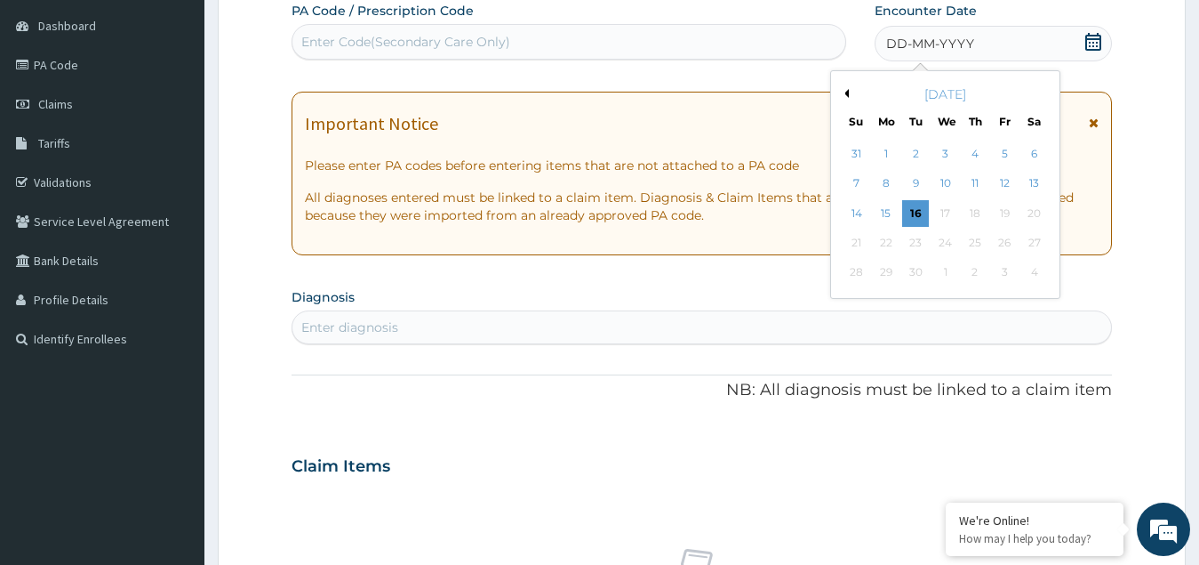
click at [841, 92] on button "Previous Month" at bounding box center [844, 93] width 9 height 9
click at [977, 272] on div "28" at bounding box center [975, 273] width 27 height 27
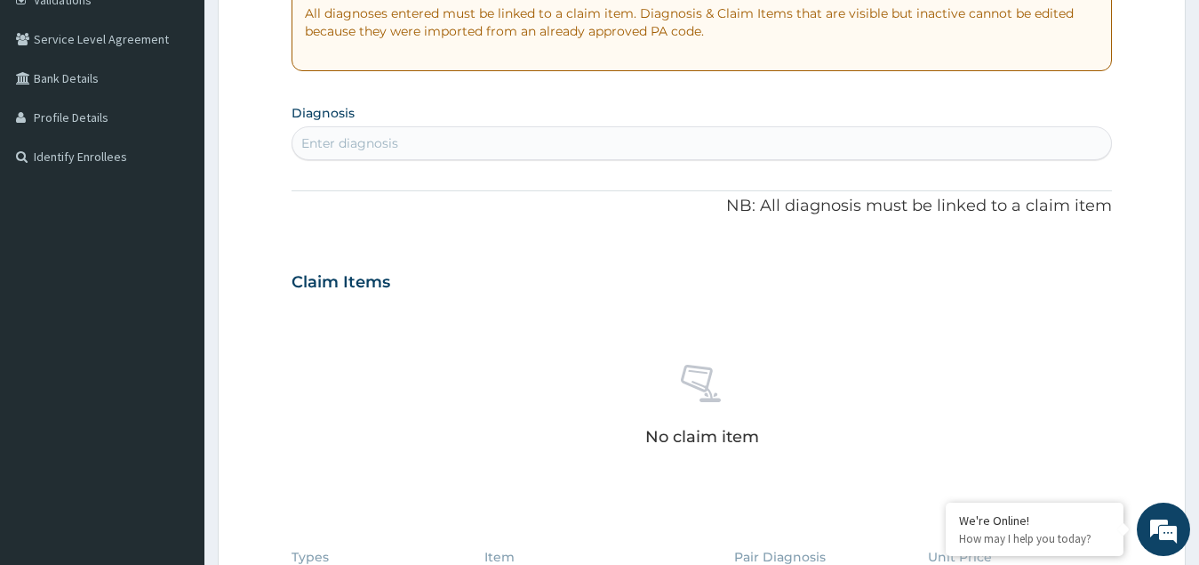
scroll to position [356, 0]
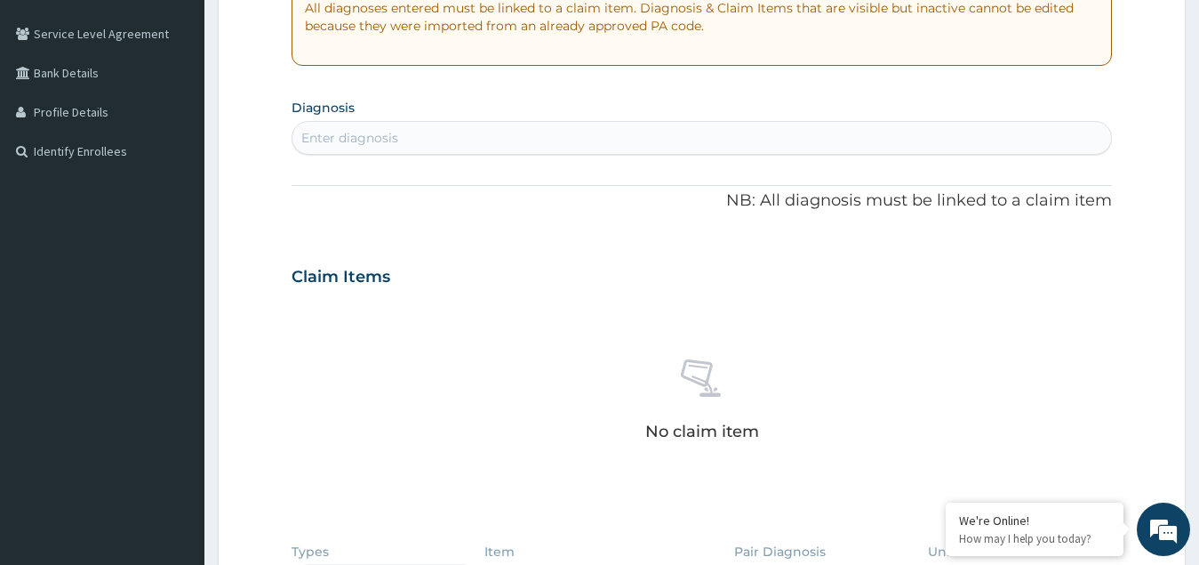
click at [439, 132] on div "Enter diagnosis" at bounding box center [703, 138] width 820 height 28
type input "upper respi"
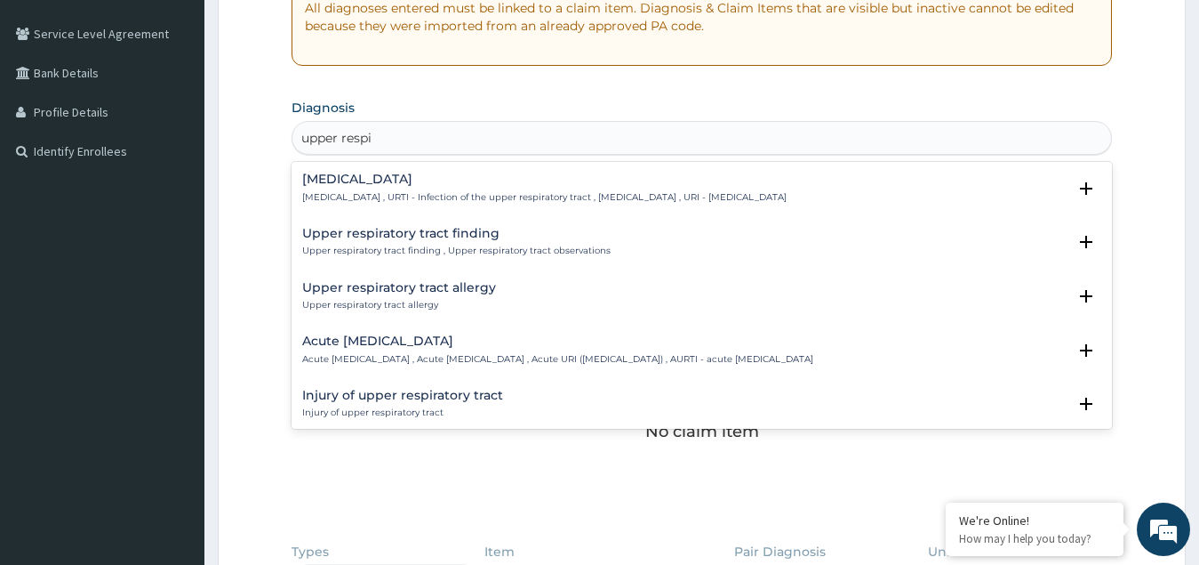
click at [441, 188] on div "Upper respiratory infection Upper respiratory infection , URTI - Infection of t…" at bounding box center [544, 187] width 485 height 31
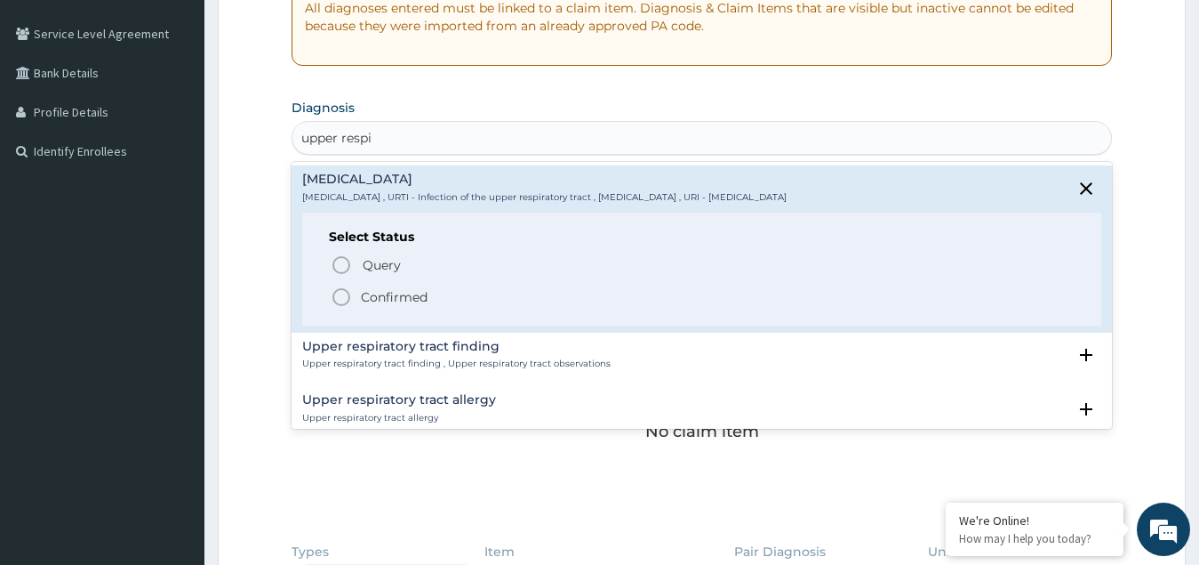
click at [367, 303] on p "Confirmed" at bounding box center [394, 297] width 67 height 18
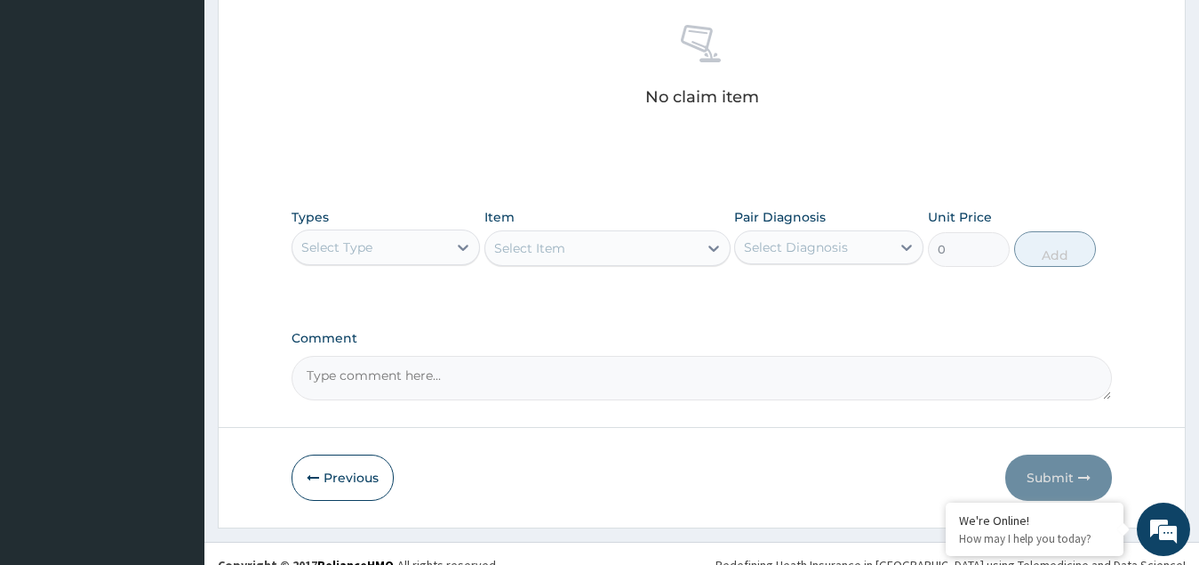
scroll to position [711, 0]
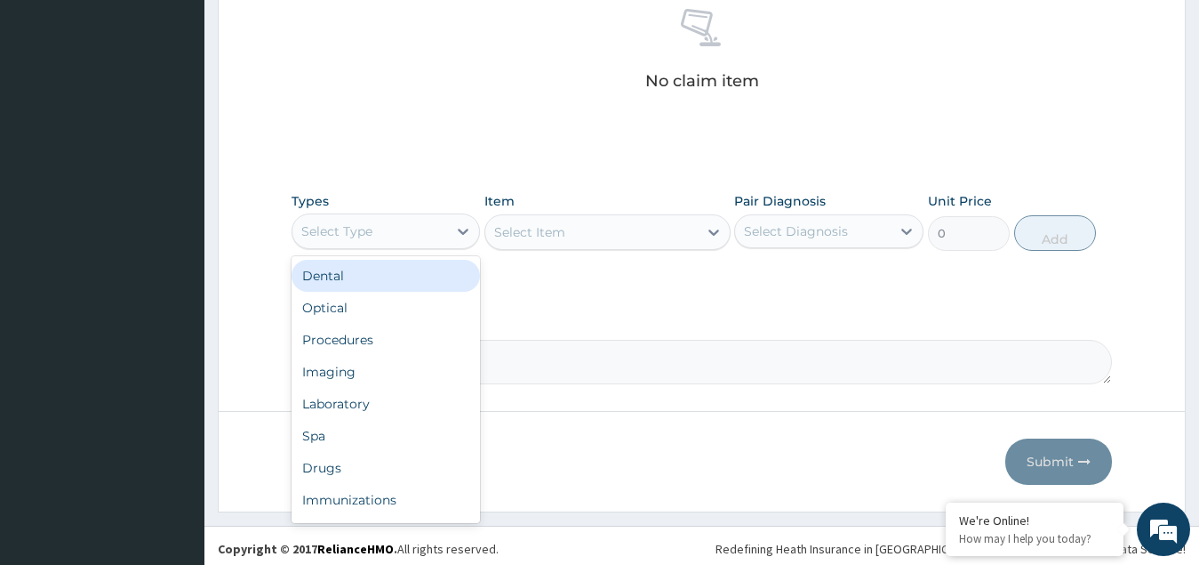
click at [430, 228] on div "Select Type" at bounding box center [371, 231] width 156 height 28
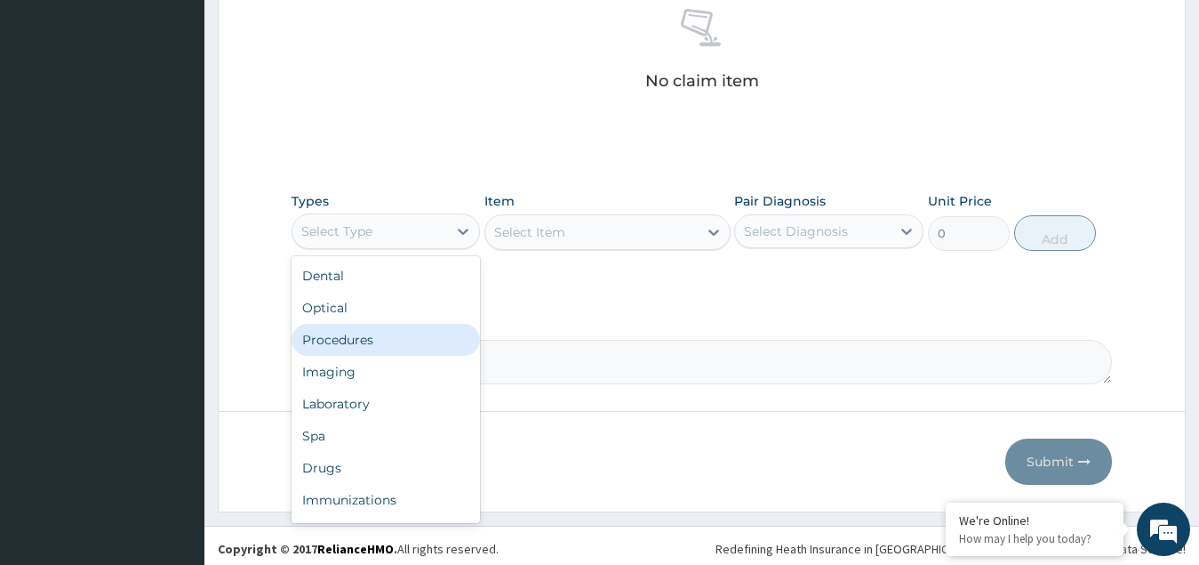
click at [369, 341] on div "Procedures" at bounding box center [386, 340] width 189 height 32
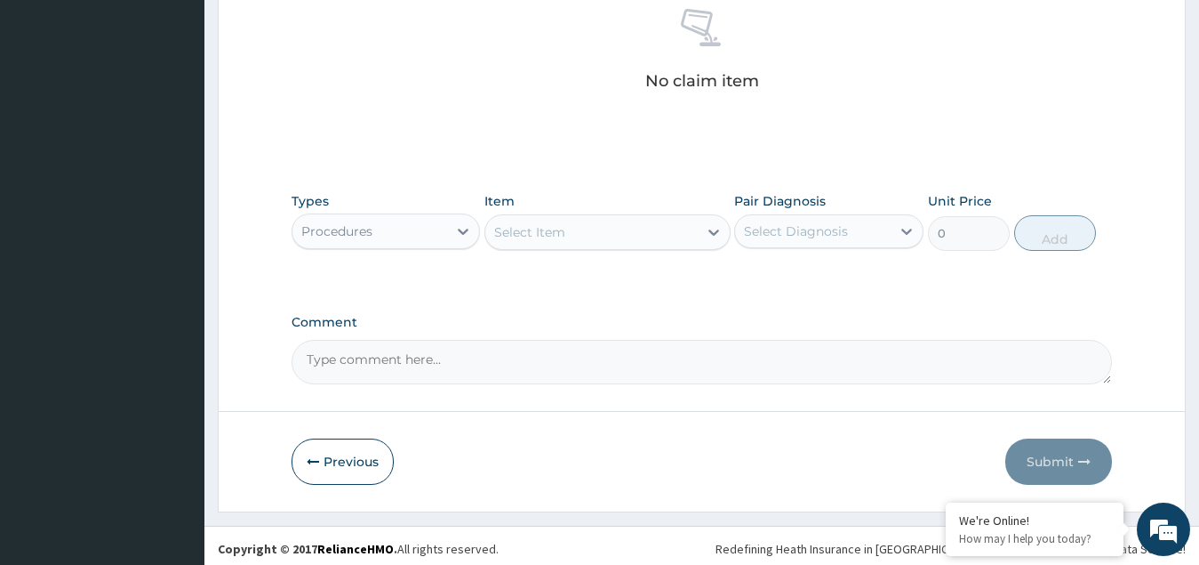
click at [580, 231] on div "Select Item" at bounding box center [591, 232] width 212 height 28
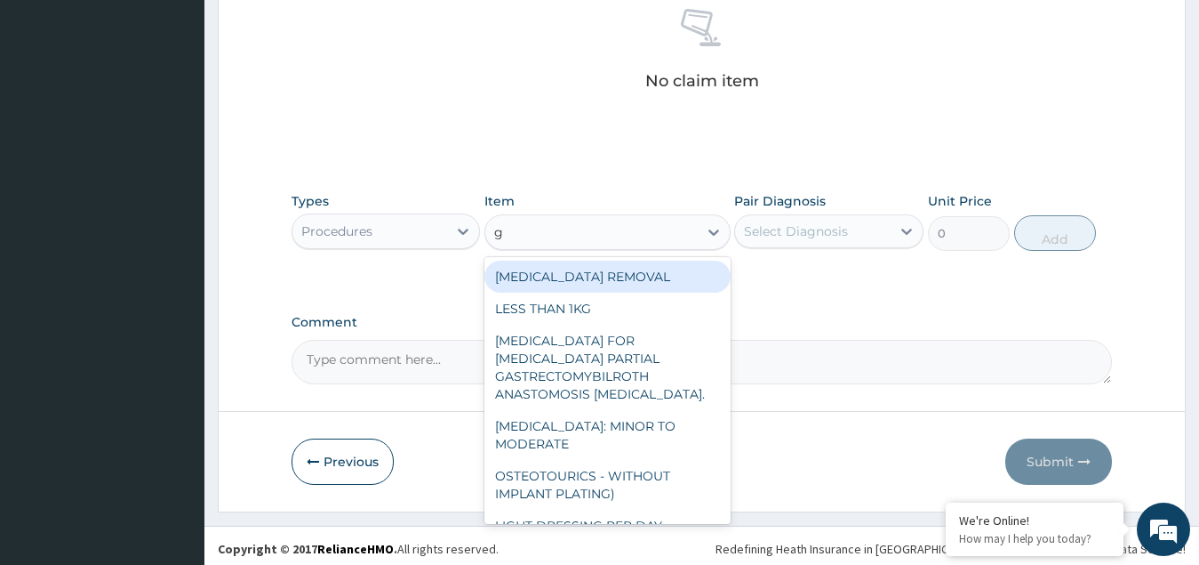
type input "gp"
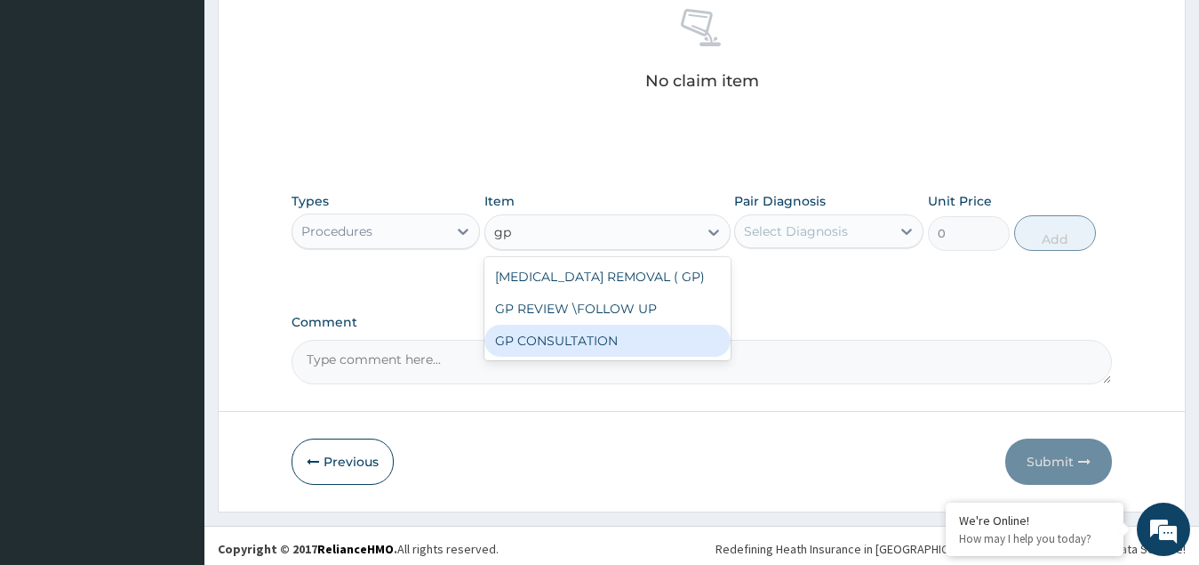
click at [625, 341] on div "GP CONSULTATION" at bounding box center [608, 341] width 246 height 32
type input "4500"
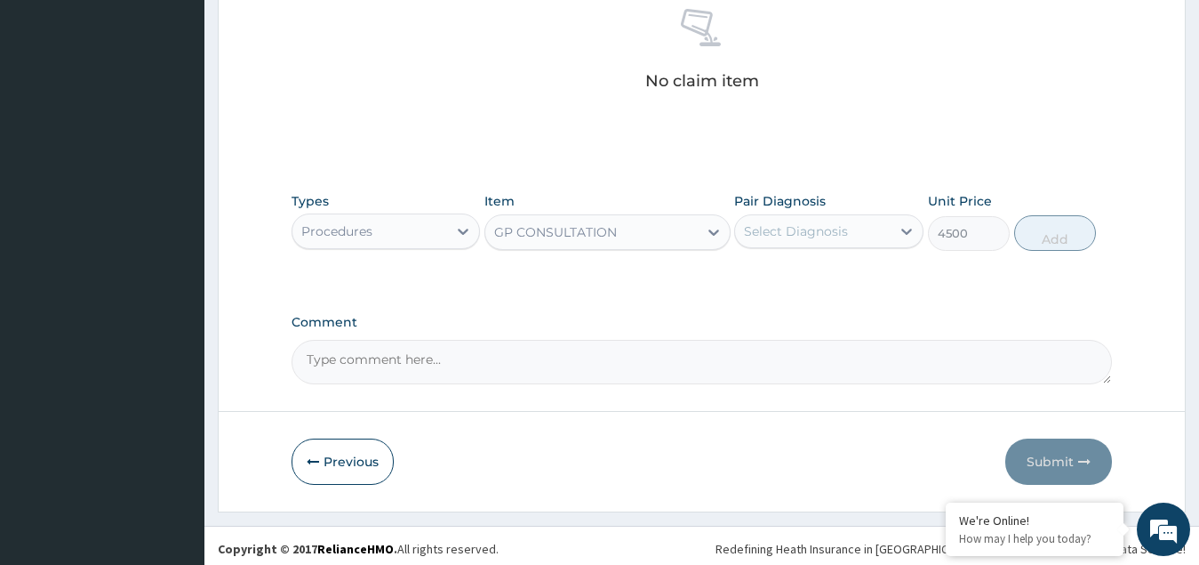
click at [822, 227] on div "Select Diagnosis" at bounding box center [796, 231] width 104 height 18
click at [777, 283] on label "Upper respiratory infection" at bounding box center [819, 275] width 110 height 18
checkbox input "true"
click at [1082, 224] on button "Add" at bounding box center [1055, 233] width 82 height 36
type input "0"
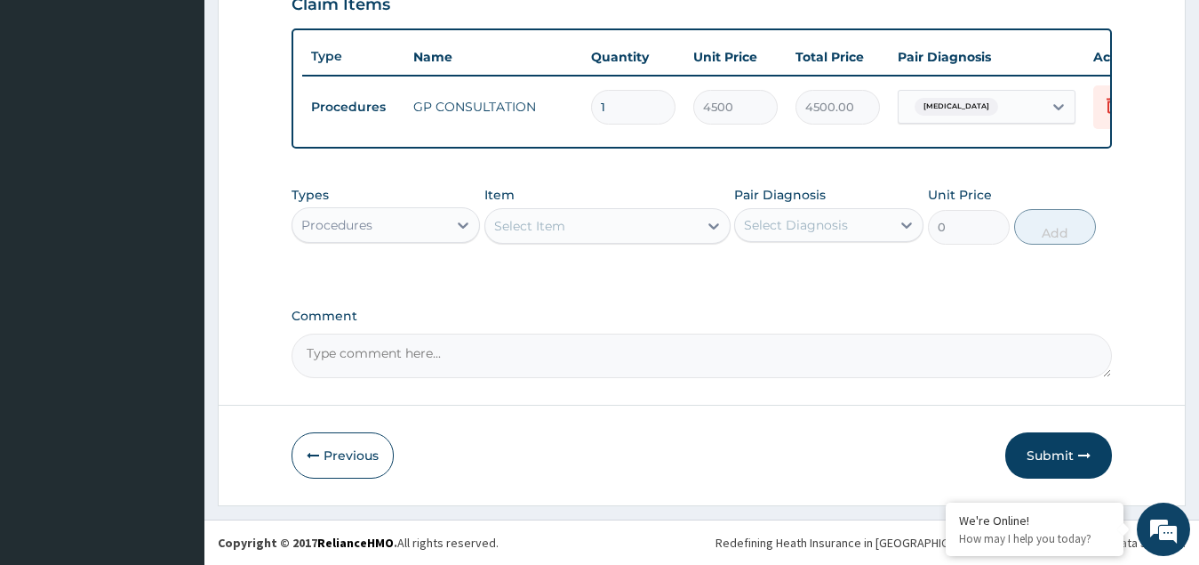
scroll to position [648, 0]
click at [413, 228] on div "Procedures" at bounding box center [371, 225] width 156 height 28
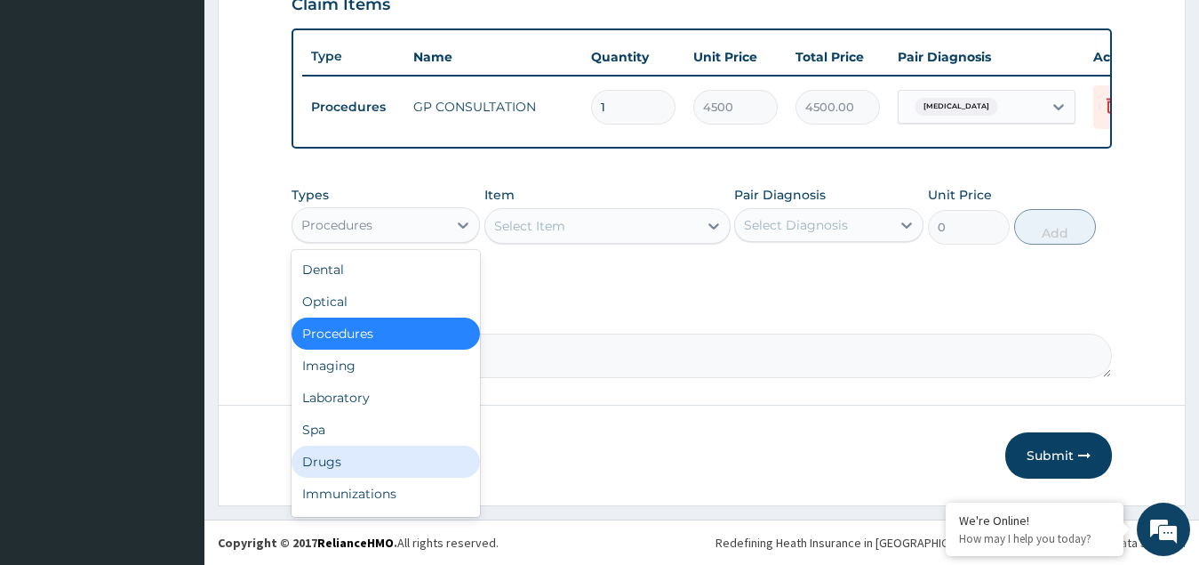
click at [345, 464] on div "Drugs" at bounding box center [386, 461] width 189 height 32
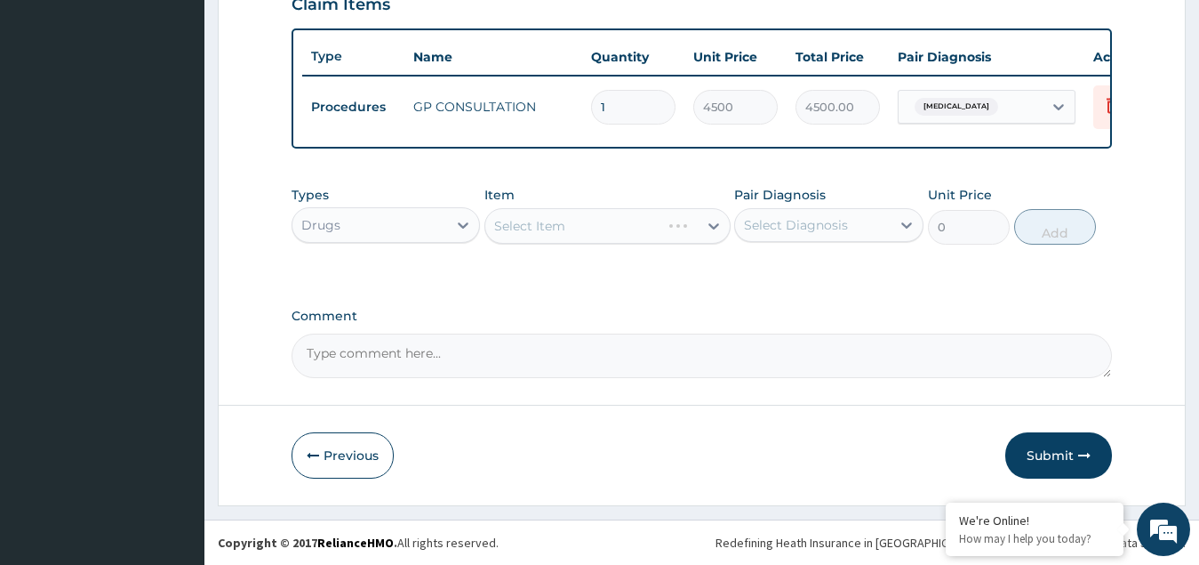
click at [547, 233] on div "Select Item" at bounding box center [608, 226] width 246 height 36
click at [578, 231] on div "Select Item" at bounding box center [591, 226] width 212 height 28
paste input "Otrivin"
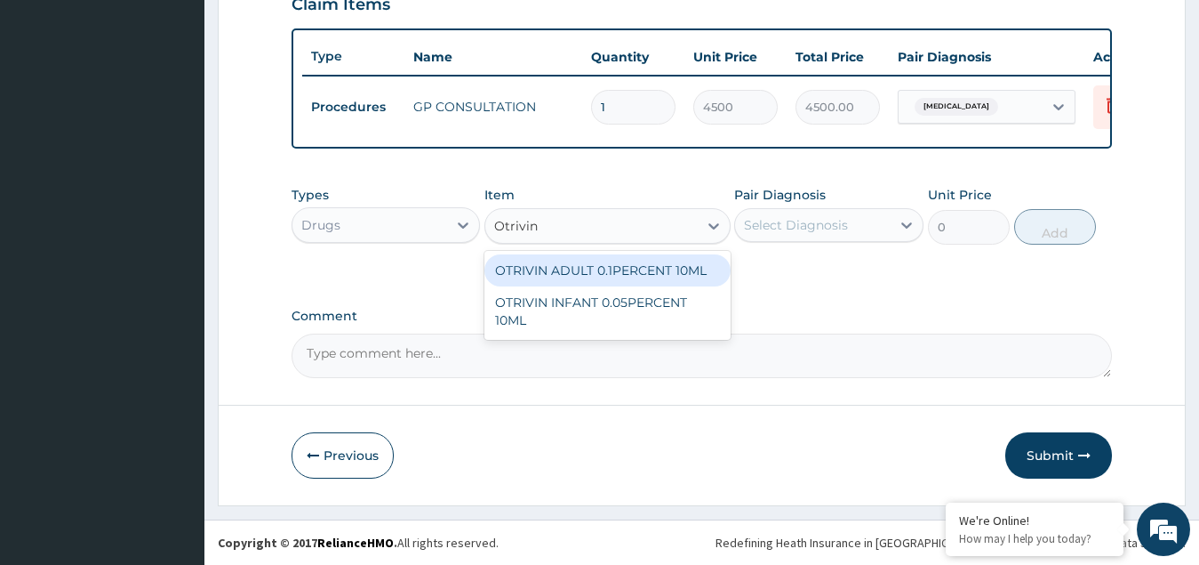
type input "Otrivin"
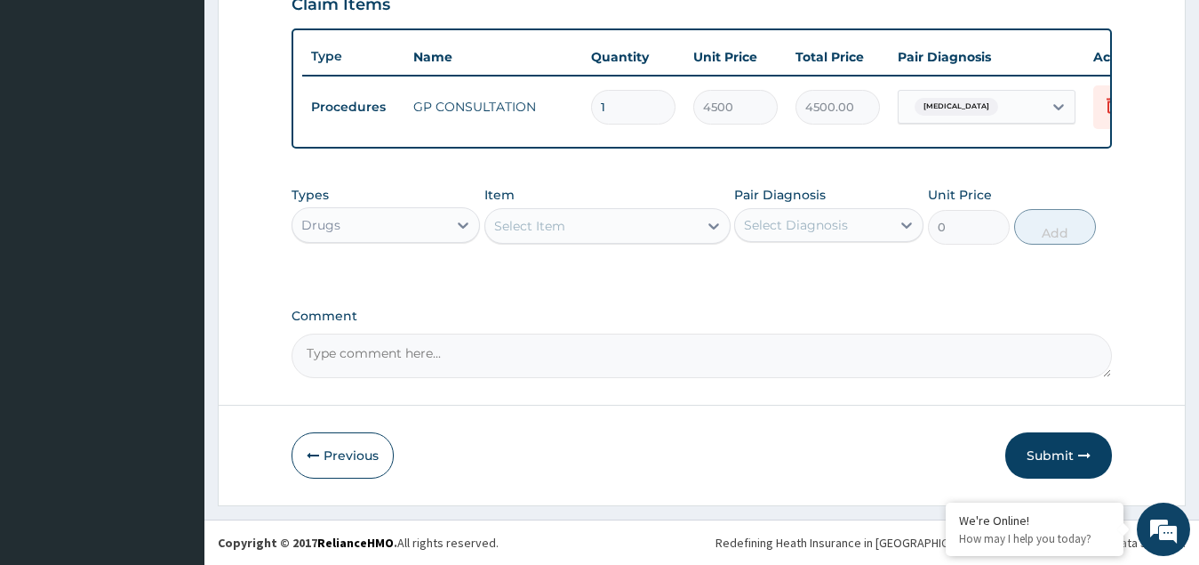
paste input "Otrivin"
type input "Otrivin"
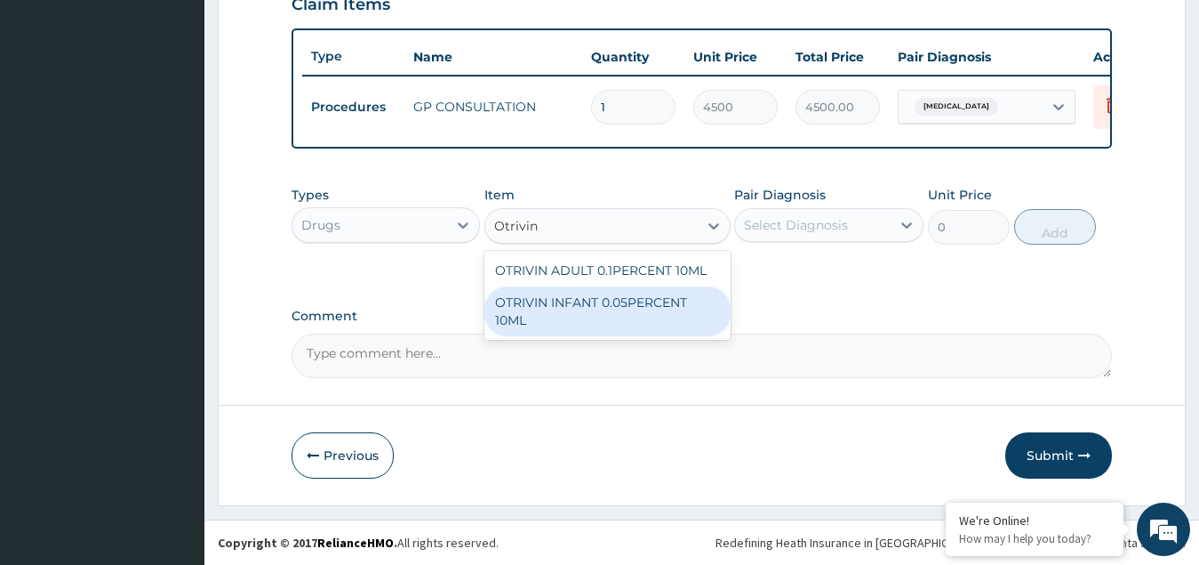
click at [555, 306] on div "OTRIVIN INFANT 0.05PERCENT 10ML" at bounding box center [608, 311] width 246 height 50
type input "5985.27075"
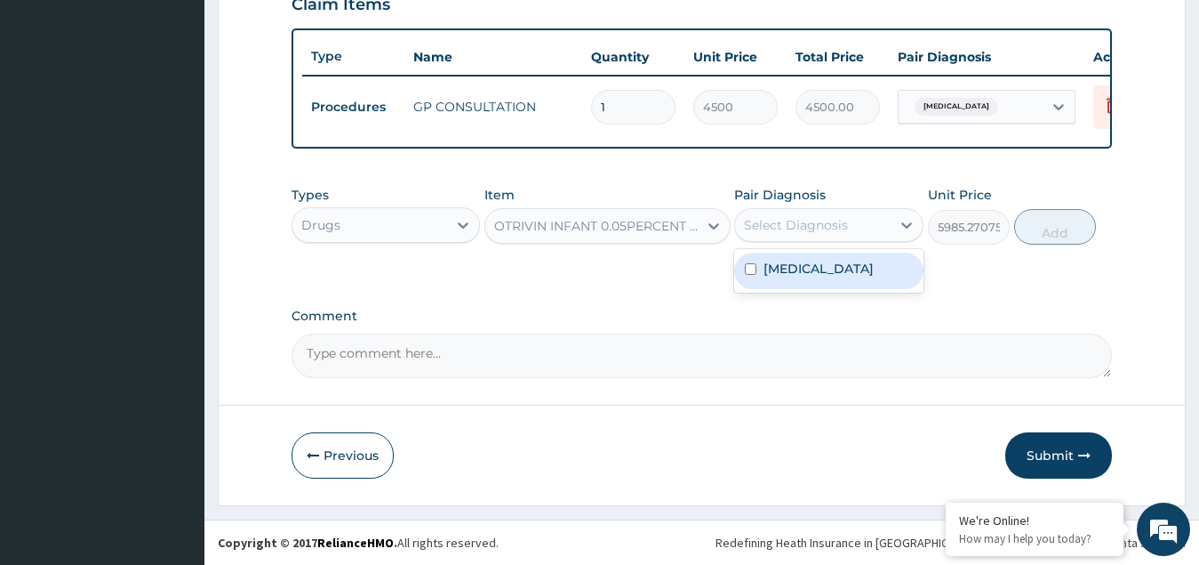
click at [807, 228] on div "Select Diagnosis" at bounding box center [796, 225] width 104 height 18
click at [797, 277] on label "Upper respiratory infection" at bounding box center [819, 269] width 110 height 18
checkbox input "true"
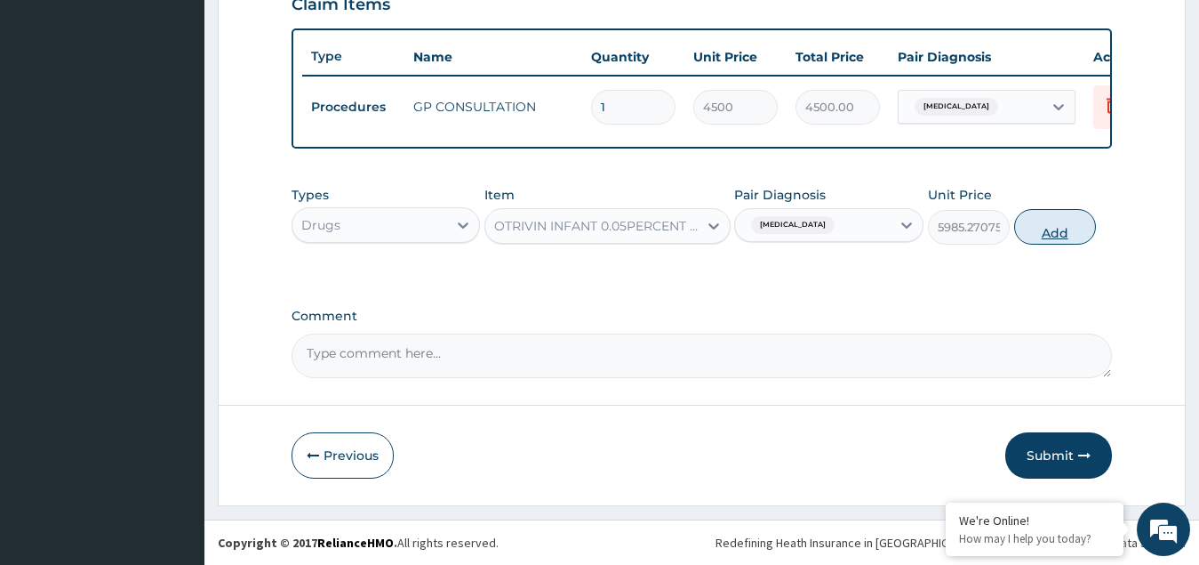
click at [1050, 229] on button "Add" at bounding box center [1055, 227] width 82 height 36
type input "0"
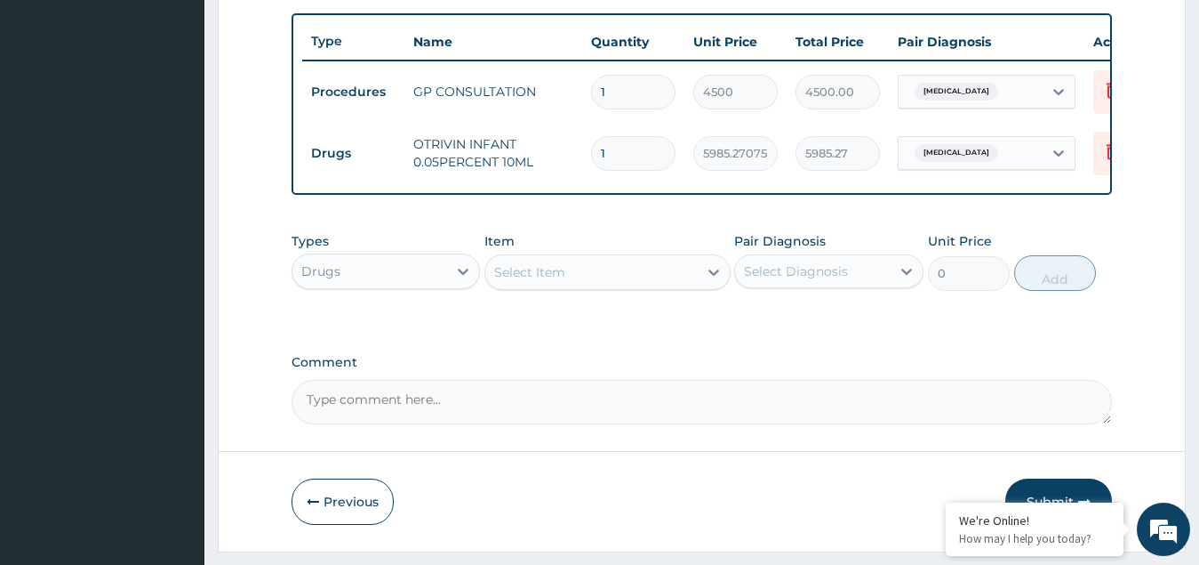
click at [549, 281] on div "Select Item" at bounding box center [529, 272] width 71 height 18
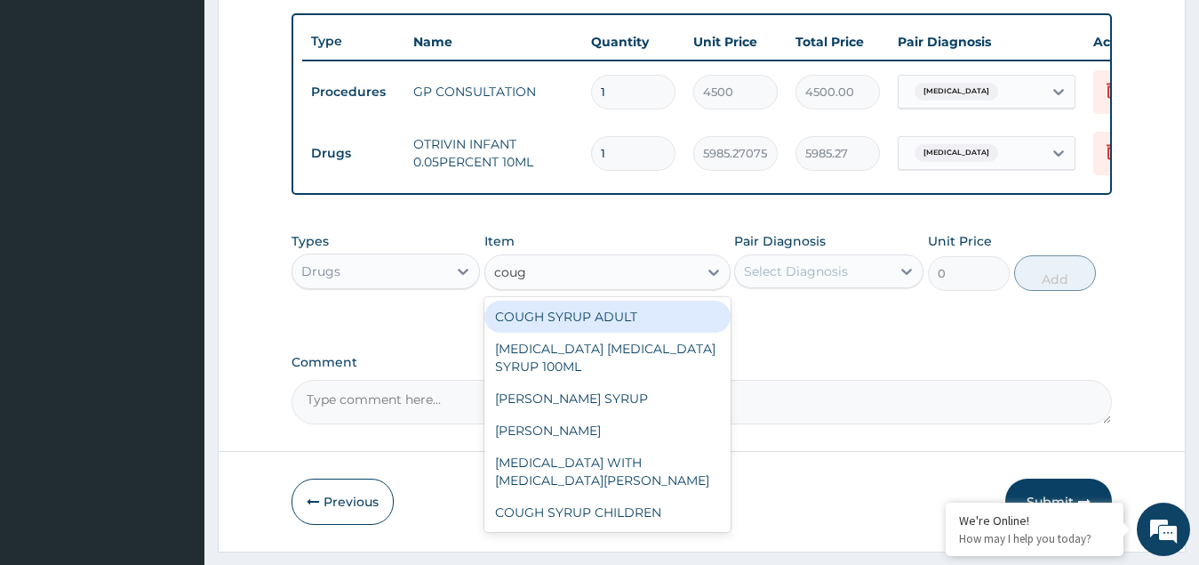
type input "cough"
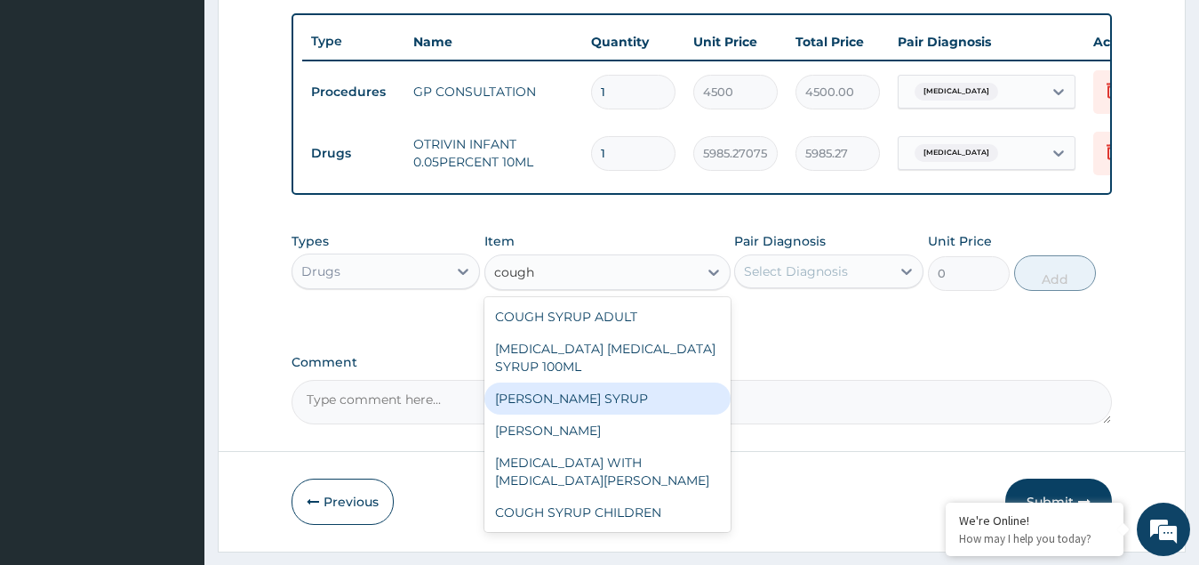
click at [556, 414] on div "EMZOLYN COUGH SYRUP" at bounding box center [608, 398] width 246 height 32
type input "1148.272125"
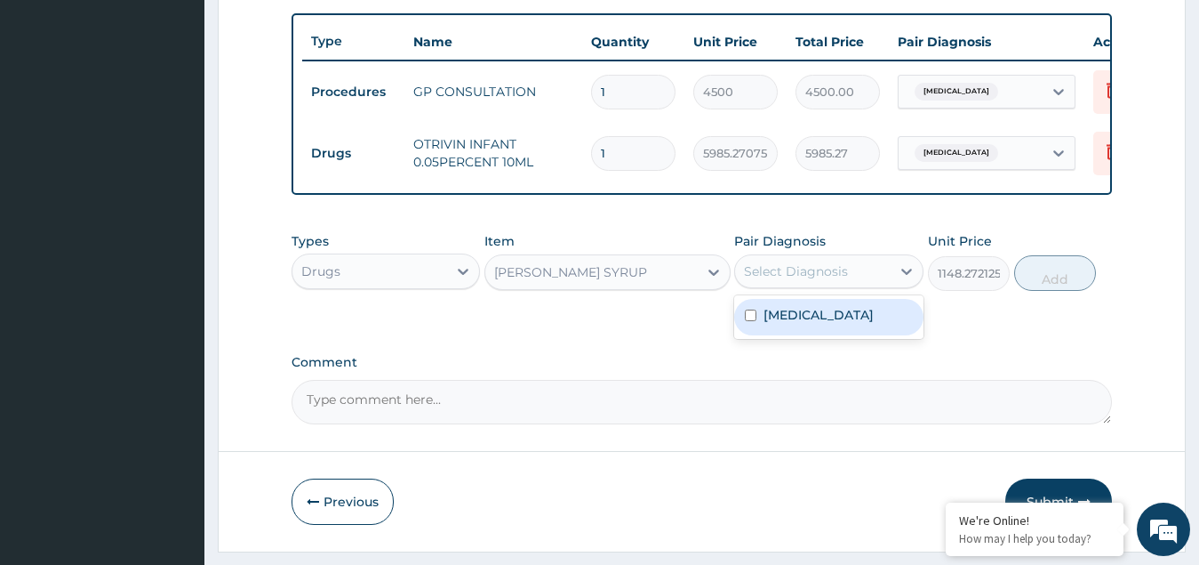
click at [819, 280] on div "Select Diagnosis" at bounding box center [796, 271] width 104 height 18
click at [791, 324] on label "Upper respiratory infection" at bounding box center [819, 315] width 110 height 18
checkbox input "true"
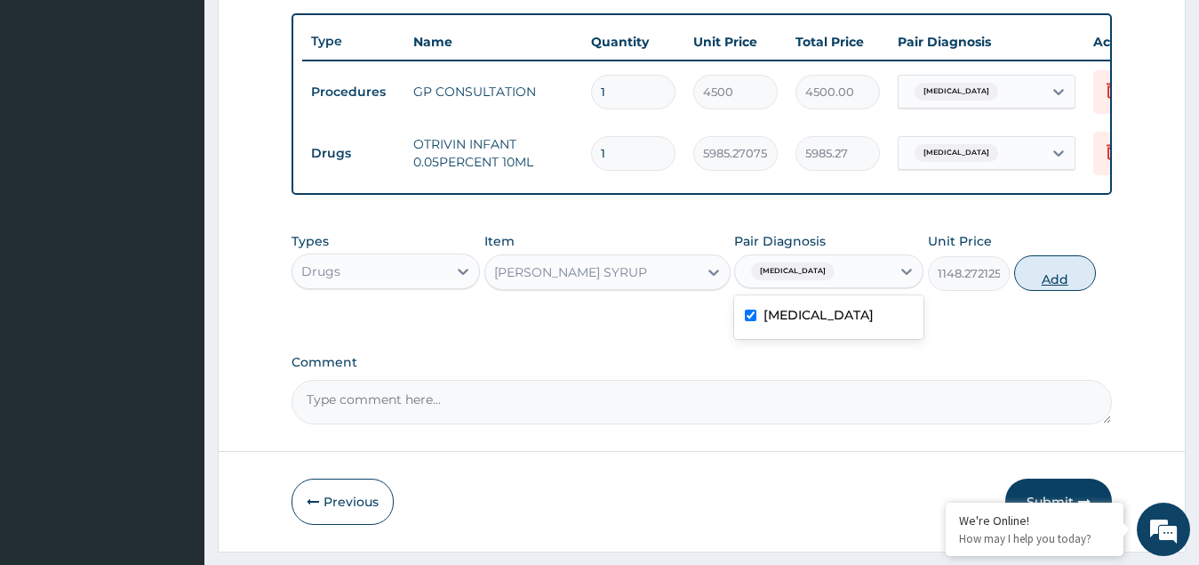
click at [1058, 291] on button "Add" at bounding box center [1055, 273] width 82 height 36
type input "0"
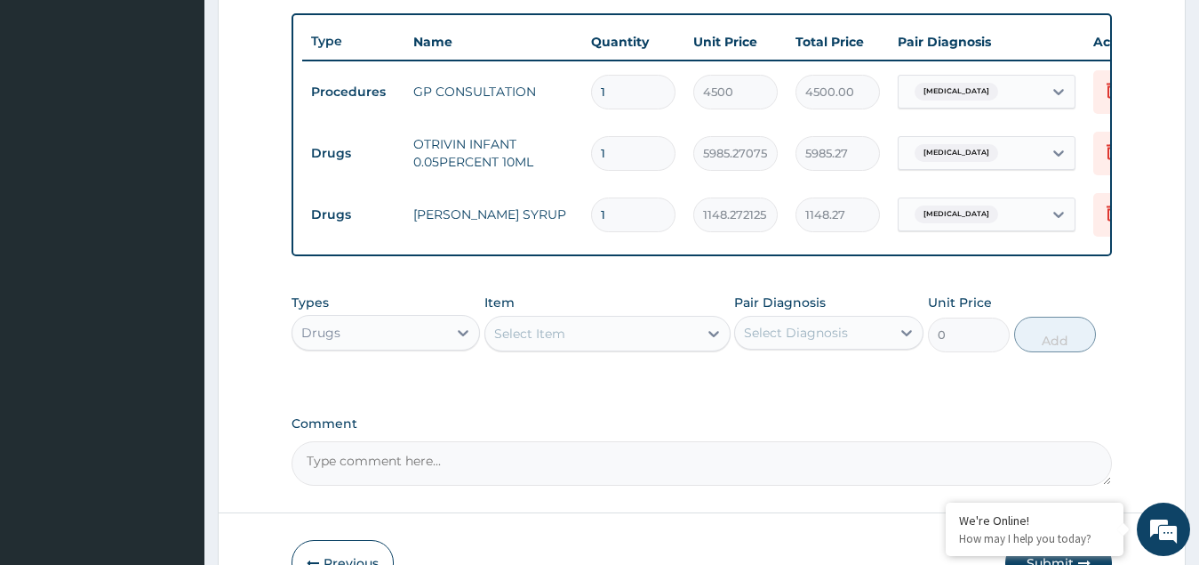
click at [556, 342] on div "Select Item" at bounding box center [529, 334] width 71 height 18
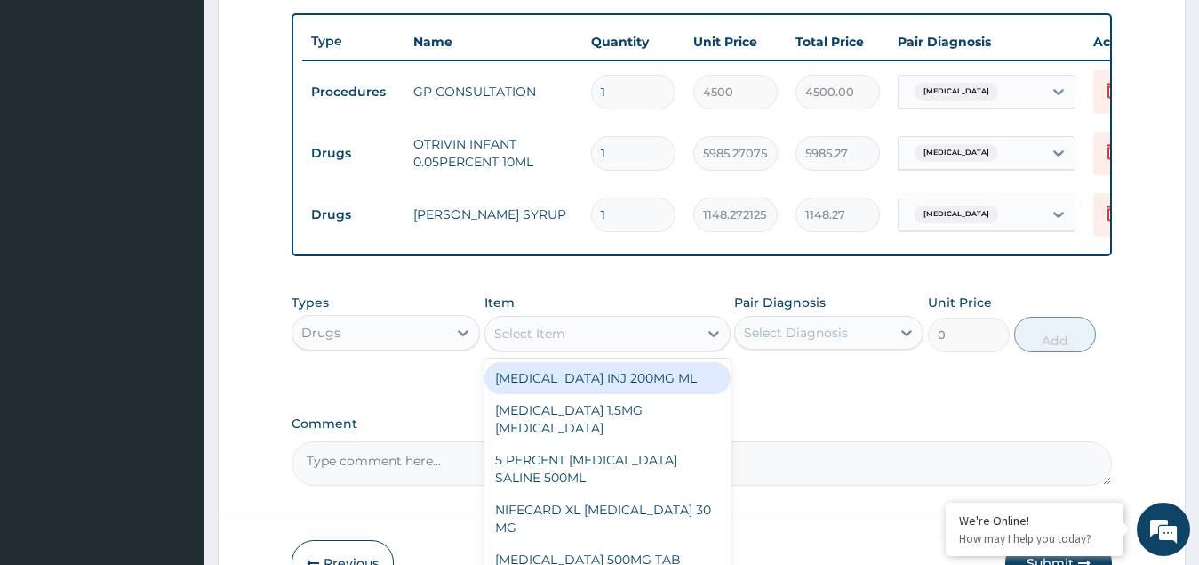
paste input "Levocetirizine"
type input "Levocetirizine"
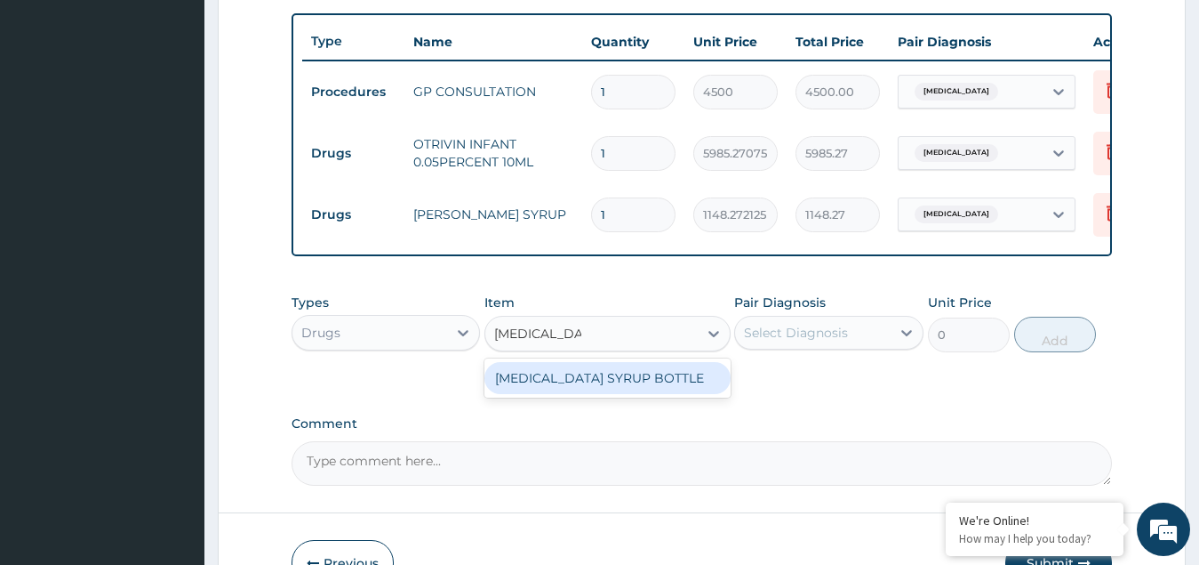
click at [609, 393] on div "LEVOCETIRIZINE SYRUP BOTTLE" at bounding box center [608, 378] width 246 height 32
type input "3734.547375"
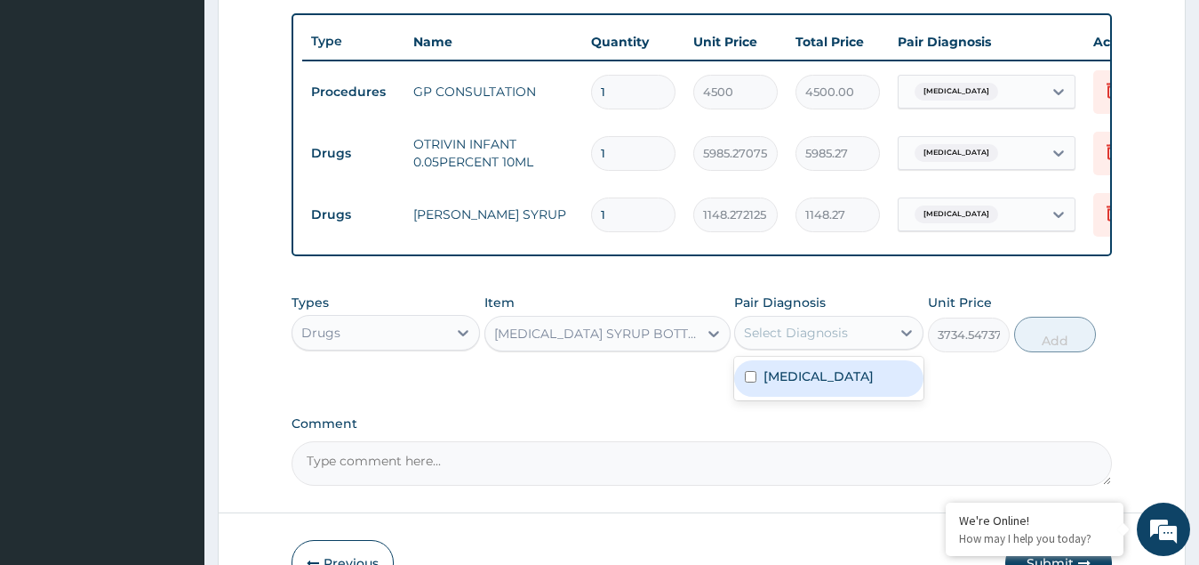
click at [821, 341] on div "Select Diagnosis" at bounding box center [796, 333] width 104 height 18
click at [804, 385] on label "[MEDICAL_DATA]" at bounding box center [819, 376] width 110 height 18
checkbox input "true"
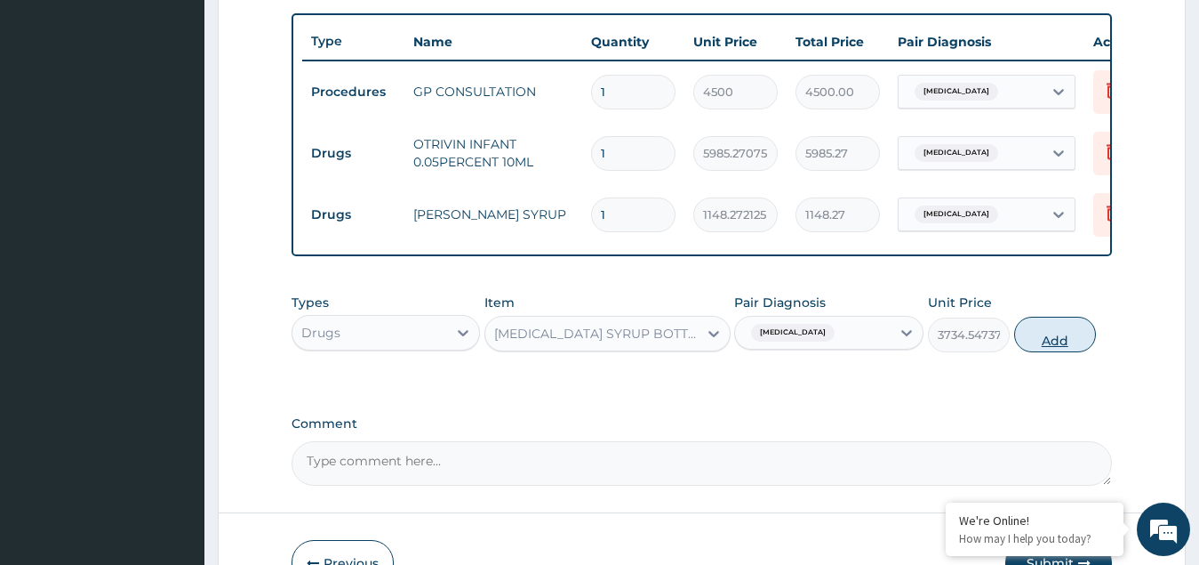
click at [1046, 338] on button "Add" at bounding box center [1055, 335] width 82 height 36
type input "0"
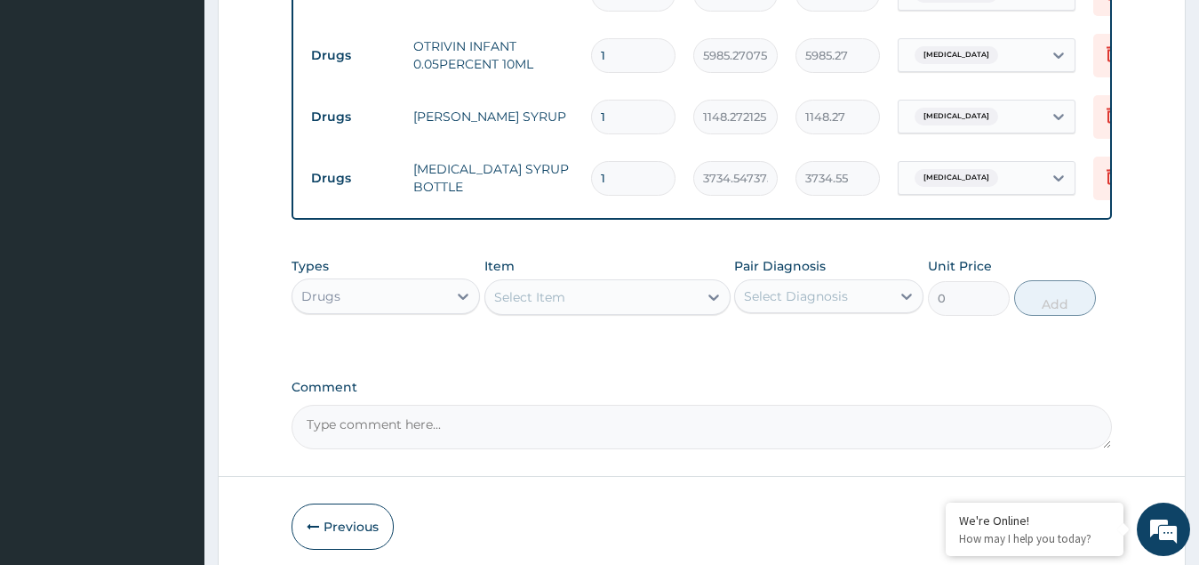
scroll to position [832, 0]
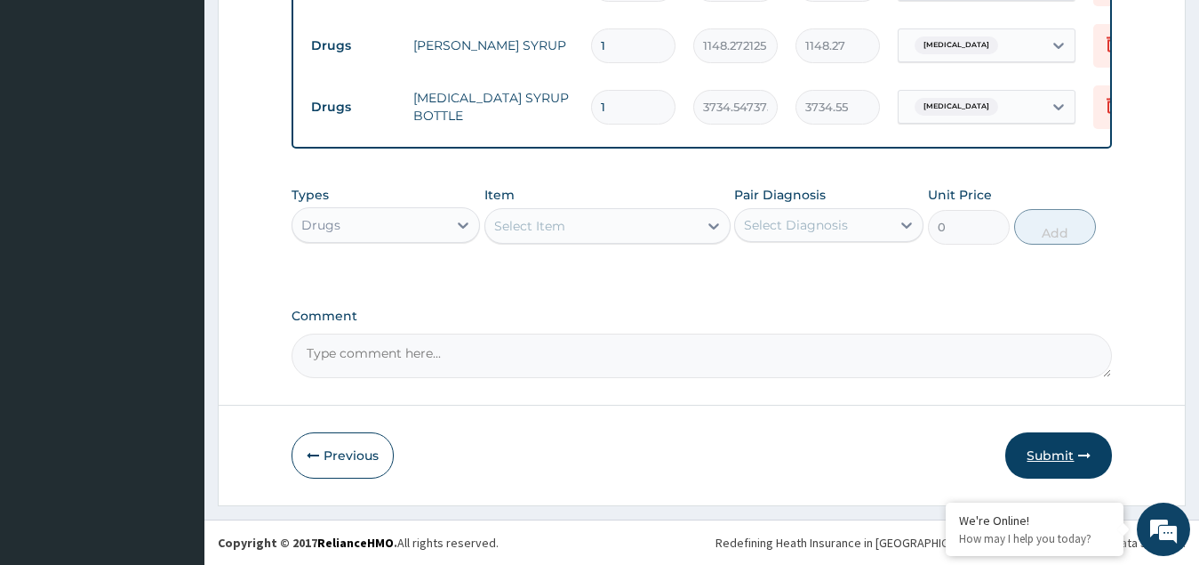
click at [1046, 447] on button "Submit" at bounding box center [1059, 455] width 107 height 46
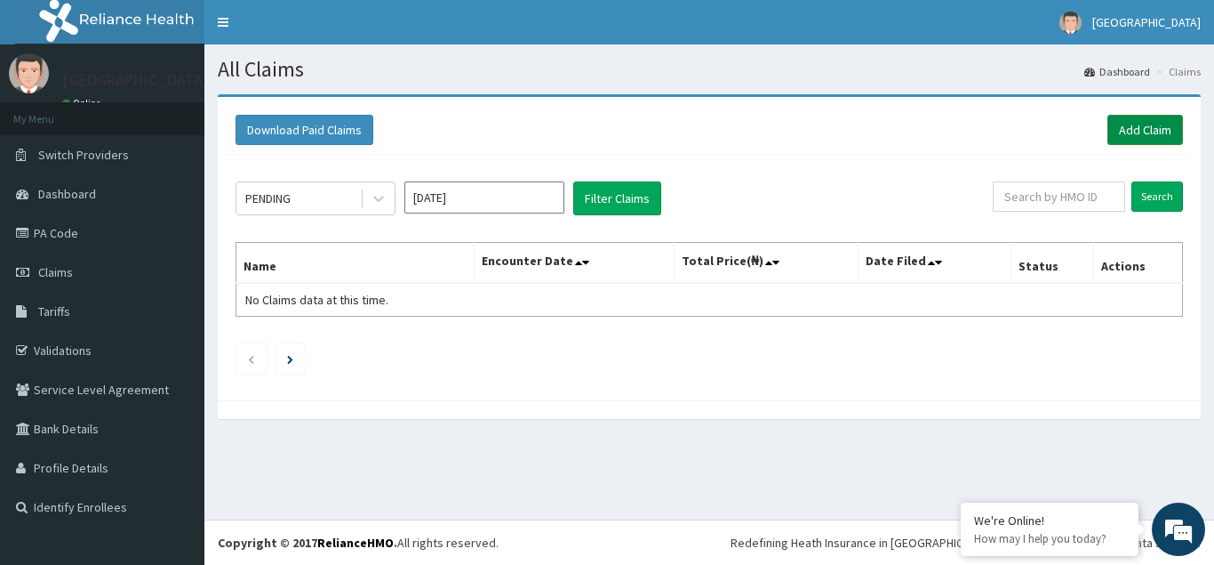
click at [1141, 129] on link "Add Claim" at bounding box center [1146, 130] width 76 height 30
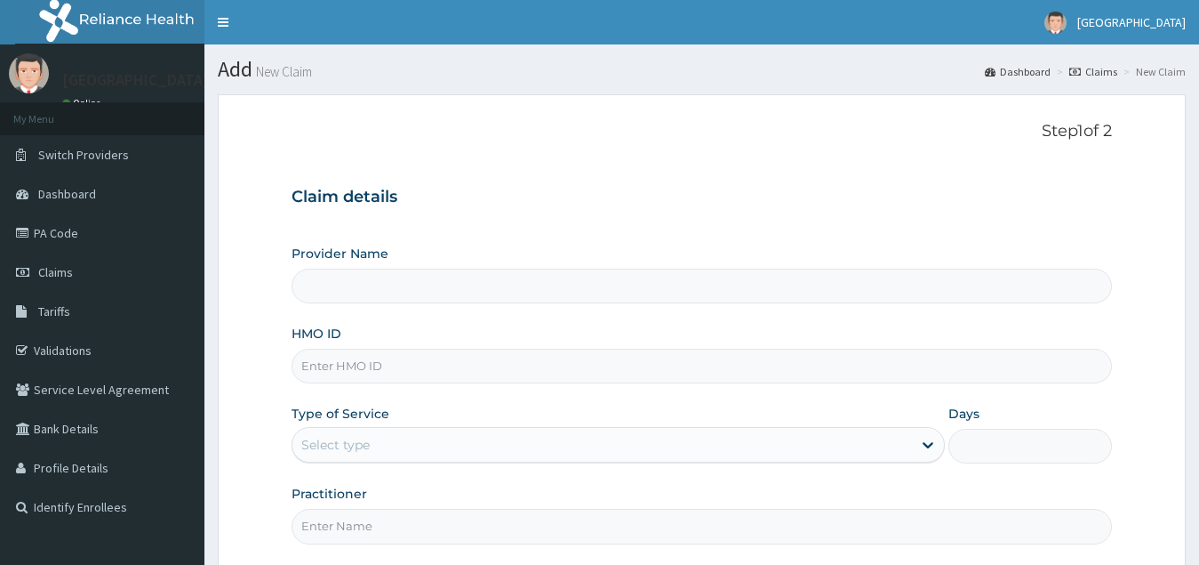
type input "[GEOGRAPHIC_DATA](Signature)"
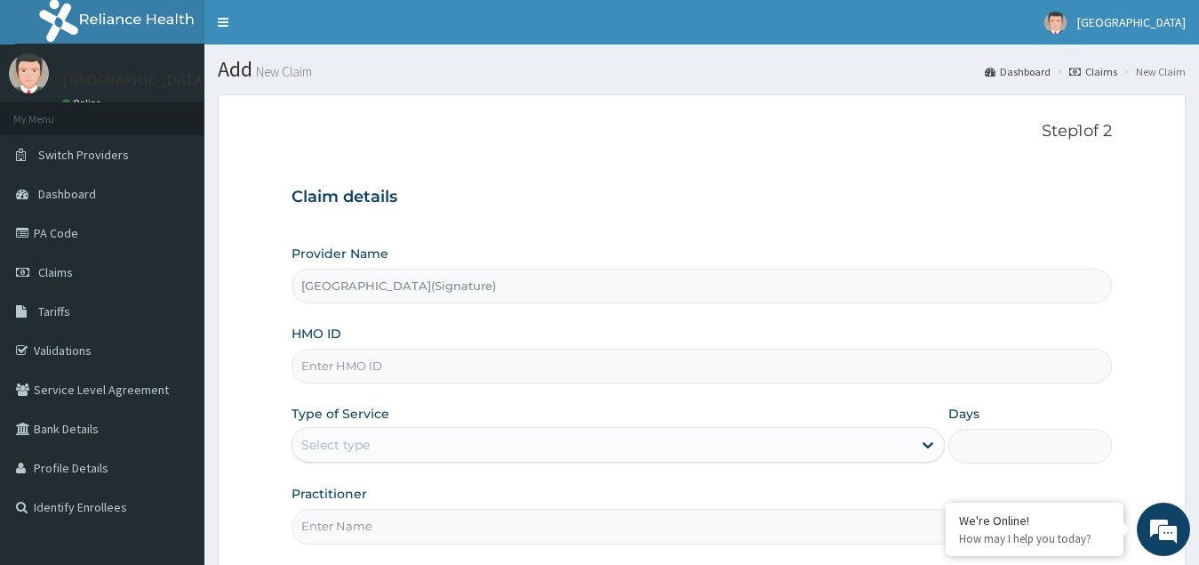
click at [341, 365] on input "HMO ID" at bounding box center [703, 366] width 822 height 35
paste input "TZA/10015/D"
type input "TZA/10015/D"
click at [379, 450] on div "Select type" at bounding box center [603, 444] width 621 height 28
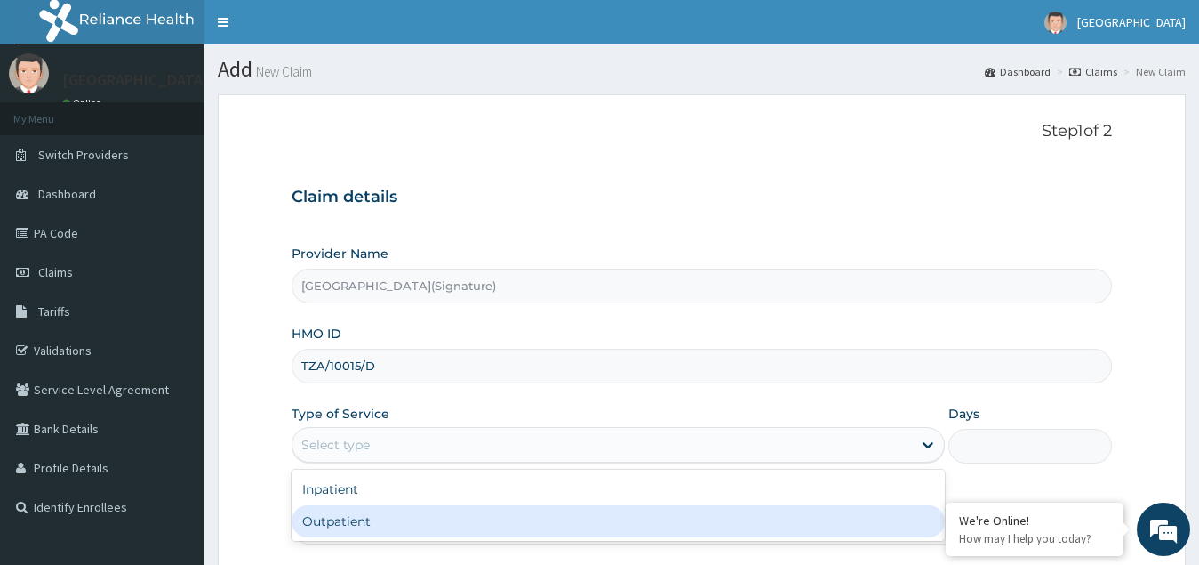
click at [352, 523] on div "Outpatient" at bounding box center [619, 521] width 654 height 32
type input "1"
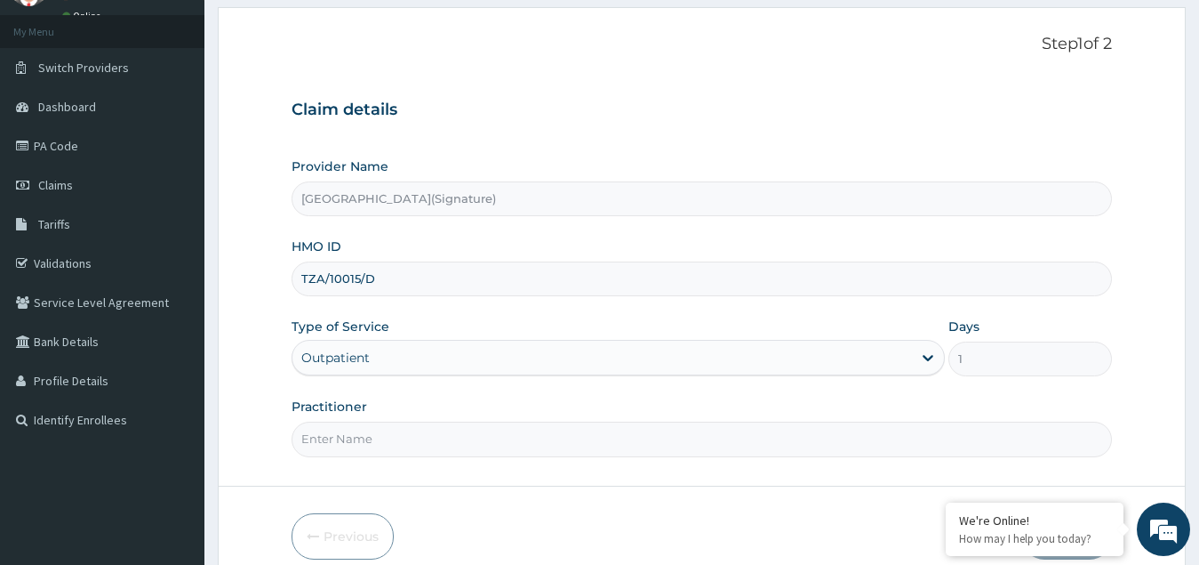
scroll to position [168, 0]
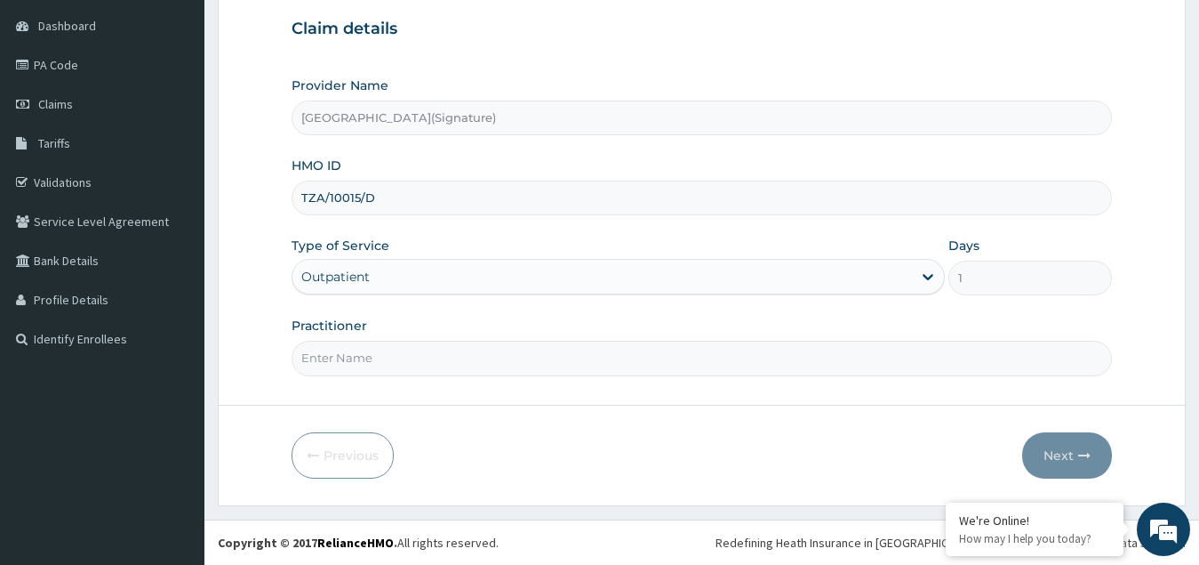
click at [348, 360] on input "Practitioner" at bounding box center [703, 358] width 822 height 35
paste input "Dr. CHIORLU JOHN"
type input "Dr. [PERSON_NAME]"
click at [1038, 455] on button "Next" at bounding box center [1067, 455] width 90 height 46
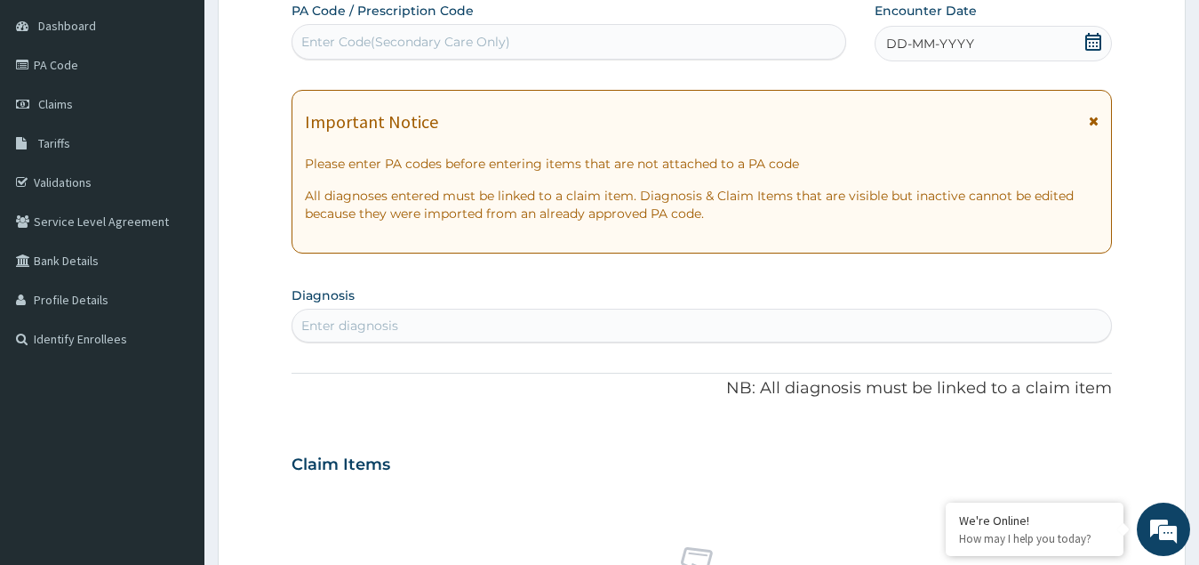
click at [1093, 45] on icon at bounding box center [1094, 42] width 18 height 18
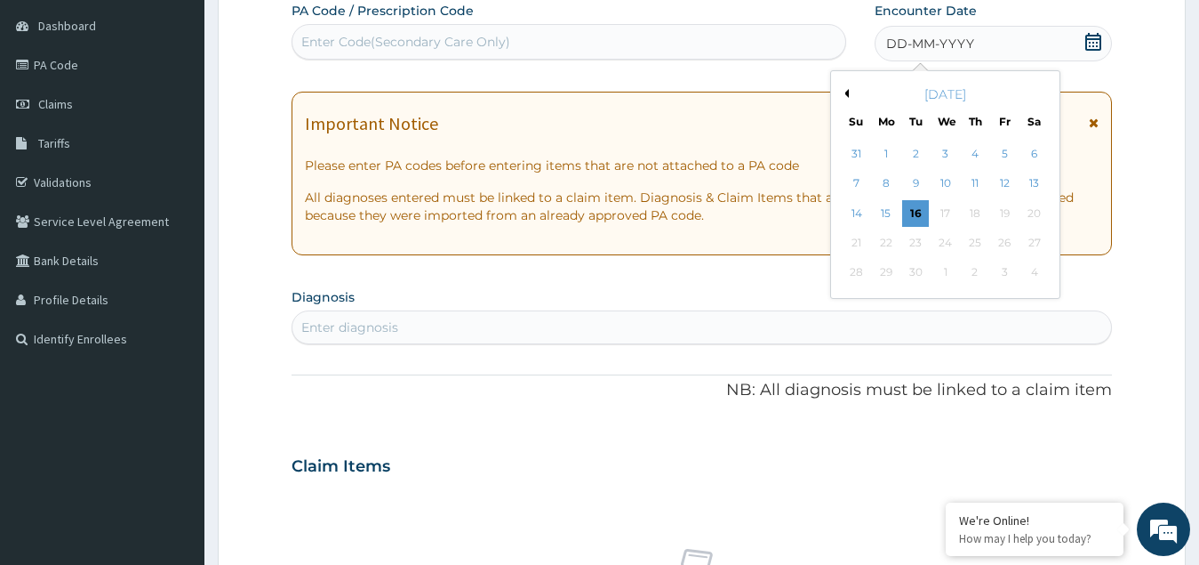
click at [848, 91] on button "Previous Month" at bounding box center [844, 93] width 9 height 9
click at [974, 275] on div "28" at bounding box center [975, 273] width 27 height 27
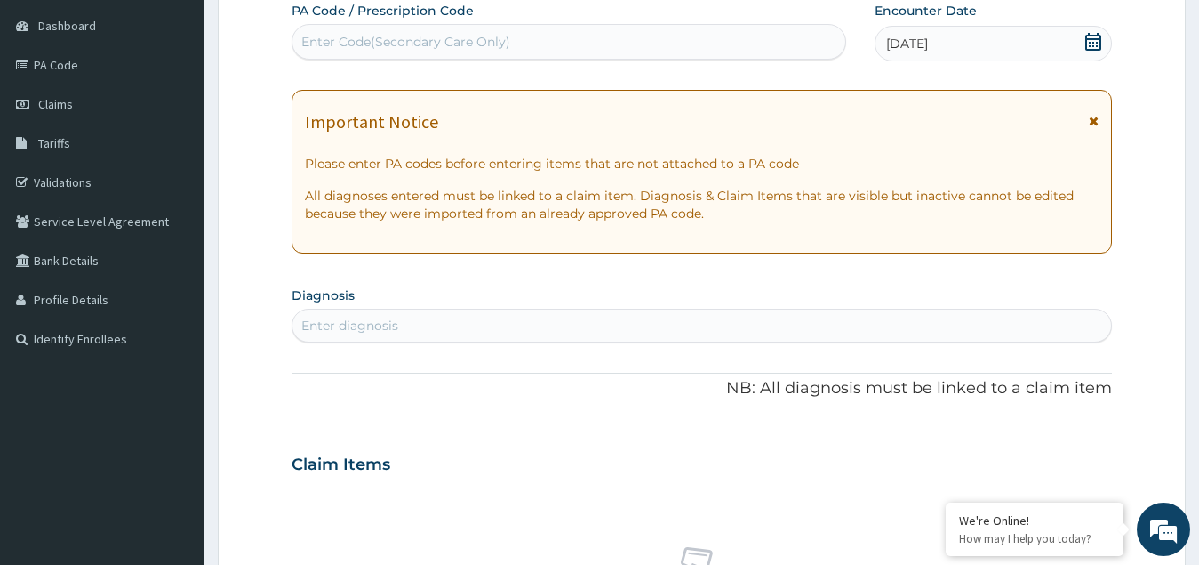
click at [463, 321] on div "Enter diagnosis" at bounding box center [703, 325] width 820 height 28
type input "malari"
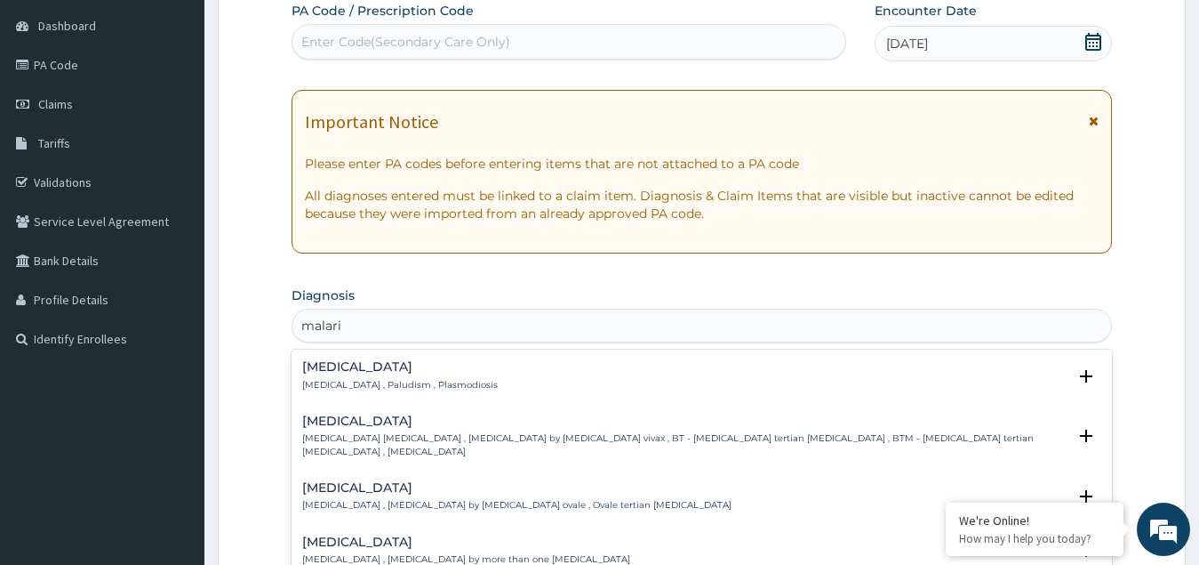
click at [384, 368] on h4 "Malaria" at bounding box center [400, 366] width 196 height 13
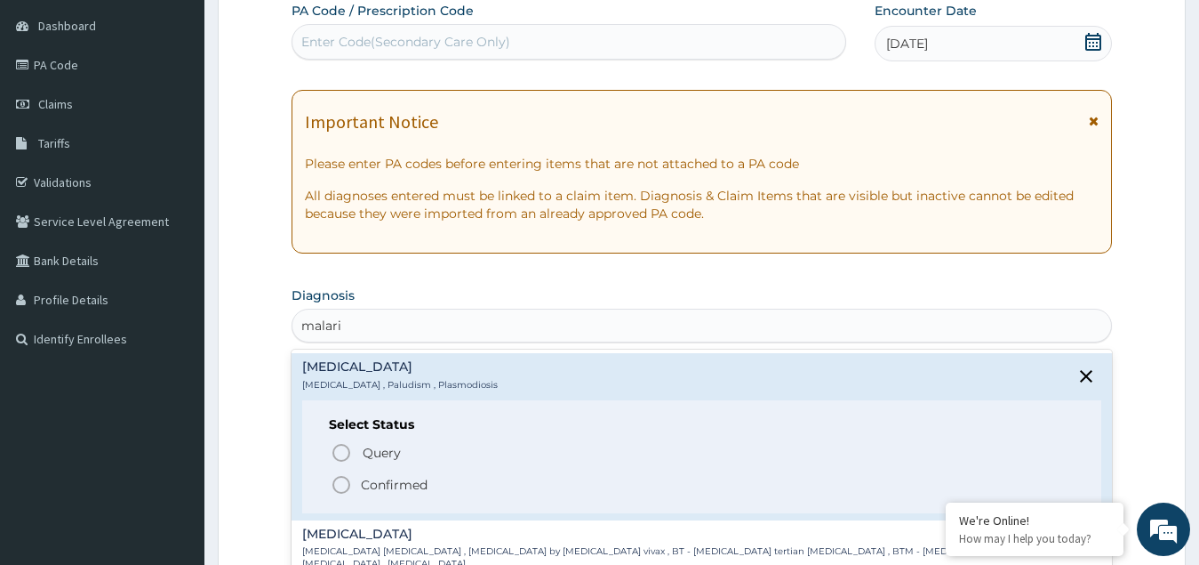
click at [337, 484] on icon "status option filled" at bounding box center [341, 484] width 21 height 21
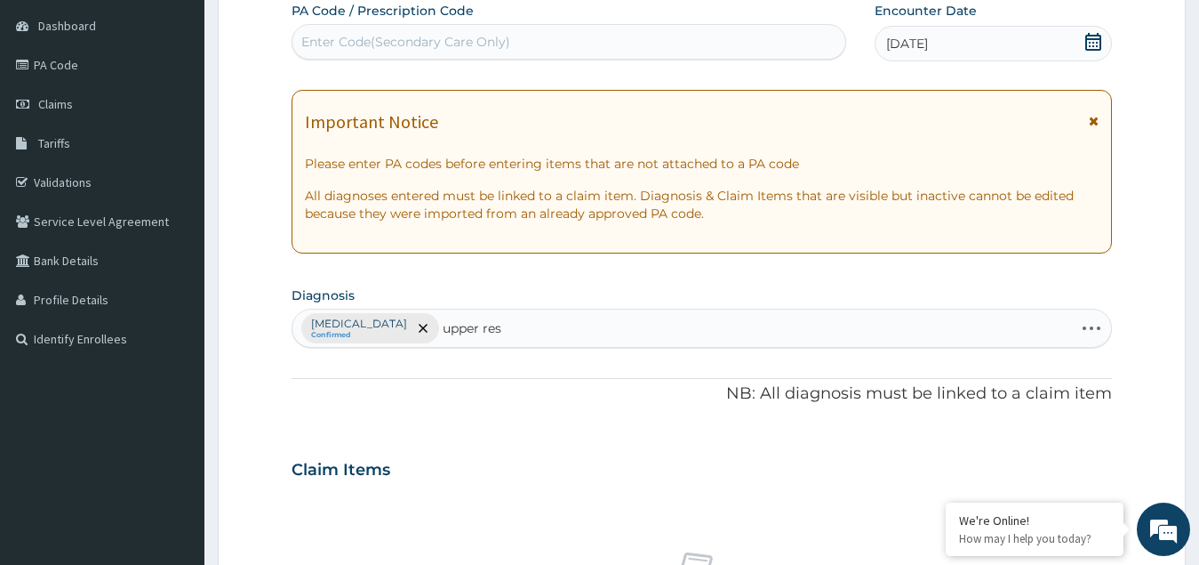
type input "upper resp"
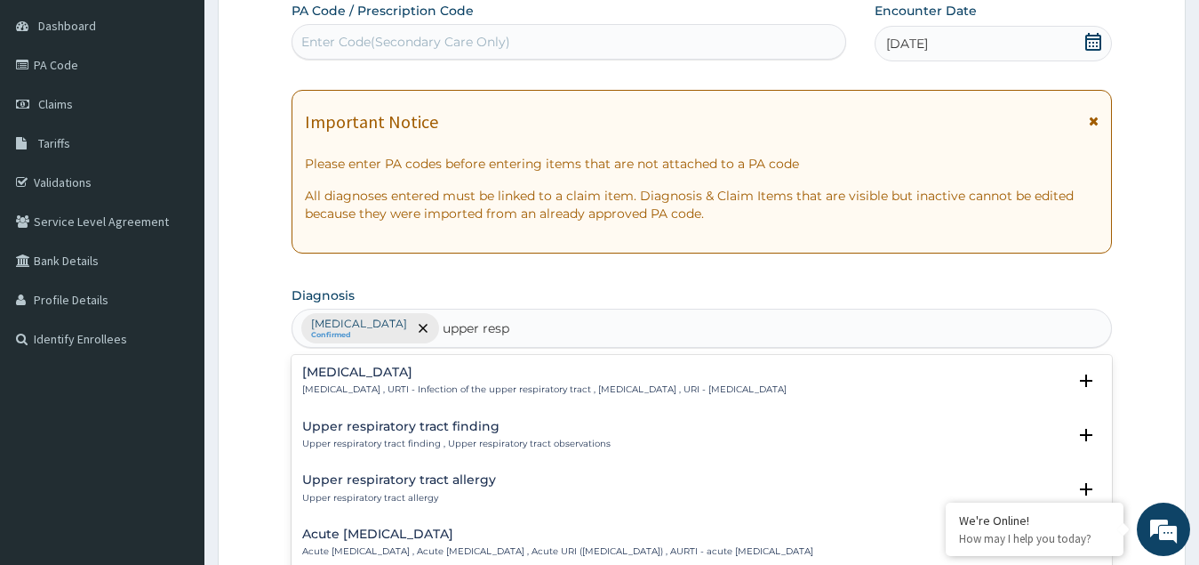
click at [405, 387] on p "Upper respiratory infection , URTI - Infection of the upper respiratory tract ,…" at bounding box center [544, 389] width 485 height 12
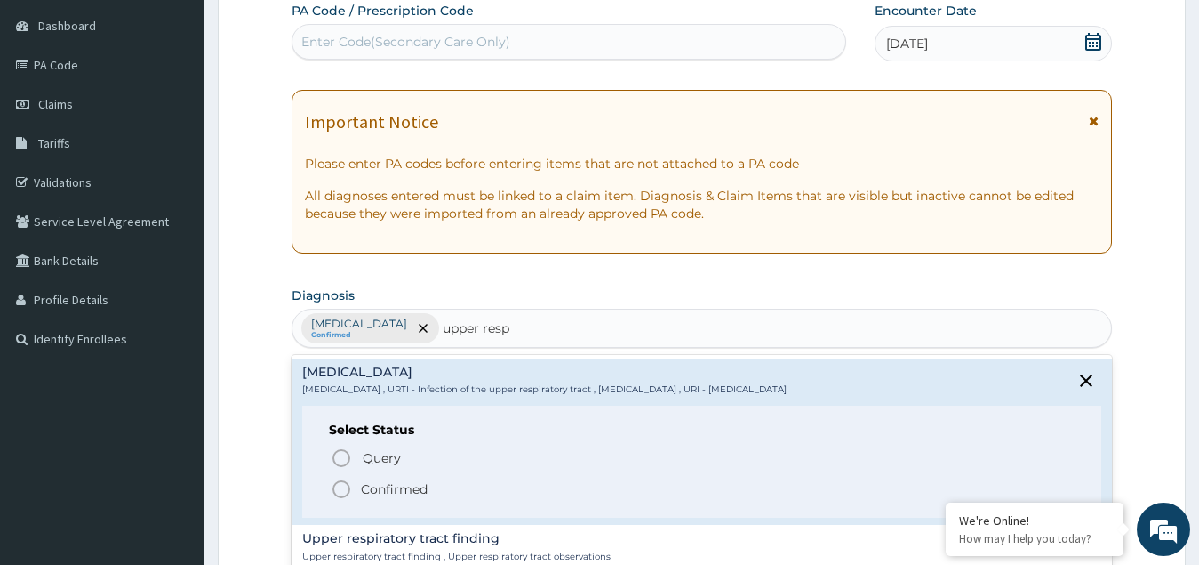
click at [340, 482] on circle "status option filled" at bounding box center [341, 489] width 16 height 16
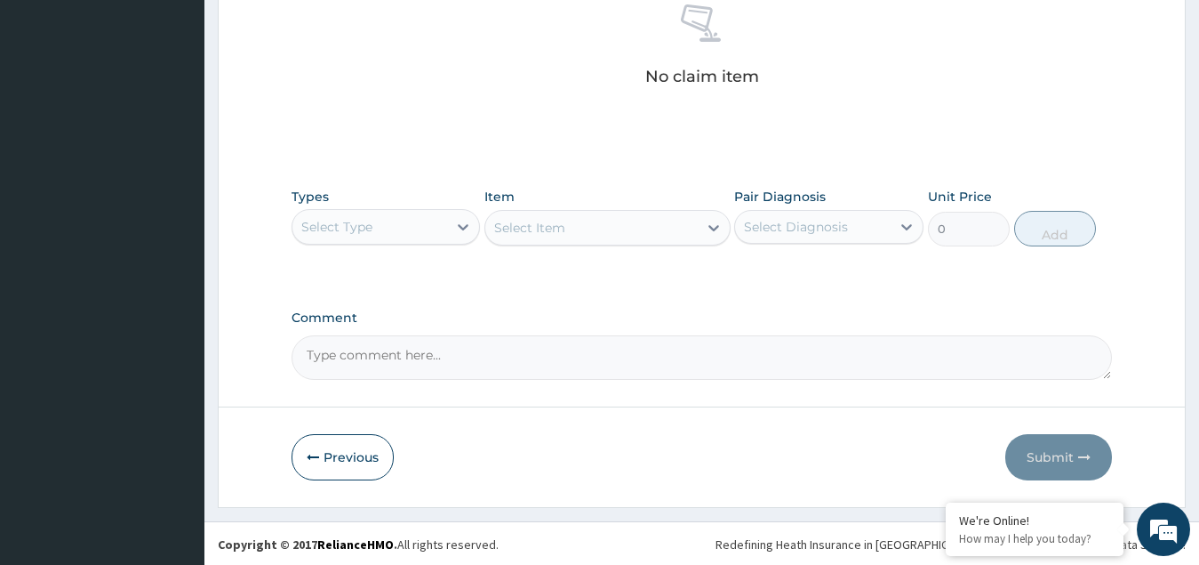
scroll to position [717, 0]
click at [395, 227] on div "Select Type" at bounding box center [371, 225] width 156 height 28
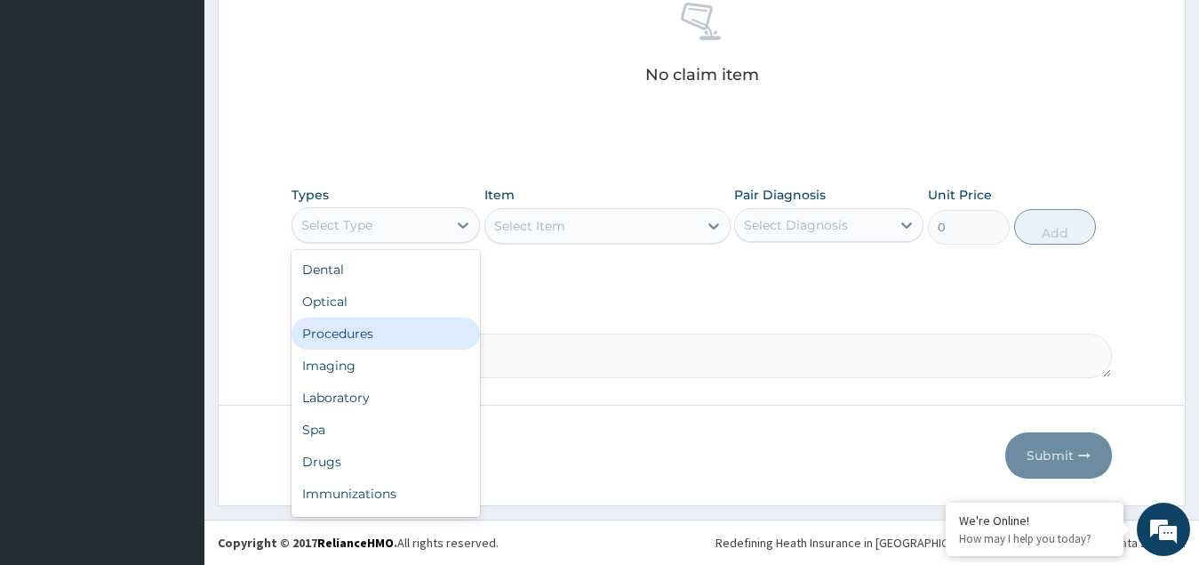
click at [358, 339] on div "Procedures" at bounding box center [386, 333] width 189 height 32
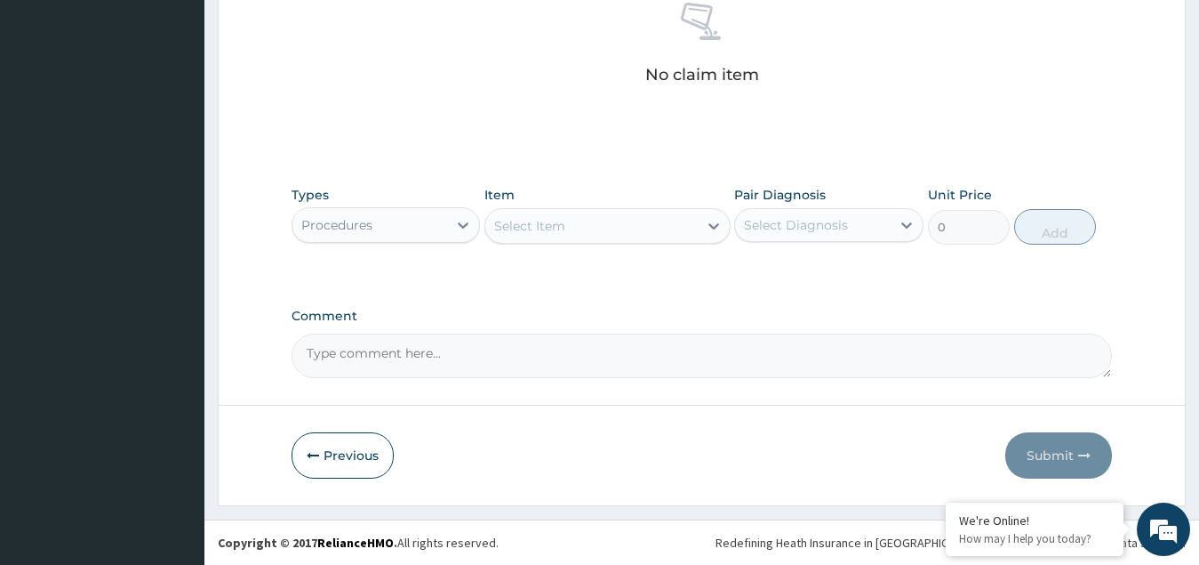
click at [582, 223] on div "Select Item" at bounding box center [591, 226] width 212 height 28
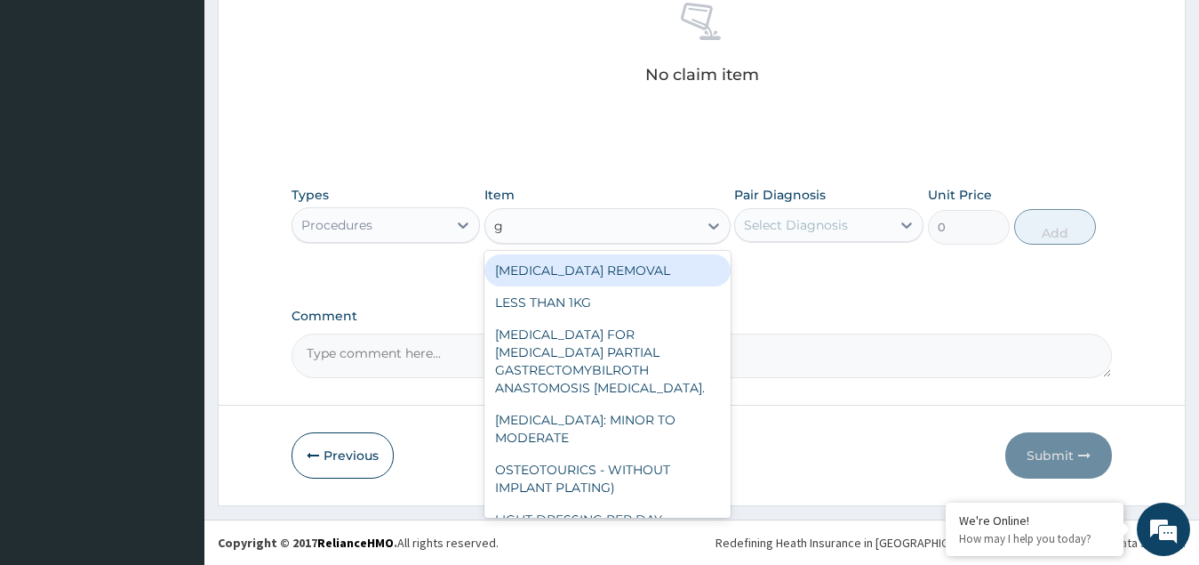
type input "gp"
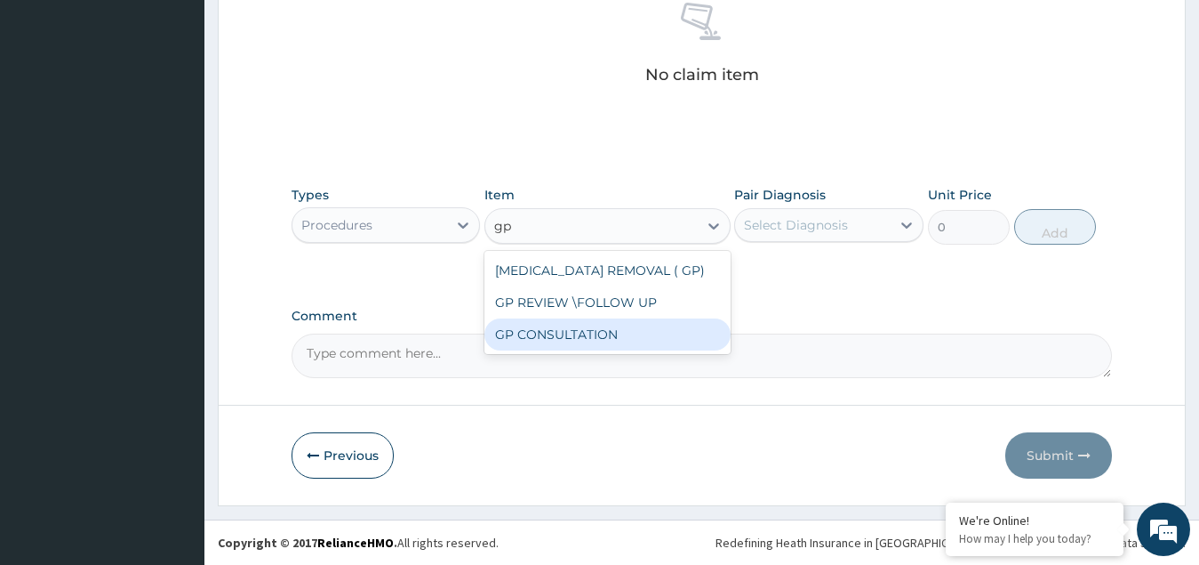
click at [581, 342] on div "GP CONSULTATION" at bounding box center [608, 334] width 246 height 32
type input "4500"
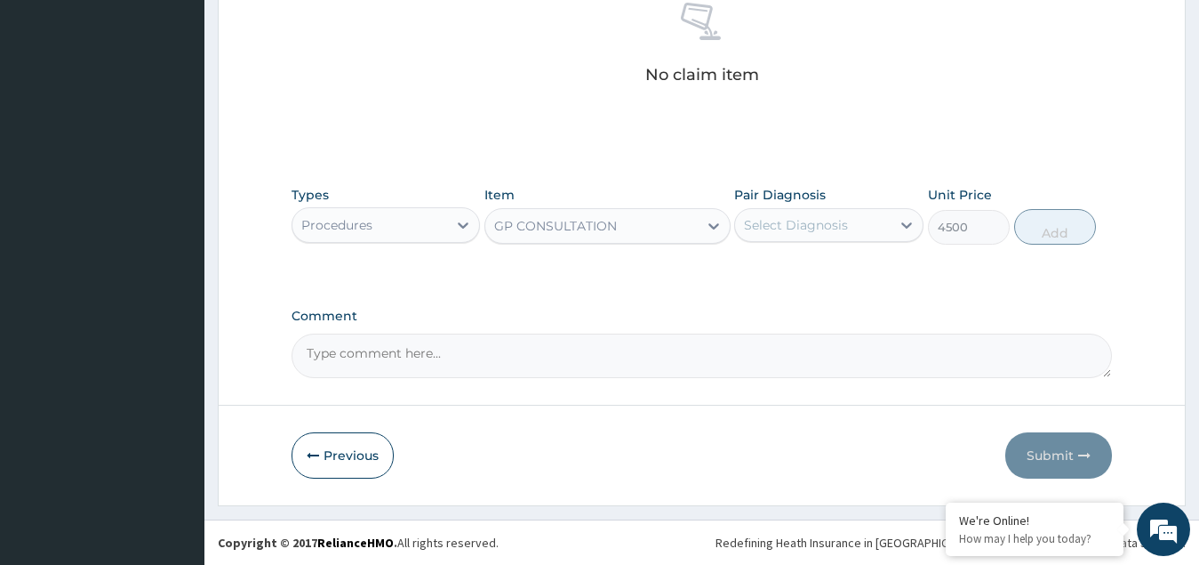
click at [755, 232] on div "Select Diagnosis" at bounding box center [796, 225] width 104 height 18
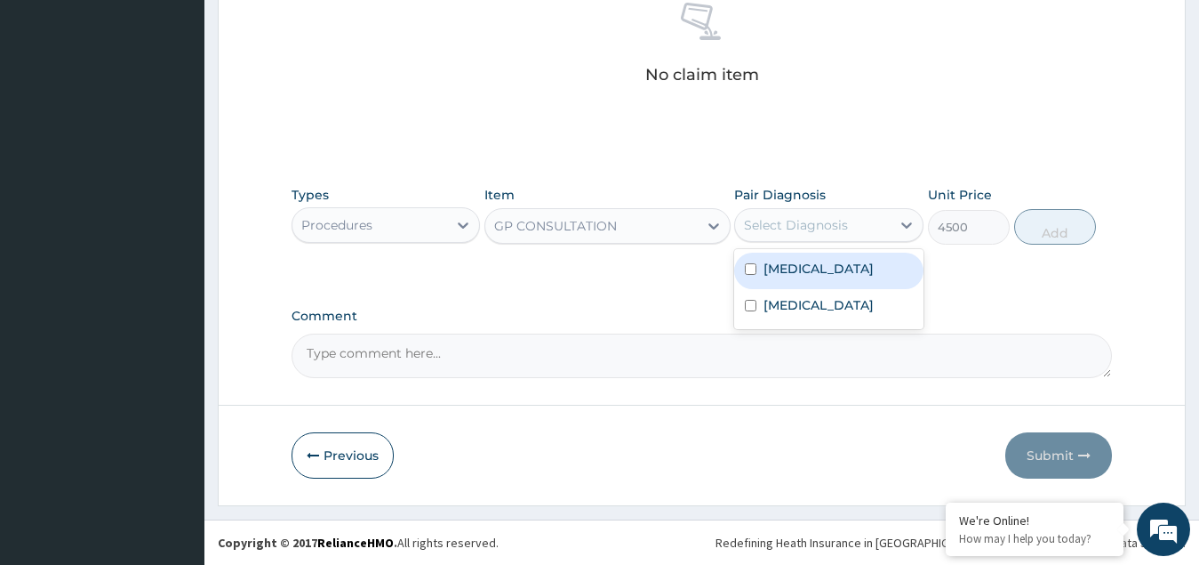
click at [761, 270] on div "Malaria" at bounding box center [828, 270] width 189 height 36
checkbox input "true"
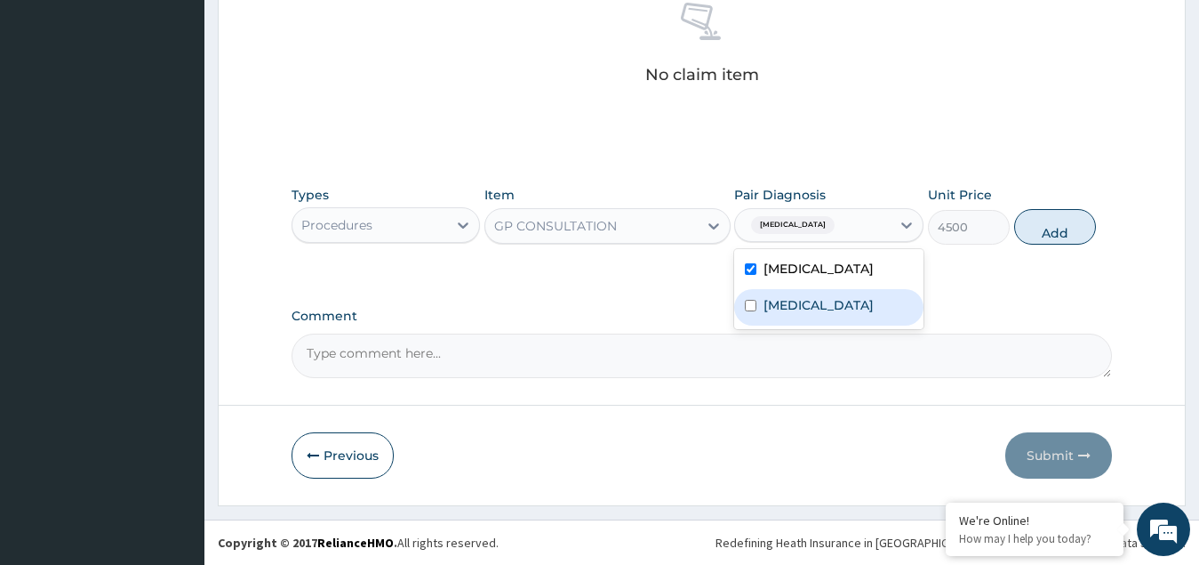
click at [773, 314] on label "Upper respiratory infection" at bounding box center [819, 305] width 110 height 18
checkbox input "true"
click at [1044, 216] on button "Add" at bounding box center [1055, 227] width 82 height 36
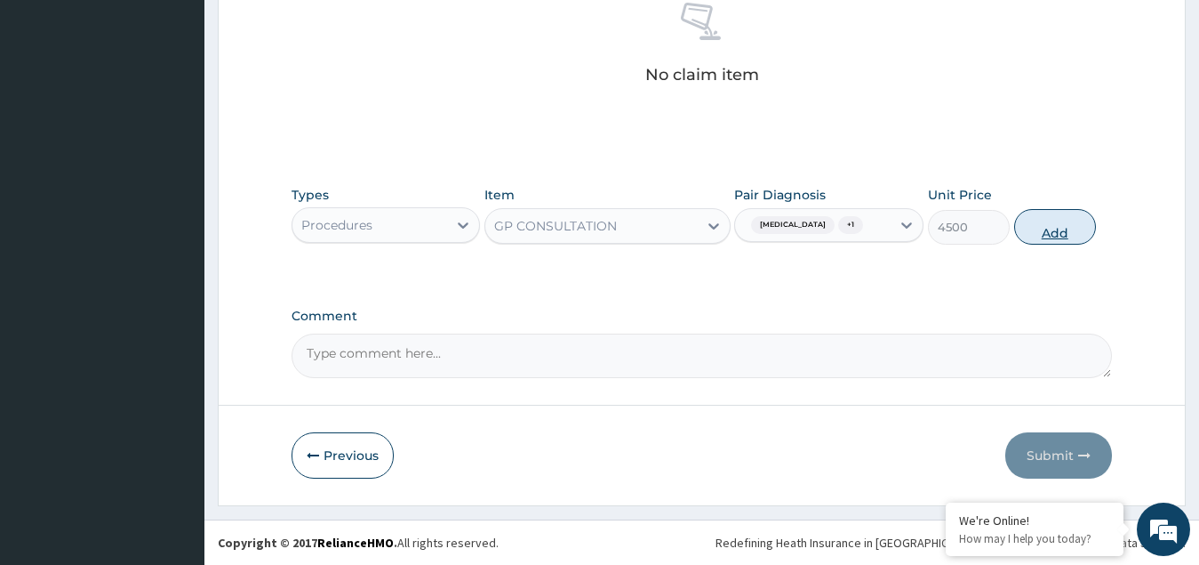
type input "0"
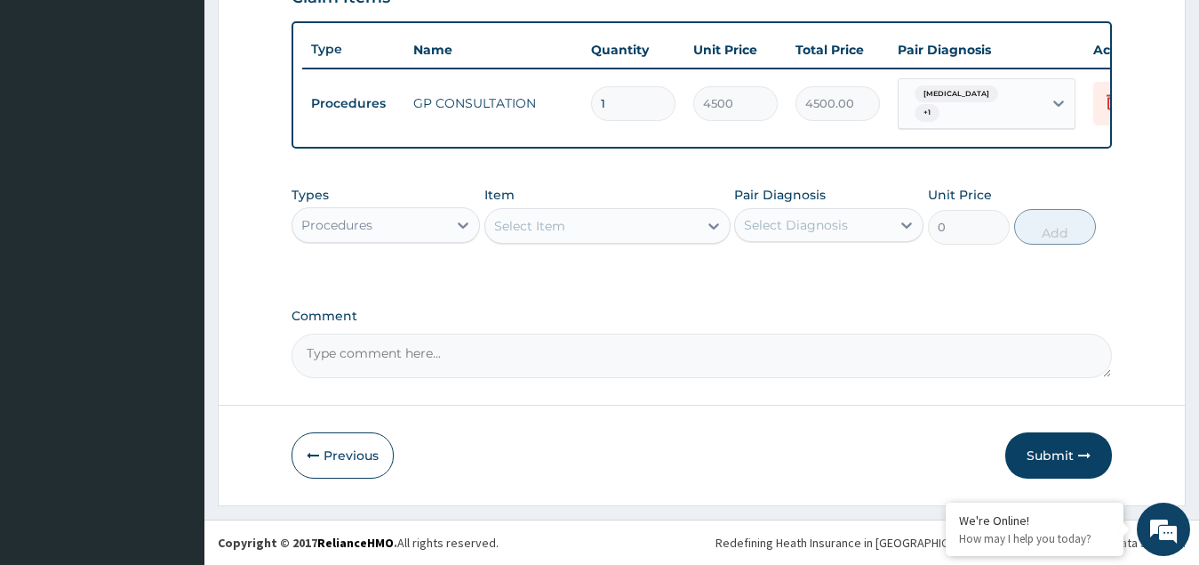
click at [360, 228] on div "Procedures" at bounding box center [336, 225] width 71 height 18
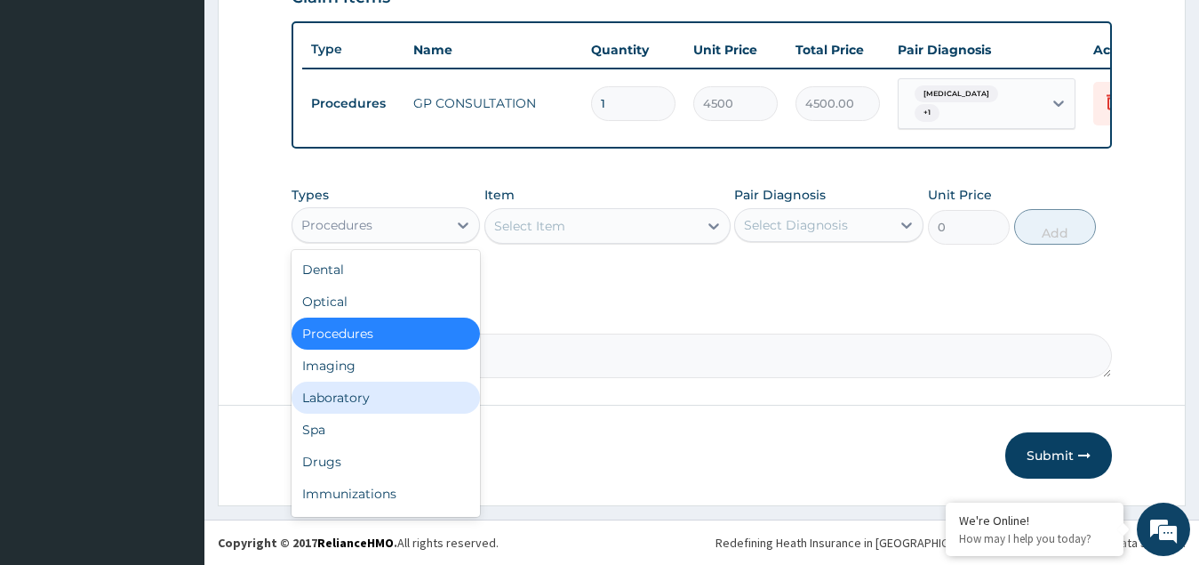
click at [343, 400] on div "Laboratory" at bounding box center [386, 397] width 189 height 32
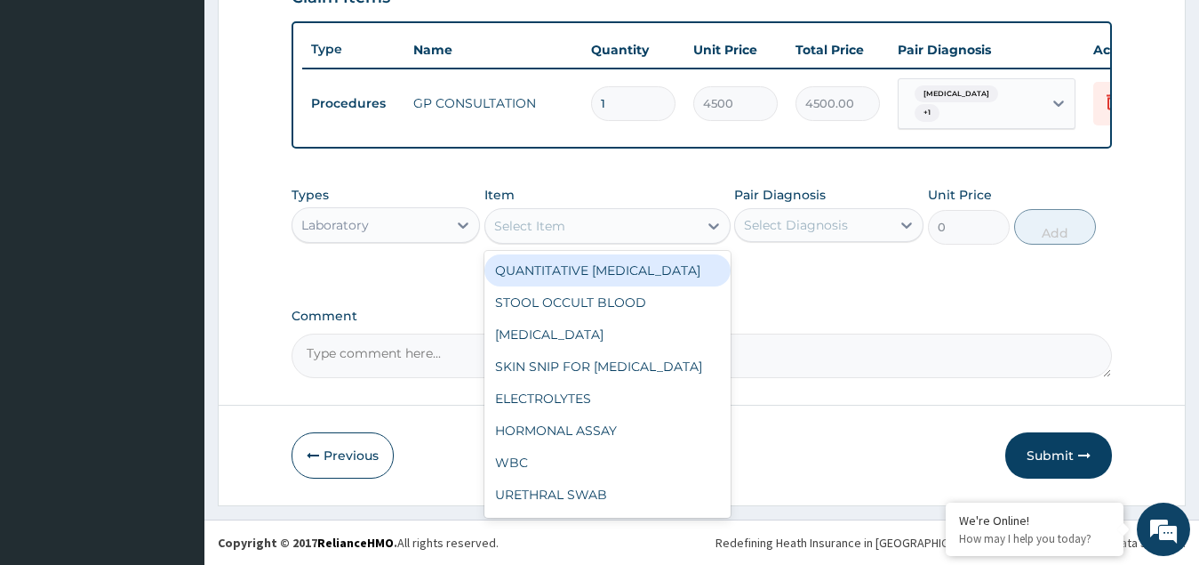
click at [574, 239] on div "Select Item" at bounding box center [591, 226] width 212 height 28
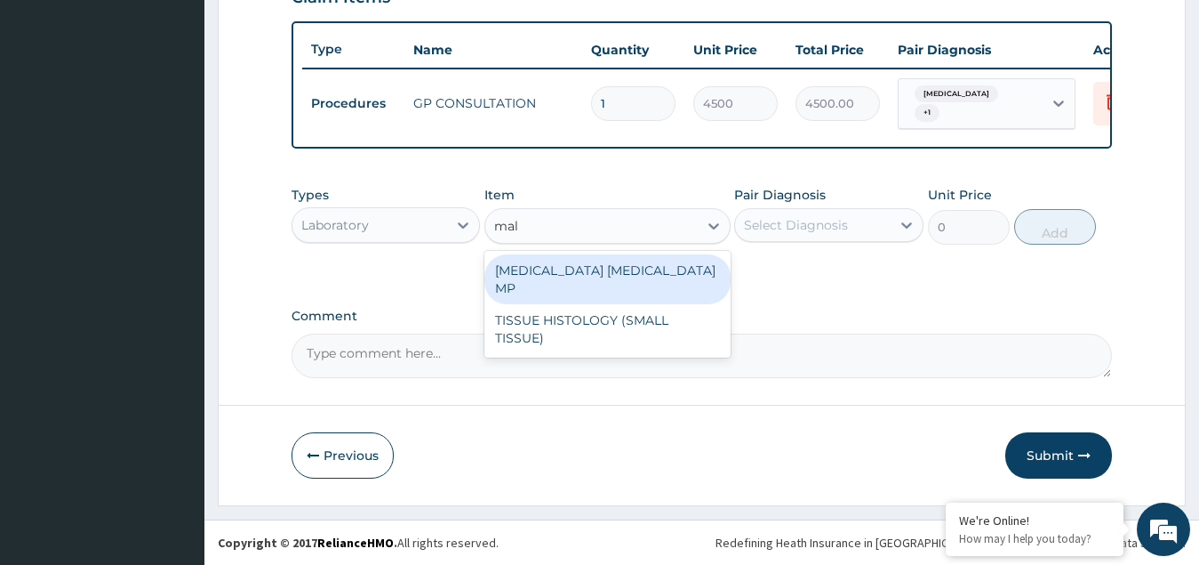
type input "mala"
click at [599, 273] on div "MALARIA PARASITE MP" at bounding box center [608, 279] width 246 height 50
type input "2250"
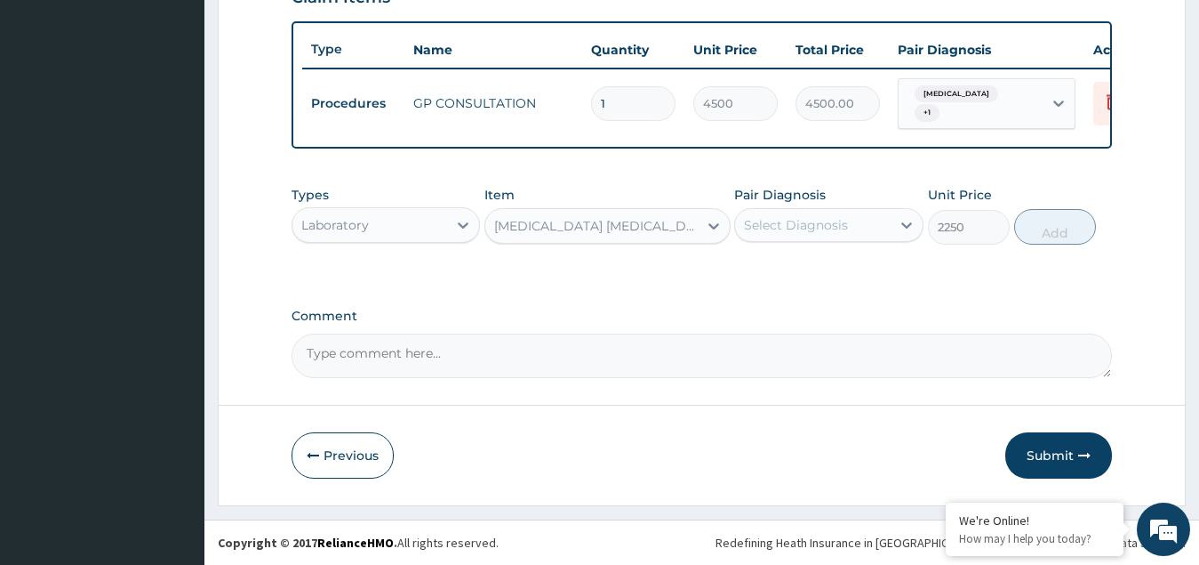
click at [776, 223] on div "Select Diagnosis" at bounding box center [796, 225] width 104 height 18
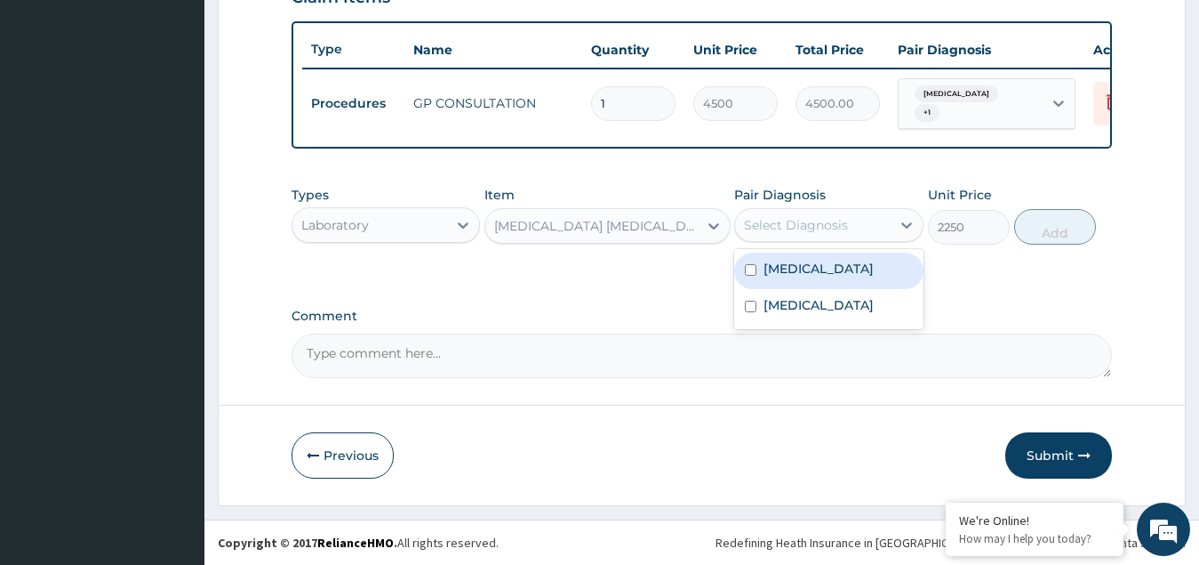
click at [780, 266] on label "Malaria" at bounding box center [819, 269] width 110 height 18
checkbox input "true"
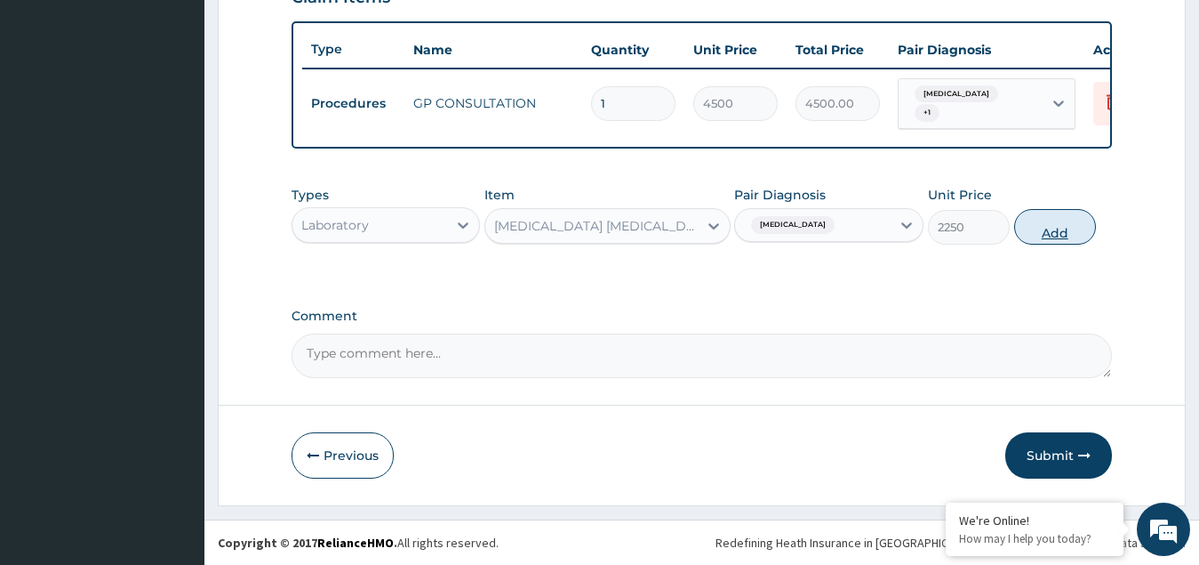
click at [1071, 228] on button "Add" at bounding box center [1055, 227] width 82 height 36
type input "0"
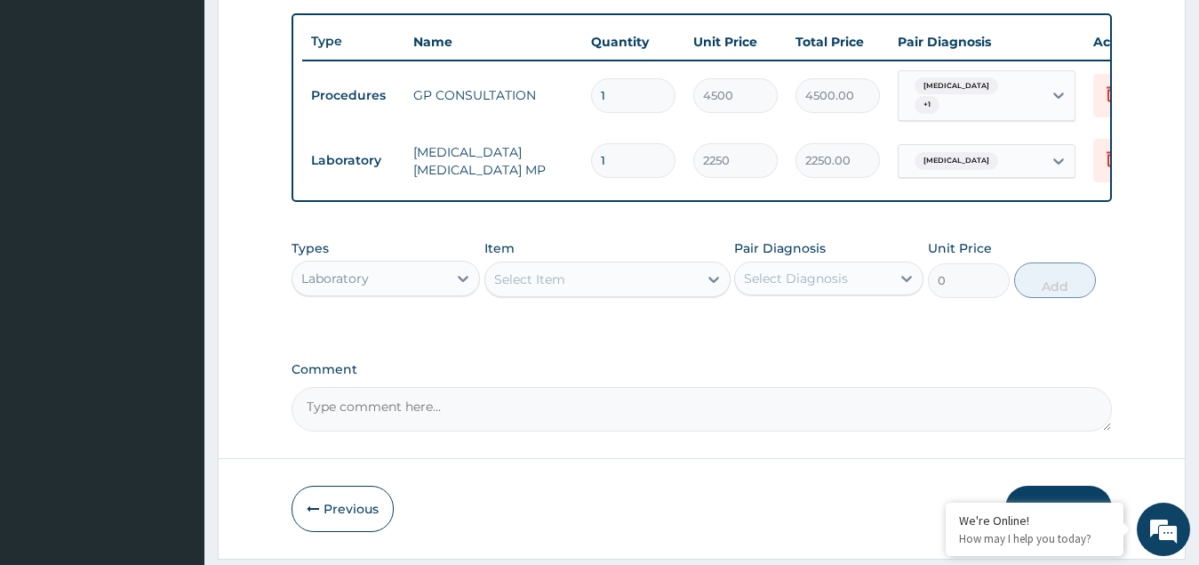
click at [575, 293] on div "Select Item" at bounding box center [591, 279] width 212 height 28
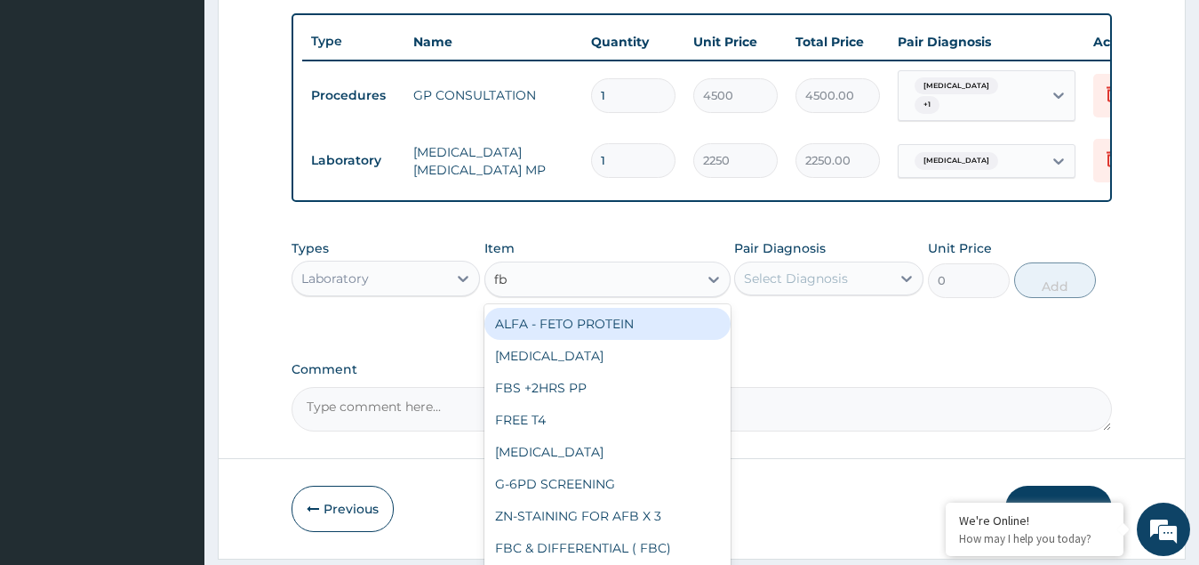
type input "fbc"
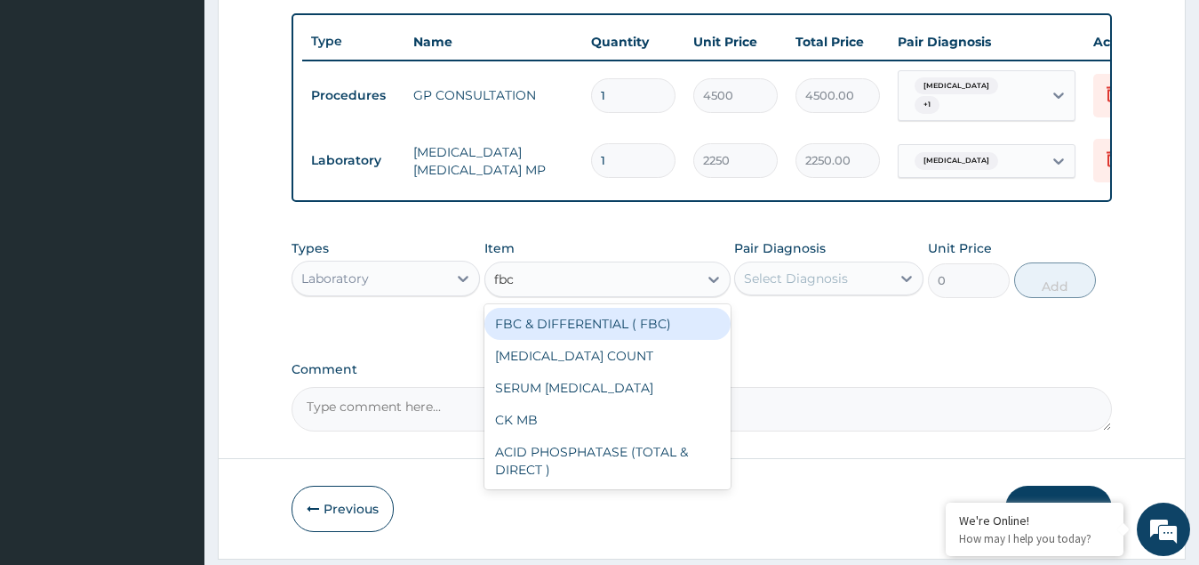
click at [596, 338] on div "FBC & DIFFERENTIAL ( FBC)" at bounding box center [608, 324] width 246 height 32
type input "5700"
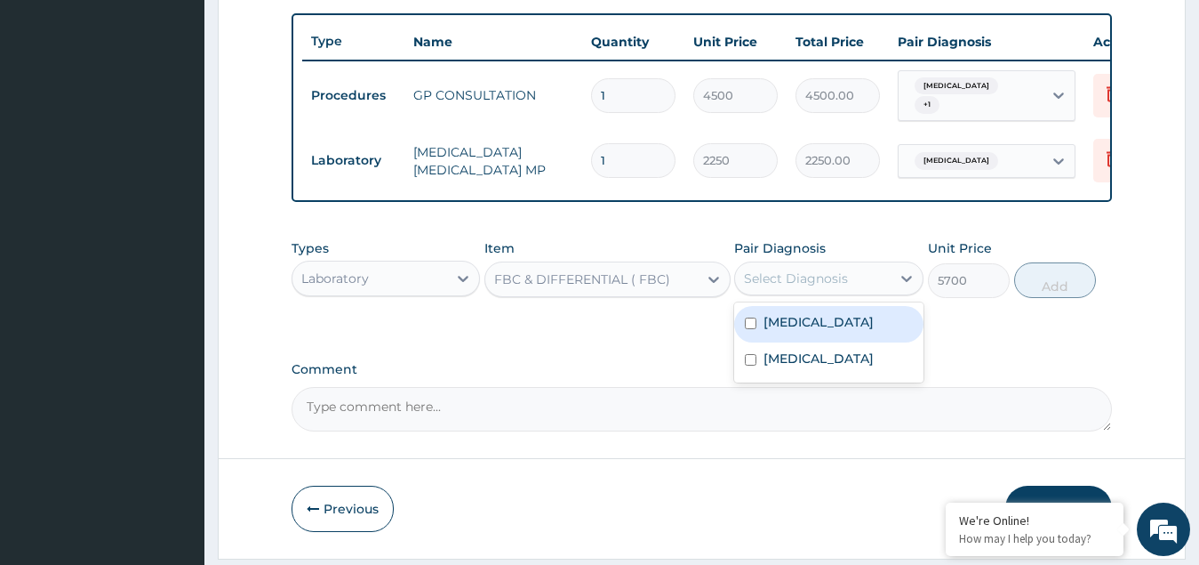
click at [794, 281] on div "Select Diagnosis" at bounding box center [796, 278] width 104 height 18
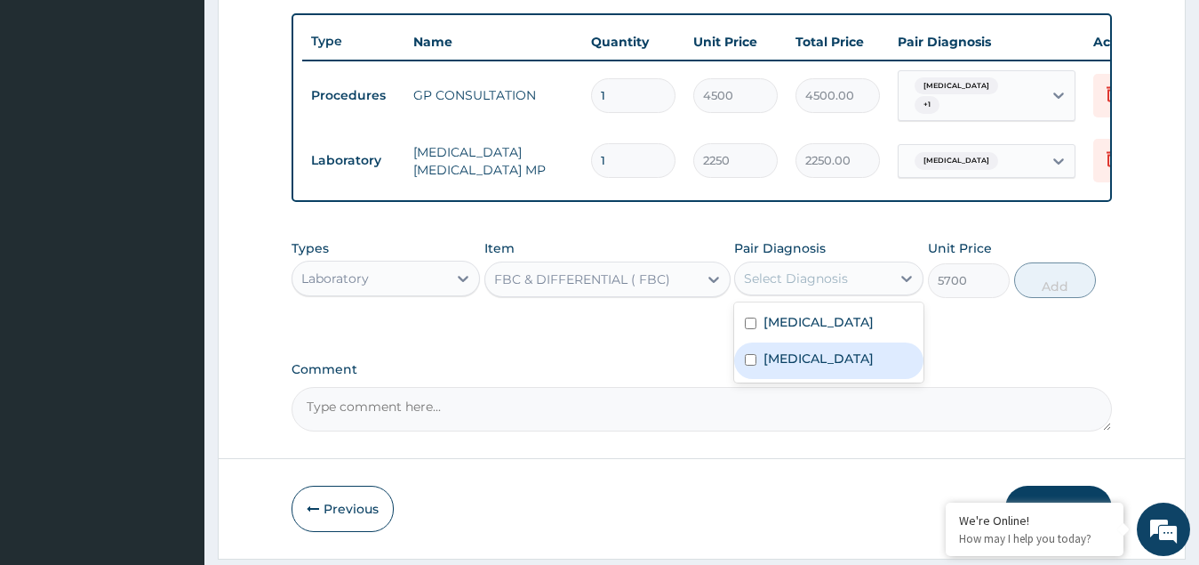
click at [796, 367] on label "Upper respiratory infection" at bounding box center [819, 358] width 110 height 18
checkbox input "true"
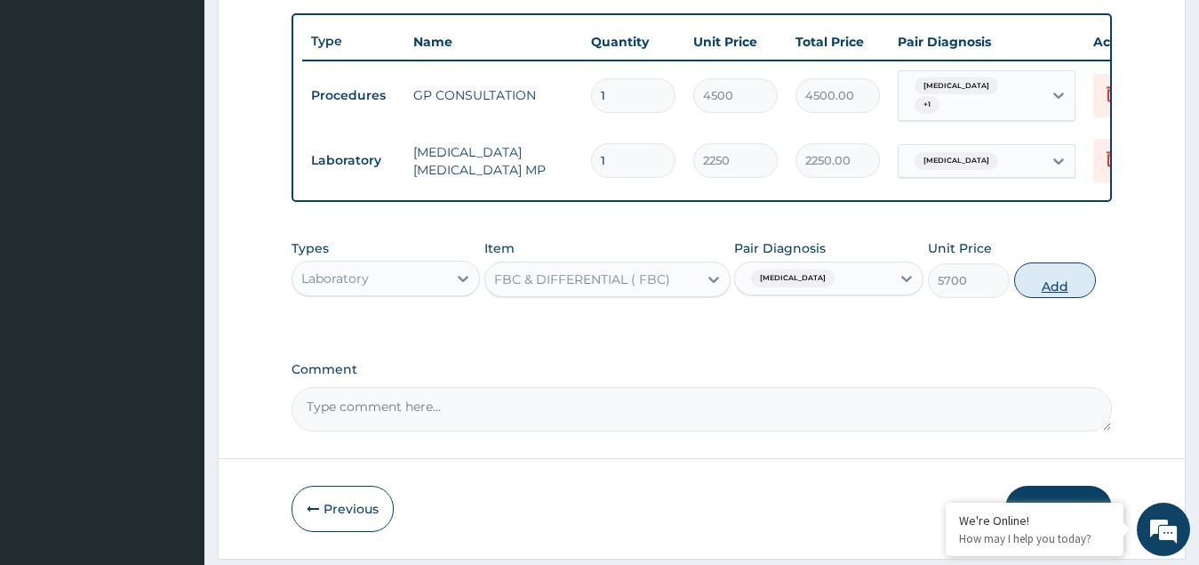
click at [1046, 285] on button "Add" at bounding box center [1055, 280] width 82 height 36
type input "0"
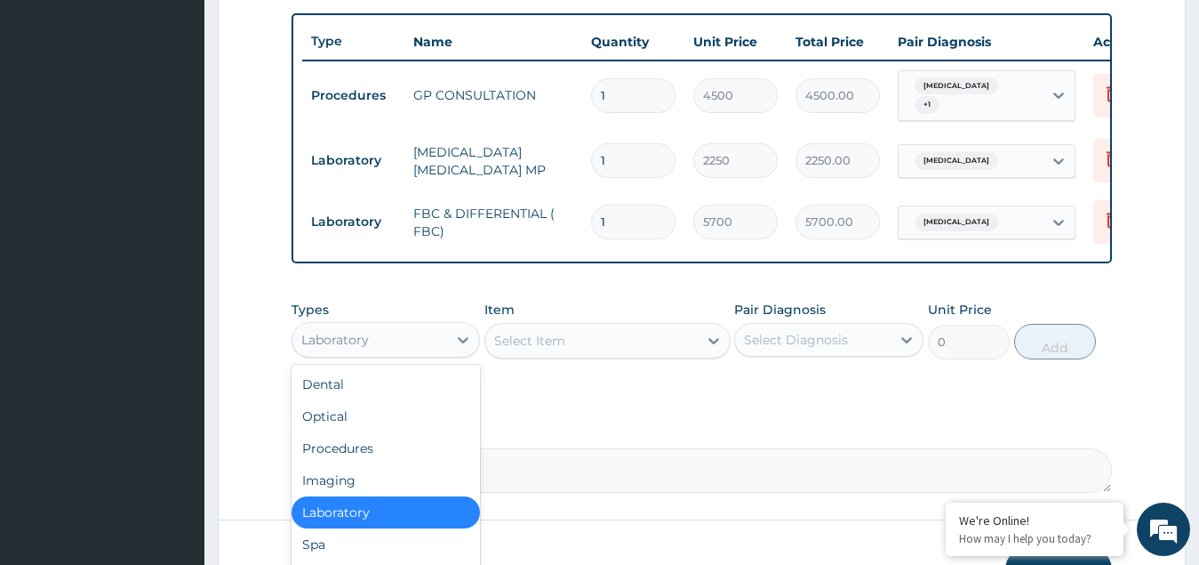
click at [419, 351] on div "Laboratory" at bounding box center [371, 339] width 156 height 28
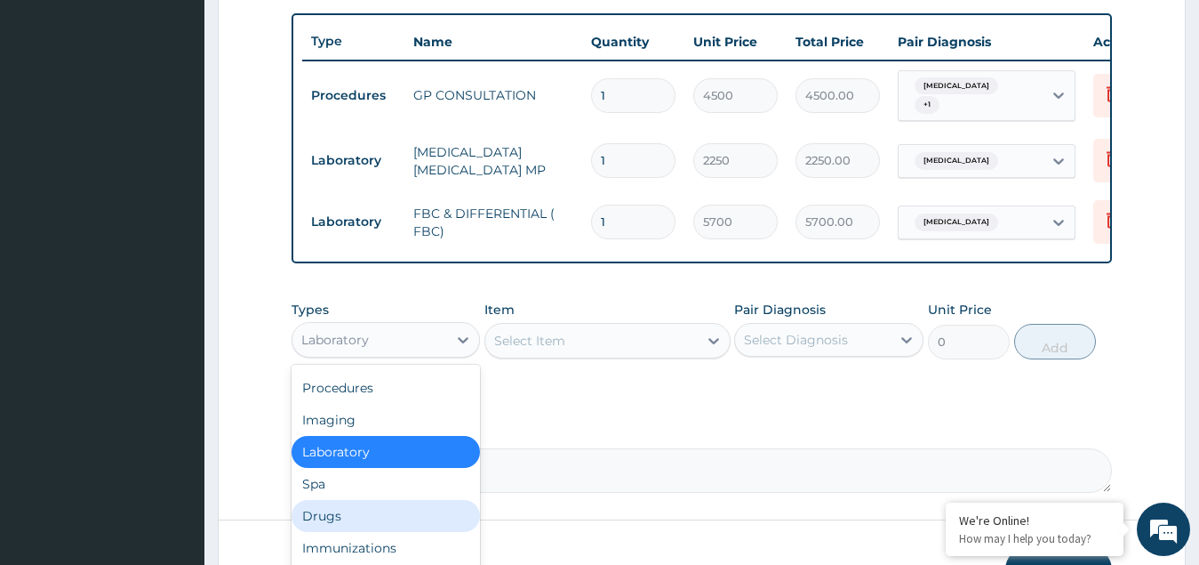
click at [345, 525] on div "Drugs" at bounding box center [386, 516] width 189 height 32
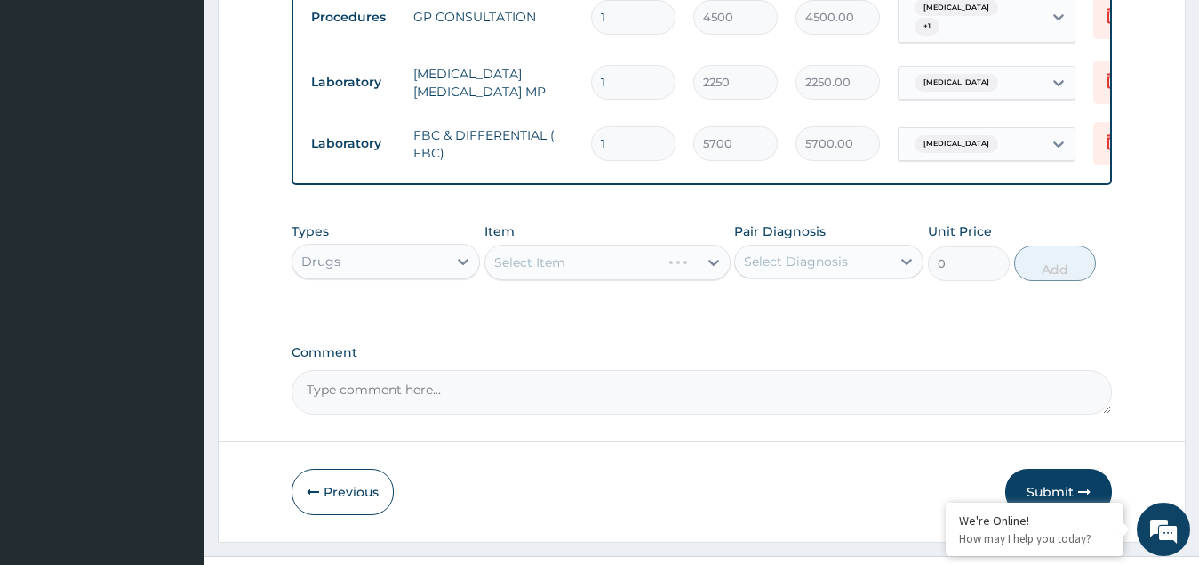
scroll to position [771, 0]
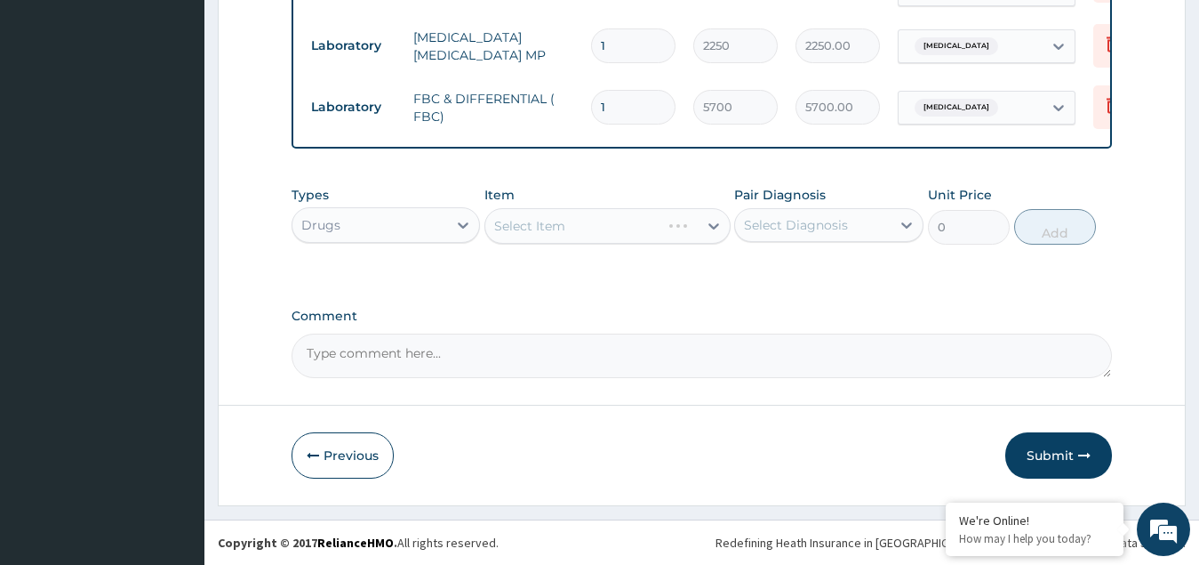
click at [377, 230] on div "Drugs" at bounding box center [371, 225] width 156 height 28
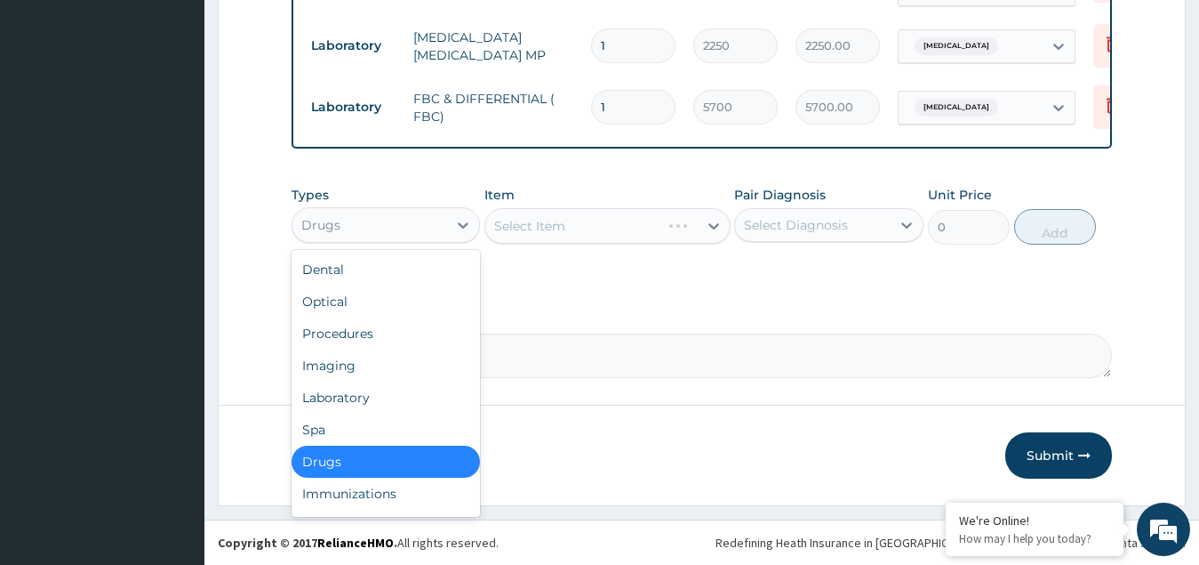
click at [343, 471] on div "Drugs" at bounding box center [386, 461] width 189 height 32
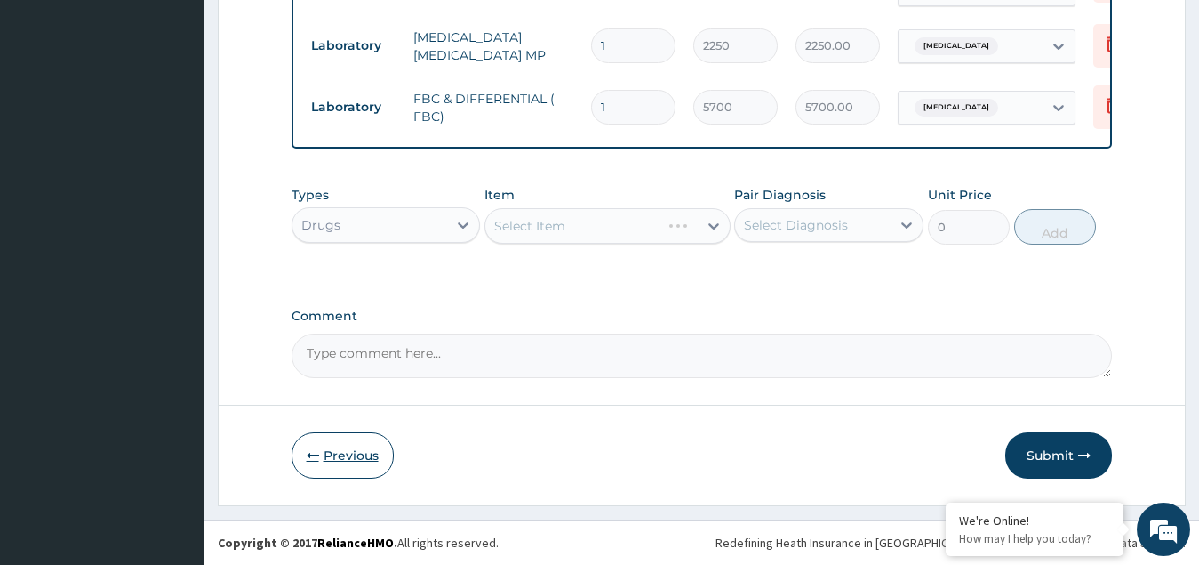
click at [342, 472] on button "Previous" at bounding box center [343, 455] width 102 height 46
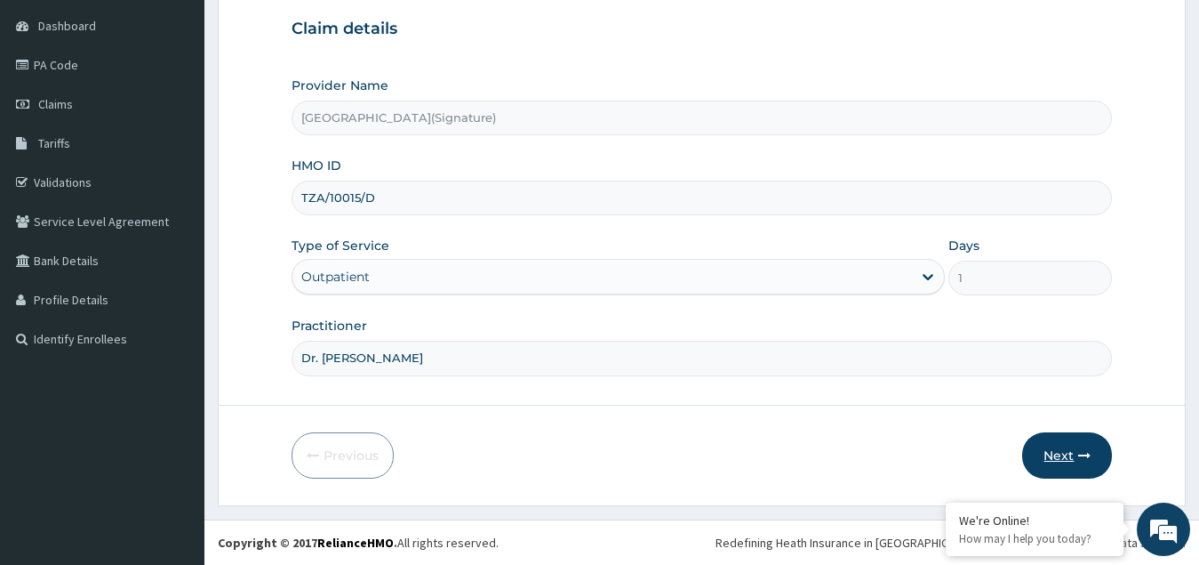
click at [1087, 449] on icon "button" at bounding box center [1084, 455] width 12 height 12
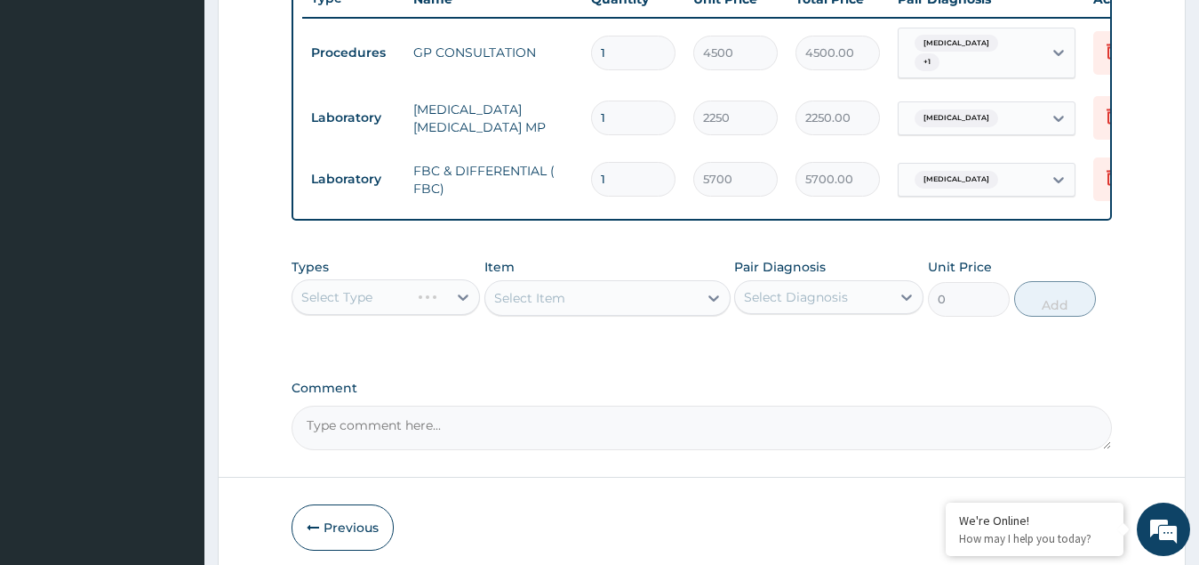
scroll to position [771, 0]
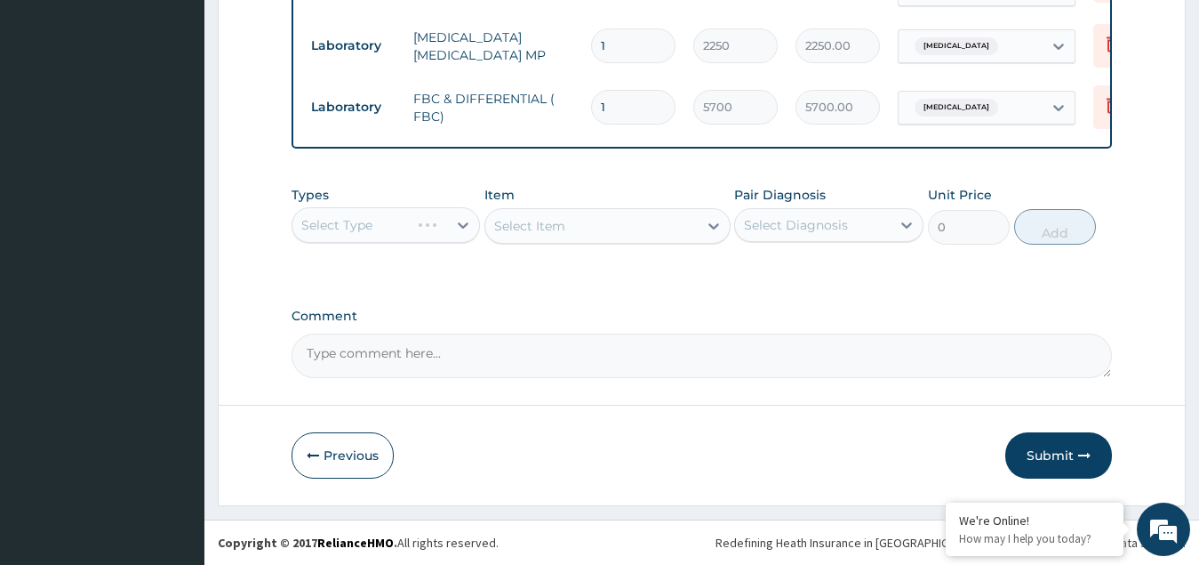
click at [385, 234] on div "Select Type" at bounding box center [386, 225] width 189 height 36
click at [443, 228] on div "Select Type" at bounding box center [386, 225] width 189 height 36
click at [452, 225] on div "Select Type" at bounding box center [386, 225] width 189 height 36
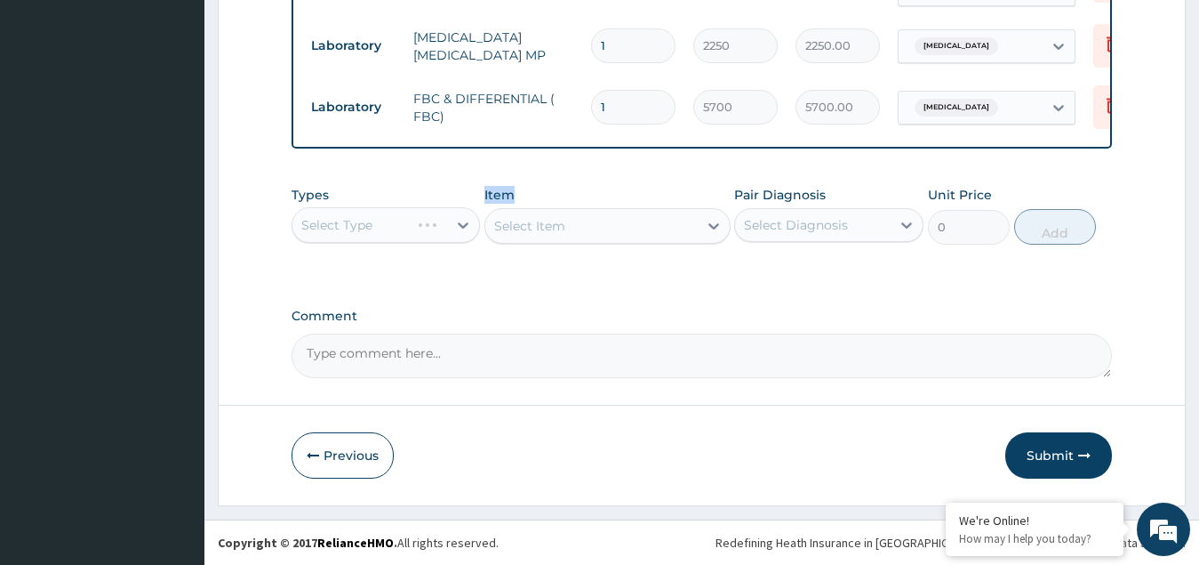
drag, startPoint x: 452, startPoint y: 225, endPoint x: 423, endPoint y: 260, distance: 44.9
click at [423, 260] on div "Types Select Type Item Select Item Pair Diagnosis Select Diagnosis Unit Price 0…" at bounding box center [703, 228] width 822 height 103
click at [429, 269] on div "Types Select Type Item Select Item Pair Diagnosis Select Diagnosis Unit Price 0…" at bounding box center [703, 228] width 822 height 103
click at [504, 279] on div "Types Select Type Item Select Item Pair Diagnosis Select Diagnosis Unit Price 0…" at bounding box center [703, 228] width 822 height 103
click at [597, 208] on div "Select Item" at bounding box center [608, 226] width 246 height 36
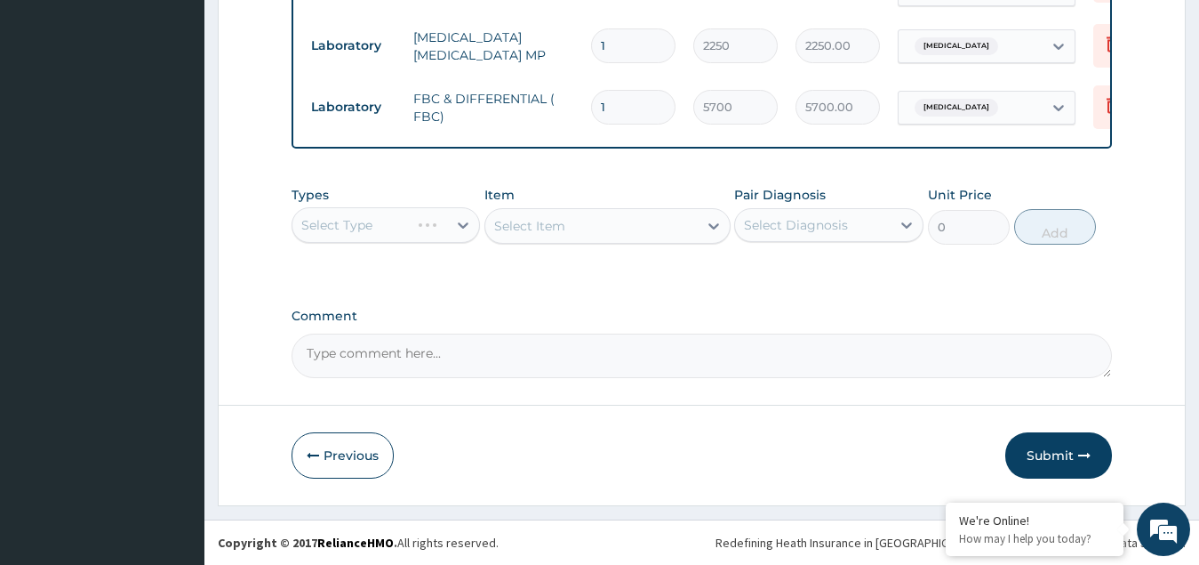
click at [565, 224] on div "Select Item" at bounding box center [608, 226] width 246 height 36
click at [442, 224] on div "Select Type" at bounding box center [386, 225] width 189 height 36
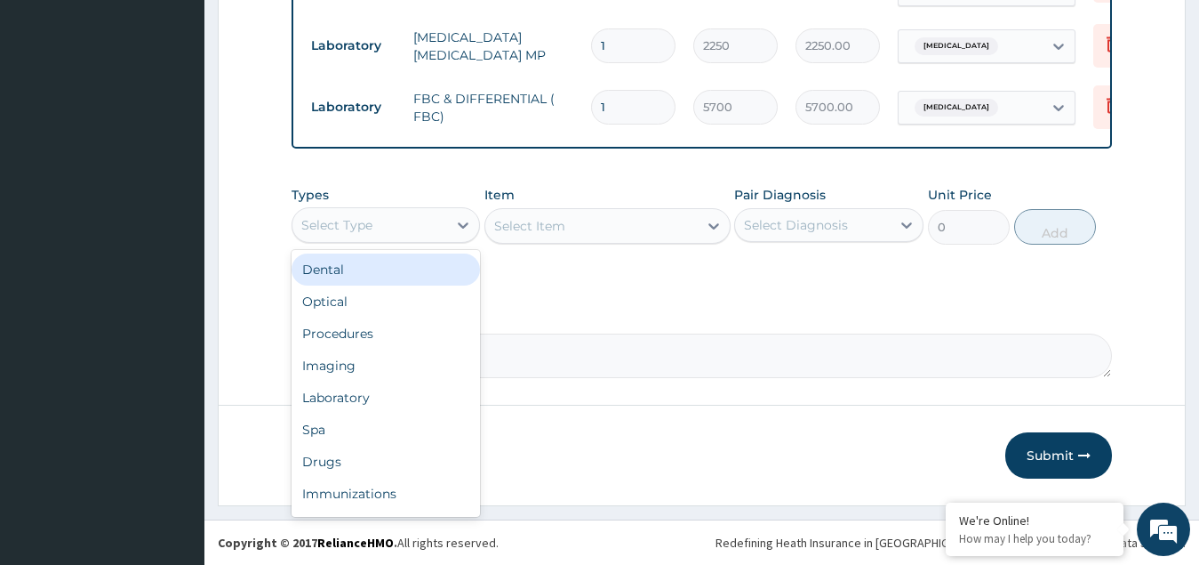
click at [430, 233] on div "Select Type" at bounding box center [371, 225] width 156 height 28
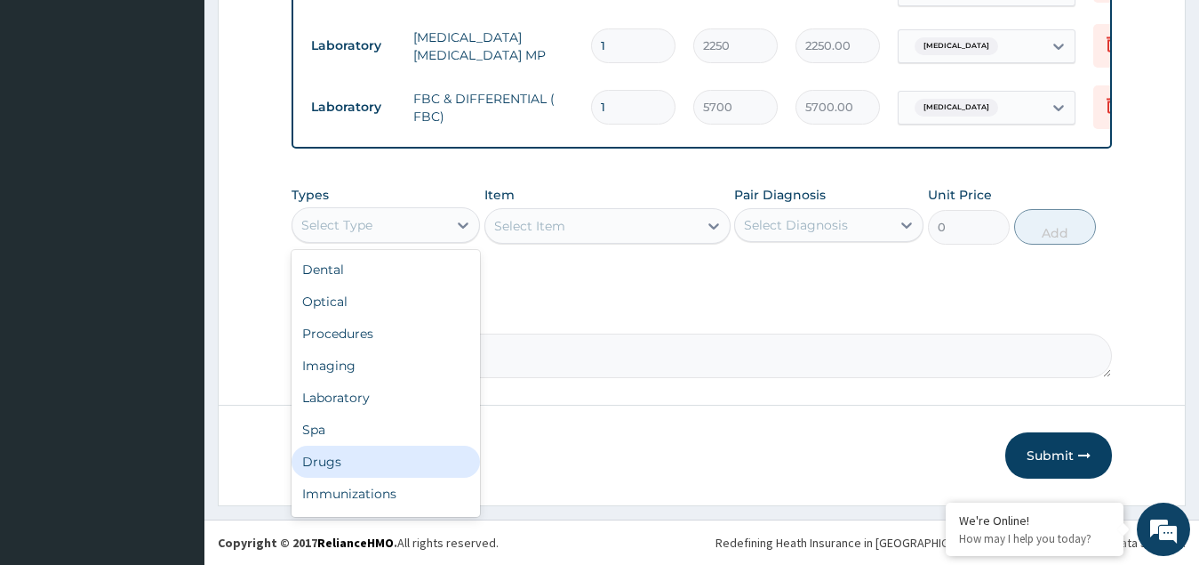
click at [342, 457] on div "Drugs" at bounding box center [386, 461] width 189 height 32
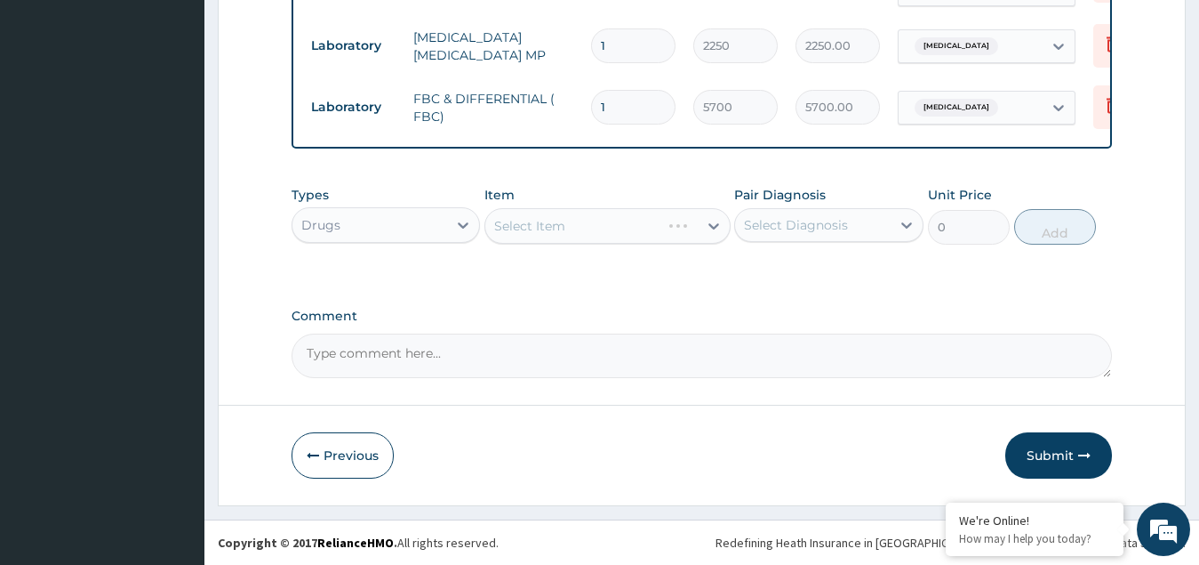
click at [574, 232] on div "Select Item" at bounding box center [608, 226] width 246 height 36
click at [659, 227] on div "Select Item" at bounding box center [591, 226] width 212 height 28
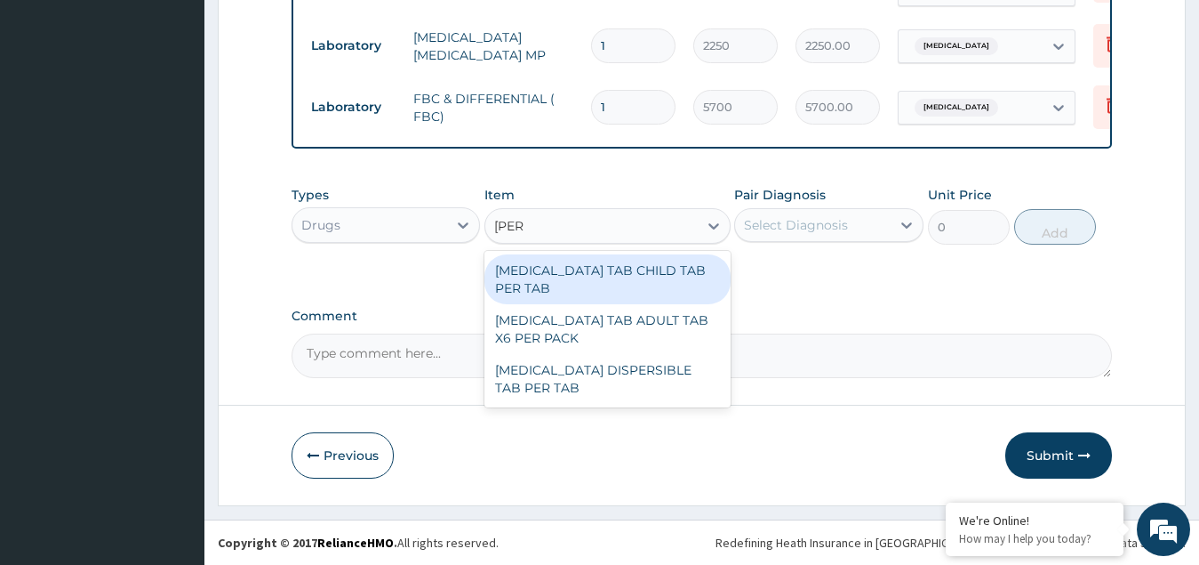
type input "coart"
click at [600, 279] on div "COARTEM TAB CHILD TAB PER TAB" at bounding box center [608, 279] width 246 height 50
type input "630"
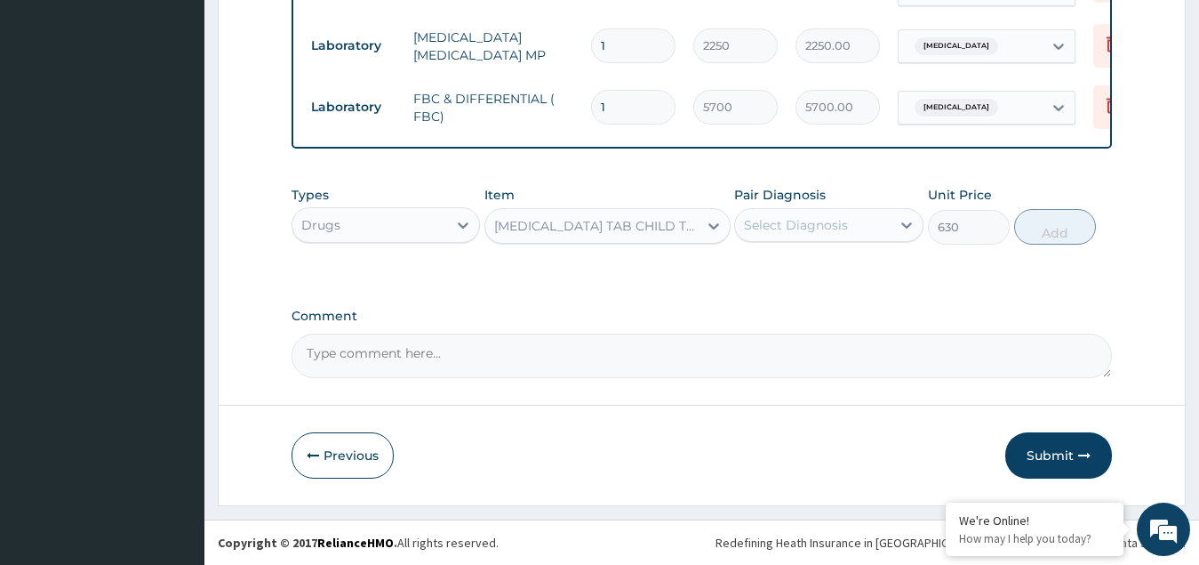
click at [777, 220] on div "Select Diagnosis" at bounding box center [796, 225] width 104 height 18
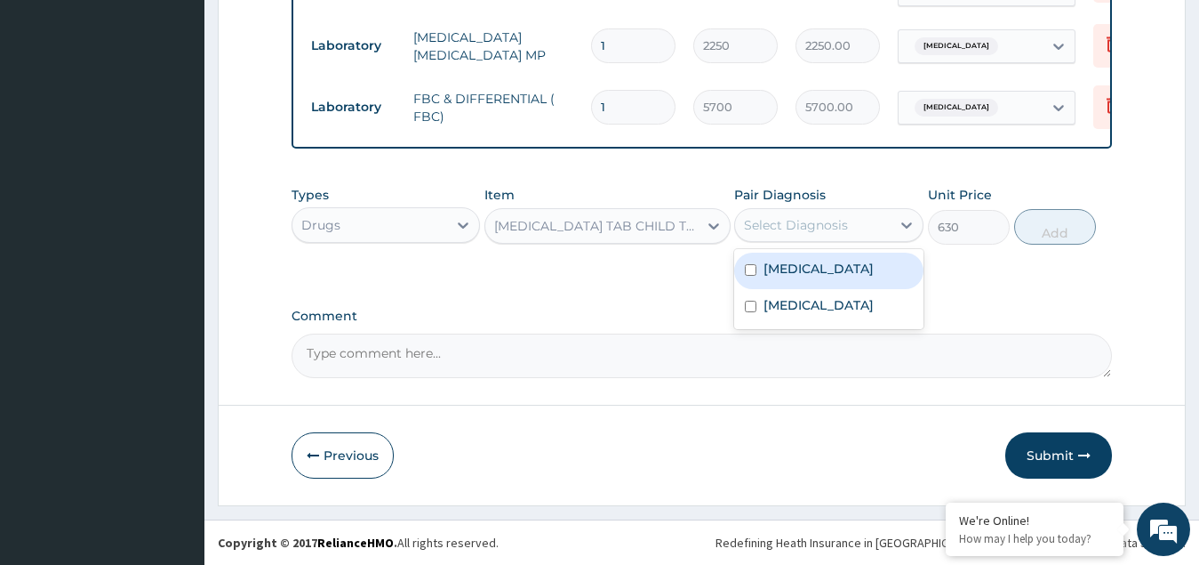
click at [797, 267] on label "Malaria" at bounding box center [819, 269] width 110 height 18
checkbox input "true"
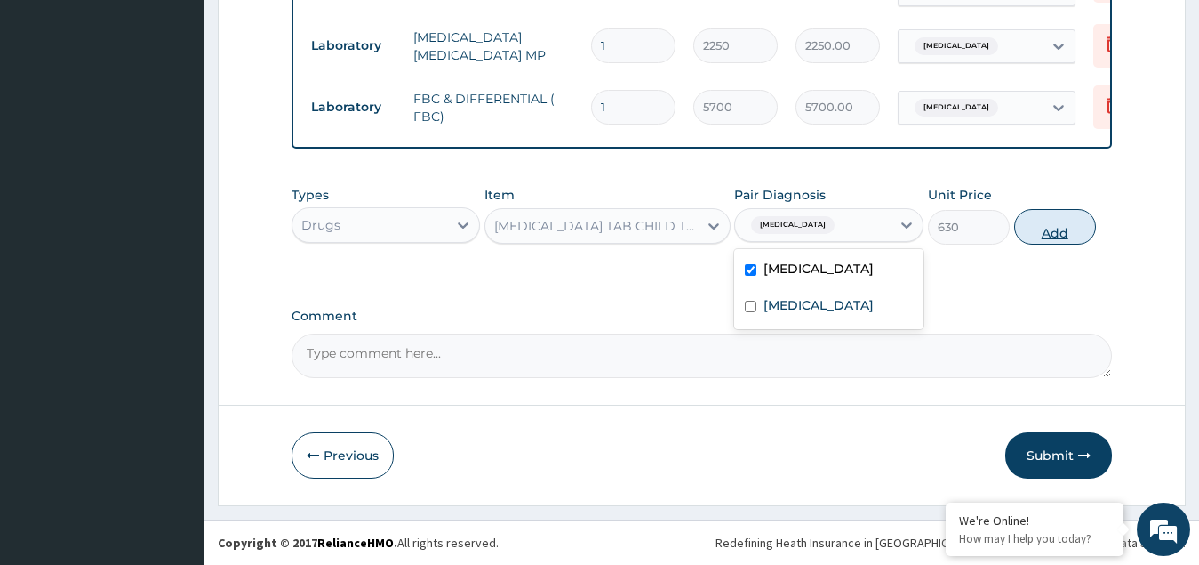
click at [1056, 226] on button "Add" at bounding box center [1055, 227] width 82 height 36
type input "0"
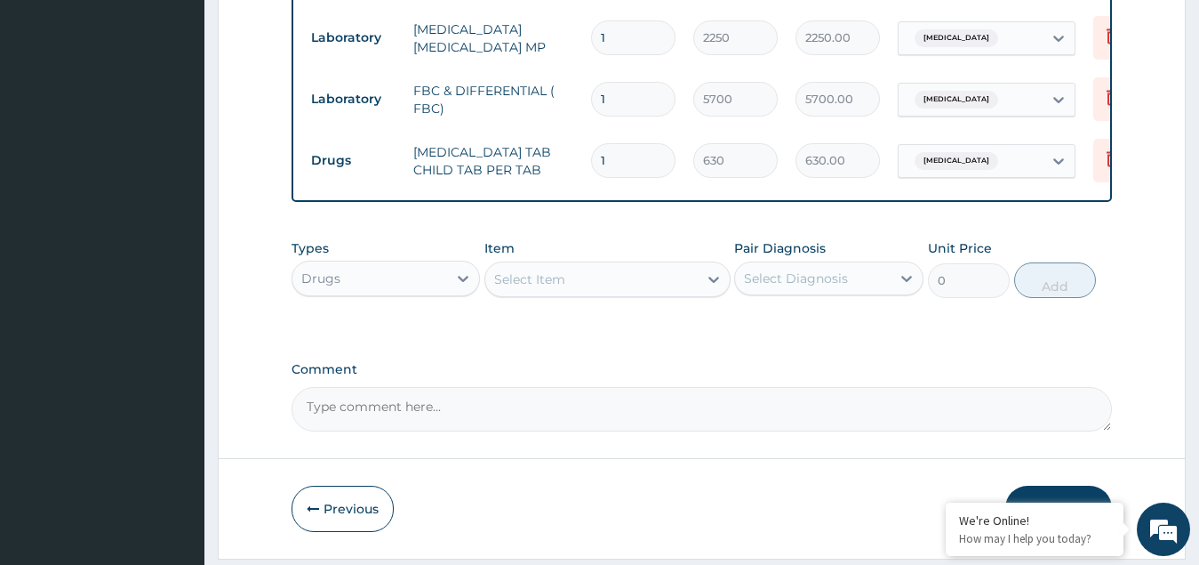
click at [541, 281] on div "Select Item" at bounding box center [529, 279] width 71 height 18
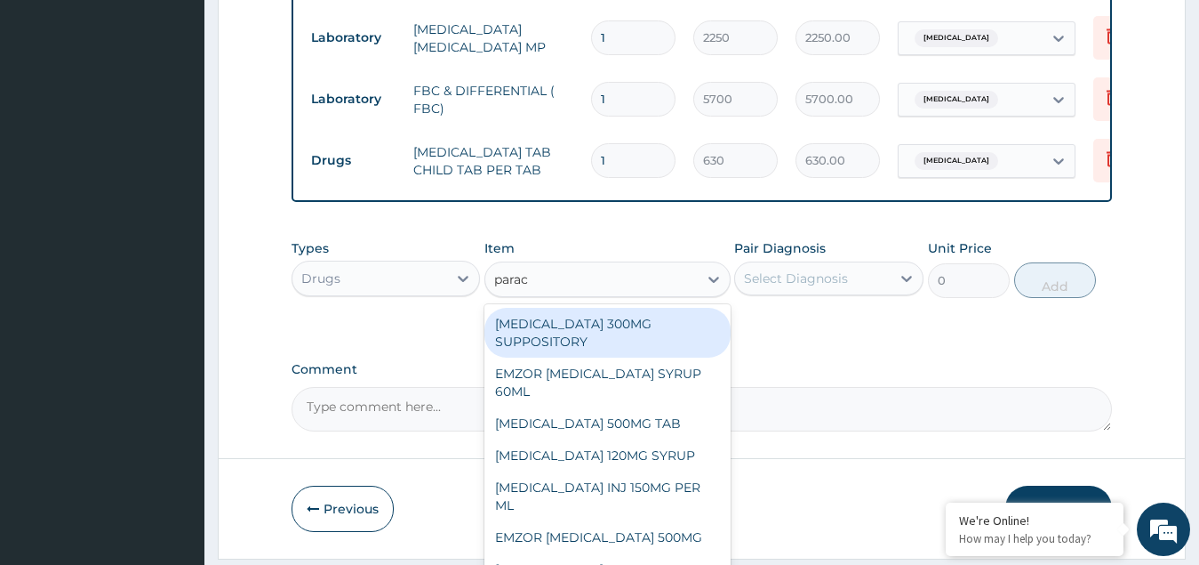
type input "parace"
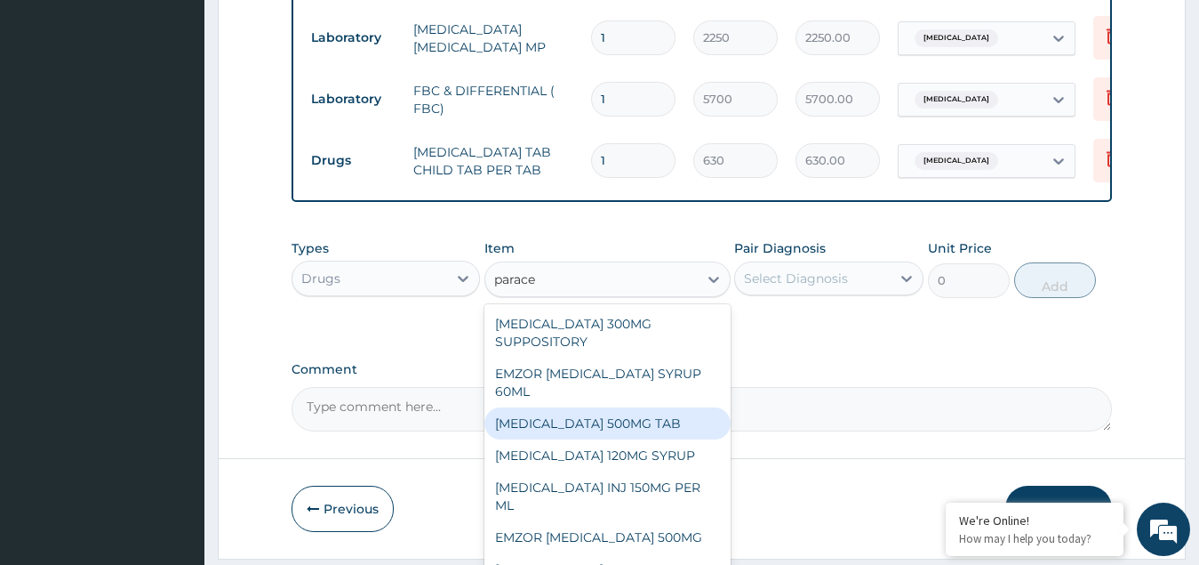
click at [586, 429] on div "PARACETAMOL 500MG TAB" at bounding box center [608, 423] width 246 height 32
type input "60"
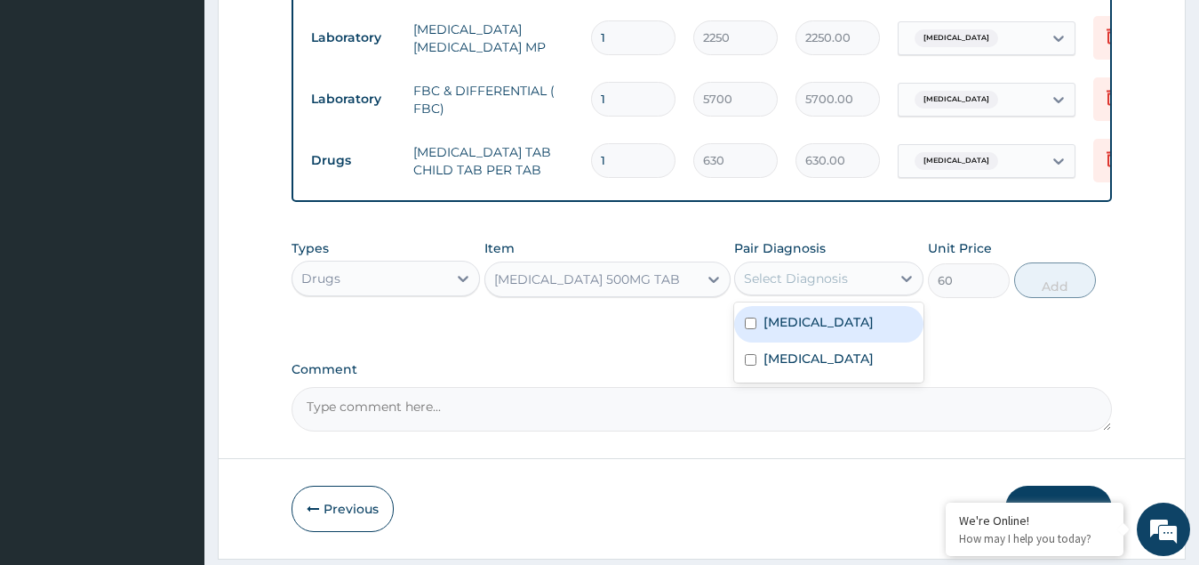
click at [839, 273] on div "Select Diagnosis" at bounding box center [813, 278] width 156 height 28
click at [798, 327] on label "Malaria" at bounding box center [819, 322] width 110 height 18
checkbox input "true"
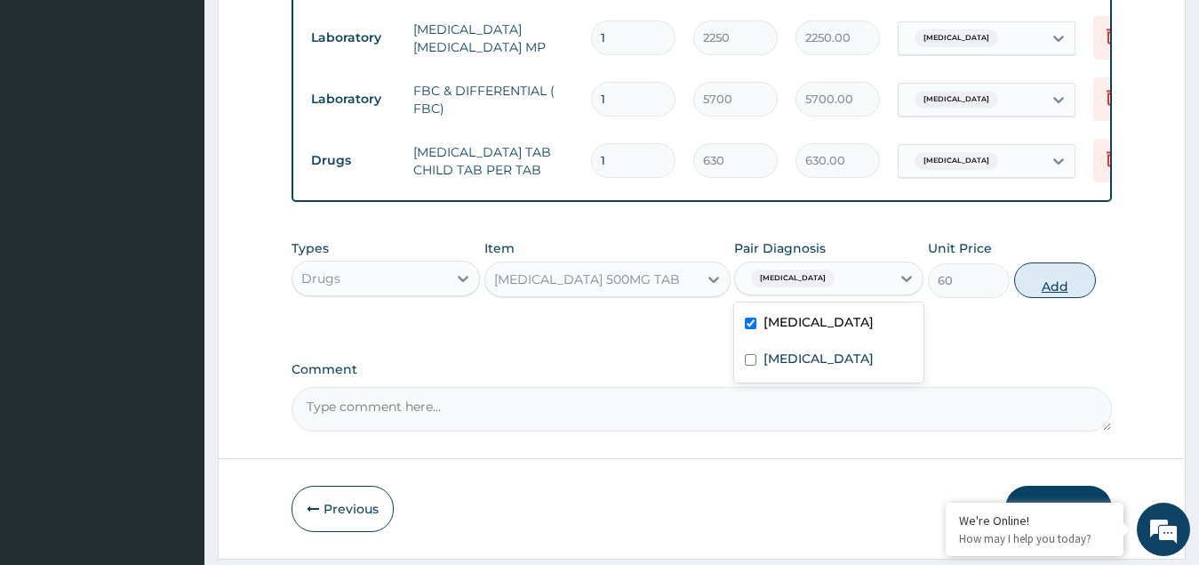
click at [1041, 288] on button "Add" at bounding box center [1055, 280] width 82 height 36
type input "0"
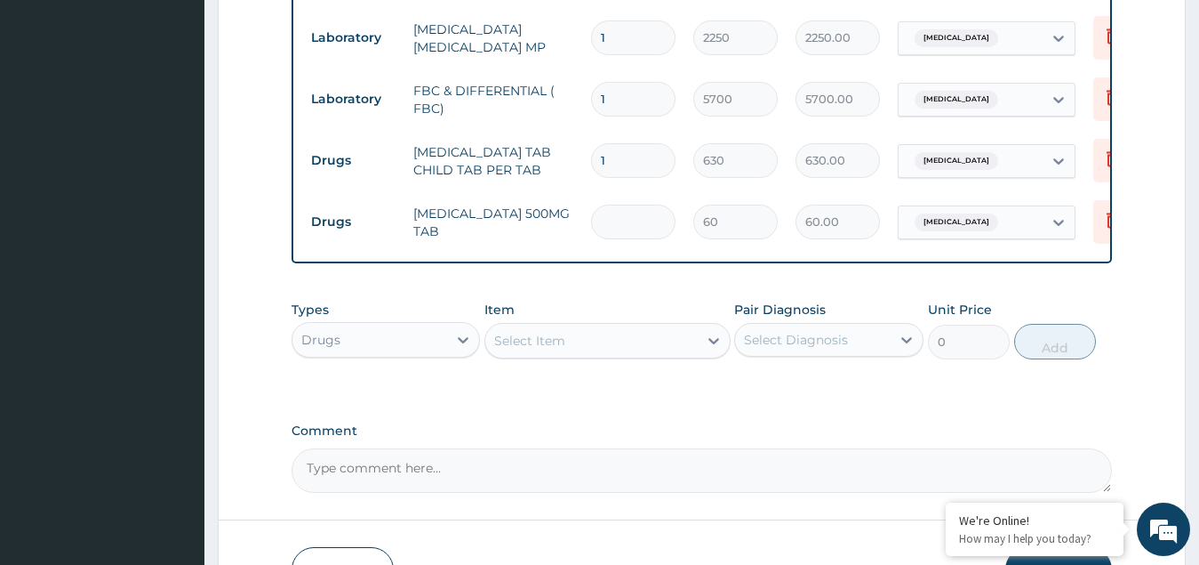
type input "0.00"
type input "9"
type input "540.00"
type input "9"
click at [562, 345] on div "Select Item" at bounding box center [529, 341] width 71 height 18
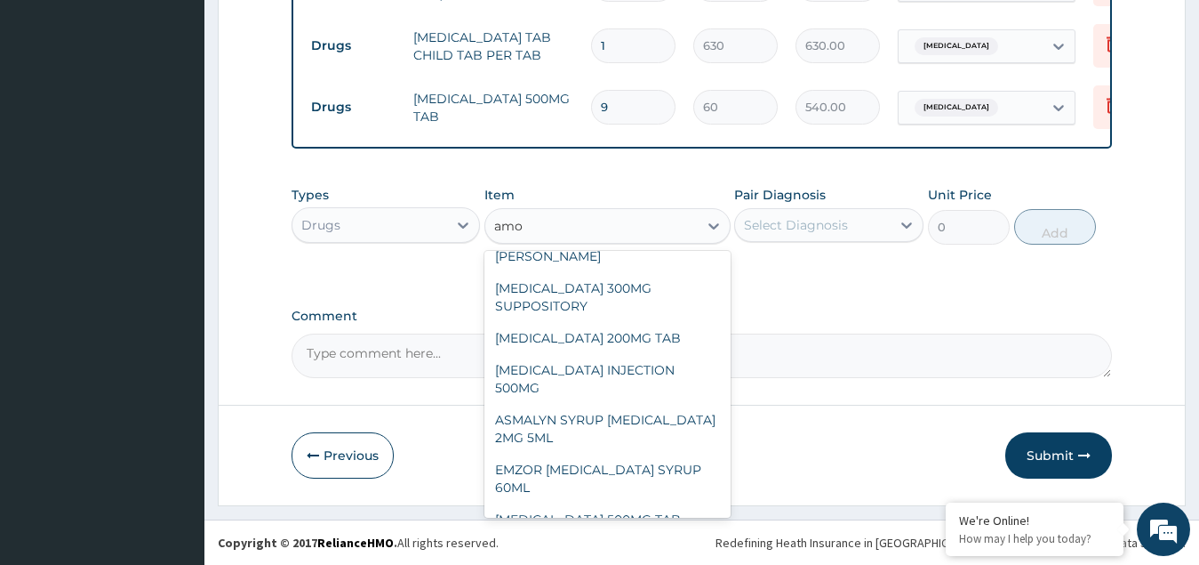
scroll to position [558, 0]
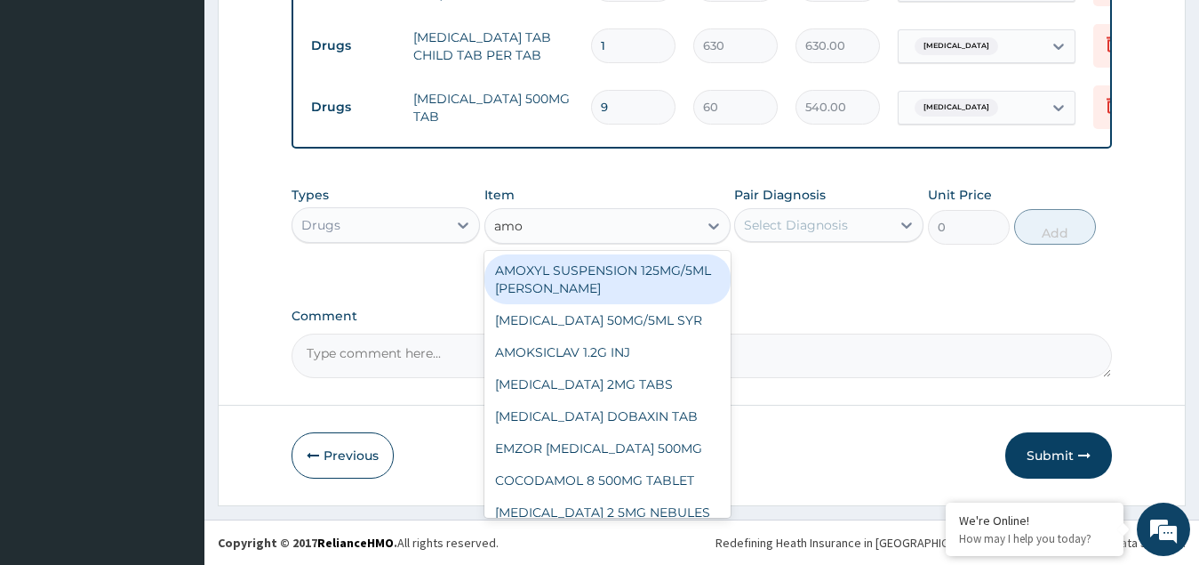
type input "amok"
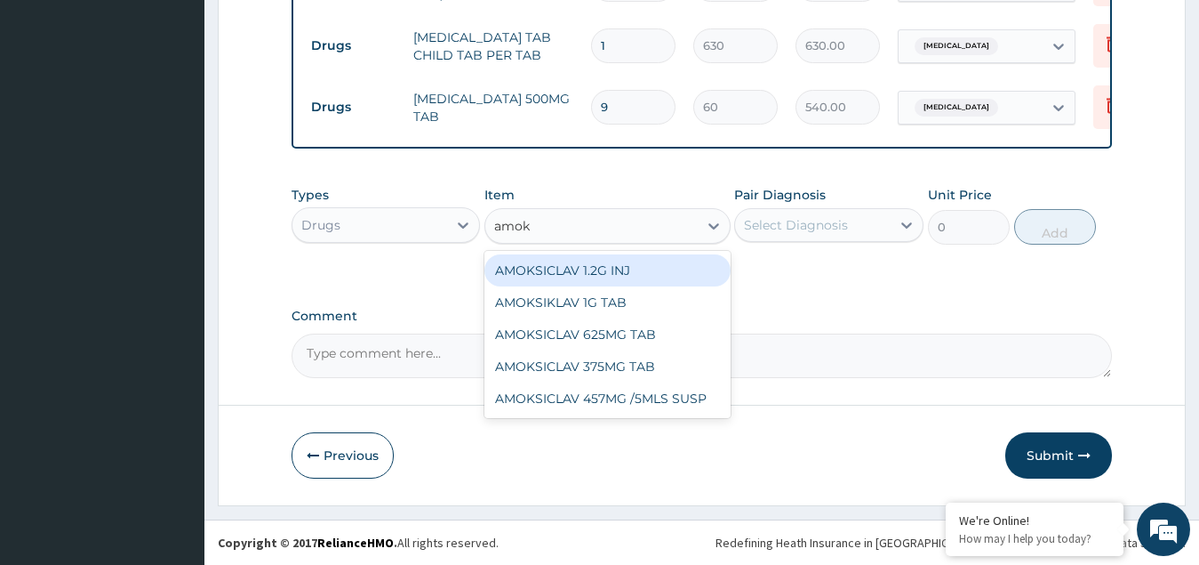
scroll to position [0, 0]
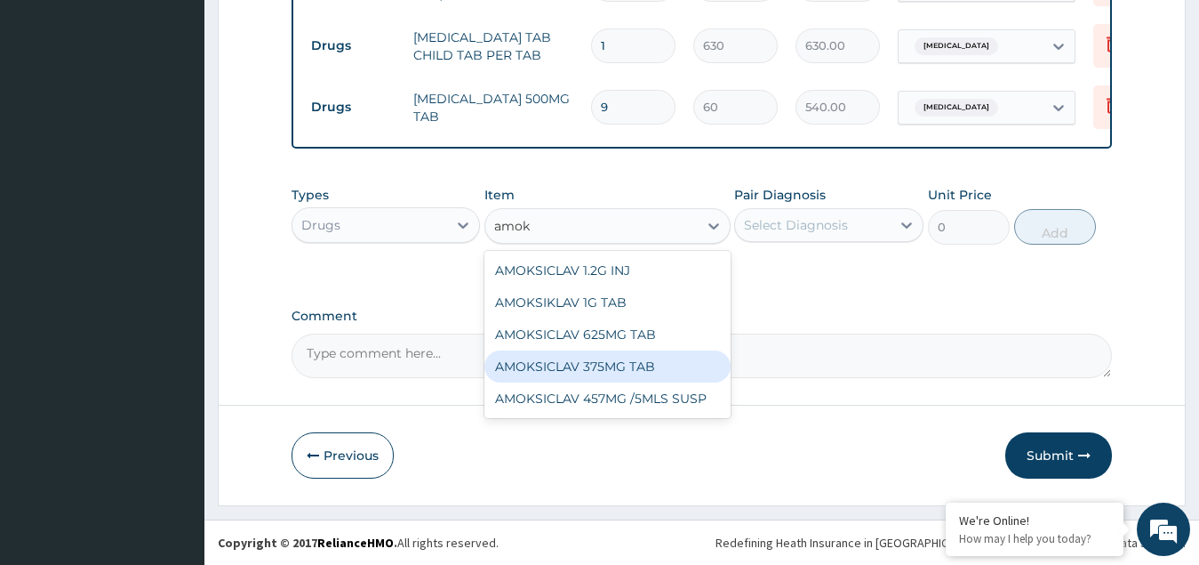
click at [592, 363] on div "AMOKSICLAV 375MG TAB" at bounding box center [608, 366] width 246 height 32
type input "571.5"
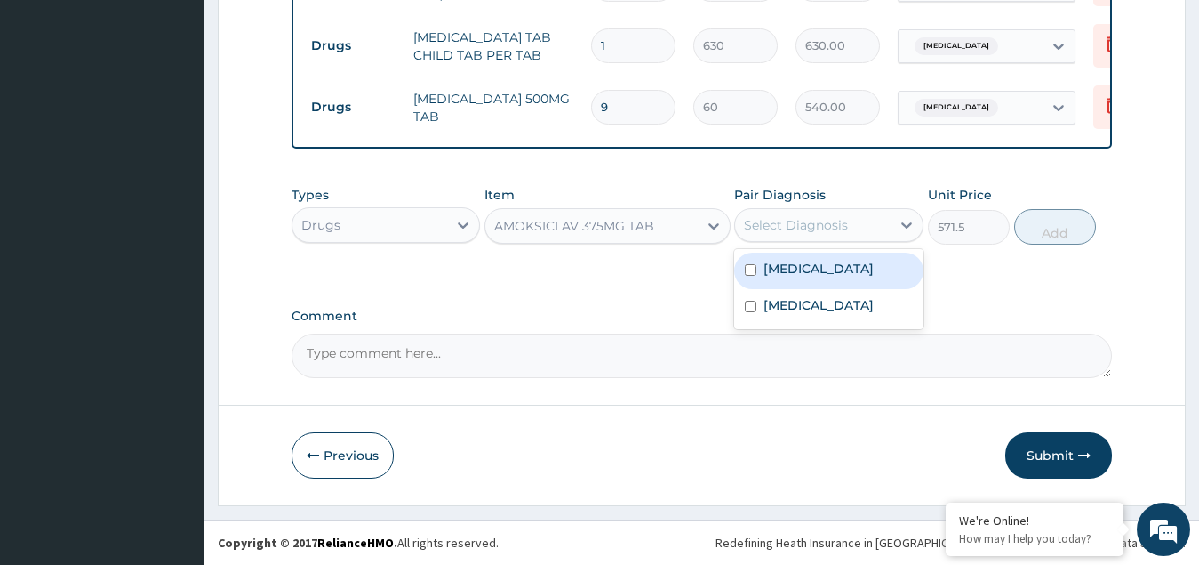
click at [794, 220] on div "Select Diagnosis" at bounding box center [796, 225] width 104 height 18
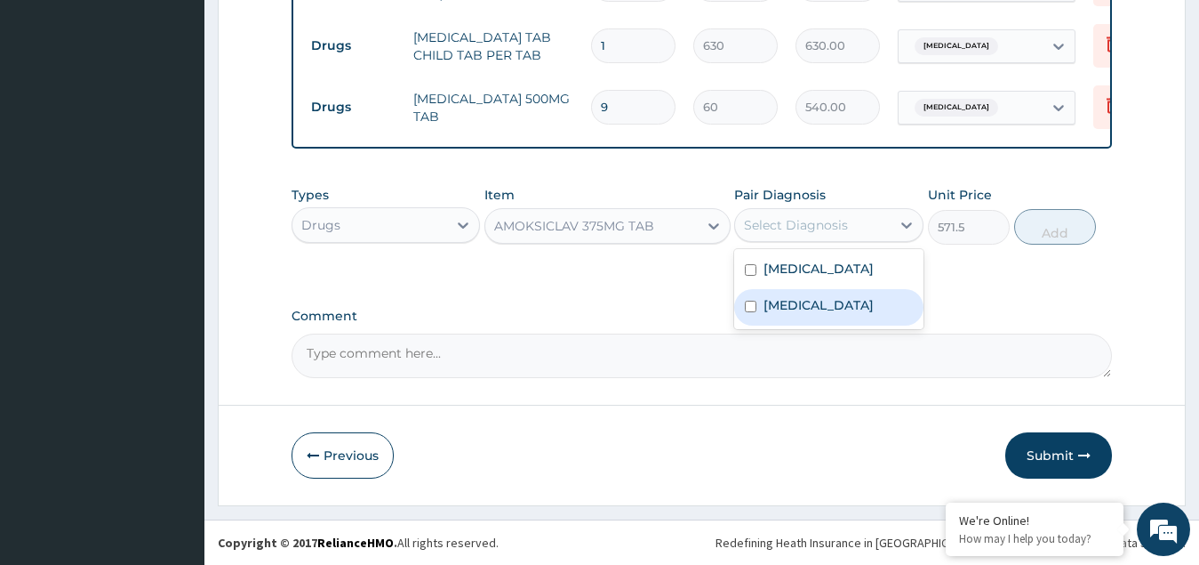
click at [789, 304] on label "Upper respiratory infection" at bounding box center [819, 305] width 110 height 18
checkbox input "true"
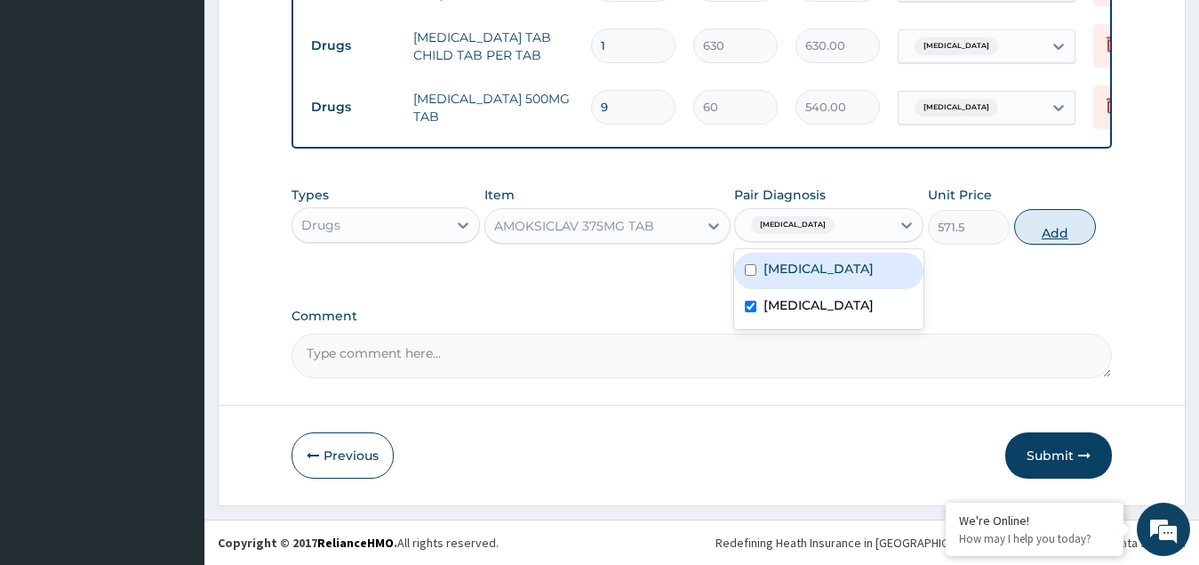
click at [1072, 221] on button "Add" at bounding box center [1055, 227] width 82 height 36
type input "0"
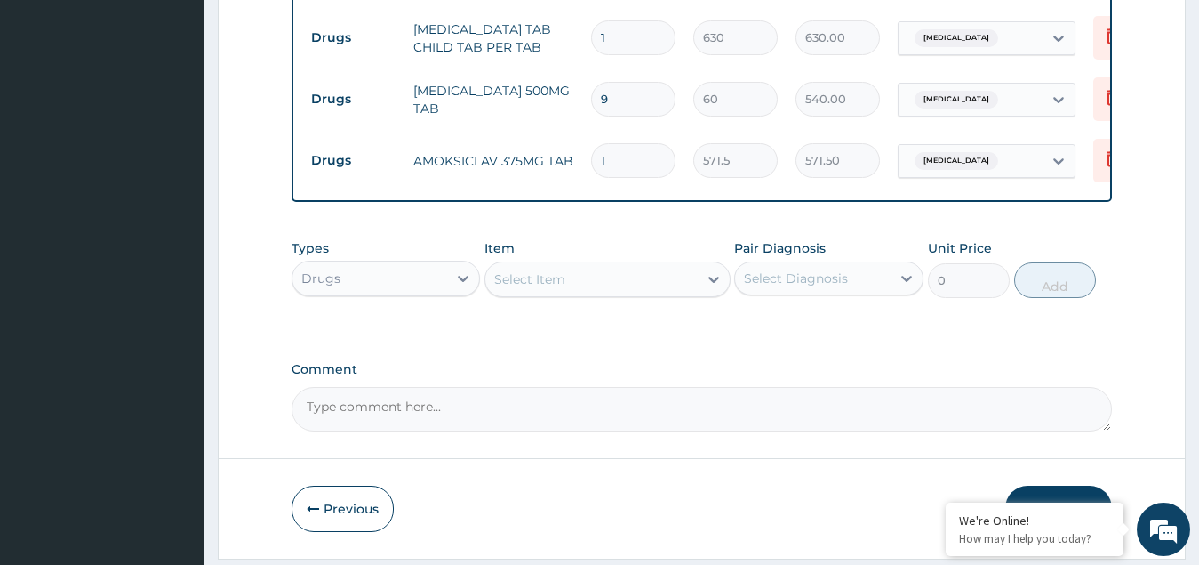
type input "14"
type input "8001.00"
type input "14"
click at [539, 285] on div "Select Item" at bounding box center [529, 279] width 71 height 18
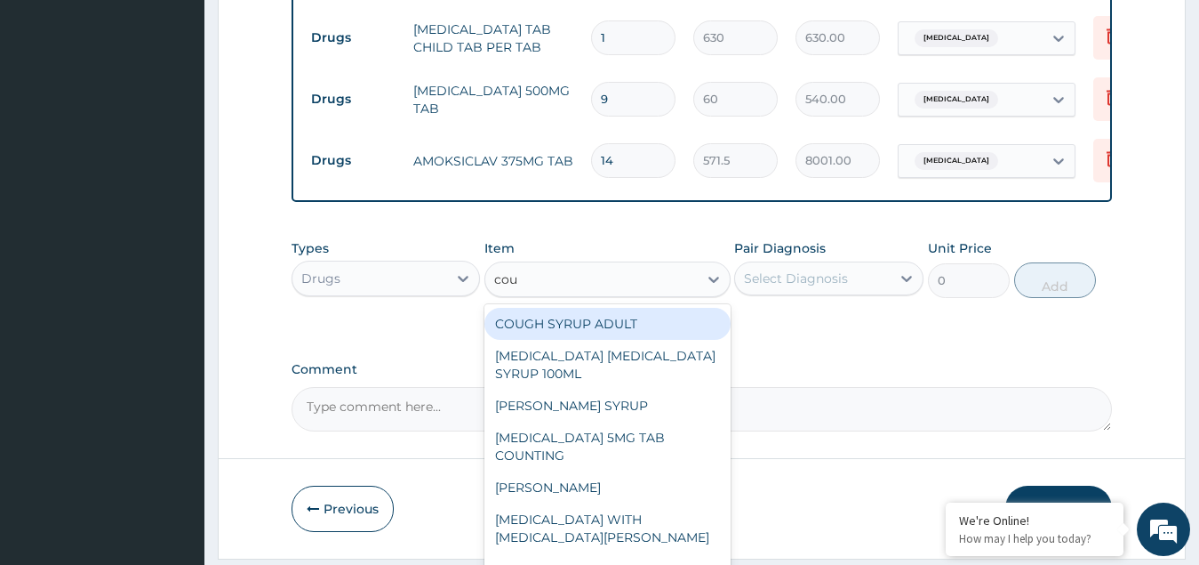
type input "coug"
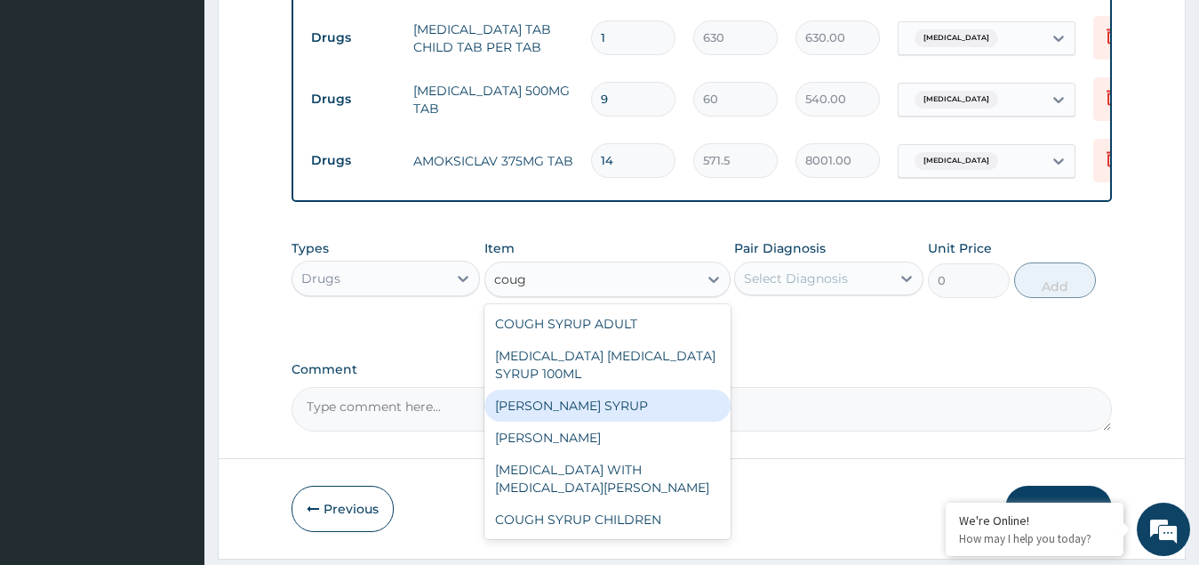
click at [547, 406] on div "EMZOLYN COUGH SYRUP" at bounding box center [608, 405] width 246 height 32
type input "1148.272125"
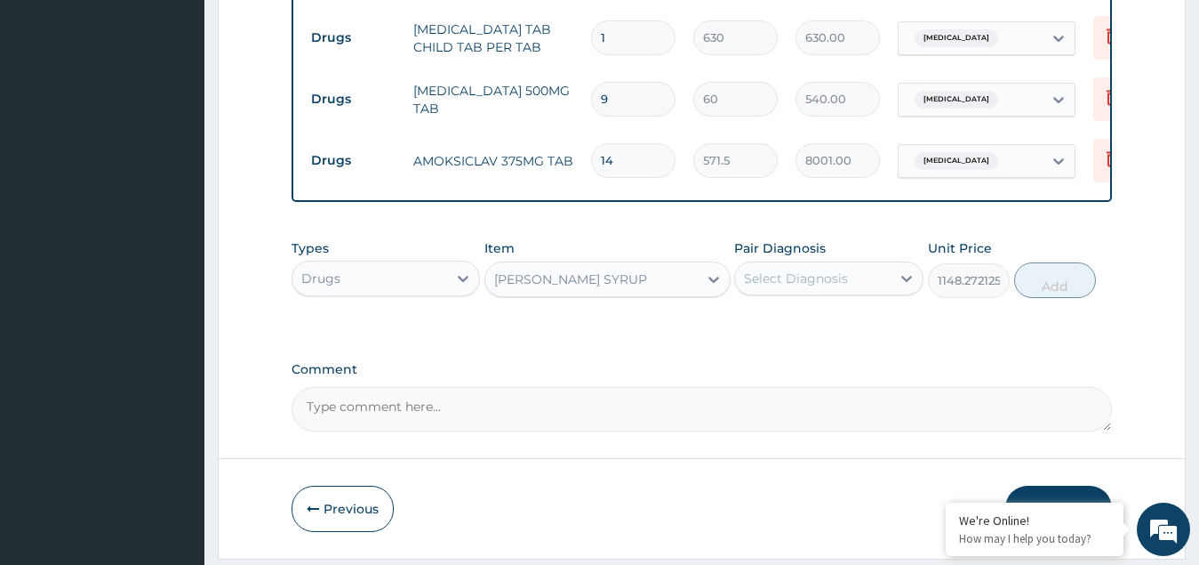
click at [817, 275] on div "Select Diagnosis" at bounding box center [813, 278] width 156 height 28
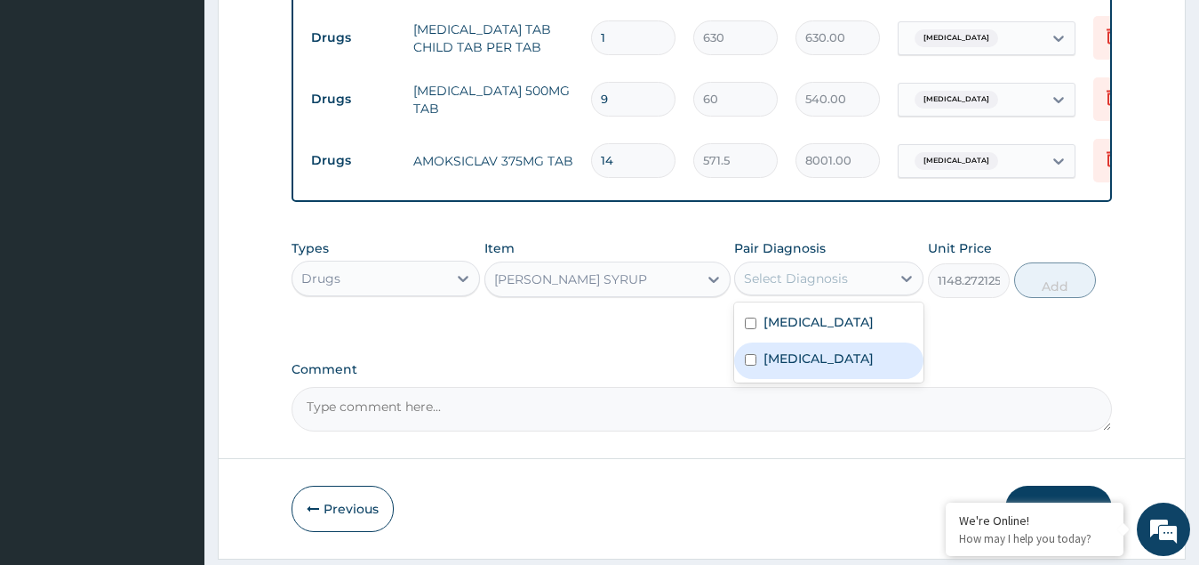
click at [810, 367] on label "Upper respiratory infection" at bounding box center [819, 358] width 110 height 18
checkbox input "true"
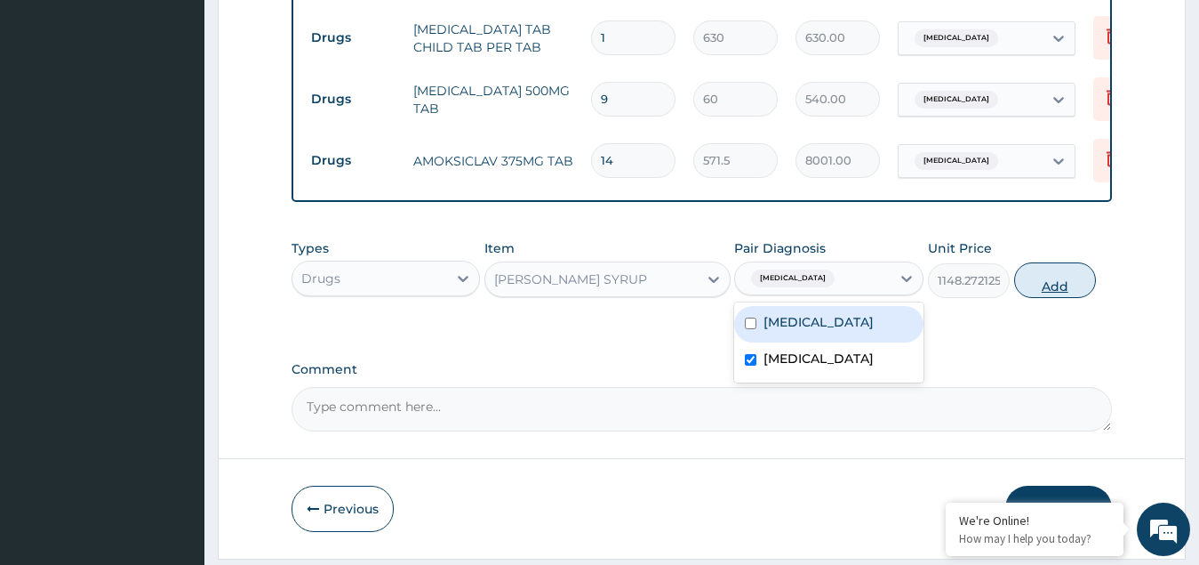
click at [1046, 290] on button "Add" at bounding box center [1055, 280] width 82 height 36
type input "0"
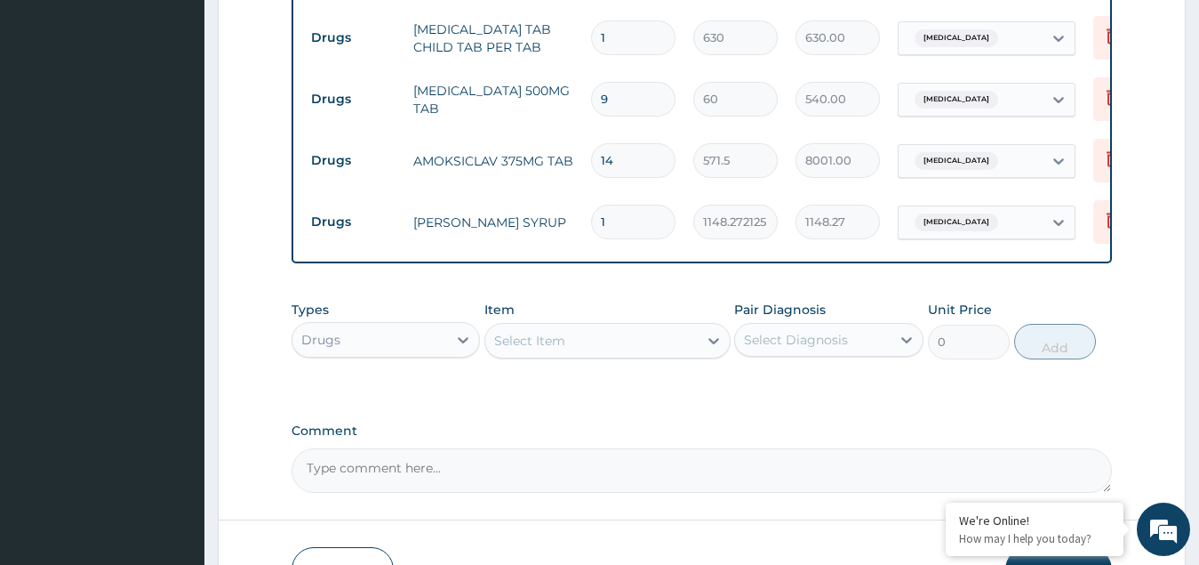
click at [551, 349] on div "Select Item" at bounding box center [529, 341] width 71 height 18
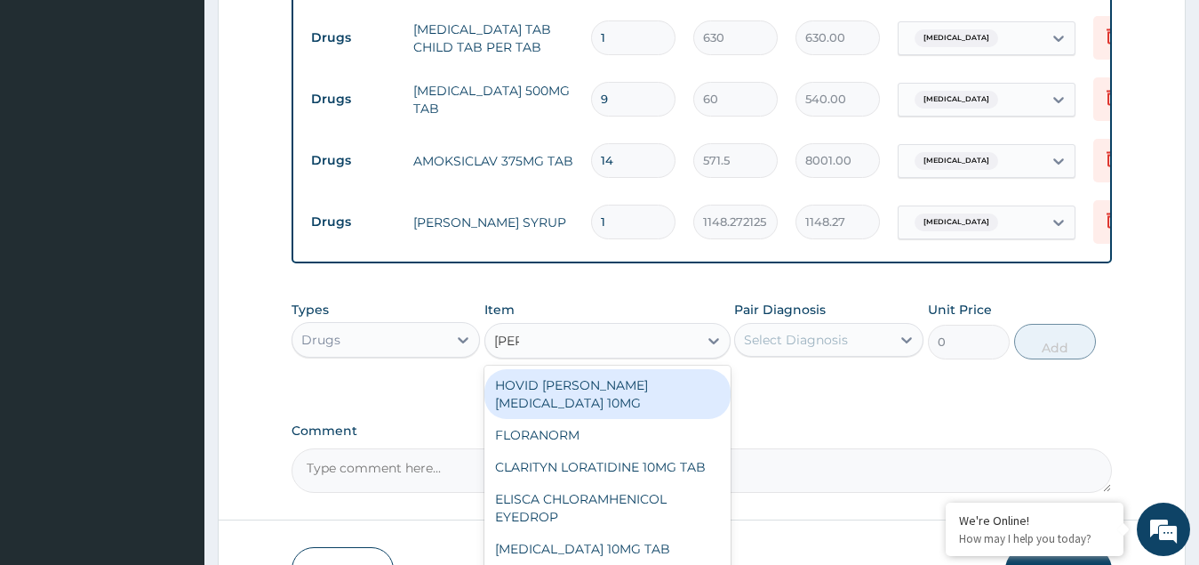
type input "lorat"
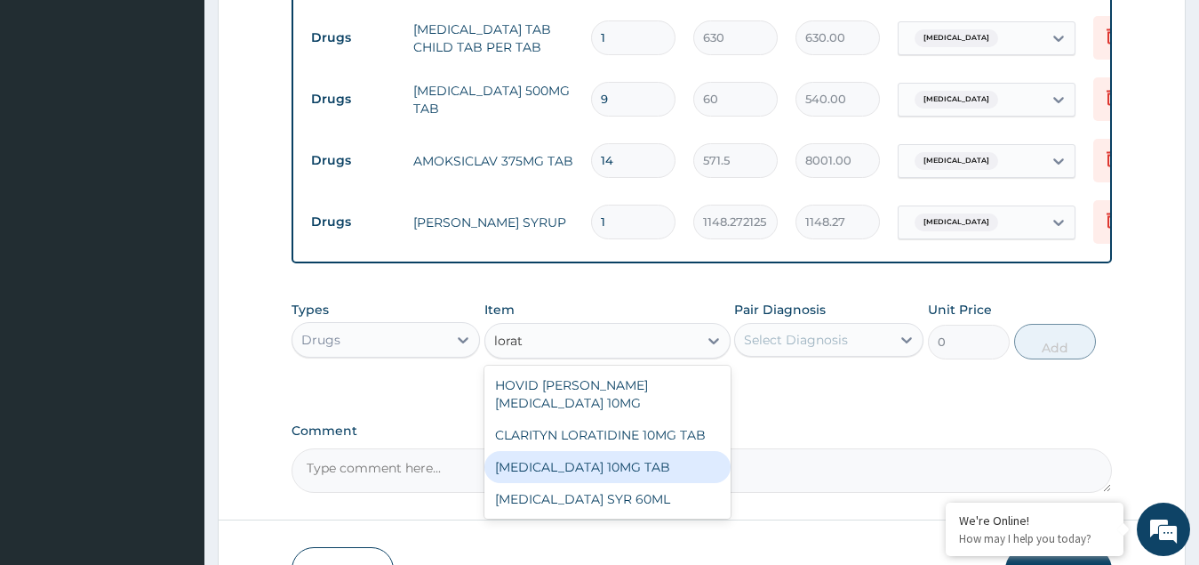
click at [578, 470] on div "LORATADINE 10MG TAB" at bounding box center [608, 467] width 246 height 32
type input "149.12625"
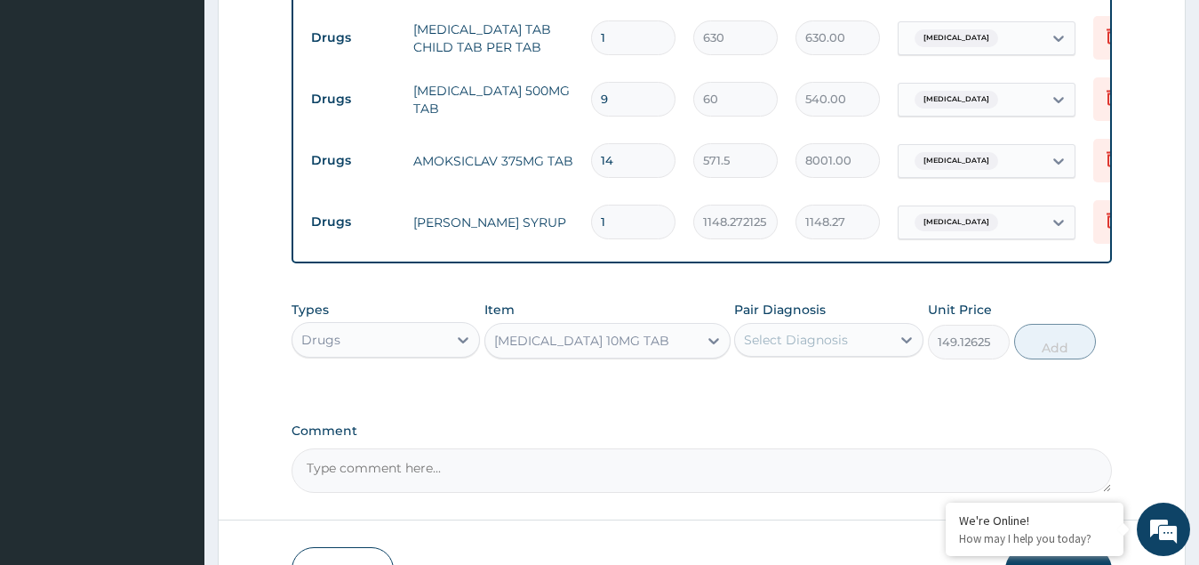
click at [774, 342] on div "Select Diagnosis" at bounding box center [796, 340] width 104 height 18
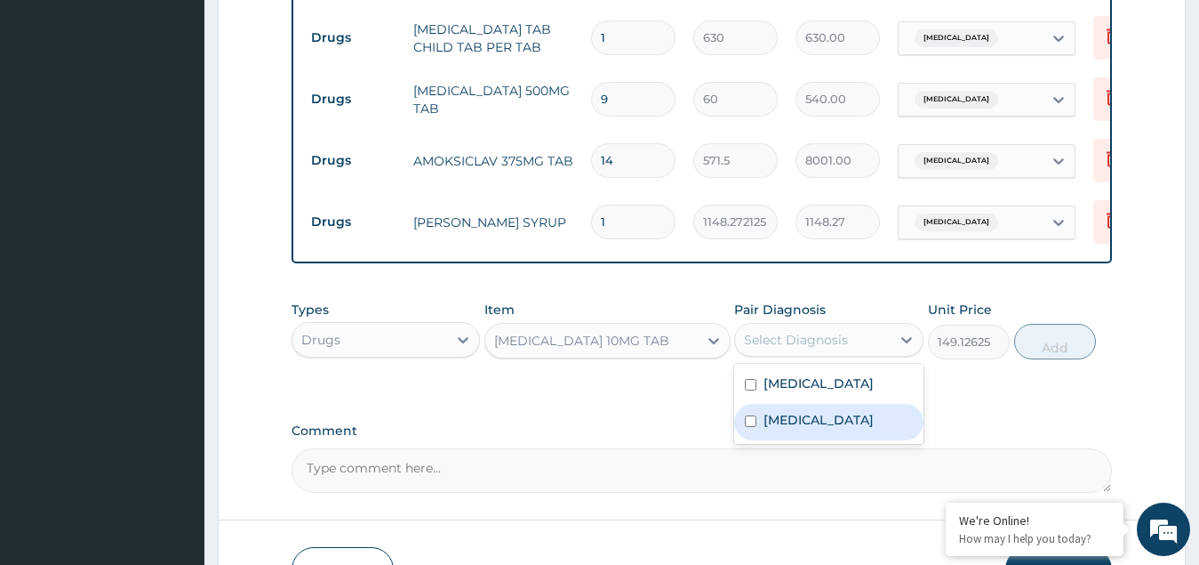
click at [788, 429] on label "Upper respiratory infection" at bounding box center [819, 420] width 110 height 18
checkbox input "true"
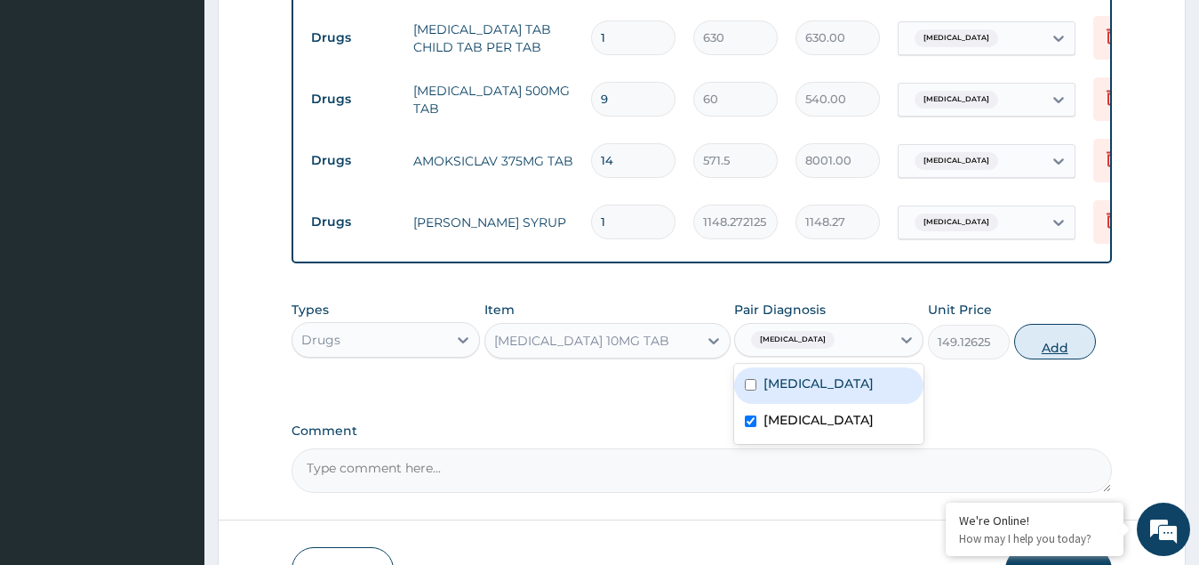
click at [1082, 341] on button "Add" at bounding box center [1055, 342] width 82 height 36
type input "0"
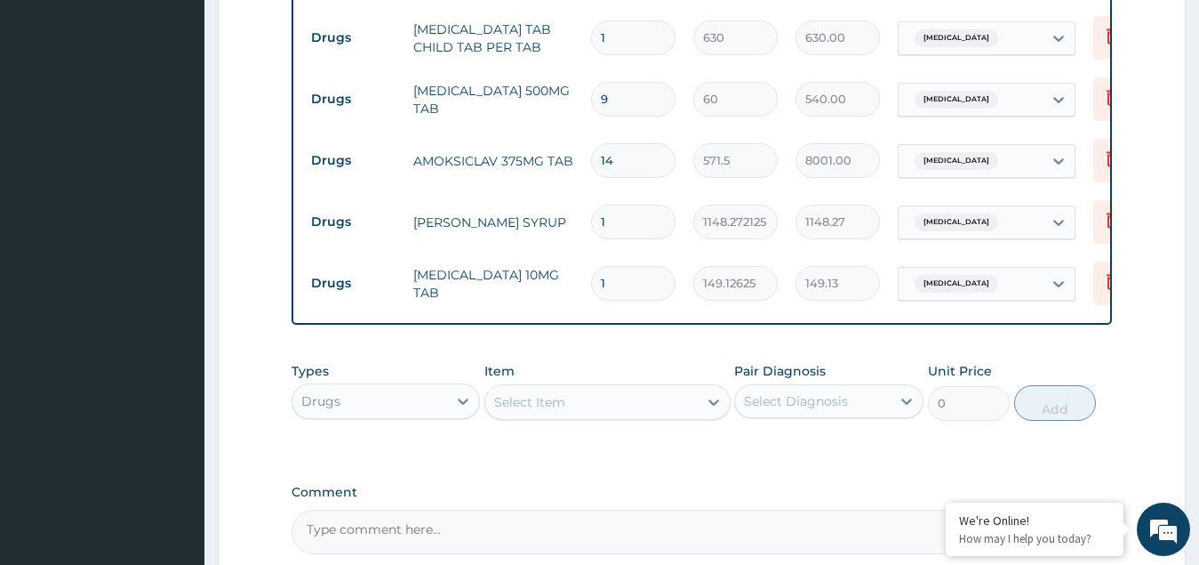
click at [650, 271] on input "1" at bounding box center [633, 283] width 84 height 35
type input "0.00"
type input "5"
type input "745.63"
type input "5"
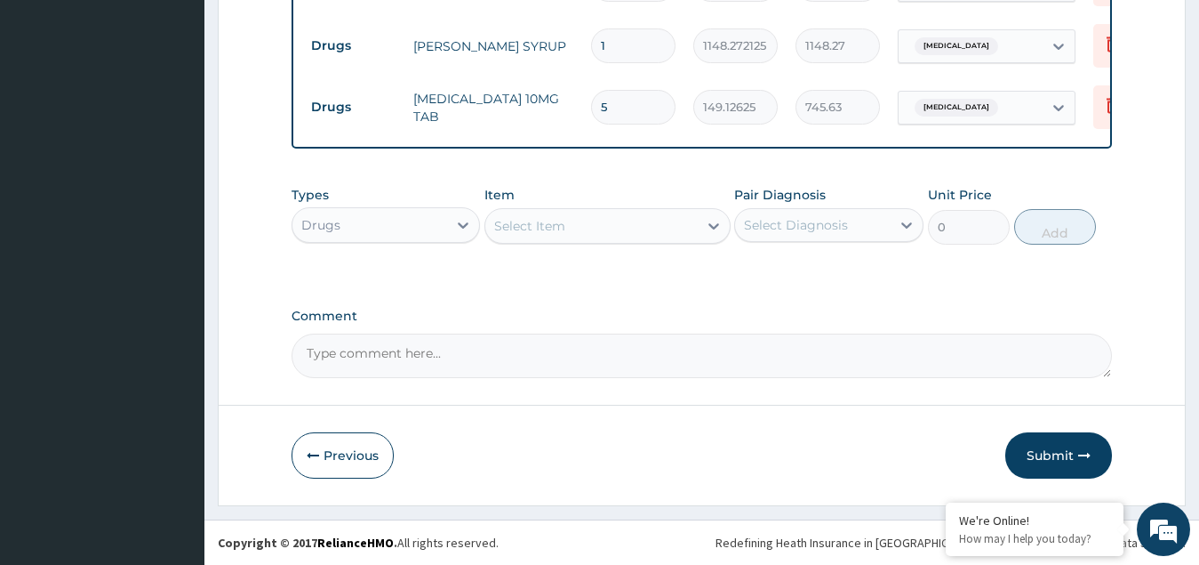
scroll to position [1078, 0]
click at [1040, 468] on button "Submit" at bounding box center [1059, 455] width 107 height 46
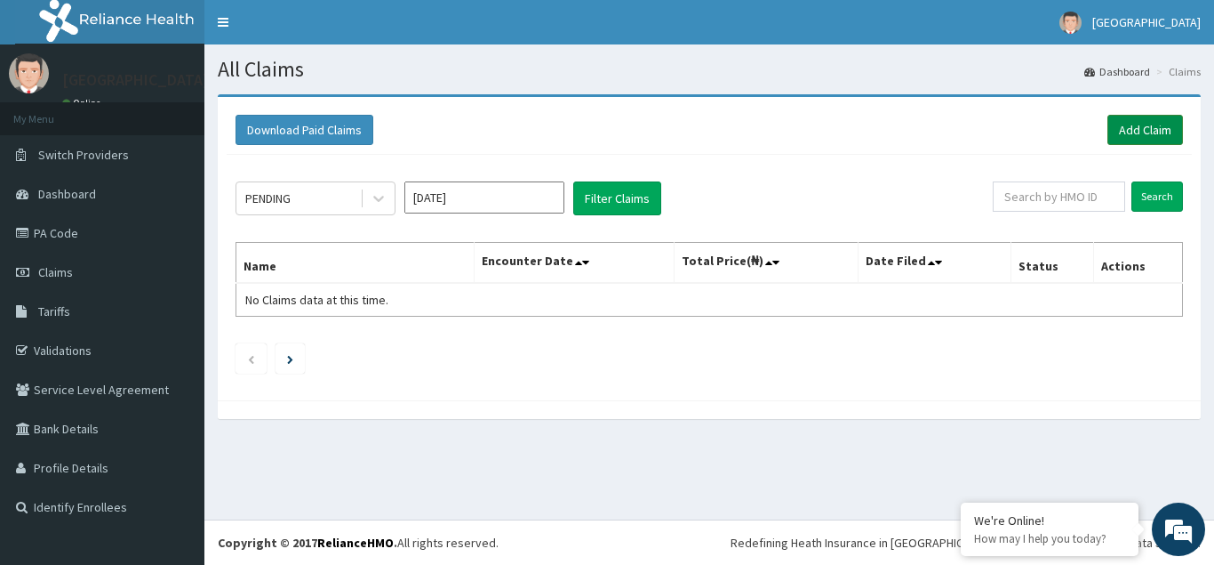
click at [1137, 124] on link "Add Claim" at bounding box center [1146, 130] width 76 height 30
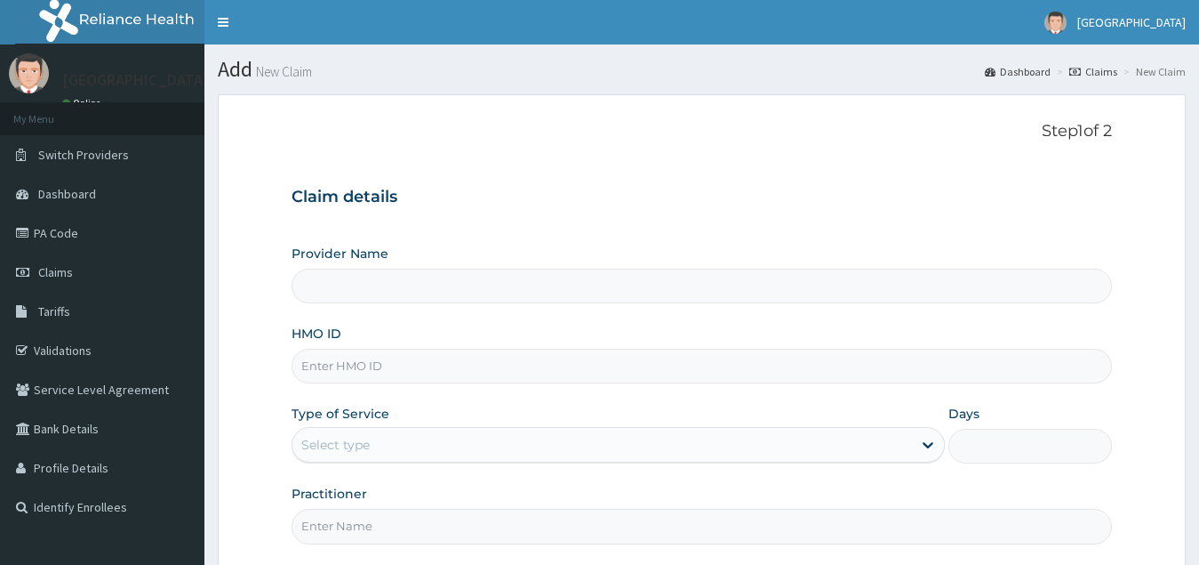
type input "[GEOGRAPHIC_DATA](Signature)"
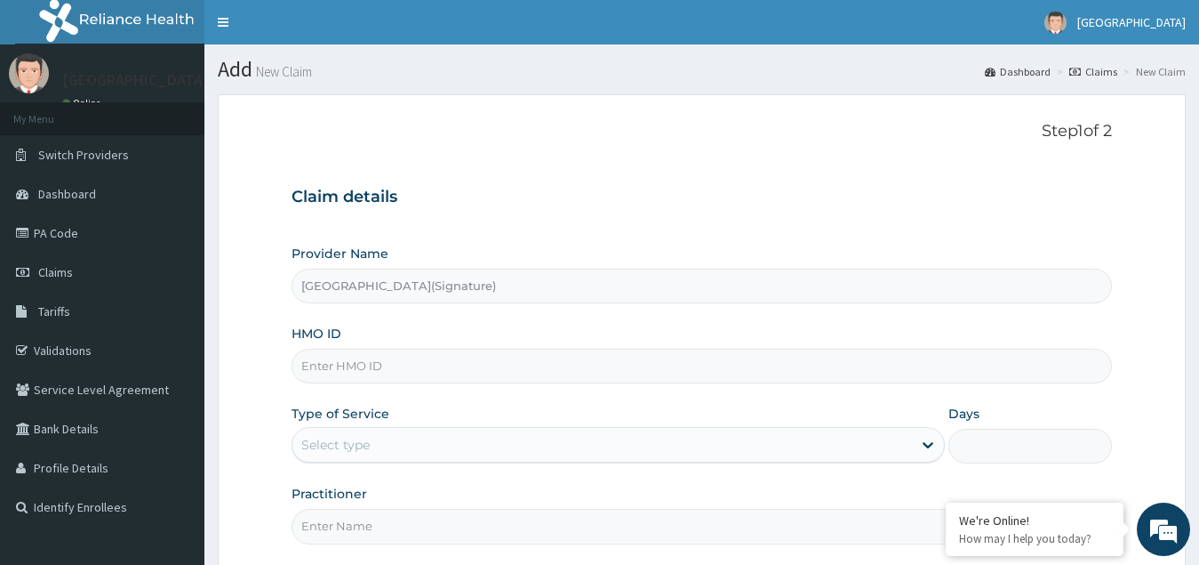
click at [336, 359] on input "HMO ID" at bounding box center [703, 366] width 822 height 35
paste input "MR013630"
type input "M"
click at [353, 367] on input "HMO ID" at bounding box center [703, 366] width 822 height 35
paste input "WBS/10164/A"
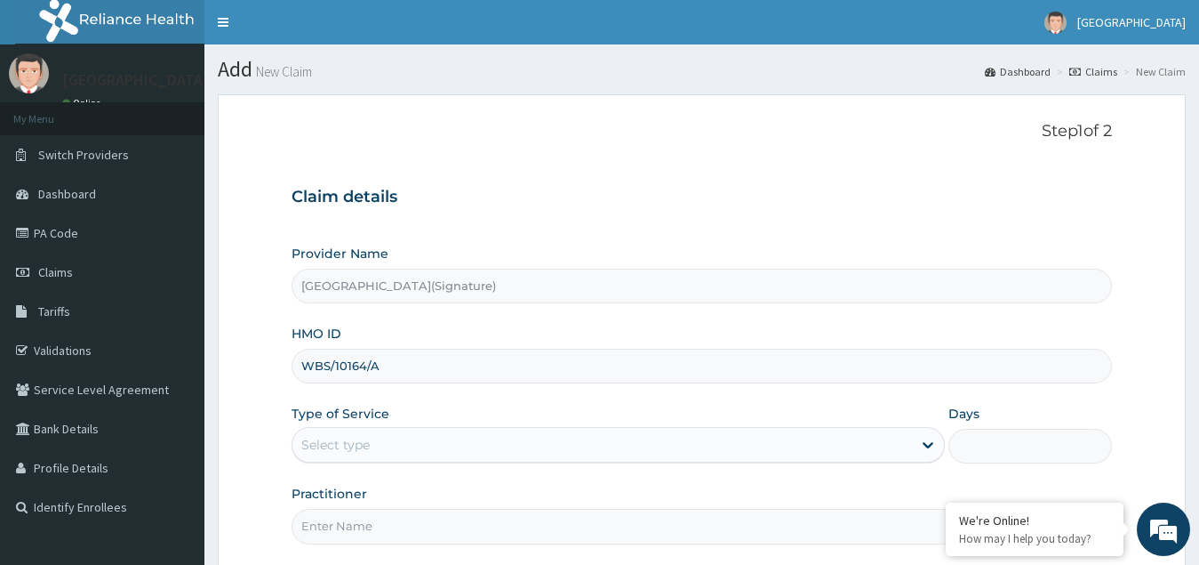
type input "WBS/10164/A"
click at [379, 442] on div "Select type" at bounding box center [603, 444] width 621 height 28
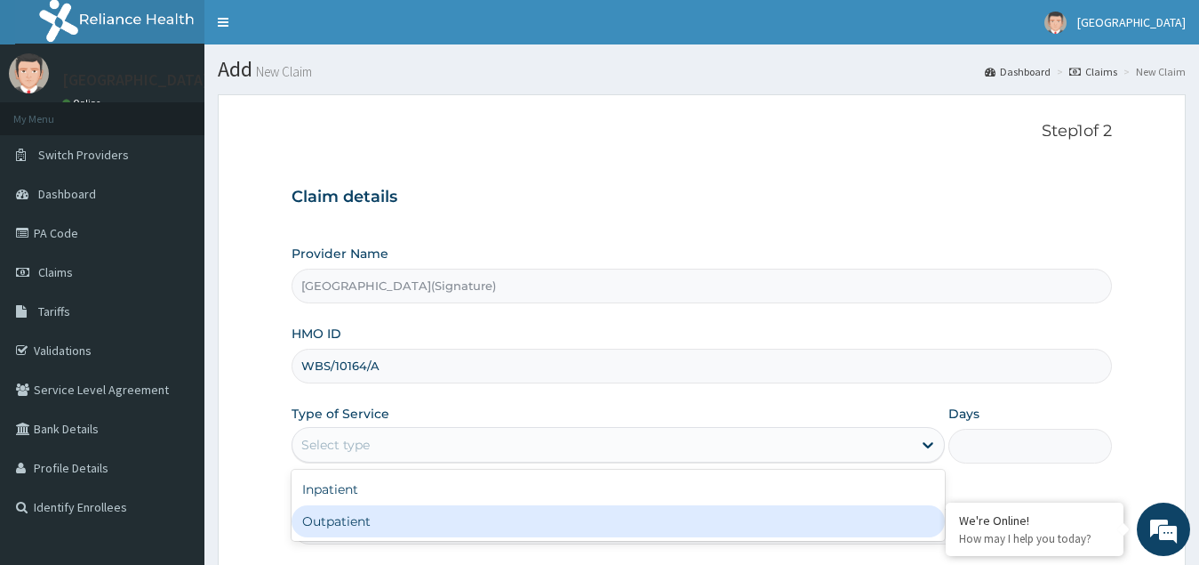
click at [349, 515] on div "Outpatient" at bounding box center [619, 521] width 654 height 32
type input "1"
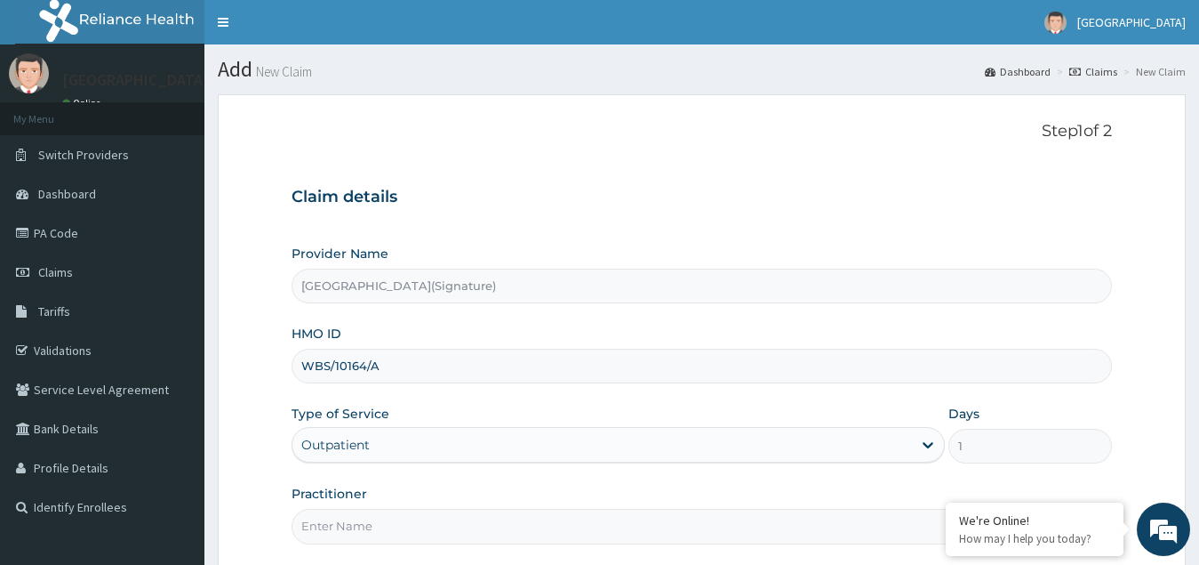
scroll to position [168, 0]
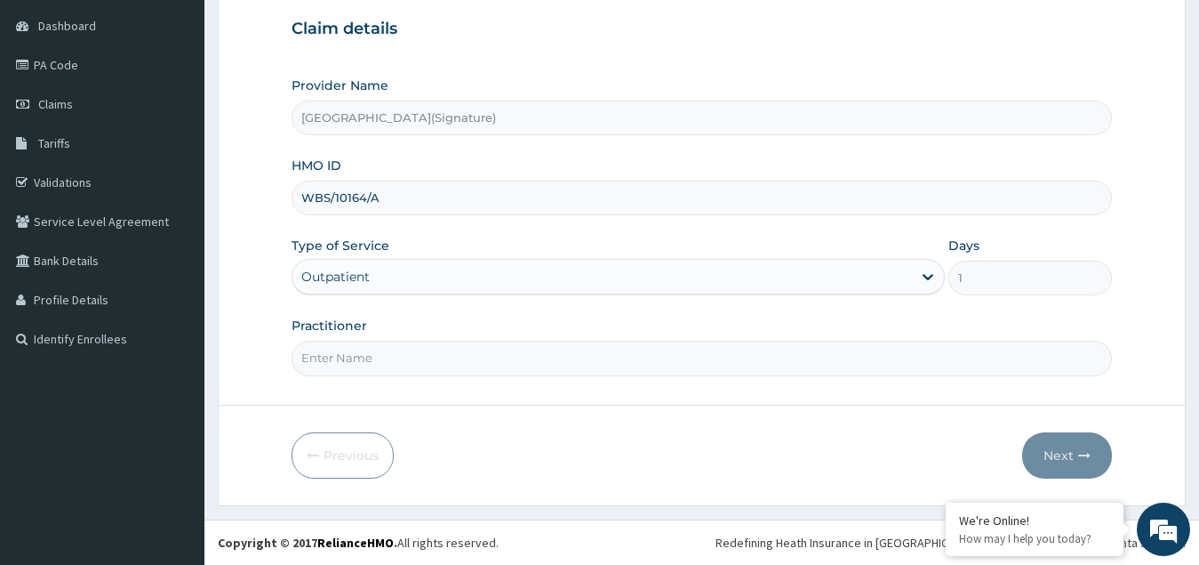
click at [377, 360] on input "Practitioner" at bounding box center [703, 358] width 822 height 35
click at [378, 345] on input "Practitioner" at bounding box center [703, 358] width 822 height 35
paste input "Dr. [PERSON_NAME]"
type input "Dr. [PERSON_NAME]"
click at [1074, 452] on button "Next" at bounding box center [1067, 455] width 90 height 46
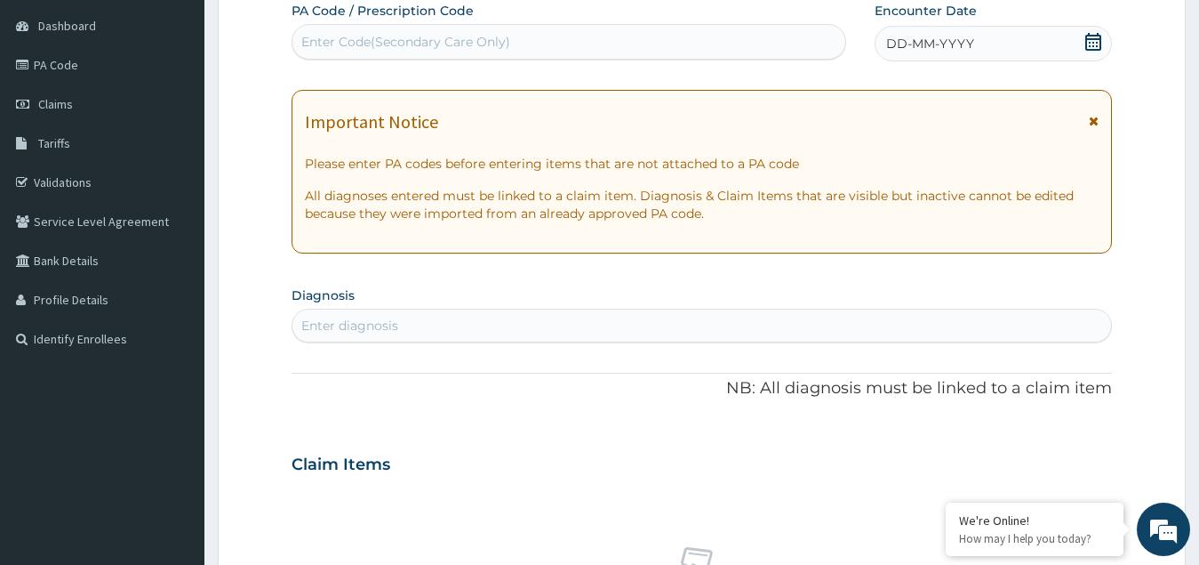
click at [1097, 46] on icon at bounding box center [1094, 42] width 16 height 18
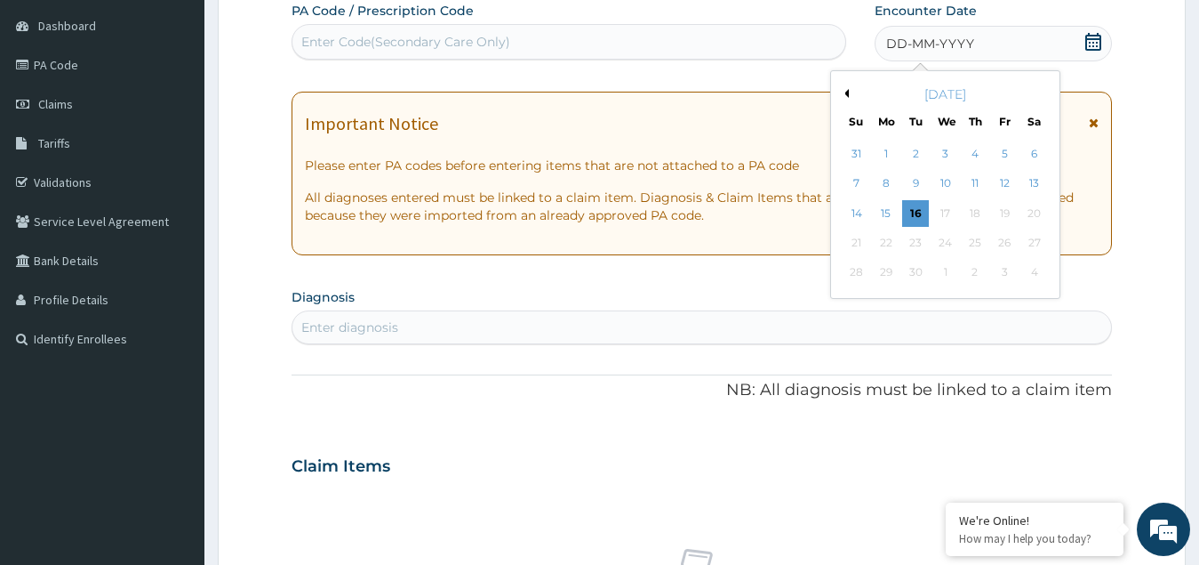
click at [851, 92] on div "[DATE]" at bounding box center [945, 94] width 214 height 18
click at [842, 92] on button "Previous Month" at bounding box center [844, 93] width 9 height 9
click at [966, 265] on div "28" at bounding box center [975, 273] width 27 height 27
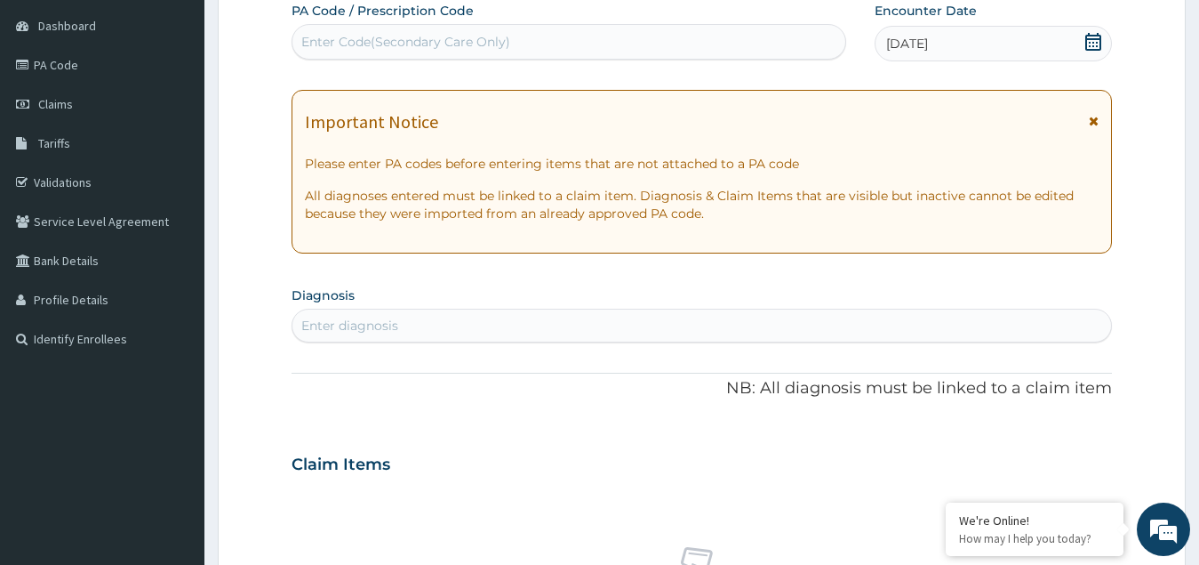
click at [401, 324] on div "Enter diagnosis" at bounding box center [703, 325] width 820 height 28
type input "[MEDICAL_DATA]"
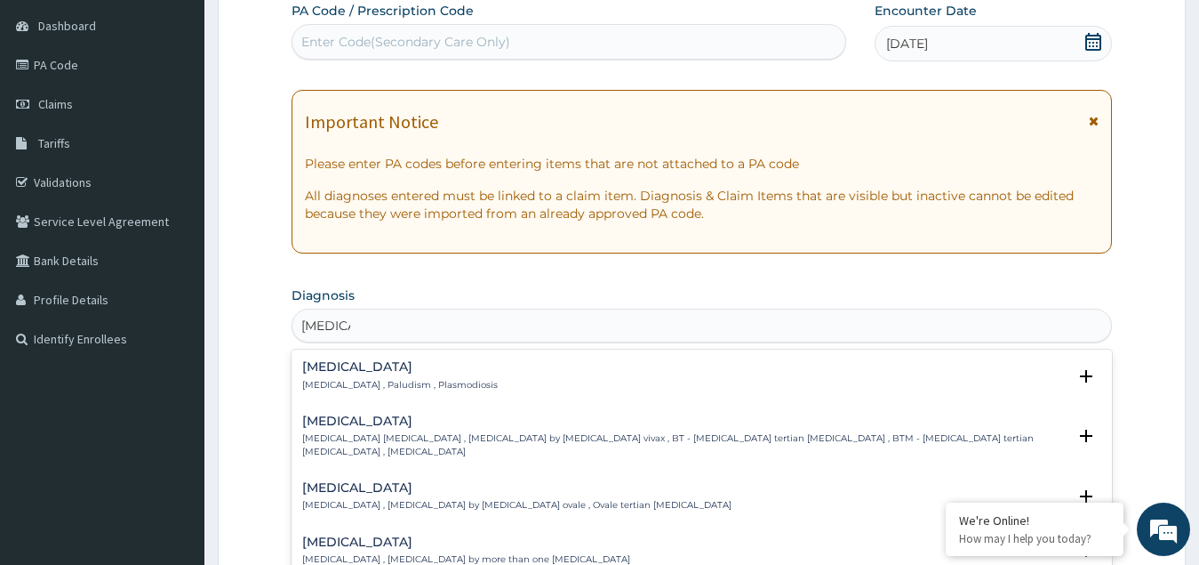
click at [396, 372] on h4 "[MEDICAL_DATA]" at bounding box center [400, 366] width 196 height 13
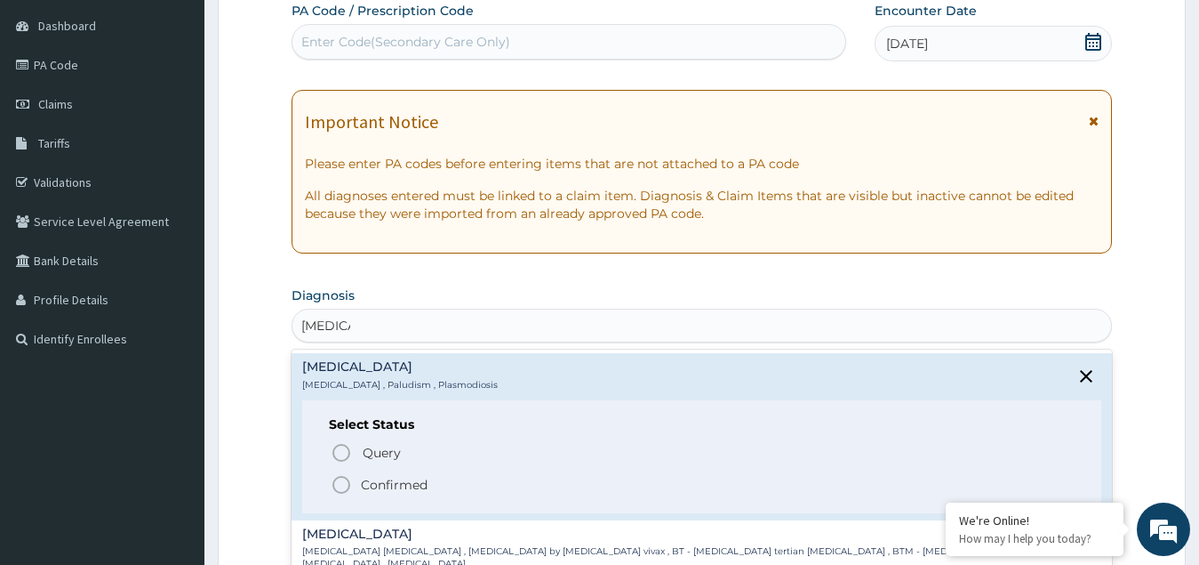
click at [365, 485] on p "Confirmed" at bounding box center [394, 485] width 67 height 18
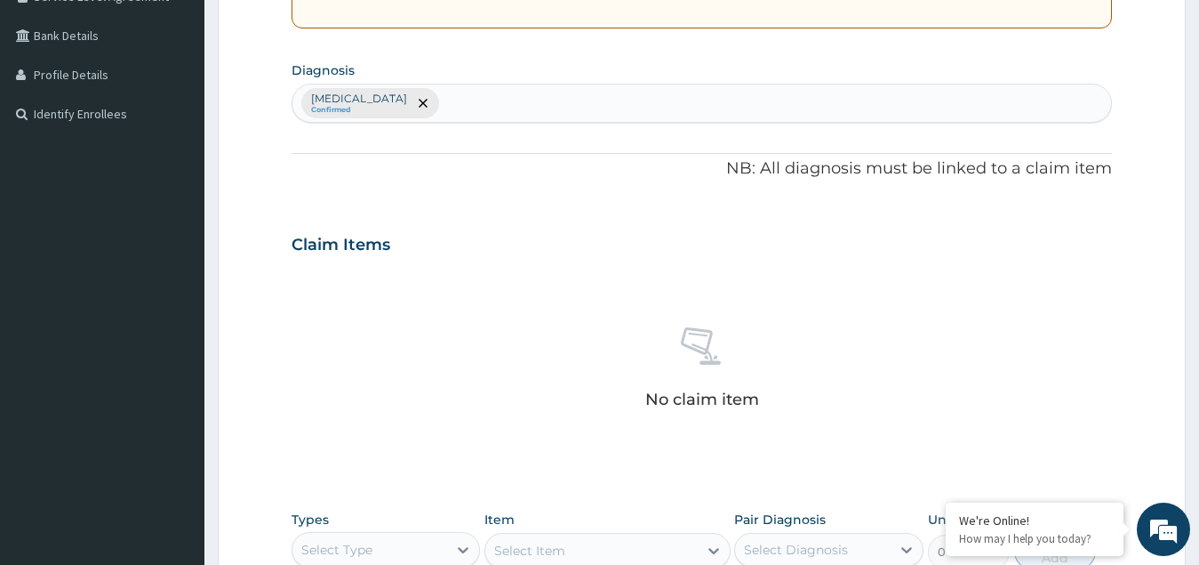
scroll to position [435, 0]
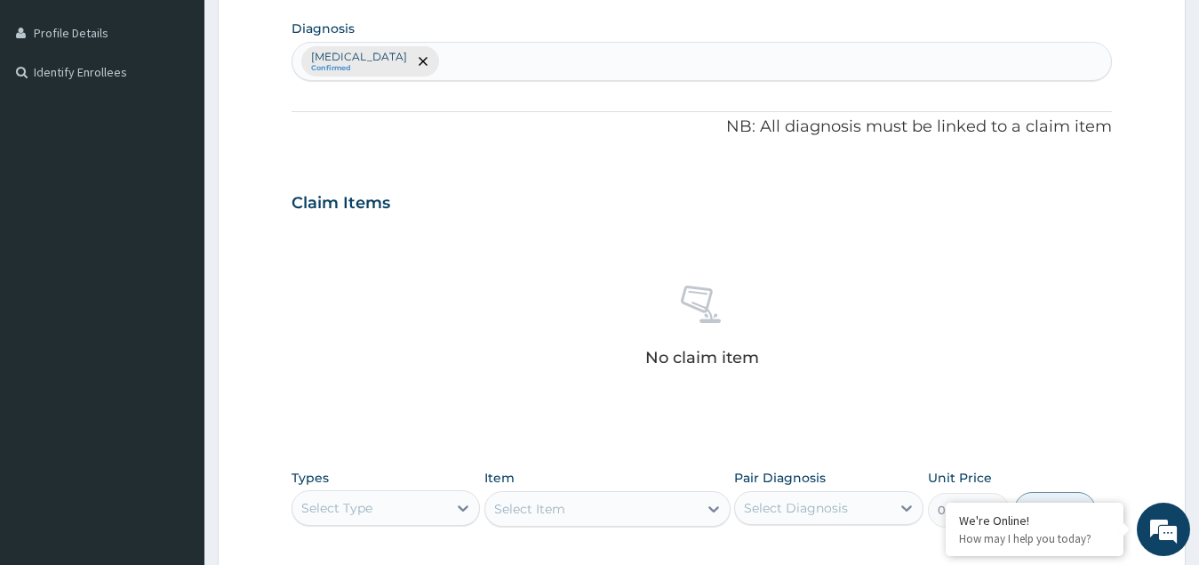
click at [399, 509] on div "Select Type" at bounding box center [371, 507] width 156 height 28
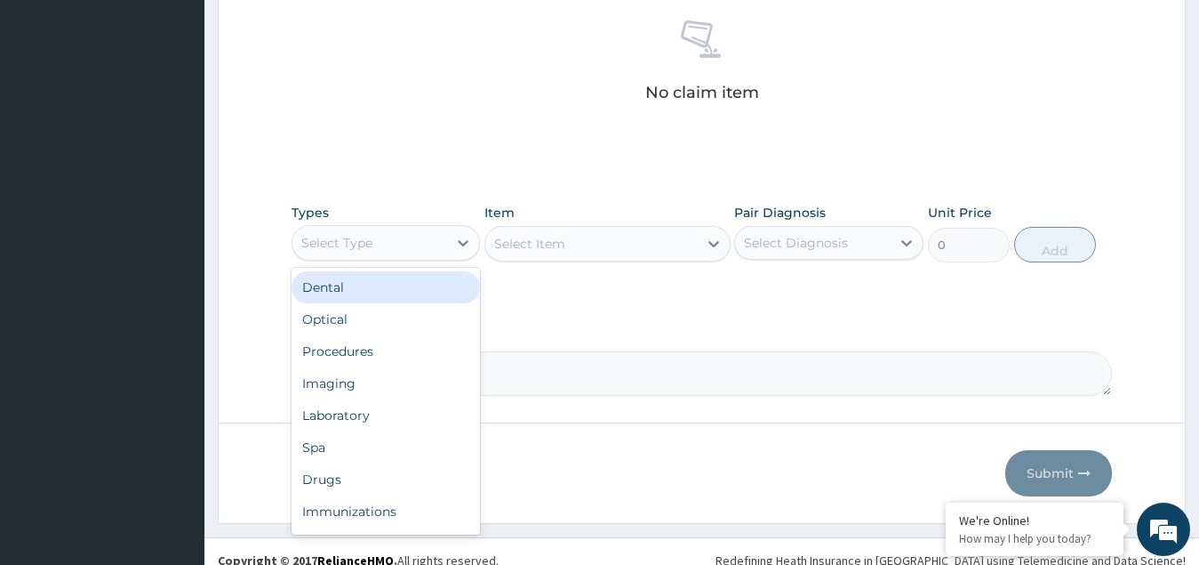
scroll to position [701, 0]
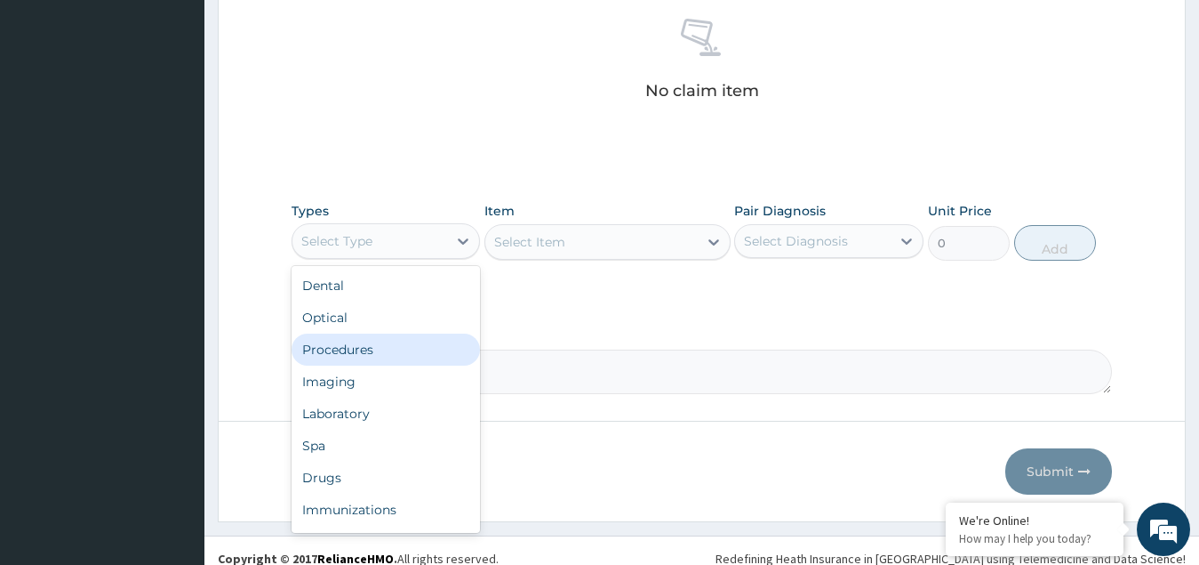
click at [355, 354] on div "Procedures" at bounding box center [386, 349] width 189 height 32
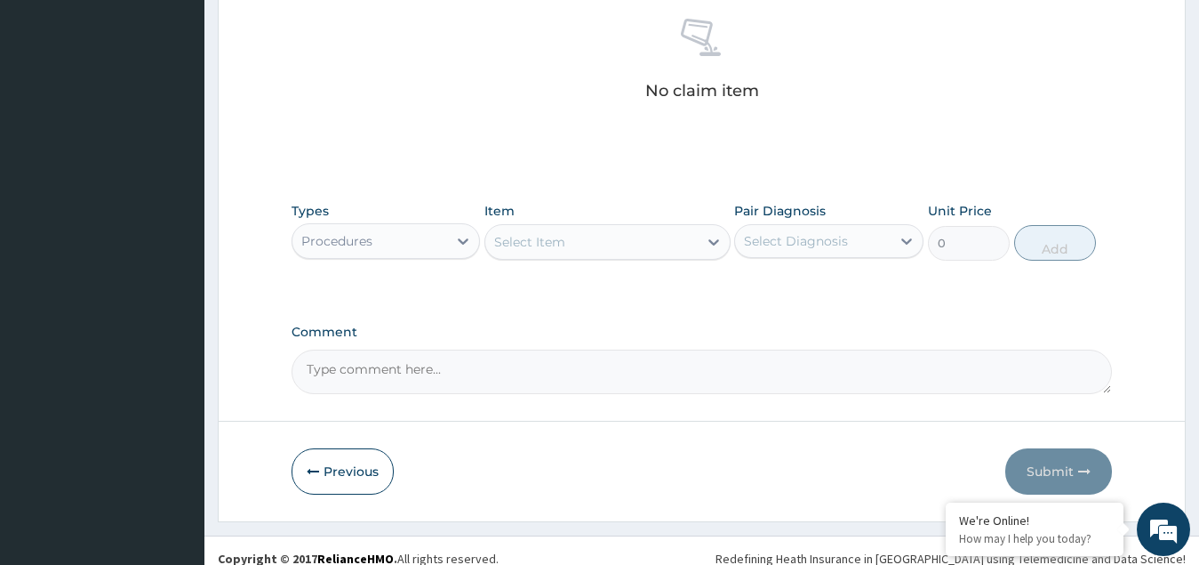
click at [591, 241] on div "Select Item" at bounding box center [591, 242] width 212 height 28
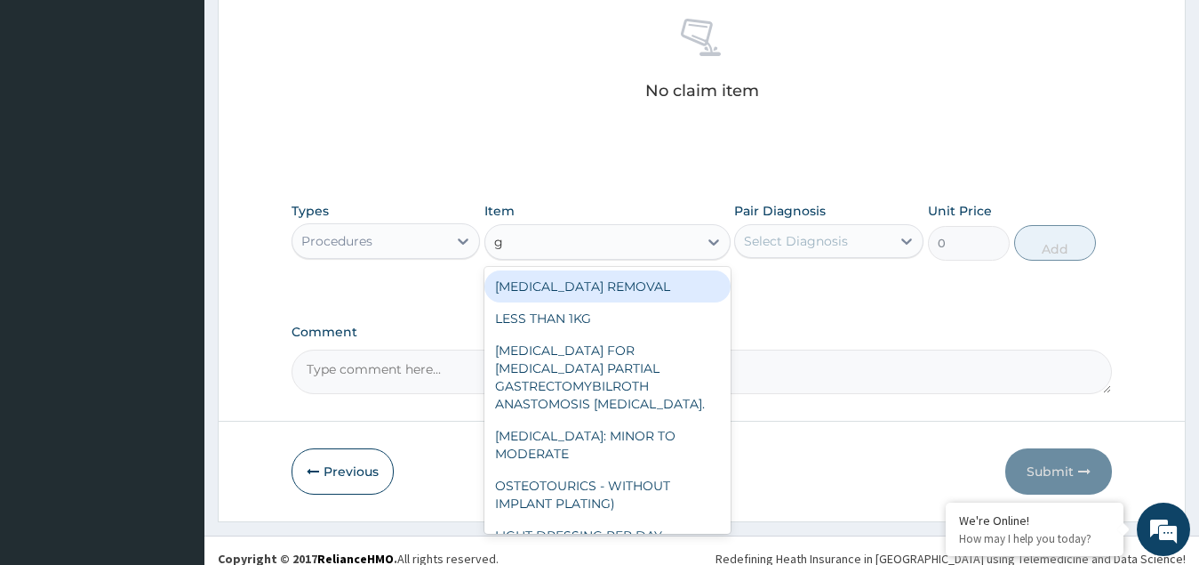
type input "gp"
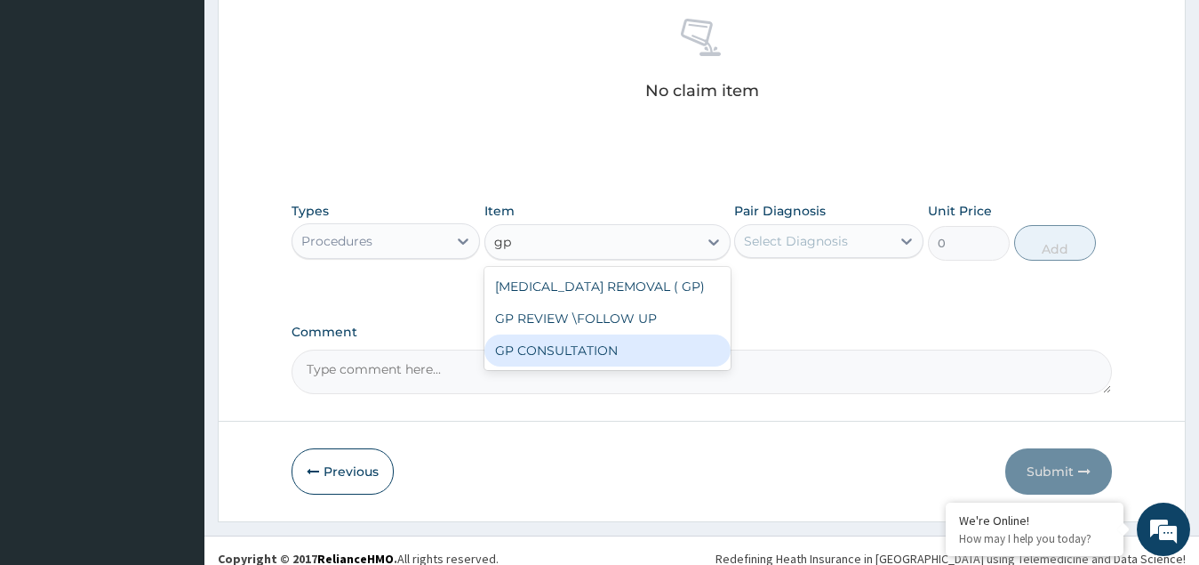
click at [555, 350] on div "GP CONSULTATION" at bounding box center [608, 350] width 246 height 32
type input "4500"
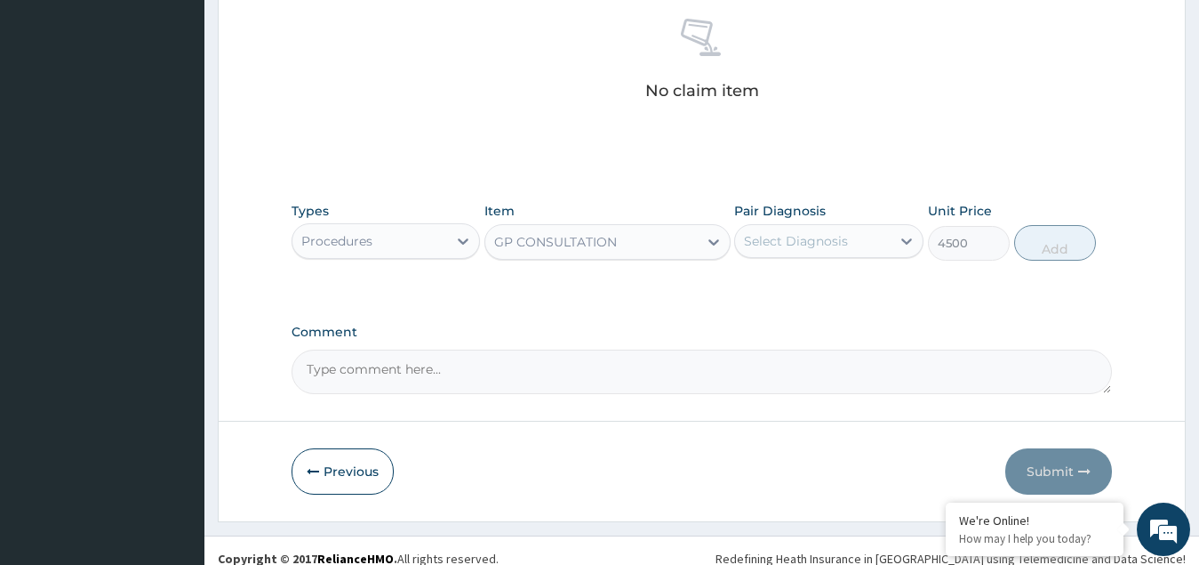
click at [793, 234] on div "Select Diagnosis" at bounding box center [796, 241] width 104 height 18
click at [789, 293] on div "[MEDICAL_DATA]" at bounding box center [828, 287] width 189 height 36
checkbox input "true"
click at [1064, 235] on button "Add" at bounding box center [1055, 243] width 82 height 36
type input "0"
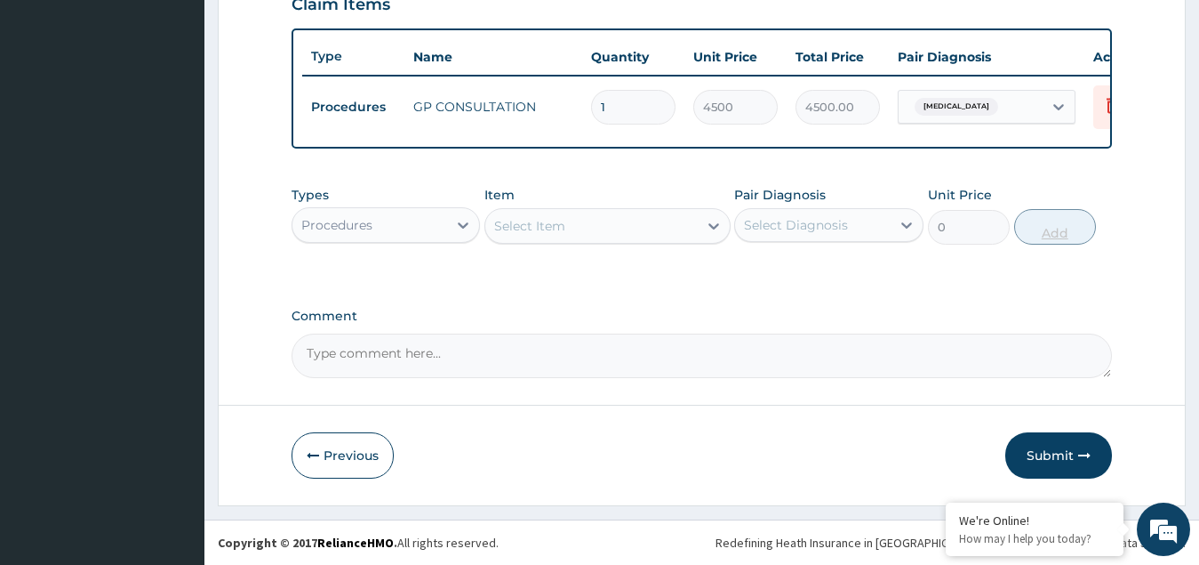
scroll to position [648, 0]
click at [544, 227] on div "Select Item" at bounding box center [529, 226] width 71 height 18
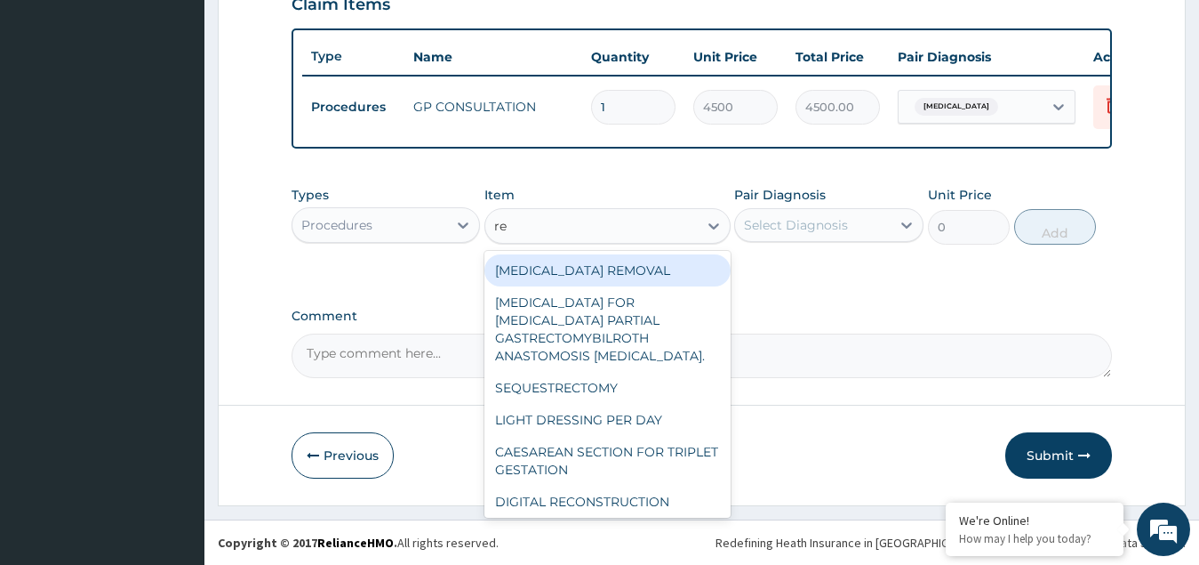
type input "reg"
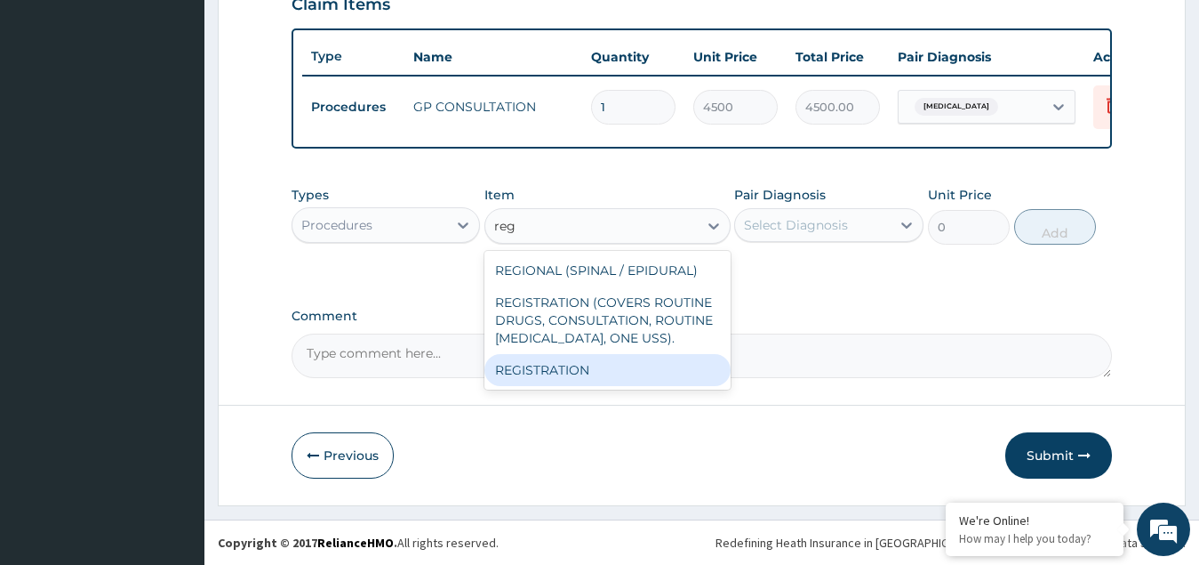
click at [536, 360] on div "REGISTRATION" at bounding box center [608, 370] width 246 height 32
type input "2250"
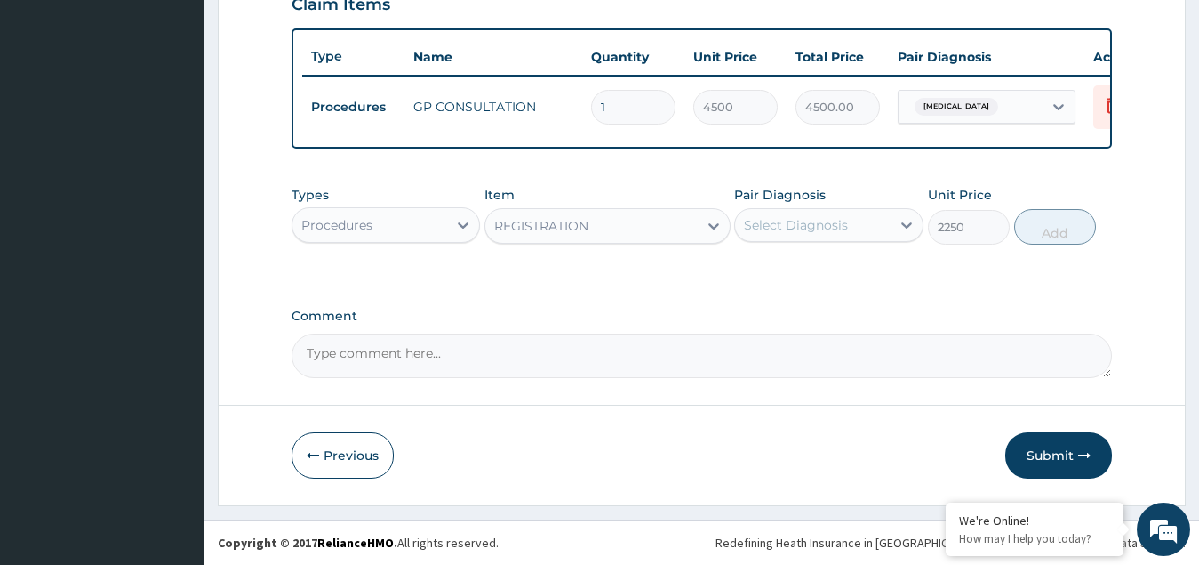
click at [779, 231] on div "Select Diagnosis" at bounding box center [796, 225] width 104 height 18
click at [787, 267] on label "[MEDICAL_DATA]" at bounding box center [819, 269] width 110 height 18
checkbox input "true"
click at [1045, 217] on button "Add" at bounding box center [1055, 227] width 82 height 36
type input "0"
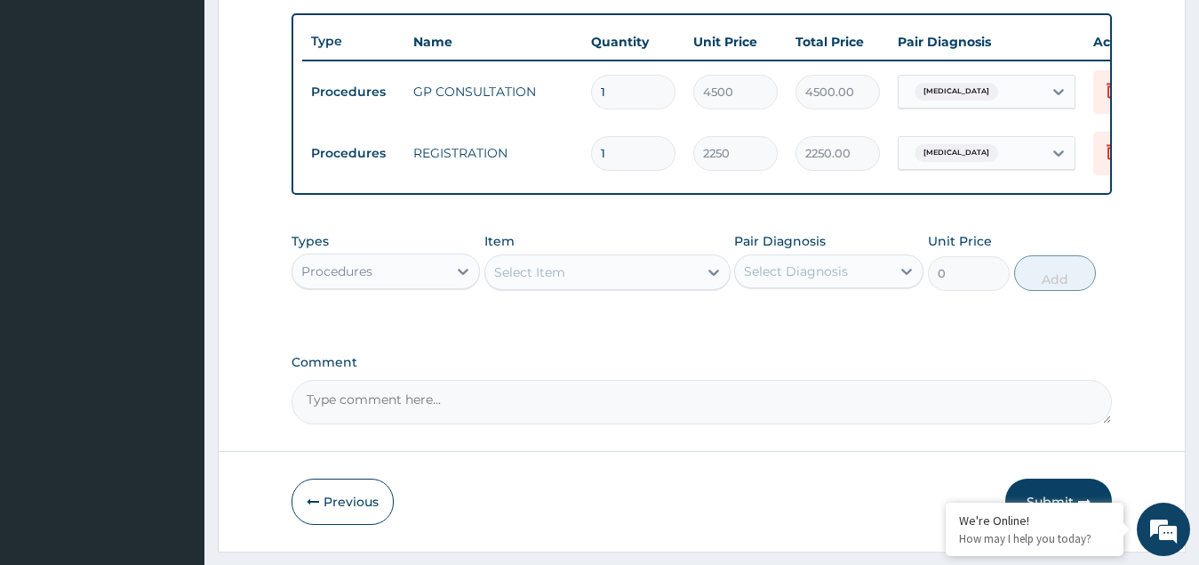
click at [383, 273] on div "Procedures" at bounding box center [371, 271] width 156 height 28
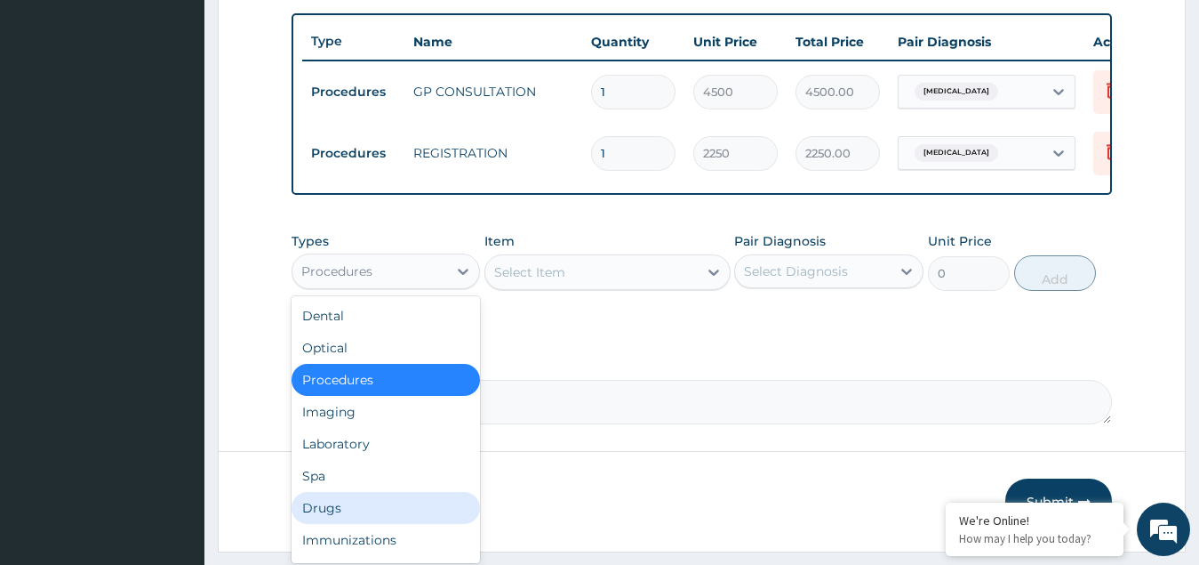
click at [327, 520] on div "Drugs" at bounding box center [386, 508] width 189 height 32
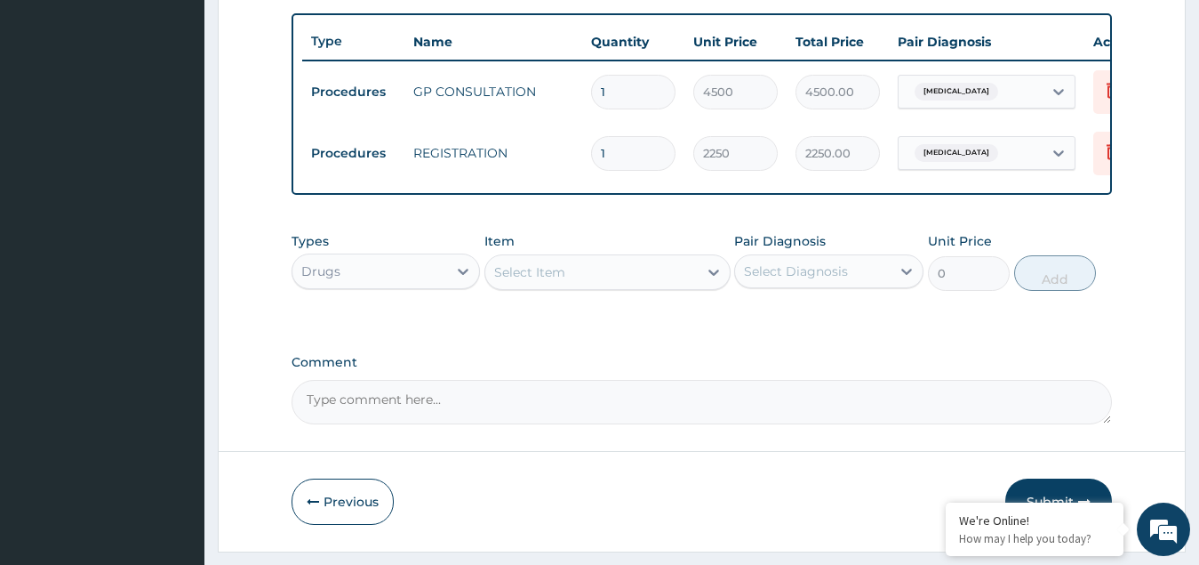
click at [637, 283] on div "Select Item" at bounding box center [591, 272] width 212 height 28
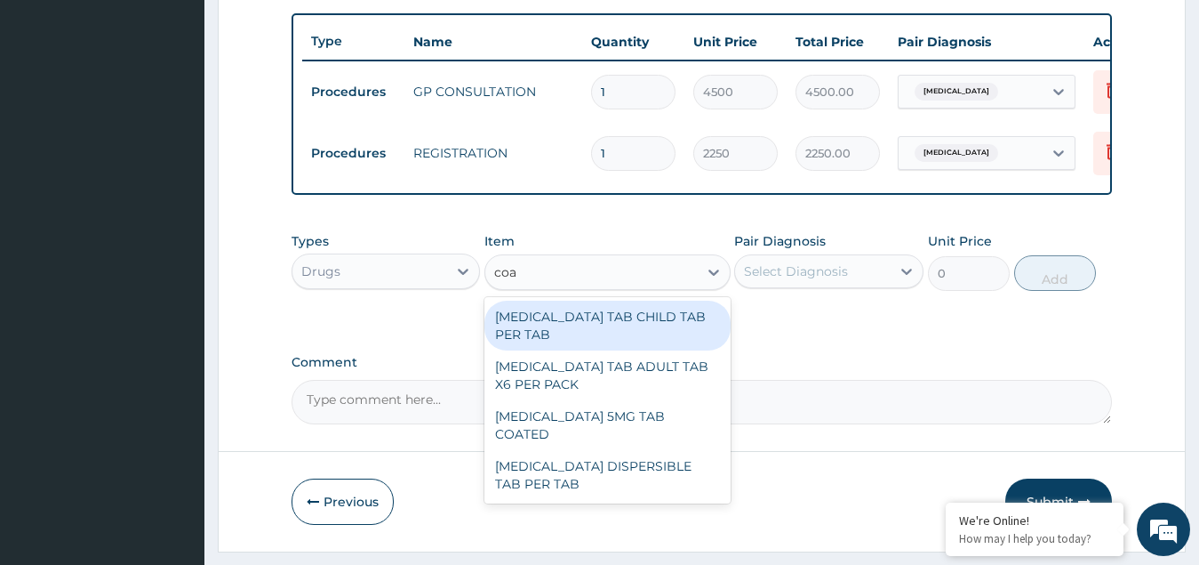
type input "[PERSON_NAME]"
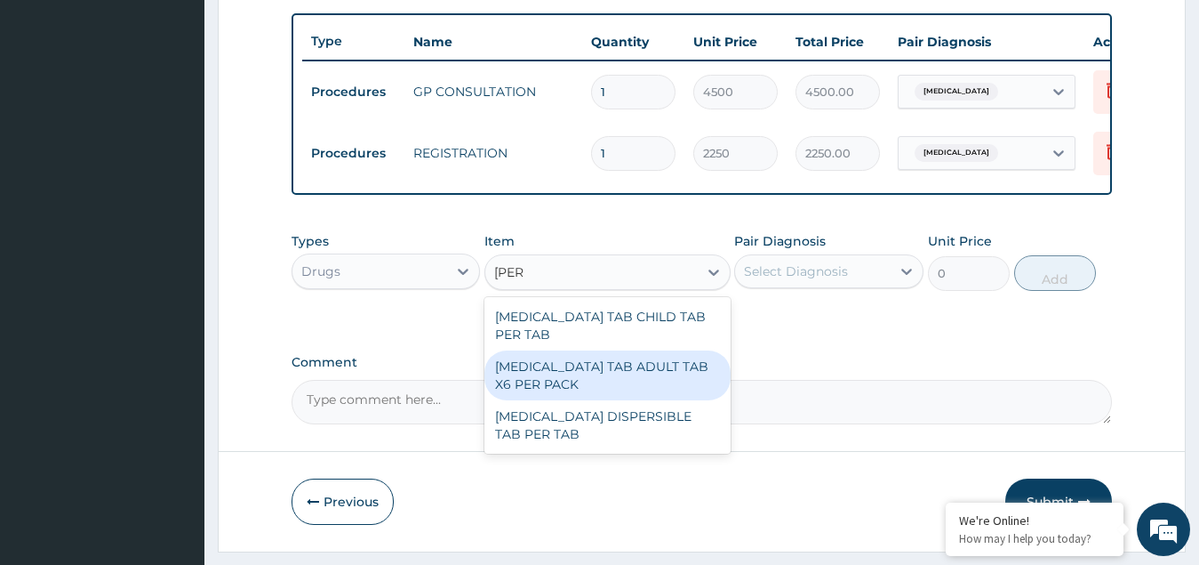
click at [621, 363] on div "[MEDICAL_DATA] TAB ADULT TAB X6 PER PACK" at bounding box center [608, 375] width 246 height 50
type input "11700"
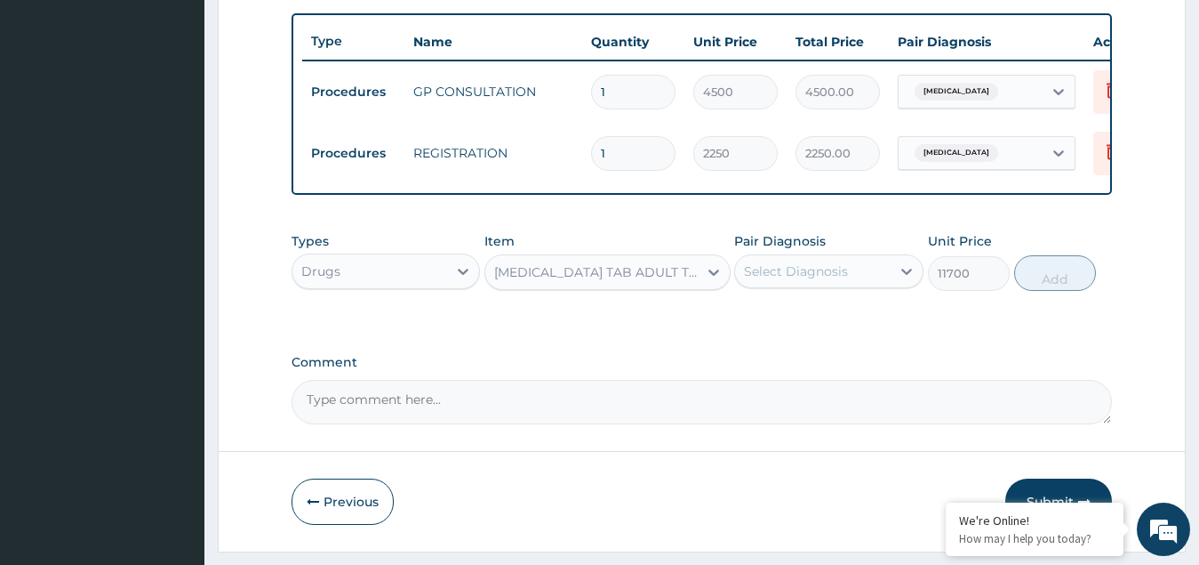
click at [806, 280] on div "Select Diagnosis" at bounding box center [796, 271] width 104 height 18
click at [809, 324] on label "[MEDICAL_DATA]" at bounding box center [819, 315] width 110 height 18
checkbox input "true"
click at [1052, 291] on button "Add" at bounding box center [1055, 273] width 82 height 36
type input "0"
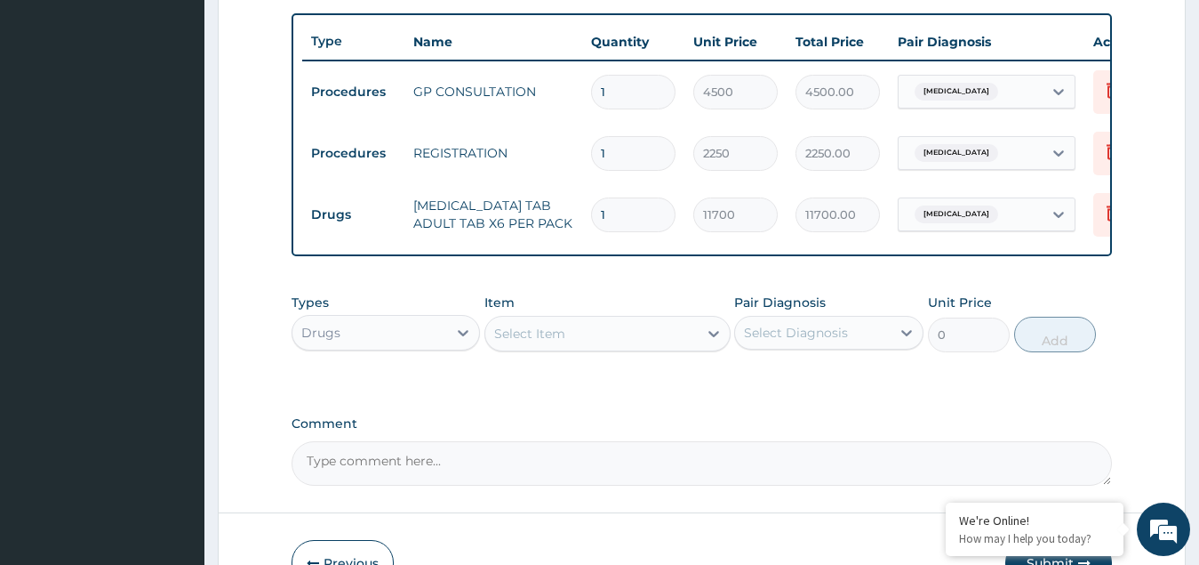
click at [563, 340] on div "Select Item" at bounding box center [529, 334] width 71 height 18
type input "parac"
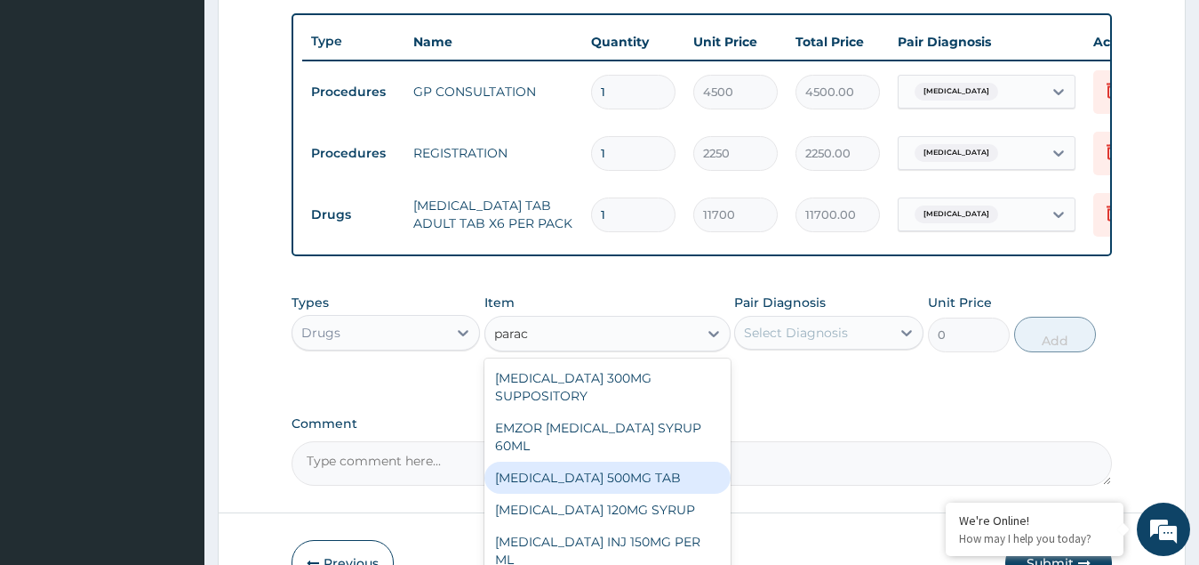
click at [601, 493] on div "[MEDICAL_DATA] 500MG TAB" at bounding box center [608, 477] width 246 height 32
type input "60"
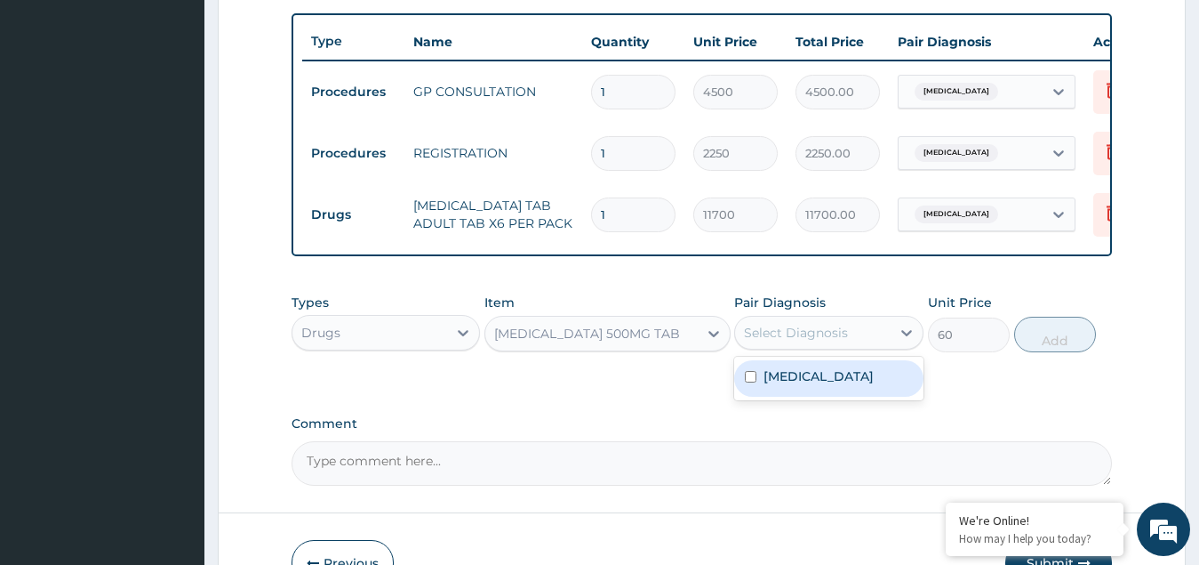
click at [827, 347] on div "Select Diagnosis" at bounding box center [813, 332] width 156 height 28
click at [803, 385] on label "[MEDICAL_DATA]" at bounding box center [819, 376] width 110 height 18
checkbox input "true"
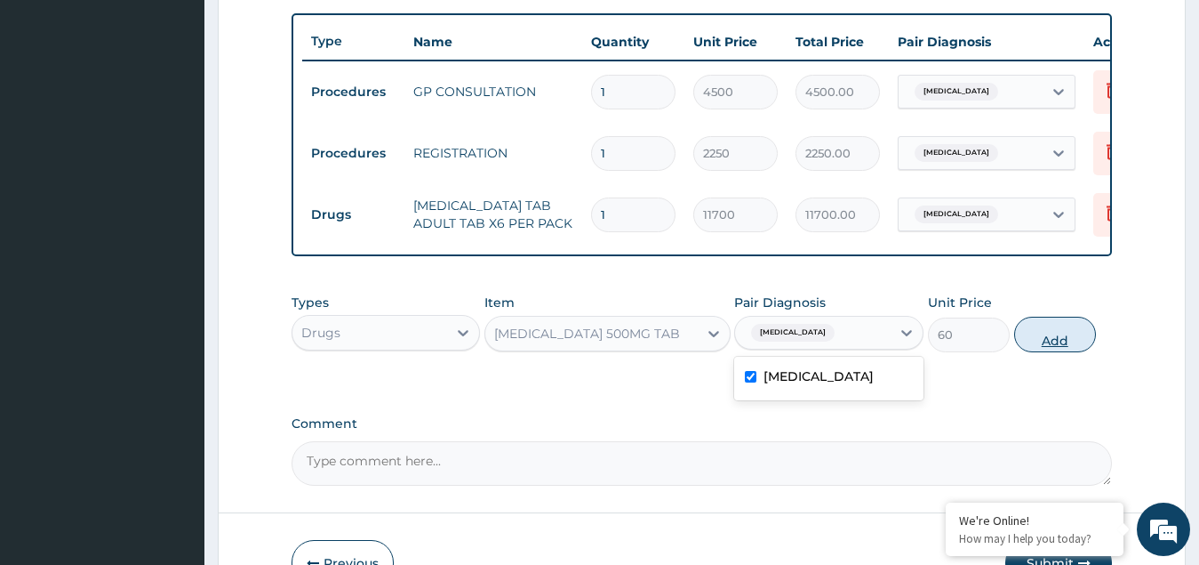
click at [1054, 342] on button "Add" at bounding box center [1055, 335] width 82 height 36
type input "0"
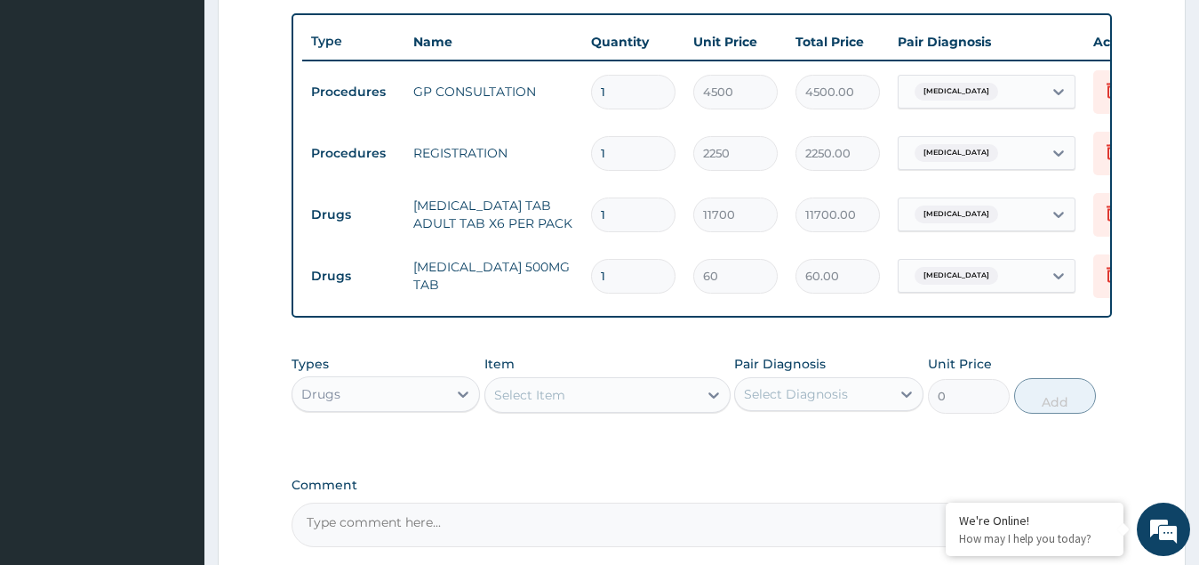
click at [631, 287] on input "1" at bounding box center [633, 276] width 84 height 35
type input "18"
type input "1080.00"
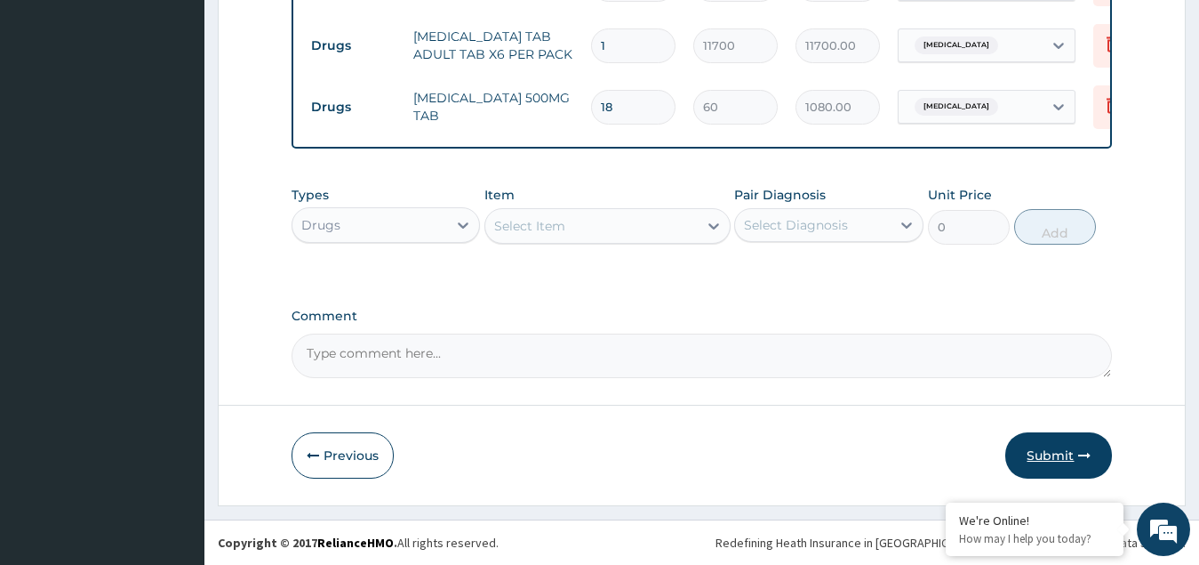
type input "18"
click at [1077, 456] on button "Submit" at bounding box center [1059, 455] width 107 height 46
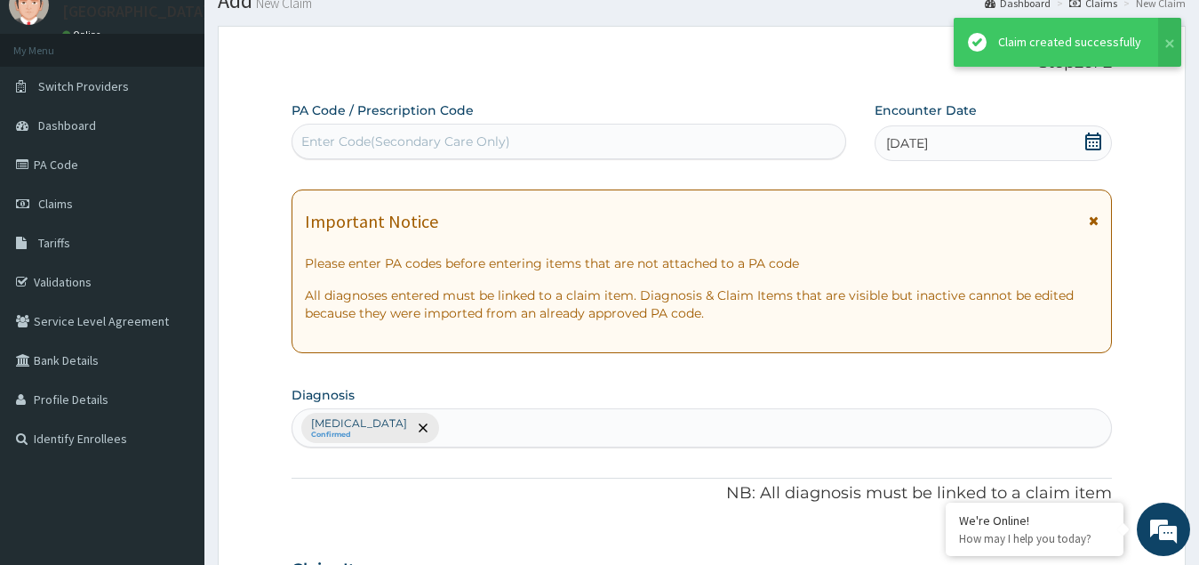
scroll to position [832, 0]
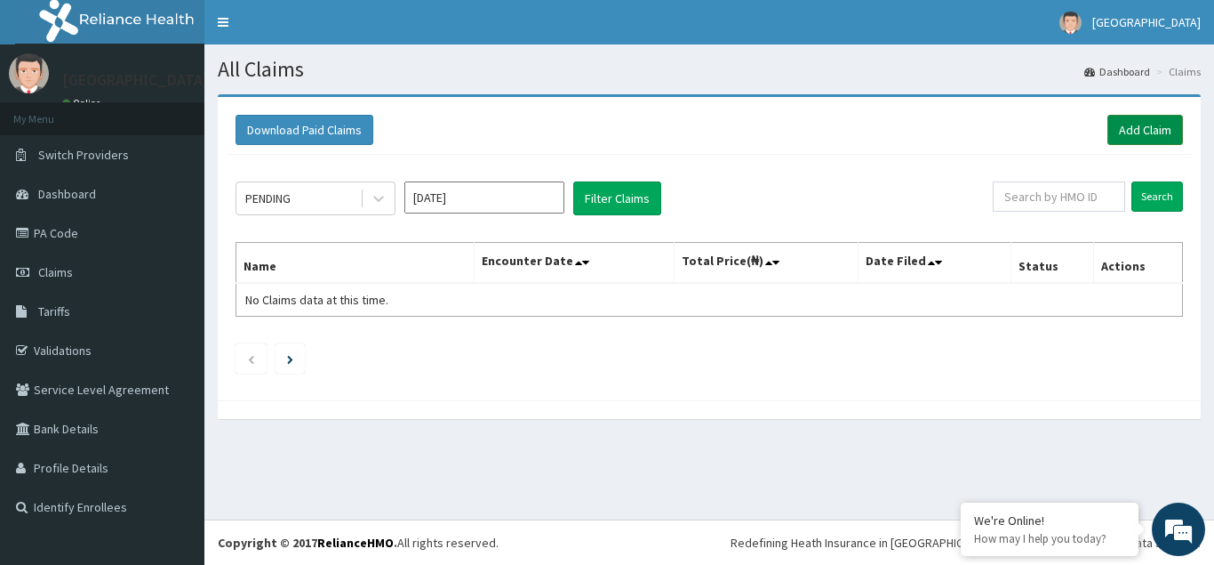
click at [1138, 126] on link "Add Claim" at bounding box center [1146, 130] width 76 height 30
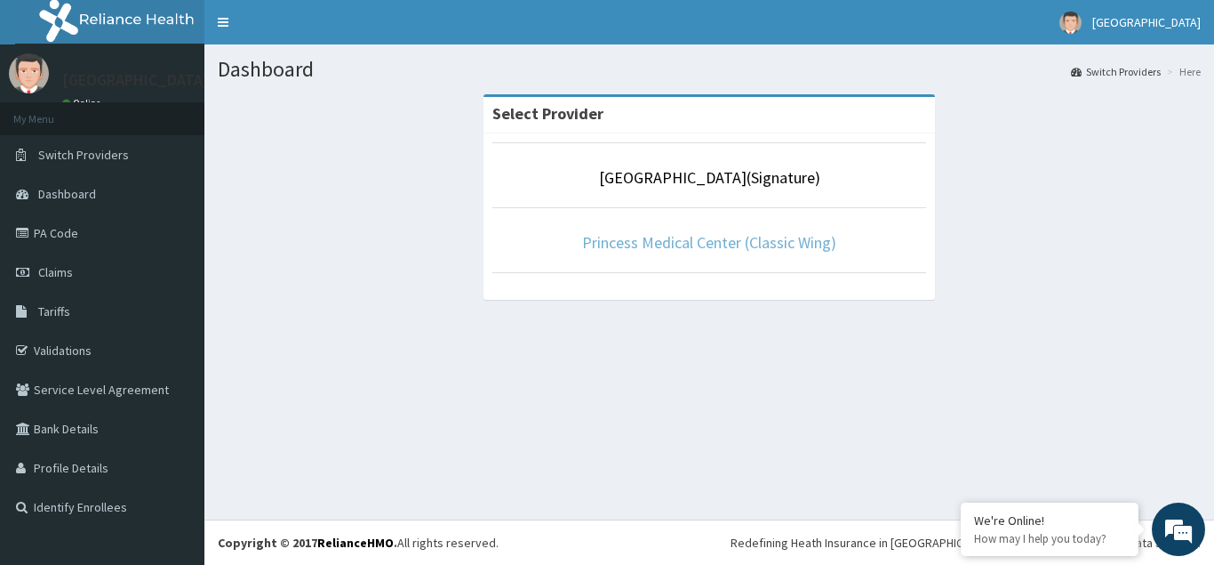
click at [684, 249] on link "Princess Medical Center (Classic Wing)" at bounding box center [709, 242] width 254 height 20
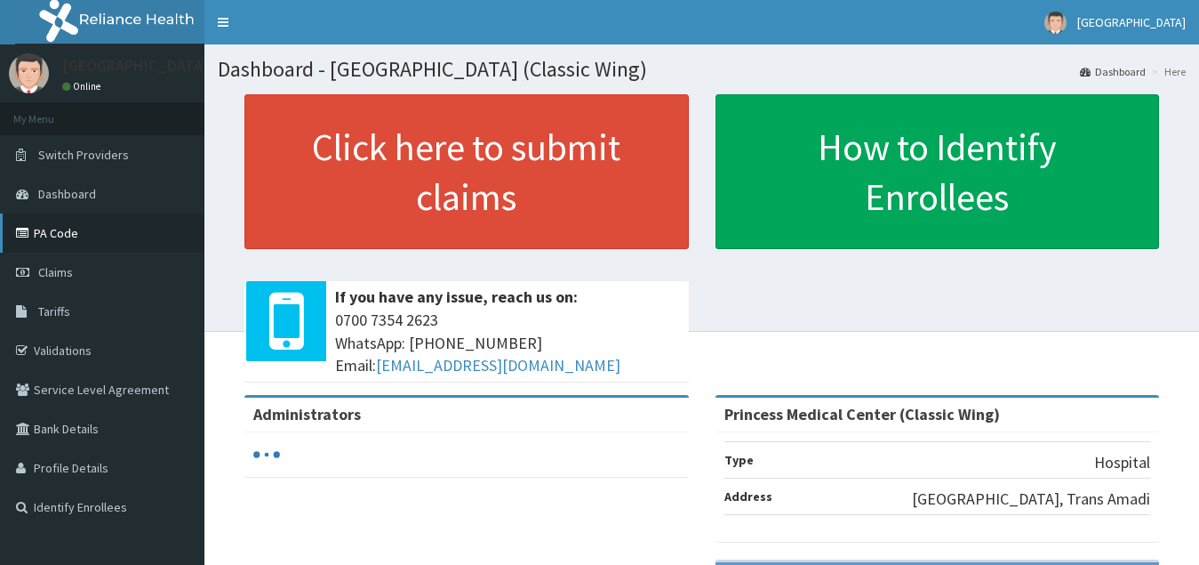
click at [54, 233] on link "PA Code" at bounding box center [102, 232] width 204 height 39
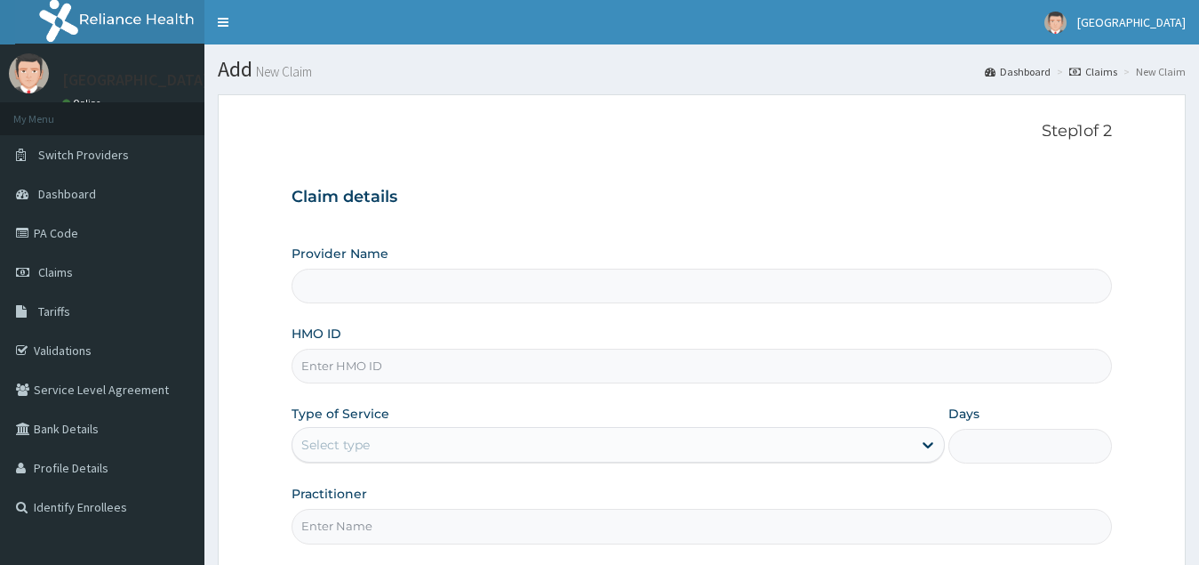
type input "Princess Medical Center (Classic Wing)"
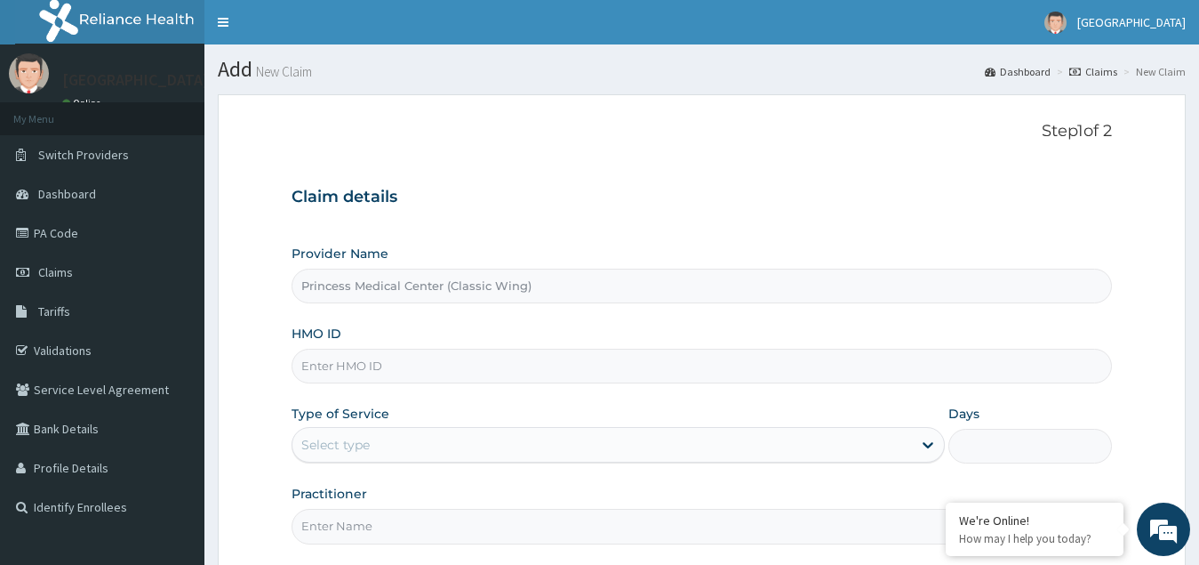
click at [333, 369] on input "HMO ID" at bounding box center [703, 366] width 822 height 35
paste input "PRL/10524/A"
type input "PRL/10524/A"
click at [343, 444] on div "Select type" at bounding box center [335, 445] width 68 height 18
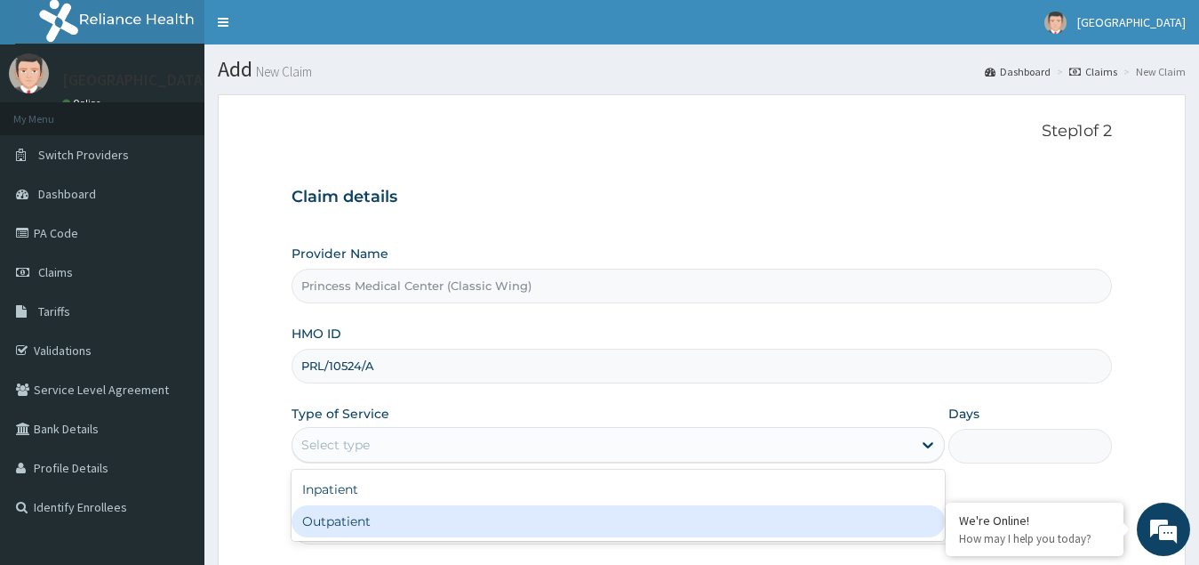
click at [349, 522] on div "Outpatient" at bounding box center [619, 521] width 654 height 32
type input "1"
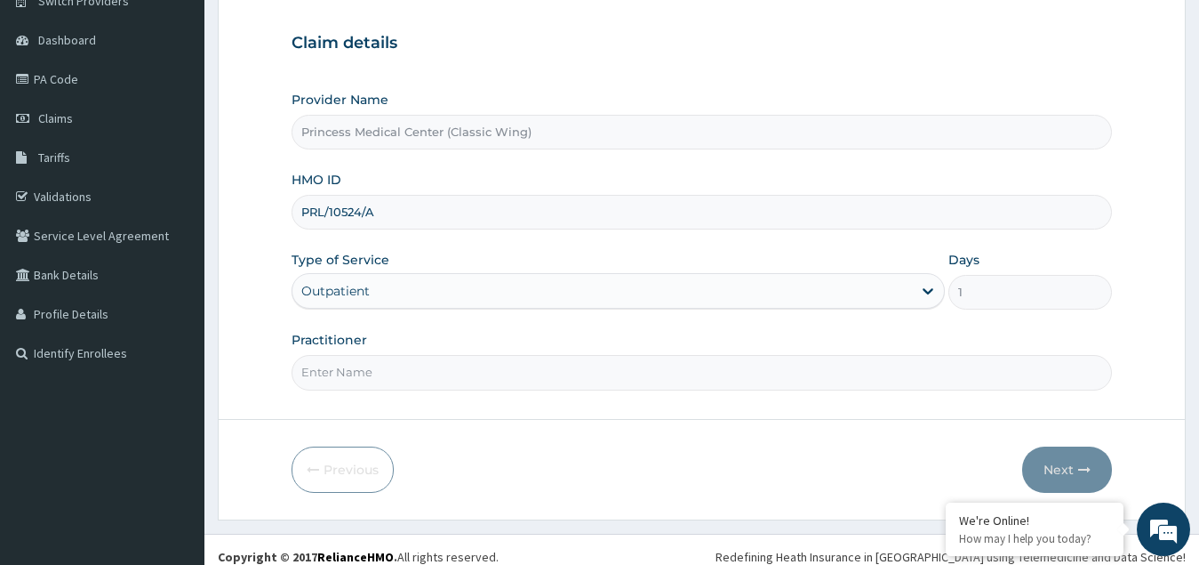
scroll to position [168, 0]
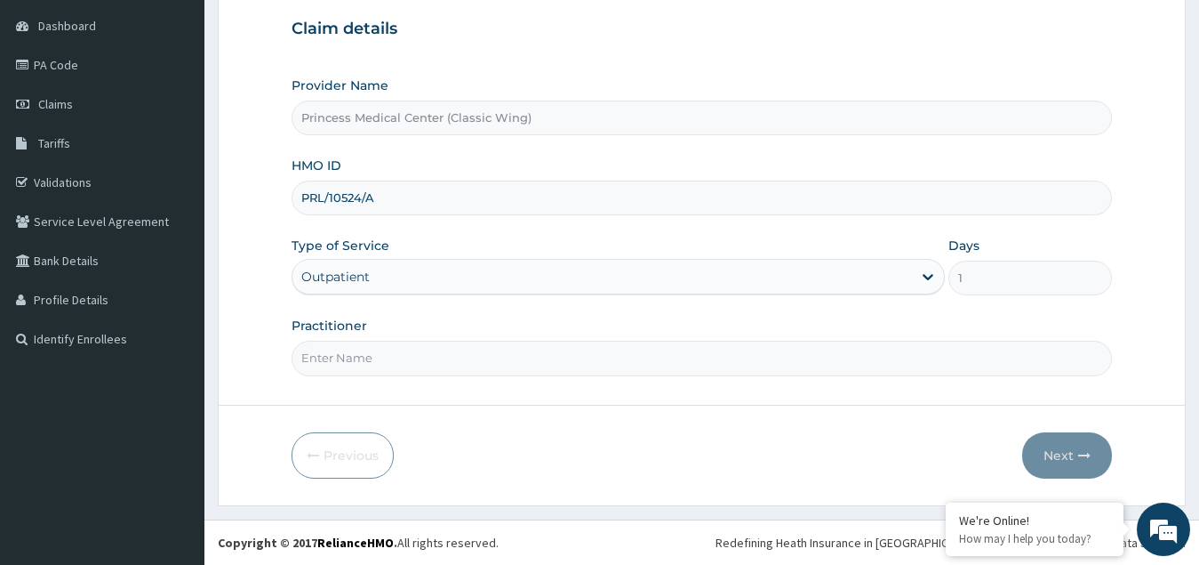
drag, startPoint x: 352, startPoint y: 363, endPoint x: 355, endPoint y: 325, distance: 37.4
click at [352, 363] on input "Practitioner" at bounding box center [703, 358] width 822 height 35
click at [400, 365] on input "Practitioner" at bounding box center [703, 358] width 822 height 35
paste input "Dr. CHIORLU JOHN"
type input "Dr. CHIORLU JOHN"
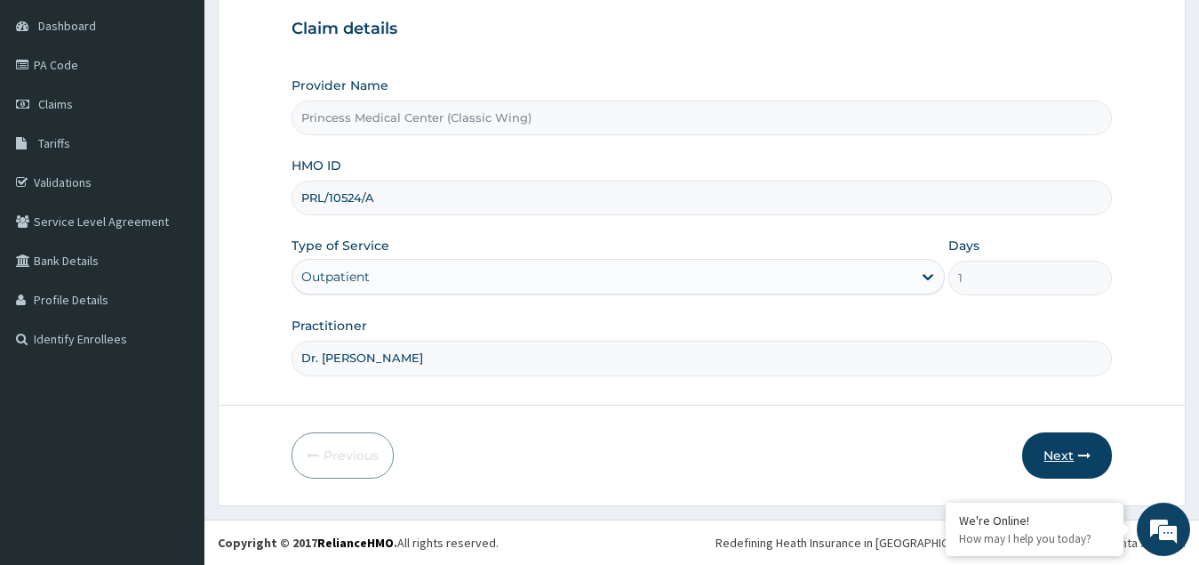
click at [1066, 454] on button "Next" at bounding box center [1067, 455] width 90 height 46
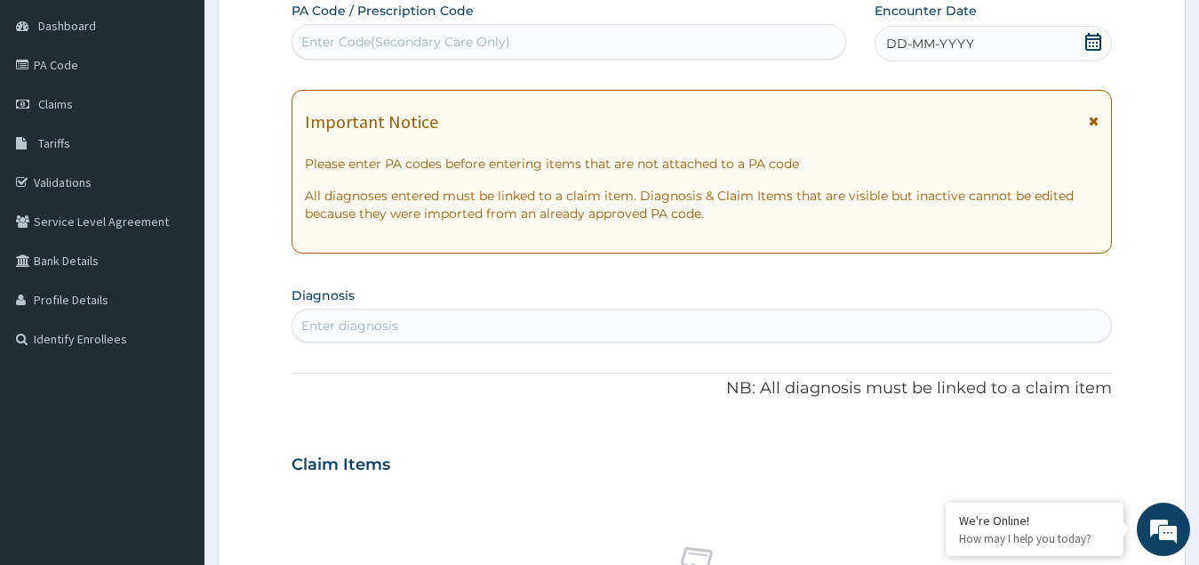
click at [1099, 43] on icon at bounding box center [1094, 42] width 18 height 18
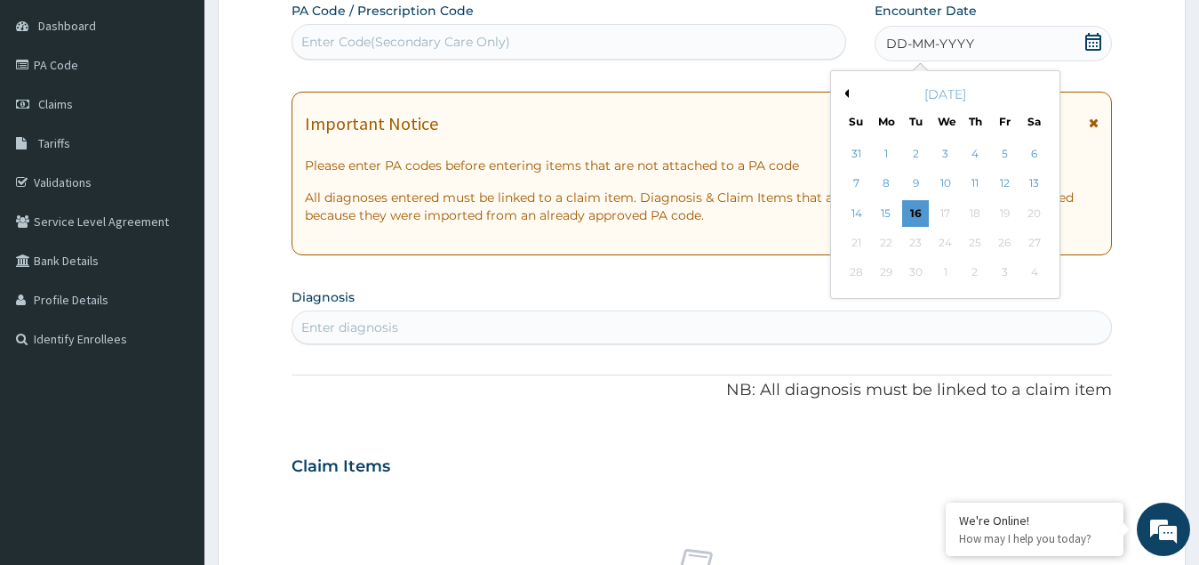
click at [848, 89] on button "Previous Month" at bounding box center [844, 93] width 9 height 9
click at [1001, 271] on div "29" at bounding box center [1004, 273] width 27 height 27
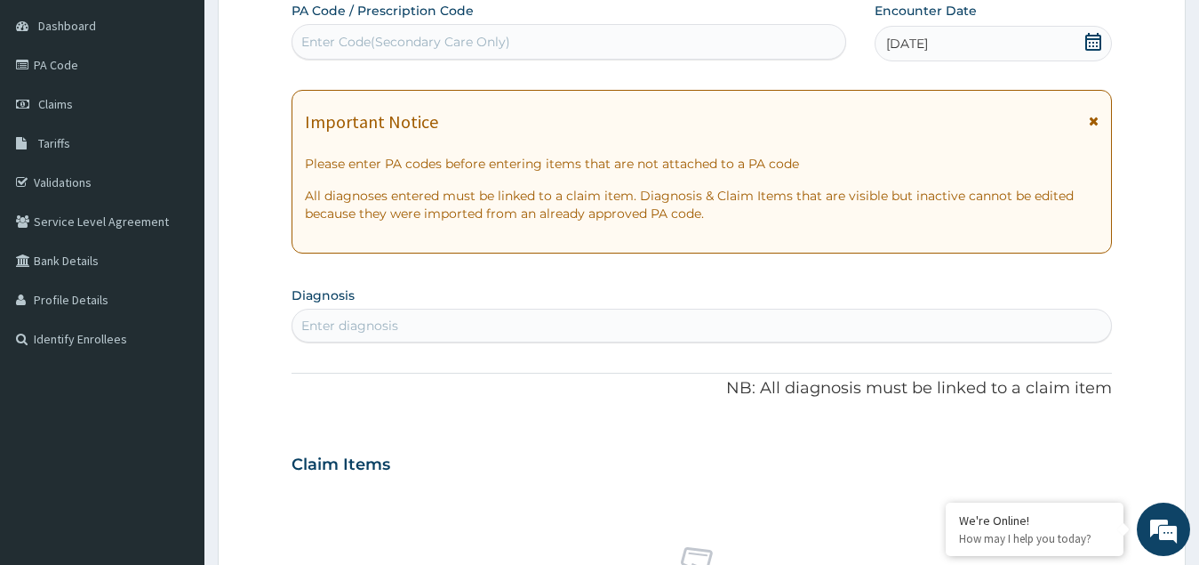
click at [385, 325] on div "Enter diagnosis" at bounding box center [349, 326] width 97 height 18
type input "malari"
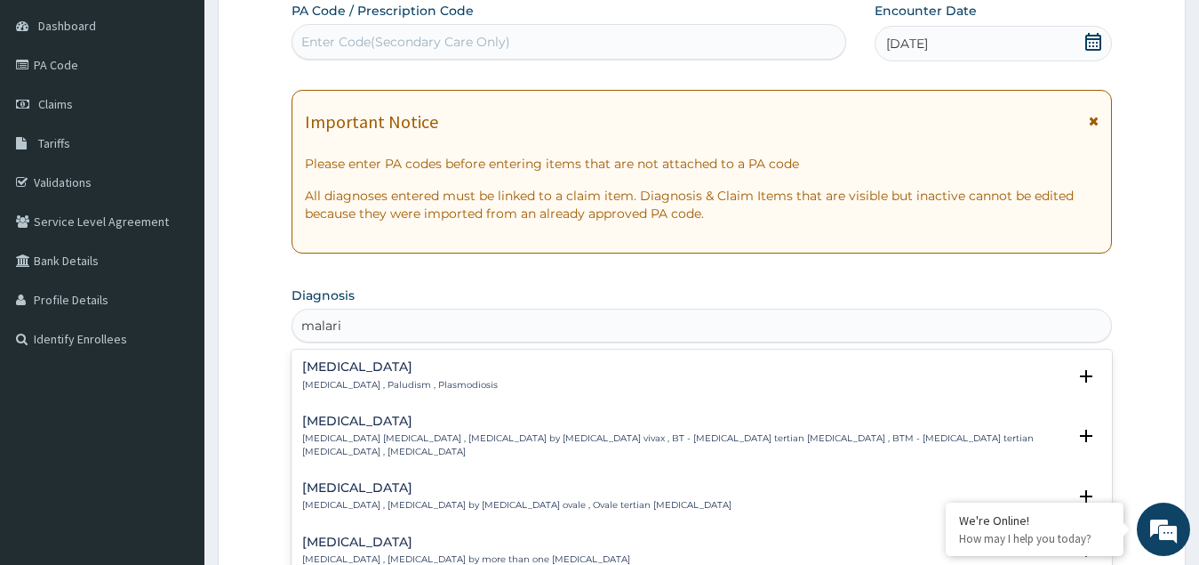
click at [352, 380] on p "Malaria , Paludism , Plasmodiosis" at bounding box center [400, 385] width 196 height 12
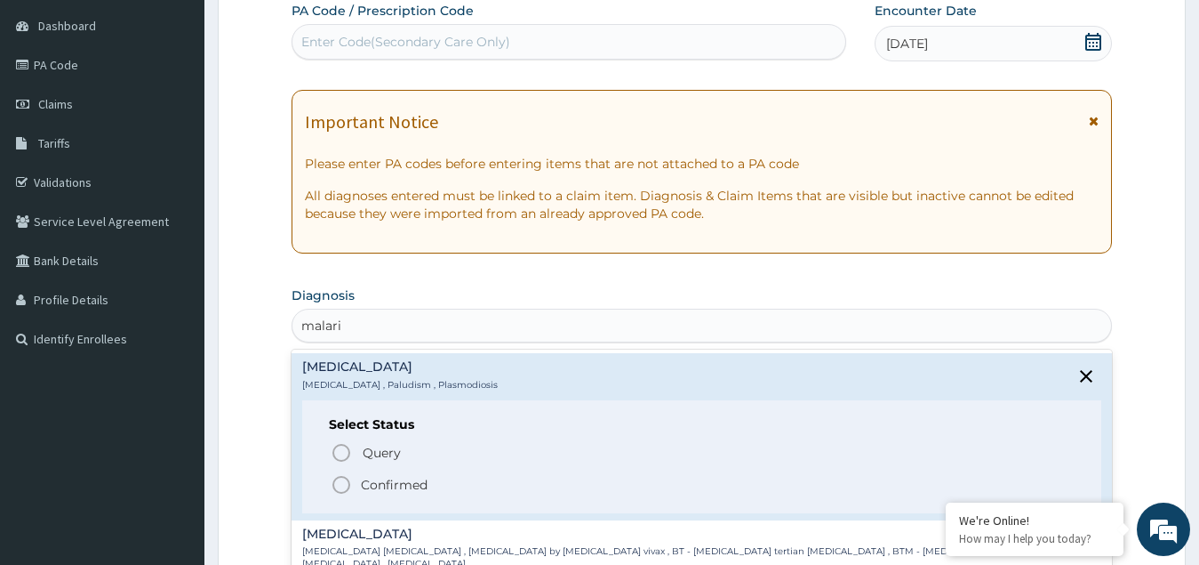
click at [340, 481] on icon "status option filled" at bounding box center [341, 484] width 21 height 21
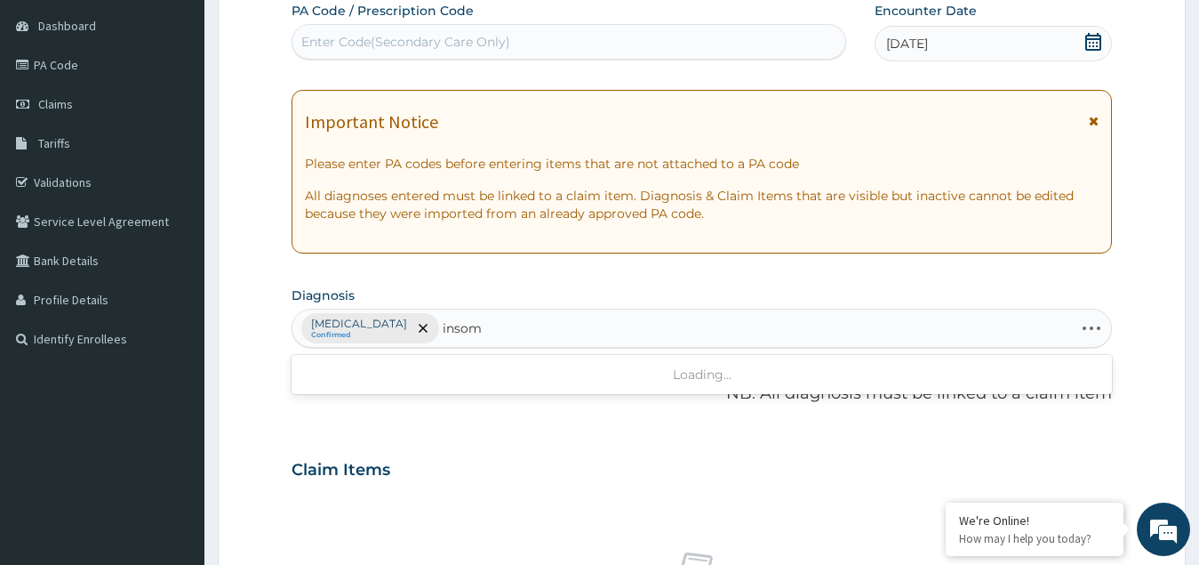
type input "inso"
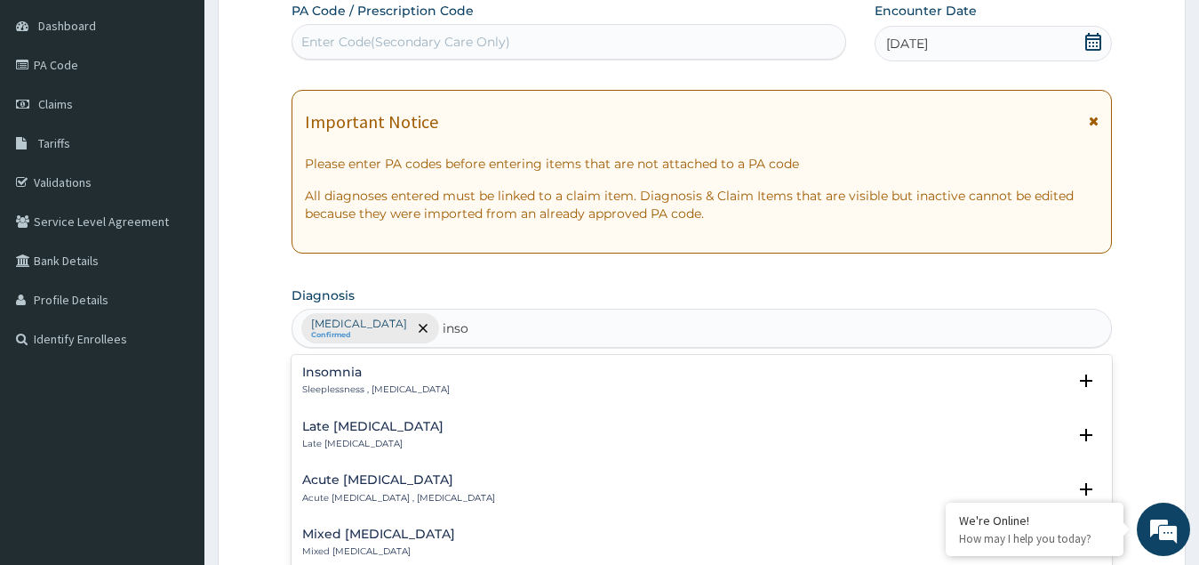
click at [337, 377] on h4 "Insomnia" at bounding box center [376, 371] width 148 height 13
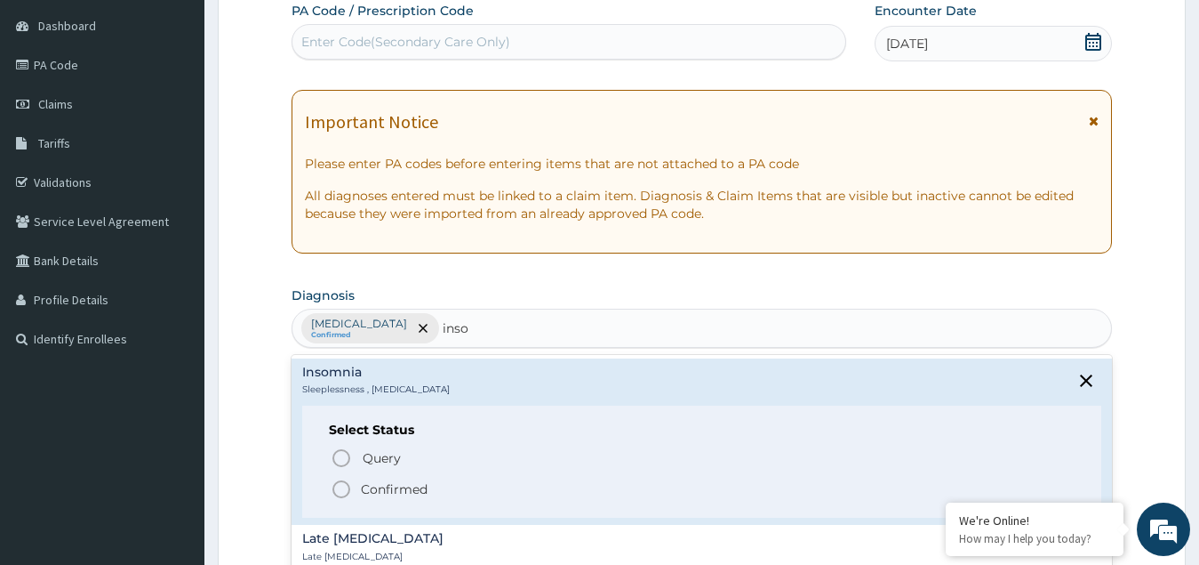
click at [344, 490] on icon "status option filled" at bounding box center [341, 488] width 21 height 21
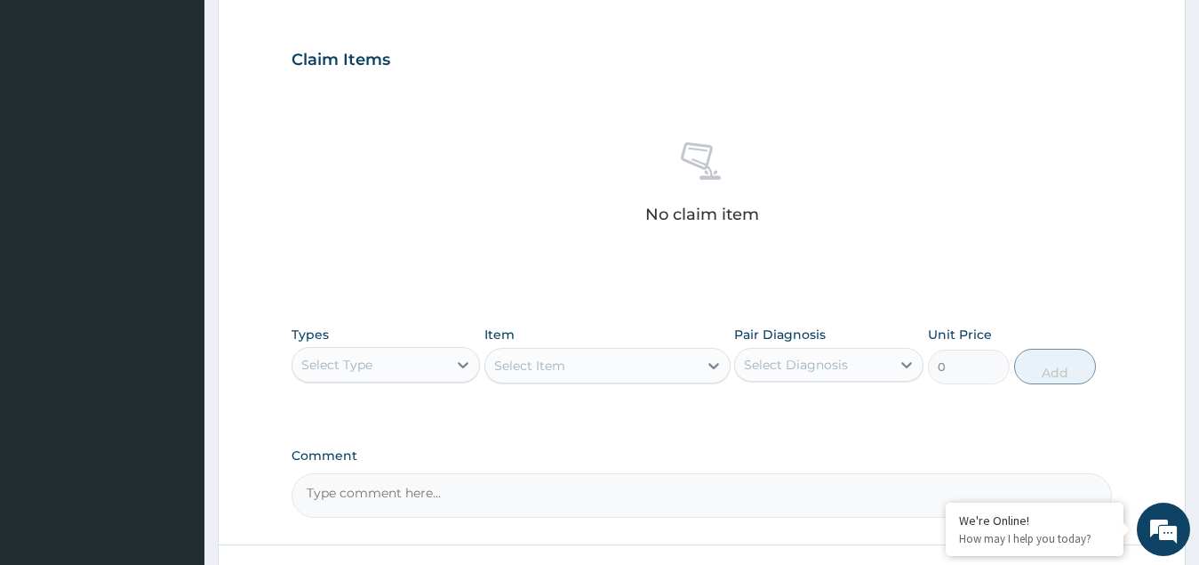
scroll to position [613, 0]
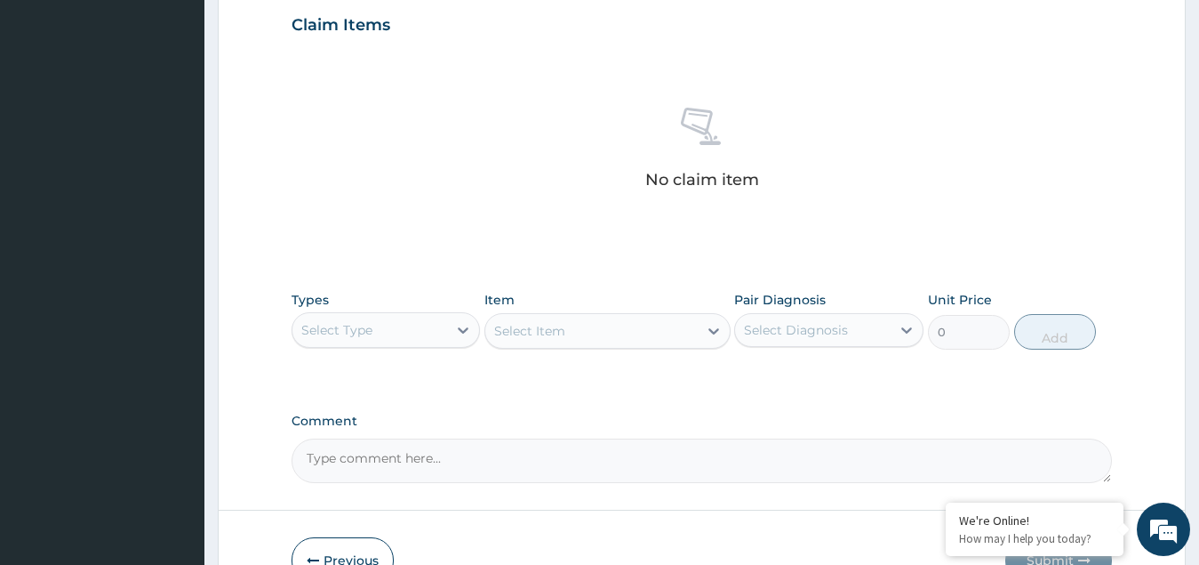
click at [383, 324] on div "Select Type" at bounding box center [371, 330] width 156 height 28
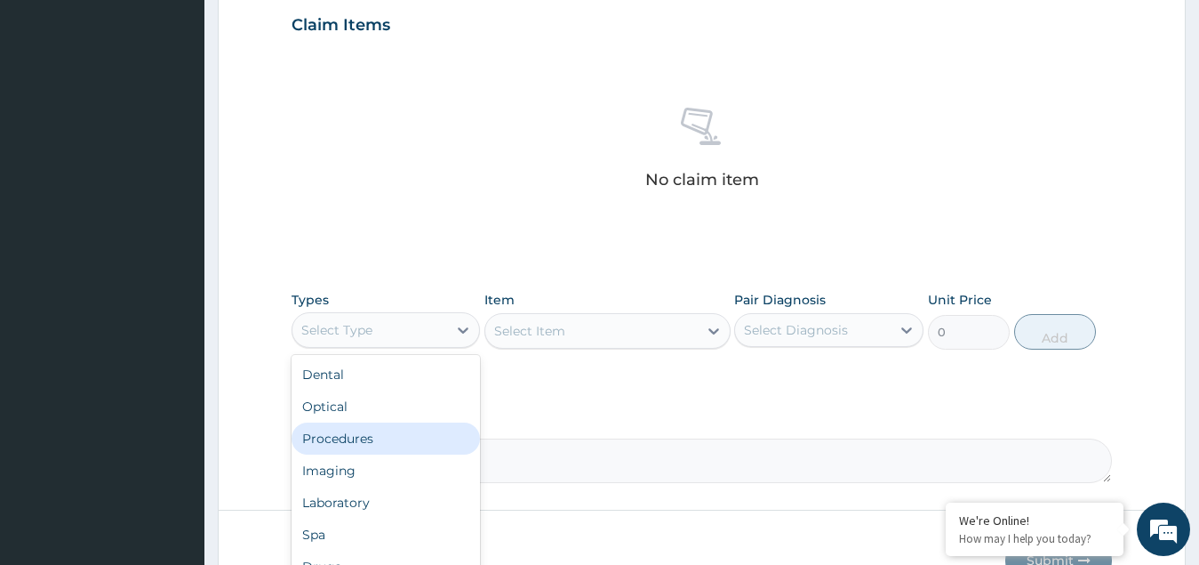
click at [367, 435] on div "Procedures" at bounding box center [386, 438] width 189 height 32
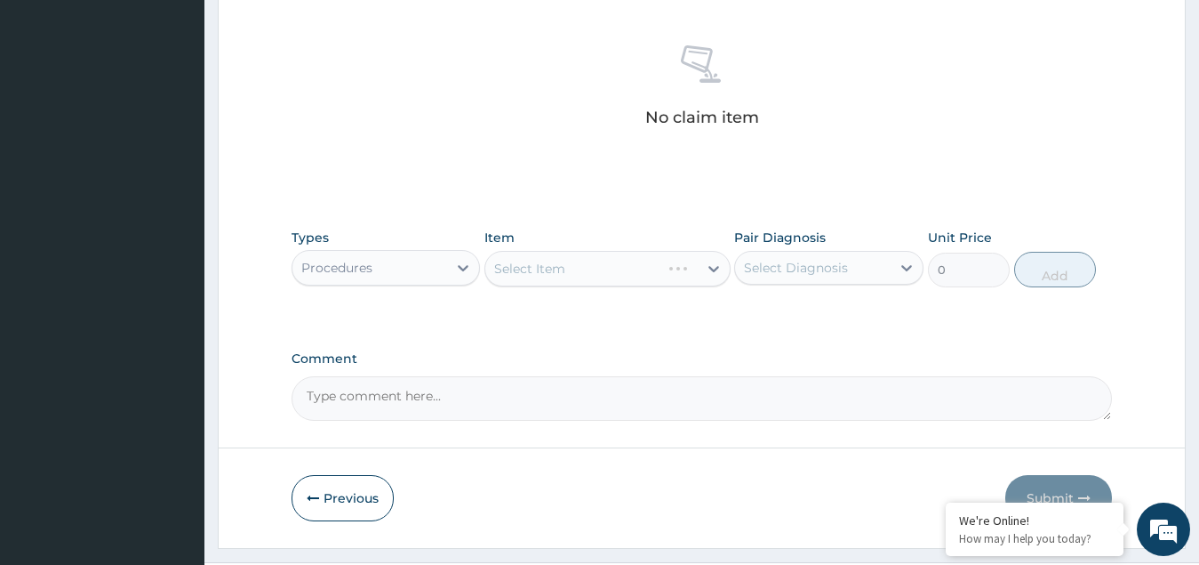
scroll to position [717, 0]
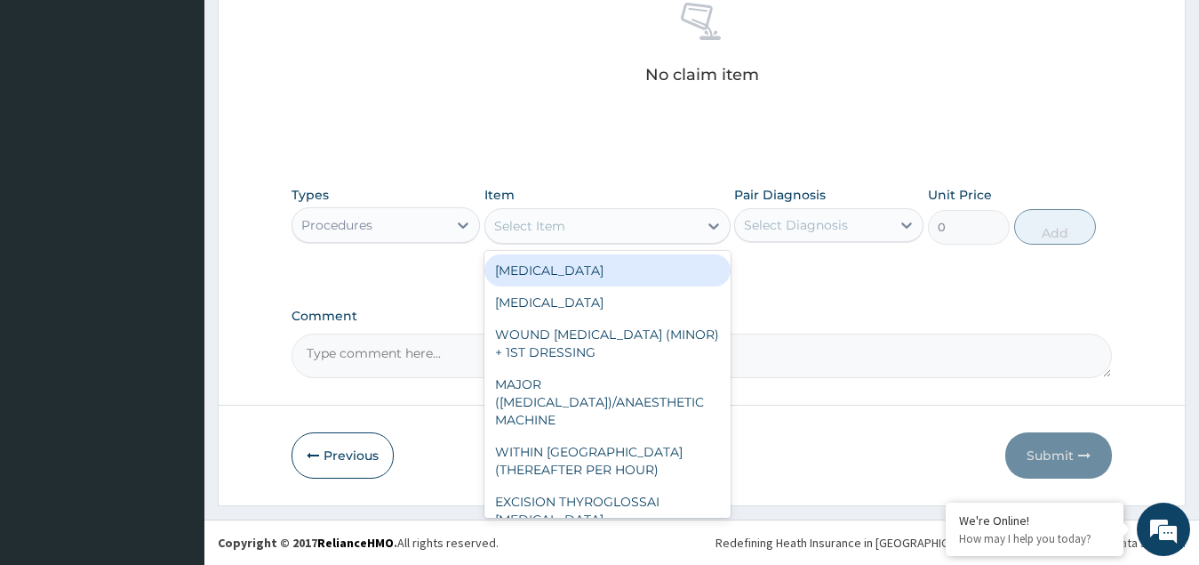
click at [597, 225] on div "Select Item" at bounding box center [591, 226] width 212 height 28
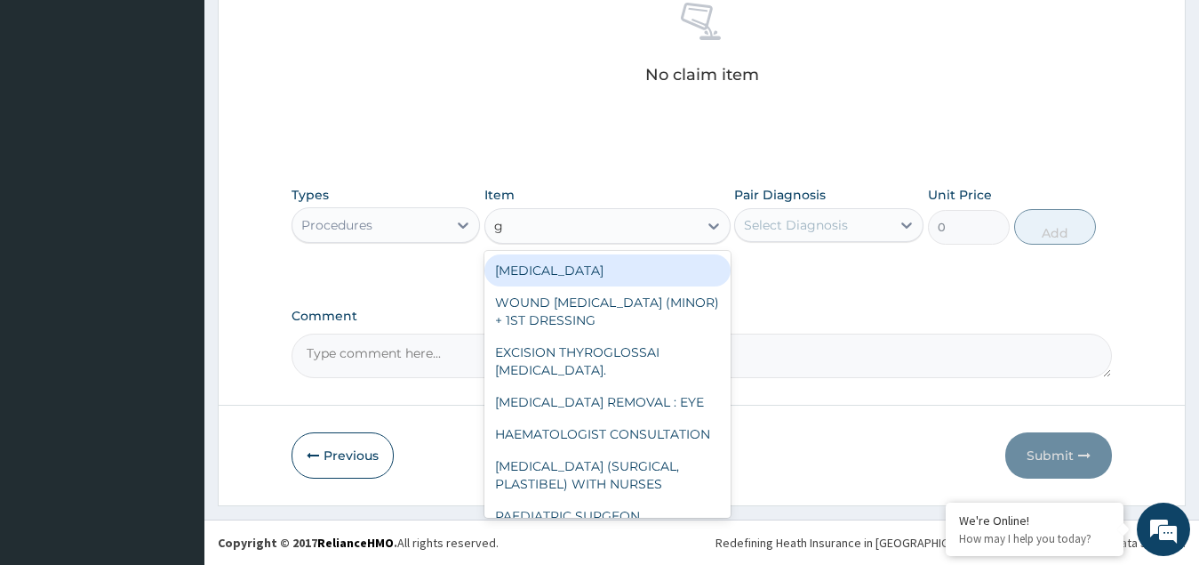
type input "gp"
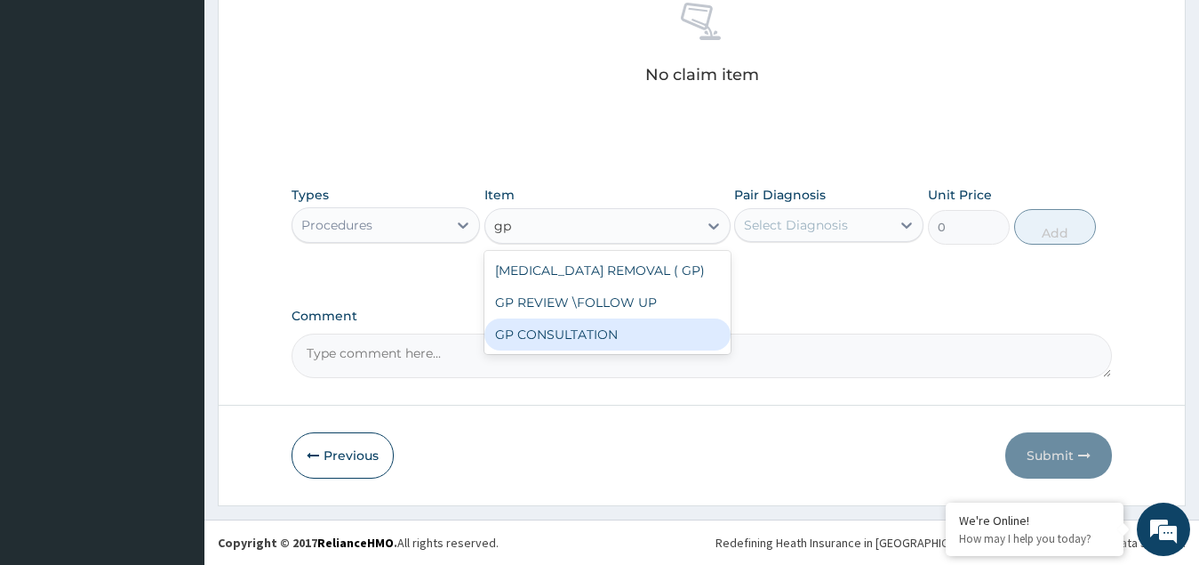
click at [542, 345] on div "GP CONSULTATION" at bounding box center [608, 334] width 246 height 32
type input "4500"
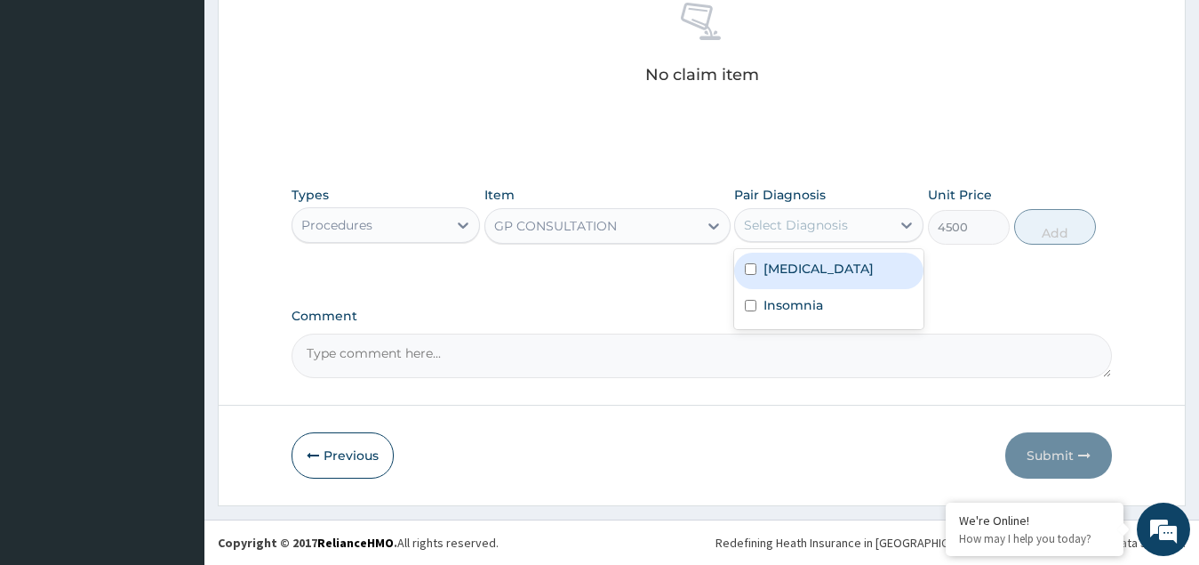
click at [812, 223] on div "Select Diagnosis" at bounding box center [796, 225] width 104 height 18
click at [782, 271] on label "Malaria" at bounding box center [819, 269] width 110 height 18
checkbox input "true"
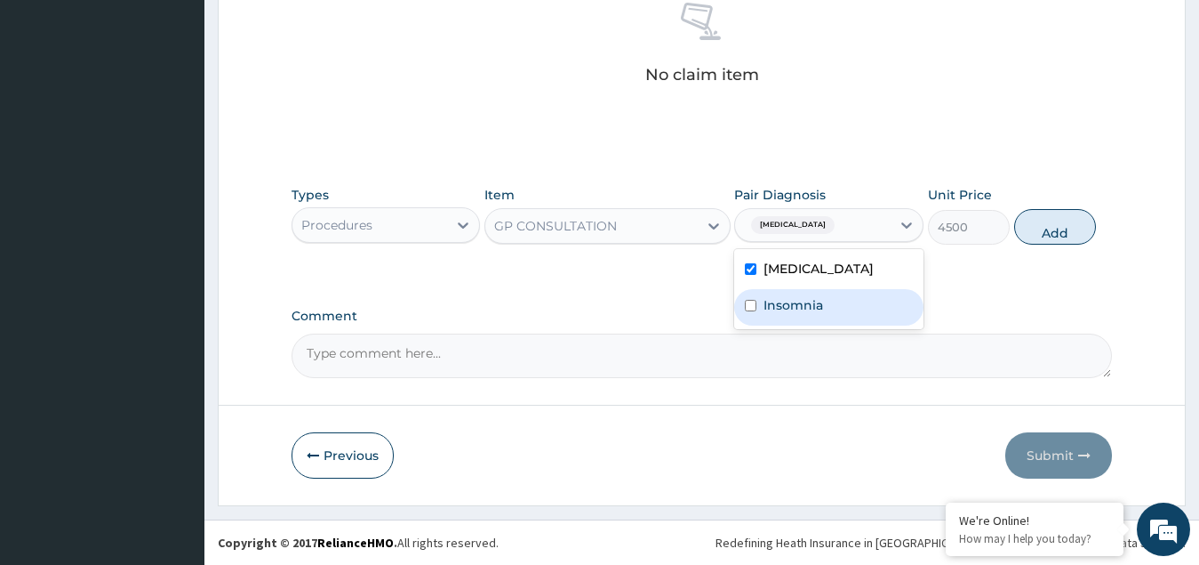
click at [781, 308] on label "Insomnia" at bounding box center [794, 305] width 60 height 18
checkbox input "true"
click at [1049, 227] on button "Add" at bounding box center [1055, 227] width 82 height 36
type input "0"
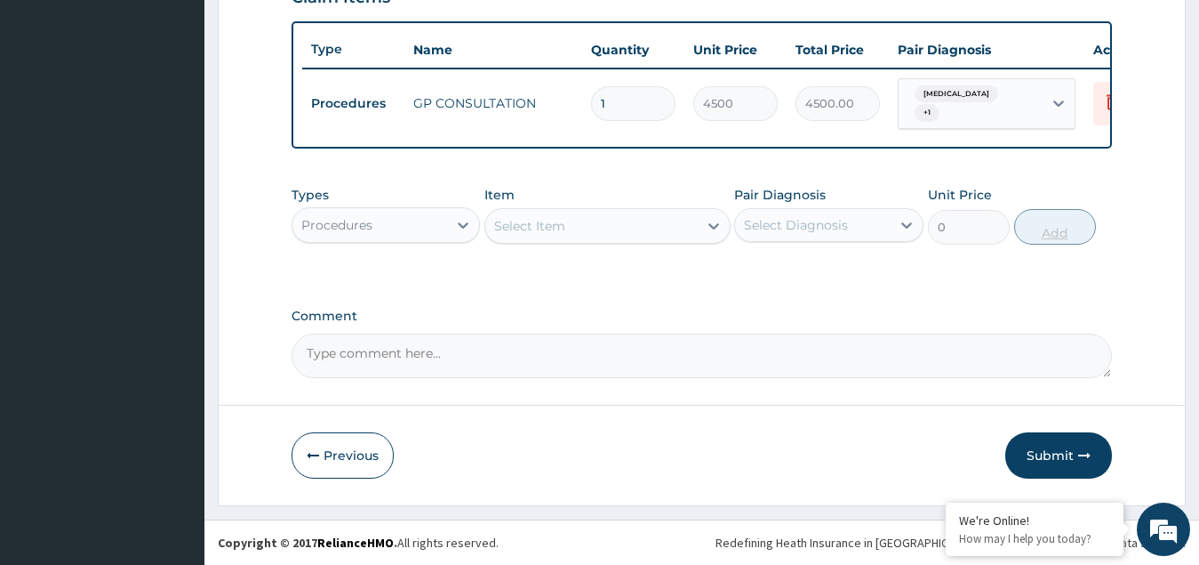
scroll to position [648, 0]
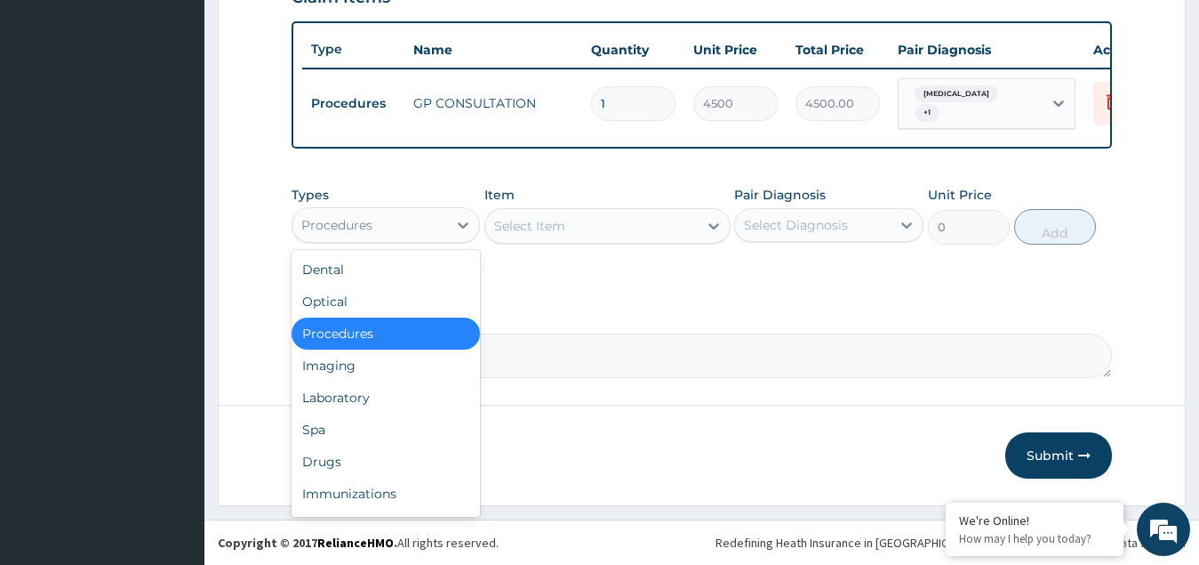
click at [394, 225] on div "Procedures" at bounding box center [371, 225] width 156 height 28
drag, startPoint x: 342, startPoint y: 463, endPoint x: 406, endPoint y: 364, distance: 118.4
click at [344, 461] on div "Drugs" at bounding box center [386, 461] width 189 height 32
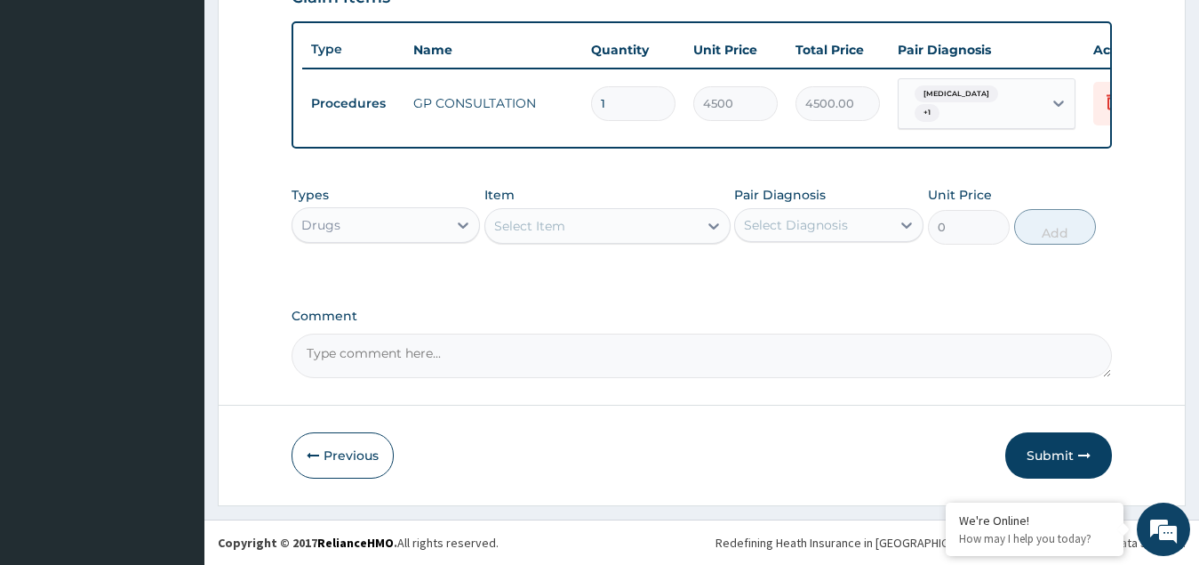
click at [577, 227] on div "Select Item" at bounding box center [591, 226] width 212 height 28
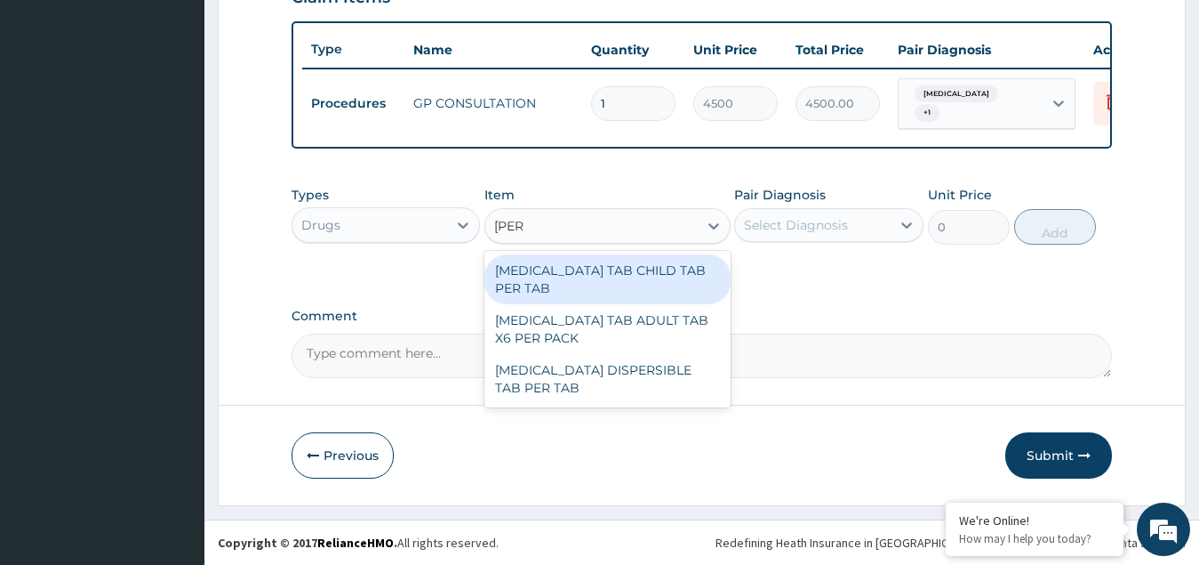
type input "coart"
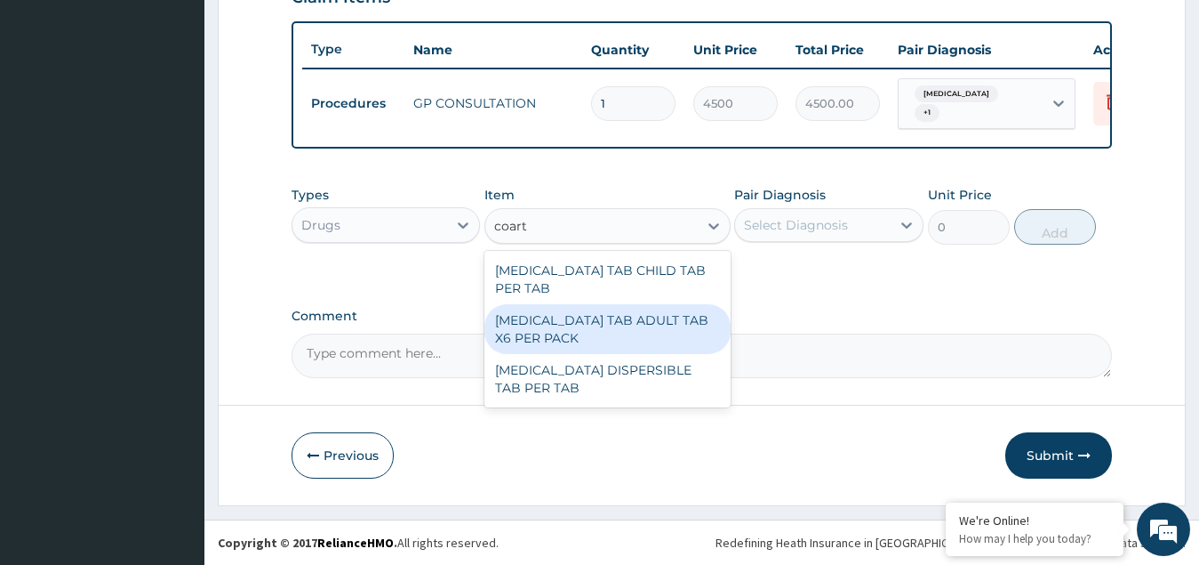
click at [606, 304] on div "COARTEM TAB ADULT TAB X6 PER PACK" at bounding box center [608, 329] width 246 height 50
type input "11115"
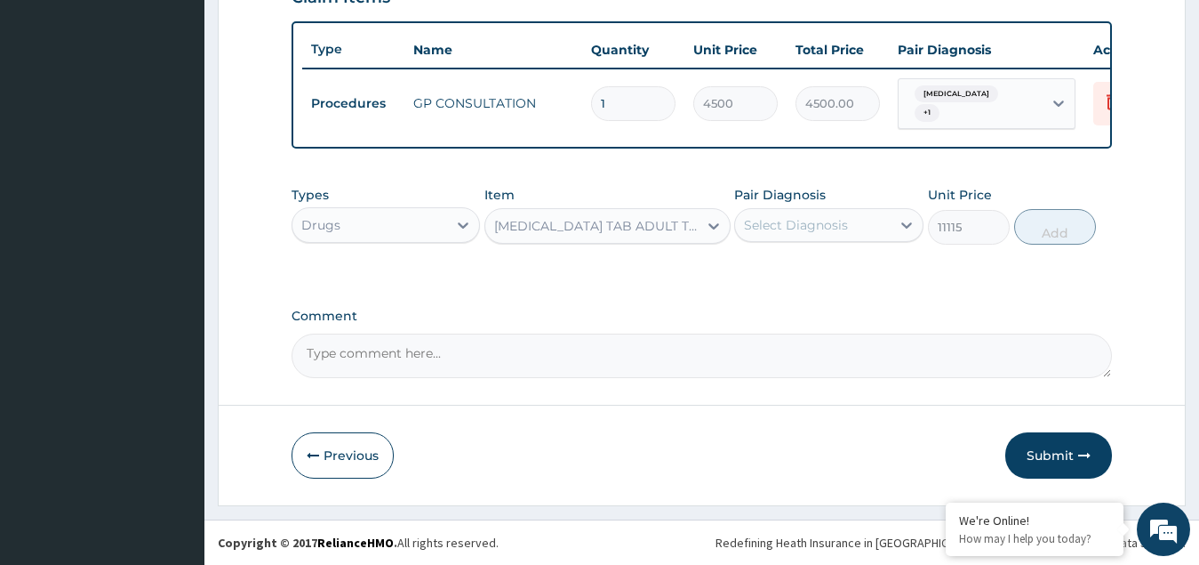
click at [797, 229] on div "Select Diagnosis" at bounding box center [796, 225] width 104 height 18
click at [784, 263] on label "Malaria" at bounding box center [819, 269] width 110 height 18
checkbox input "true"
click at [1075, 227] on button "Add" at bounding box center [1055, 227] width 82 height 36
type input "0"
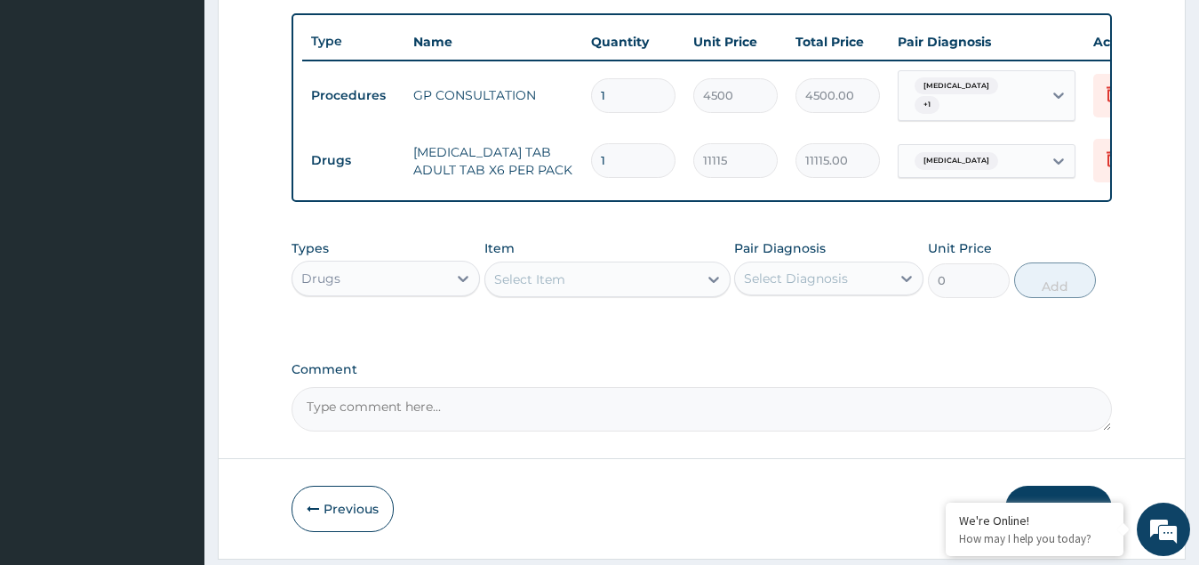
click at [550, 280] on div "Select Item" at bounding box center [529, 279] width 71 height 18
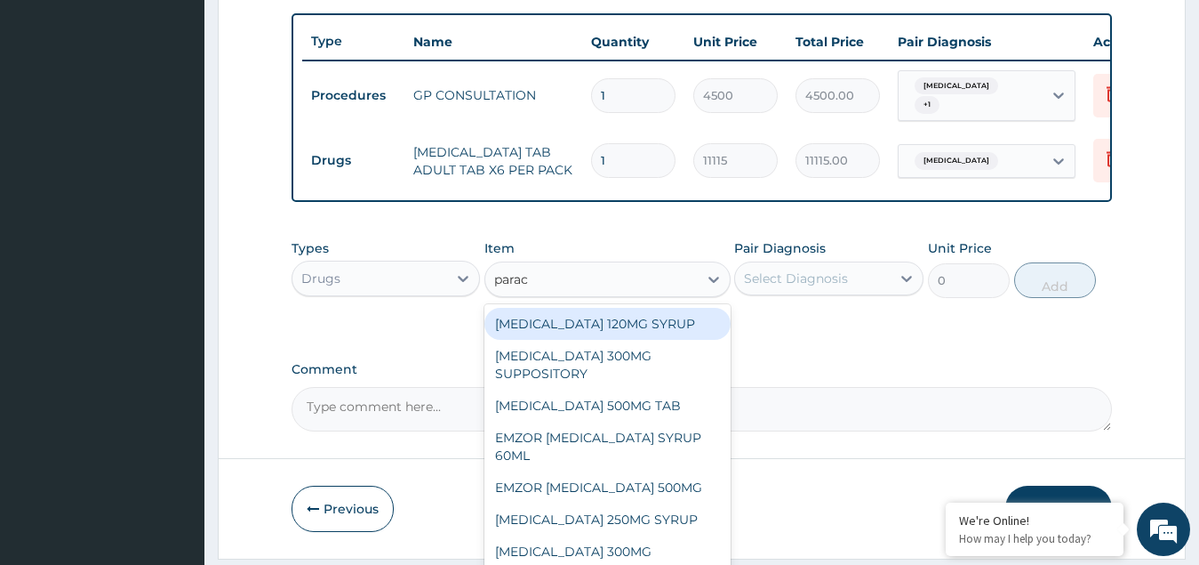
type input "parace"
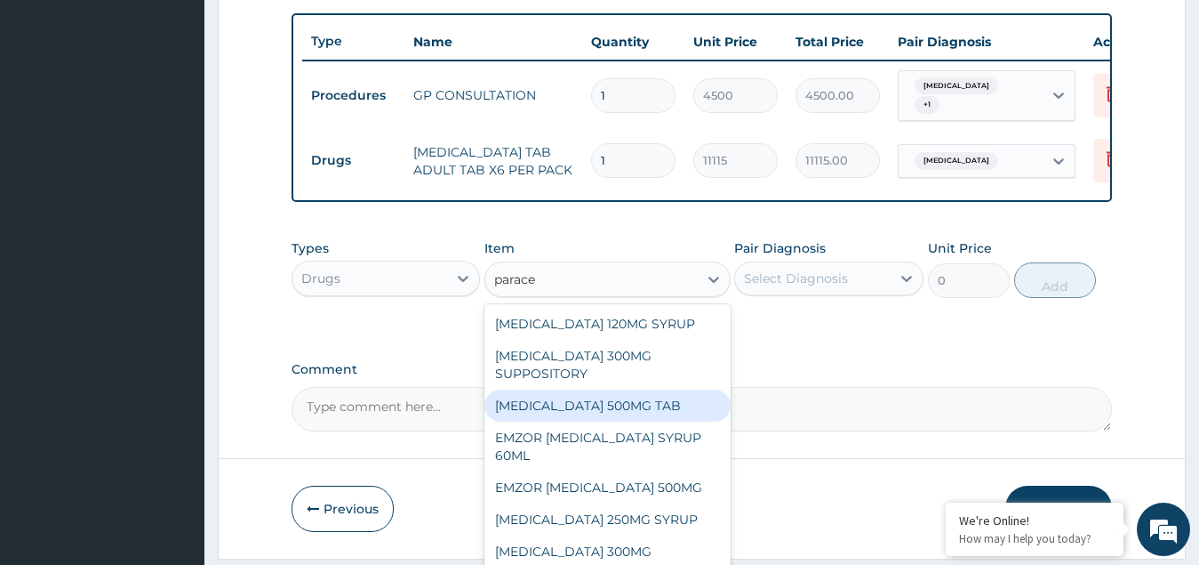
click at [590, 411] on div "PARACETAMOL 500MG TAB" at bounding box center [608, 405] width 246 height 32
type input "44.5248375"
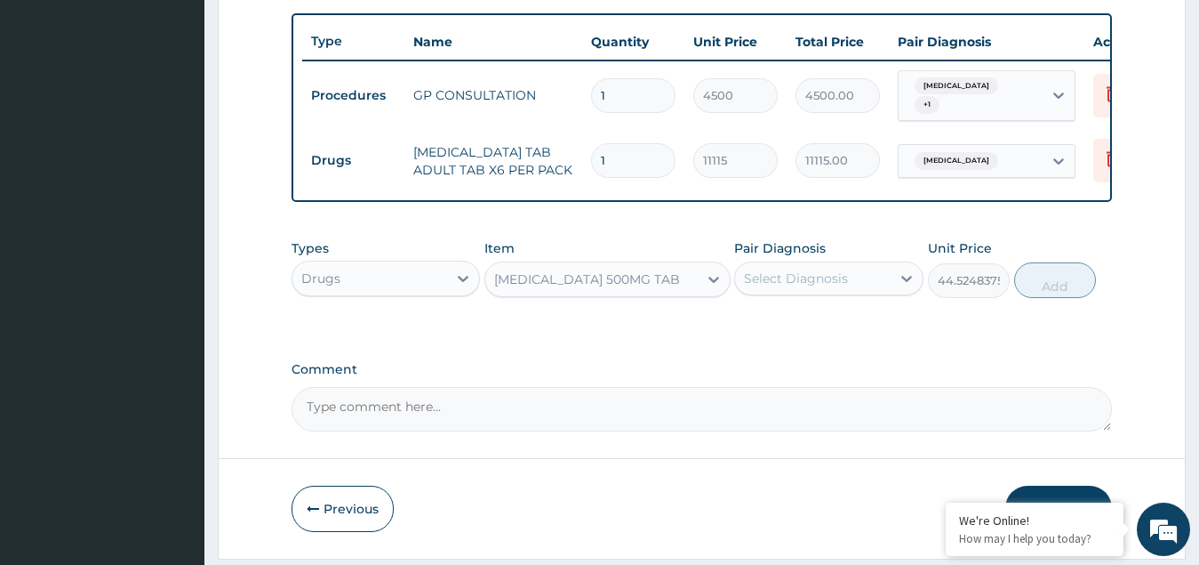
click at [795, 283] on div "Select Diagnosis" at bounding box center [796, 278] width 104 height 18
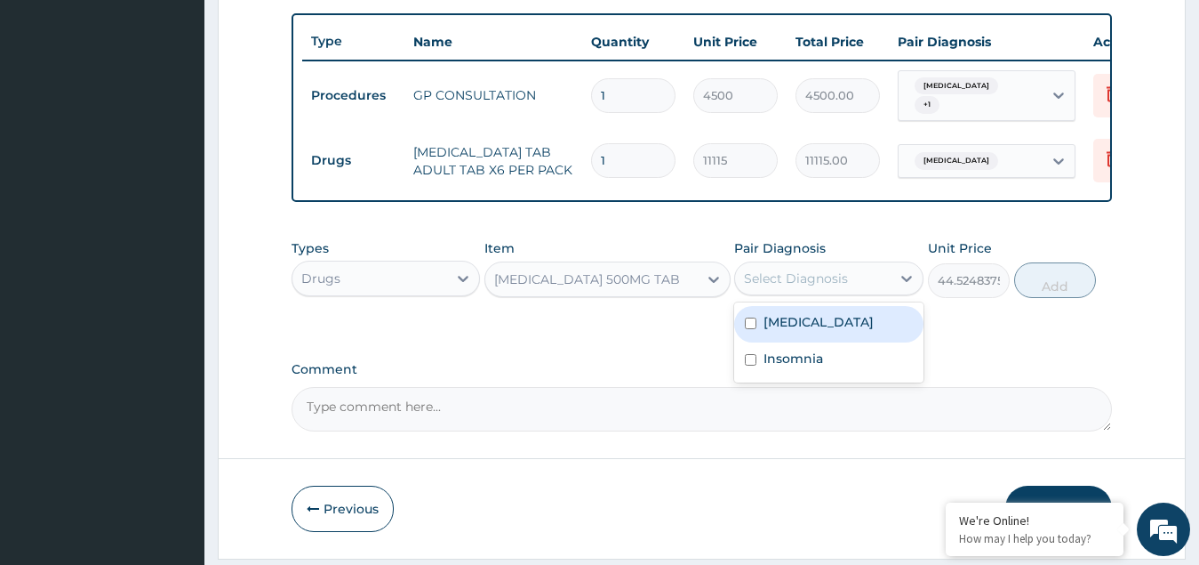
click at [773, 329] on label "Malaria" at bounding box center [819, 322] width 110 height 18
checkbox input "true"
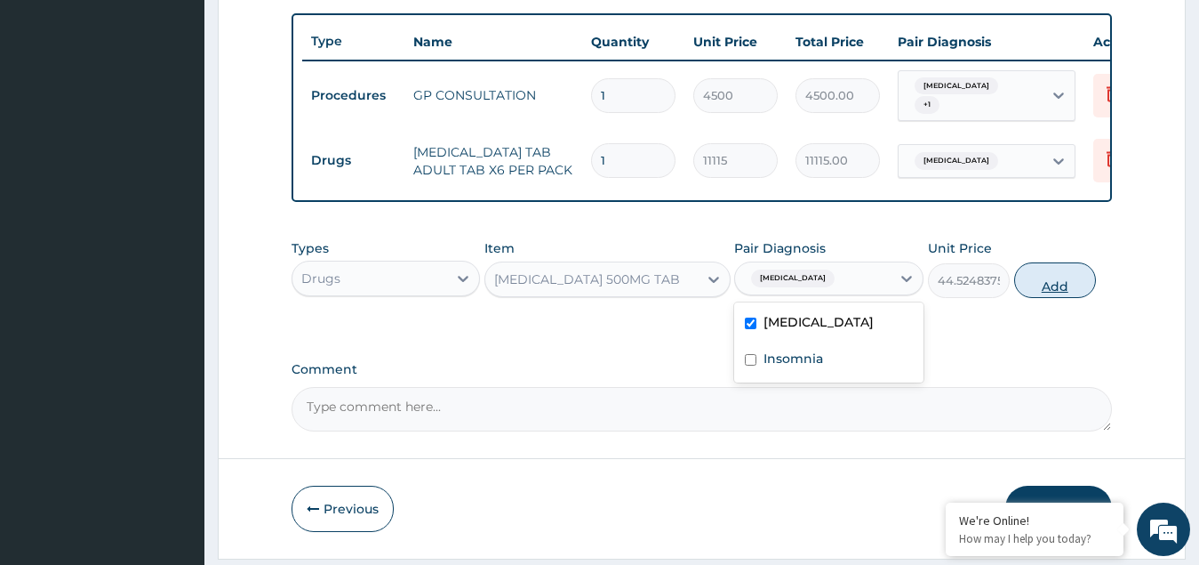
click at [1055, 279] on button "Add" at bounding box center [1055, 280] width 82 height 36
type input "0"
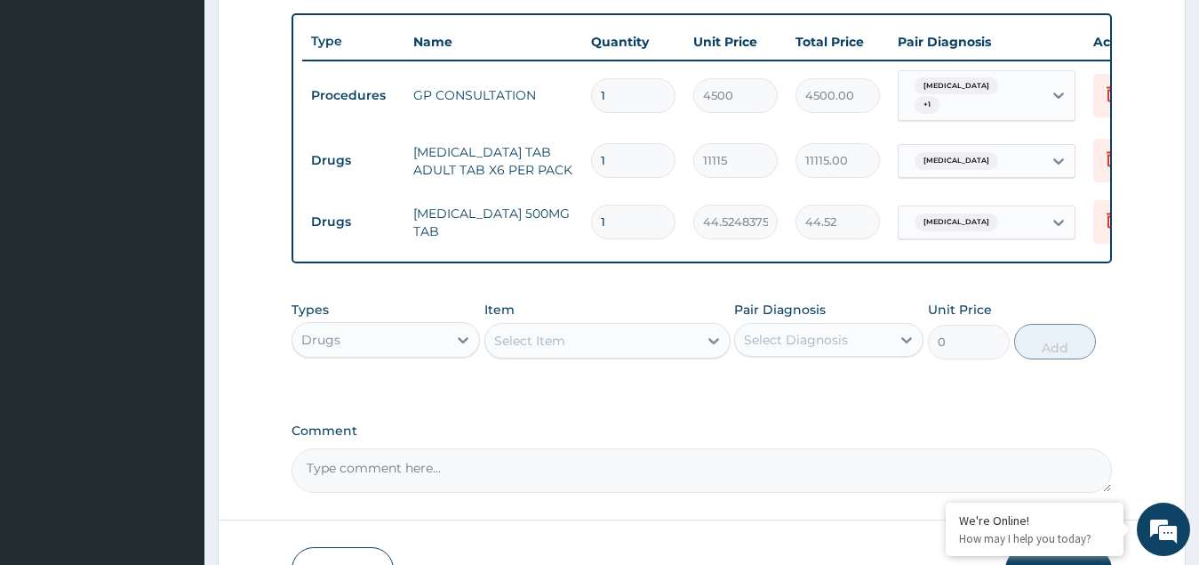
type input "18"
type input "801.45"
type input "18"
click at [544, 349] on div "Select Item" at bounding box center [529, 341] width 71 height 18
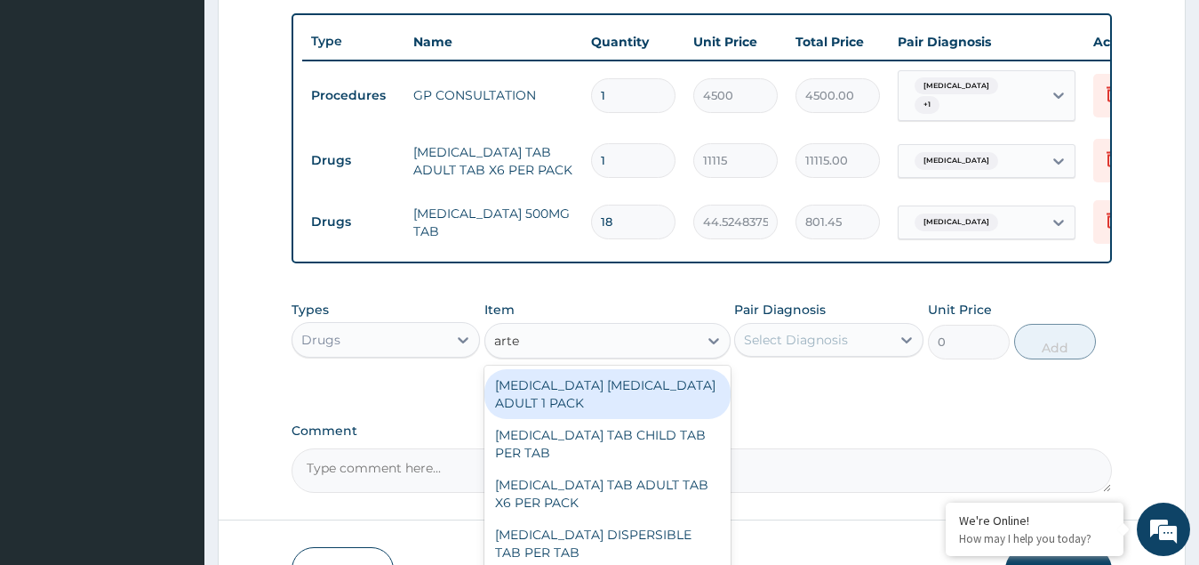
type input "artem"
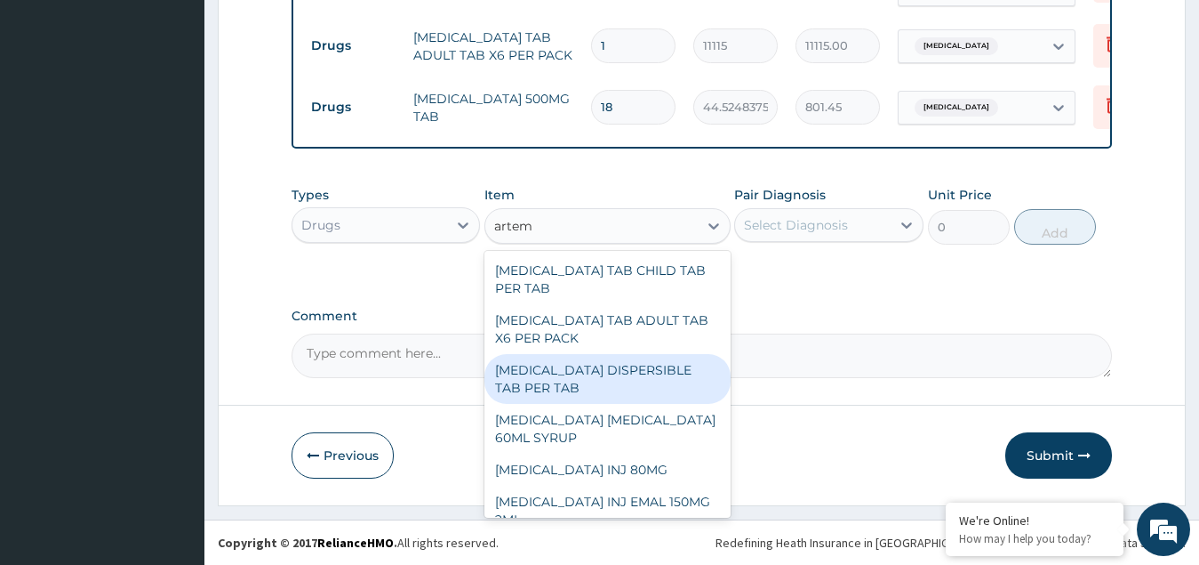
scroll to position [121, 0]
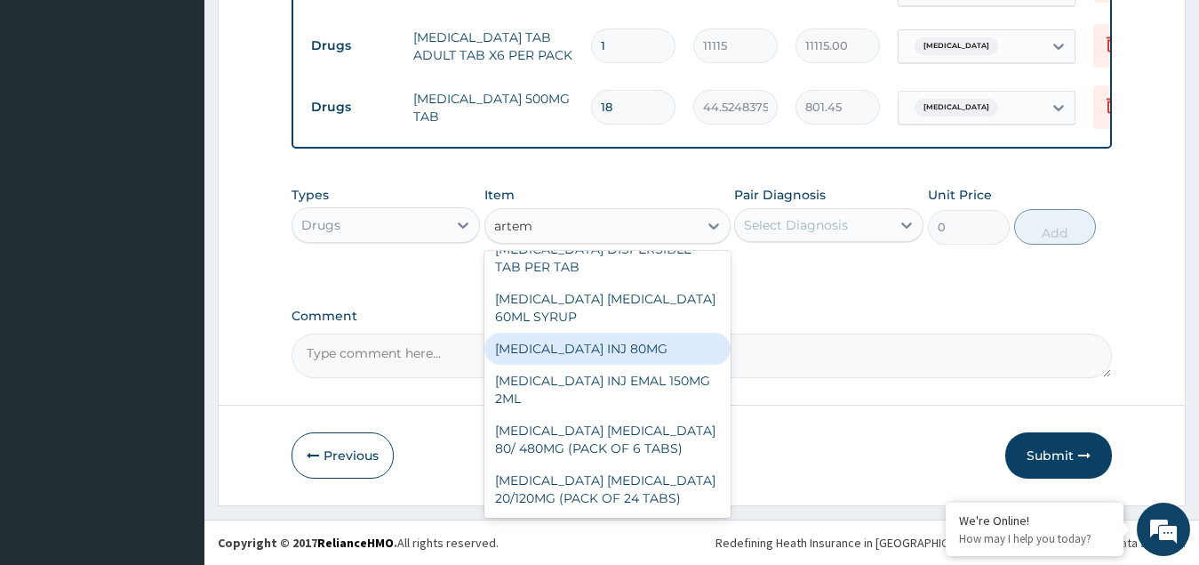
click at [590, 350] on div "ARTEMETHER INJ 80MG" at bounding box center [608, 349] width 246 height 32
type input "1315.5065625"
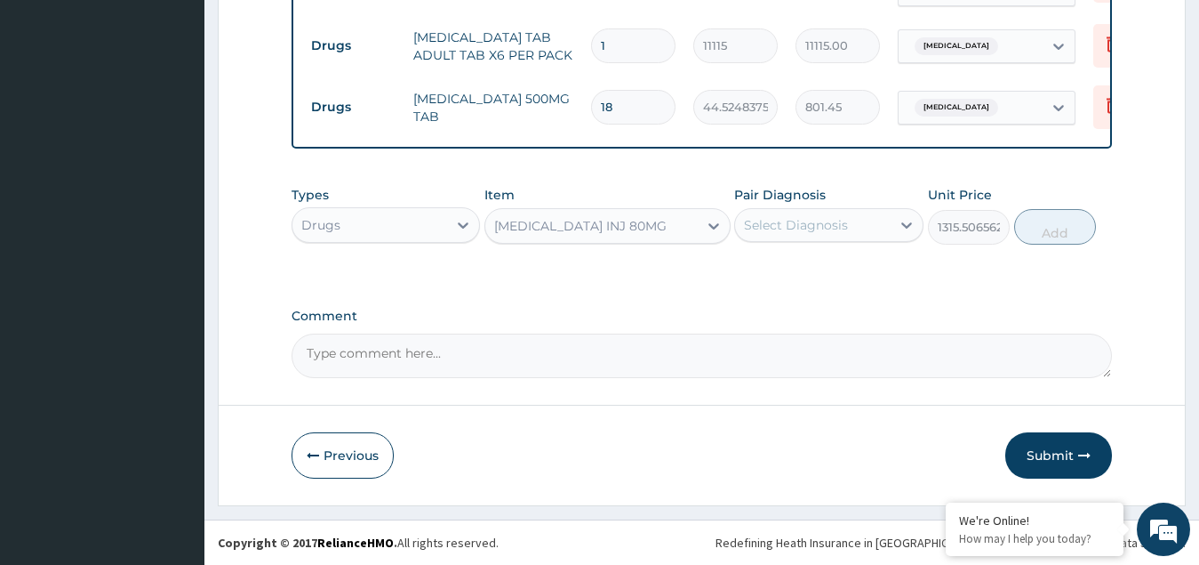
click at [658, 221] on div "ARTEMETHER INJ 80MG" at bounding box center [591, 226] width 212 height 28
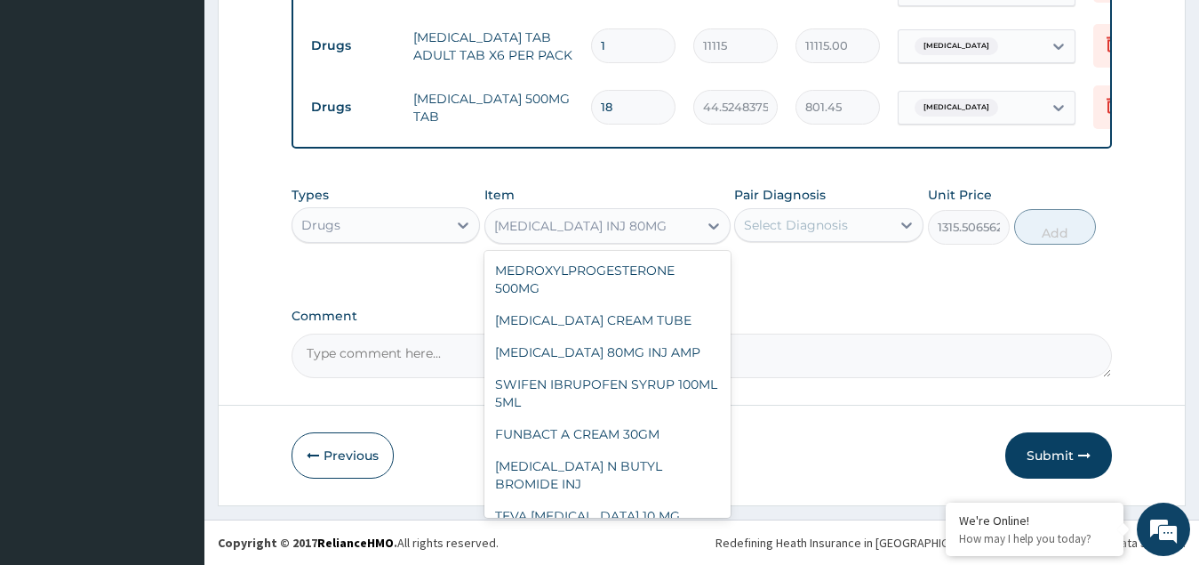
scroll to position [18080, 0]
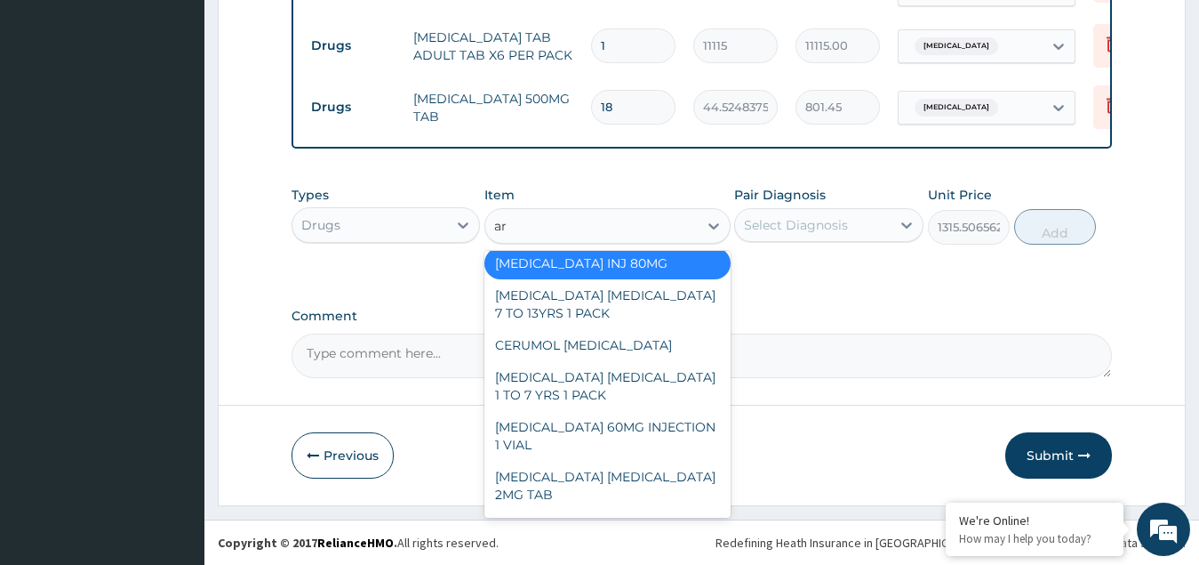
type input "art"
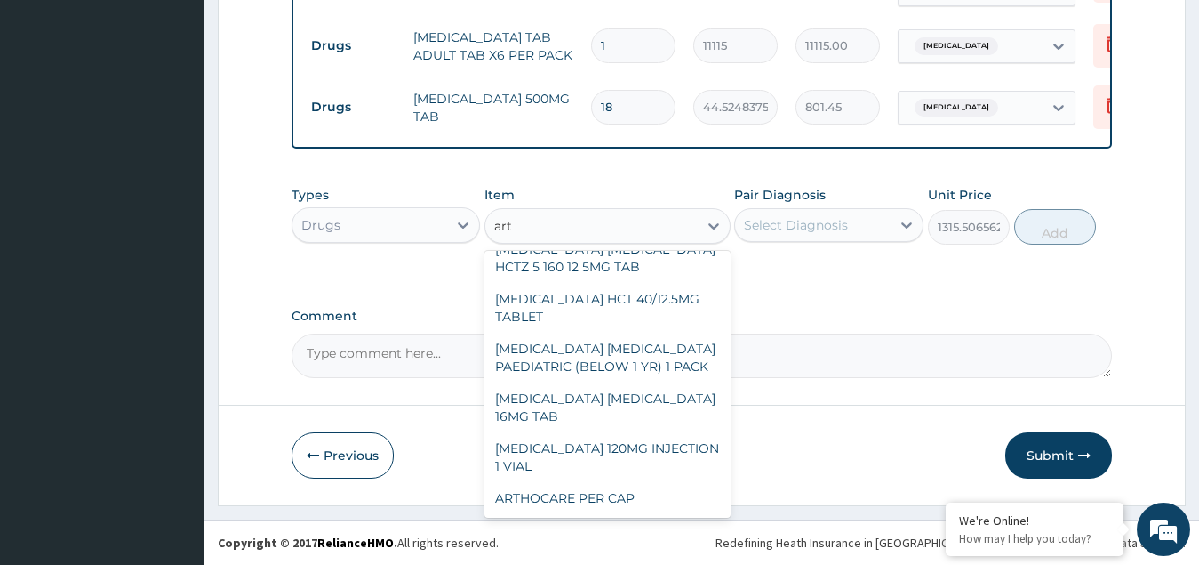
scroll to position [1277, 0]
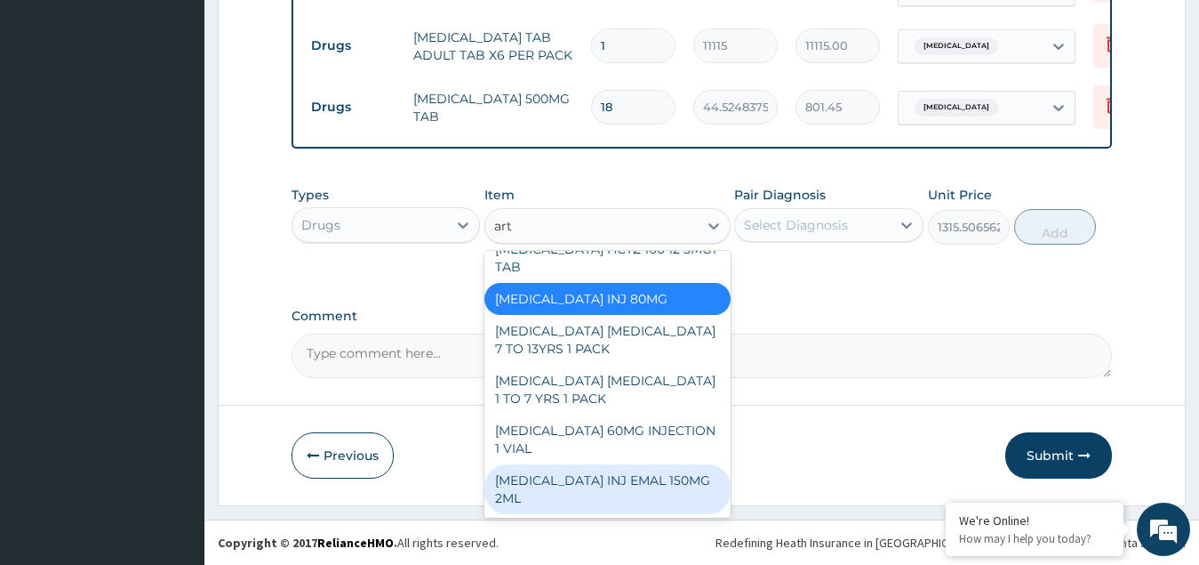
click at [600, 469] on div "ARTEMETHER INJ EMAL 150MG 2ML" at bounding box center [608, 489] width 246 height 50
type input "7552.5"
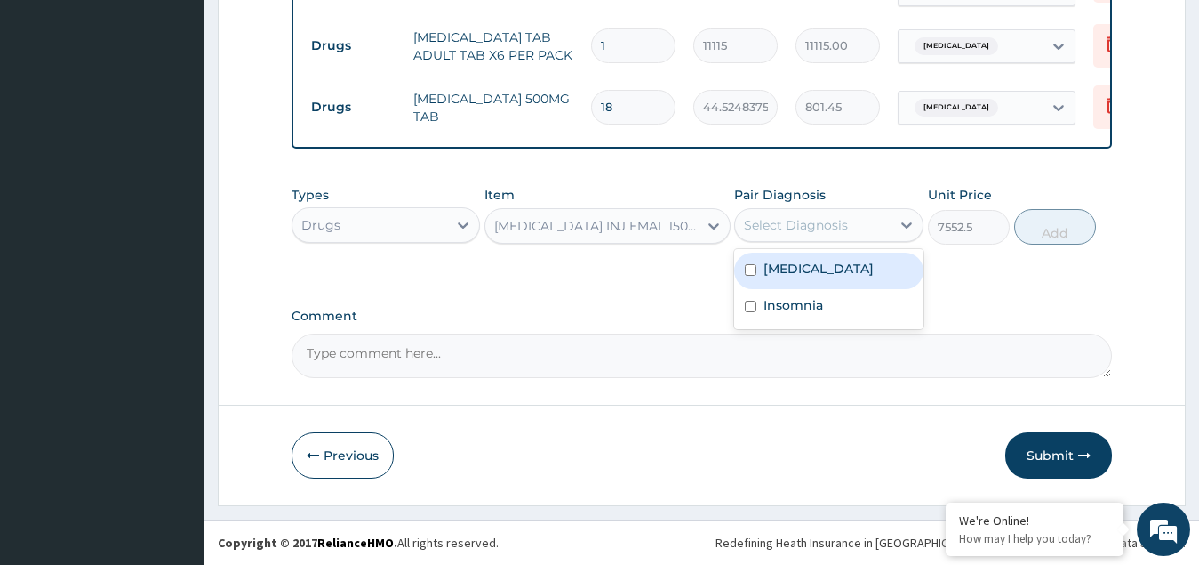
click at [830, 233] on div "Select Diagnosis" at bounding box center [796, 225] width 104 height 18
click at [794, 268] on label "Malaria" at bounding box center [819, 269] width 110 height 18
checkbox input "true"
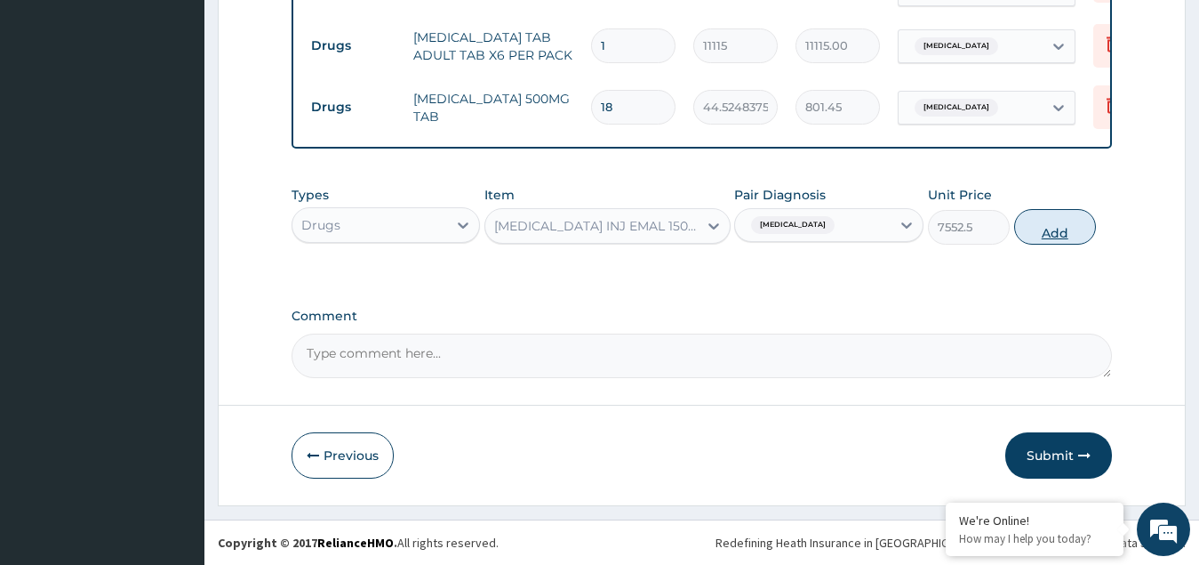
click at [1044, 234] on button "Add" at bounding box center [1055, 227] width 82 height 36
type input "0"
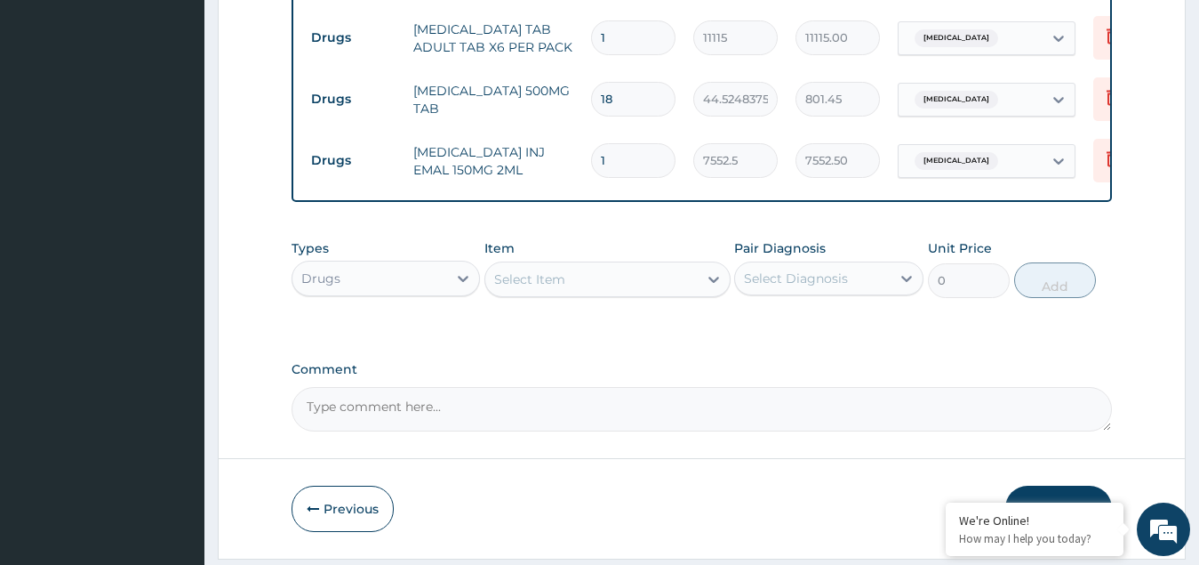
click at [582, 283] on div "Select Item" at bounding box center [591, 279] width 212 height 28
type input "daiz"
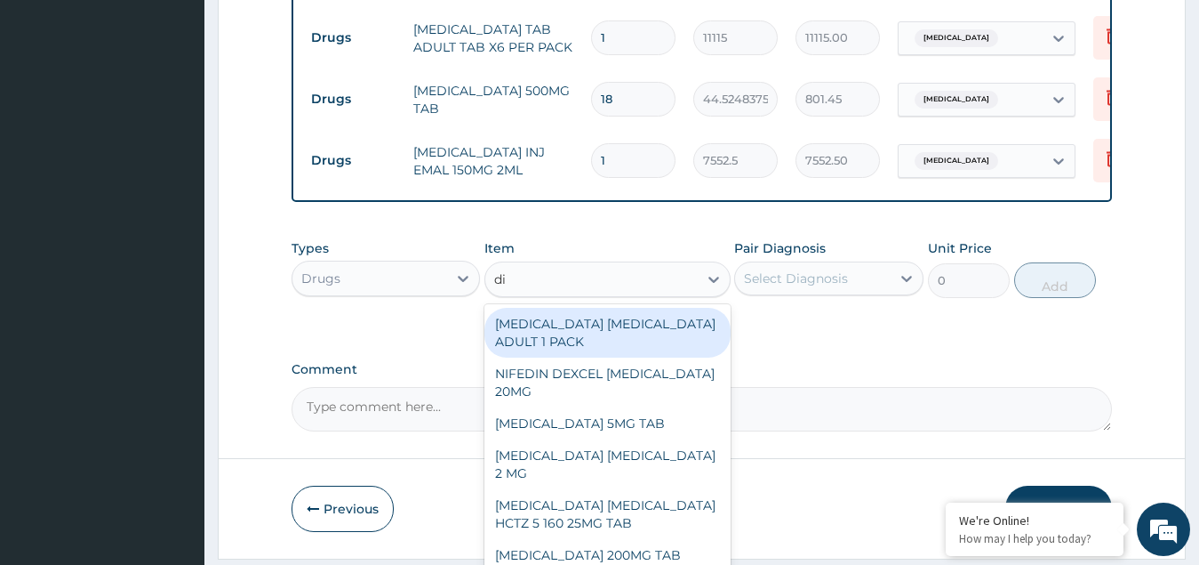
type input "dia"
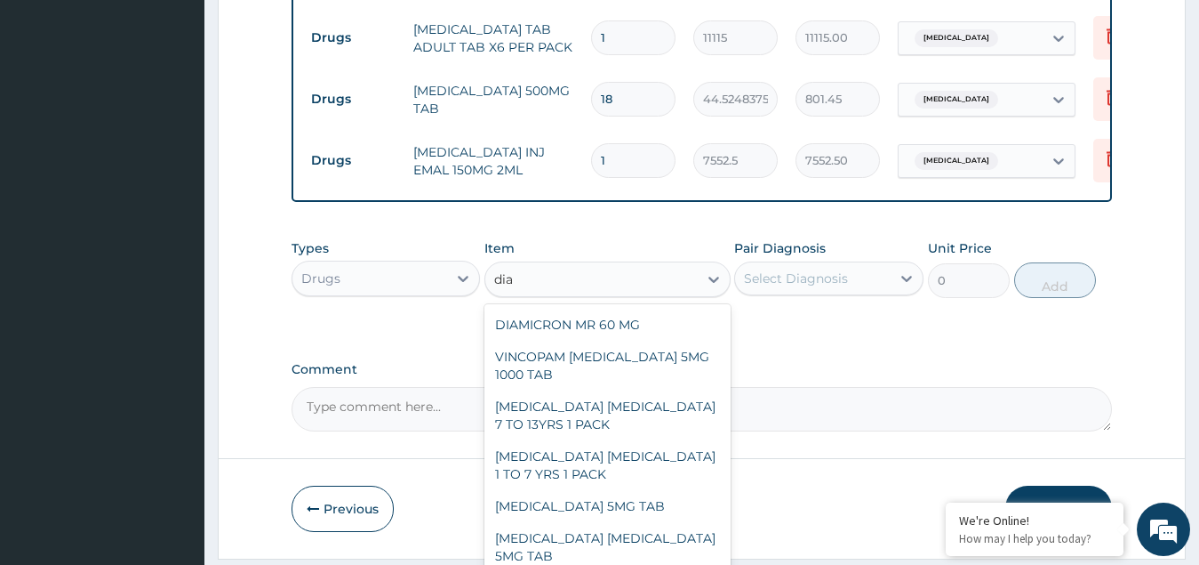
scroll to position [178, 0]
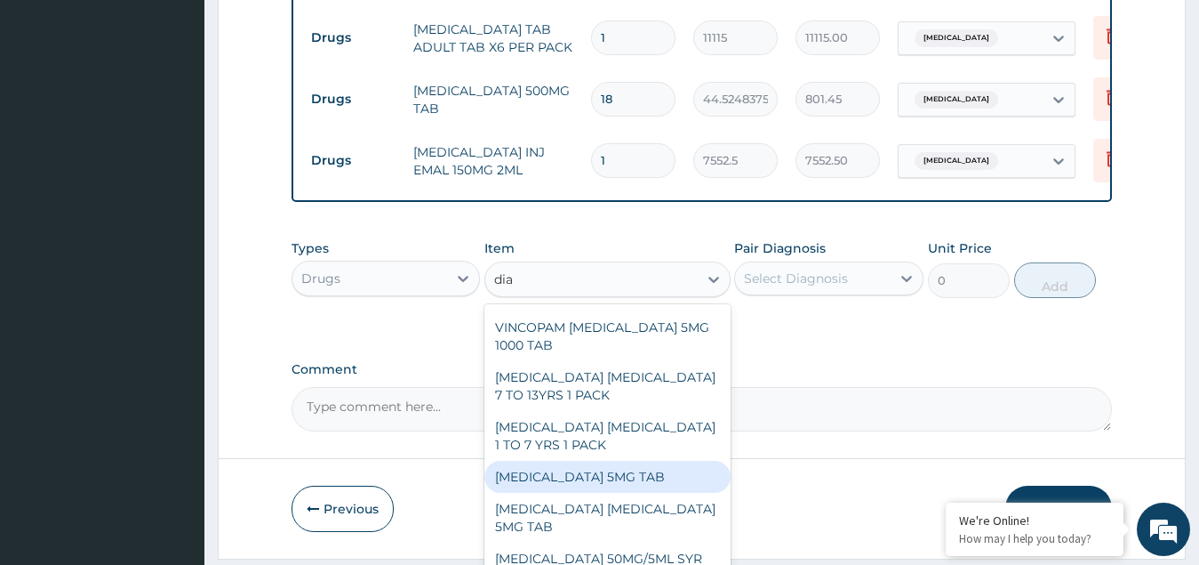
click at [572, 470] on div "DIAZEPAM 5MG TAB" at bounding box center [608, 477] width 246 height 32
type input "204.40948125"
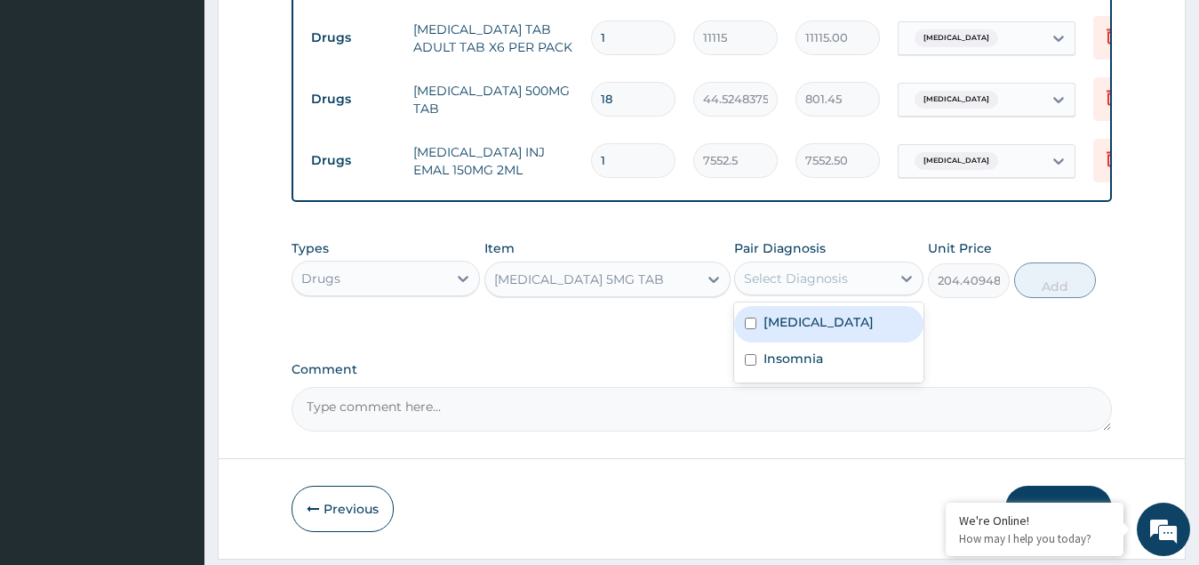
click at [798, 278] on div "Select Diagnosis" at bounding box center [796, 278] width 104 height 18
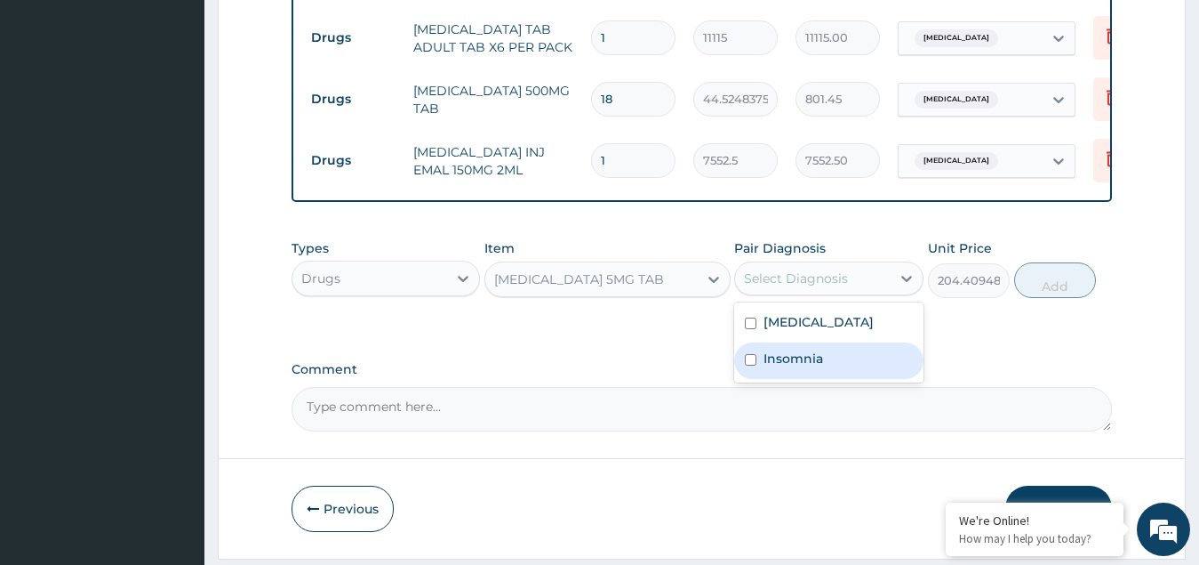
click at [782, 367] on label "Insomnia" at bounding box center [794, 358] width 60 height 18
checkbox input "true"
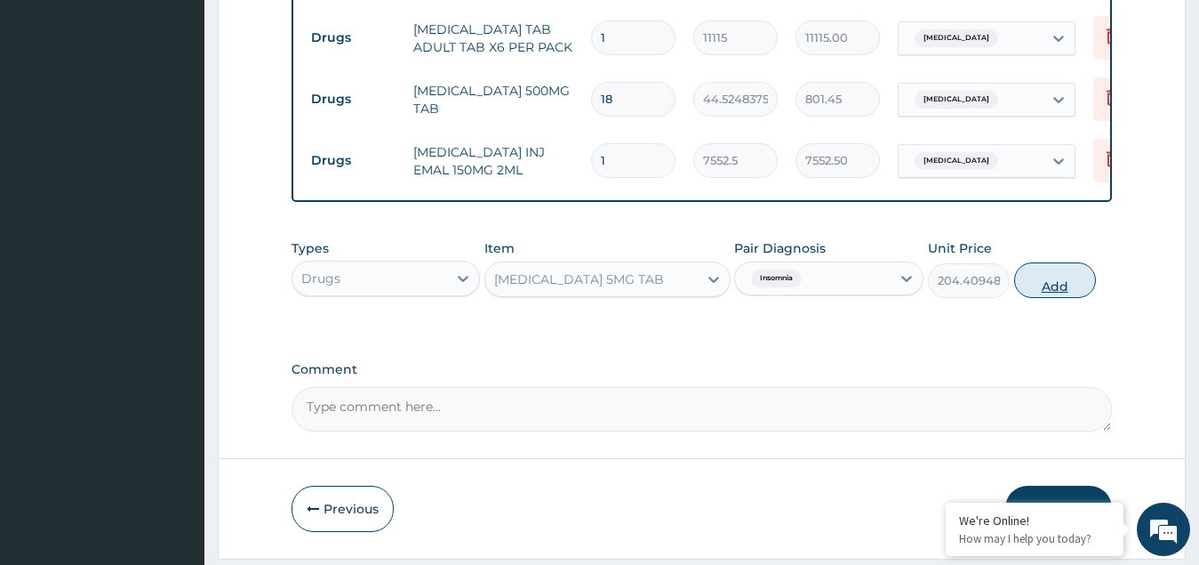
click at [1043, 294] on button "Add" at bounding box center [1055, 280] width 82 height 36
type input "0"
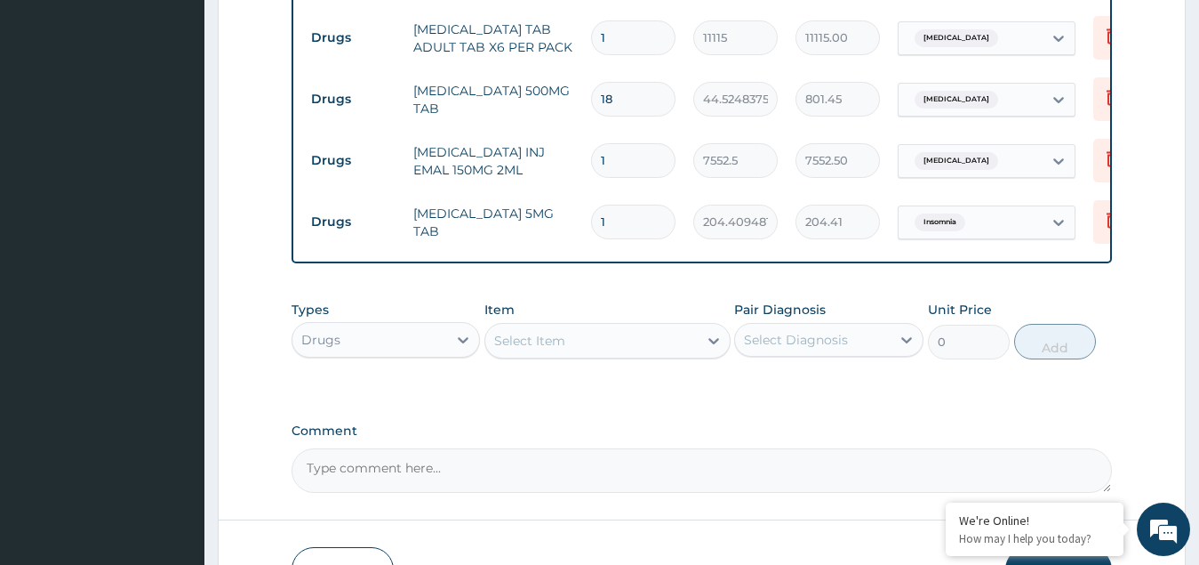
type input "0.00"
type input "6"
type input "1226.46"
type input "6"
click at [398, 347] on div "Drugs" at bounding box center [371, 339] width 156 height 28
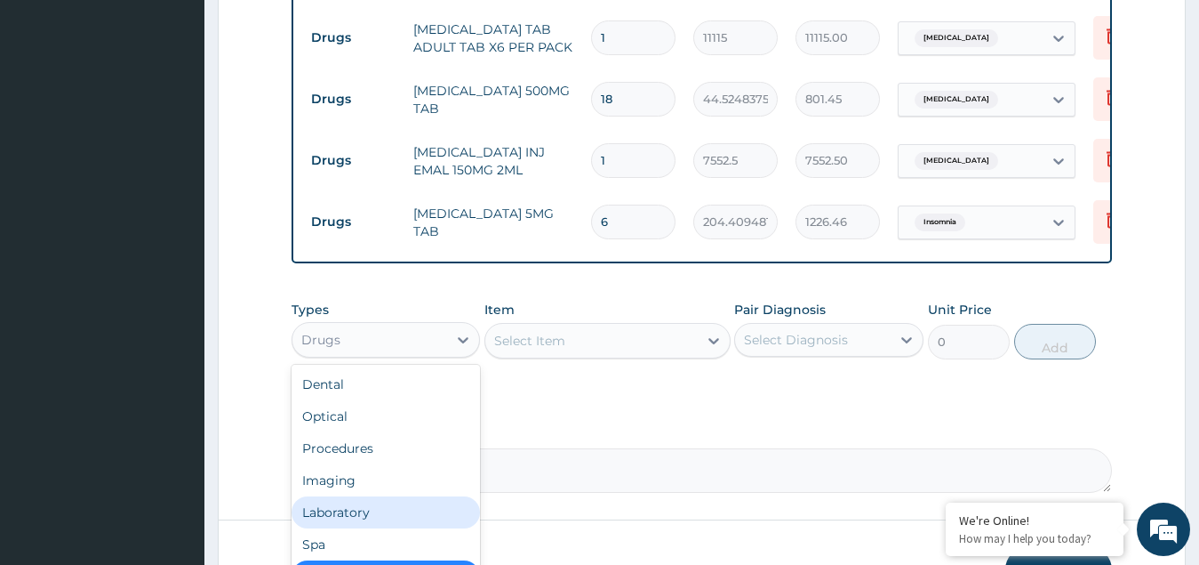
click at [347, 522] on div "Laboratory" at bounding box center [386, 512] width 189 height 32
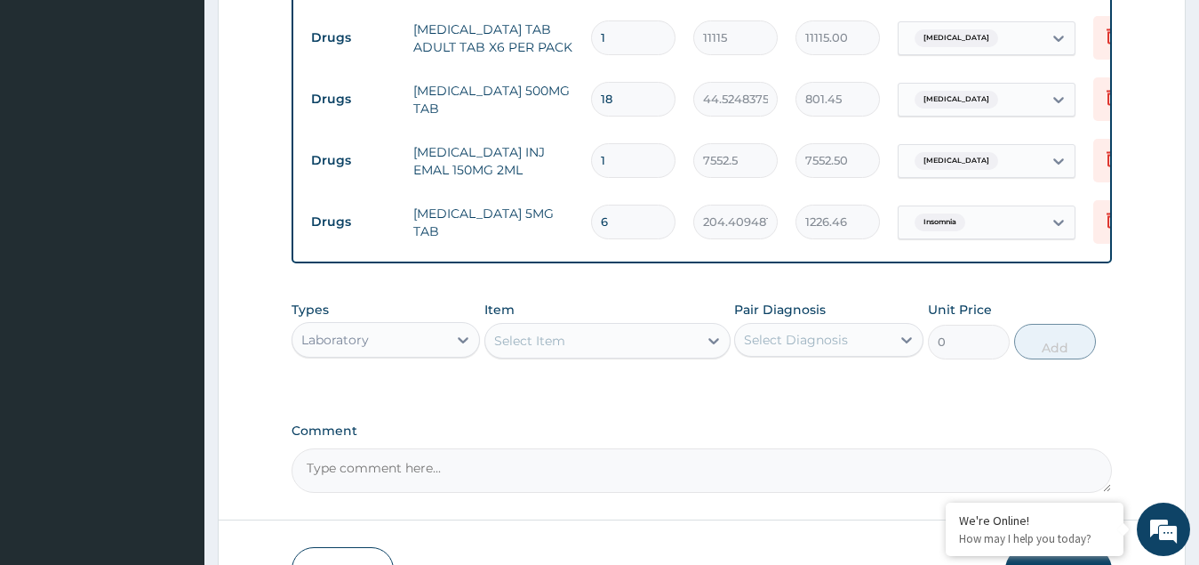
click at [599, 338] on div "Select Item" at bounding box center [591, 340] width 212 height 28
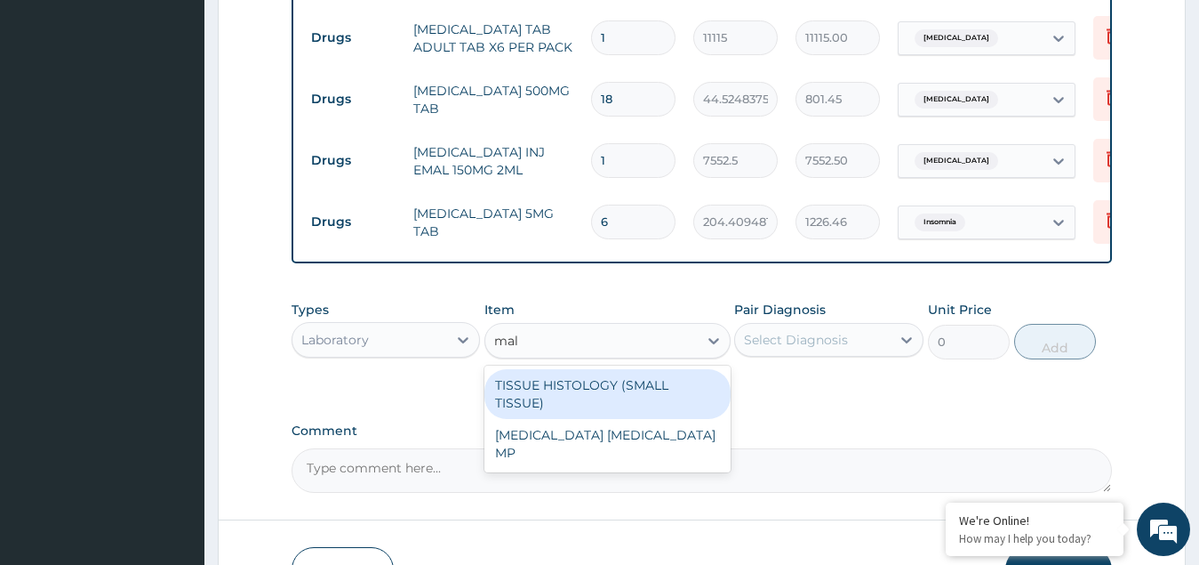
type input "mala"
click at [589, 402] on div "MALARIA PARASITE MP" at bounding box center [608, 394] width 246 height 50
type input "2025"
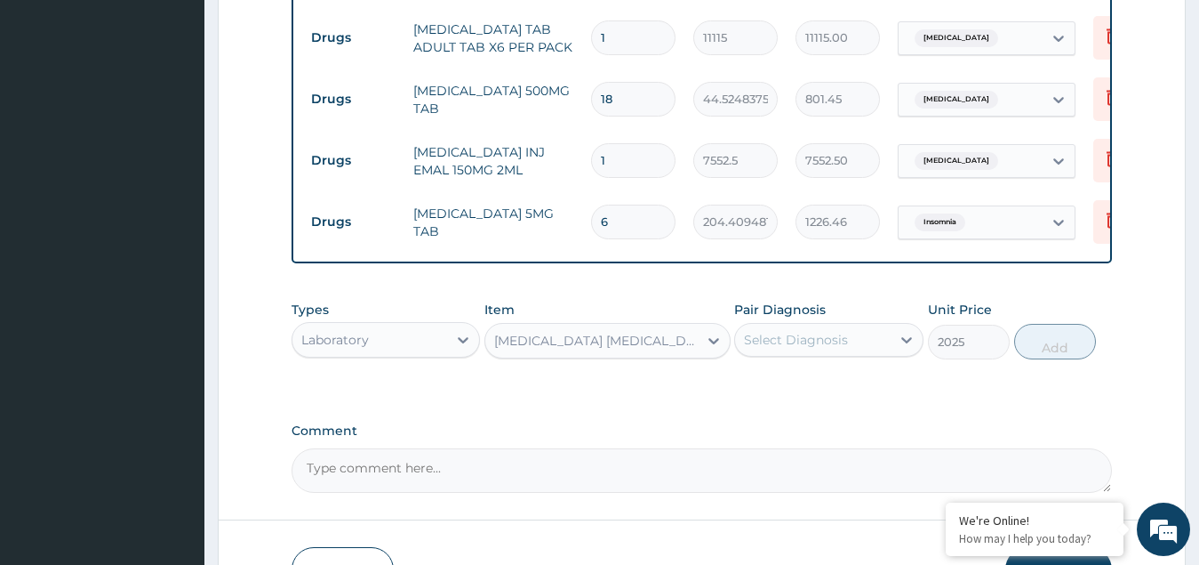
click at [781, 349] on div "Select Diagnosis" at bounding box center [796, 340] width 104 height 18
click at [790, 387] on label "Malaria" at bounding box center [819, 383] width 110 height 18
checkbox input "true"
click at [1066, 347] on button "Add" at bounding box center [1055, 342] width 82 height 36
type input "0"
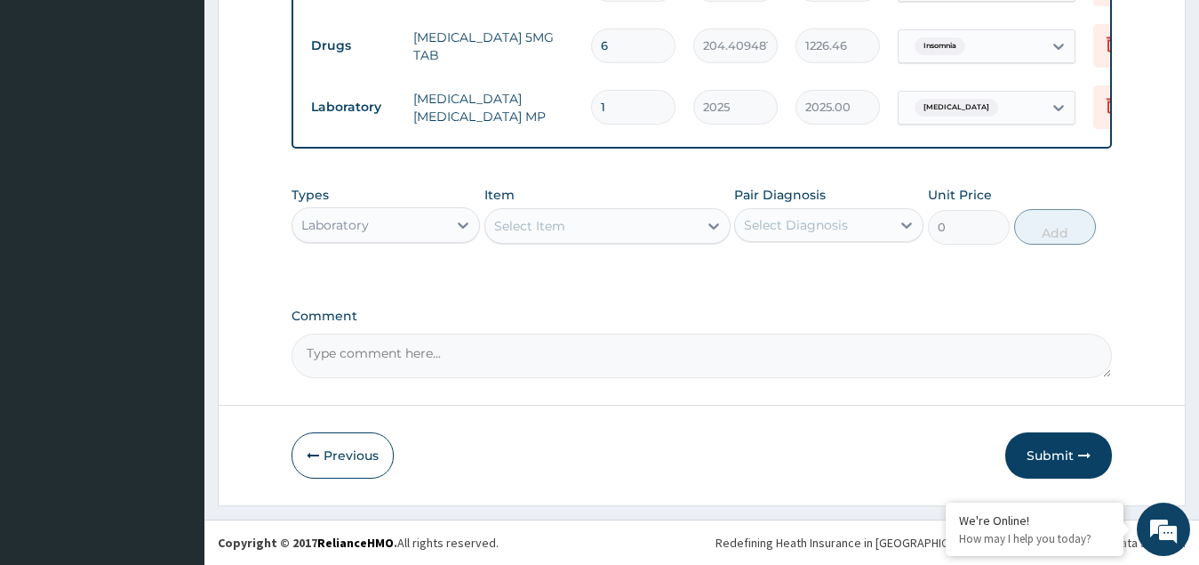
scroll to position [955, 0]
click at [1050, 446] on button "Submit" at bounding box center [1059, 455] width 107 height 46
